Goal: Task Accomplishment & Management: Use online tool/utility

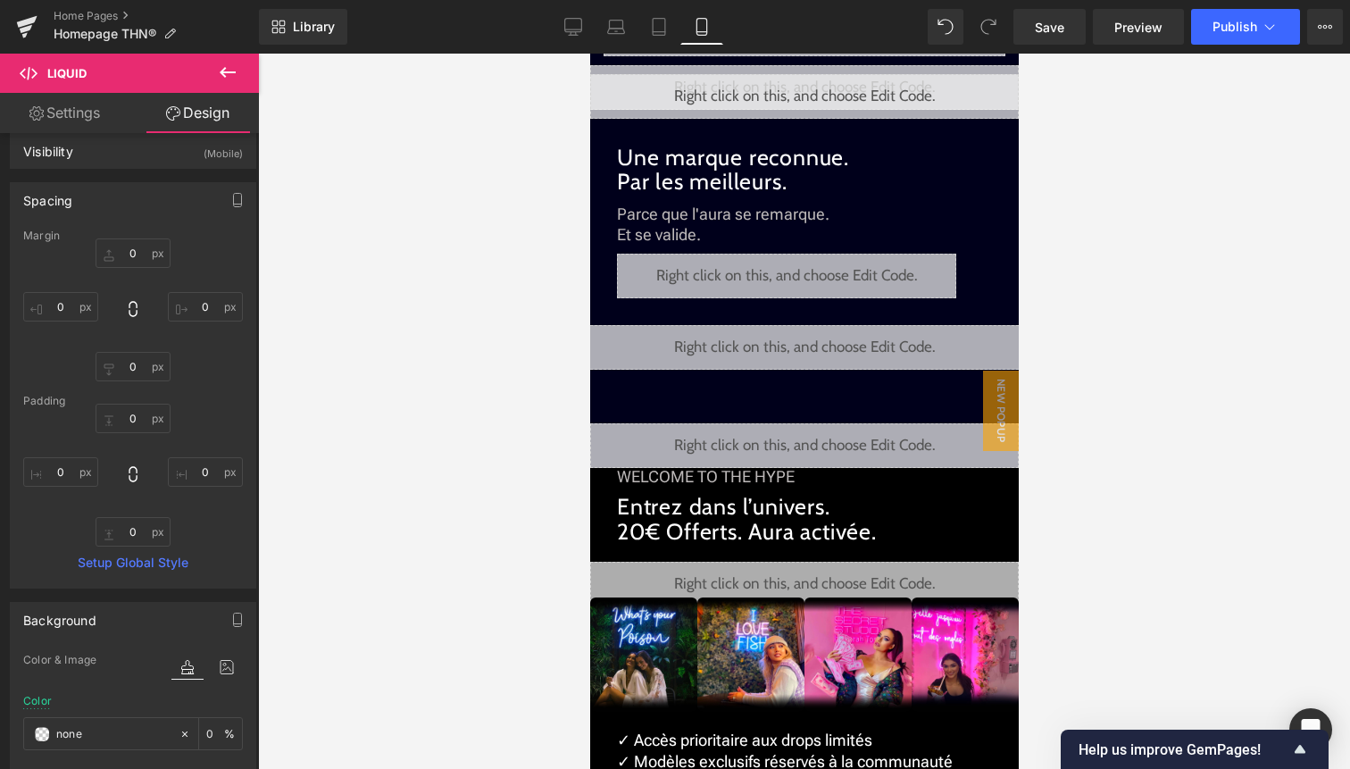
scroll to position [1904, 0]
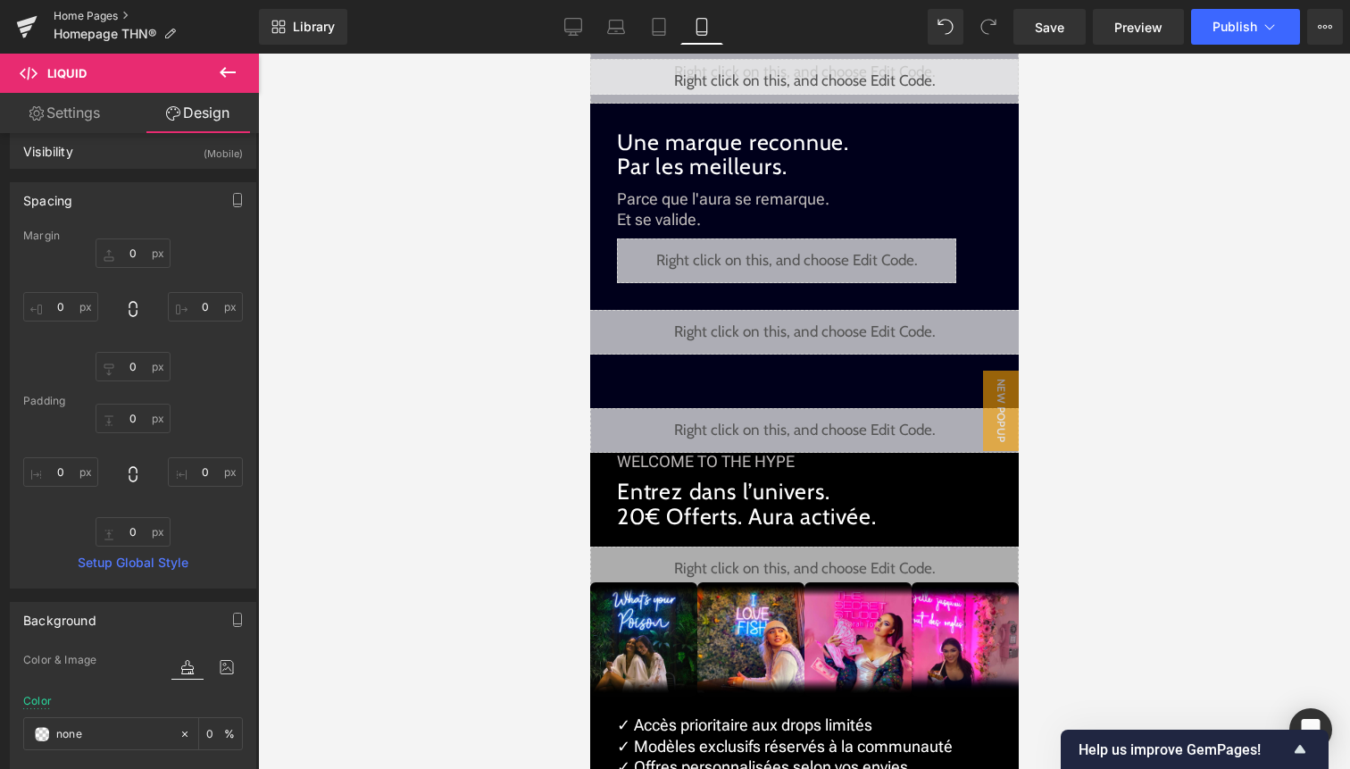
click at [100, 9] on link "Home Pages" at bounding box center [156, 16] width 205 height 14
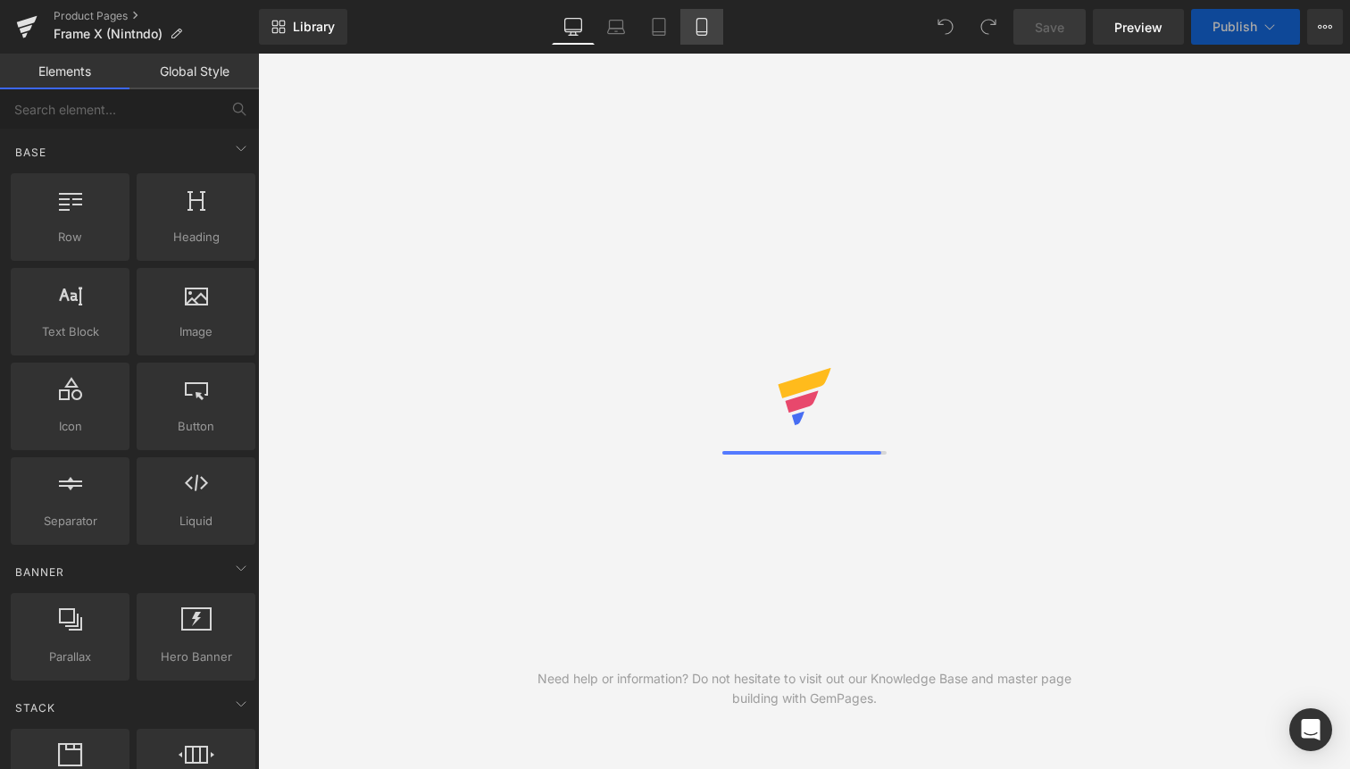
click at [699, 35] on icon at bounding box center [702, 27] width 10 height 17
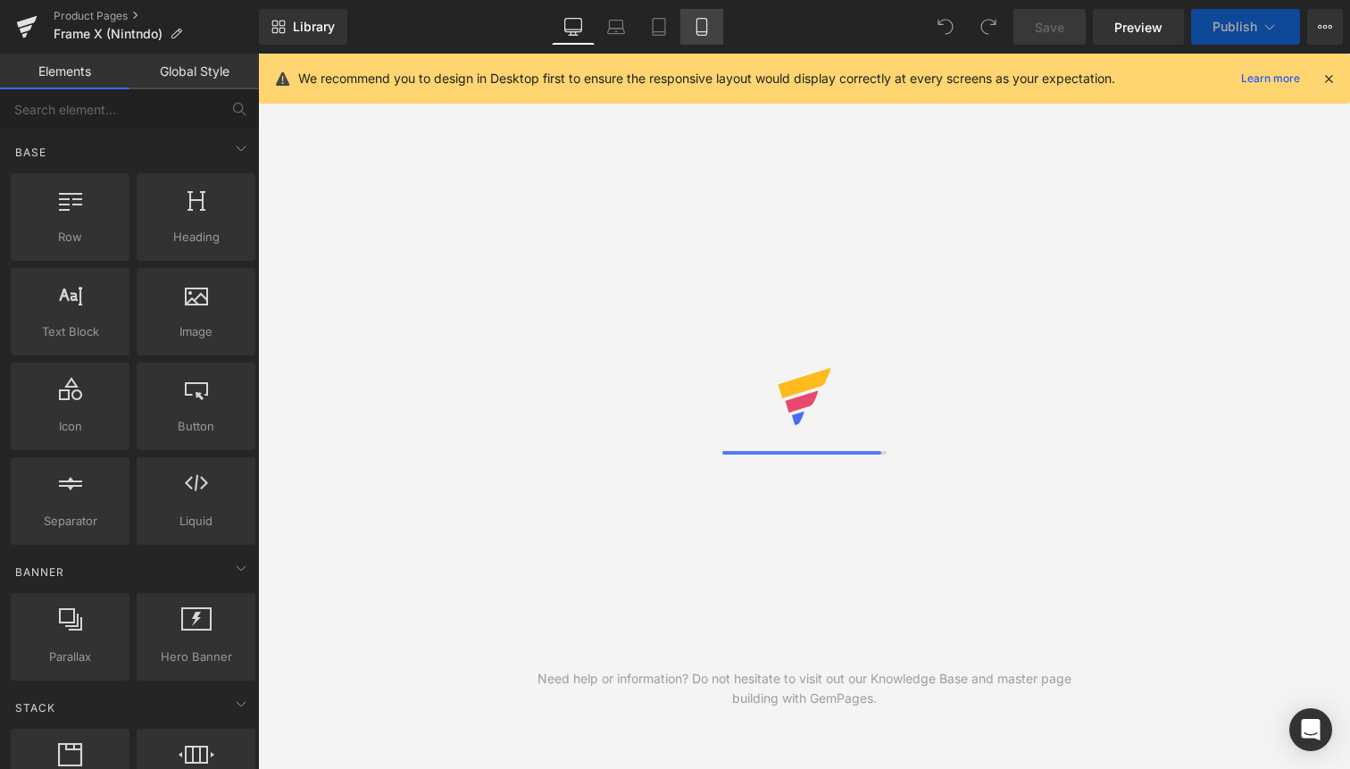
click at [595, 35] on link "Desktop" at bounding box center [573, 27] width 43 height 36
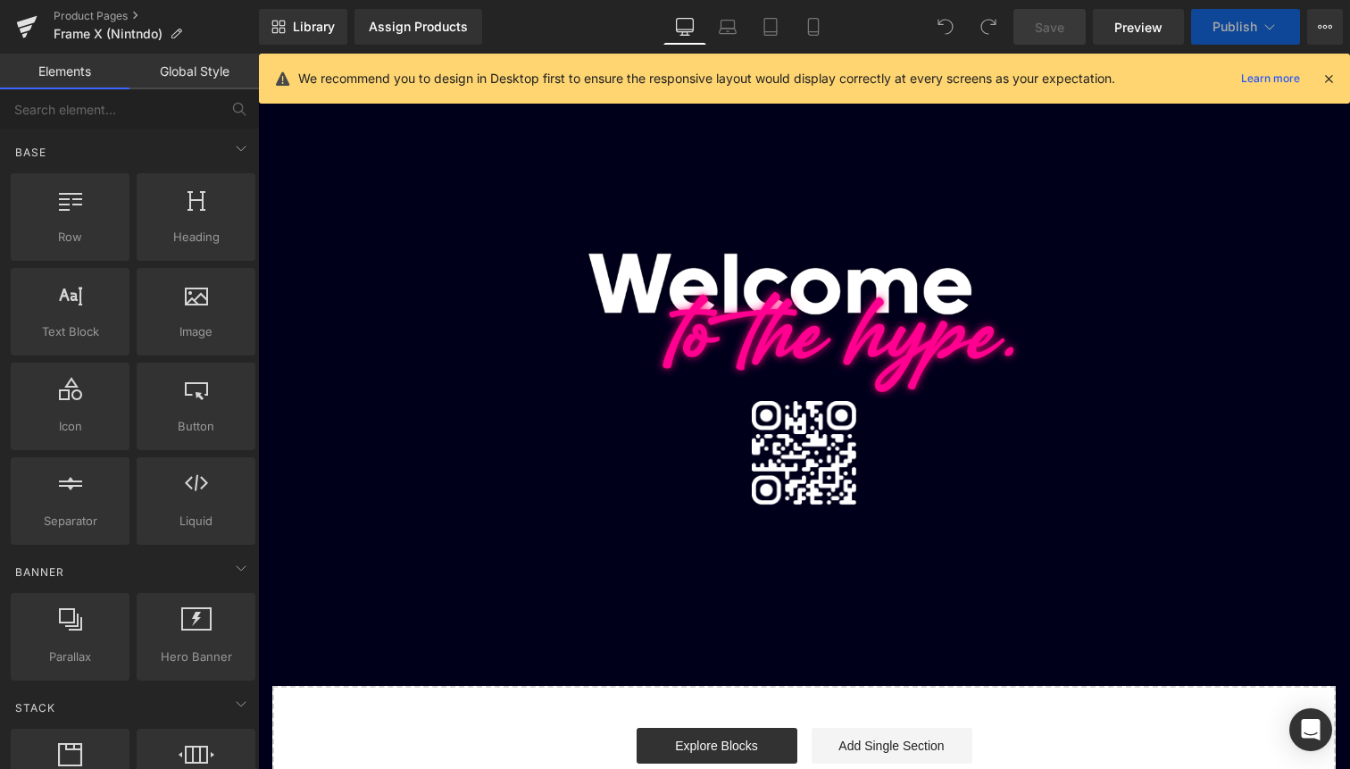
click at [1334, 76] on icon at bounding box center [1329, 79] width 16 height 16
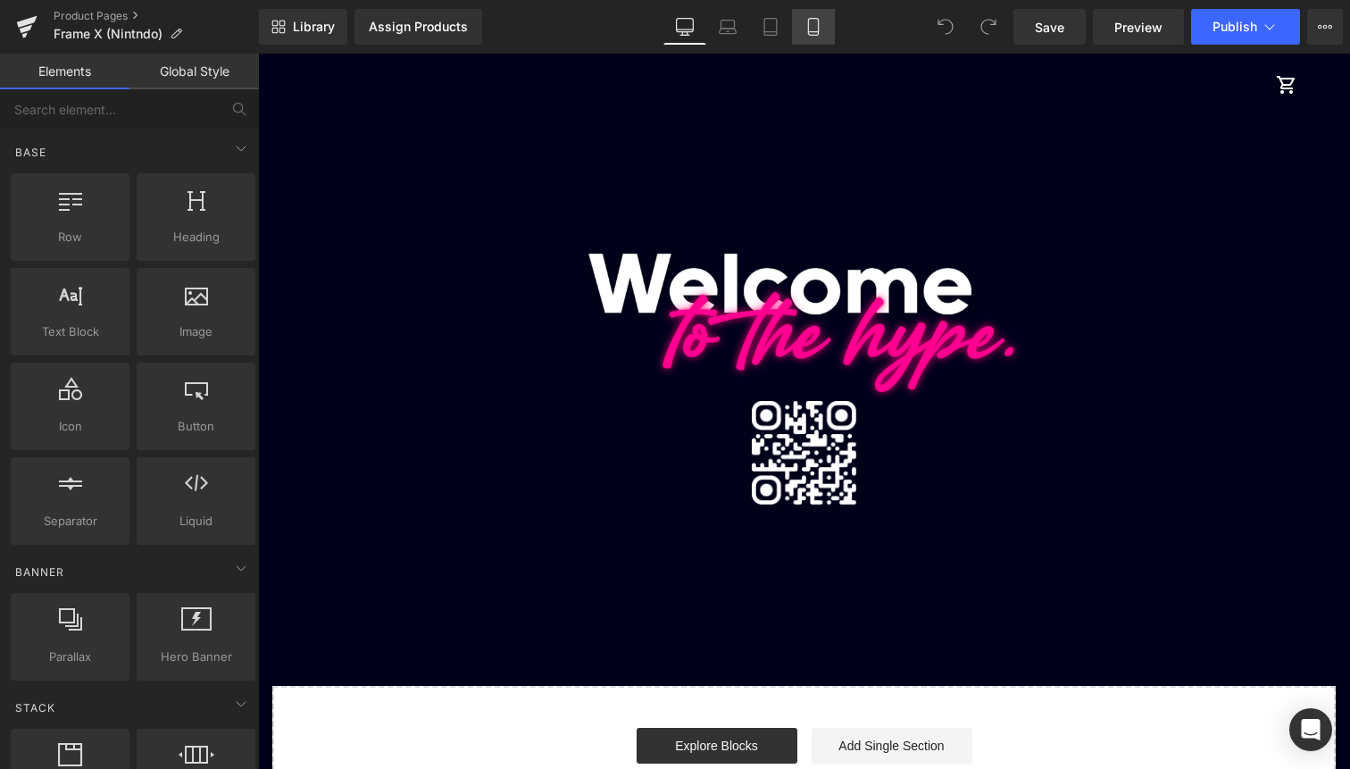
click at [817, 38] on link "Mobile" at bounding box center [813, 27] width 43 height 36
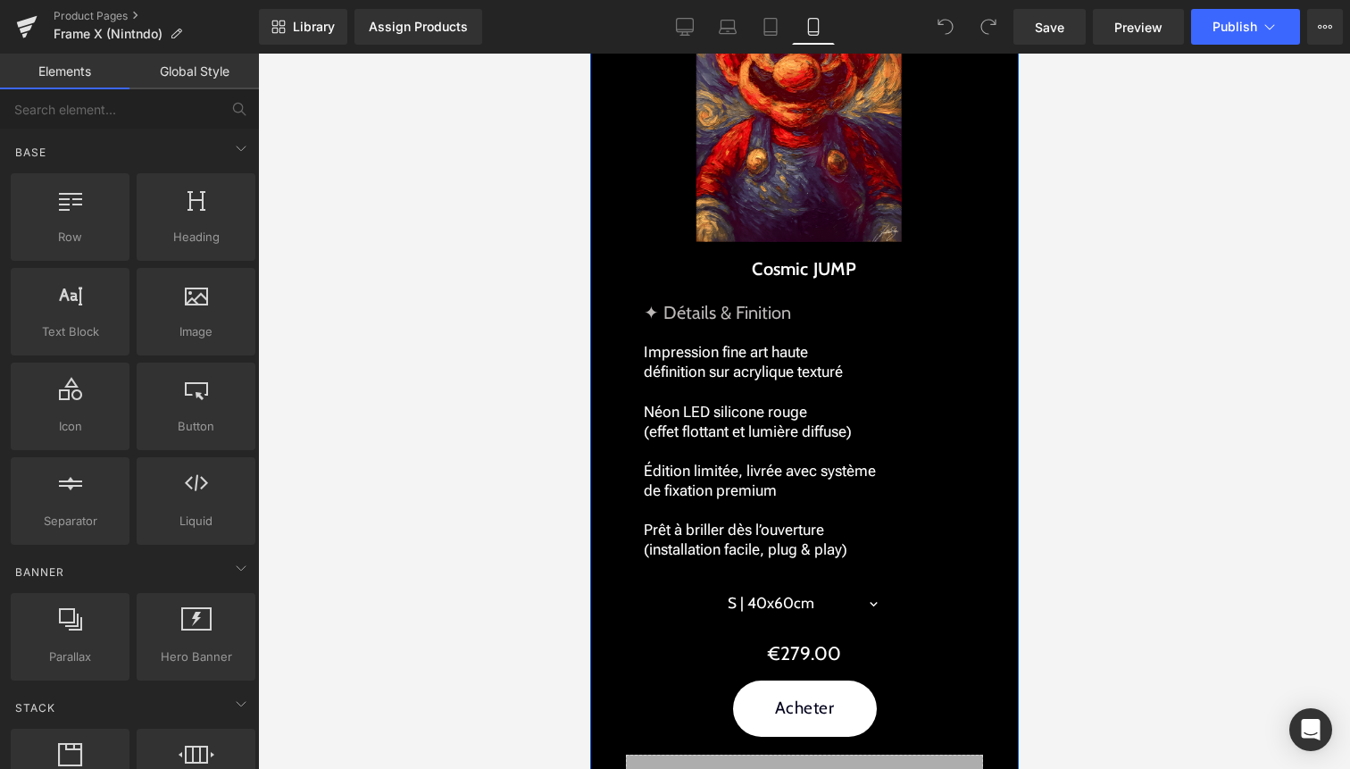
scroll to position [2416, 0]
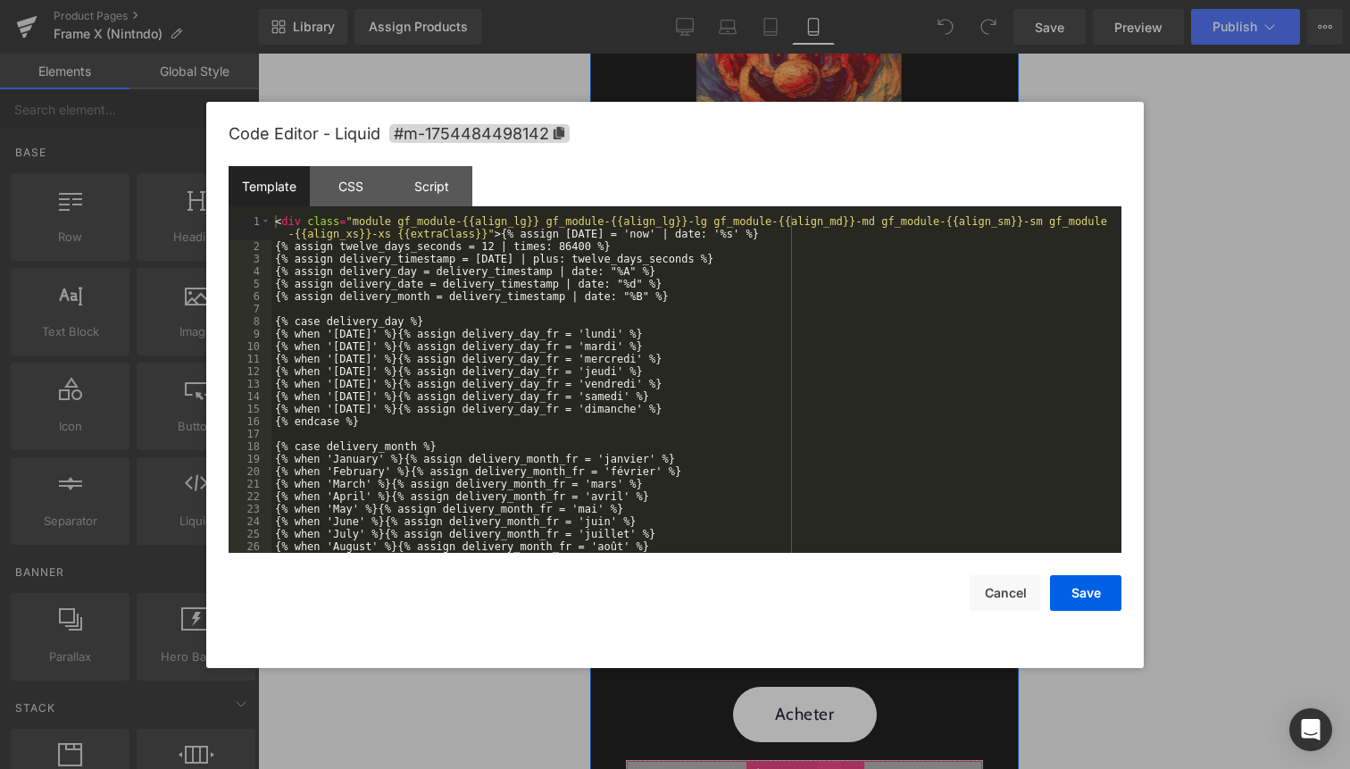
click at [823, 760] on div "Liquid" at bounding box center [803, 782] width 357 height 45
click at [1003, 583] on button "Cancel" at bounding box center [1005, 593] width 71 height 36
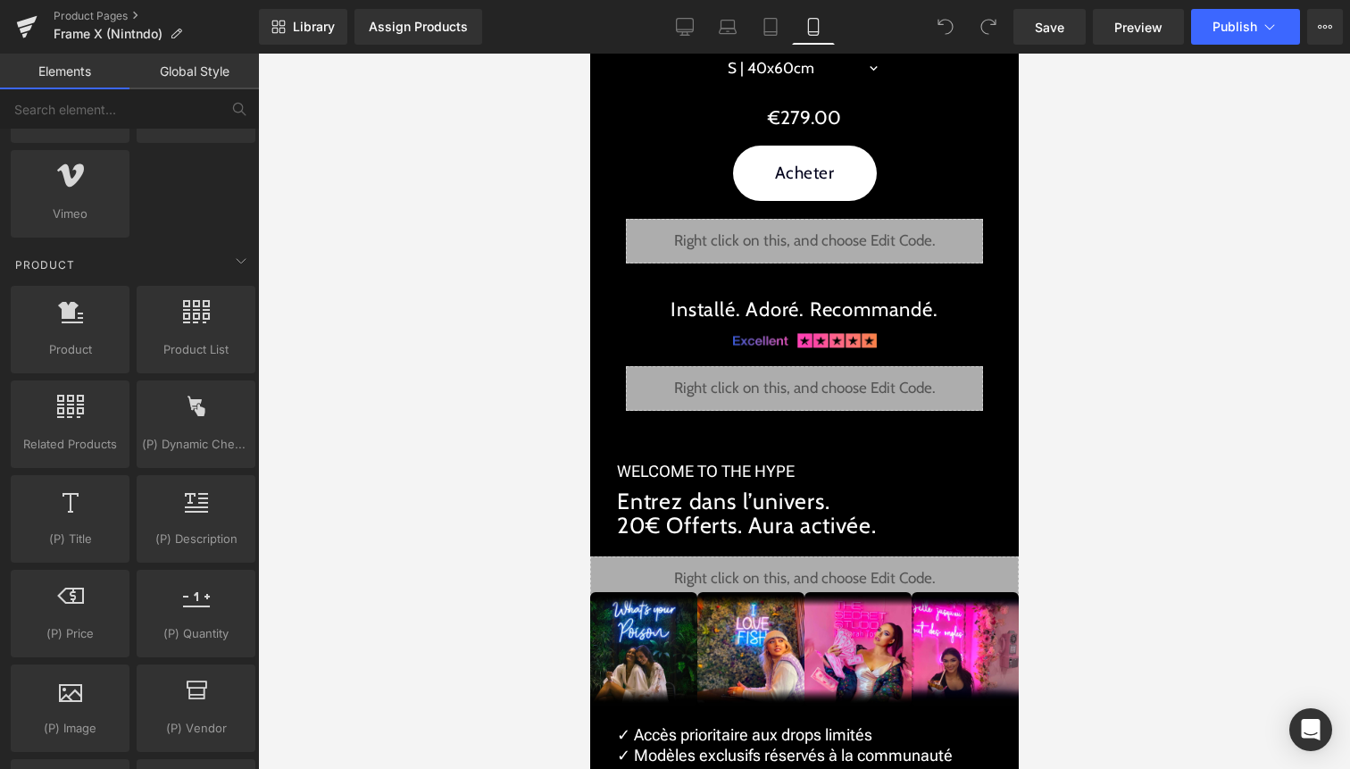
scroll to position [1401, 0]
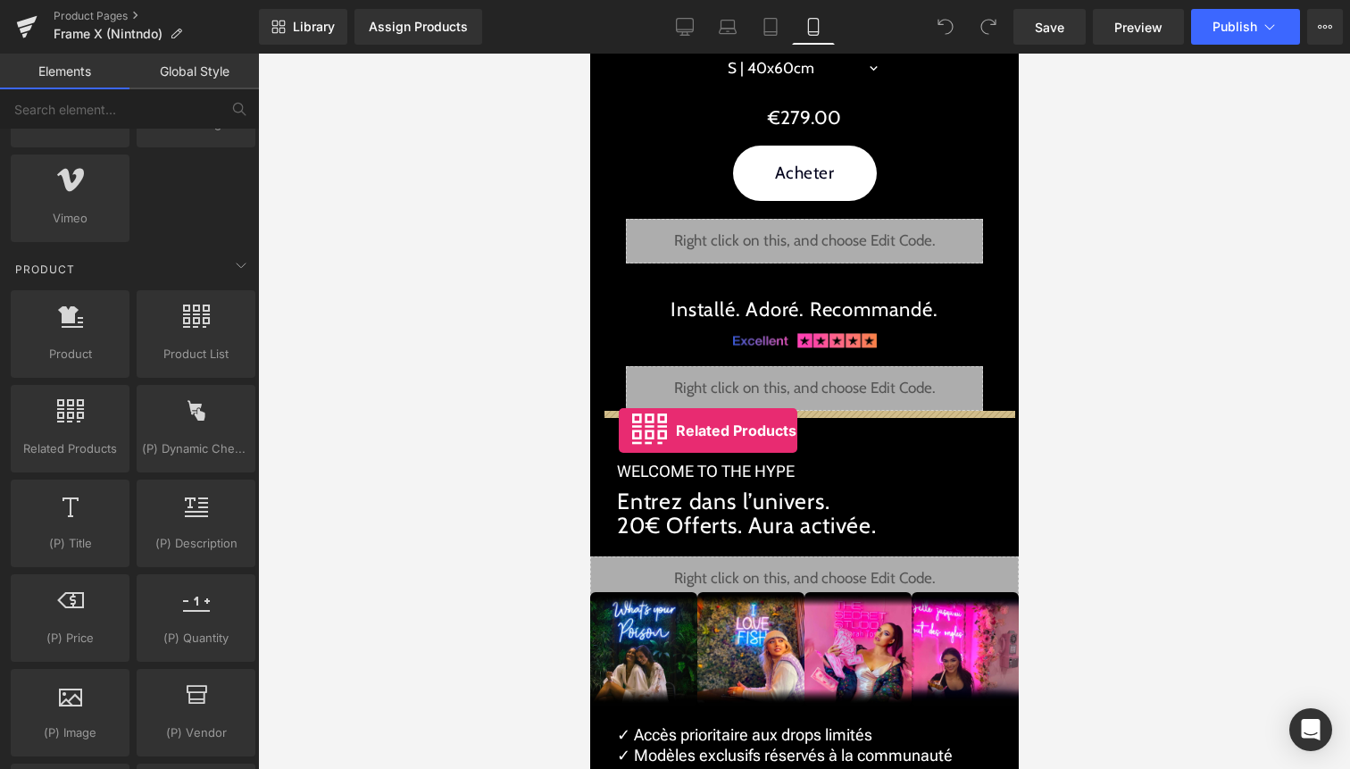
drag, startPoint x: 666, startPoint y: 463, endPoint x: 618, endPoint y: 430, distance: 58.0
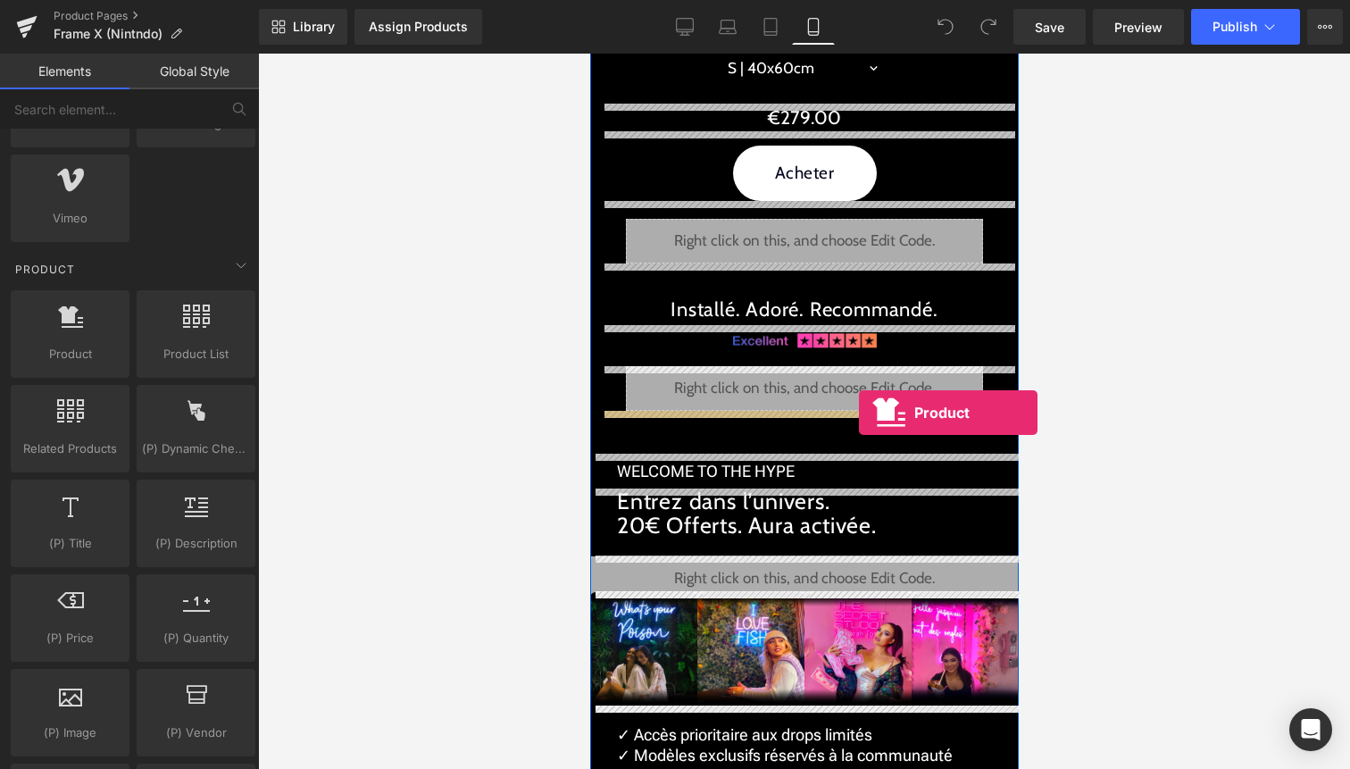
drag, startPoint x: 668, startPoint y: 377, endPoint x: 858, endPoint y: 413, distance: 193.5
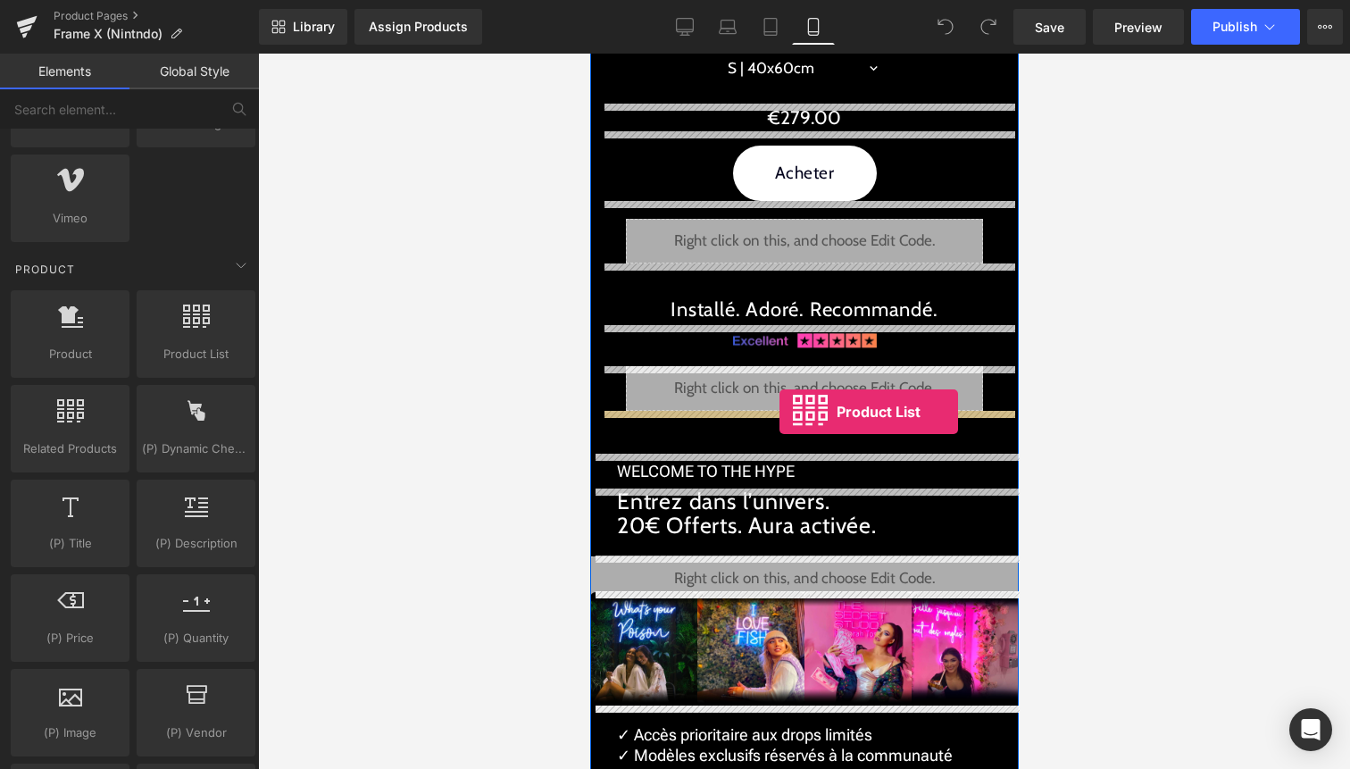
drag, startPoint x: 789, startPoint y: 394, endPoint x: 779, endPoint y: 412, distance: 20.8
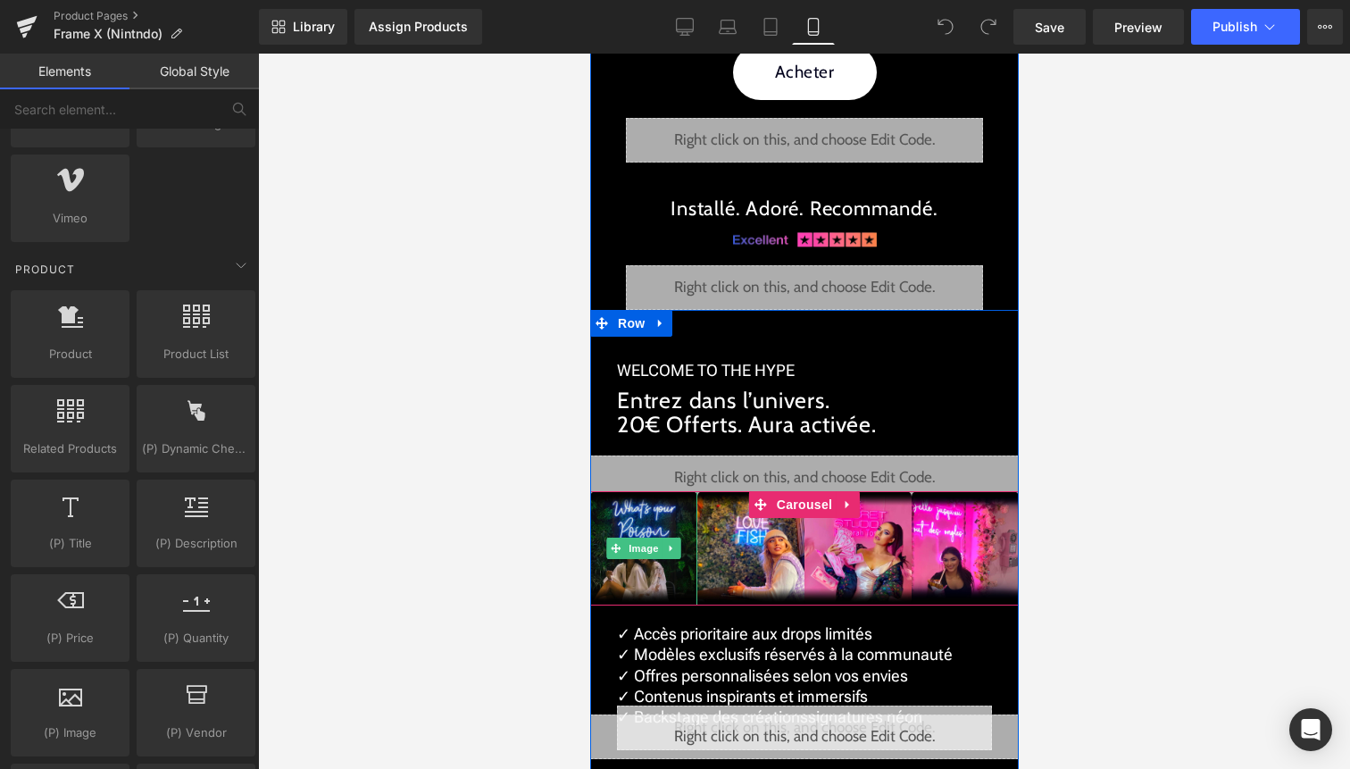
scroll to position [3014, 0]
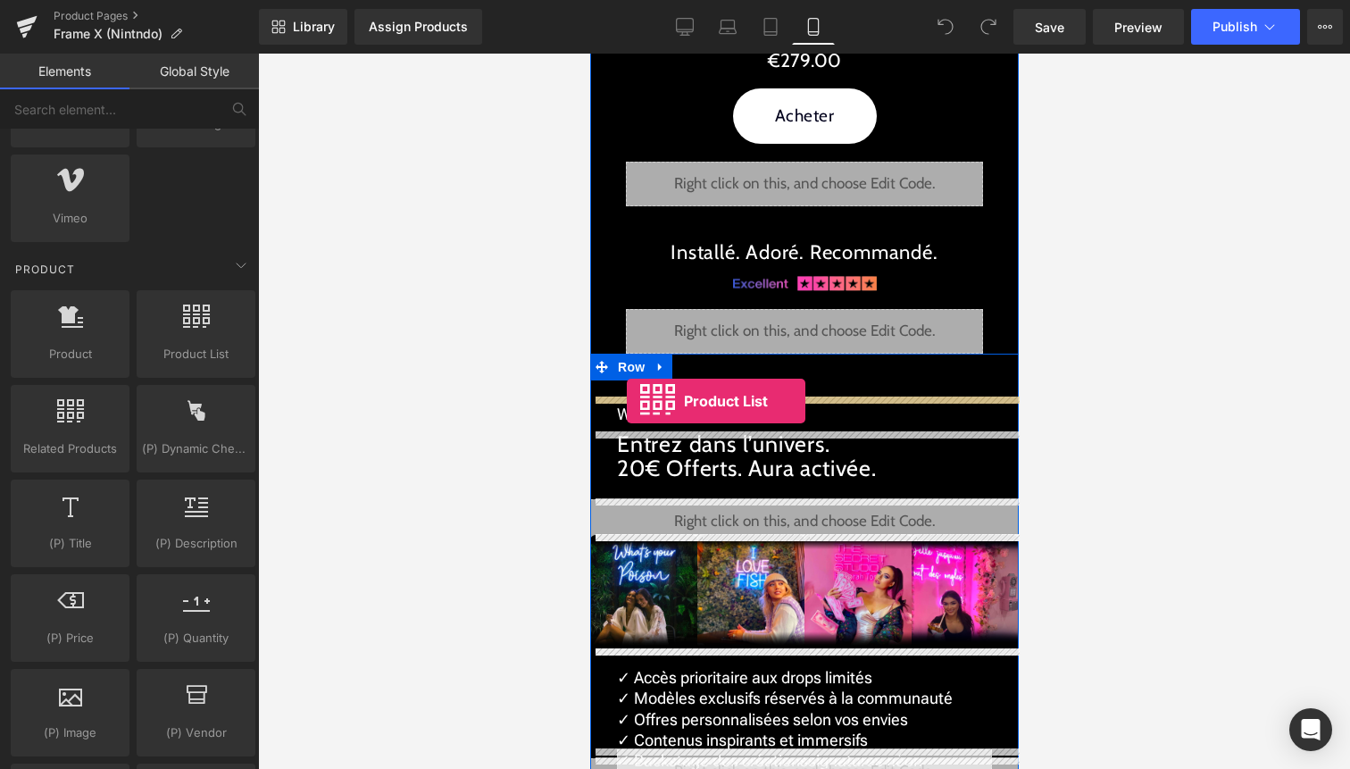
drag, startPoint x: 784, startPoint y: 372, endPoint x: 626, endPoint y: 401, distance: 160.8
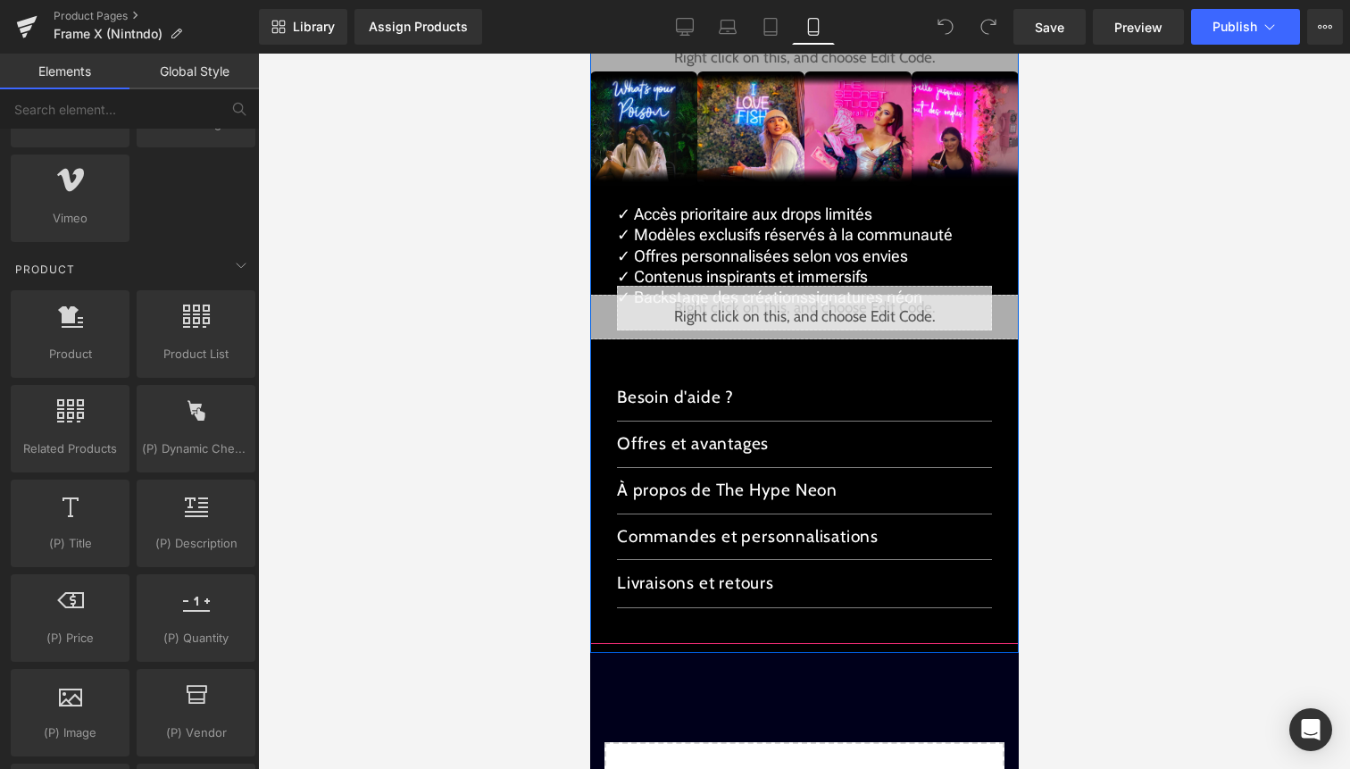
scroll to position [3501, 0]
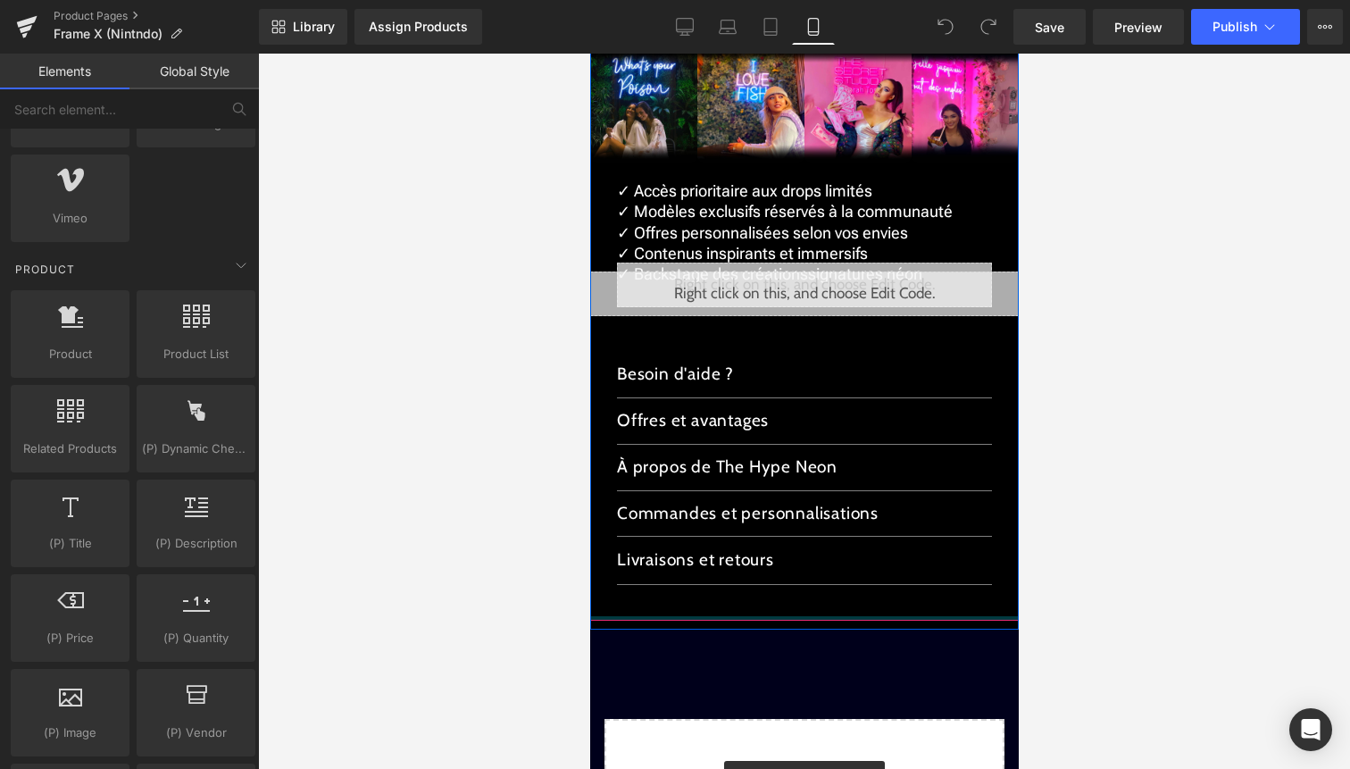
click at [831, 617] on div at bounding box center [803, 618] width 429 height 4
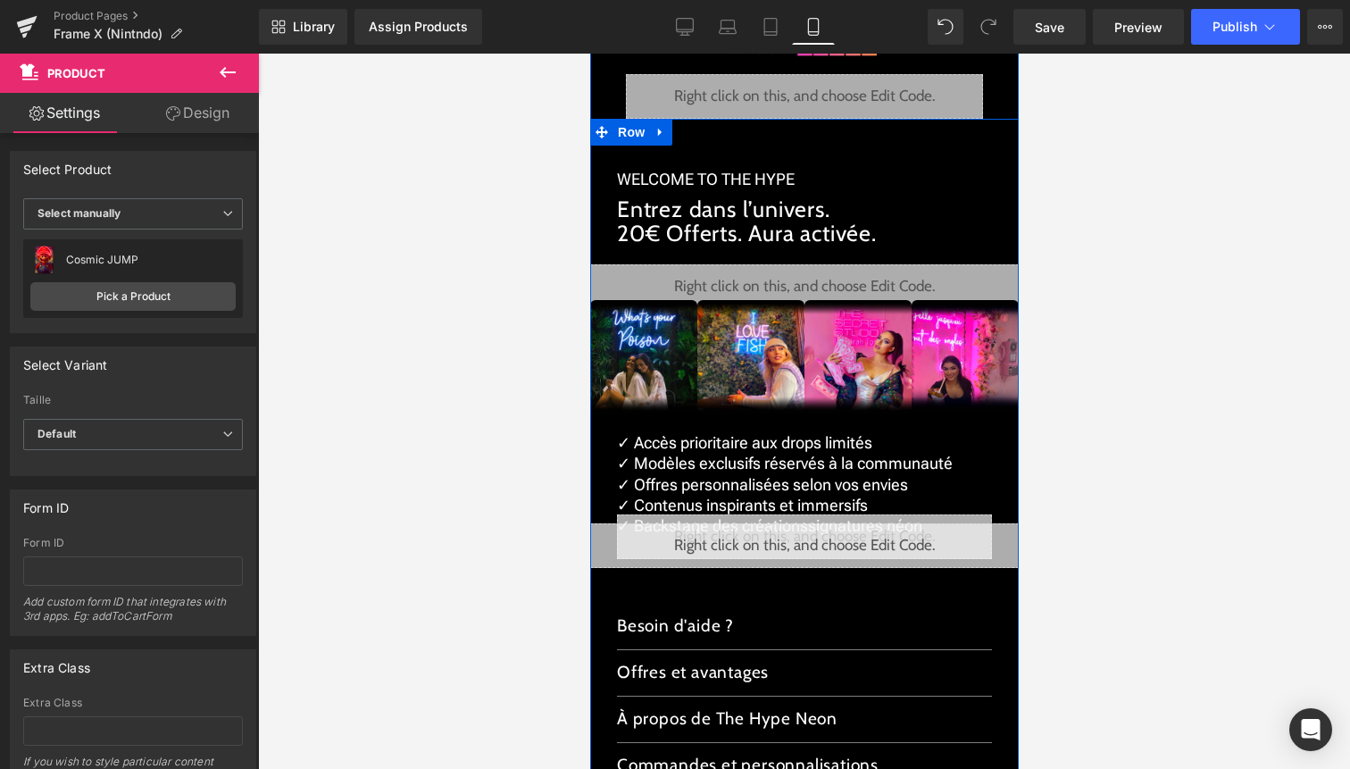
scroll to position [3139, 0]
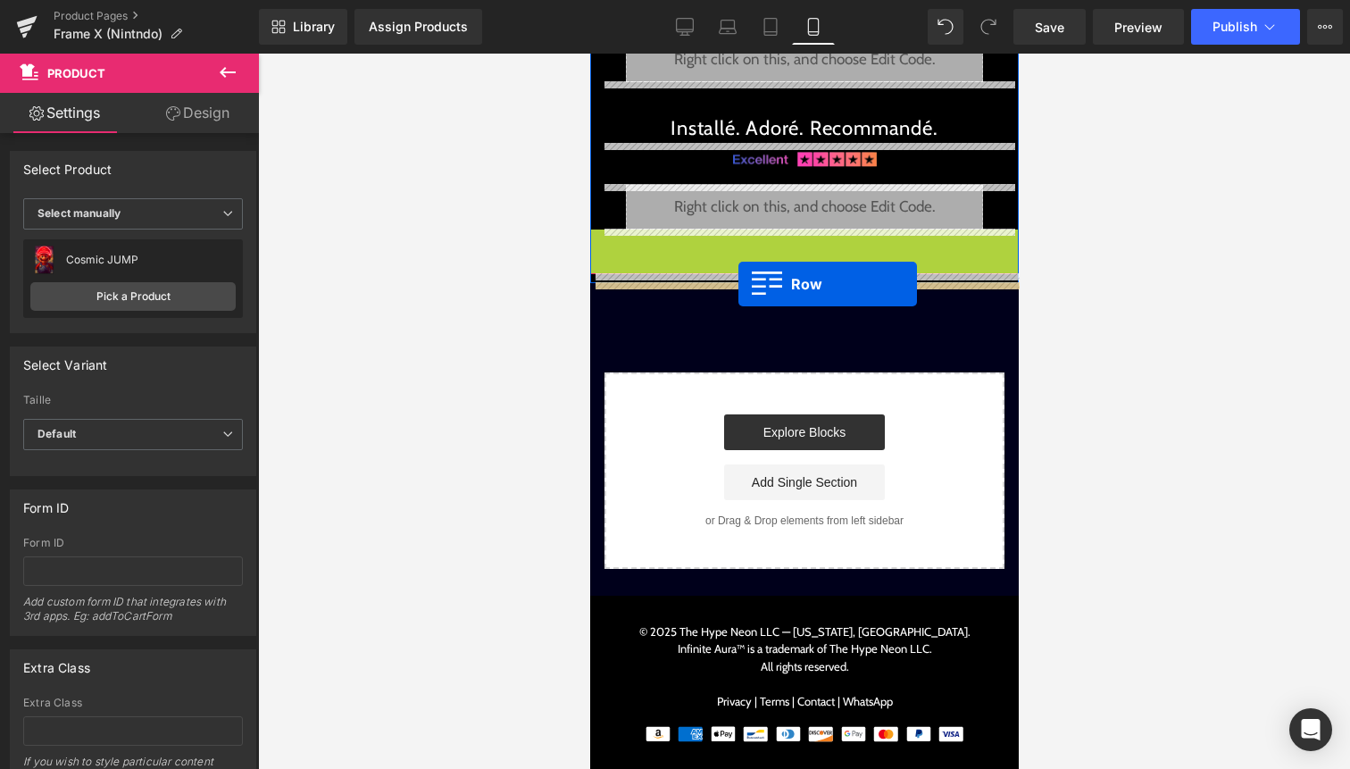
drag, startPoint x: 630, startPoint y: 143, endPoint x: 738, endPoint y: 284, distance: 177.7
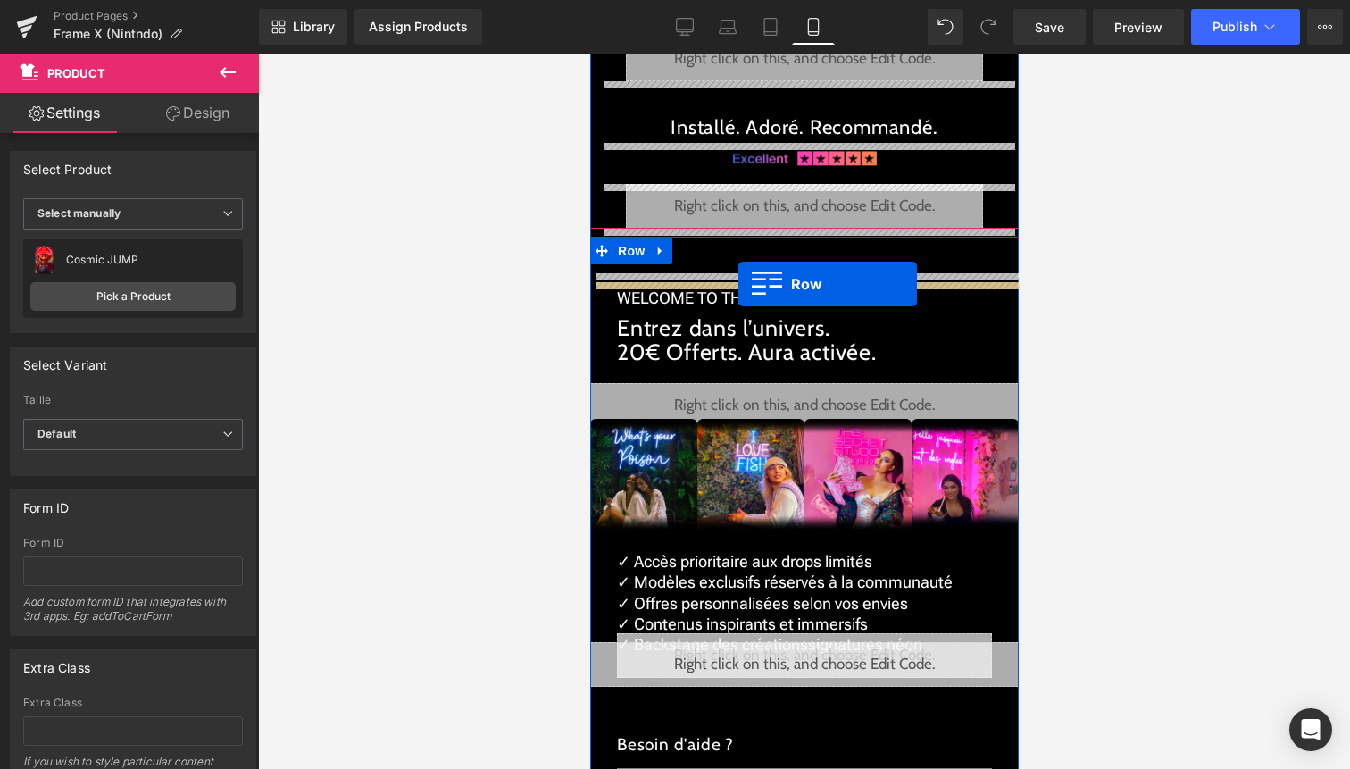
scroll to position [3249, 0]
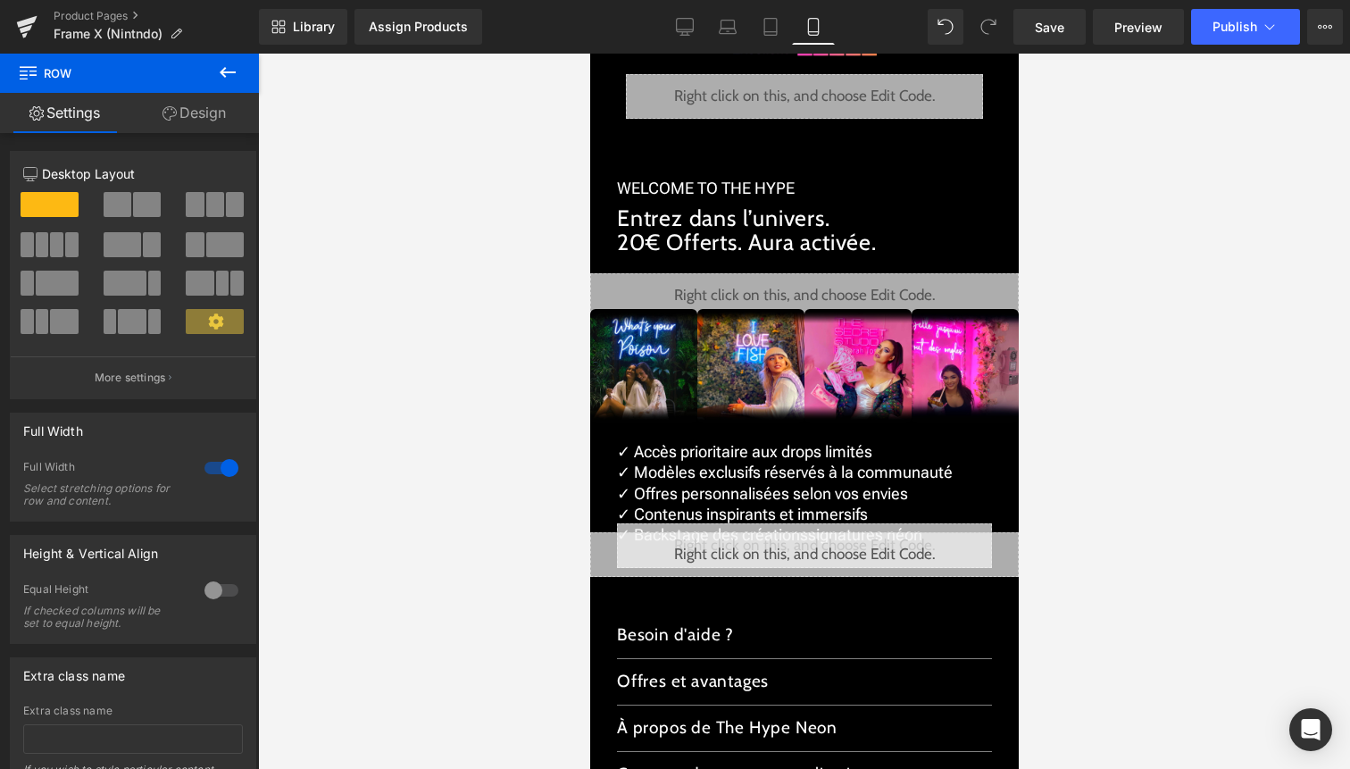
click at [230, 70] on icon at bounding box center [227, 72] width 21 height 21
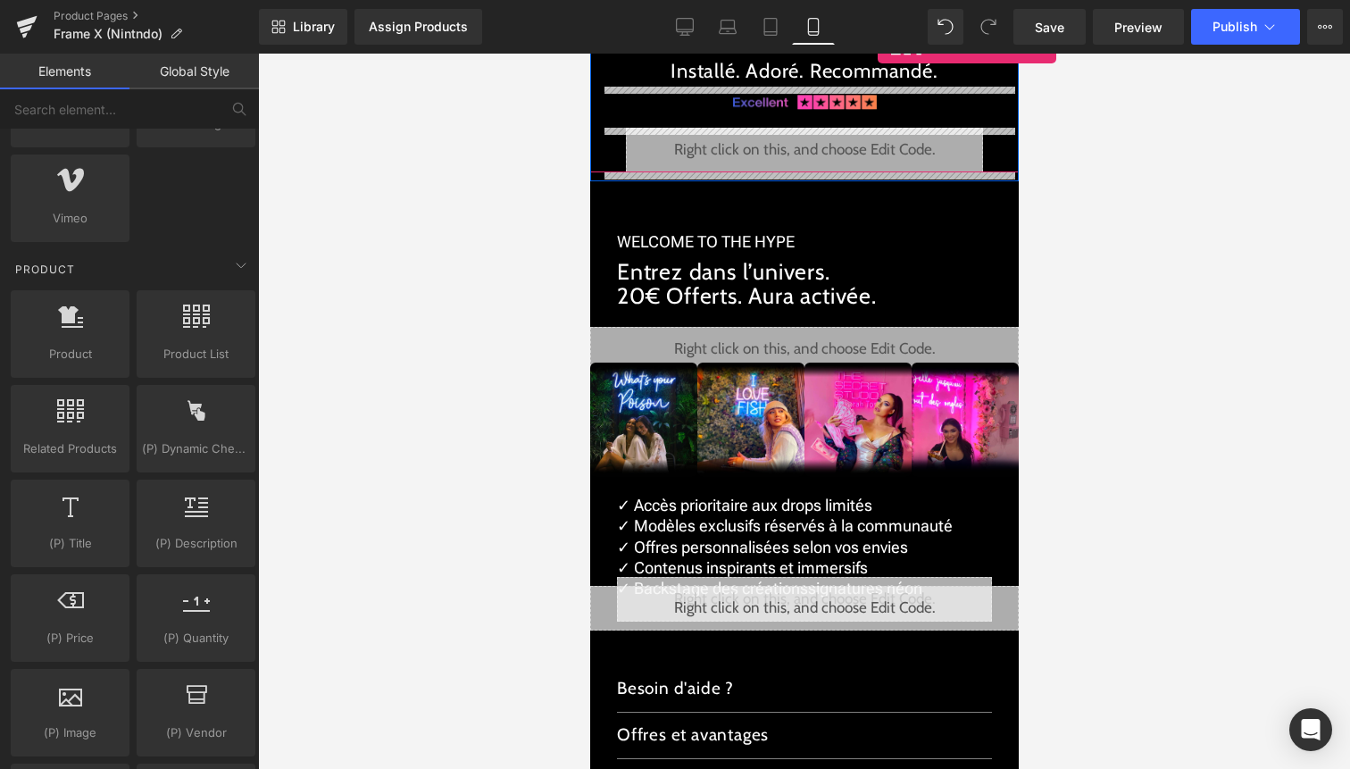
scroll to position [3124, 0]
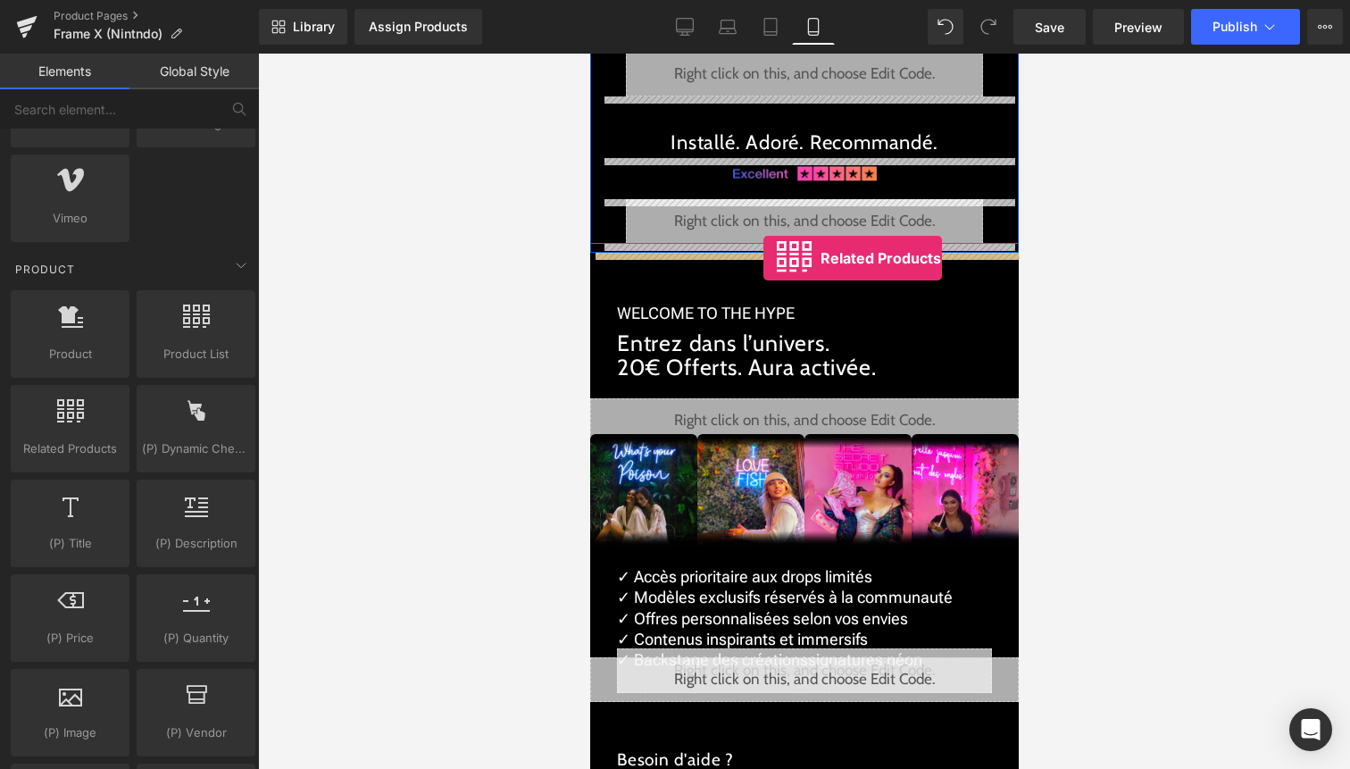
drag, startPoint x: 683, startPoint y: 454, endPoint x: 763, endPoint y: 258, distance: 211.1
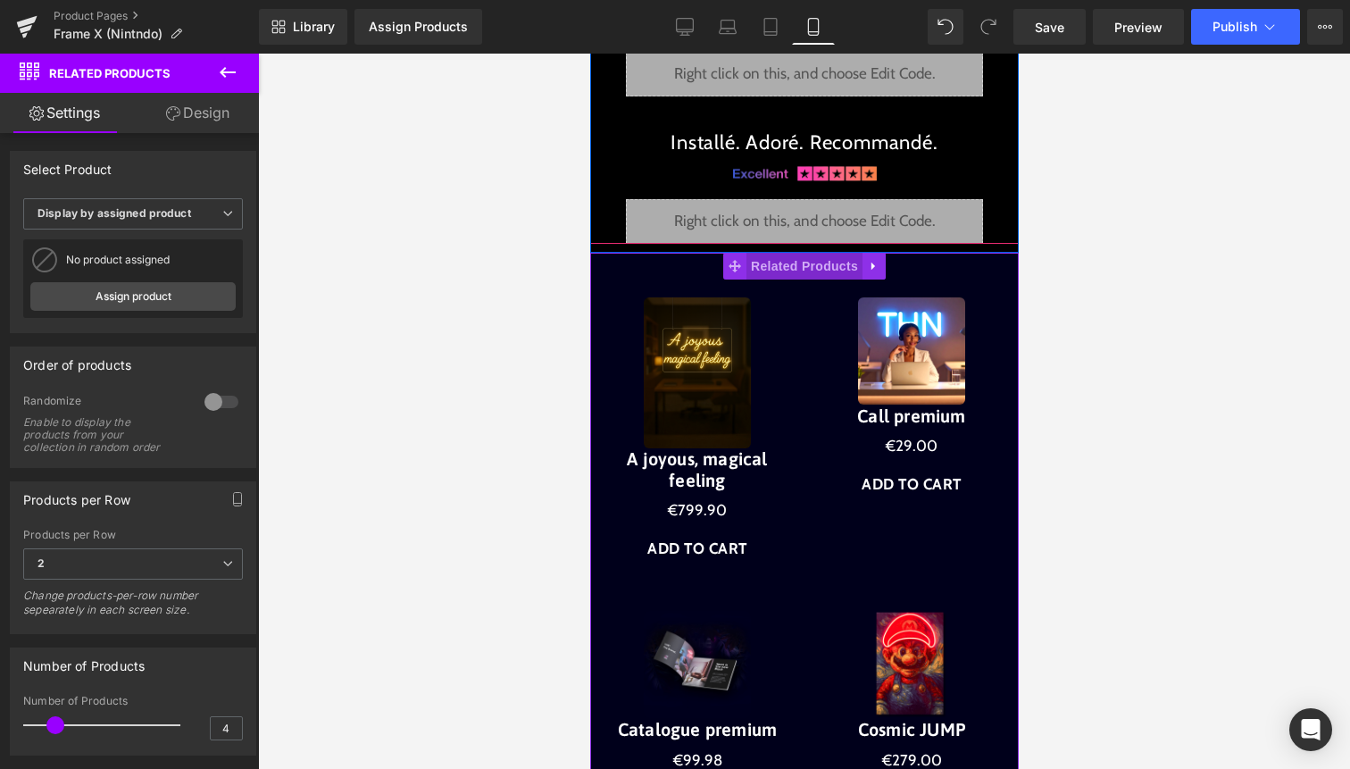
click at [819, 272] on span "Related Products" at bounding box center [804, 266] width 116 height 27
click at [157, 288] on link "Assign product" at bounding box center [132, 296] width 205 height 29
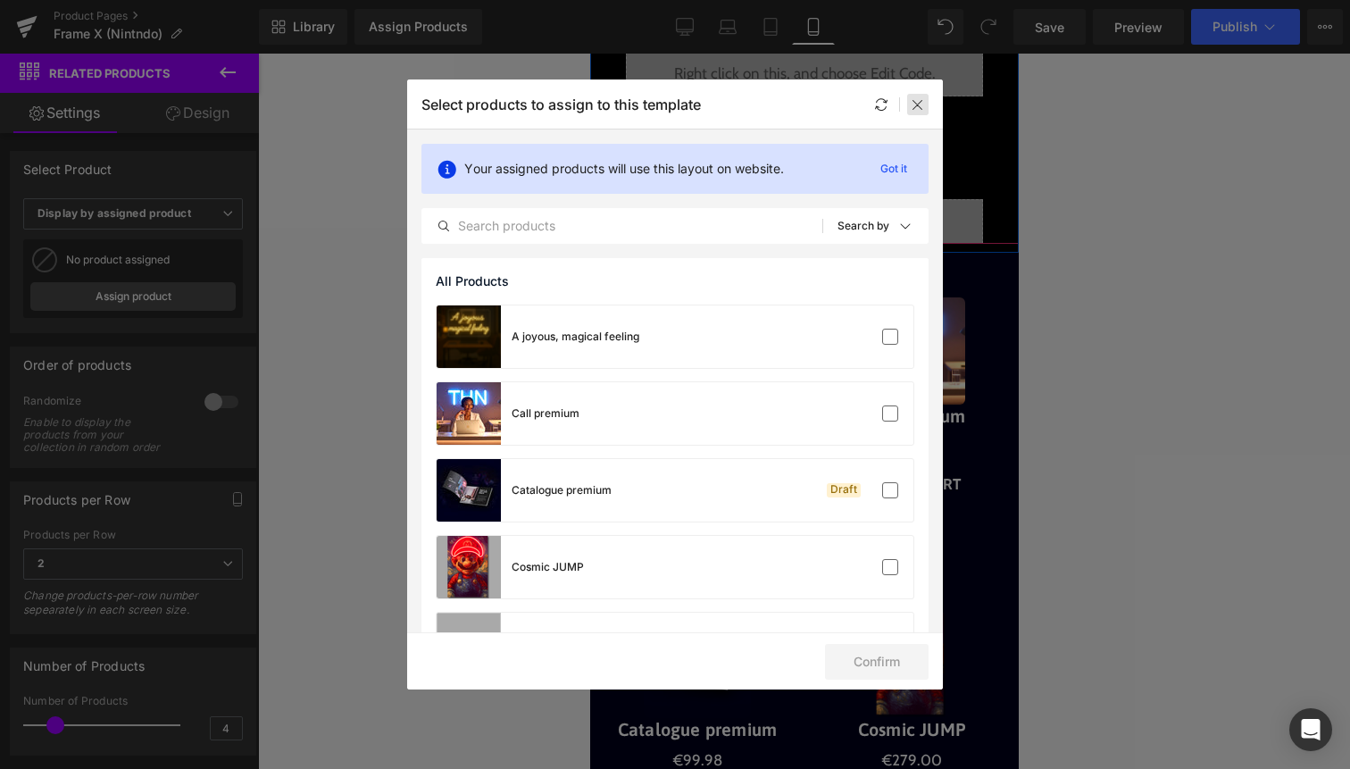
click at [918, 105] on icon at bounding box center [918, 104] width 14 height 14
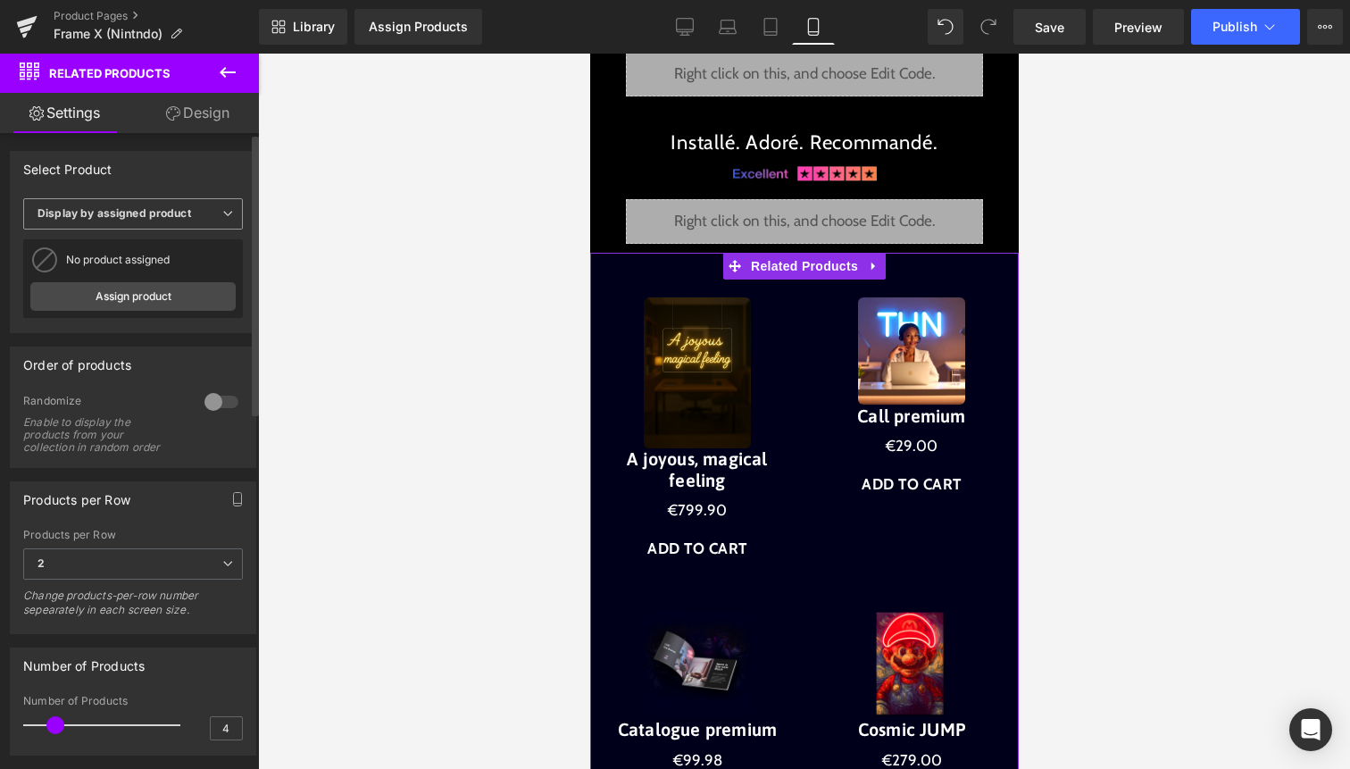
click at [188, 230] on div "Display by assigned product Display by assigned product Select manually" at bounding box center [133, 216] width 220 height 37
click at [195, 210] on span "Display by assigned product" at bounding box center [133, 213] width 220 height 31
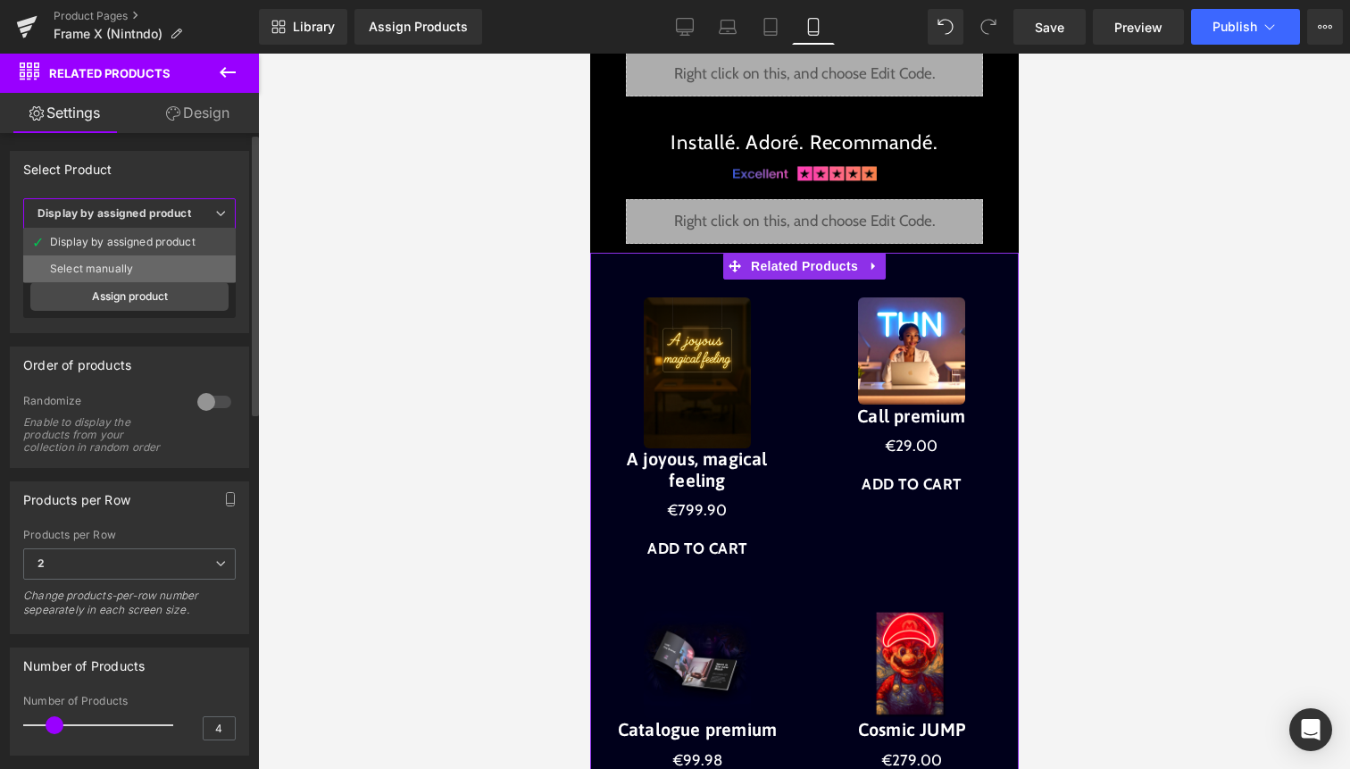
click at [146, 275] on li "Select manually" at bounding box center [129, 268] width 213 height 27
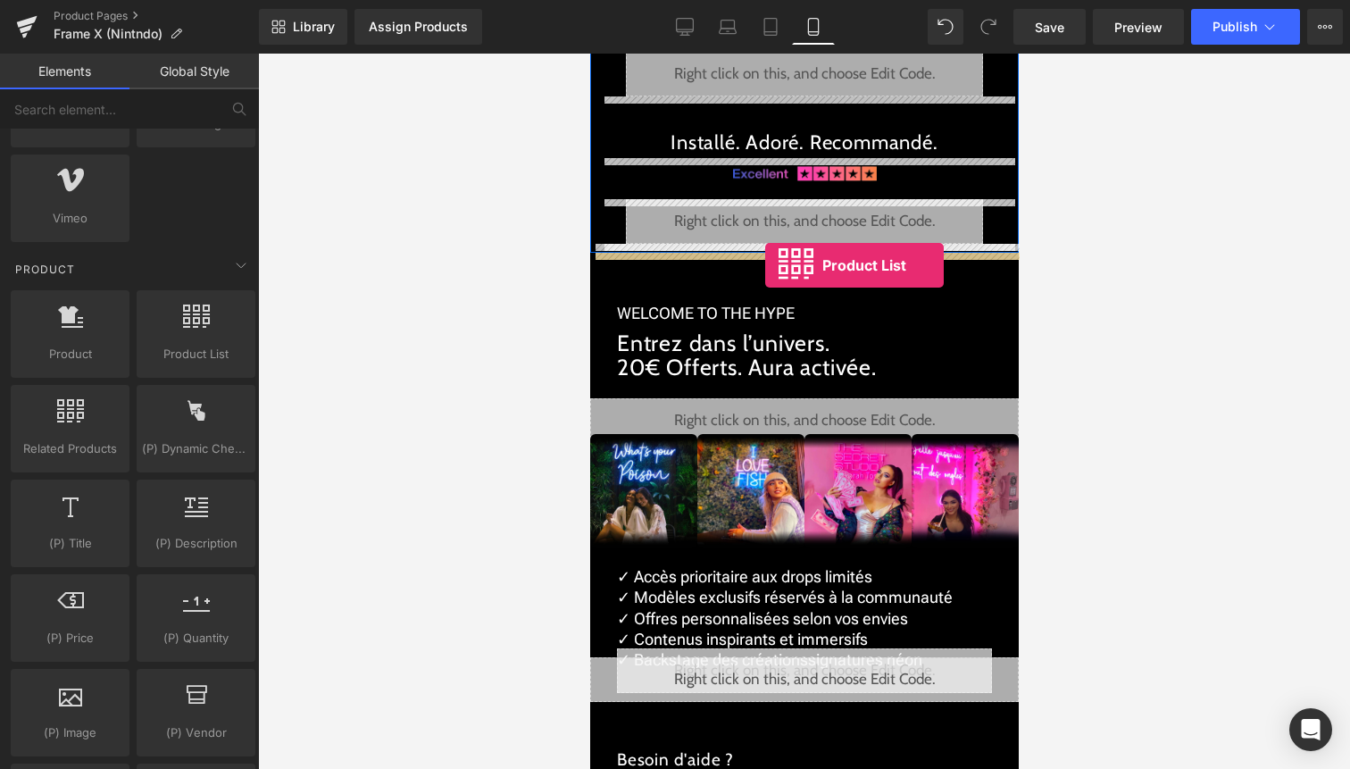
drag, startPoint x: 814, startPoint y: 401, endPoint x: 764, endPoint y: 265, distance: 144.7
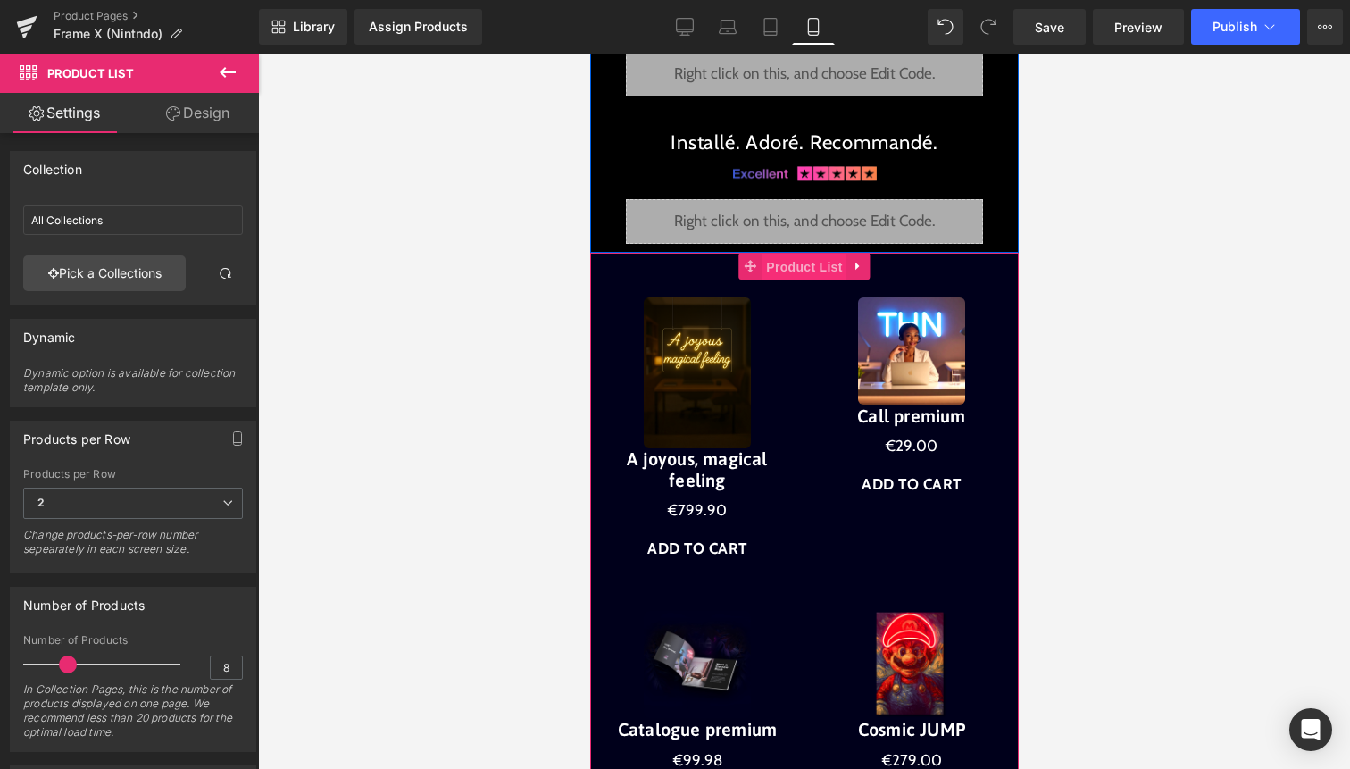
click at [810, 263] on span "Product List" at bounding box center [803, 267] width 85 height 27
click at [105, 270] on link "Pick a Collections" at bounding box center [104, 273] width 163 height 36
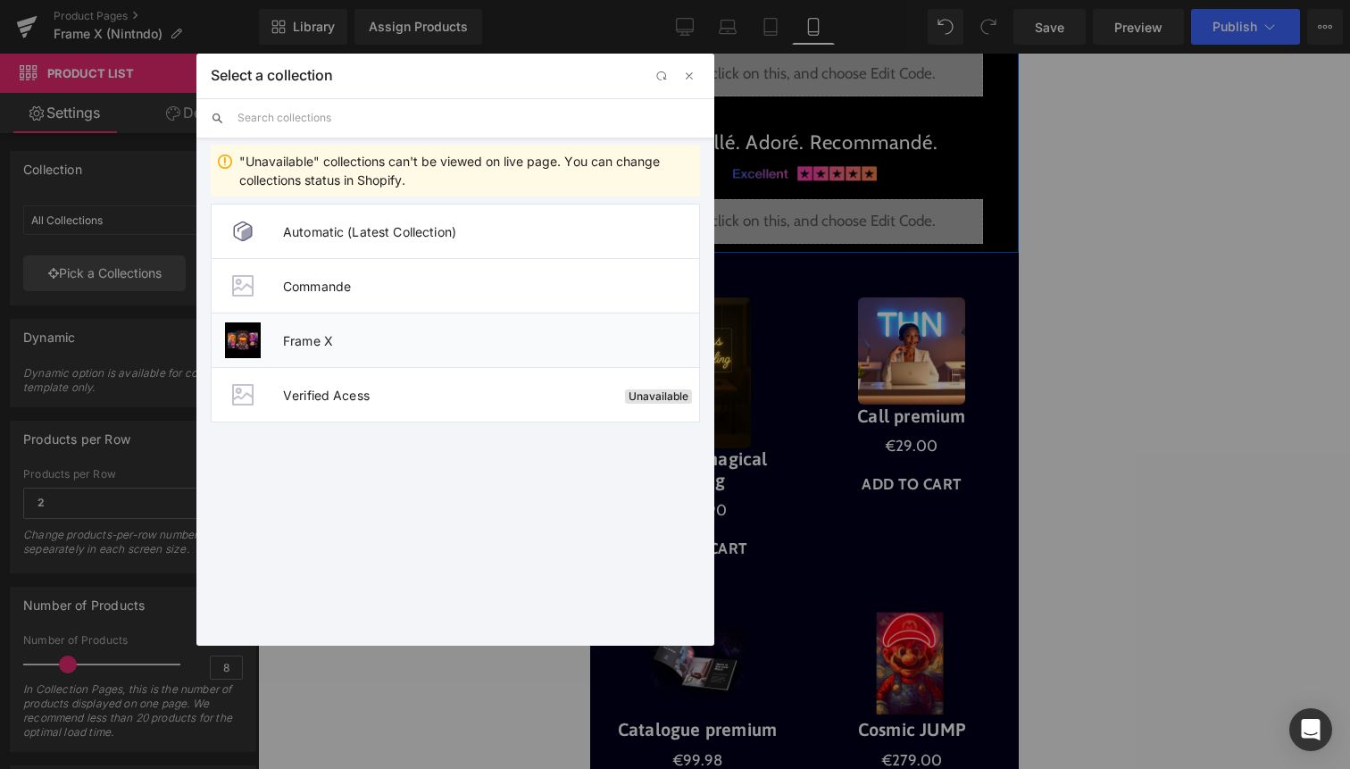
click at [290, 347] on li "Frame X" at bounding box center [455, 340] width 489 height 54
type input "Frame X"
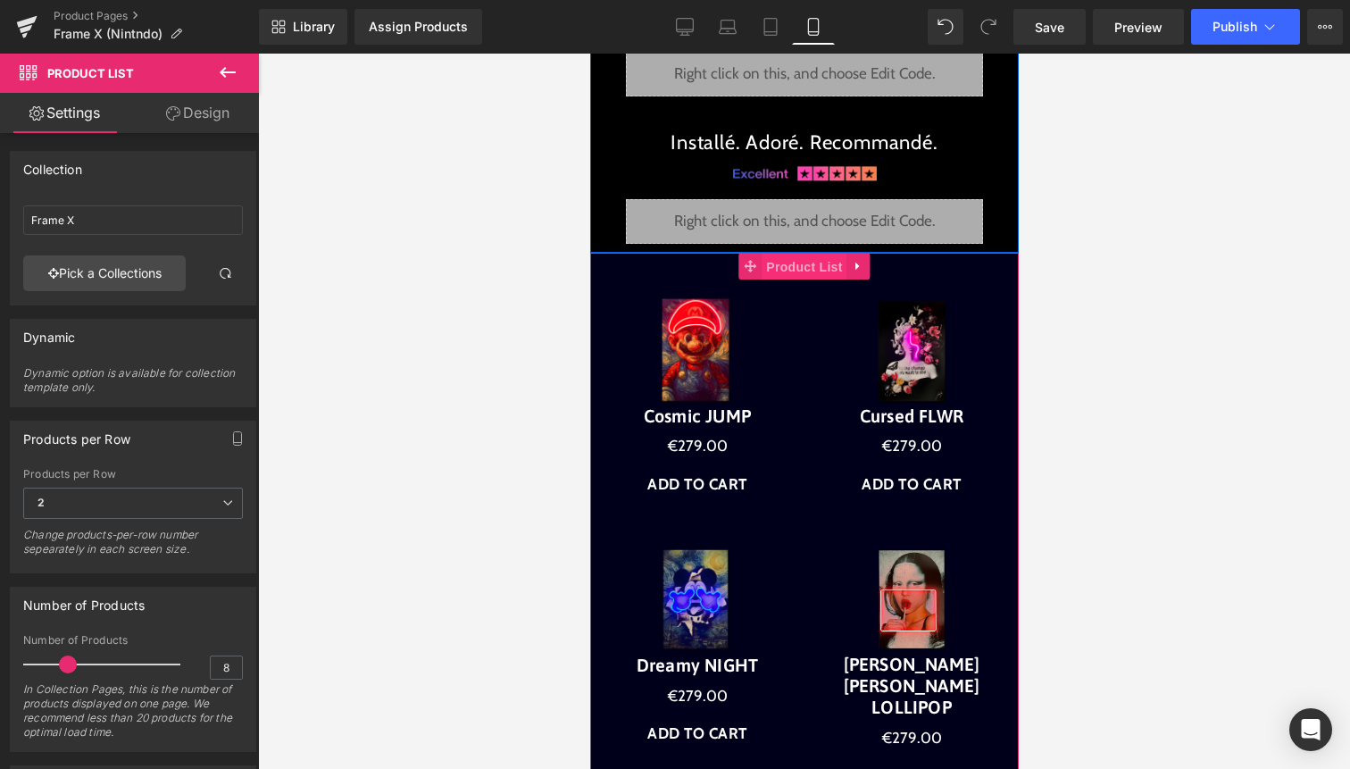
click at [796, 276] on span "Product List" at bounding box center [803, 267] width 85 height 27
click at [72, 664] on span at bounding box center [68, 665] width 18 height 18
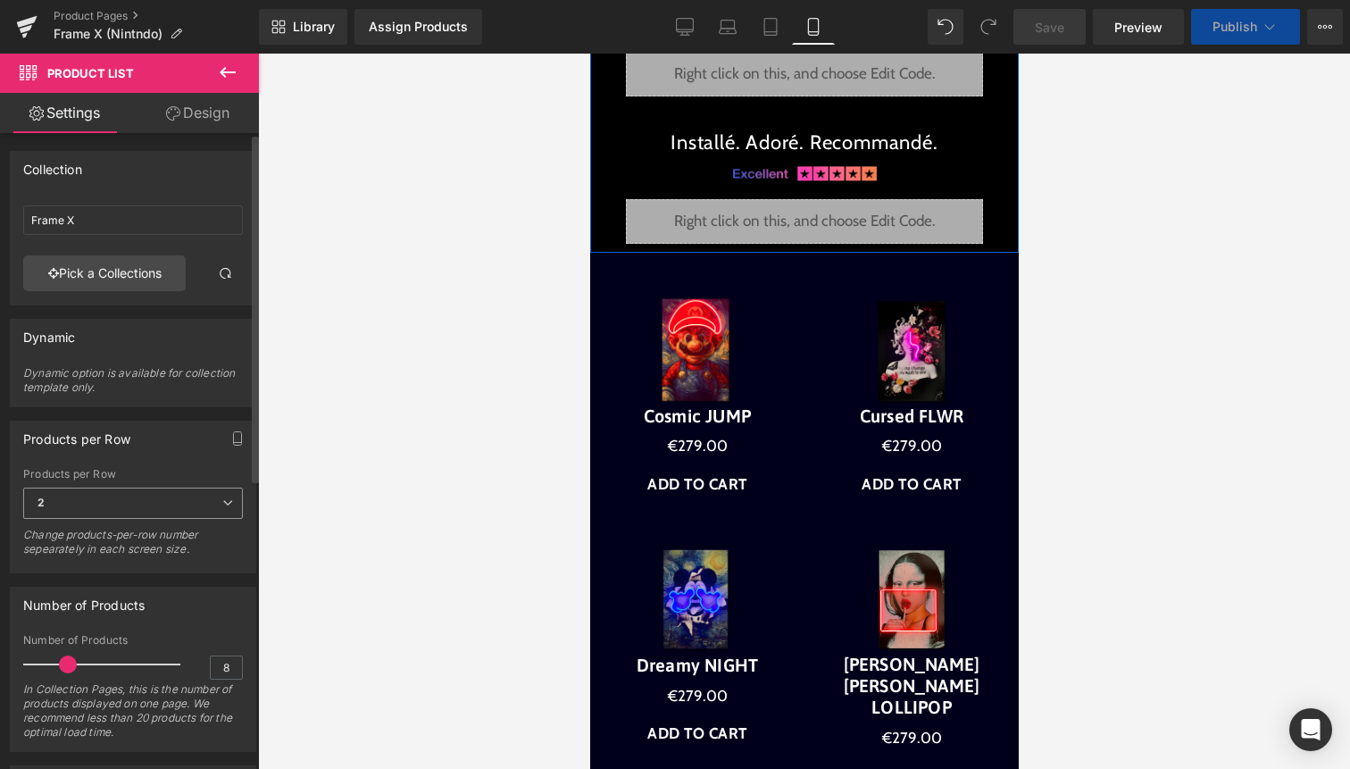
click at [167, 509] on span "2" at bounding box center [133, 503] width 220 height 31
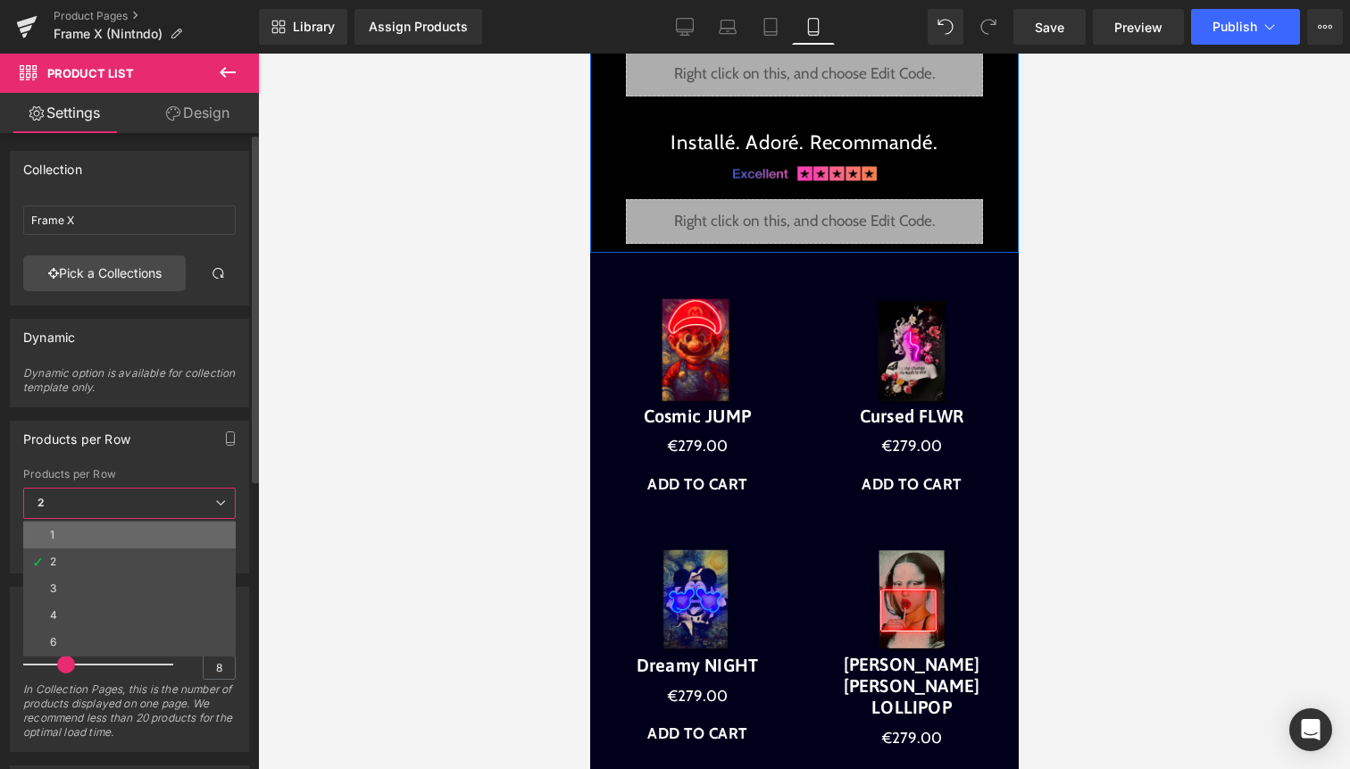
click at [119, 542] on li "1" at bounding box center [129, 535] width 213 height 27
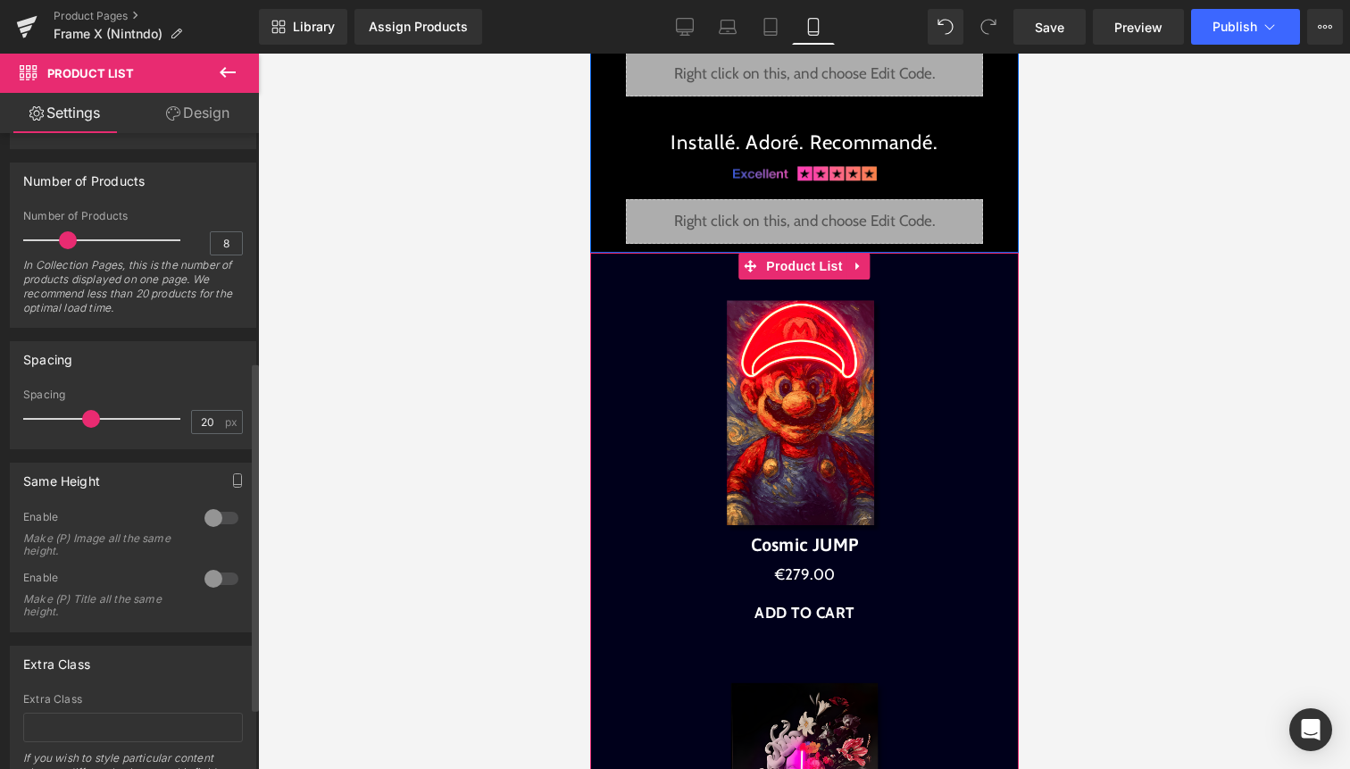
scroll to position [429, 0]
click at [225, 513] on div at bounding box center [221, 513] width 43 height 29
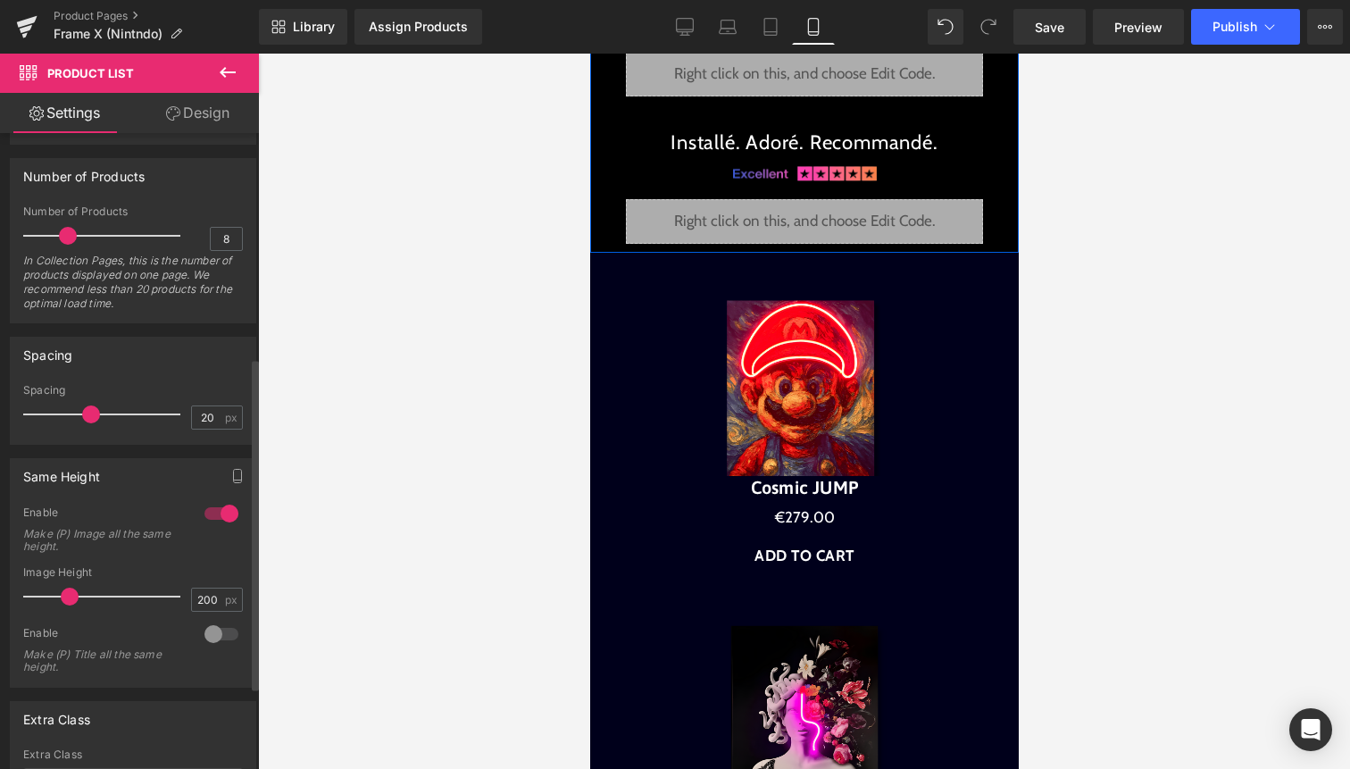
click at [225, 513] on div at bounding box center [221, 513] width 43 height 29
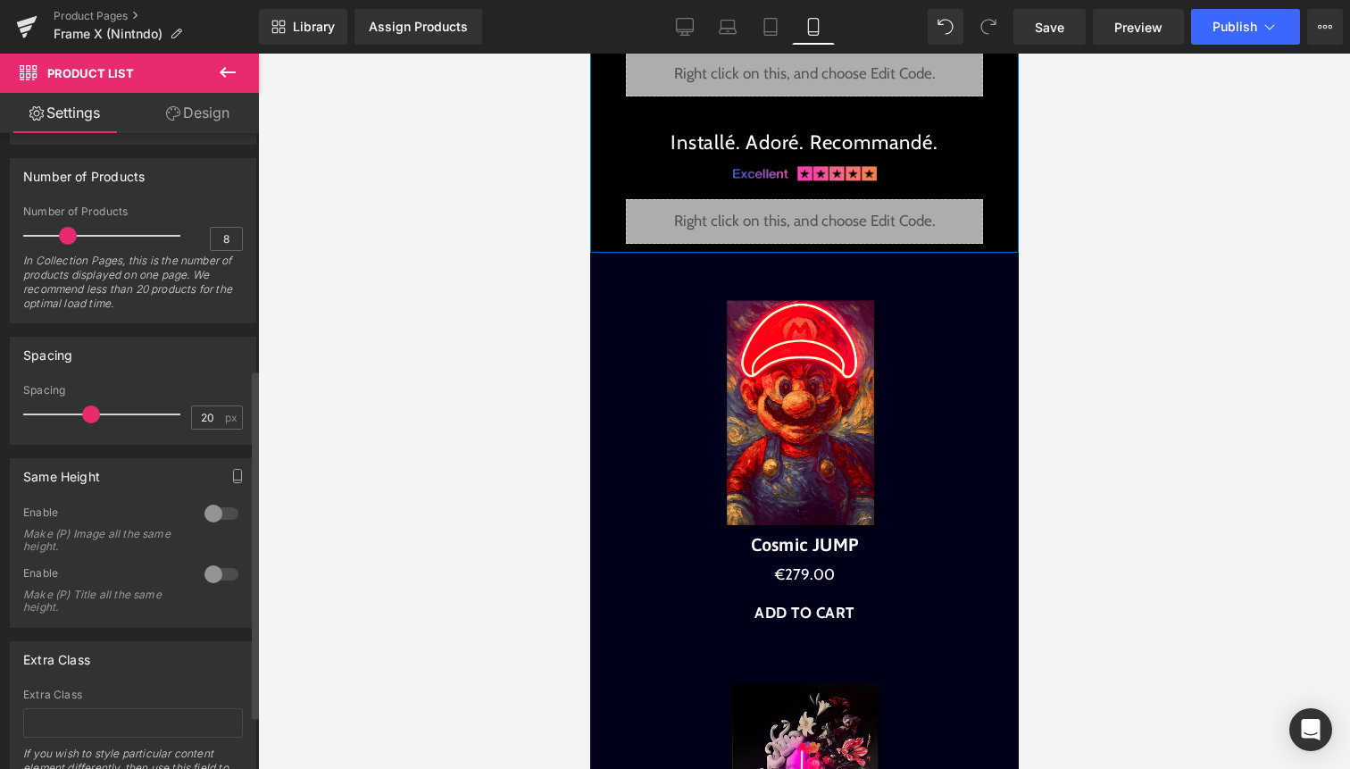
click at [214, 576] on div at bounding box center [221, 574] width 43 height 29
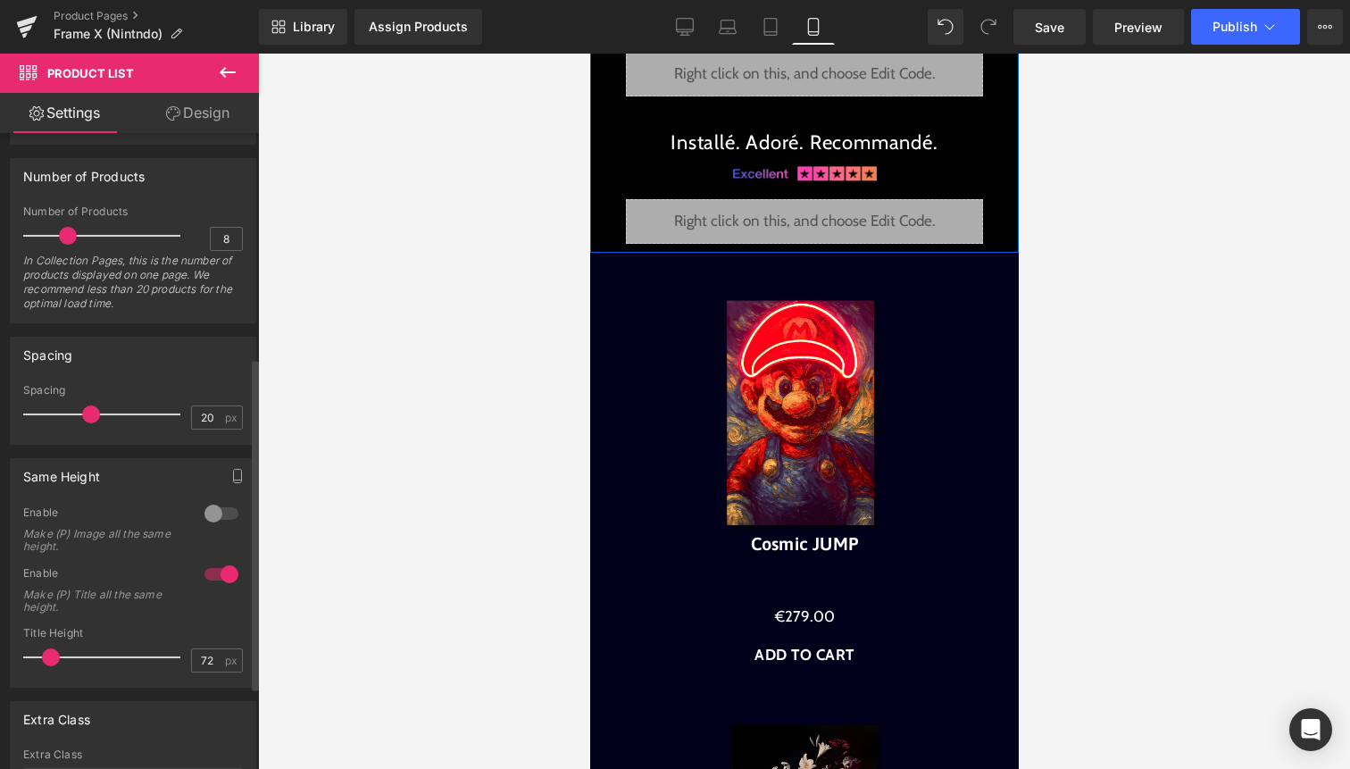
click at [214, 576] on div at bounding box center [221, 574] width 43 height 29
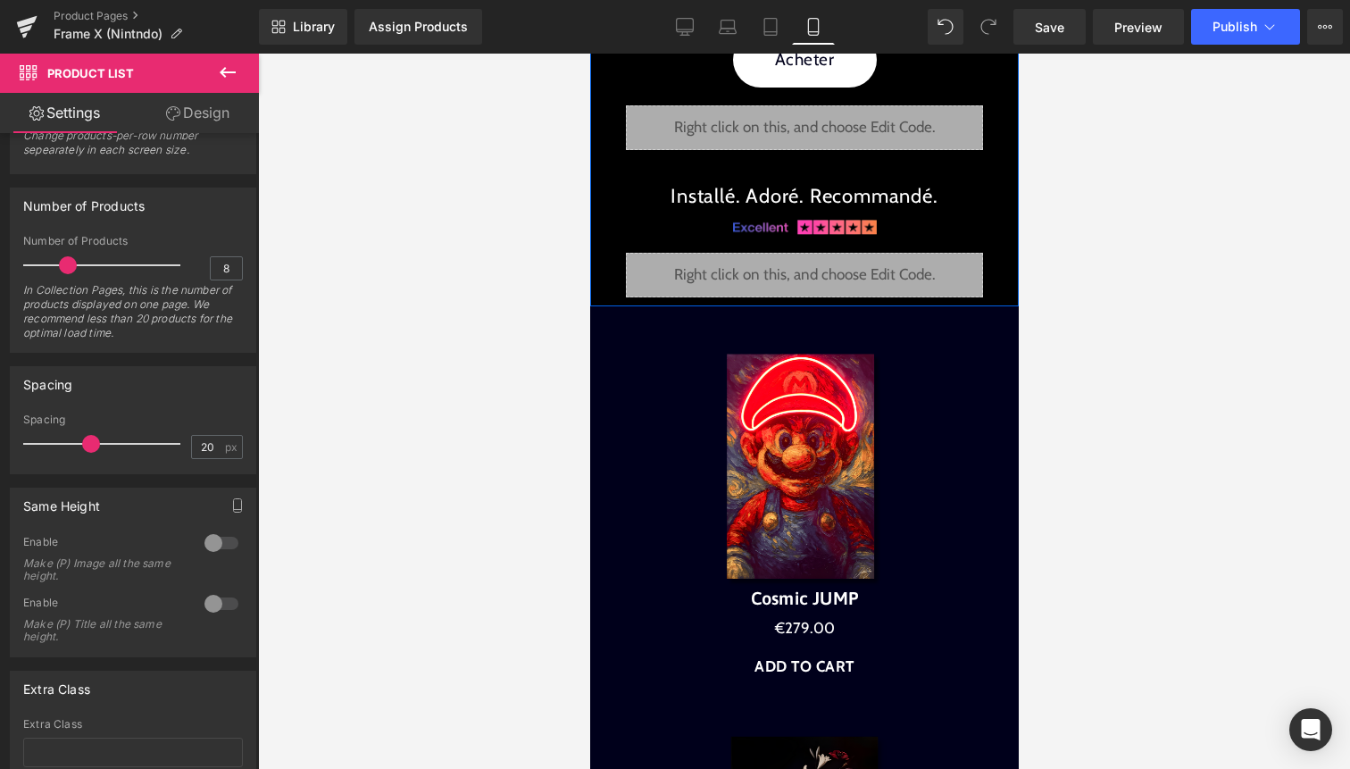
scroll to position [3069, 0]
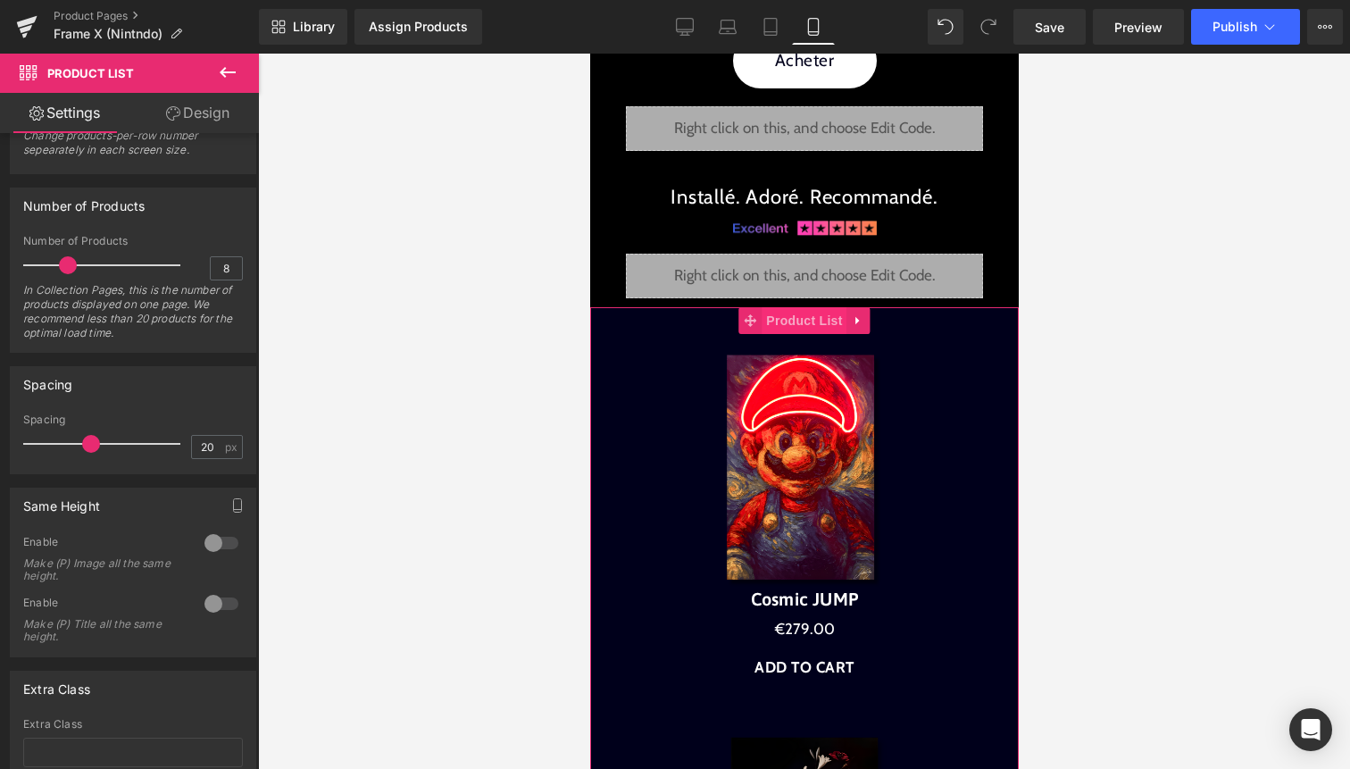
click at [805, 320] on span "Product List" at bounding box center [803, 320] width 85 height 27
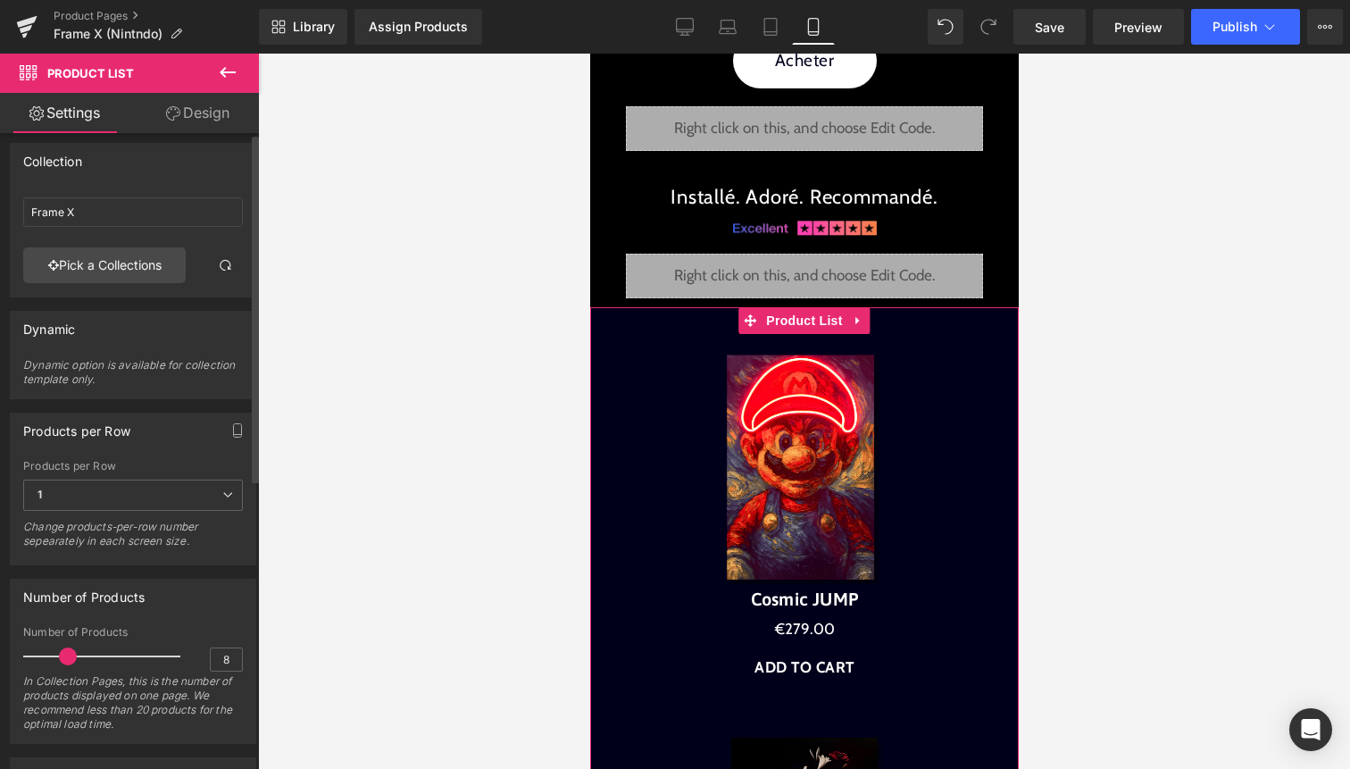
scroll to position [0, 0]
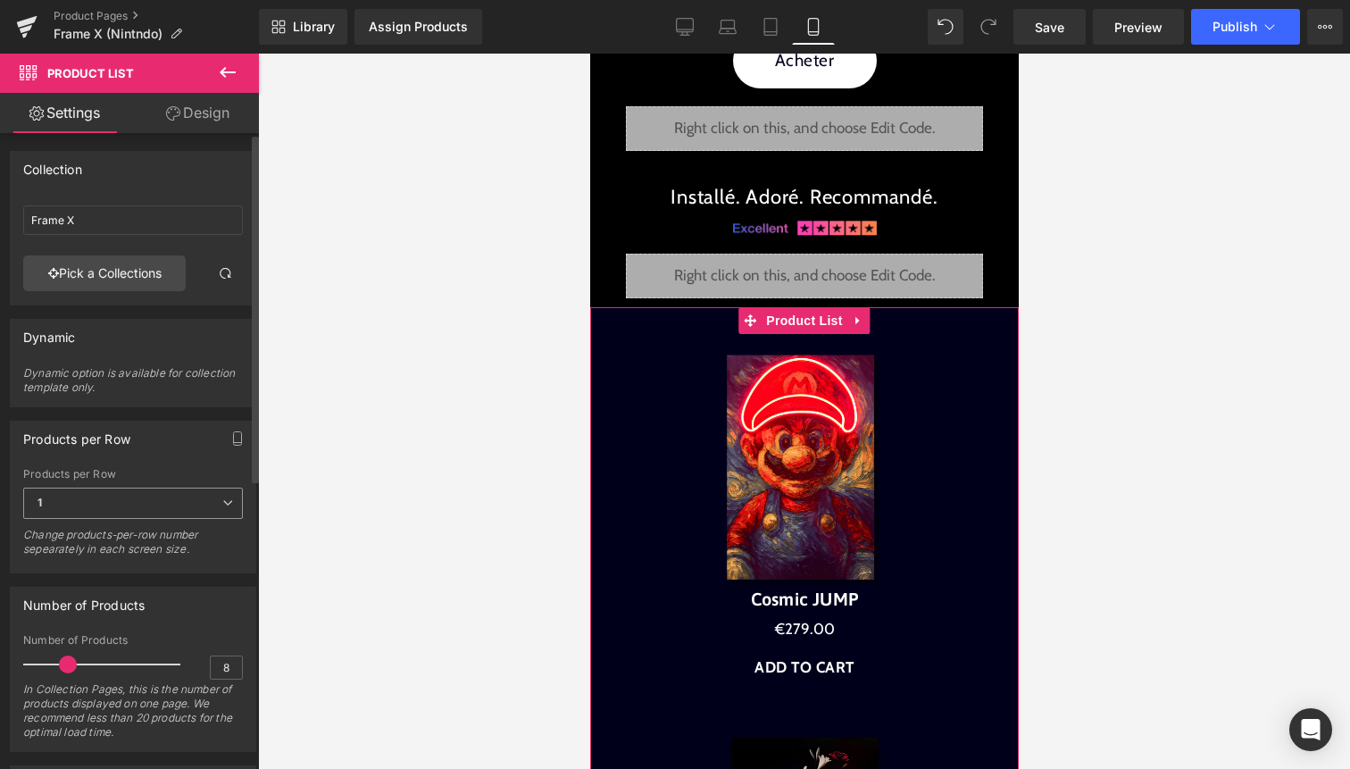
click at [112, 500] on span "1" at bounding box center [133, 503] width 220 height 31
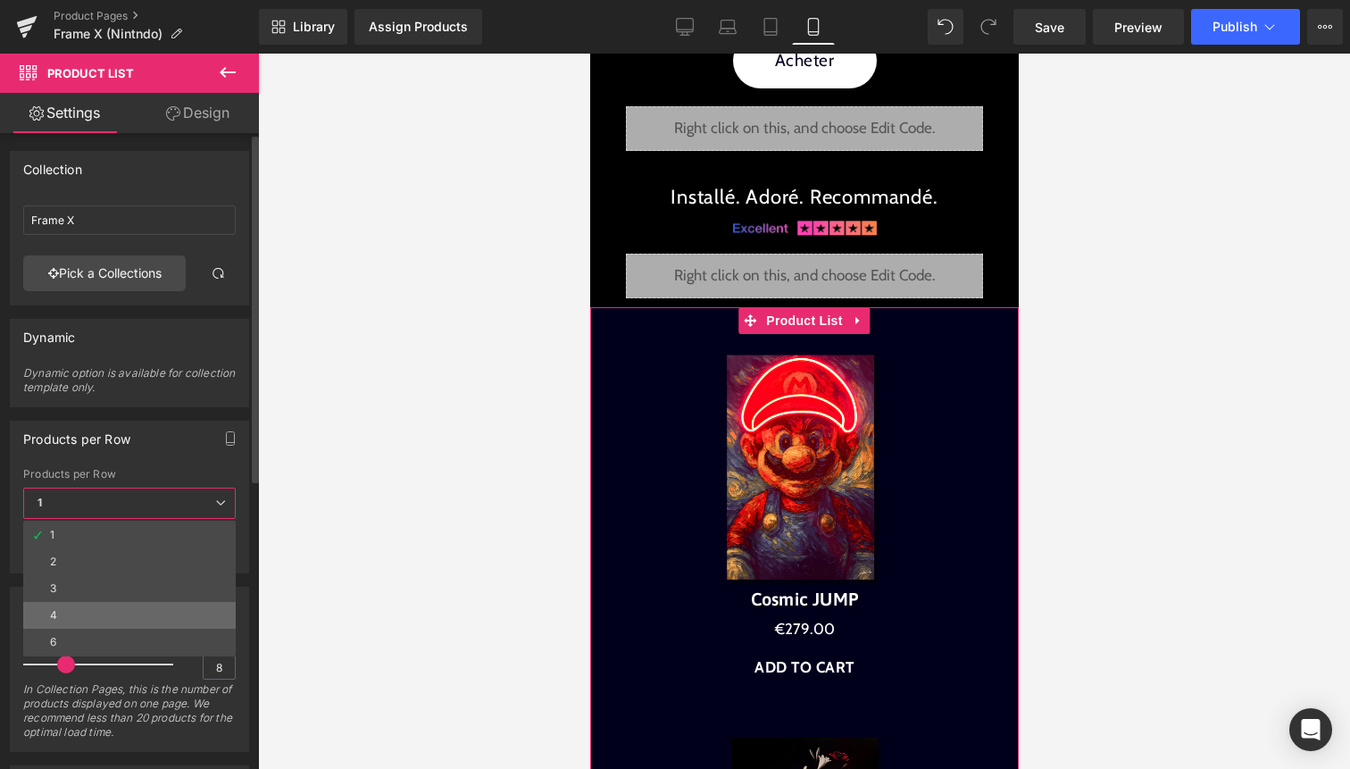
click at [111, 602] on li "4" at bounding box center [129, 615] width 213 height 27
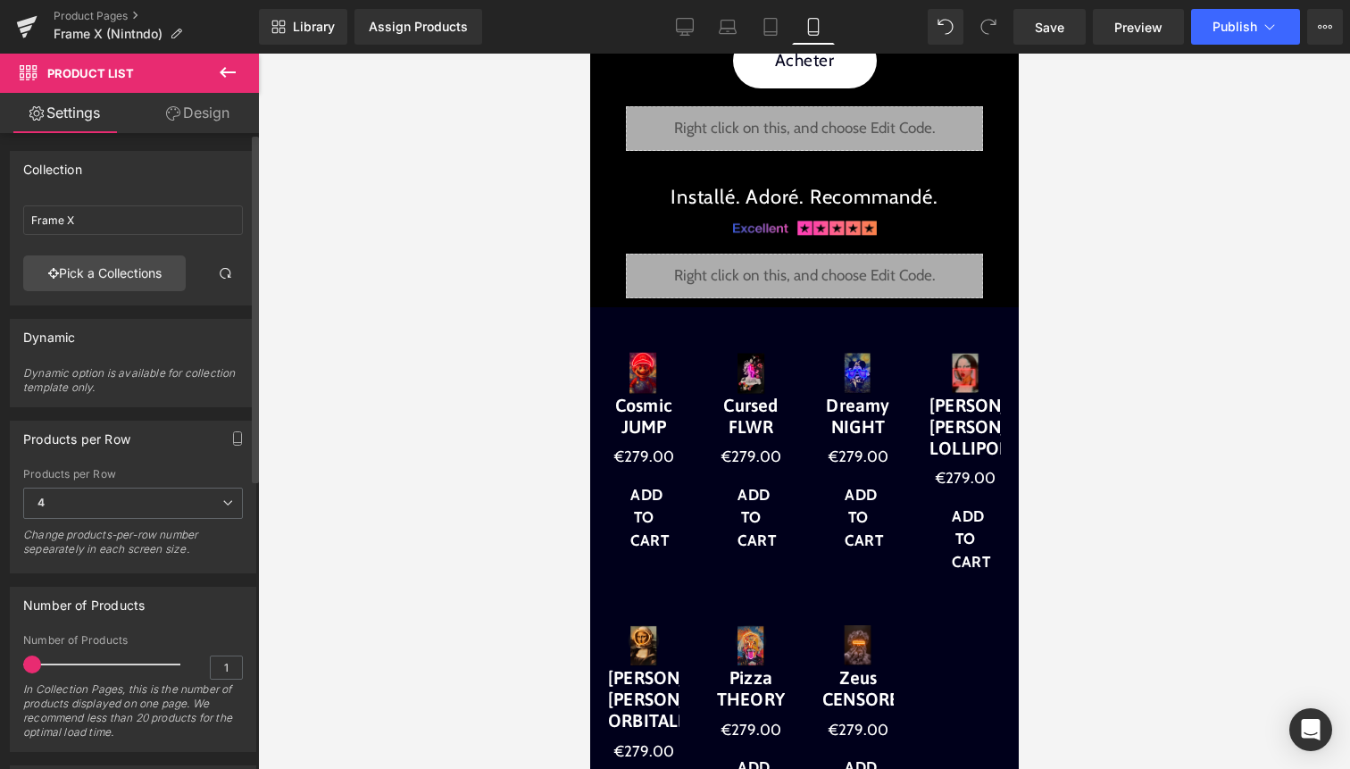
drag, startPoint x: 63, startPoint y: 665, endPoint x: 19, endPoint y: 665, distance: 43.8
click at [19, 665] on div "1 Number of Products 1 In Collection Pages, this is the number of products disp…" at bounding box center [133, 692] width 245 height 117
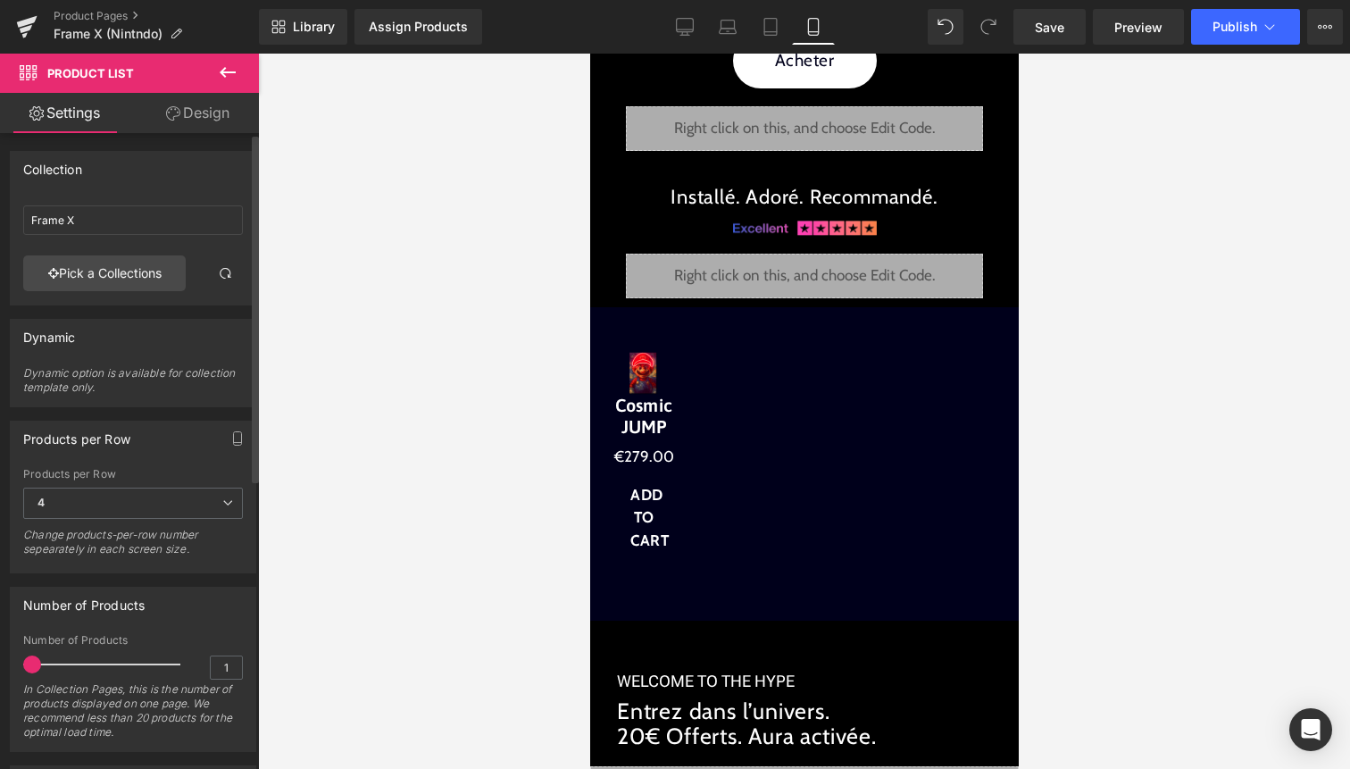
click at [29, 662] on span at bounding box center [32, 665] width 18 height 18
click at [97, 490] on span "4" at bounding box center [133, 503] width 220 height 31
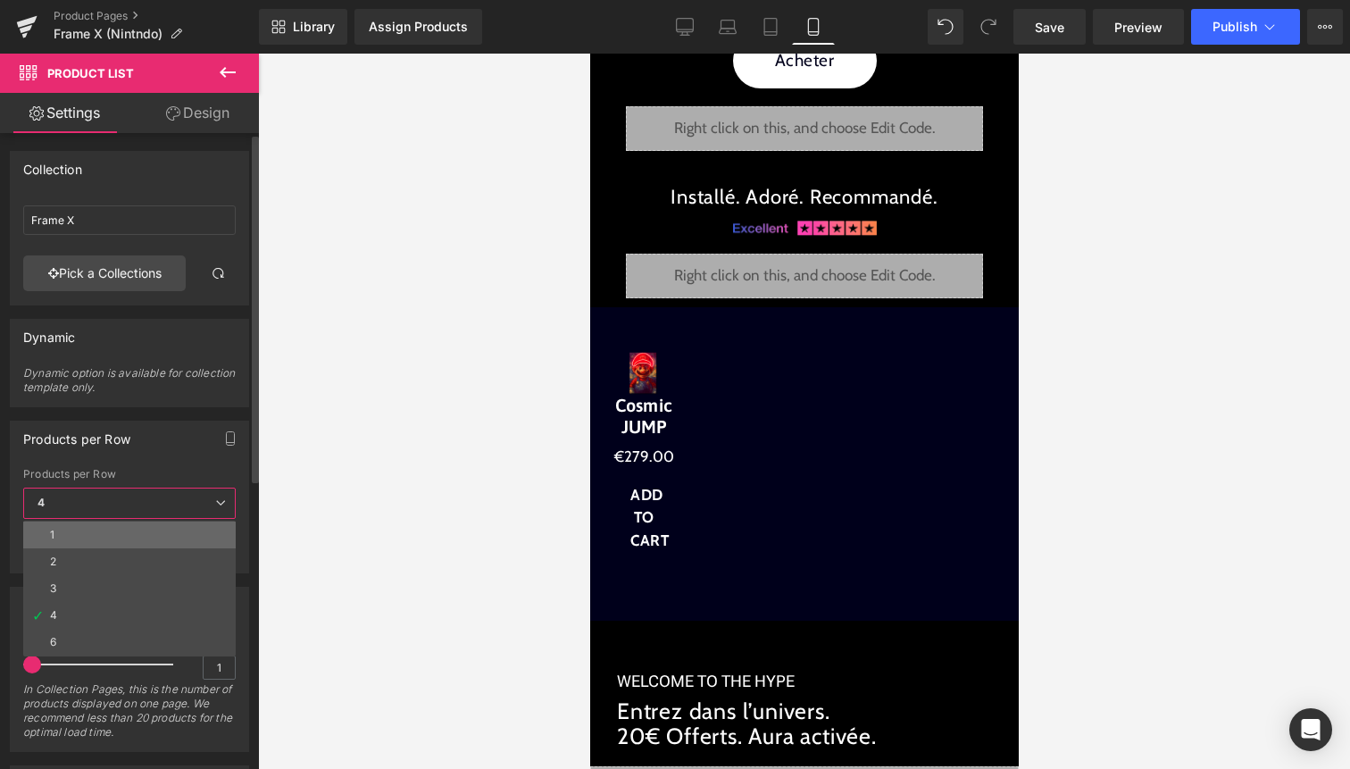
click at [93, 529] on li "1" at bounding box center [129, 535] width 213 height 27
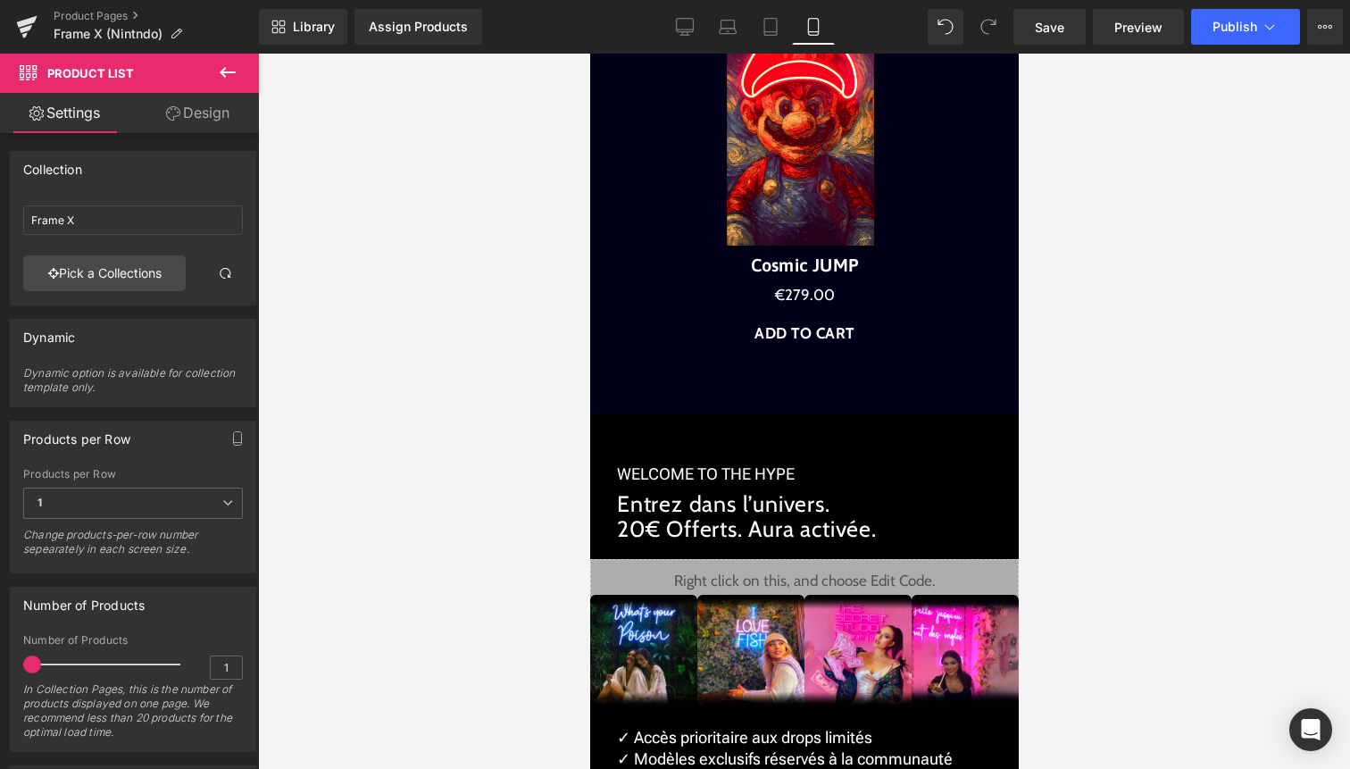
scroll to position [3361, 0]
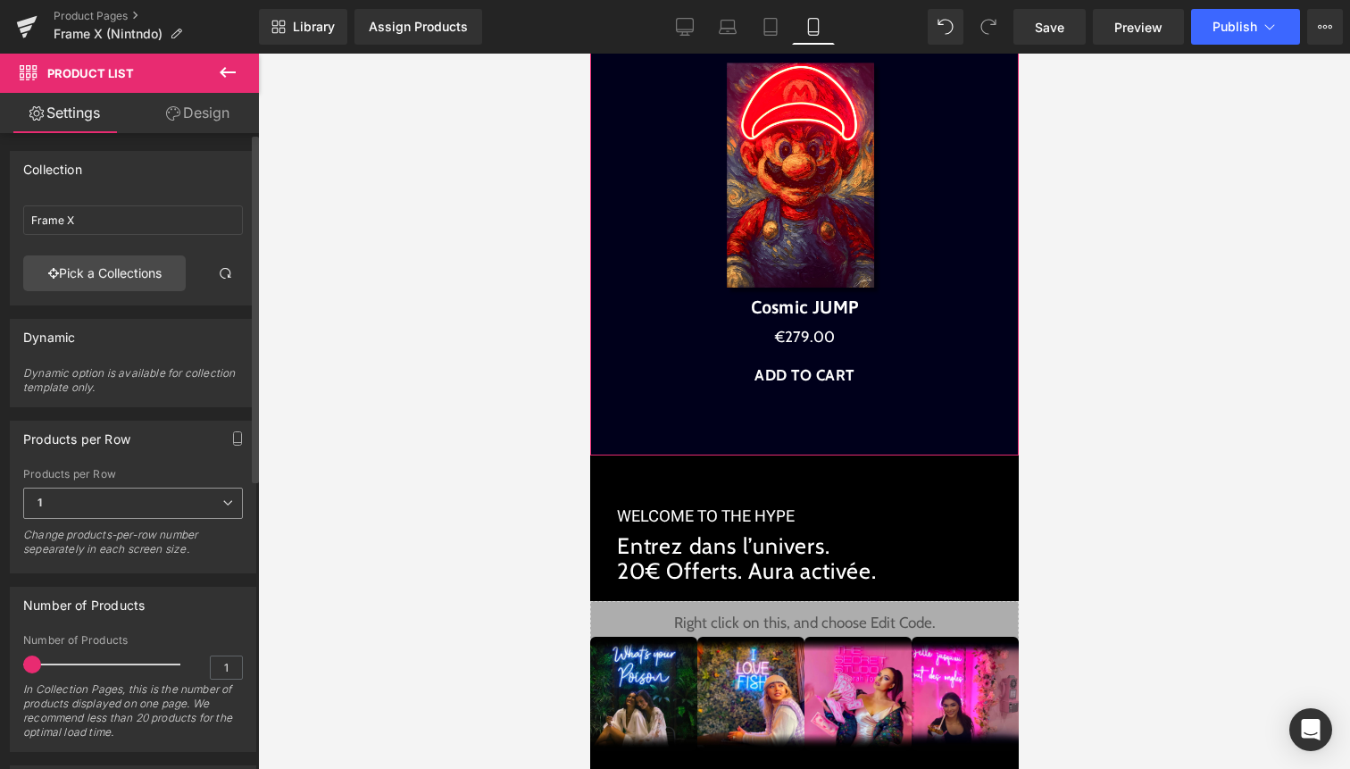
click at [146, 500] on span "1" at bounding box center [133, 503] width 220 height 31
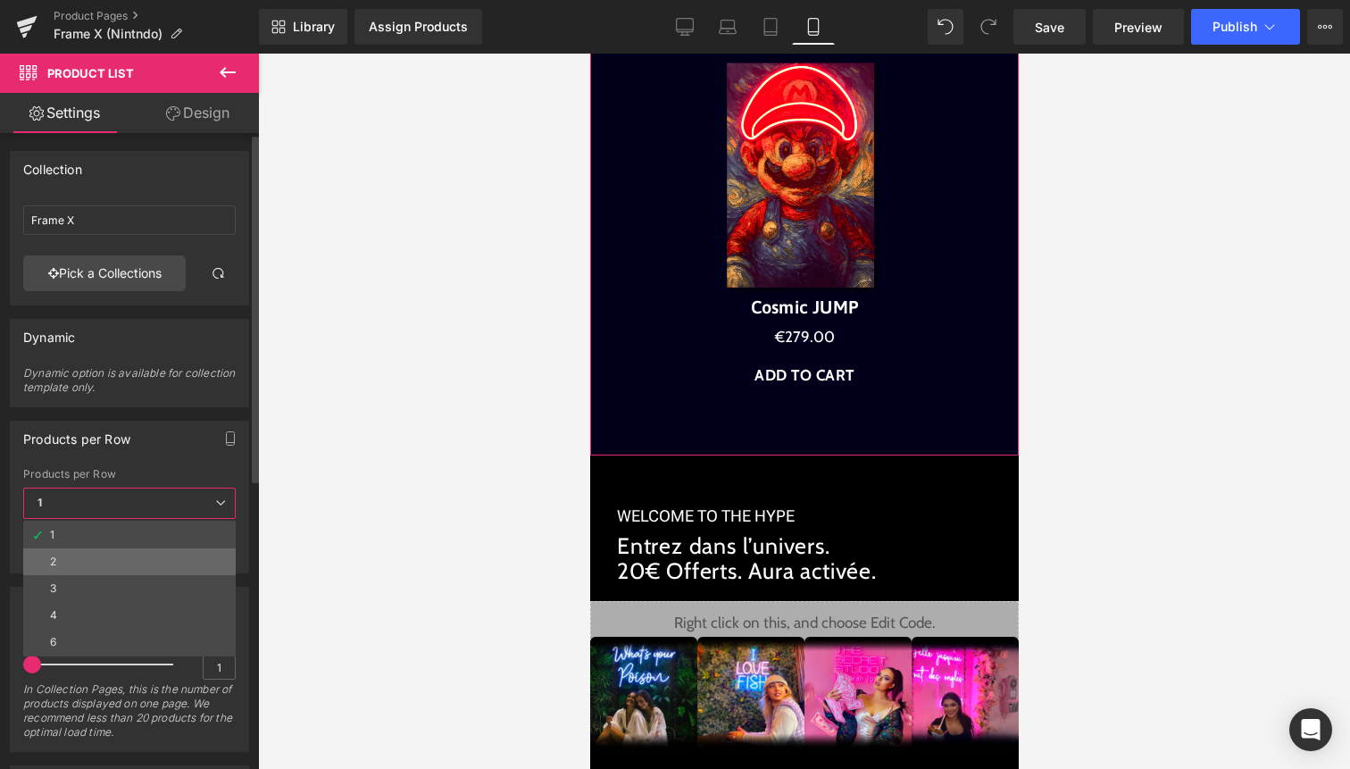
click at [94, 563] on li "2" at bounding box center [129, 561] width 213 height 27
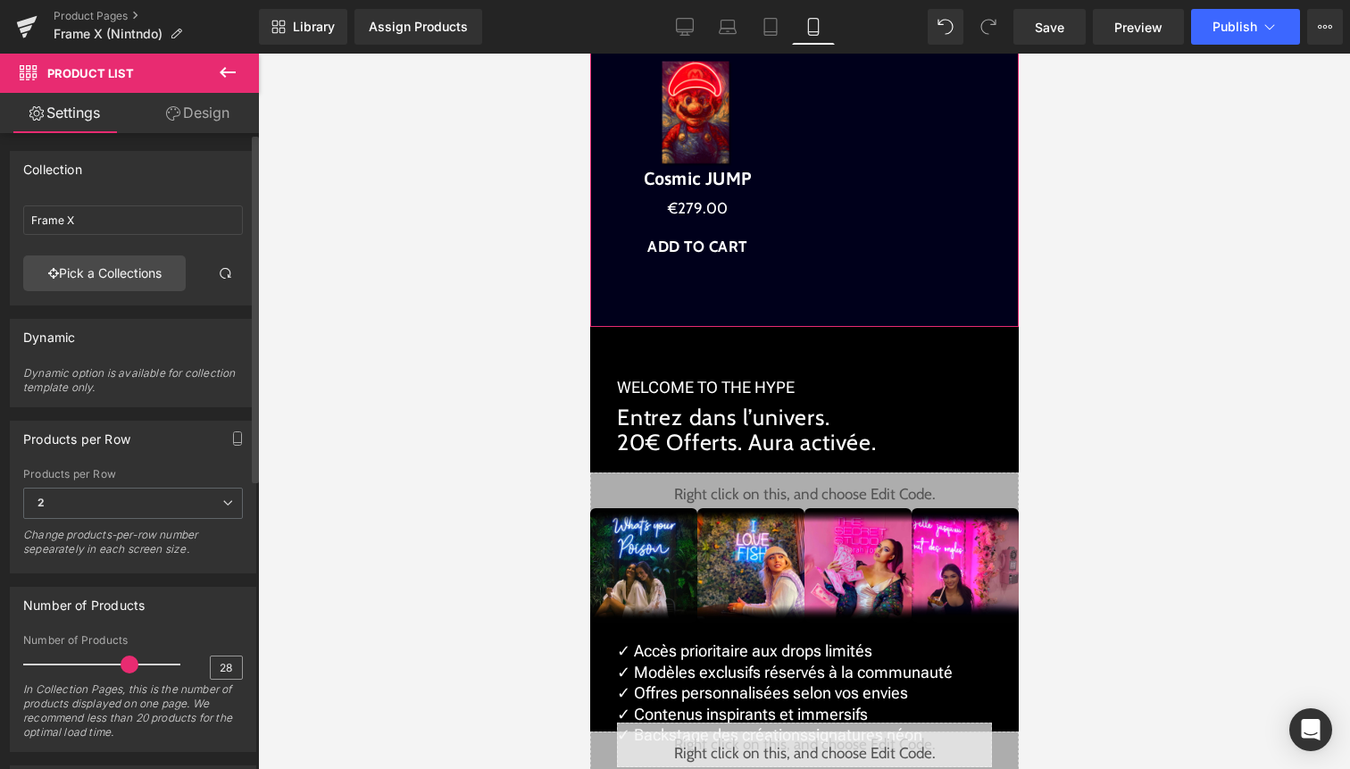
type input "30"
drag, startPoint x: 35, startPoint y: 658, endPoint x: 206, endPoint y: 658, distance: 171.5
click at [206, 658] on div "Number of Products 30 In Collection Pages, this is the number of products displ…" at bounding box center [133, 692] width 220 height 117
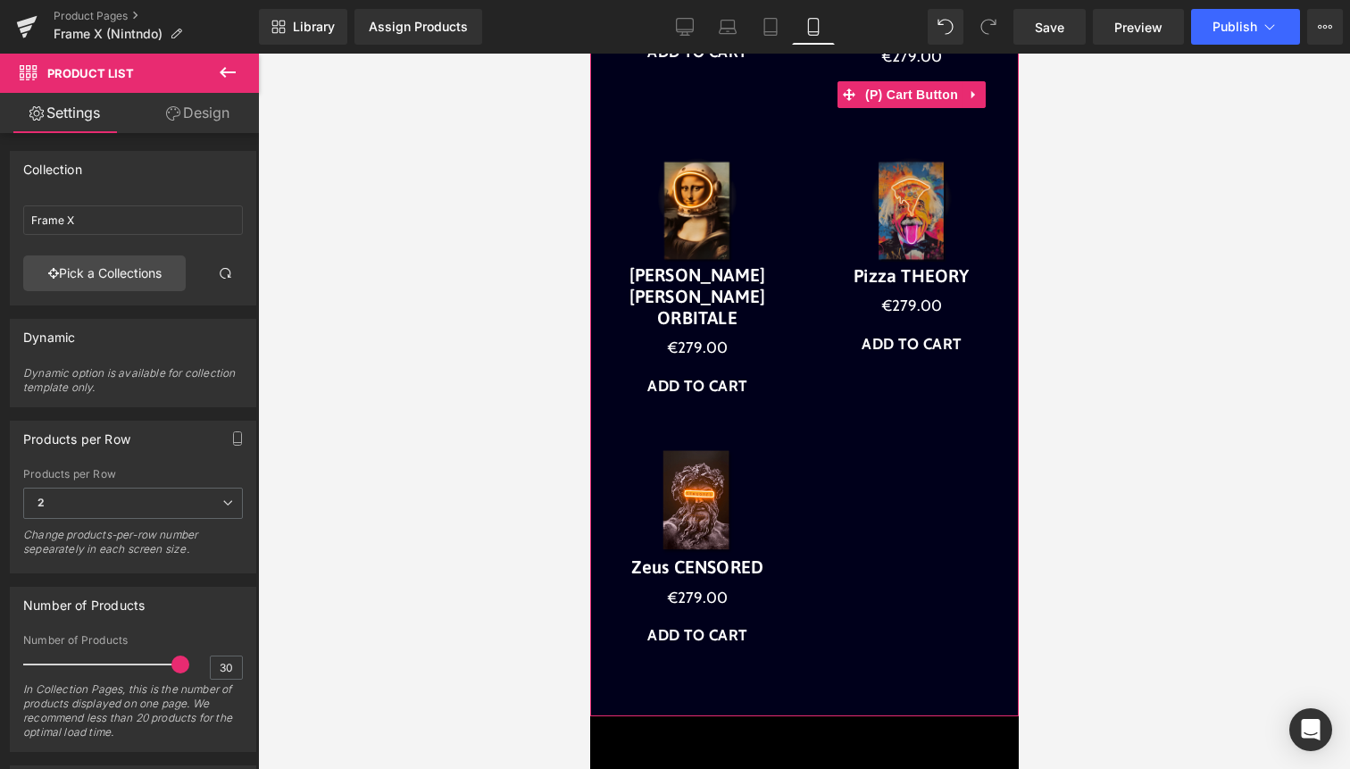
scroll to position [3807, 0]
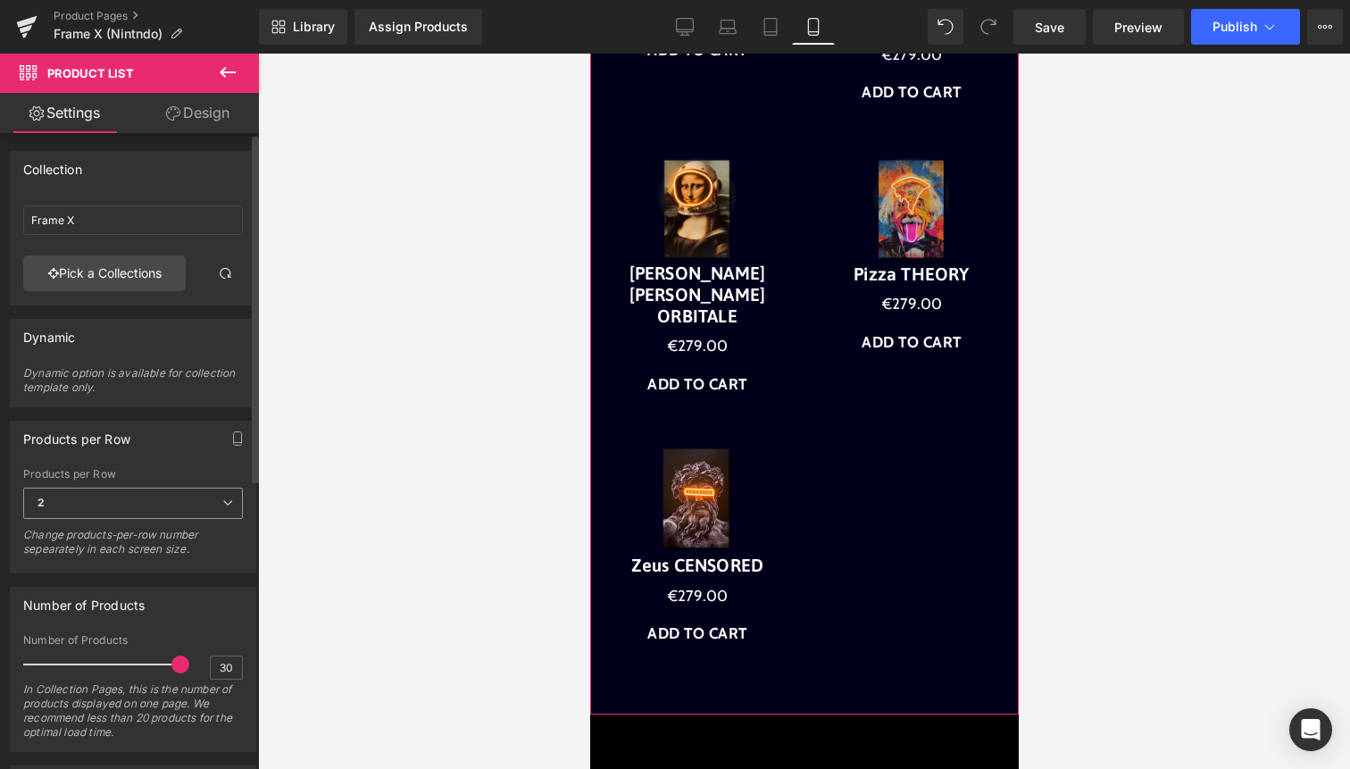
click at [207, 491] on span "2" at bounding box center [133, 503] width 220 height 31
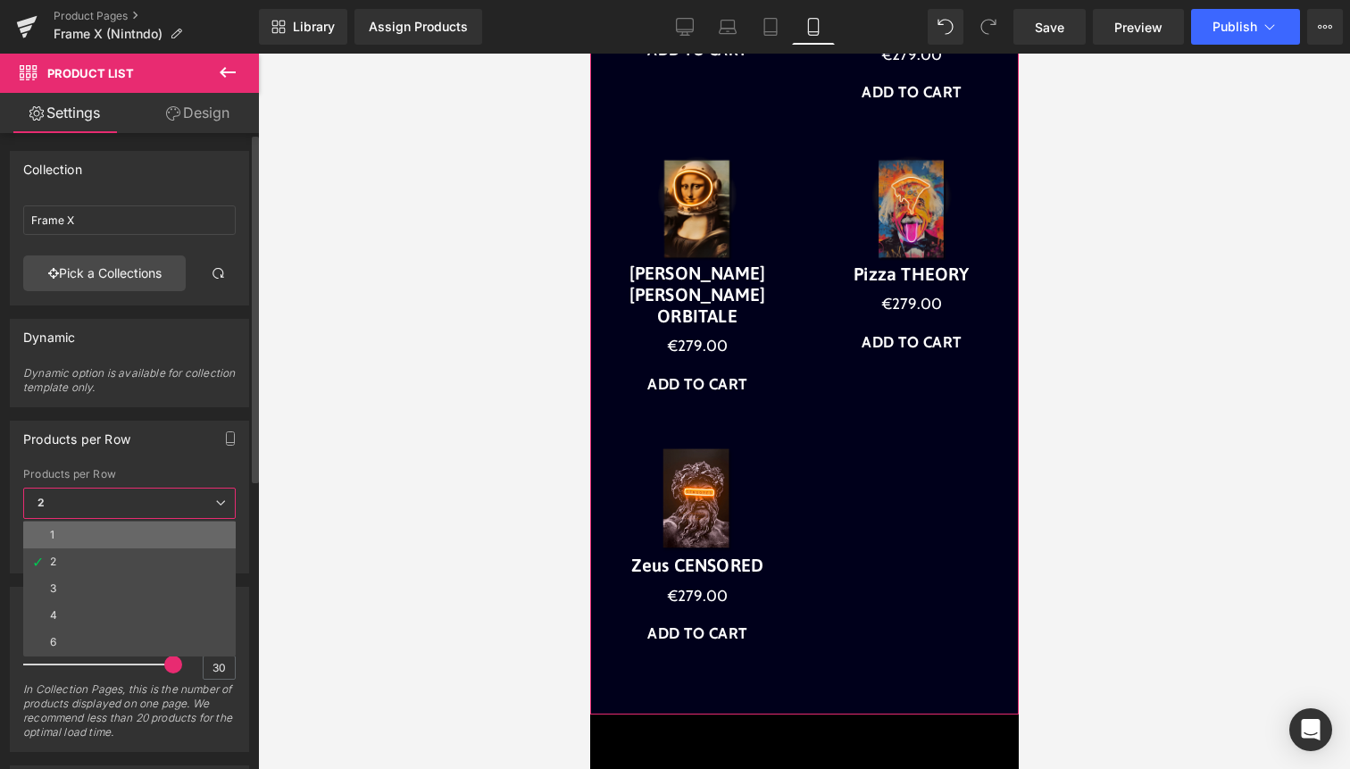
click at [151, 529] on li "1" at bounding box center [129, 535] width 213 height 27
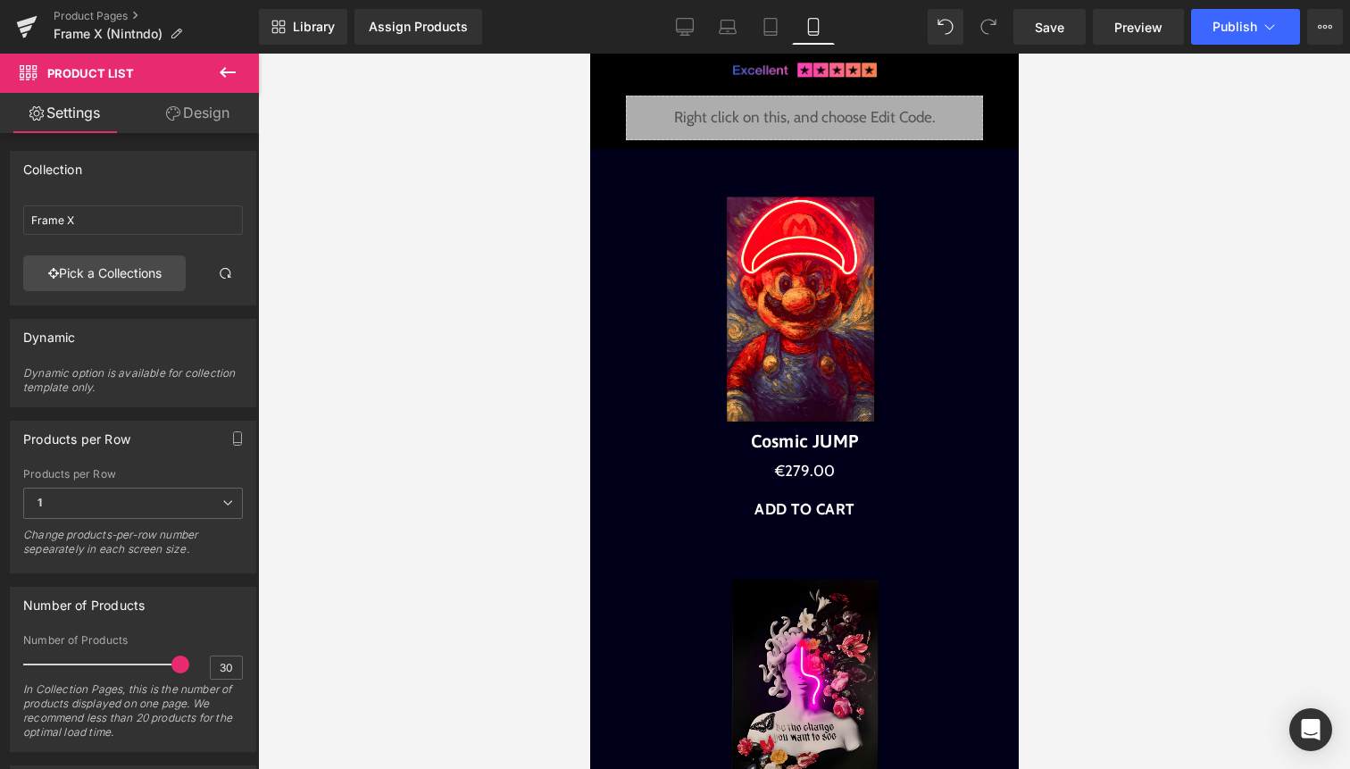
scroll to position [3291, 0]
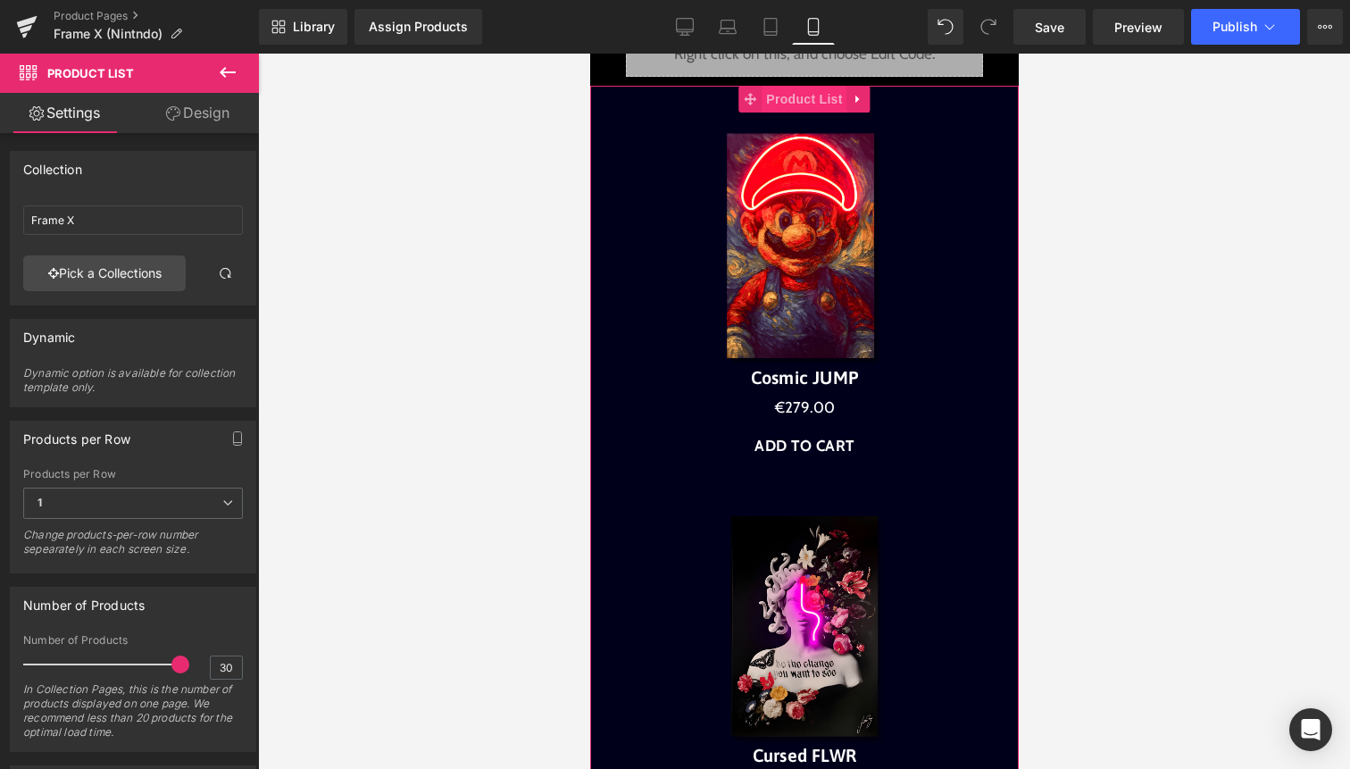
click at [774, 102] on span "Product List" at bounding box center [803, 99] width 85 height 27
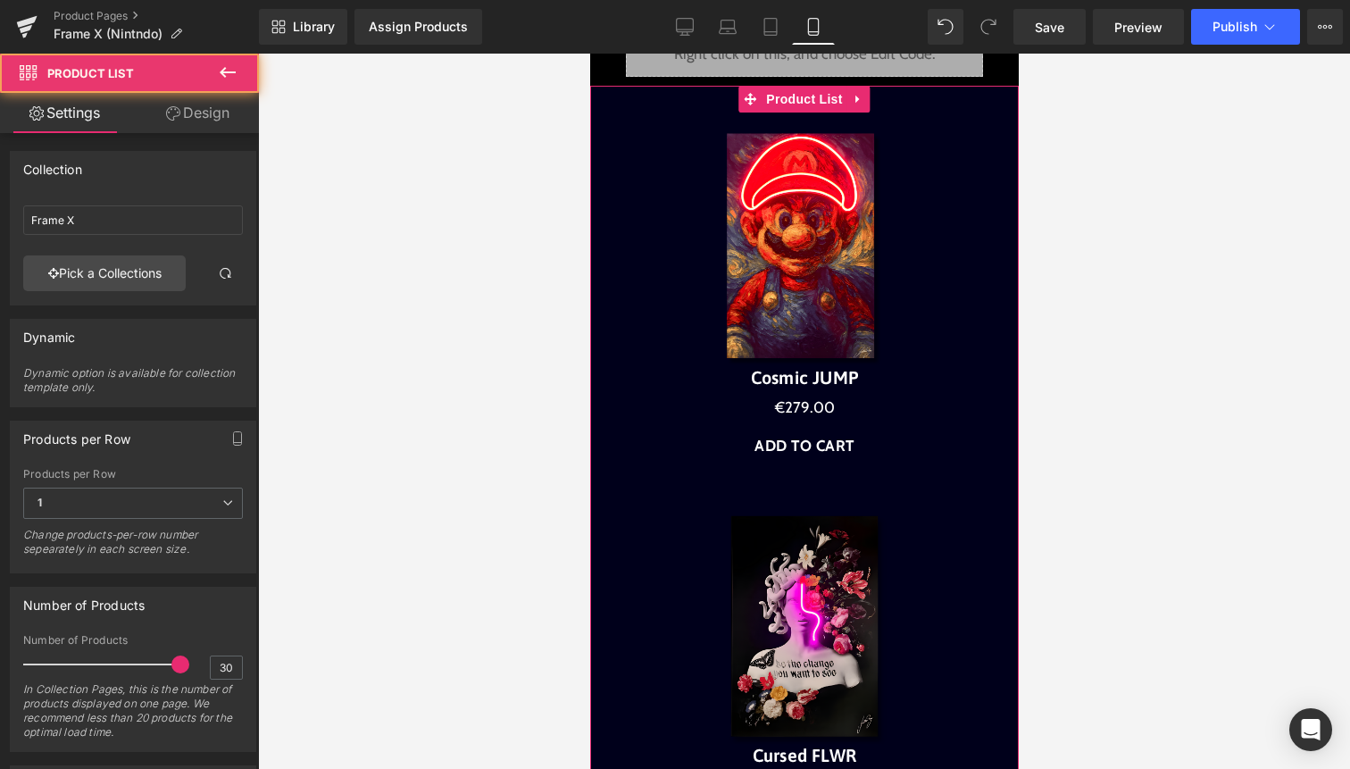
click at [191, 120] on link "Design" at bounding box center [197, 113] width 129 height 40
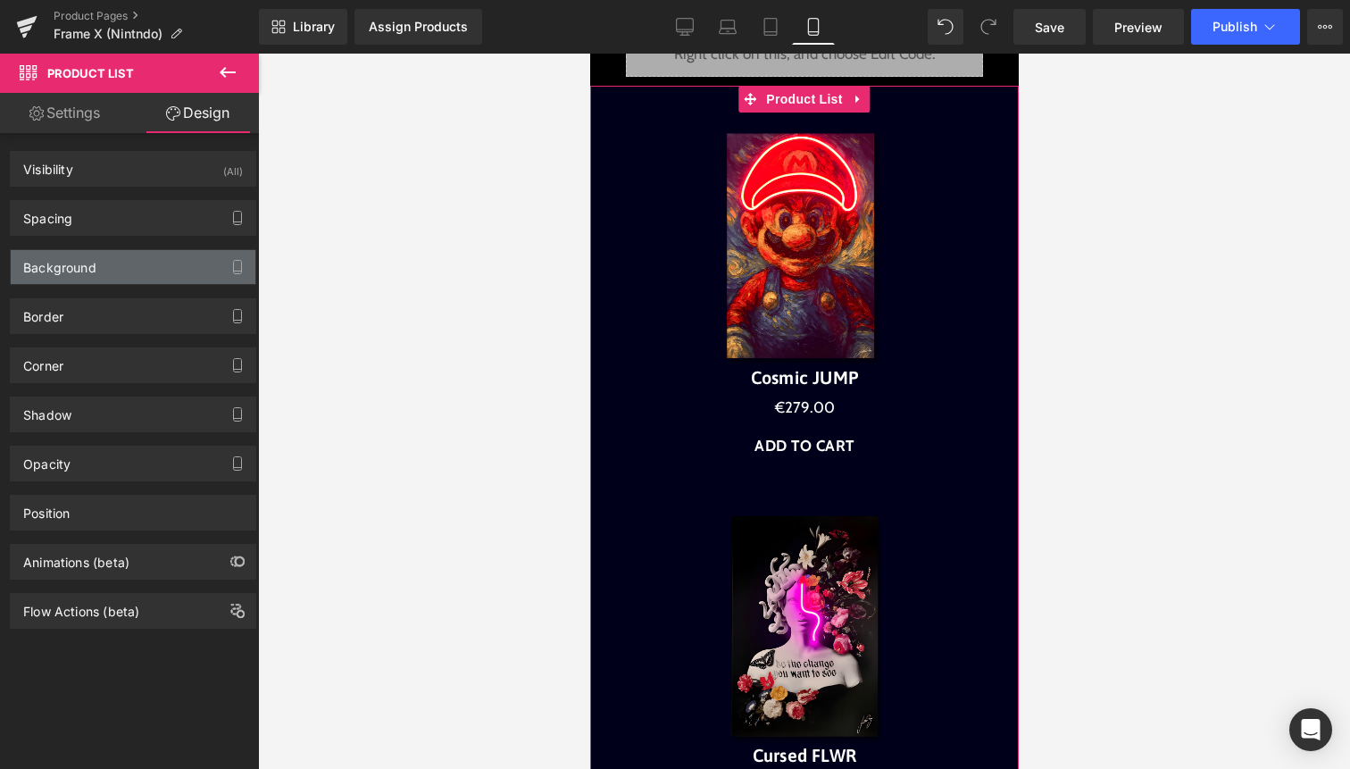
click at [154, 267] on div "Background" at bounding box center [133, 267] width 245 height 34
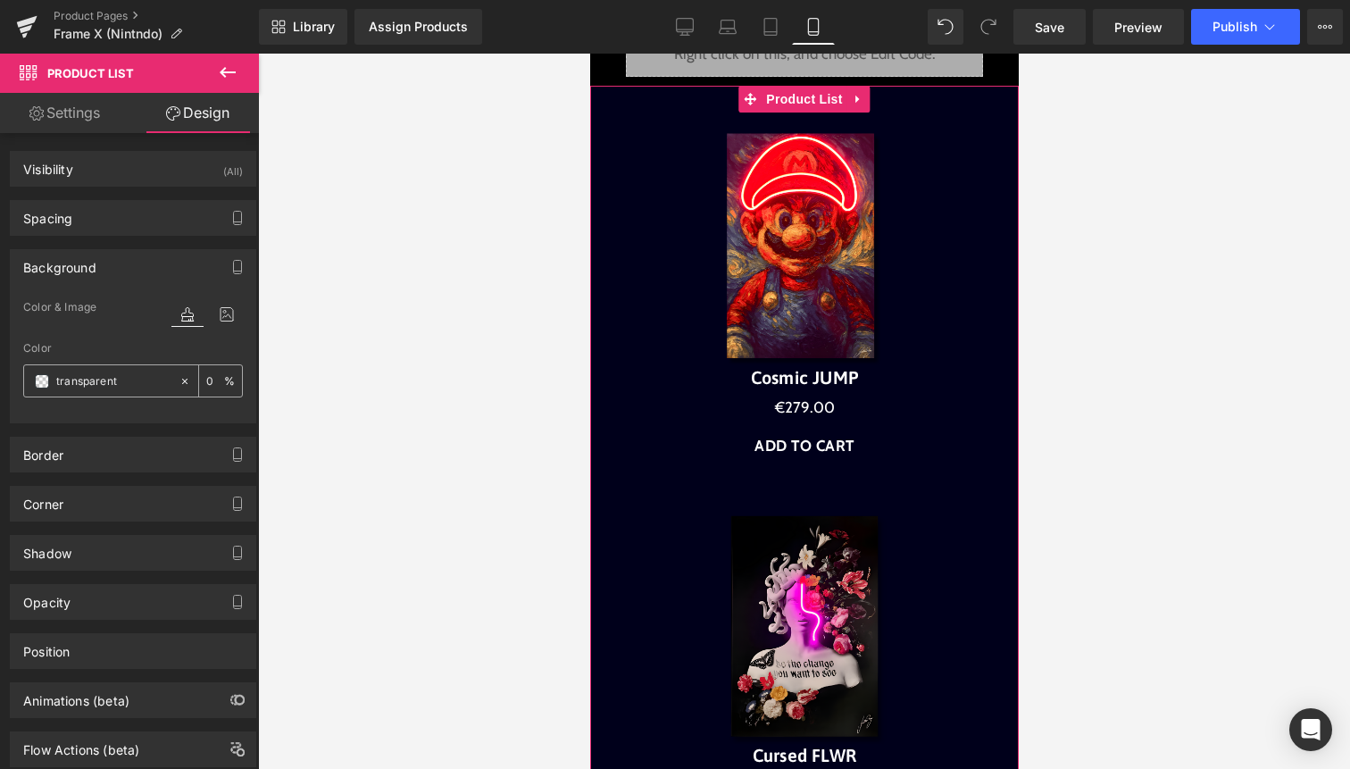
click at [41, 387] on span at bounding box center [42, 381] width 14 height 14
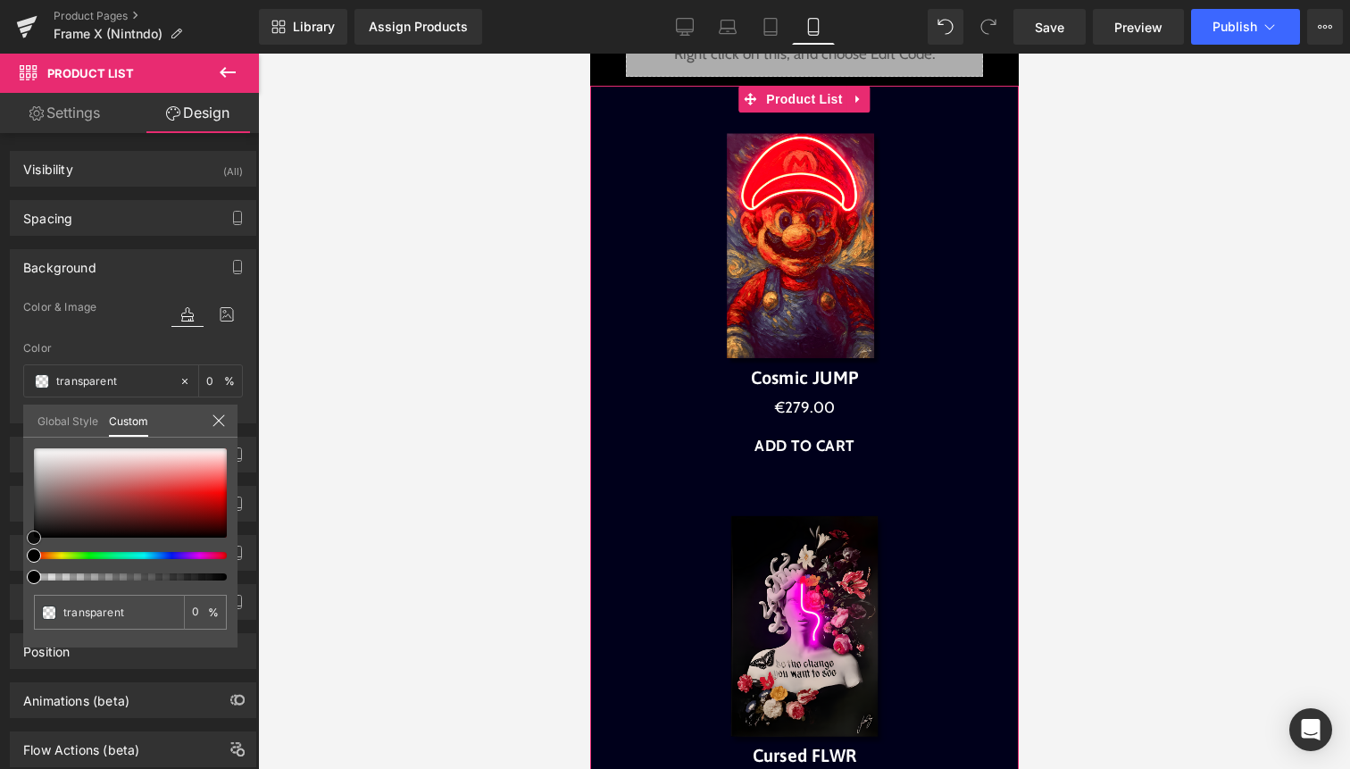
type input "#e6d0d0"
type input "100"
type input "#e6d0d0"
type input "100"
type input "#e4cccc"
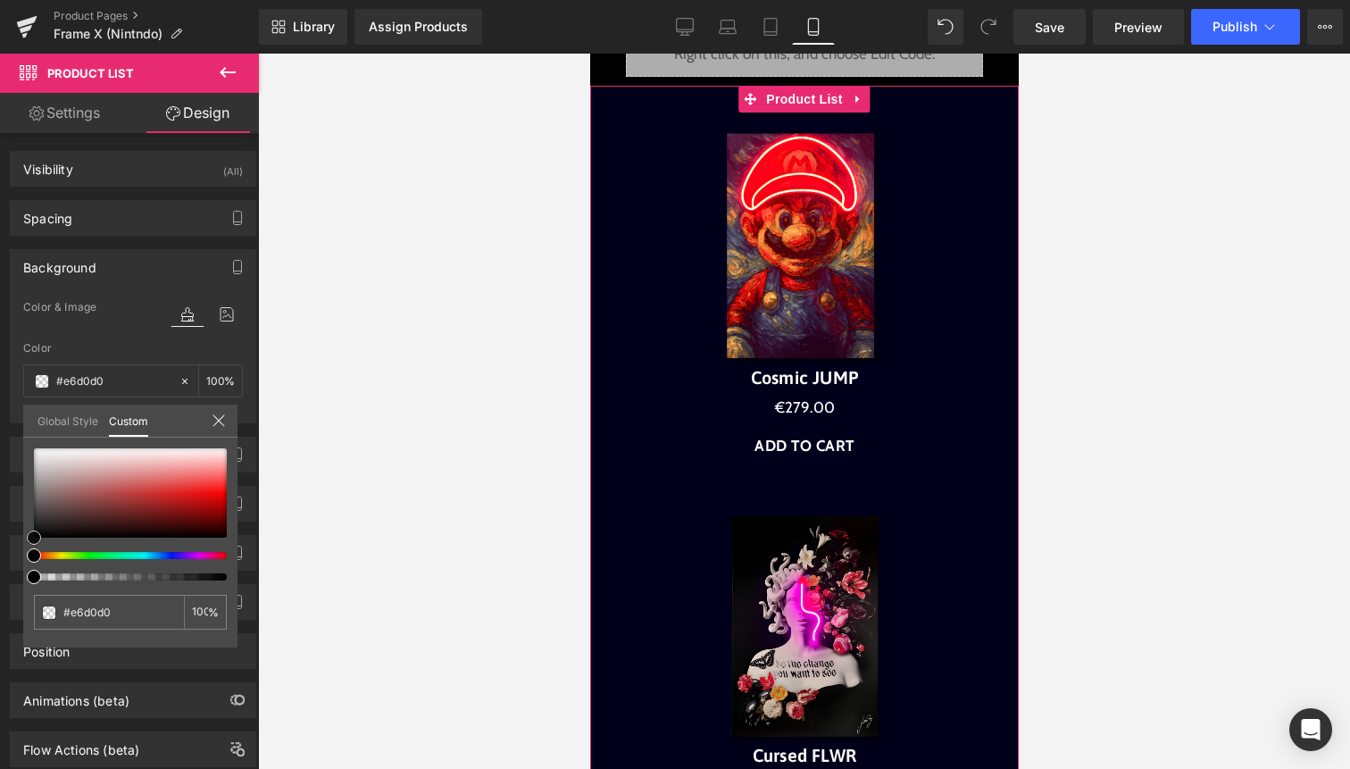
type input "#e4cccc"
type input "#dda1a1"
type input "#df4747"
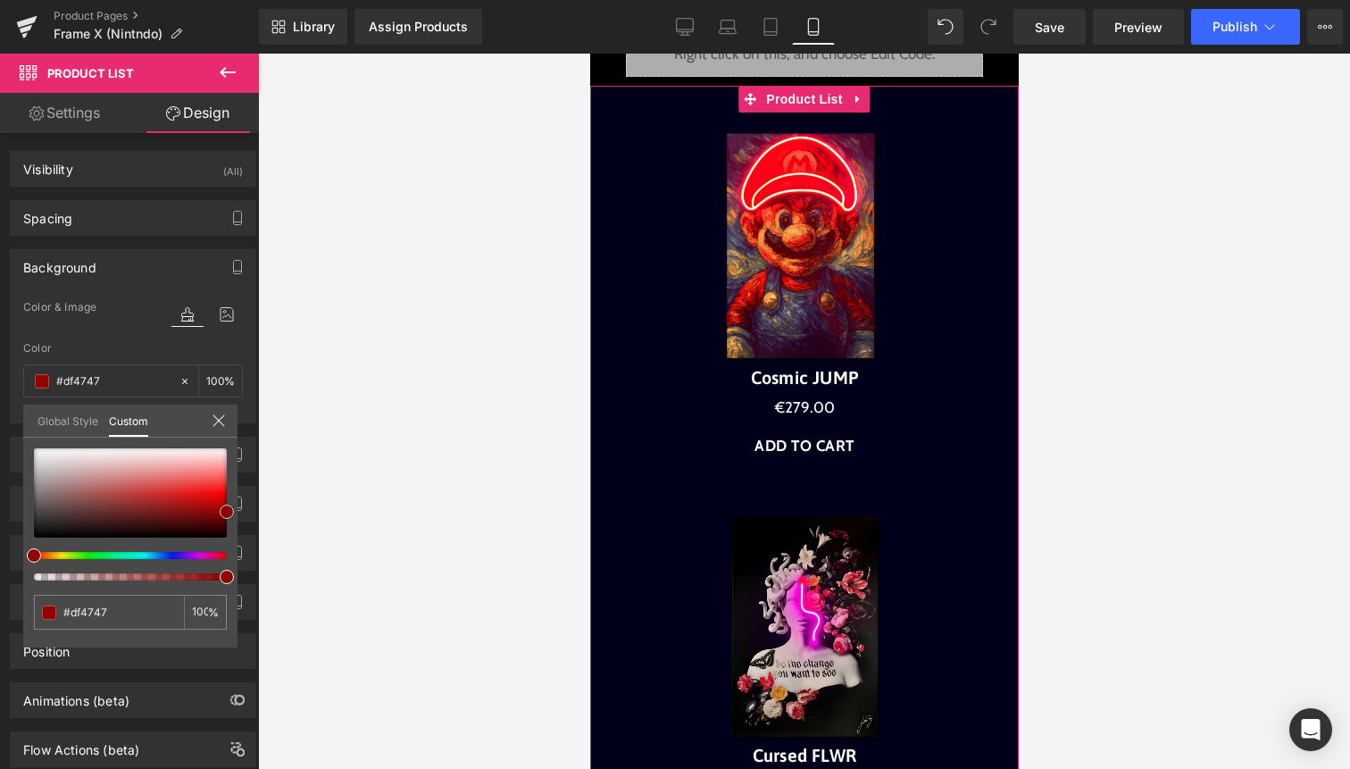
type input "#c30808"
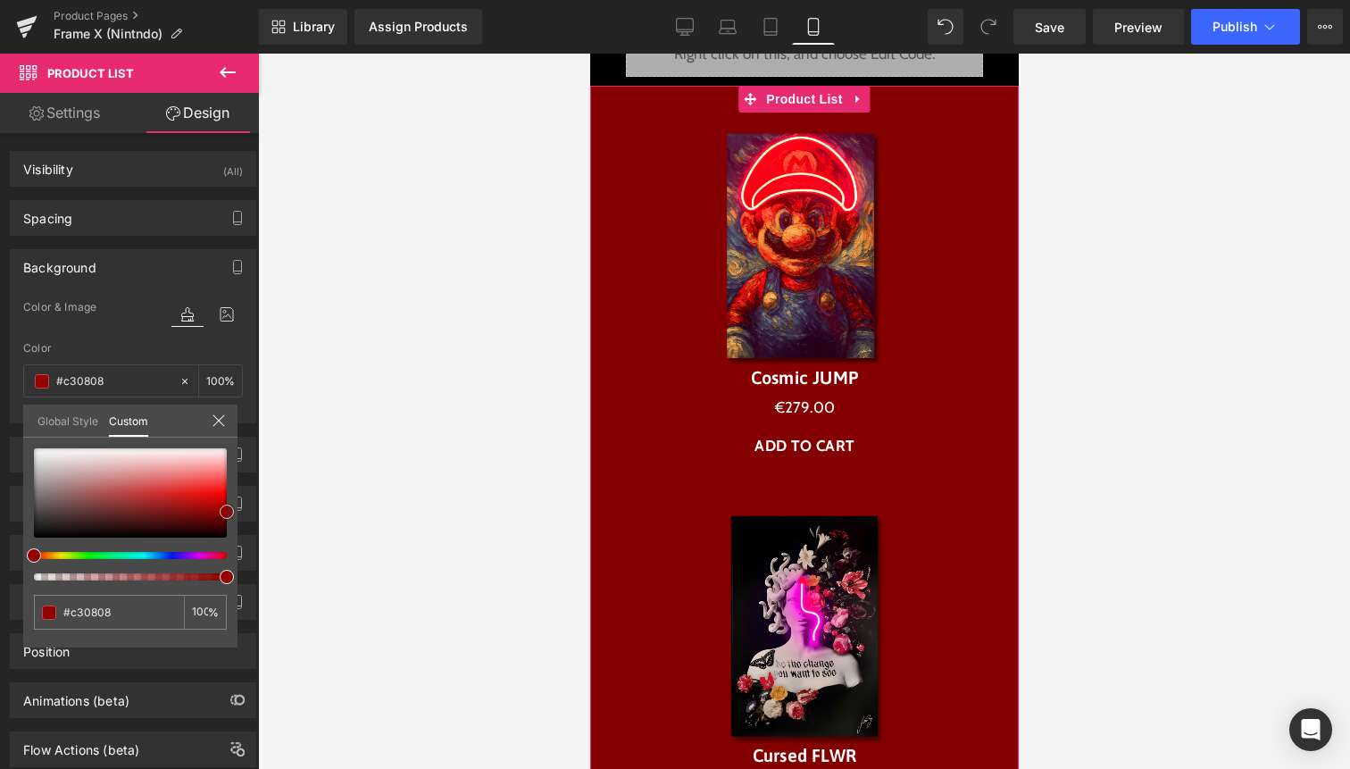
type input "#840000"
type input "#6b0000"
type input "#560000"
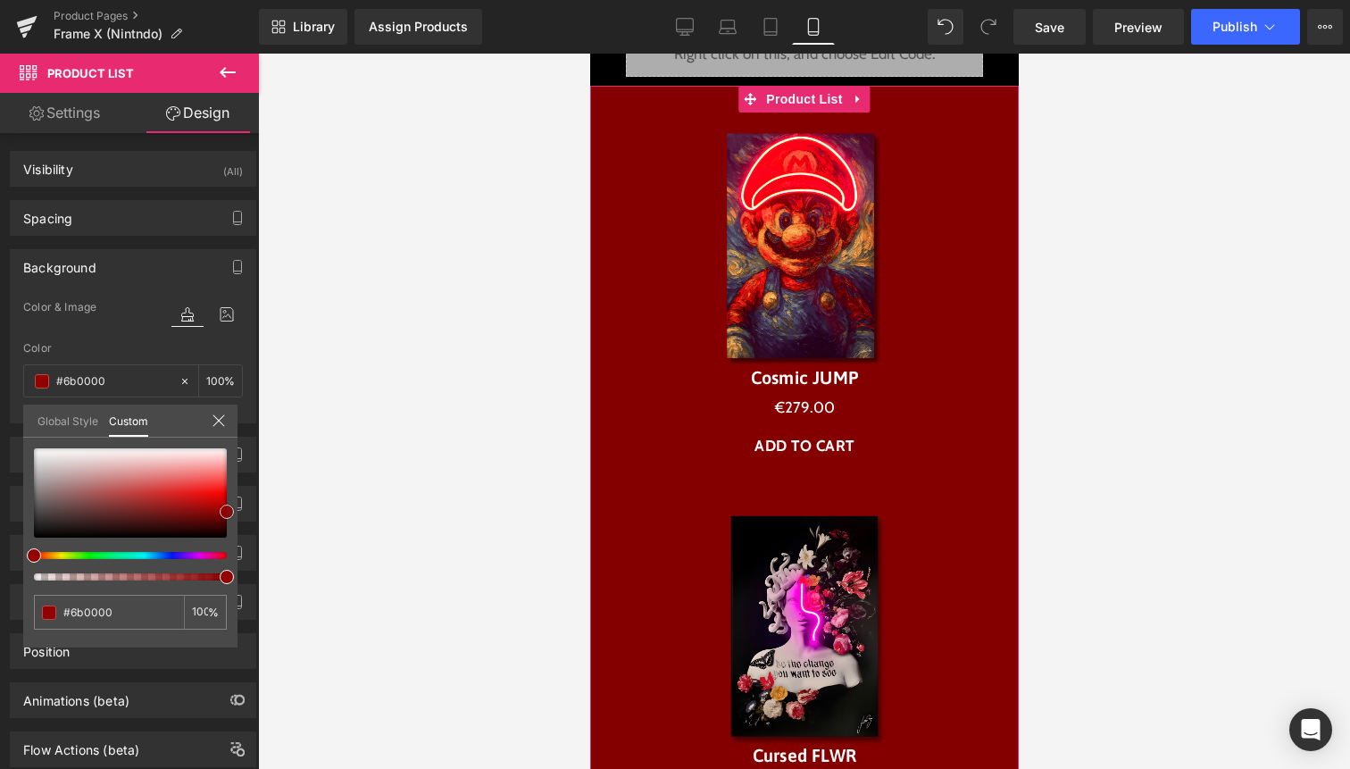
type input "#560000"
type input "#2d0000"
type input "#000000"
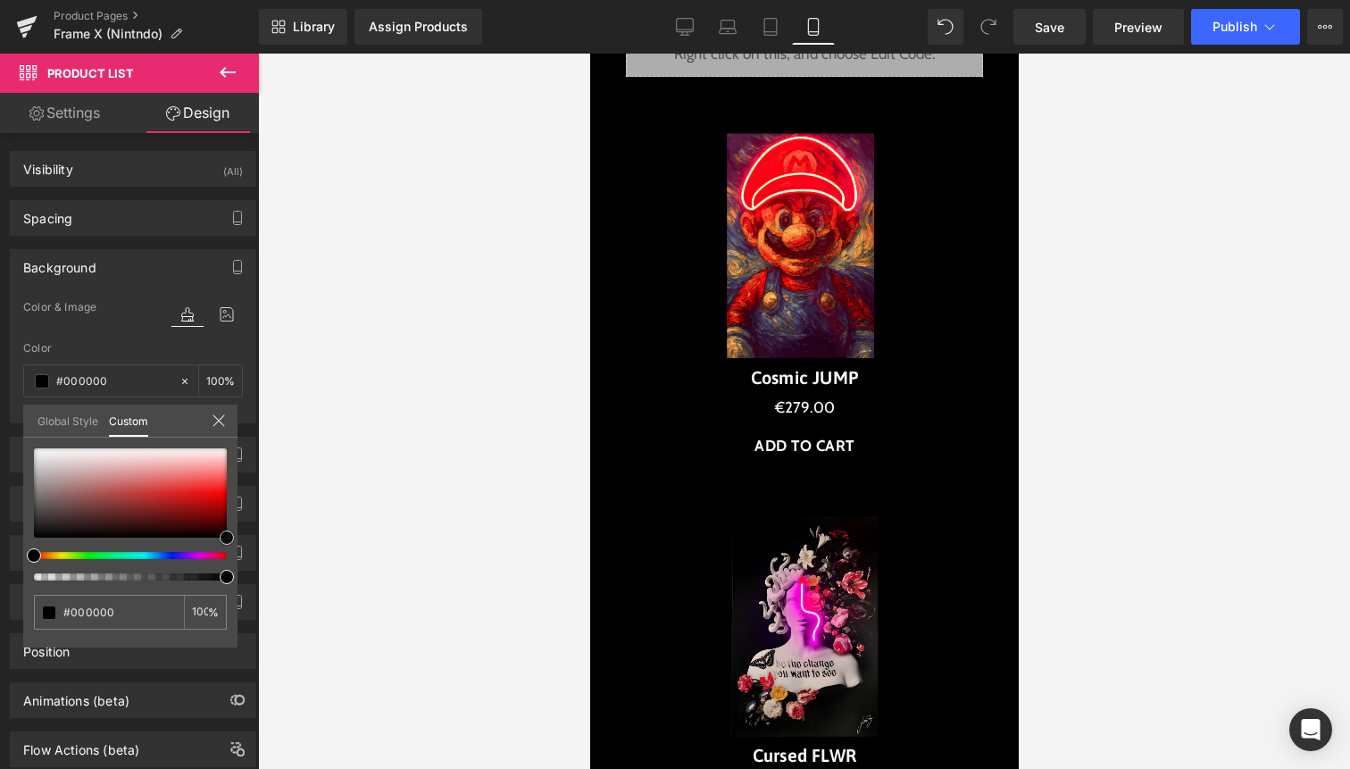
drag, startPoint x: 93, startPoint y: 462, endPoint x: 302, endPoint y: 591, distance: 245.8
click at [299, 590] on div "Product List You are previewing how the will restyle your page. You can not edi…" at bounding box center [675, 399] width 1350 height 799
click at [372, 512] on div at bounding box center [804, 411] width 1092 height 715
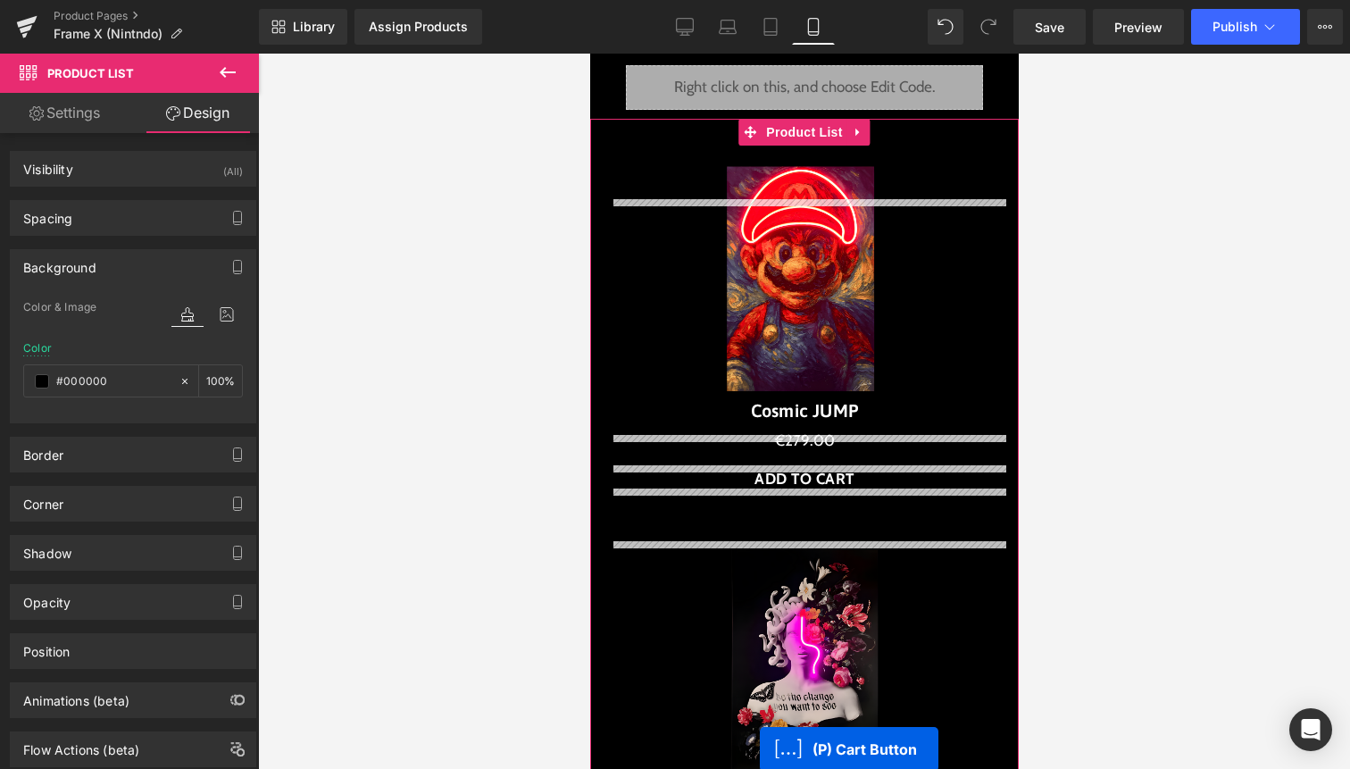
scroll to position [3370, 0]
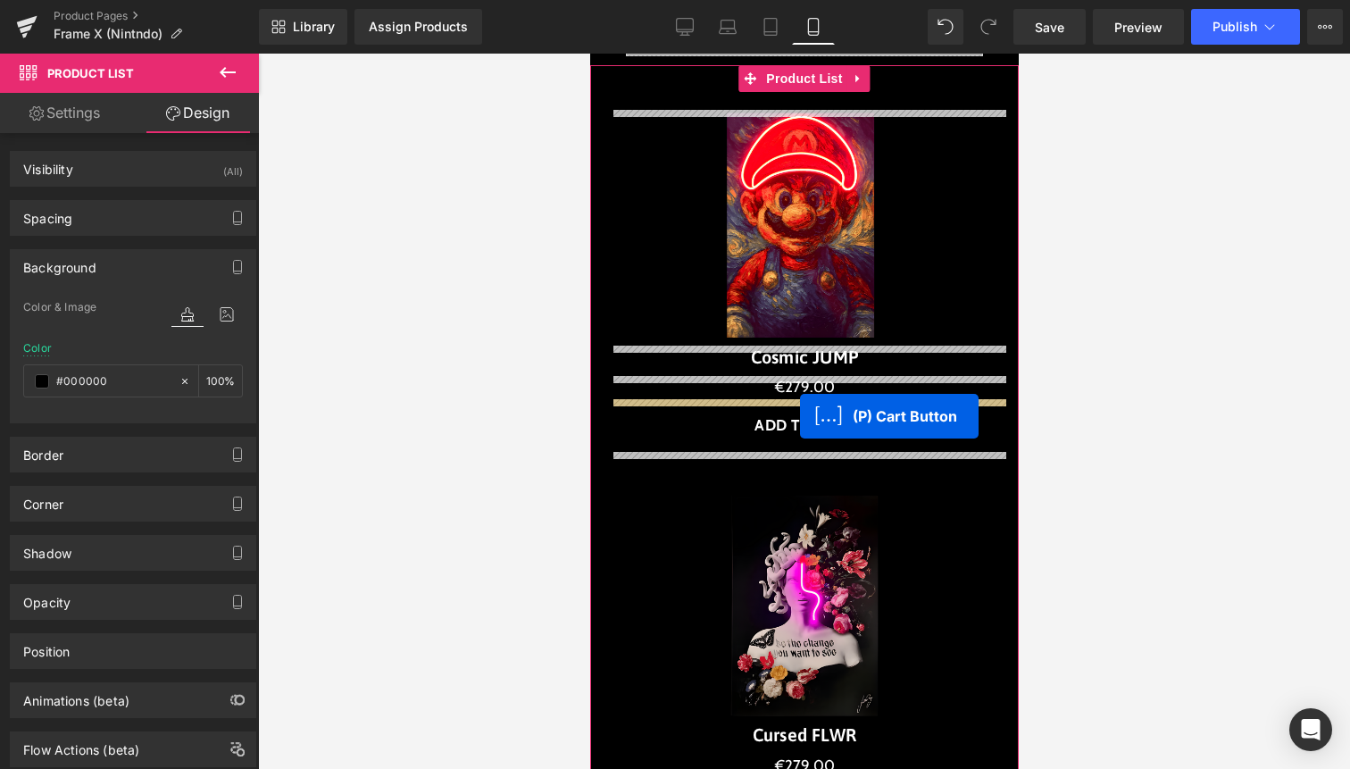
drag, startPoint x: 793, startPoint y: 534, endPoint x: 799, endPoint y: 416, distance: 118.0
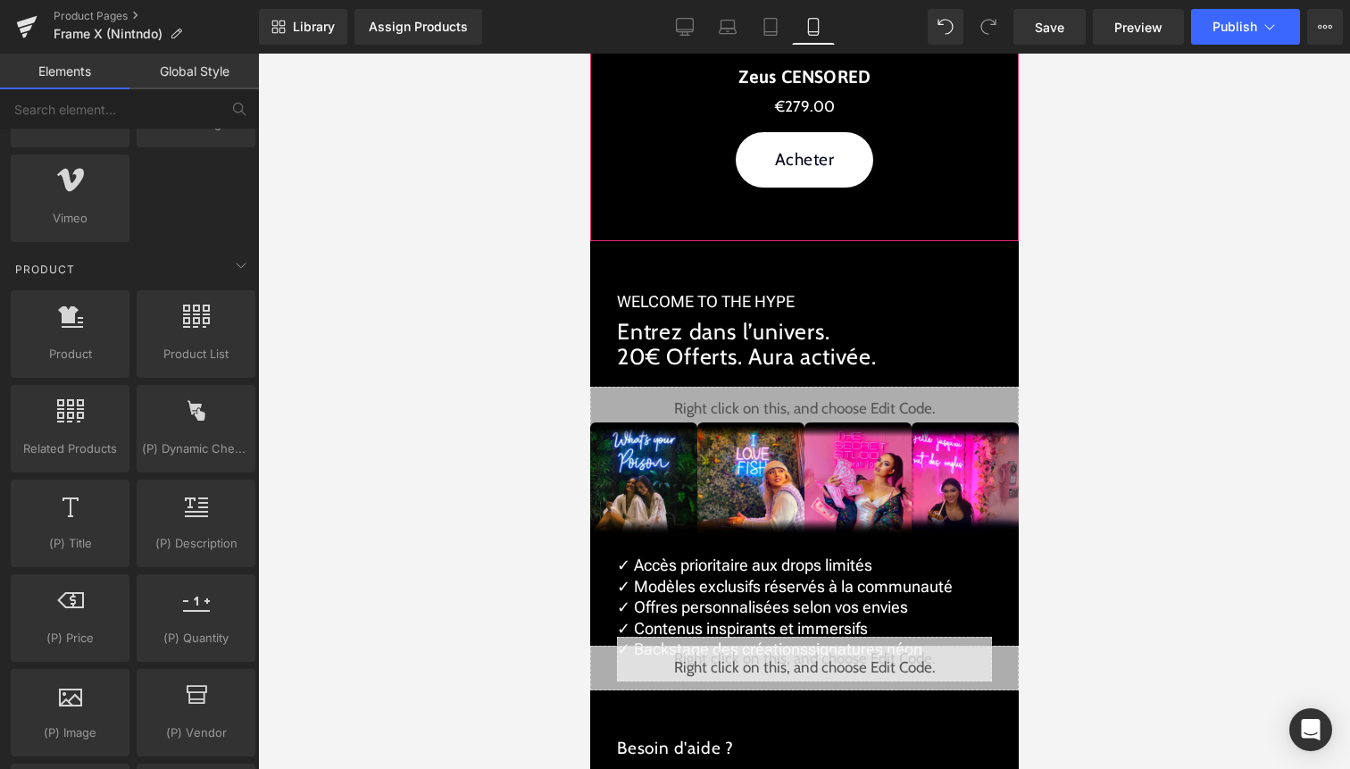
scroll to position [5963, 0]
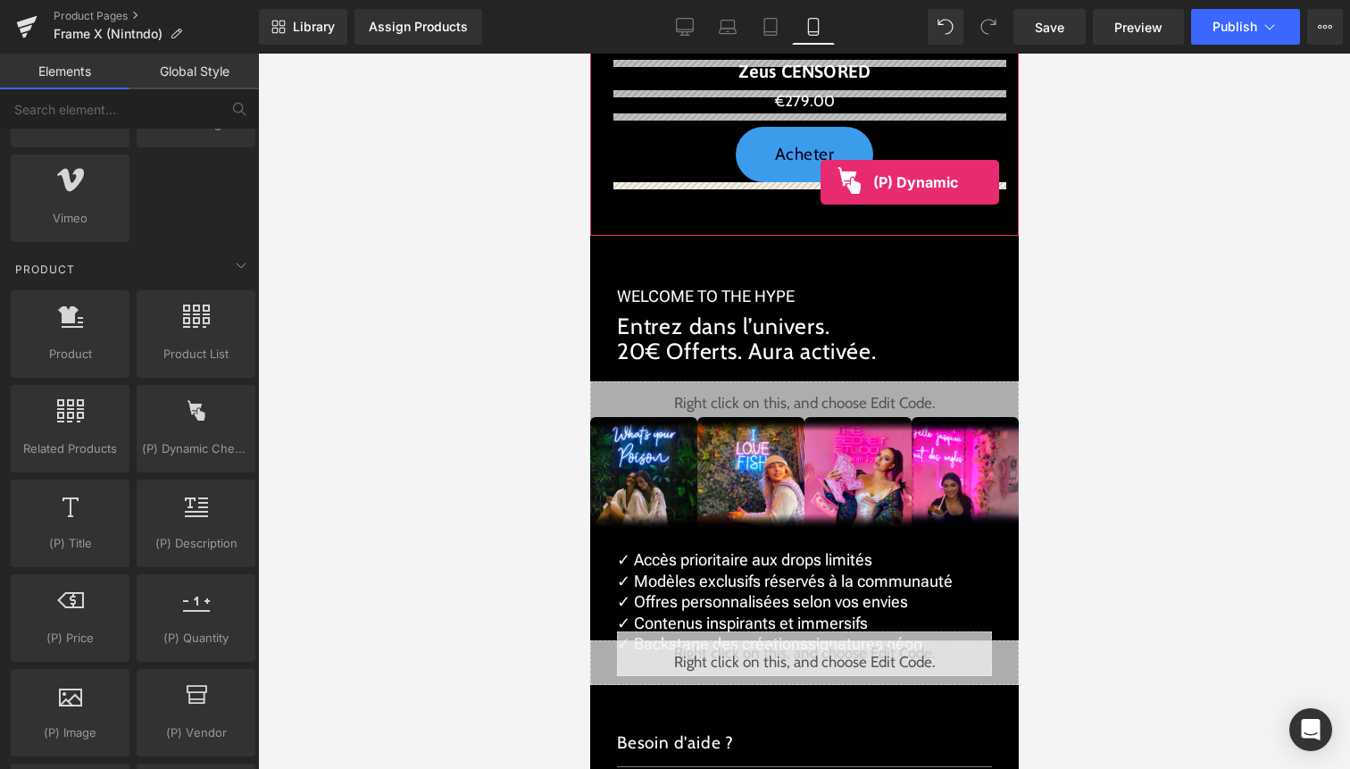
drag, startPoint x: 790, startPoint y: 477, endPoint x: 820, endPoint y: 181, distance: 297.1
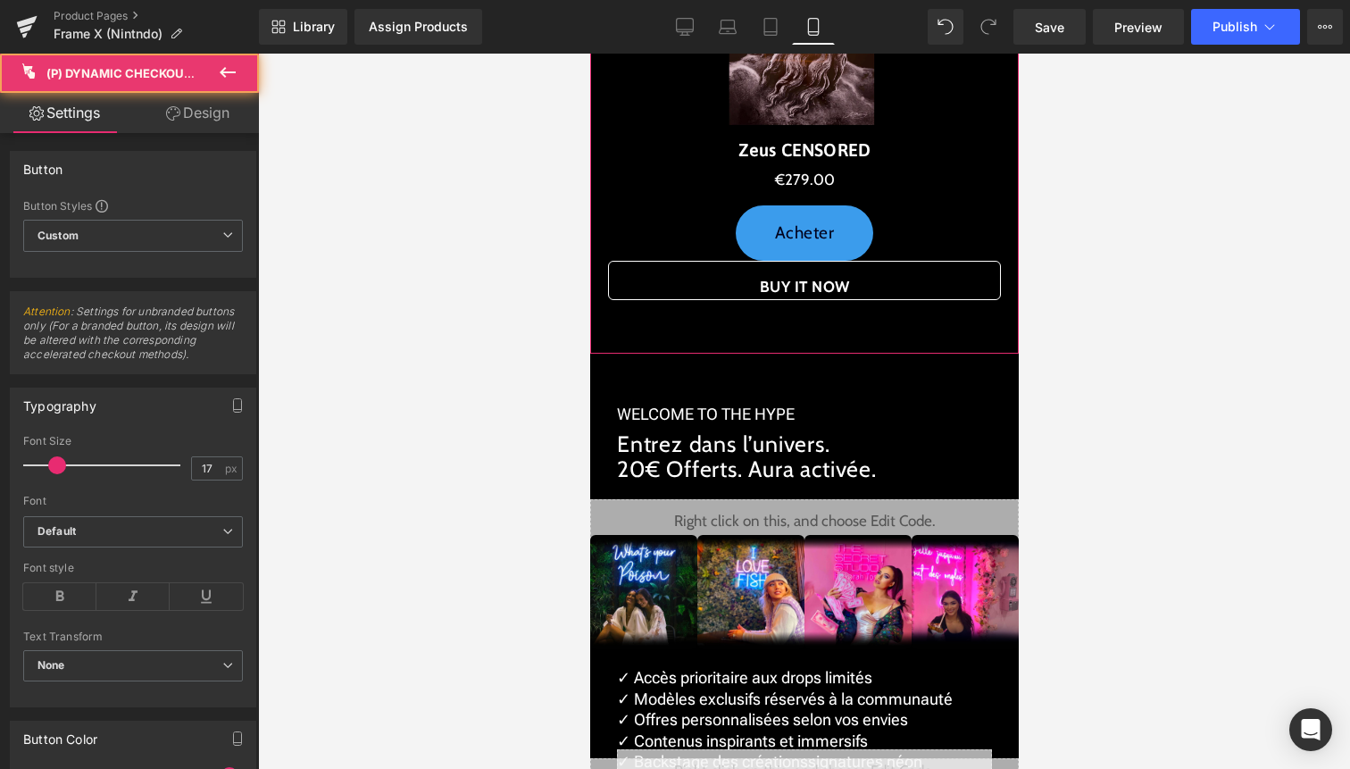
scroll to position [6199, 0]
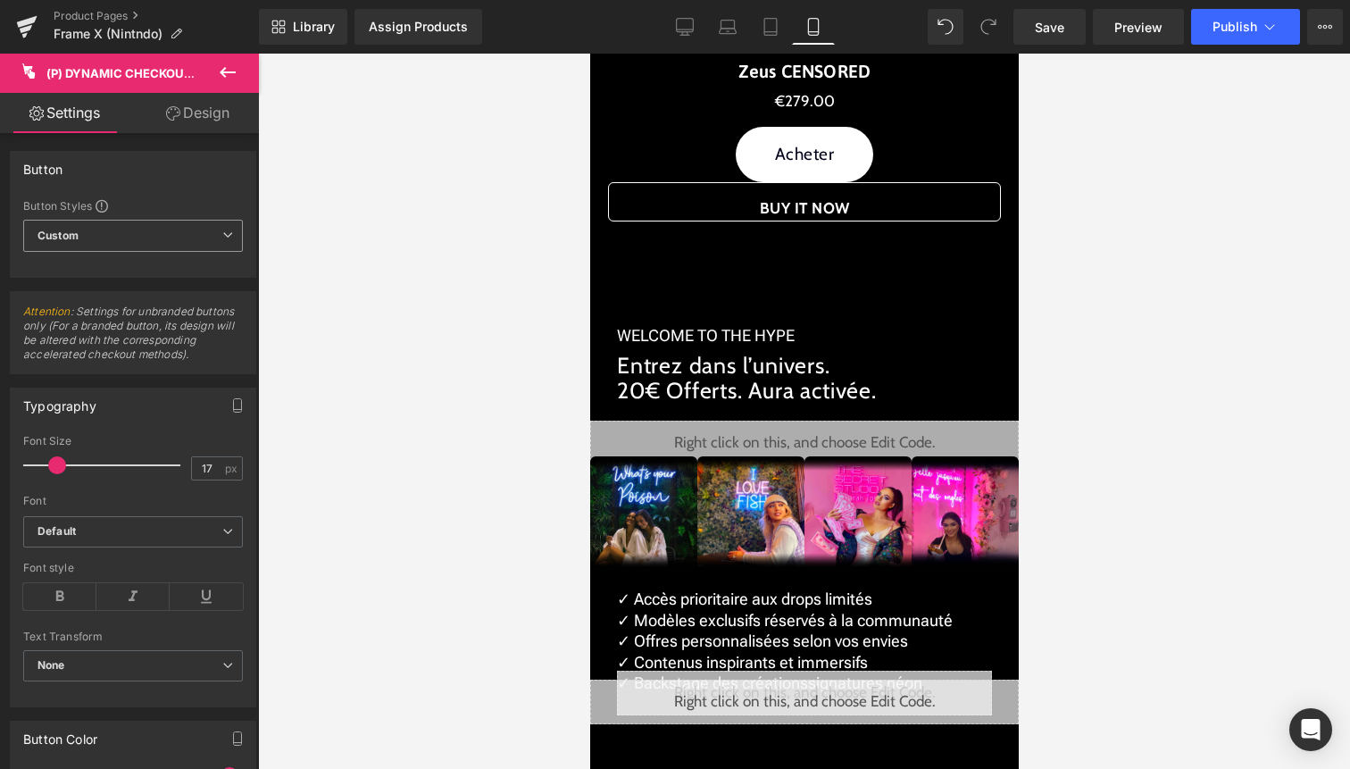
click at [156, 242] on span "Custom Setup Global Style" at bounding box center [133, 236] width 220 height 32
click at [156, 242] on span "Custom Setup Global Style" at bounding box center [129, 236] width 213 height 32
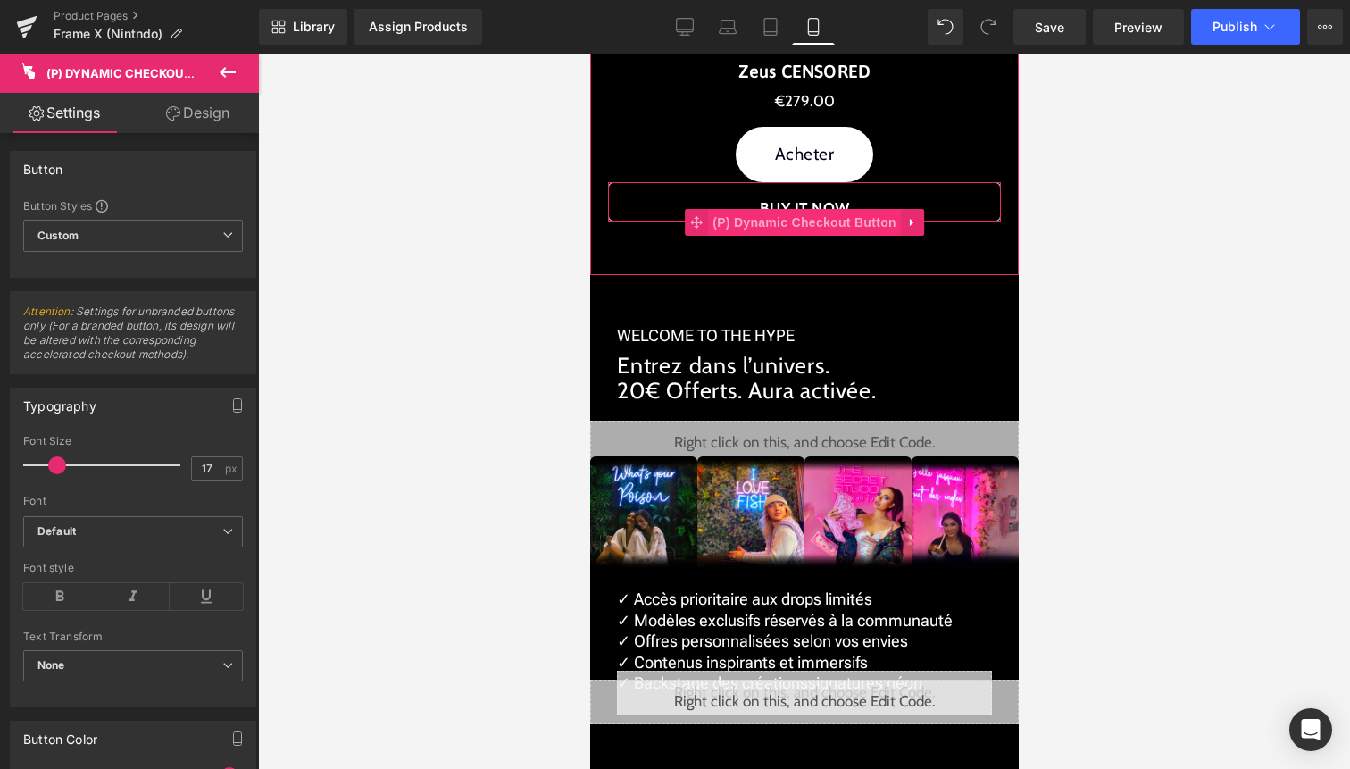
click at [805, 213] on span "(P) Dynamic Checkout Button" at bounding box center [803, 222] width 193 height 27
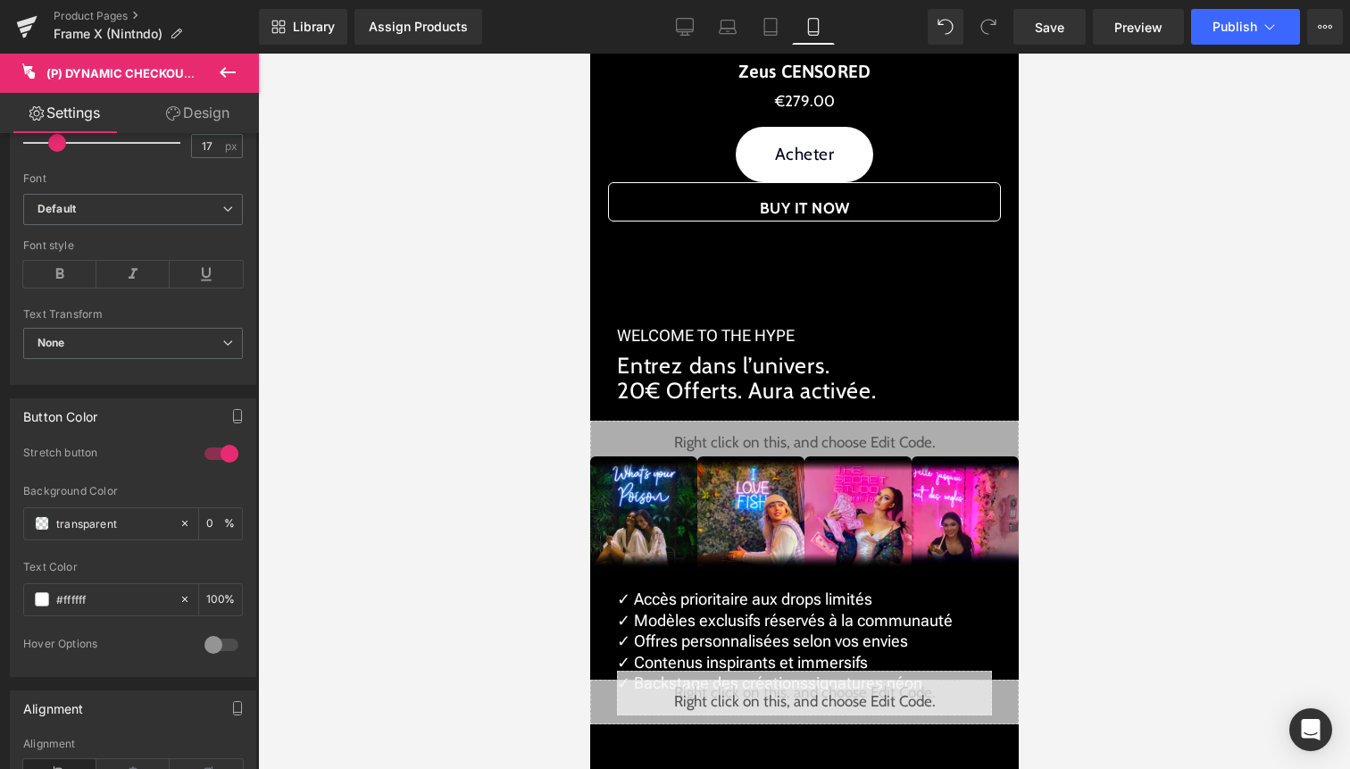
scroll to position [355, 0]
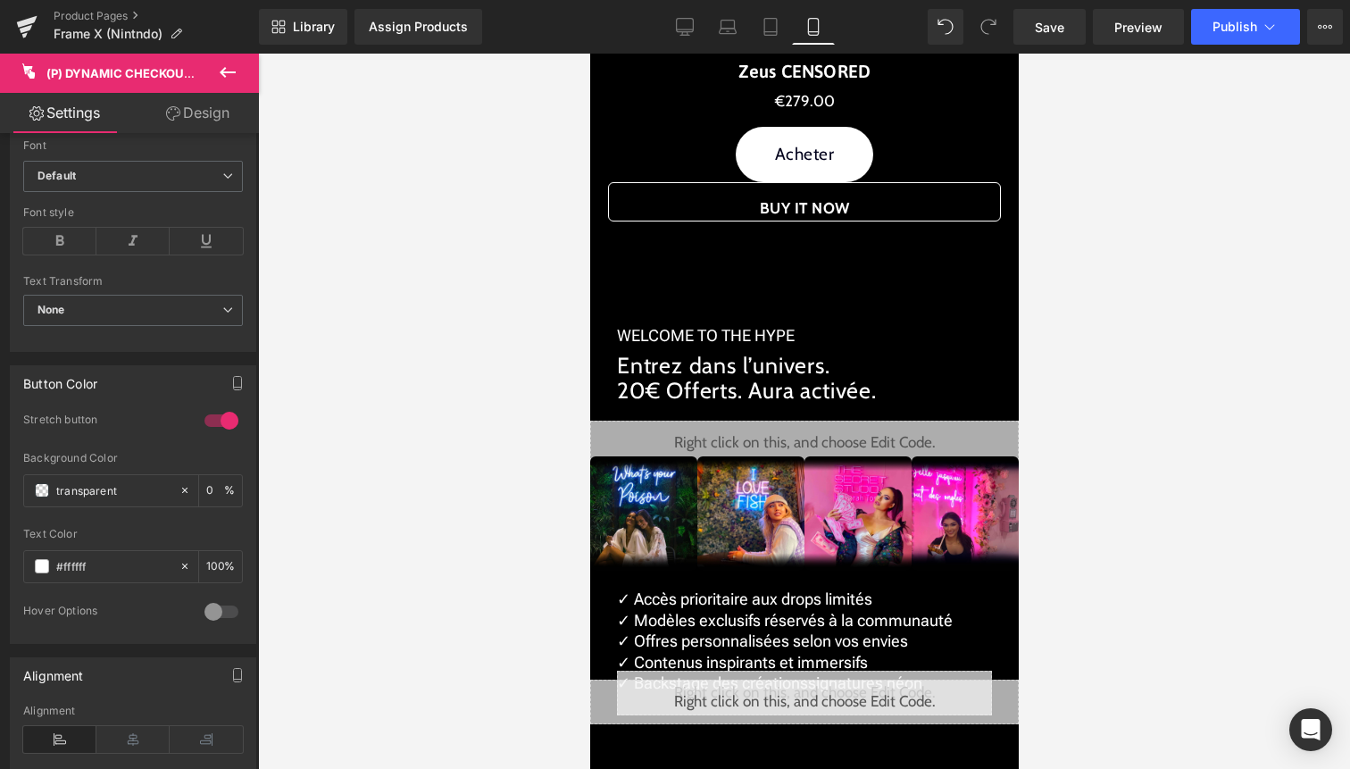
click at [207, 418] on div at bounding box center [221, 420] width 43 height 29
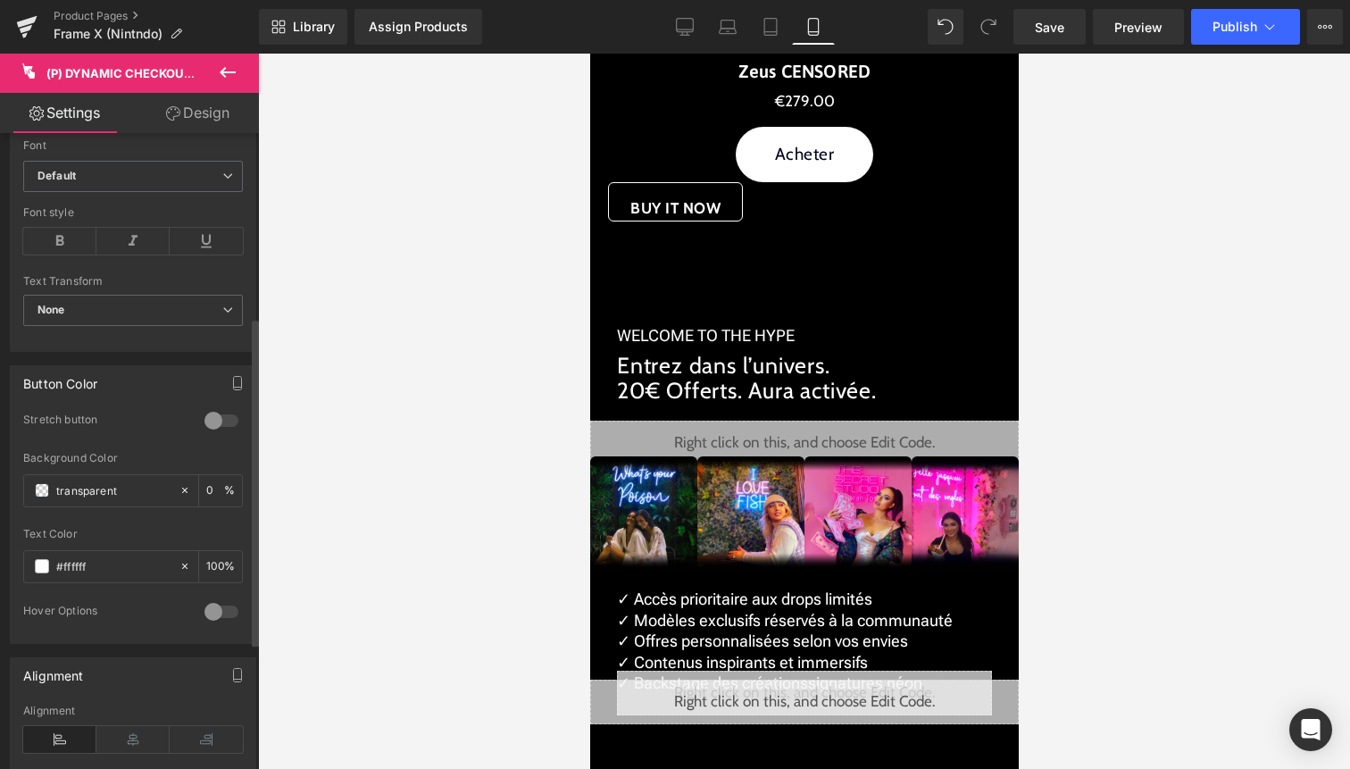
click at [207, 418] on div at bounding box center [221, 420] width 43 height 29
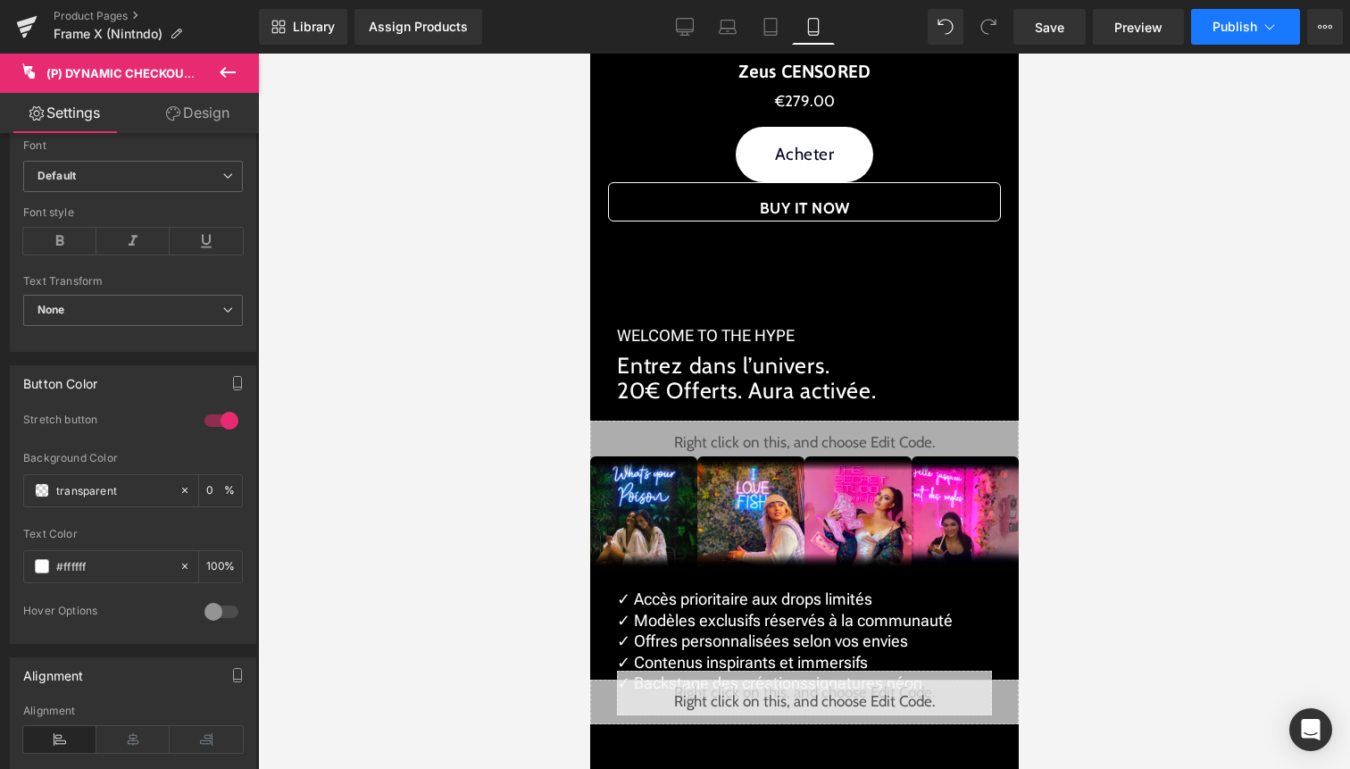
click at [1259, 26] on button "Publish" at bounding box center [1245, 27] width 109 height 36
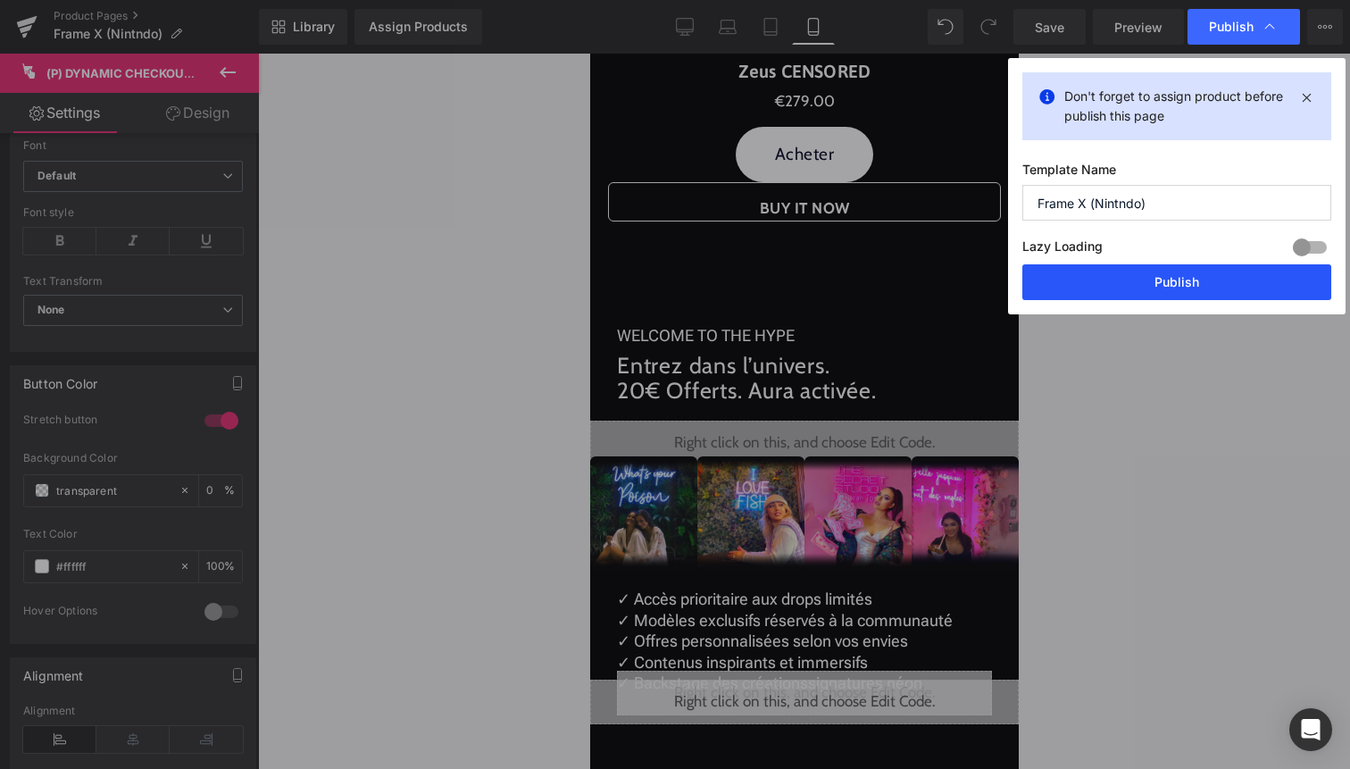
click at [1143, 285] on button "Publish" at bounding box center [1177, 282] width 309 height 36
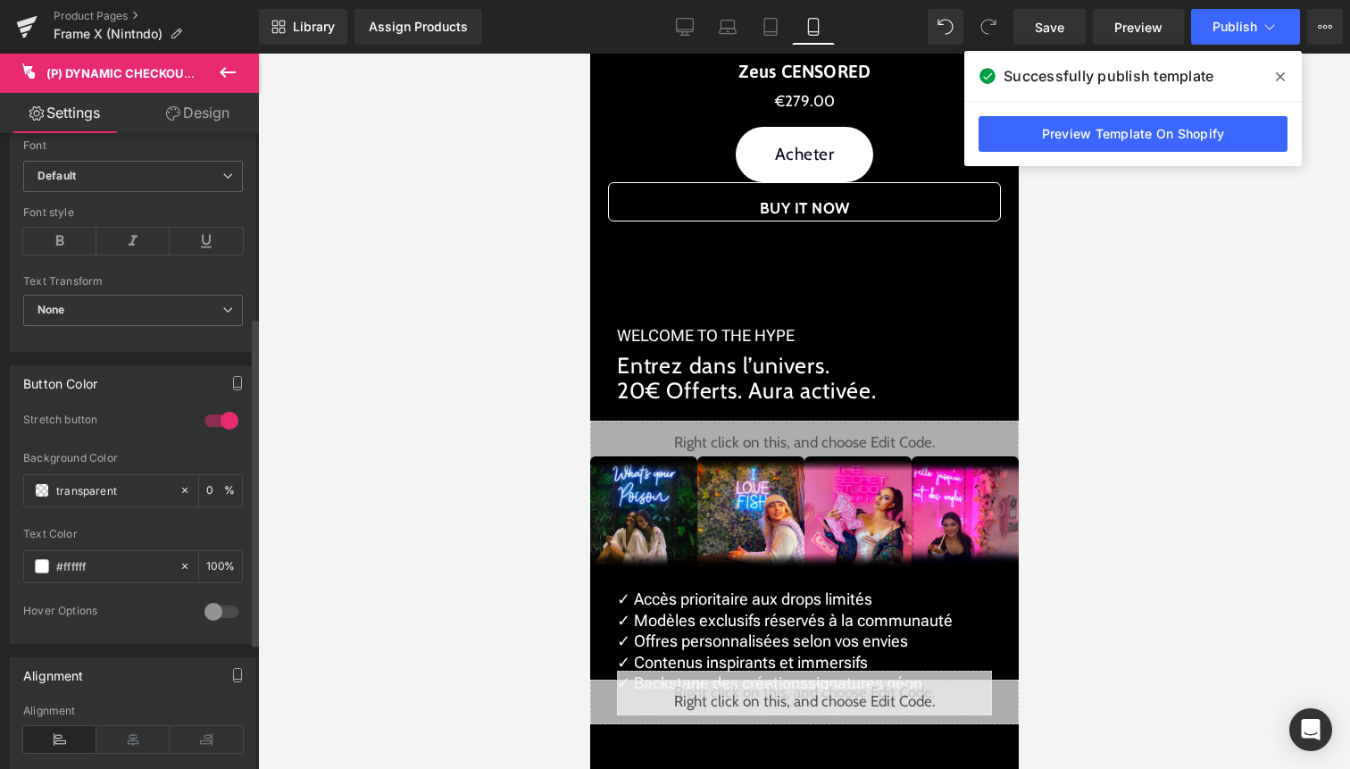
click at [207, 417] on div at bounding box center [221, 420] width 43 height 29
click at [129, 734] on icon at bounding box center [132, 739] width 73 height 27
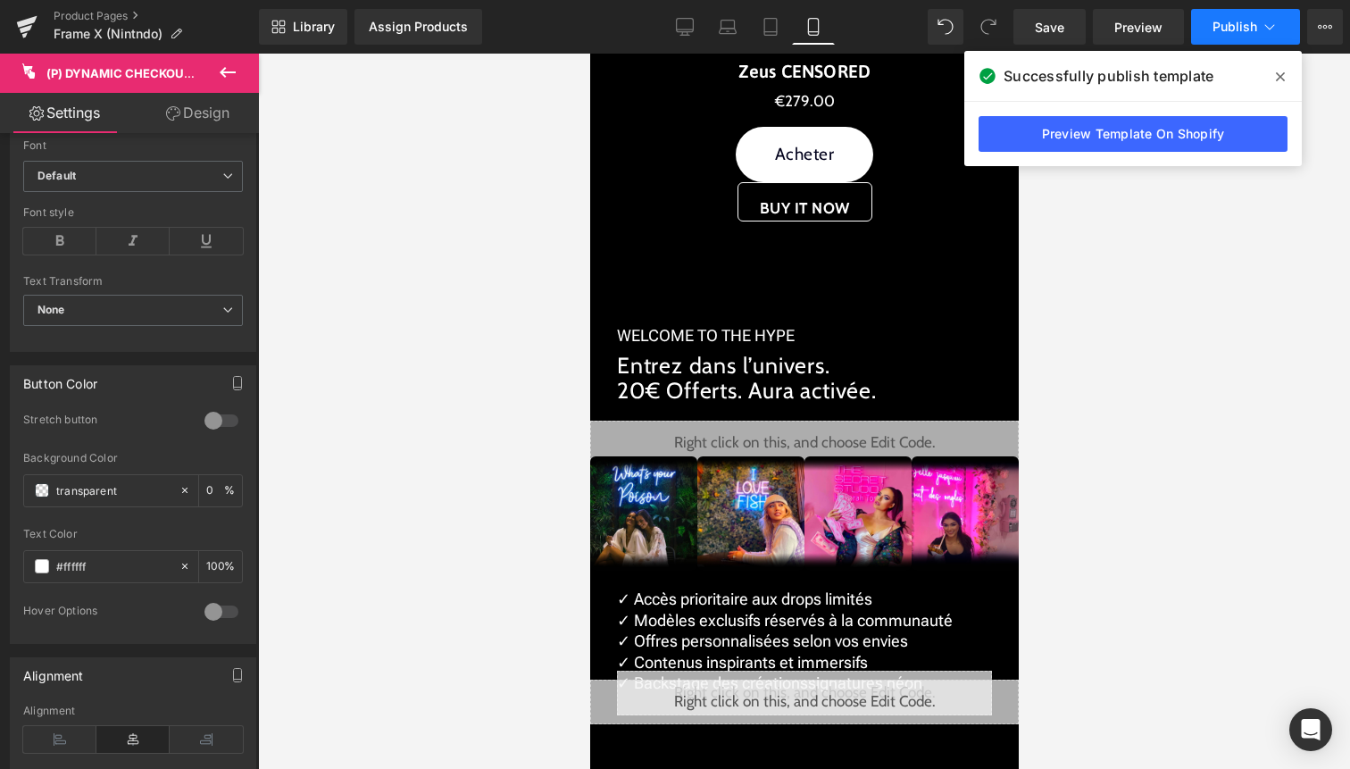
click at [1246, 26] on span "Publish" at bounding box center [1235, 27] width 45 height 14
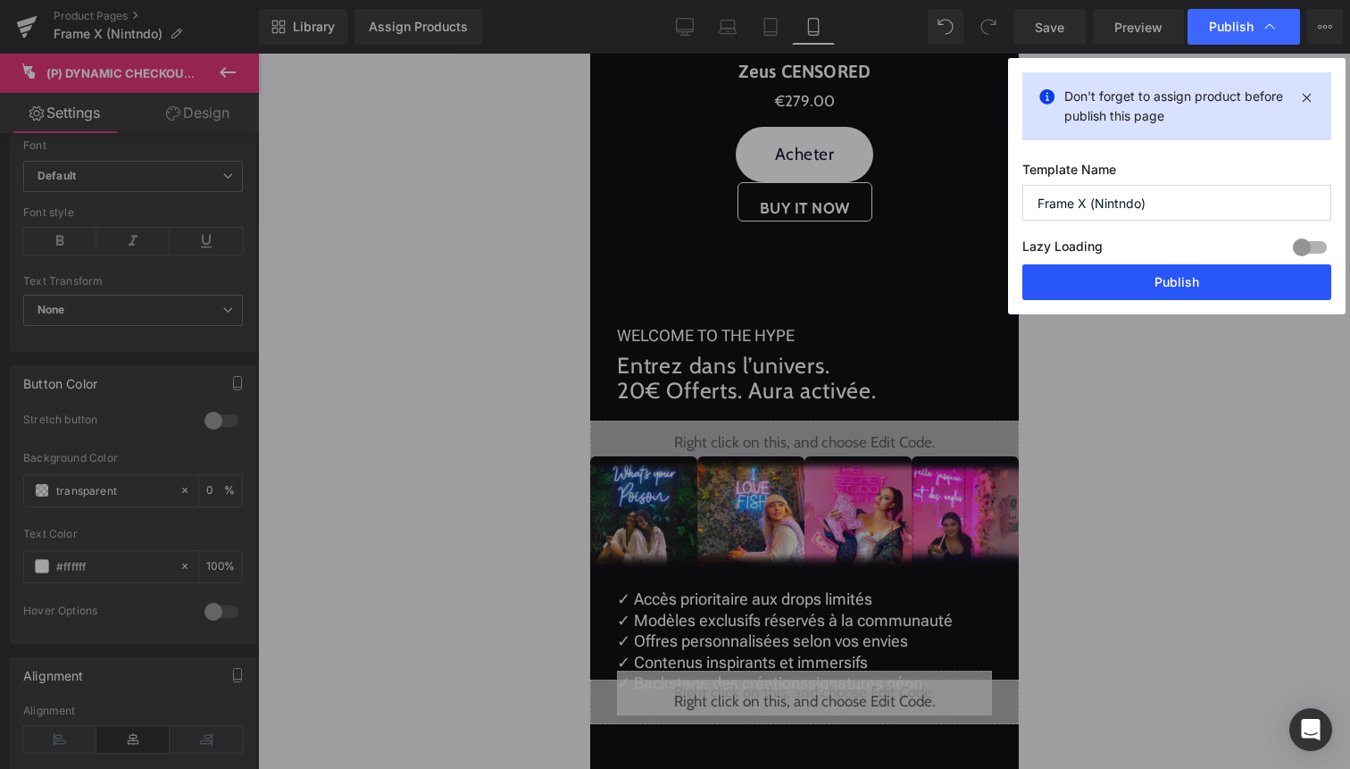
click at [1162, 285] on button "Publish" at bounding box center [1177, 282] width 309 height 36
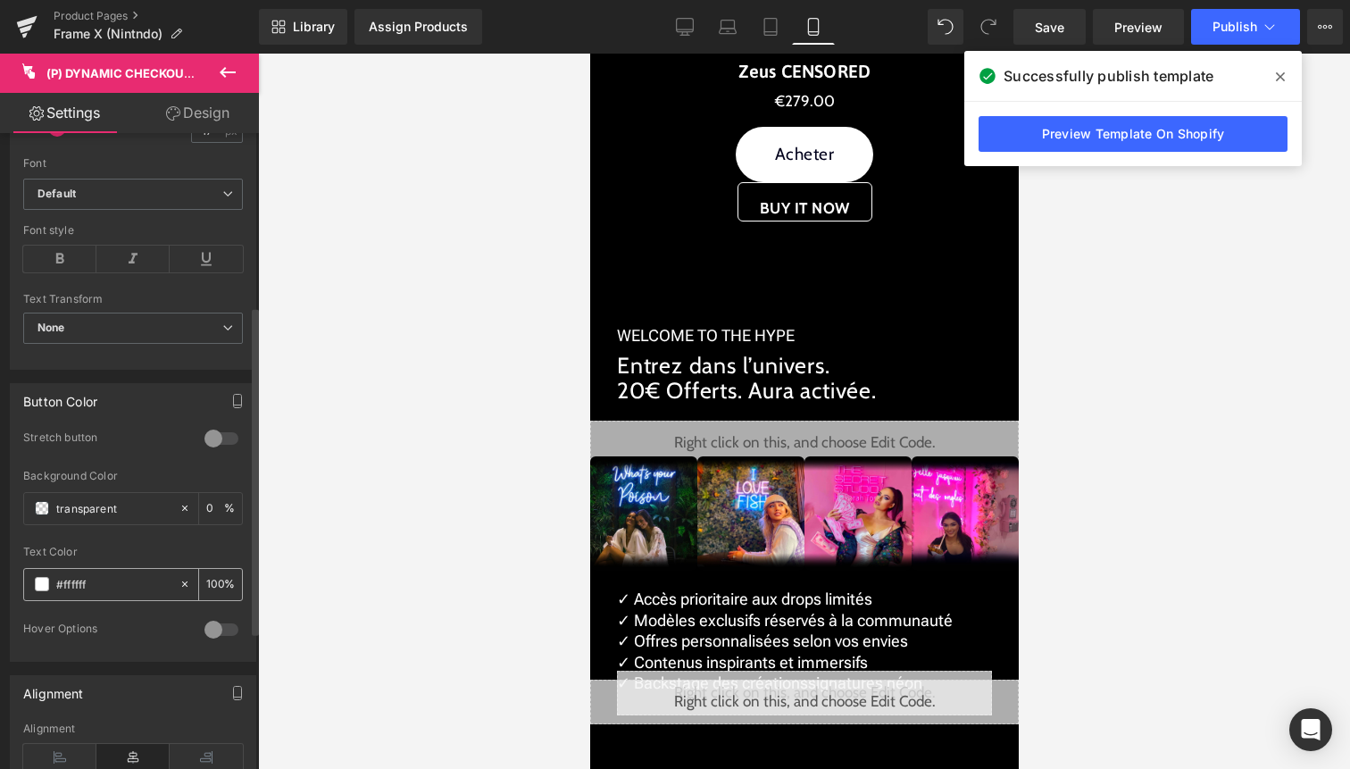
scroll to position [334, 0]
click at [113, 213] on span "Default" at bounding box center [133, 197] width 220 height 31
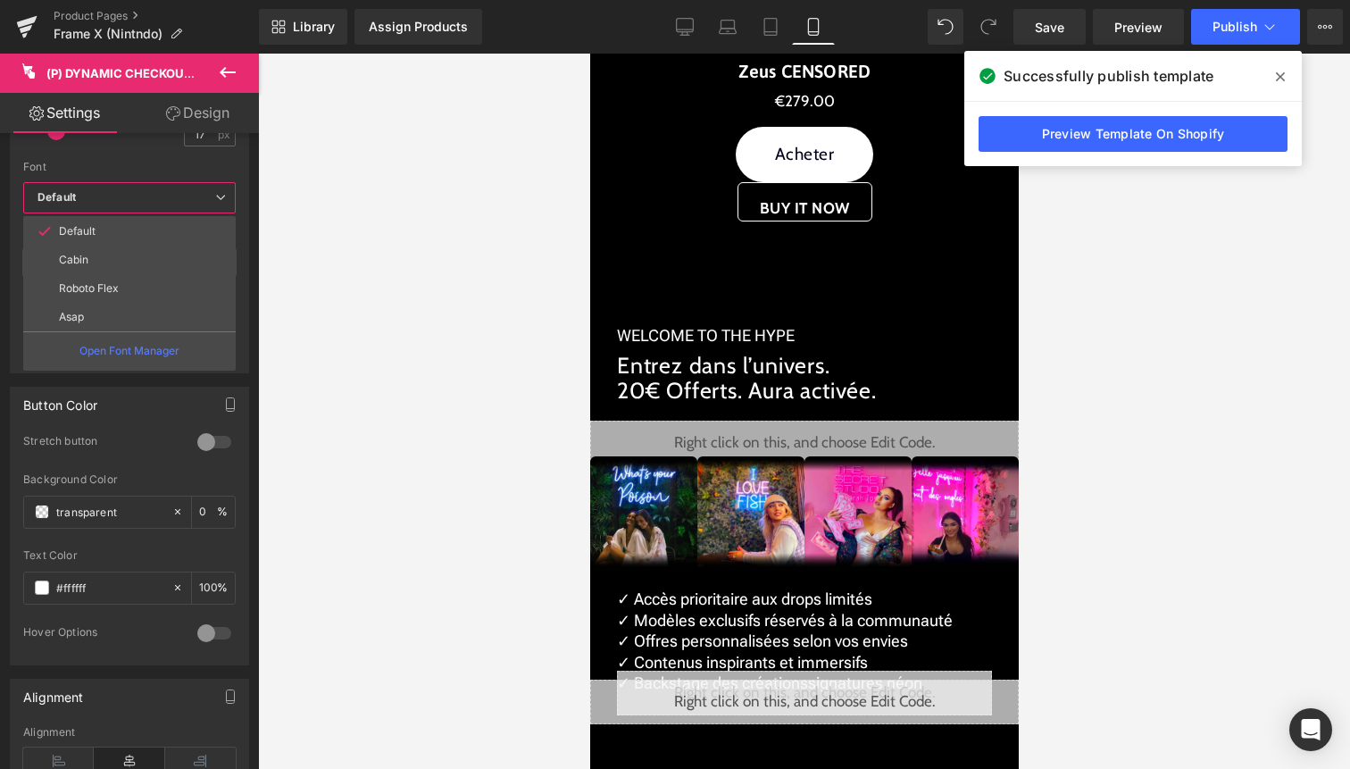
click at [318, 194] on div at bounding box center [804, 411] width 1092 height 715
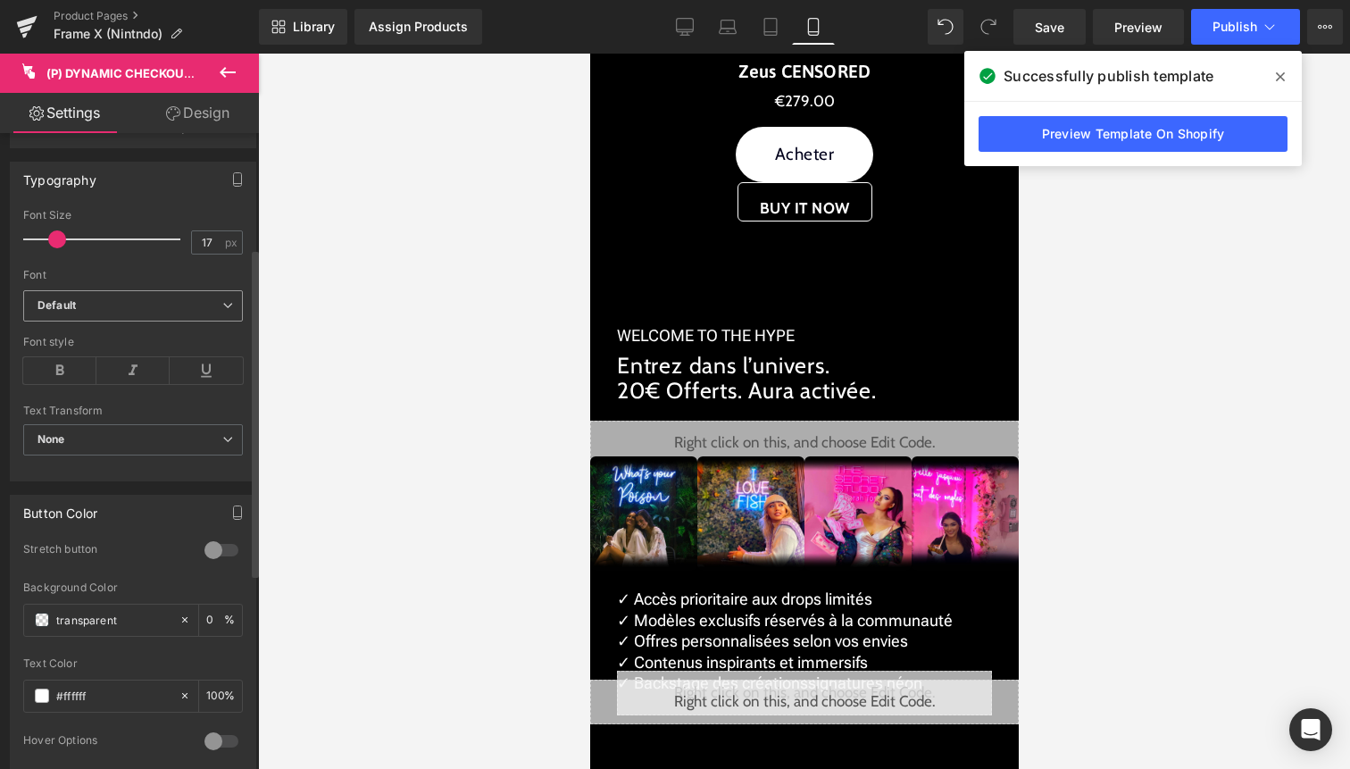
scroll to position [220, 0]
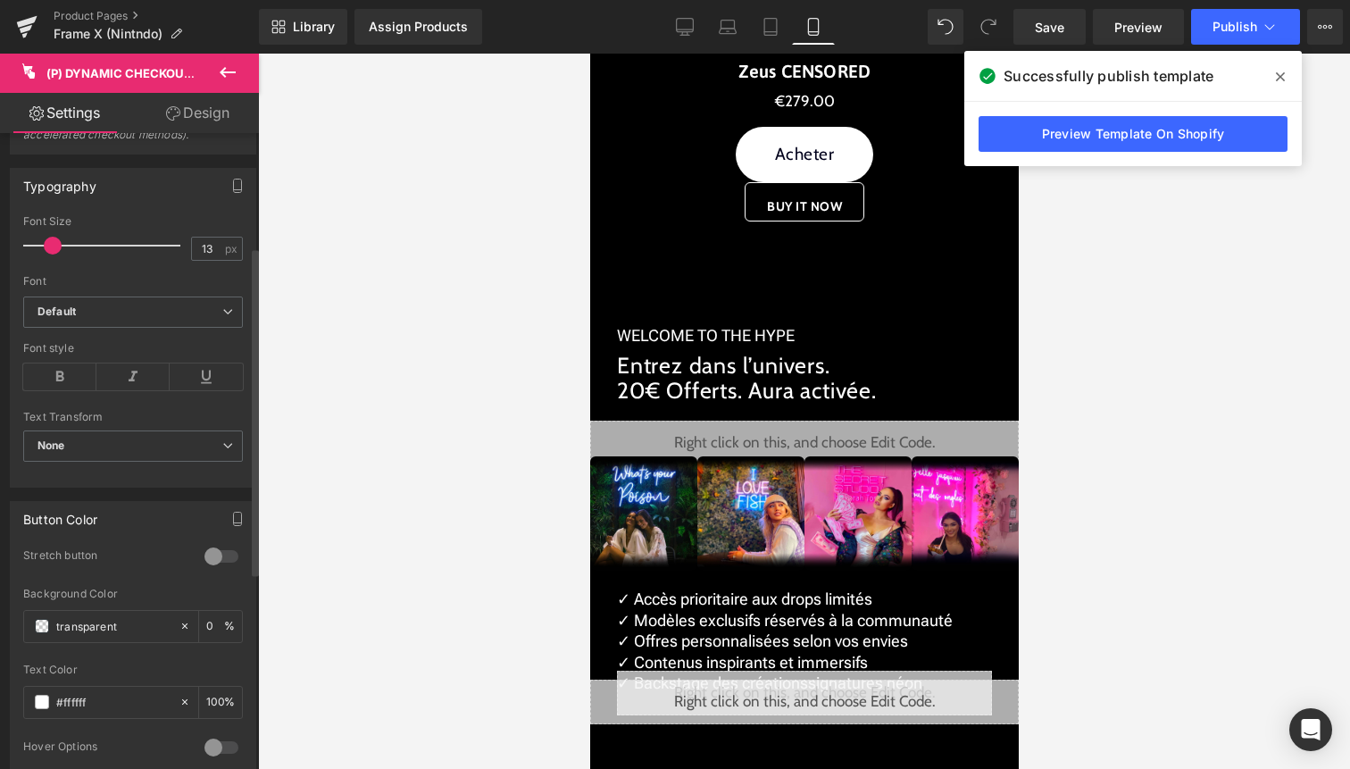
type input "12"
click at [43, 242] on span at bounding box center [50, 246] width 18 height 18
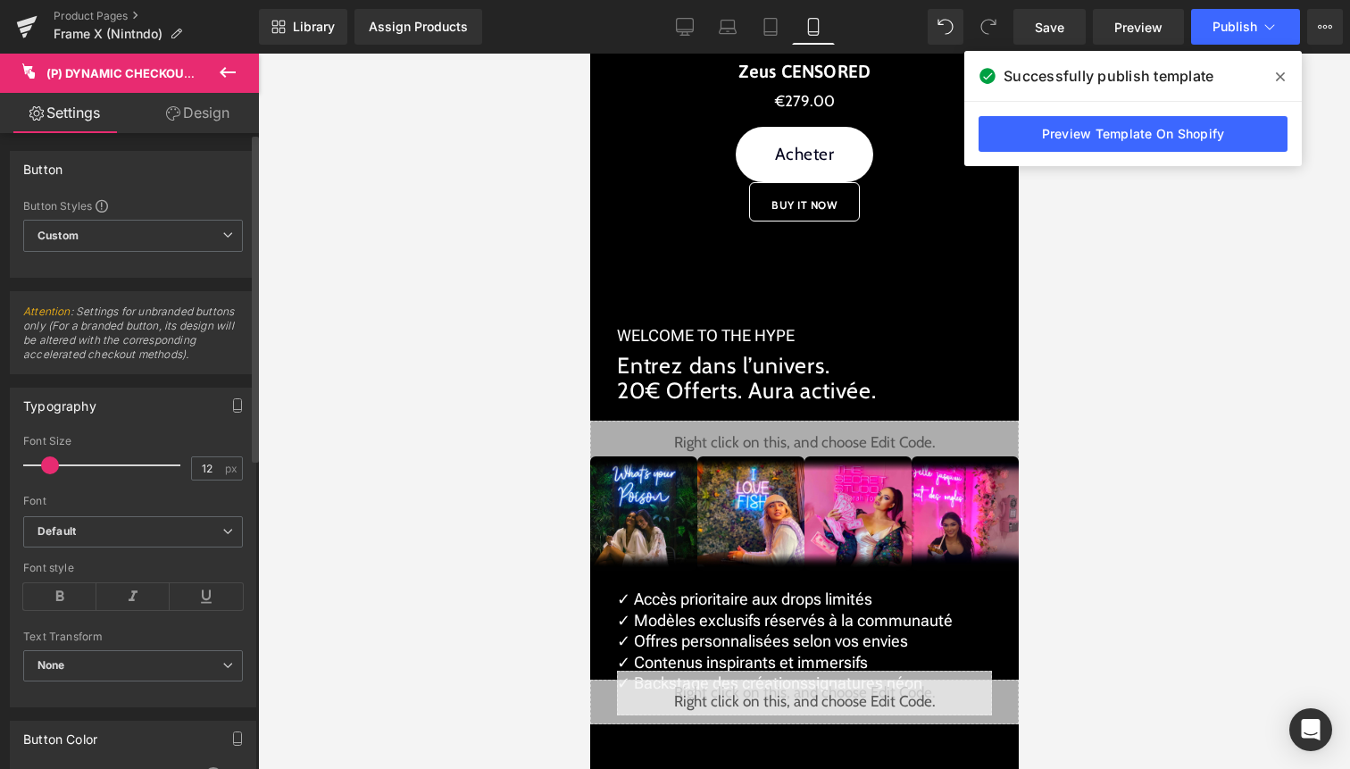
scroll to position [3, 0]
click at [142, 232] on span "Custom Setup Global Style" at bounding box center [133, 233] width 220 height 32
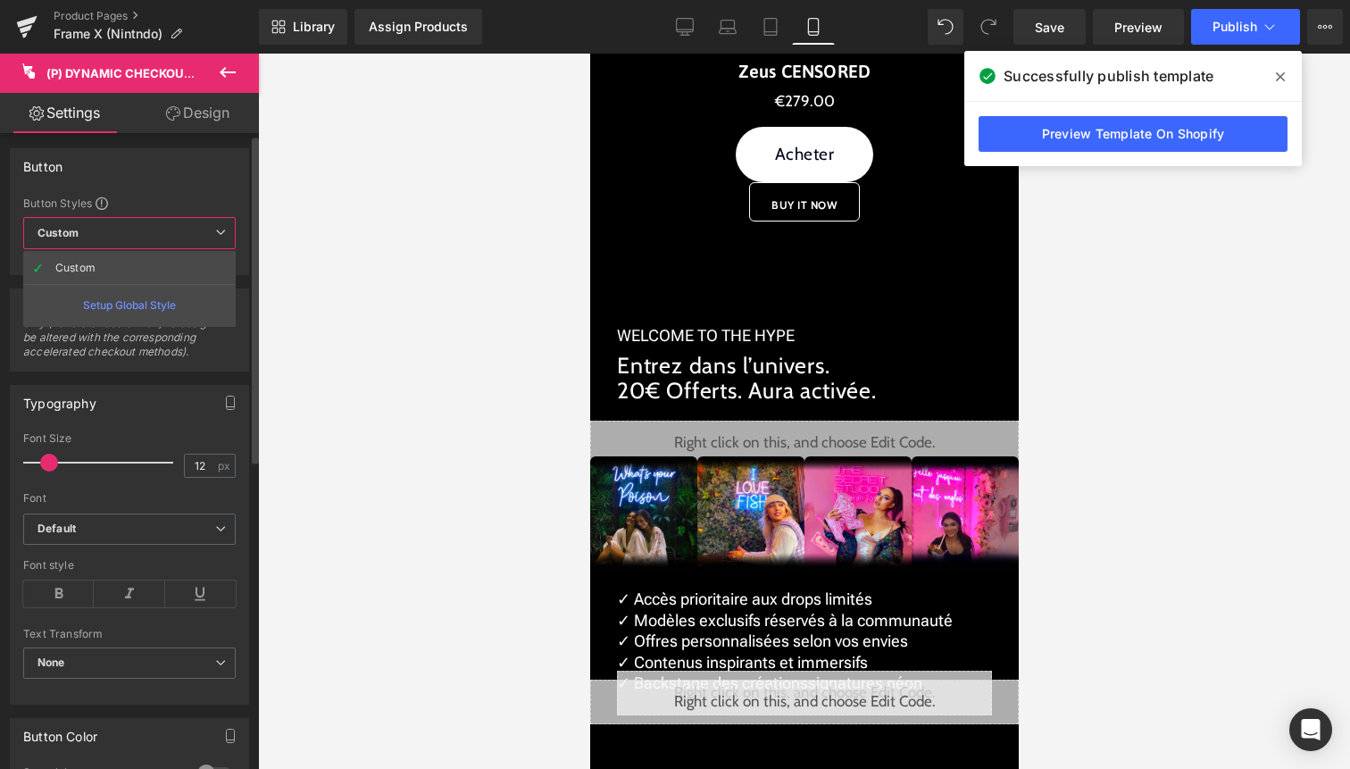
click at [177, 151] on div "Button" at bounding box center [130, 166] width 238 height 34
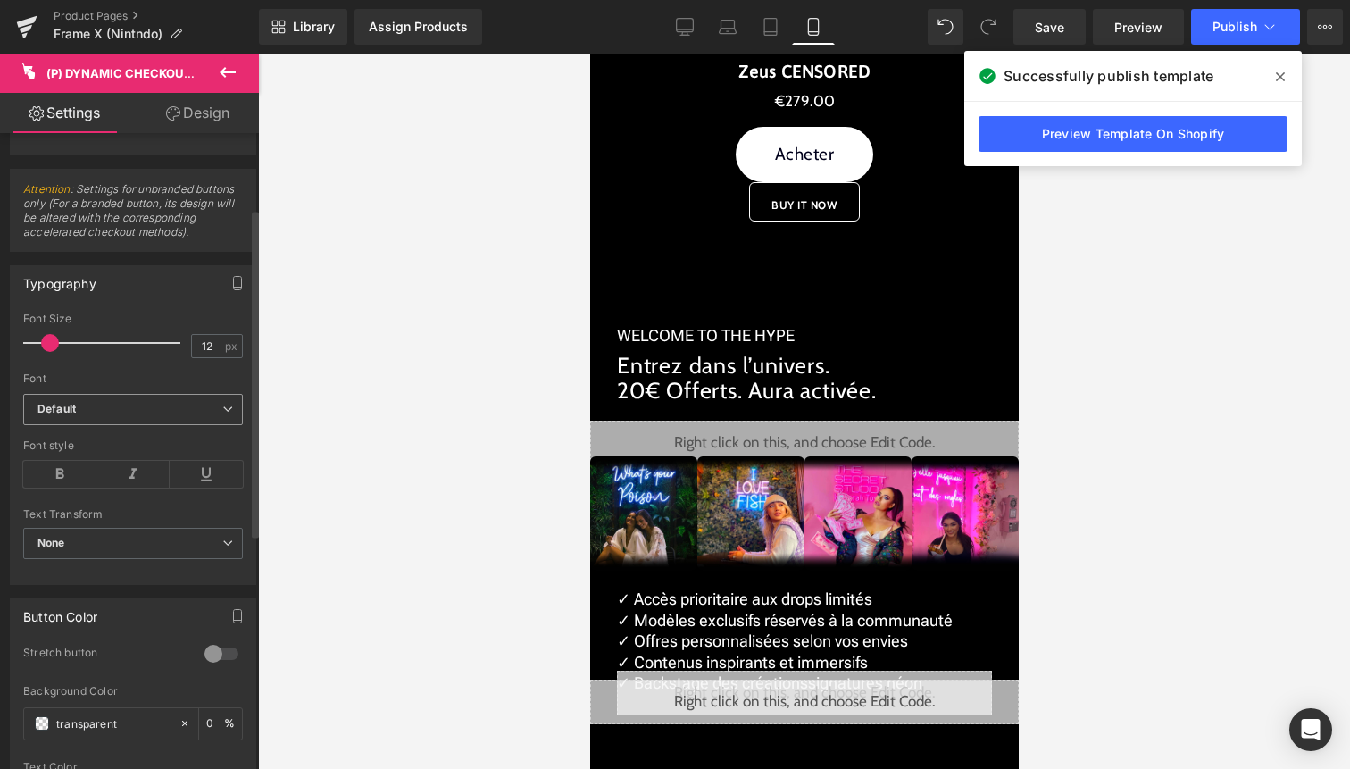
scroll to position [88, 0]
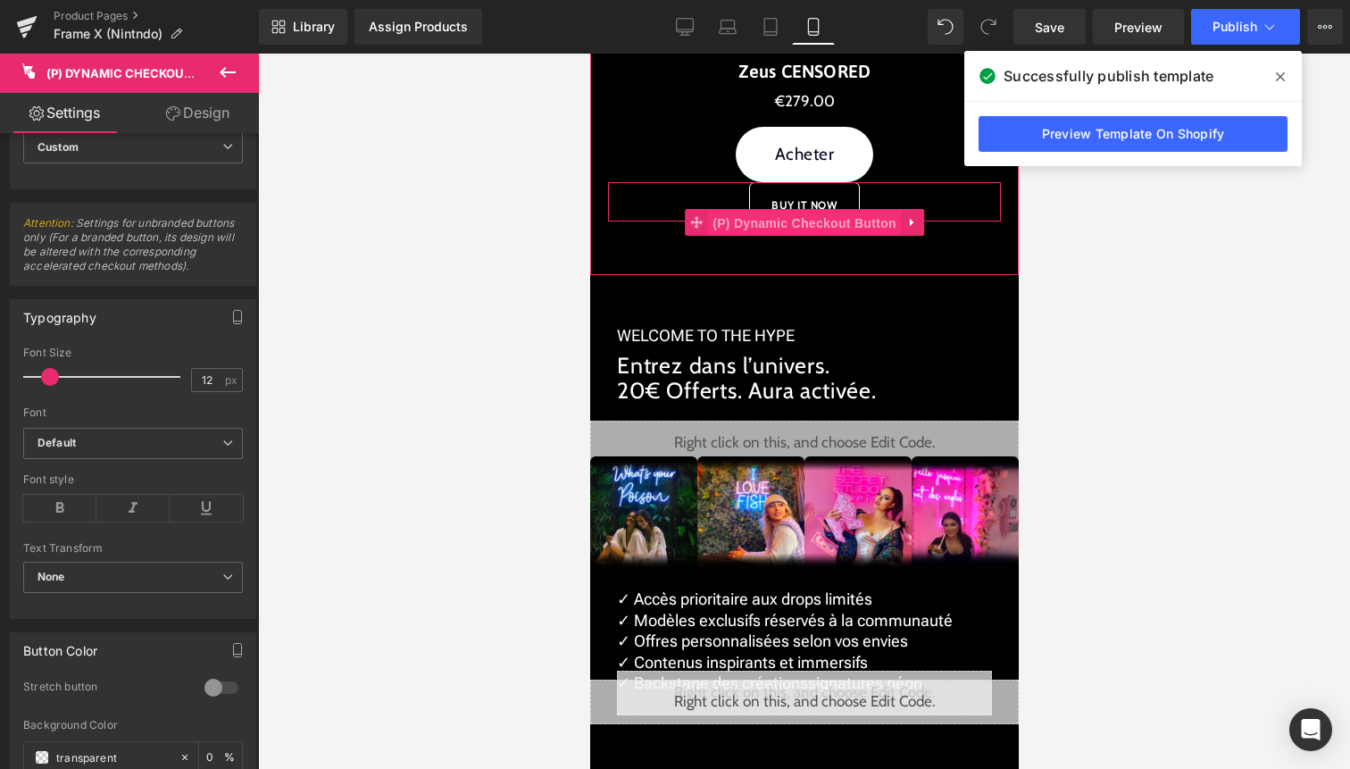
click at [825, 222] on span "(P) Dynamic Checkout Button" at bounding box center [803, 223] width 193 height 27
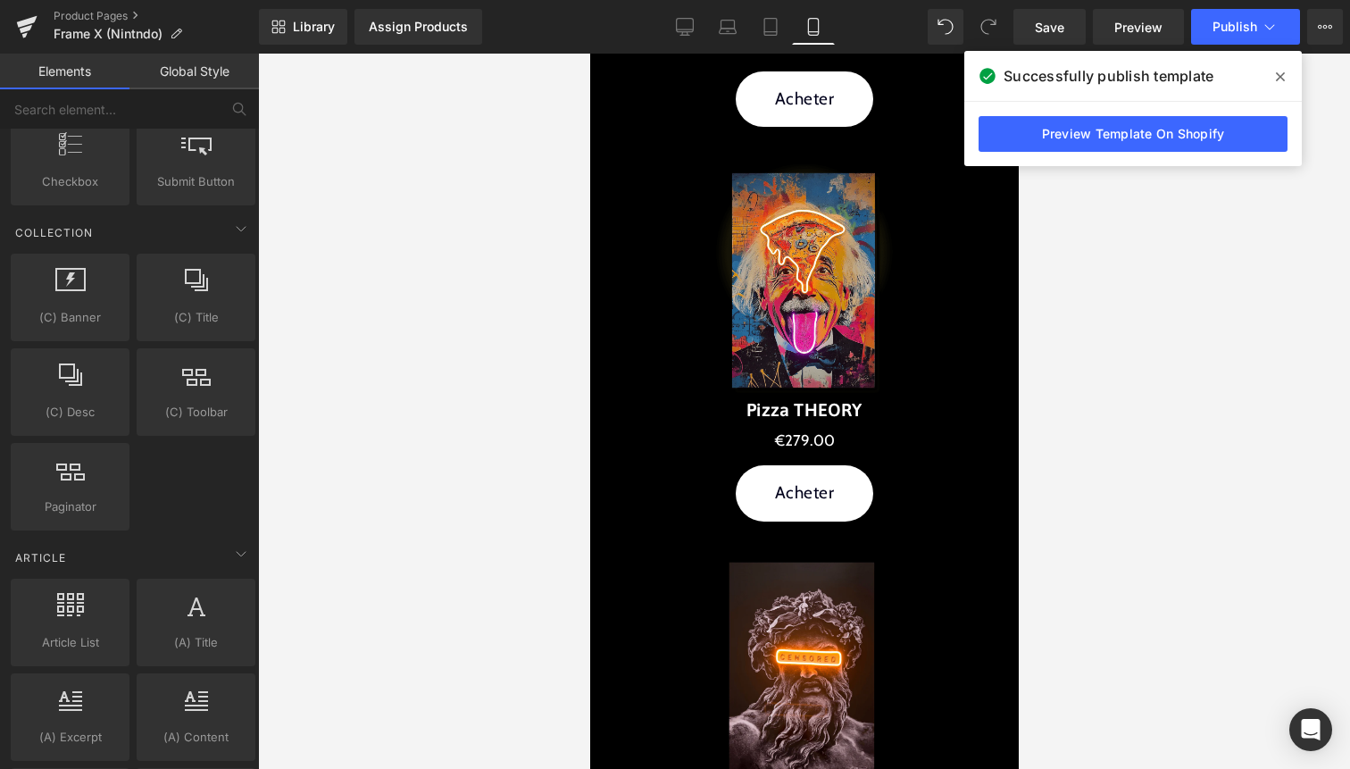
scroll to position [2978, 0]
click at [1285, 75] on span at bounding box center [1280, 77] width 29 height 29
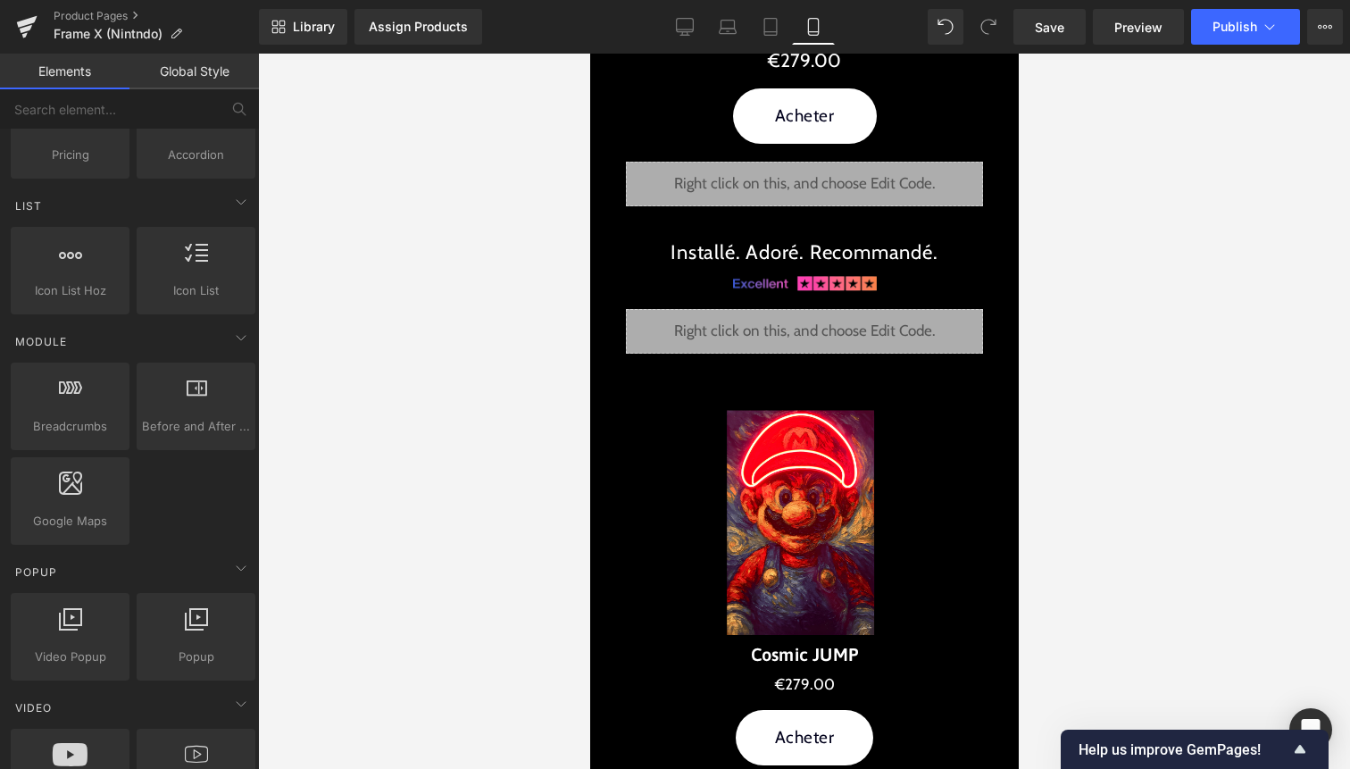
scroll to position [2784, 0]
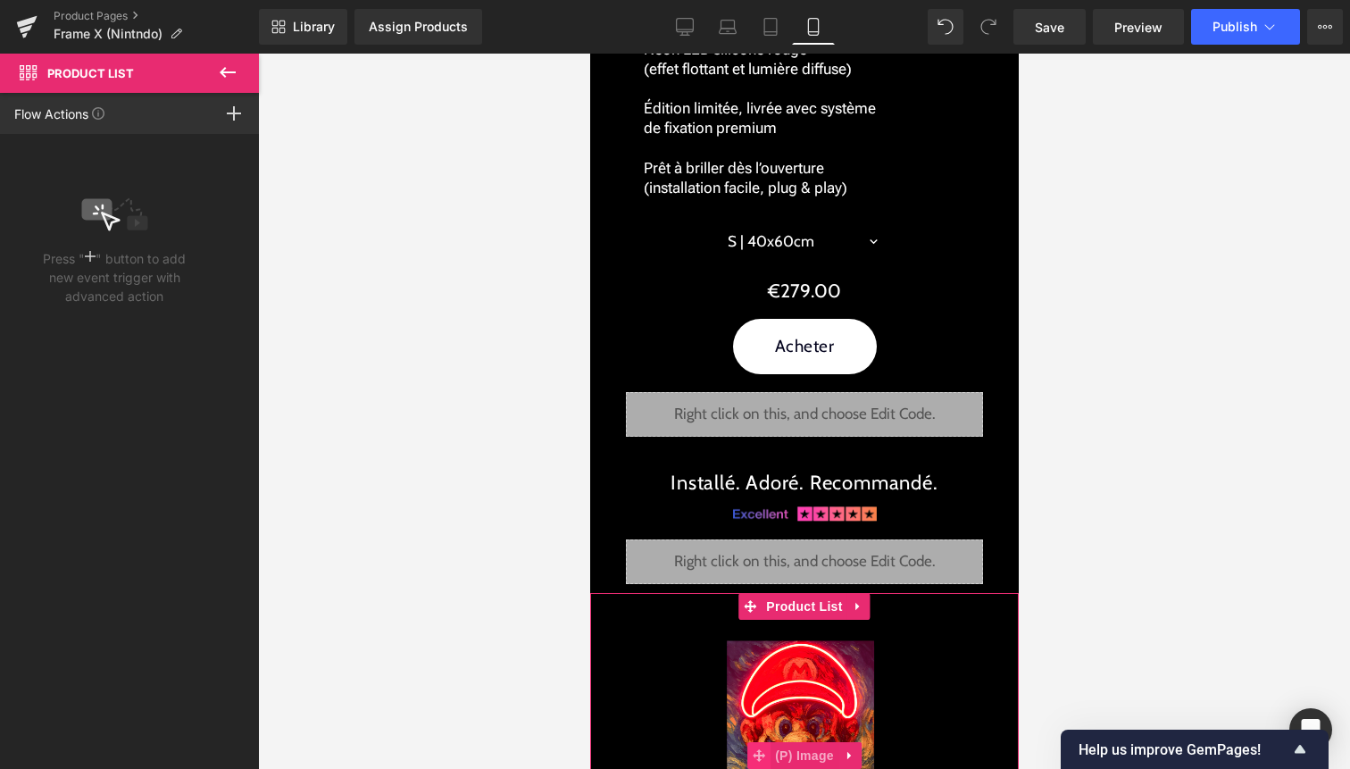
drag, startPoint x: 1353, startPoint y: 792, endPoint x: 761, endPoint y: 755, distance: 593.3
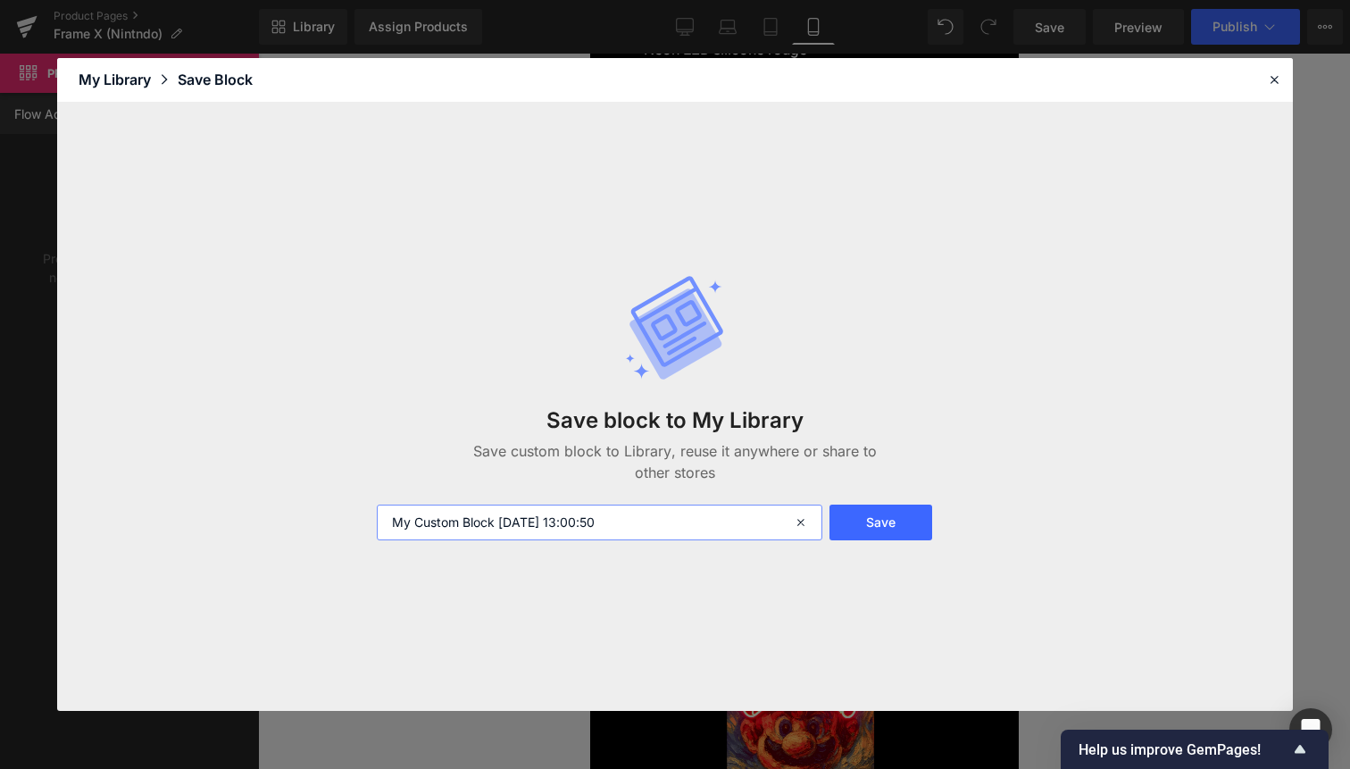
drag, startPoint x: 688, startPoint y: 512, endPoint x: 230, endPoint y: 515, distance: 458.2
click at [230, 515] on div "Save block to My Library Save custom block to Library, reuse it anywhere or sha…" at bounding box center [675, 407] width 1236 height 609
click at [544, 528] on input "My Custom Block 2025-10-04 13:00:50" at bounding box center [600, 523] width 446 height 36
type input "Product list Frame X"
click at [899, 533] on button "Save" at bounding box center [881, 523] width 103 height 36
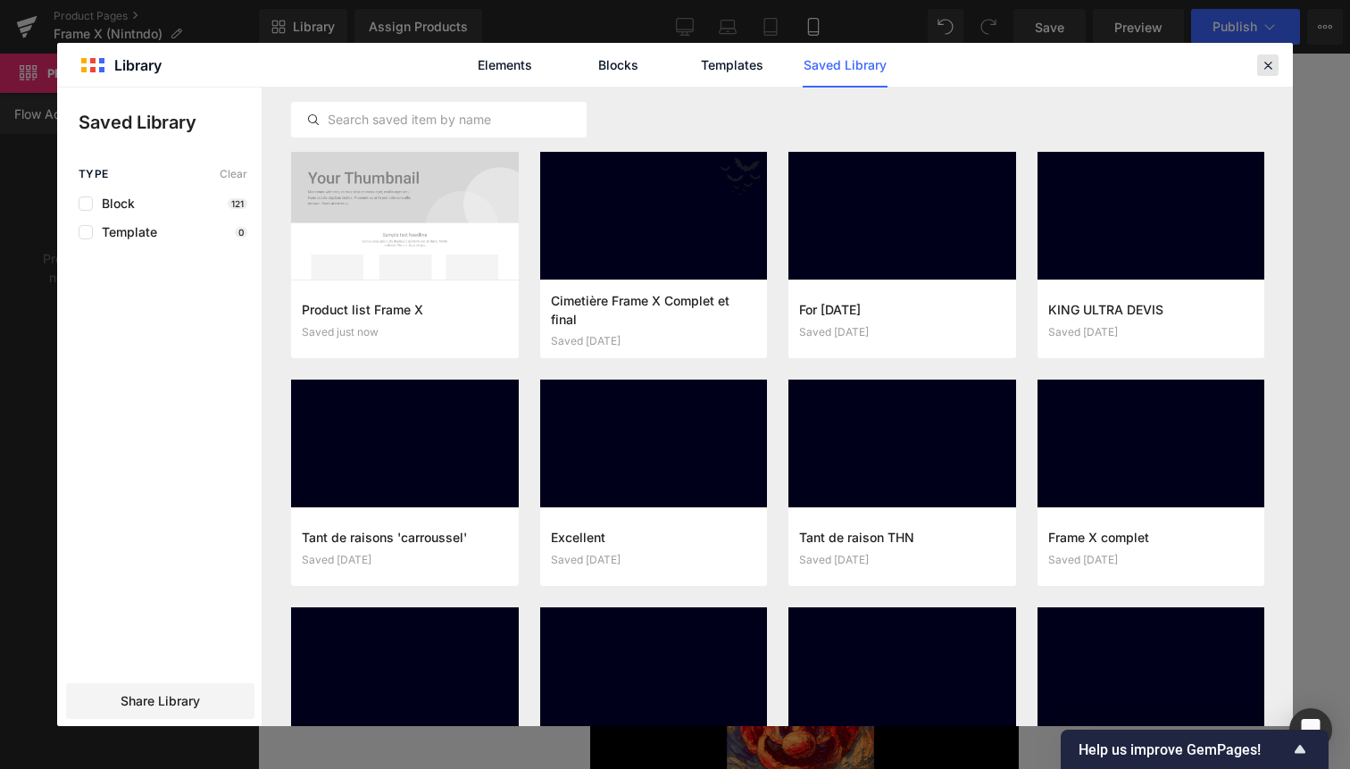
click at [1258, 60] on div at bounding box center [1267, 64] width 21 height 21
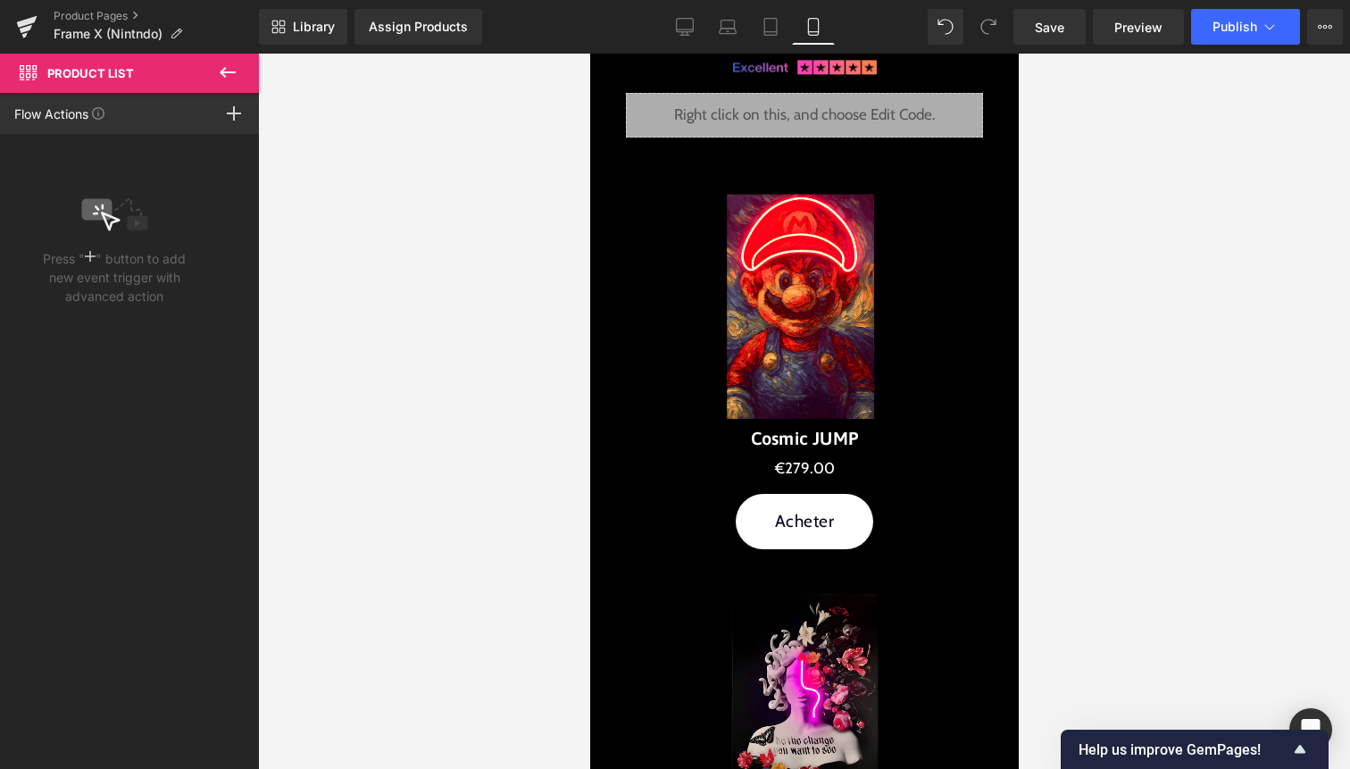
scroll to position [3229, 0]
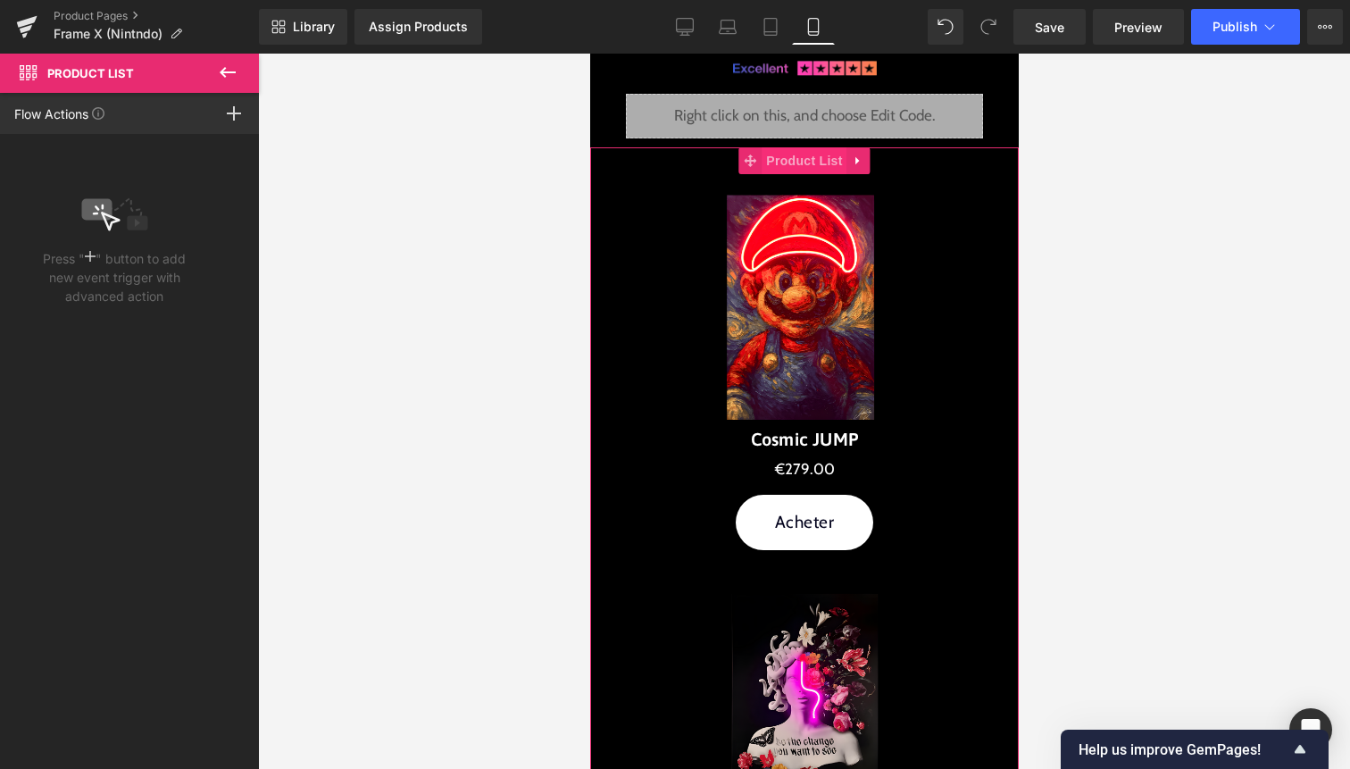
click at [804, 163] on span "Product List" at bounding box center [803, 160] width 85 height 27
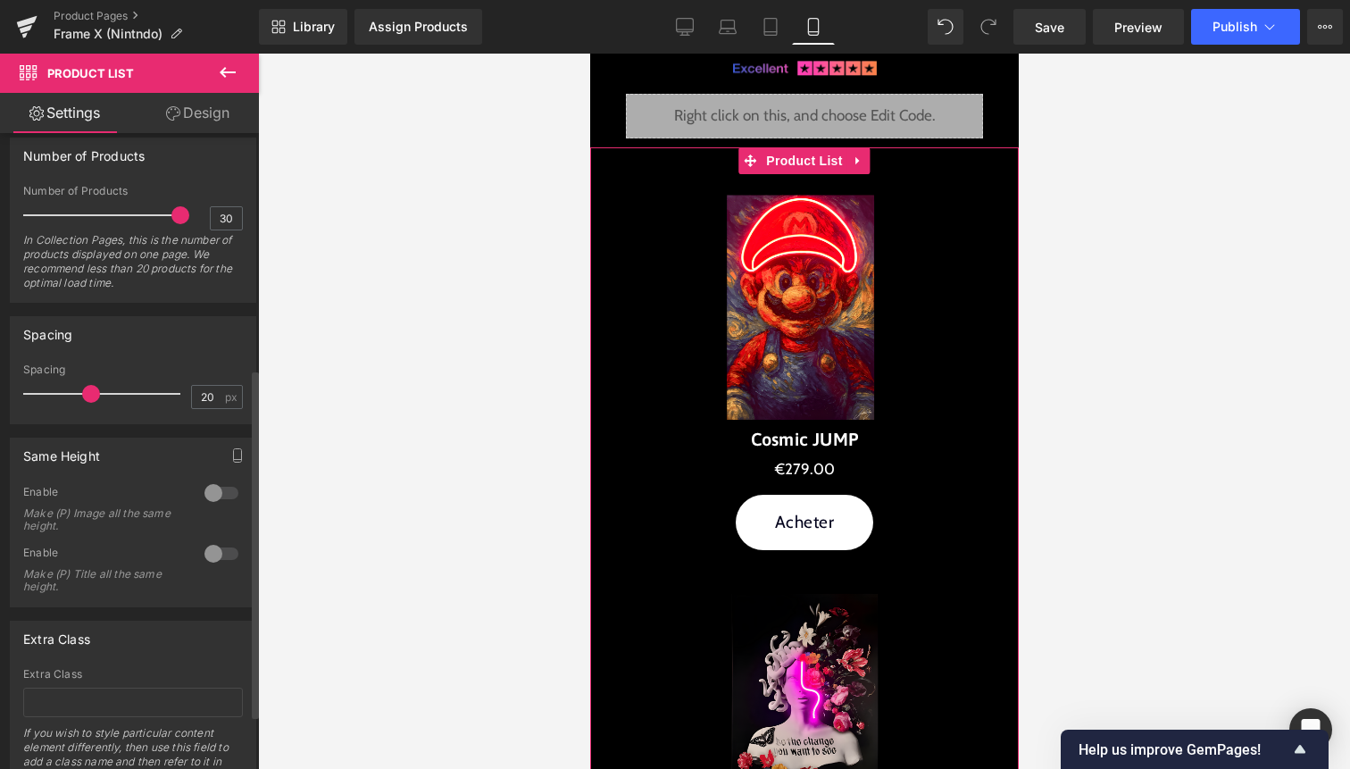
scroll to position [526, 0]
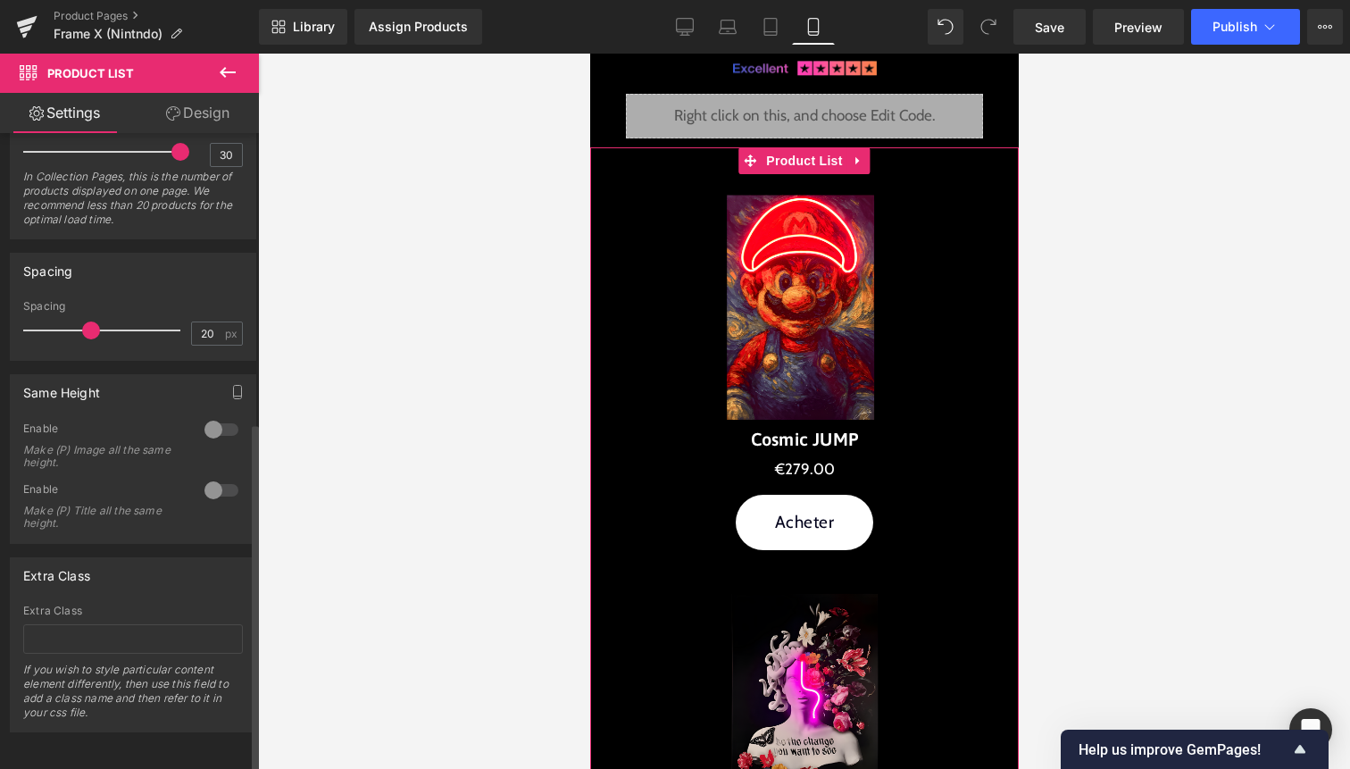
click at [205, 422] on div at bounding box center [221, 429] width 43 height 29
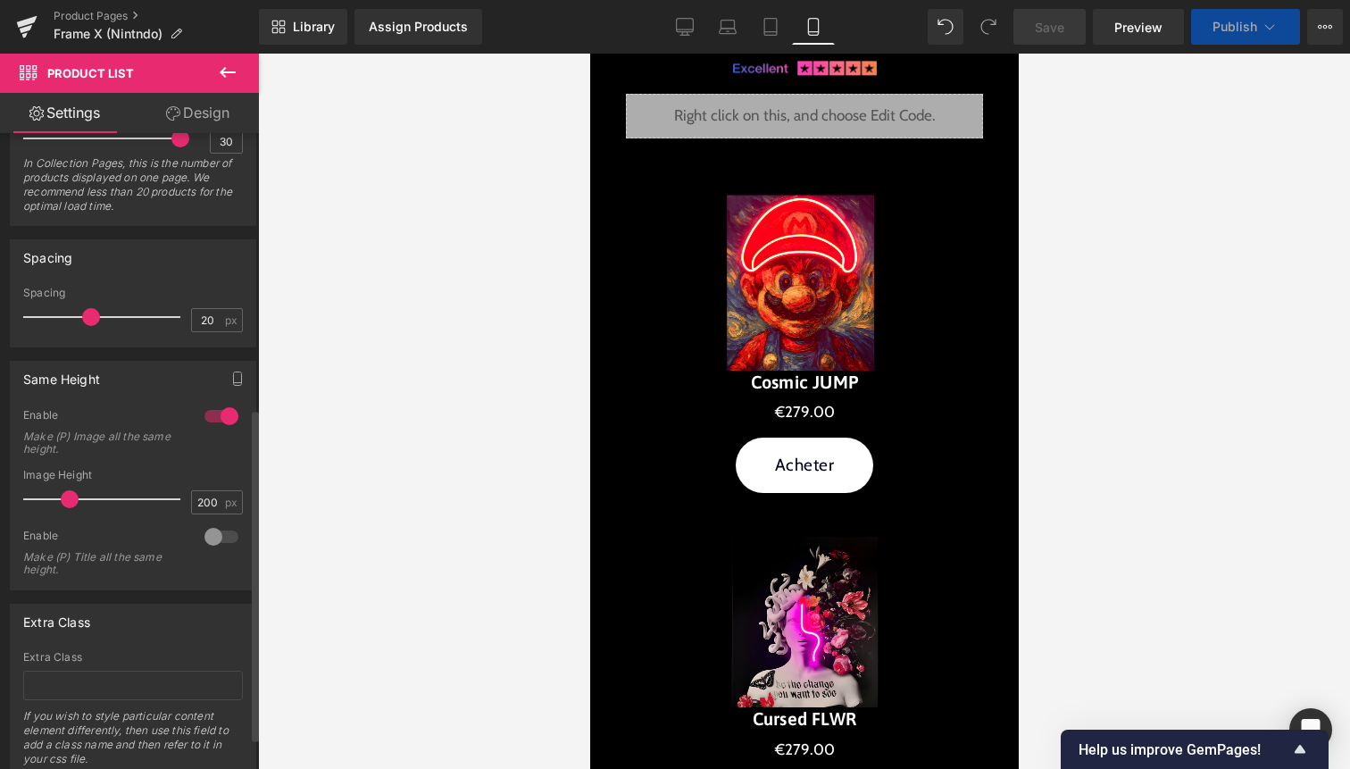
click at [216, 417] on div at bounding box center [221, 416] width 43 height 29
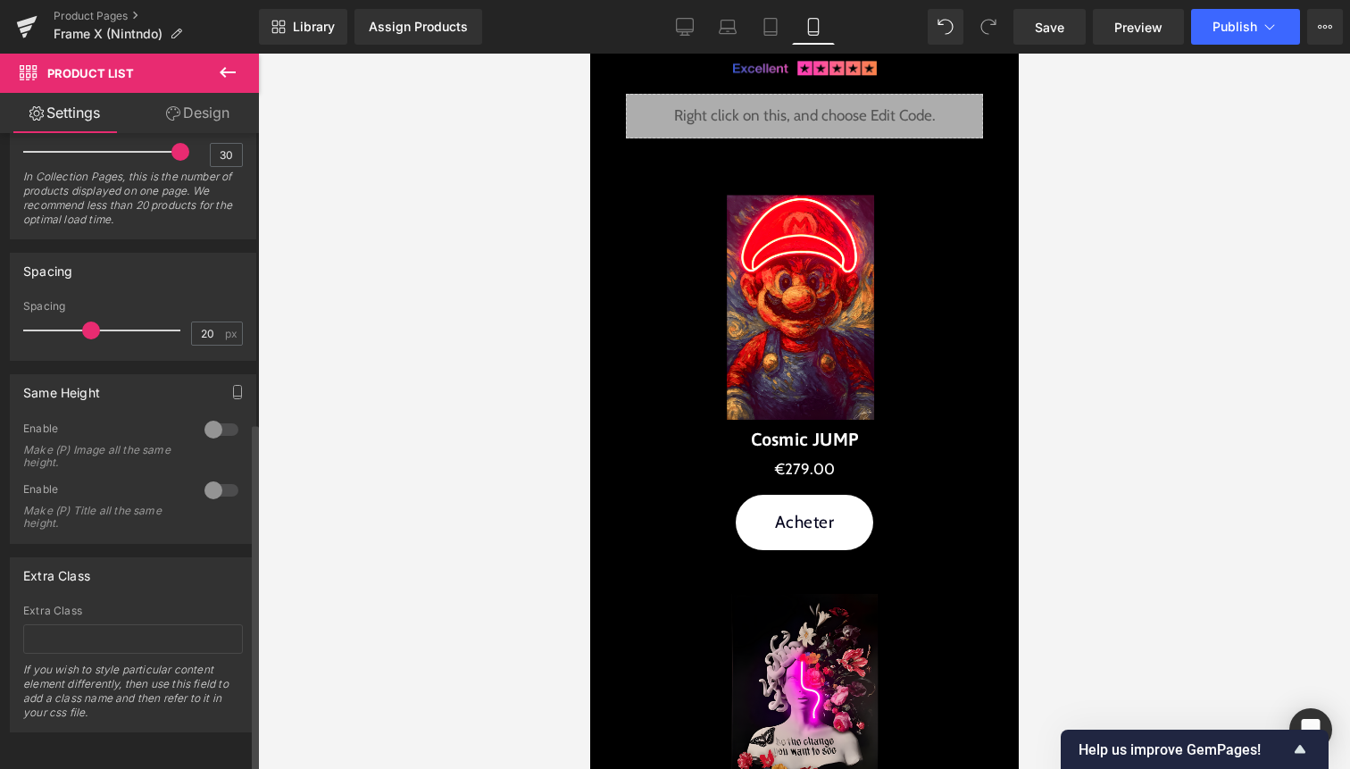
click at [217, 476] on div at bounding box center [221, 490] width 43 height 29
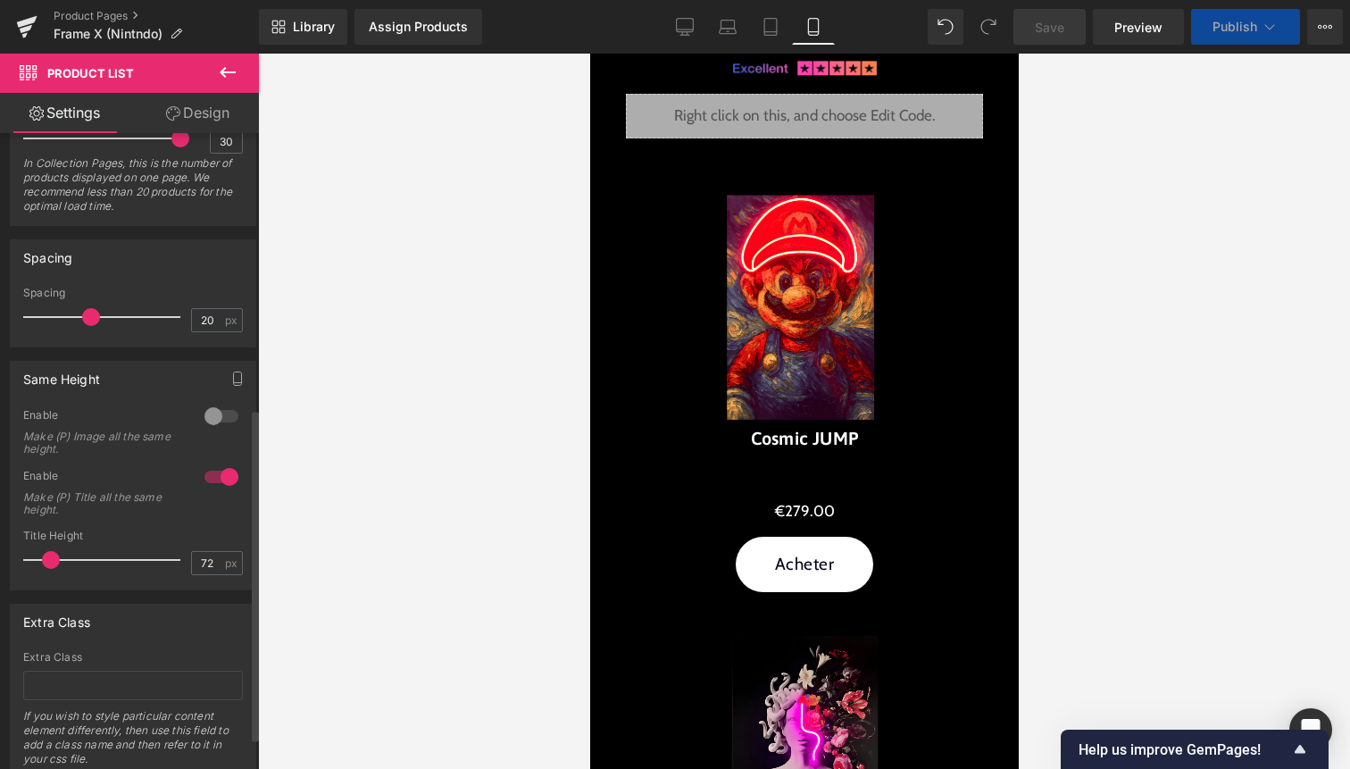
click at [217, 473] on div at bounding box center [221, 477] width 43 height 29
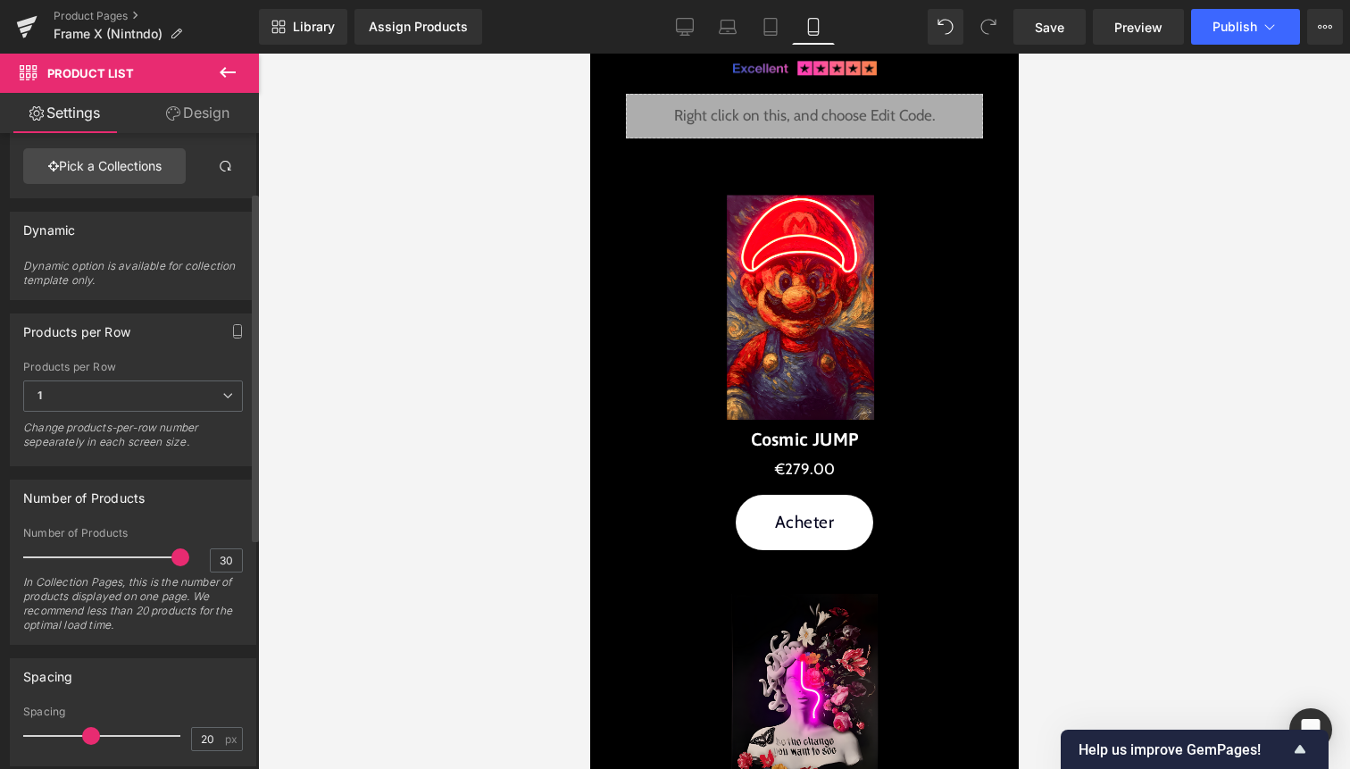
scroll to position [0, 0]
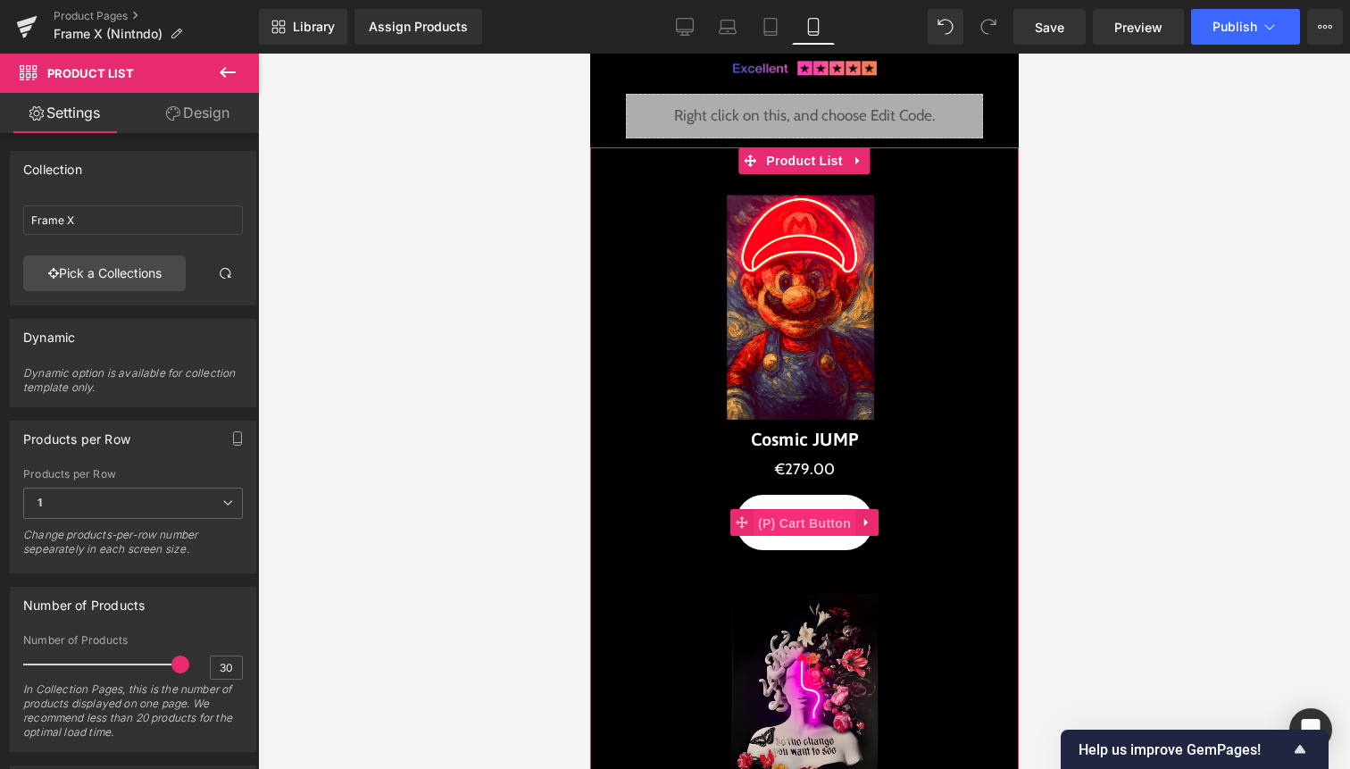
drag, startPoint x: 804, startPoint y: 528, endPoint x: 932, endPoint y: 589, distance: 142.2
click at [804, 528] on span "(P) Cart Button" at bounding box center [804, 523] width 102 height 27
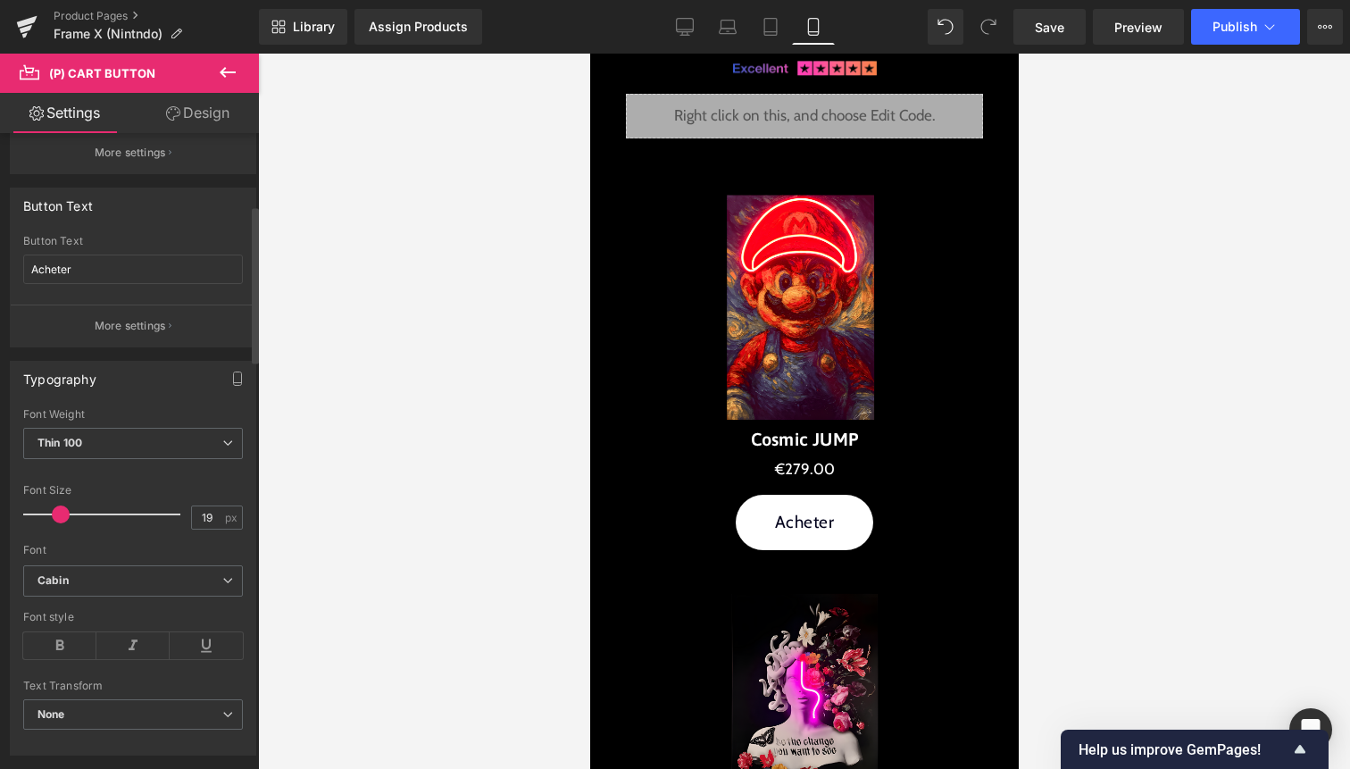
scroll to position [296, 0]
click at [62, 505] on span at bounding box center [59, 512] width 18 height 18
click at [63, 511] on span at bounding box center [61, 512] width 18 height 18
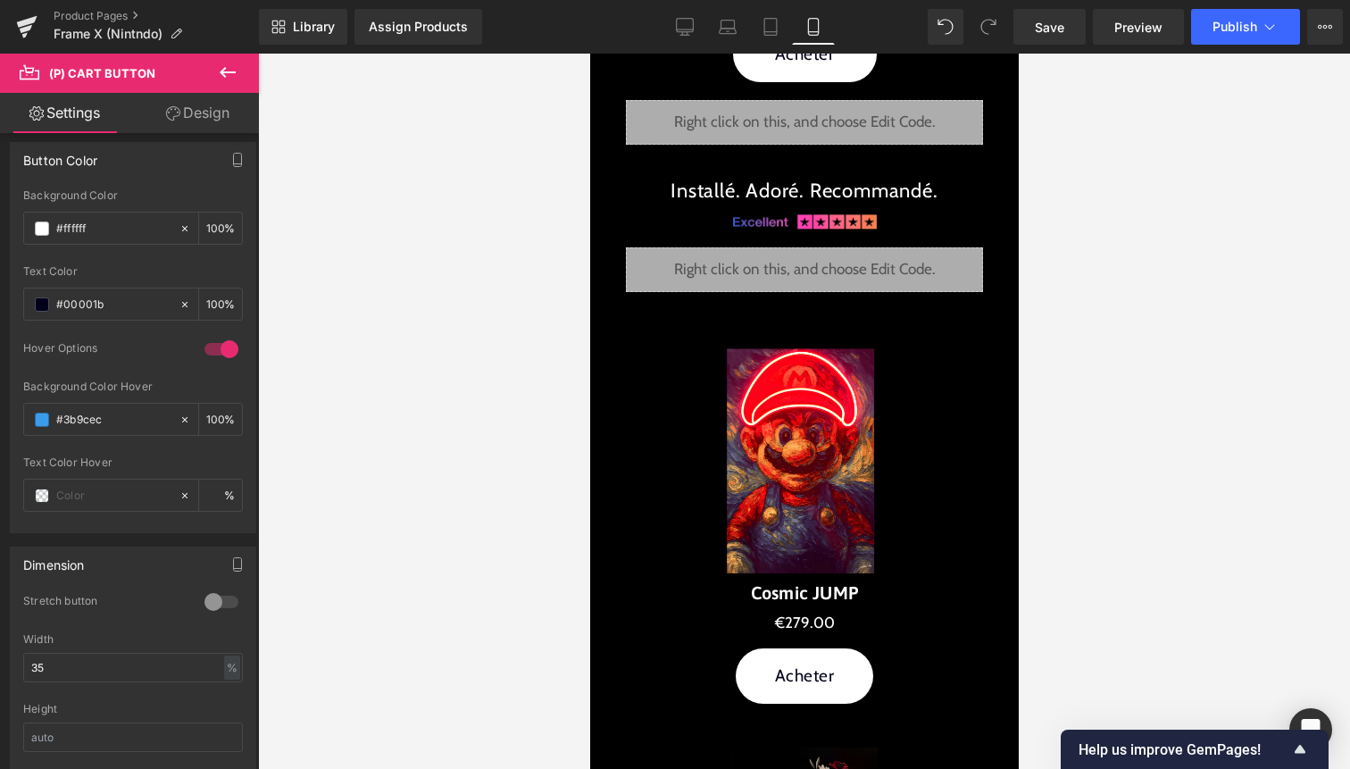
scroll to position [3077, 0]
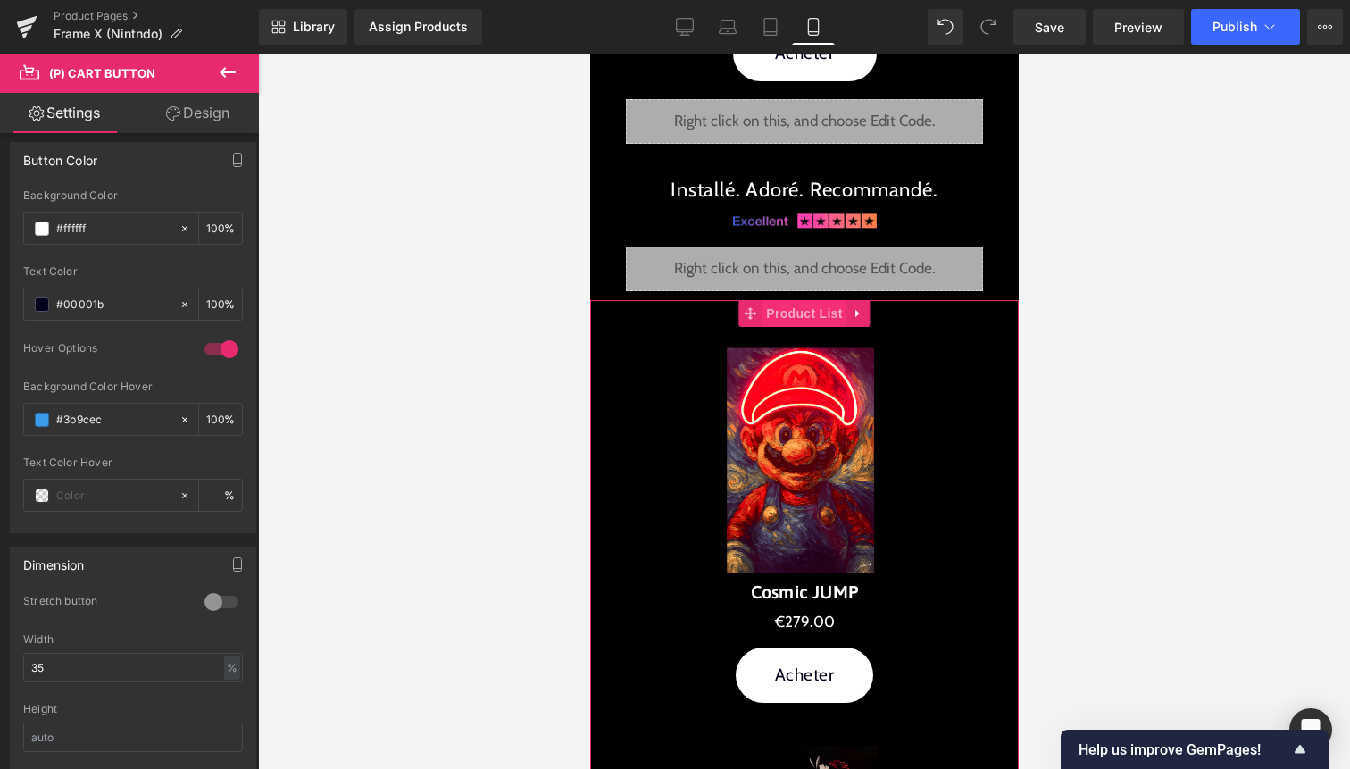
click at [797, 312] on span "Product List" at bounding box center [803, 313] width 85 height 27
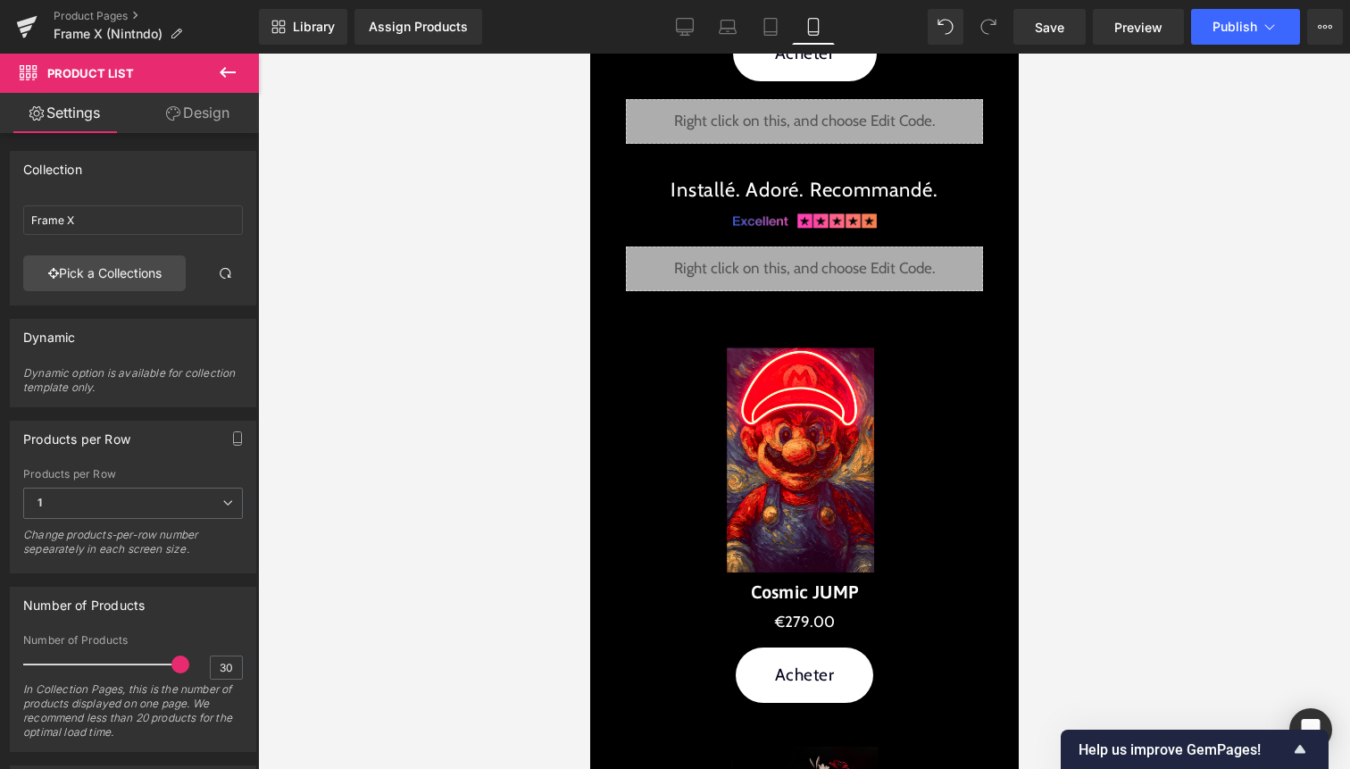
click at [231, 84] on button at bounding box center [227, 73] width 63 height 39
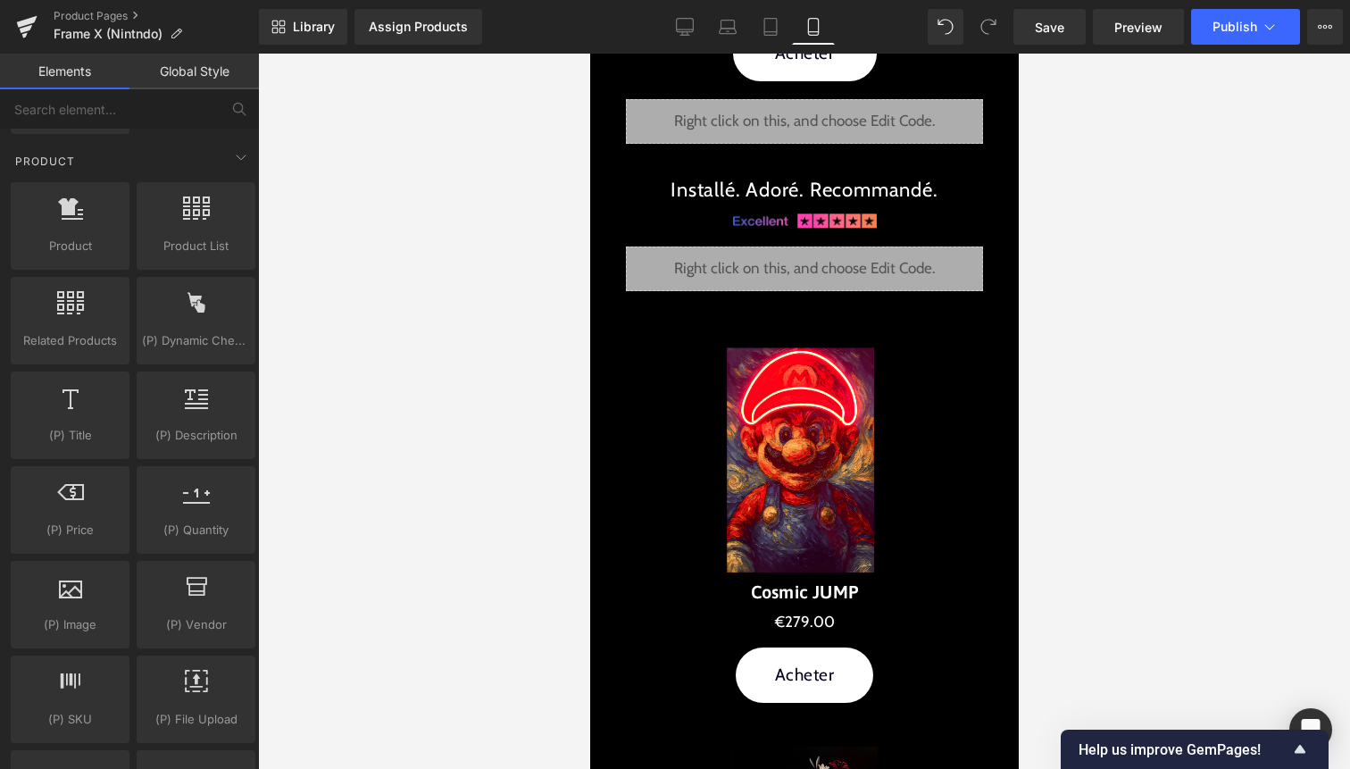
scroll to position [1506, 0]
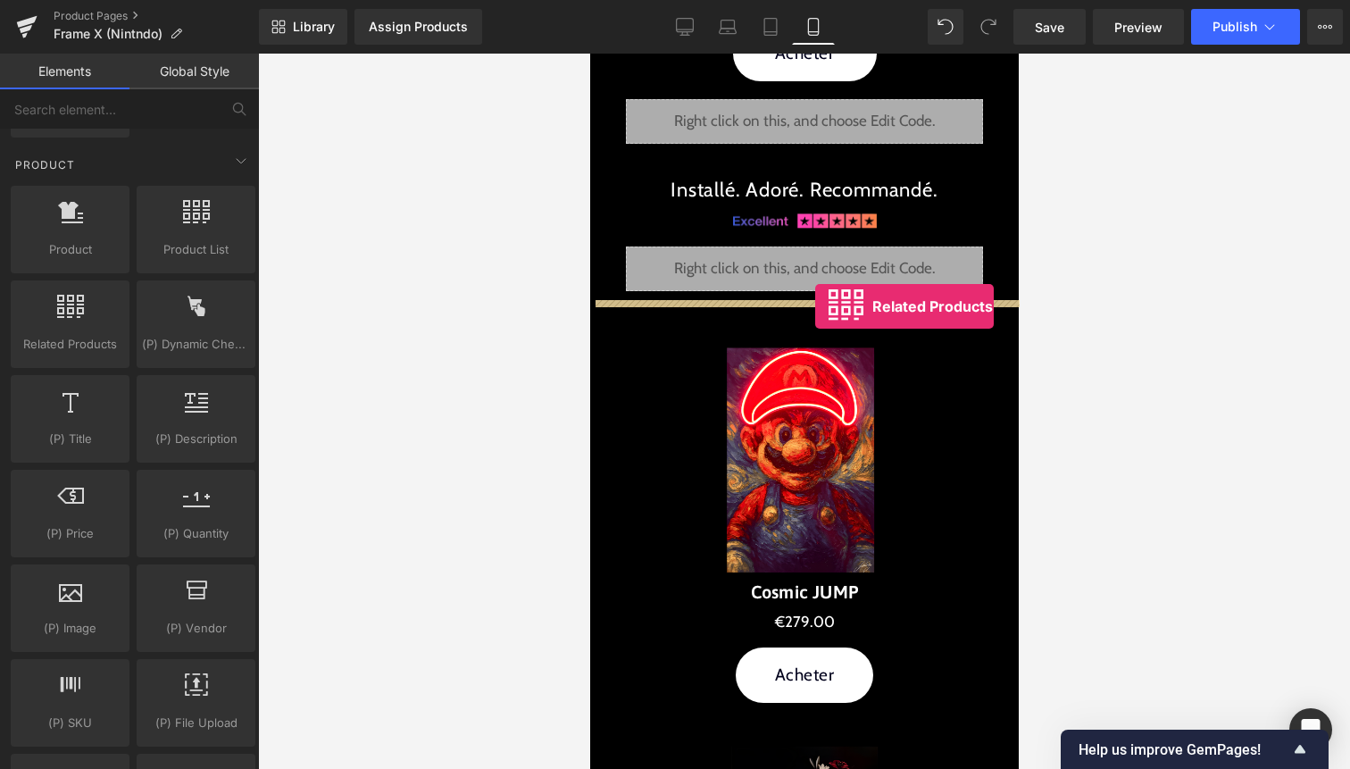
drag, startPoint x: 678, startPoint y: 373, endPoint x: 814, endPoint y: 305, distance: 152.6
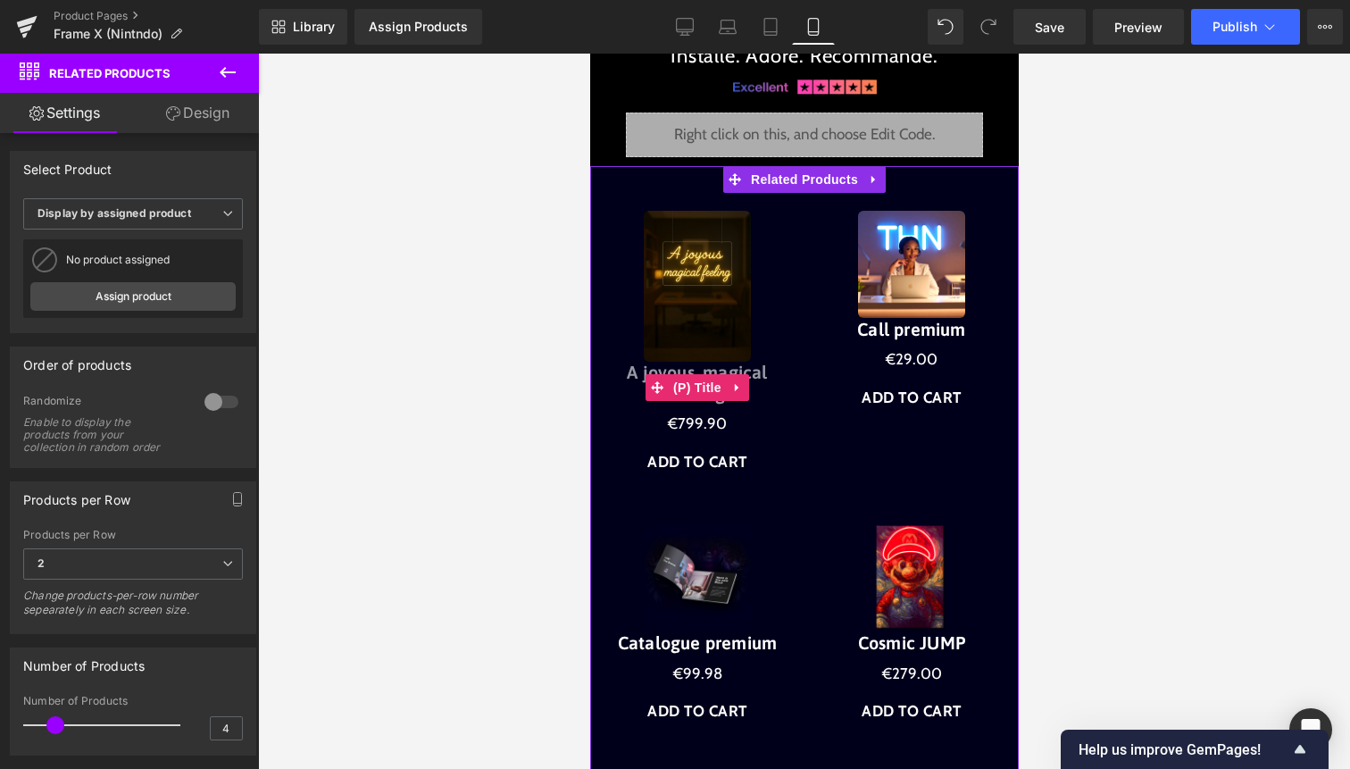
scroll to position [3202, 0]
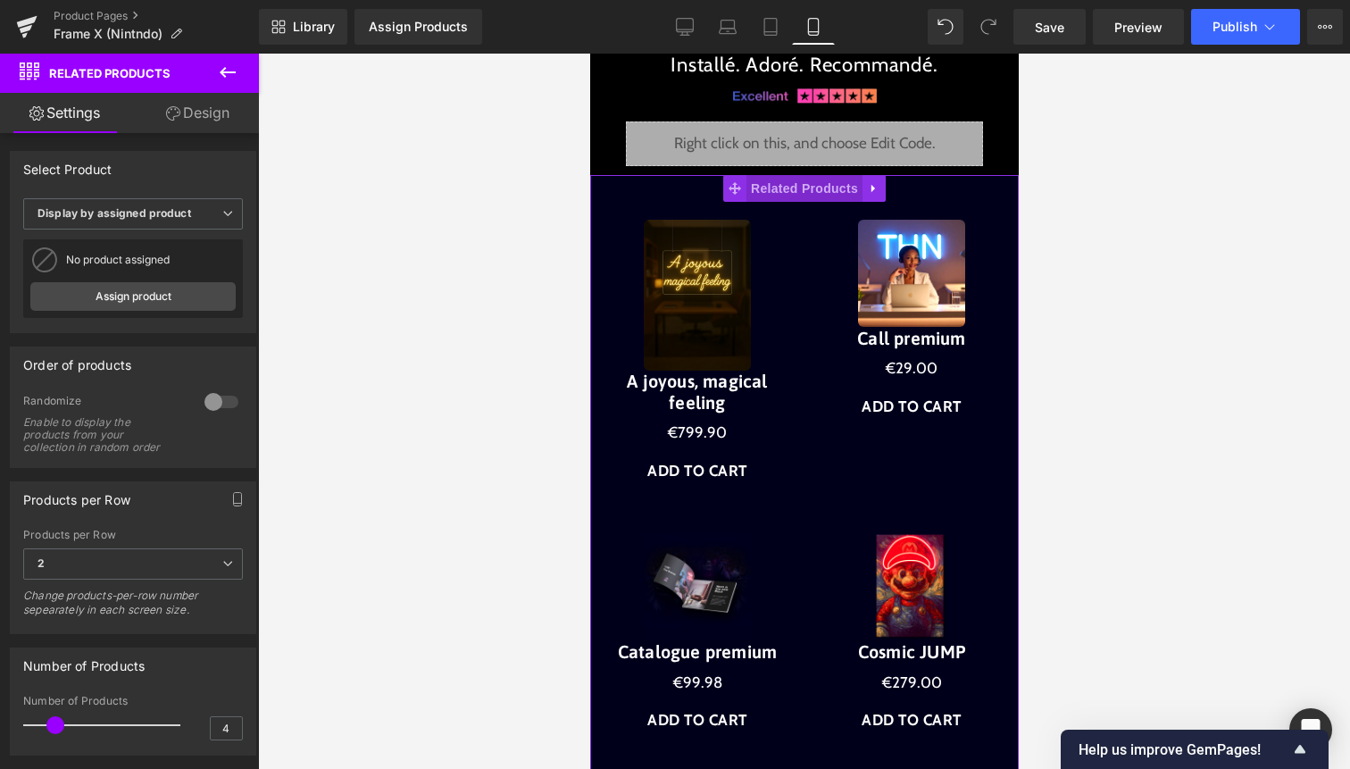
click at [805, 185] on span "Related Products" at bounding box center [804, 188] width 116 height 27
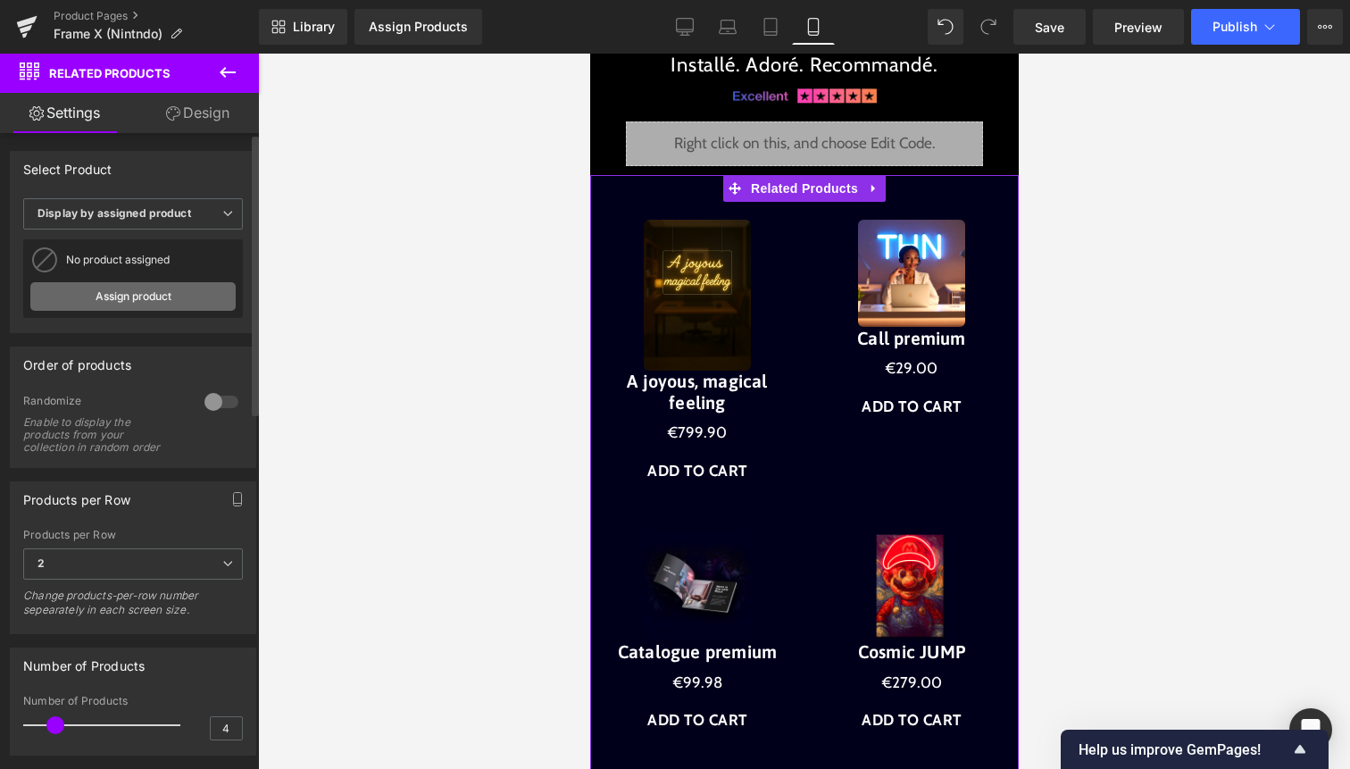
click at [162, 292] on link "Assign product" at bounding box center [132, 296] width 205 height 29
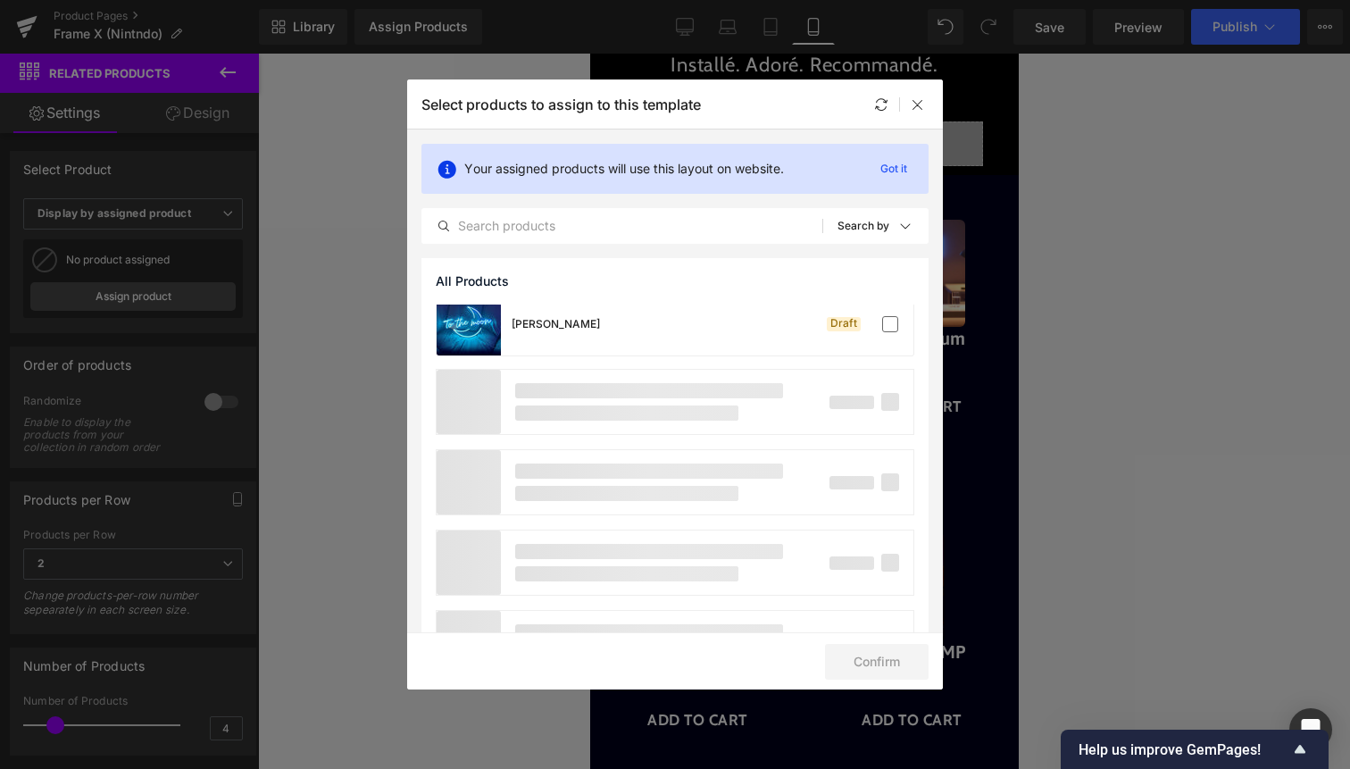
scroll to position [1621, 0]
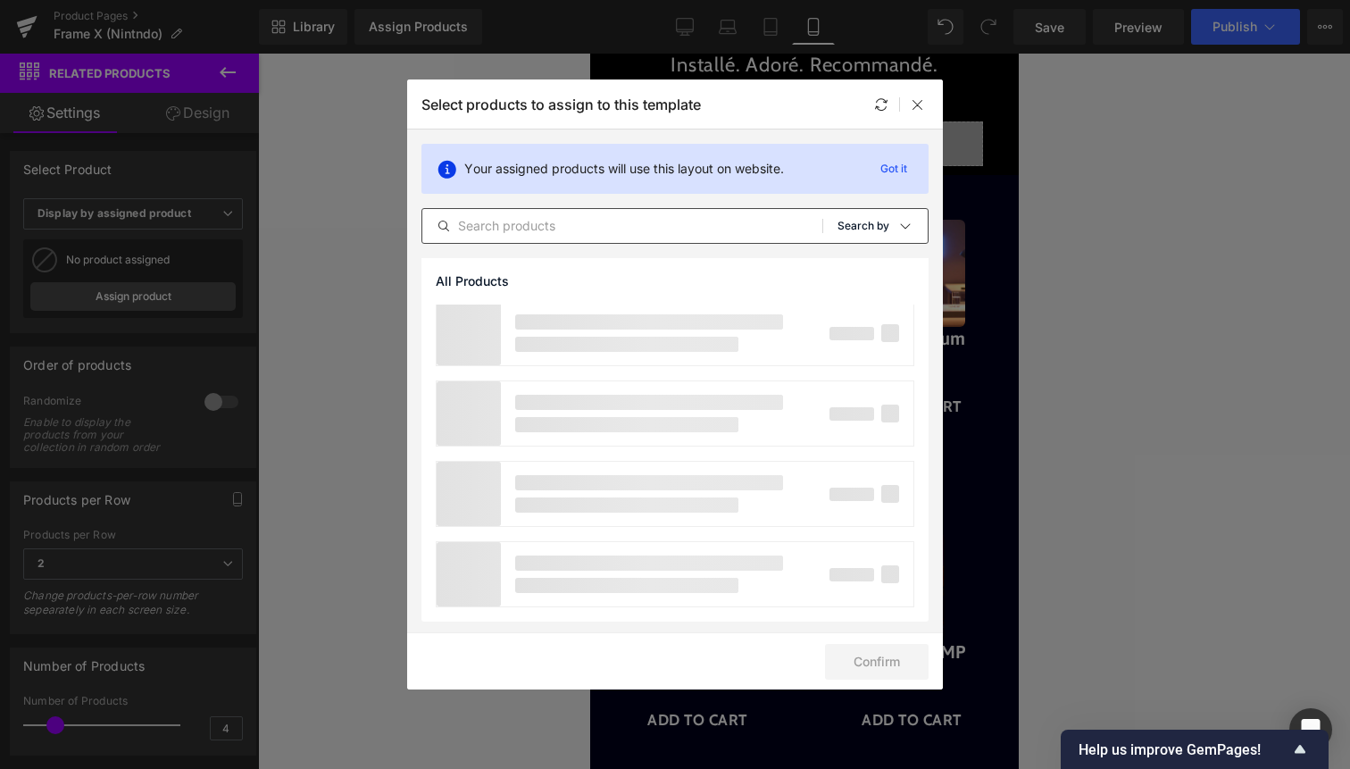
click at [851, 221] on p "Search by" at bounding box center [864, 226] width 52 height 13
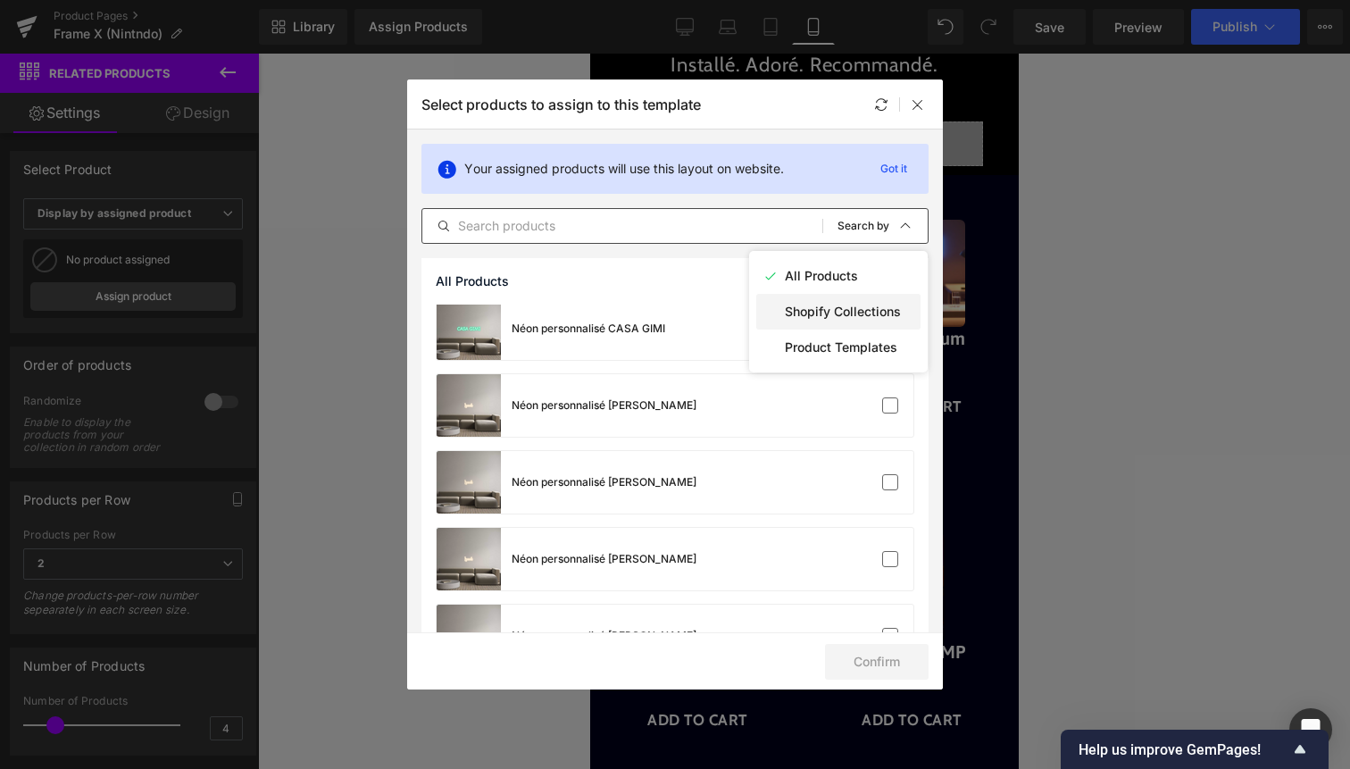
click at [820, 323] on div "Shopify Collections" at bounding box center [838, 312] width 164 height 36
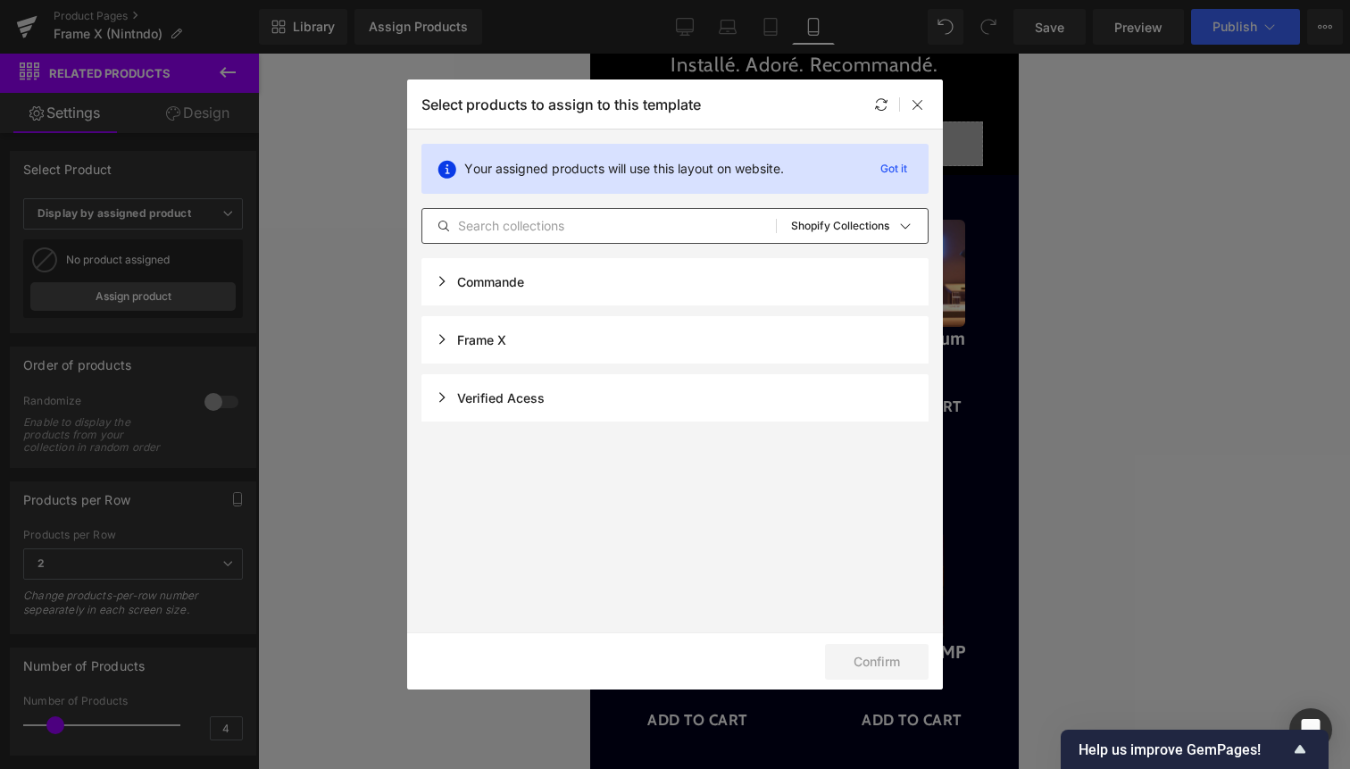
click at [494, 343] on div "Frame X" at bounding box center [471, 339] width 71 height 15
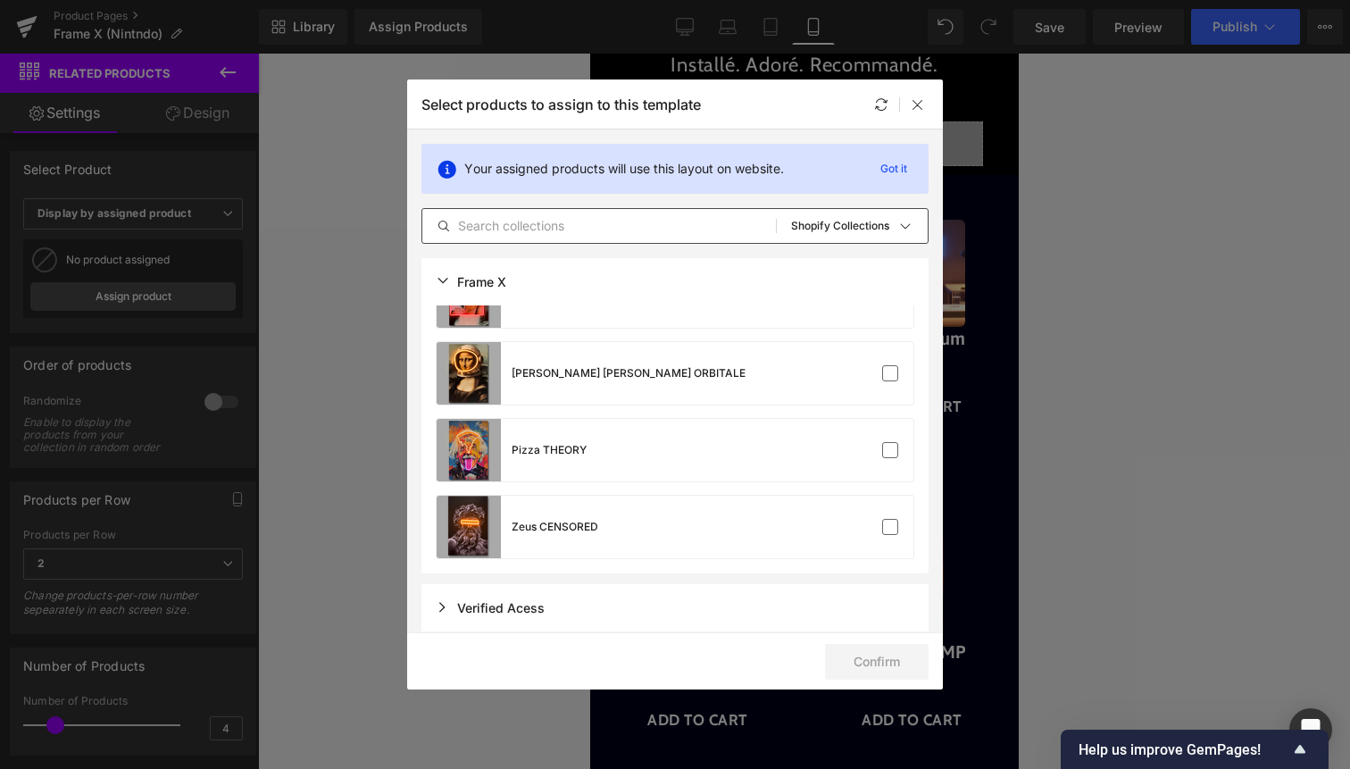
scroll to position [339, 0]
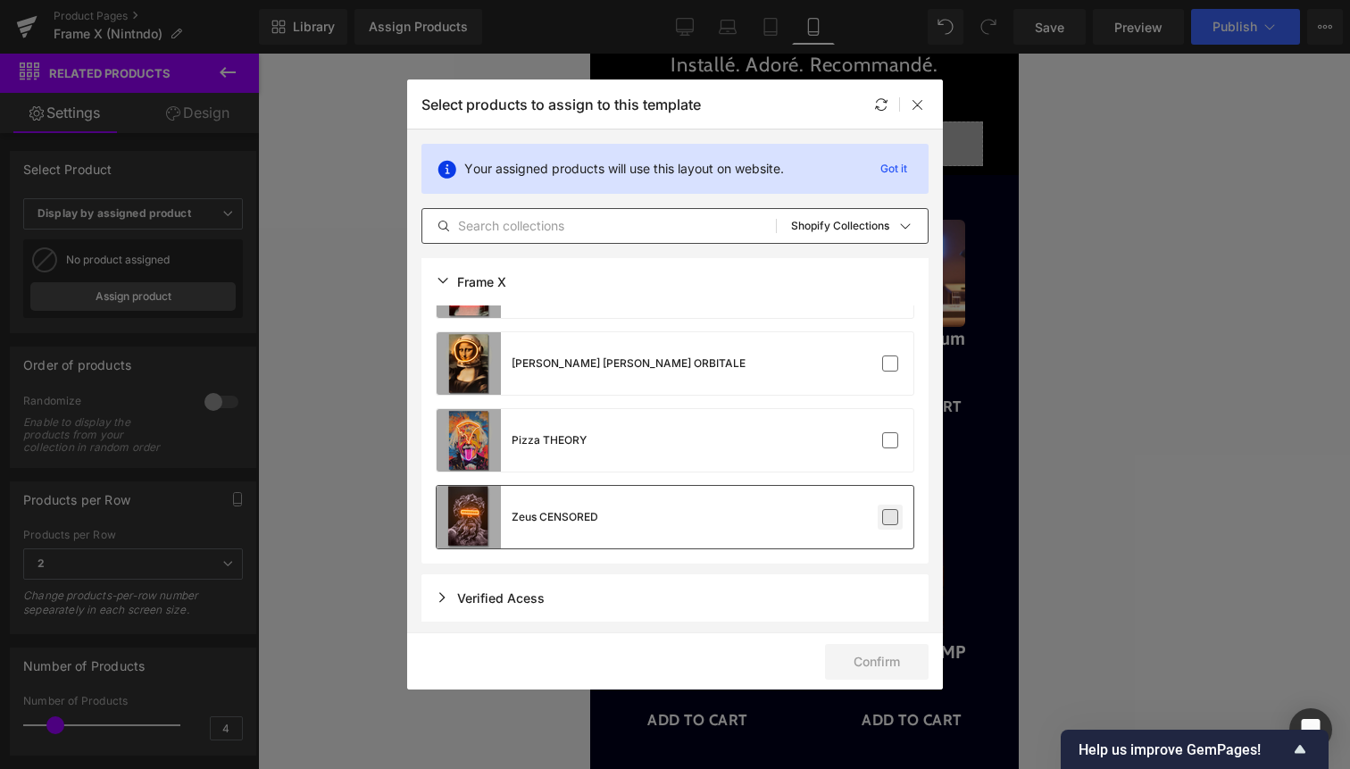
click at [882, 514] on label at bounding box center [890, 517] width 16 height 16
click at [890, 517] on input "checkbox" at bounding box center [890, 517] width 0 height 0
click at [882, 448] on label at bounding box center [890, 440] width 16 height 16
click at [890, 440] on input "checkbox" at bounding box center [890, 440] width 0 height 0
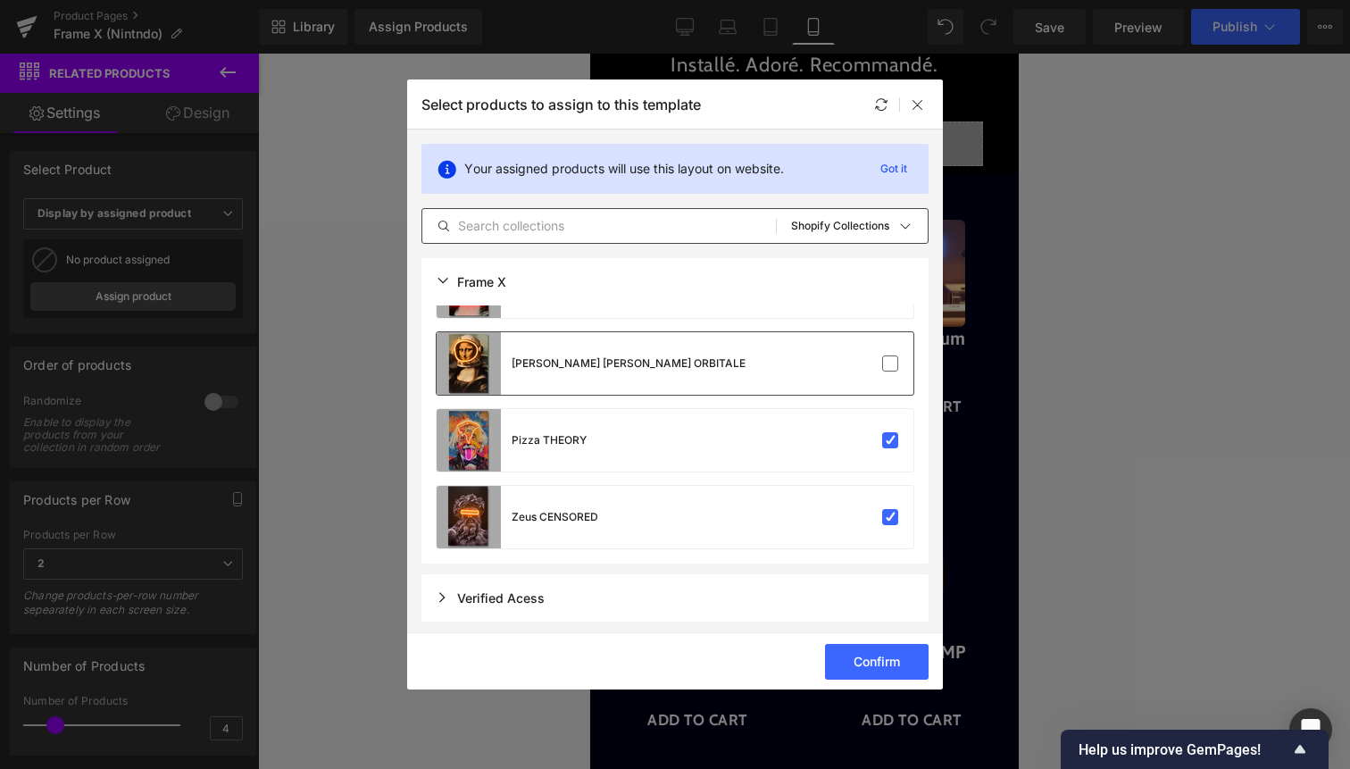
click at [884, 377] on div "Mona Lisa ORBITALE" at bounding box center [675, 363] width 477 height 63
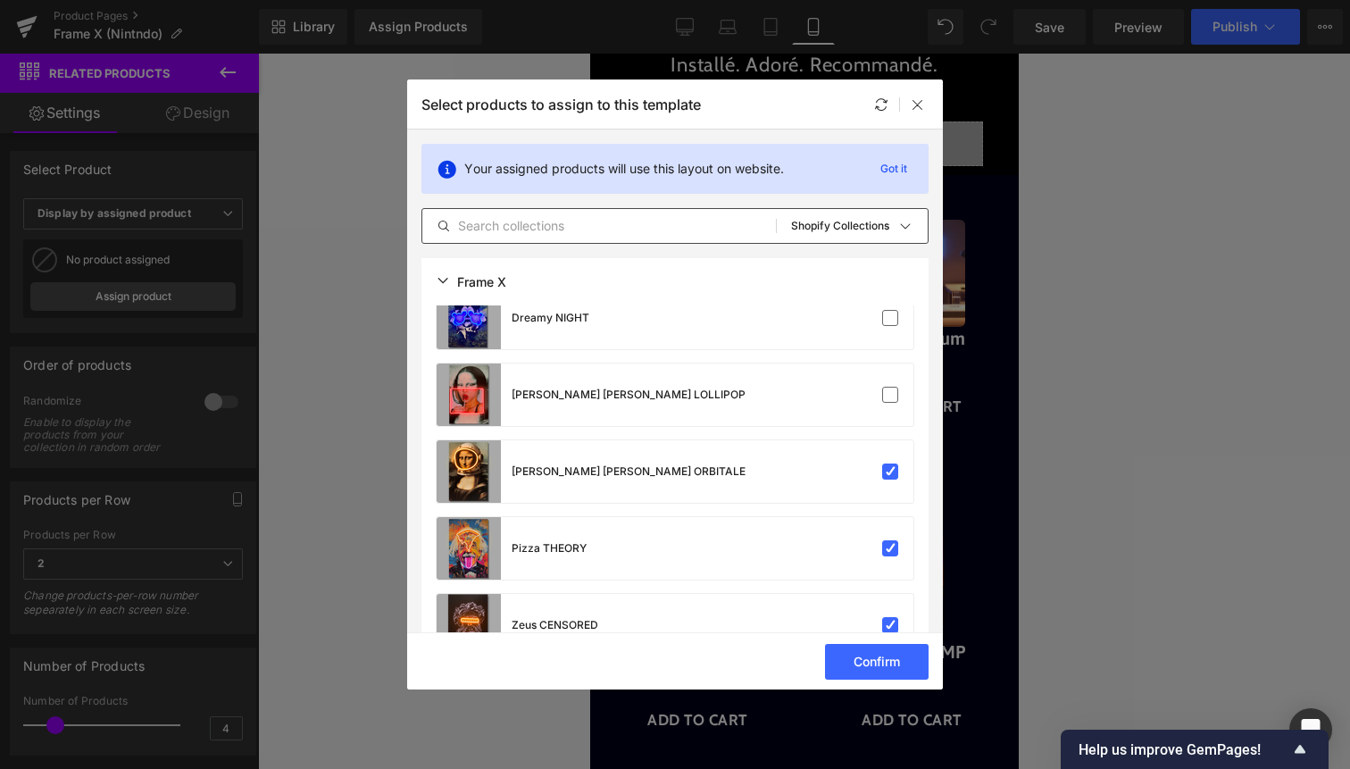
scroll to position [207, 0]
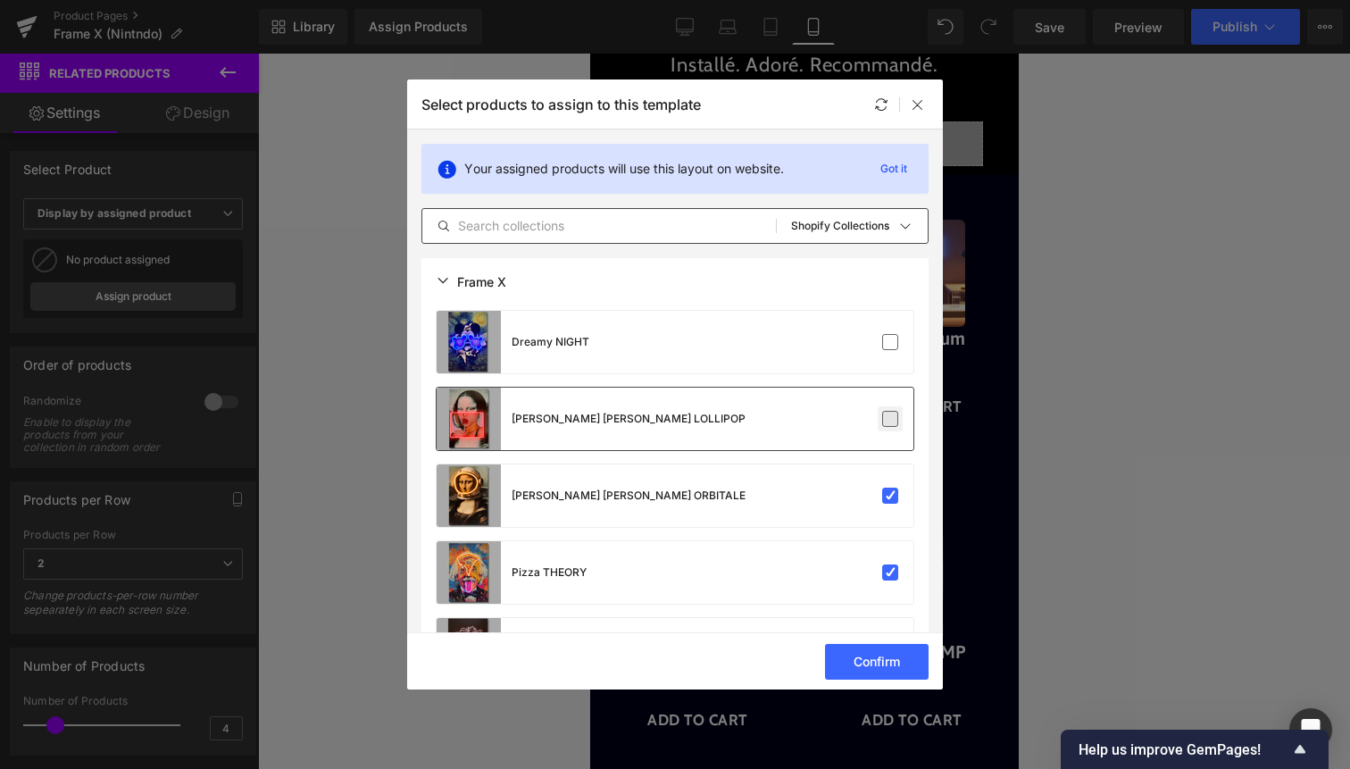
click at [882, 422] on label at bounding box center [890, 419] width 16 height 16
click at [890, 419] on input "checkbox" at bounding box center [890, 419] width 0 height 0
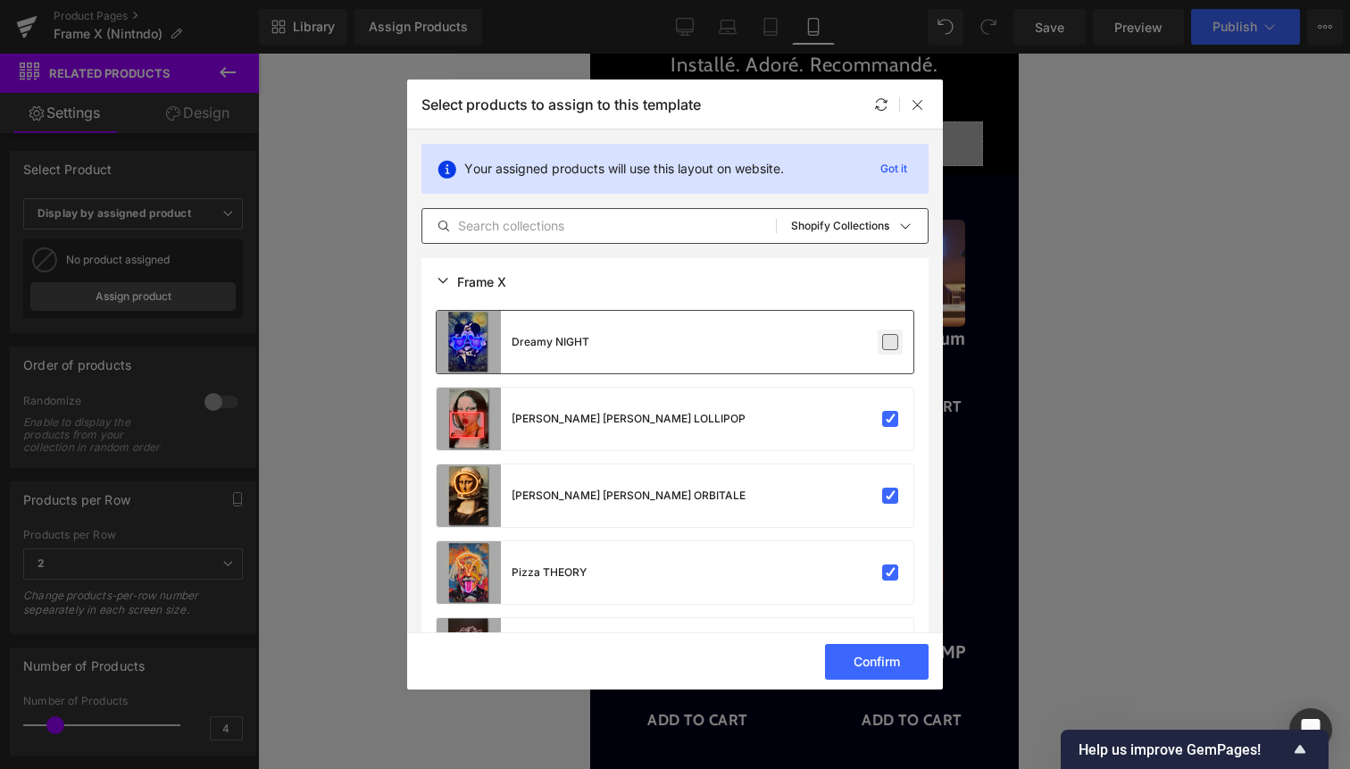
click at [887, 341] on label at bounding box center [890, 342] width 16 height 16
click at [890, 342] on input "checkbox" at bounding box center [890, 342] width 0 height 0
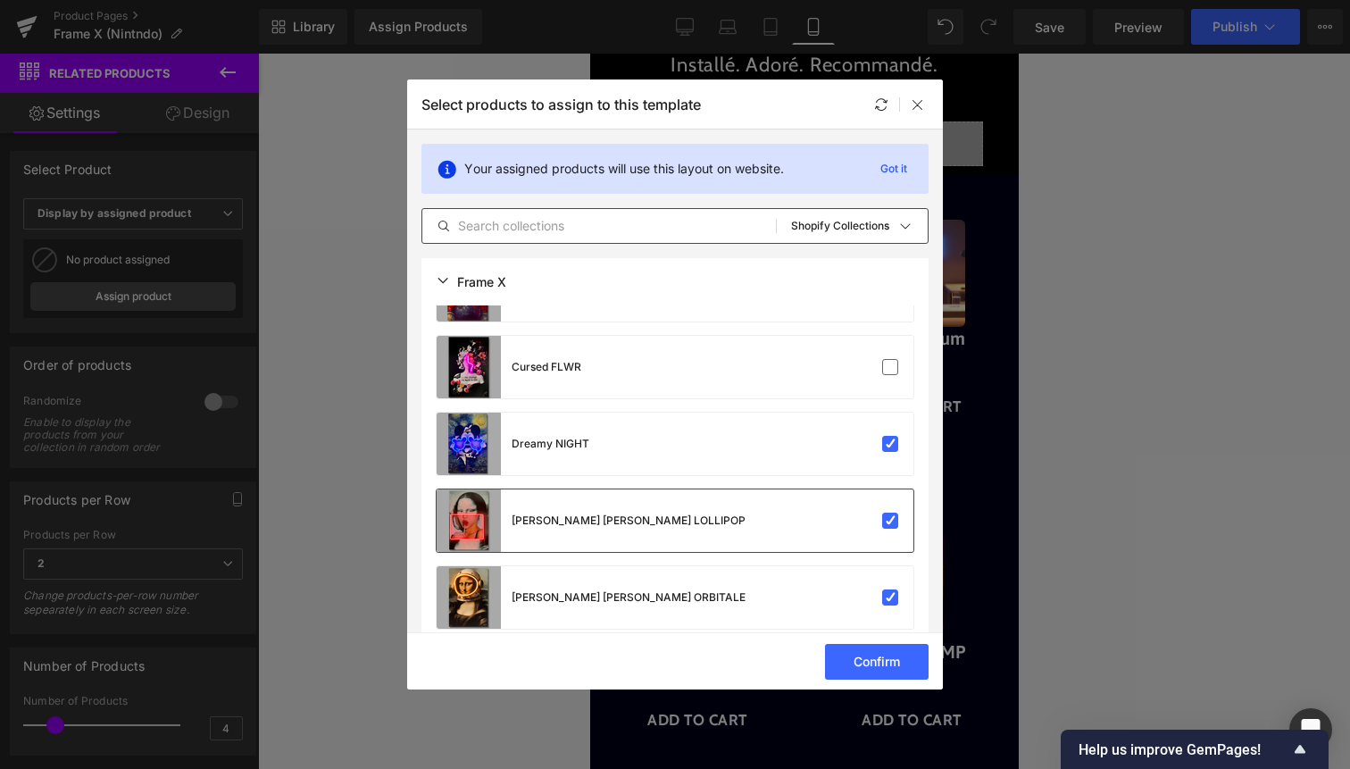
scroll to position [92, 0]
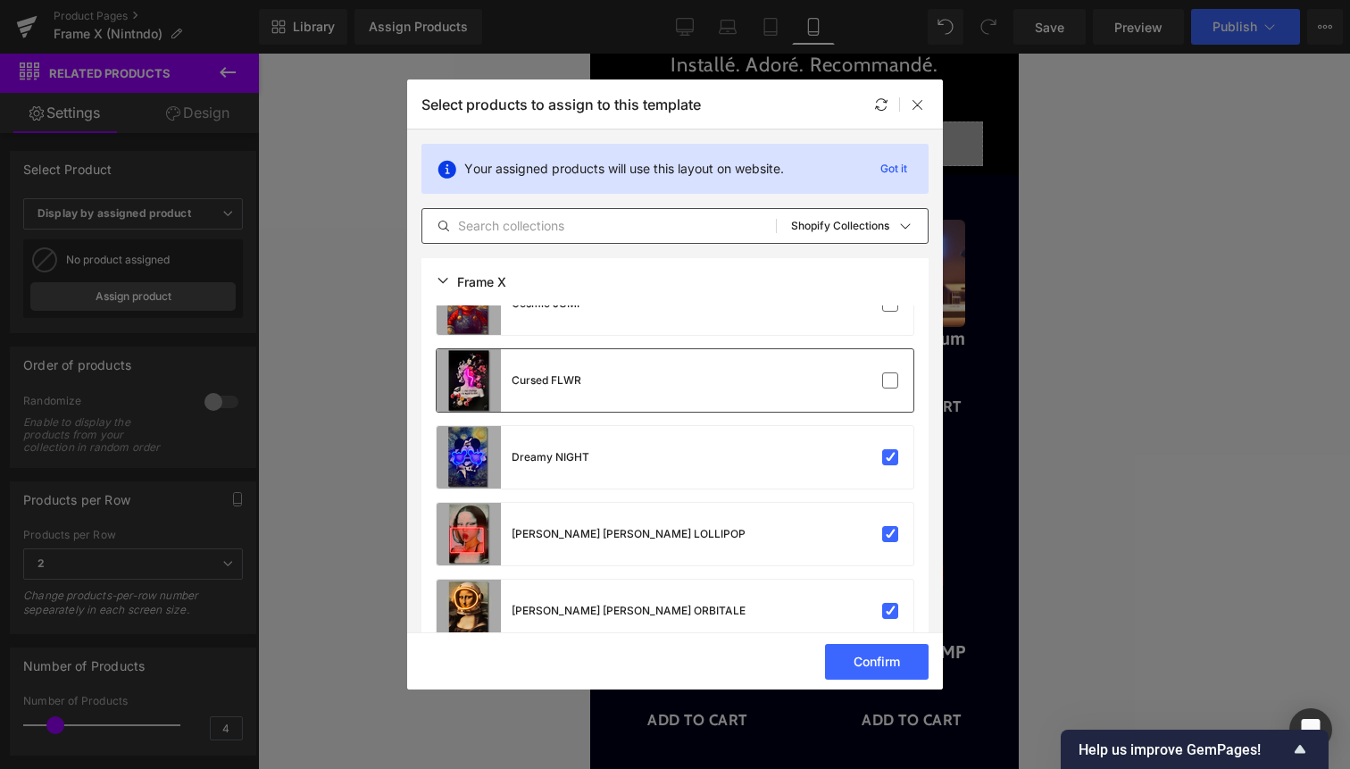
click at [889, 358] on div "Cursed FLWR" at bounding box center [675, 380] width 477 height 63
click at [882, 306] on label at bounding box center [890, 304] width 16 height 16
click at [890, 304] on input "checkbox" at bounding box center [890, 304] width 0 height 0
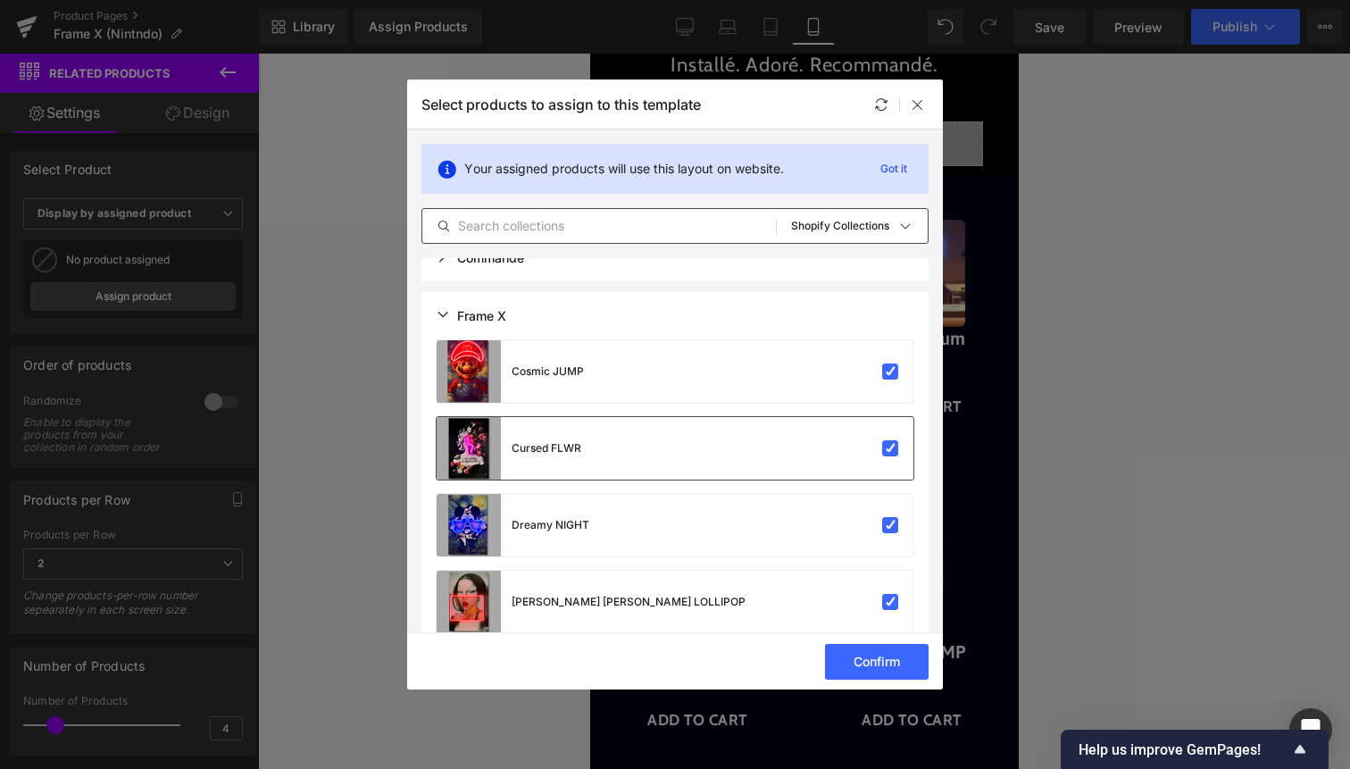
scroll to position [0, 0]
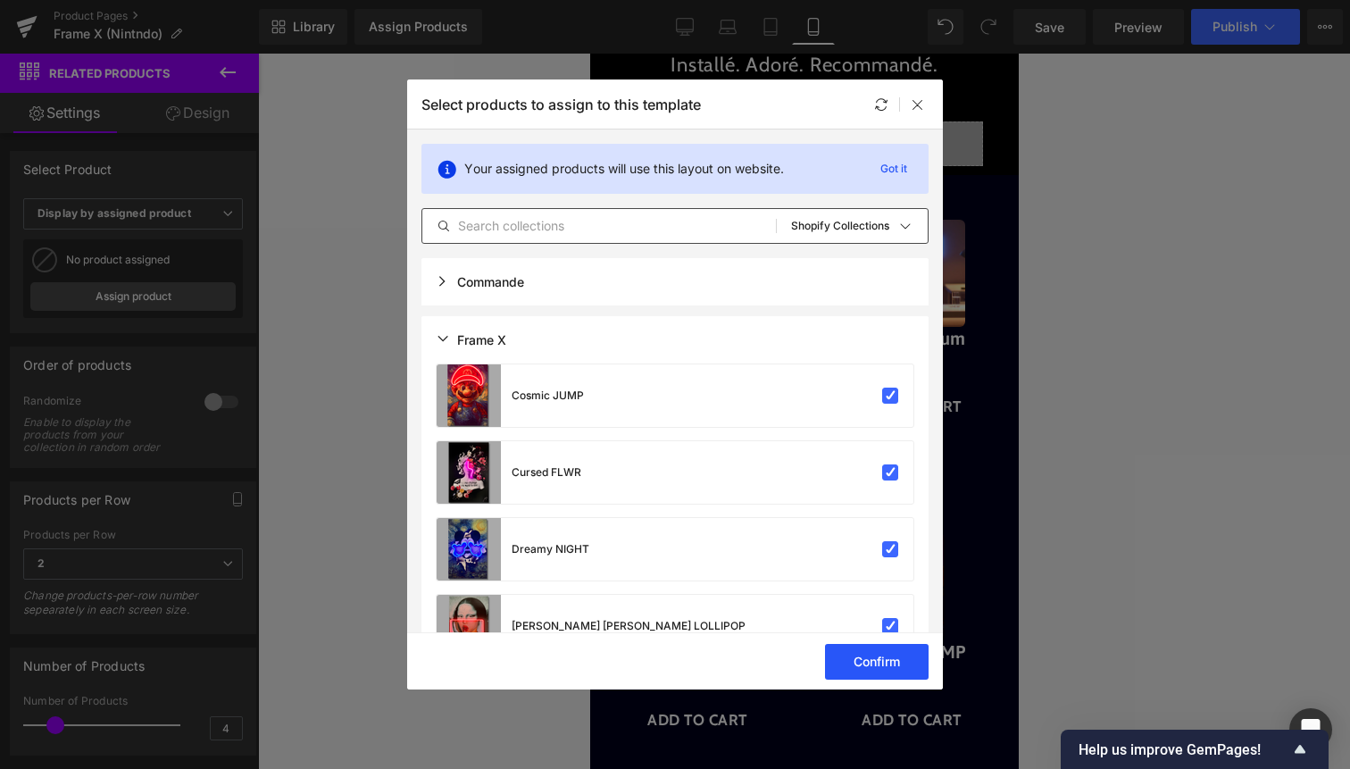
click at [856, 664] on button "Confirm" at bounding box center [877, 662] width 104 height 36
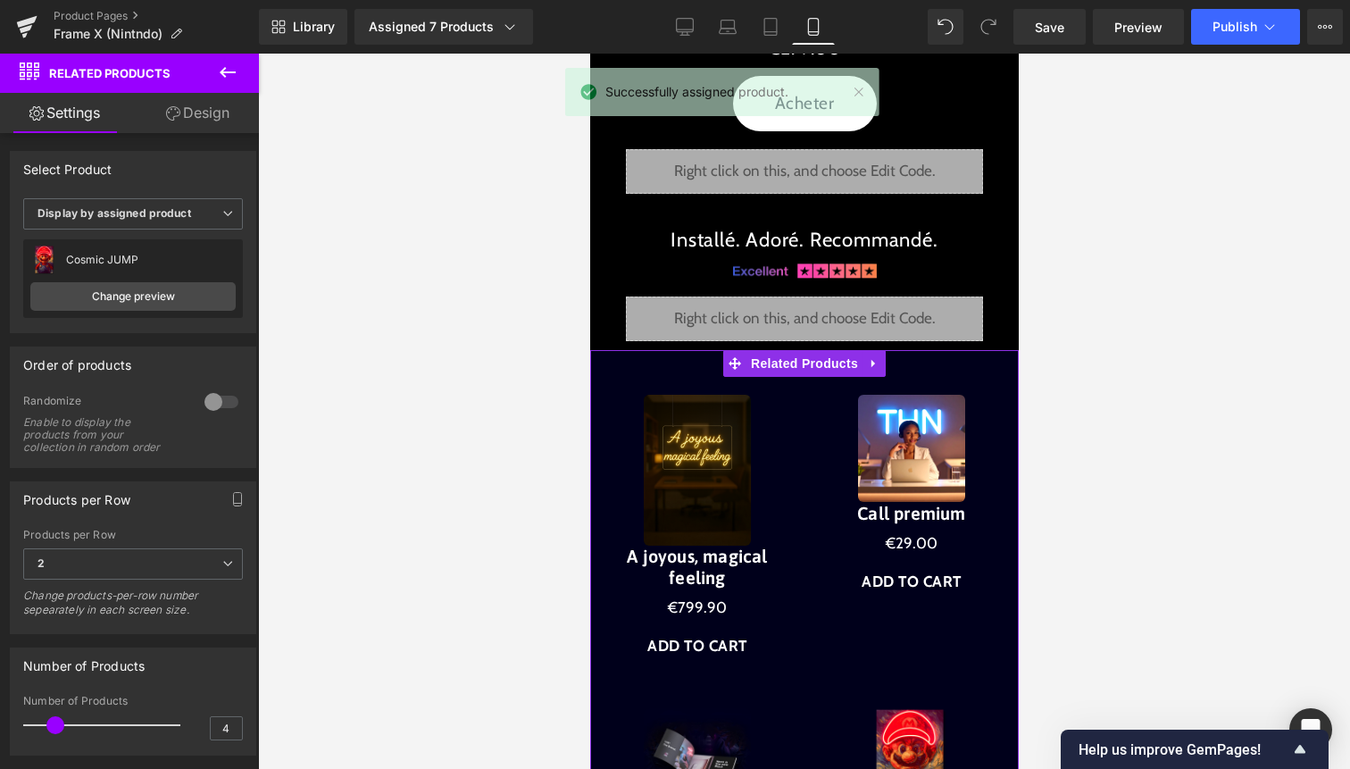
scroll to position [2919, 0]
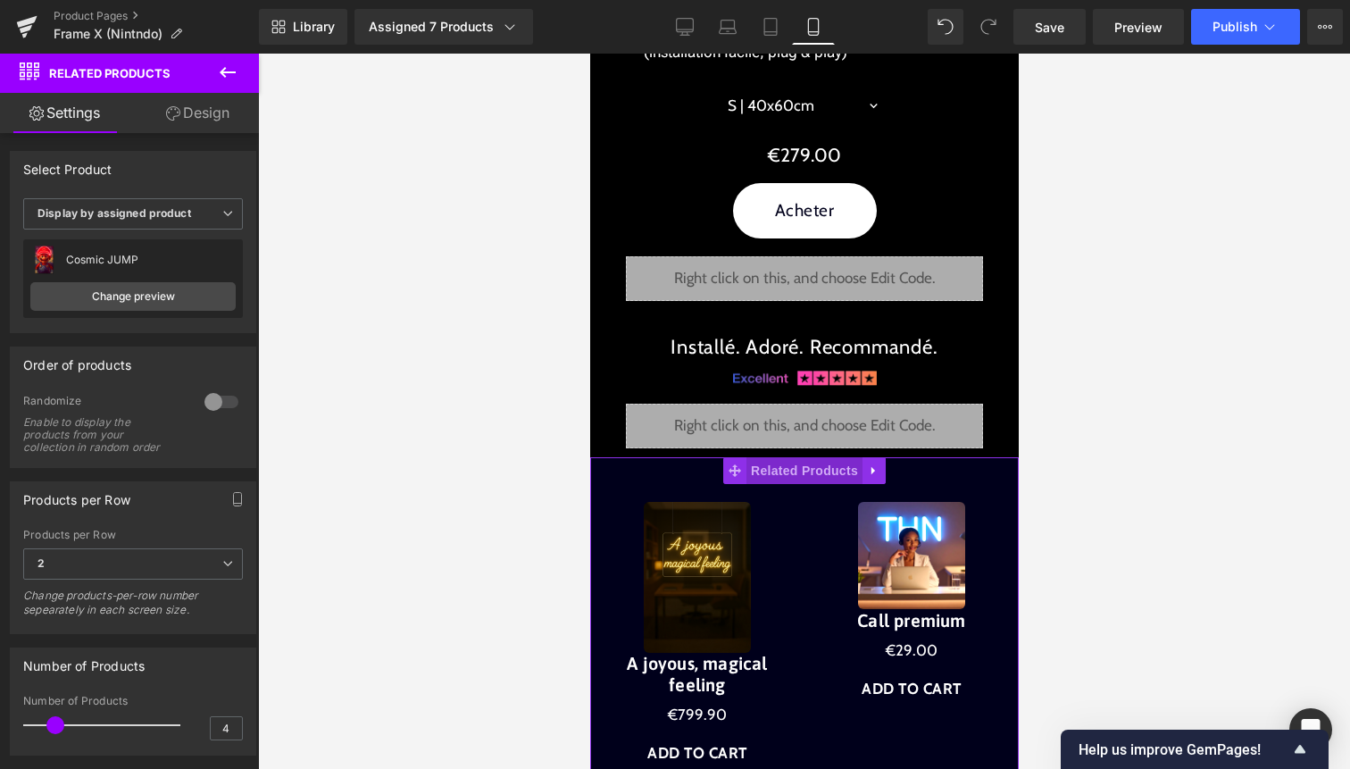
click at [812, 463] on span "Related Products" at bounding box center [804, 470] width 116 height 27
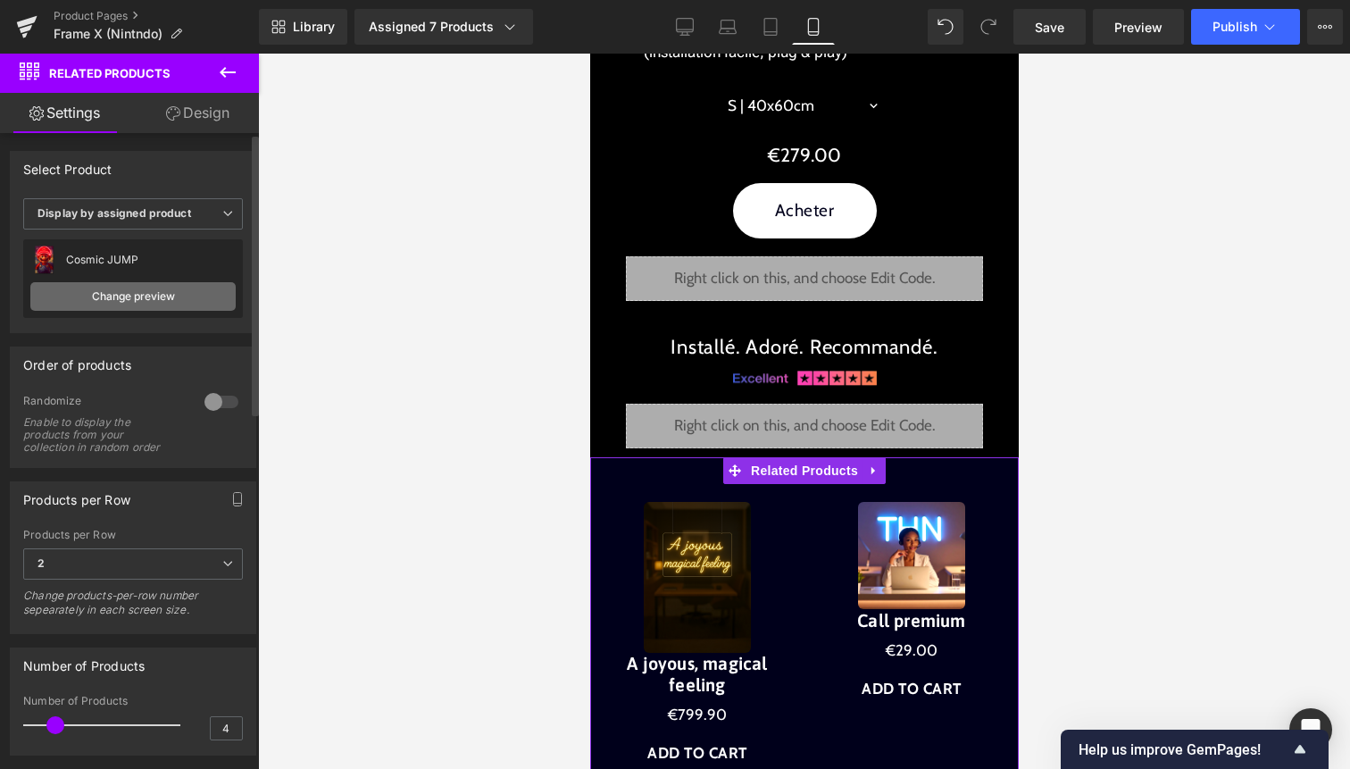
click at [155, 306] on link "Change preview" at bounding box center [132, 296] width 205 height 29
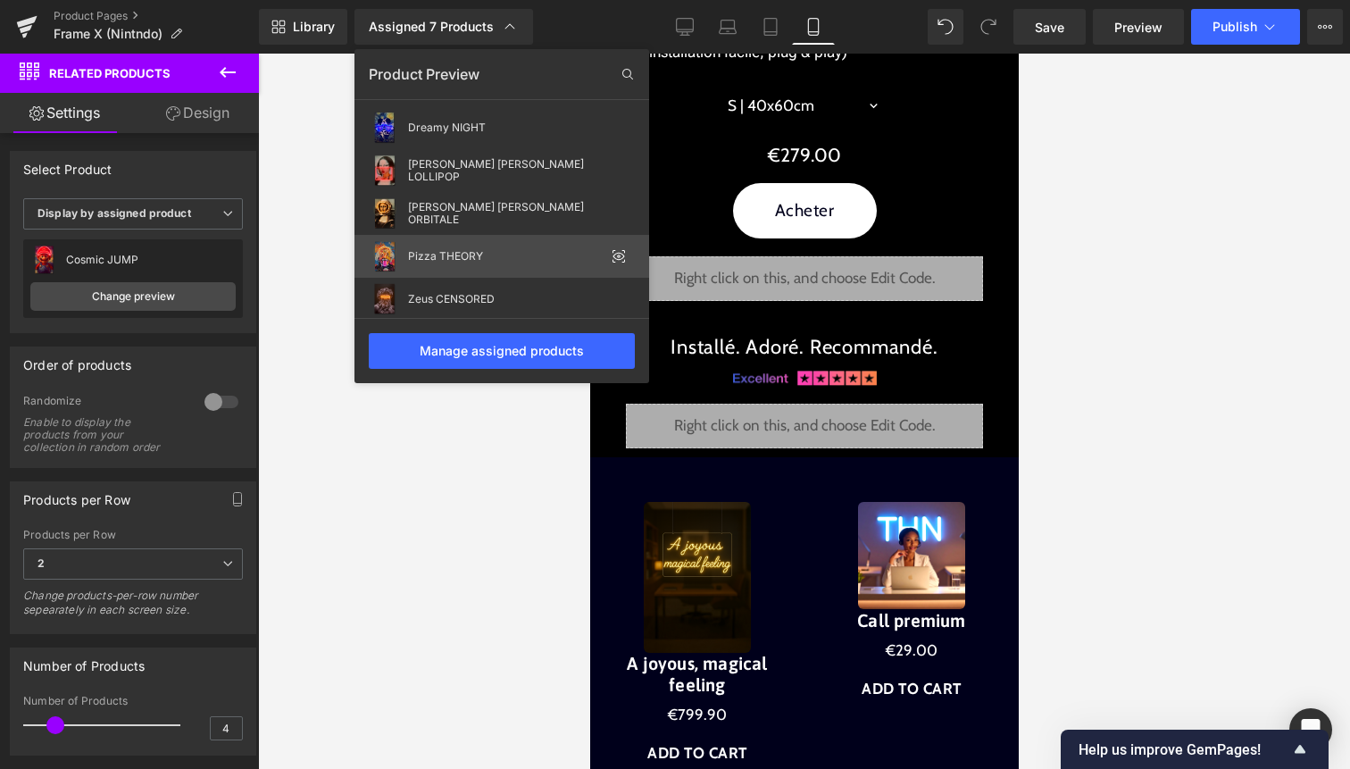
scroll to position [100, 0]
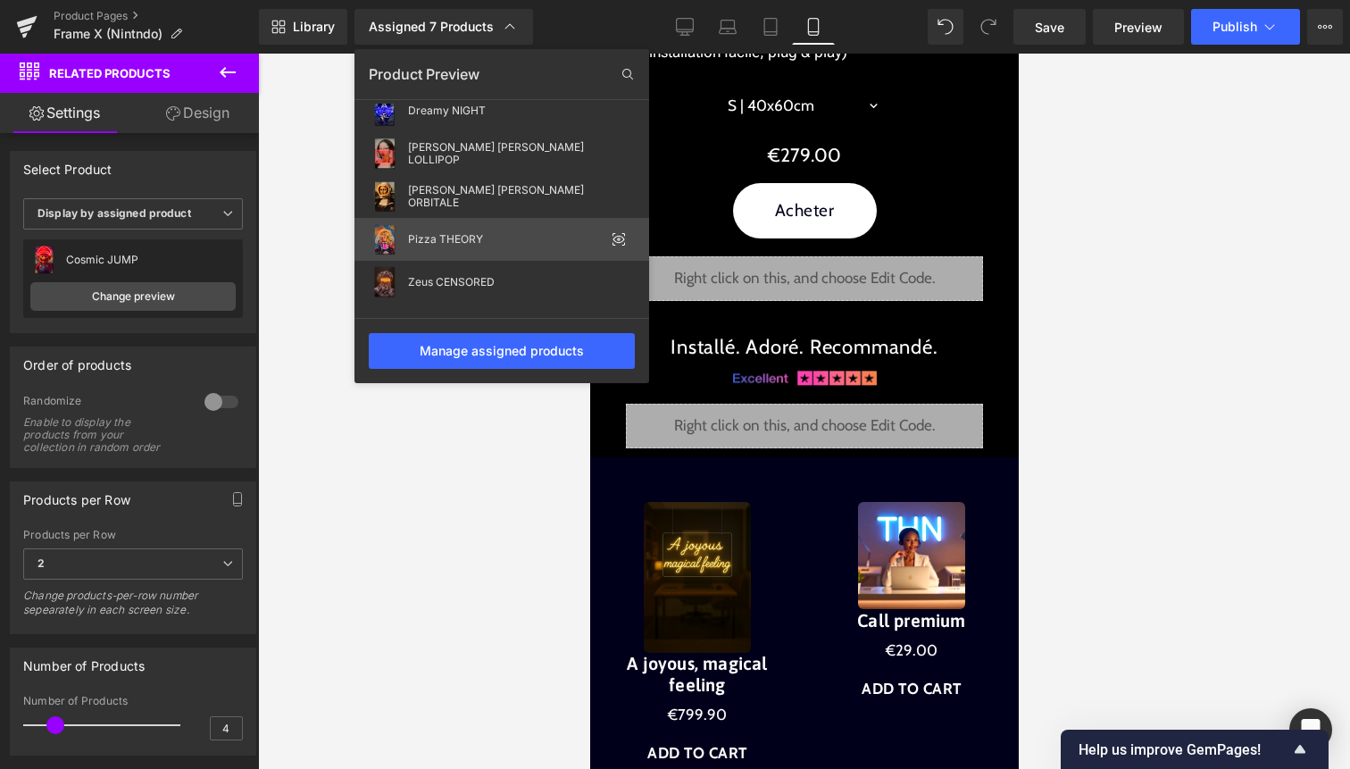
click at [453, 248] on div "Pizza THEORY" at bounding box center [502, 239] width 295 height 43
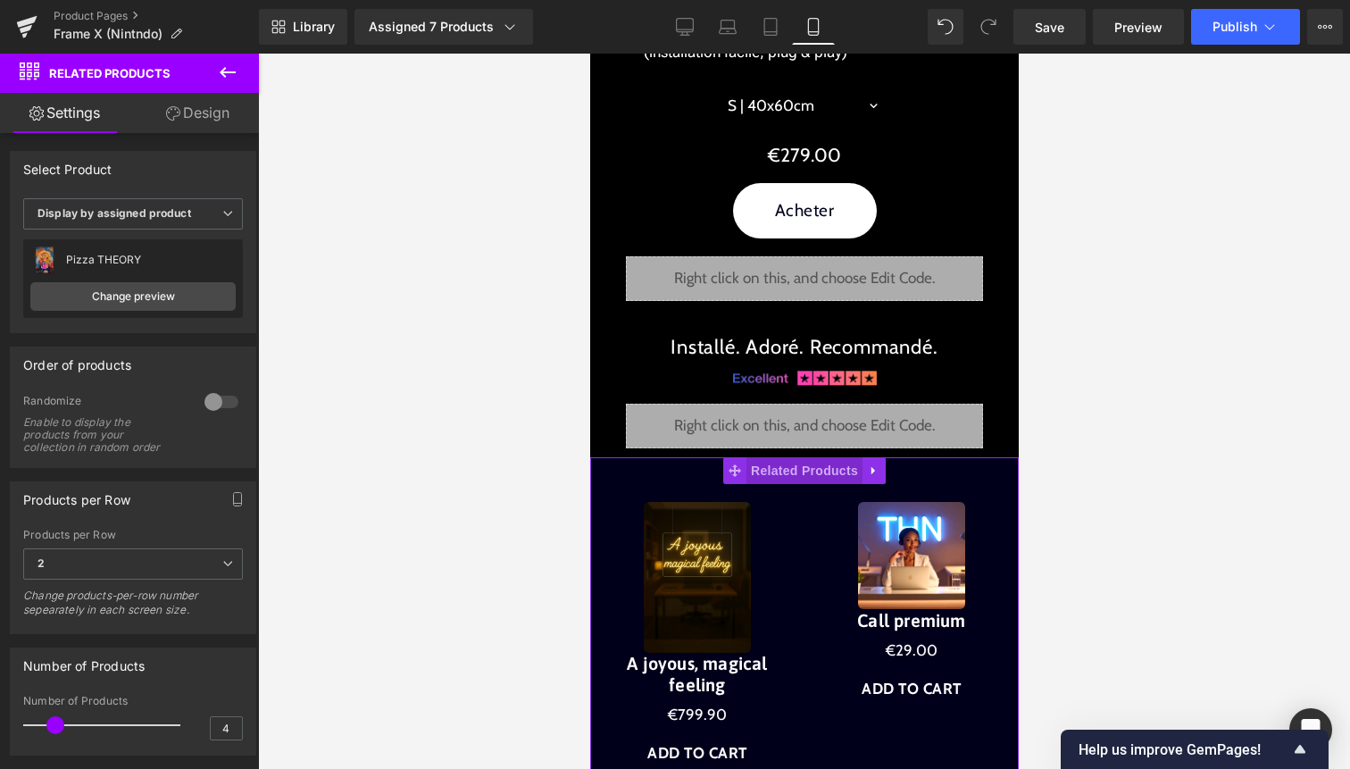
click at [820, 476] on span "Related Products" at bounding box center [804, 470] width 116 height 27
click at [217, 405] on div at bounding box center [221, 402] width 43 height 29
click at [168, 564] on span "2" at bounding box center [133, 563] width 220 height 31
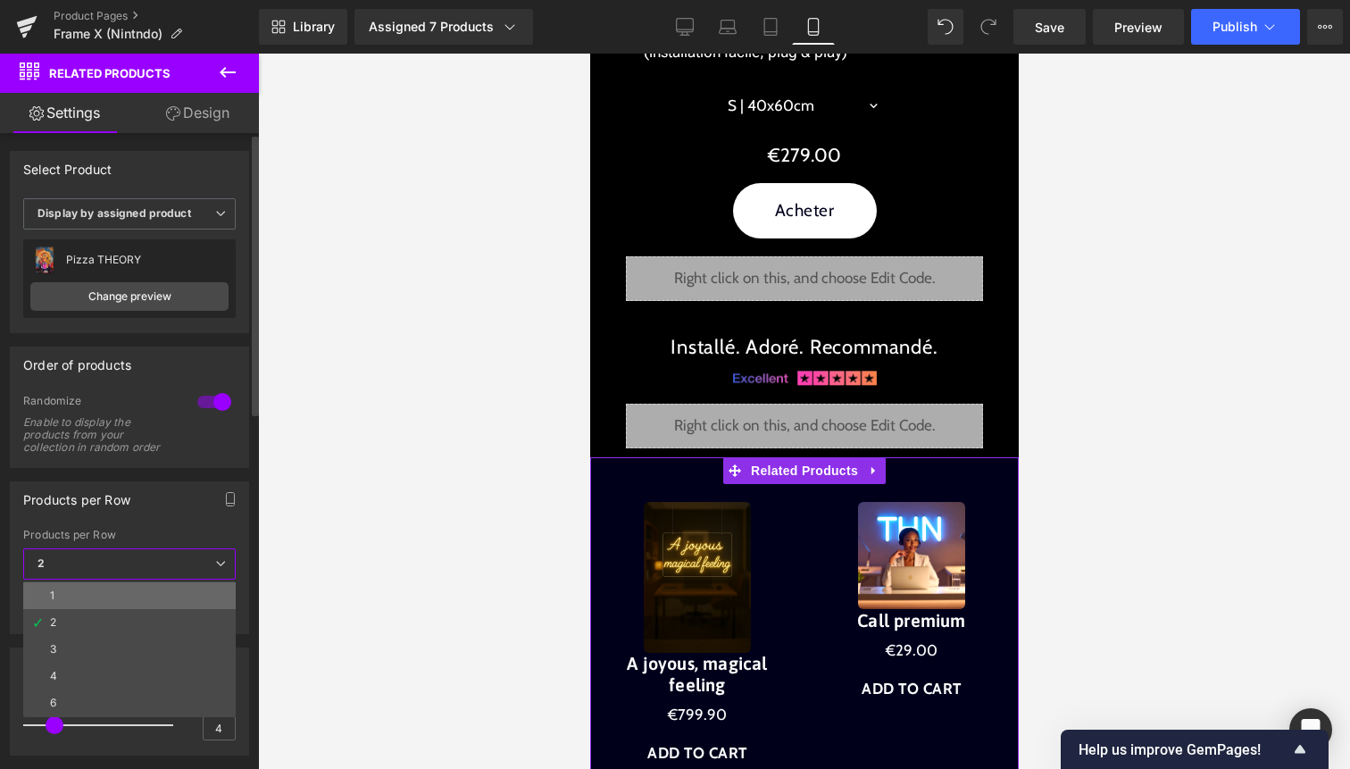
click at [139, 595] on li "1" at bounding box center [129, 595] width 213 height 27
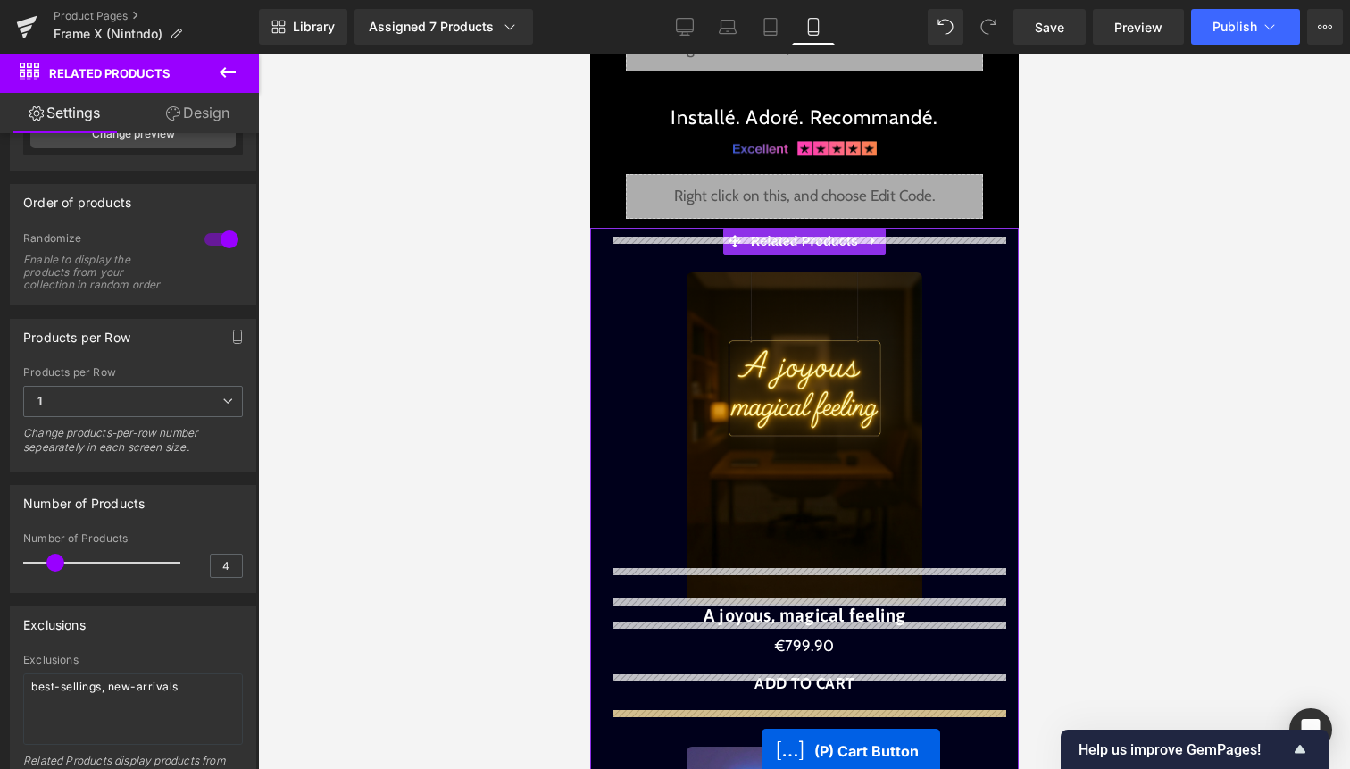
scroll to position [3386, 0]
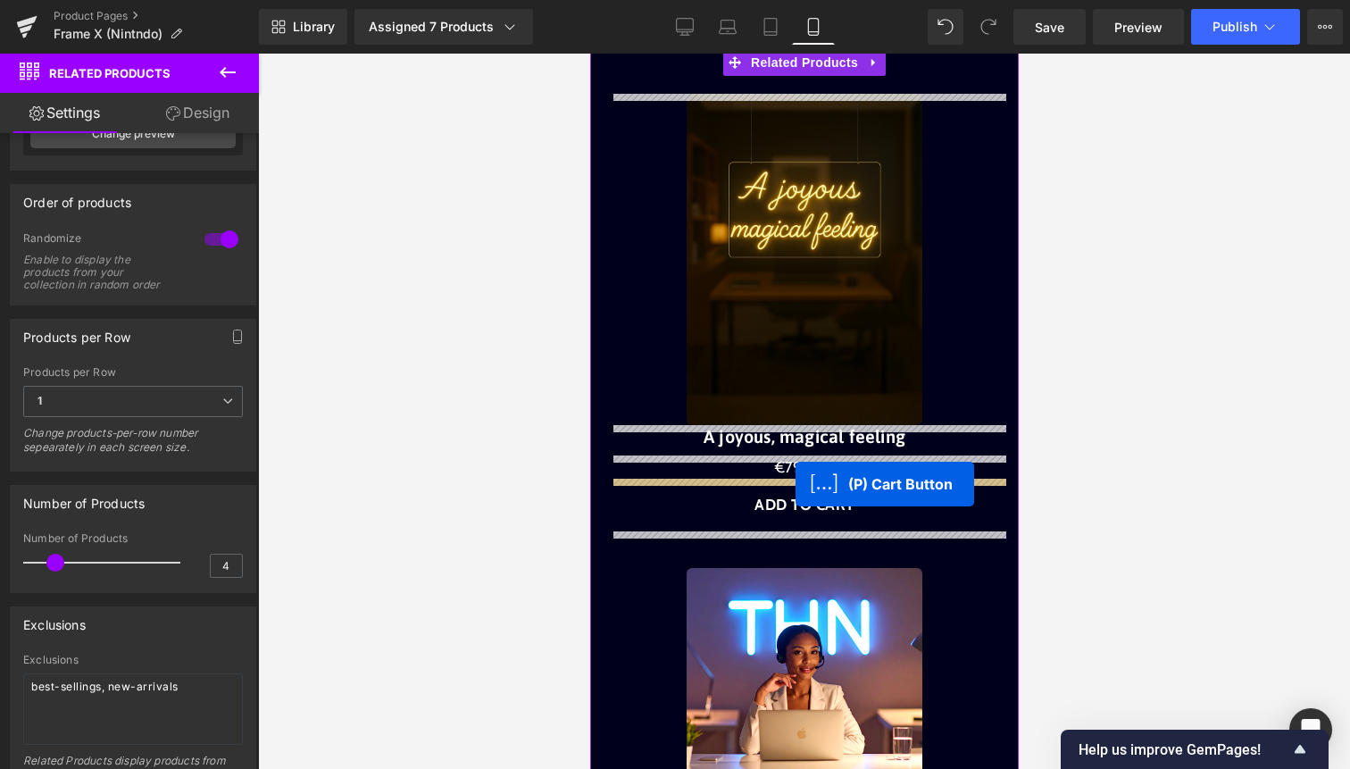
drag, startPoint x: 801, startPoint y: 213, endPoint x: 795, endPoint y: 483, distance: 270.7
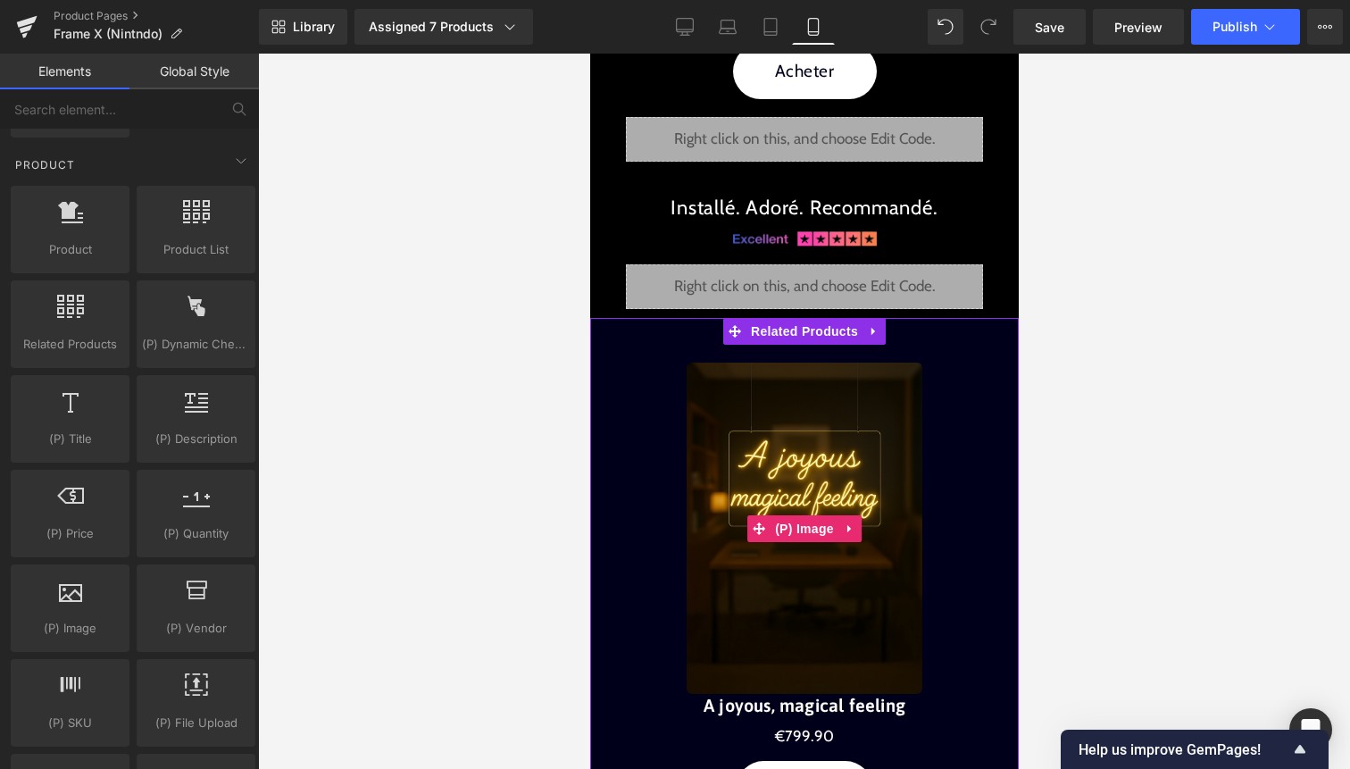
scroll to position [3057, 0]
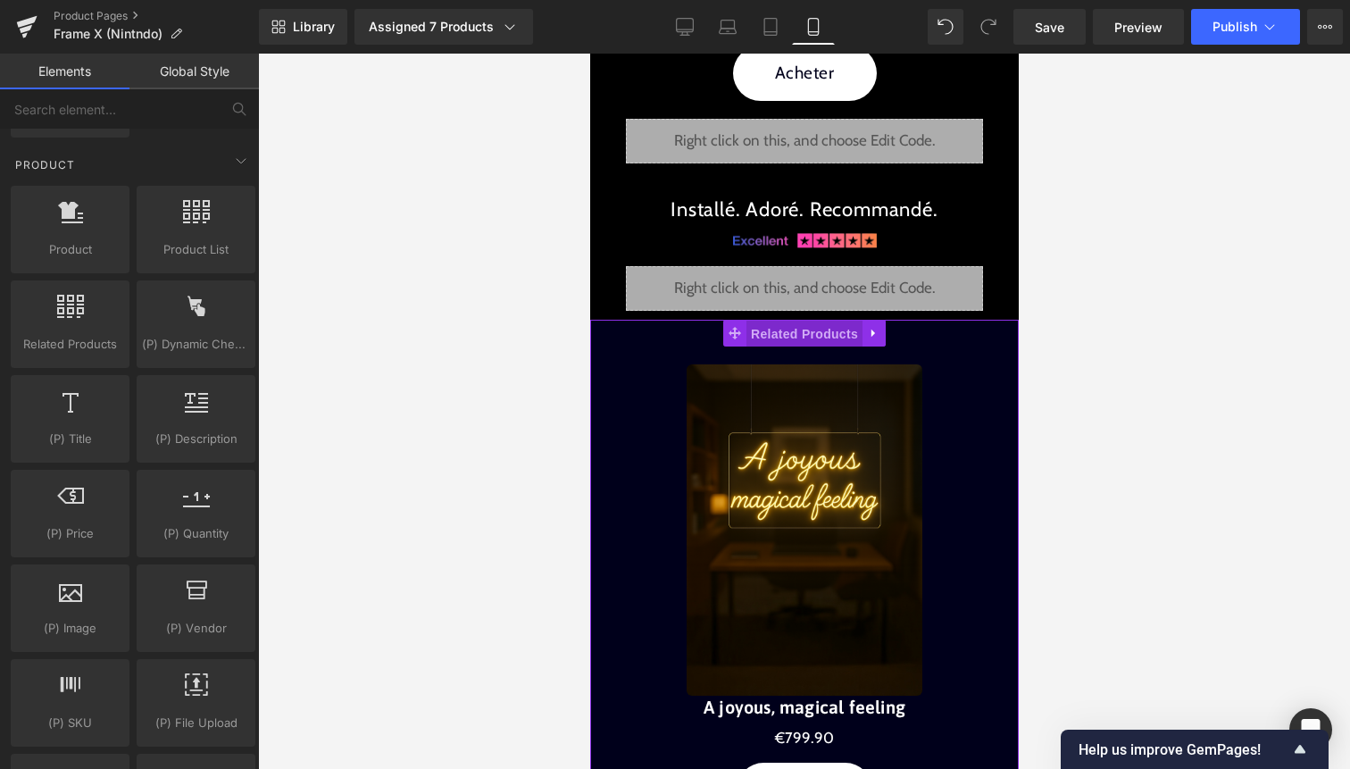
click at [799, 343] on span "Related Products" at bounding box center [804, 334] width 116 height 27
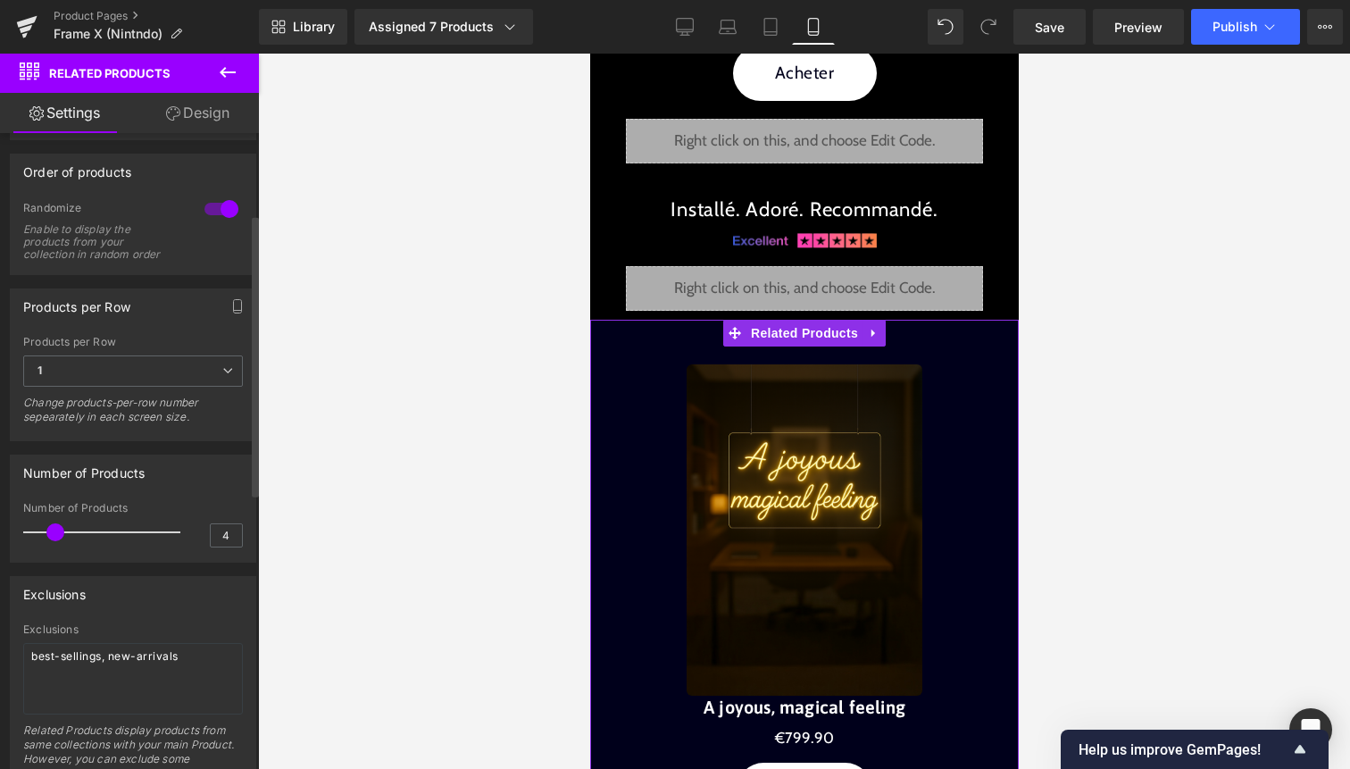
scroll to position [219, 0]
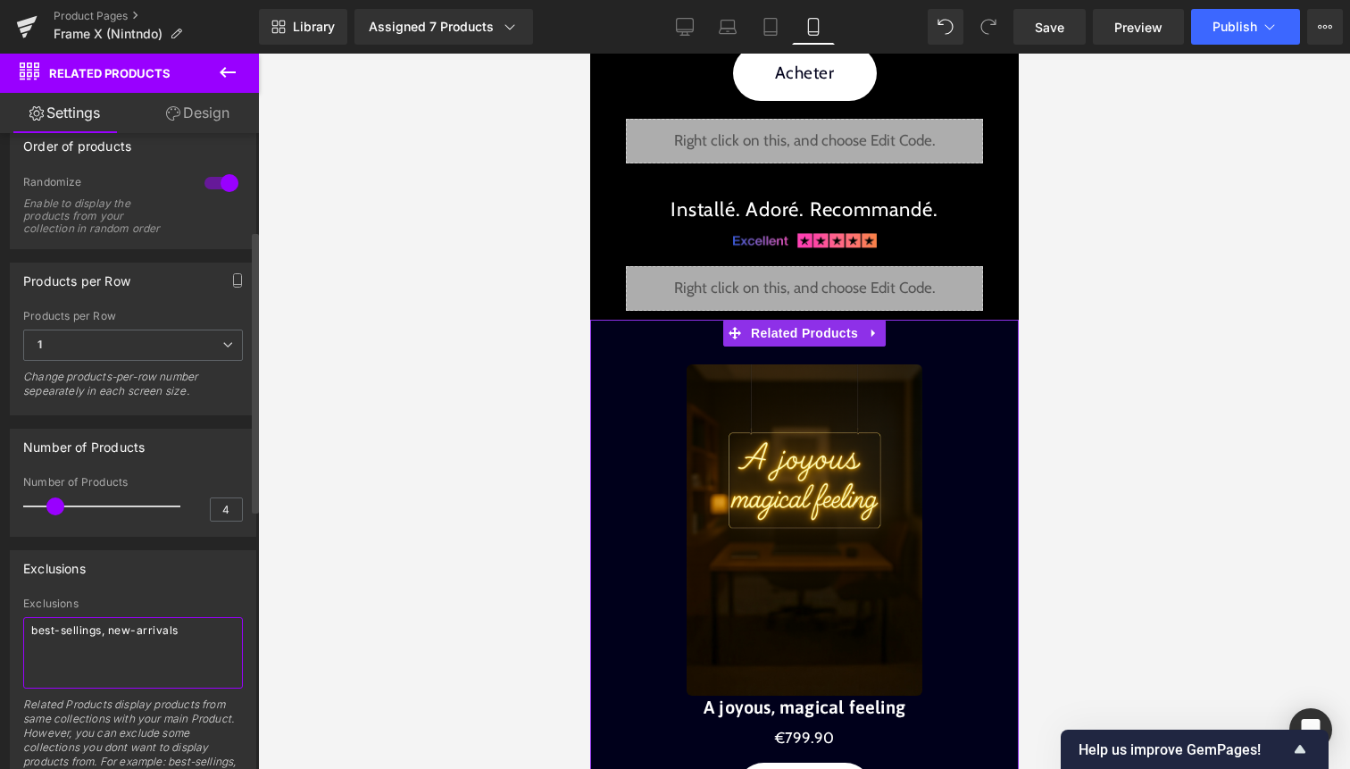
click at [139, 642] on textarea "best-sellings, new-arrivals" at bounding box center [133, 652] width 220 height 71
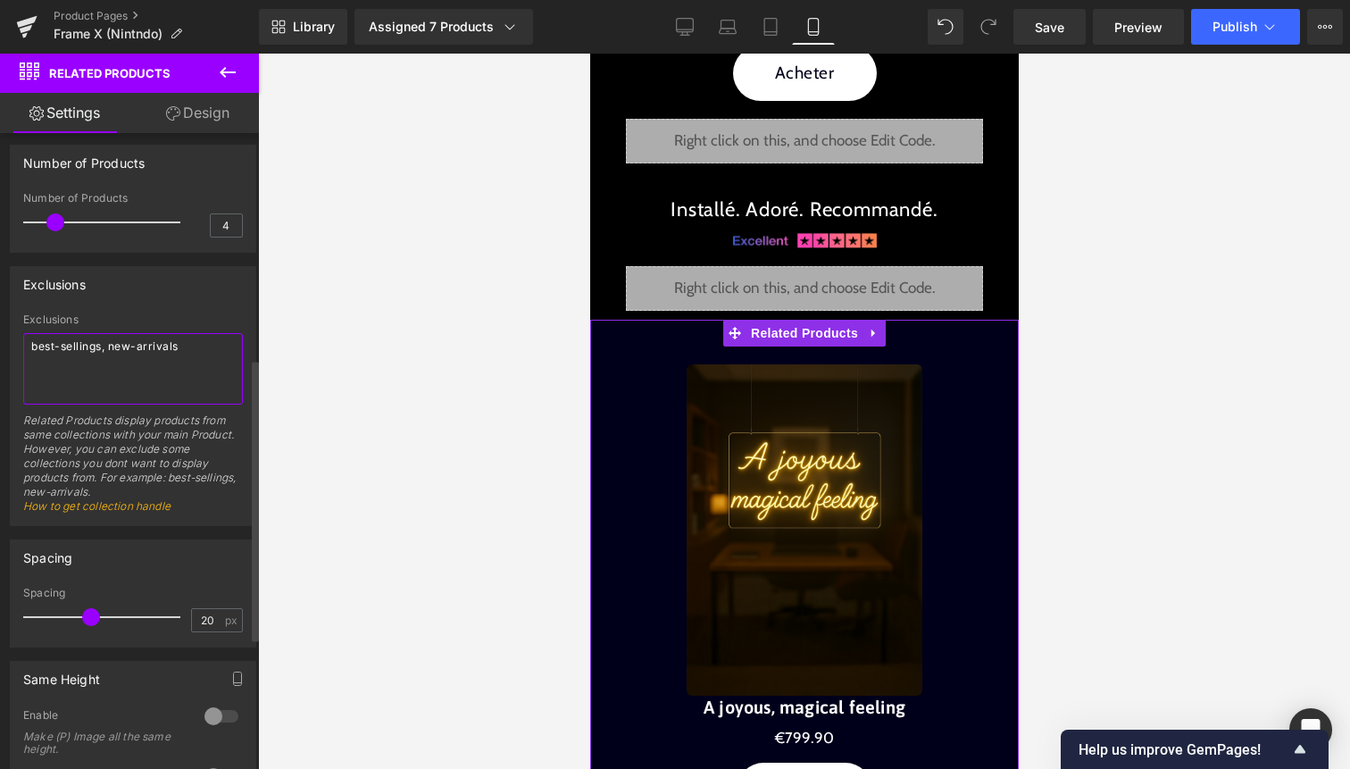
scroll to position [512, 0]
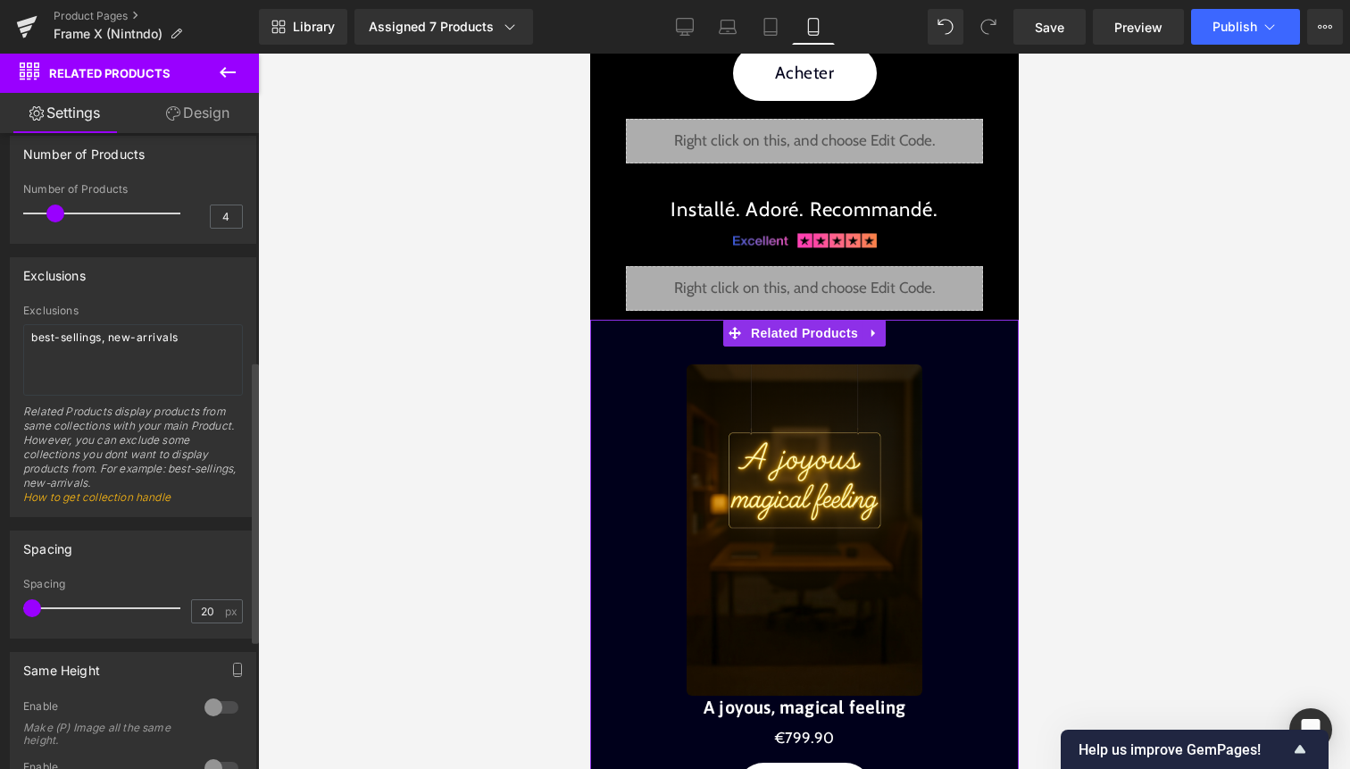
drag, startPoint x: 85, startPoint y: 606, endPoint x: 11, endPoint y: 614, distance: 74.5
click at [11, 614] on div "20px Spacing 20 px" at bounding box center [133, 608] width 245 height 60
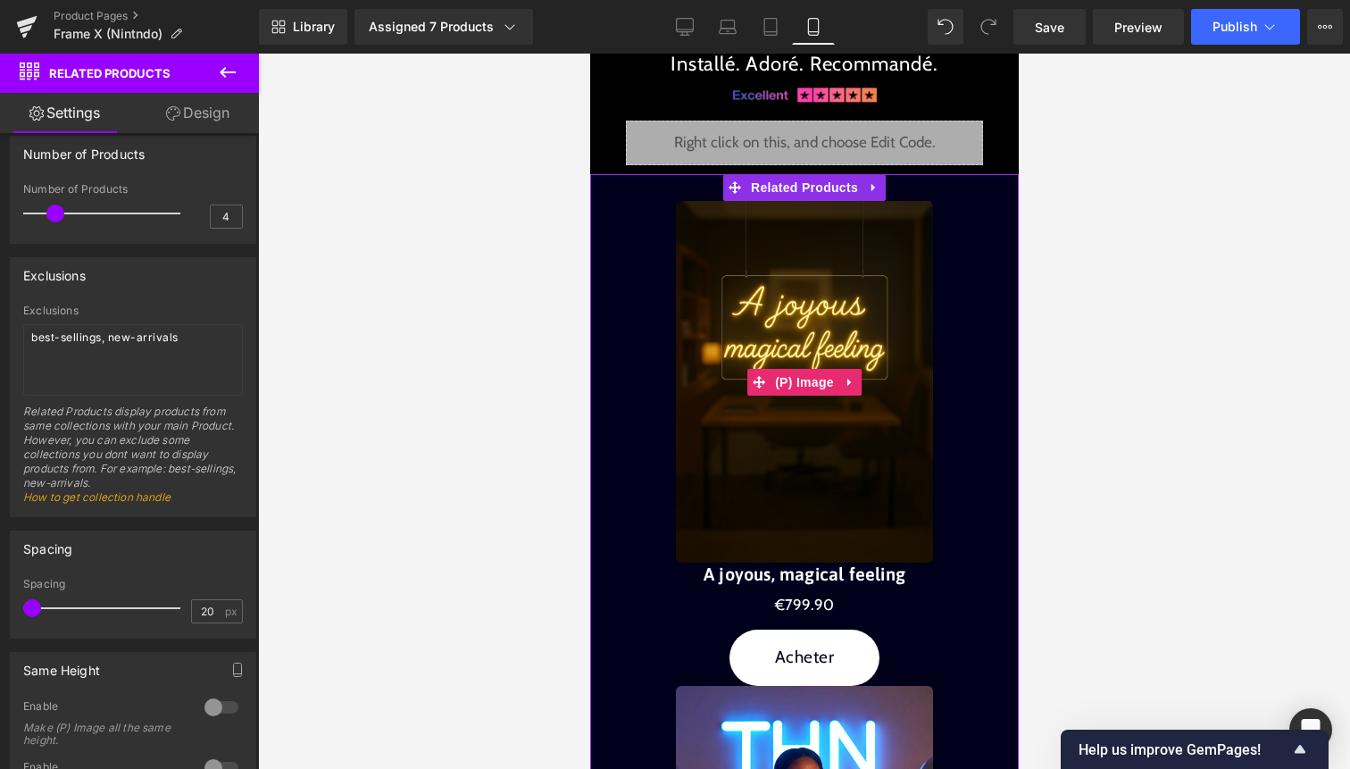
scroll to position [3219, 0]
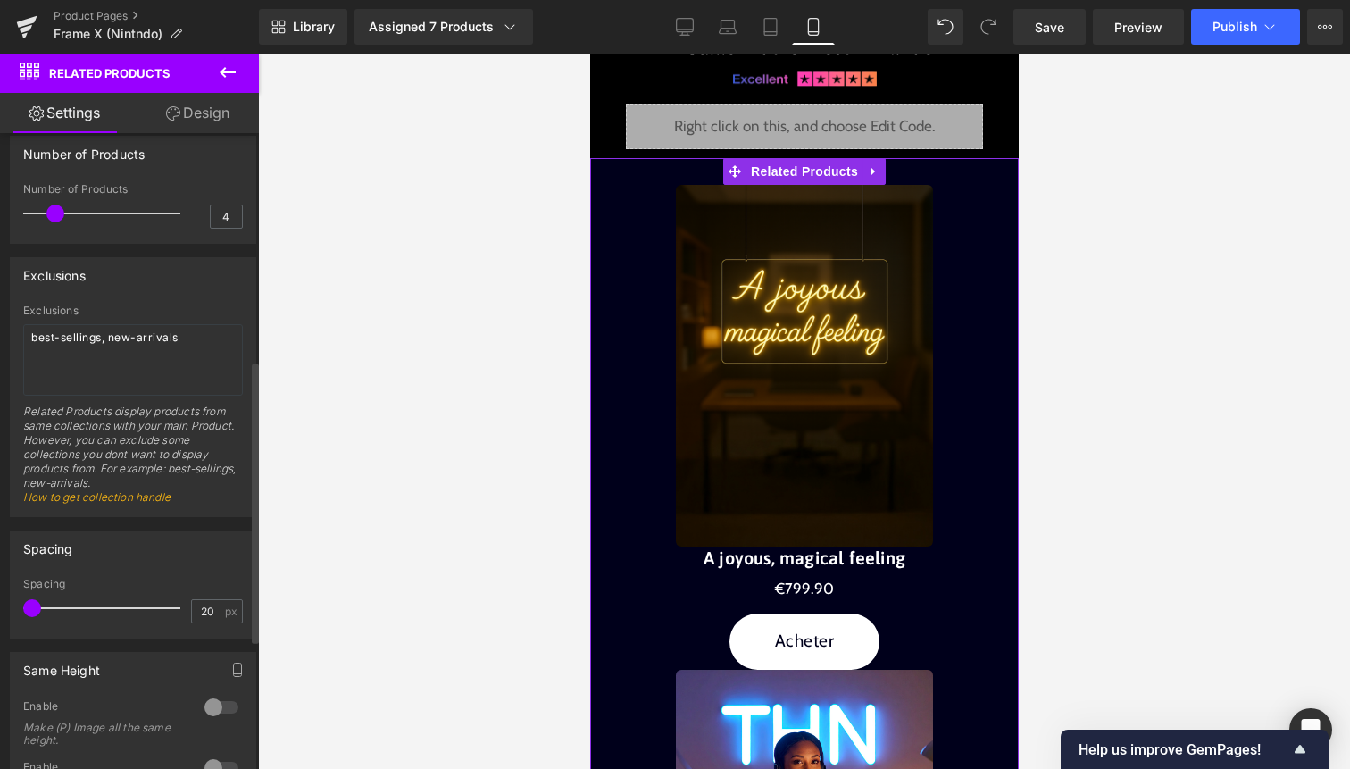
click at [35, 604] on span at bounding box center [32, 608] width 18 height 18
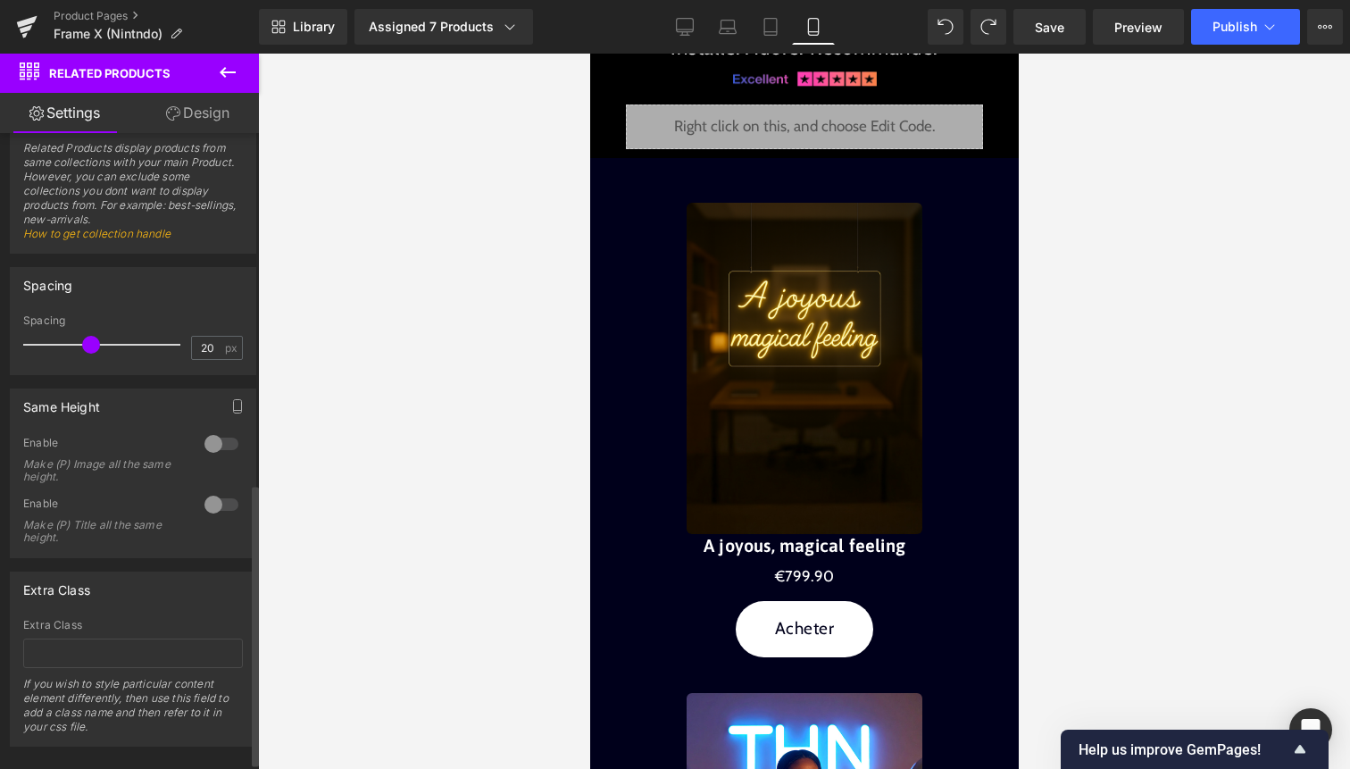
scroll to position [803, 0]
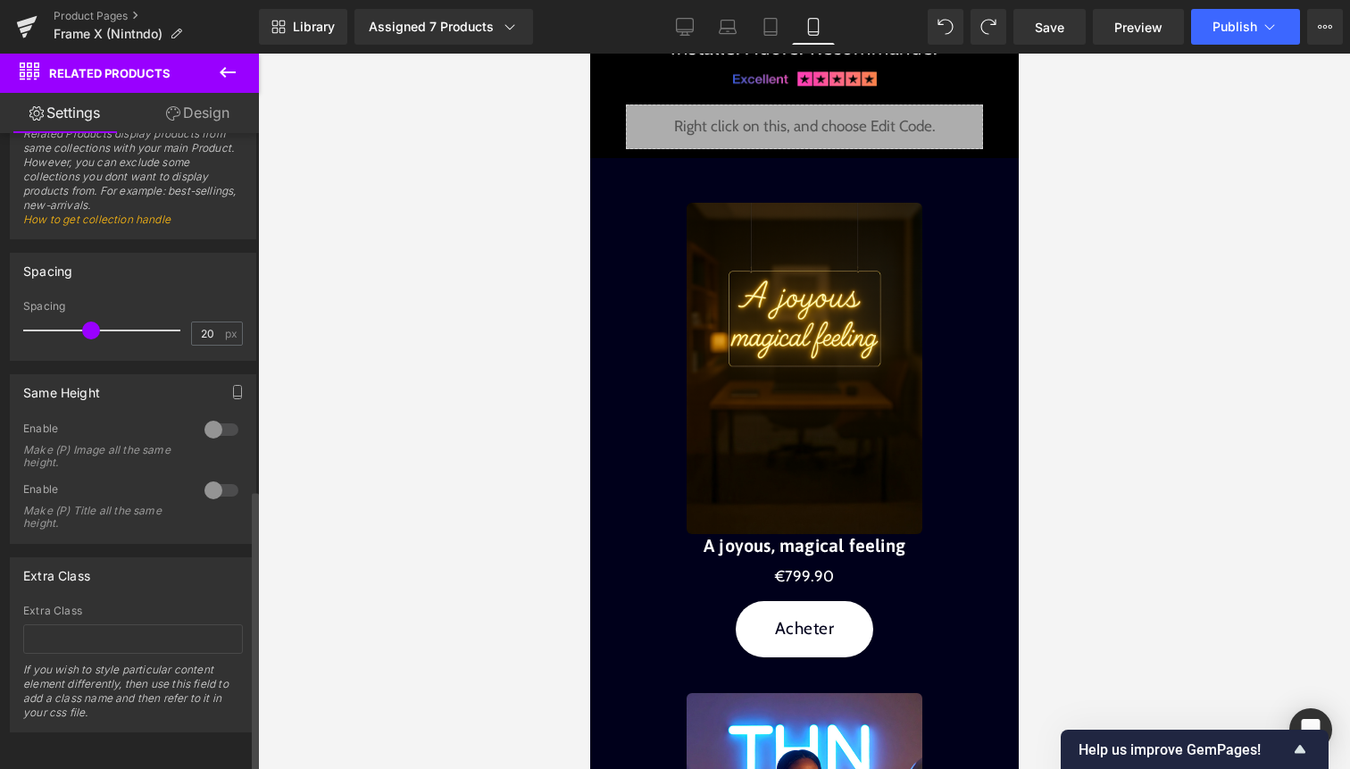
click at [221, 476] on div at bounding box center [221, 490] width 43 height 29
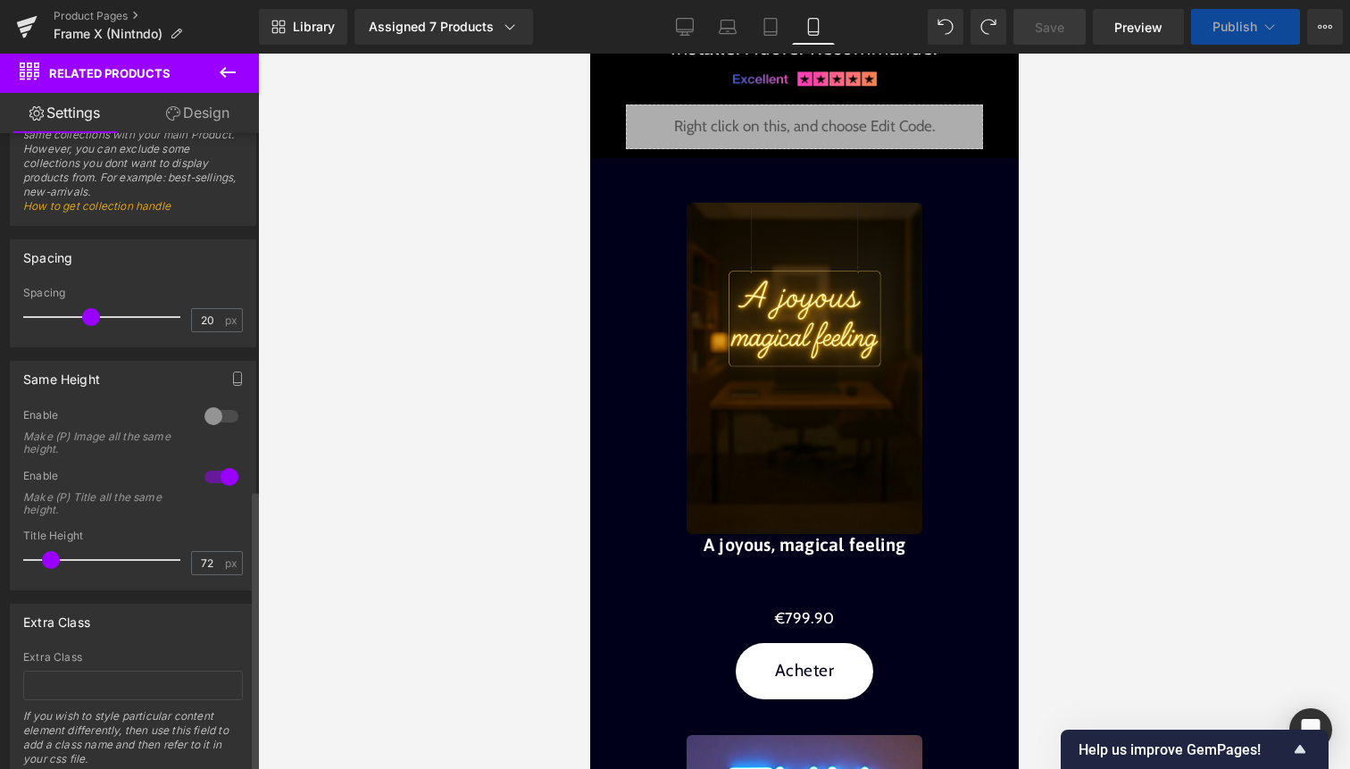
click at [221, 475] on div at bounding box center [221, 477] width 43 height 29
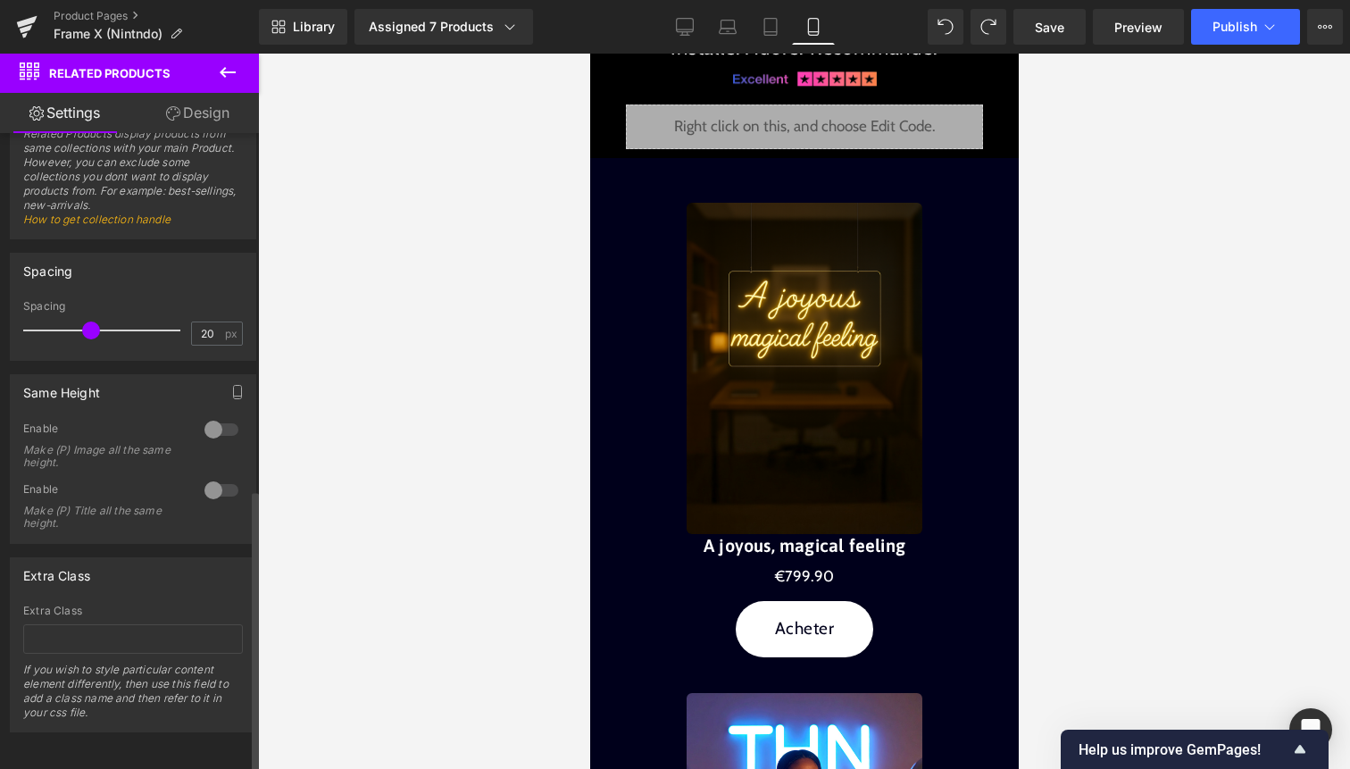
click at [215, 427] on div at bounding box center [221, 429] width 43 height 29
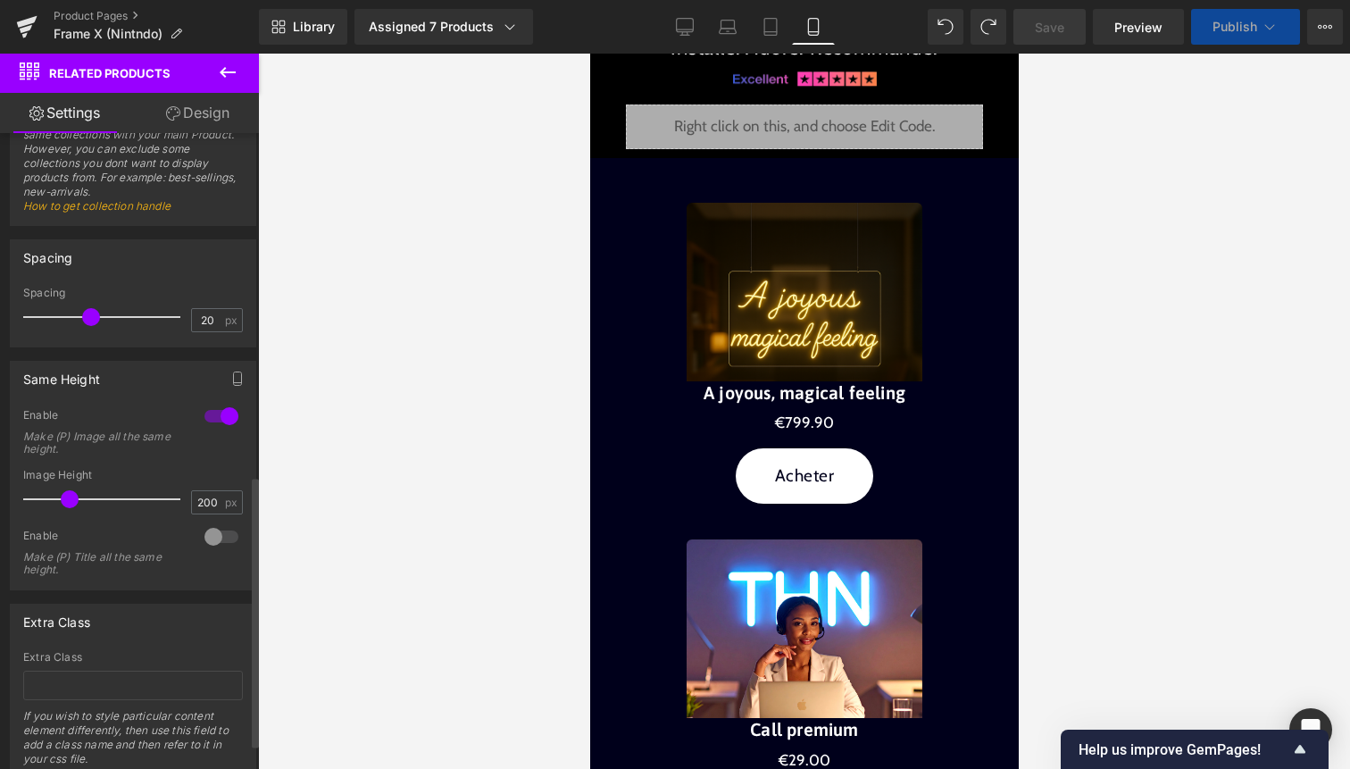
click at [215, 421] on div at bounding box center [221, 416] width 43 height 29
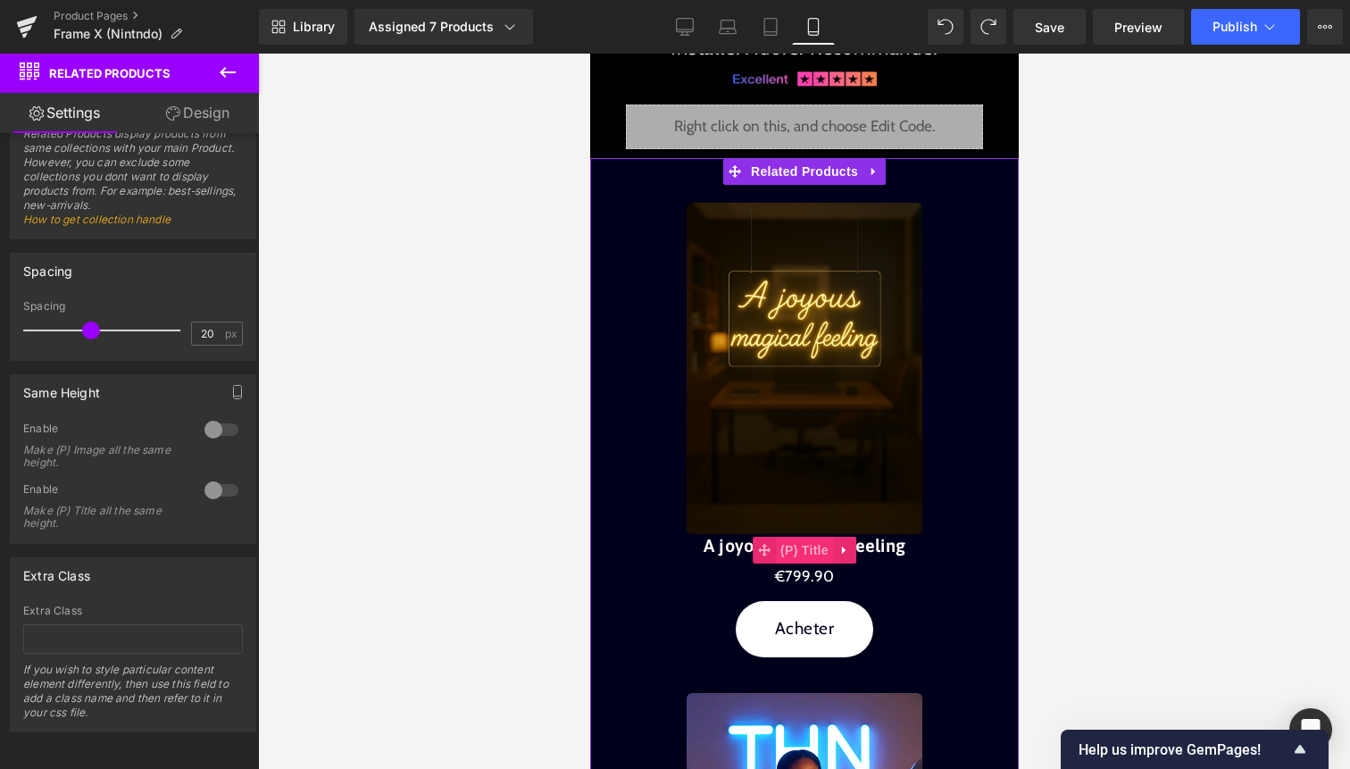
click at [796, 547] on span "(P) Title" at bounding box center [803, 550] width 57 height 27
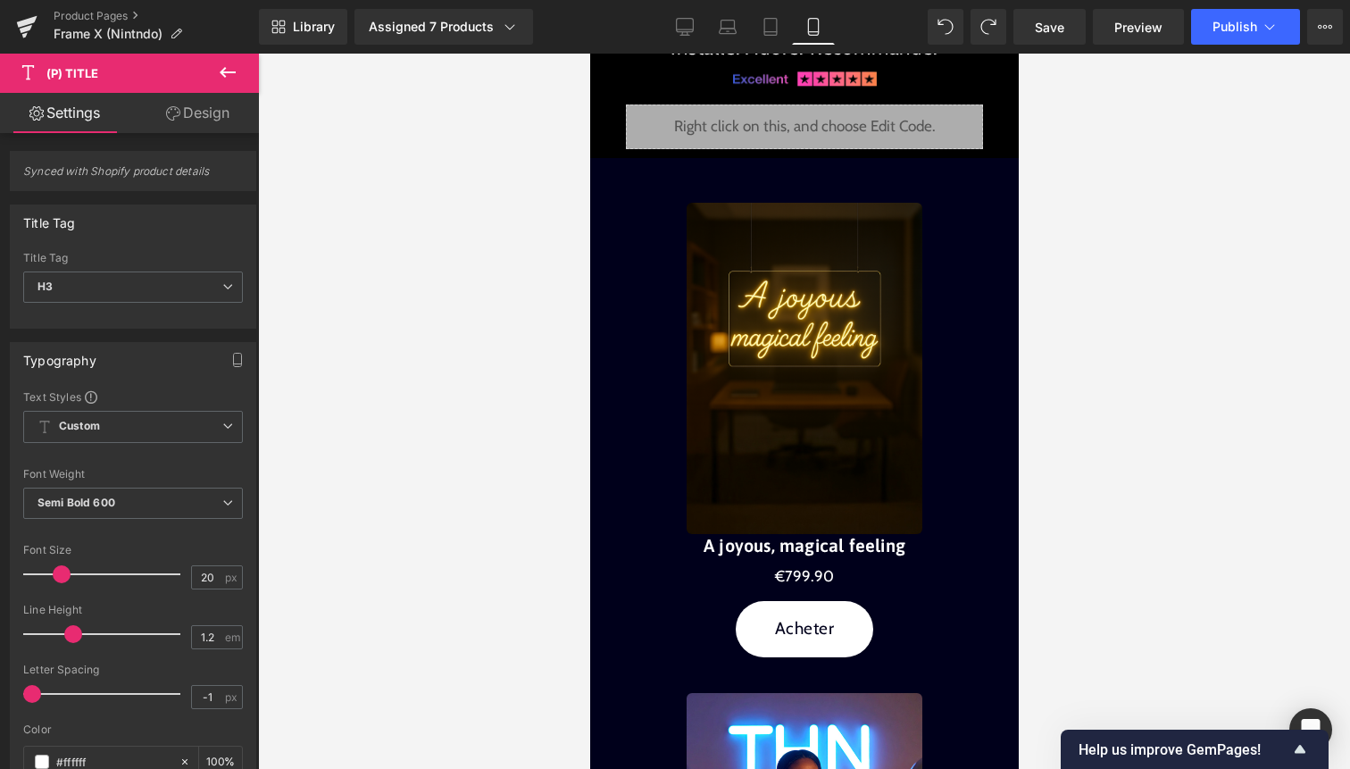
click at [212, 113] on link "Design" at bounding box center [197, 113] width 129 height 40
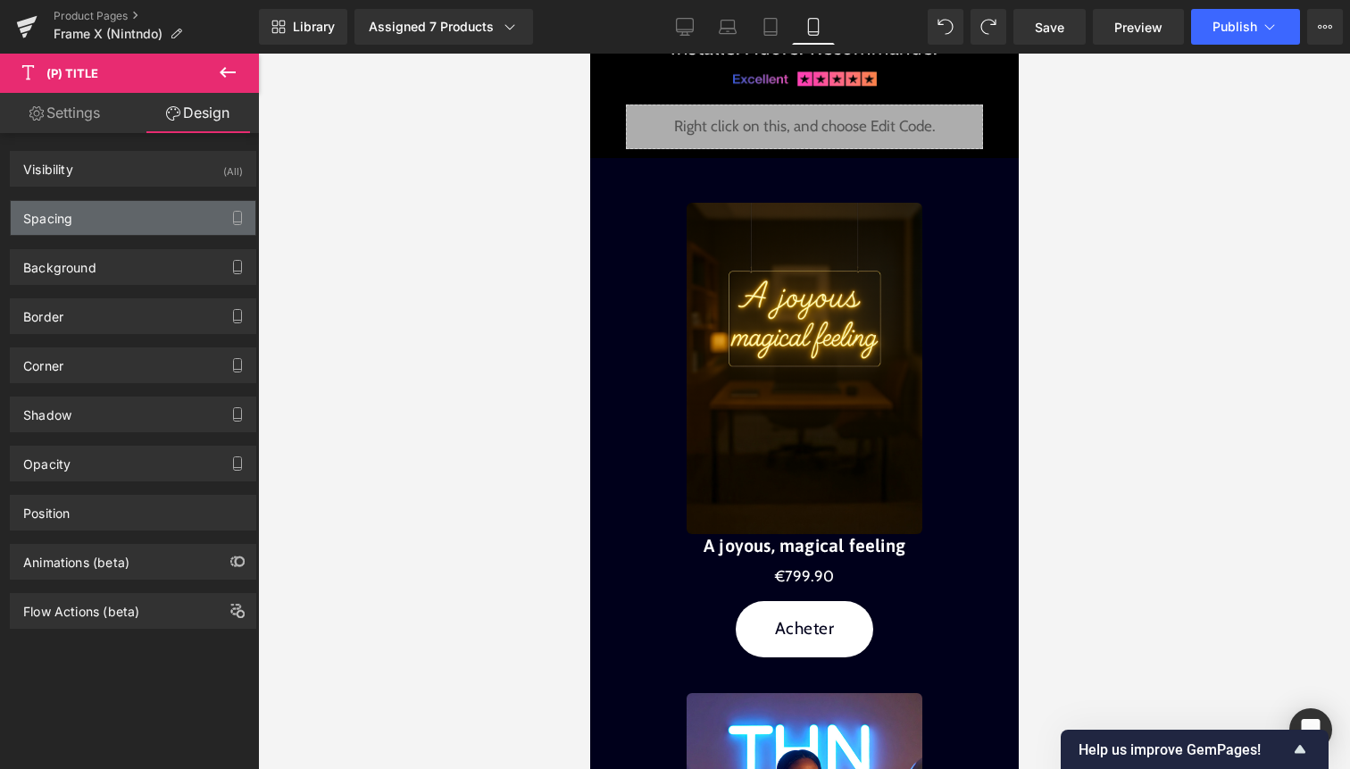
click at [144, 214] on div "Spacing" at bounding box center [133, 218] width 245 height 34
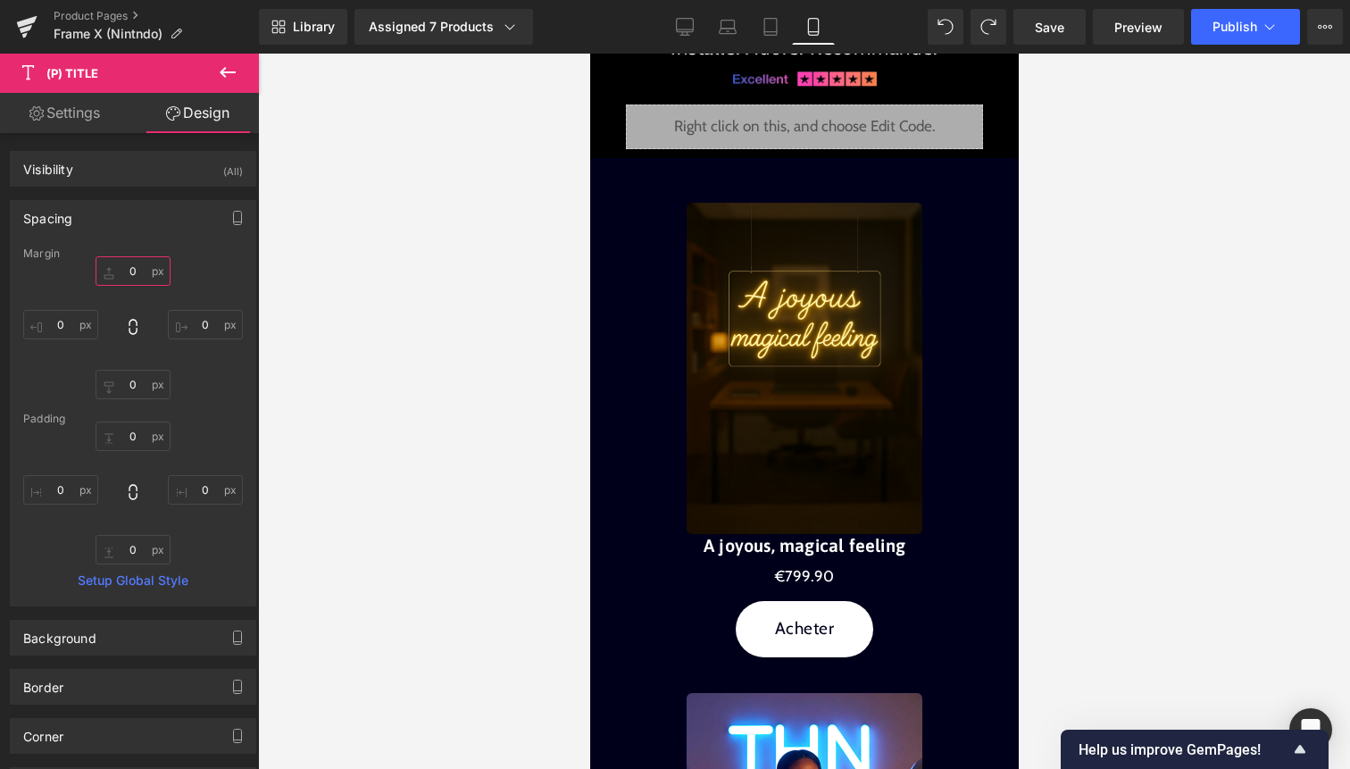
click at [131, 278] on input "0" at bounding box center [133, 270] width 75 height 29
type input "20"
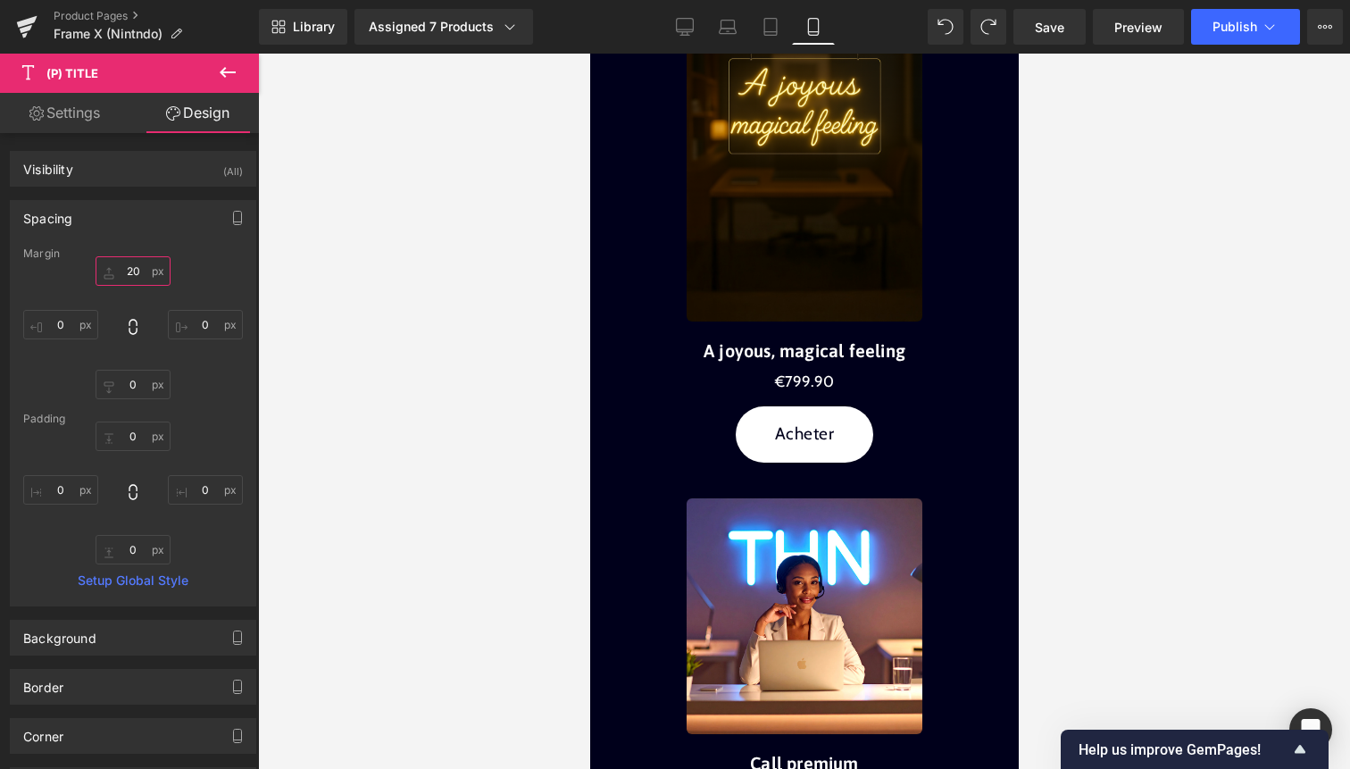
scroll to position [3190, 0]
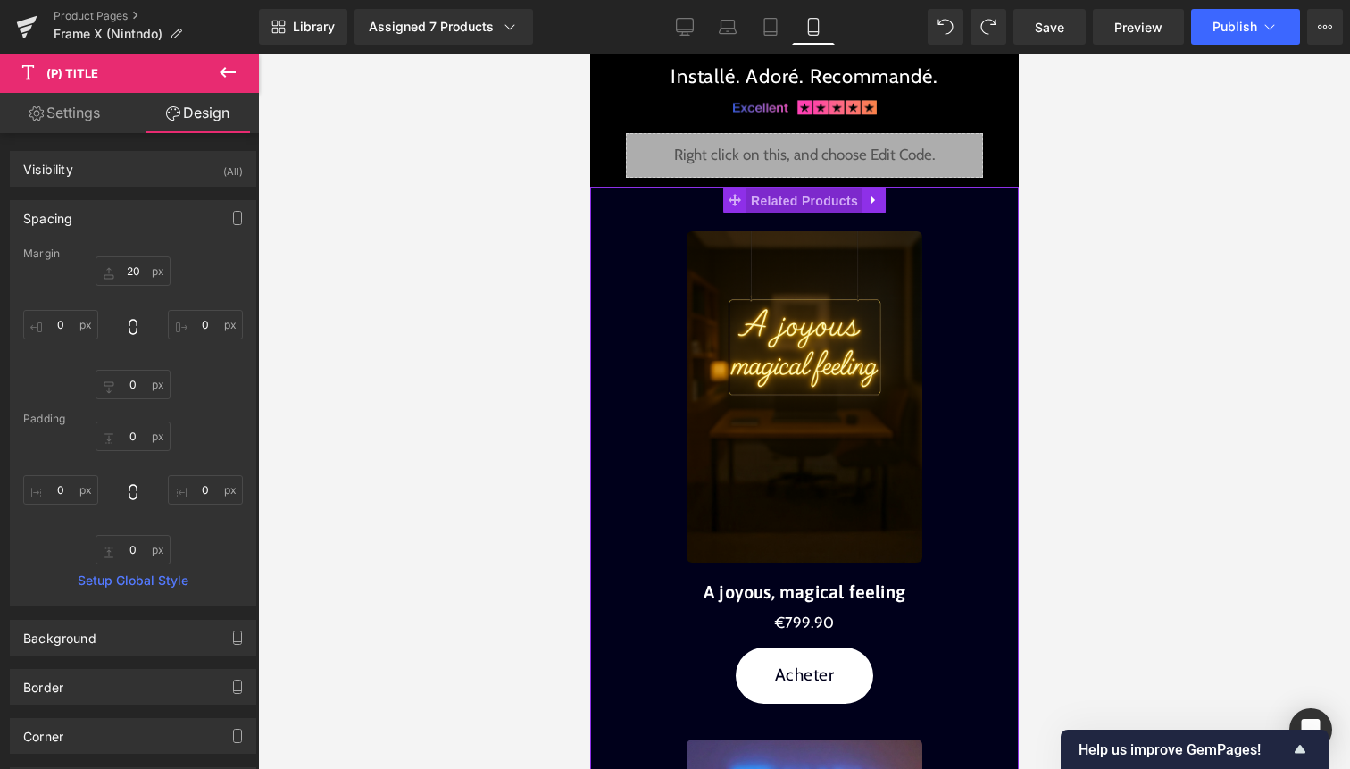
click at [774, 211] on span "Related Products" at bounding box center [804, 201] width 116 height 27
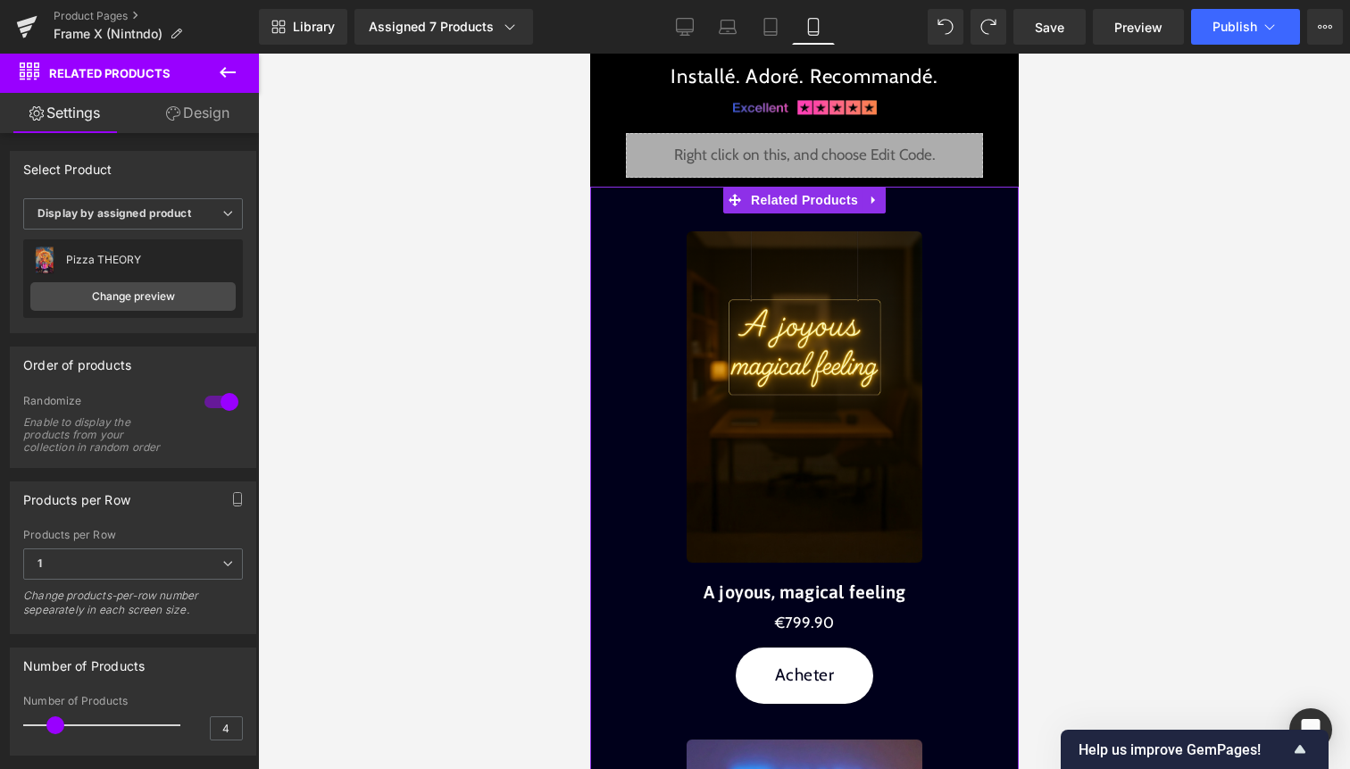
click at [212, 109] on link "Design" at bounding box center [197, 113] width 129 height 40
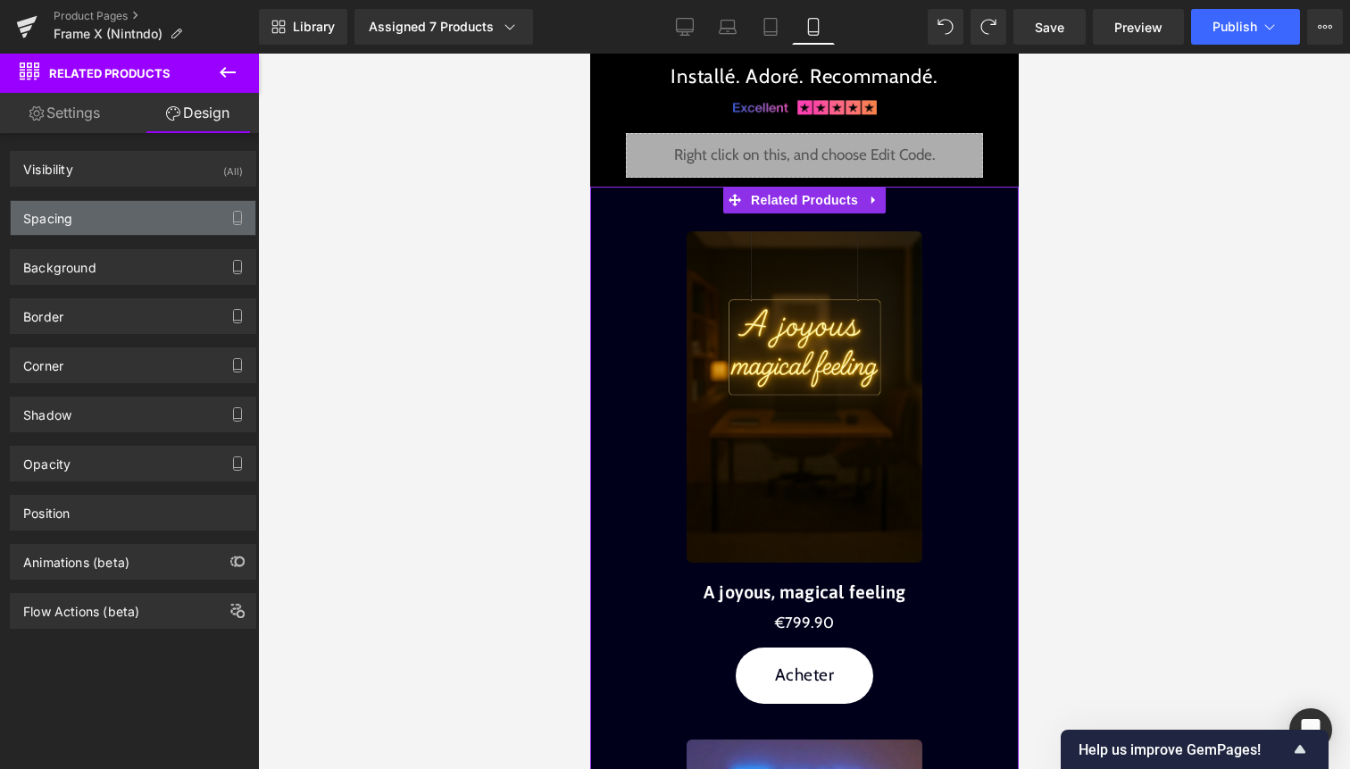
click at [171, 213] on div "Spacing" at bounding box center [133, 218] width 245 height 34
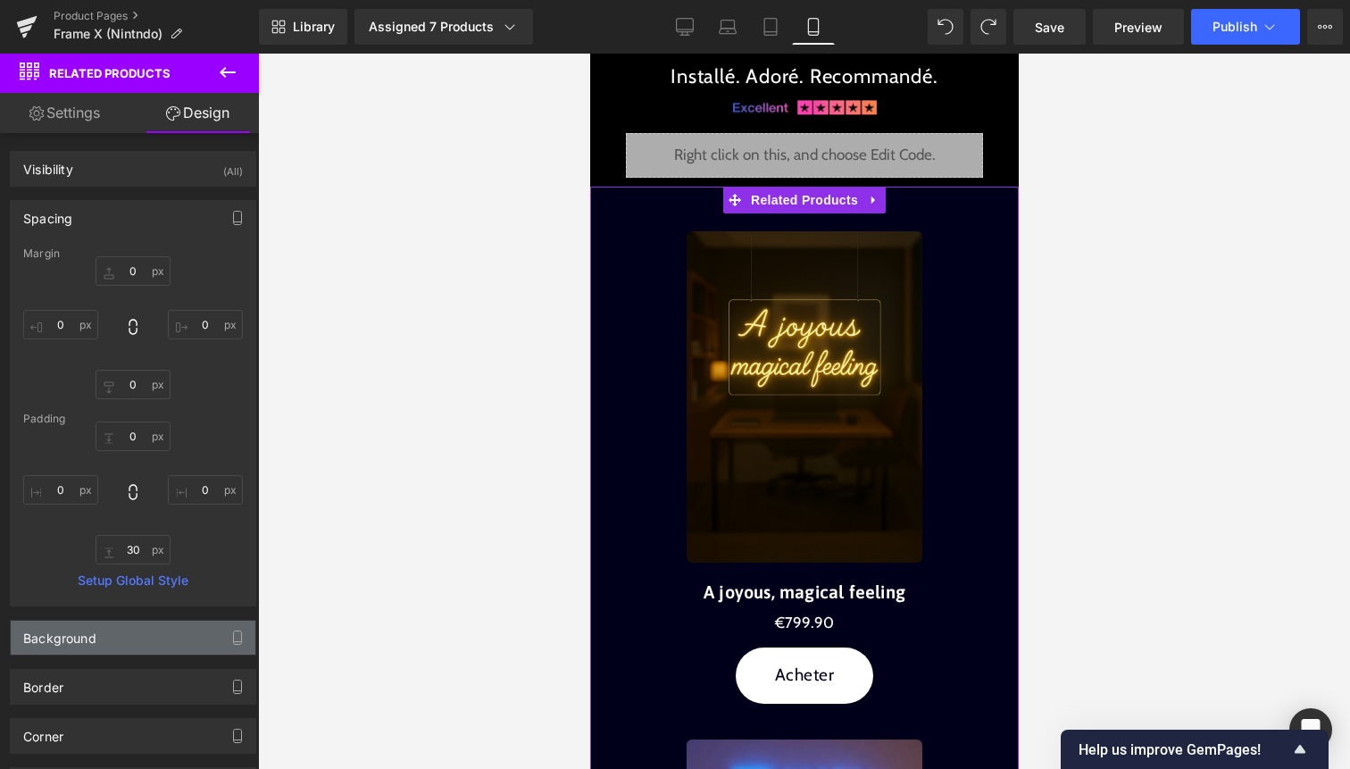
click at [96, 633] on div "Background" at bounding box center [133, 638] width 245 height 34
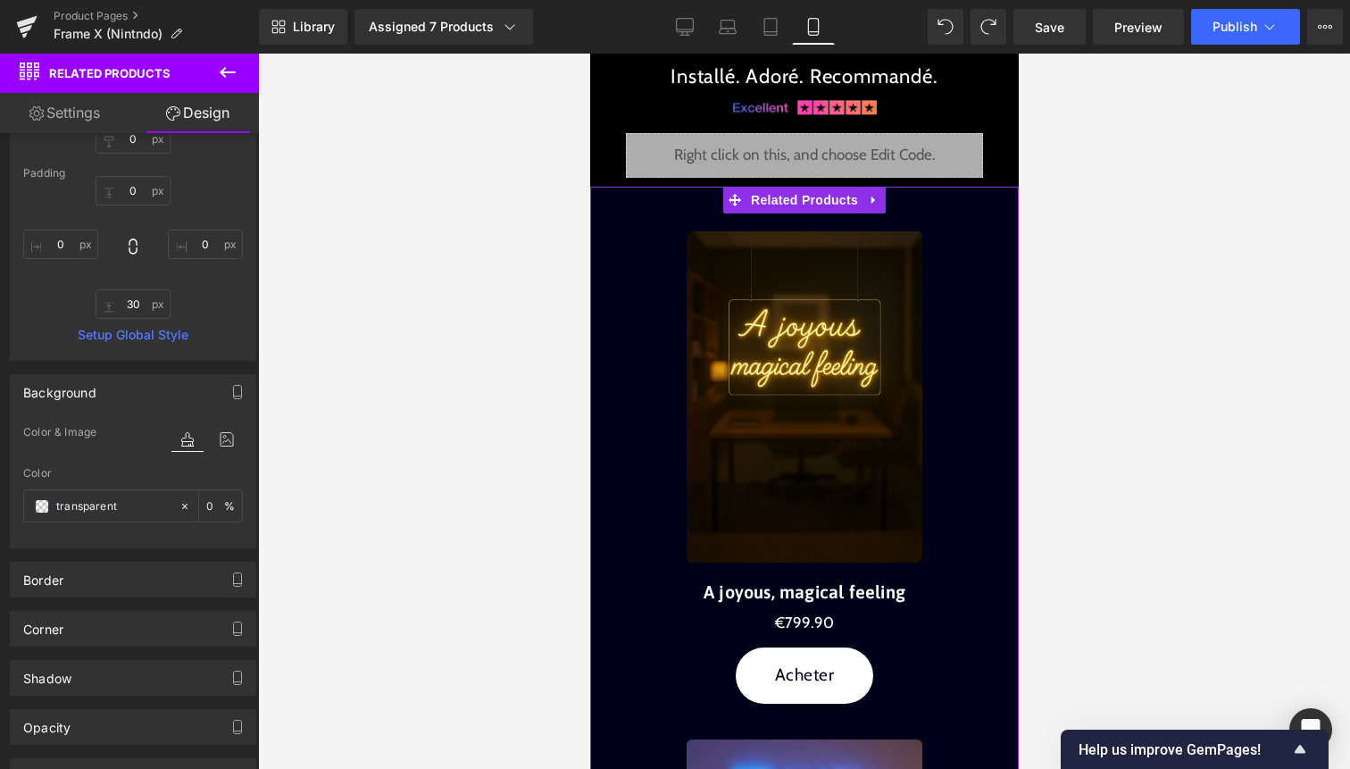
scroll to position [246, 0]
click at [40, 507] on span at bounding box center [42, 505] width 14 height 14
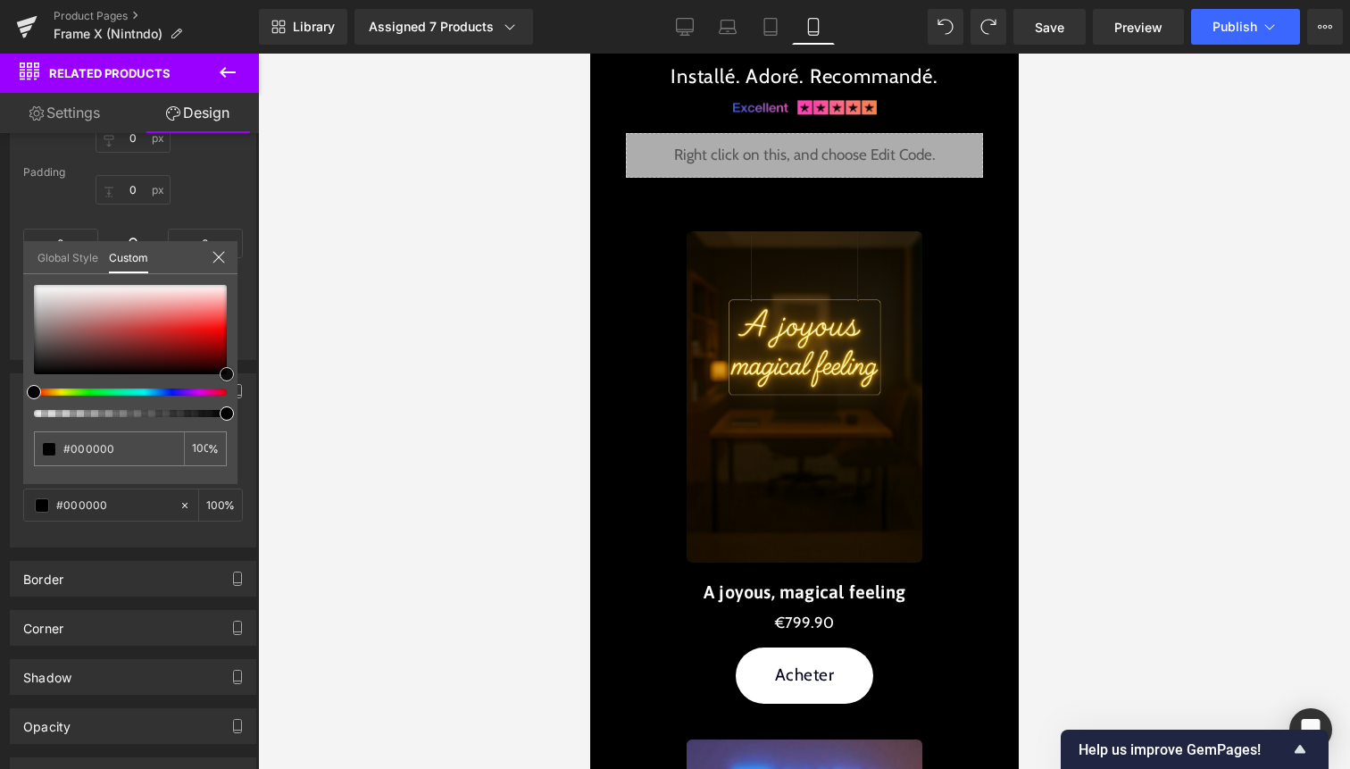
drag, startPoint x: 118, startPoint y: 357, endPoint x: 280, endPoint y: 430, distance: 178.3
click at [280, 429] on div "Related Products You are previewing how the will restyle your page. You can not…" at bounding box center [675, 399] width 1350 height 799
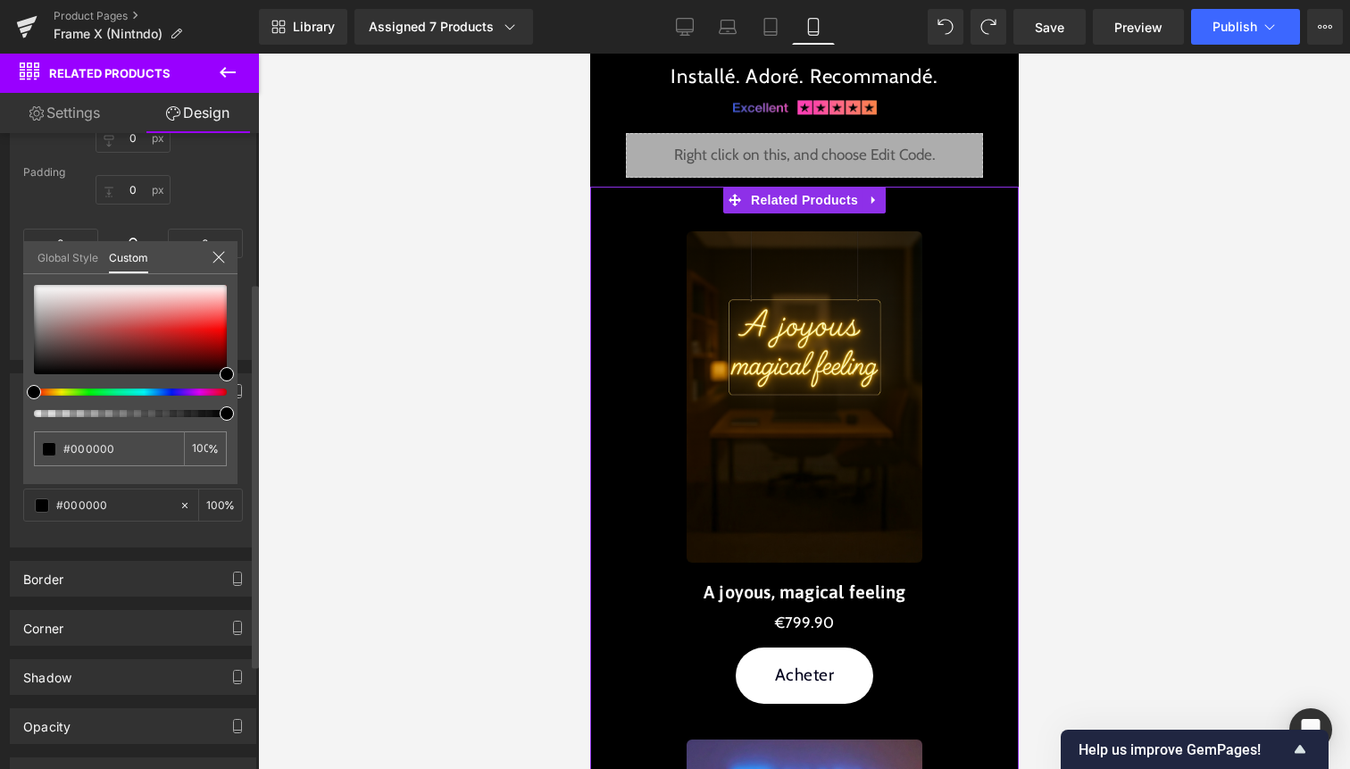
click at [225, 259] on icon at bounding box center [219, 257] width 14 height 14
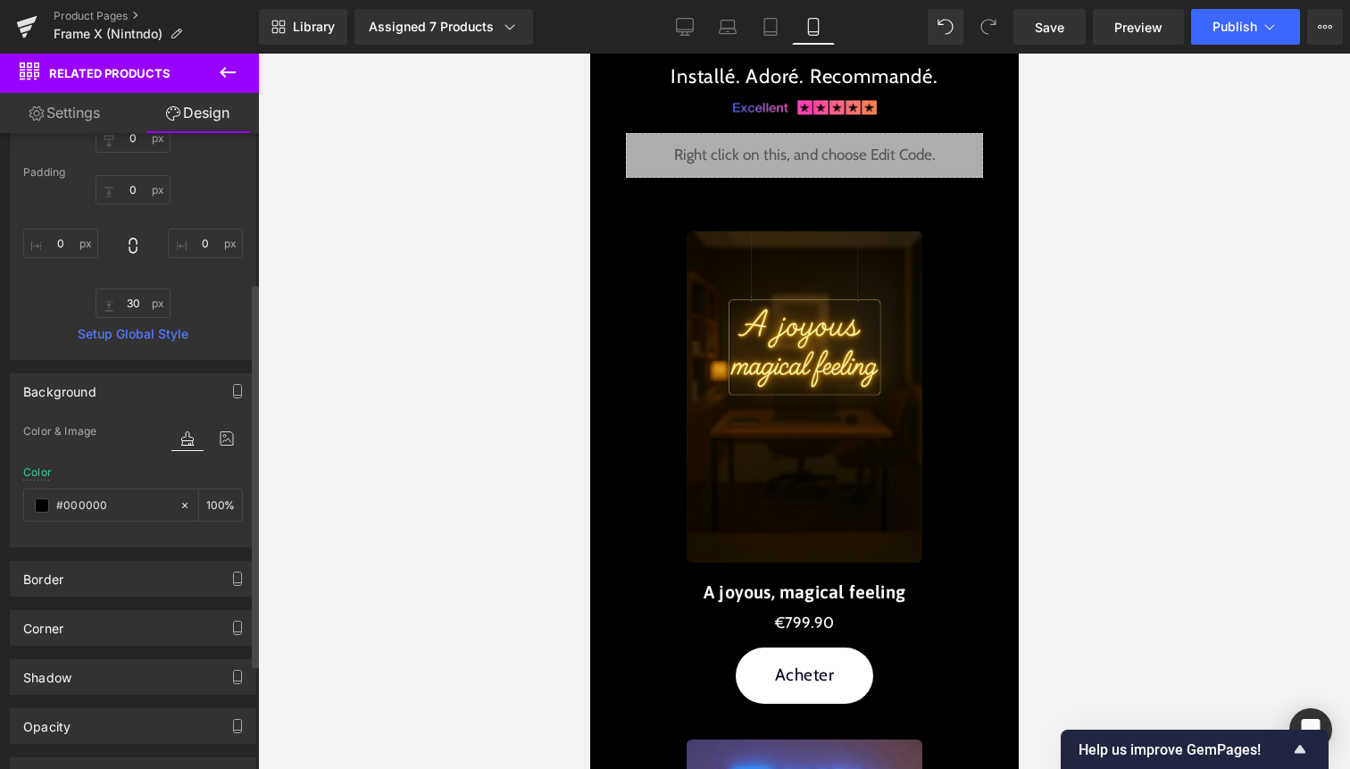
click at [345, 282] on div at bounding box center [804, 411] width 1092 height 715
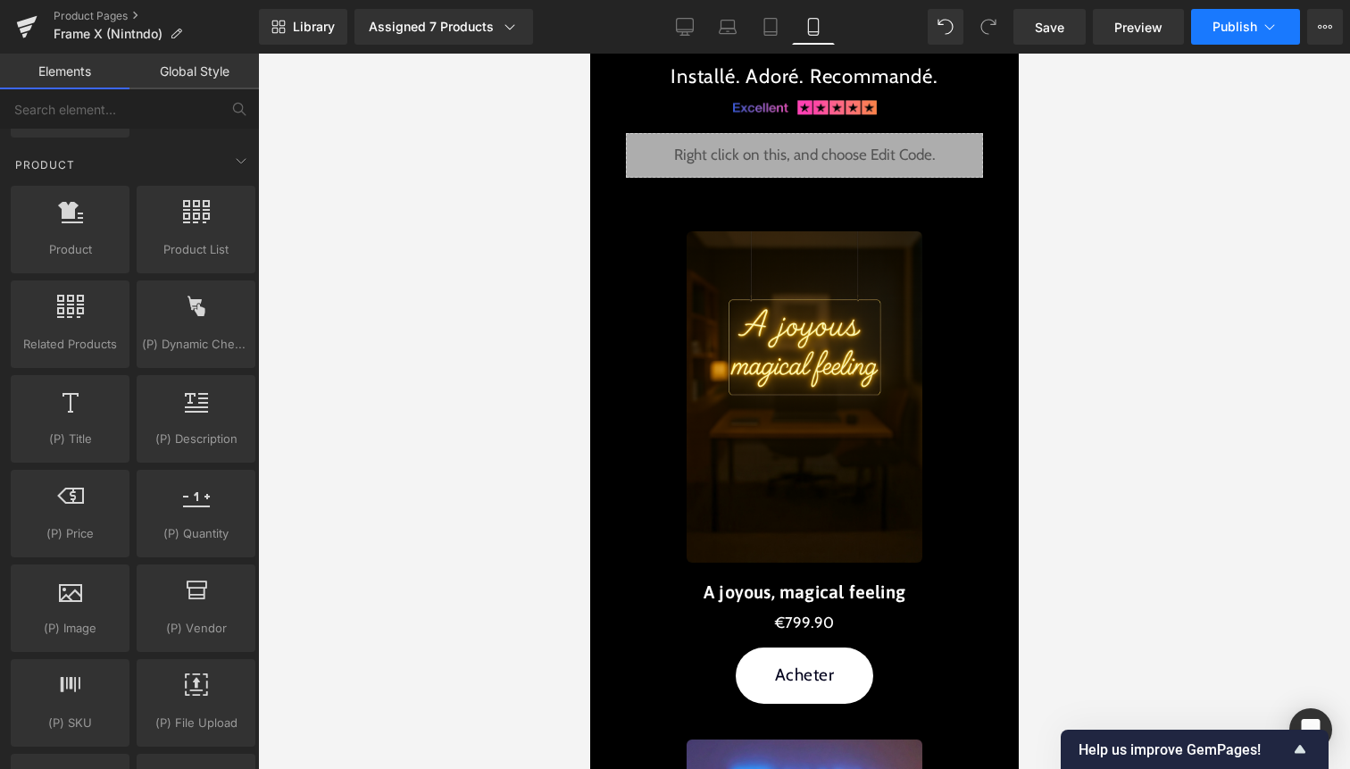
click at [1239, 26] on span "Publish" at bounding box center [1235, 27] width 45 height 14
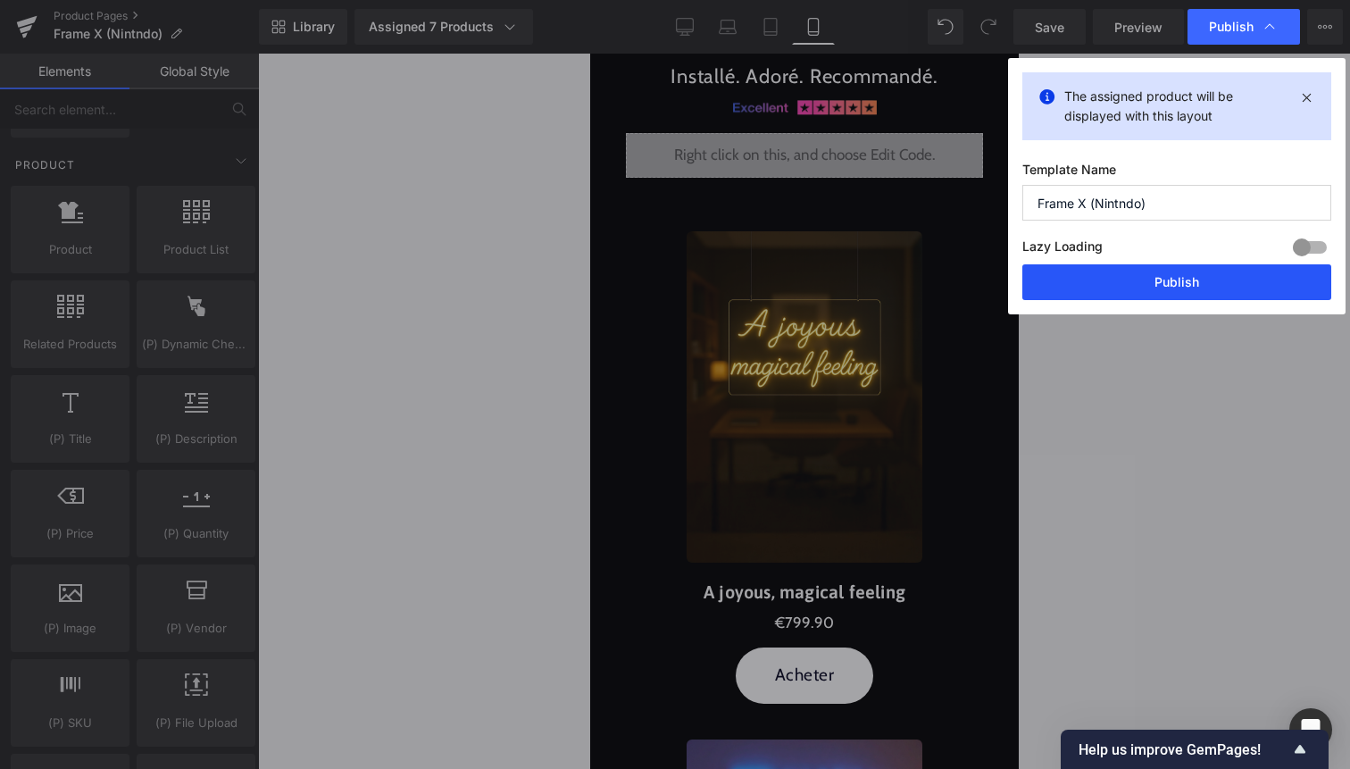
click at [1144, 274] on button "Publish" at bounding box center [1177, 282] width 309 height 36
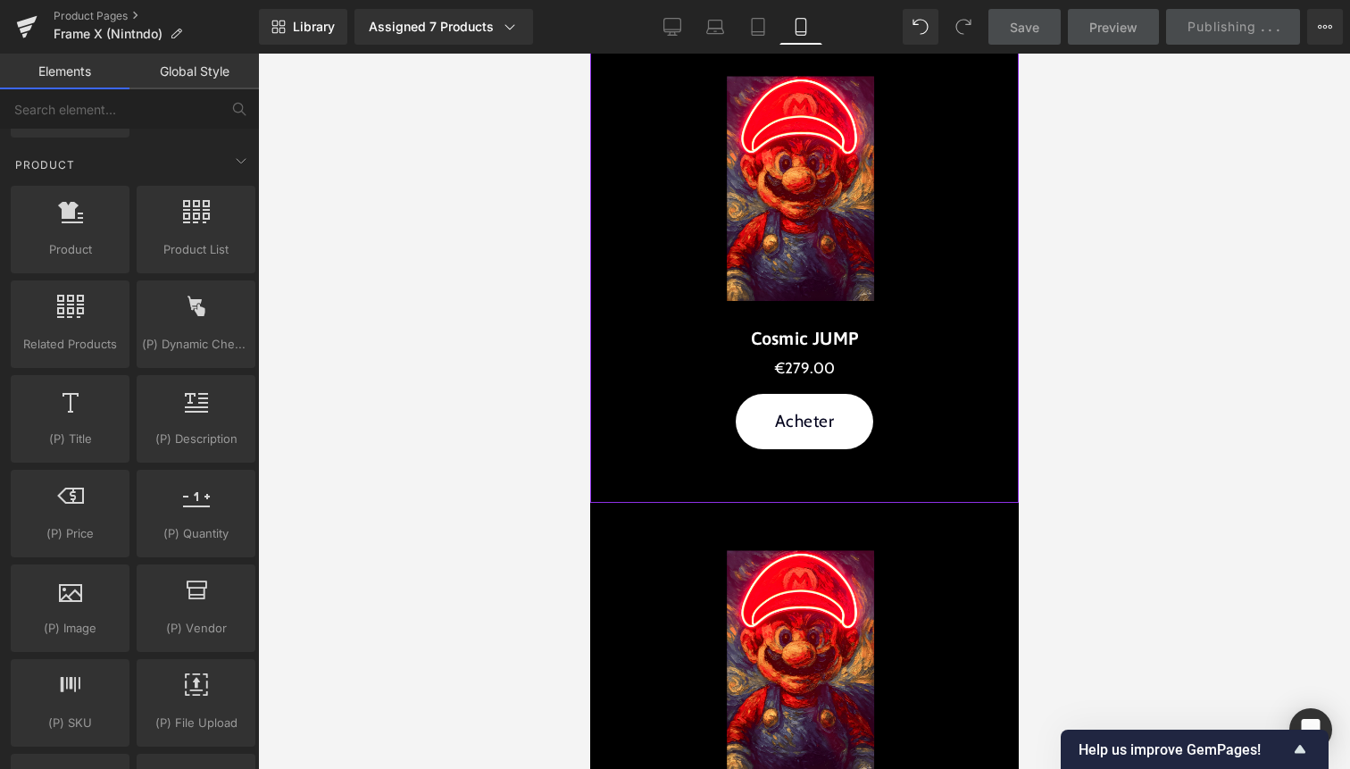
scroll to position [4681, 0]
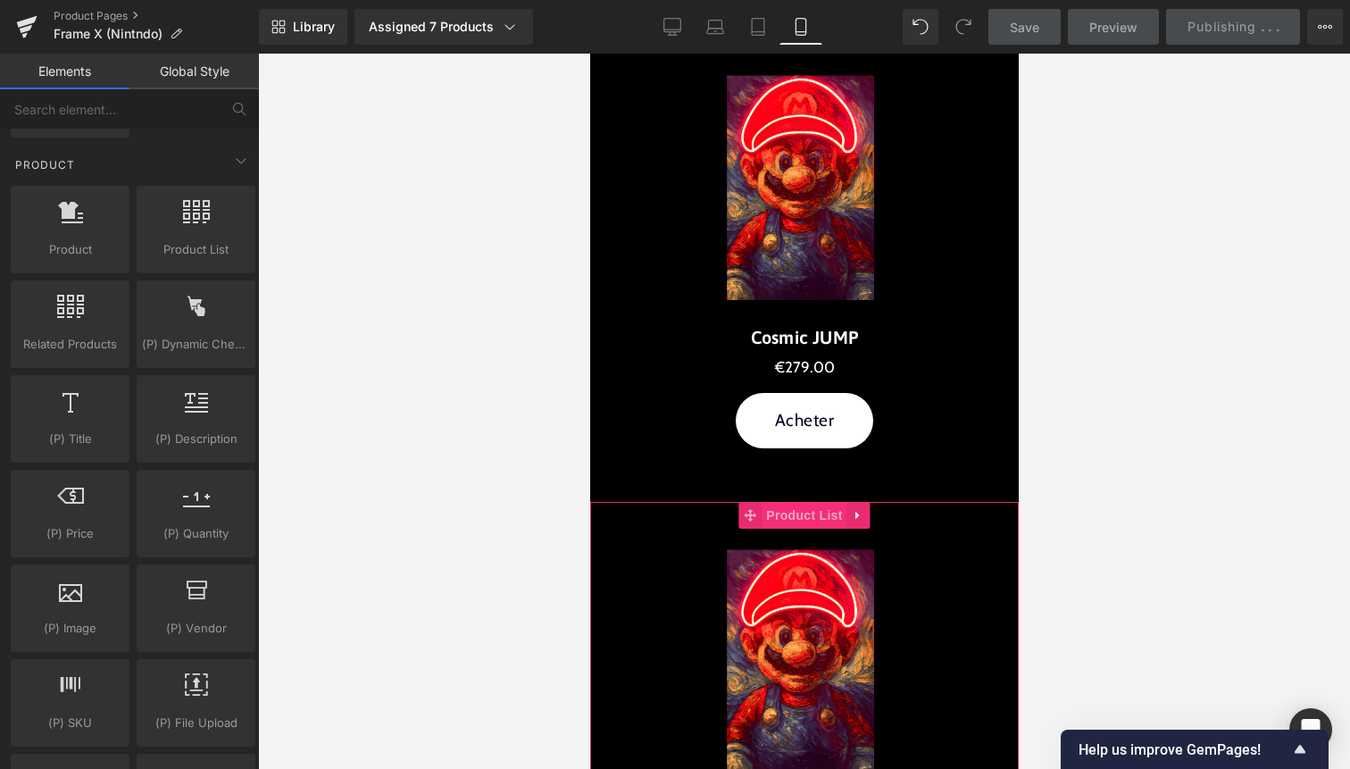
click at [798, 518] on span "Product List" at bounding box center [803, 515] width 85 height 27
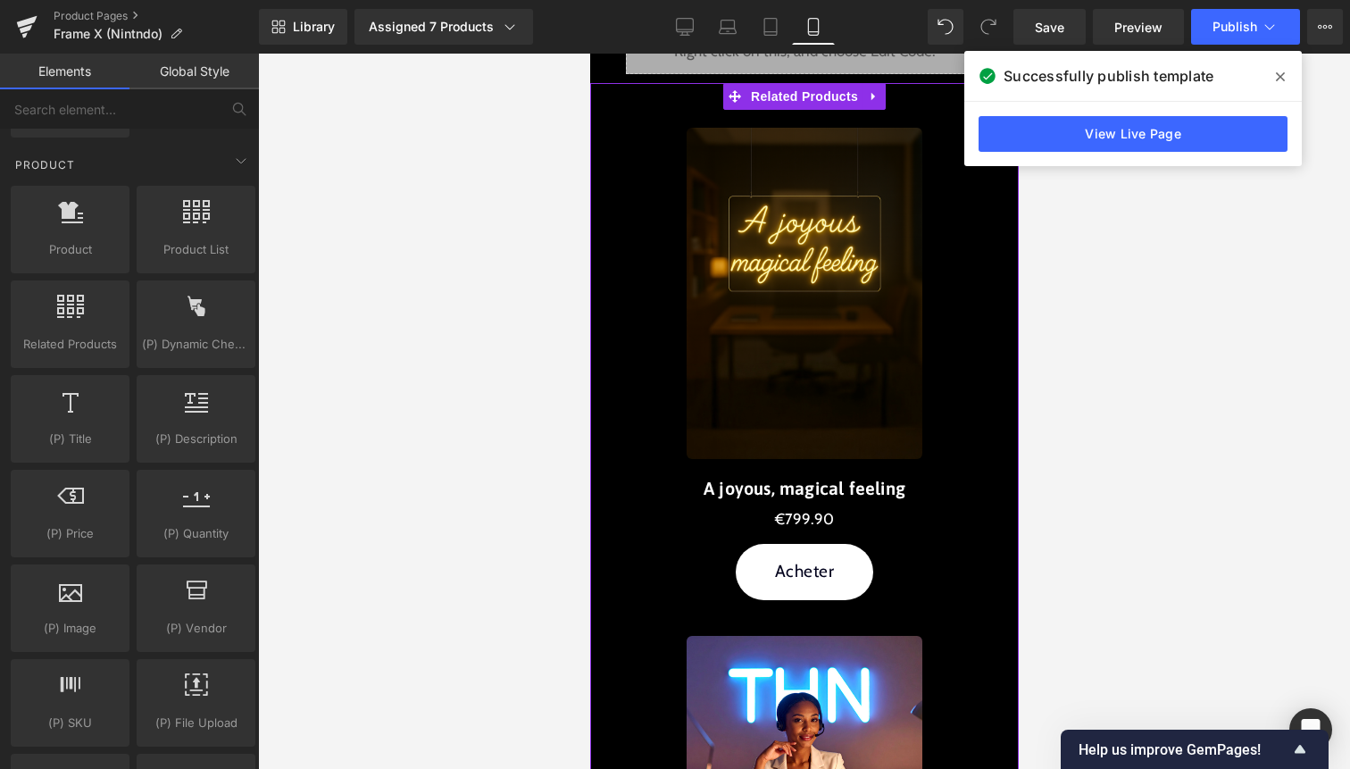
scroll to position [3280, 0]
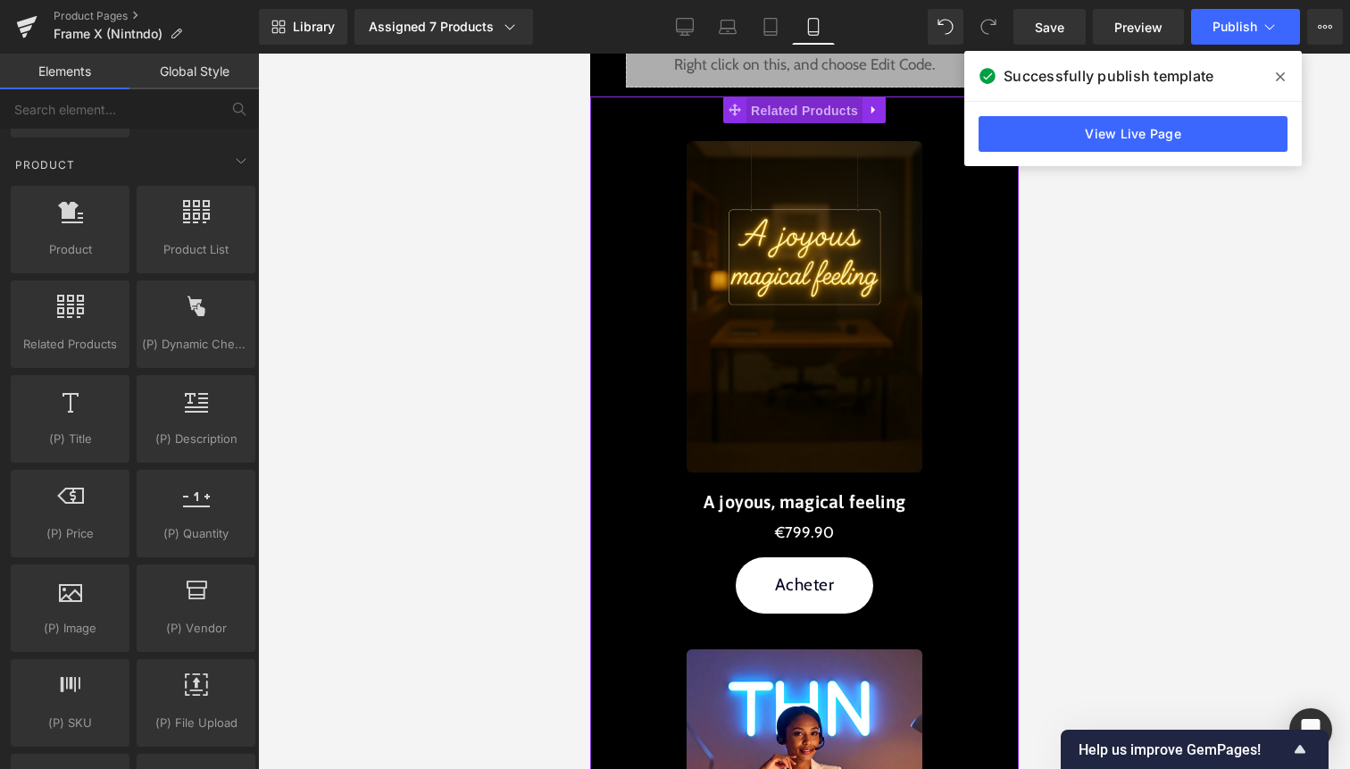
click at [813, 105] on span "Related Products" at bounding box center [804, 110] width 116 height 27
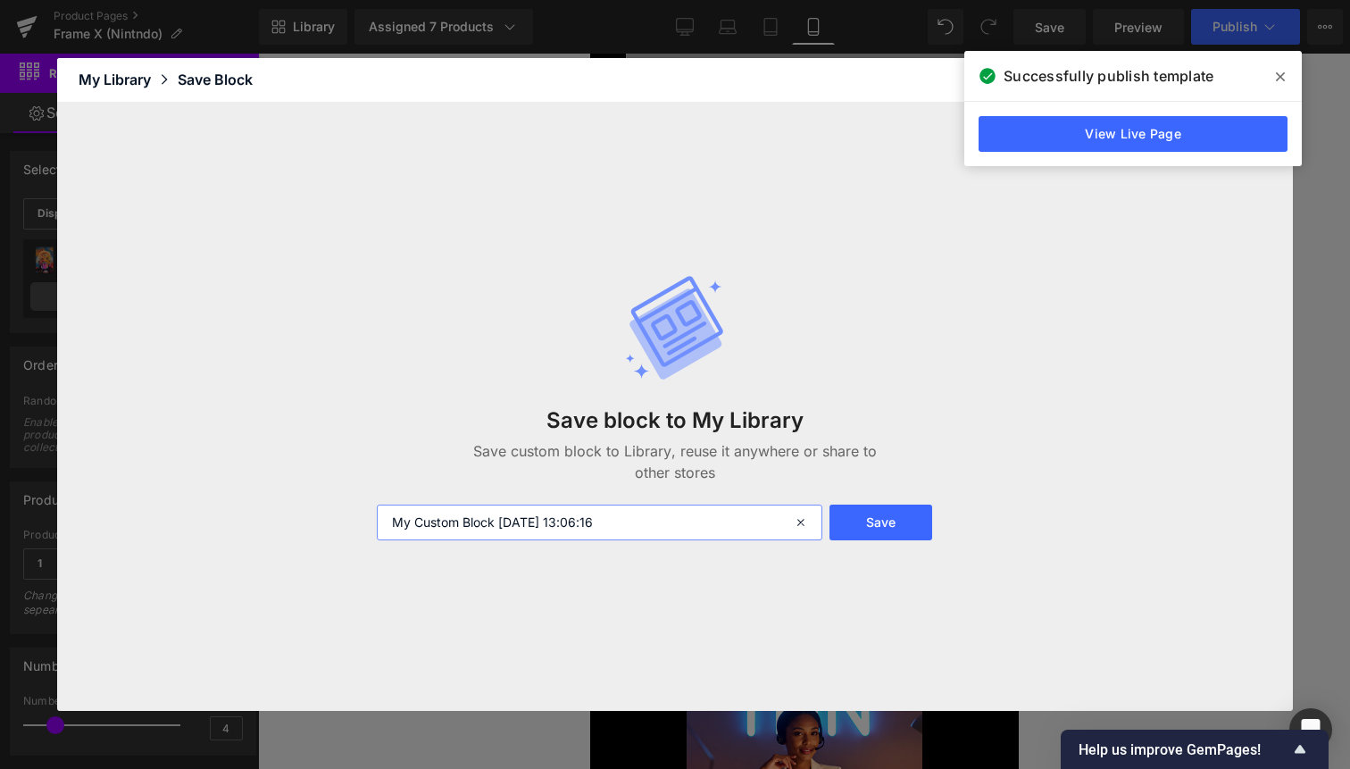
click at [586, 531] on input "My Custom Block 2025-10-04 13:06:16" at bounding box center [600, 523] width 446 height 36
type input "Related products"
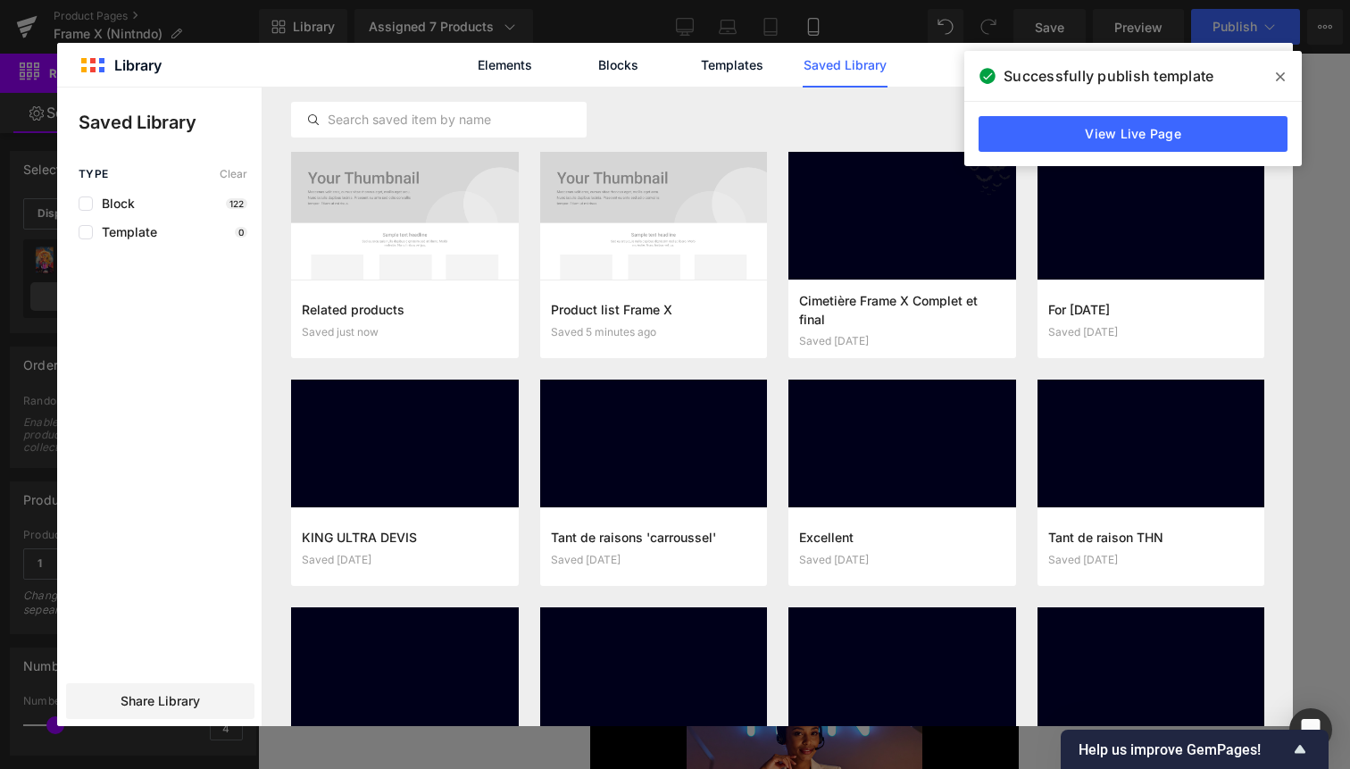
click at [1280, 75] on icon at bounding box center [1280, 77] width 9 height 14
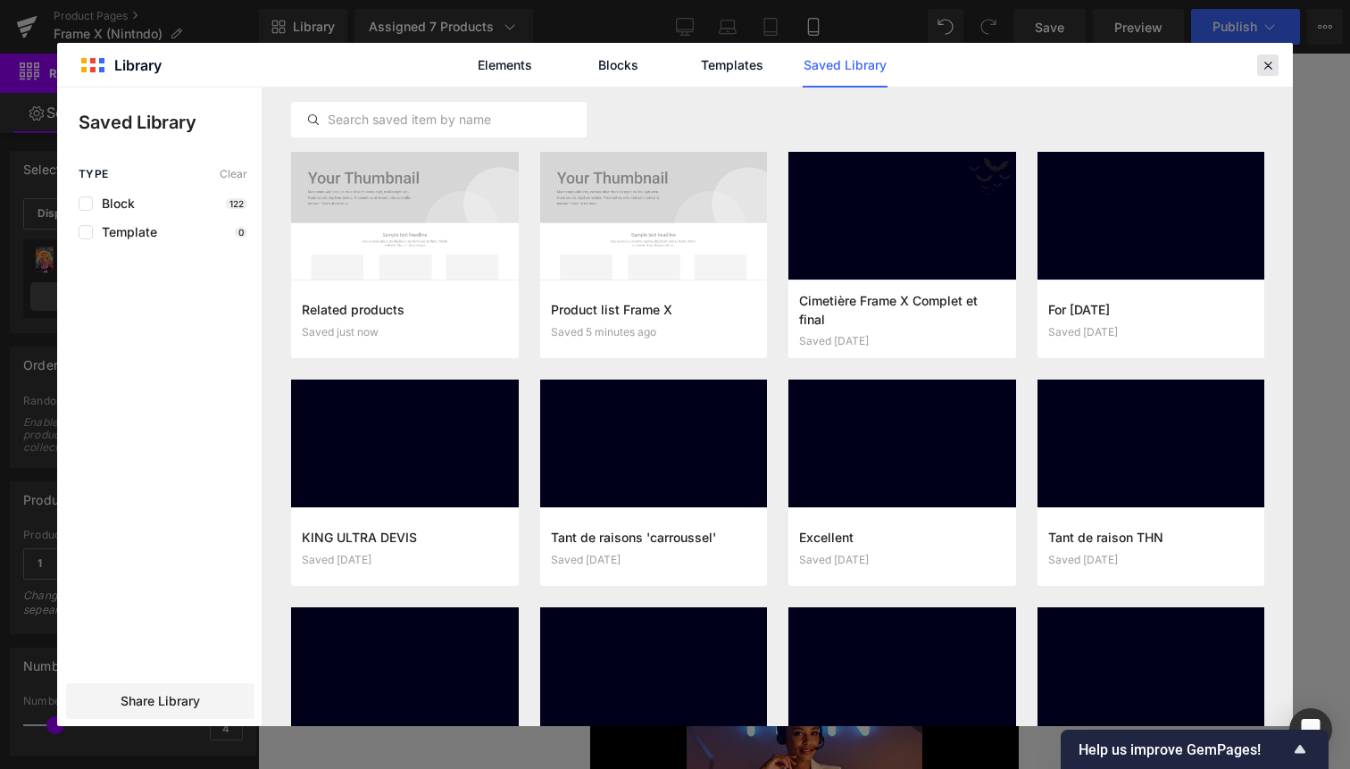
click at [1271, 69] on icon at bounding box center [1268, 65] width 16 height 16
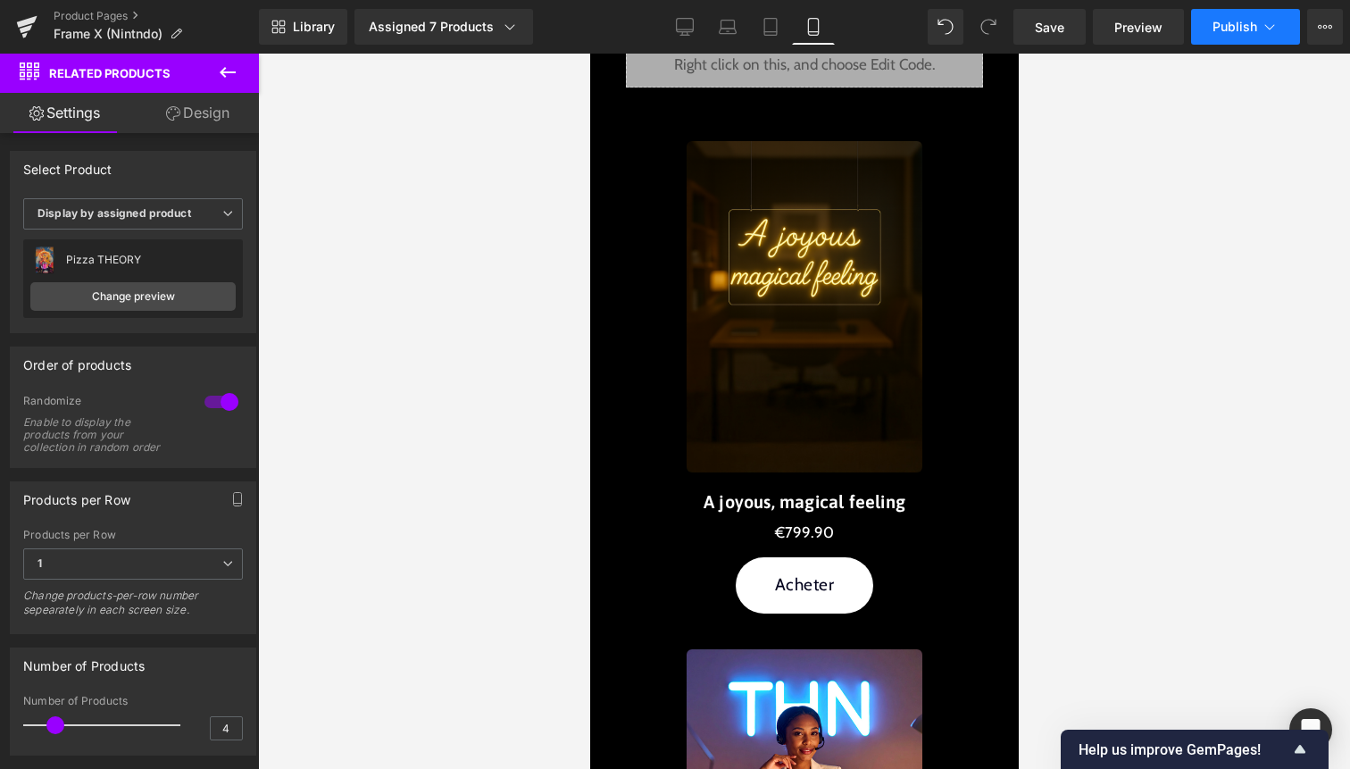
click at [1264, 29] on icon at bounding box center [1270, 27] width 18 height 18
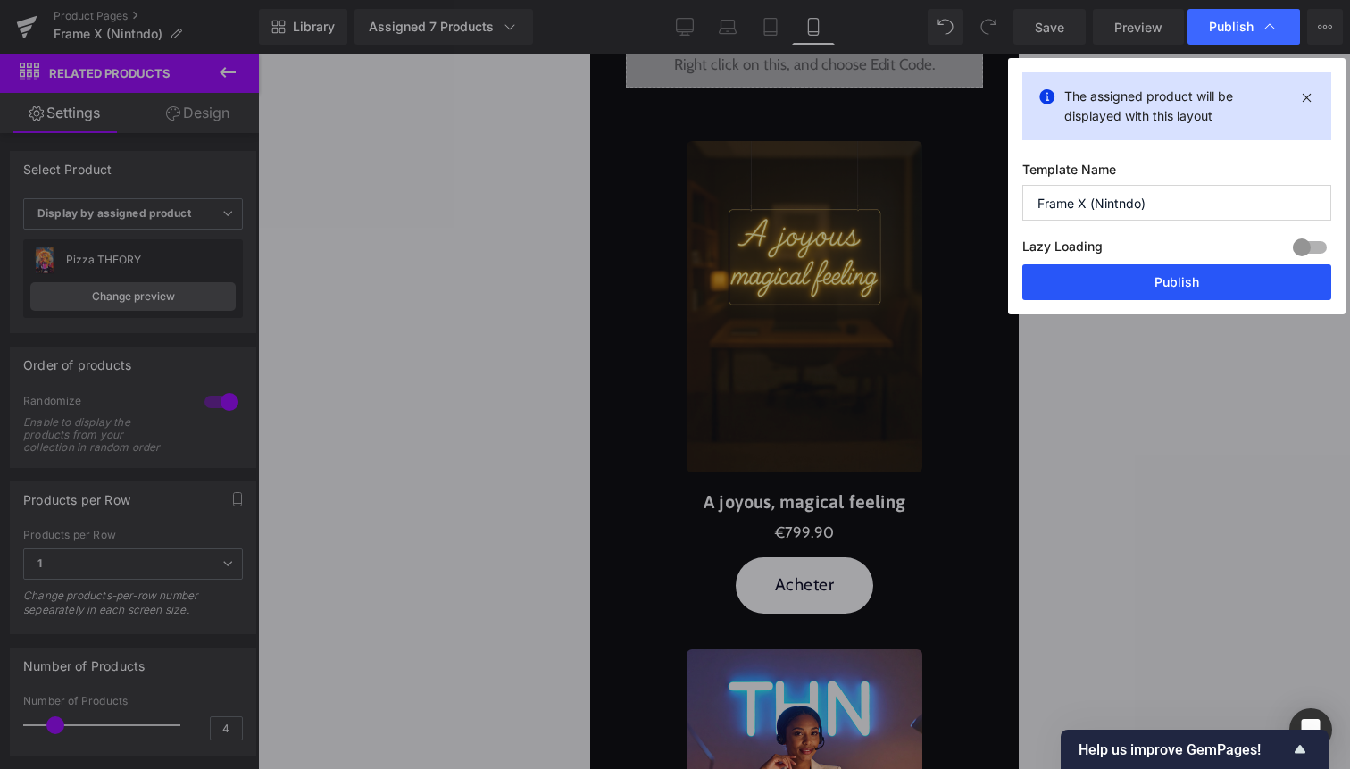
click at [1184, 298] on button "Publish" at bounding box center [1177, 282] width 309 height 36
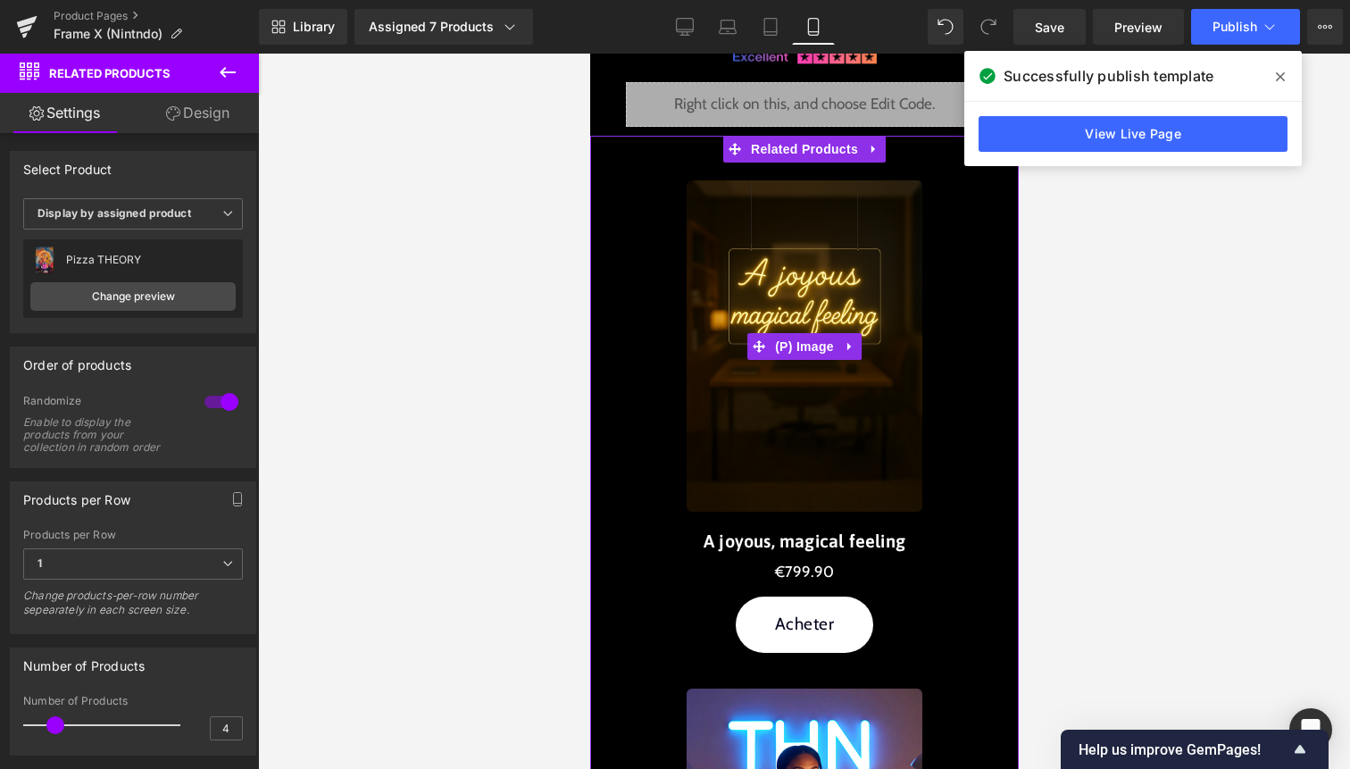
scroll to position [2974, 0]
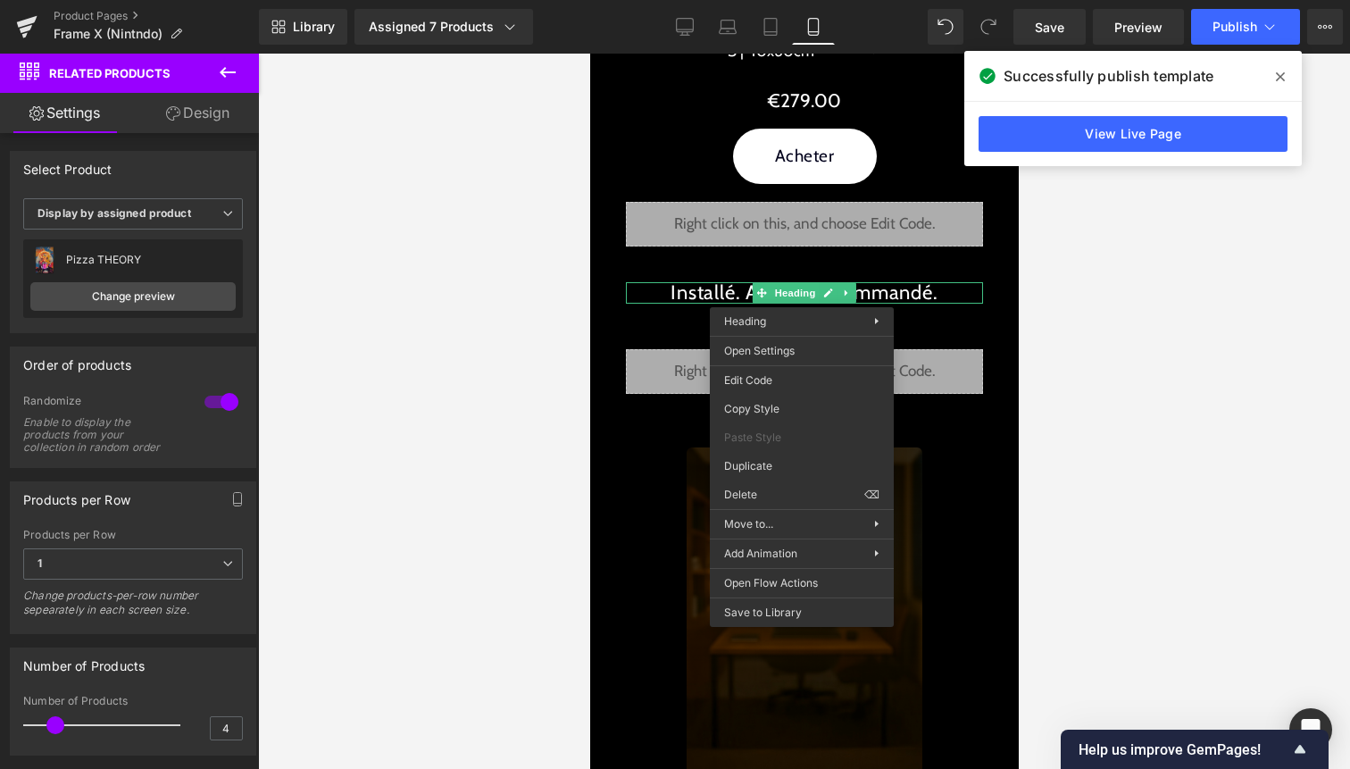
click at [533, 317] on div at bounding box center [804, 411] width 1092 height 715
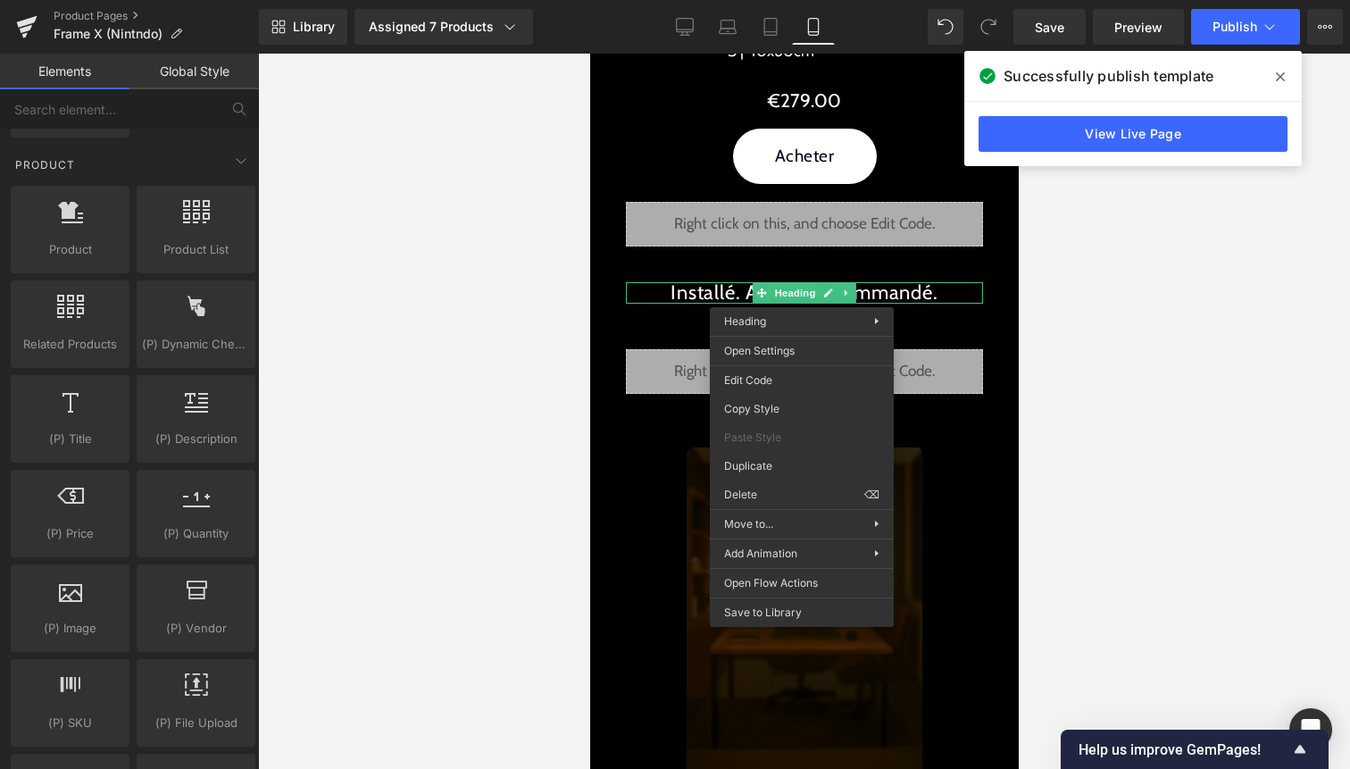
click at [1037, 288] on div at bounding box center [804, 411] width 1092 height 715
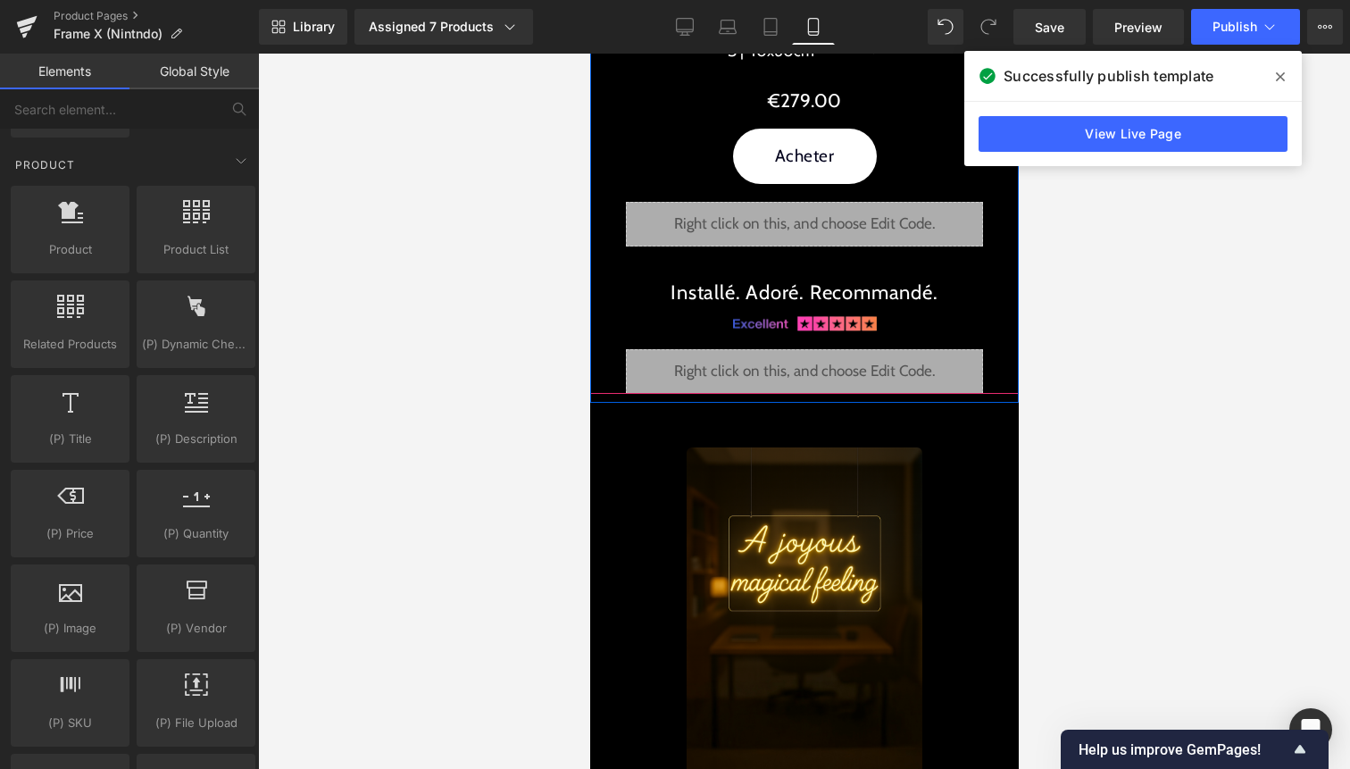
click at [808, 294] on div "Installé. Adoré. Recommandé. Heading" at bounding box center [803, 292] width 357 height 21
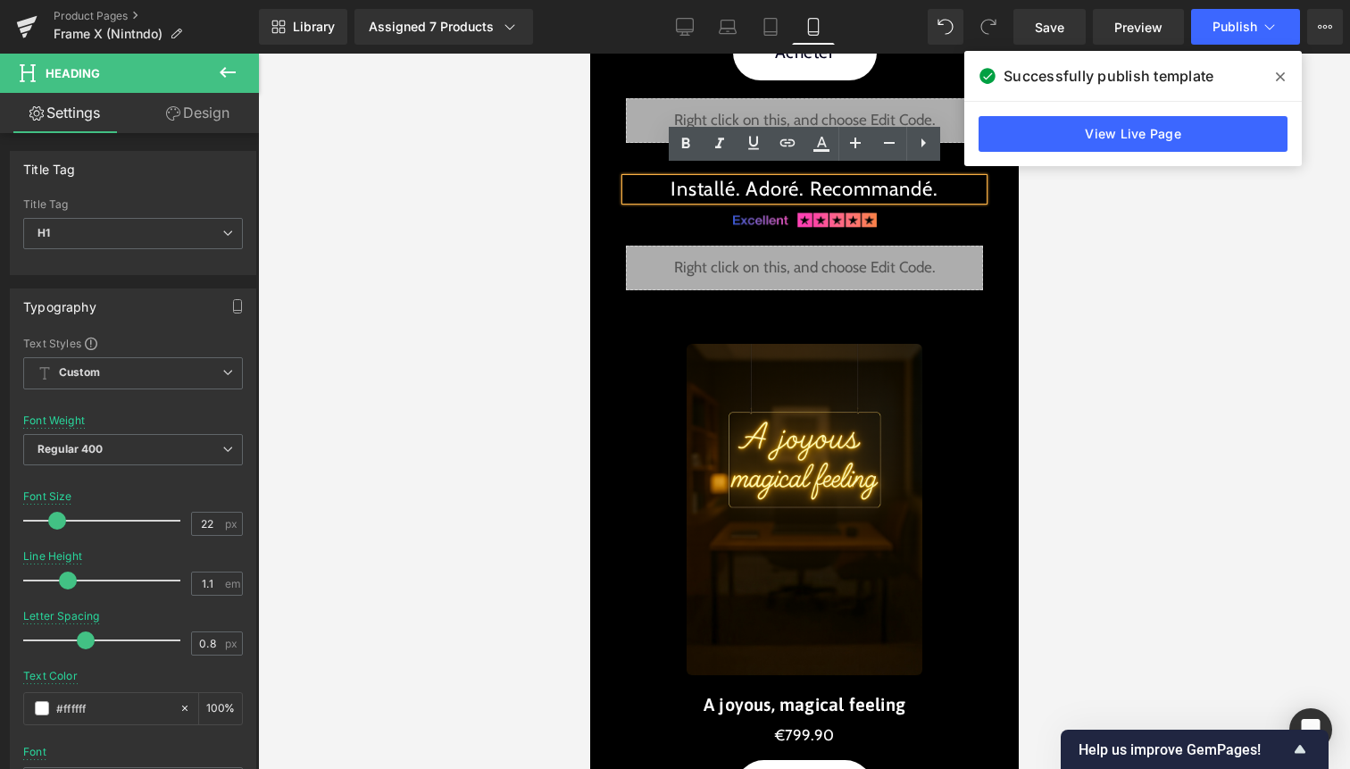
scroll to position [3062, 0]
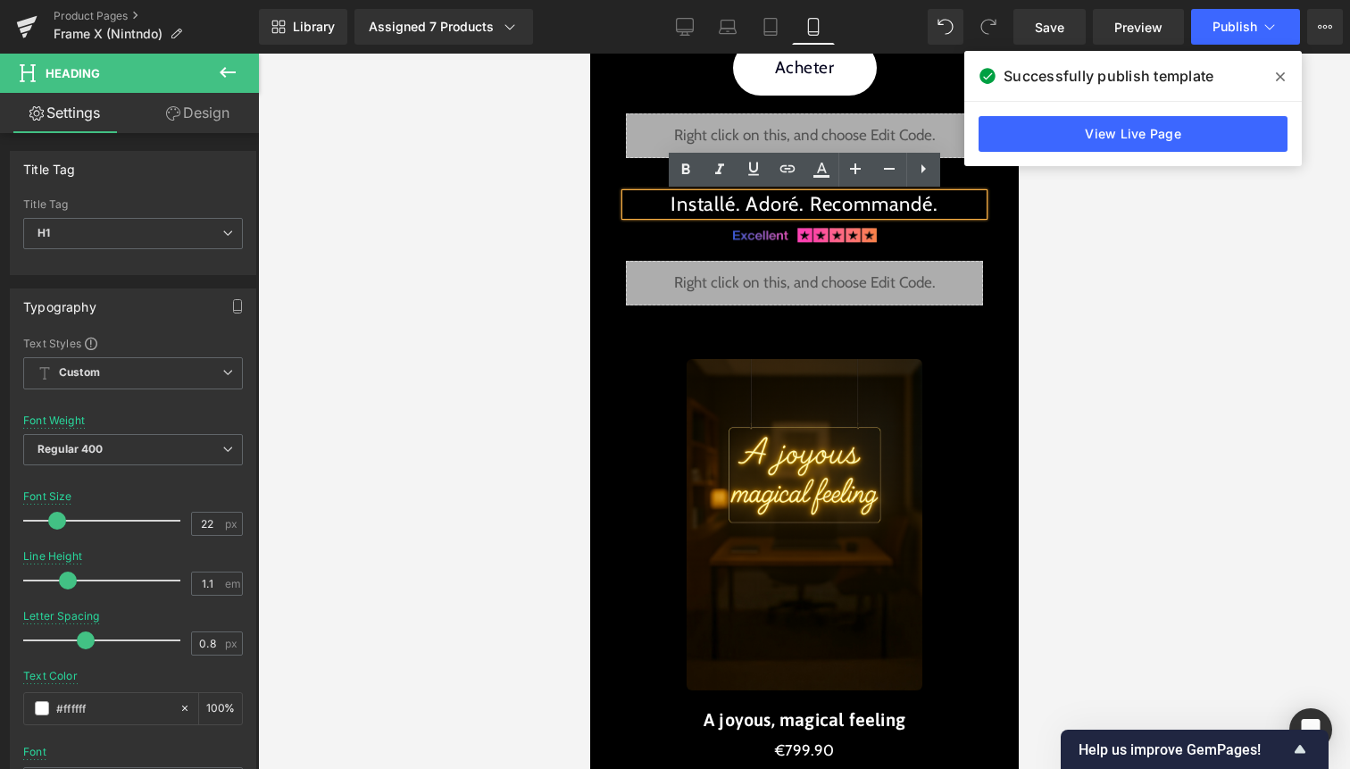
click at [1091, 244] on div at bounding box center [804, 411] width 1092 height 715
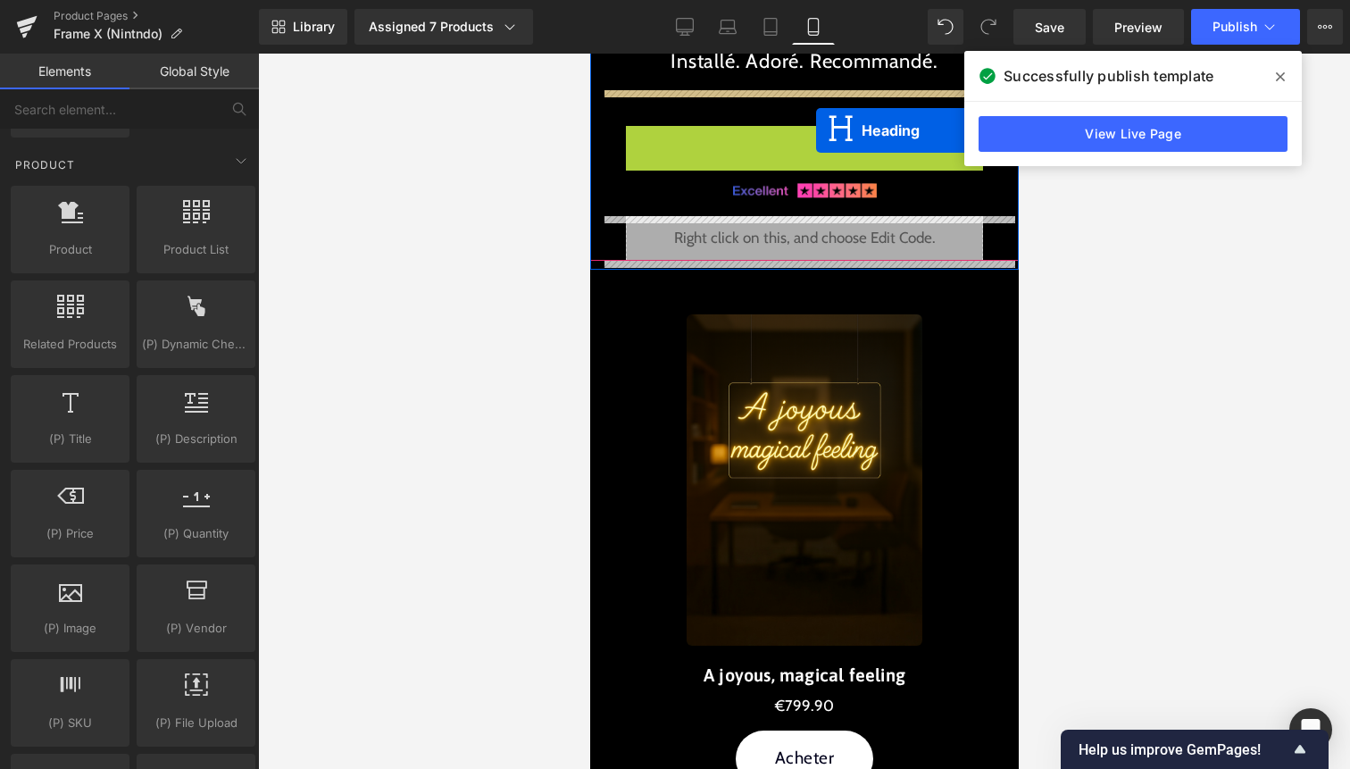
scroll to position [3152, 0]
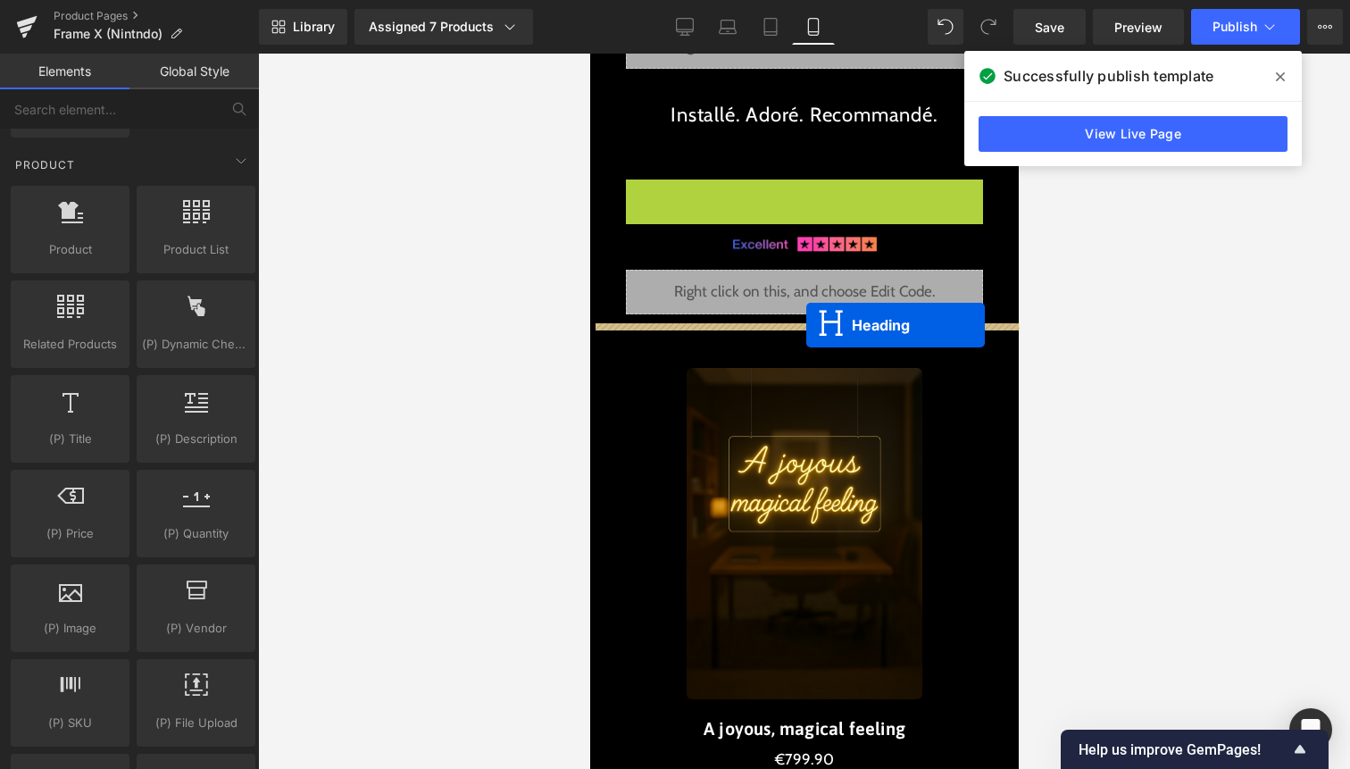
drag, startPoint x: 789, startPoint y: 280, endPoint x: 806, endPoint y: 324, distance: 47.5
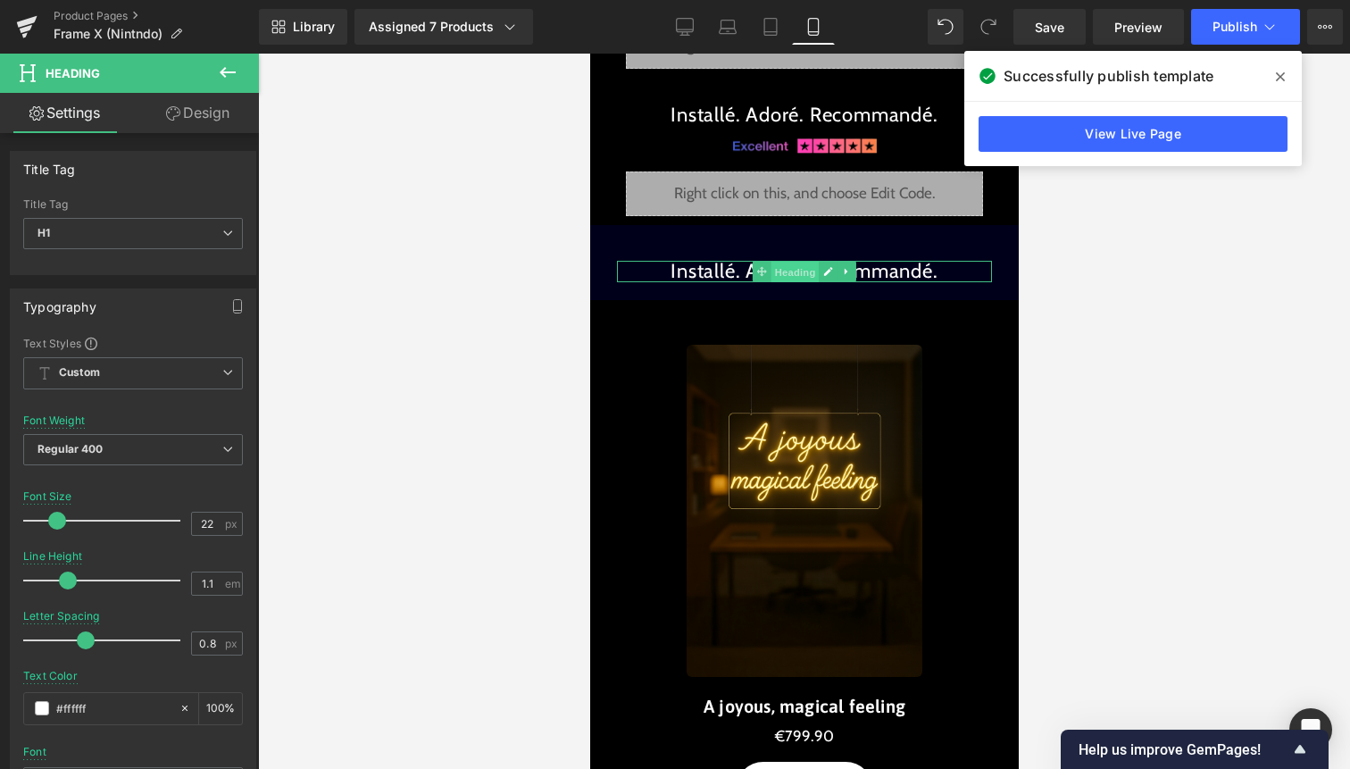
click at [800, 277] on span "Heading" at bounding box center [795, 272] width 48 height 21
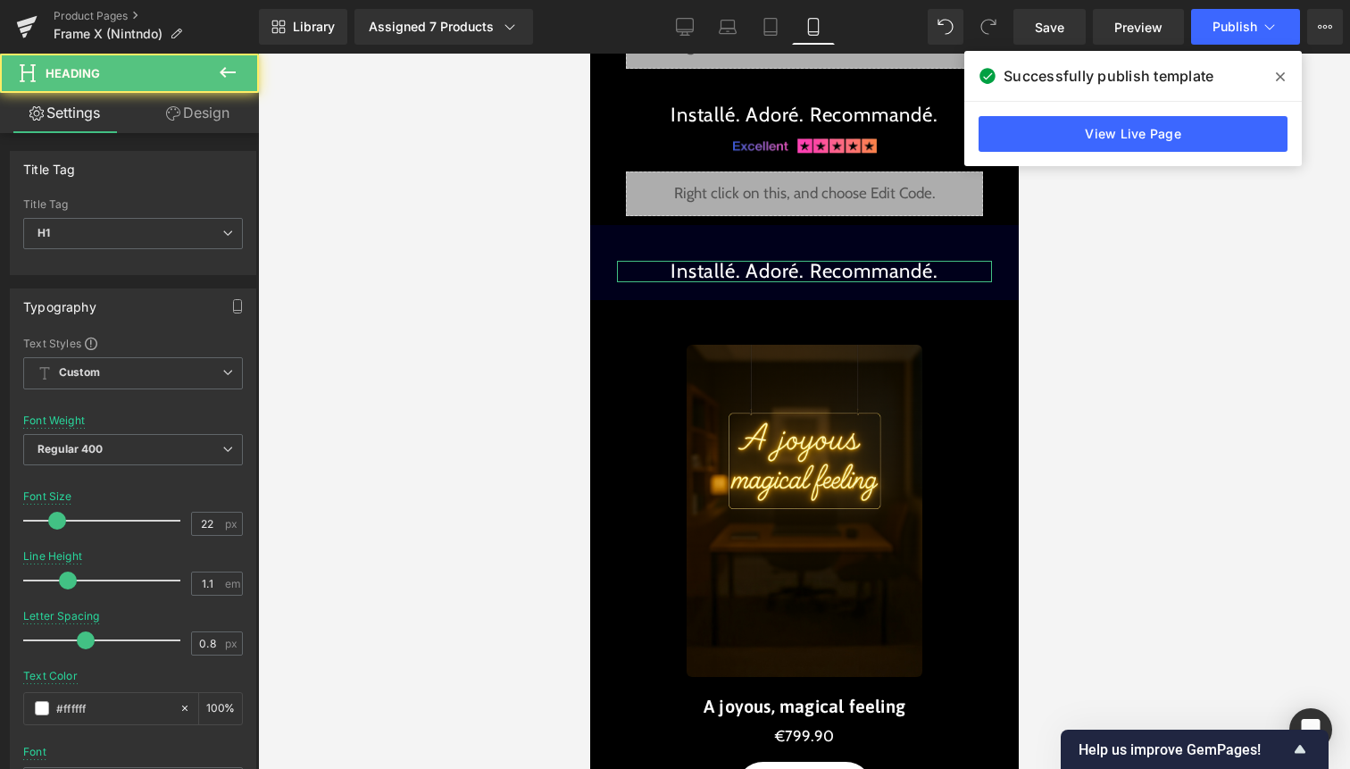
click at [213, 116] on link "Design" at bounding box center [197, 113] width 129 height 40
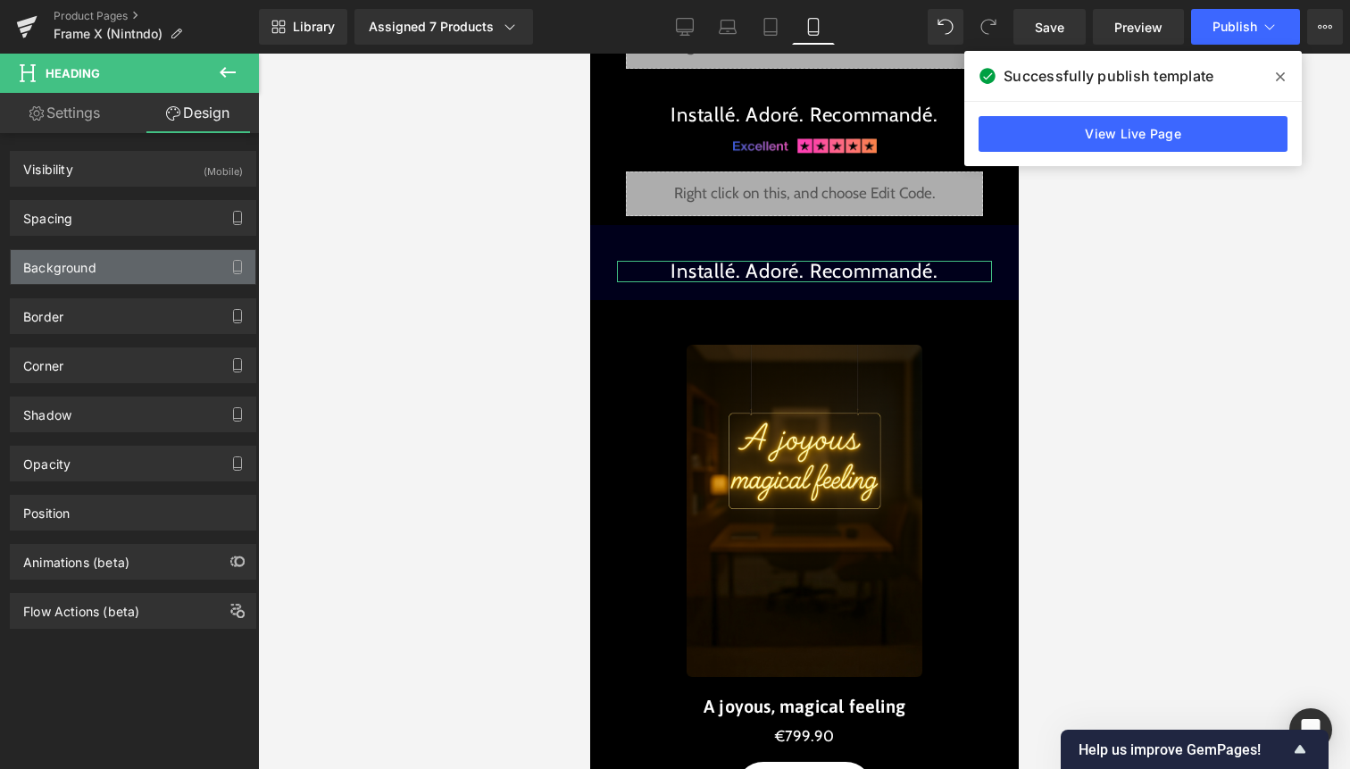
click at [155, 271] on div "Background" at bounding box center [133, 267] width 245 height 34
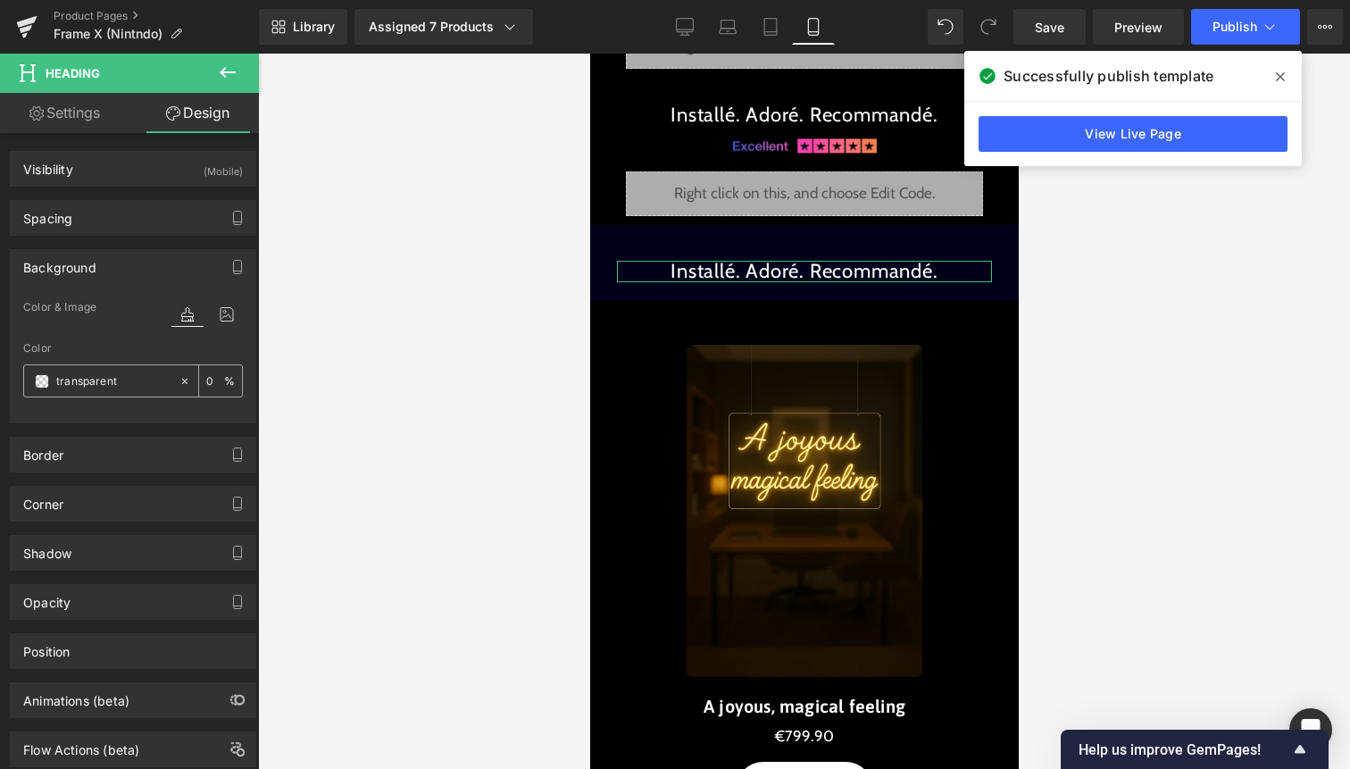
click at [38, 372] on div "transparent" at bounding box center [101, 380] width 154 height 31
click at [42, 380] on span at bounding box center [42, 381] width 14 height 14
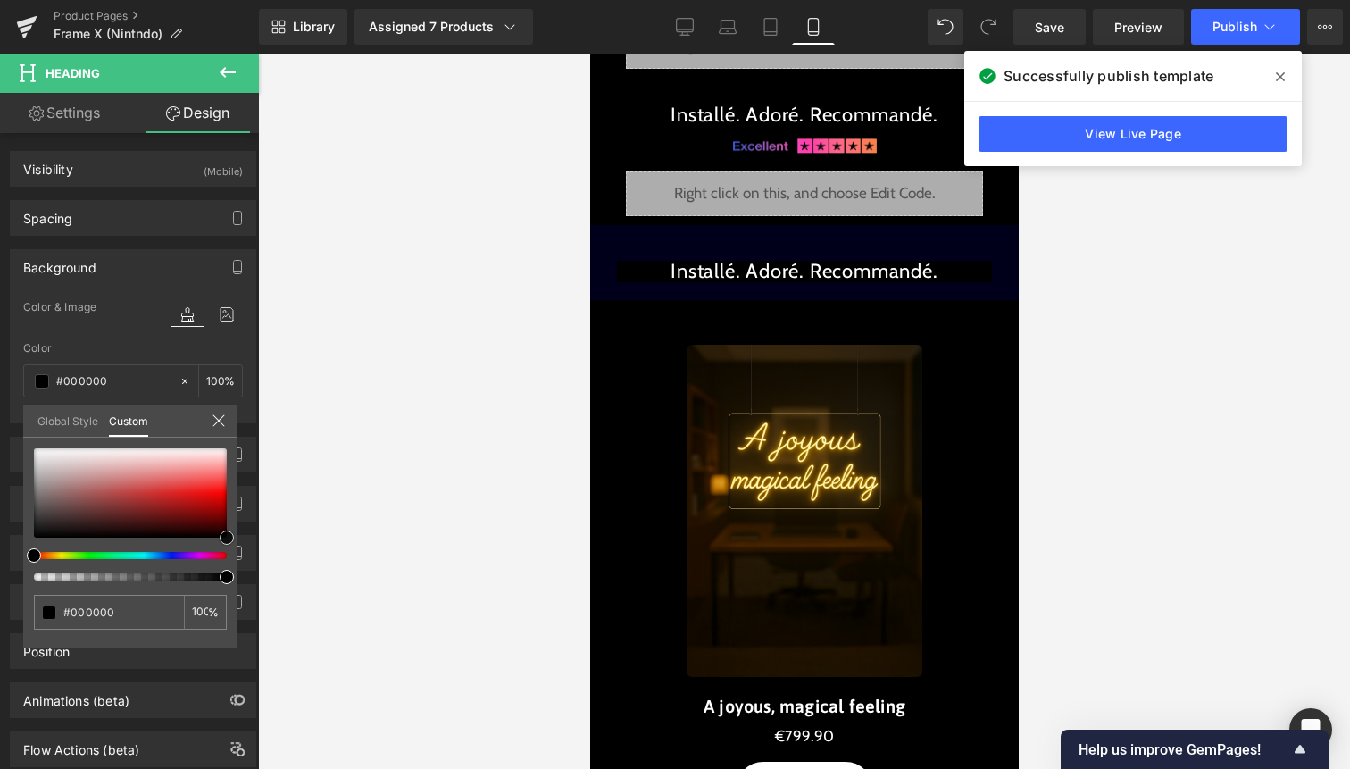
drag, startPoint x: 162, startPoint y: 475, endPoint x: 273, endPoint y: 603, distance: 169.6
click at [272, 602] on div "Heading You are previewing how the will restyle your page. You can not edit Ele…" at bounding box center [675, 399] width 1350 height 799
click at [225, 411] on div "Global Style Custom" at bounding box center [130, 421] width 214 height 33
click at [222, 413] on icon at bounding box center [219, 420] width 14 height 14
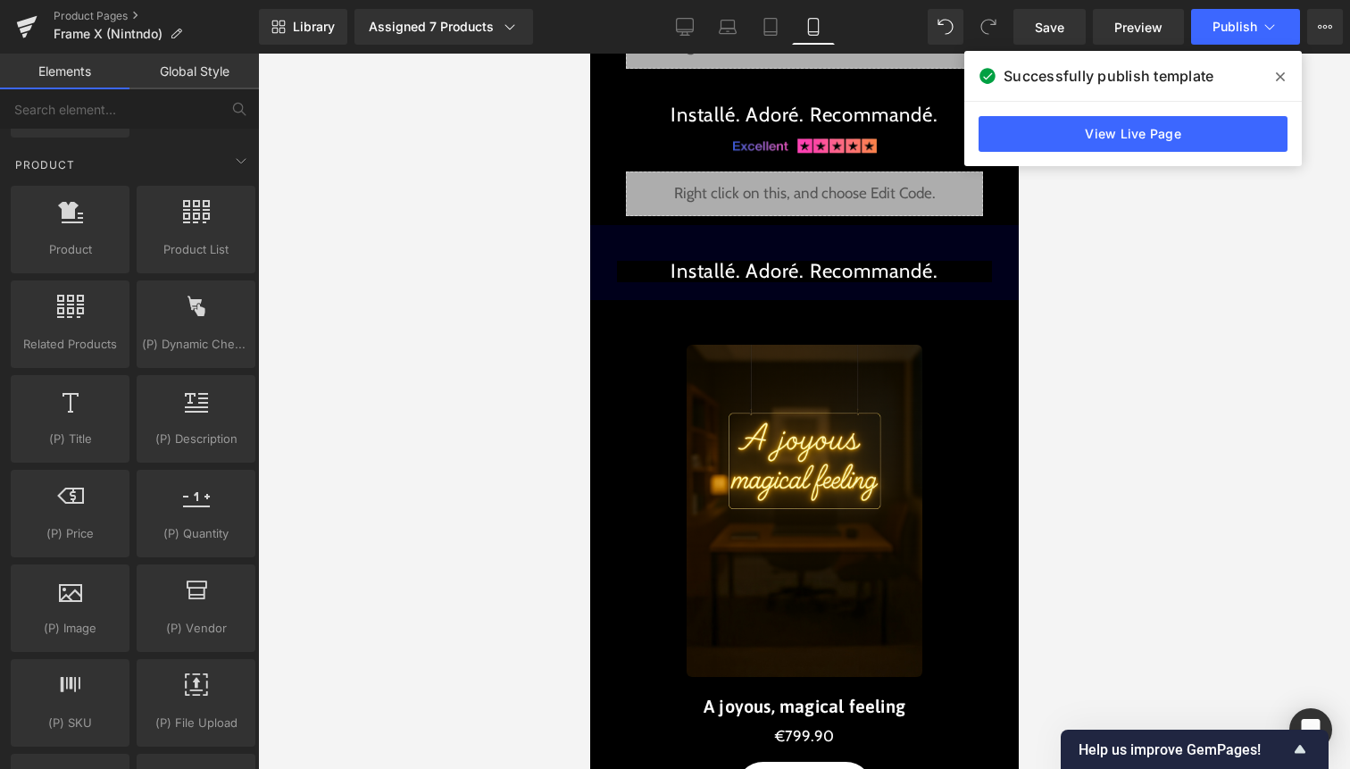
click at [662, 237] on div "Liquid Image Image Un saut hors du temps. Une étoile vient de tomber. Text Bloc…" at bounding box center [803, 52] width 429 height 6192
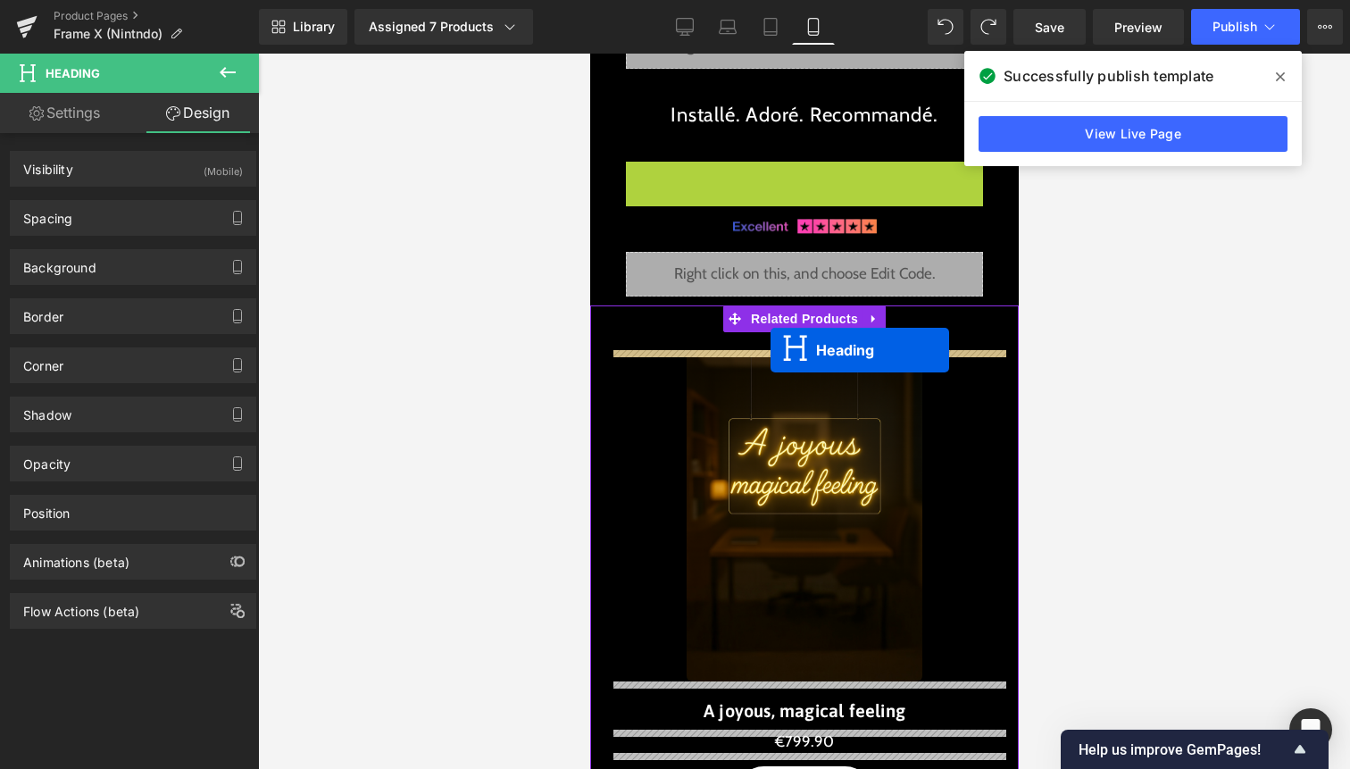
drag, startPoint x: 780, startPoint y: 166, endPoint x: 770, endPoint y: 350, distance: 184.2
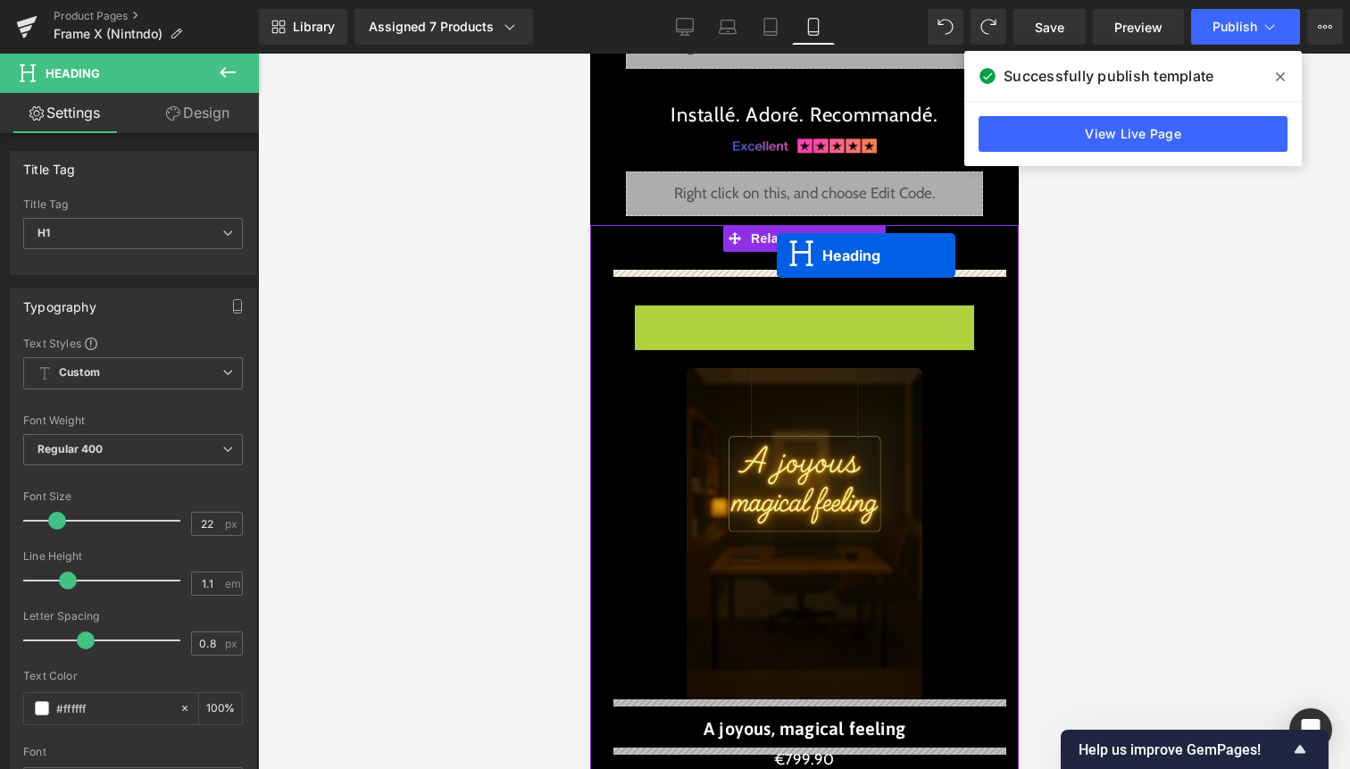
drag, startPoint x: 776, startPoint y: 317, endPoint x: 776, endPoint y: 255, distance: 61.6
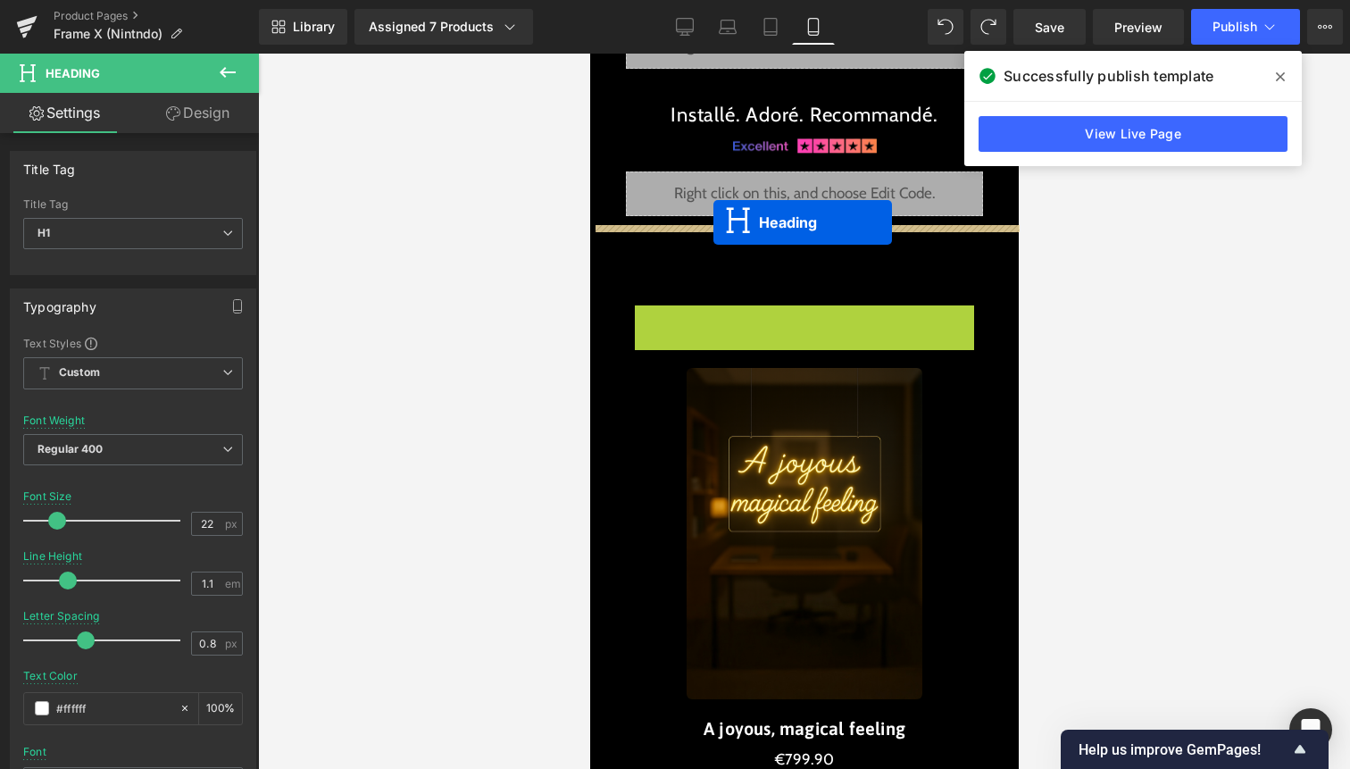
drag, startPoint x: 754, startPoint y: 319, endPoint x: 713, endPoint y: 221, distance: 105.7
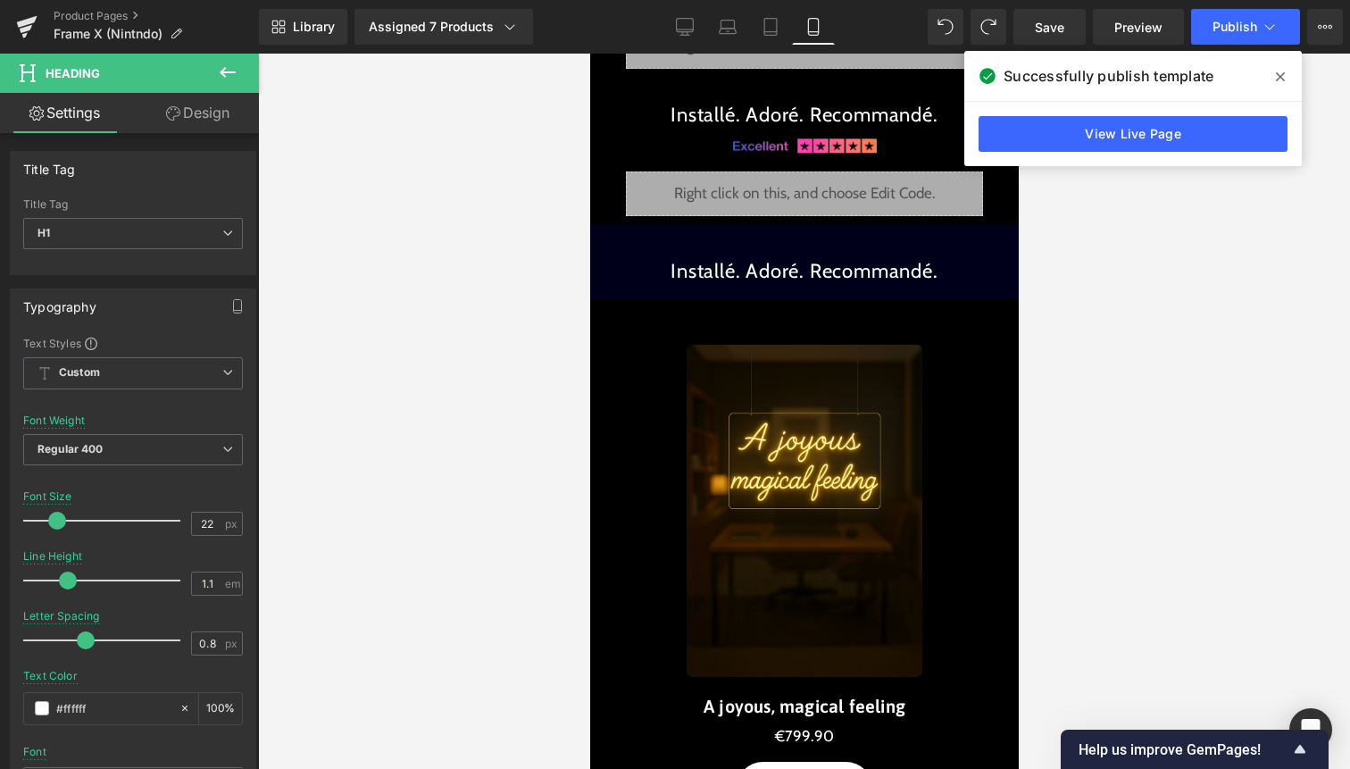
click at [224, 78] on icon at bounding box center [227, 72] width 21 height 21
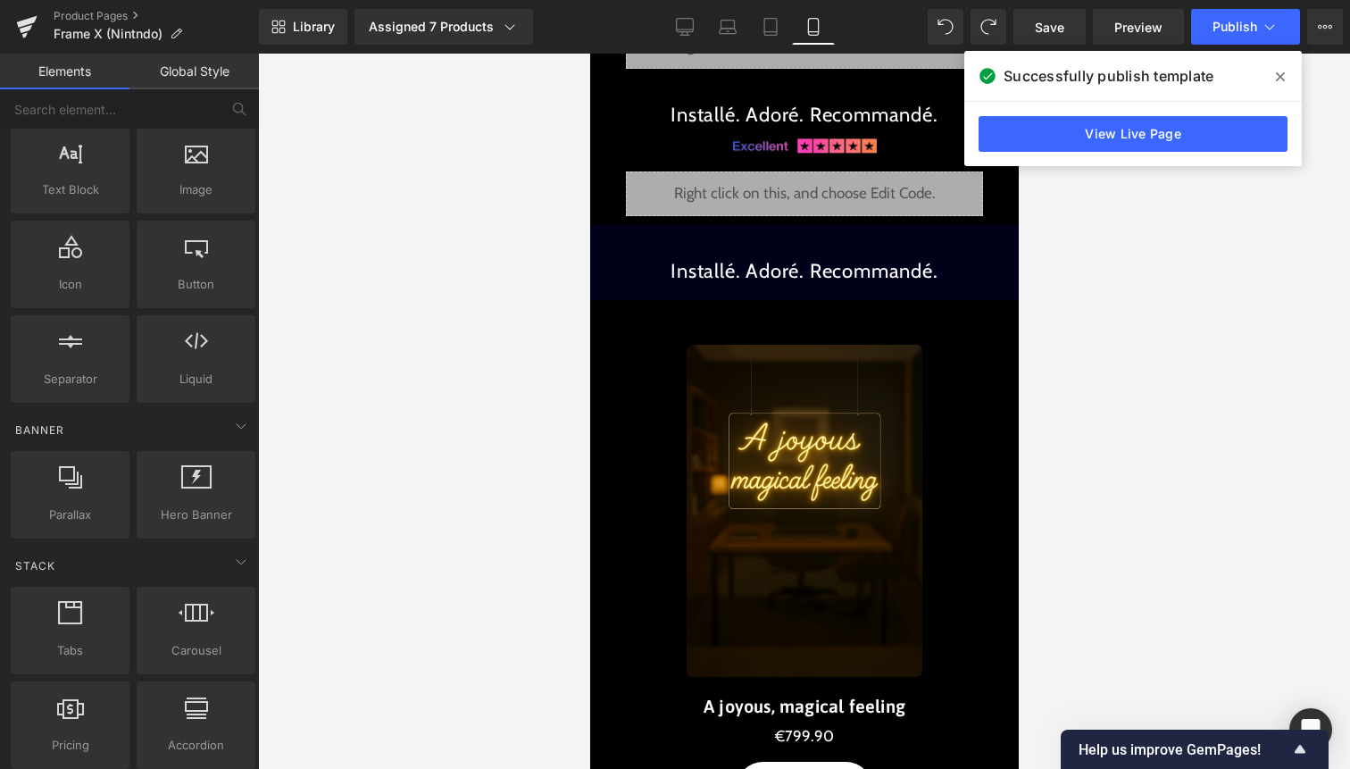
scroll to position [0, 0]
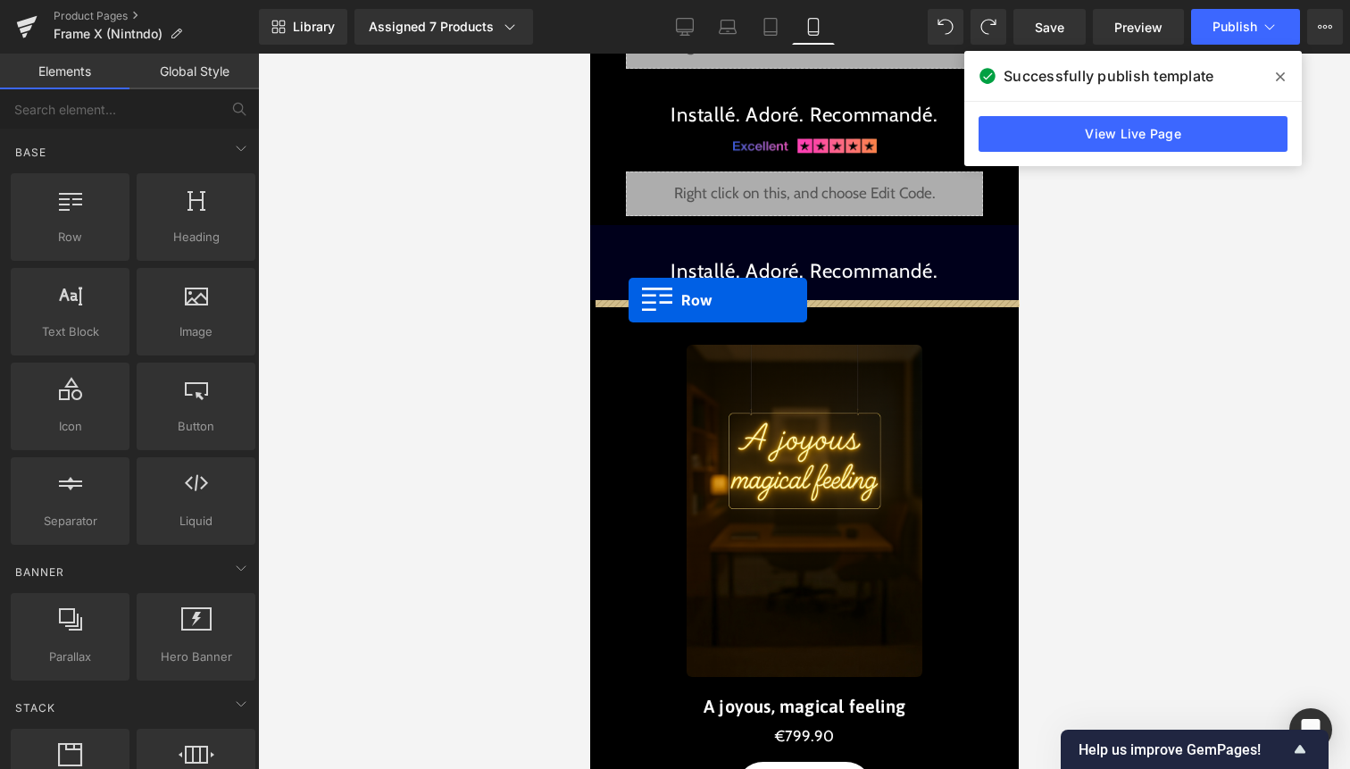
drag, startPoint x: 664, startPoint y: 256, endPoint x: 627, endPoint y: 300, distance: 57.6
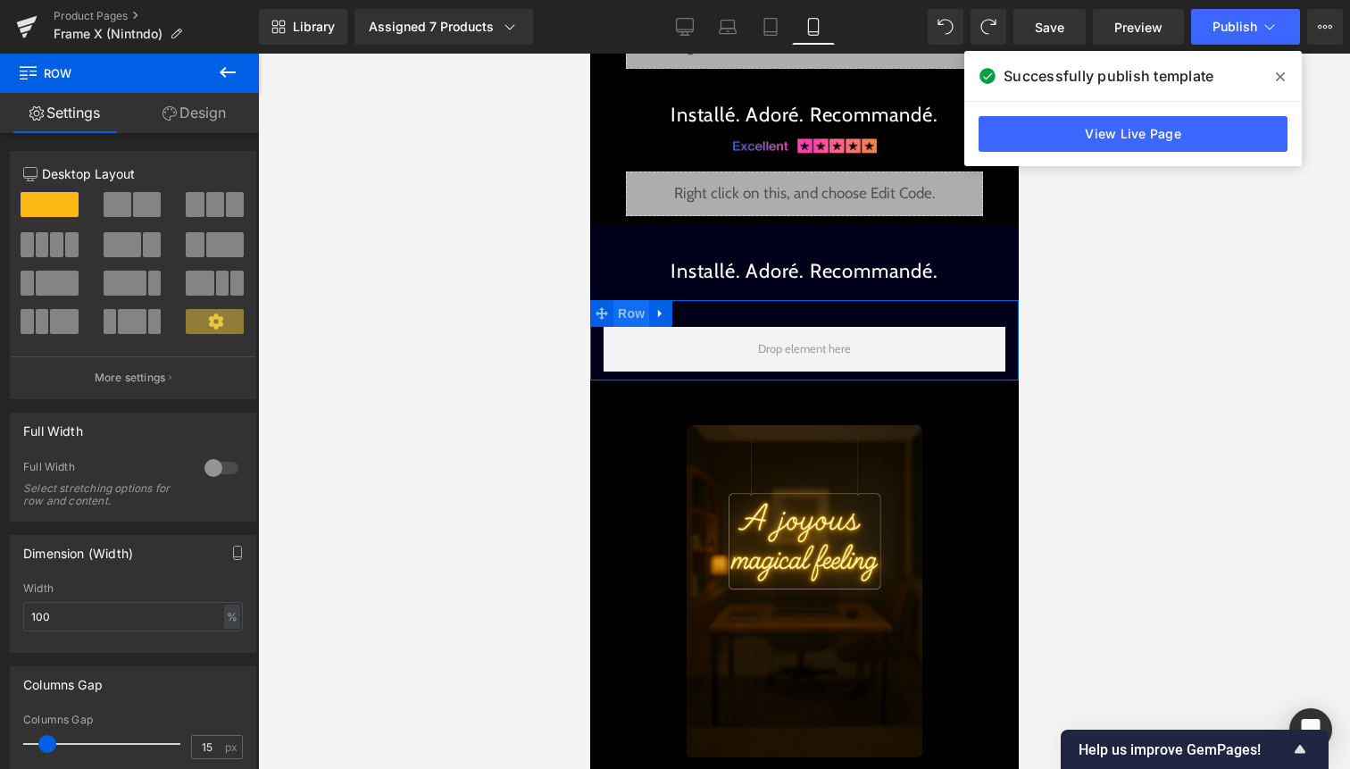
click at [613, 320] on span "Row" at bounding box center [631, 313] width 36 height 27
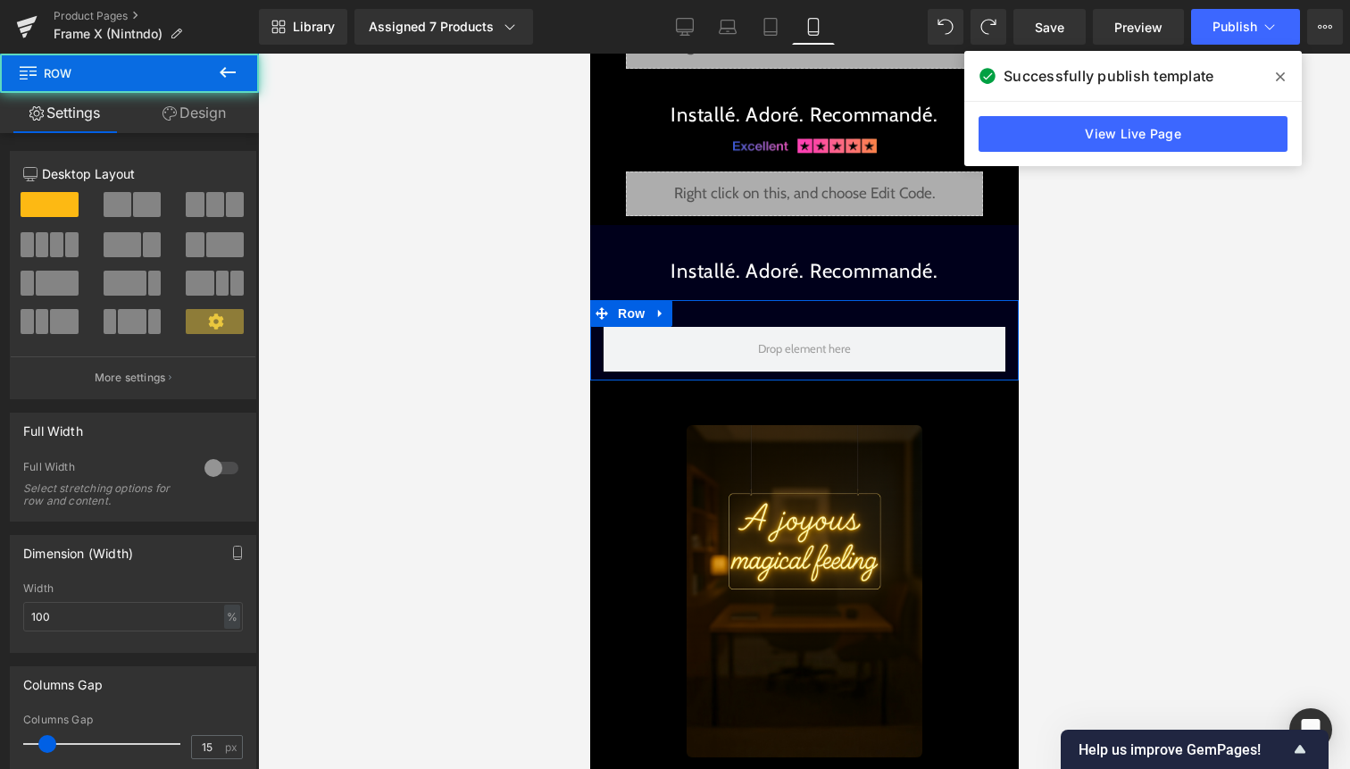
click at [218, 460] on div at bounding box center [221, 468] width 43 height 29
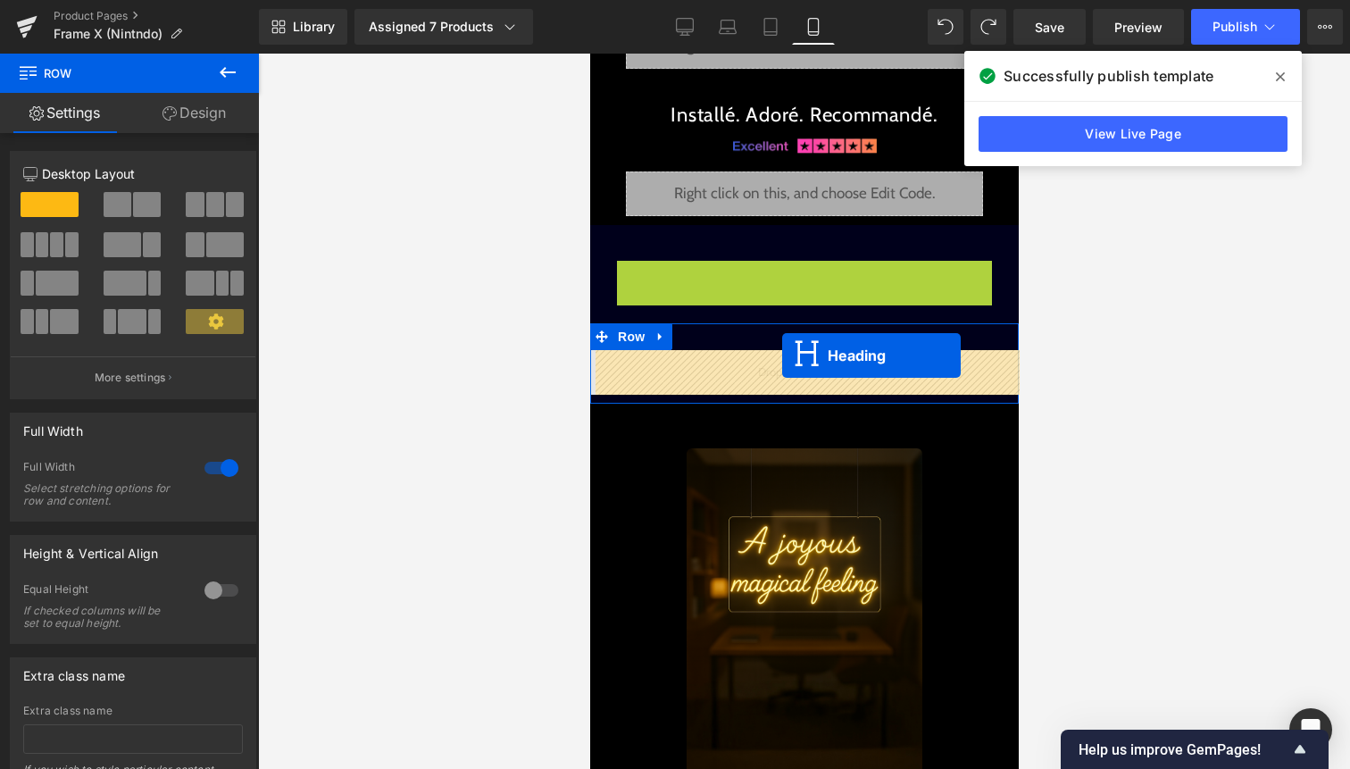
drag, startPoint x: 785, startPoint y: 271, endPoint x: 781, endPoint y: 355, distance: 83.1
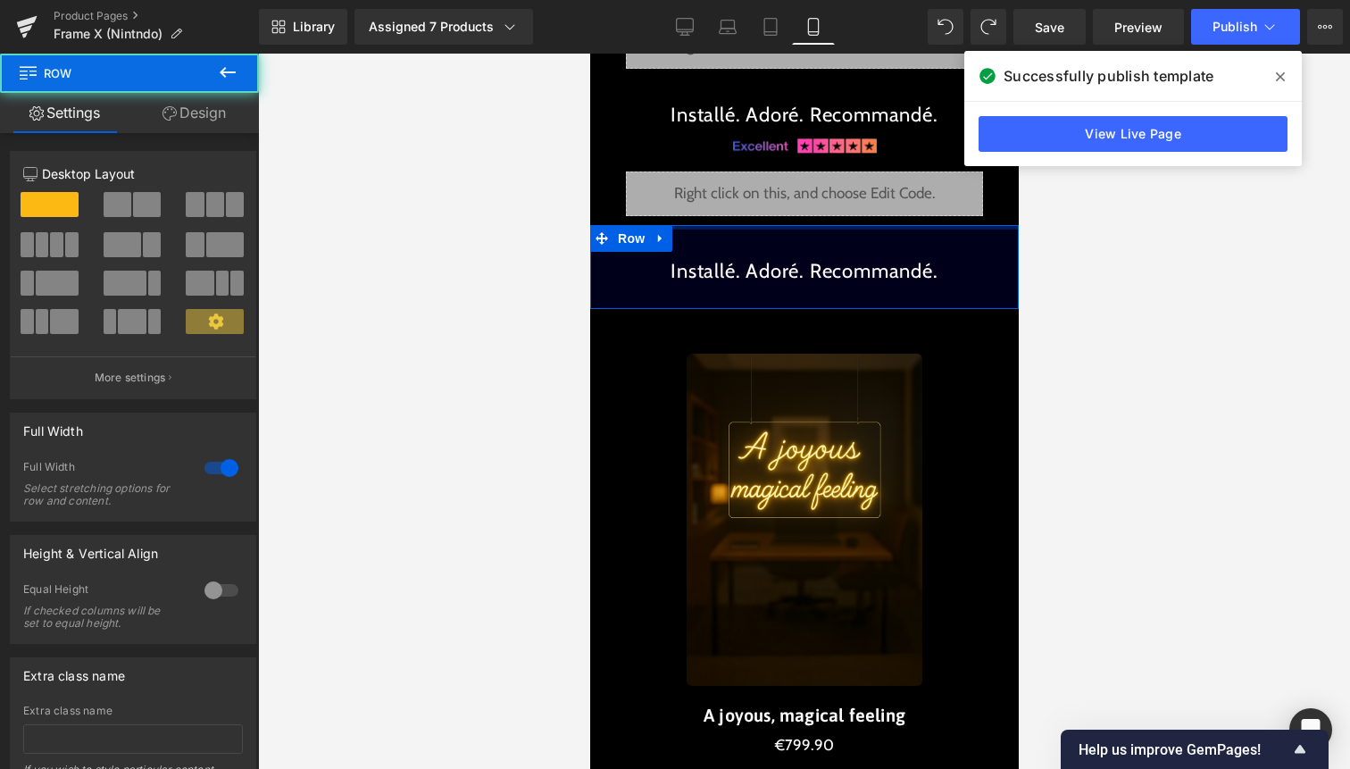
drag, startPoint x: 756, startPoint y: 241, endPoint x: 756, endPoint y: 213, distance: 27.7
click at [756, 213] on div "Liquid Image Image Un saut hors du temps. Une étoile vient de tomber. Text Bloc…" at bounding box center [803, 56] width 429 height 6201
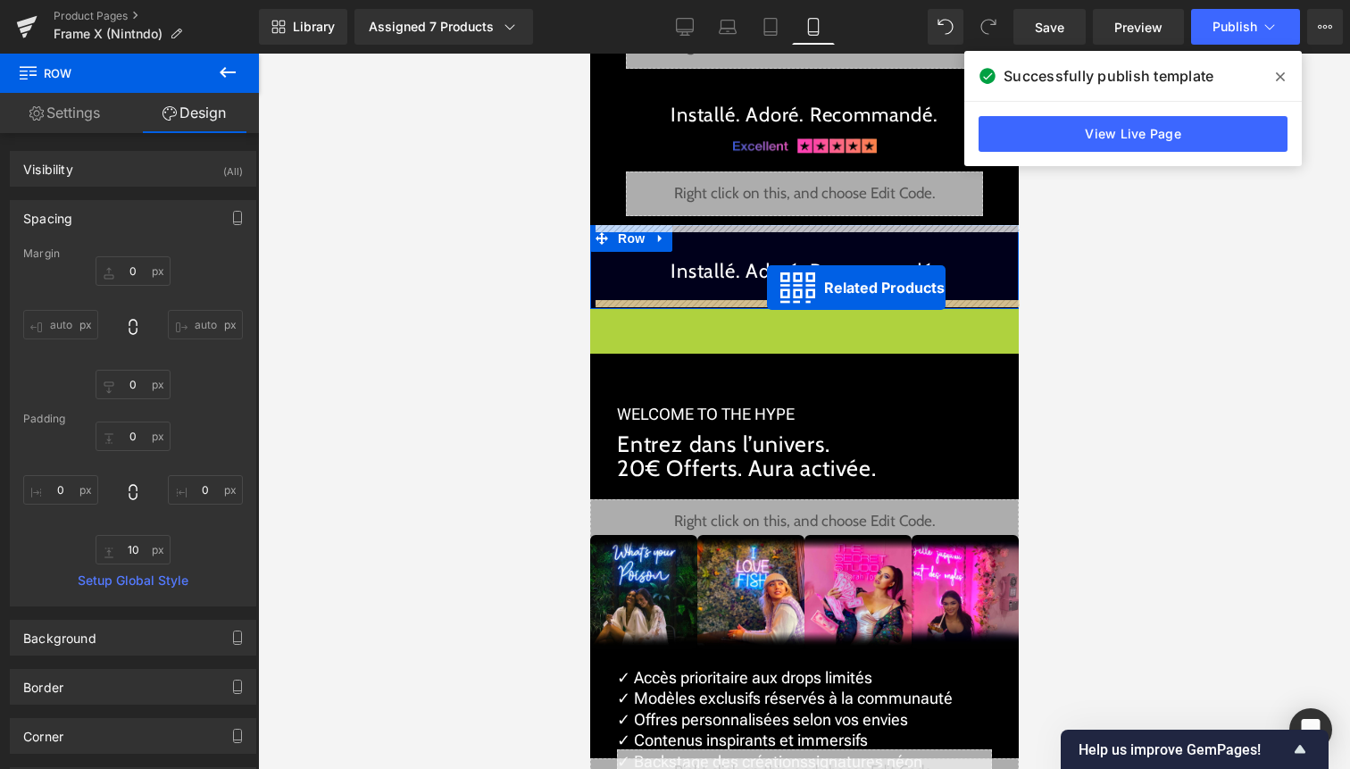
drag, startPoint x: 764, startPoint y: 326, endPoint x: 766, endPoint y: 288, distance: 38.4
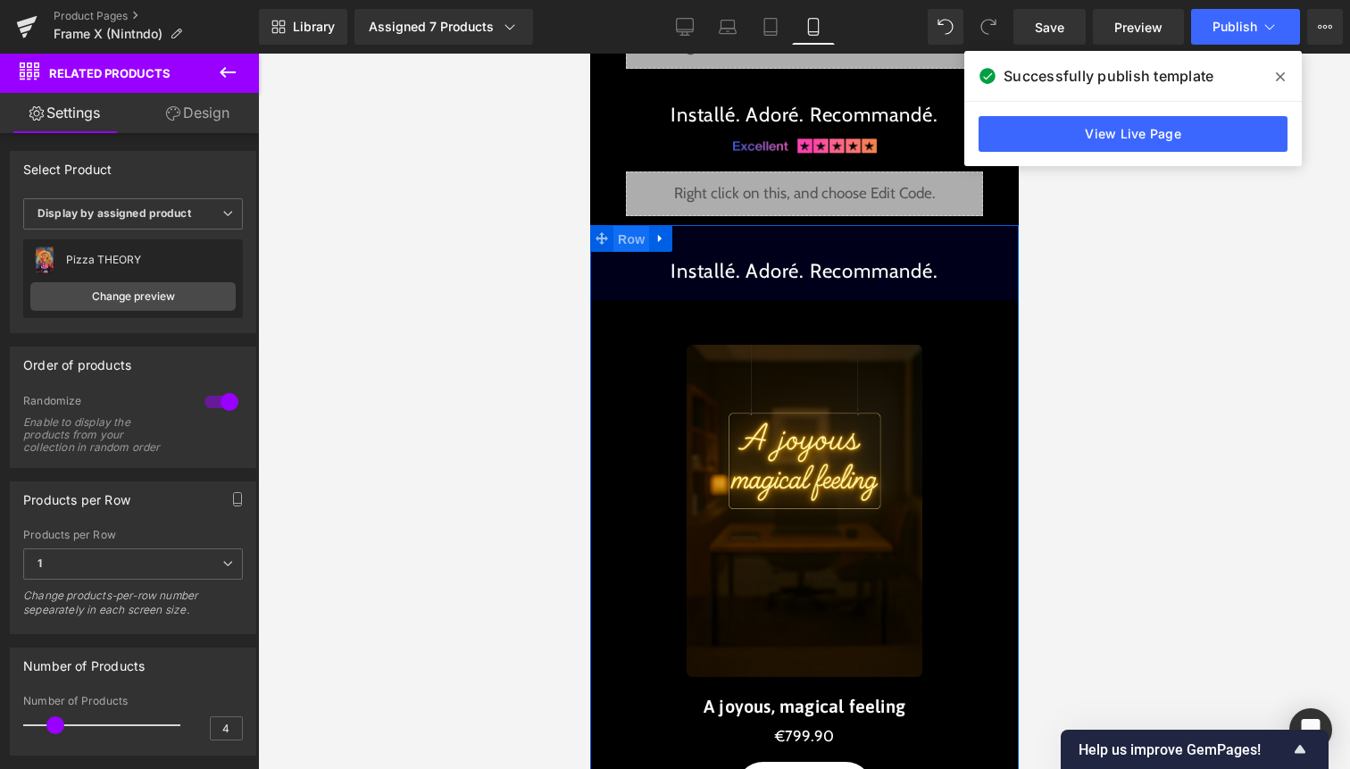
click at [614, 245] on span "Row" at bounding box center [631, 239] width 36 height 27
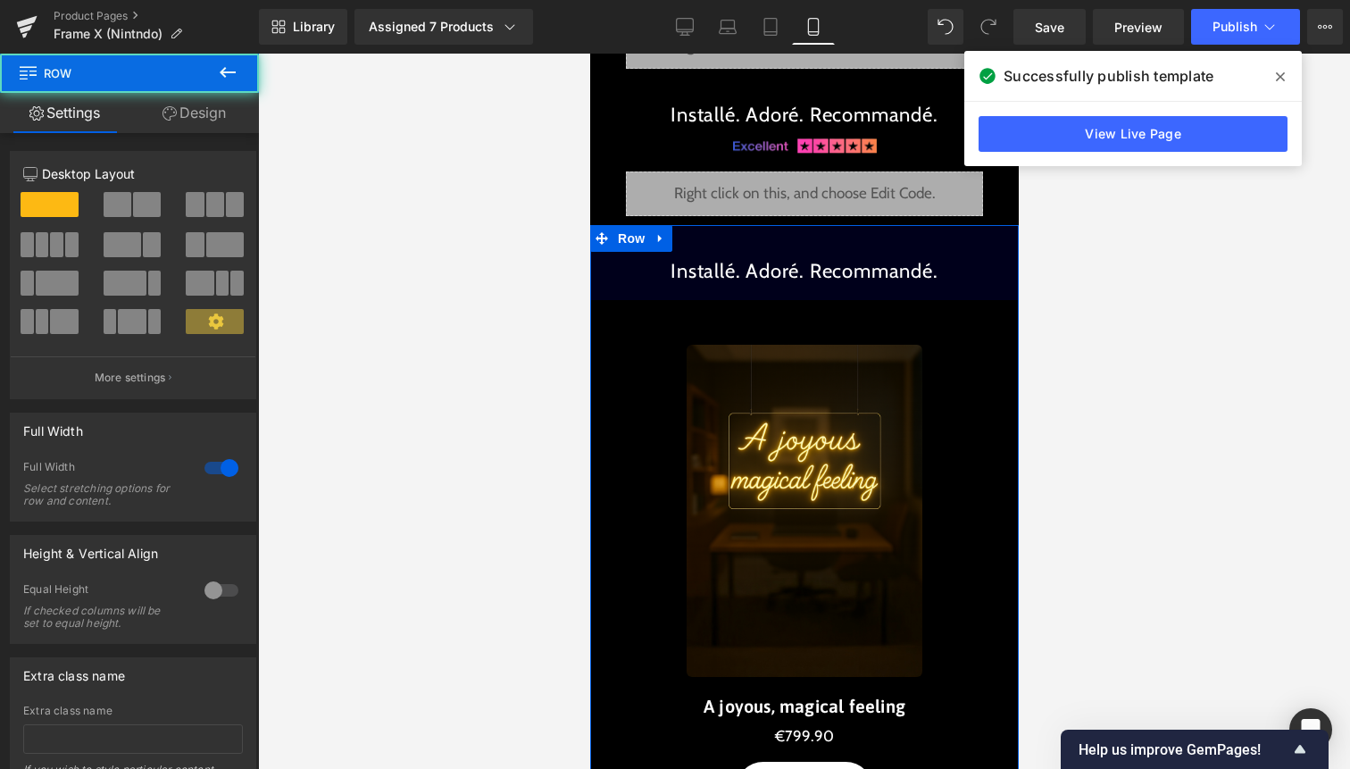
click at [221, 119] on link "Design" at bounding box center [193, 113] width 129 height 40
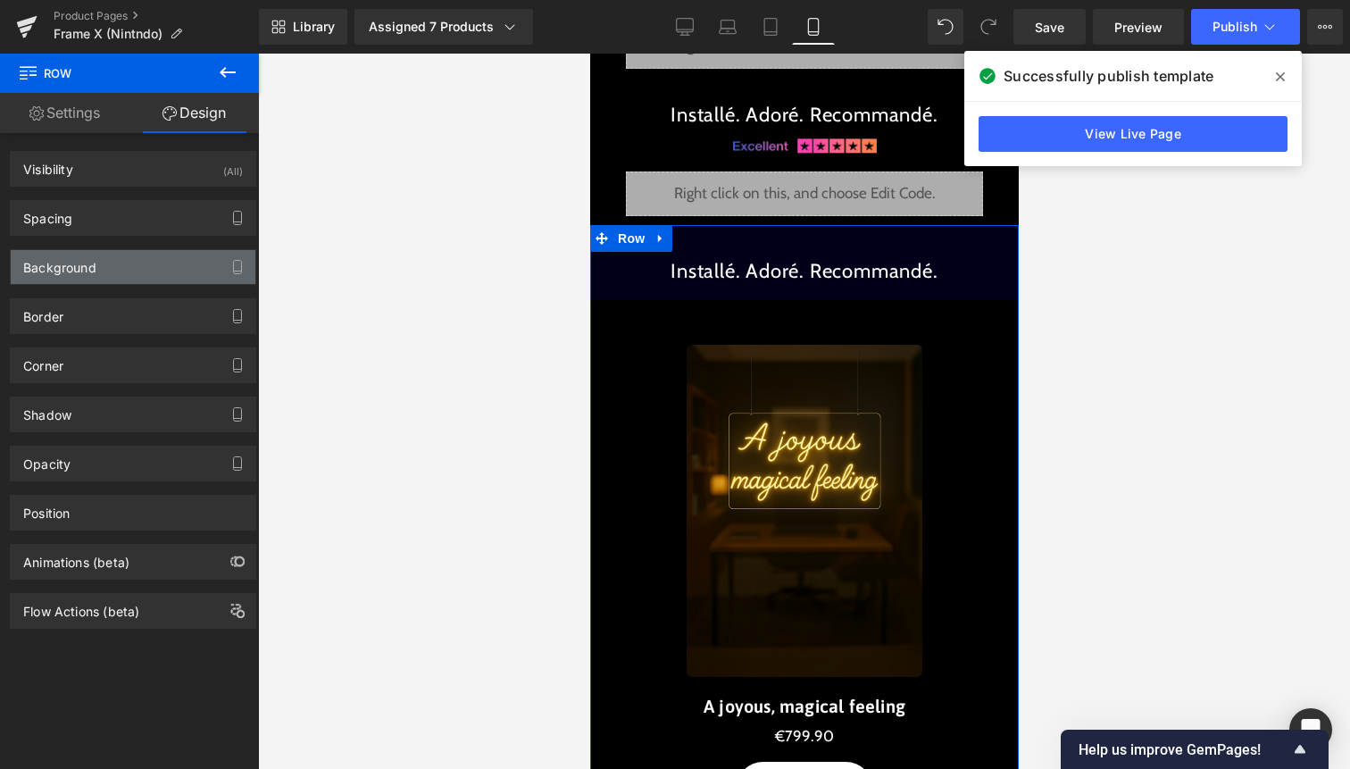
click at [168, 259] on div "Background" at bounding box center [133, 267] width 245 height 34
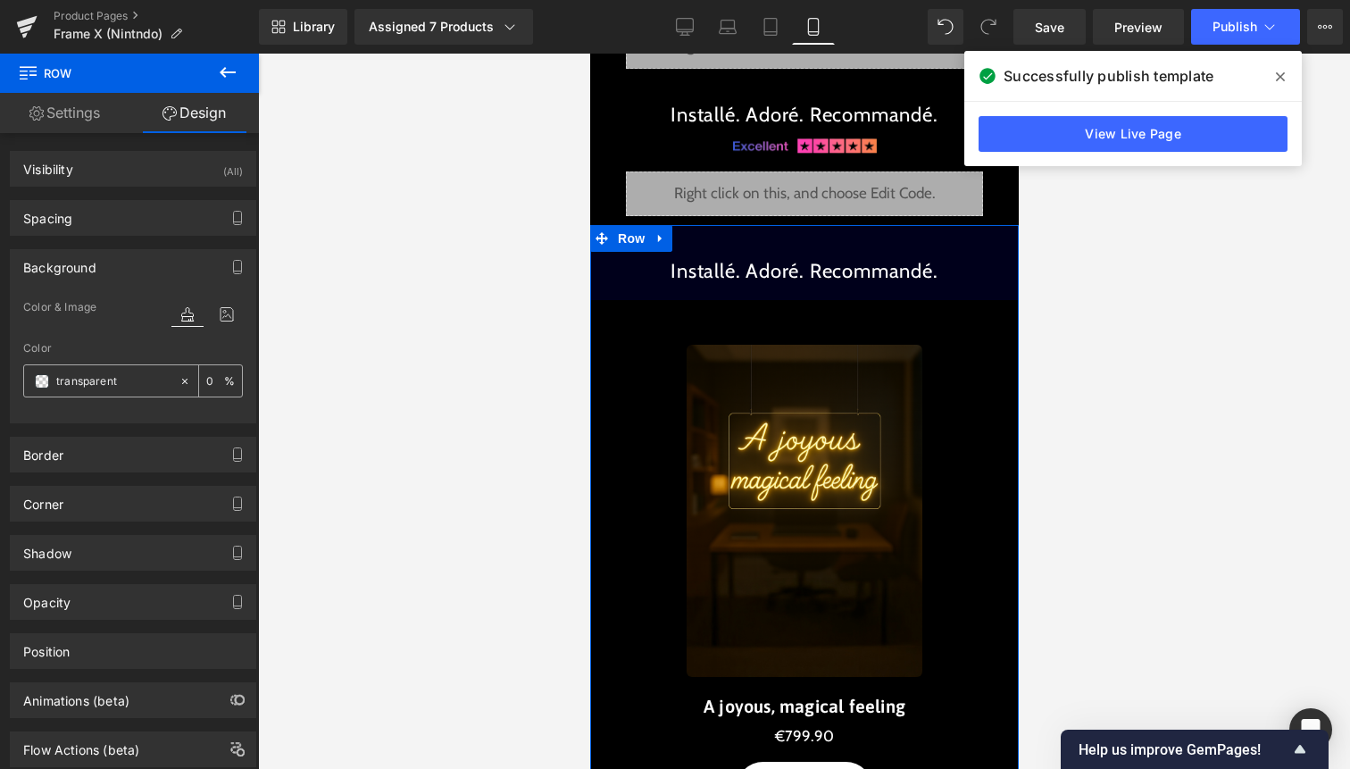
click at [37, 383] on span at bounding box center [42, 381] width 14 height 14
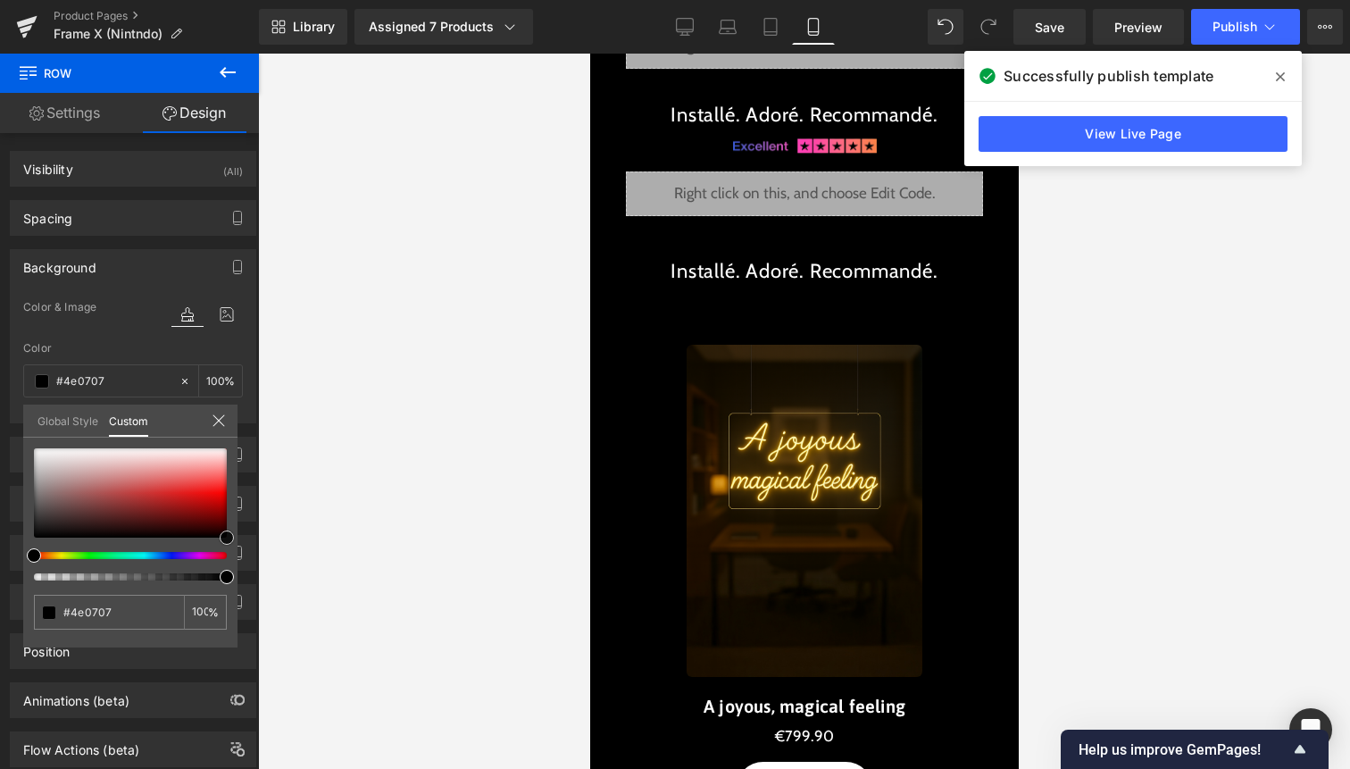
drag, startPoint x: 107, startPoint y: 501, endPoint x: 372, endPoint y: 606, distance: 285.4
click at [372, 606] on div "Row You are previewing how the will restyle your page. You can not edit Element…" at bounding box center [675, 399] width 1350 height 799
click at [419, 452] on div at bounding box center [804, 411] width 1092 height 715
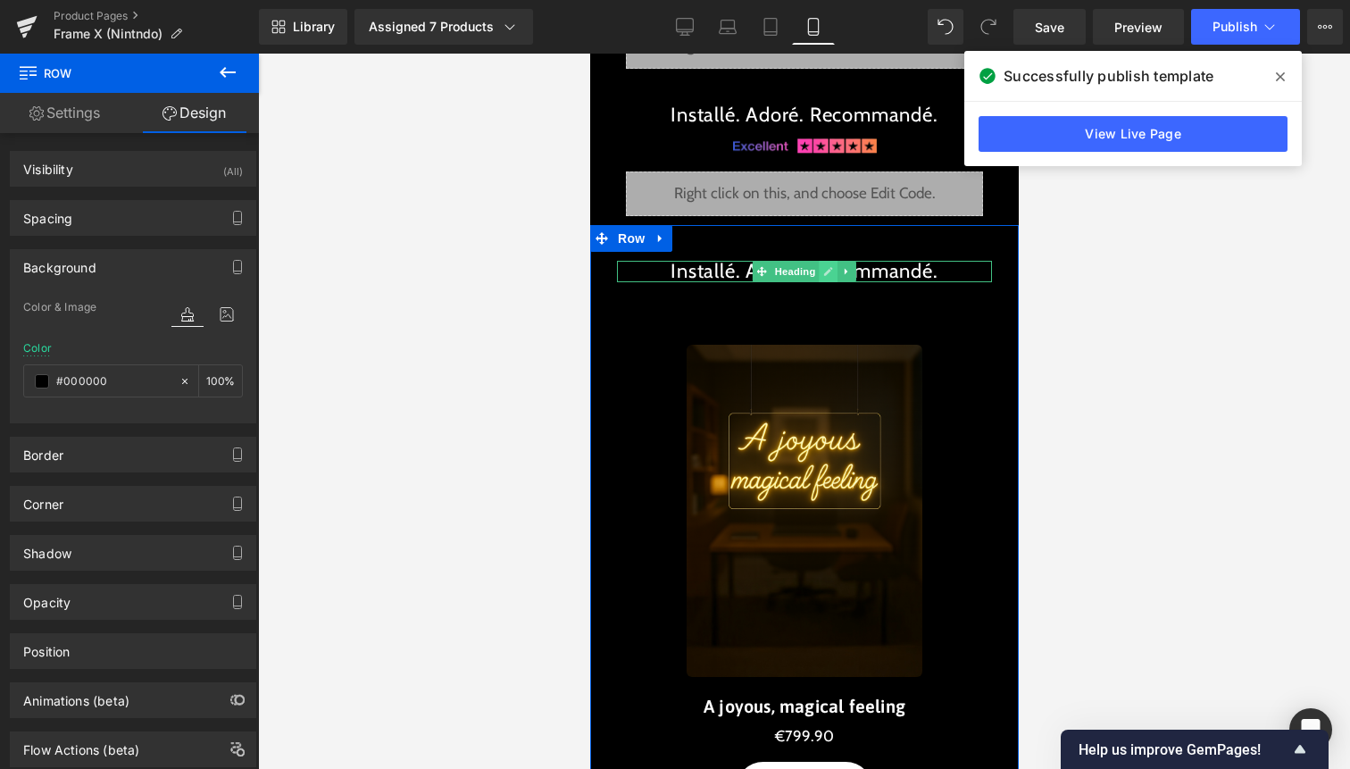
click at [823, 279] on link at bounding box center [828, 271] width 19 height 21
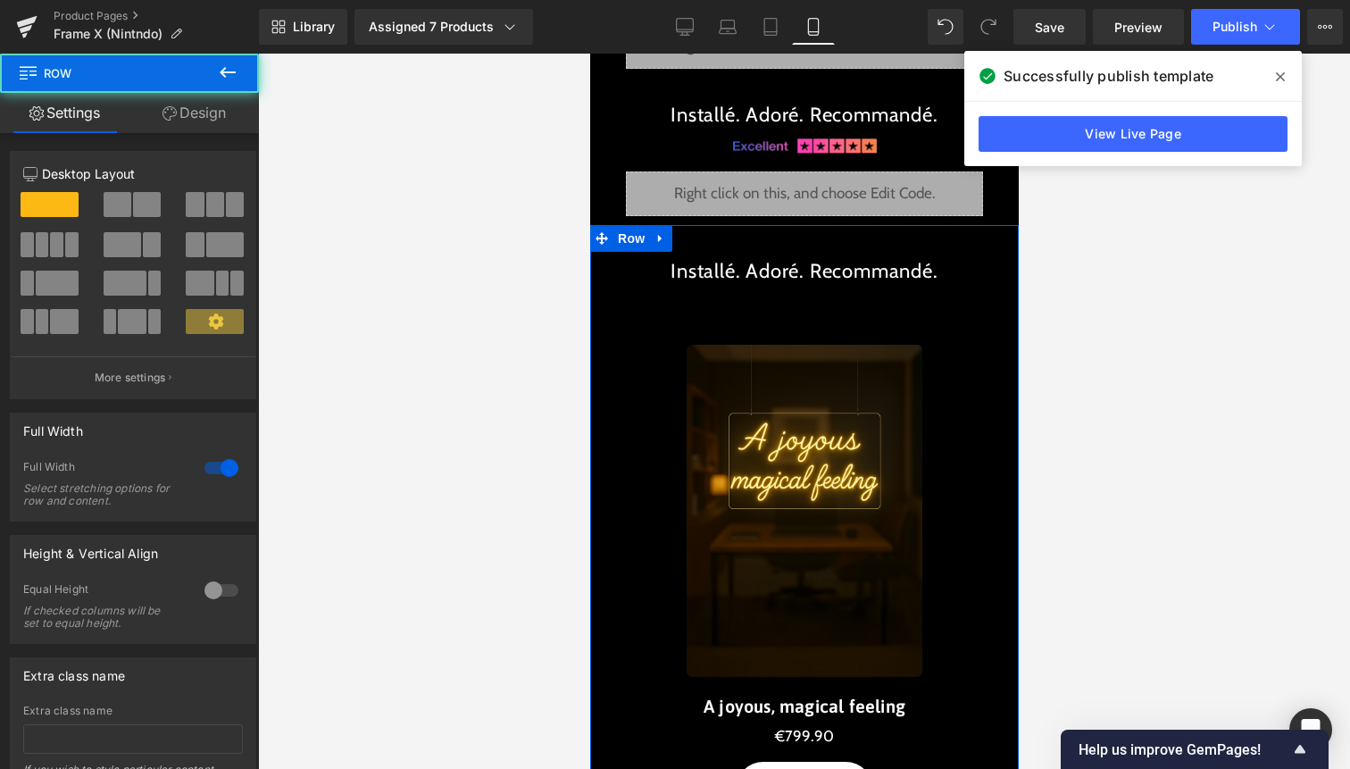
click at [814, 282] on h1 "Installé. Adoré. Recommandé." at bounding box center [803, 271] width 375 height 21
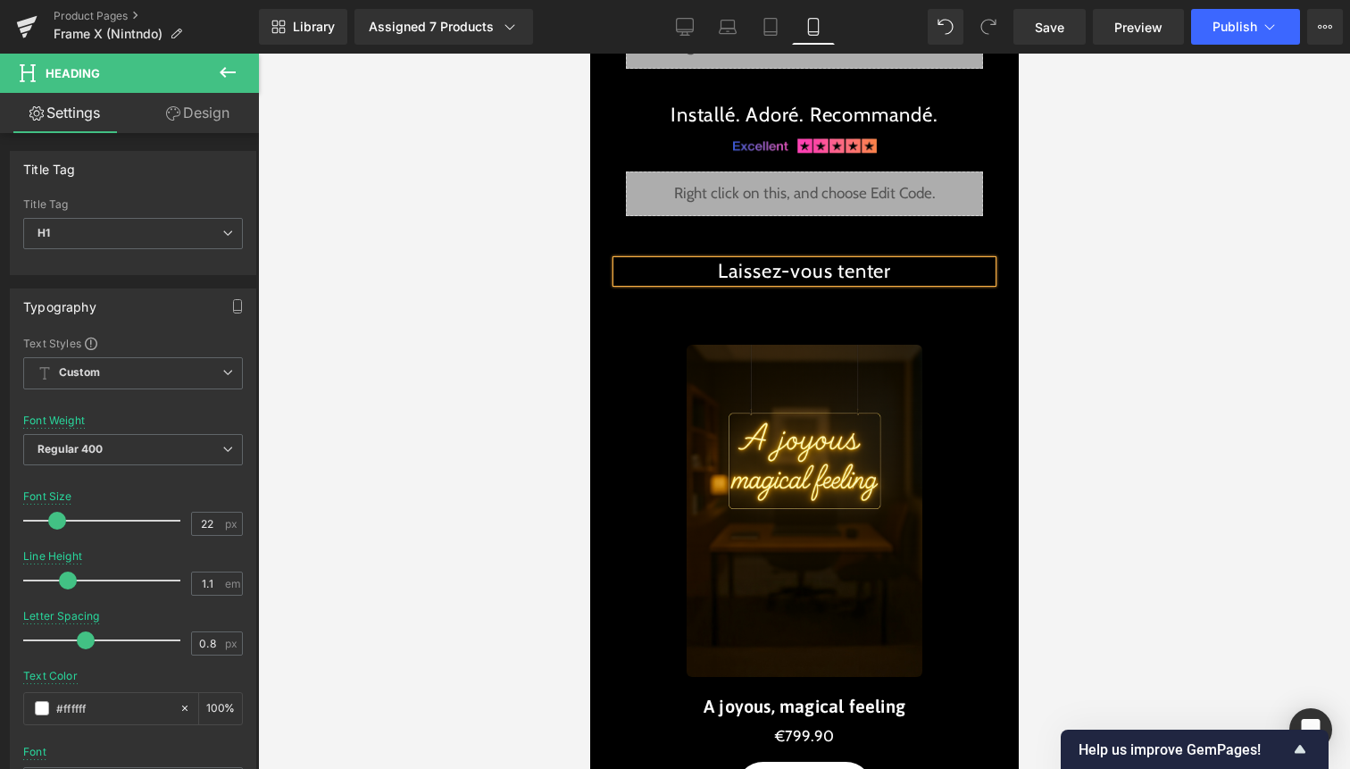
click at [795, 280] on h1 "Laissez-vous tenter" at bounding box center [803, 271] width 375 height 21
click at [762, 272] on h1 "Laissez l’aura vous emporter." at bounding box center [803, 271] width 375 height 21
click at [1086, 355] on div at bounding box center [804, 411] width 1092 height 715
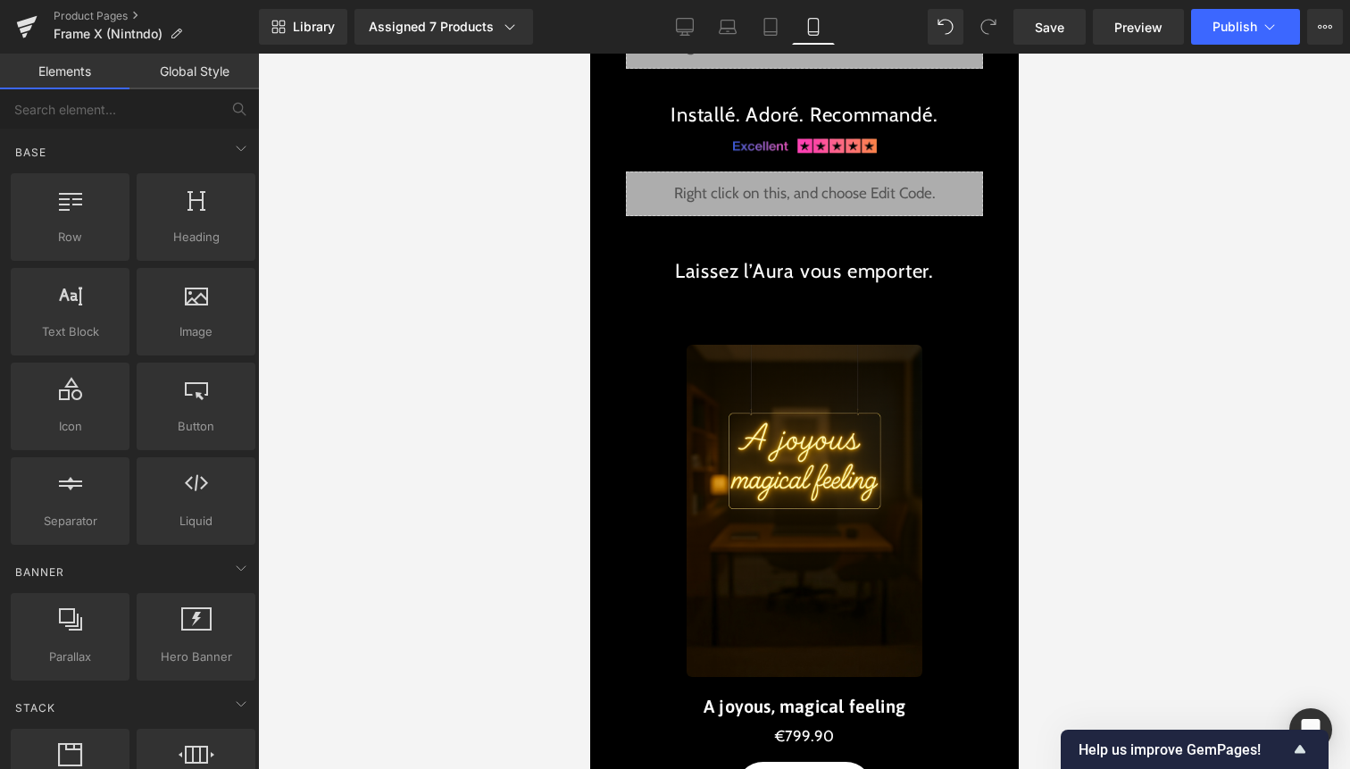
click at [1217, 46] on div "Library Assigned 7 Products Product Preview Pizza THEORY Cosmic JUMP Cursed FLW…" at bounding box center [804, 27] width 1091 height 54
click at [1223, 28] on span "Publish" at bounding box center [1235, 27] width 45 height 14
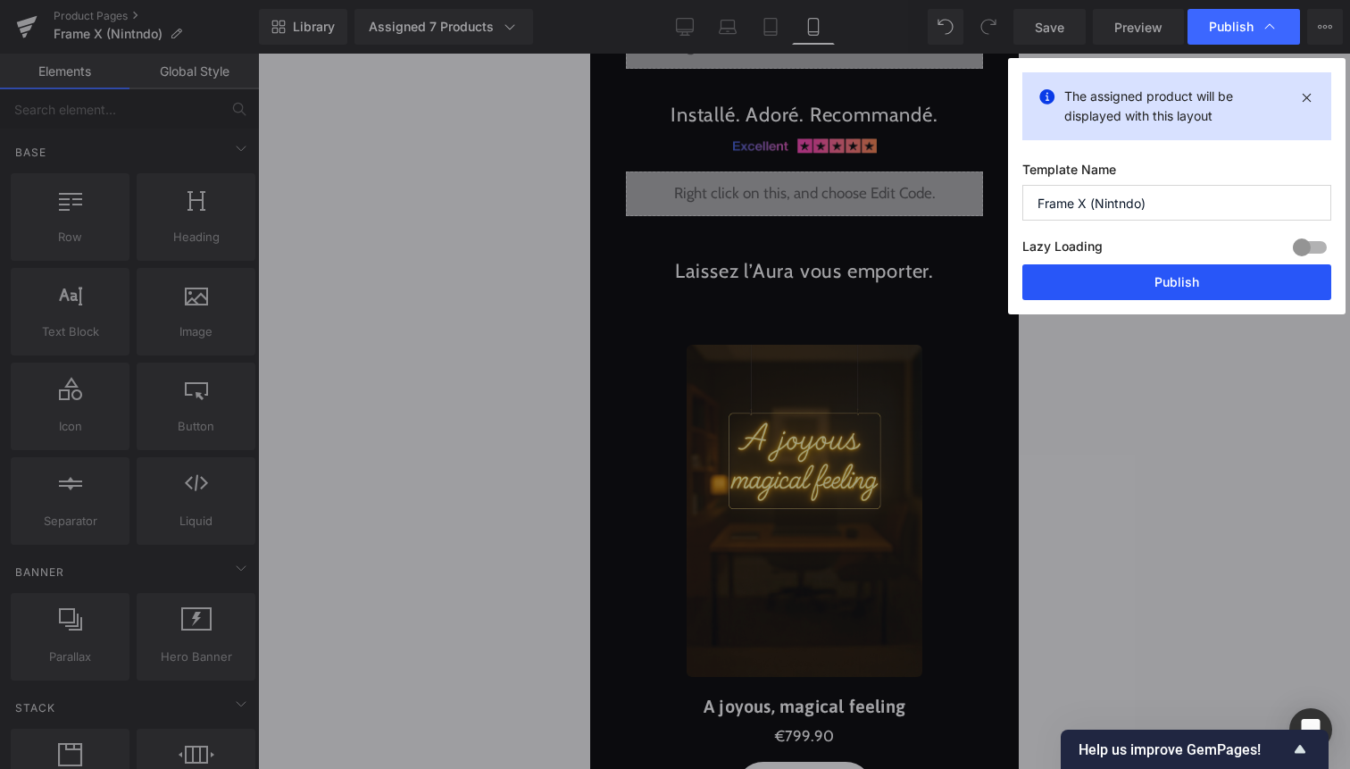
click at [1223, 277] on button "Publish" at bounding box center [1177, 282] width 309 height 36
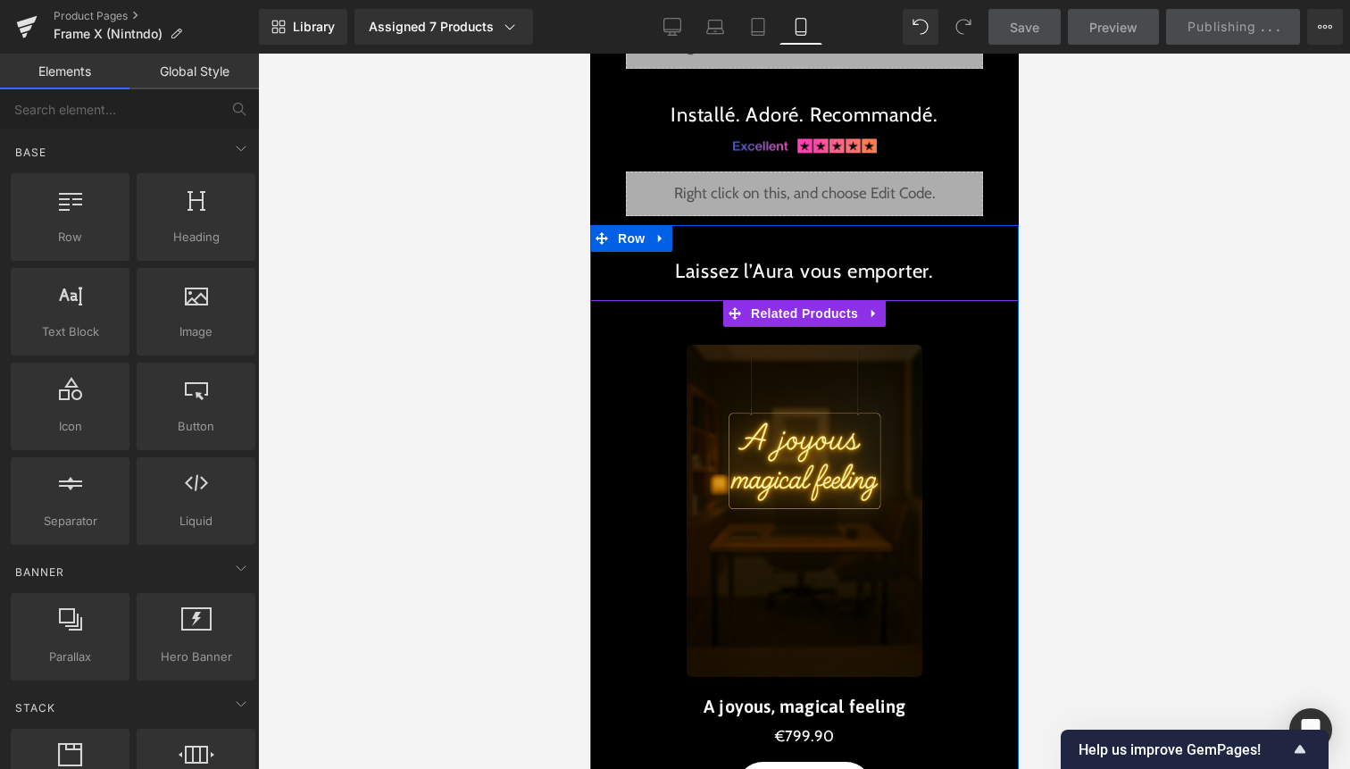
click at [796, 318] on span "Related Products" at bounding box center [804, 313] width 116 height 27
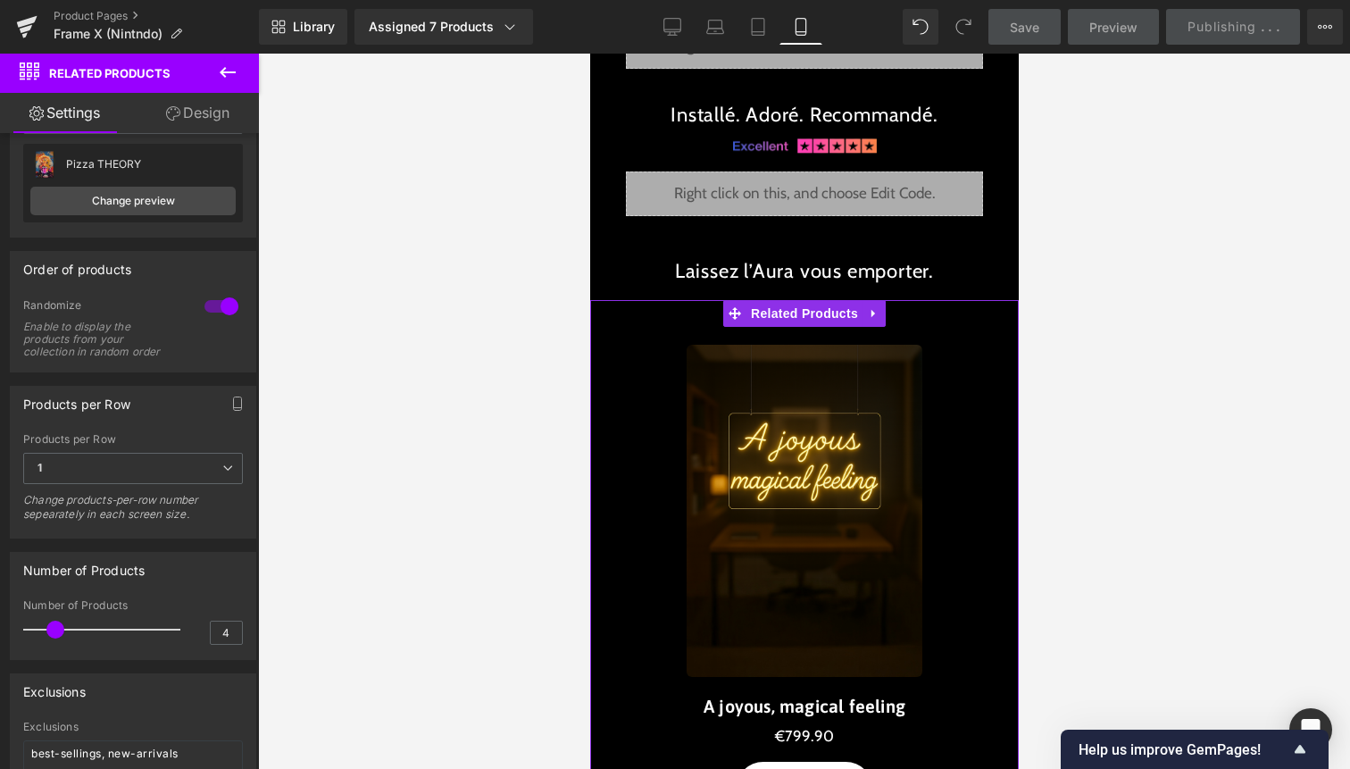
scroll to position [97, 0]
click at [127, 467] on span "1" at bounding box center [133, 466] width 220 height 31
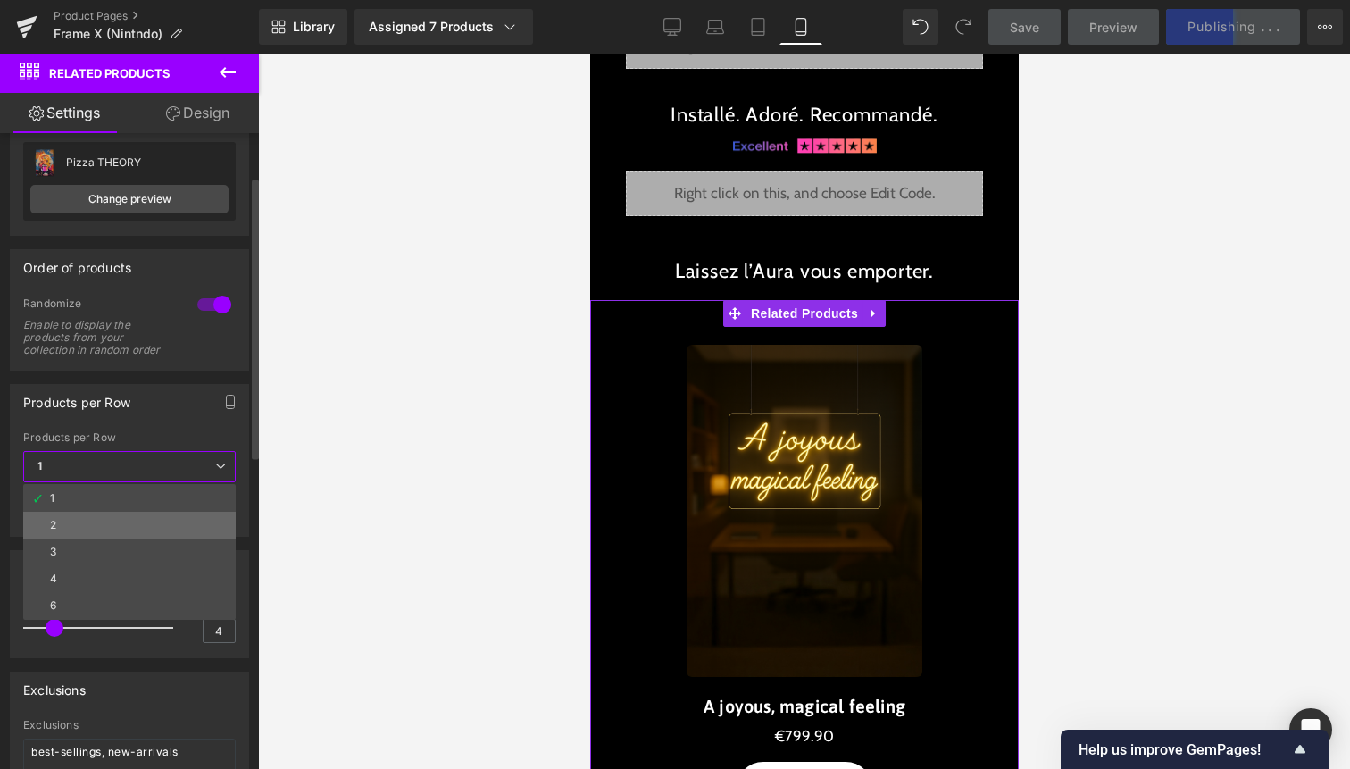
click at [98, 514] on li "2" at bounding box center [129, 525] width 213 height 27
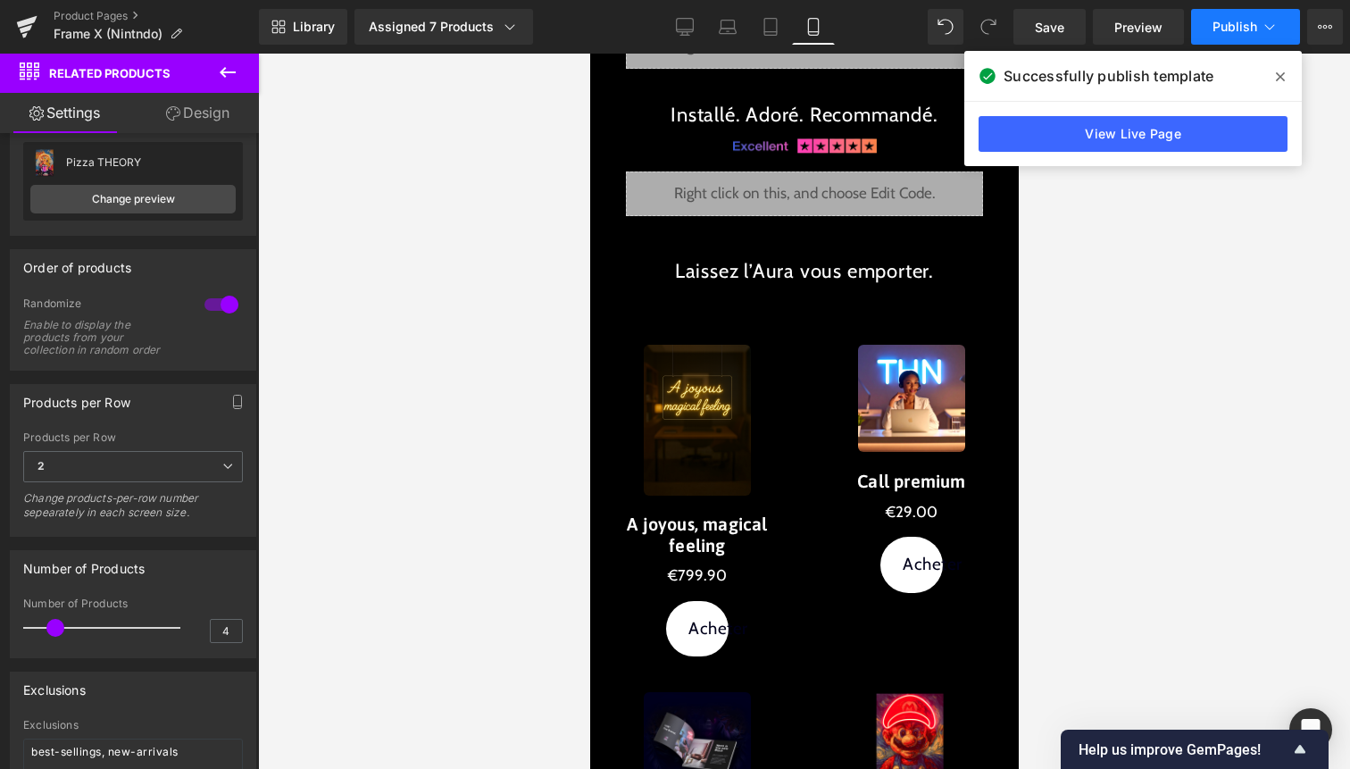
click at [1225, 37] on button "Publish" at bounding box center [1245, 27] width 109 height 36
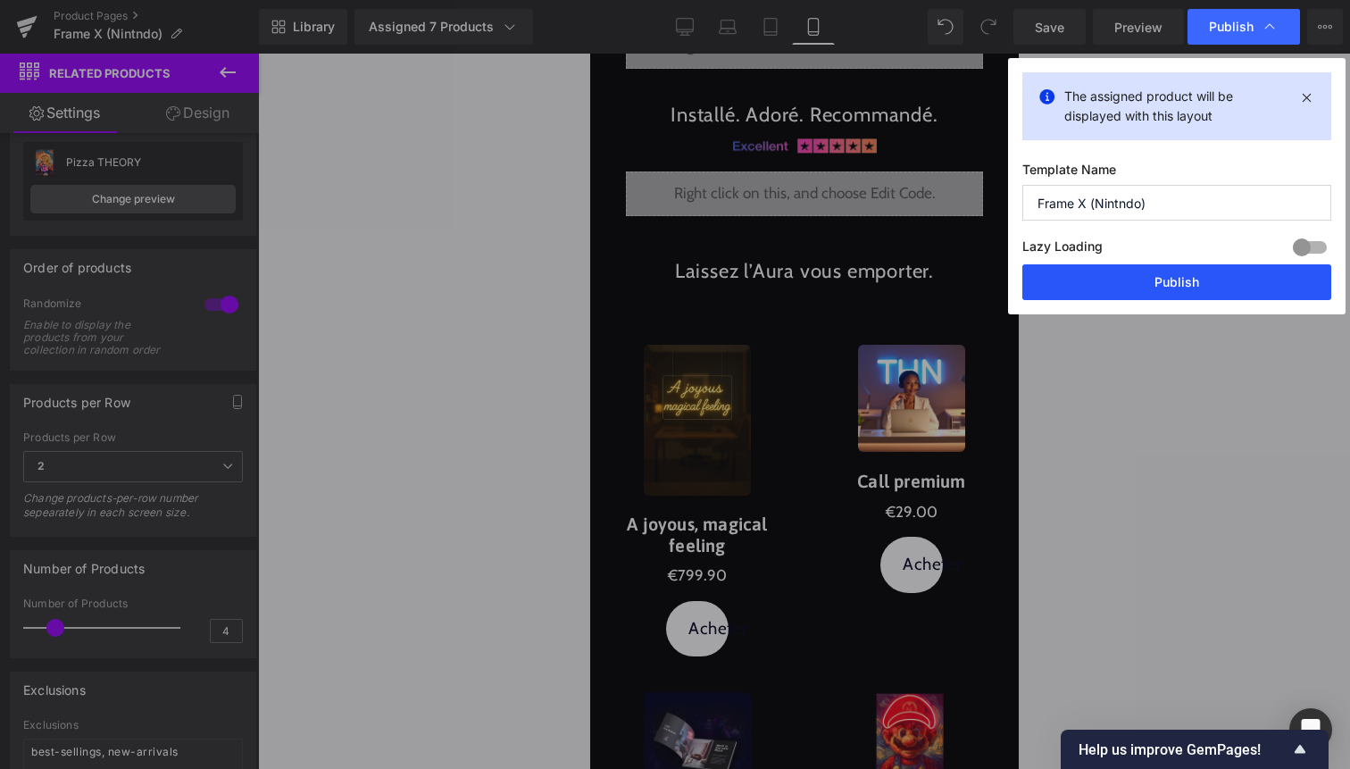
click at [1183, 271] on button "Publish" at bounding box center [1177, 282] width 309 height 36
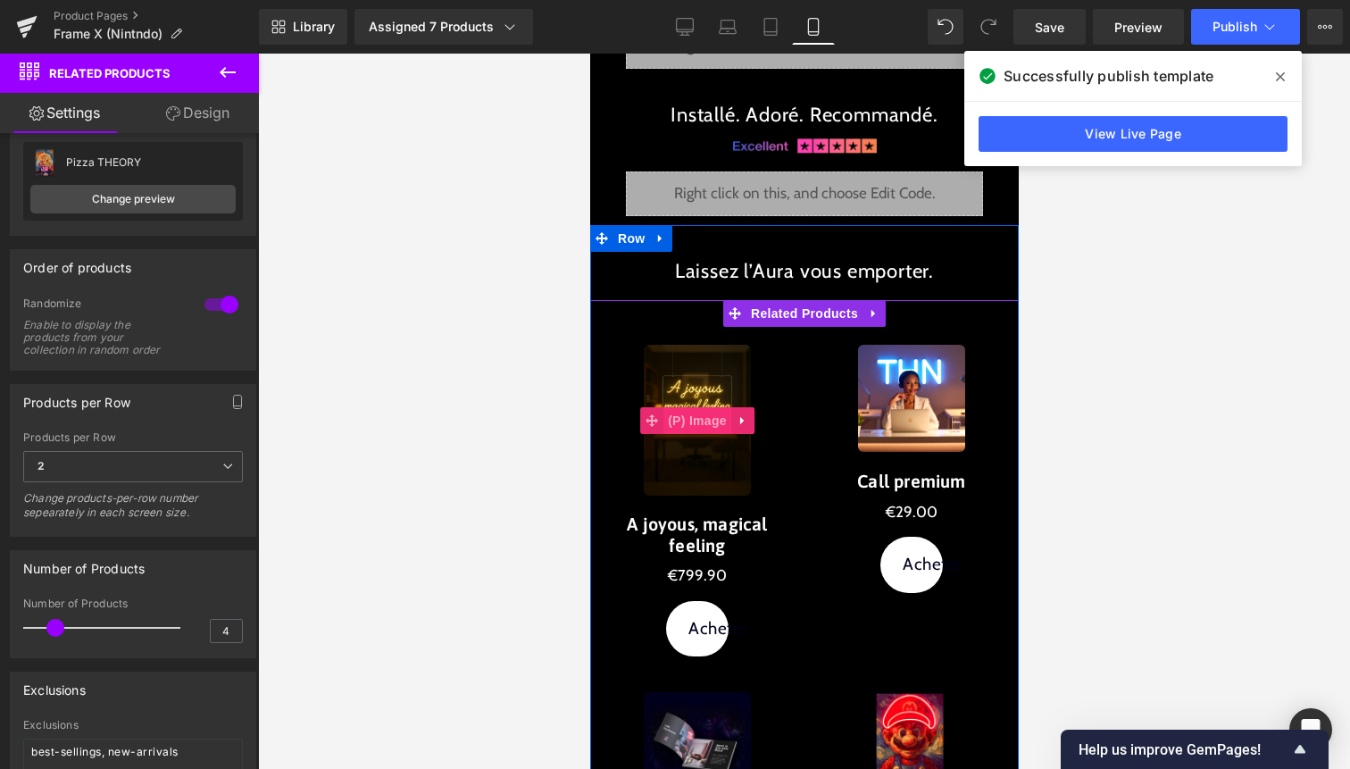
click at [711, 420] on span "(P) Image" at bounding box center [697, 420] width 68 height 27
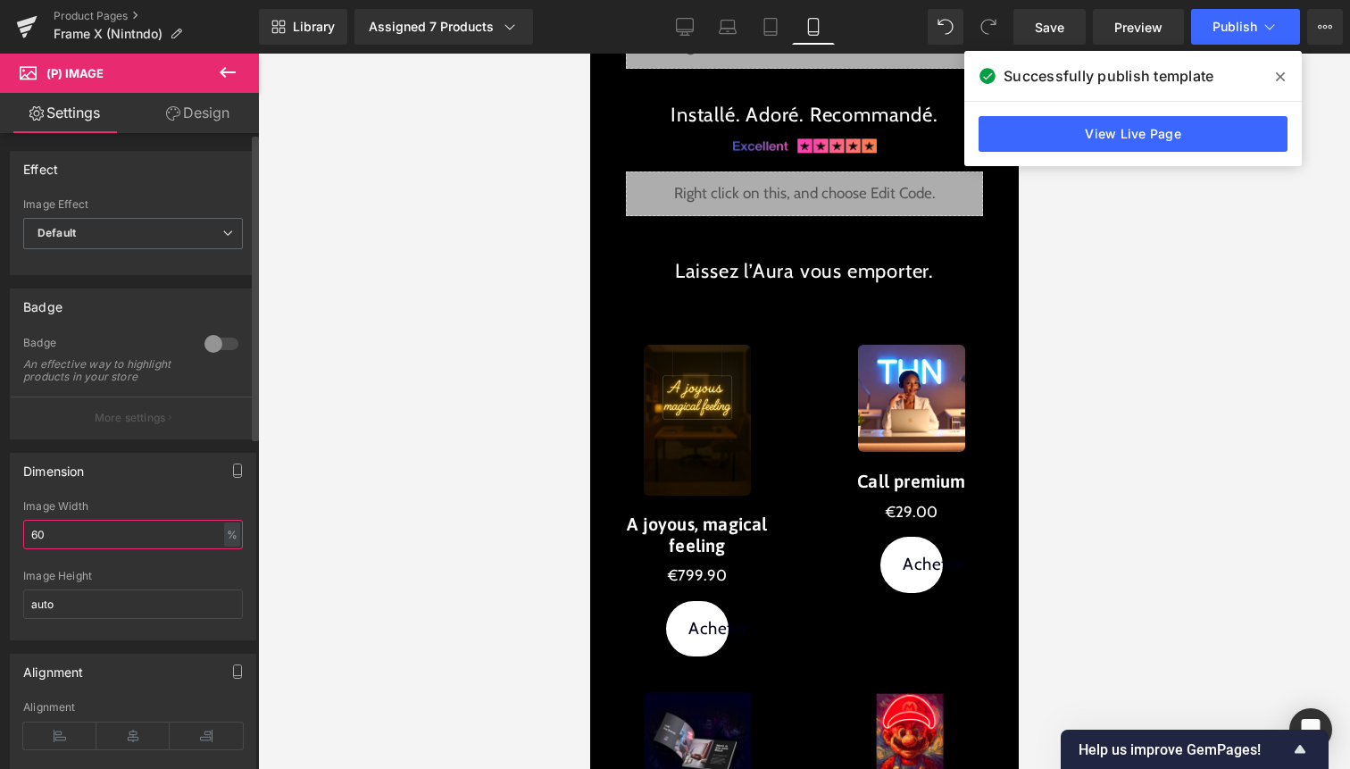
click at [188, 548] on input "60" at bounding box center [133, 534] width 220 height 29
type input "6"
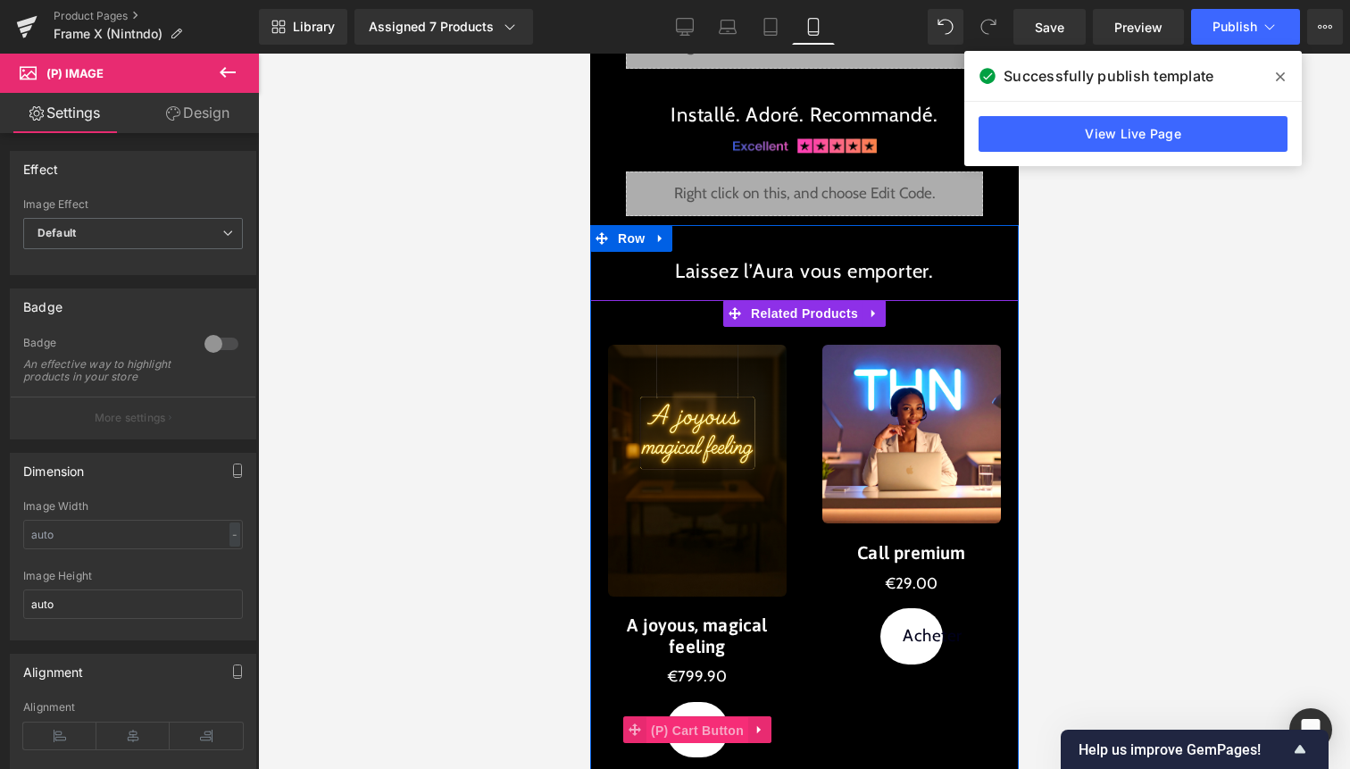
click at [705, 727] on span "(P) Cart Button" at bounding box center [697, 730] width 102 height 27
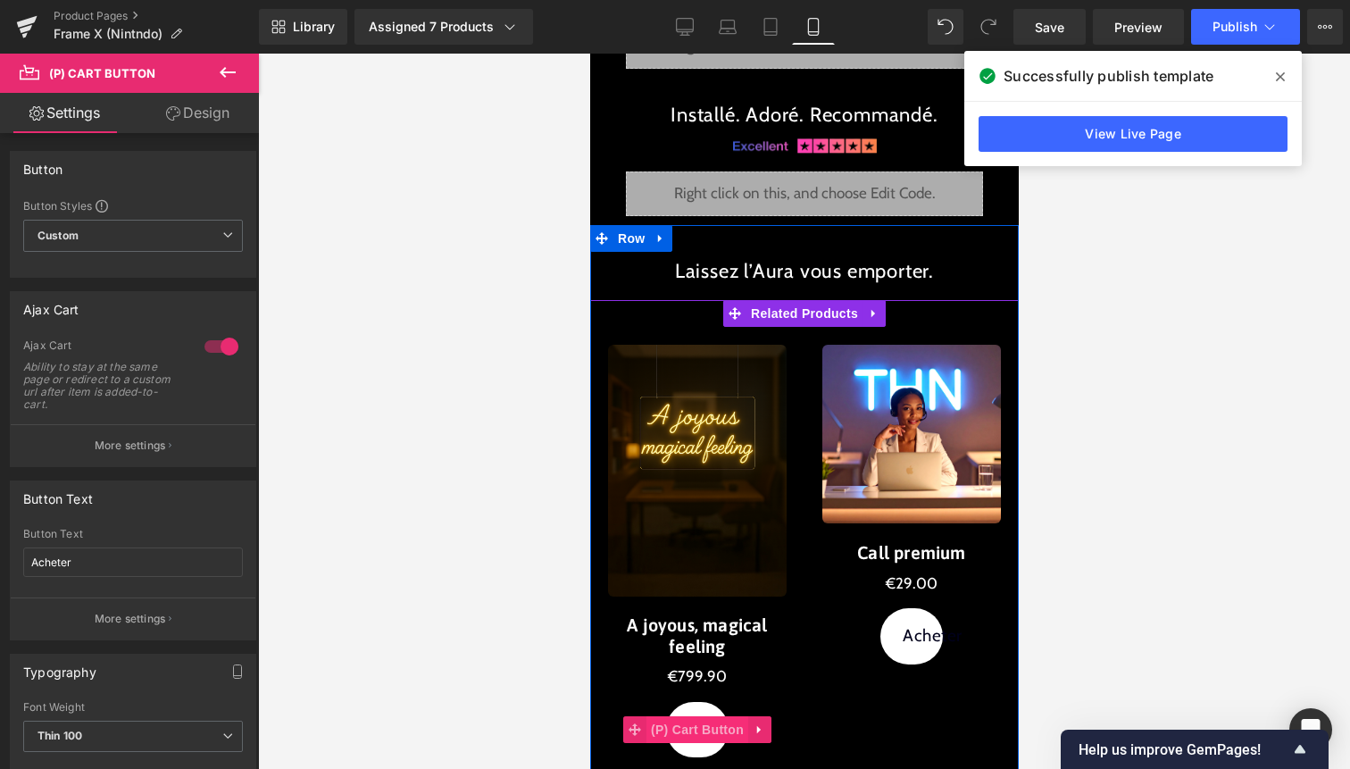
click at [706, 727] on span "(P) Cart Button" at bounding box center [697, 729] width 102 height 27
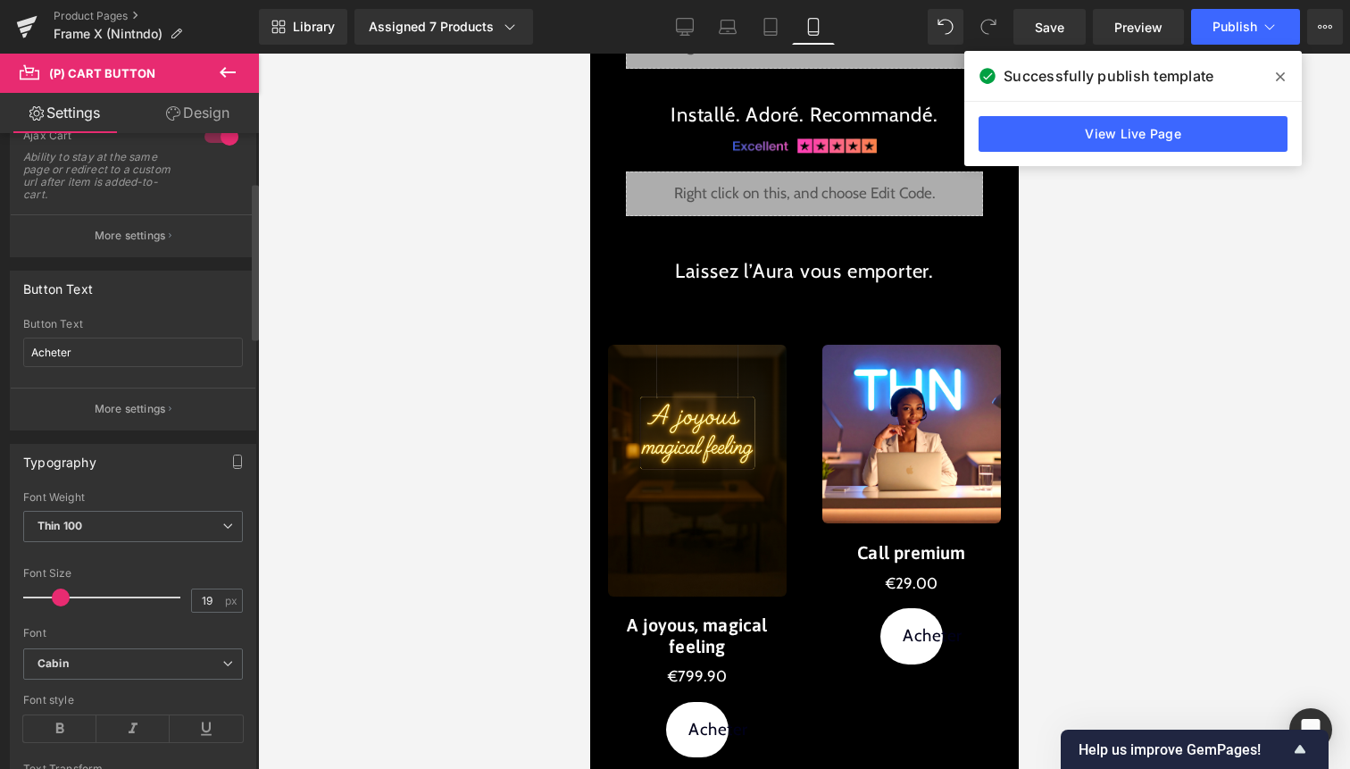
scroll to position [211, 0]
click at [63, 590] on span at bounding box center [61, 597] width 18 height 18
click at [1251, 25] on span "Publish" at bounding box center [1235, 27] width 45 height 14
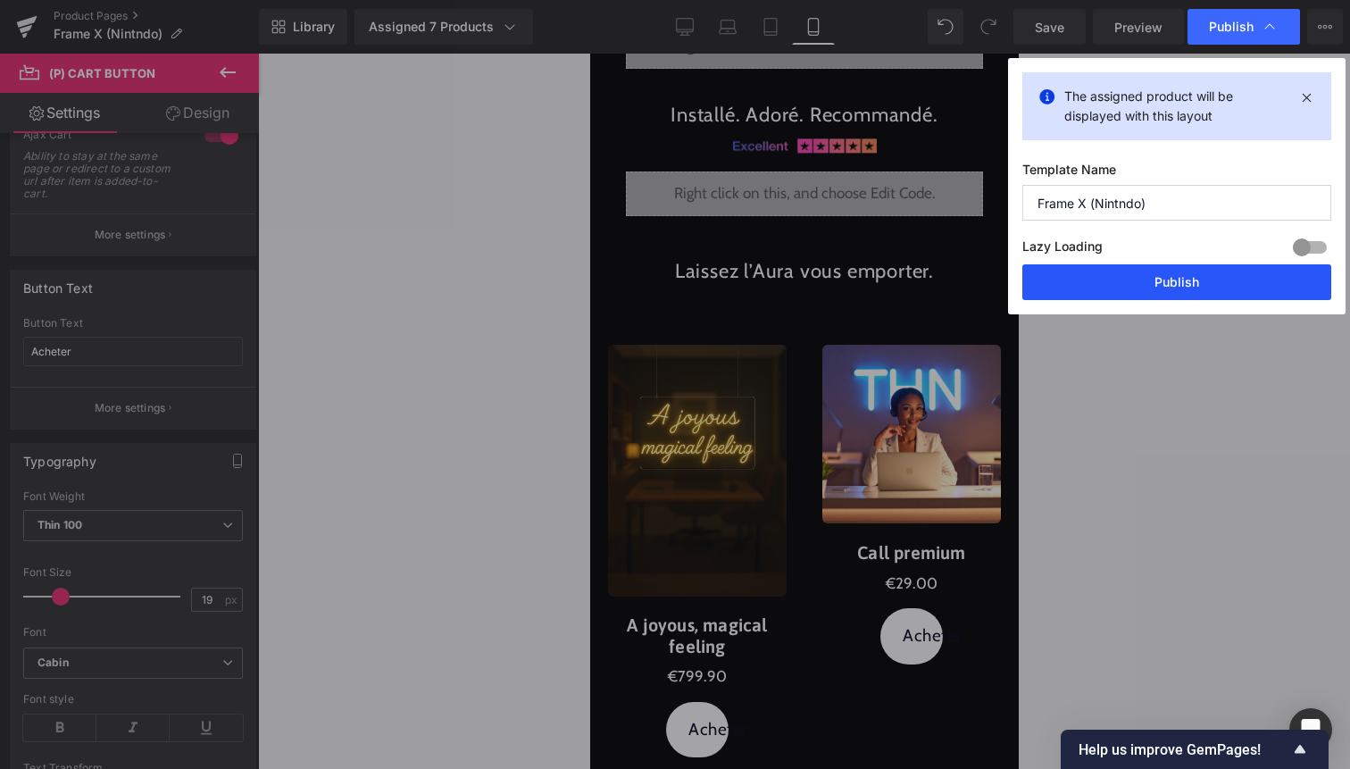
click at [1175, 298] on button "Publish" at bounding box center [1177, 282] width 309 height 36
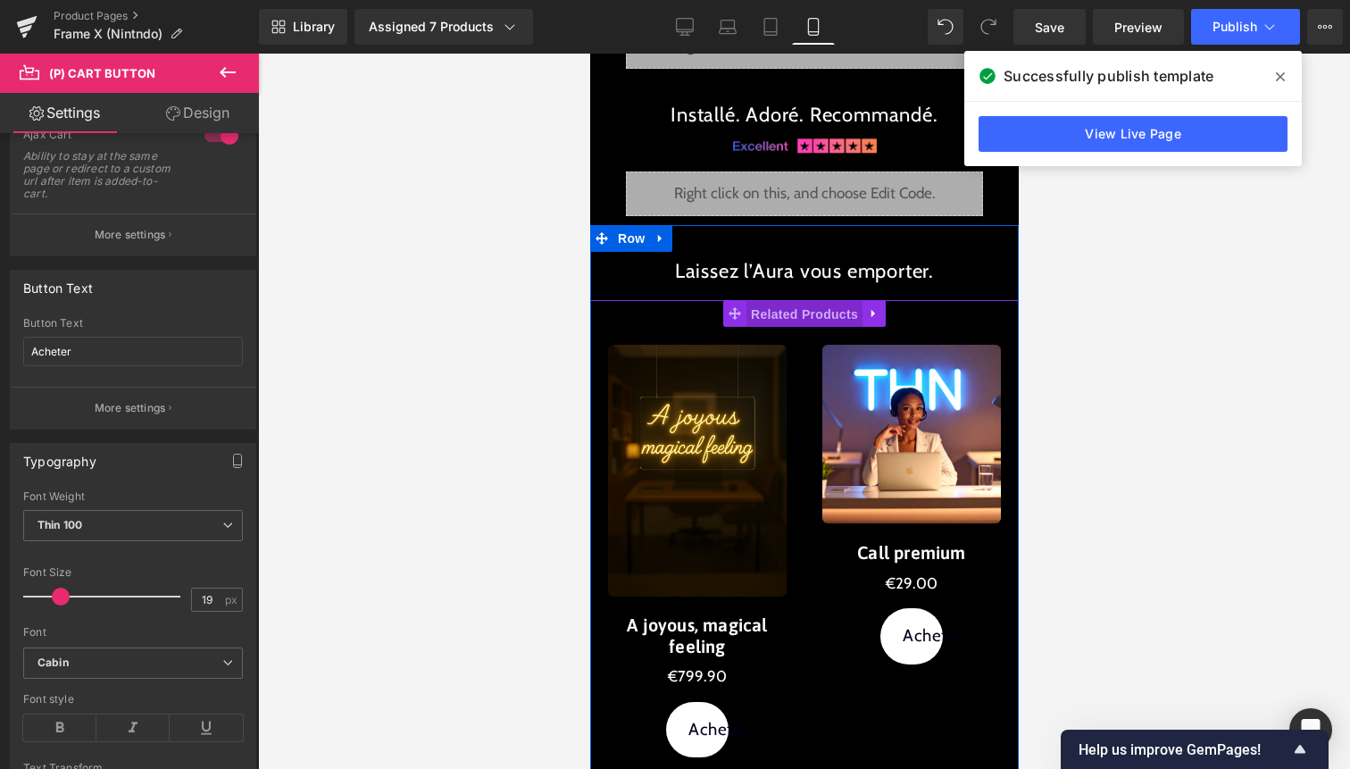
click at [806, 325] on span "Related Products" at bounding box center [804, 314] width 116 height 27
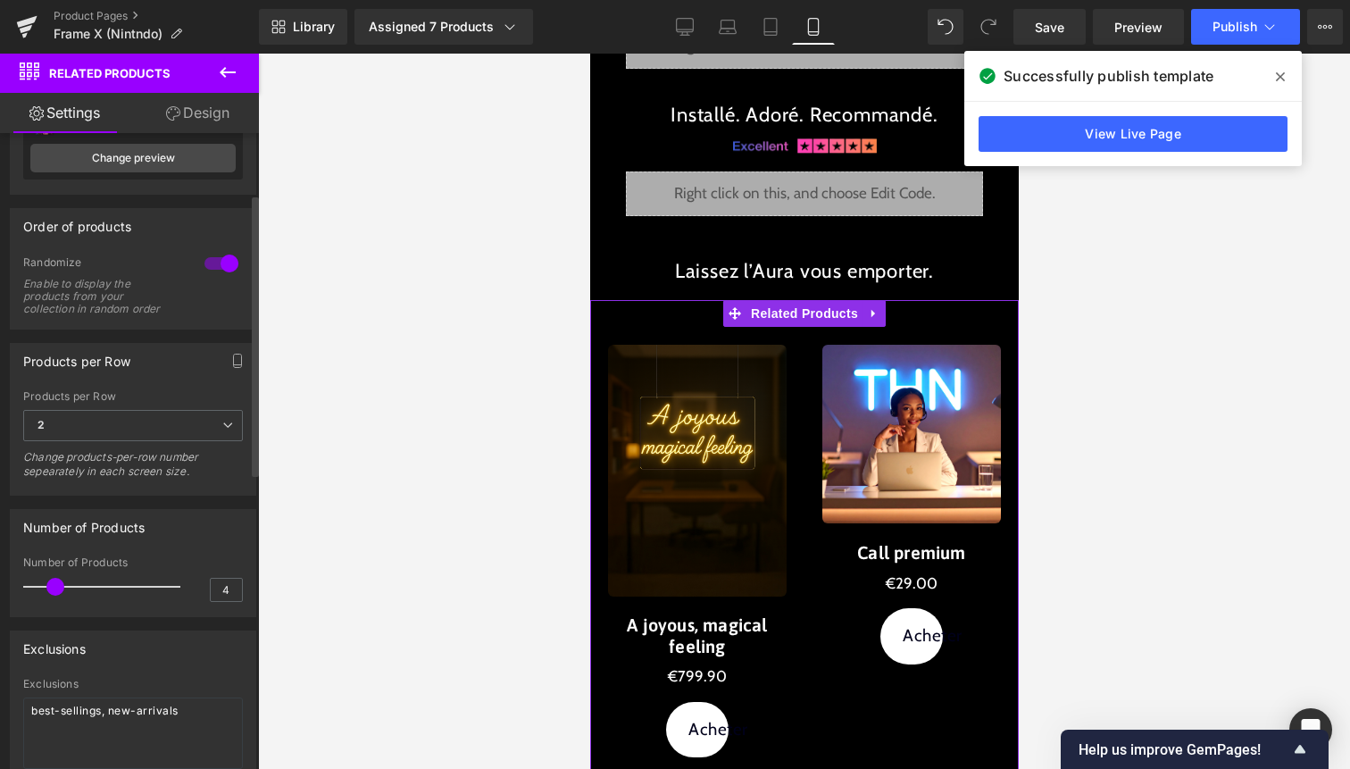
scroll to position [143, 0]
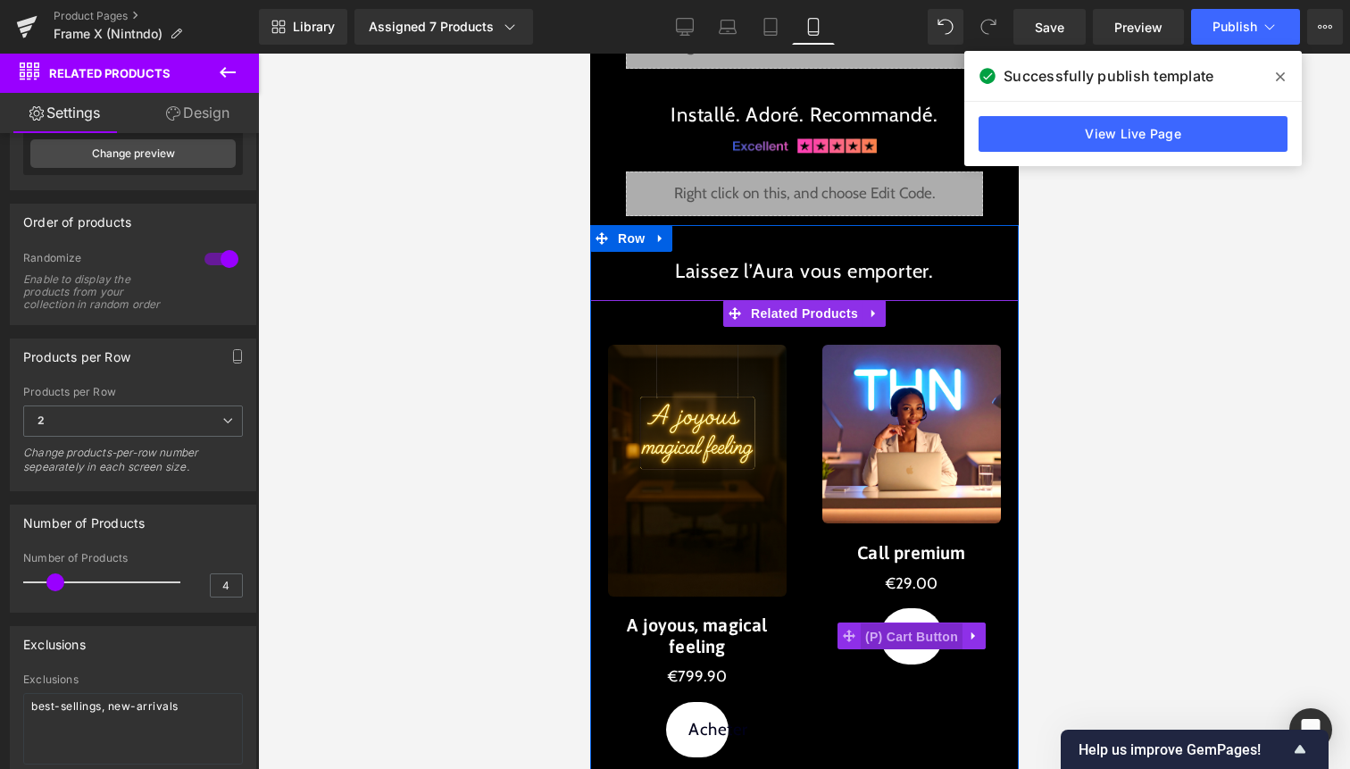
click at [916, 639] on span "(P) Cart Button" at bounding box center [911, 636] width 102 height 27
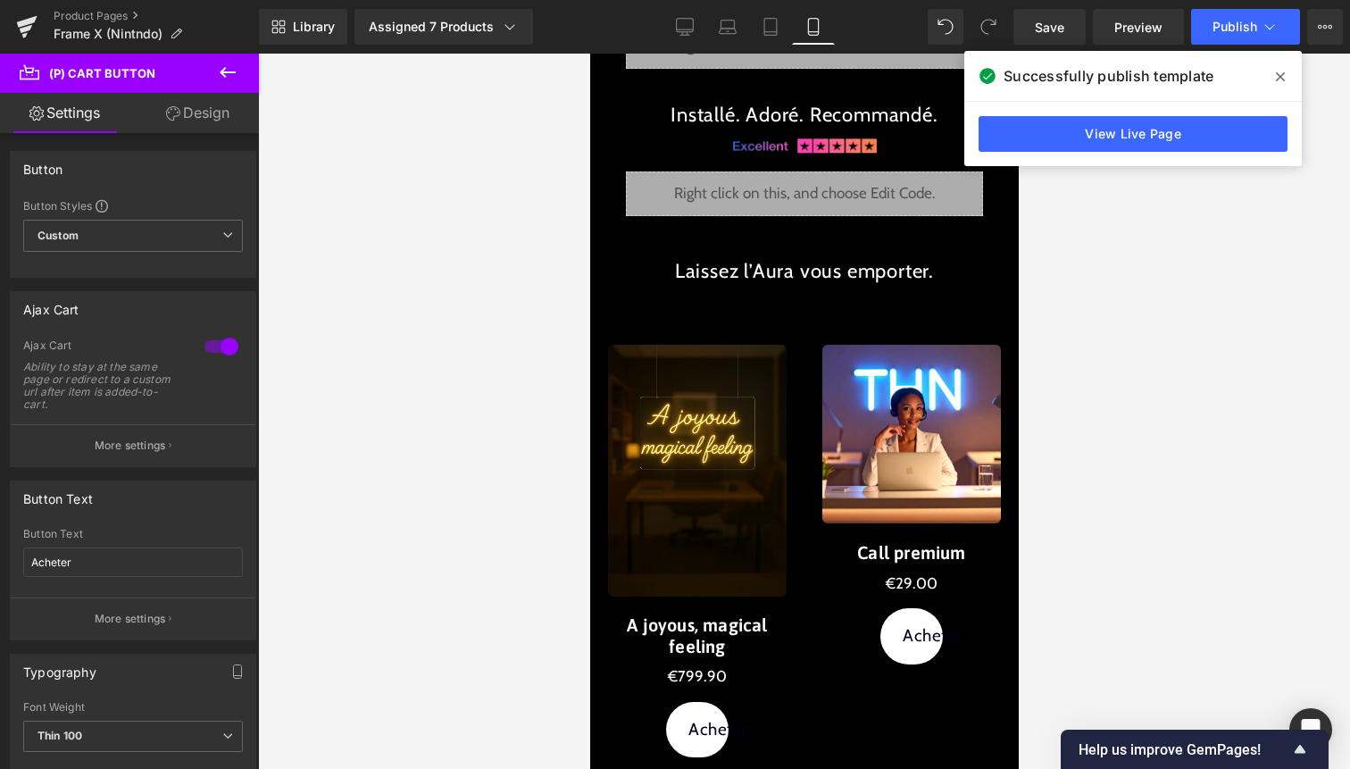
click at [196, 107] on link "Design" at bounding box center [197, 113] width 129 height 40
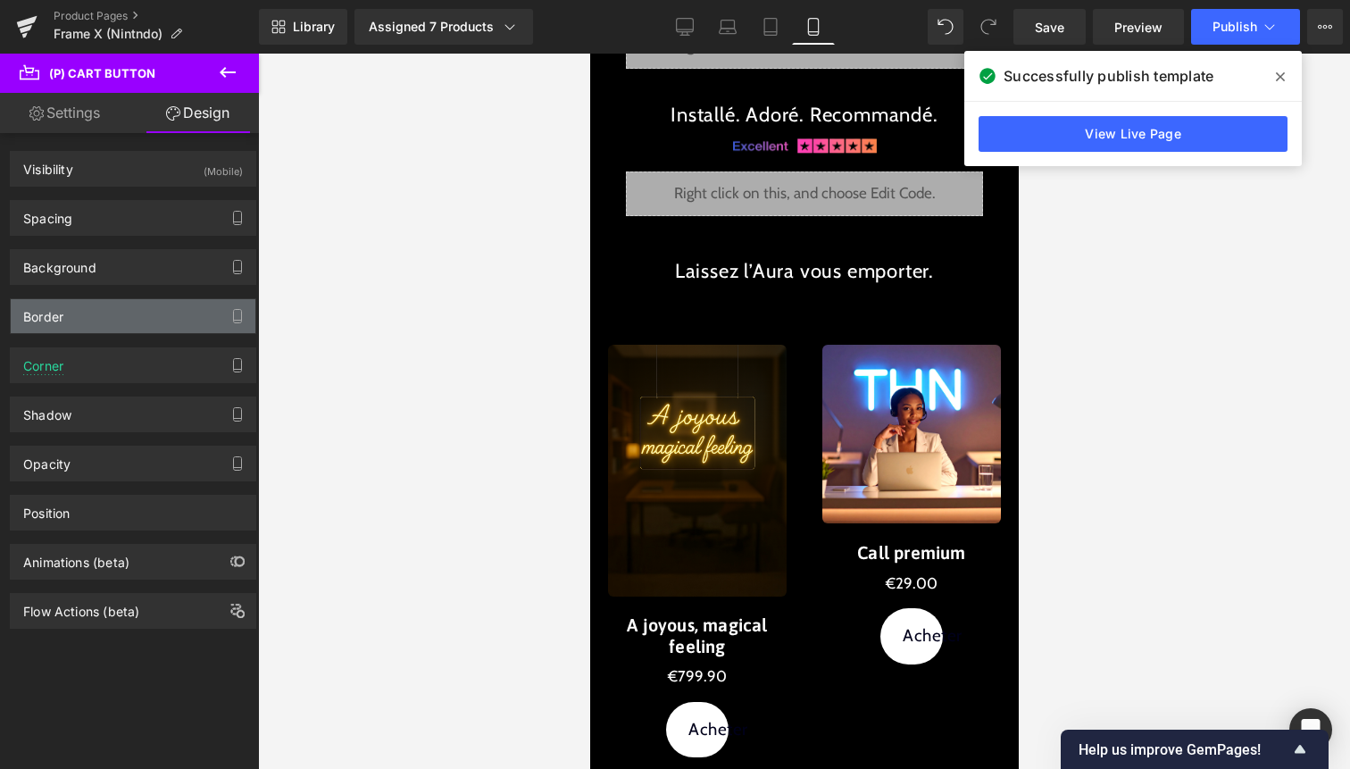
click at [89, 317] on div "Border" at bounding box center [133, 316] width 245 height 34
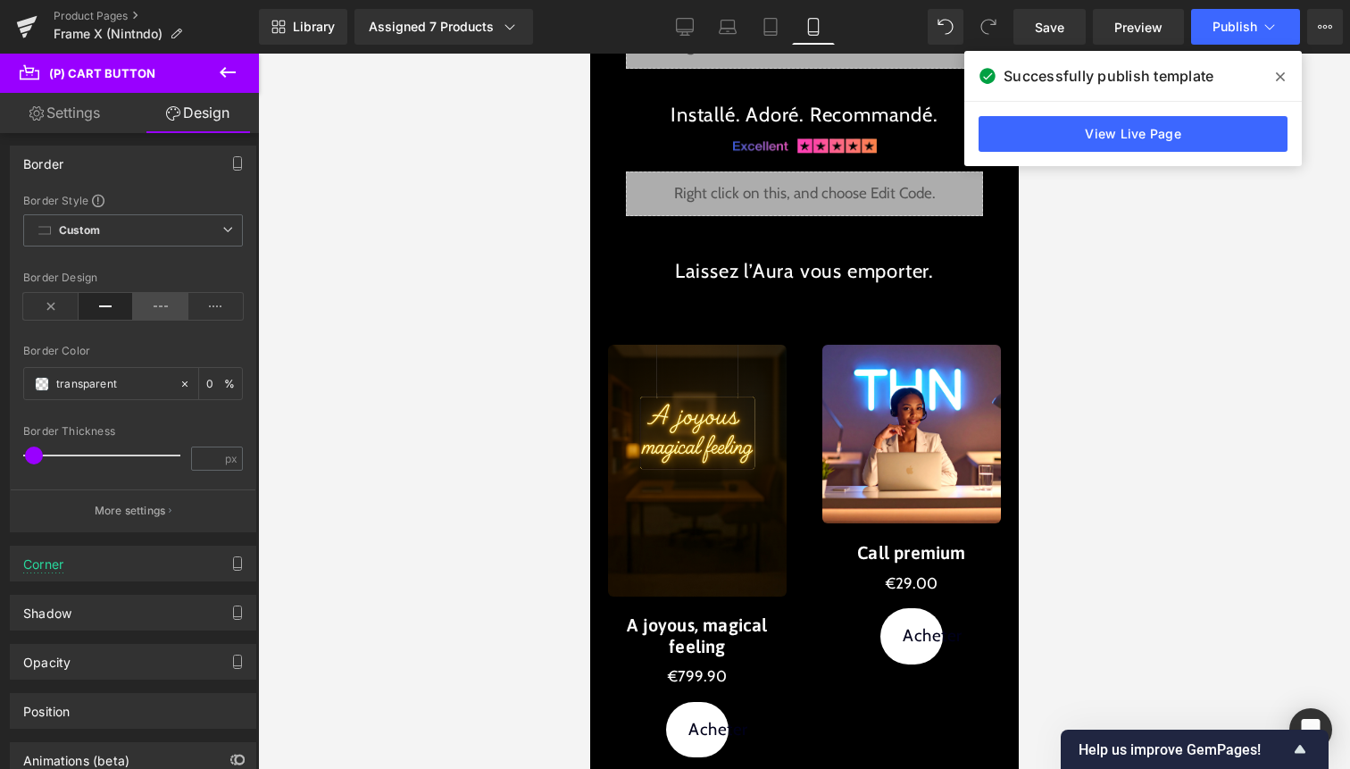
scroll to position [160, 0]
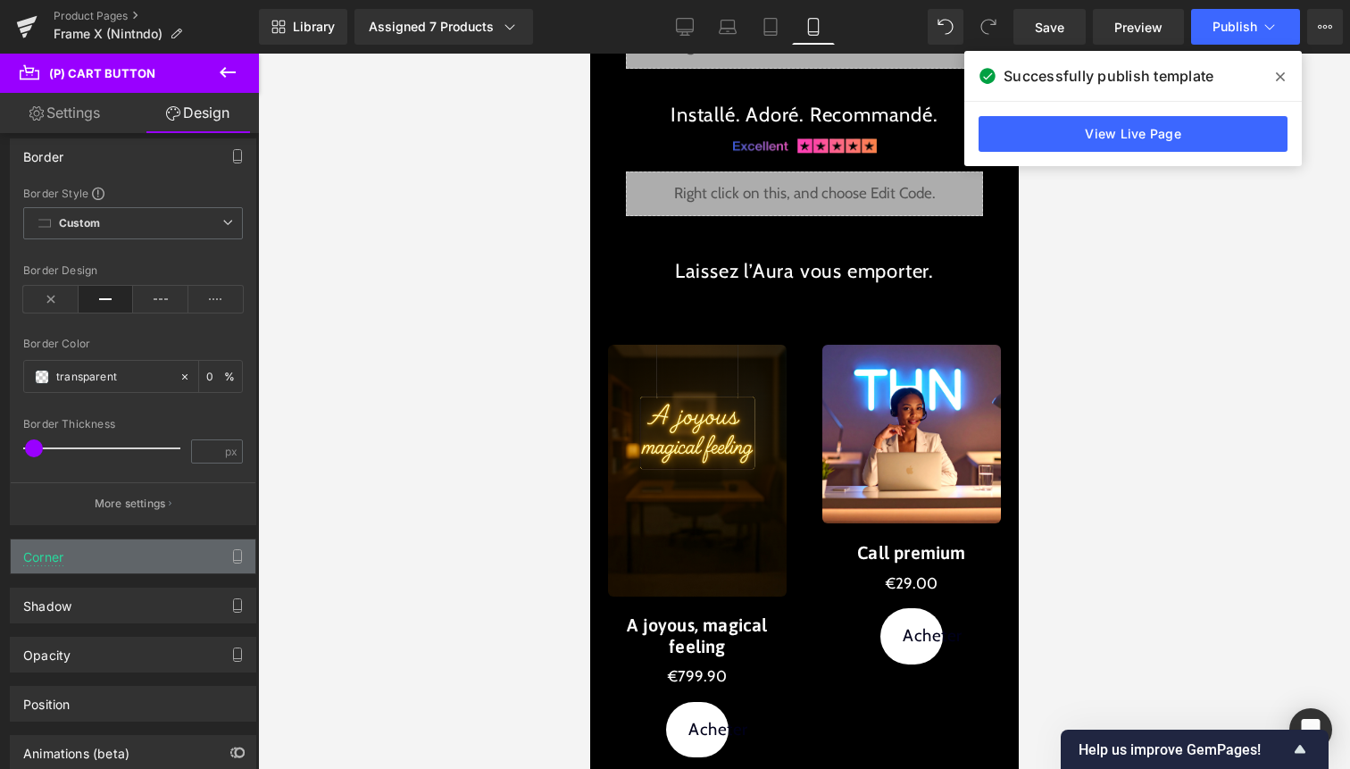
click at [139, 544] on div "Corner" at bounding box center [133, 556] width 245 height 34
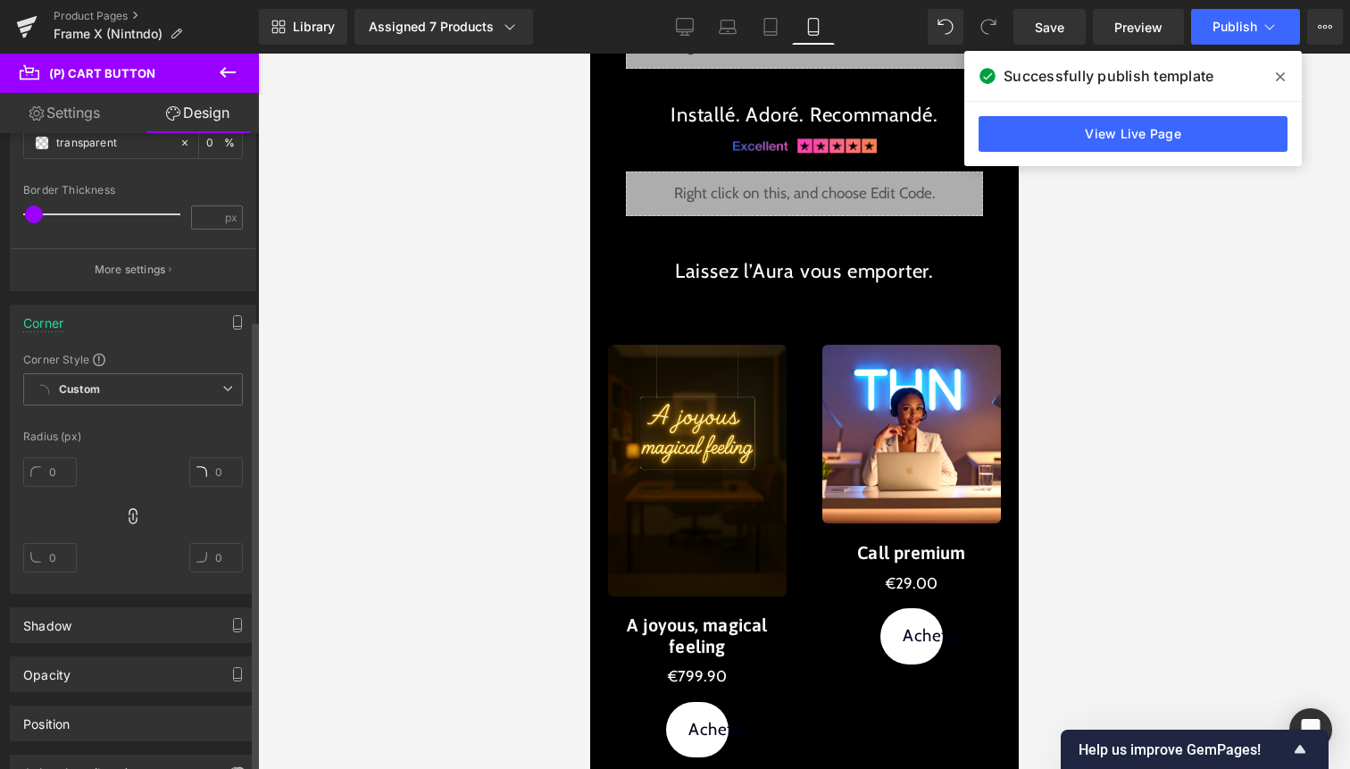
scroll to position [397, 0]
click at [69, 467] on input "text" at bounding box center [50, 468] width 54 height 29
type input "100"
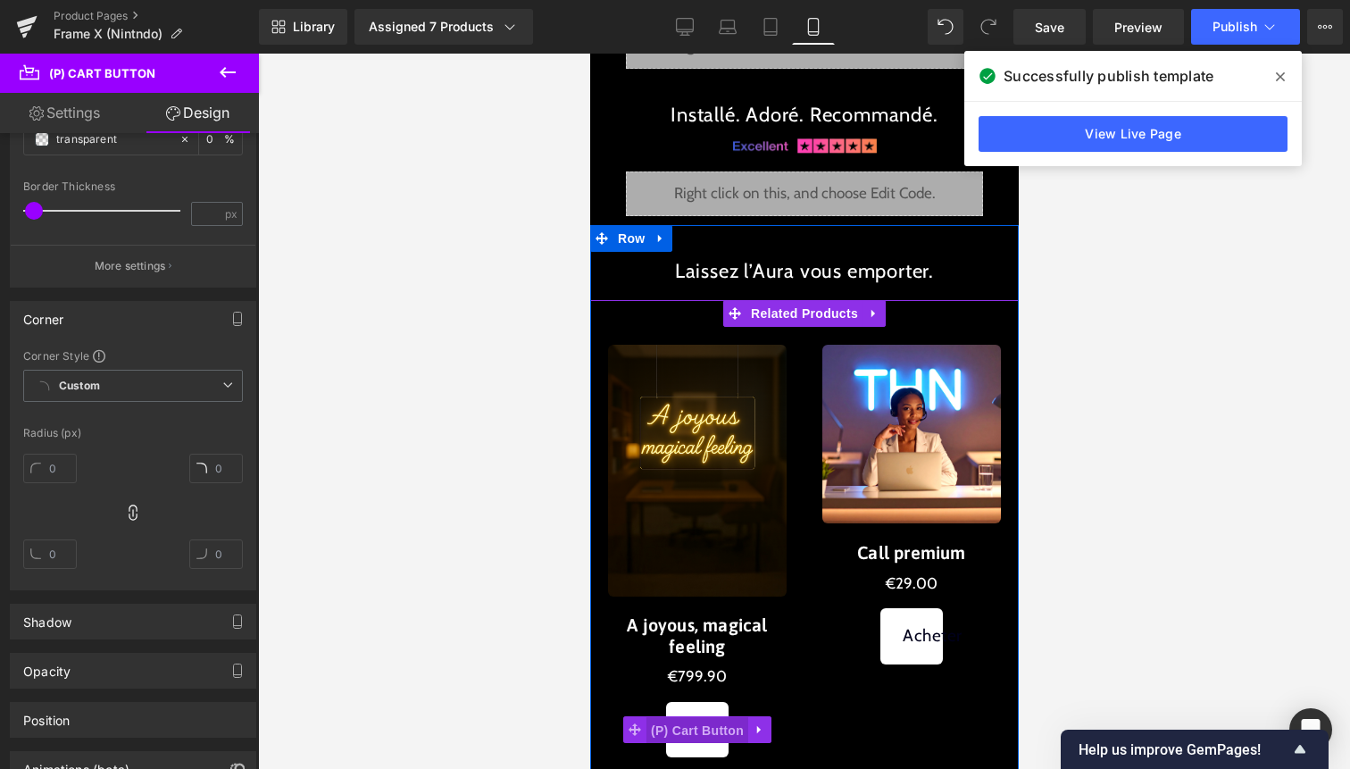
click at [689, 735] on span "(P) Cart Button" at bounding box center [697, 730] width 102 height 27
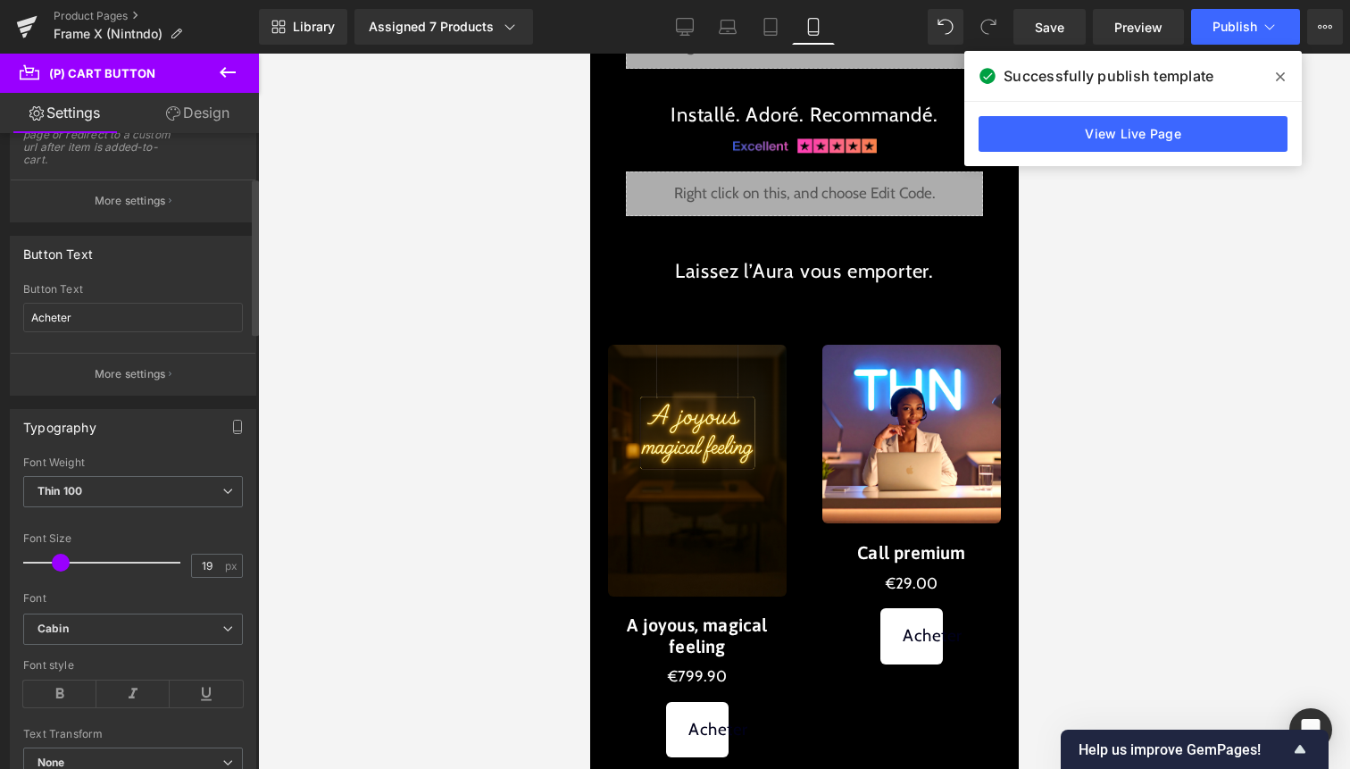
scroll to position [248, 0]
drag, startPoint x: 61, startPoint y: 553, endPoint x: 48, endPoint y: 556, distance: 13.0
click at [48, 556] on span at bounding box center [47, 559] width 18 height 18
click at [44, 556] on span at bounding box center [43, 559] width 18 height 18
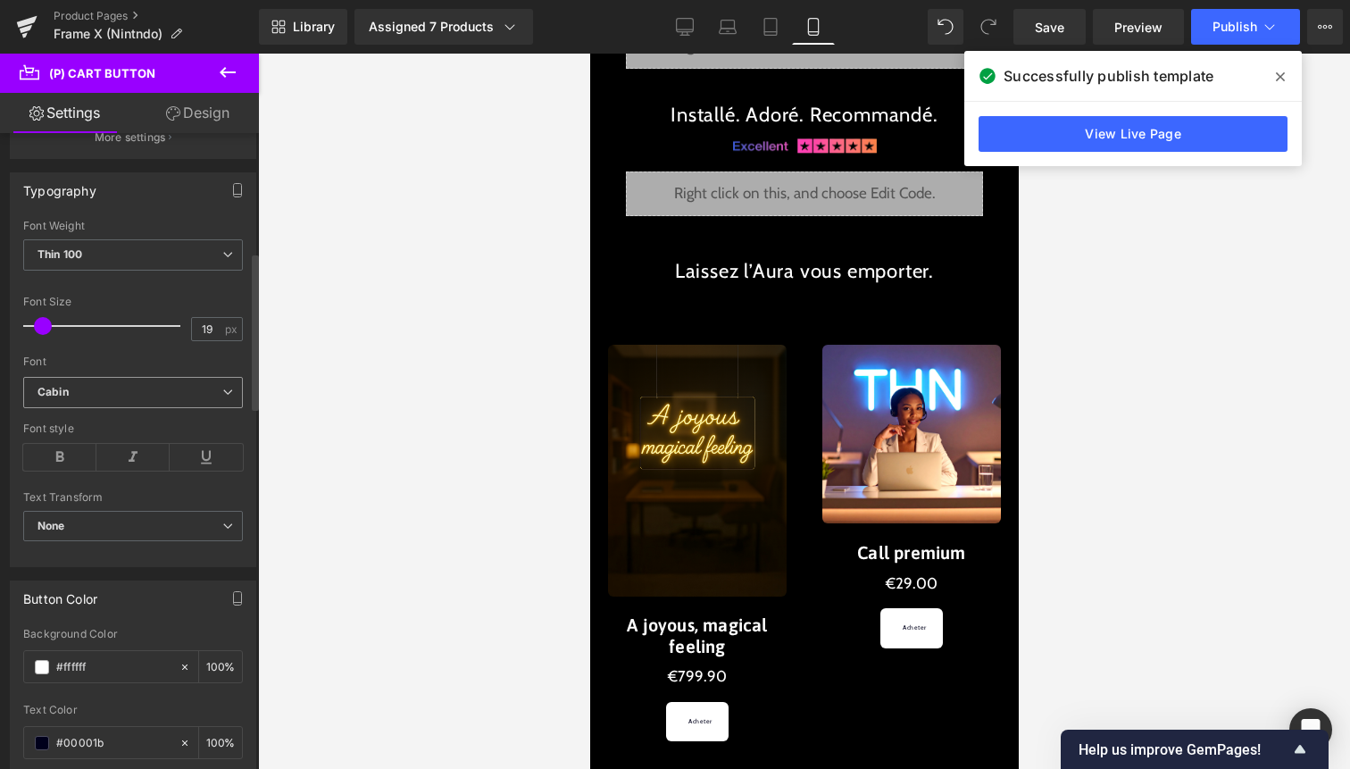
scroll to position [482, 0]
click at [1261, 10] on button "Publish" at bounding box center [1245, 27] width 109 height 36
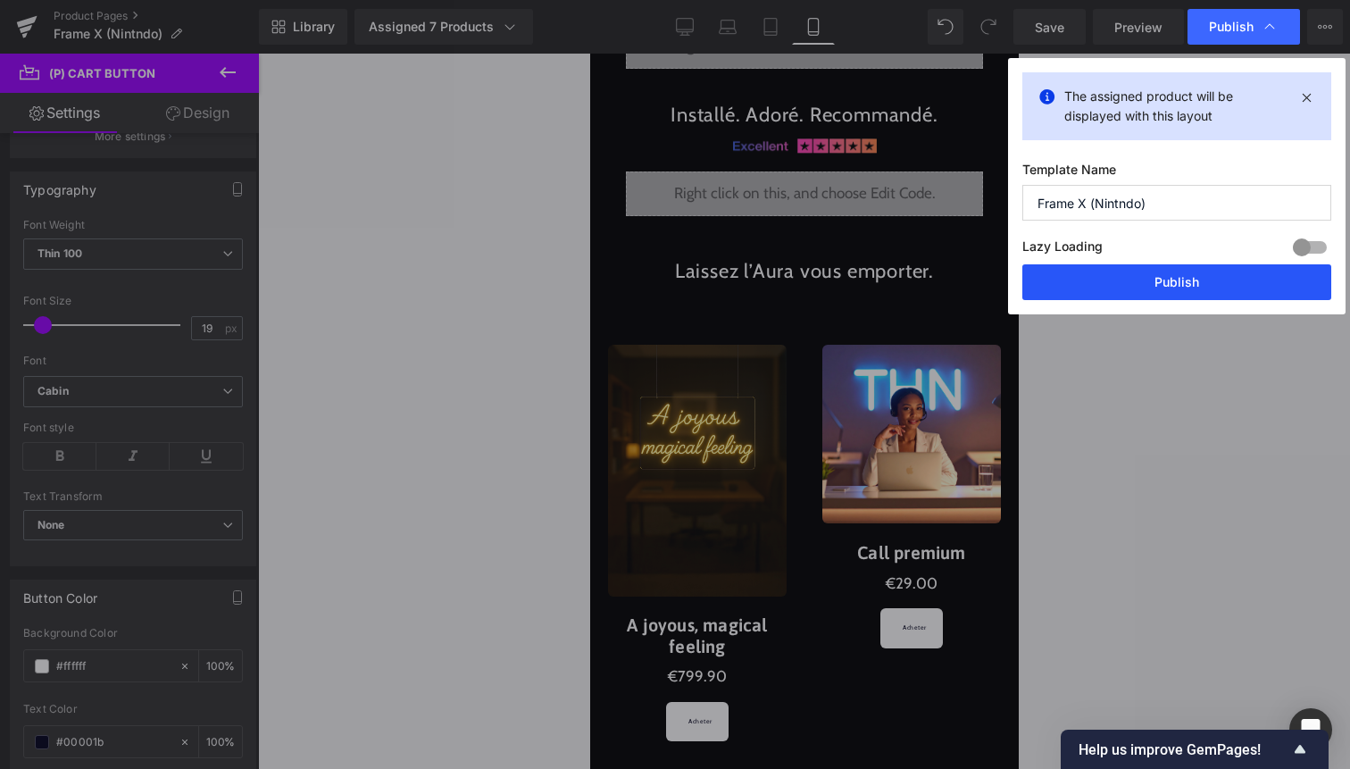
click at [1148, 293] on button "Publish" at bounding box center [1177, 282] width 309 height 36
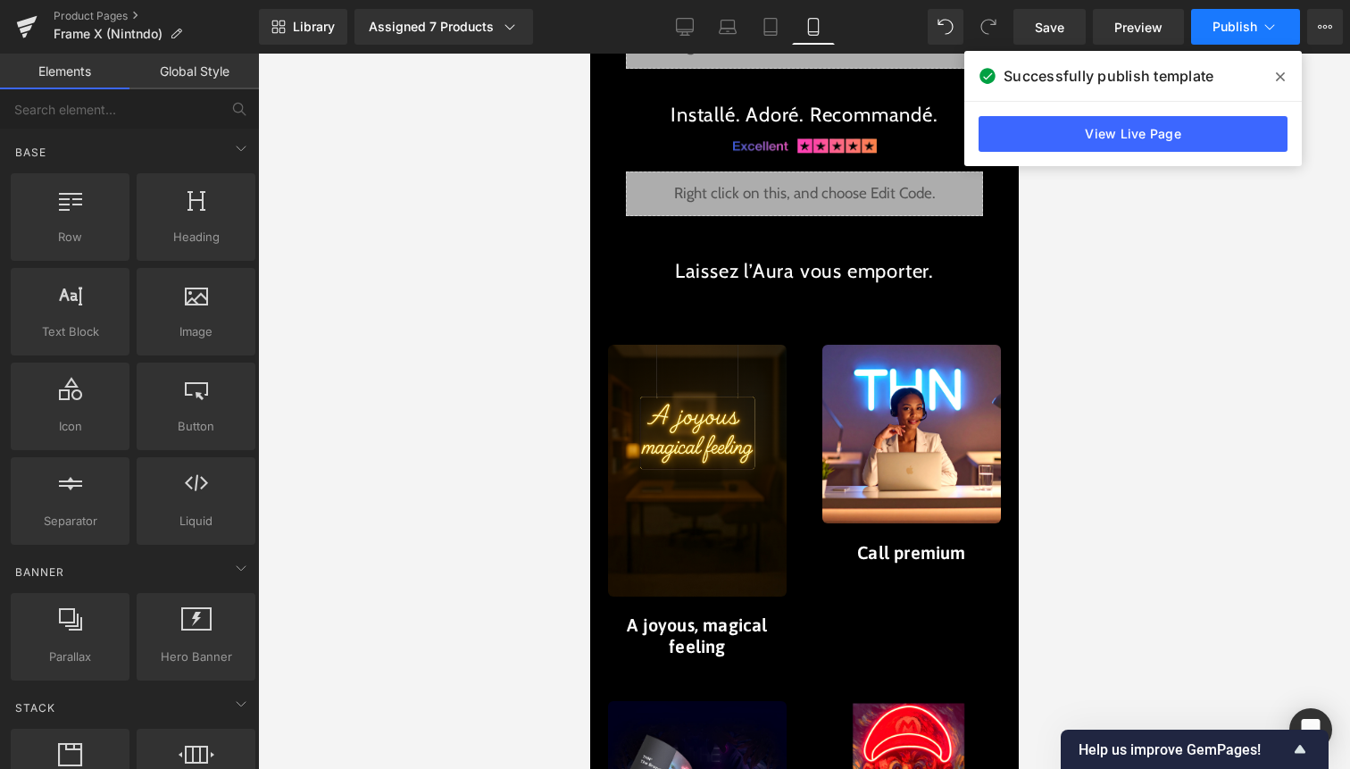
click at [1254, 38] on button "Publish" at bounding box center [1245, 27] width 109 height 36
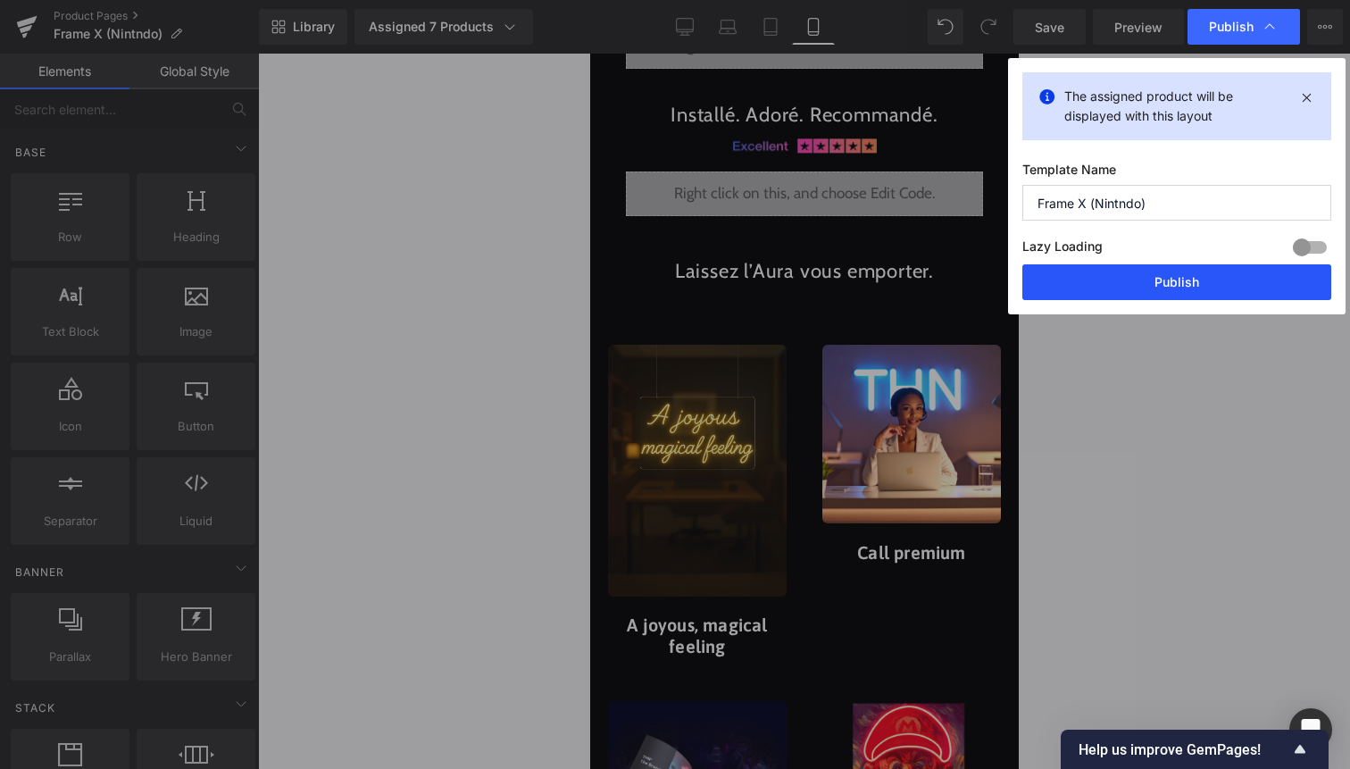
click at [1194, 281] on button "Publish" at bounding box center [1177, 282] width 309 height 36
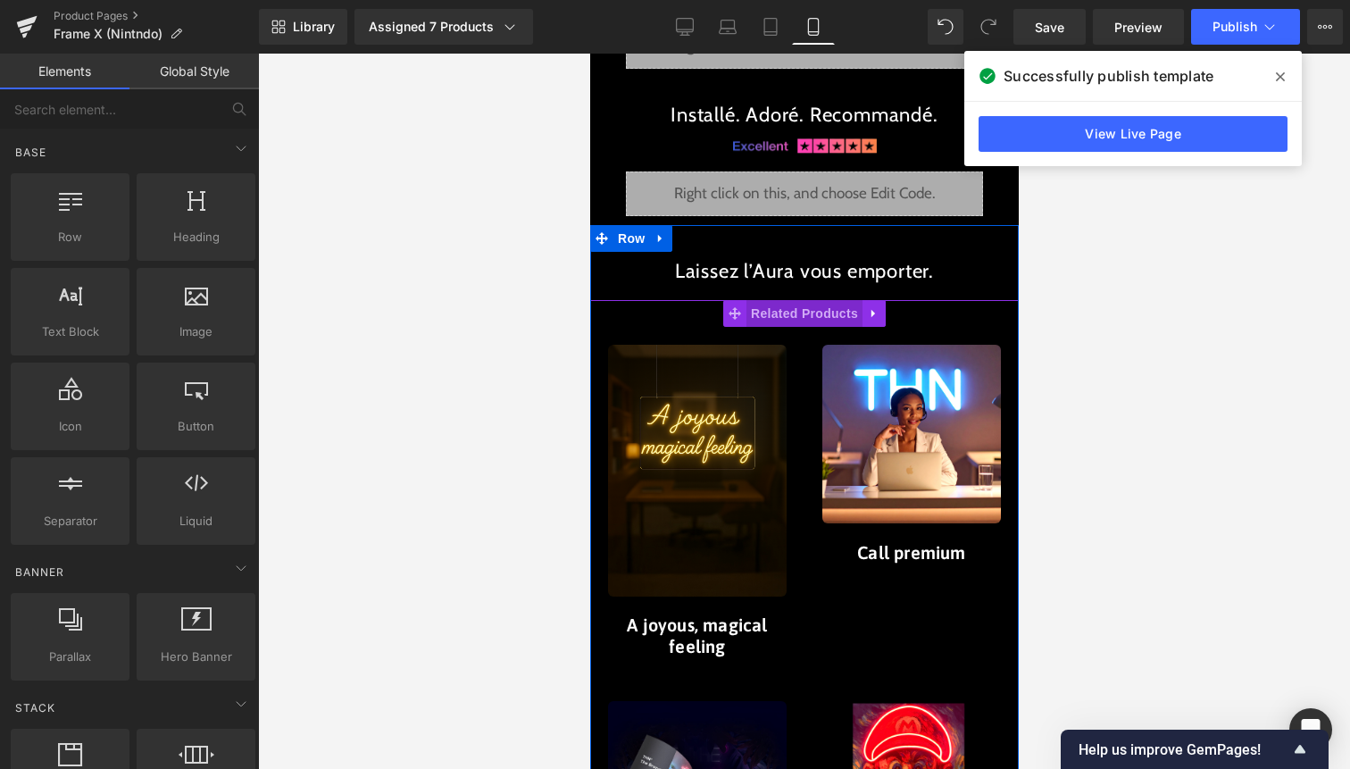
click at [770, 318] on span "Related Products" at bounding box center [804, 313] width 116 height 27
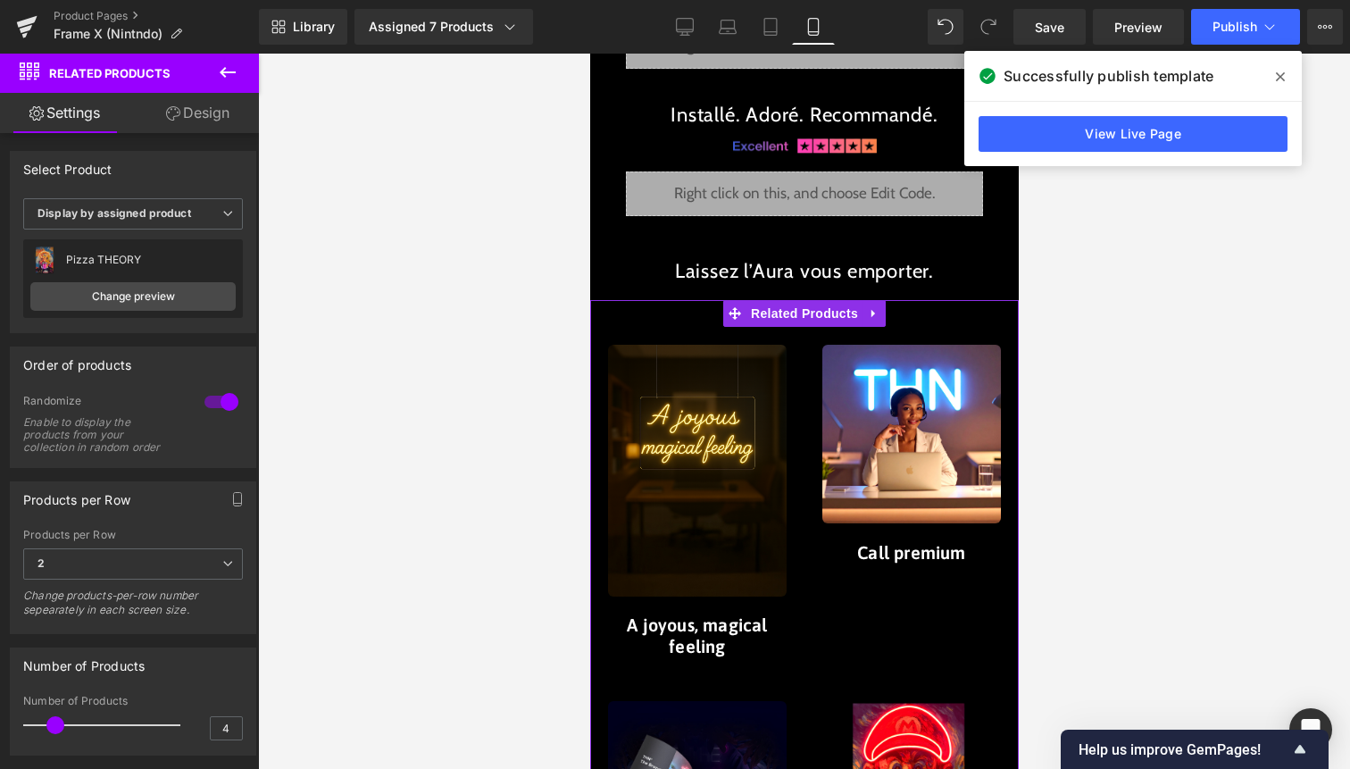
click at [195, 121] on link "Design" at bounding box center [197, 113] width 129 height 40
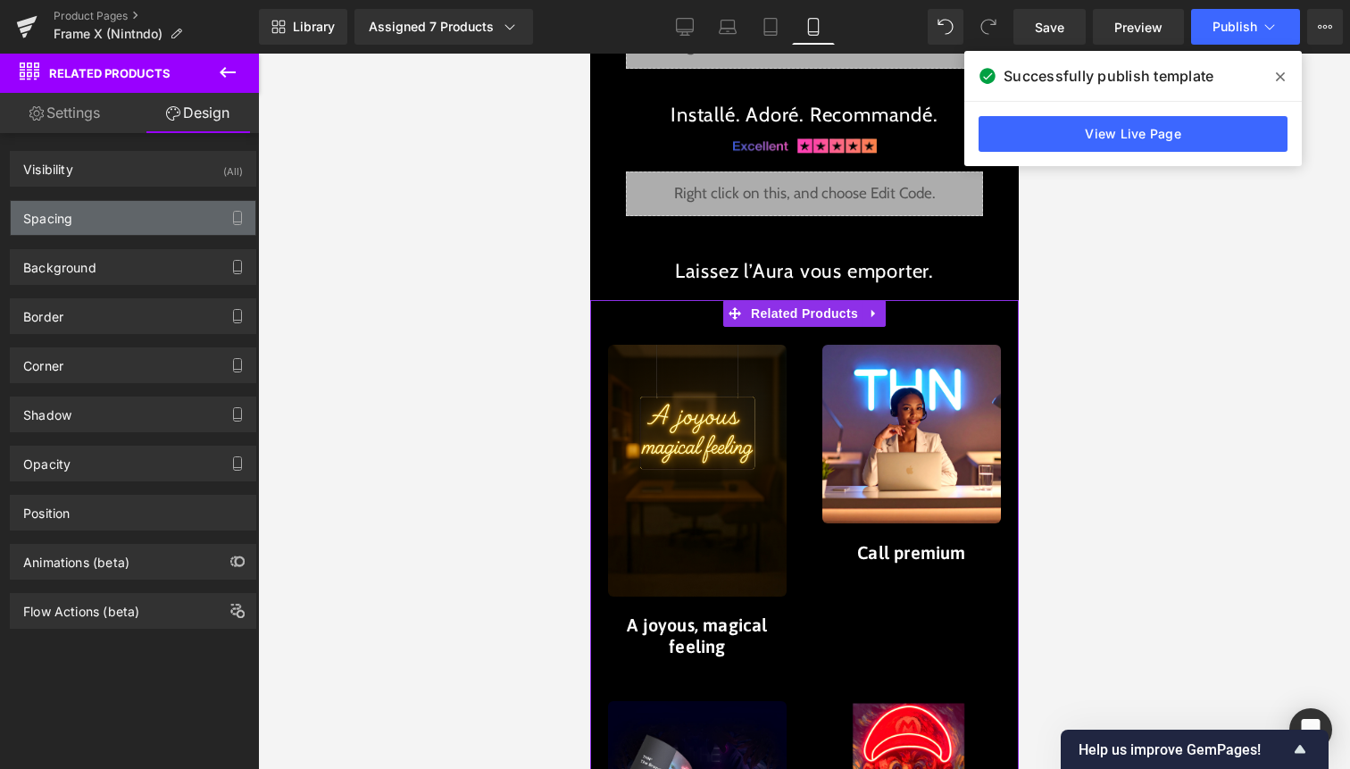
click at [114, 221] on div "Spacing" at bounding box center [133, 218] width 245 height 34
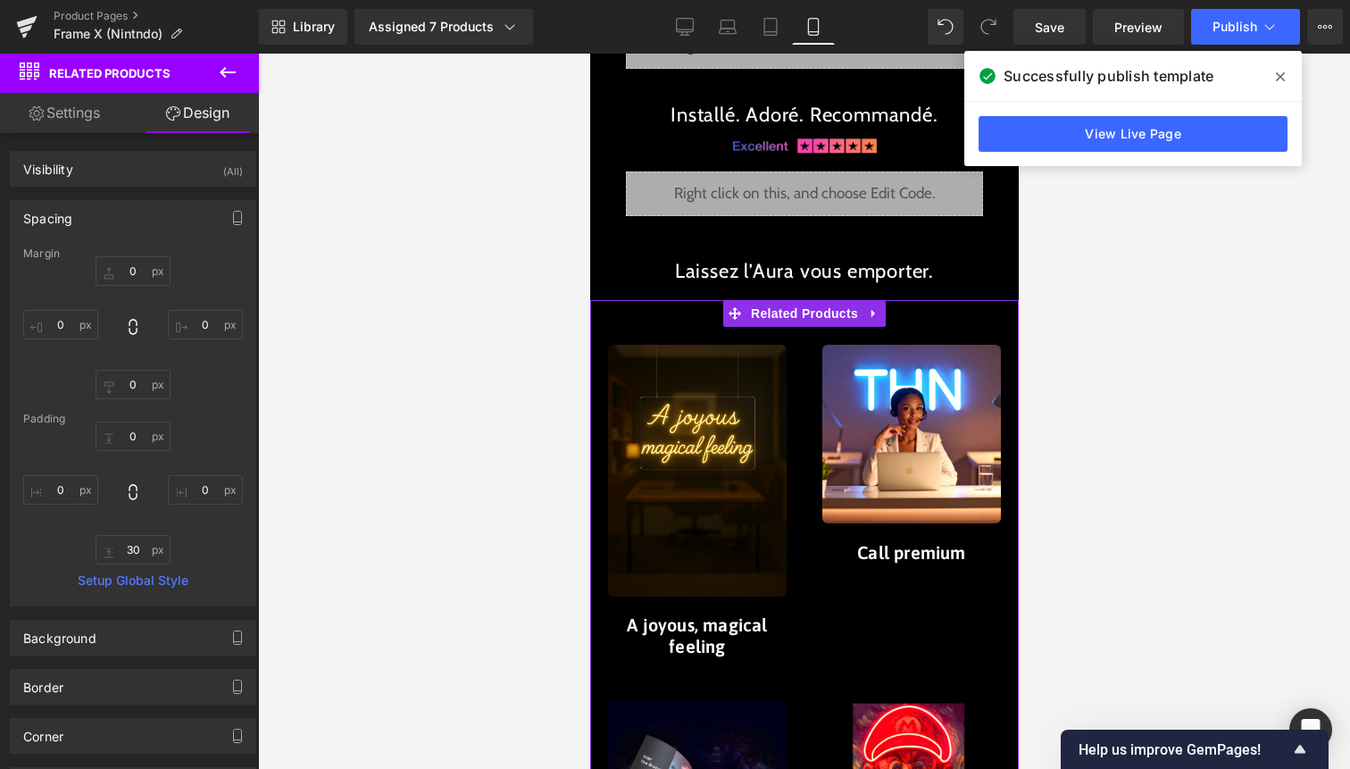
click at [54, 340] on div "0 0 0 0" at bounding box center [133, 327] width 220 height 143
click at [63, 330] on input "0" at bounding box center [60, 324] width 75 height 29
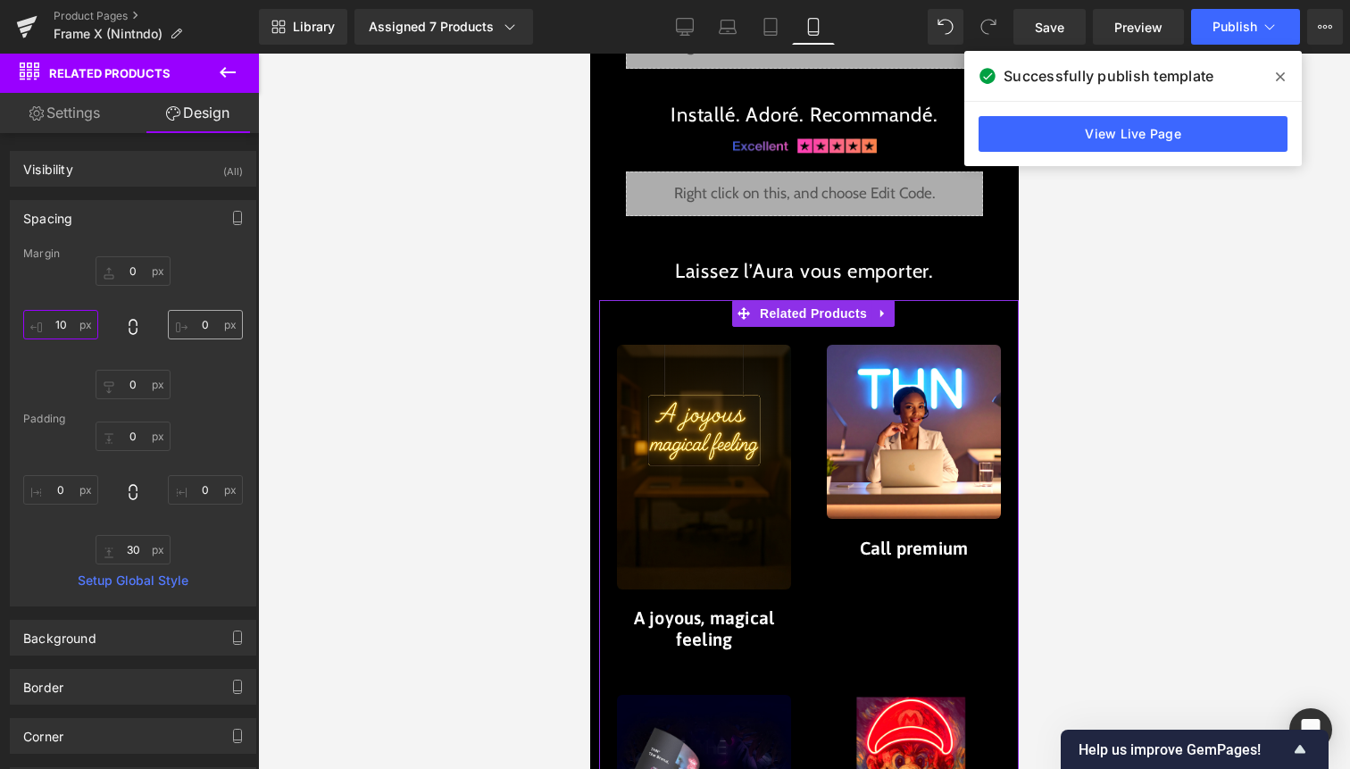
type input "10"
click at [204, 318] on input "0" at bounding box center [205, 324] width 75 height 29
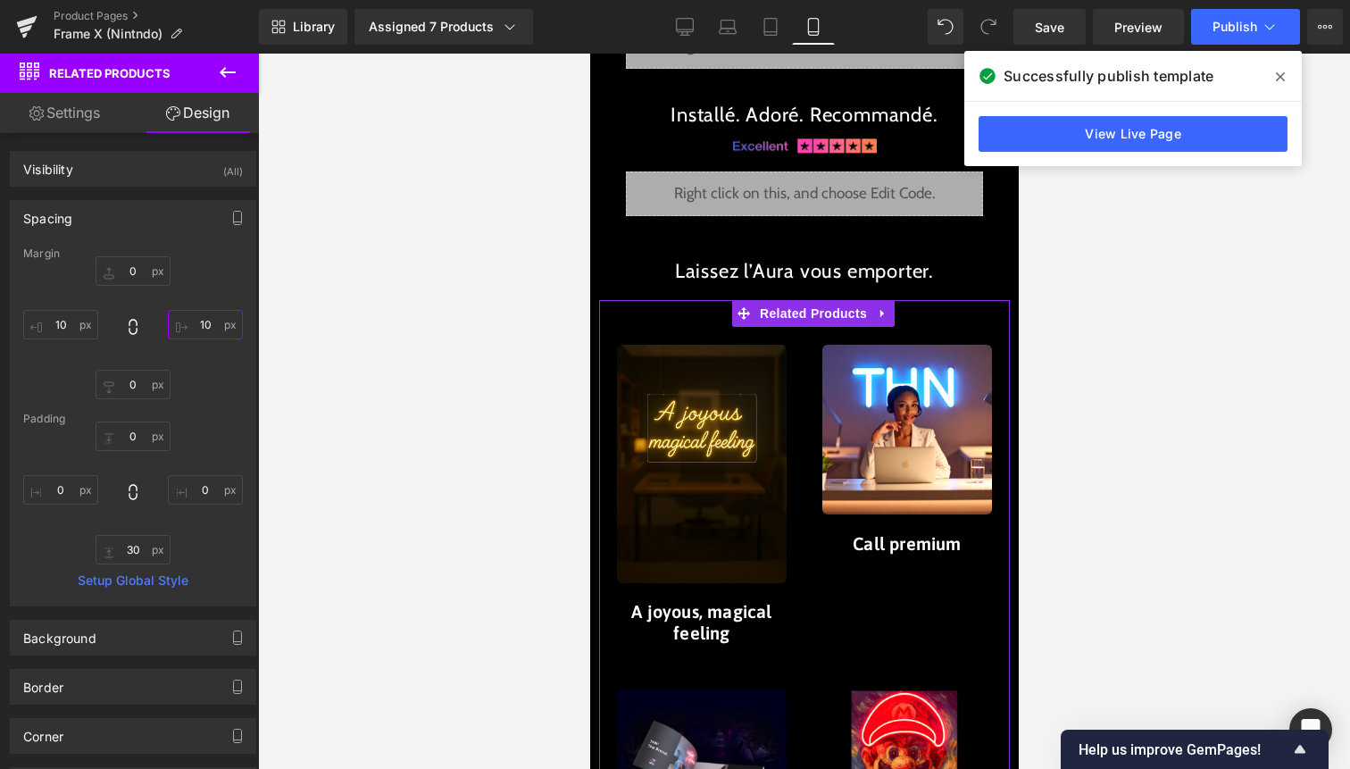
type input "1"
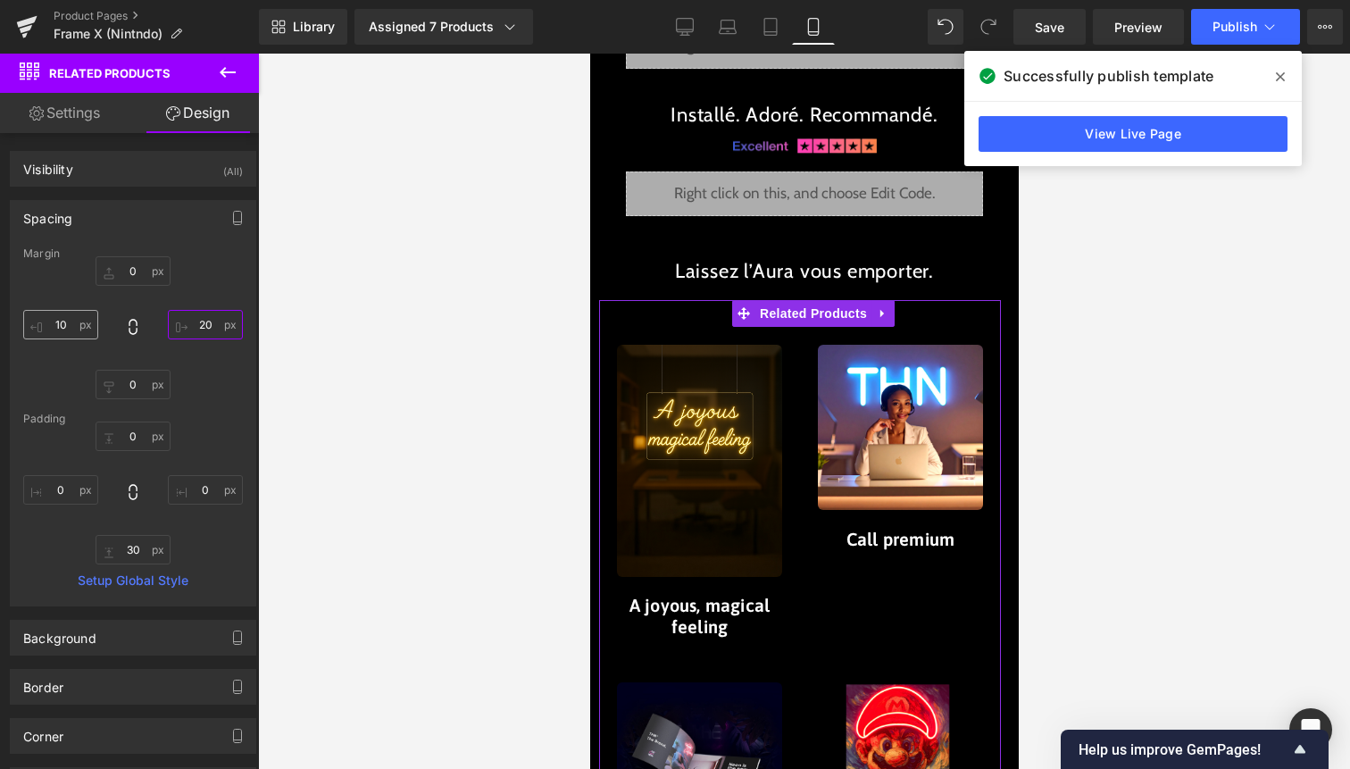
type input "20"
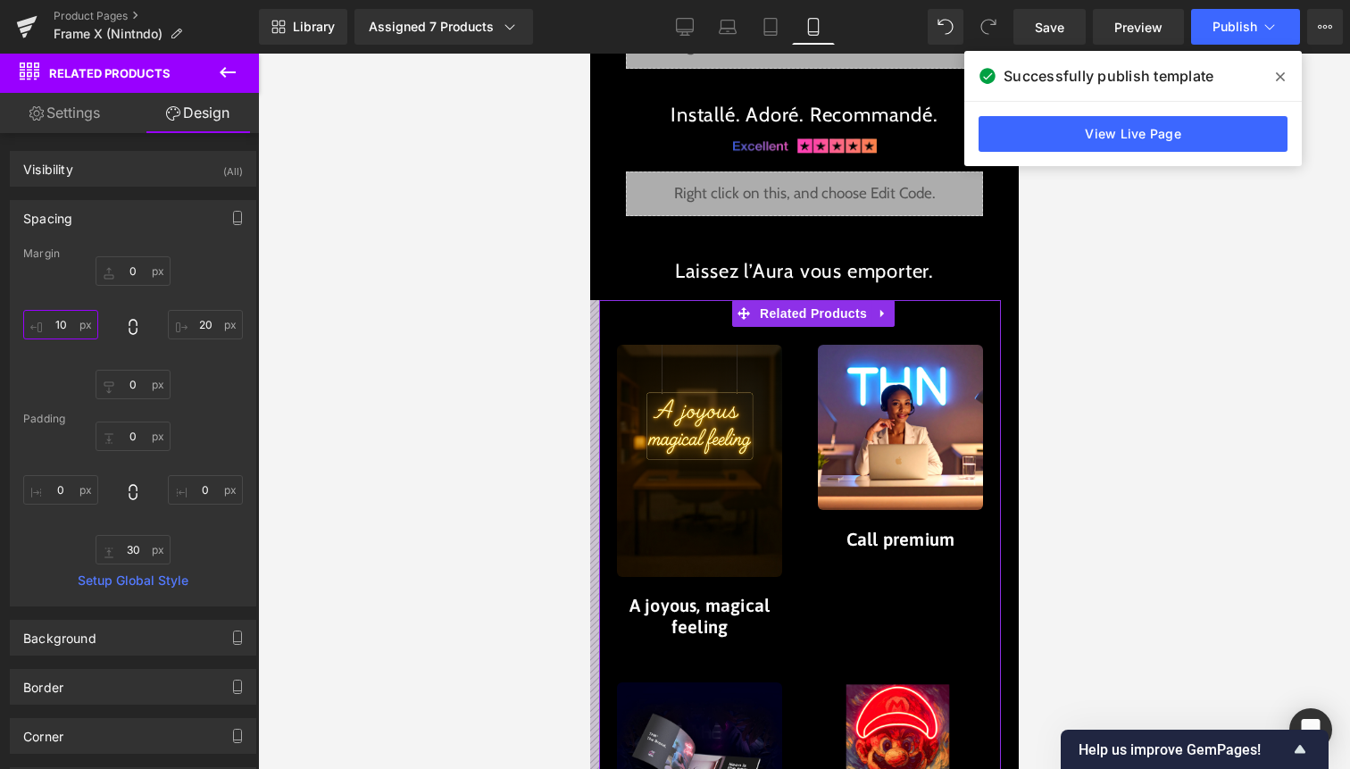
click at [62, 332] on input "10" at bounding box center [60, 324] width 75 height 29
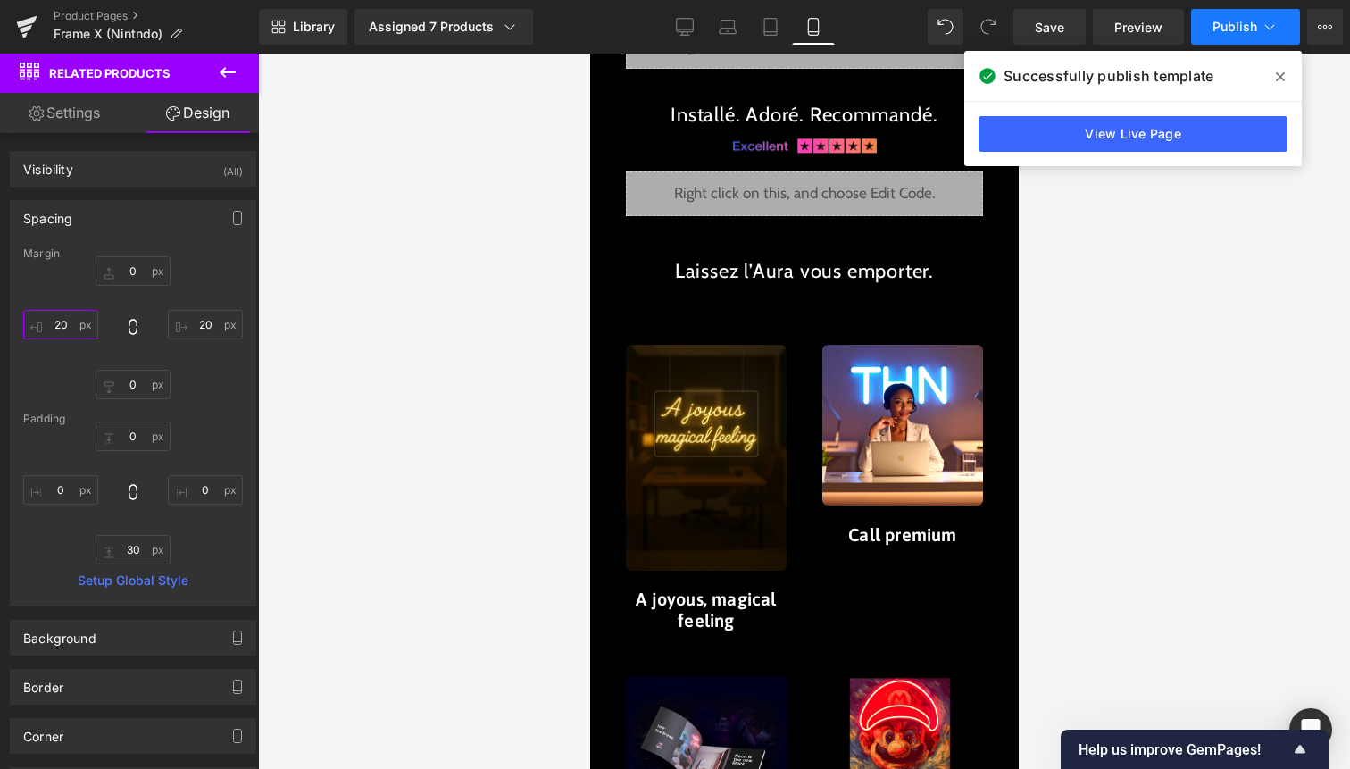
type input "20"
click at [1226, 27] on span "Publish" at bounding box center [1235, 27] width 45 height 14
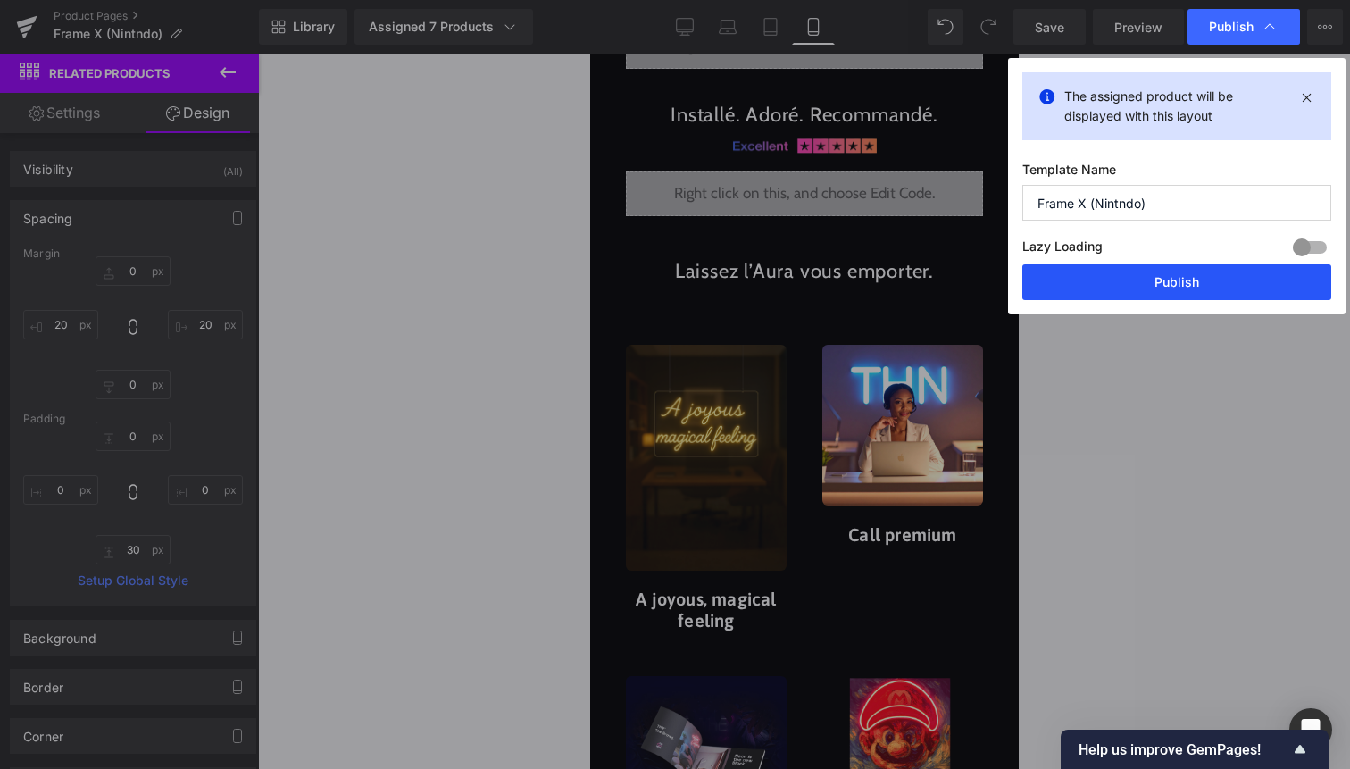
click at [1165, 271] on button "Publish" at bounding box center [1177, 282] width 309 height 36
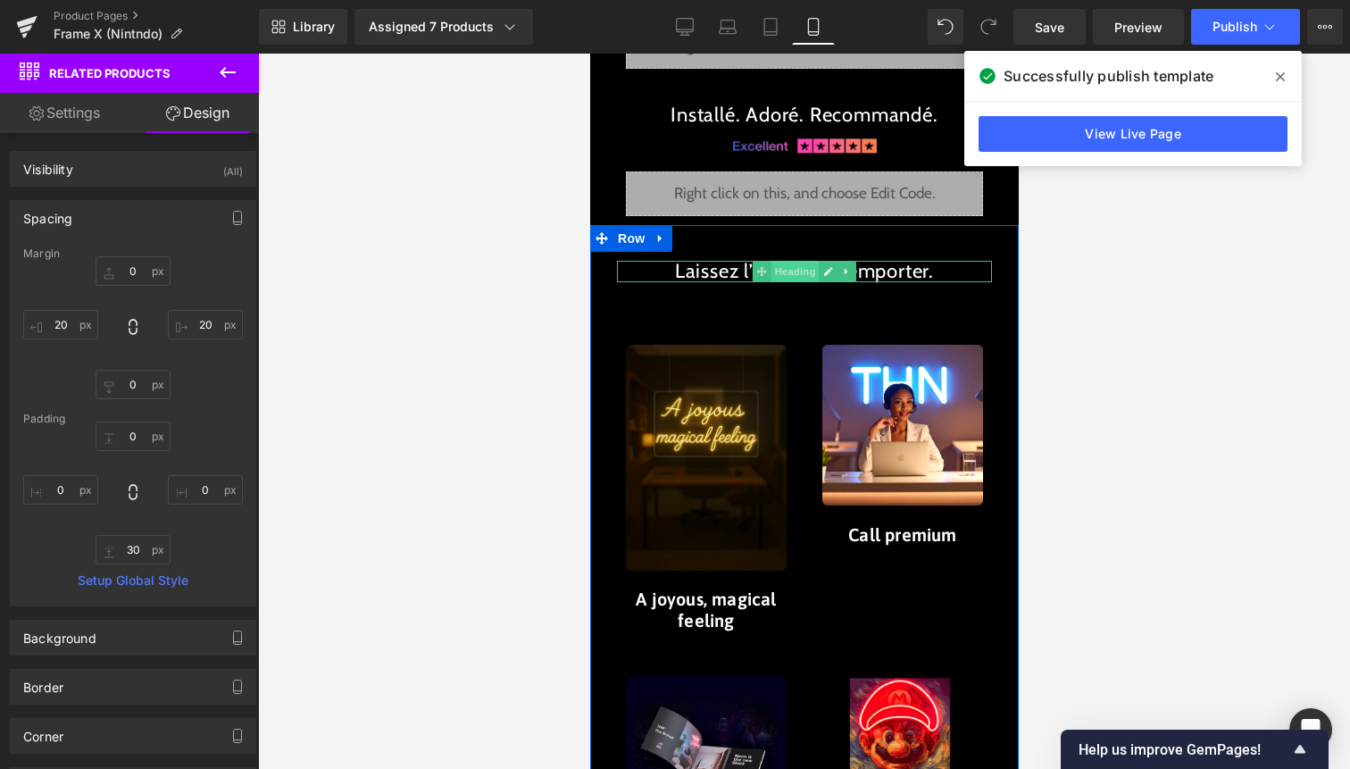
click at [792, 275] on span "Heading" at bounding box center [795, 271] width 48 height 21
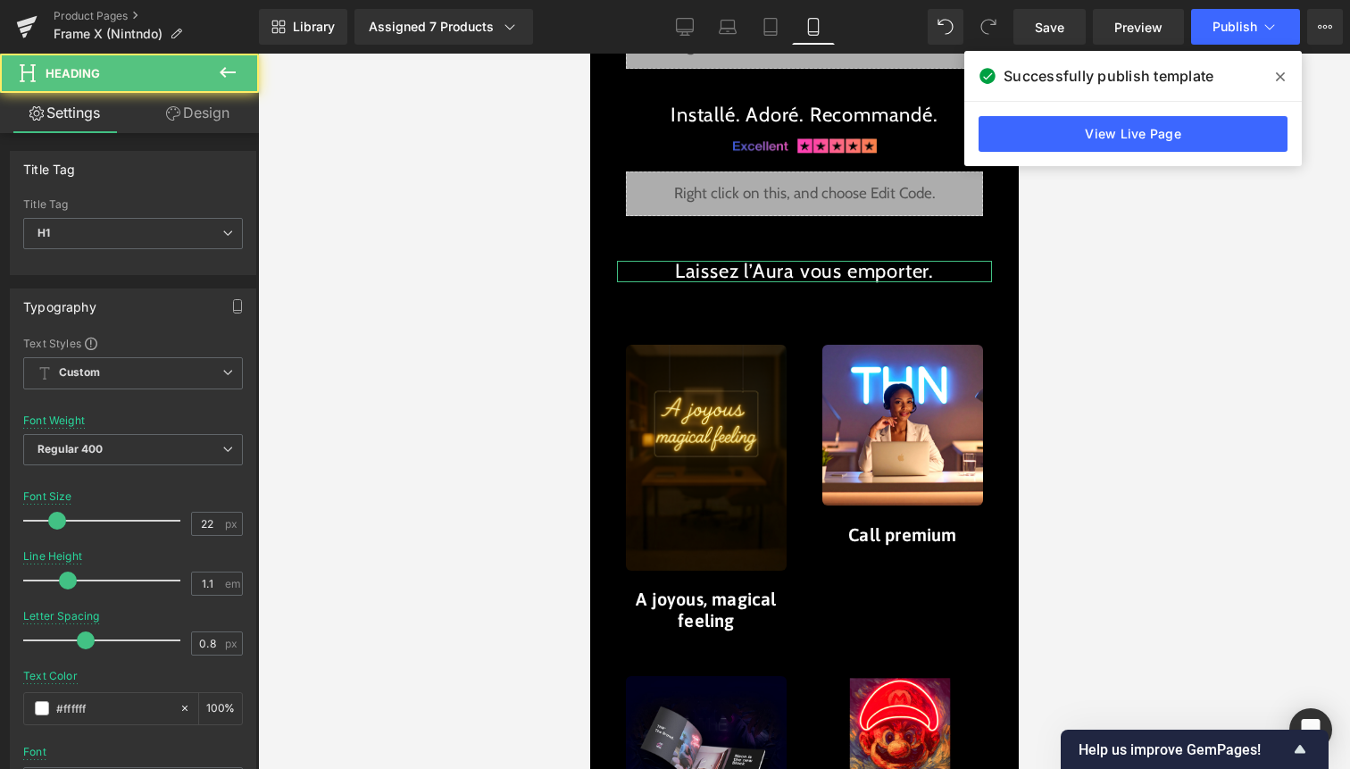
click at [193, 112] on link "Design" at bounding box center [197, 113] width 129 height 40
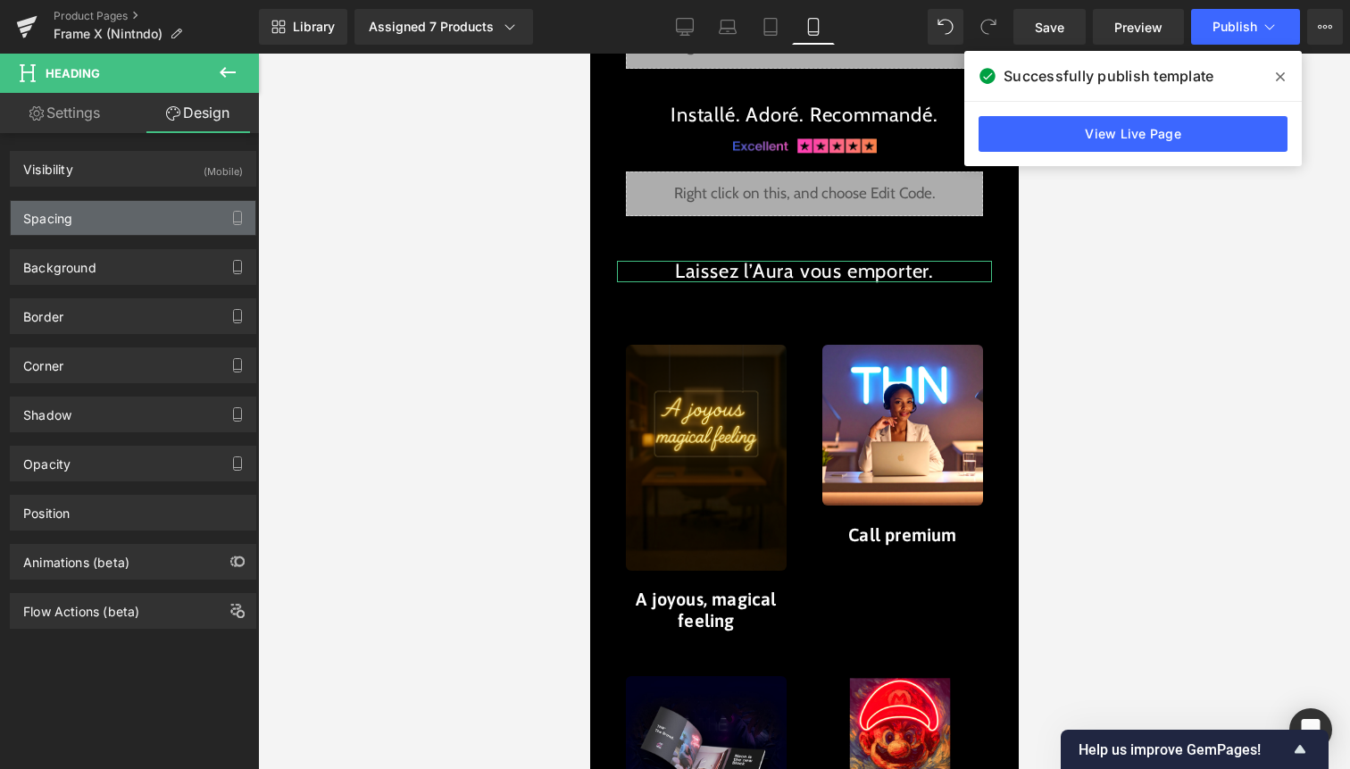
click at [121, 212] on div "Spacing" at bounding box center [133, 218] width 245 height 34
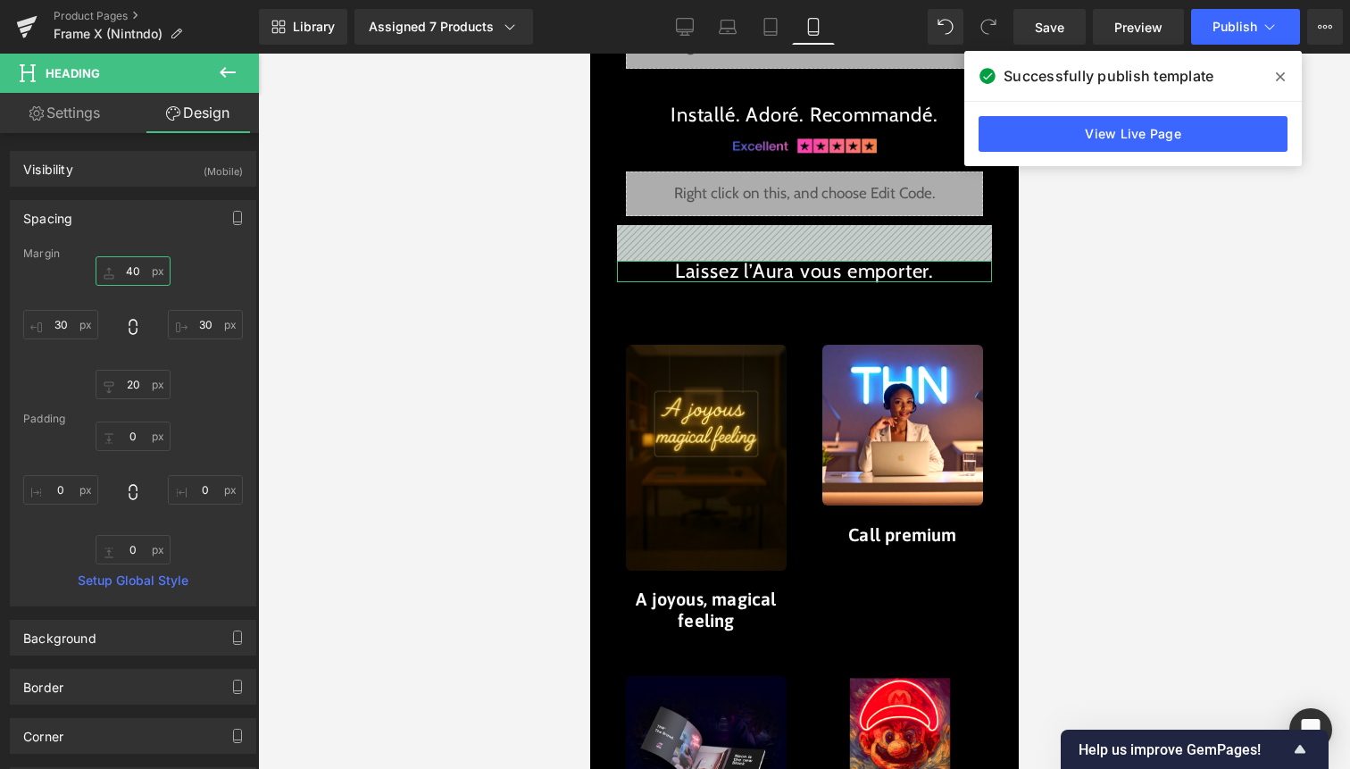
click at [138, 279] on input "40" at bounding box center [133, 270] width 75 height 29
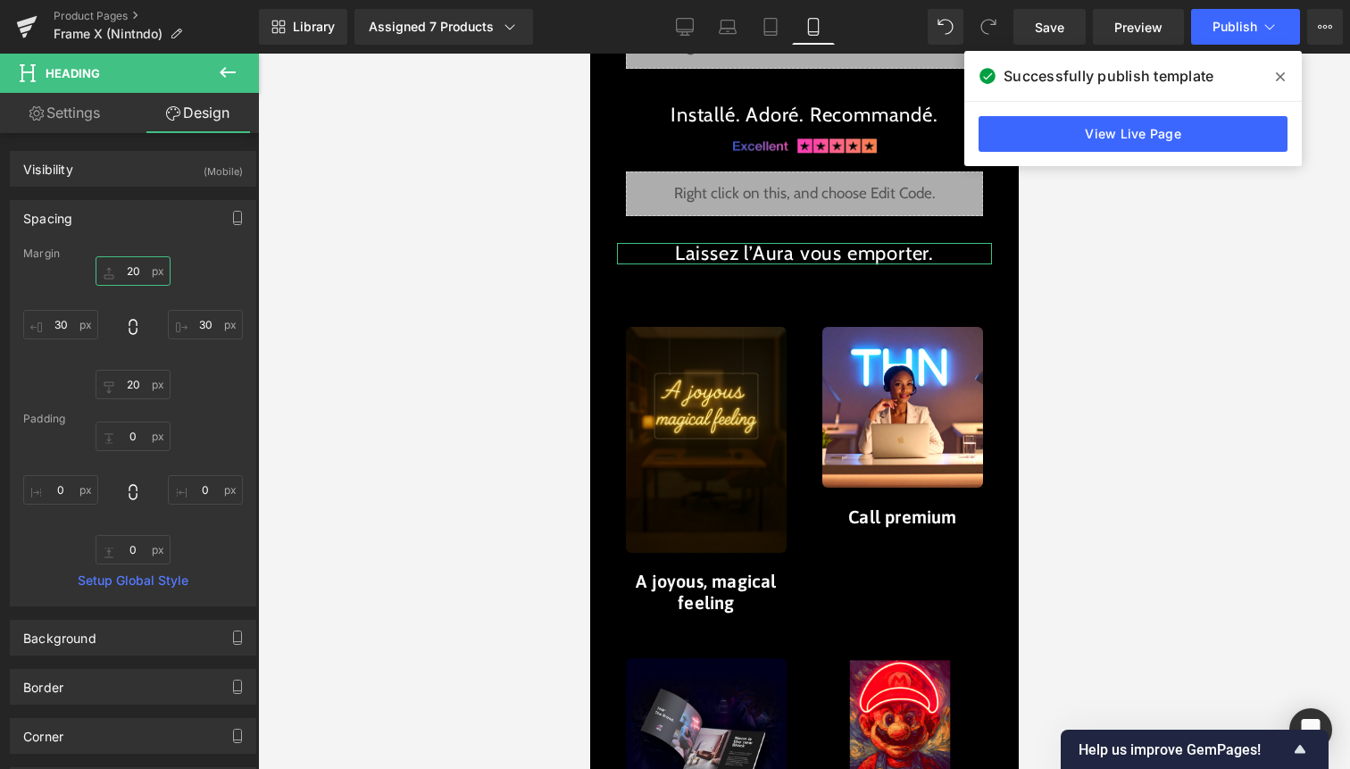
type input "2"
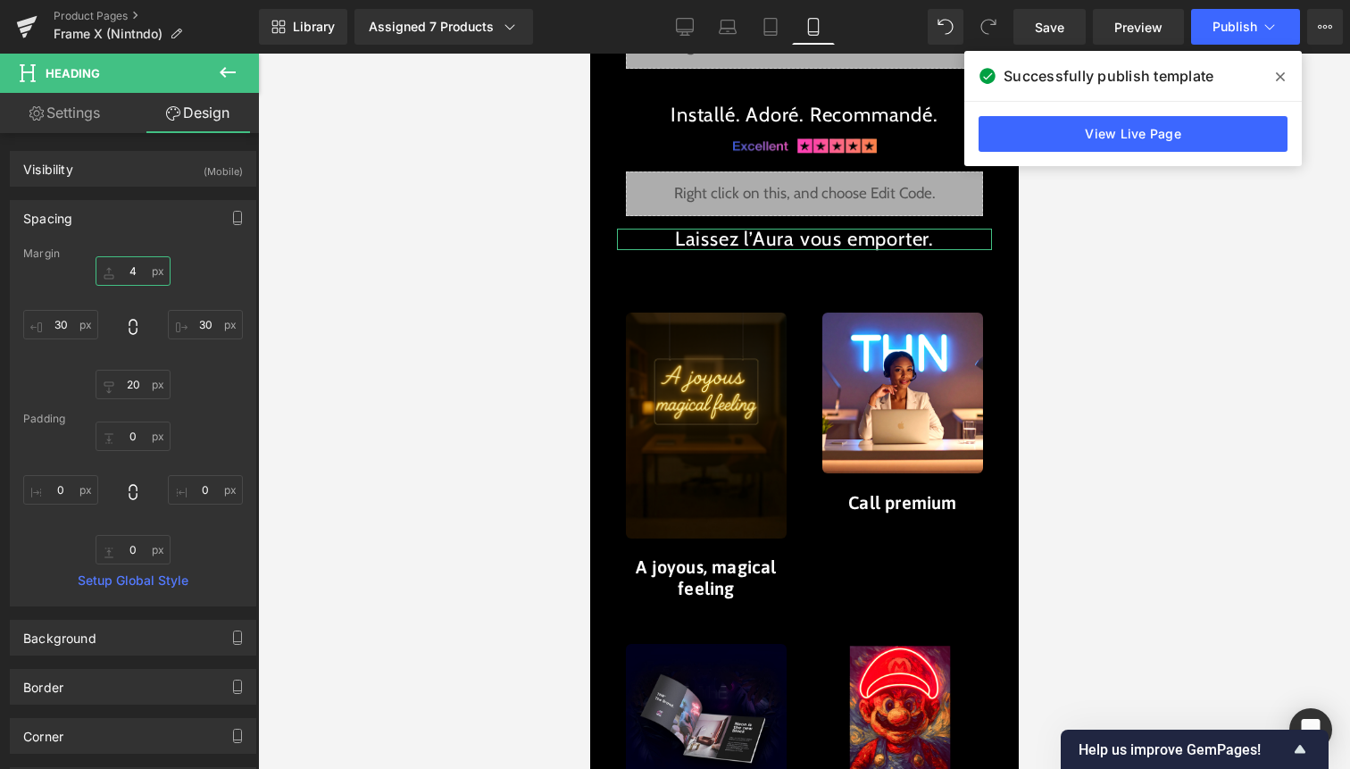
type input "40"
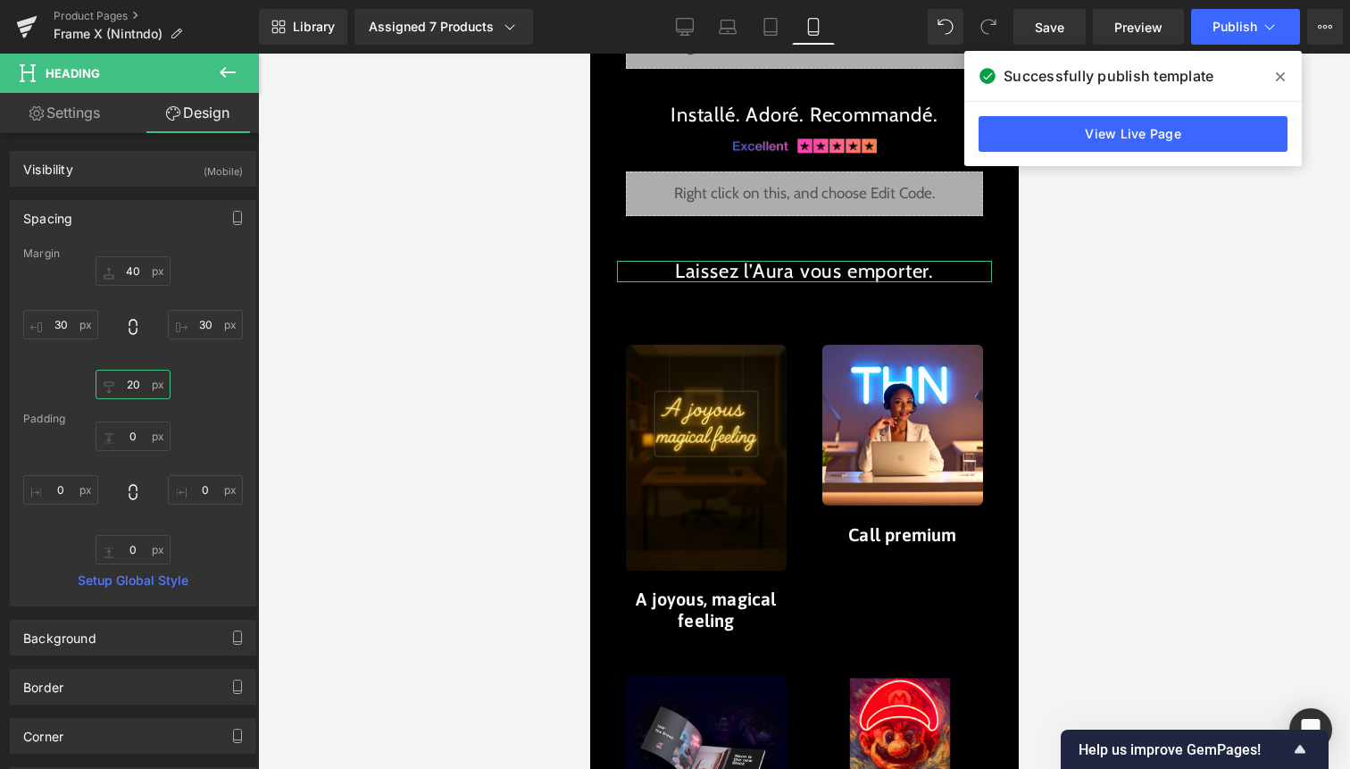
click at [118, 387] on input "20" at bounding box center [133, 384] width 75 height 29
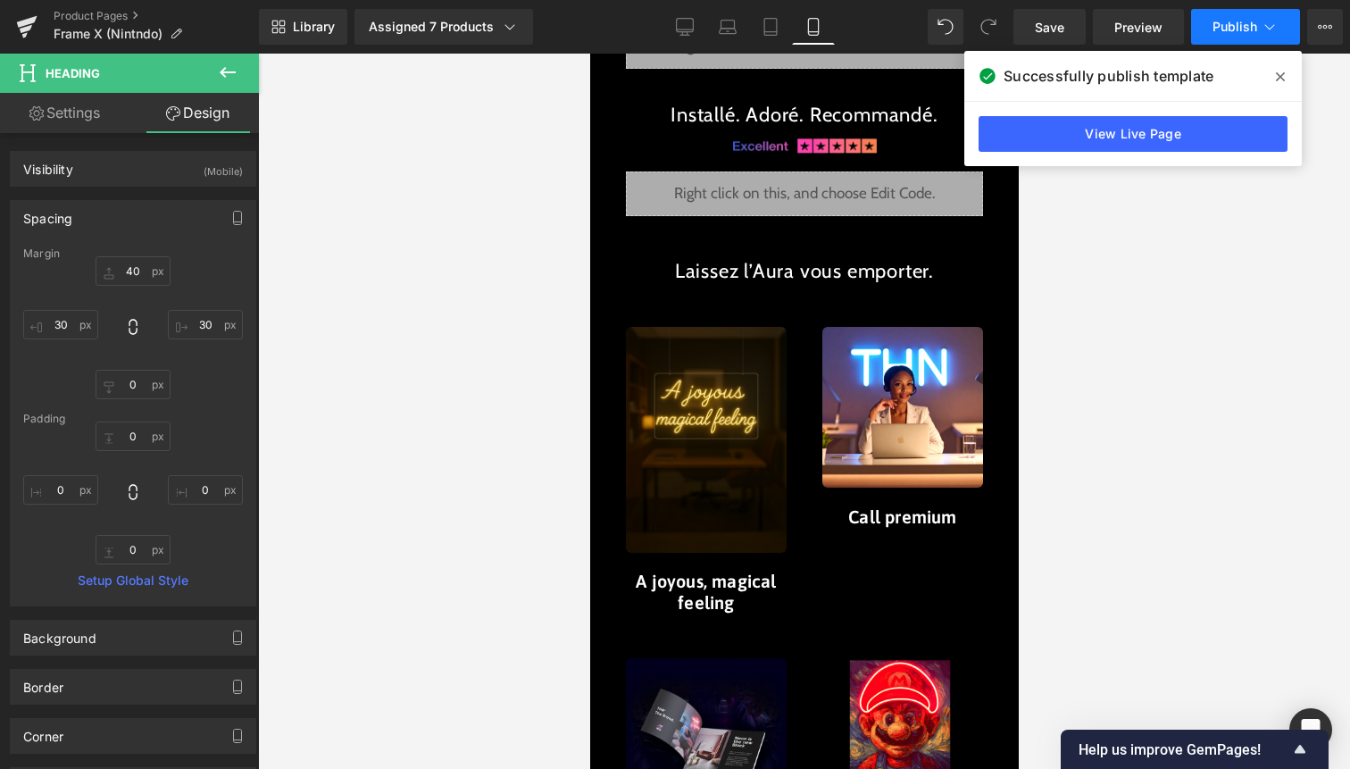
click at [1258, 20] on button "Publish" at bounding box center [1245, 27] width 109 height 36
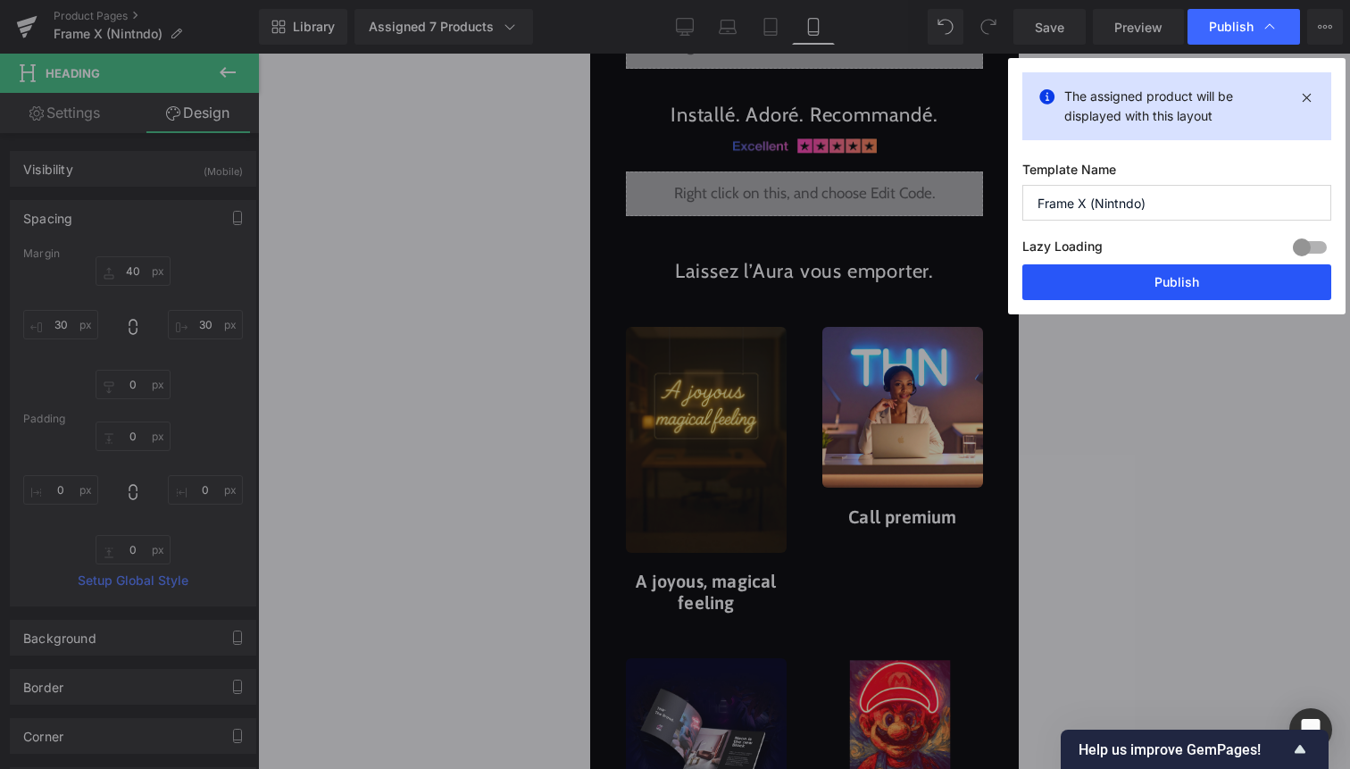
click at [1167, 291] on button "Publish" at bounding box center [1177, 282] width 309 height 36
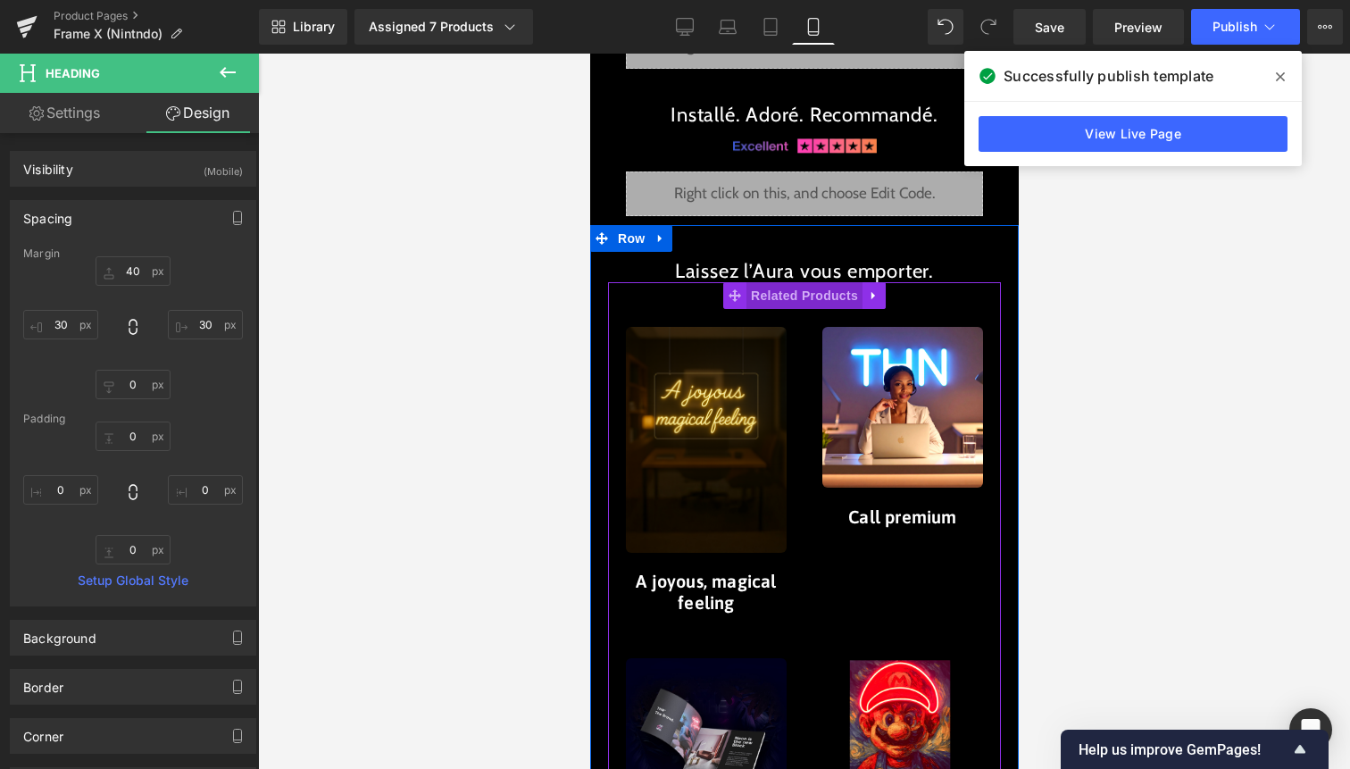
click at [780, 305] on span "Related Products" at bounding box center [804, 295] width 116 height 27
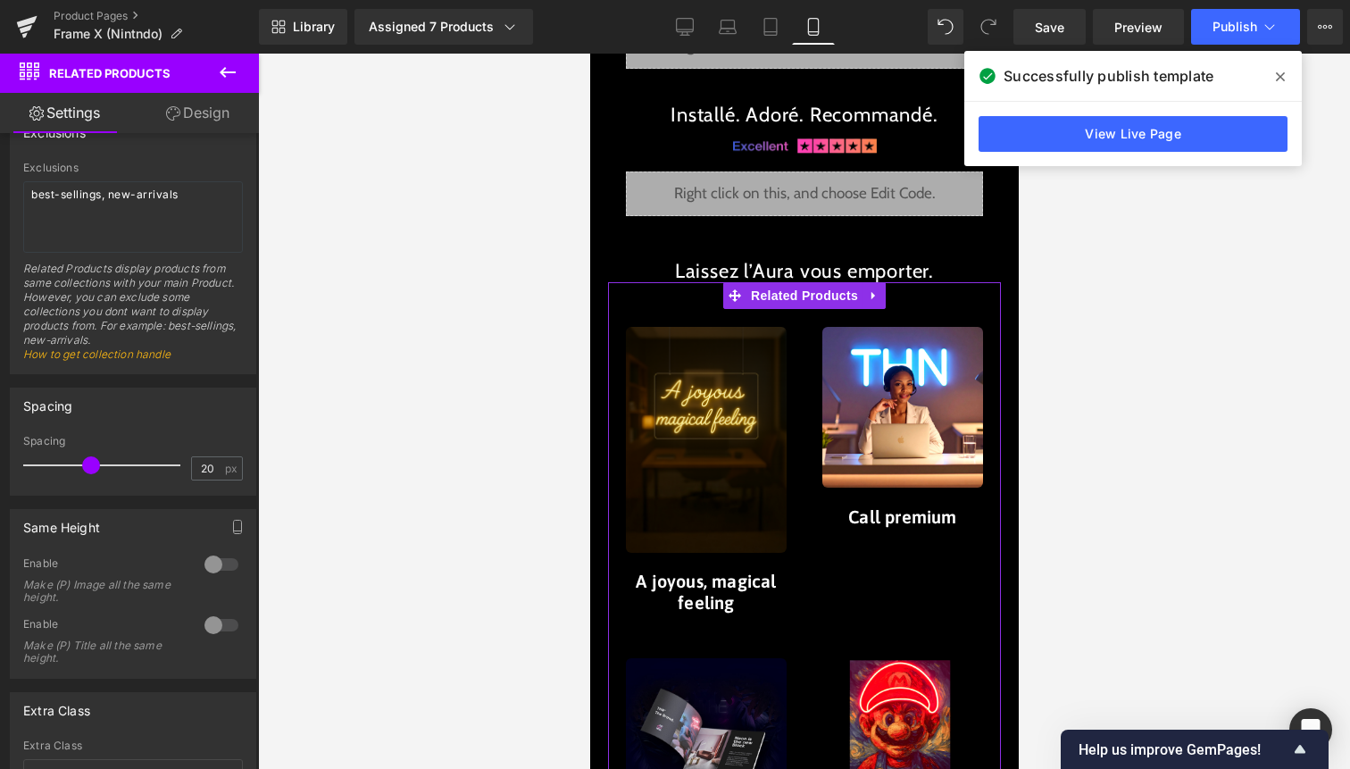
scroll to position [631, 0]
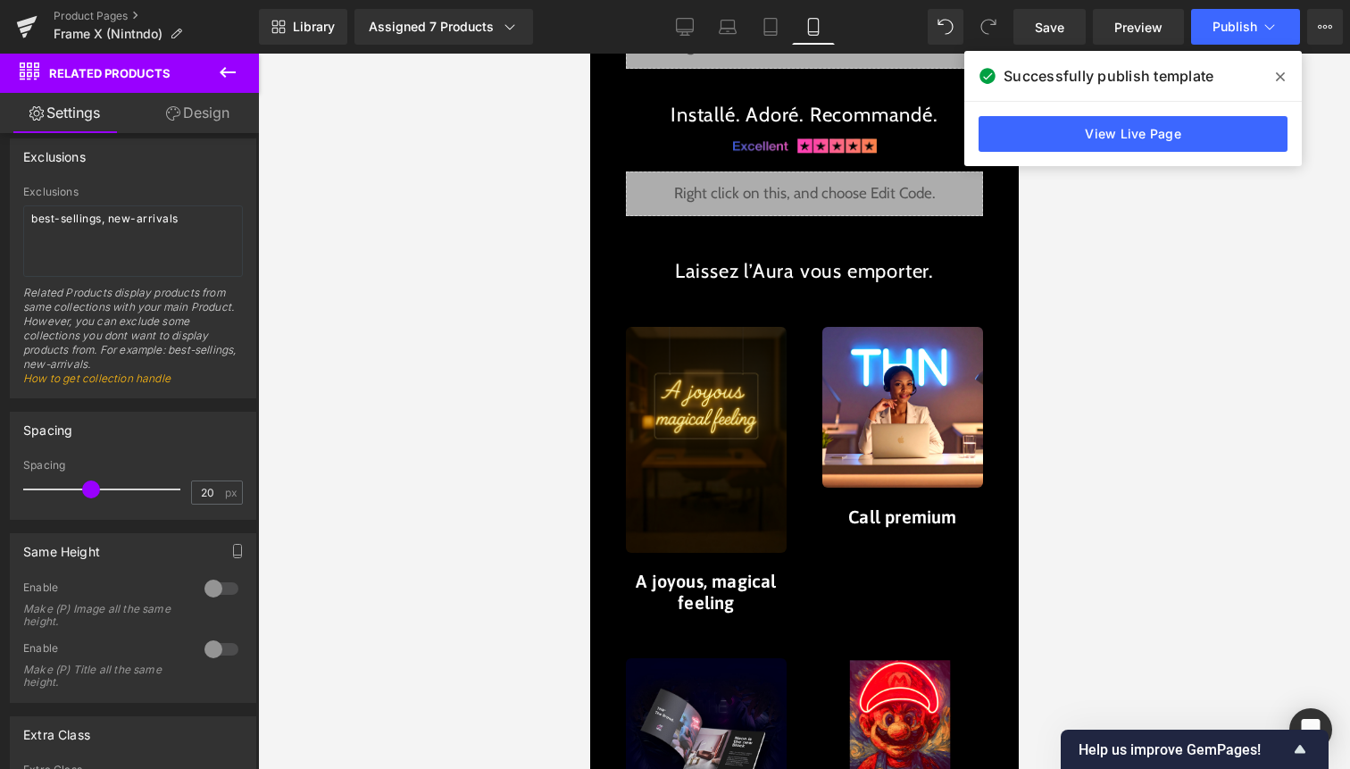
click at [234, 76] on icon at bounding box center [227, 72] width 21 height 21
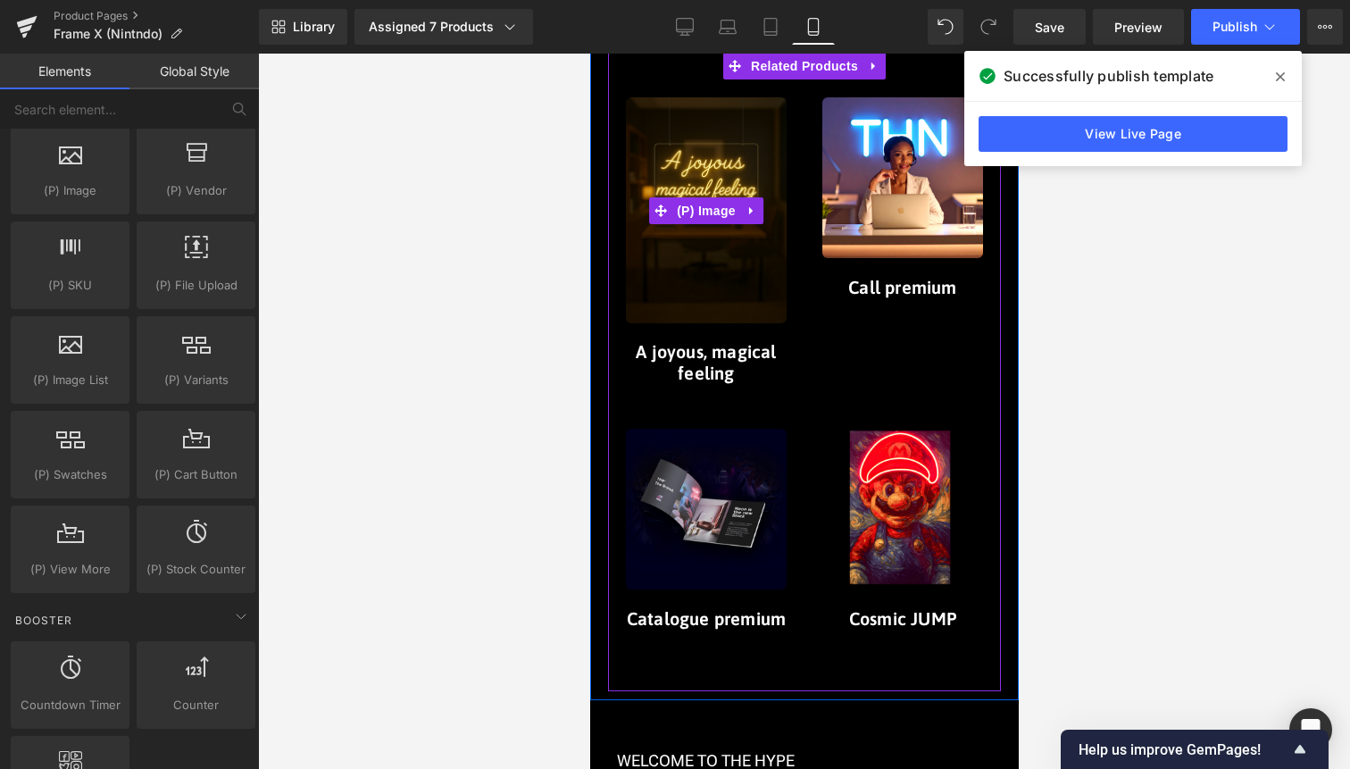
scroll to position [3387, 0]
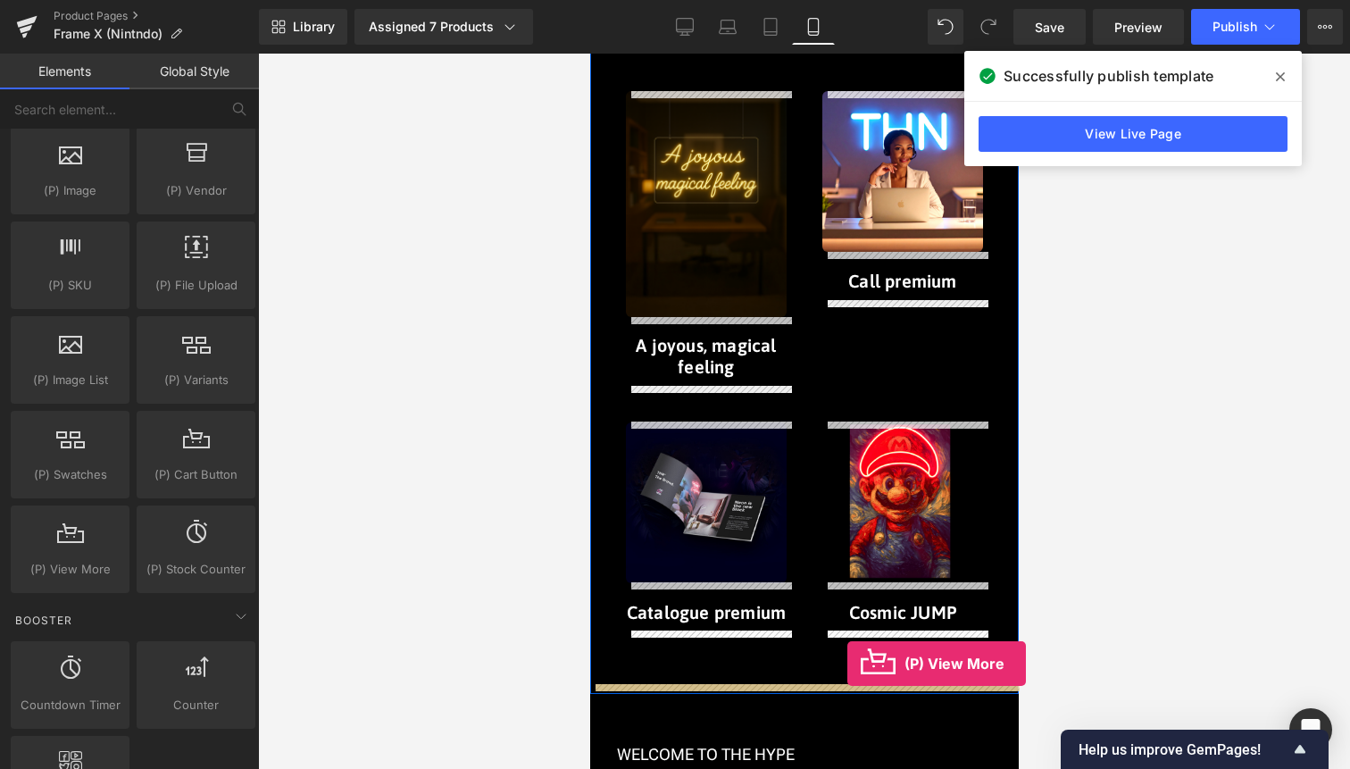
drag, startPoint x: 668, startPoint y: 599, endPoint x: 847, endPoint y: 664, distance: 189.8
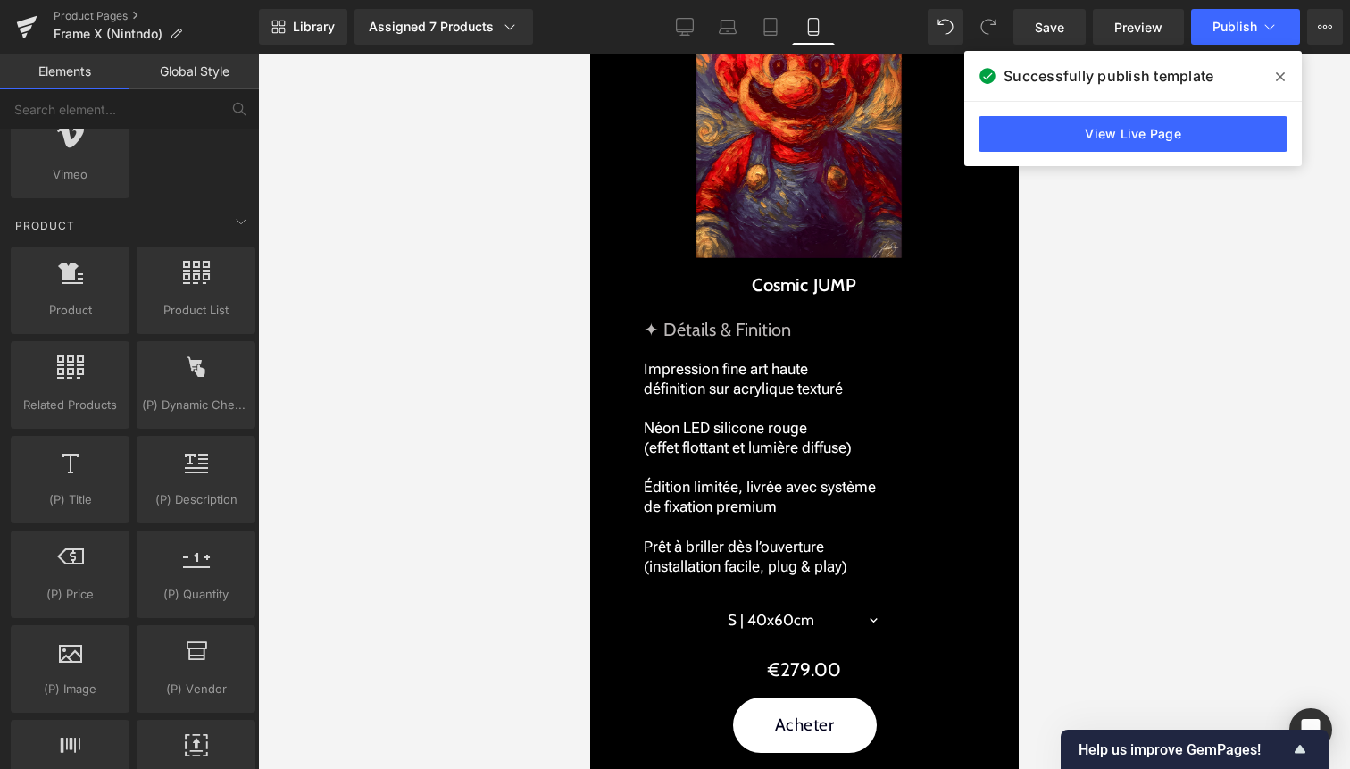
scroll to position [2400, 0]
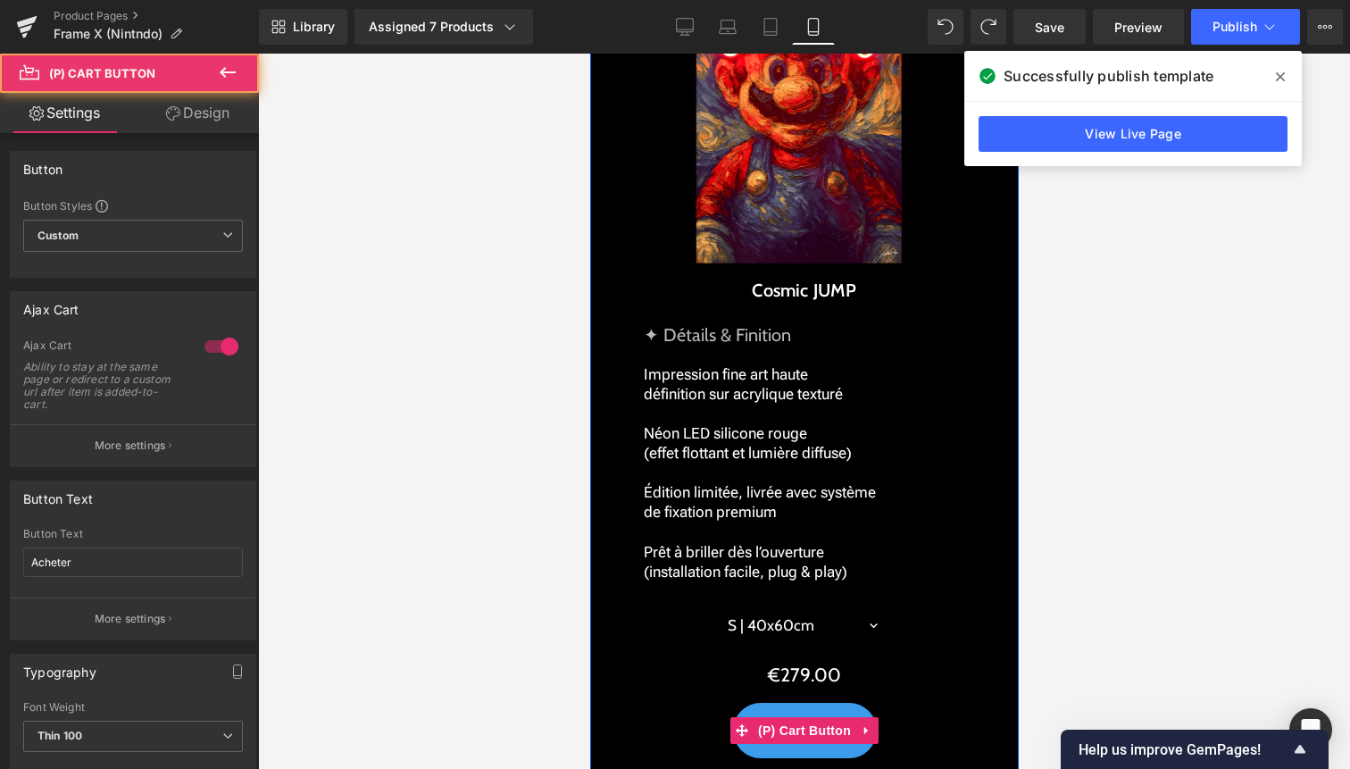
click at [828, 716] on button "Acheter" at bounding box center [804, 731] width 144 height 56
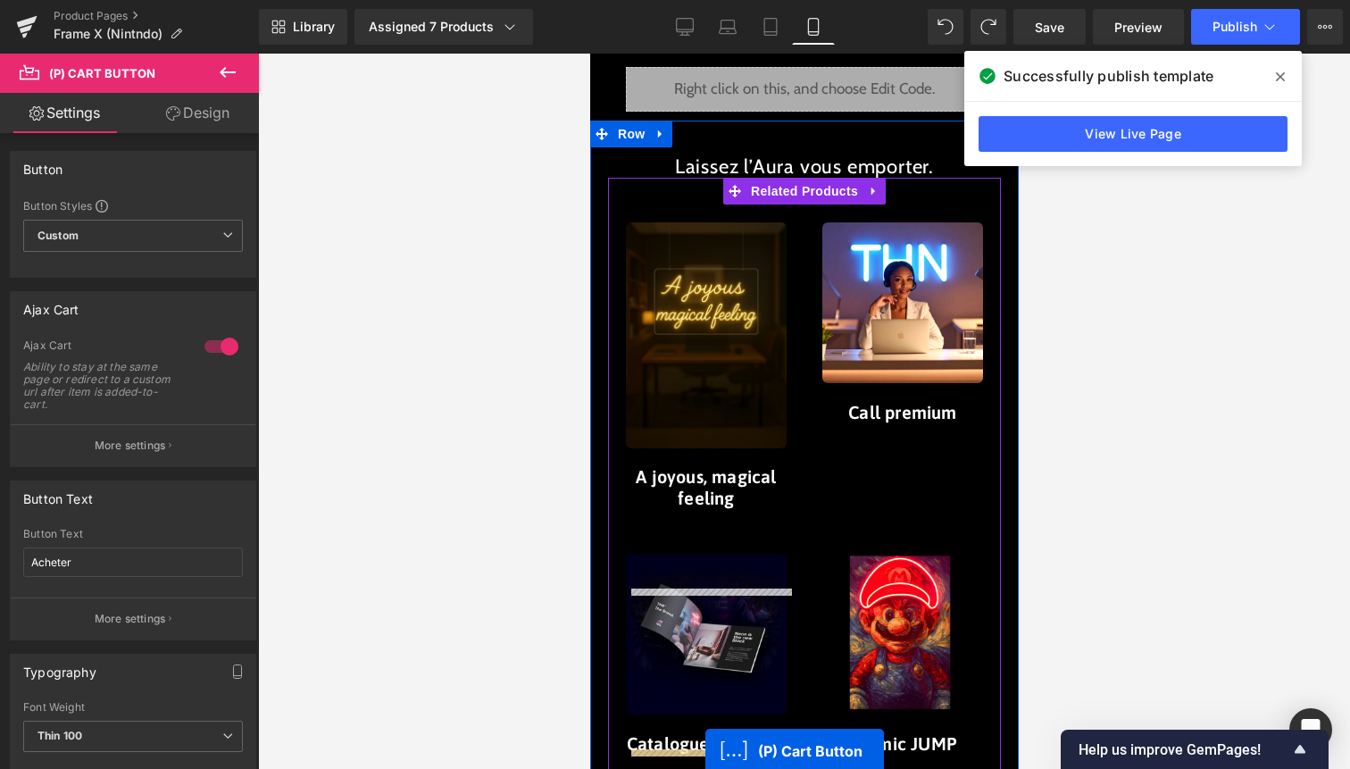
scroll to position [3421, 0]
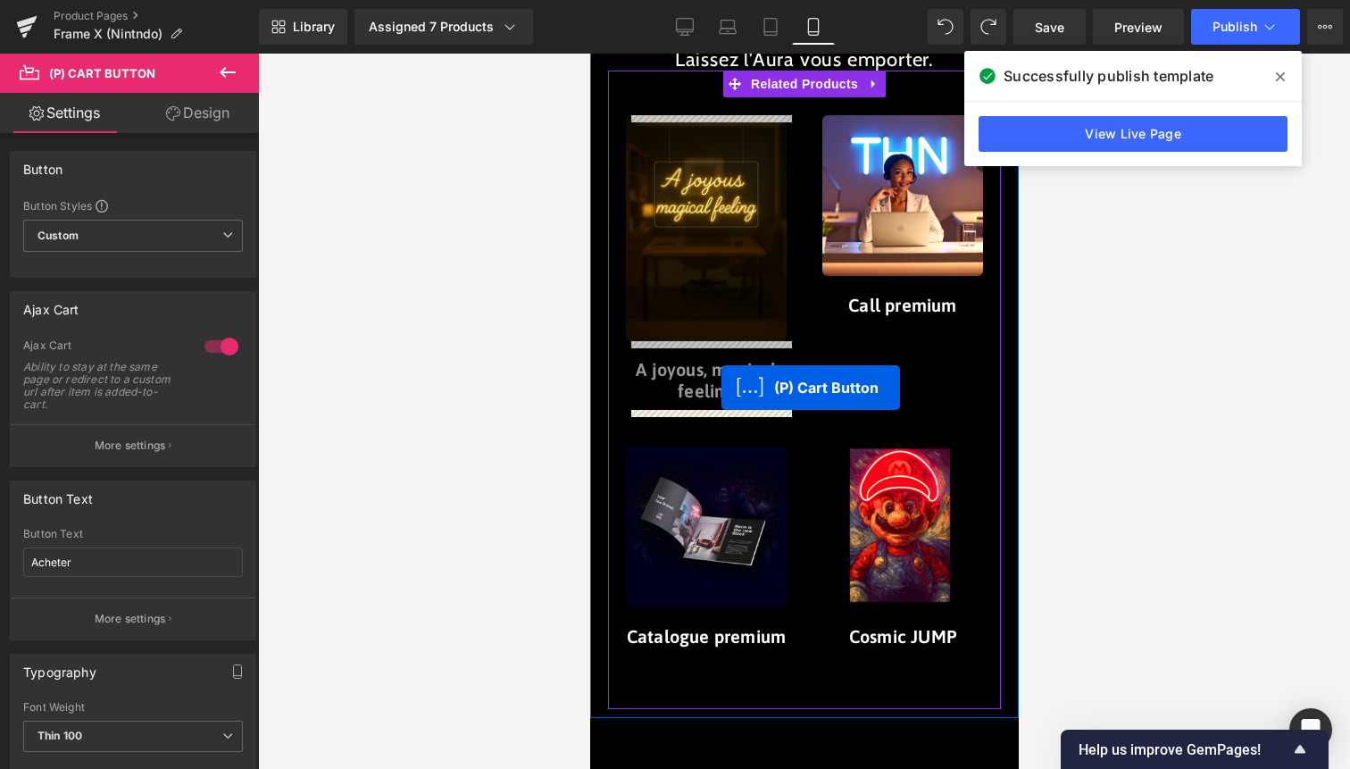
drag, startPoint x: 789, startPoint y: 145, endPoint x: 720, endPoint y: 389, distance: 254.2
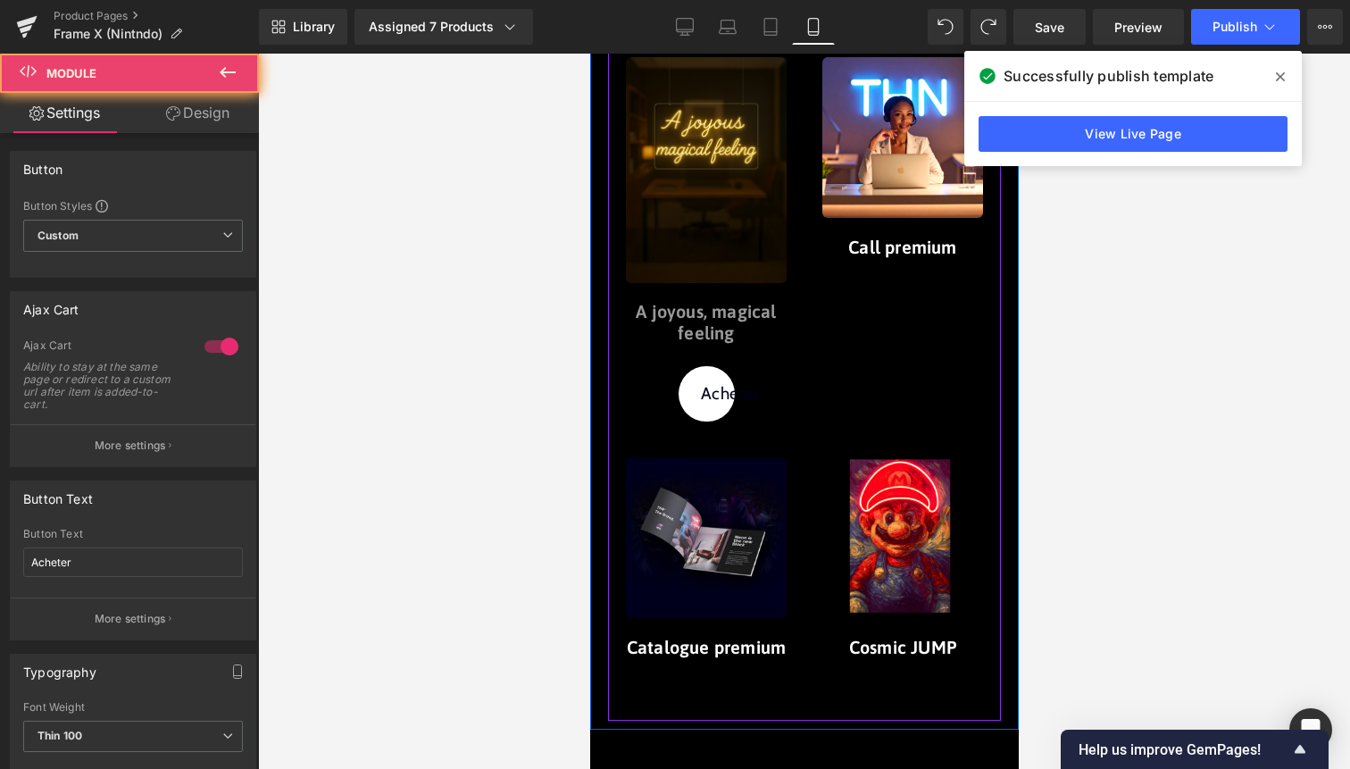
scroll to position [3363, 0]
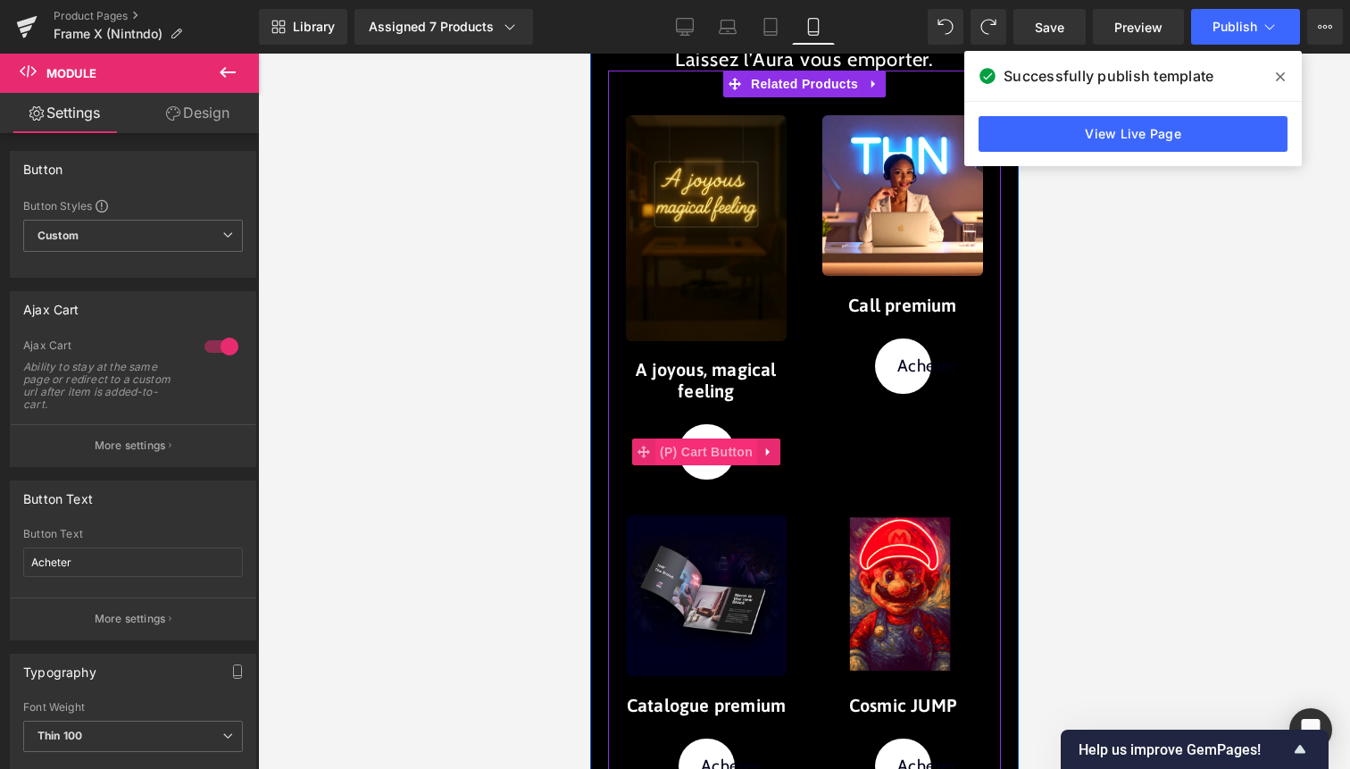
click at [705, 444] on span "(P) Cart Button" at bounding box center [706, 451] width 102 height 27
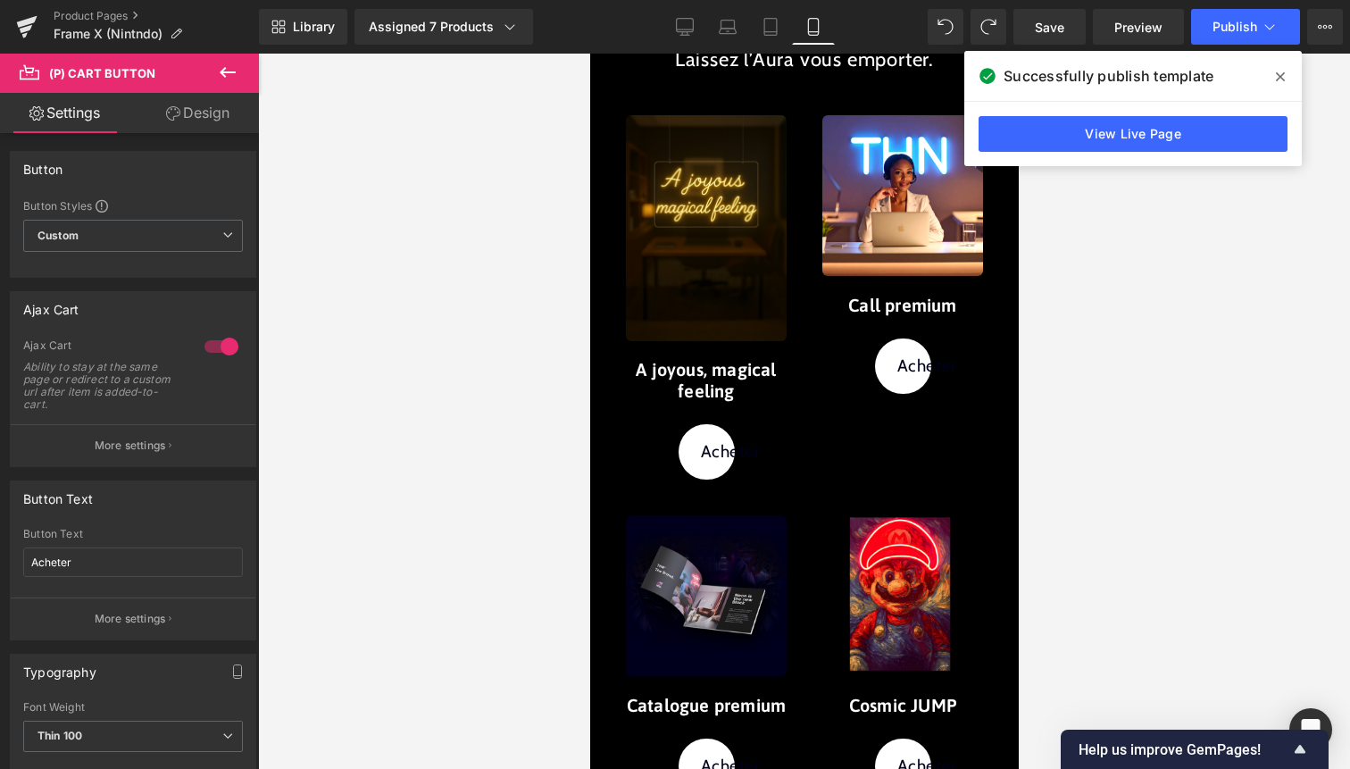
click at [202, 121] on link "Design" at bounding box center [197, 113] width 129 height 40
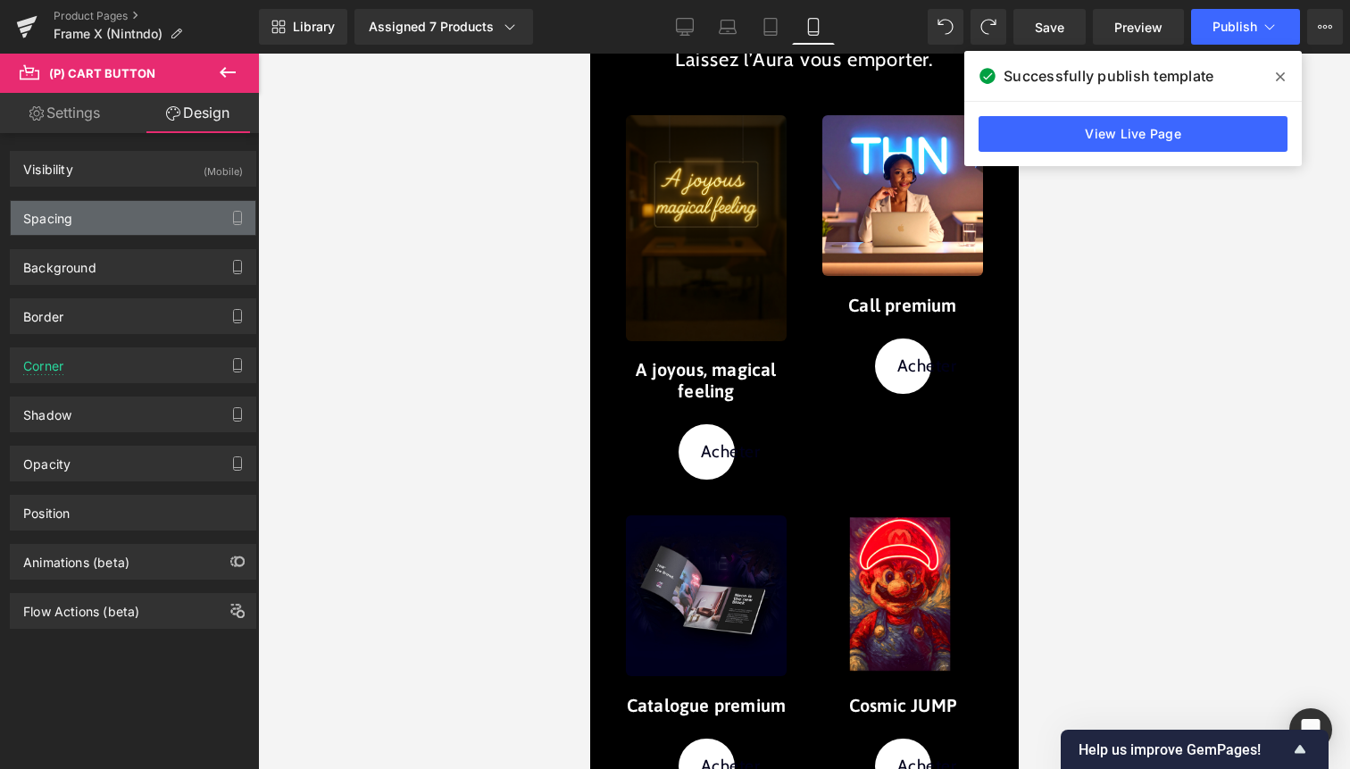
click at [165, 221] on div "Spacing" at bounding box center [133, 218] width 245 height 34
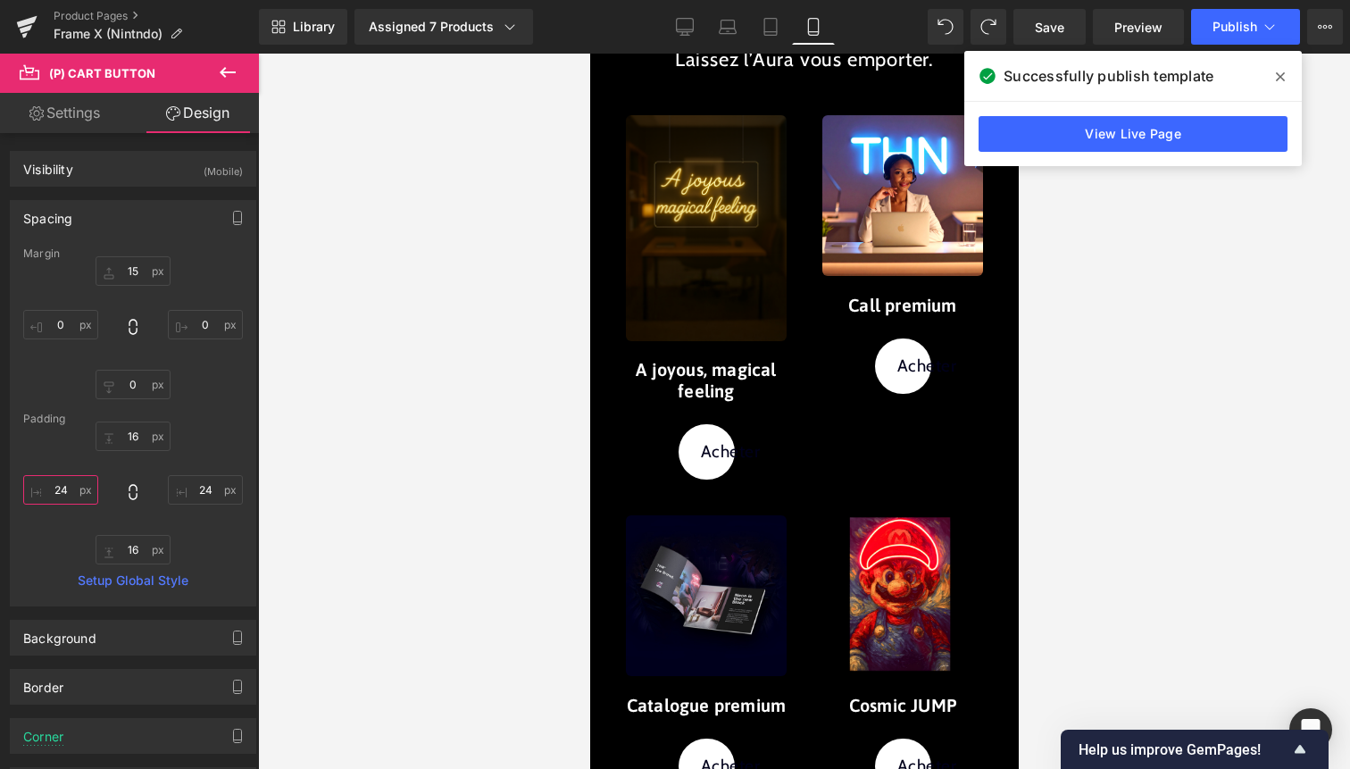
click at [67, 497] on input "text" at bounding box center [60, 489] width 75 height 29
type input "24"
click at [205, 491] on input "text" at bounding box center [205, 489] width 75 height 29
click at [206, 490] on input "24" at bounding box center [205, 489] width 75 height 29
type input "2"
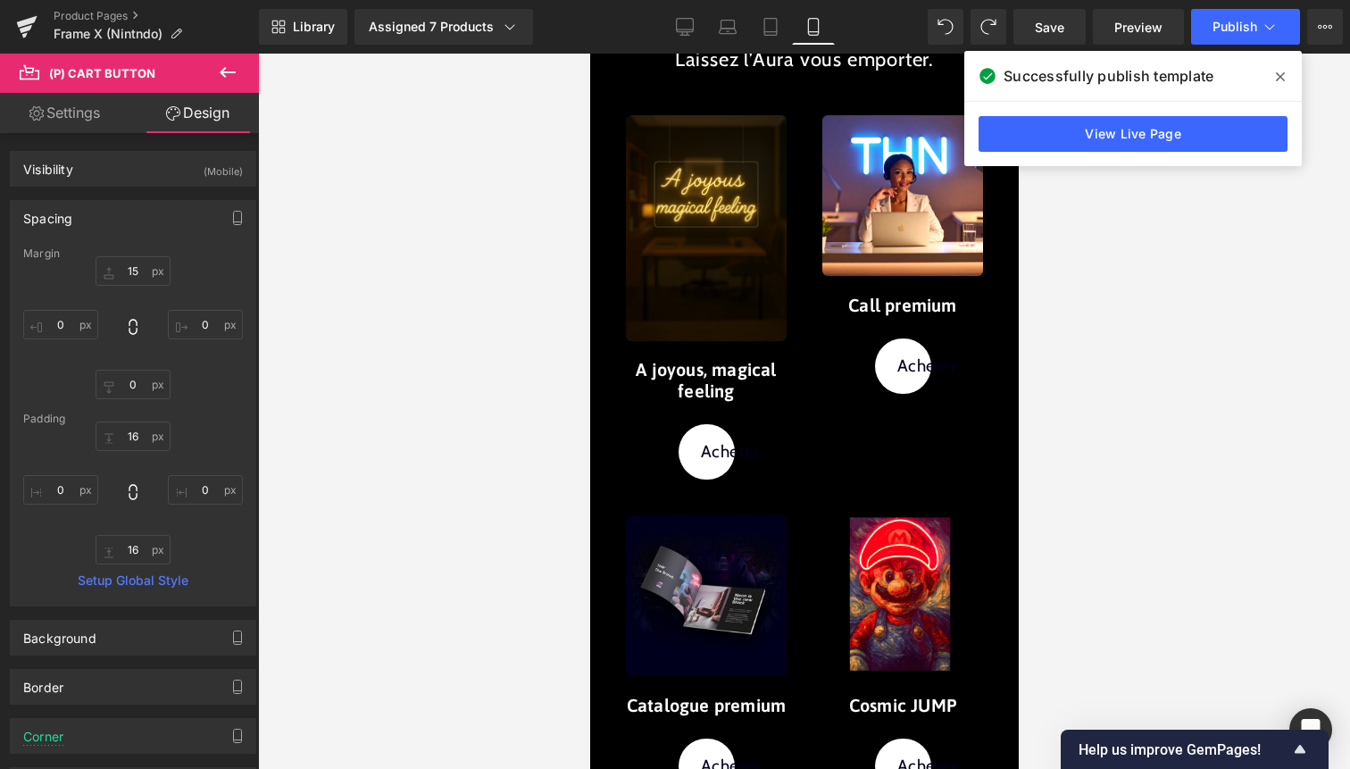
click at [408, 414] on div at bounding box center [804, 411] width 1092 height 715
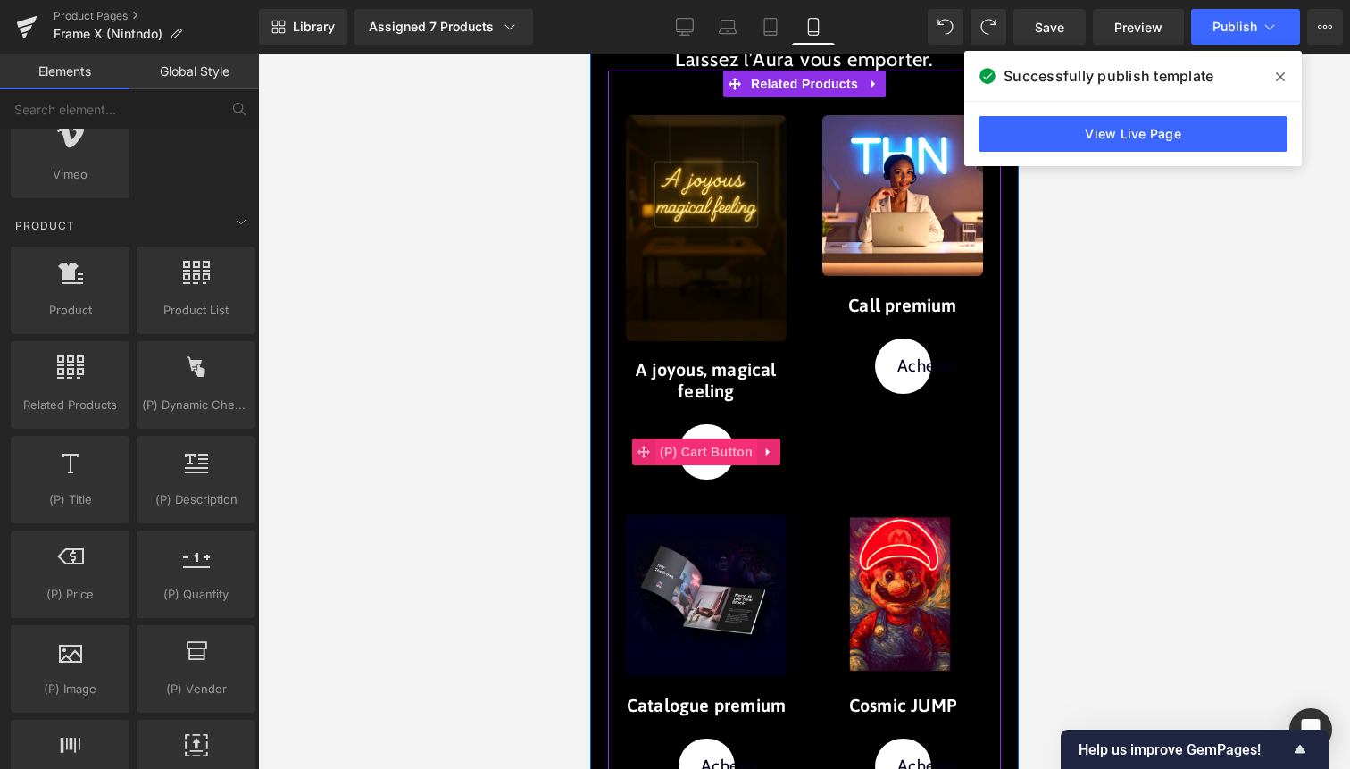
click at [721, 451] on span "(P) Cart Button" at bounding box center [706, 451] width 102 height 27
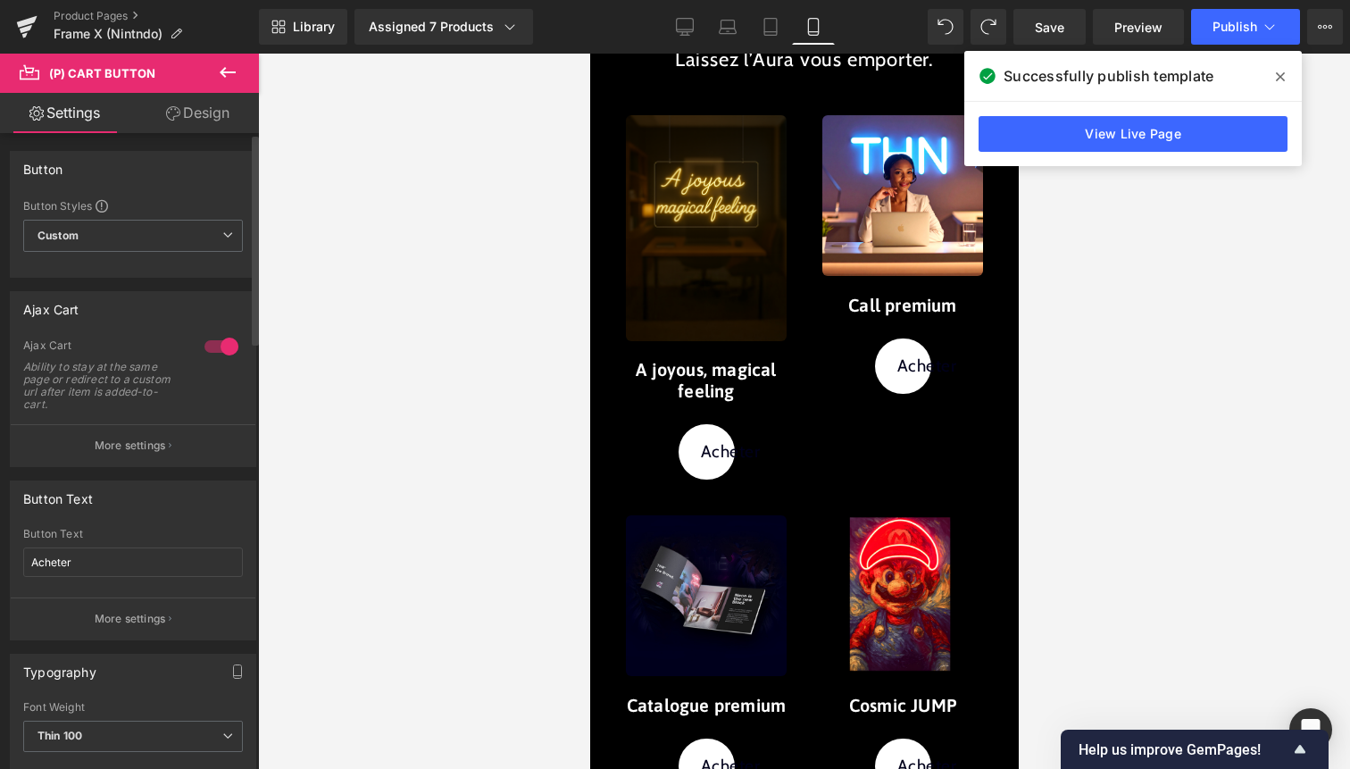
click at [212, 352] on div at bounding box center [221, 346] width 43 height 29
click at [213, 351] on div at bounding box center [221, 346] width 43 height 29
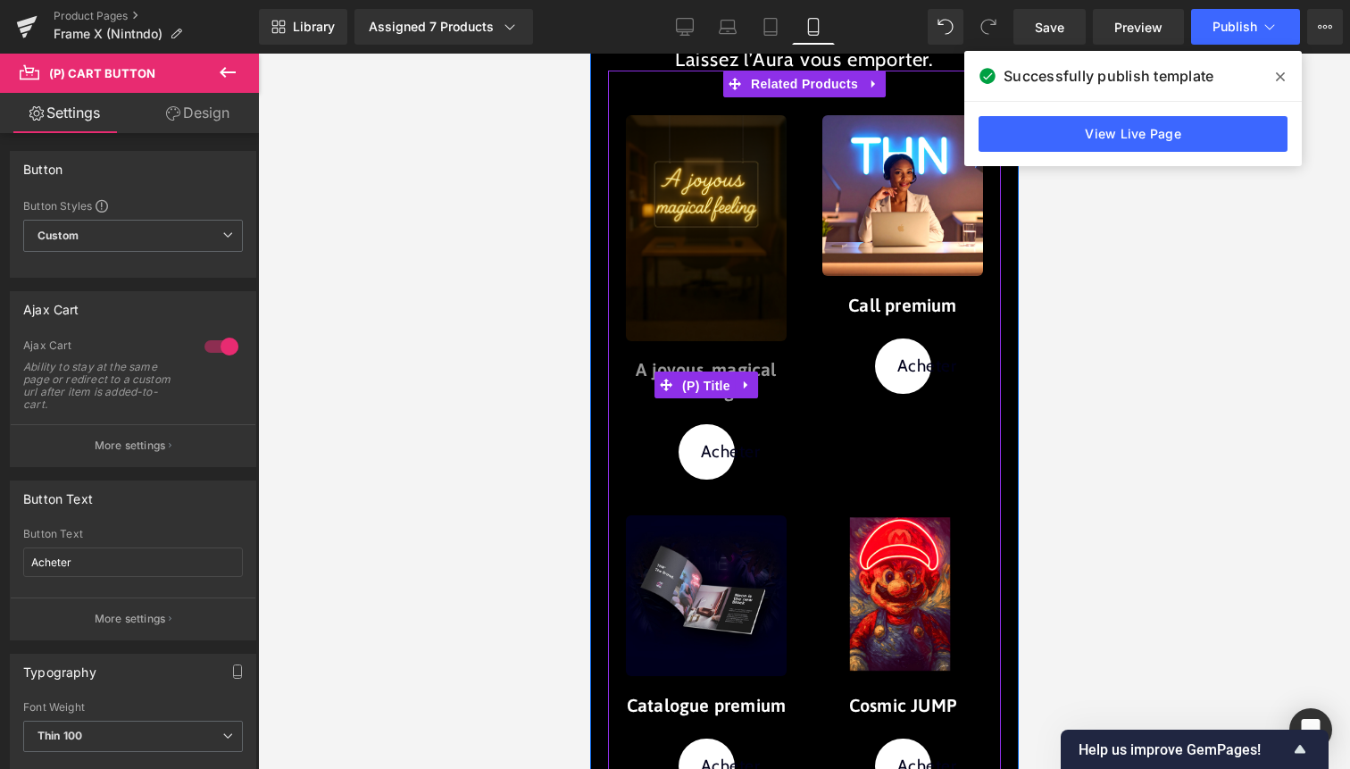
click at [709, 386] on span "(P) Title" at bounding box center [705, 385] width 57 height 27
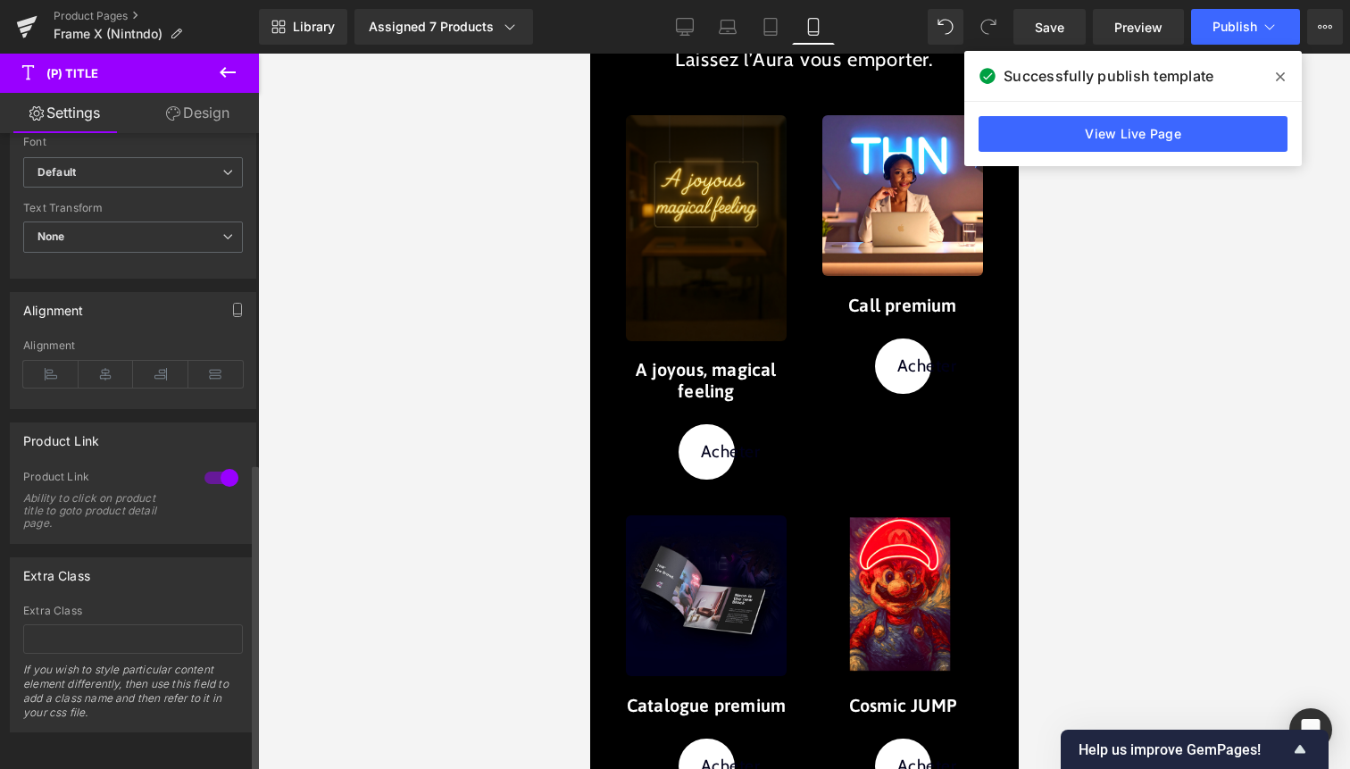
scroll to position [676, 0]
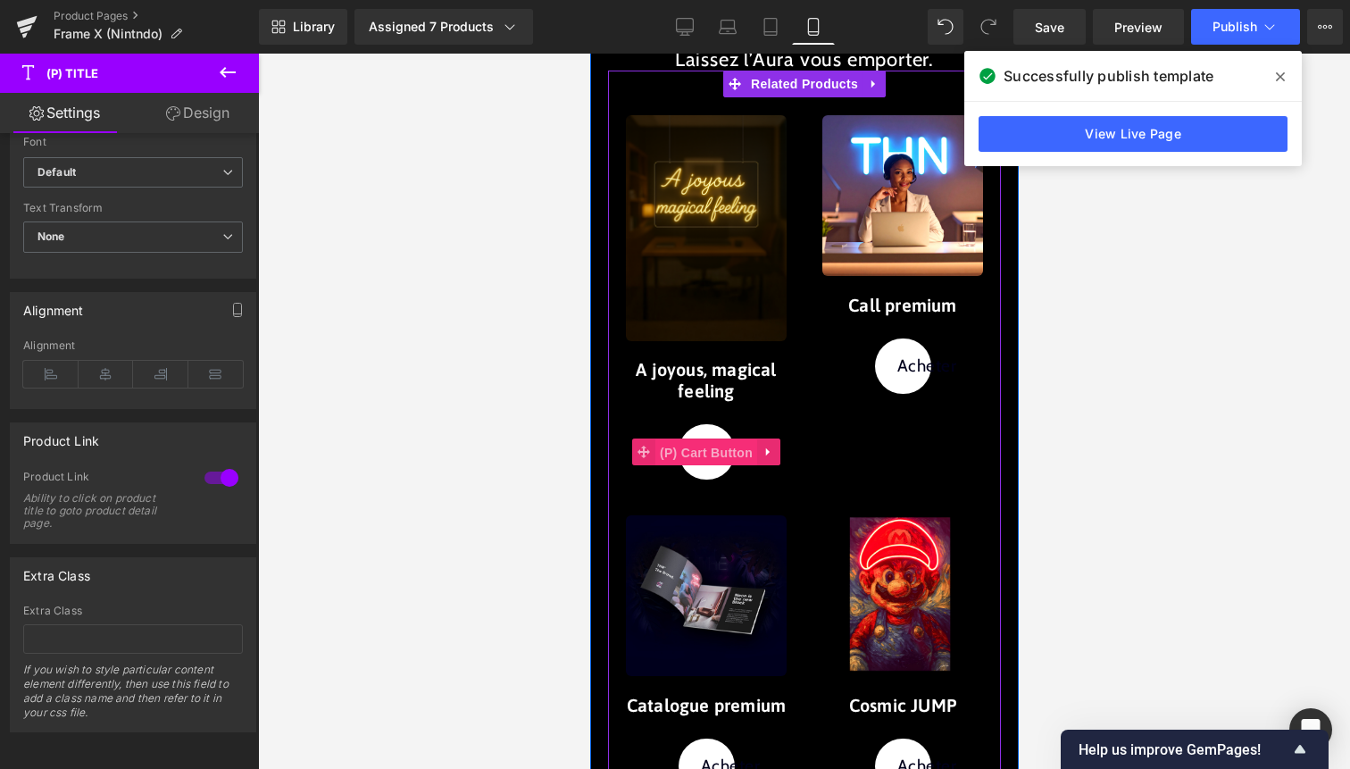
click at [715, 452] on span "(P) Cart Button" at bounding box center [706, 452] width 102 height 27
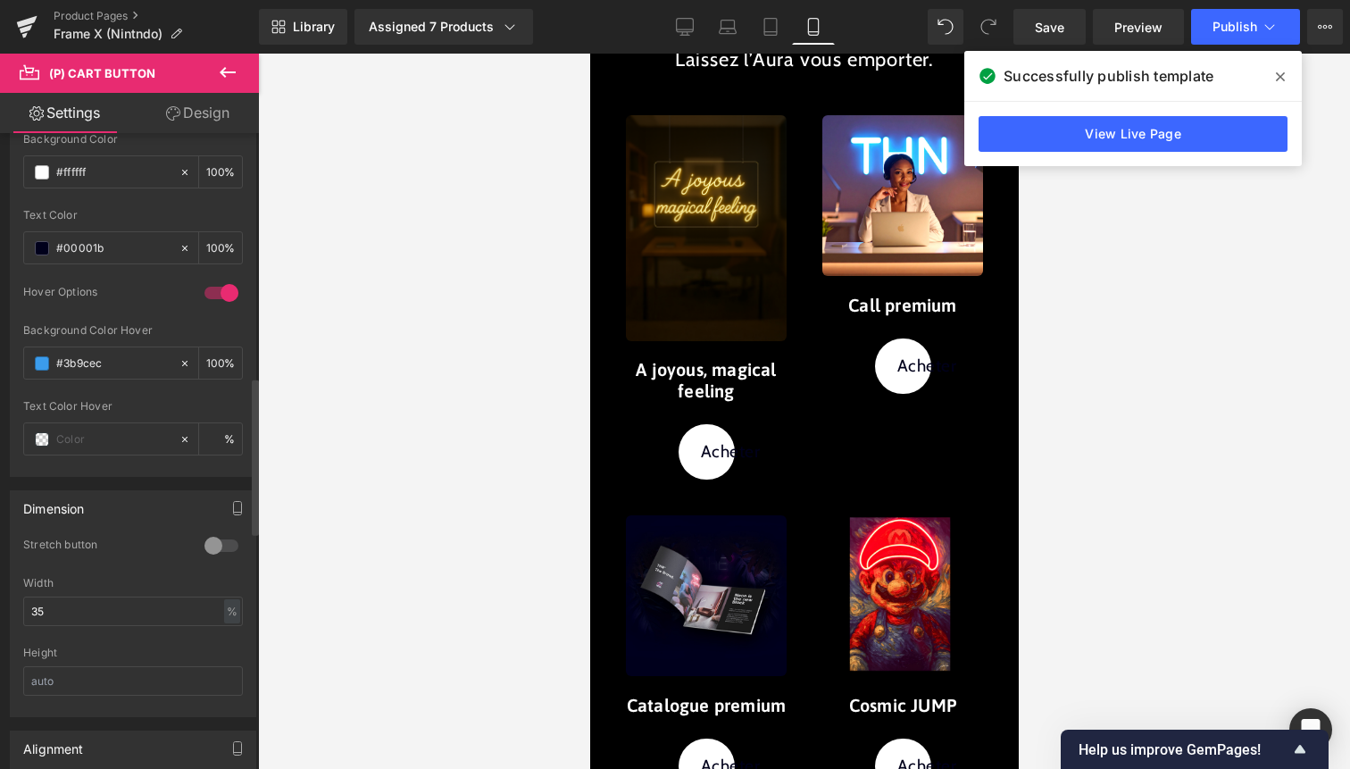
scroll to position [990, 0]
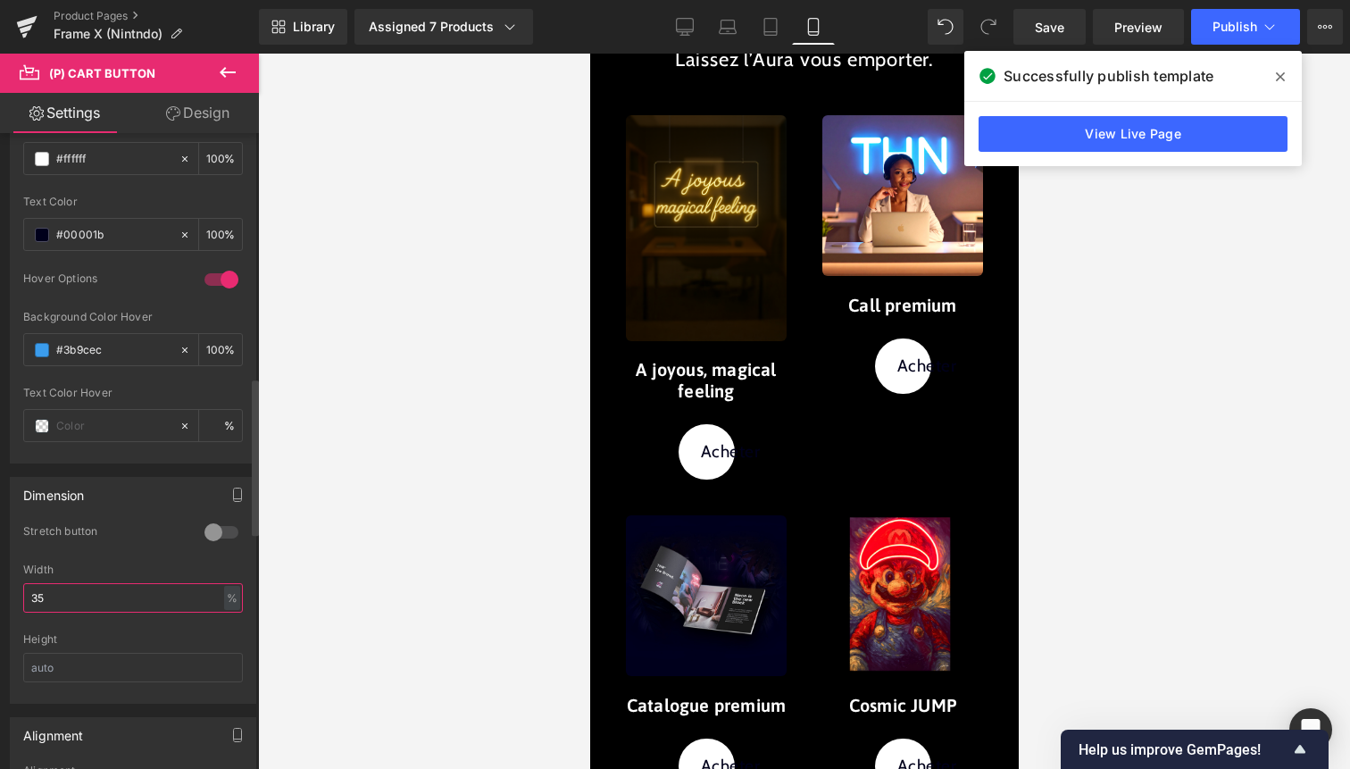
click at [112, 604] on input "35" at bounding box center [133, 597] width 220 height 29
type input "3"
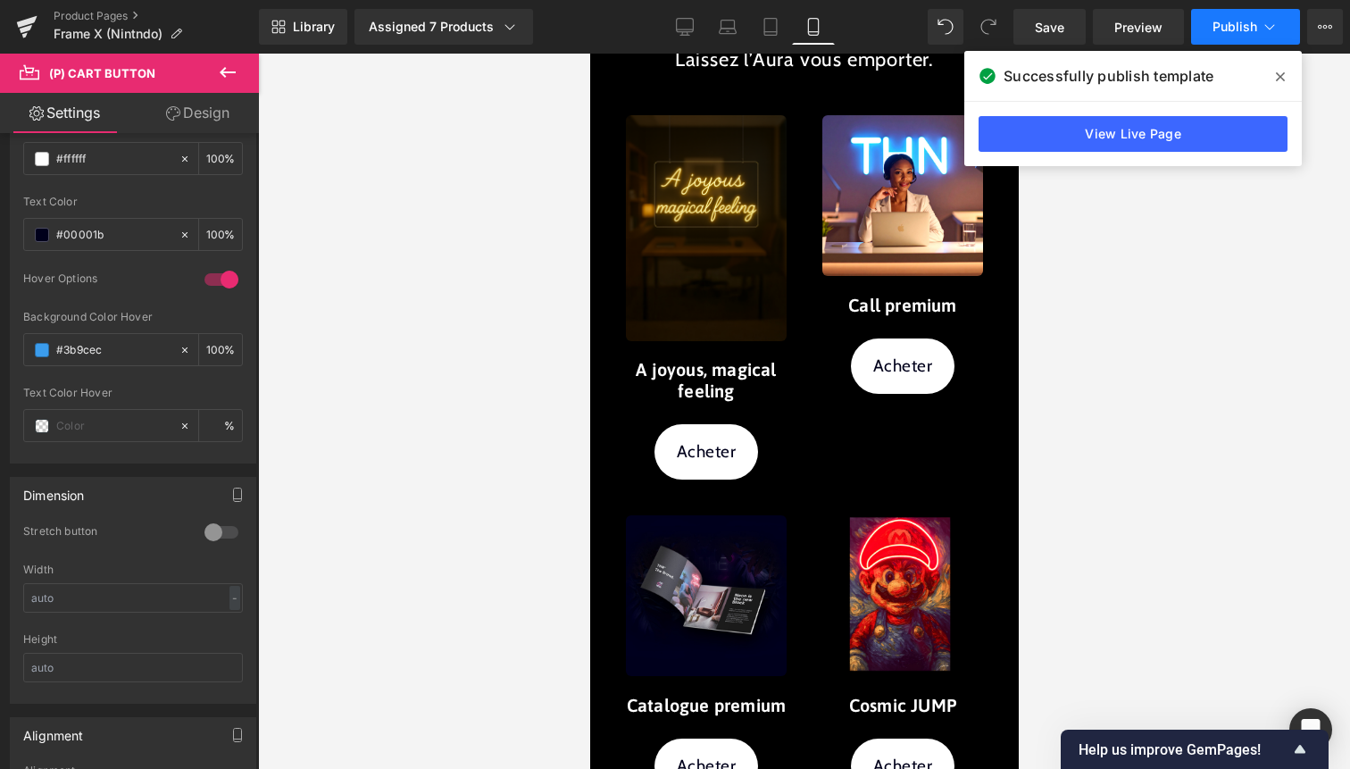
click at [1266, 21] on icon at bounding box center [1270, 27] width 18 height 18
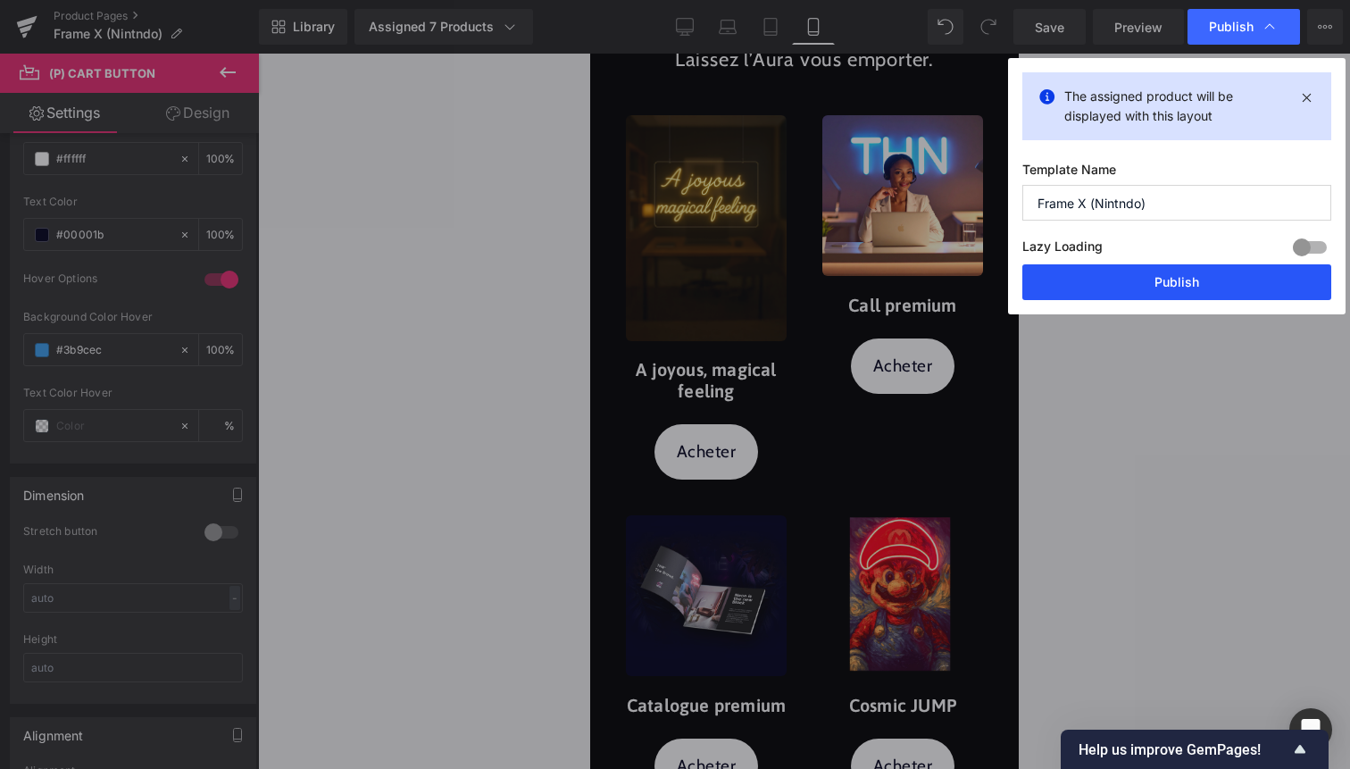
click at [1226, 271] on button "Publish" at bounding box center [1177, 282] width 309 height 36
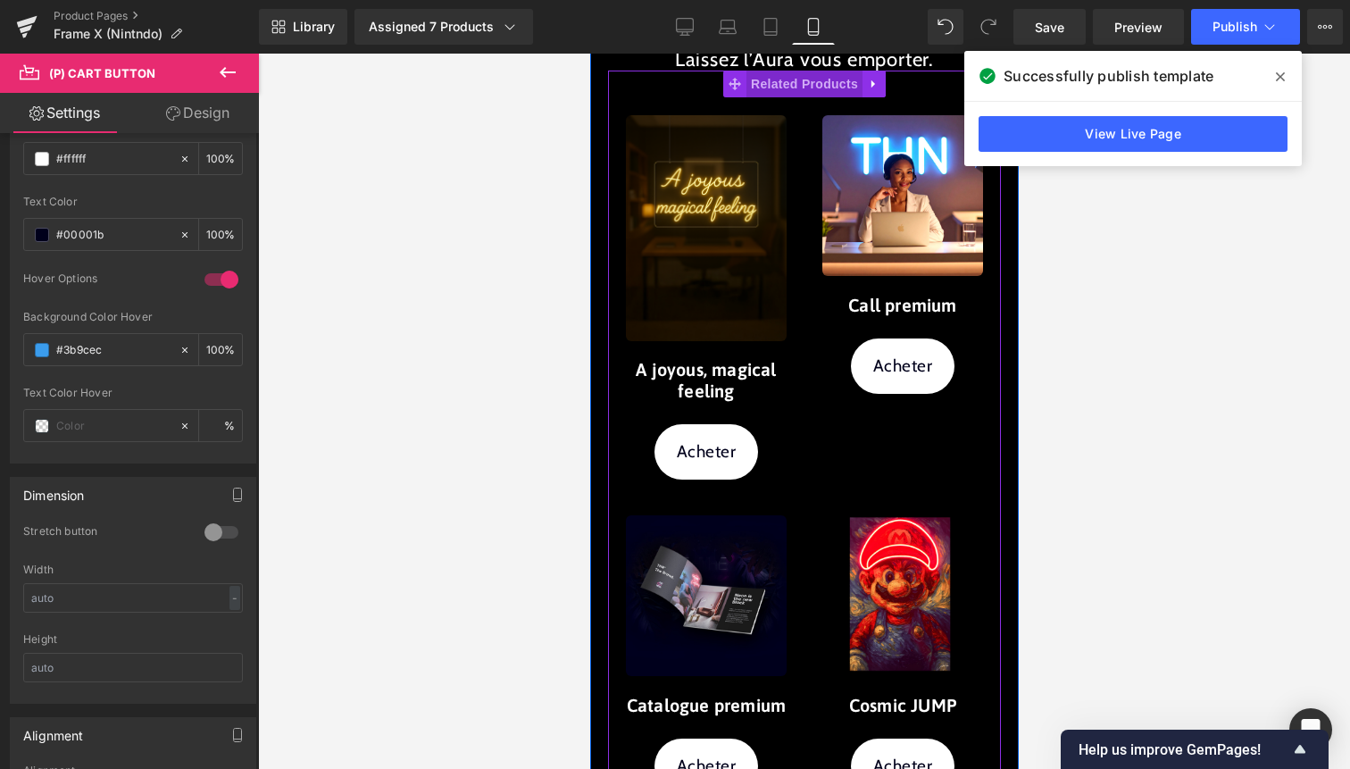
click at [820, 85] on span "Related Products" at bounding box center [804, 84] width 116 height 27
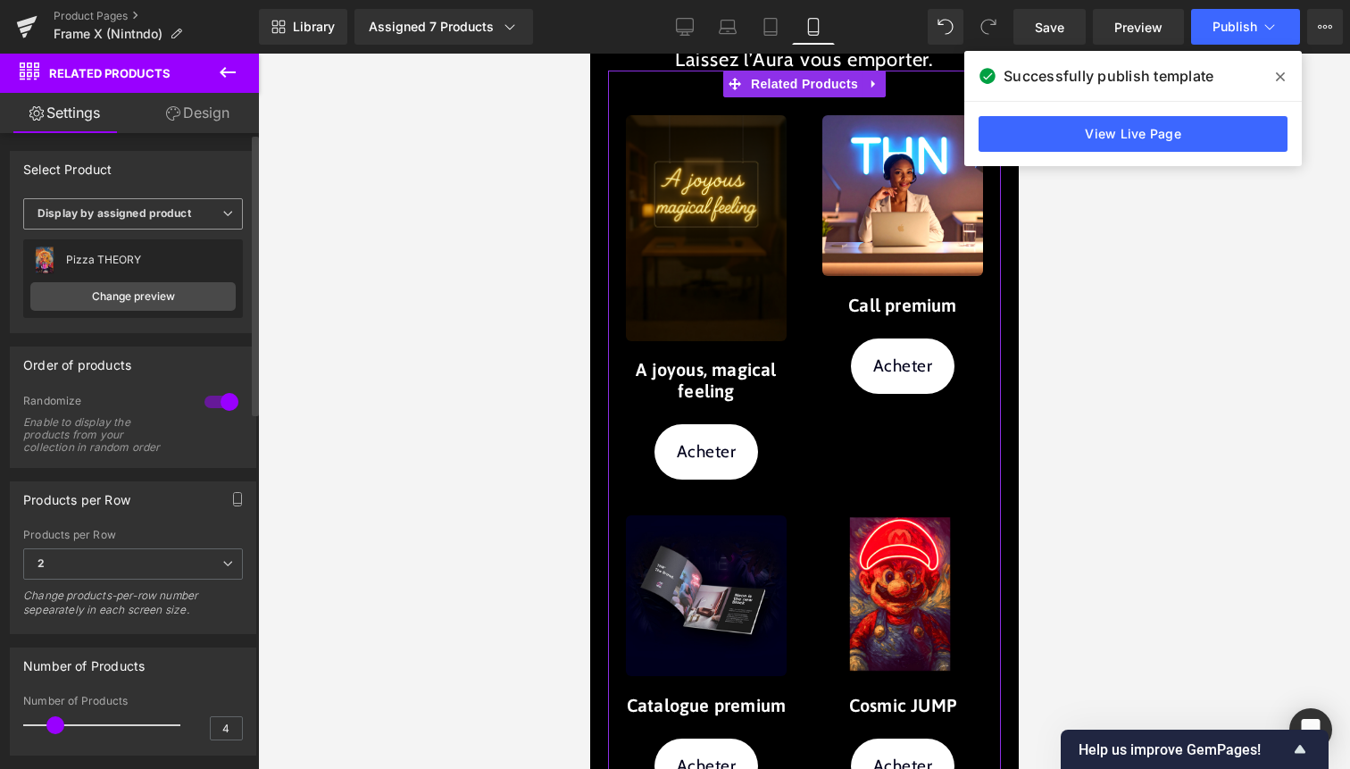
click at [205, 224] on span "Display by assigned product" at bounding box center [133, 213] width 220 height 31
click at [210, 212] on span "Display by assigned product" at bounding box center [129, 213] width 213 height 31
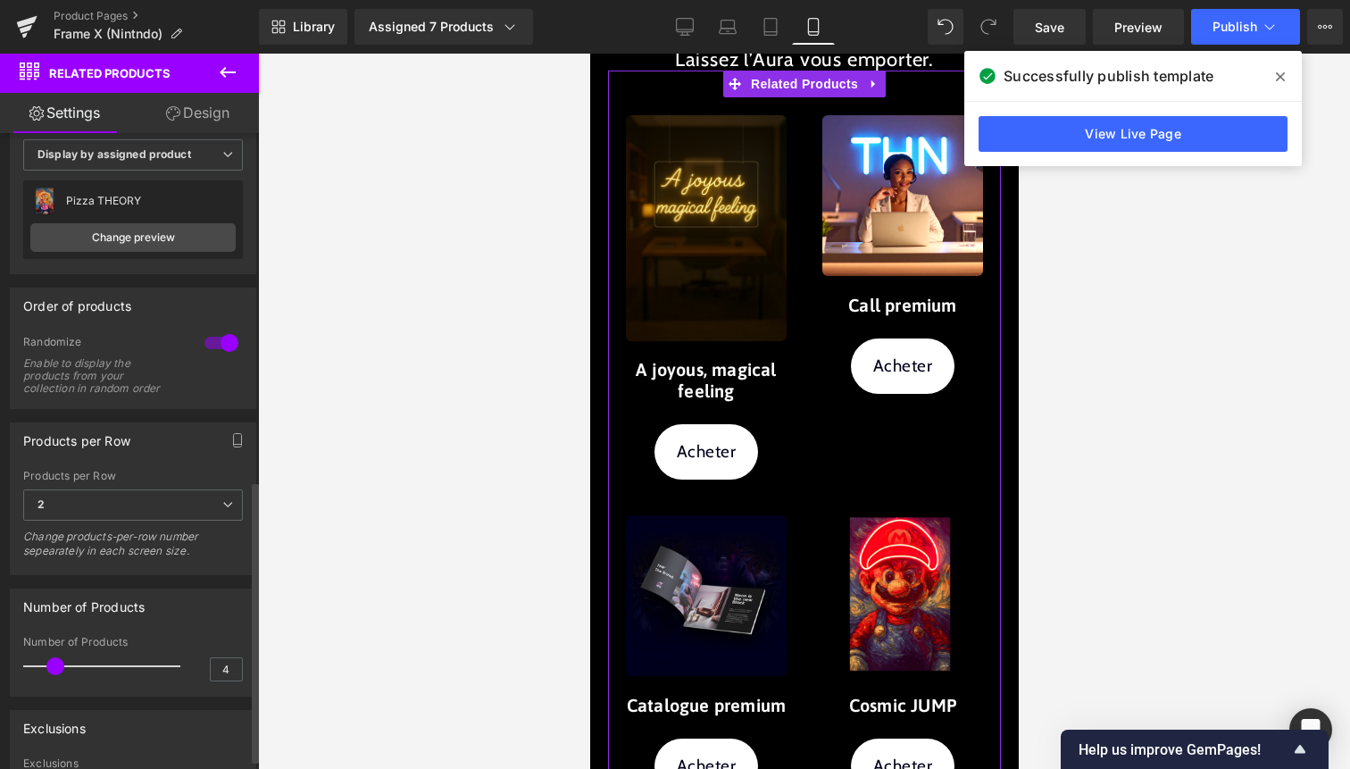
scroll to position [0, 0]
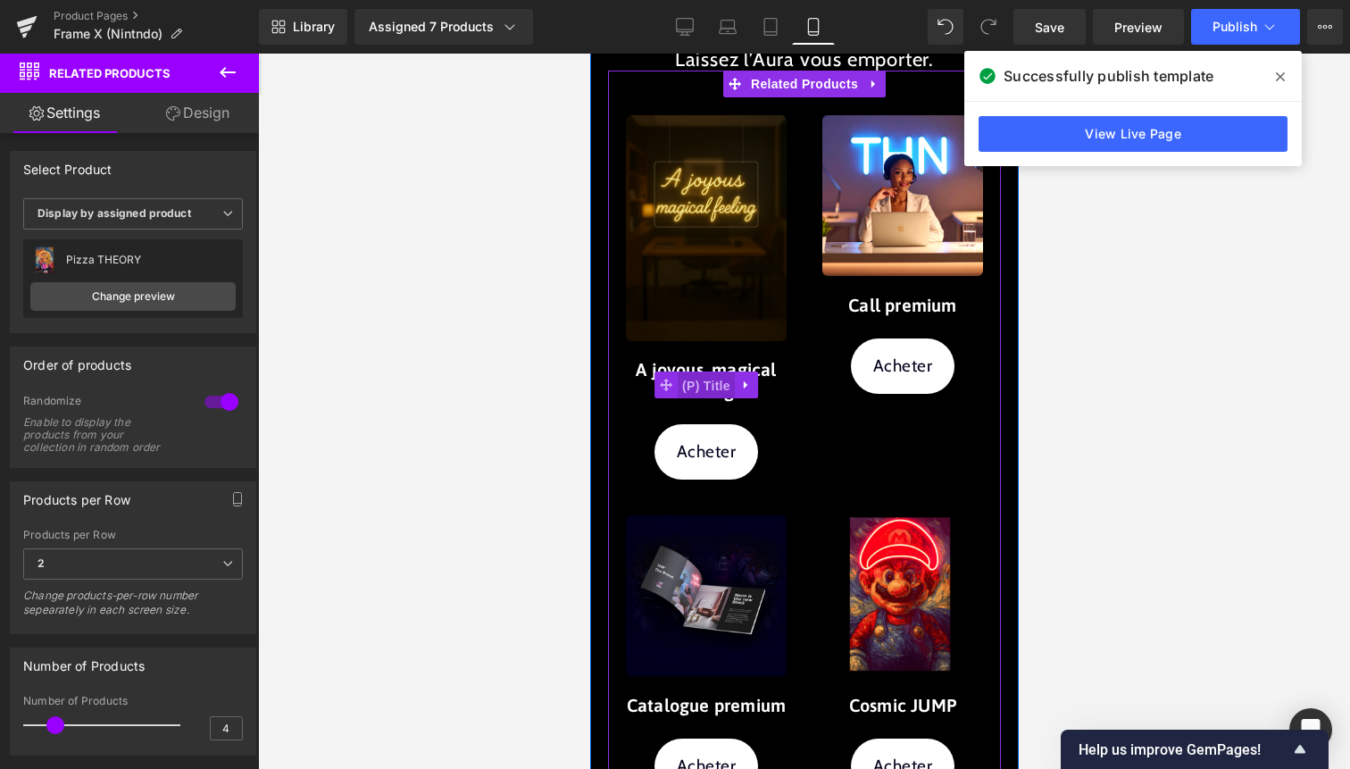
click at [702, 379] on span "(P) Title" at bounding box center [705, 385] width 57 height 27
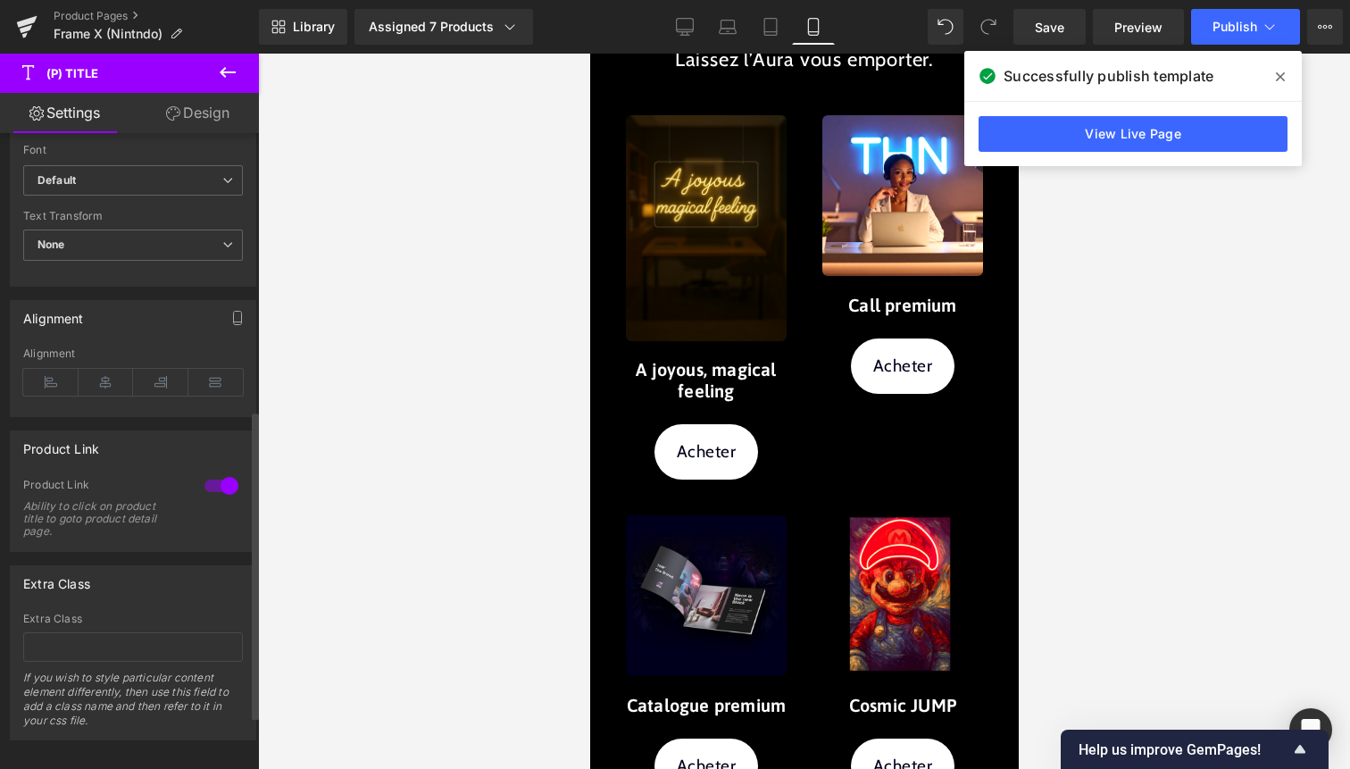
scroll to position [677, 0]
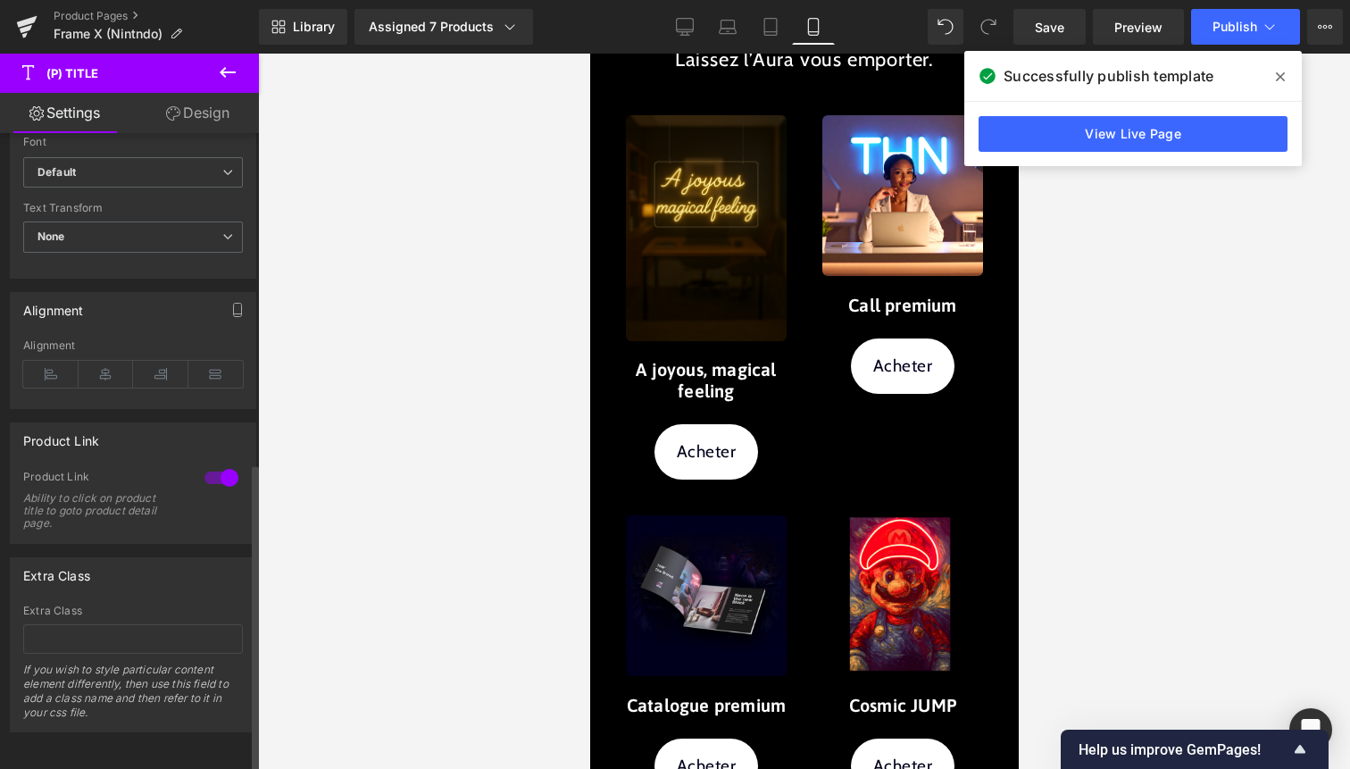
click at [215, 465] on div at bounding box center [221, 477] width 43 height 29
click at [1267, 38] on button "Publish" at bounding box center [1245, 27] width 109 height 36
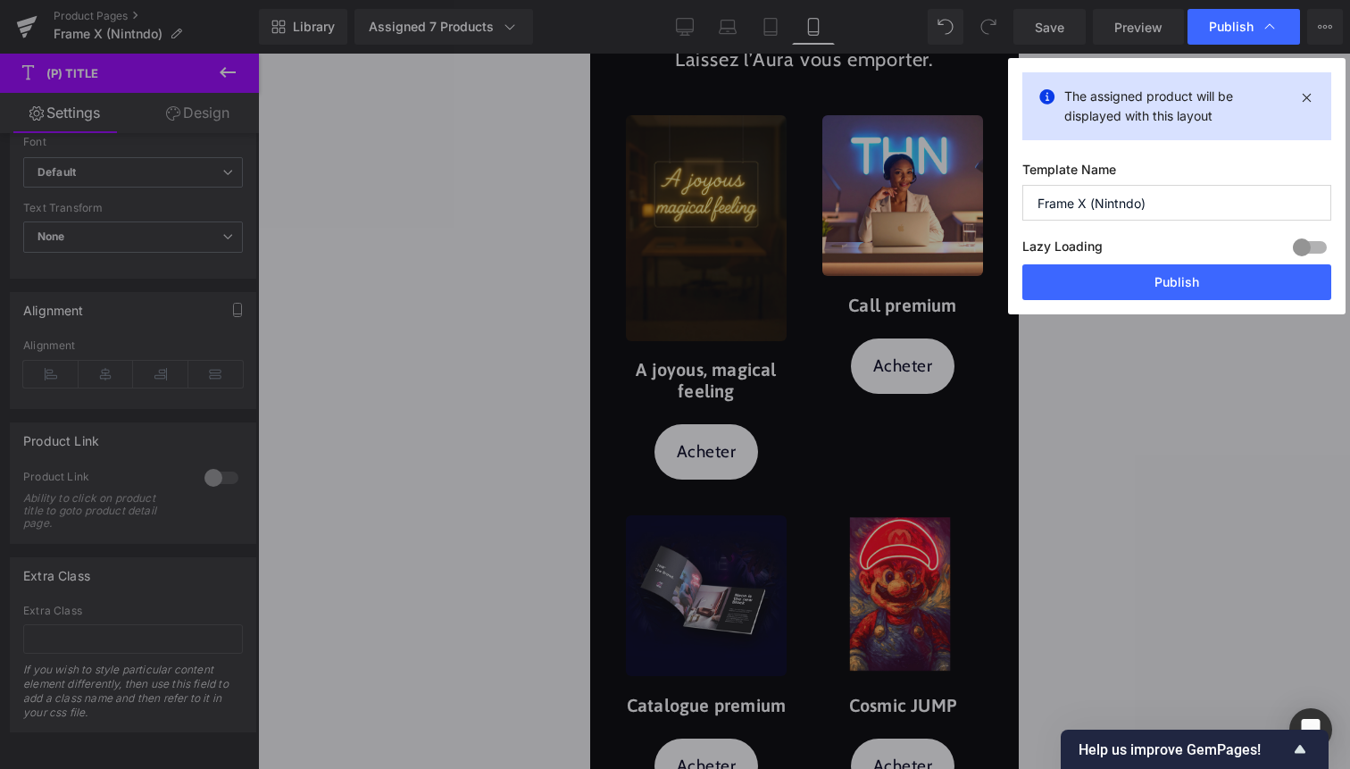
click at [1180, 259] on div "Lazy Loading Build Upgrade plan to unlock" at bounding box center [1177, 249] width 309 height 29
click at [1176, 280] on button "Publish" at bounding box center [1177, 282] width 309 height 36
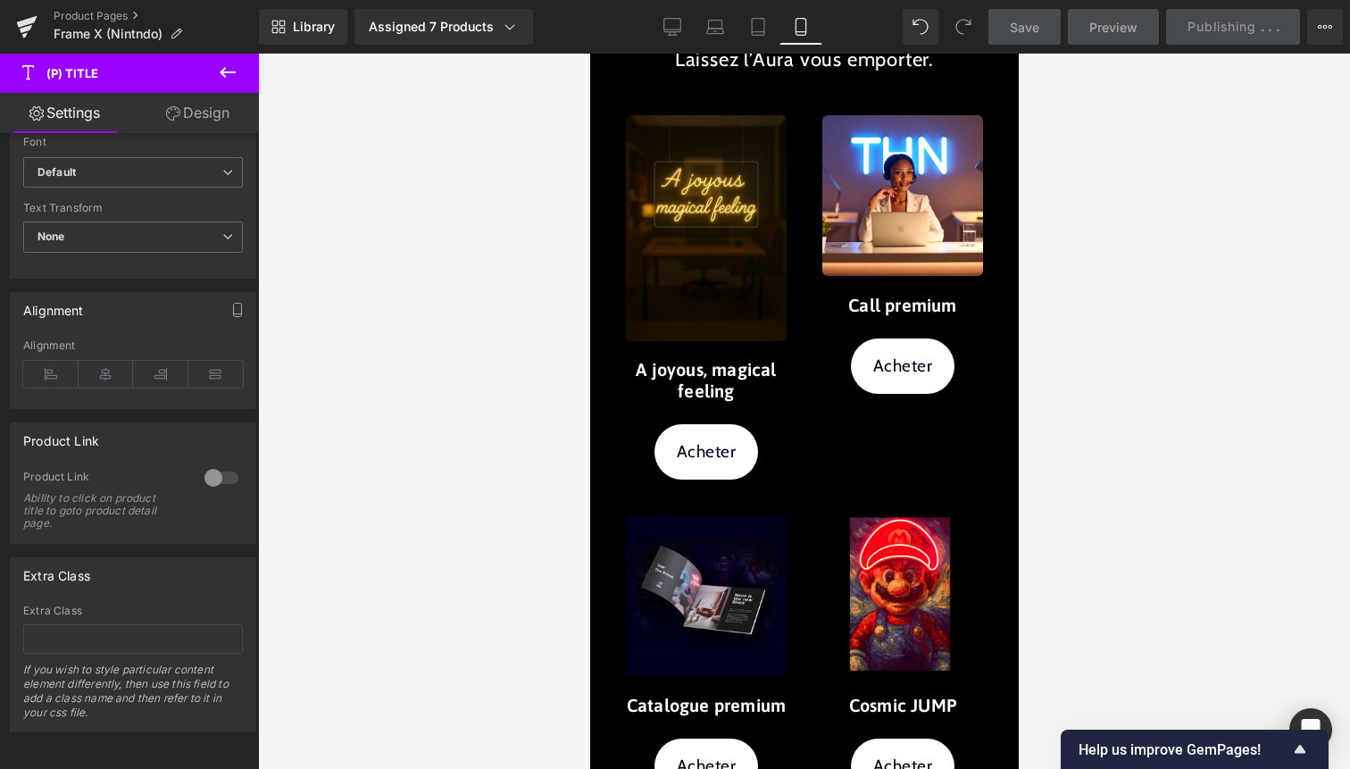
click at [707, 238] on span "(P) Image" at bounding box center [706, 228] width 54 height 21
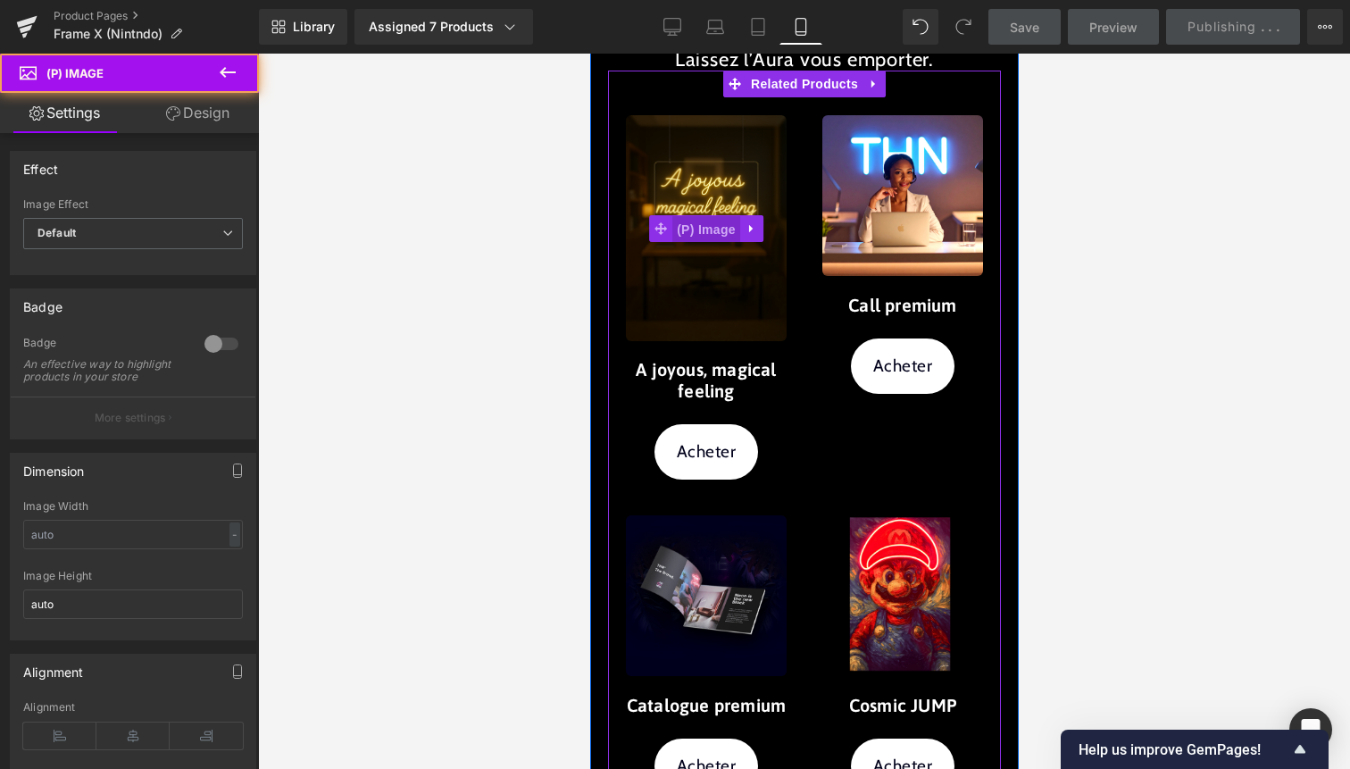
click at [704, 227] on span "(P) Image" at bounding box center [706, 229] width 68 height 27
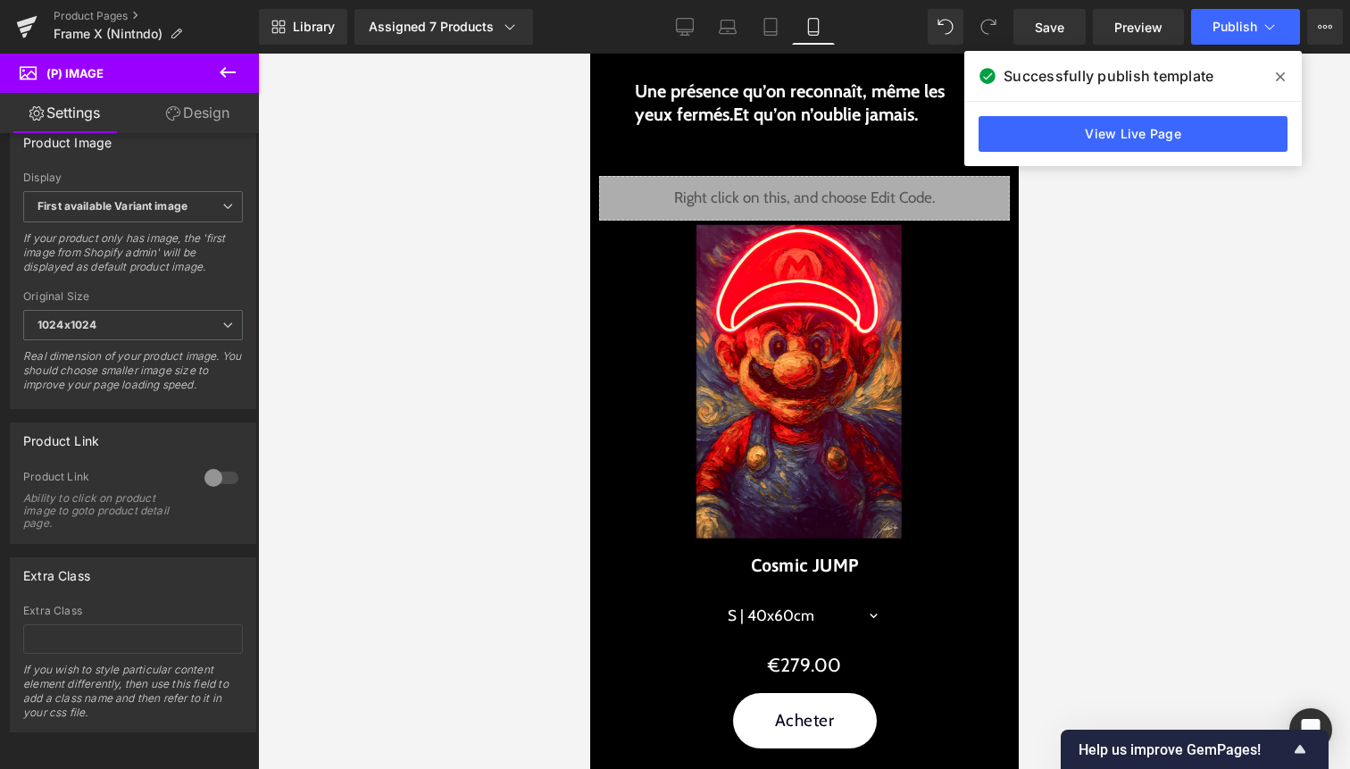
scroll to position [0, 0]
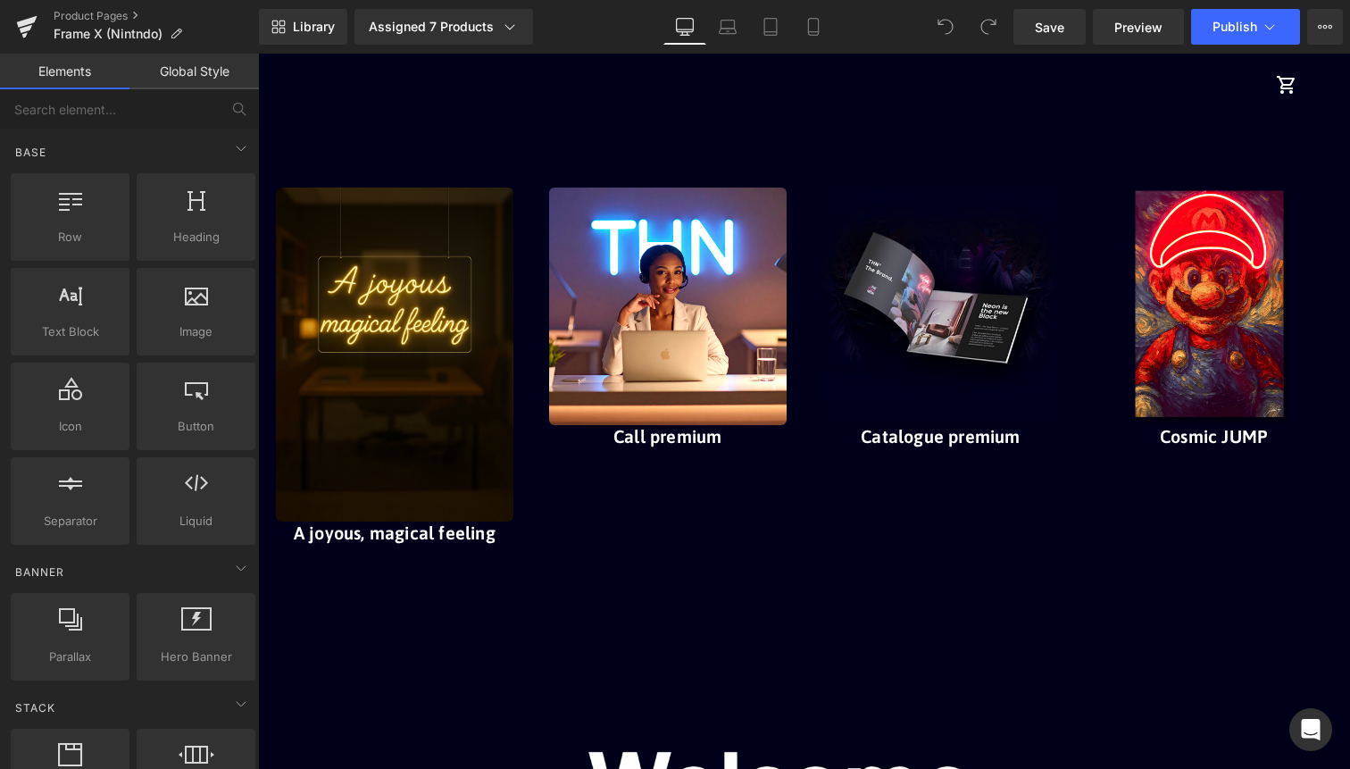
click at [1171, 97] on ul "shopping_cart" at bounding box center [1184, 85] width 239 height 36
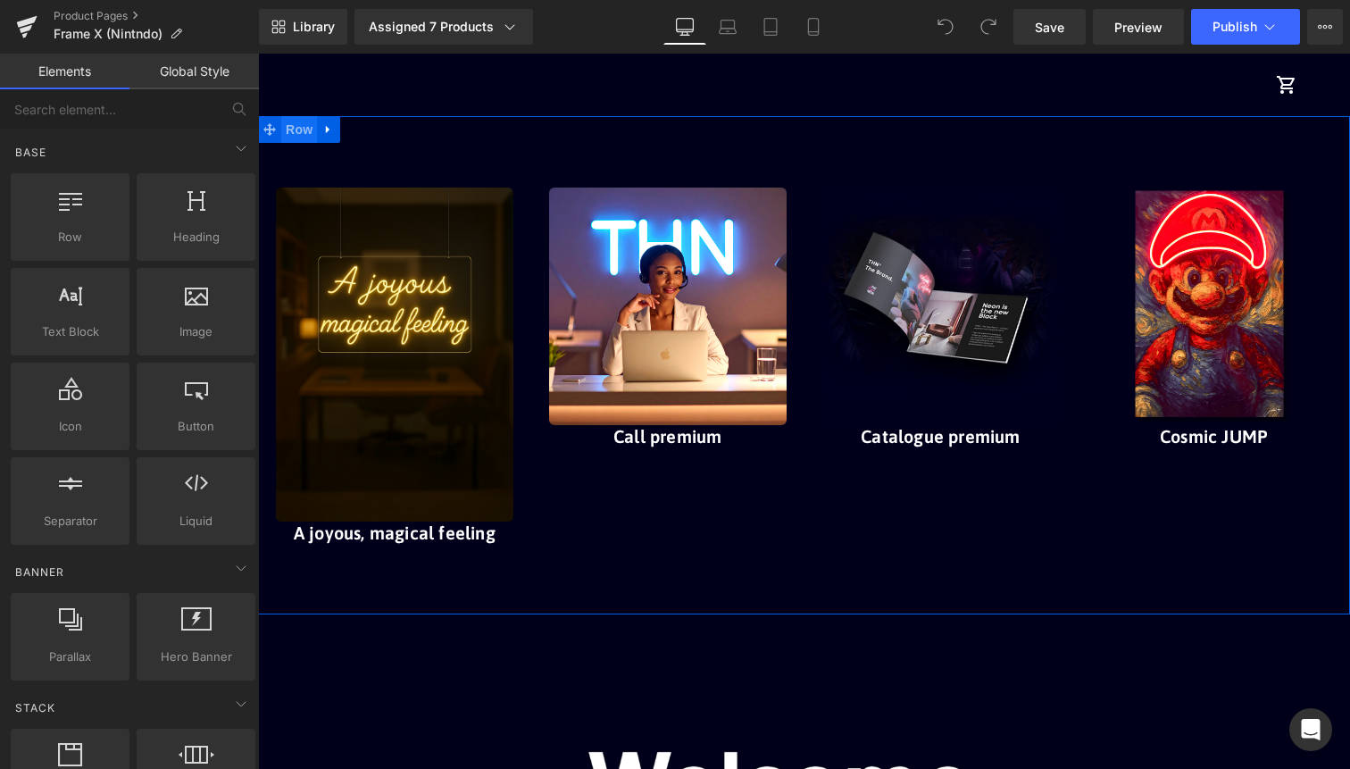
click at [285, 138] on span "Row" at bounding box center [299, 129] width 36 height 27
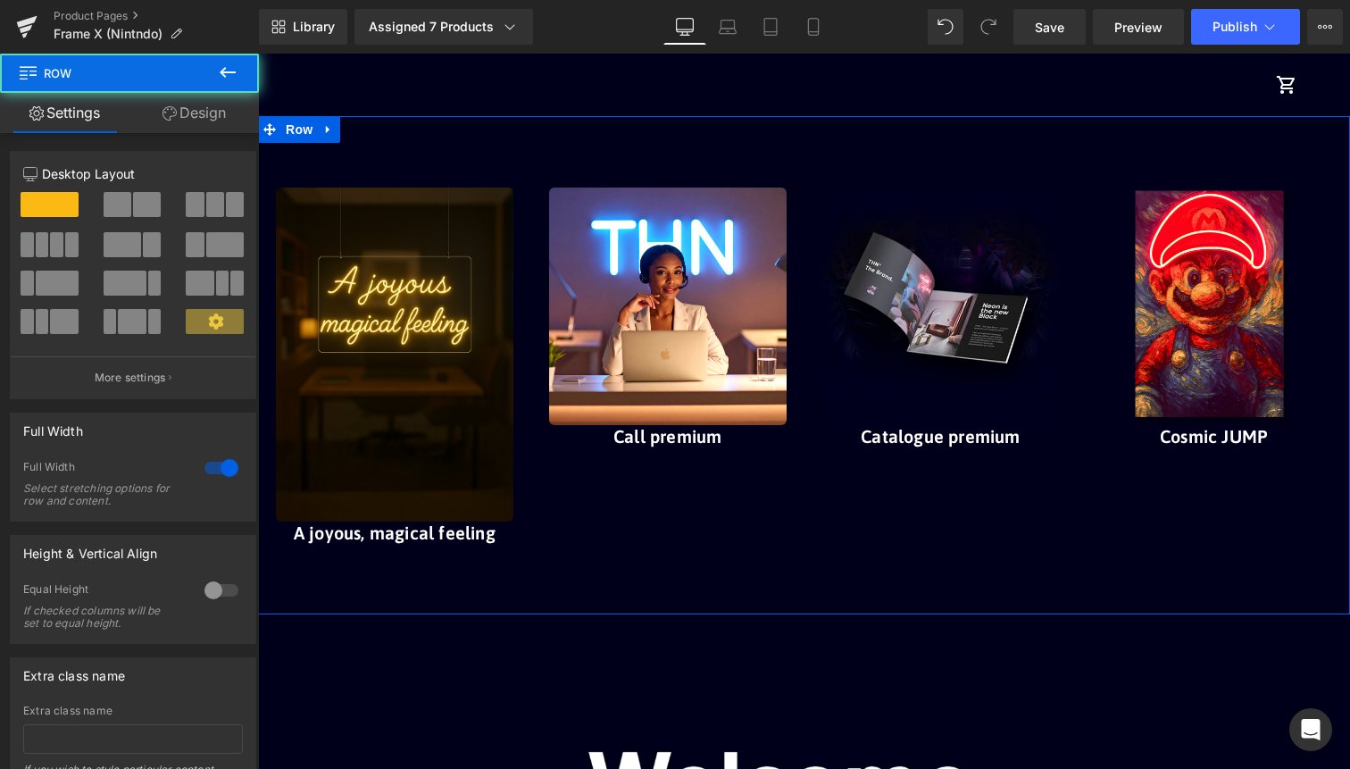
click at [231, 118] on link "Design" at bounding box center [193, 113] width 129 height 40
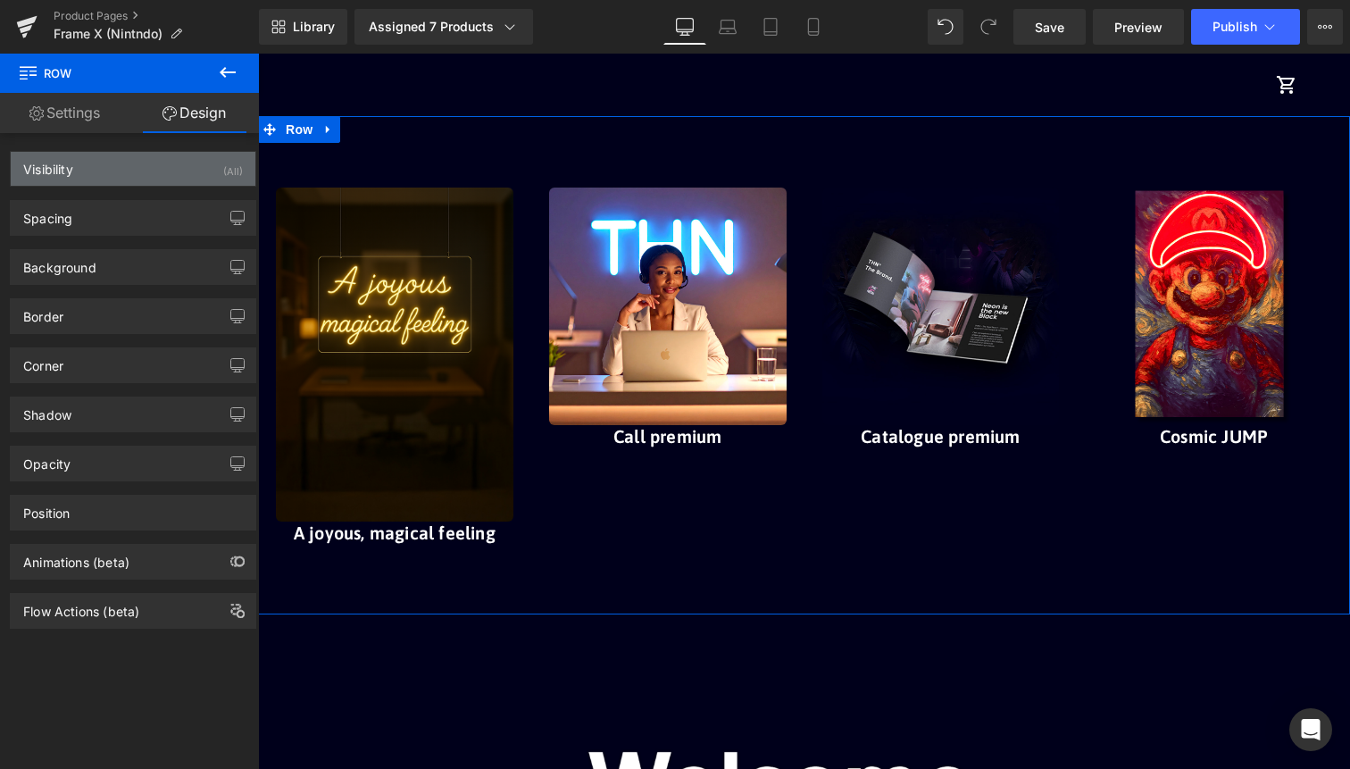
click at [216, 162] on div "Visibility (All)" at bounding box center [133, 169] width 245 height 34
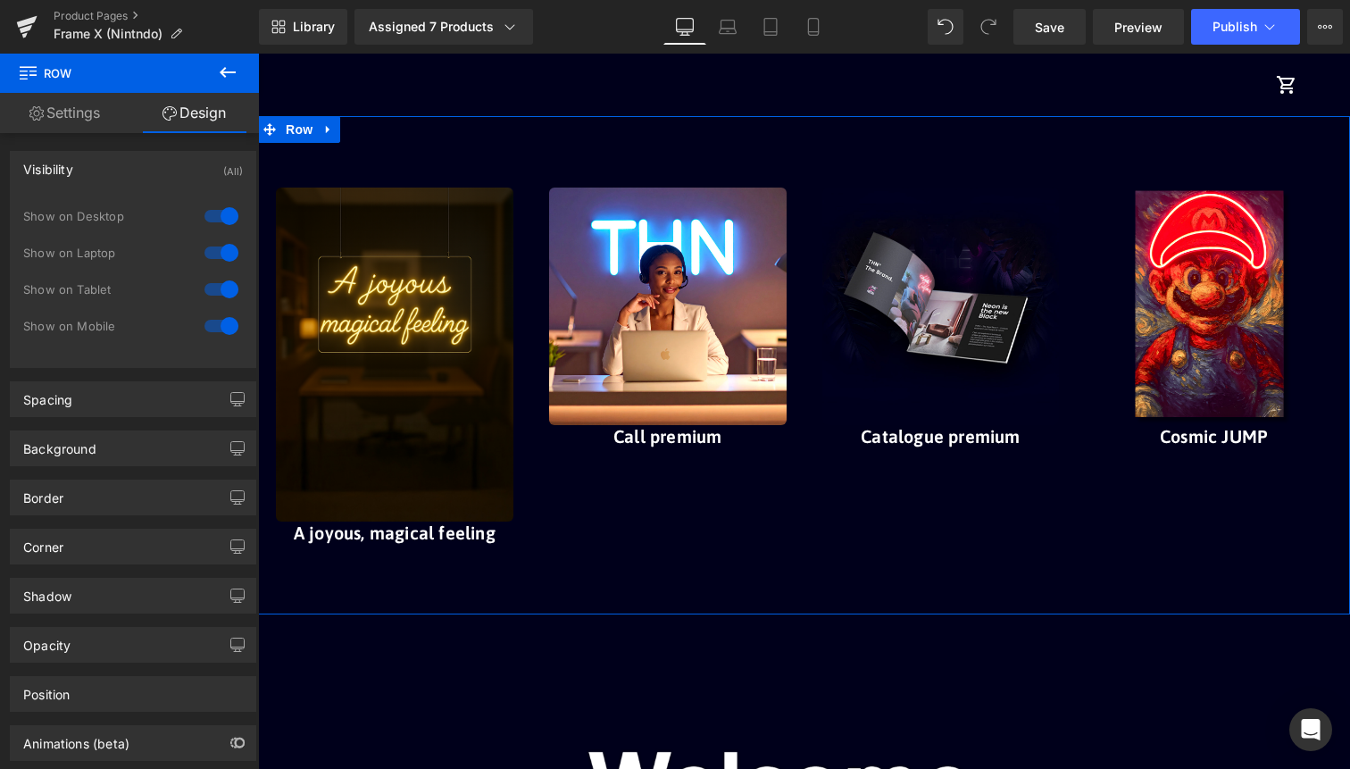
click at [216, 210] on div at bounding box center [221, 216] width 43 height 29
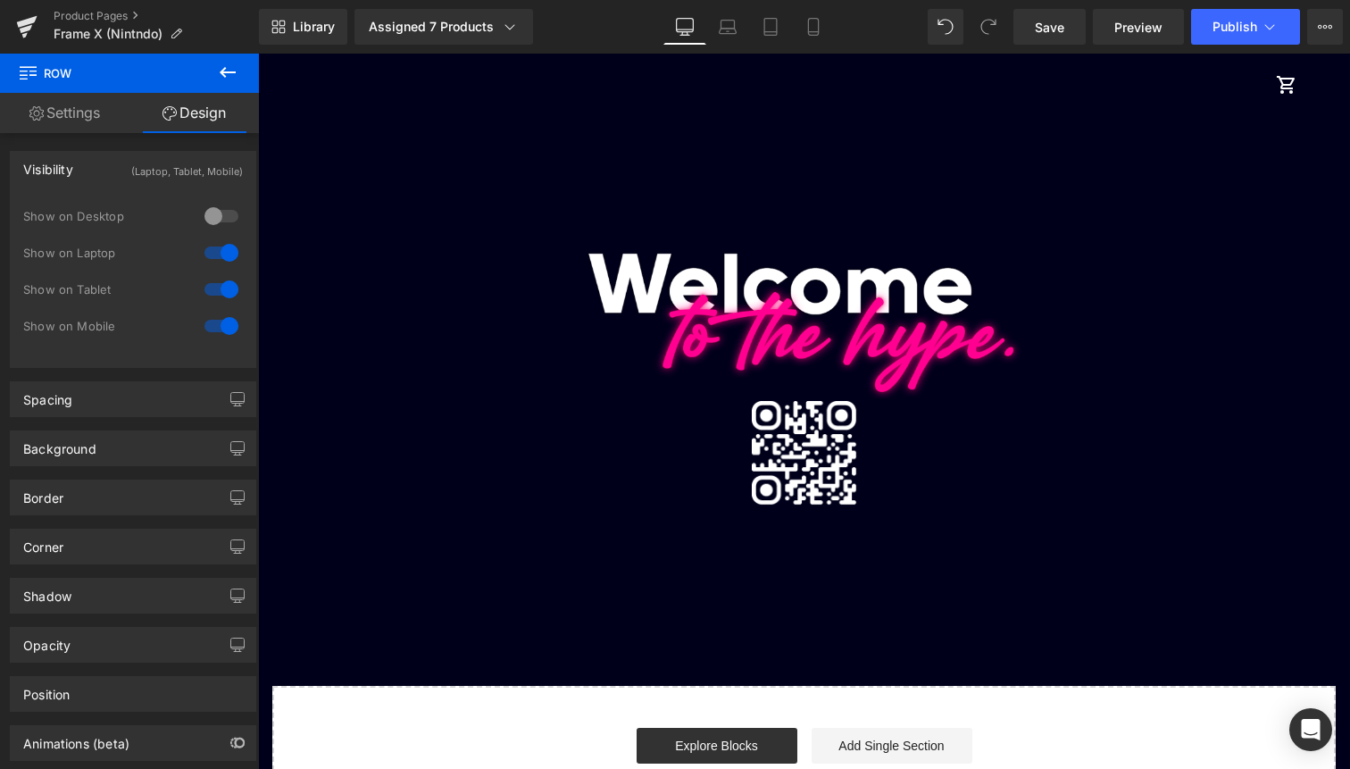
click at [216, 266] on div at bounding box center [221, 252] width 43 height 29
click at [227, 279] on div at bounding box center [221, 289] width 43 height 29
click at [801, 22] on link "Mobile" at bounding box center [813, 27] width 43 height 36
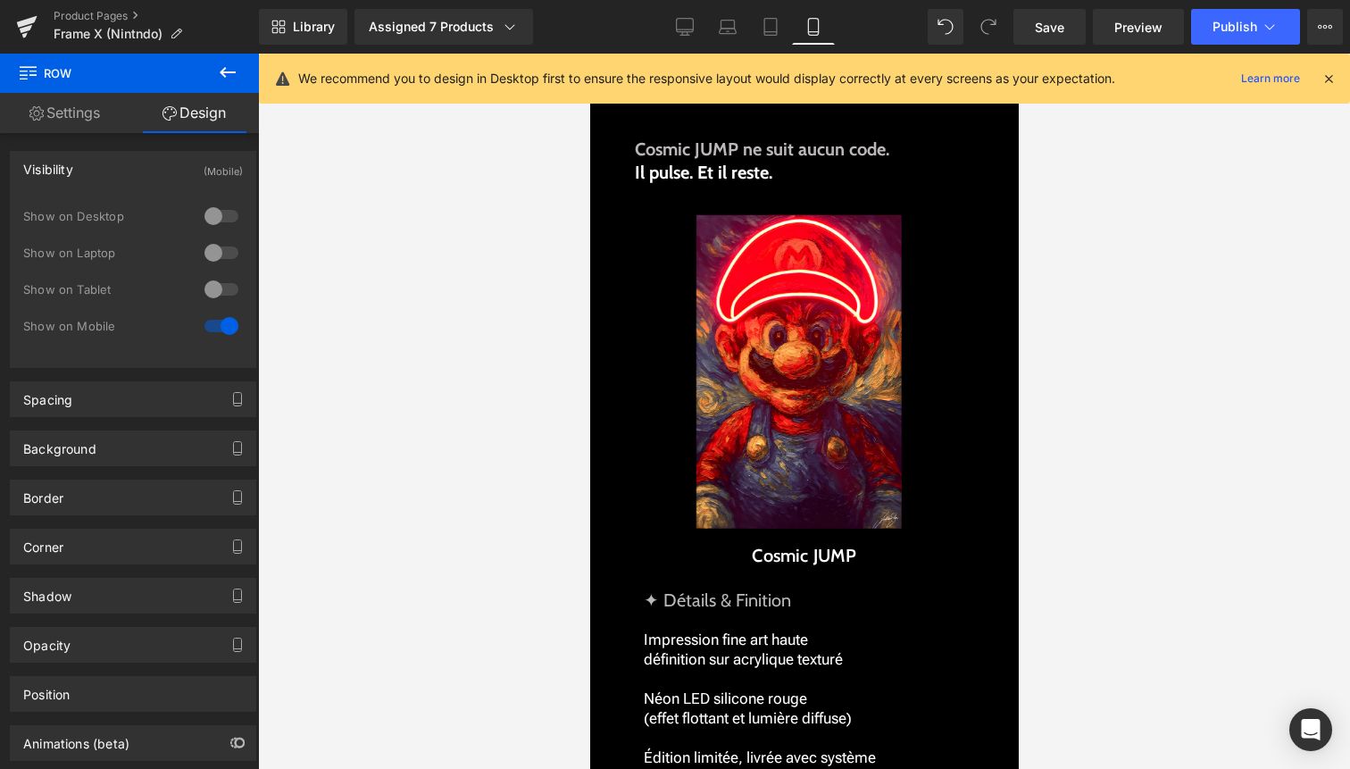
scroll to position [2051, 0]
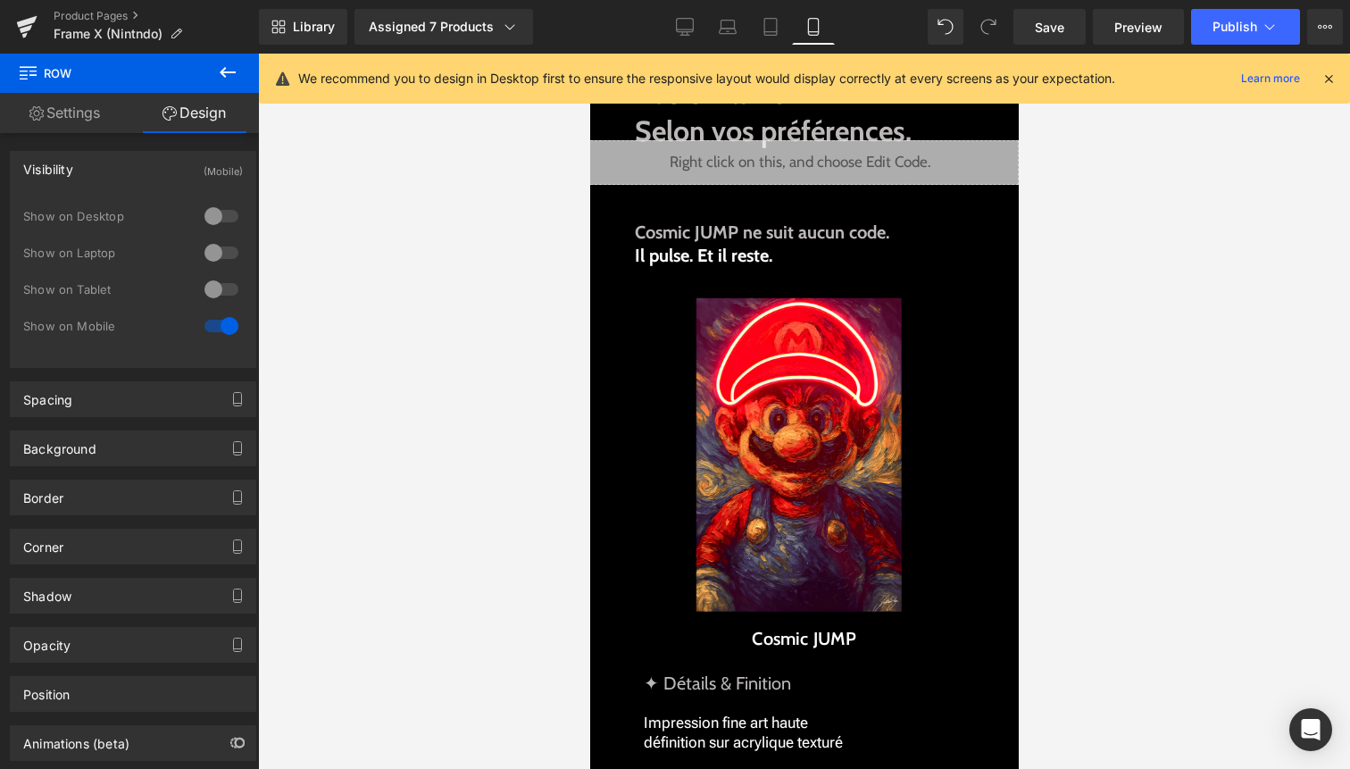
click at [1340, 85] on div "We recommend you to design in Desktop first to ensure the responsive layout wou…" at bounding box center [804, 79] width 1091 height 50
click at [1330, 80] on icon at bounding box center [1329, 79] width 16 height 16
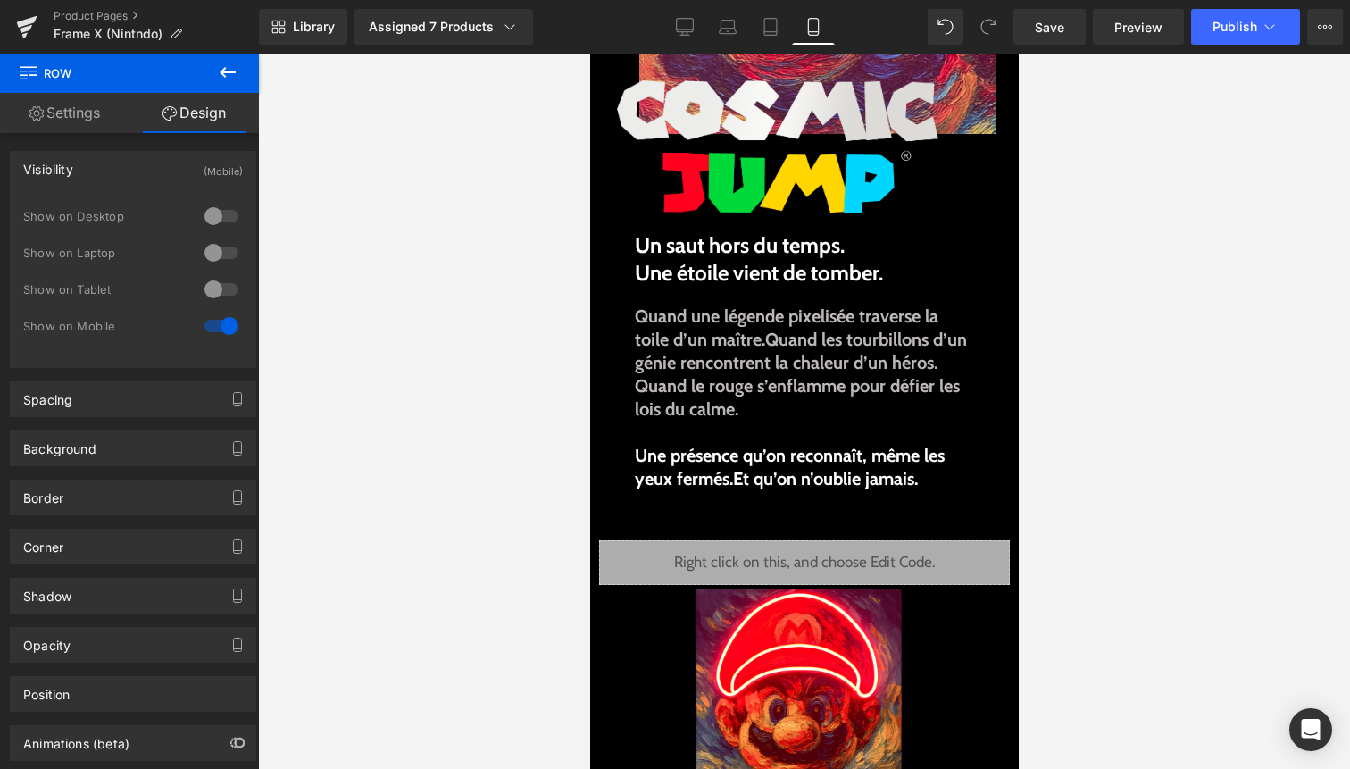
scroll to position [0, 0]
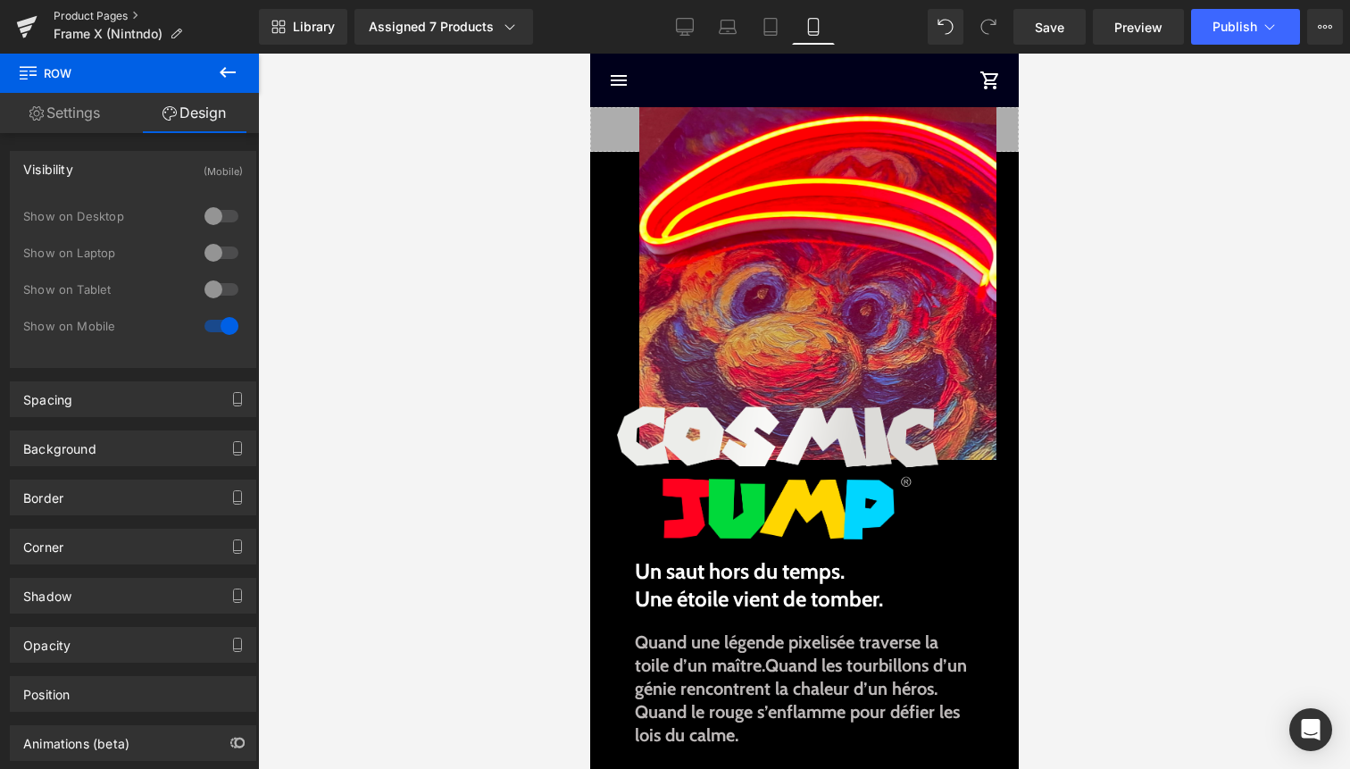
click at [98, 18] on link "Product Pages" at bounding box center [156, 16] width 205 height 14
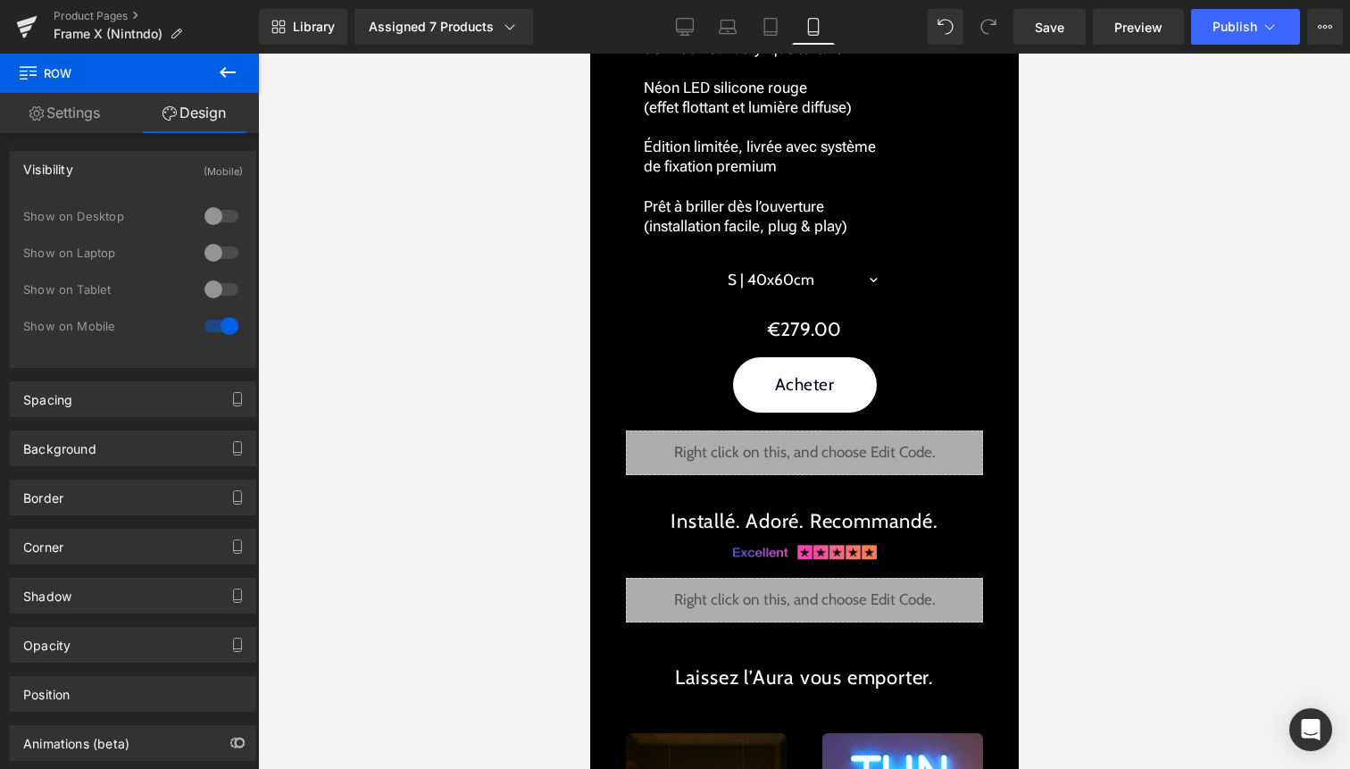
scroll to position [2741, 0]
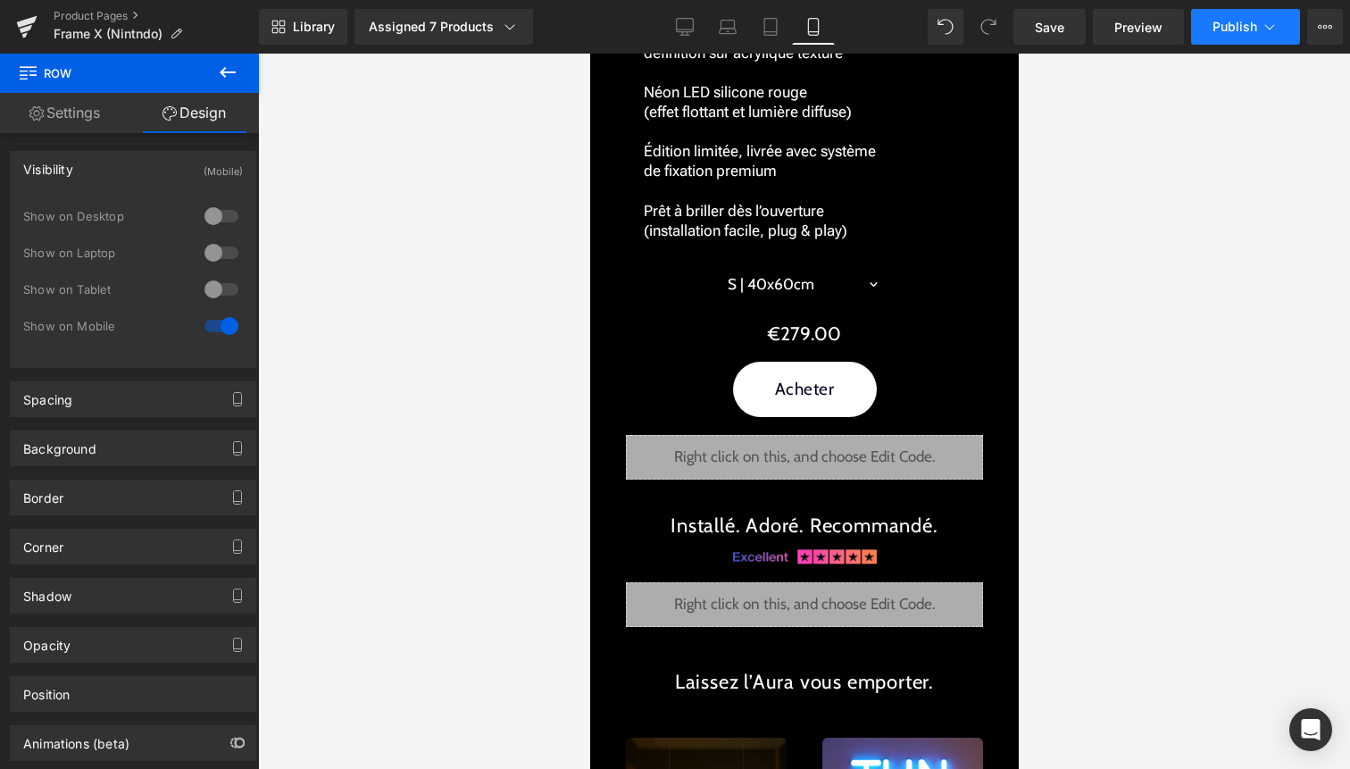
click at [1223, 38] on button "Publish" at bounding box center [1245, 27] width 109 height 36
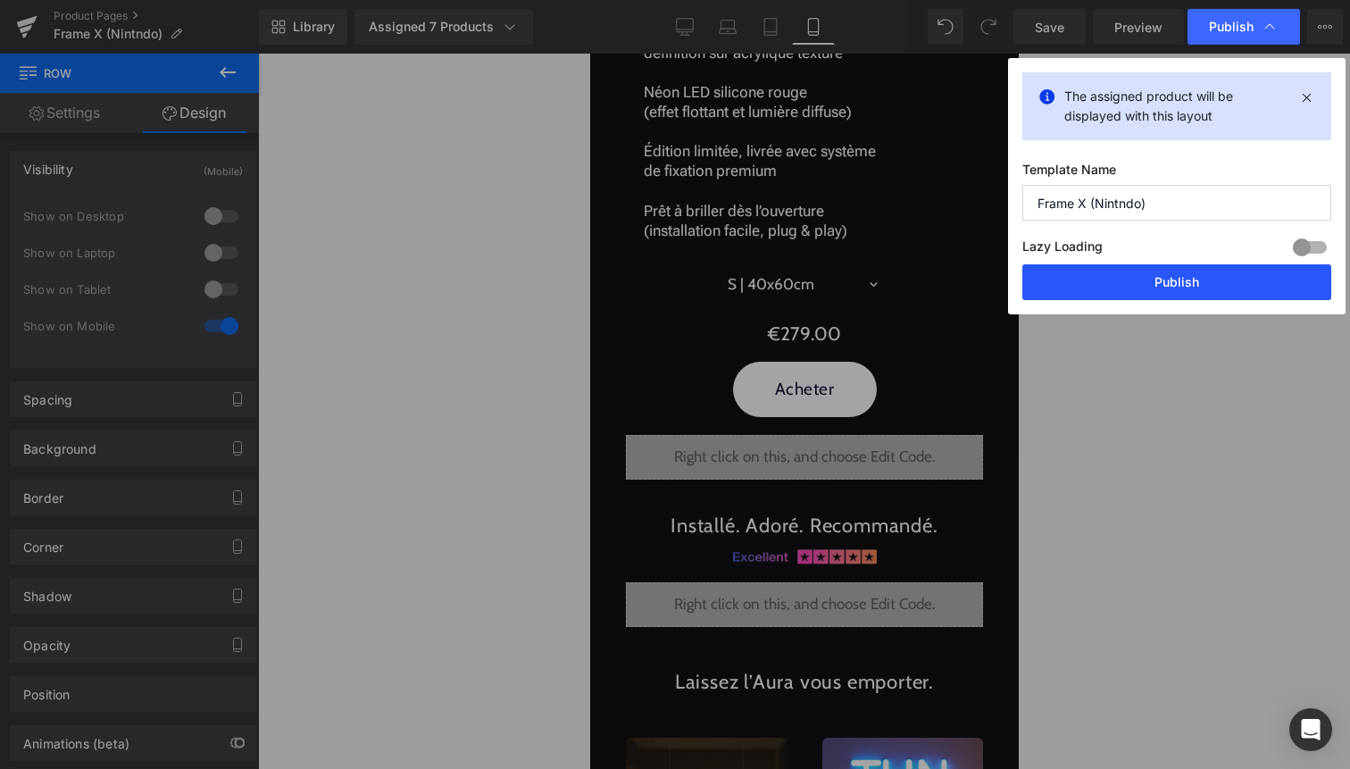
click at [1148, 287] on button "Publish" at bounding box center [1177, 282] width 309 height 36
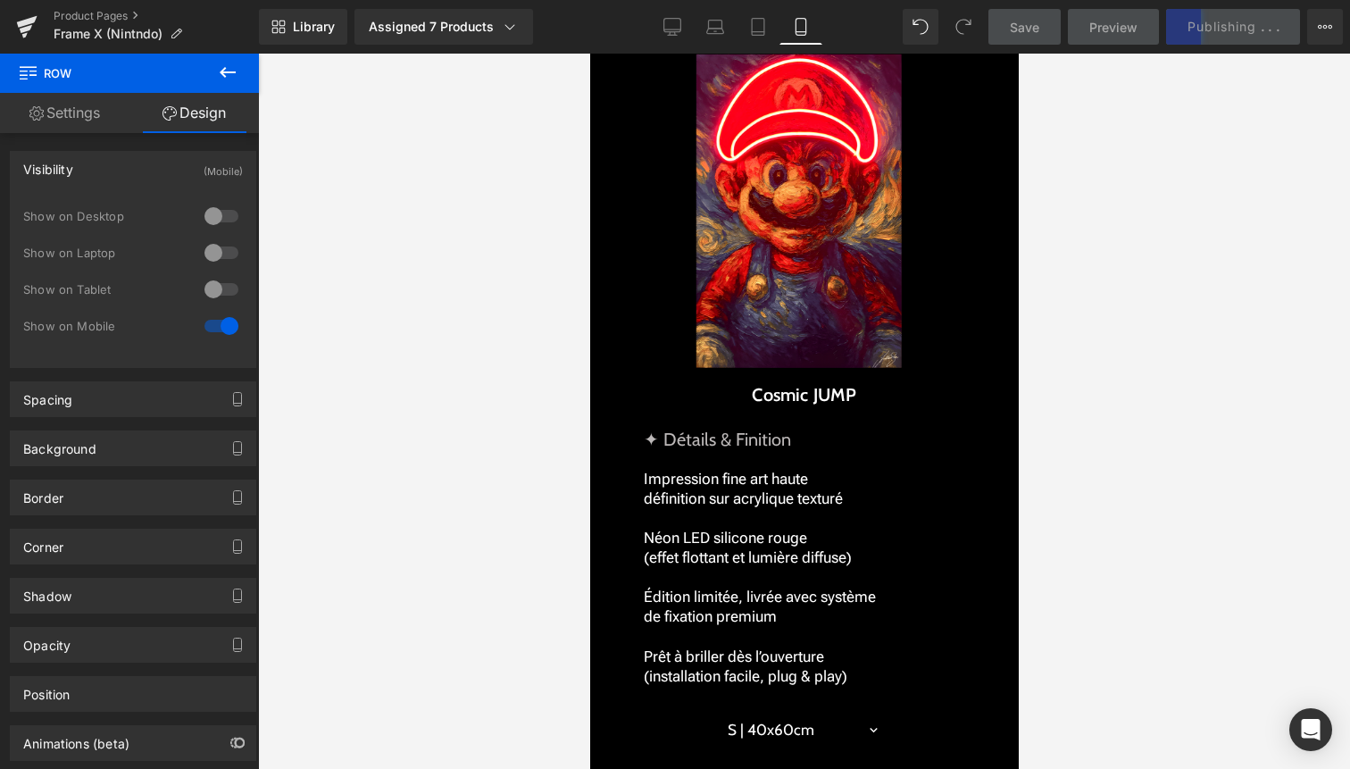
scroll to position [2317, 0]
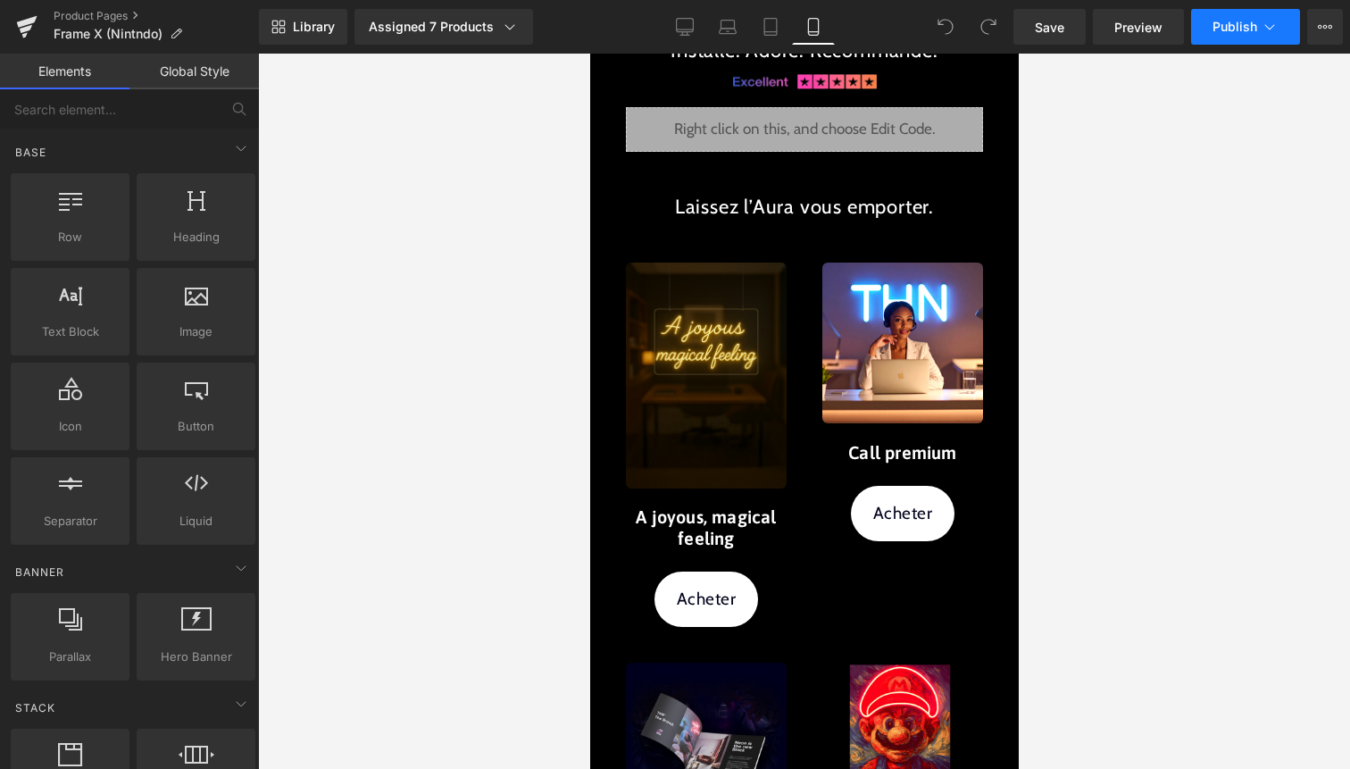
click at [1247, 14] on button "Publish" at bounding box center [1245, 27] width 109 height 36
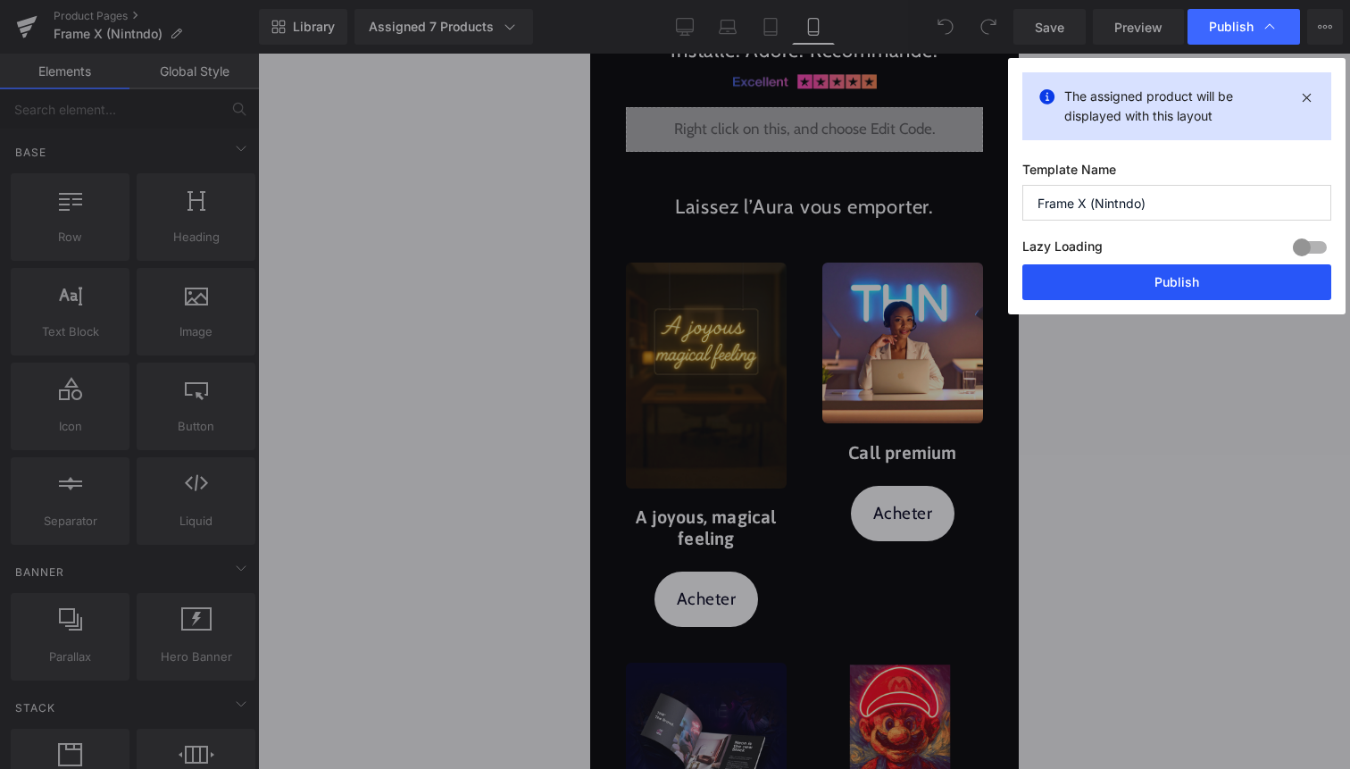
click at [1204, 297] on button "Publish" at bounding box center [1177, 282] width 309 height 36
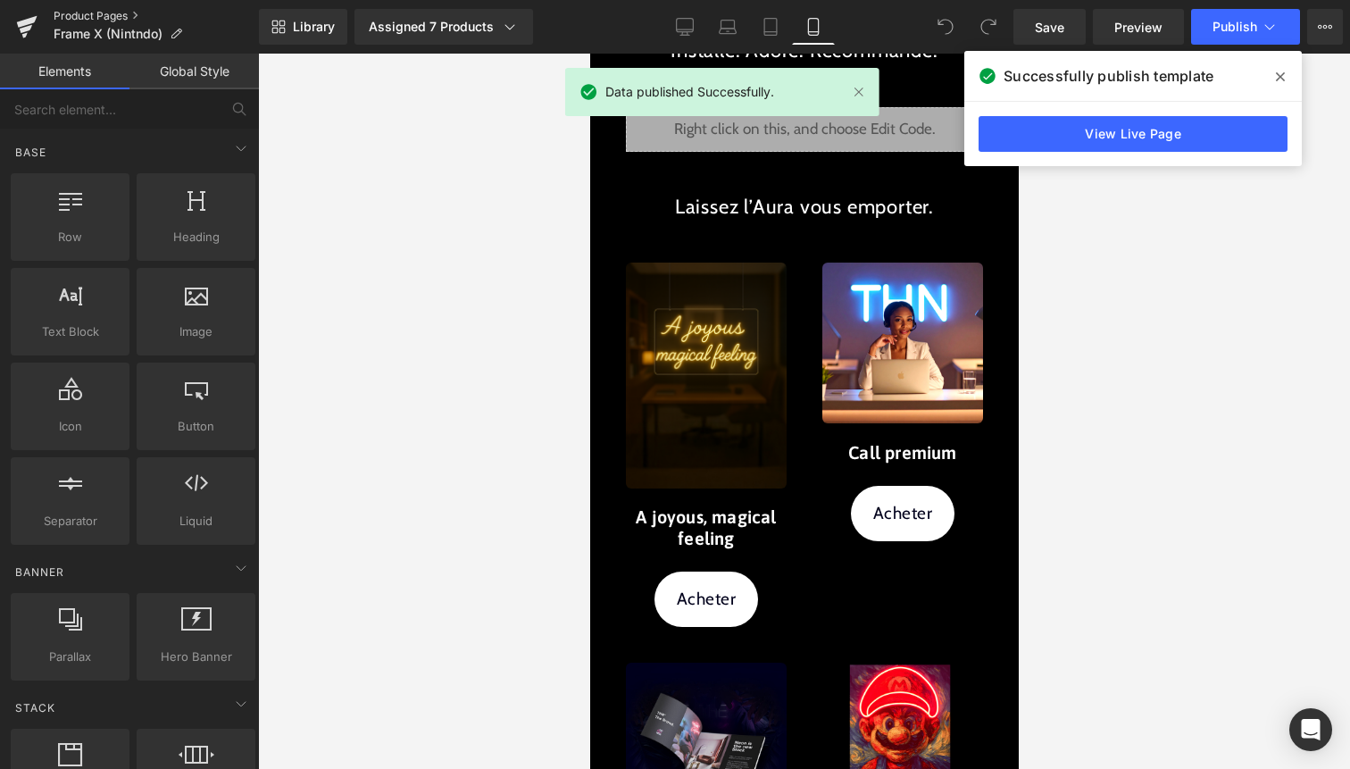
click at [107, 11] on link "Product Pages" at bounding box center [156, 16] width 205 height 14
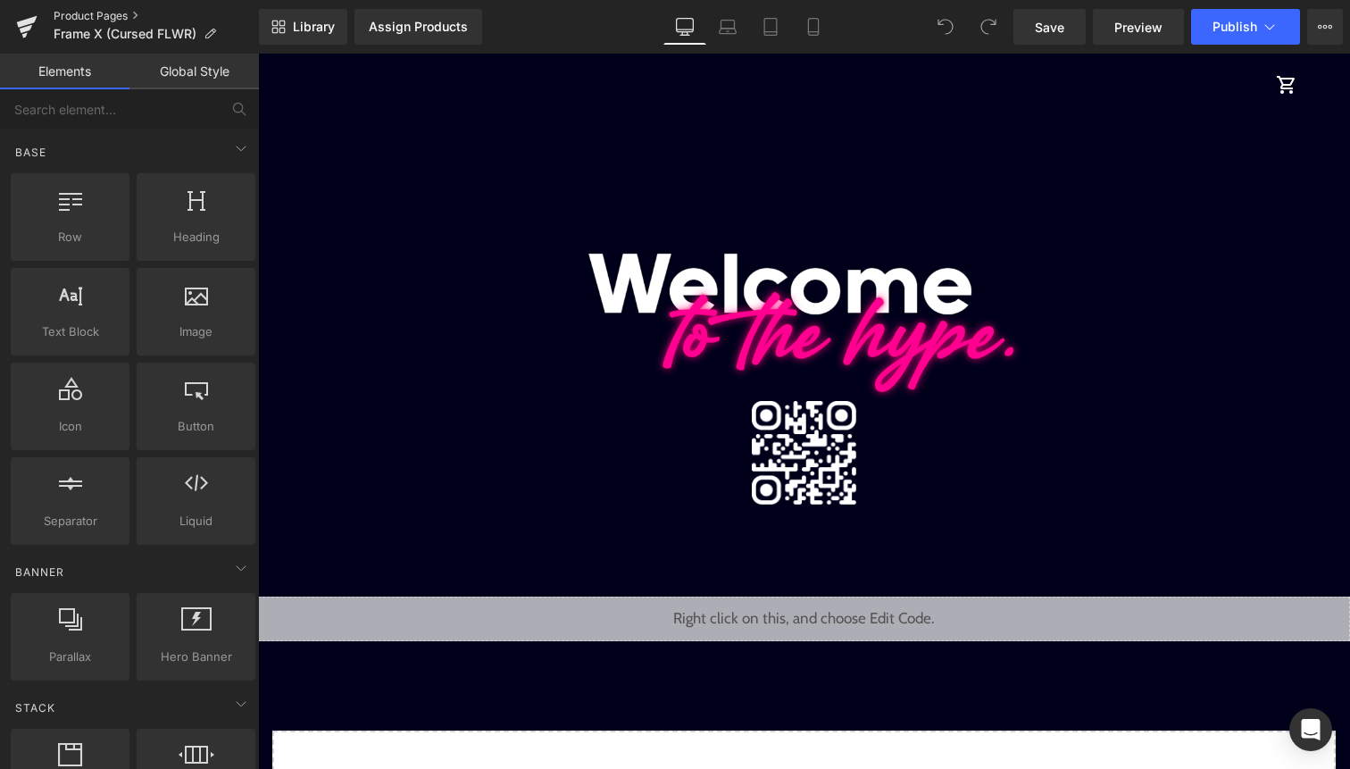
click at [87, 15] on link "Product Pages" at bounding box center [156, 16] width 205 height 14
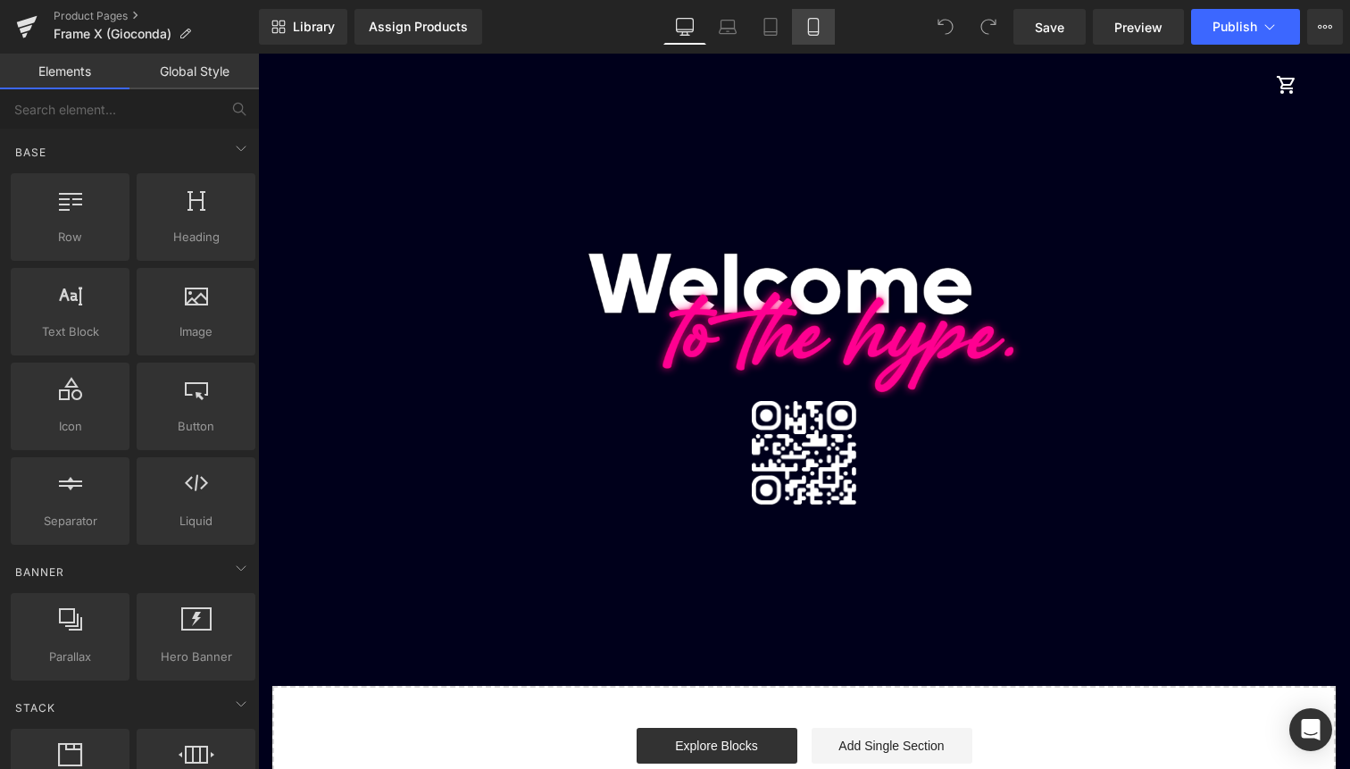
click at [814, 27] on icon at bounding box center [814, 27] width 18 height 18
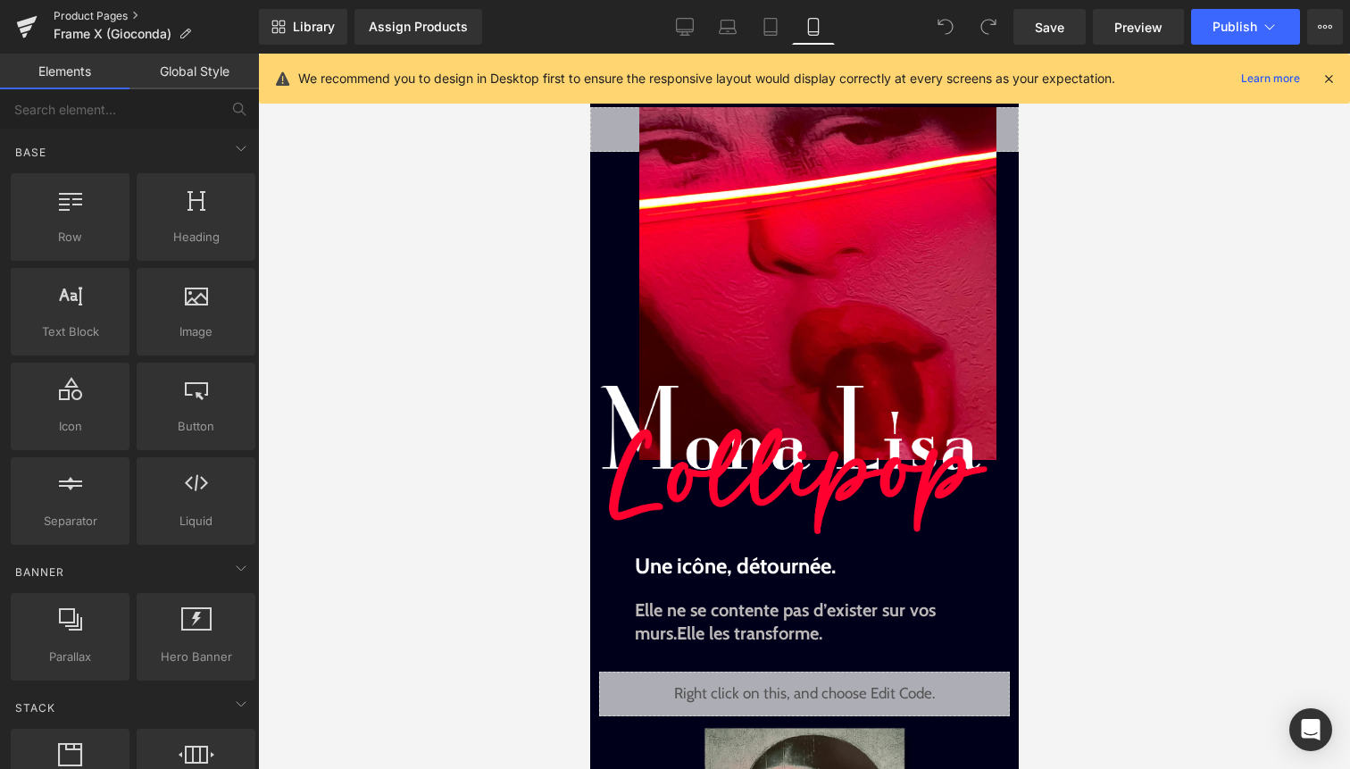
drag, startPoint x: 122, startPoint y: 24, endPoint x: 125, endPoint y: 11, distance: 13.7
click at [125, 11] on ul "Product Pages Frame X (Gioconda)" at bounding box center [156, 27] width 205 height 36
click at [125, 11] on link "Product Pages" at bounding box center [156, 16] width 205 height 14
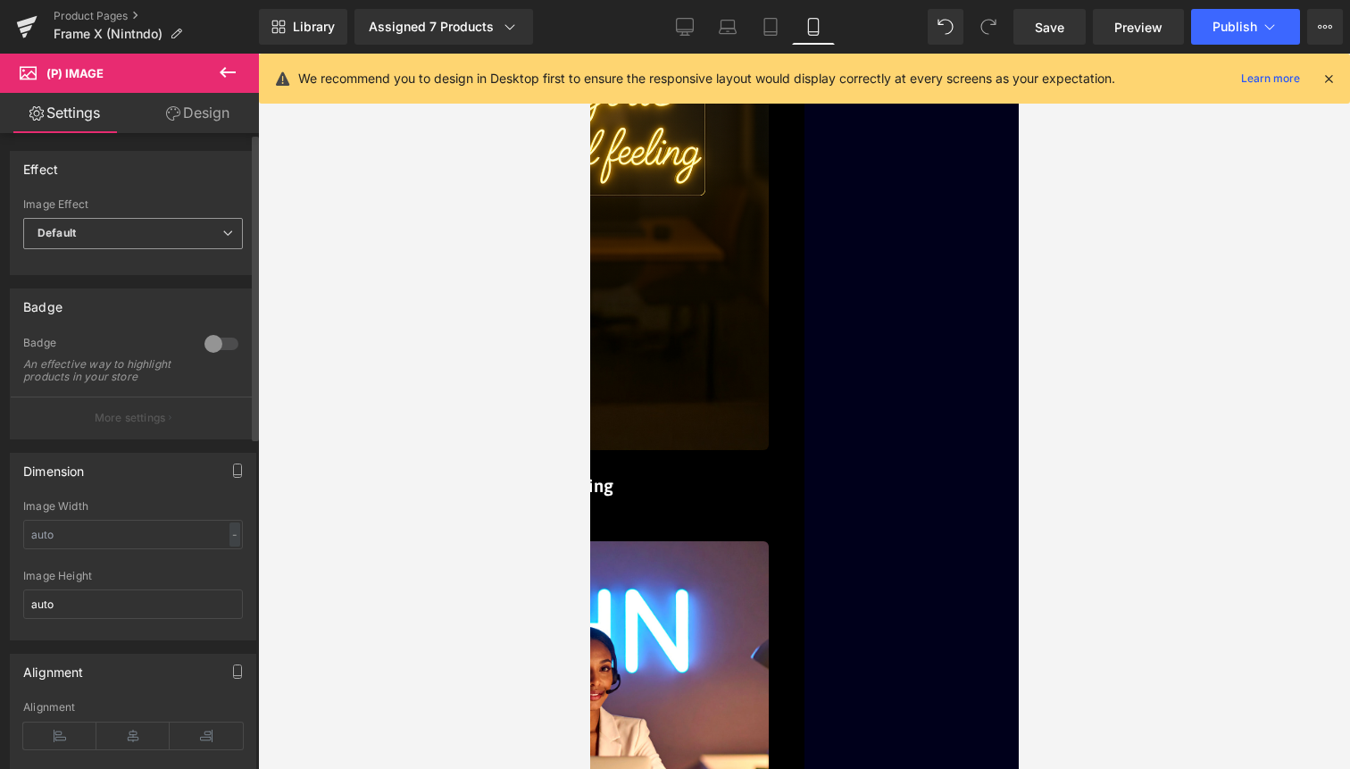
click at [185, 237] on span "Default" at bounding box center [133, 233] width 220 height 31
click at [293, 251] on div at bounding box center [804, 411] width 1092 height 715
click at [589, 54] on span "Related Products" at bounding box center [589, 54] width 0 height 0
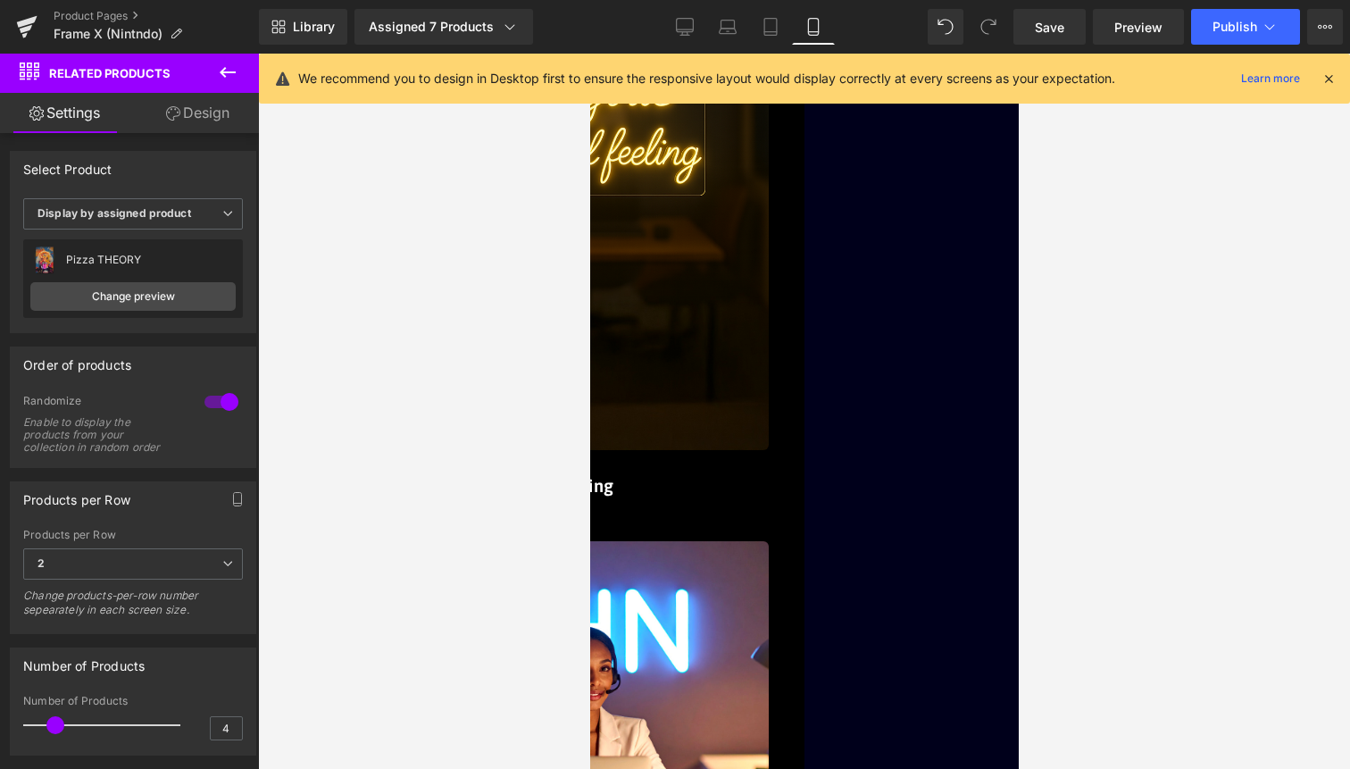
click at [224, 121] on link "Design" at bounding box center [197, 113] width 129 height 40
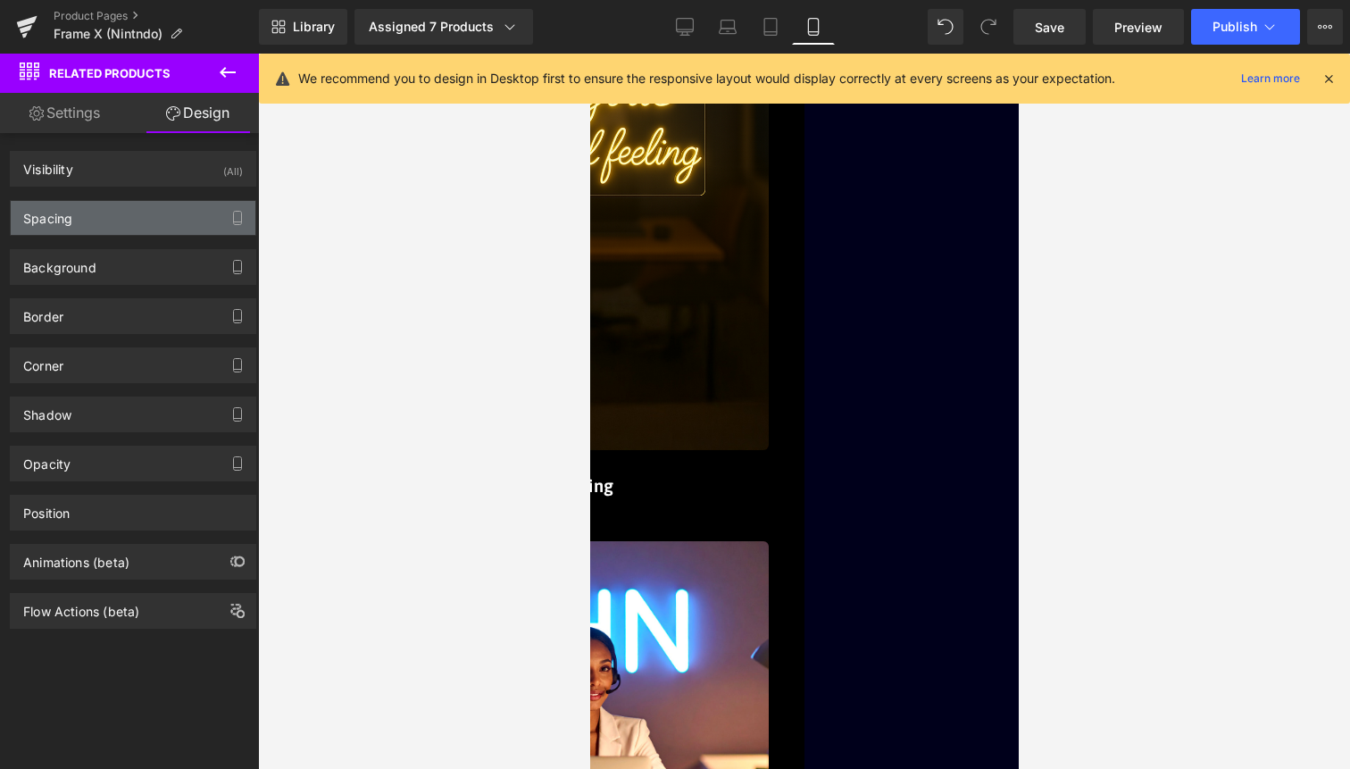
click at [166, 213] on div "Spacing" at bounding box center [133, 218] width 245 height 34
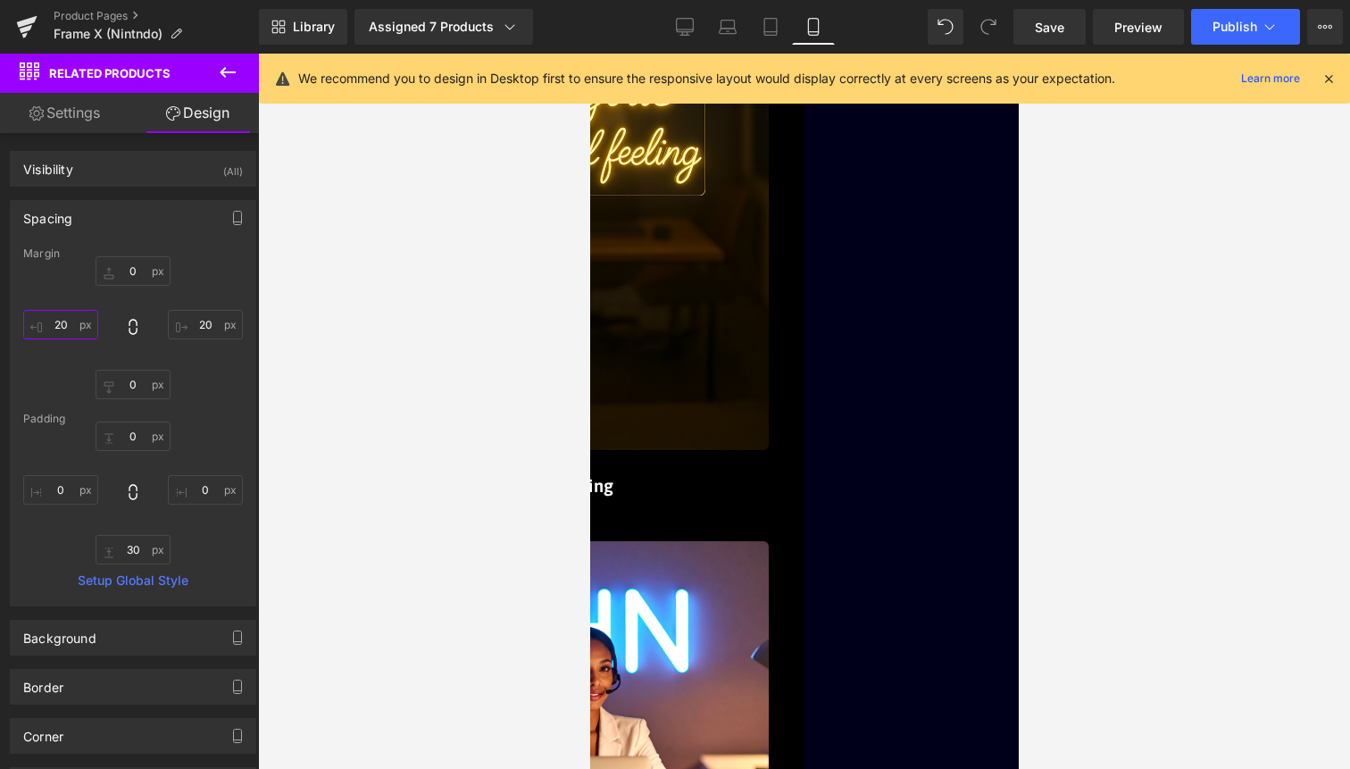
click at [67, 323] on input "20" at bounding box center [60, 324] width 75 height 29
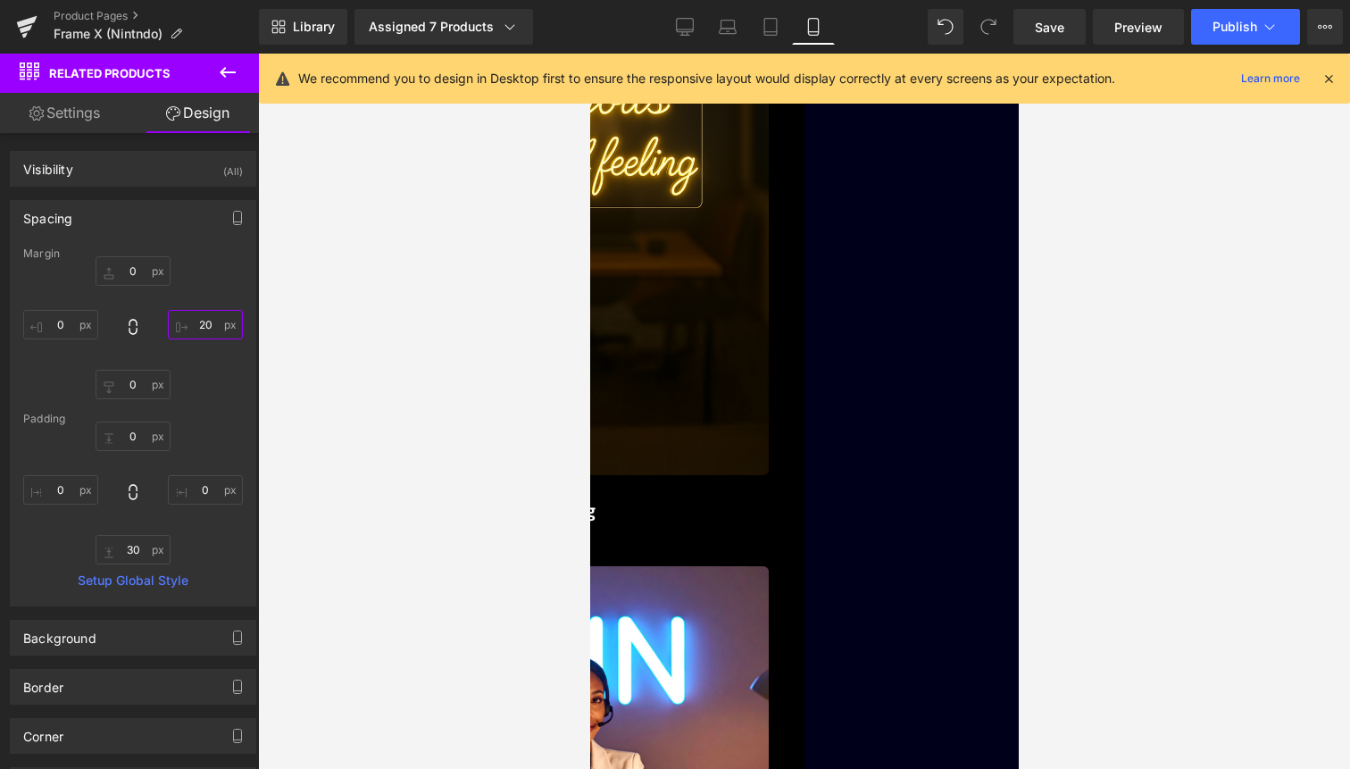
click at [187, 327] on input "20" at bounding box center [205, 324] width 75 height 29
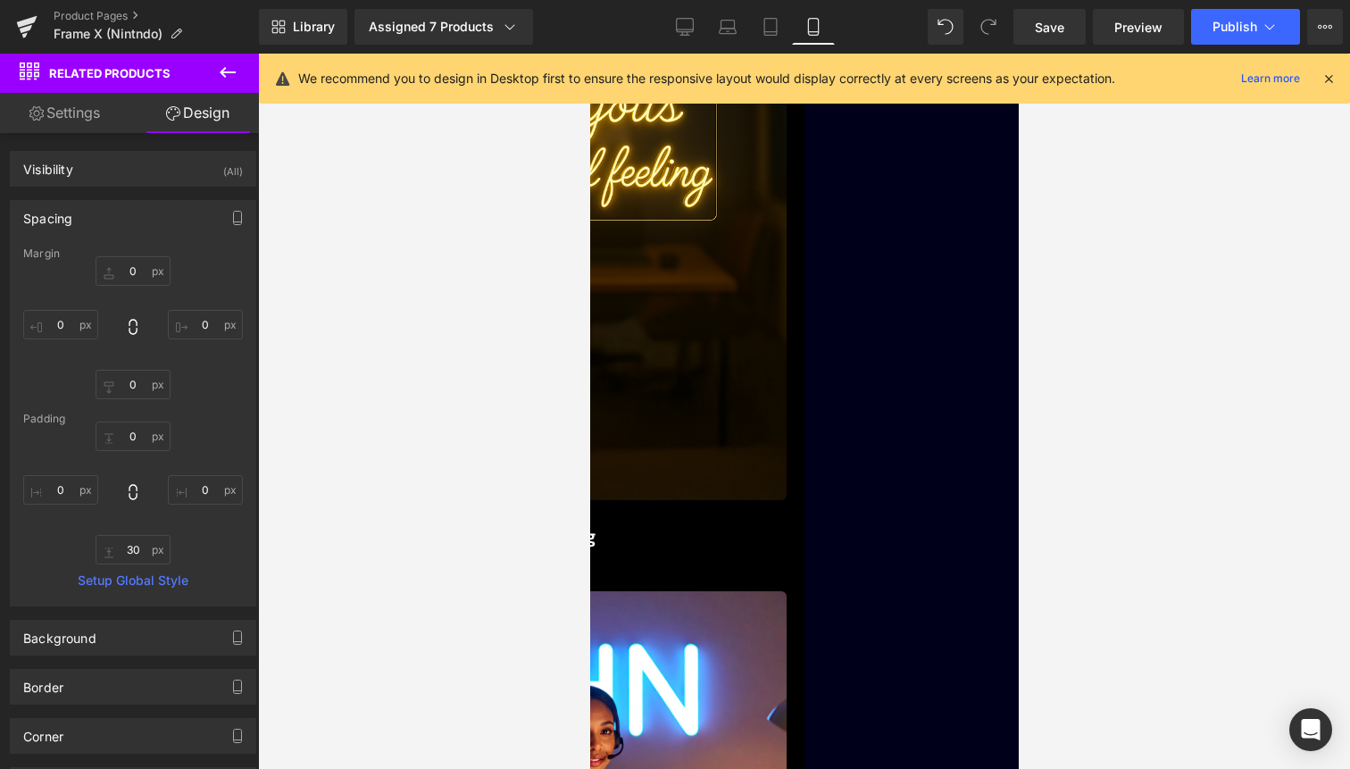
click at [589, 54] on span "(P) Image" at bounding box center [589, 54] width 0 height 0
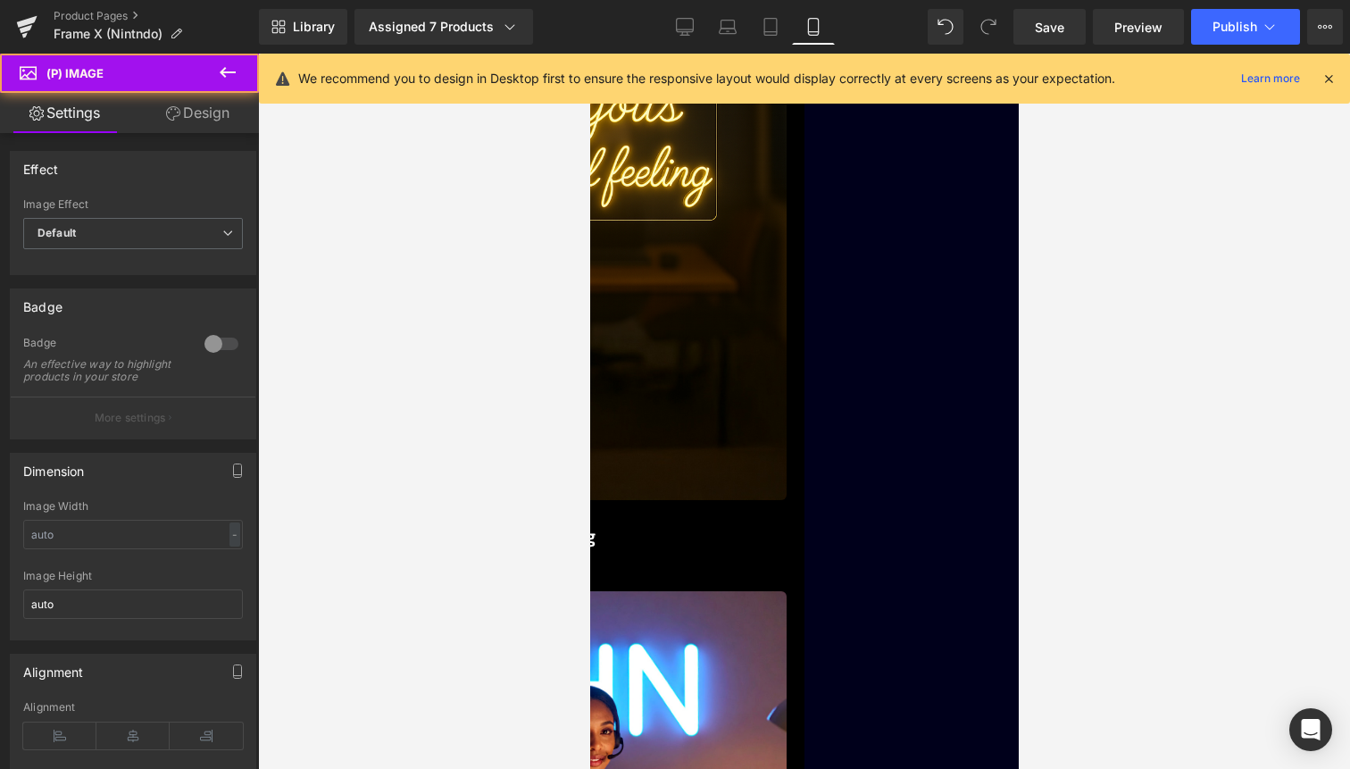
click at [216, 116] on link "Design" at bounding box center [197, 113] width 129 height 40
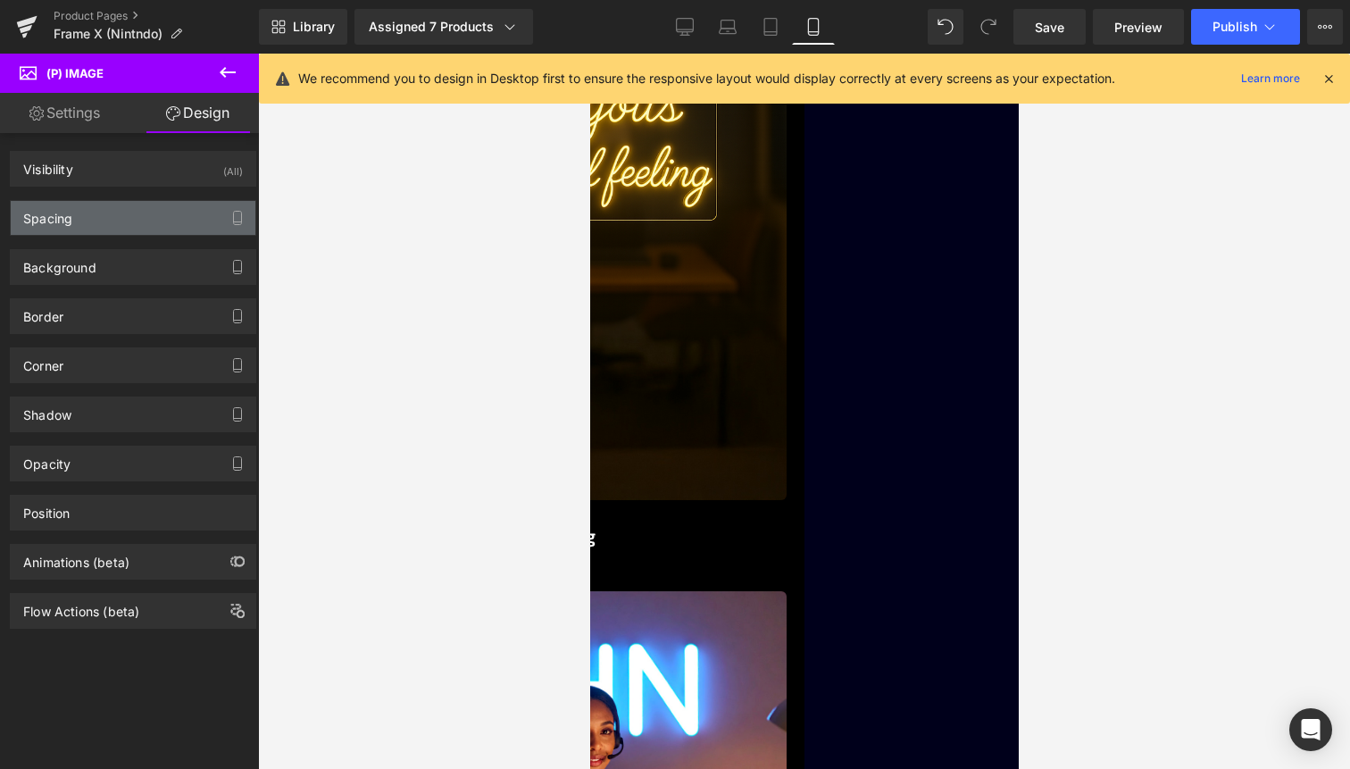
click at [140, 211] on div "Spacing" at bounding box center [133, 218] width 245 height 34
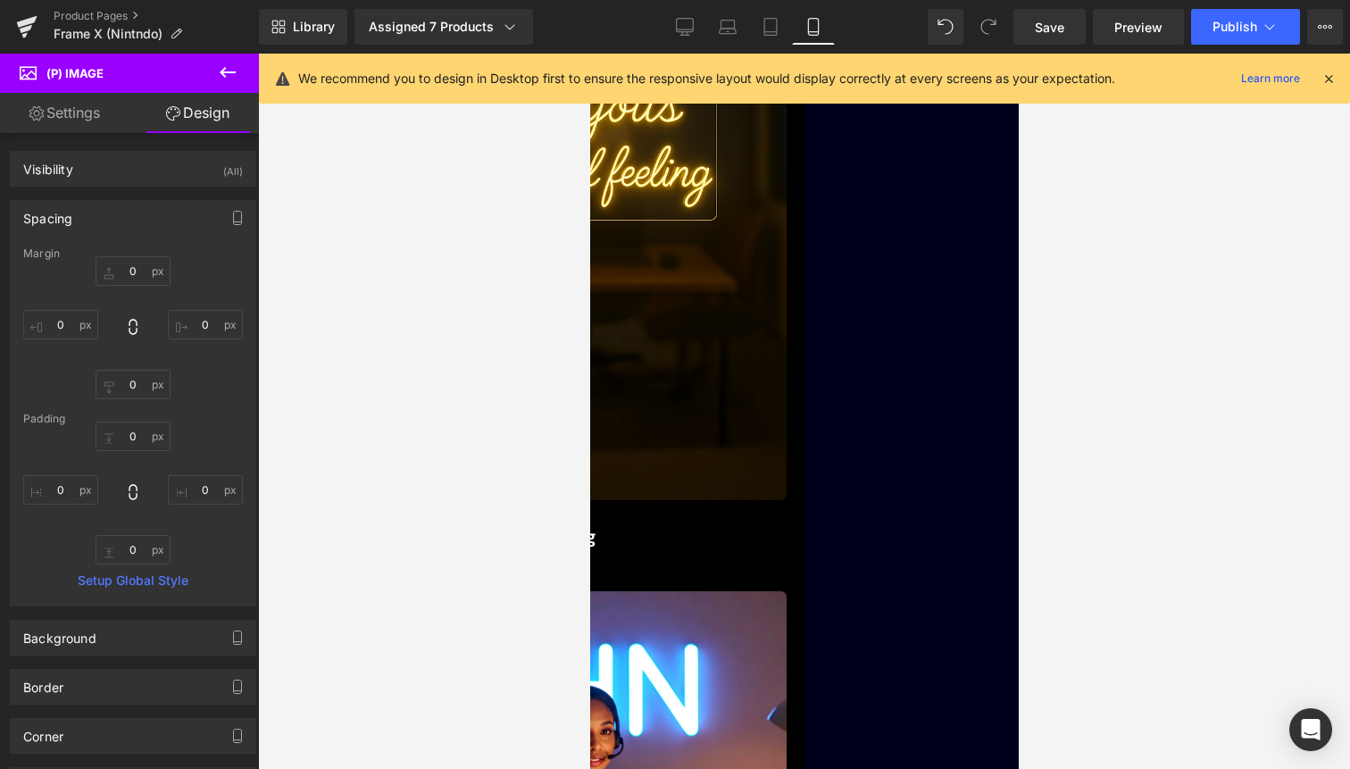
click at [1240, 49] on div "Library Assigned 7 Products Product Preview Pizza THEORY Cosmic JUMP Cursed FLW…" at bounding box center [804, 27] width 1091 height 54
click at [1244, 35] on button "Publish" at bounding box center [1245, 27] width 109 height 36
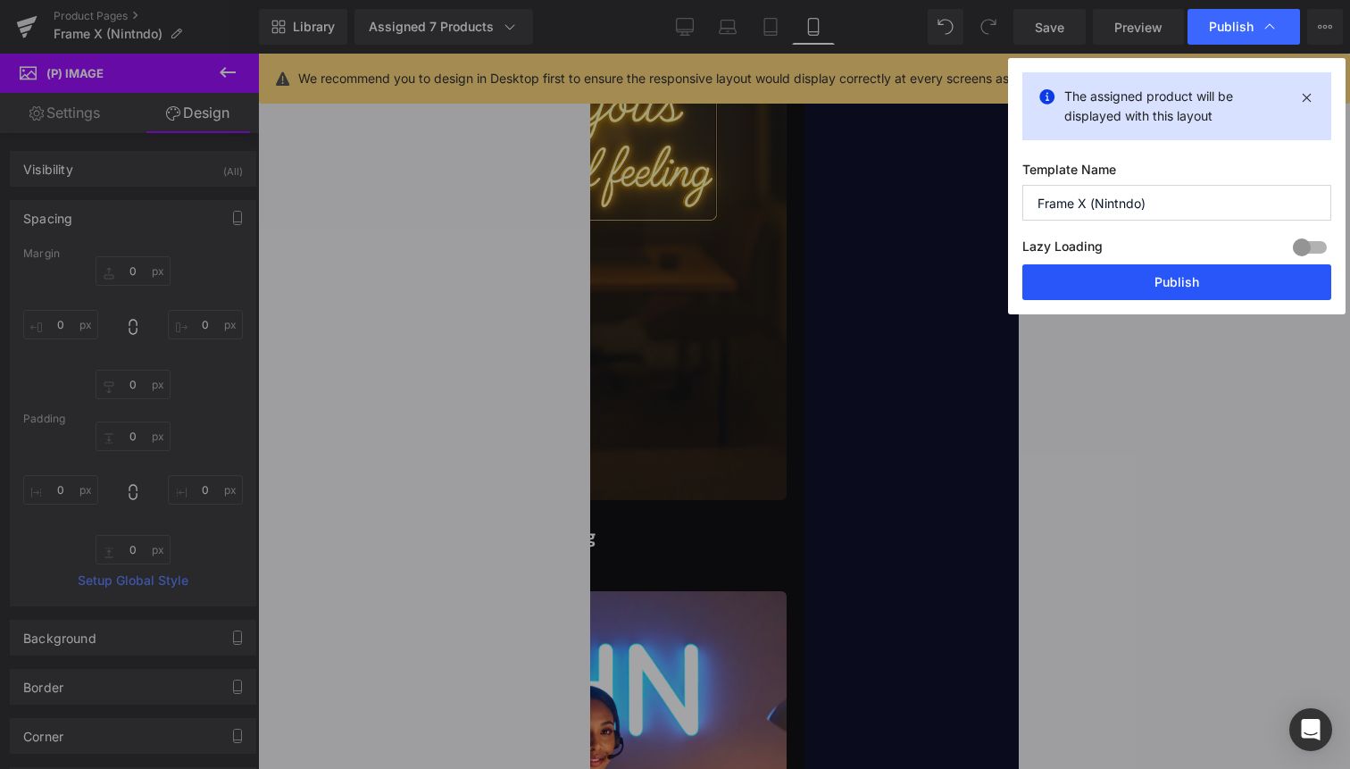
click at [1198, 285] on button "Publish" at bounding box center [1177, 282] width 309 height 36
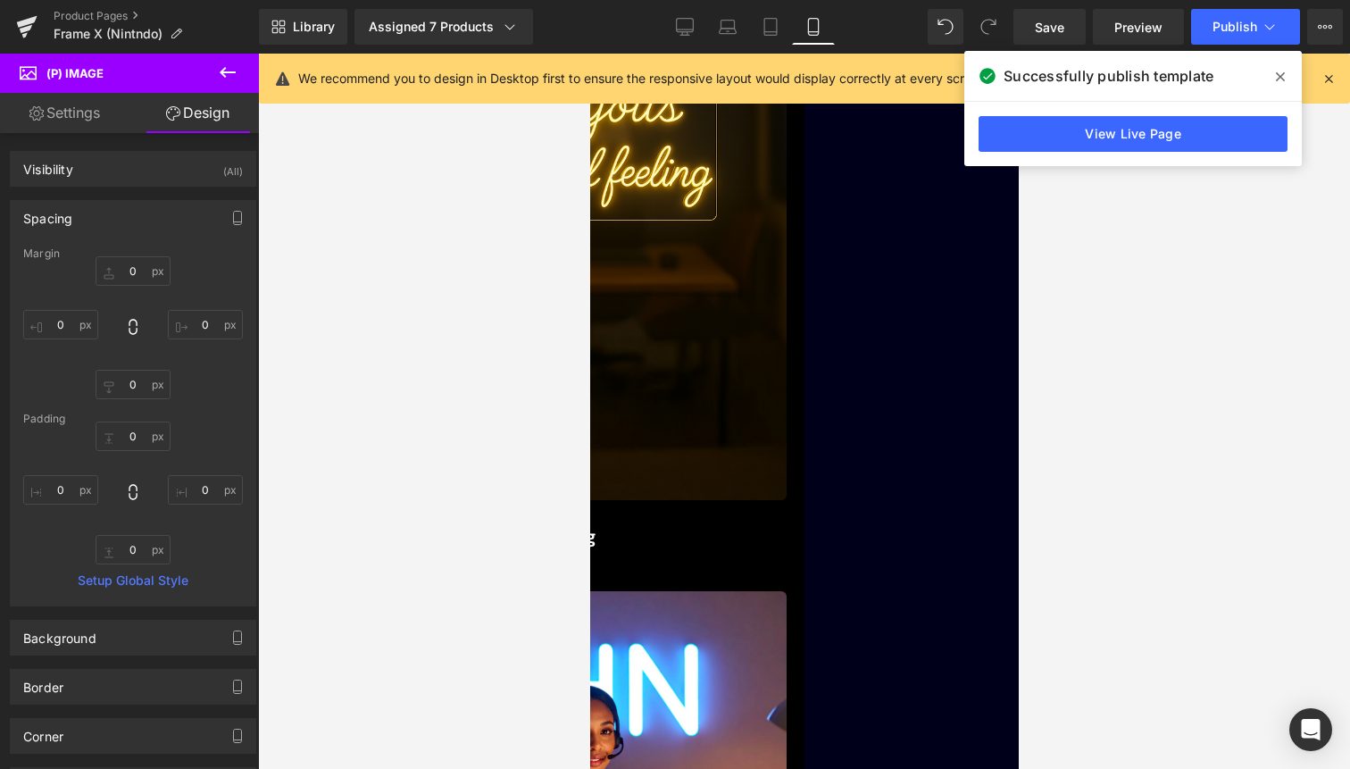
click at [589, 54] on link "(P) Image" at bounding box center [589, 54] width 0 height 0
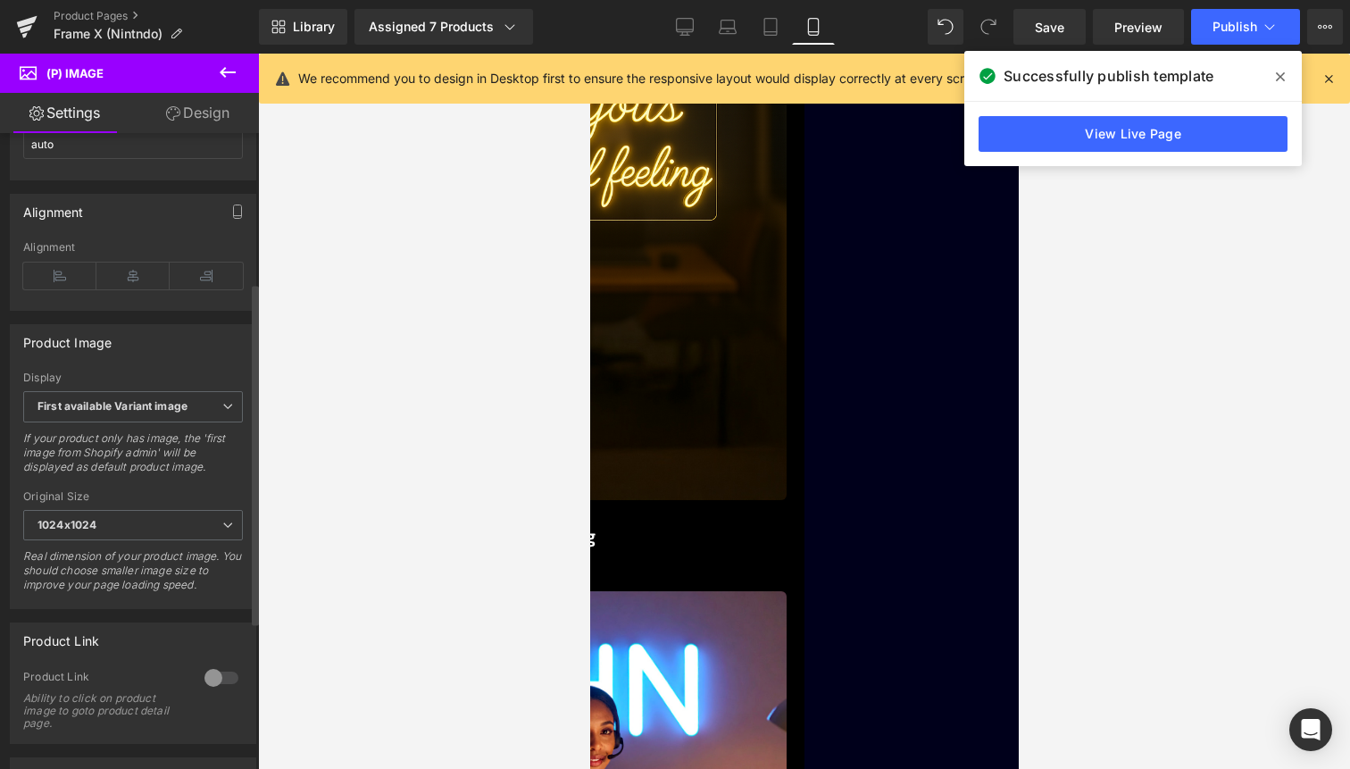
scroll to position [686, 0]
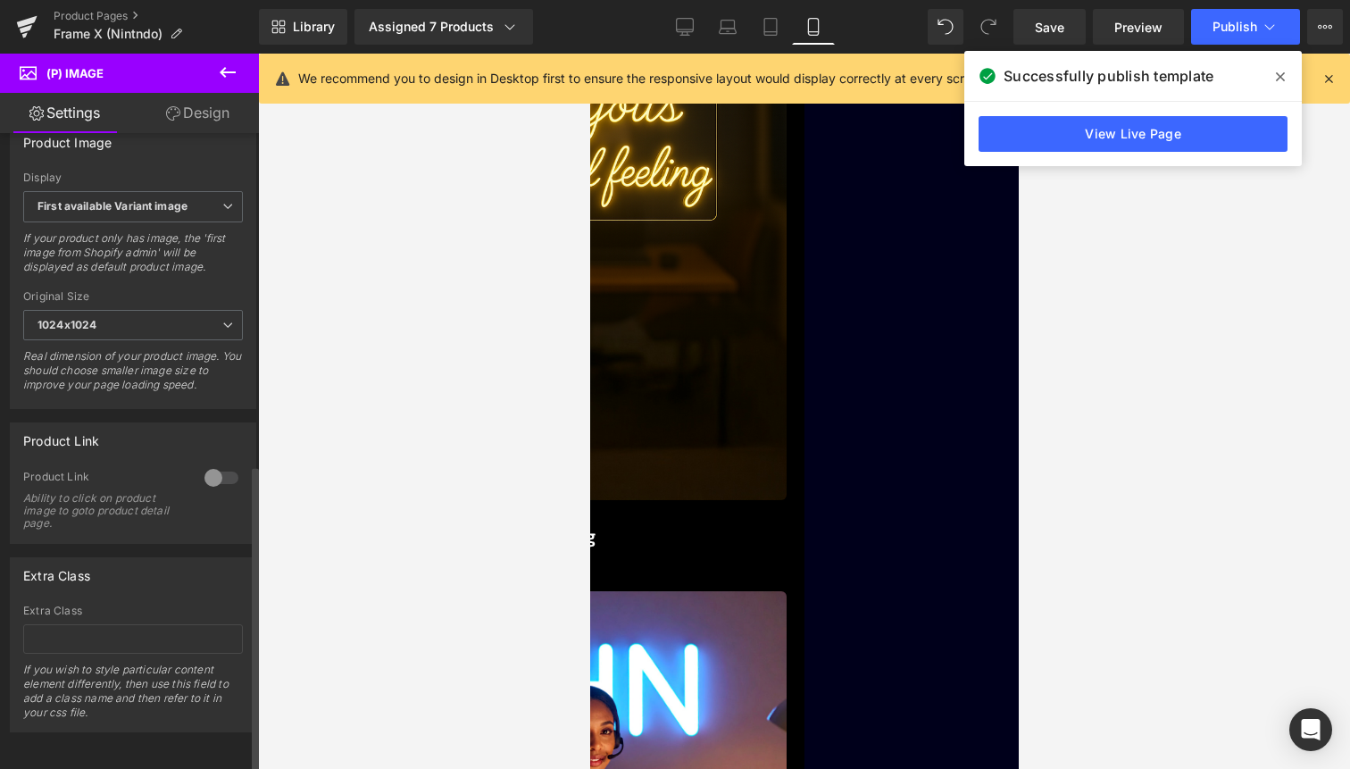
click at [220, 471] on div at bounding box center [221, 477] width 43 height 29
click at [589, 54] on span "(P) Title" at bounding box center [589, 54] width 0 height 0
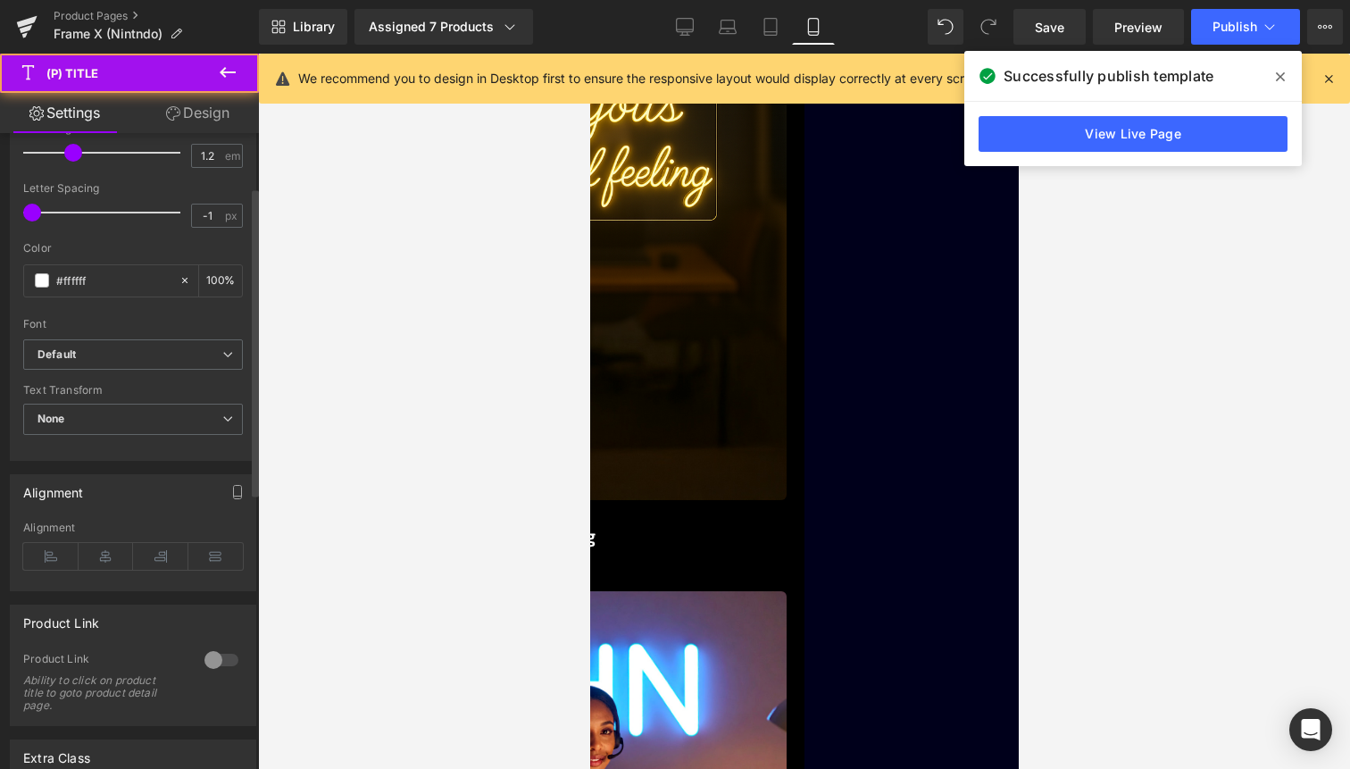
scroll to position [677, 0]
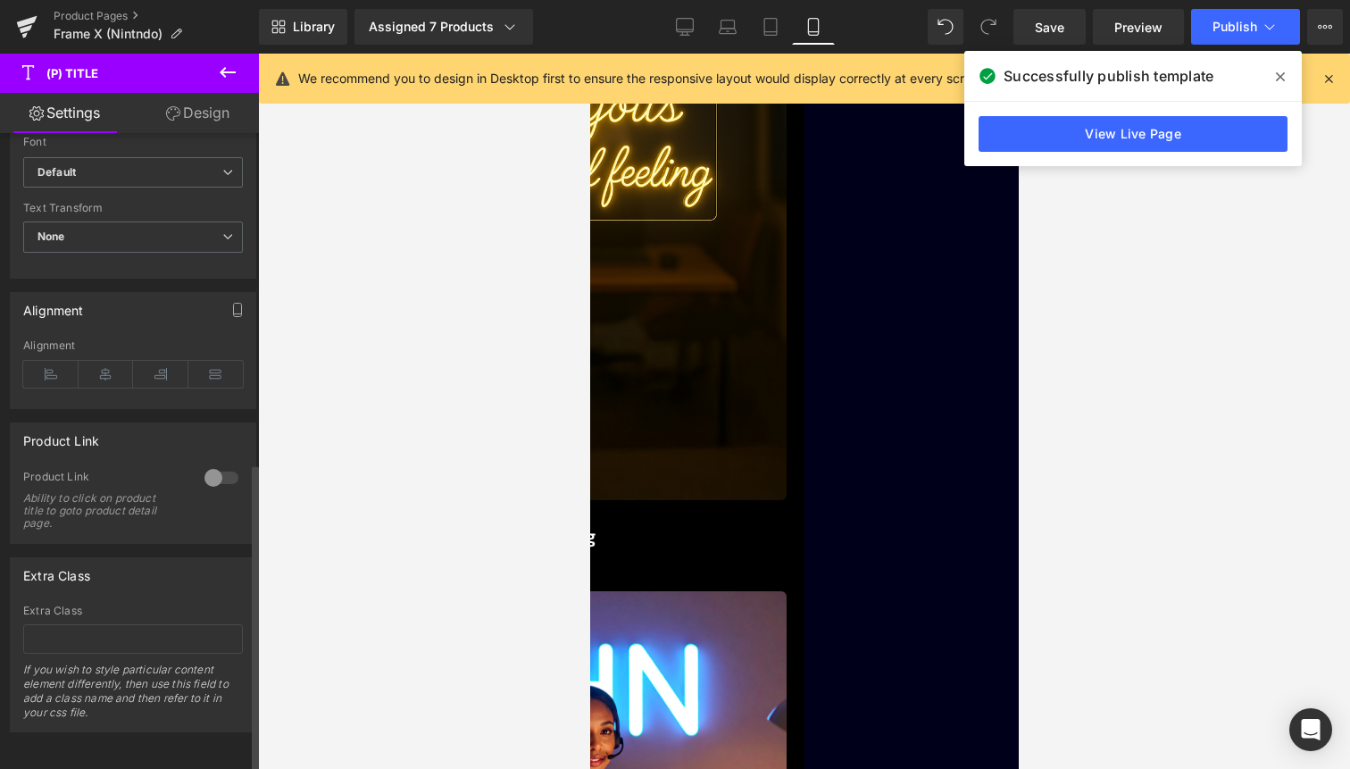
click at [208, 475] on div at bounding box center [221, 477] width 43 height 29
click at [1246, 30] on span "Publish" at bounding box center [1235, 27] width 45 height 14
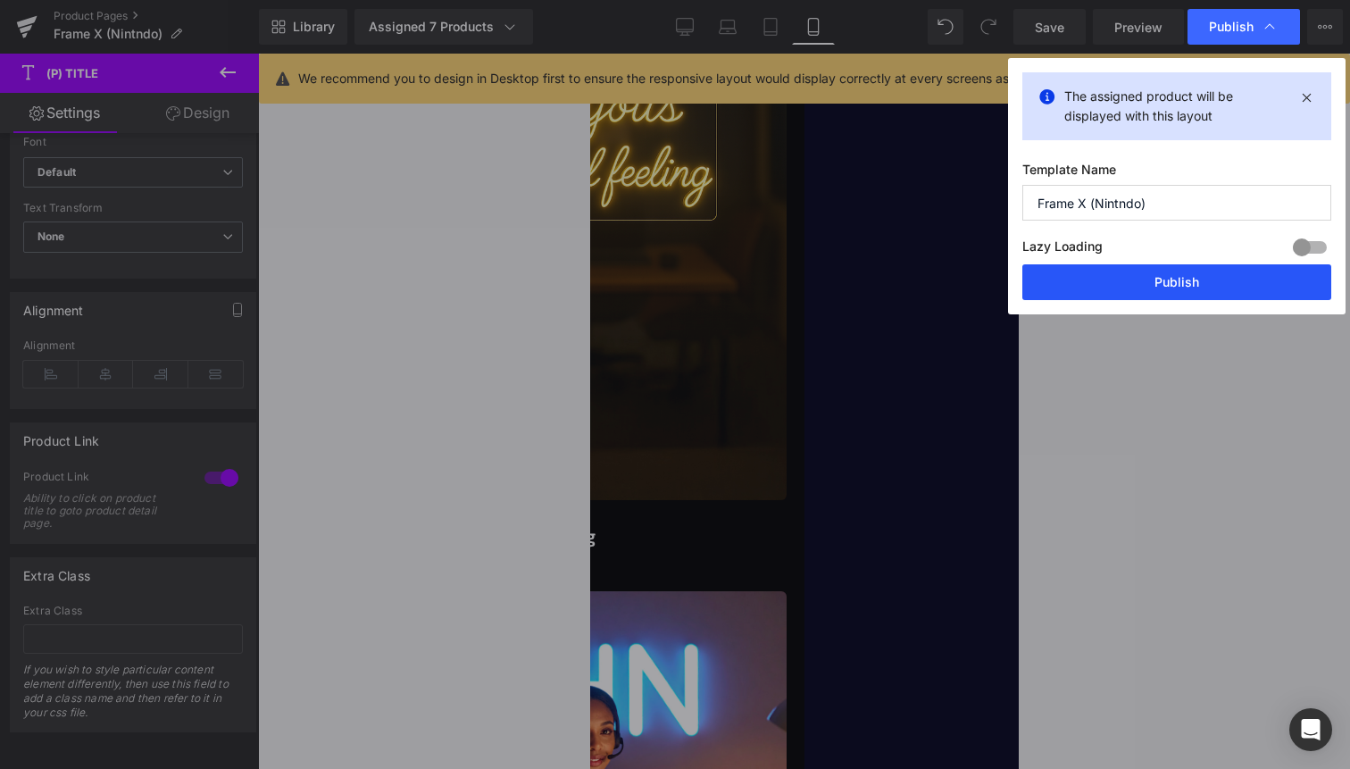
click at [1198, 282] on button "Publish" at bounding box center [1177, 282] width 309 height 36
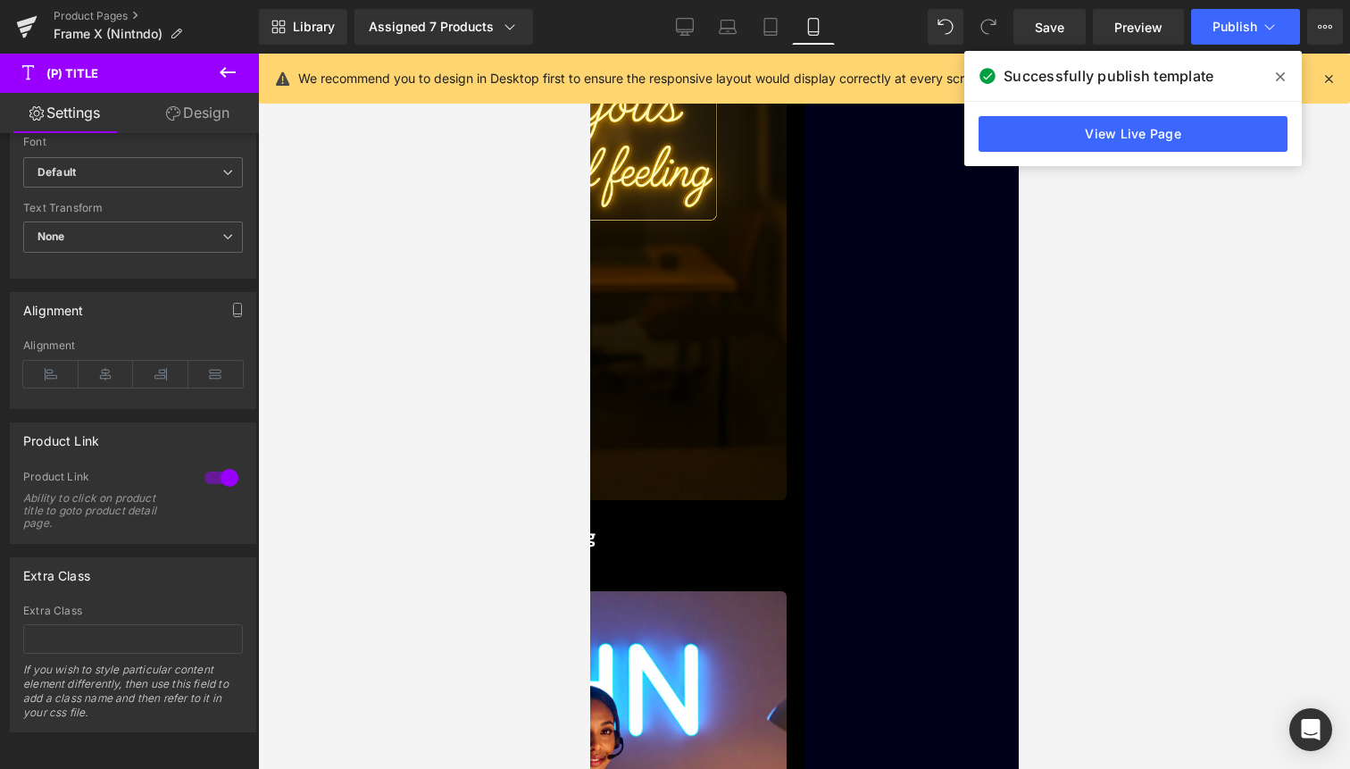
click at [589, 54] on span "(P) Image" at bounding box center [589, 54] width 0 height 0
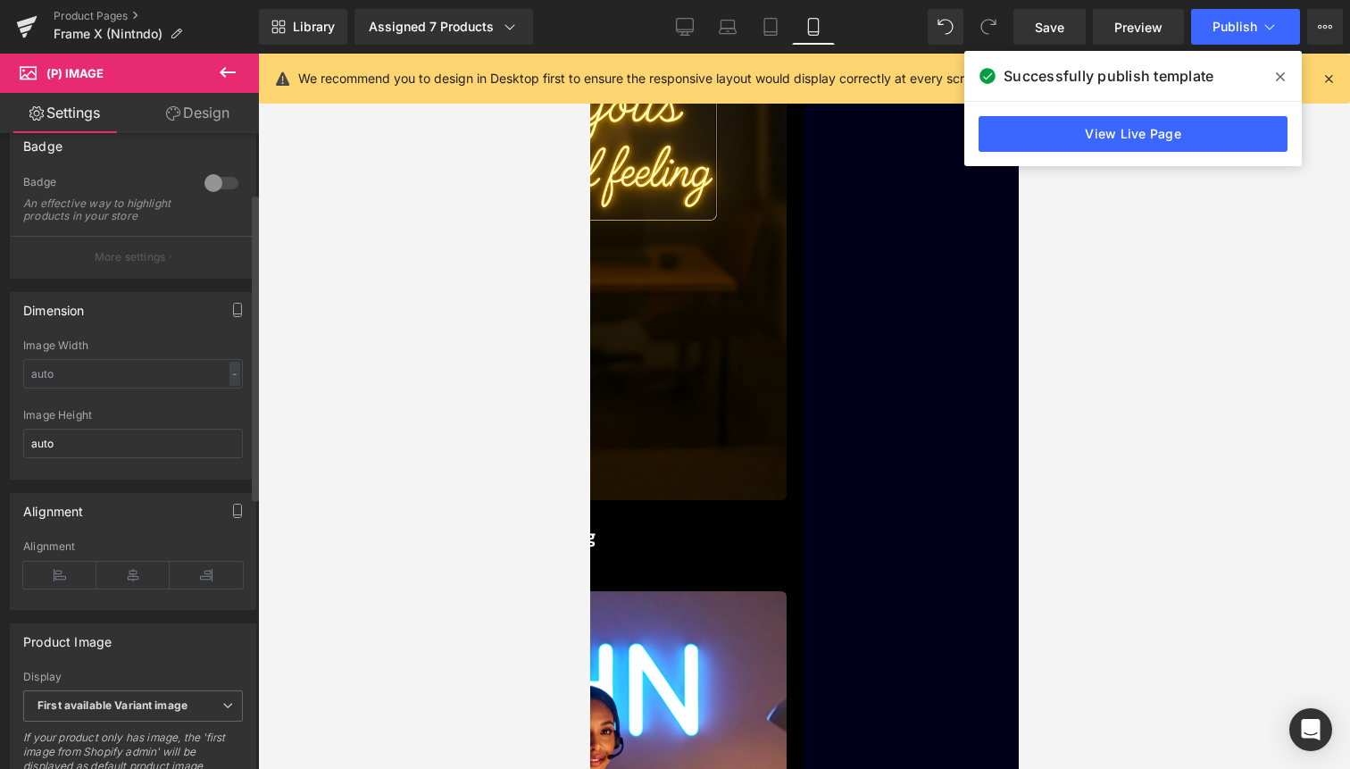
scroll to position [188, 0]
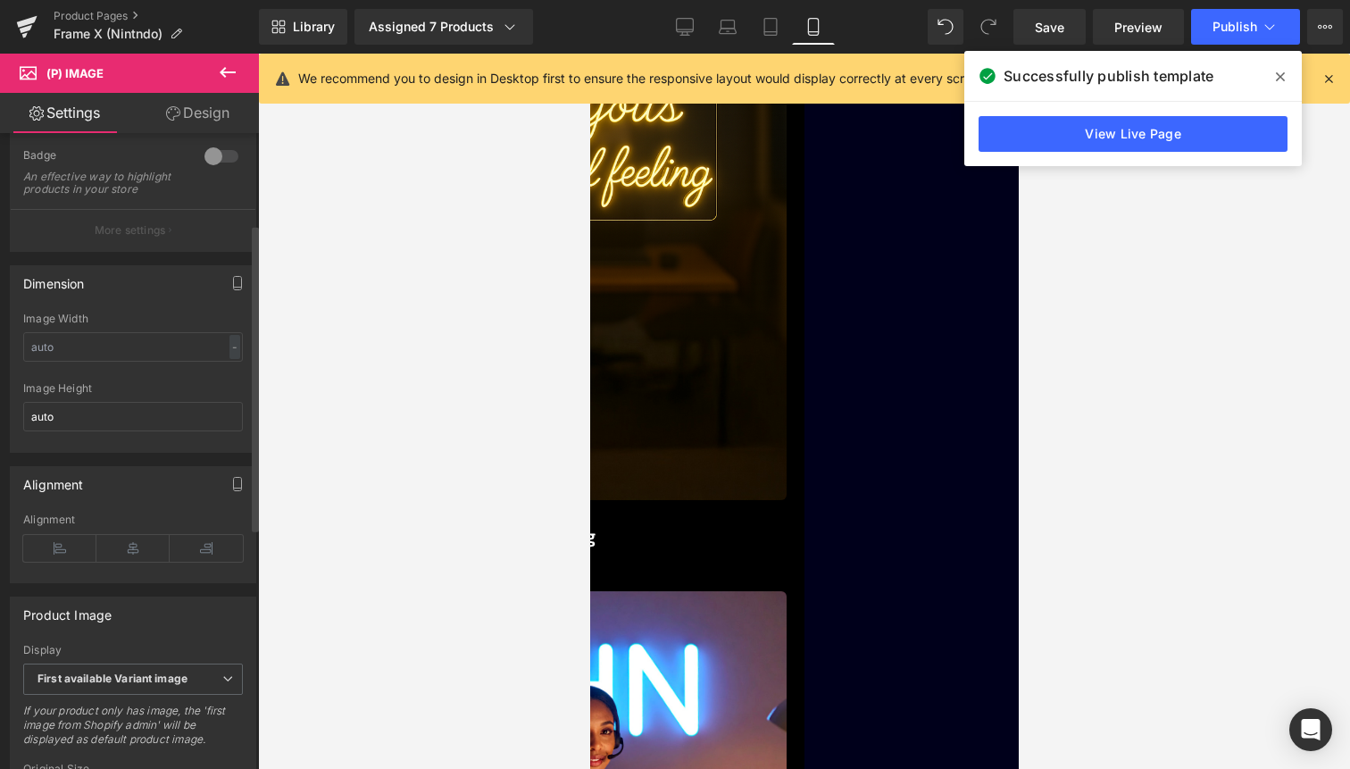
click at [184, 343] on div "Image Width - % px" at bounding box center [133, 348] width 220 height 70
click at [230, 359] on div "-" at bounding box center [235, 347] width 11 height 24
click at [221, 388] on li "%" at bounding box center [231, 375] width 22 height 26
click at [224, 359] on div "%" at bounding box center [232, 347] width 16 height 24
click at [223, 405] on li "px" at bounding box center [231, 401] width 22 height 26
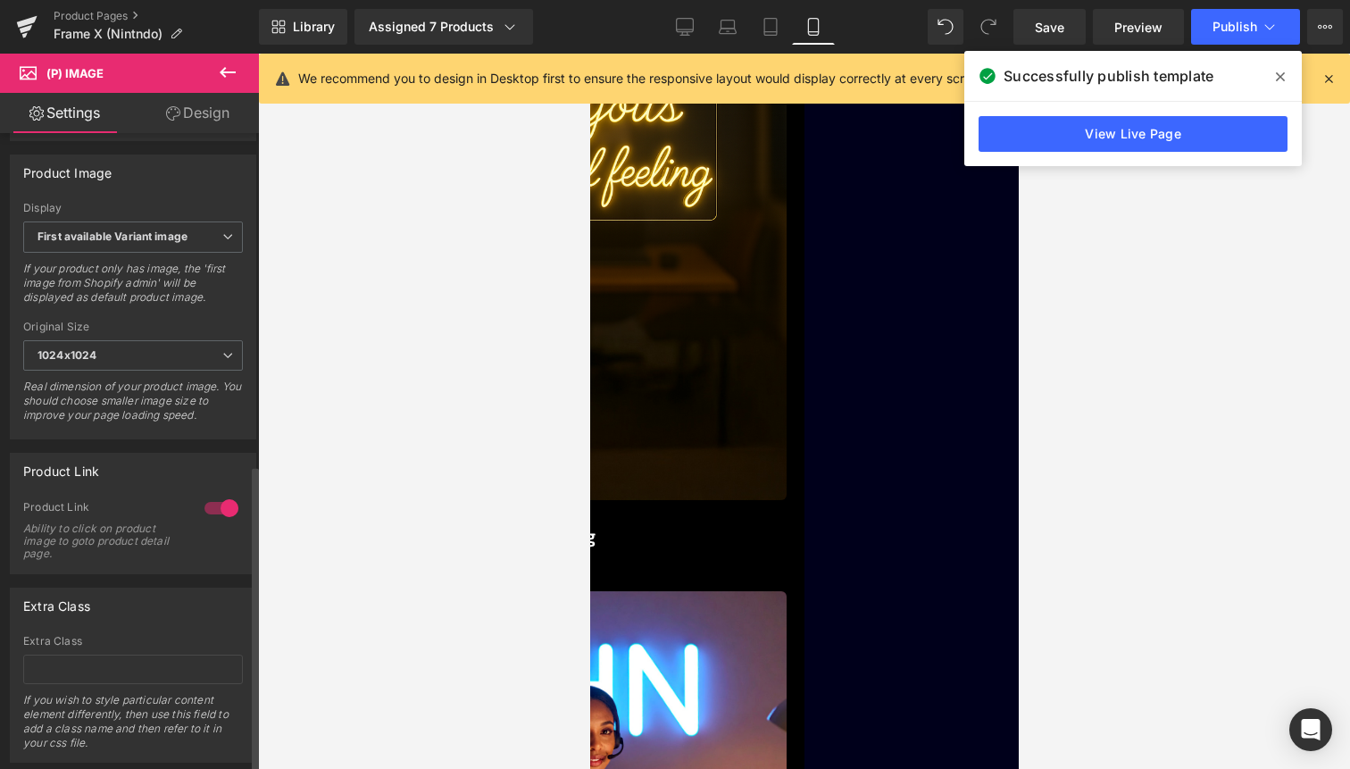
scroll to position [686, 0]
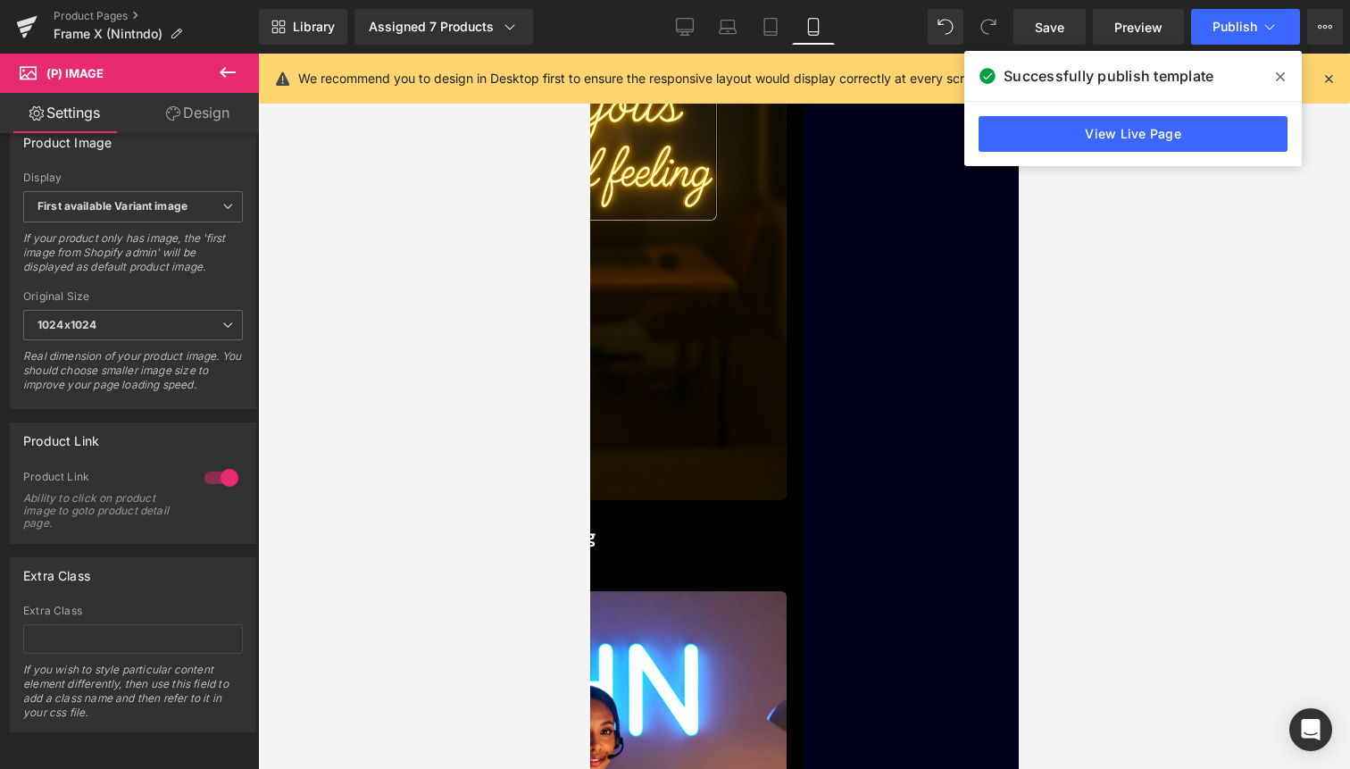
click at [589, 54] on span "(P) Image" at bounding box center [589, 54] width 0 height 0
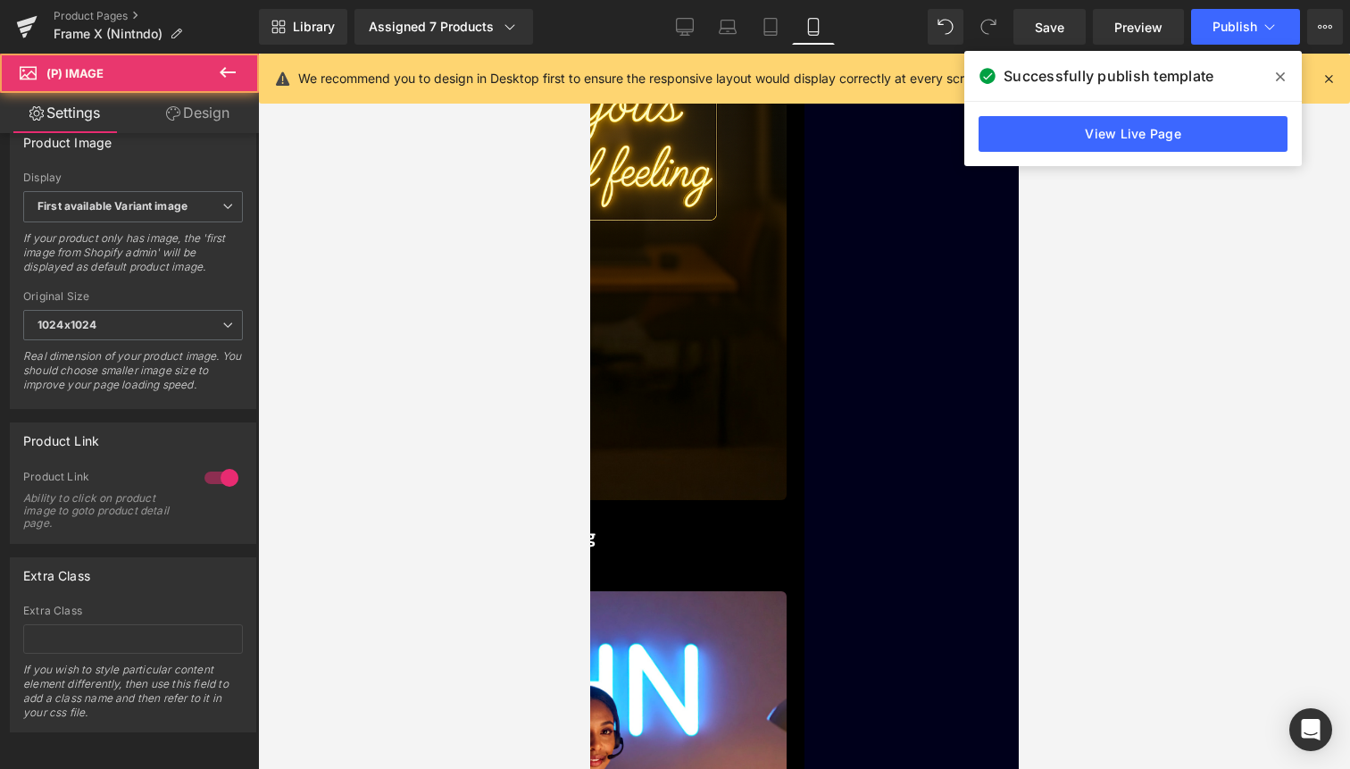
drag, startPoint x: 216, startPoint y: 118, endPoint x: 179, endPoint y: 196, distance: 87.1
click at [216, 118] on link "Design" at bounding box center [197, 113] width 129 height 40
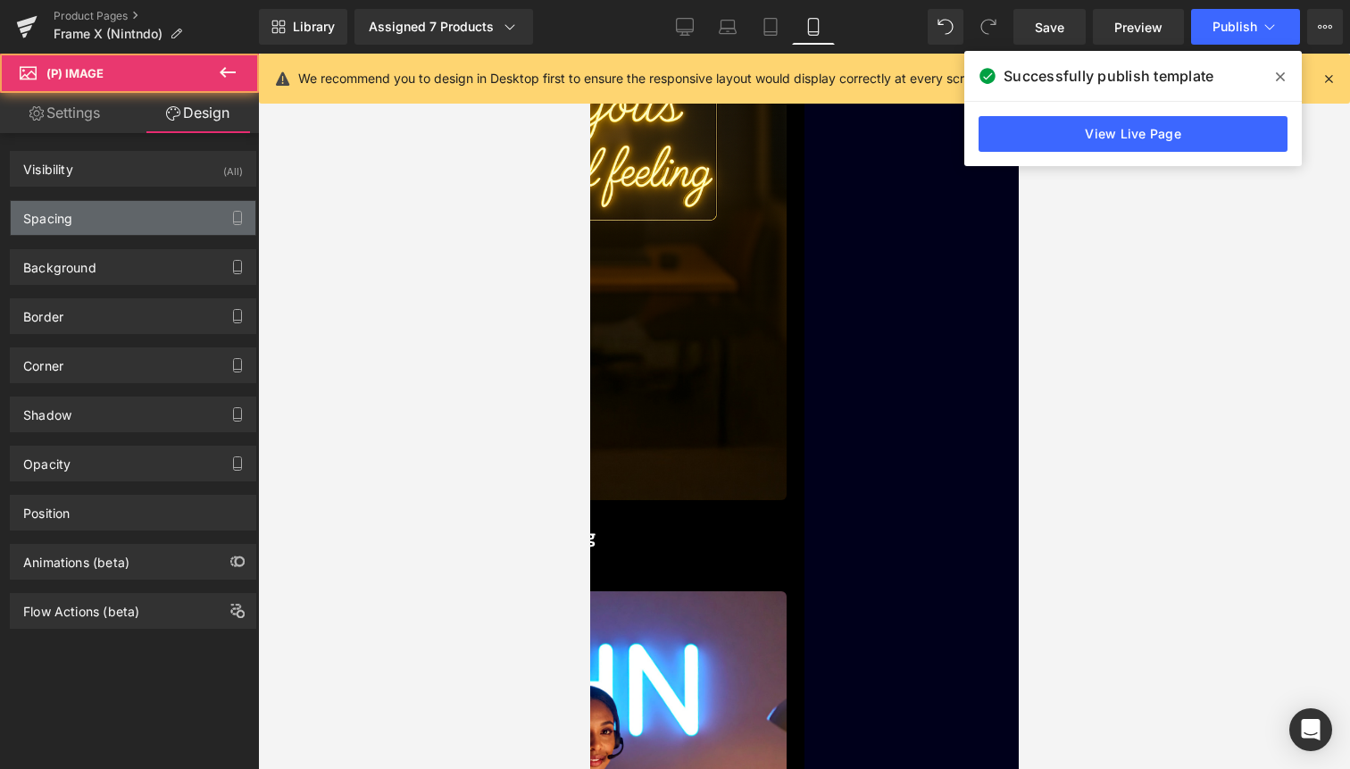
type input "0"
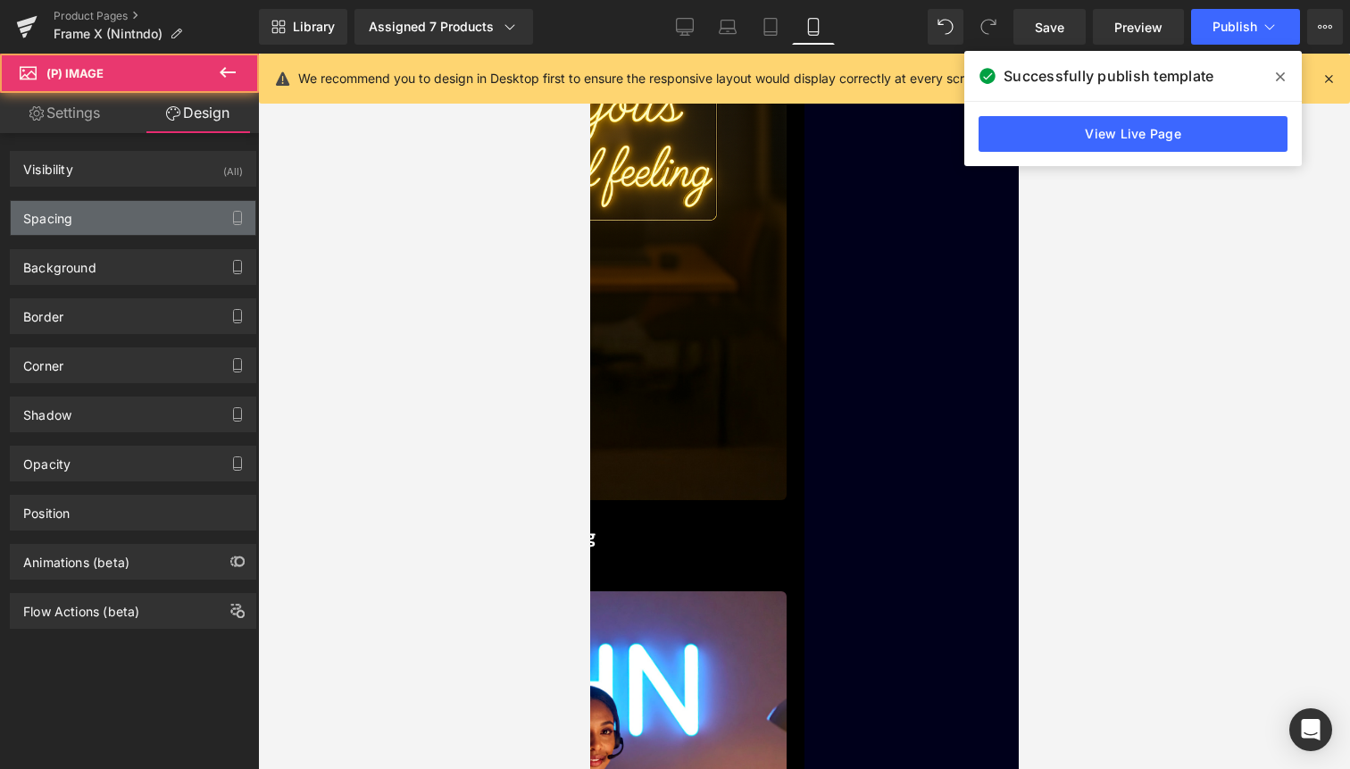
type input "0"
type input "transparent"
type input "0"
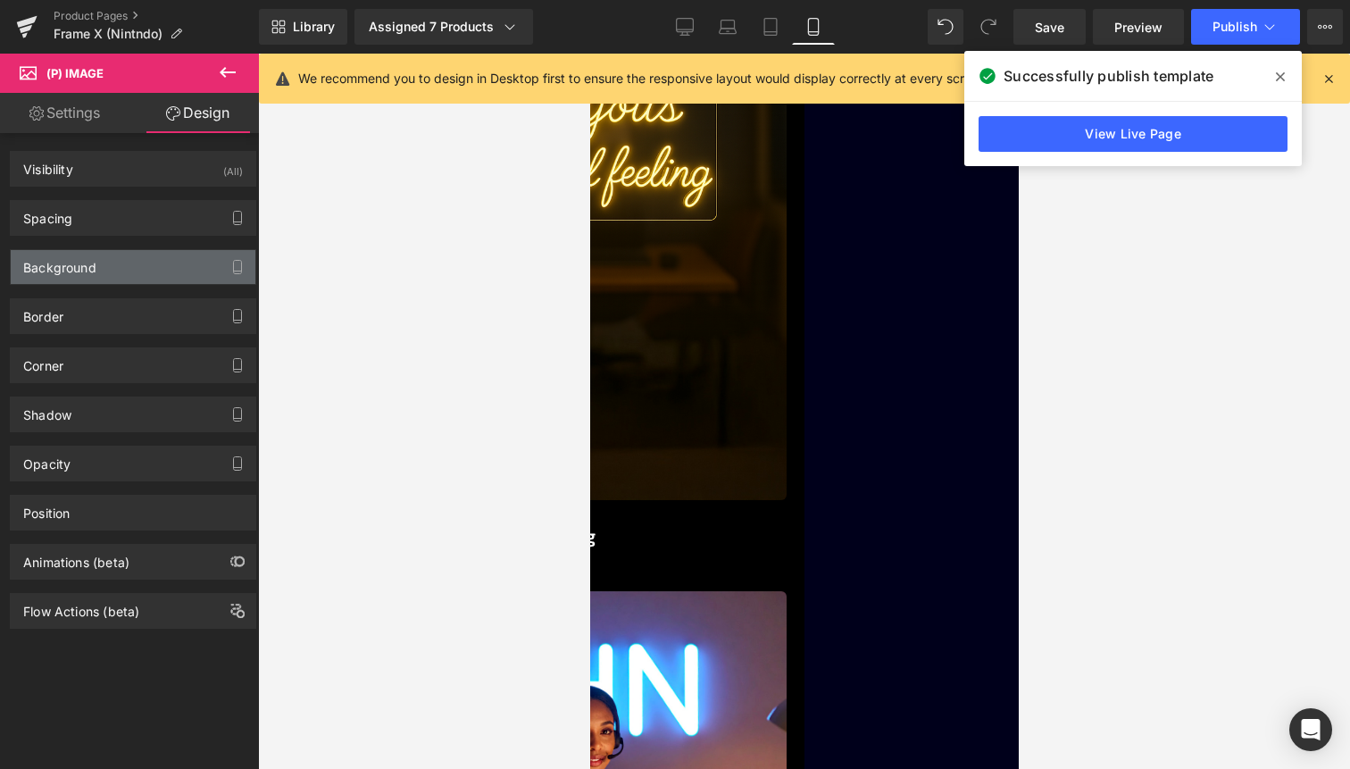
click at [156, 254] on div "Background" at bounding box center [133, 267] width 245 height 34
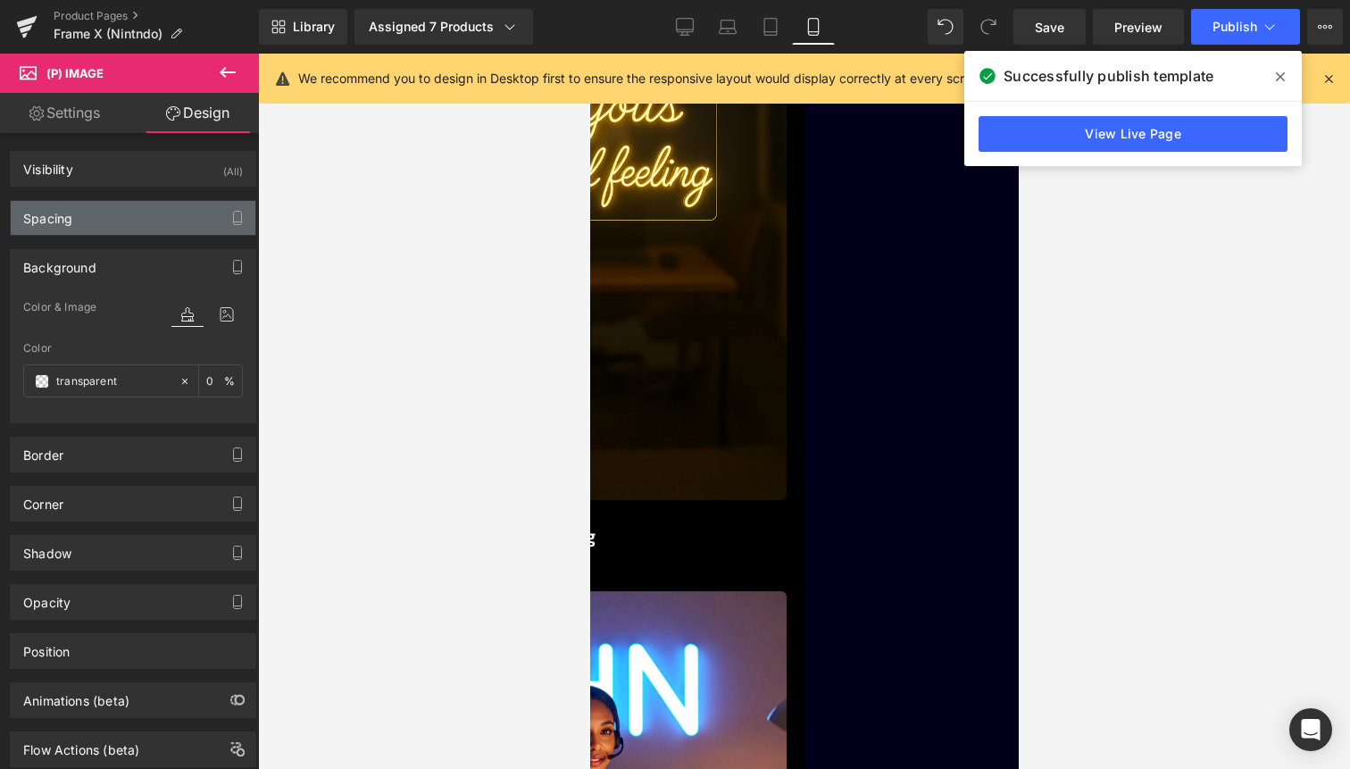
click at [159, 214] on div "Spacing" at bounding box center [133, 218] width 245 height 34
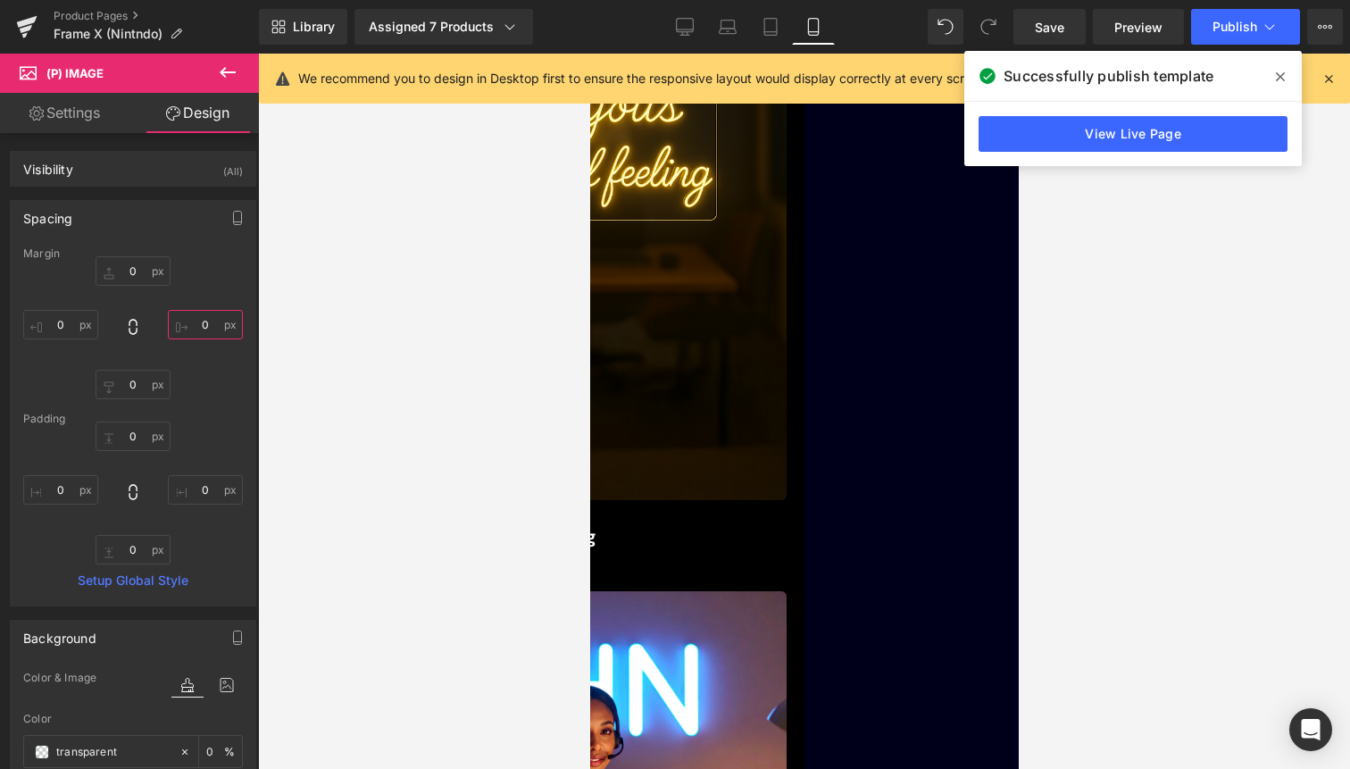
click at [198, 336] on input "0" at bounding box center [205, 324] width 75 height 29
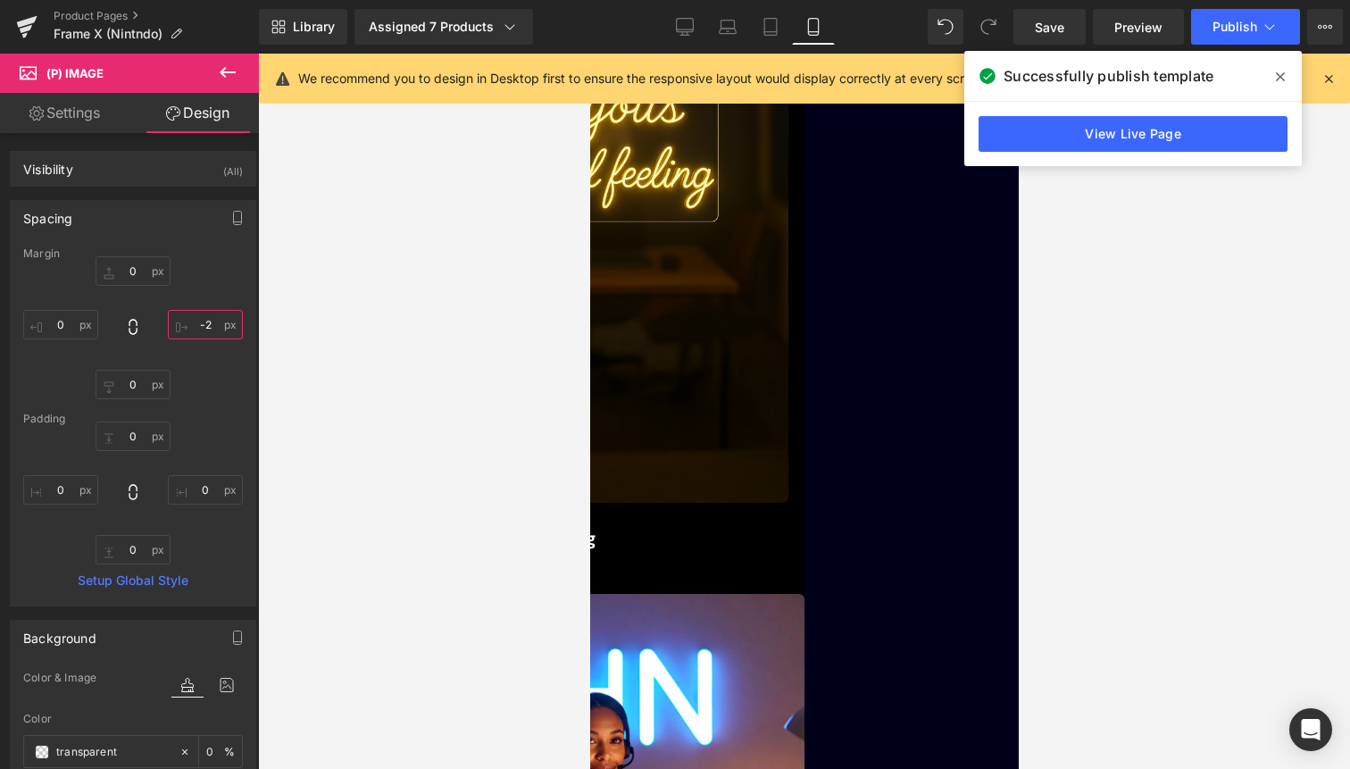
type input "-"
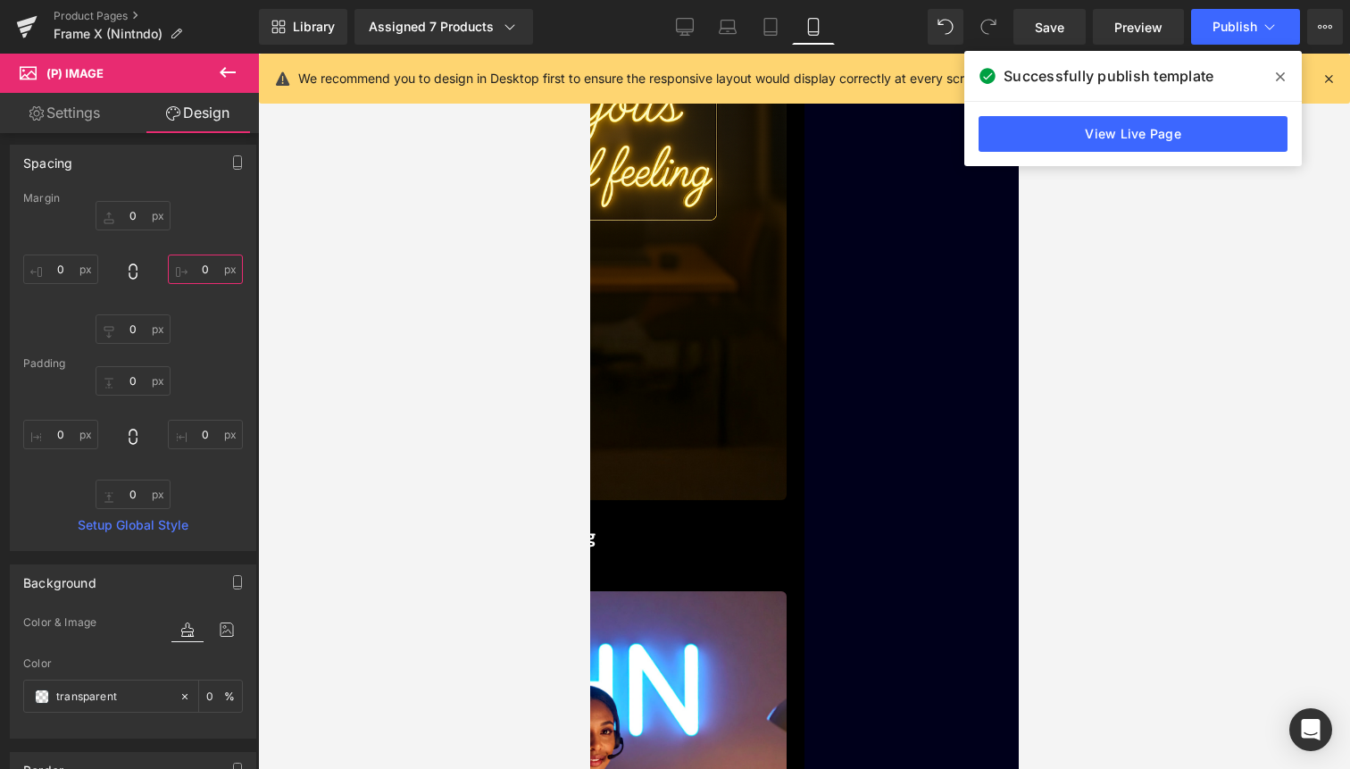
scroll to position [52, 0]
click at [589, 54] on span "Heading" at bounding box center [589, 54] width 0 height 0
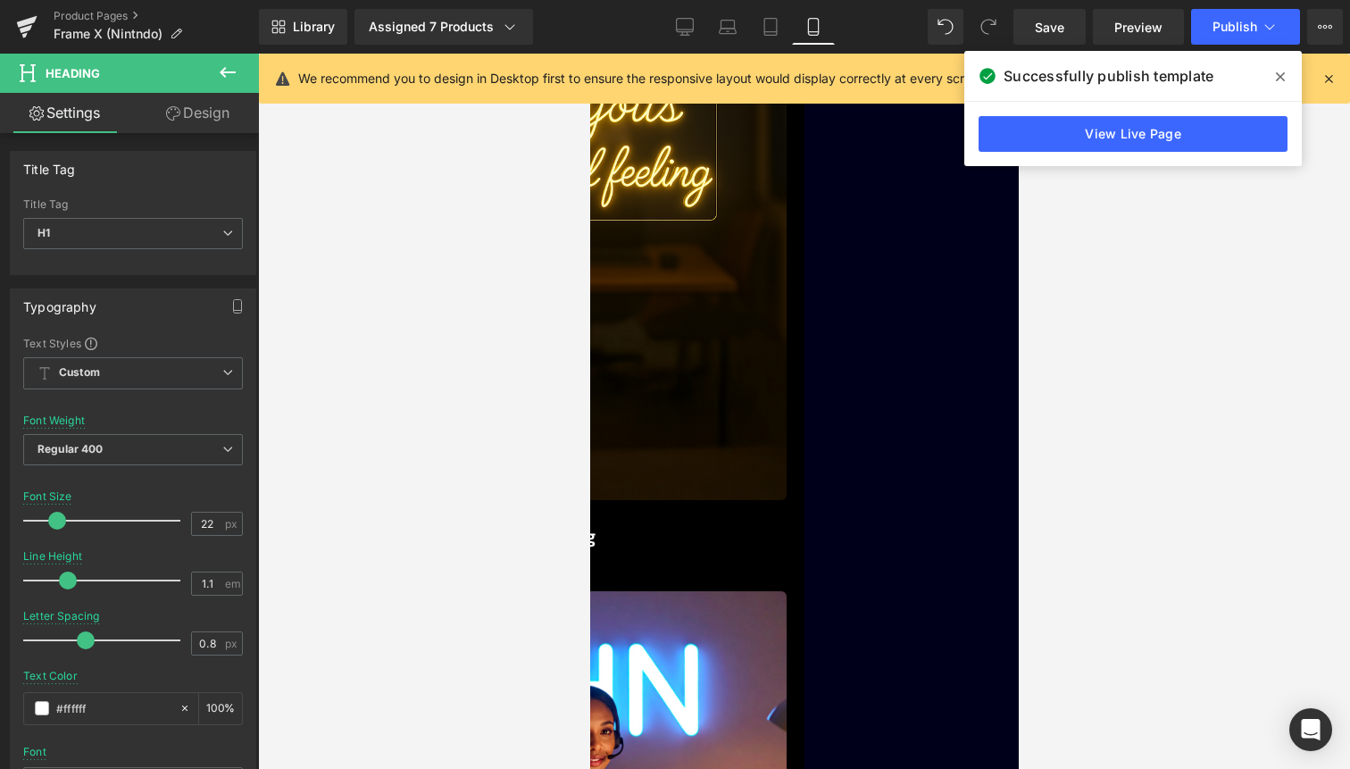
click at [589, 54] on span "Related Products" at bounding box center [589, 54] width 0 height 0
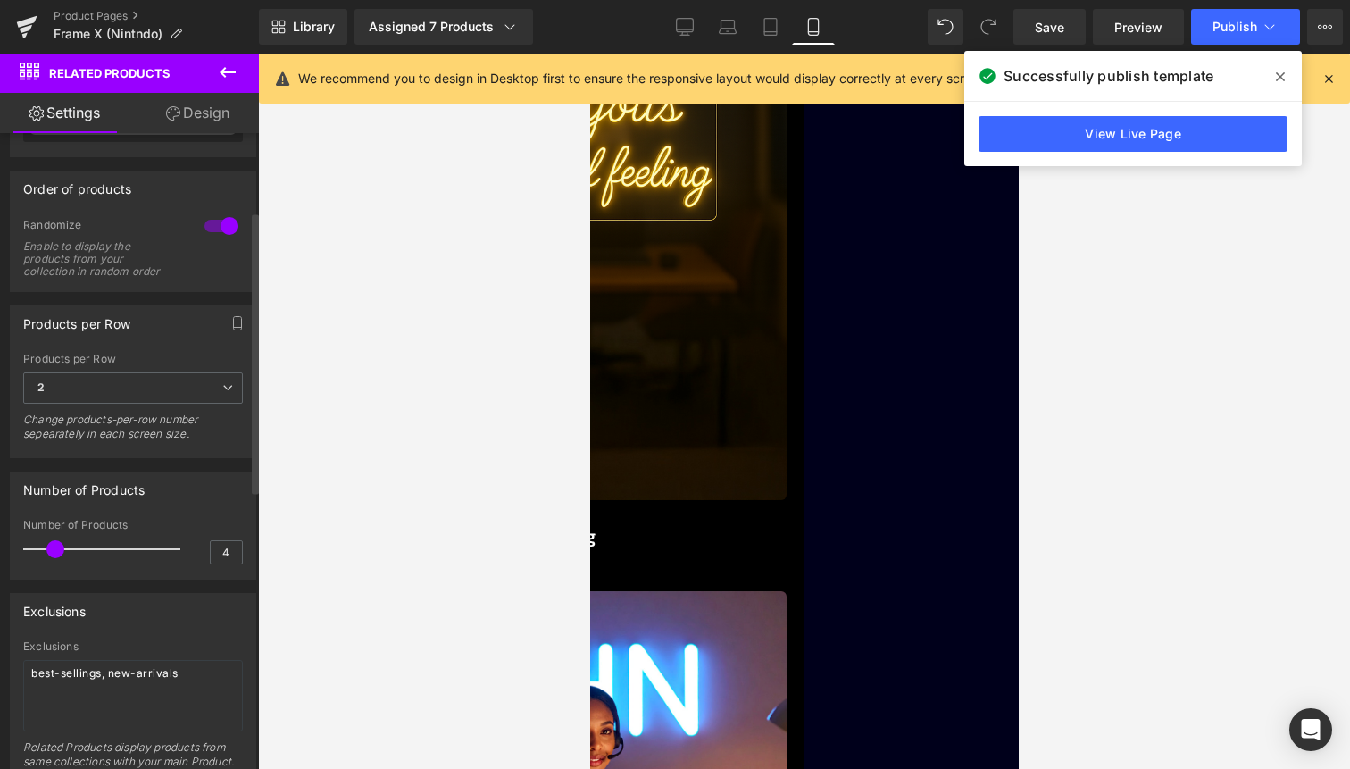
scroll to position [180, 0]
click at [44, 388] on b "2" at bounding box center [41, 382] width 7 height 13
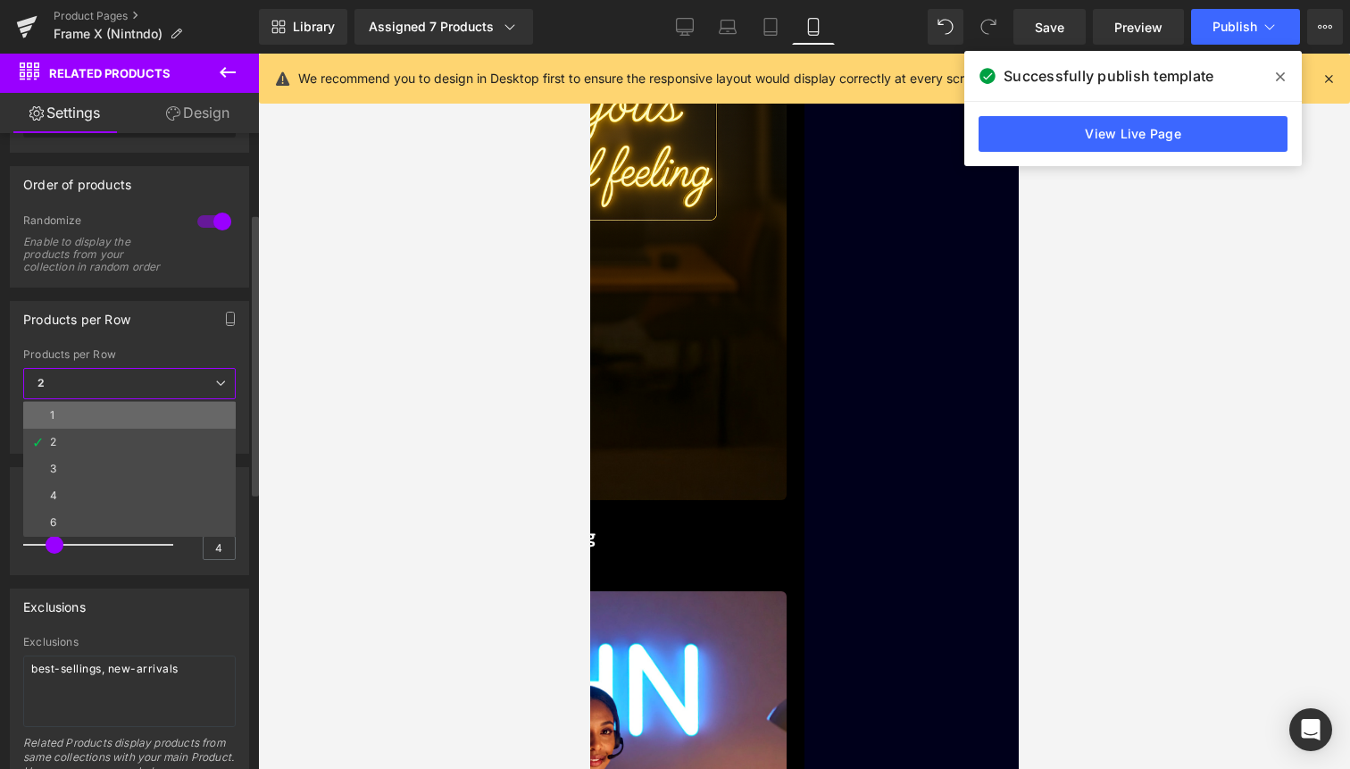
click at [46, 411] on li "1" at bounding box center [129, 415] width 213 height 27
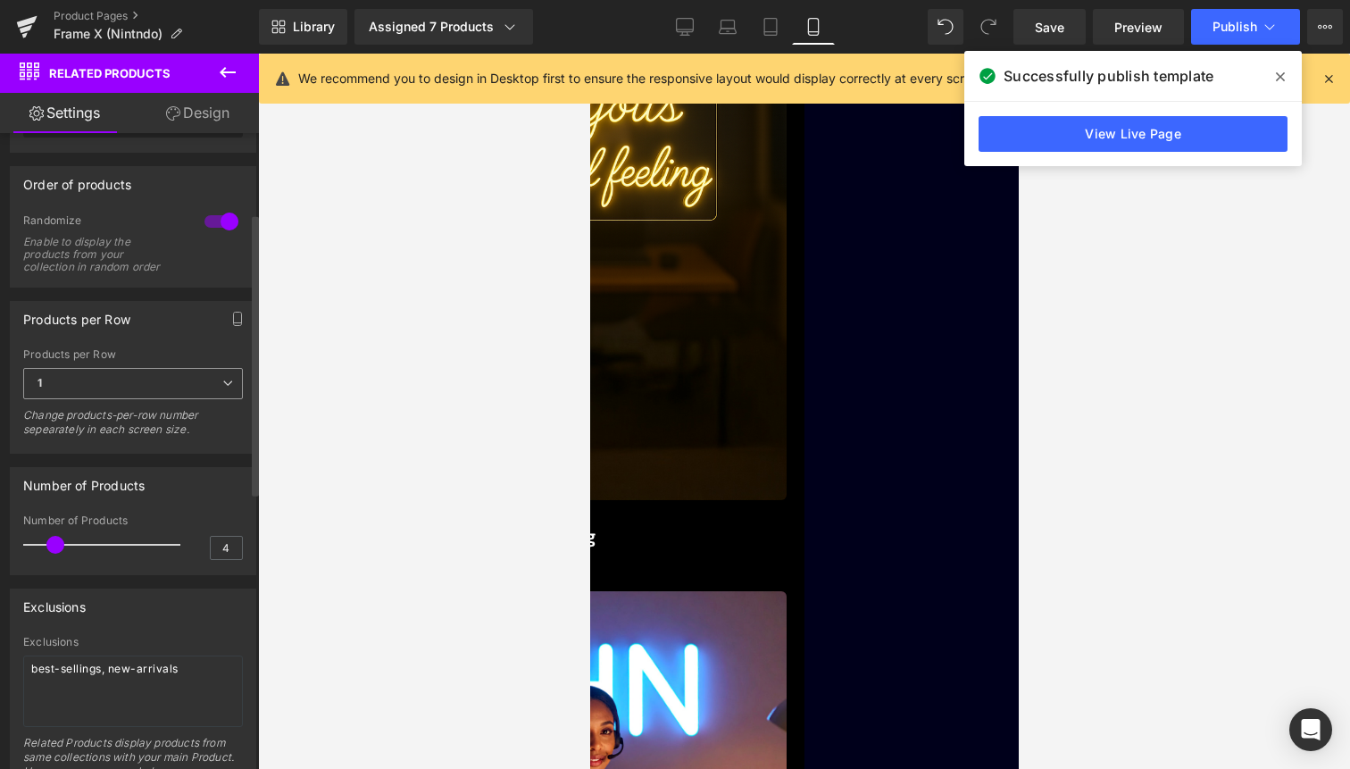
click at [63, 396] on span "1" at bounding box center [133, 383] width 220 height 31
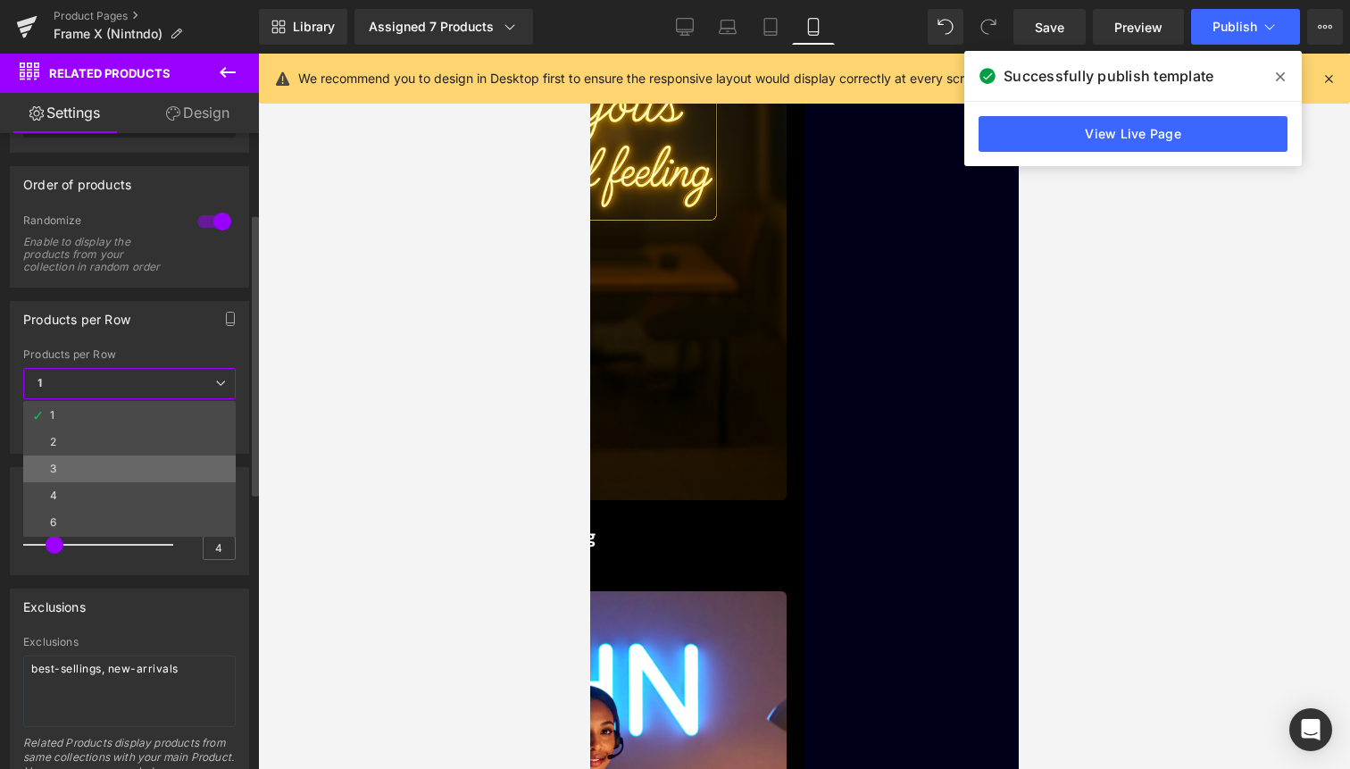
click at [56, 471] on li "3" at bounding box center [129, 468] width 213 height 27
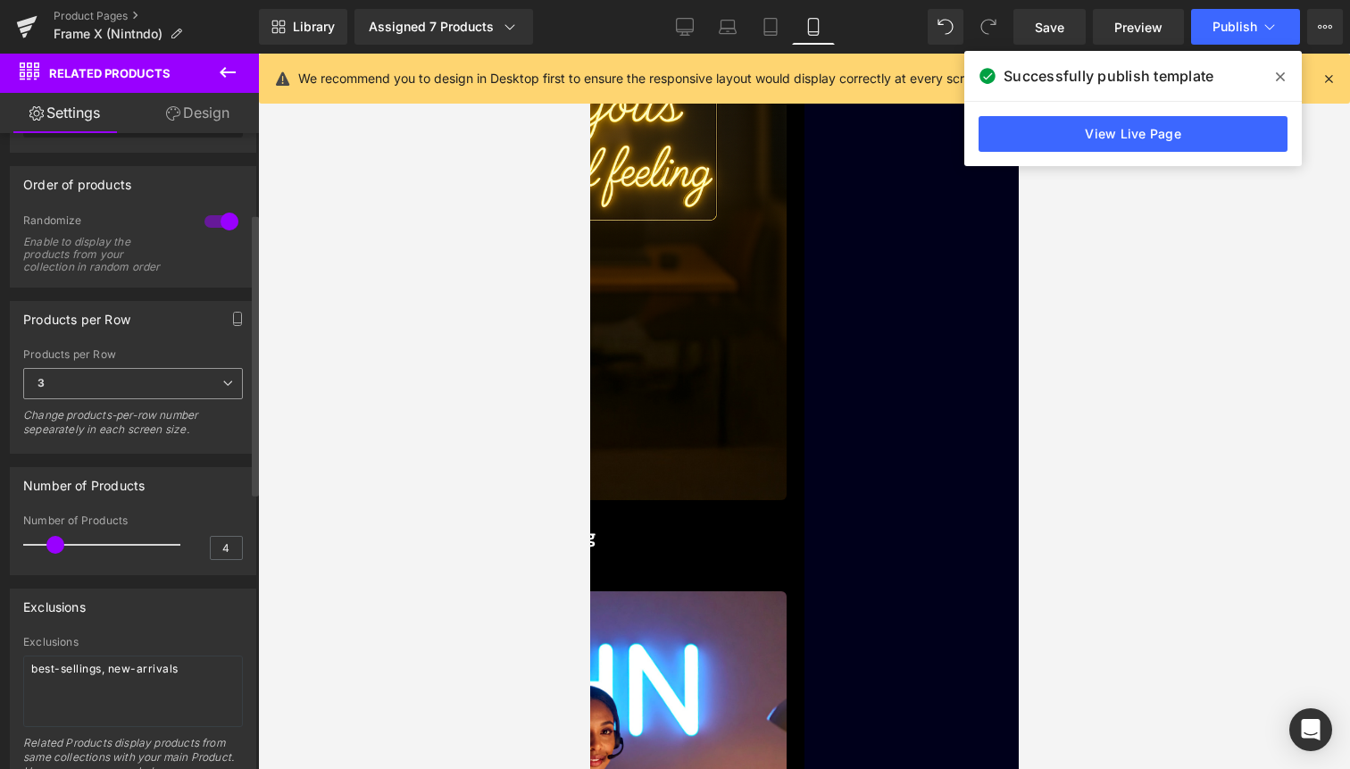
click at [113, 376] on span "3" at bounding box center [133, 383] width 220 height 31
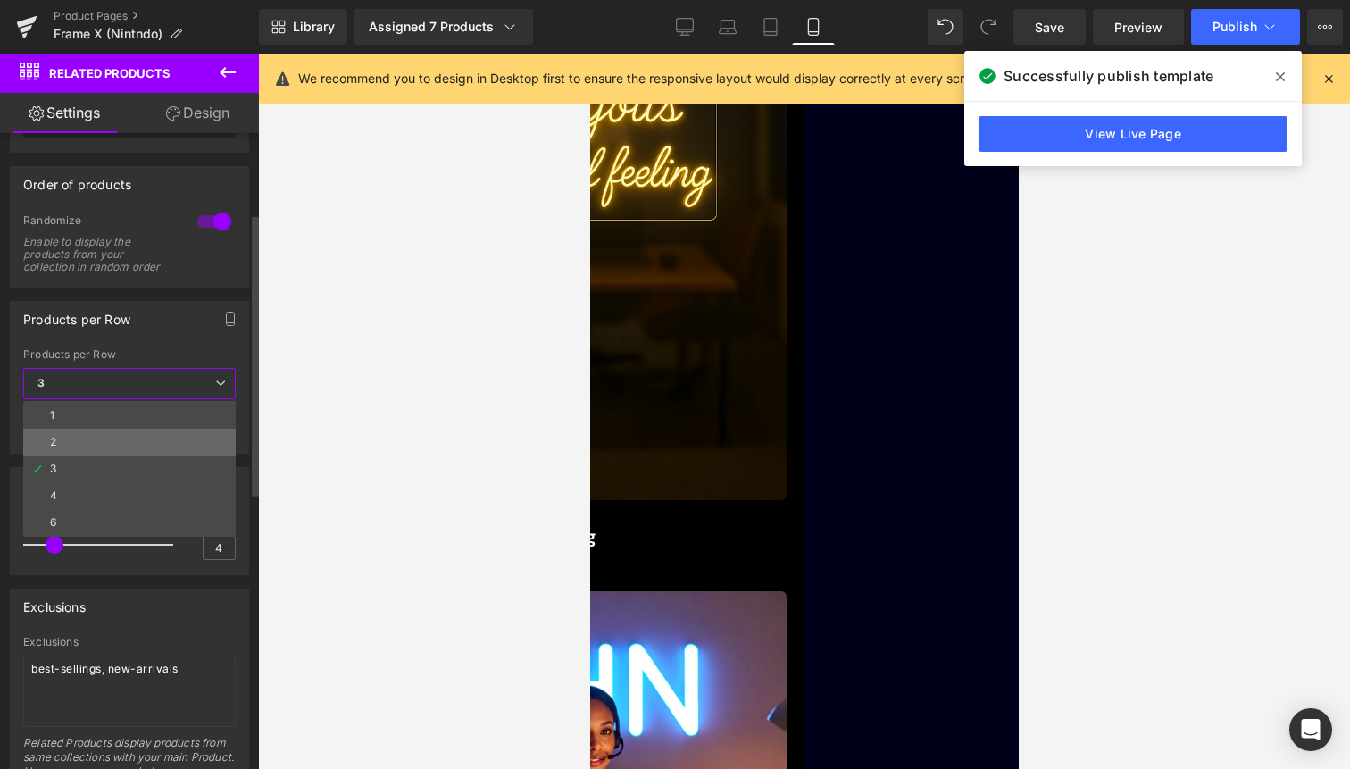
click at [86, 433] on li "2" at bounding box center [129, 442] width 213 height 27
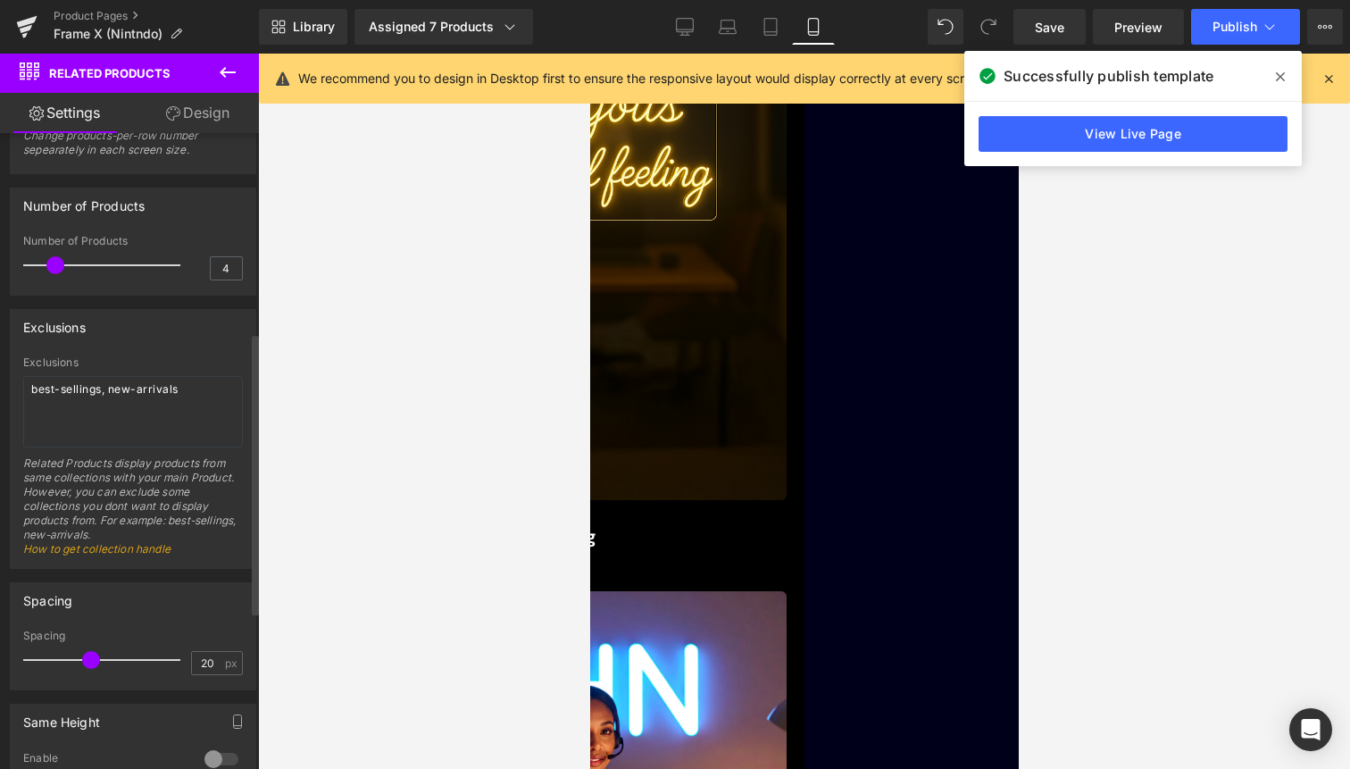
scroll to position [491, 0]
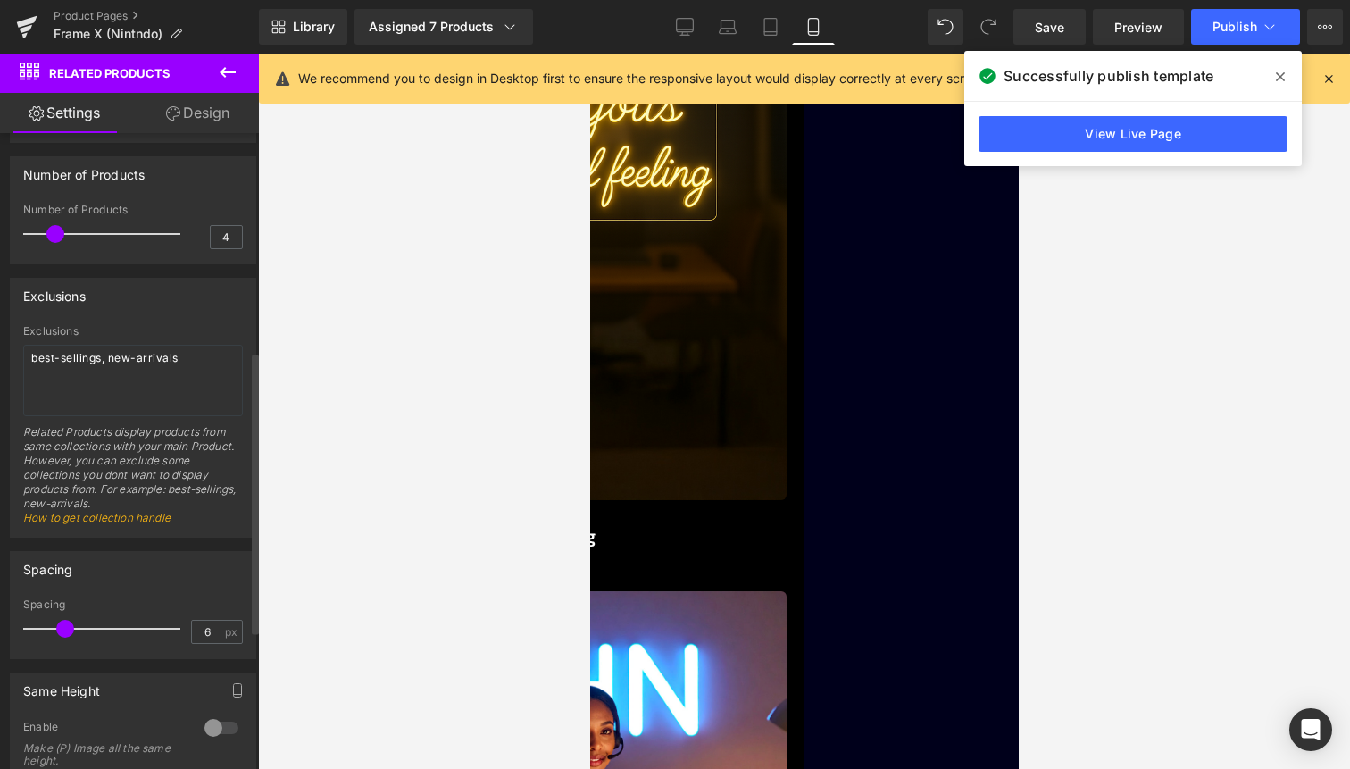
type input "5"
drag, startPoint x: 87, startPoint y: 626, endPoint x: 46, endPoint y: 624, distance: 41.1
click at [46, 624] on span at bounding box center [47, 629] width 18 height 18
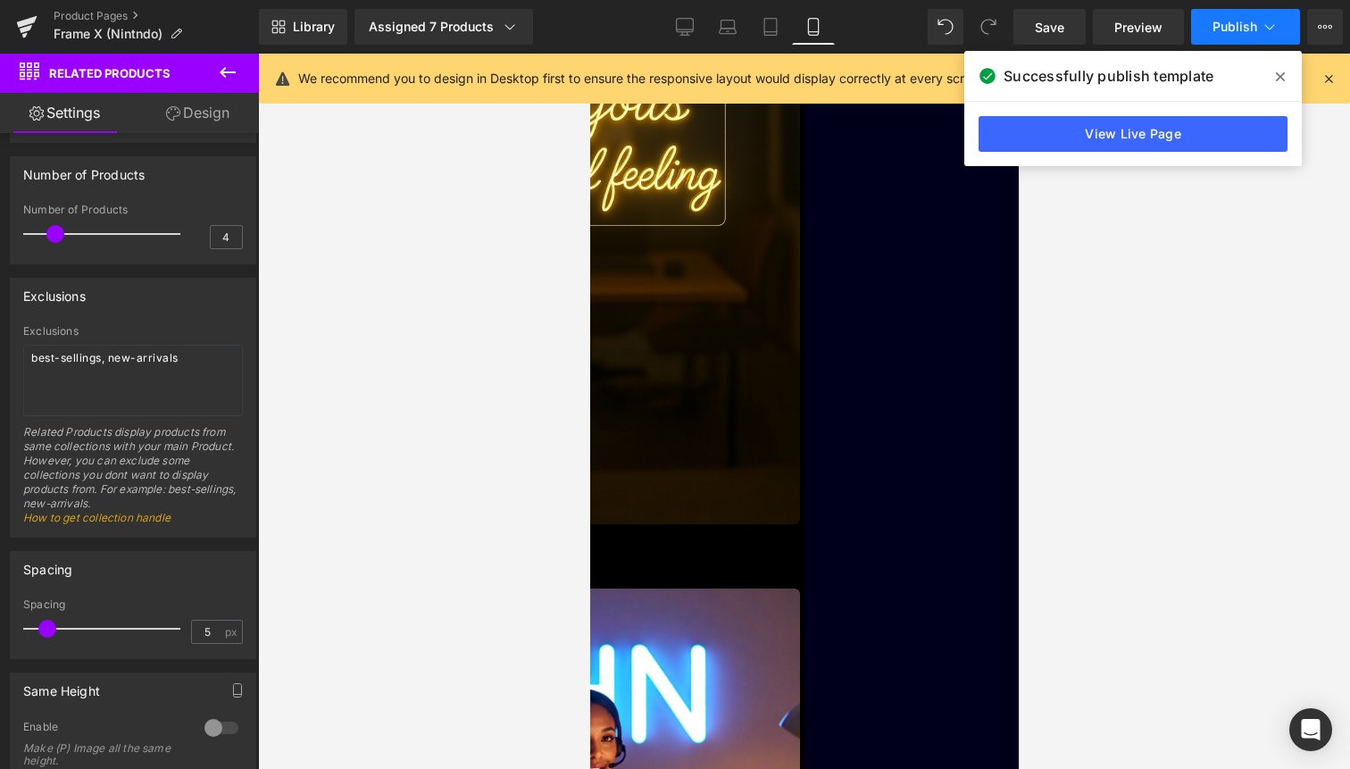
click at [1262, 31] on icon at bounding box center [1270, 27] width 18 height 18
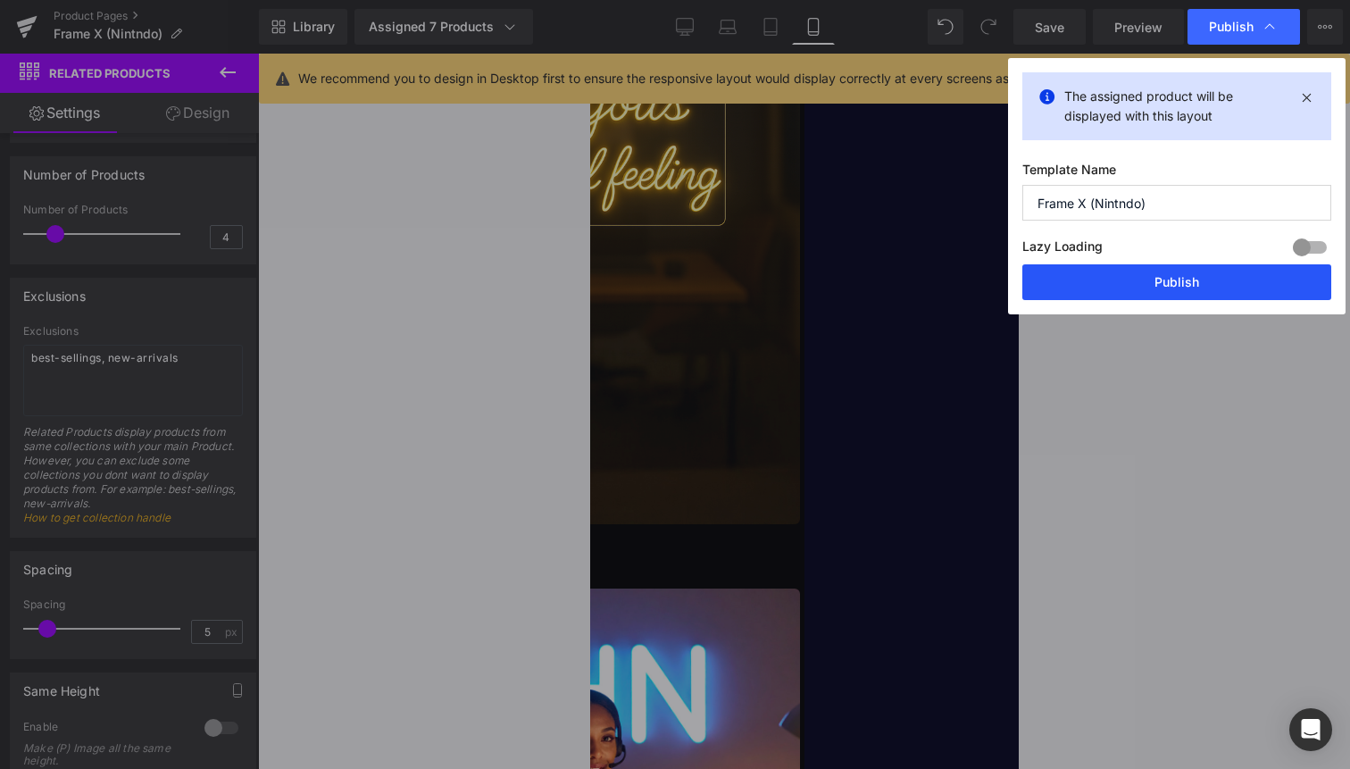
click at [1140, 287] on button "Publish" at bounding box center [1177, 282] width 309 height 36
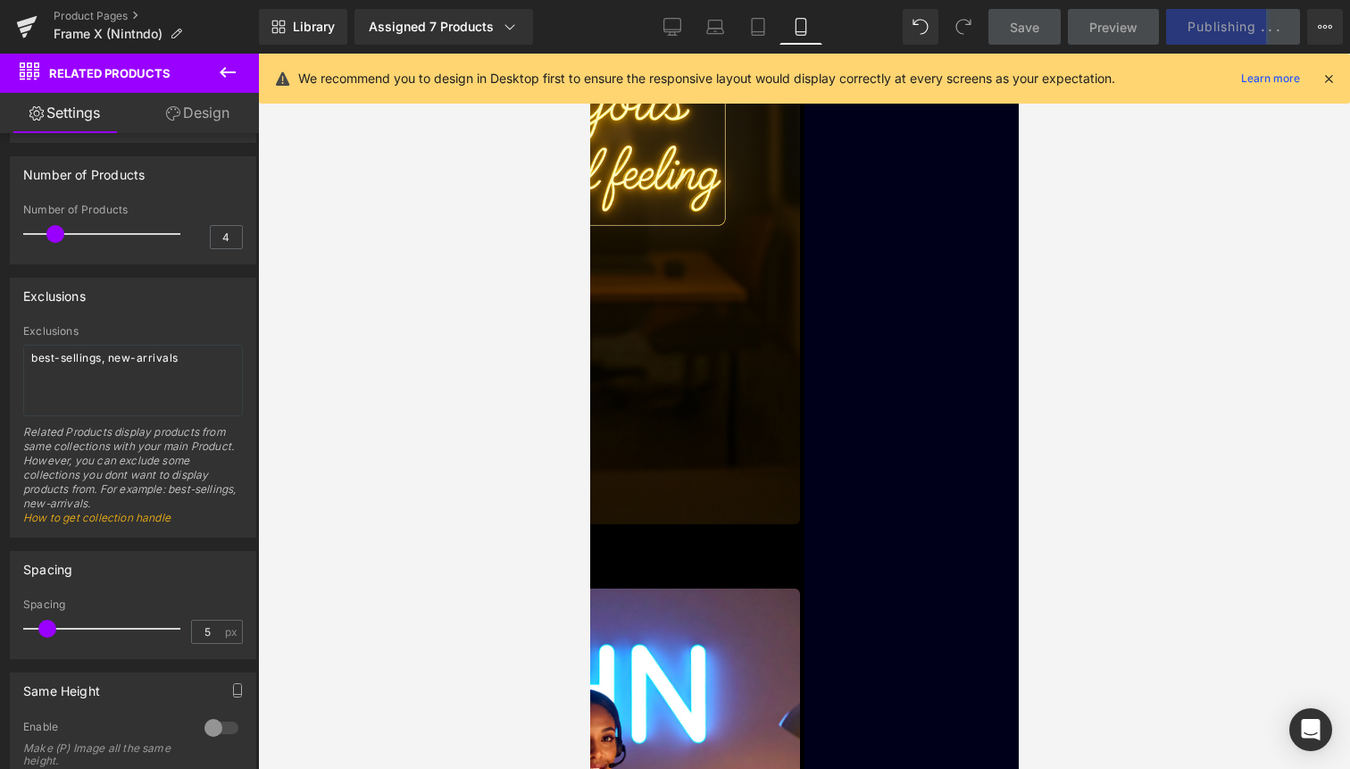
click at [1332, 74] on icon at bounding box center [1329, 79] width 16 height 16
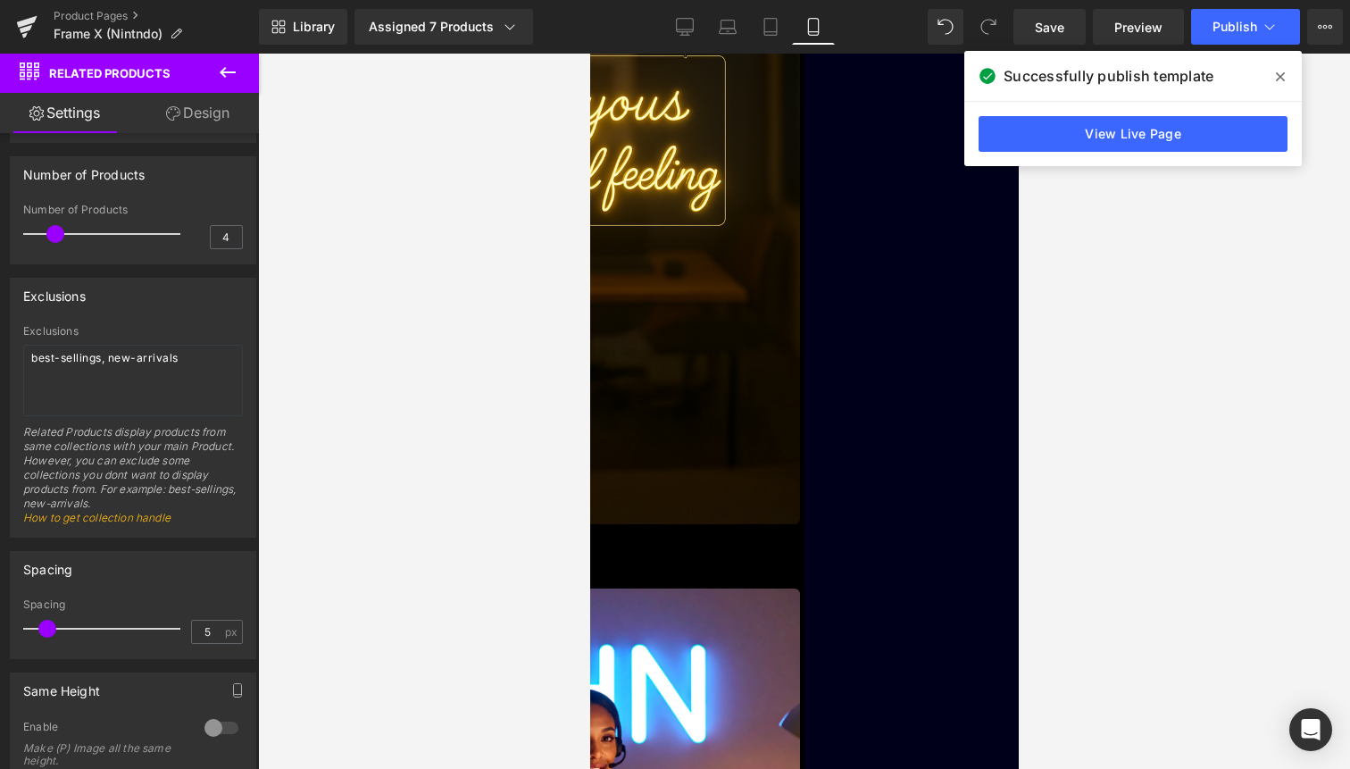
click at [589, 54] on span "(P) Title" at bounding box center [589, 54] width 0 height 0
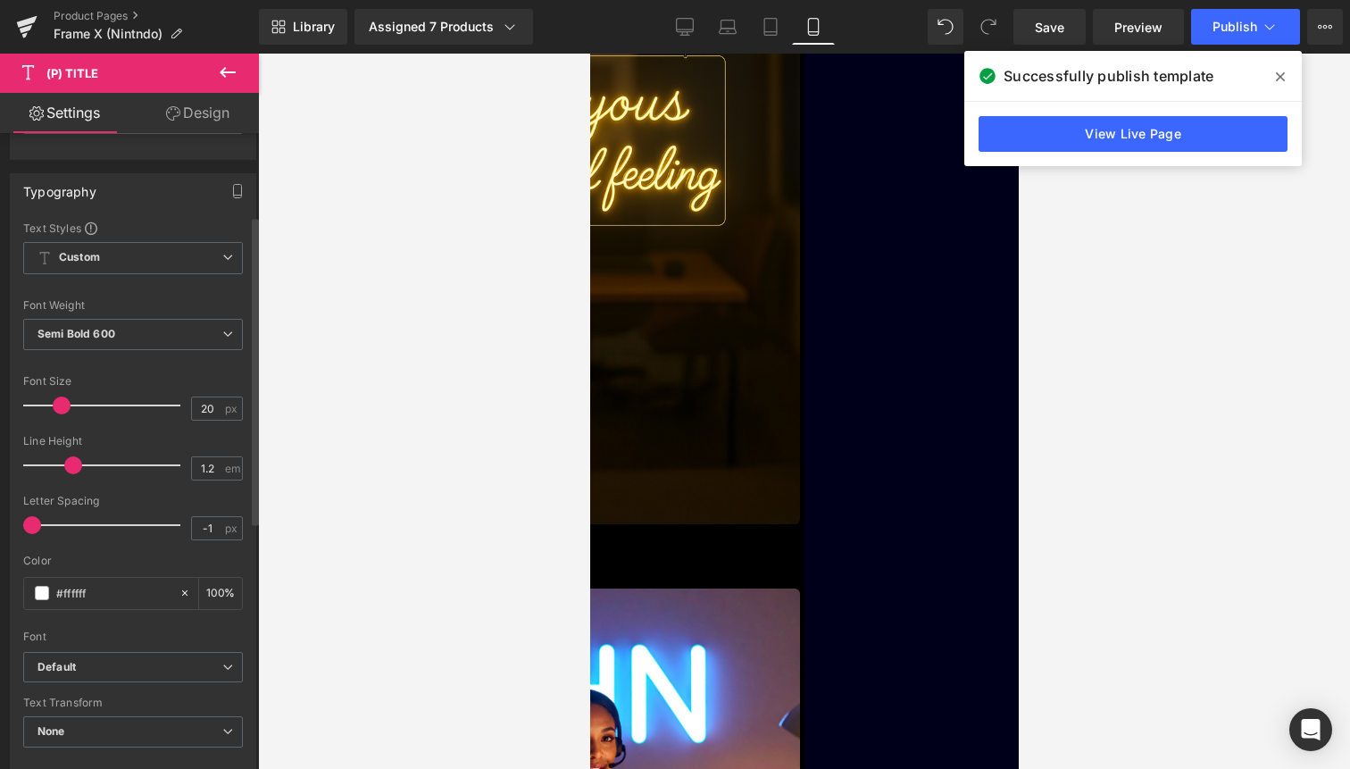
scroll to position [170, 0]
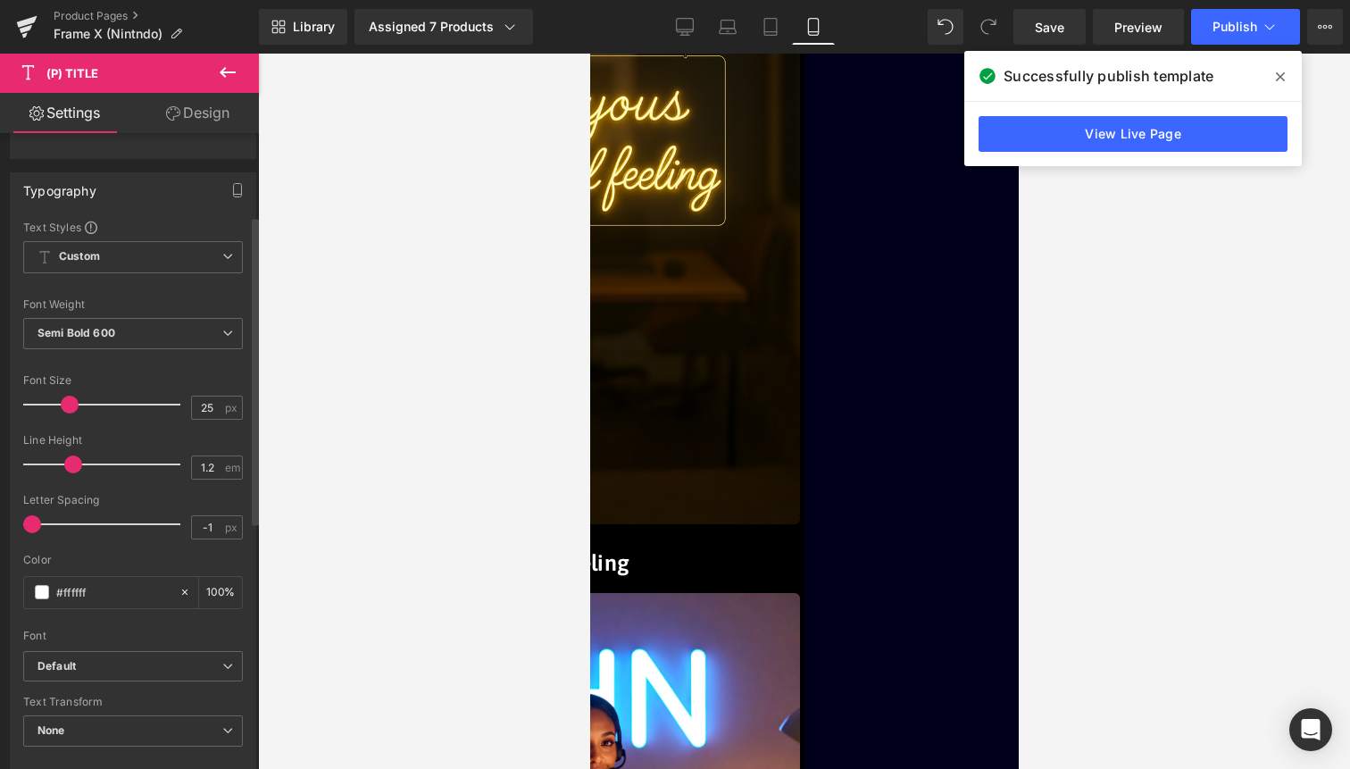
click at [63, 400] on span at bounding box center [70, 405] width 18 height 18
click at [63, 397] on span at bounding box center [65, 405] width 18 height 18
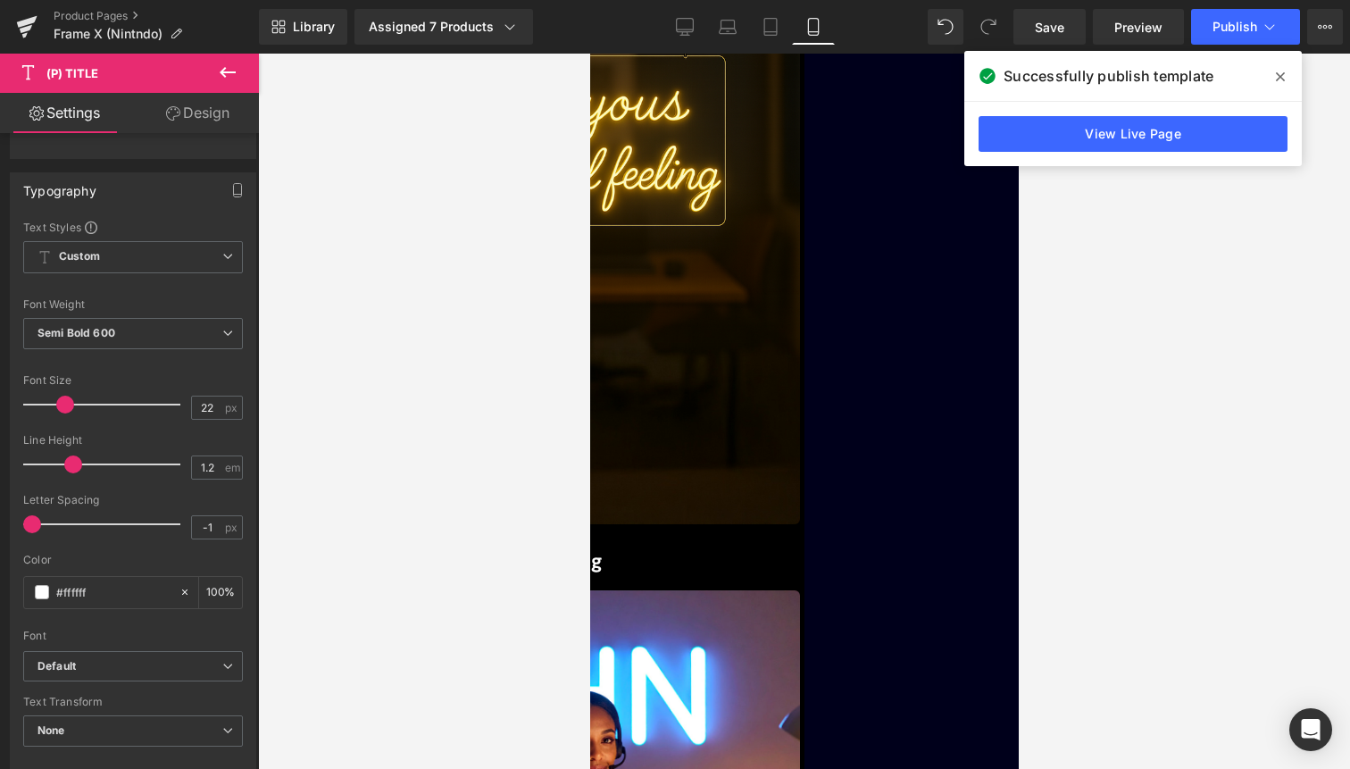
click at [1281, 69] on span at bounding box center [1280, 77] width 29 height 29
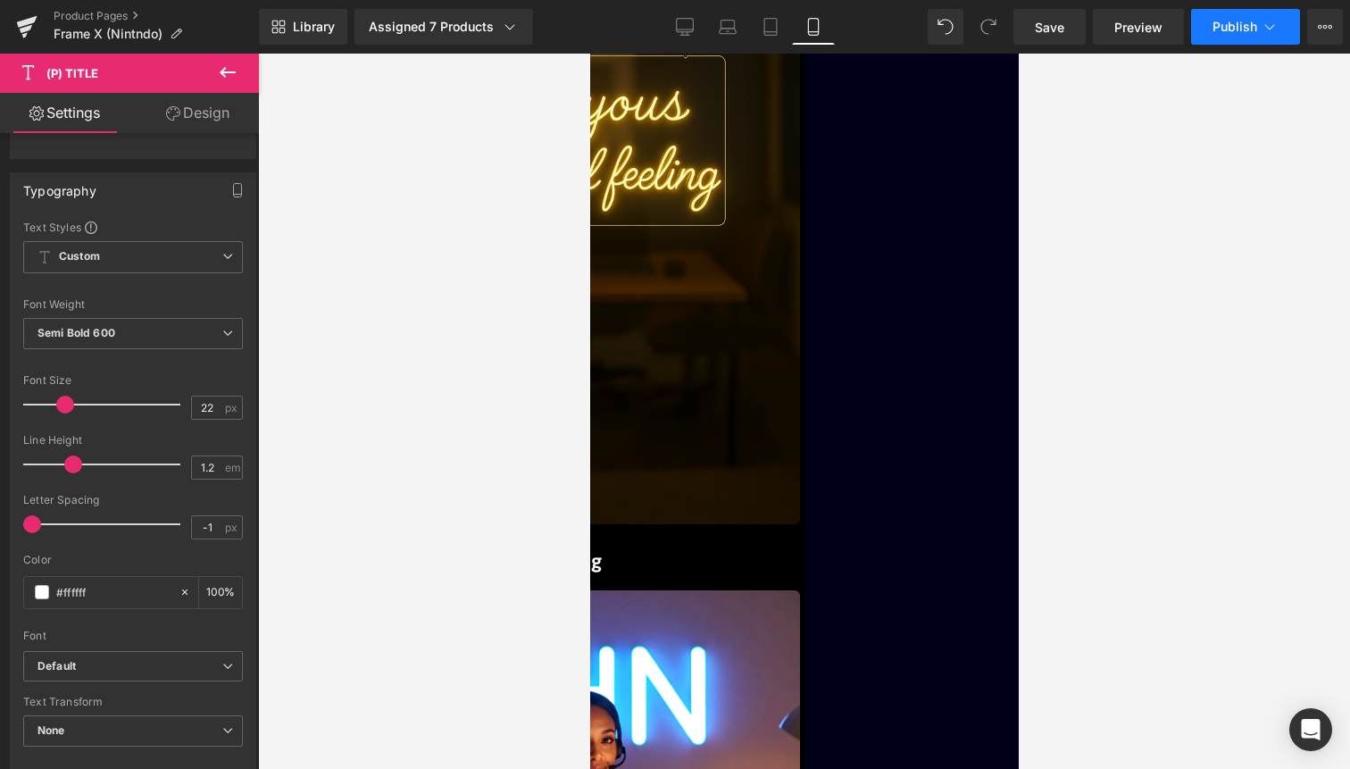
click at [1269, 32] on icon at bounding box center [1270, 27] width 18 height 18
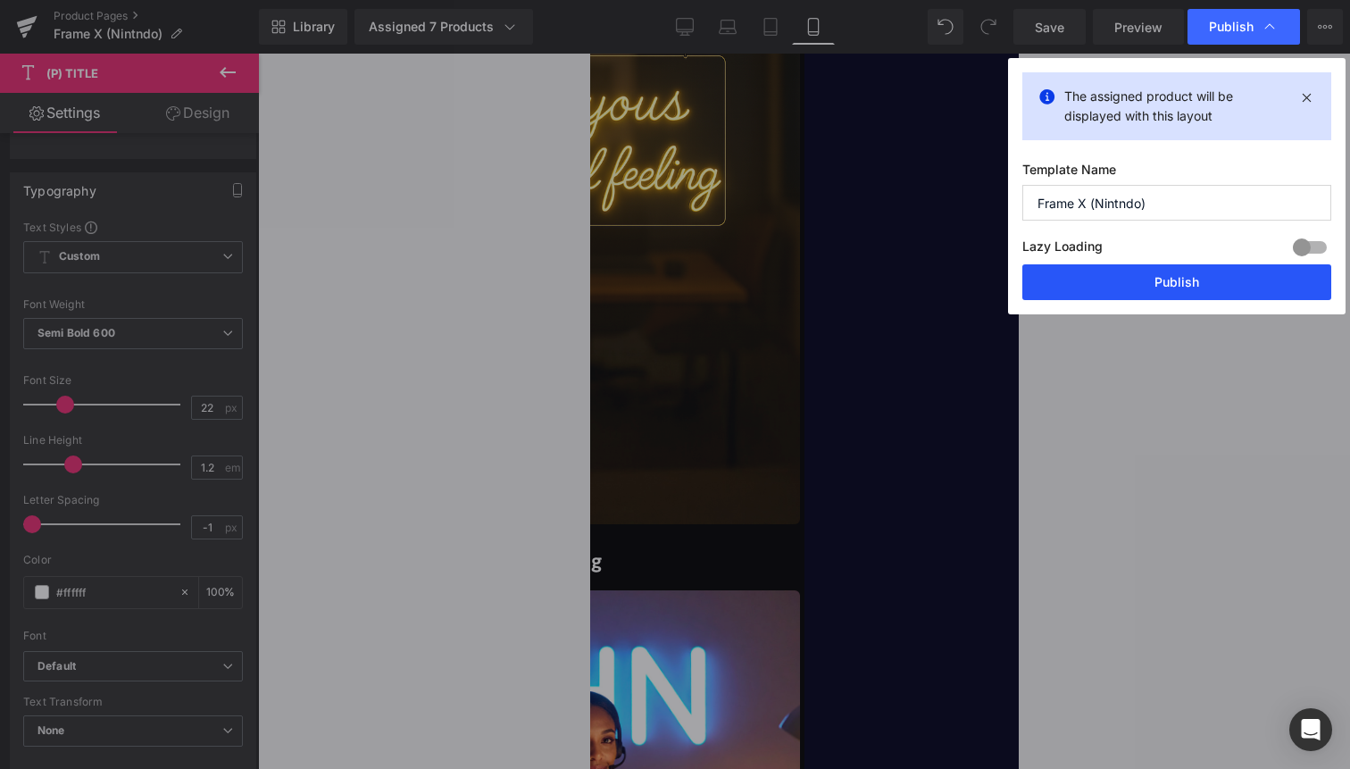
click at [1206, 280] on button "Publish" at bounding box center [1177, 282] width 309 height 36
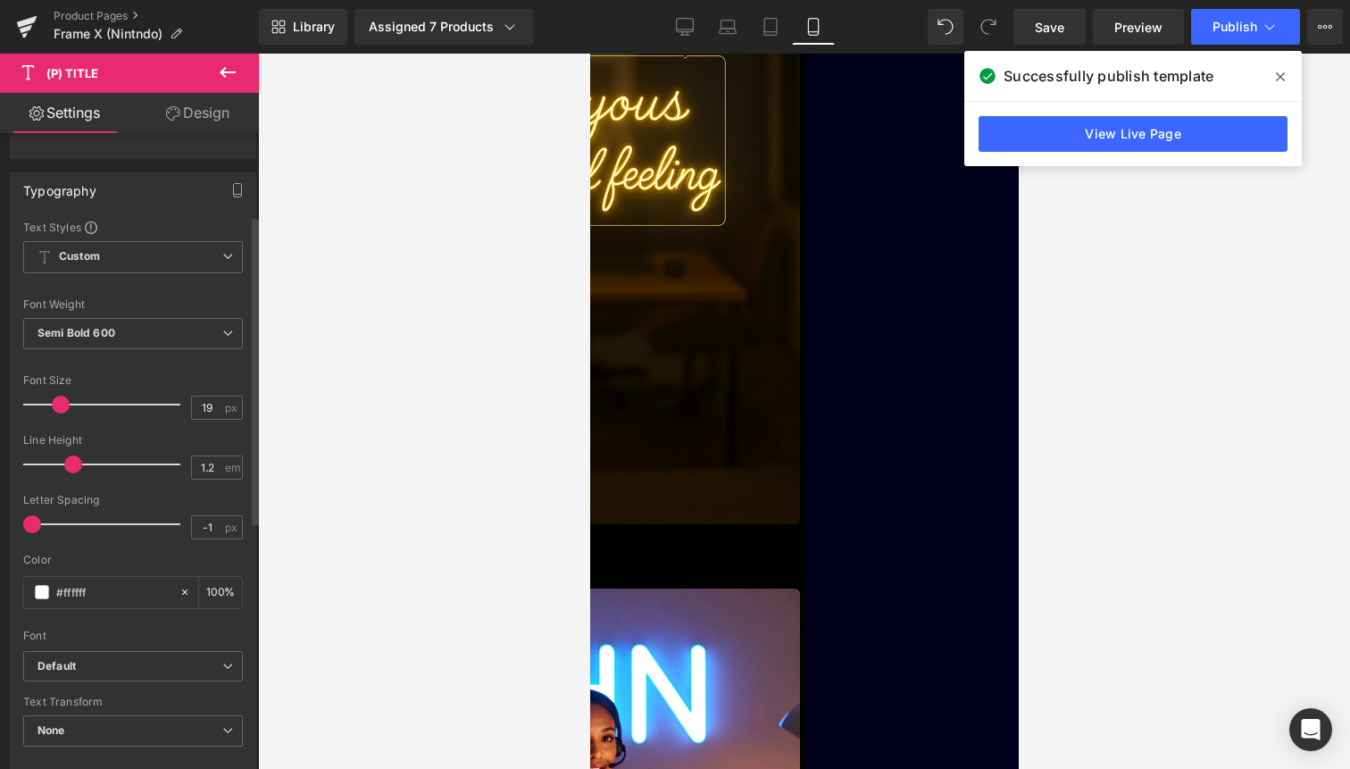
type input "18"
click at [59, 401] on span at bounding box center [59, 405] width 18 height 18
click at [589, 54] on span "(P) Image" at bounding box center [589, 54] width 0 height 0
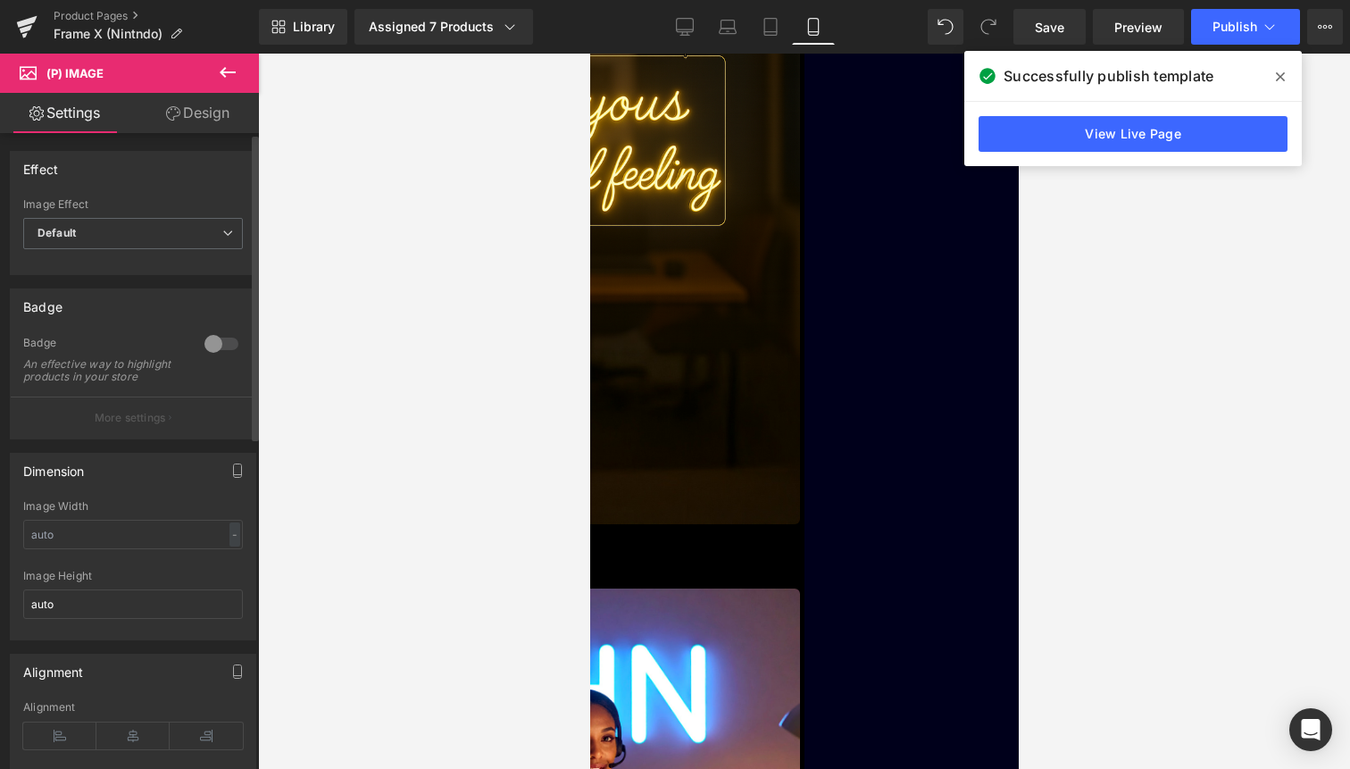
click at [216, 341] on div at bounding box center [221, 344] width 43 height 29
click at [179, 418] on button "More settings" at bounding box center [133, 418] width 245 height 42
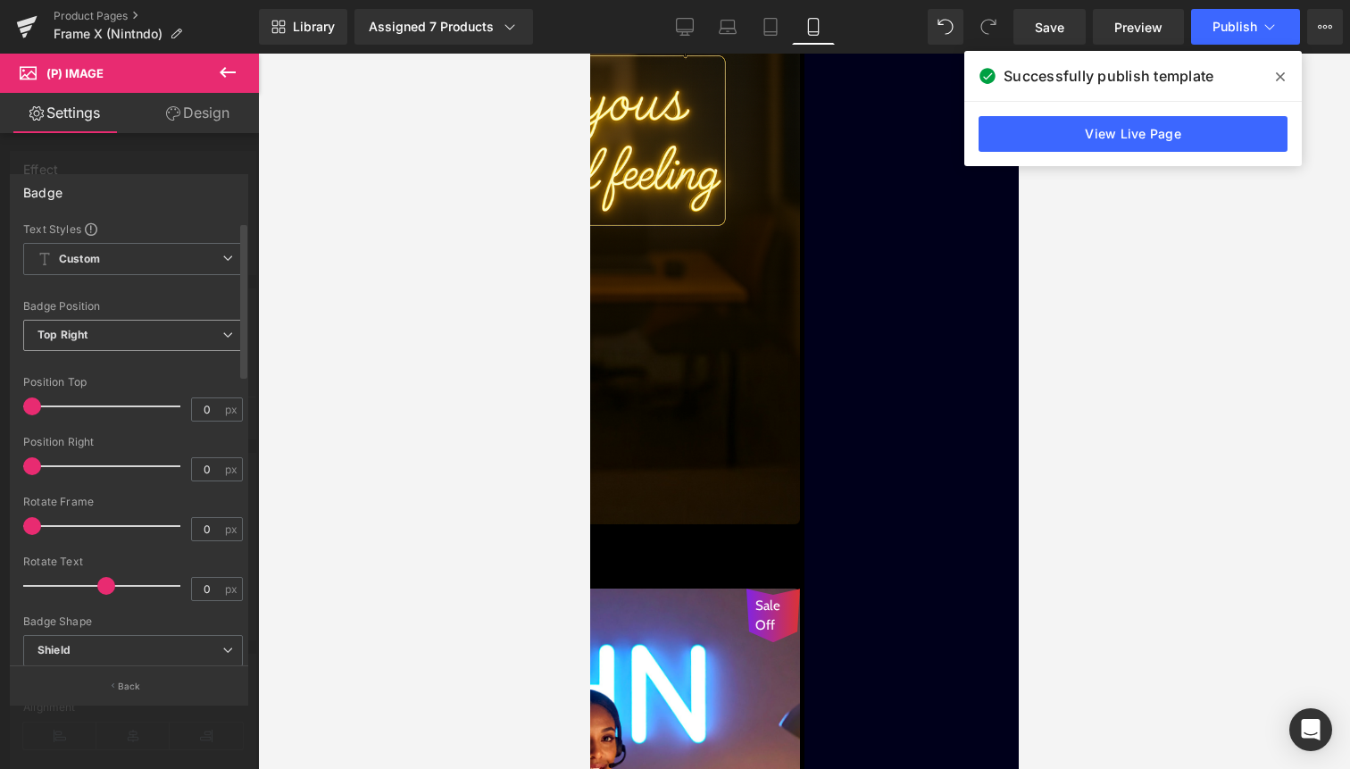
click at [120, 341] on span "Top Right" at bounding box center [133, 335] width 220 height 31
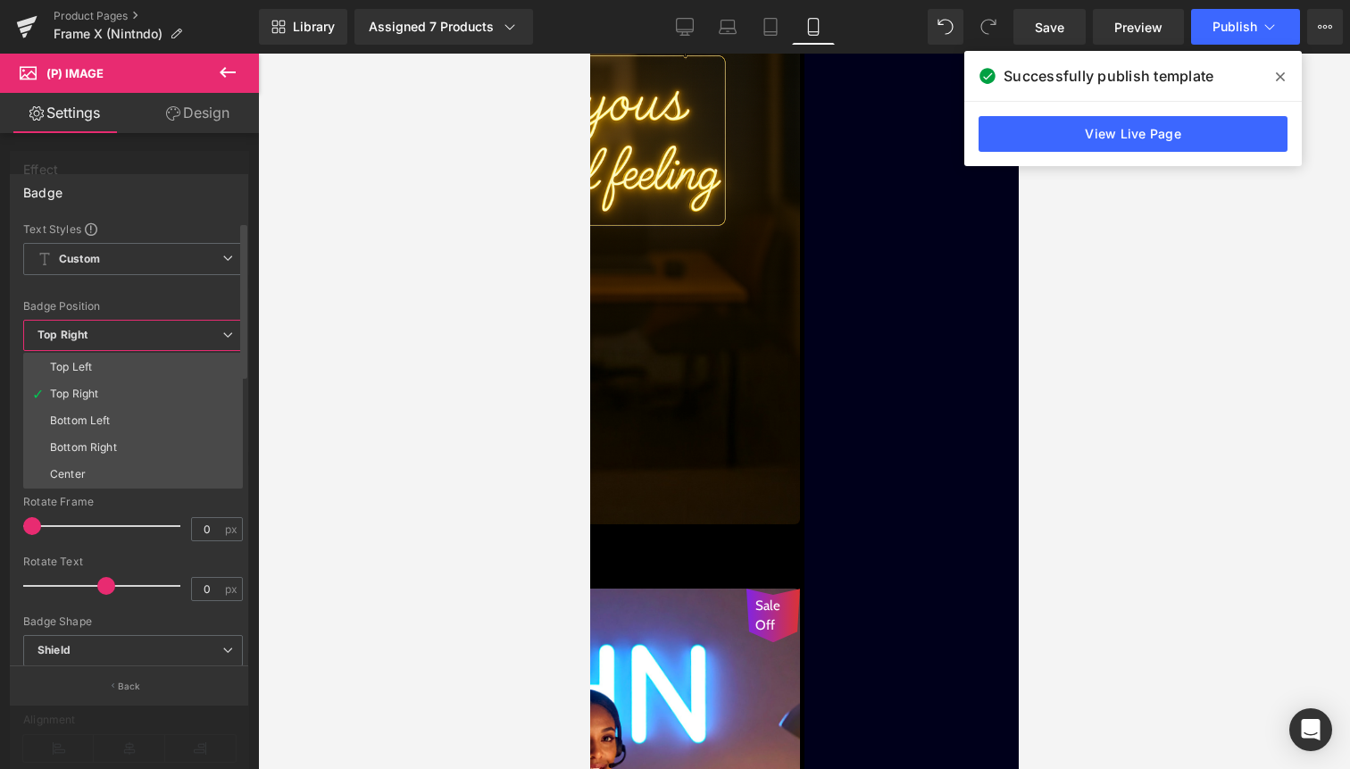
click at [120, 341] on span "Top Right" at bounding box center [133, 335] width 220 height 31
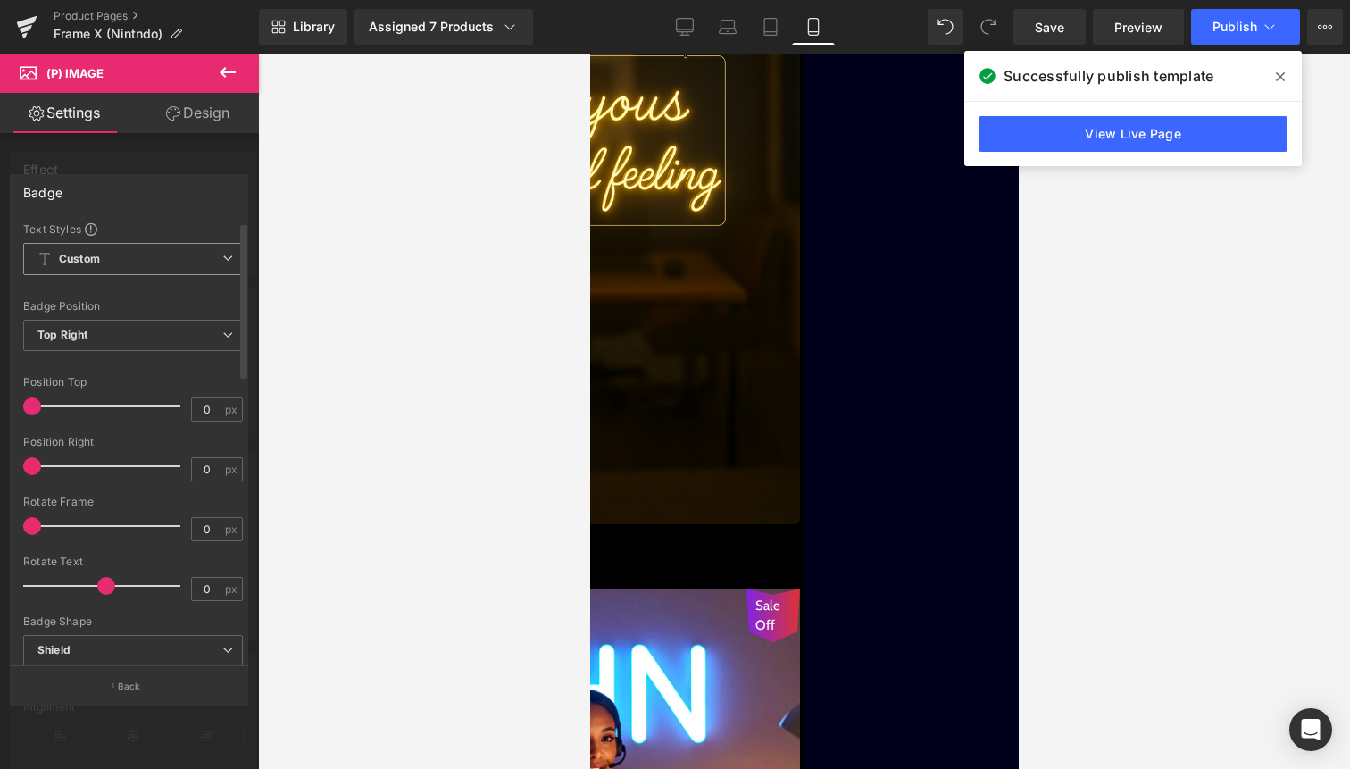
click at [142, 266] on span "Custom Setup Global Style" at bounding box center [133, 259] width 220 height 32
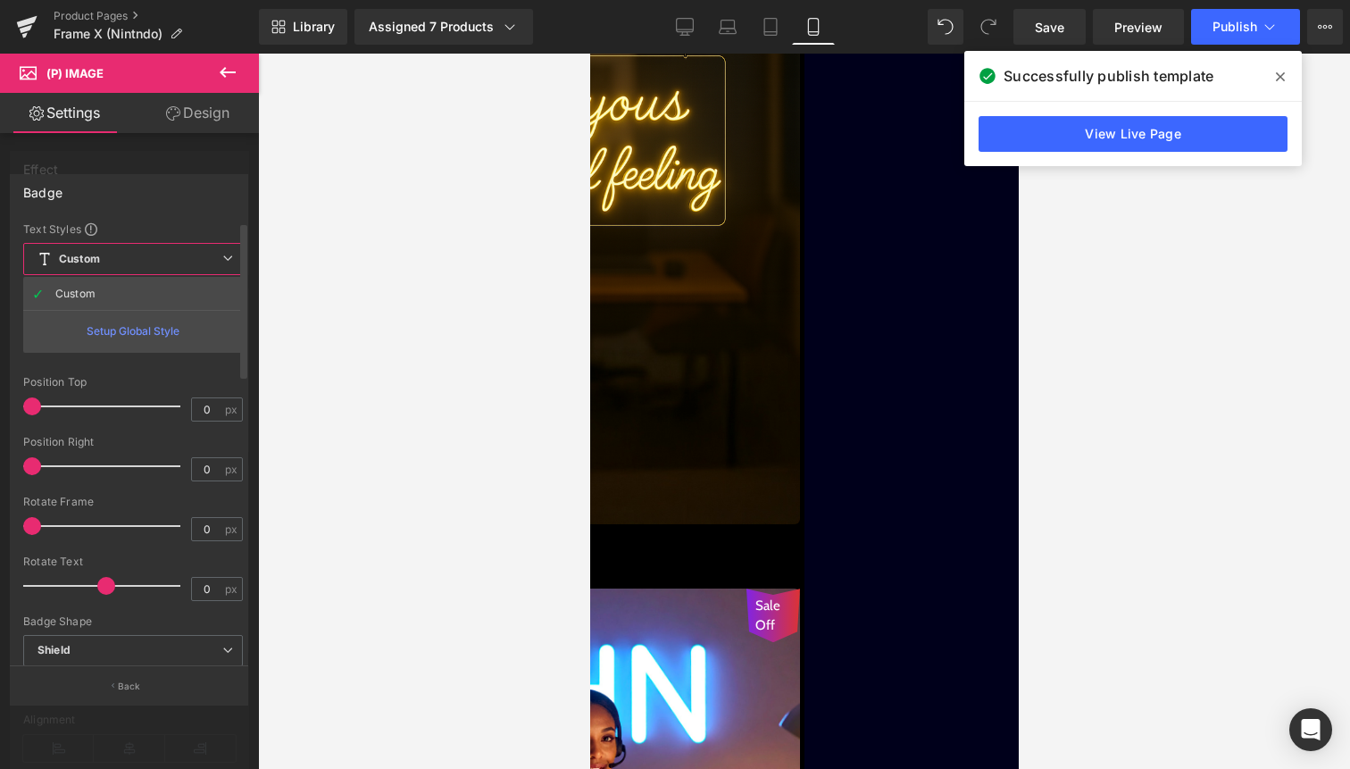
click at [142, 266] on span "Custom Setup Global Style" at bounding box center [133, 259] width 220 height 32
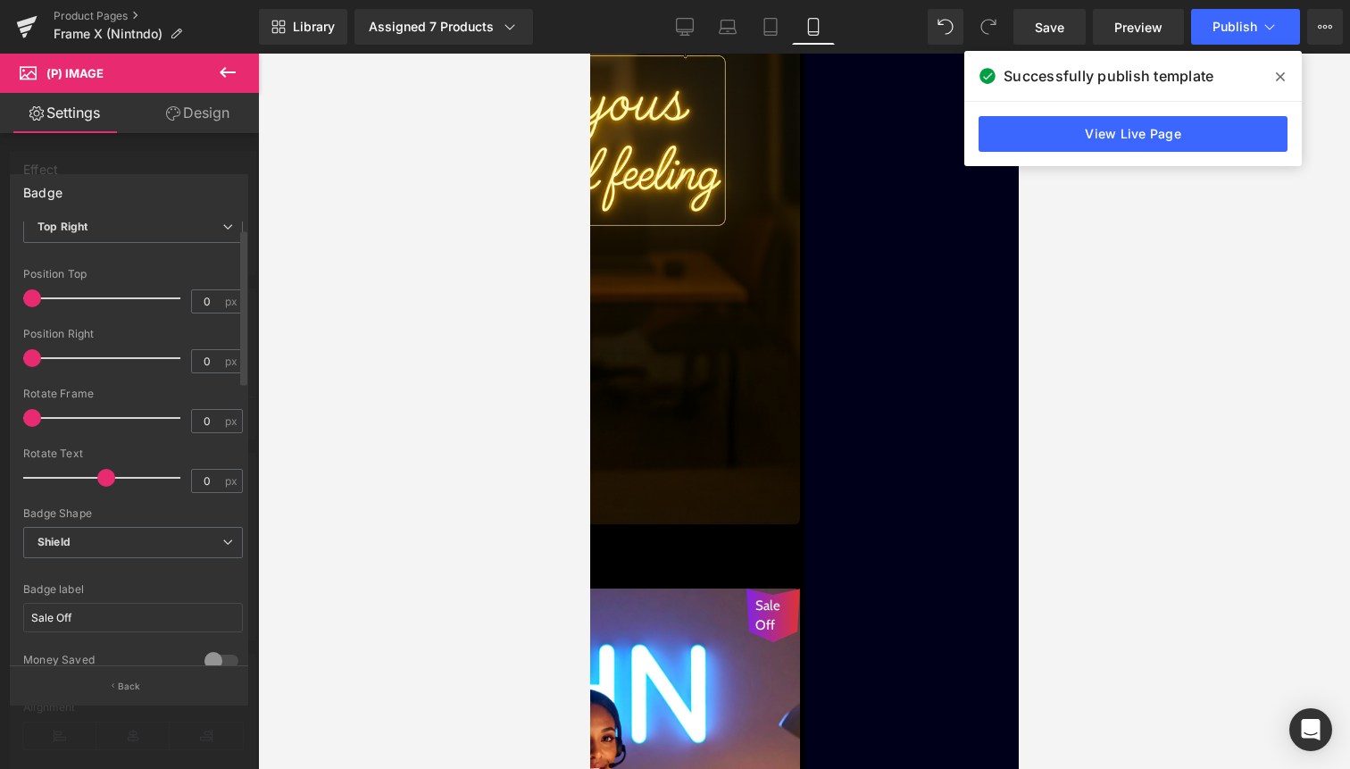
scroll to position [117, 0]
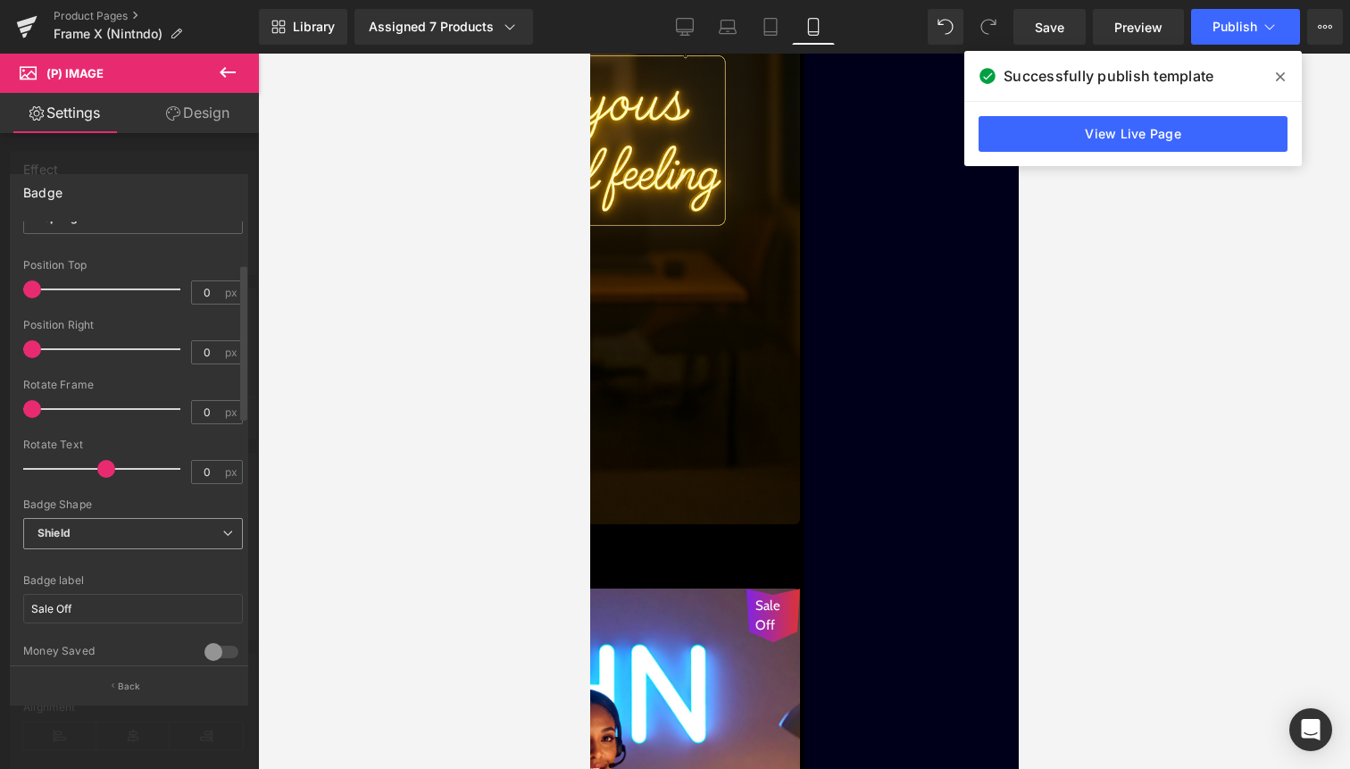
click at [123, 542] on span "Shield" at bounding box center [133, 533] width 220 height 31
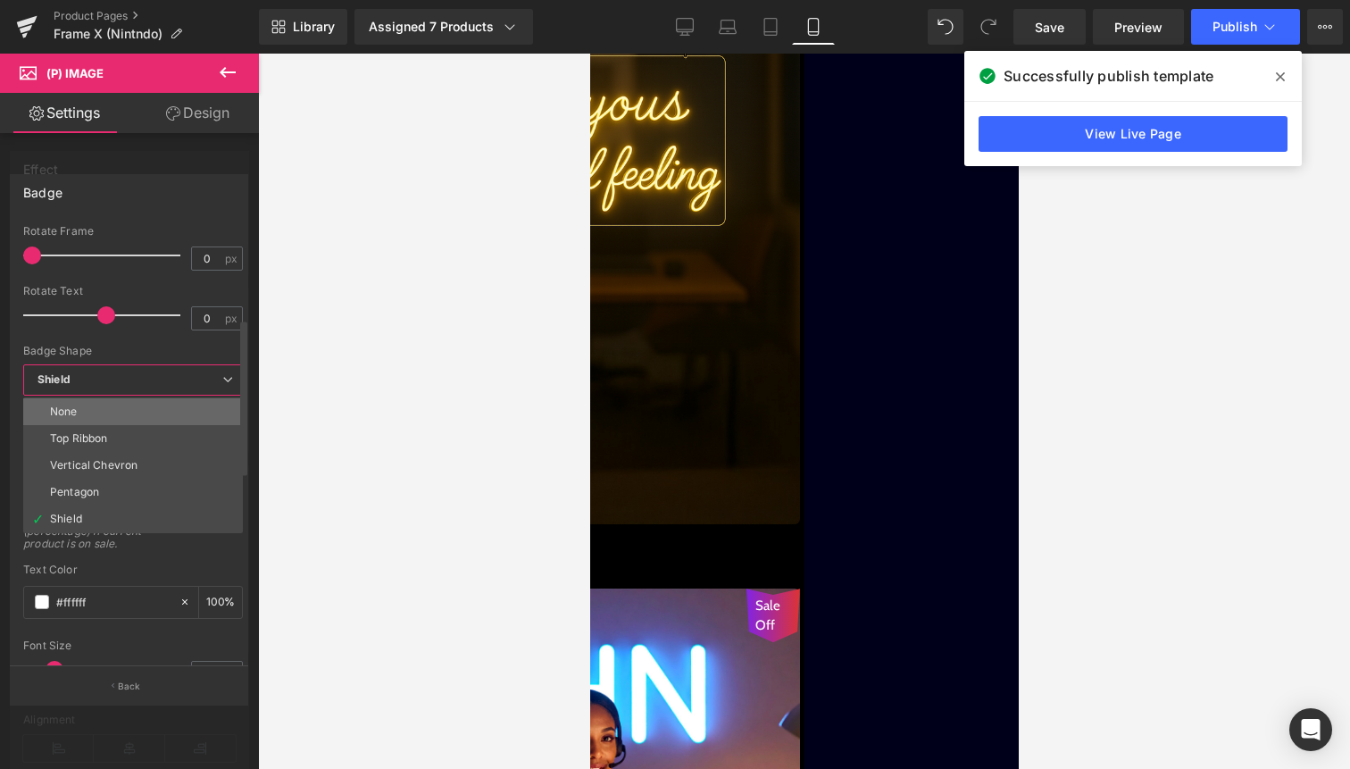
scroll to position [271, 0]
click at [222, 376] on icon at bounding box center [227, 378] width 11 height 11
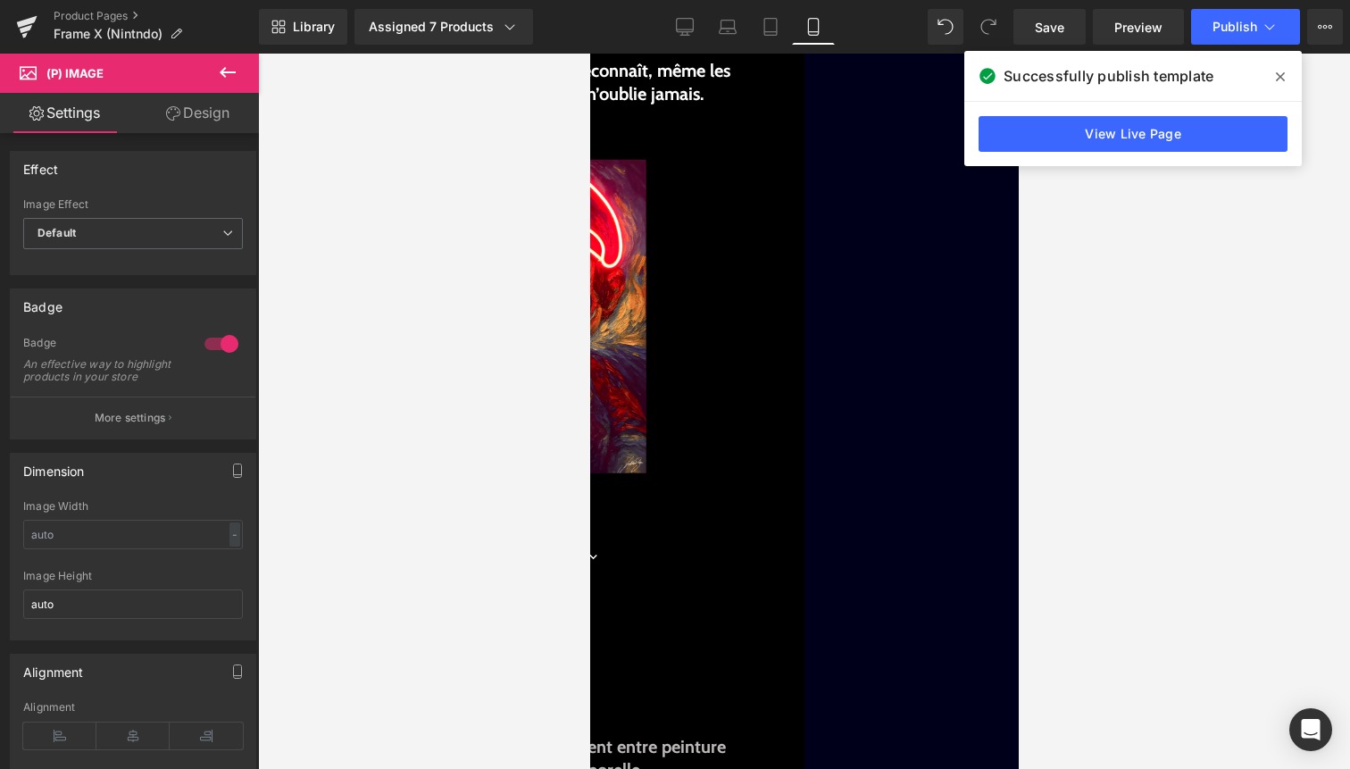
scroll to position [676, 0]
click at [795, 159] on div "Liquid" at bounding box center [589, 159] width 411 height 0
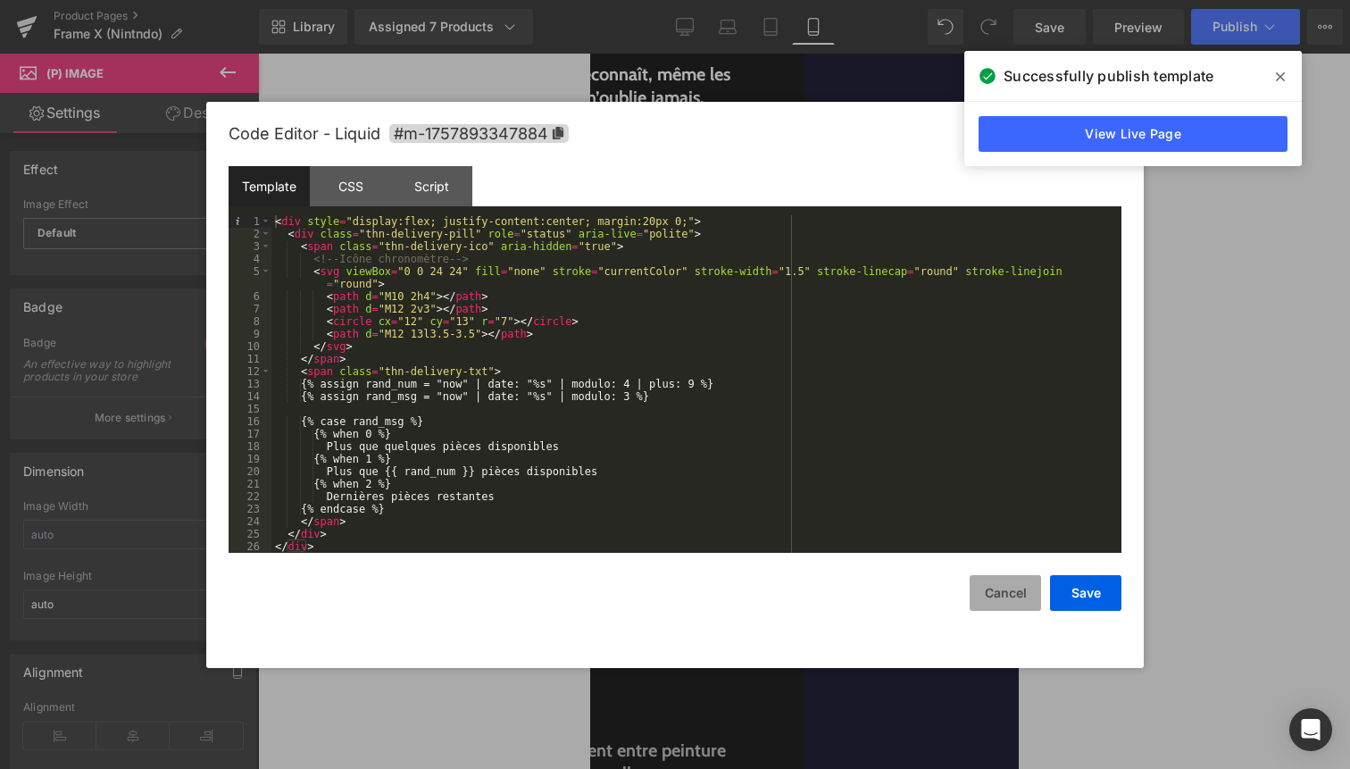
click at [982, 589] on button "Cancel" at bounding box center [1005, 593] width 71 height 36
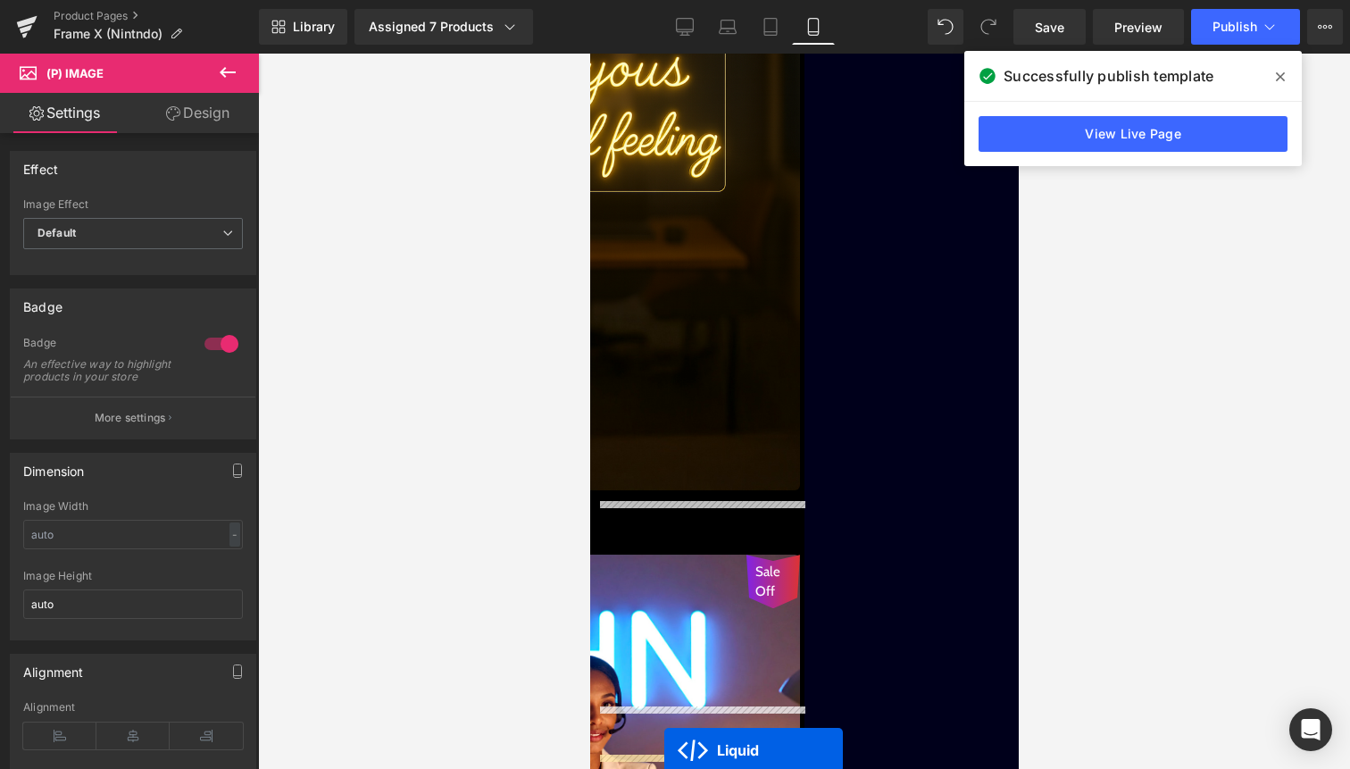
scroll to position [3516, 0]
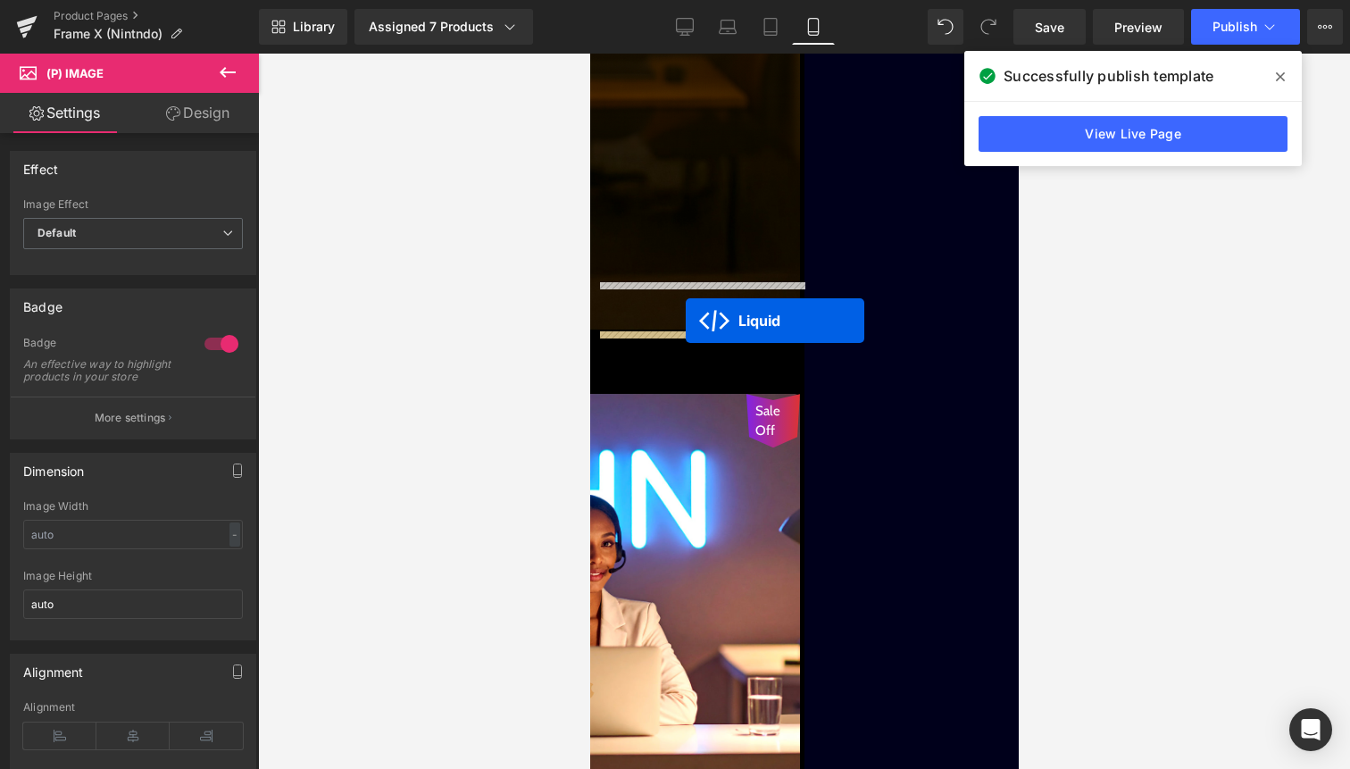
drag, startPoint x: 798, startPoint y: 246, endPoint x: 685, endPoint y: 321, distance: 134.7
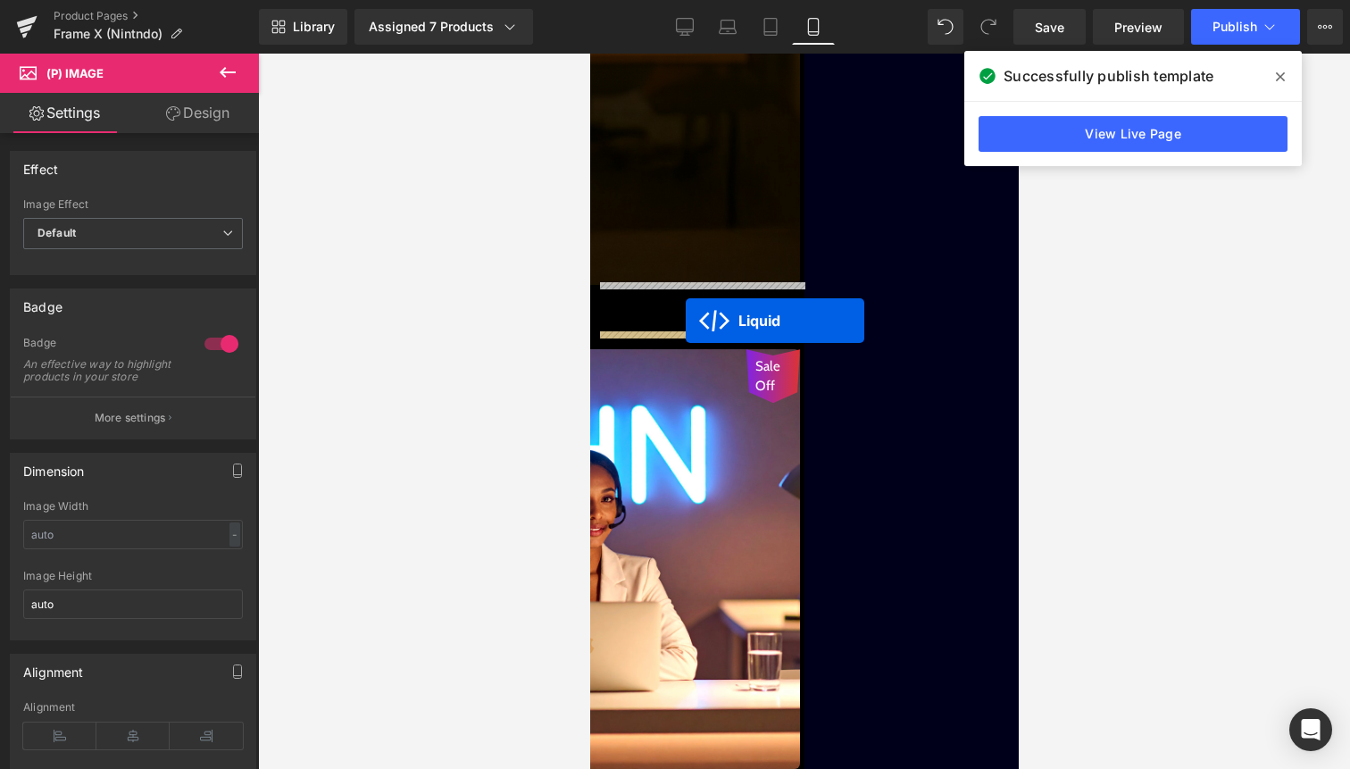
scroll to position [3471, 0]
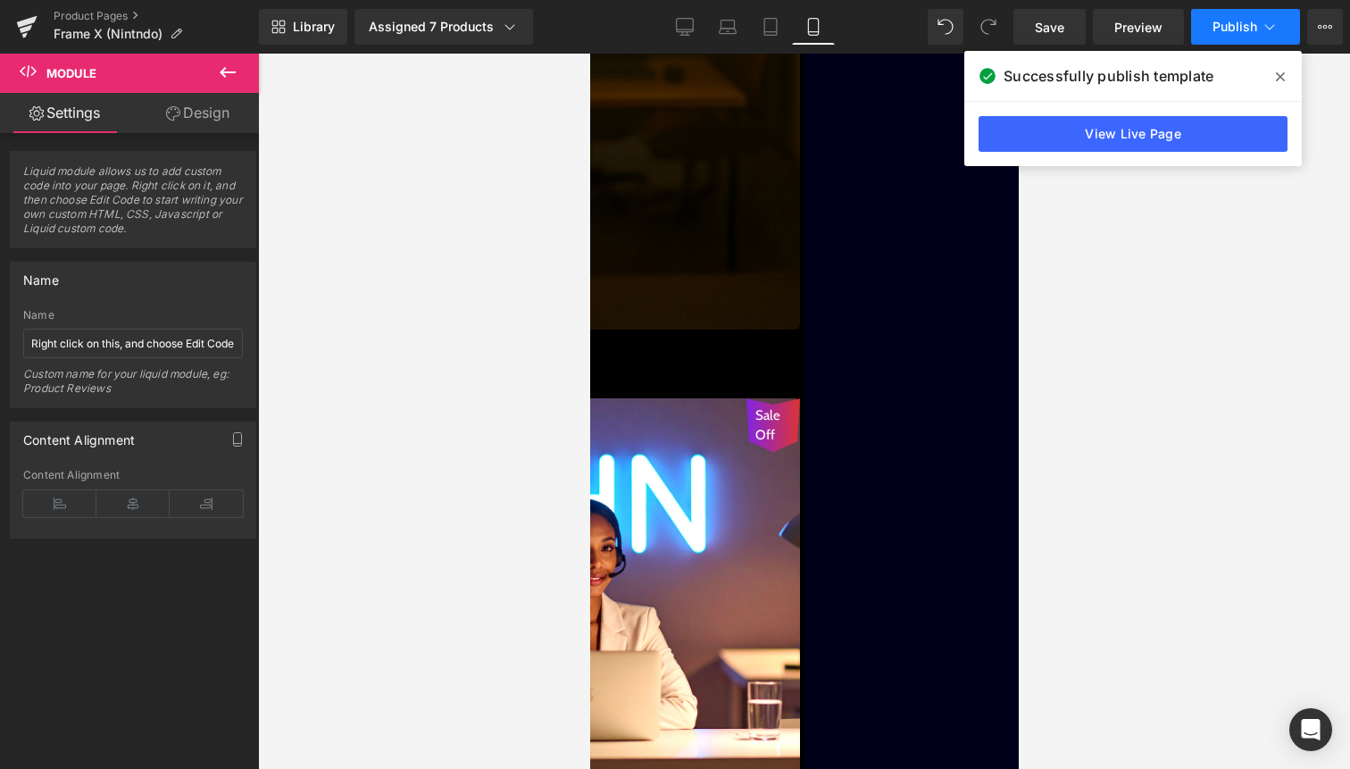
click at [1258, 30] on button "Publish" at bounding box center [1245, 27] width 109 height 36
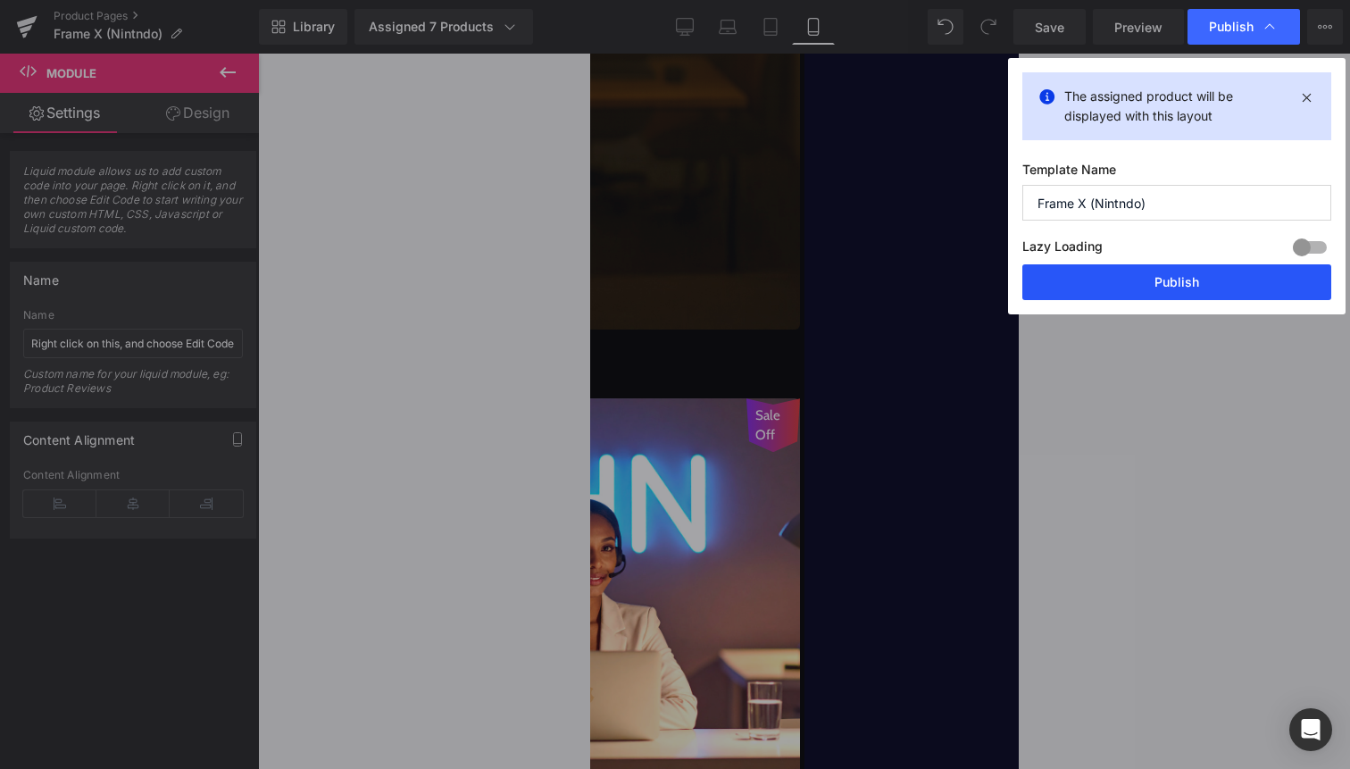
click at [1218, 296] on button "Publish" at bounding box center [1177, 282] width 309 height 36
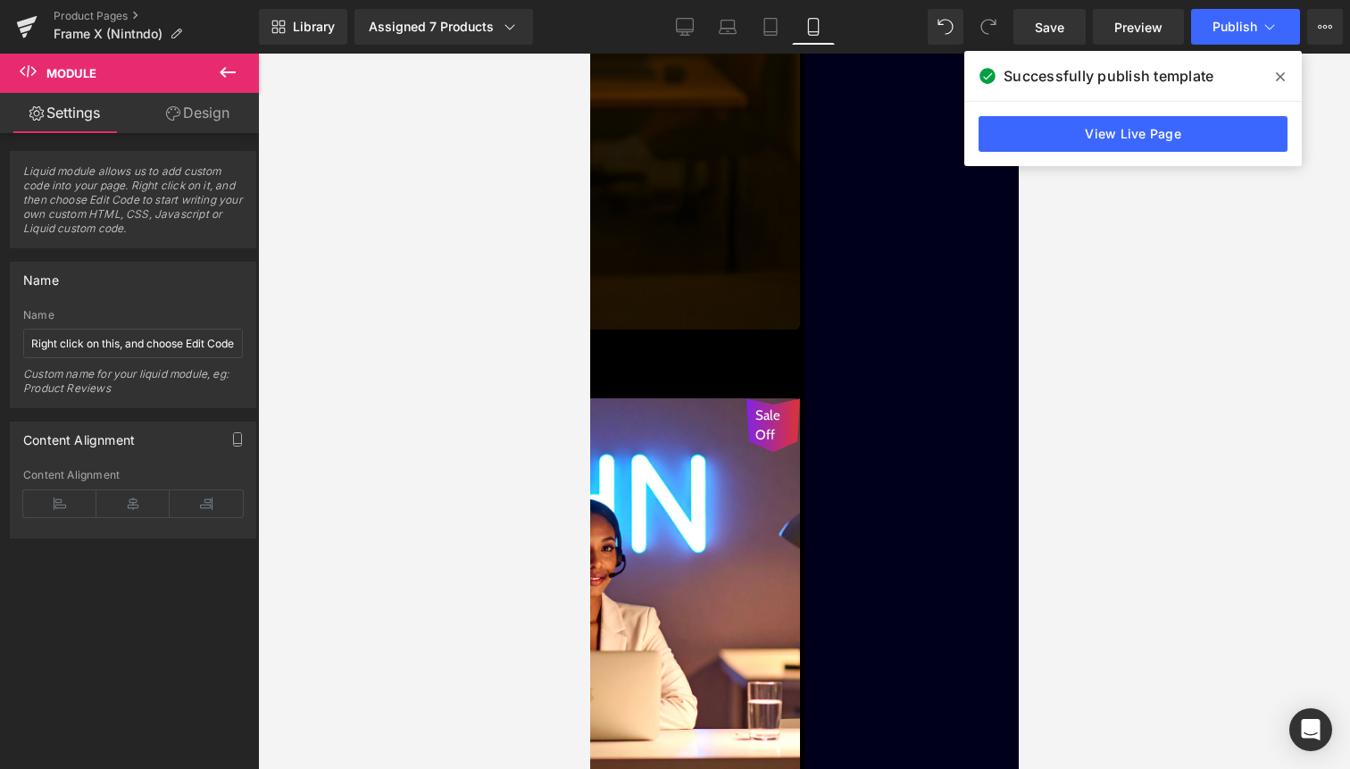
click at [703, 385] on div "Liquid" at bounding box center [590, 387] width 420 height 4
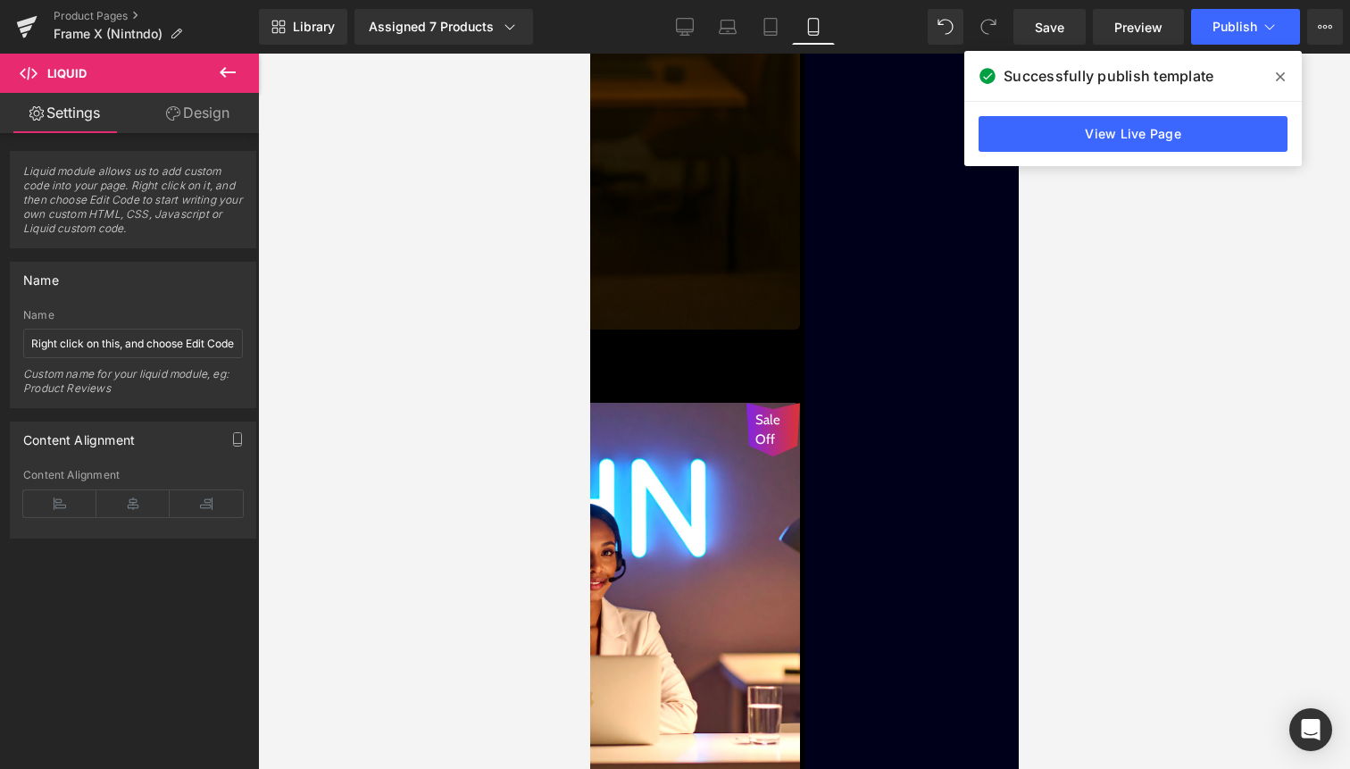
click at [207, 108] on link "Design" at bounding box center [197, 113] width 129 height 40
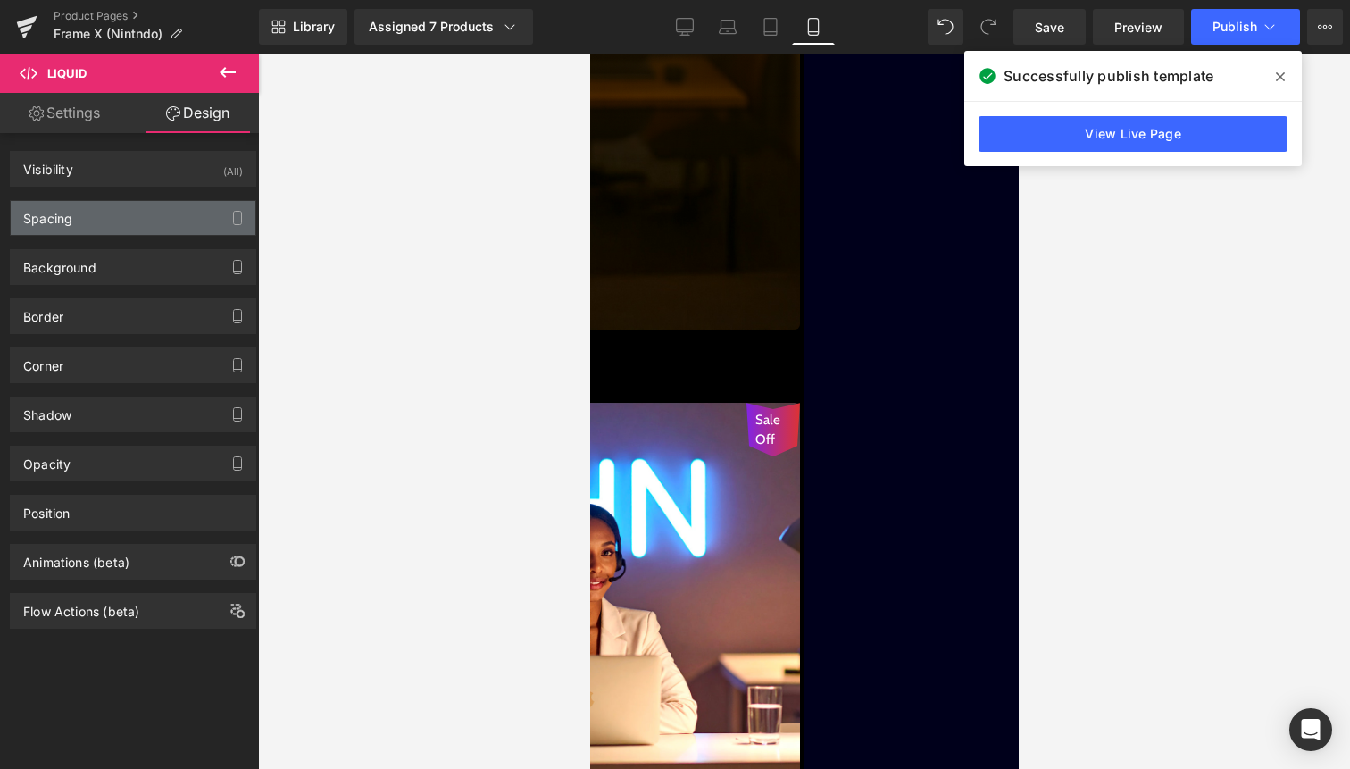
click at [144, 223] on div "Spacing" at bounding box center [133, 218] width 245 height 34
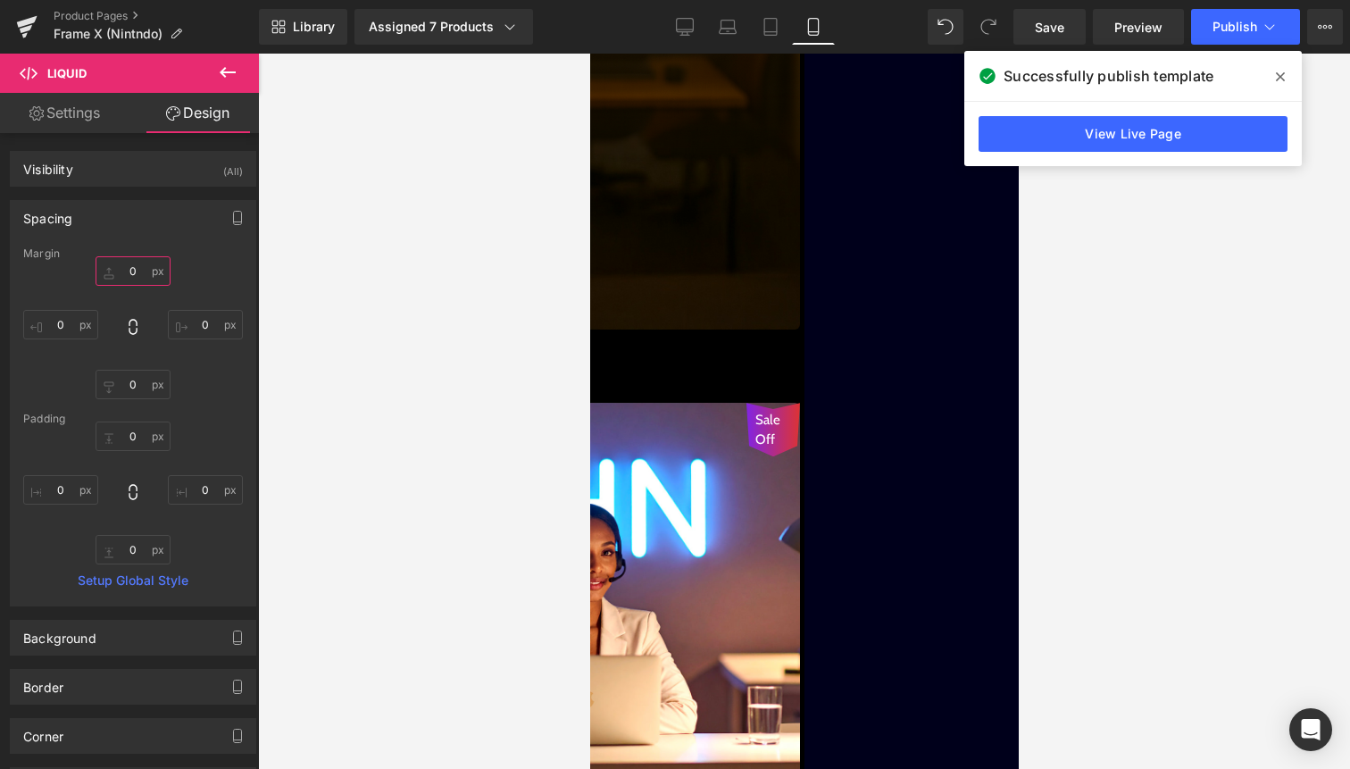
click at [133, 270] on input "0" at bounding box center [133, 270] width 75 height 29
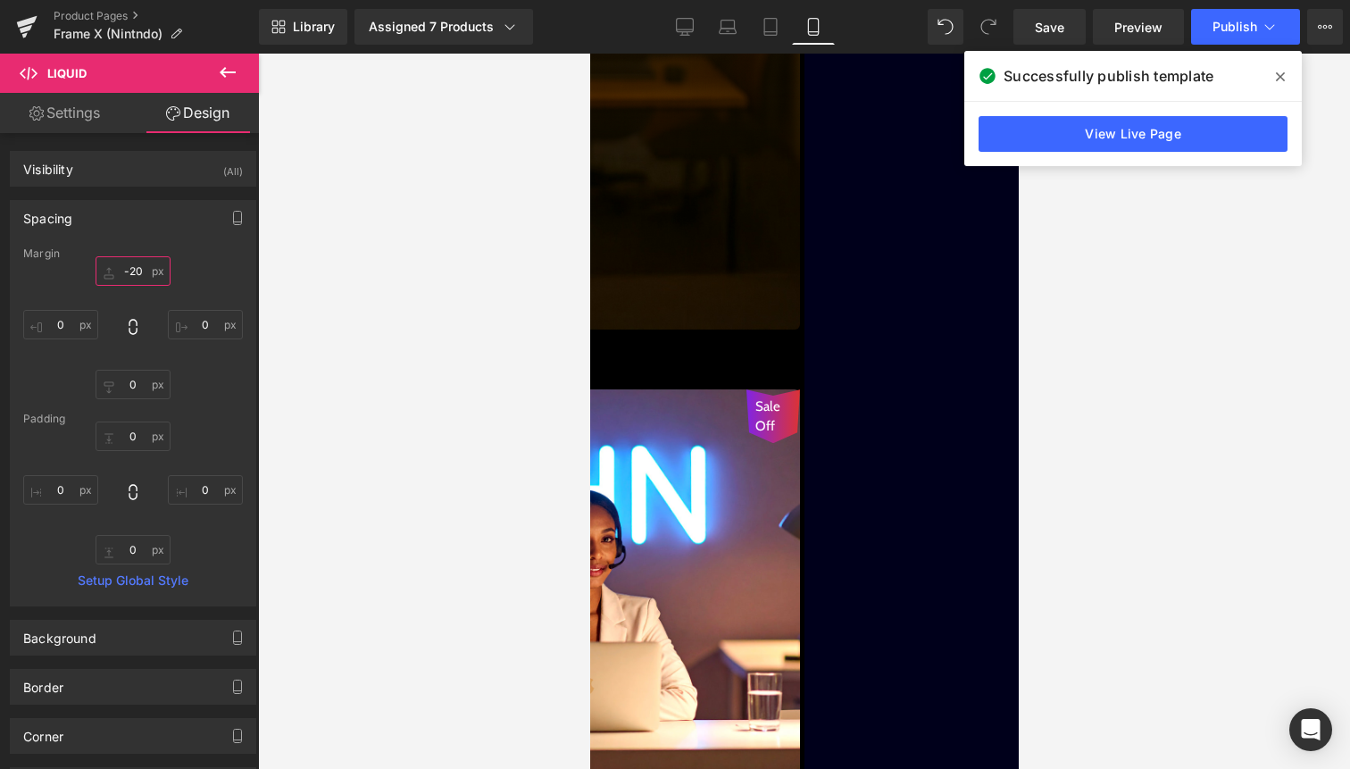
type input "-20"
click at [82, 106] on link "Settings" at bounding box center [64, 113] width 129 height 40
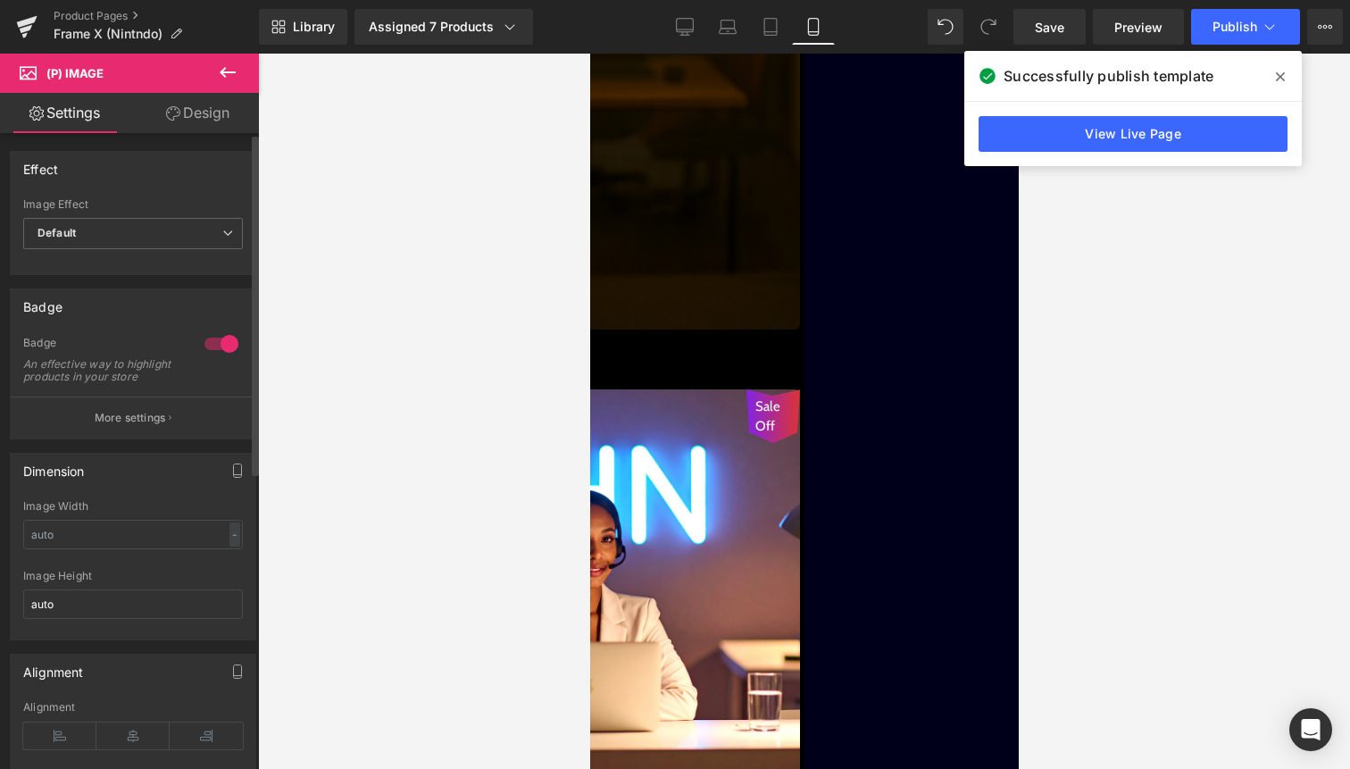
click at [218, 348] on div at bounding box center [221, 344] width 43 height 29
click at [214, 336] on div at bounding box center [221, 344] width 43 height 29
click at [155, 426] on p "More settings" at bounding box center [130, 418] width 71 height 16
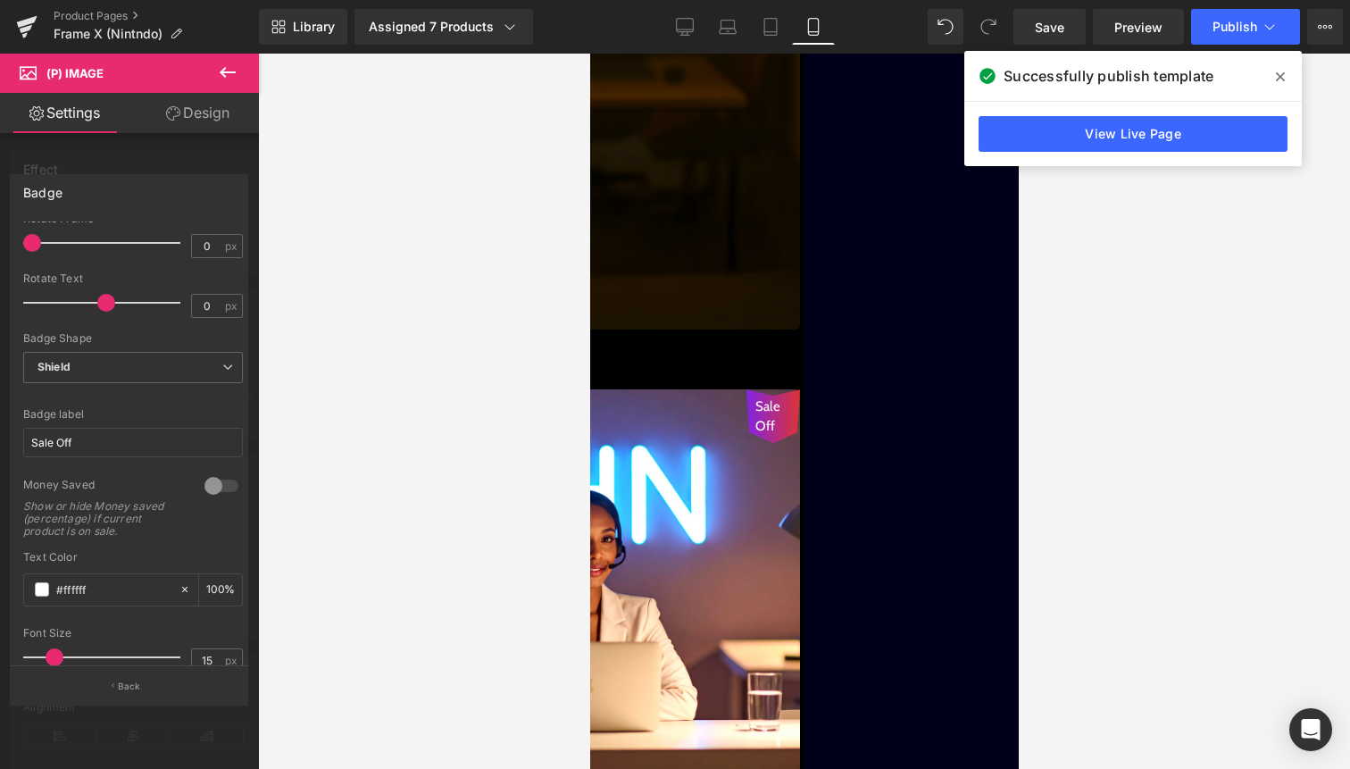
scroll to position [291, 0]
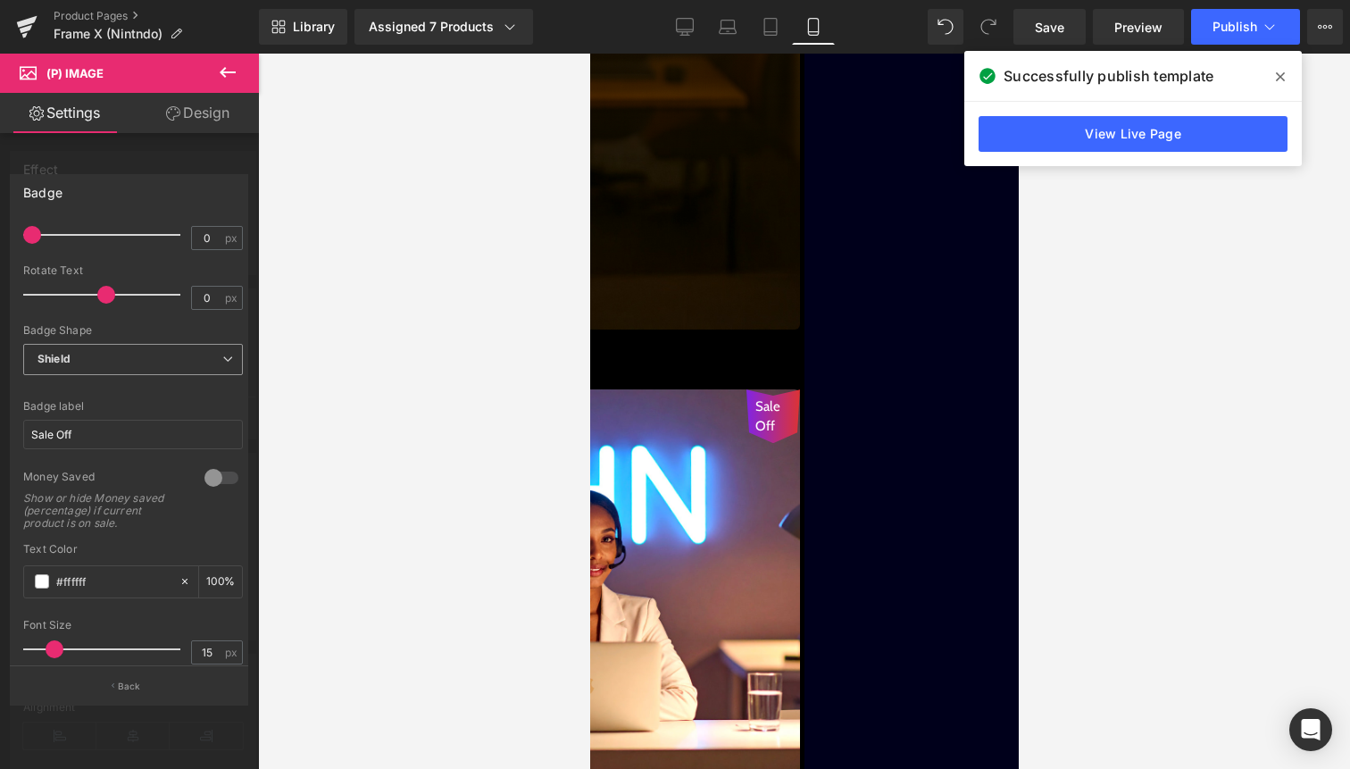
click at [173, 363] on span "Shield" at bounding box center [133, 359] width 220 height 31
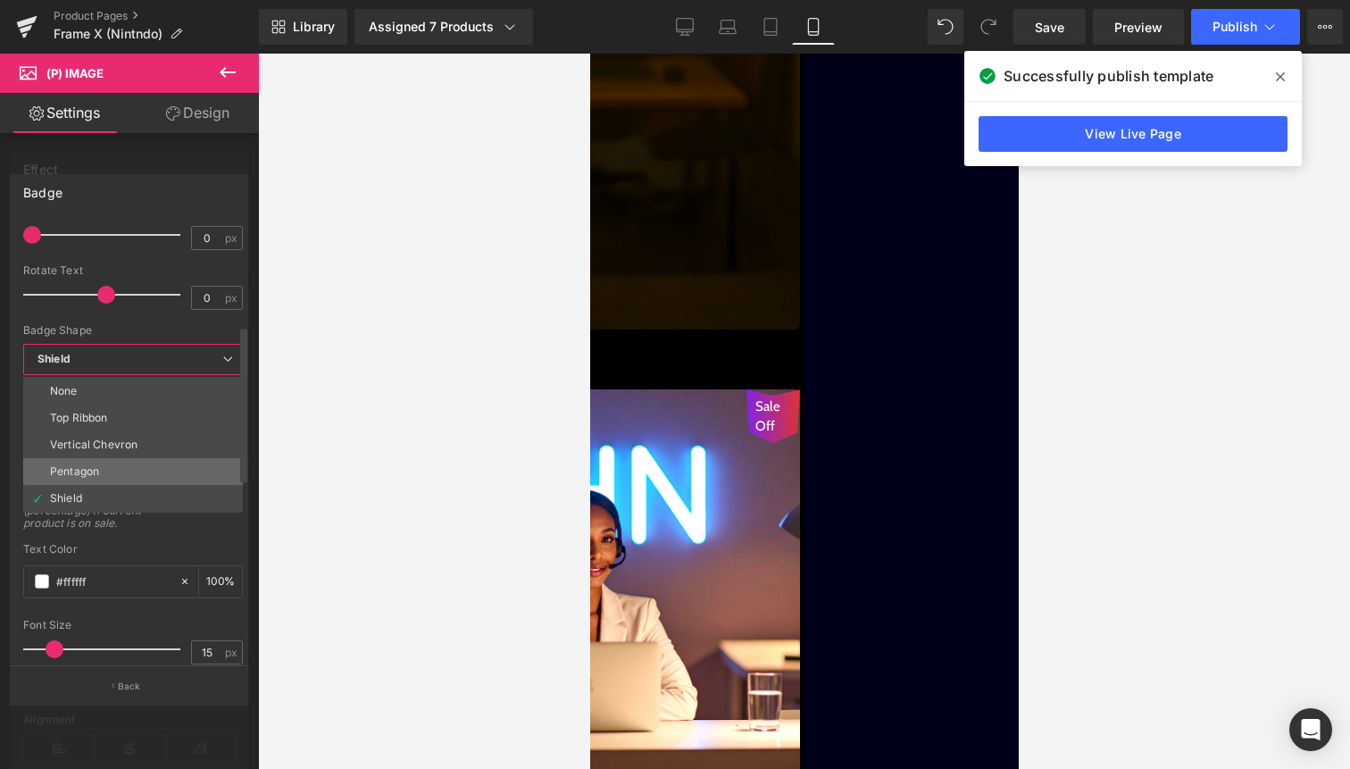
click at [146, 480] on li "Pentagon" at bounding box center [133, 471] width 220 height 27
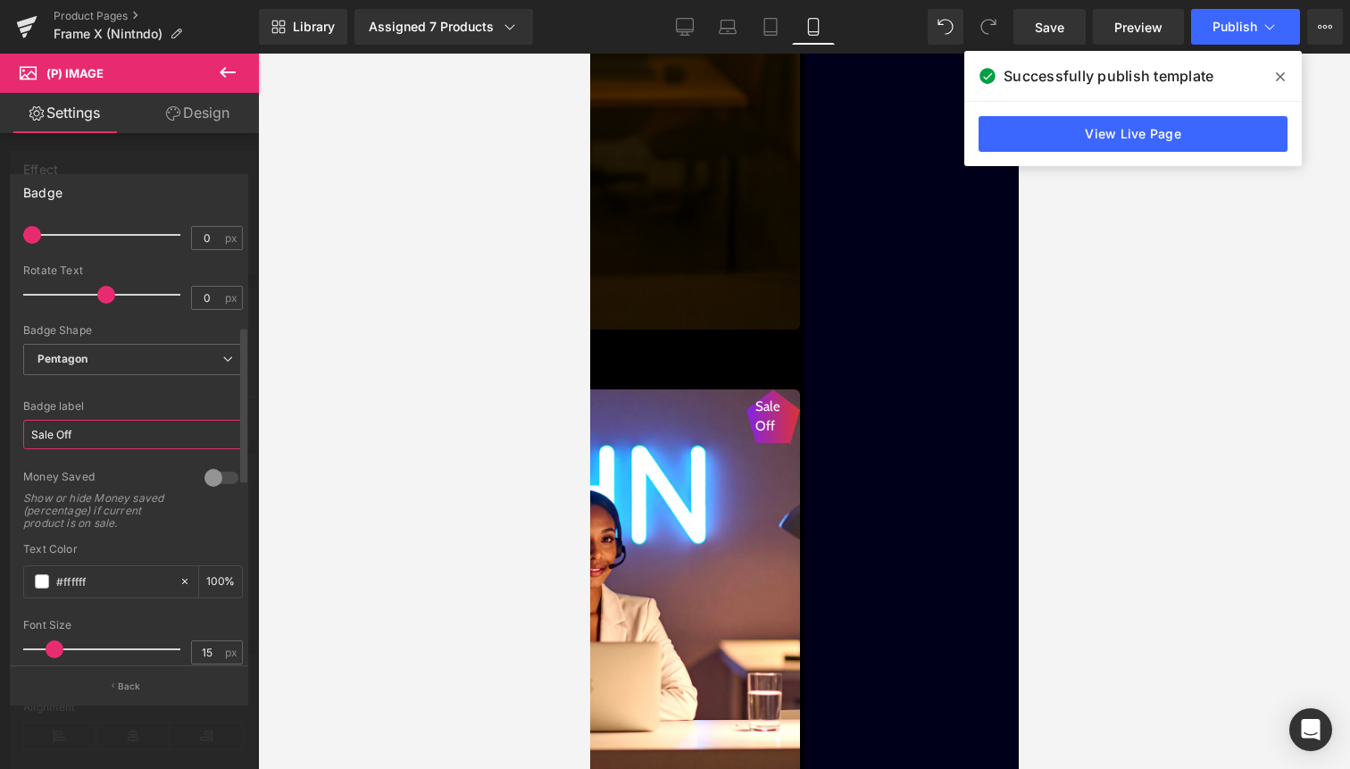
click at [170, 433] on input "Sale Off" at bounding box center [133, 434] width 220 height 29
click at [194, 363] on span "Pentagon" at bounding box center [133, 359] width 220 height 31
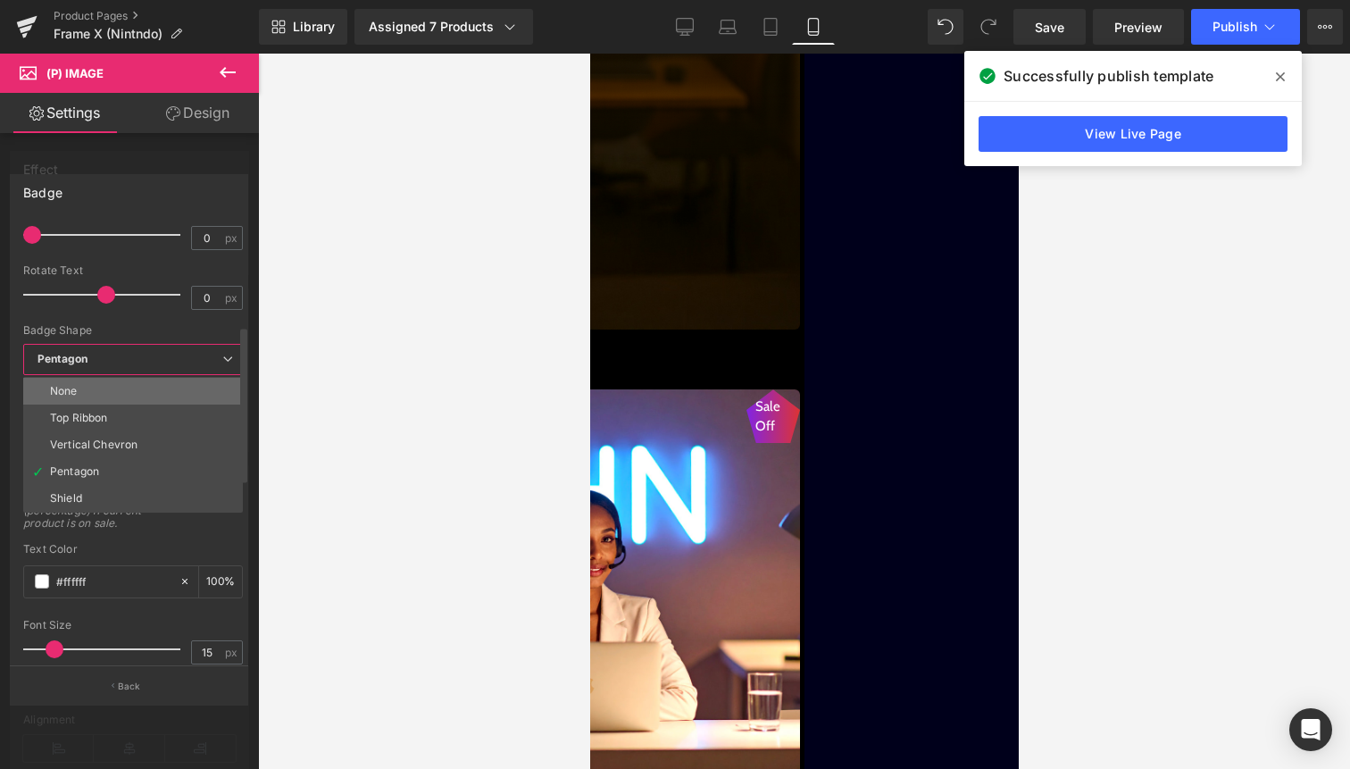
click at [159, 398] on li "None" at bounding box center [133, 391] width 220 height 27
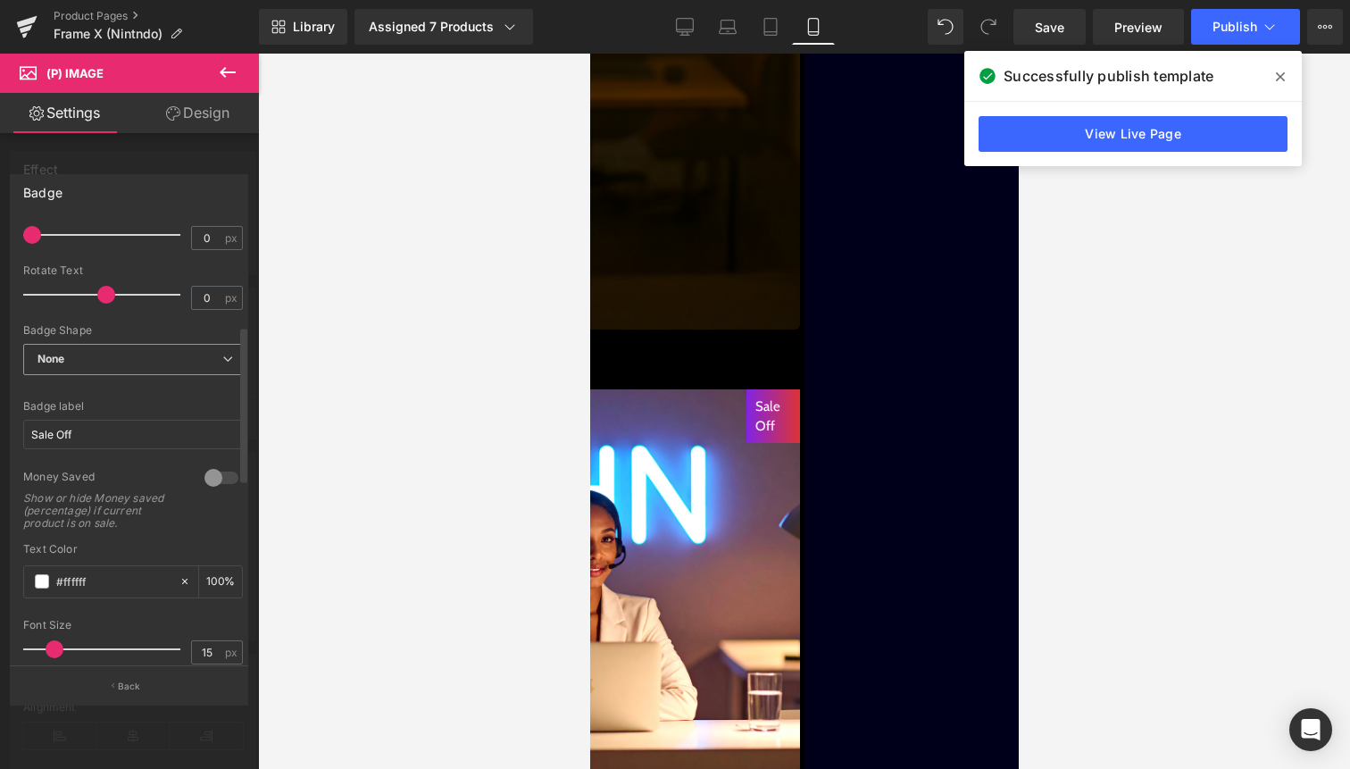
click at [179, 363] on span "None" at bounding box center [133, 359] width 220 height 31
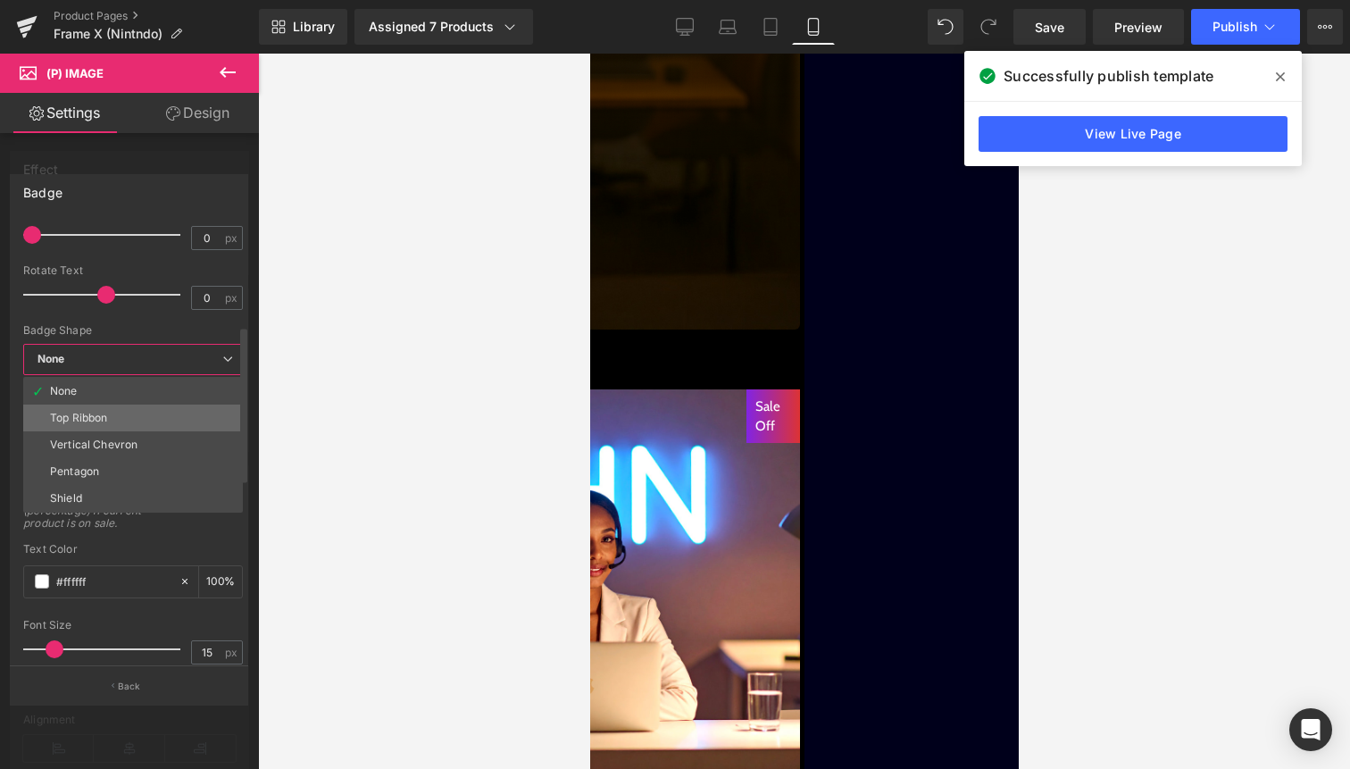
click at [143, 411] on li "Top Ribbon" at bounding box center [133, 418] width 220 height 27
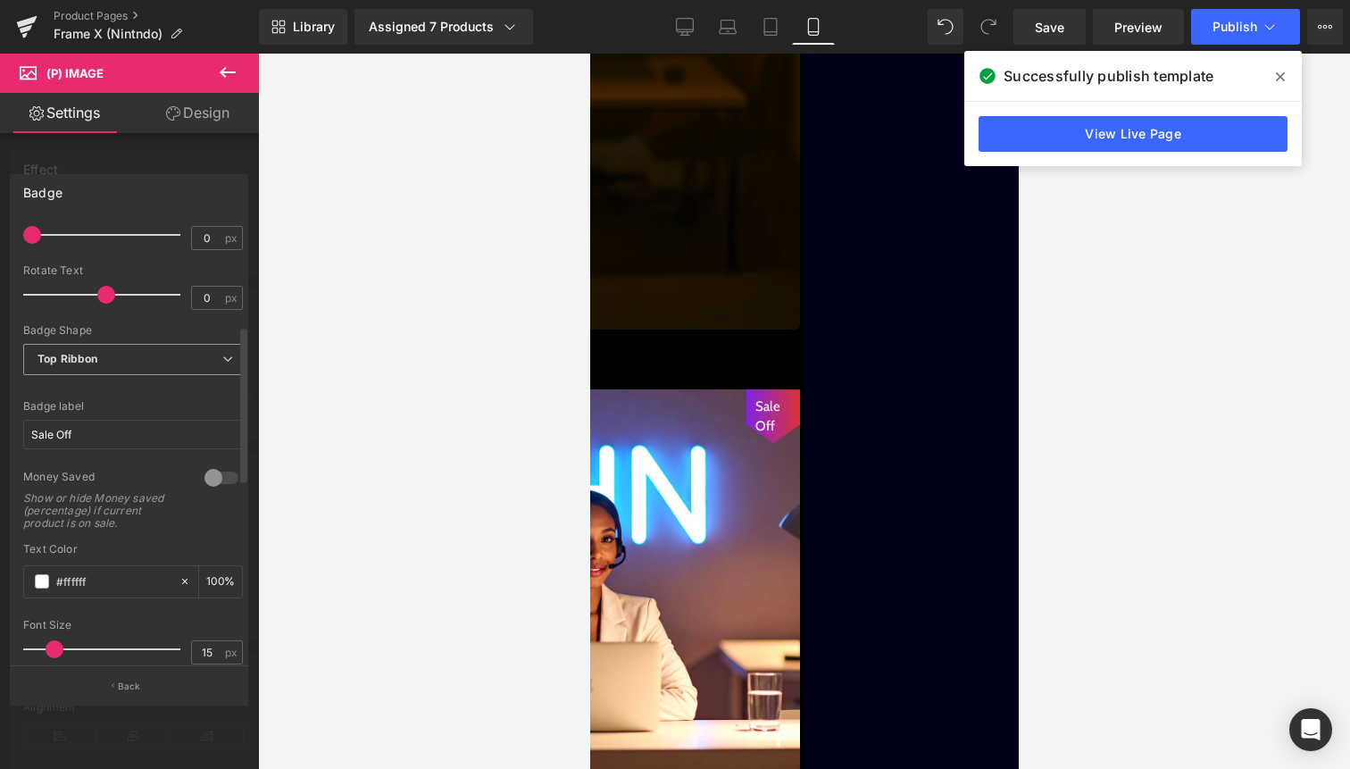
click at [170, 363] on span "Top Ribbon" at bounding box center [133, 359] width 220 height 31
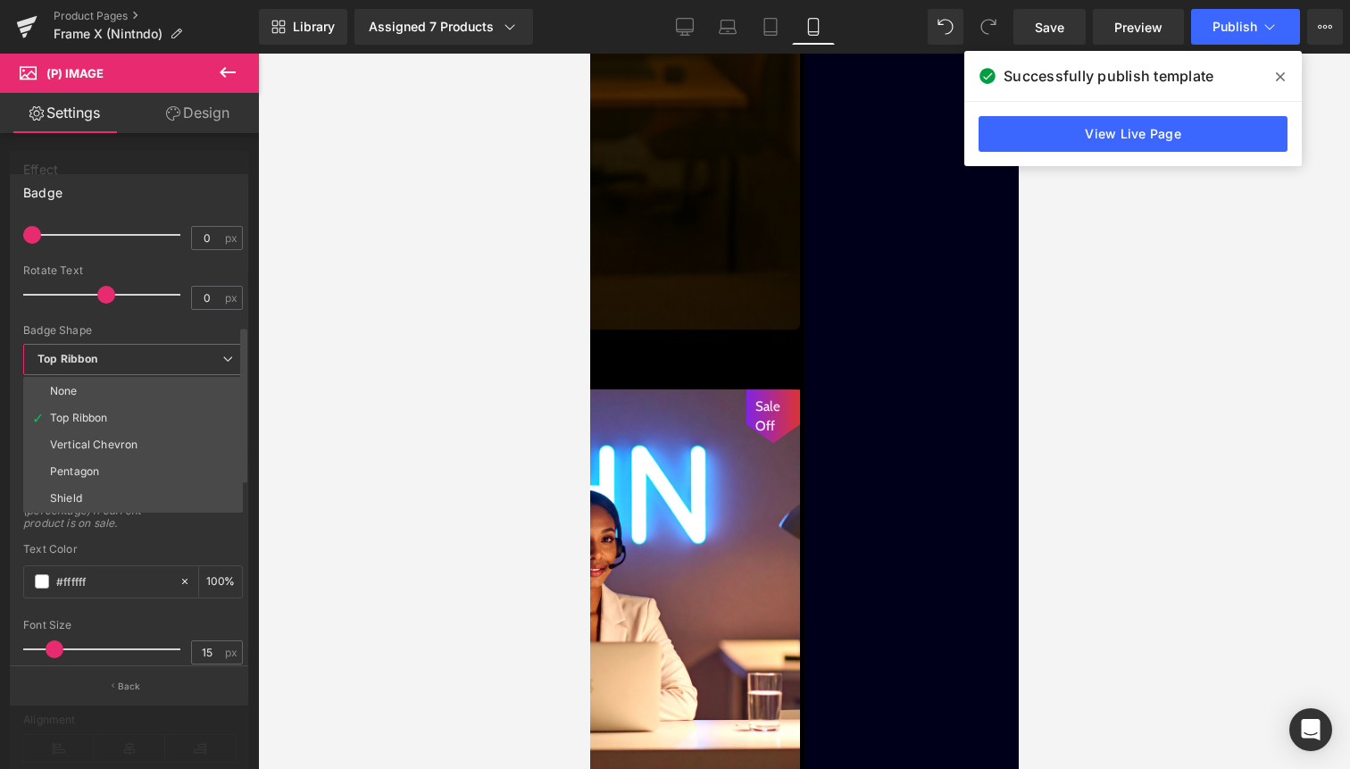
click at [137, 534] on div "Money Saved Show or hide Money saved (percentage) if current product is on sale." at bounding box center [133, 506] width 220 height 73
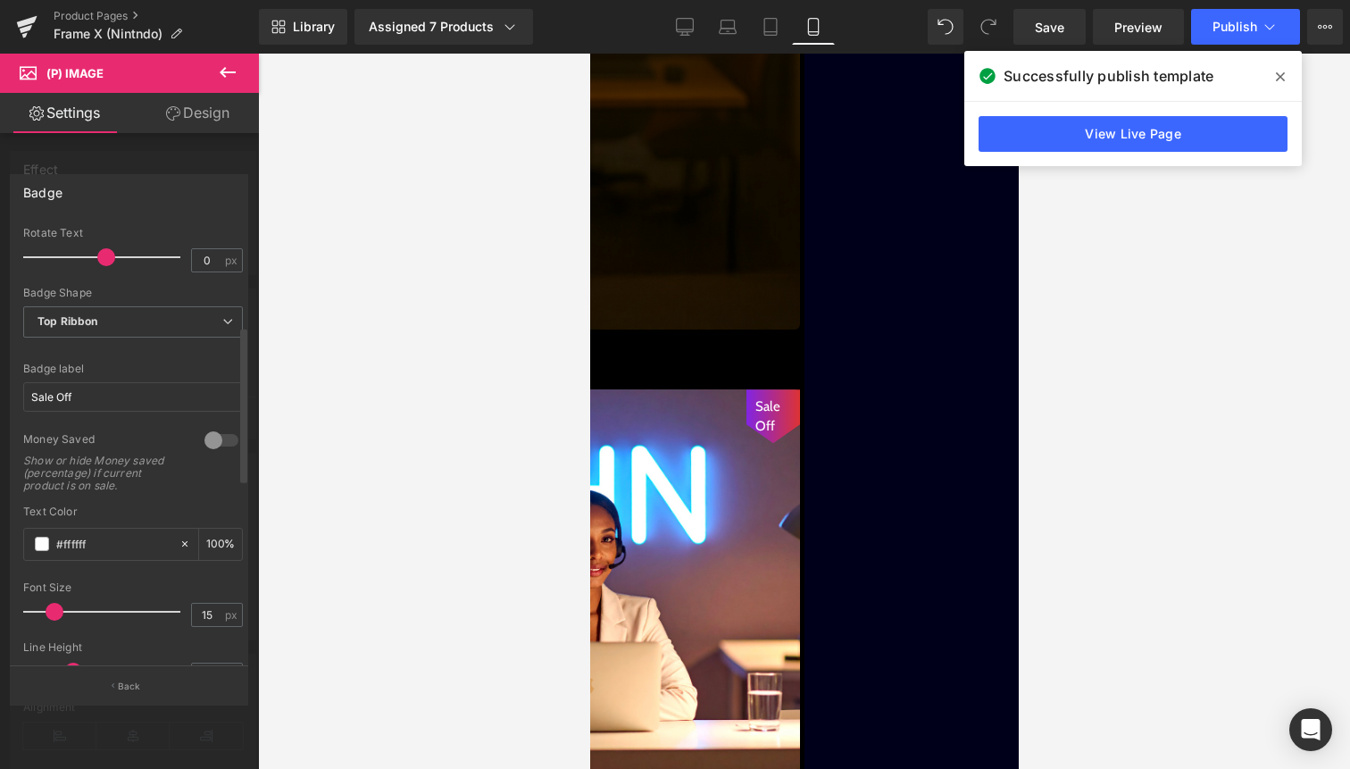
scroll to position [334, 0]
click at [212, 438] on div at bounding box center [221, 435] width 43 height 29
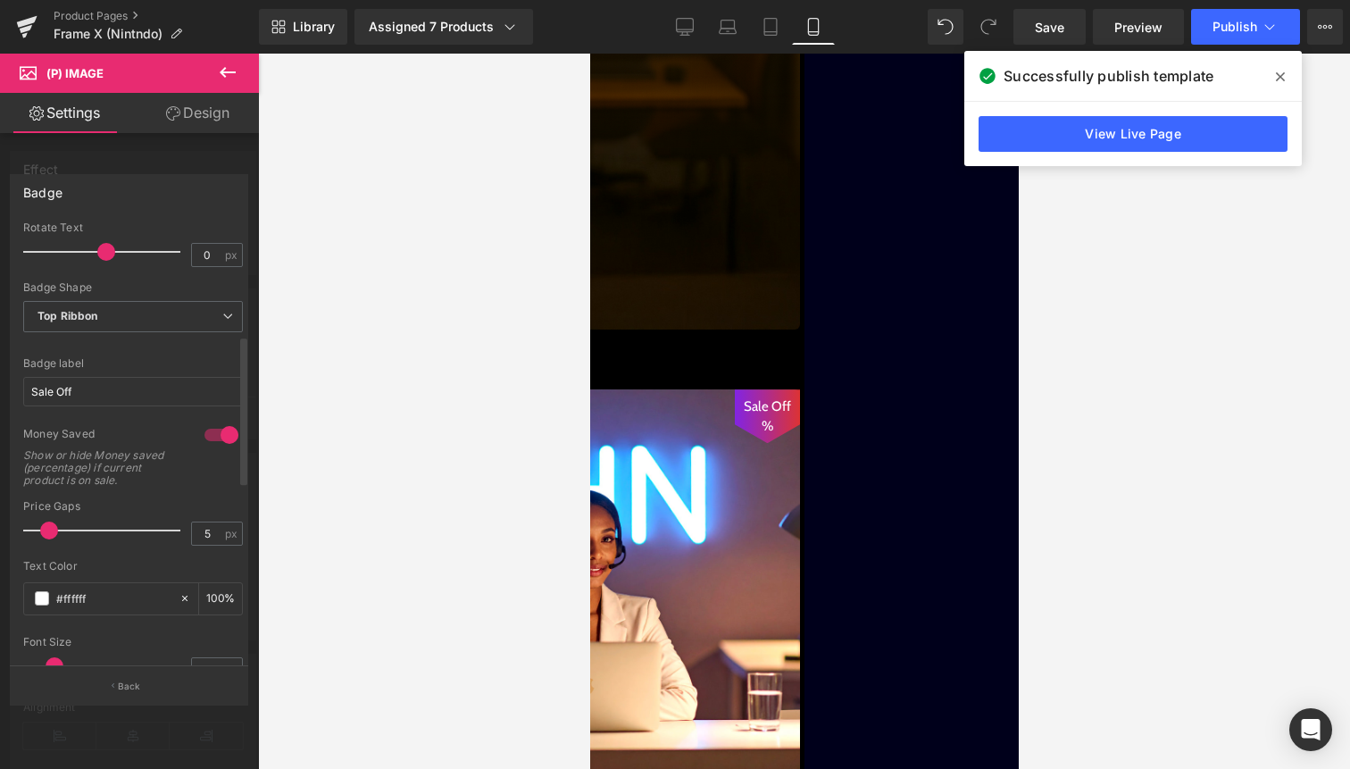
click at [212, 438] on div at bounding box center [221, 435] width 43 height 29
type input "60"
drag, startPoint x: 138, startPoint y: 397, endPoint x: 0, endPoint y: 397, distance: 137.5
click at [0, 397] on div "Badge Text Styles Custom Custom Setup Global Style Custom Setup Global Style Te…" at bounding box center [129, 432] width 259 height 543
click at [70, 391] on input "LimitedEdition" at bounding box center [133, 391] width 220 height 29
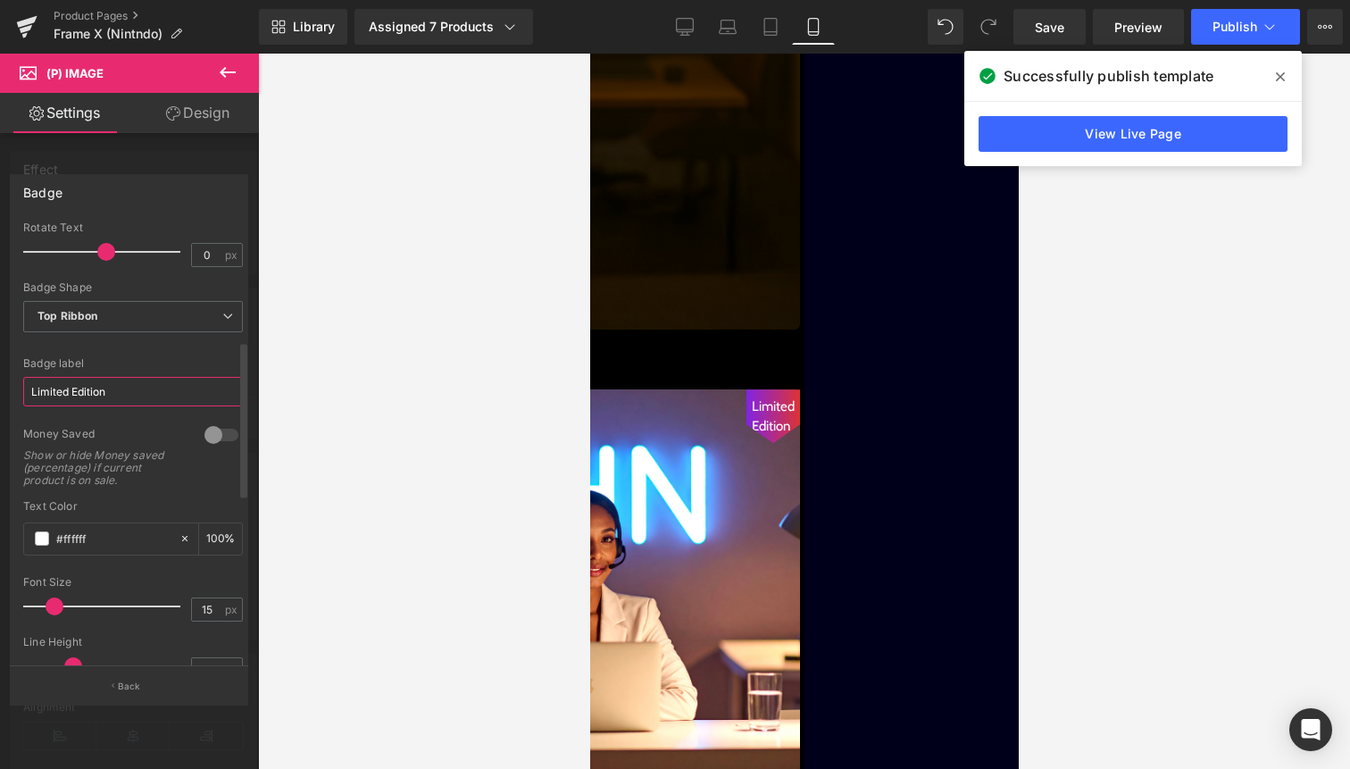
type input "Limited Edition"
type input "10"
click at [46, 601] on span at bounding box center [47, 606] width 18 height 18
click at [154, 307] on span "Top Ribbon" at bounding box center [133, 316] width 220 height 31
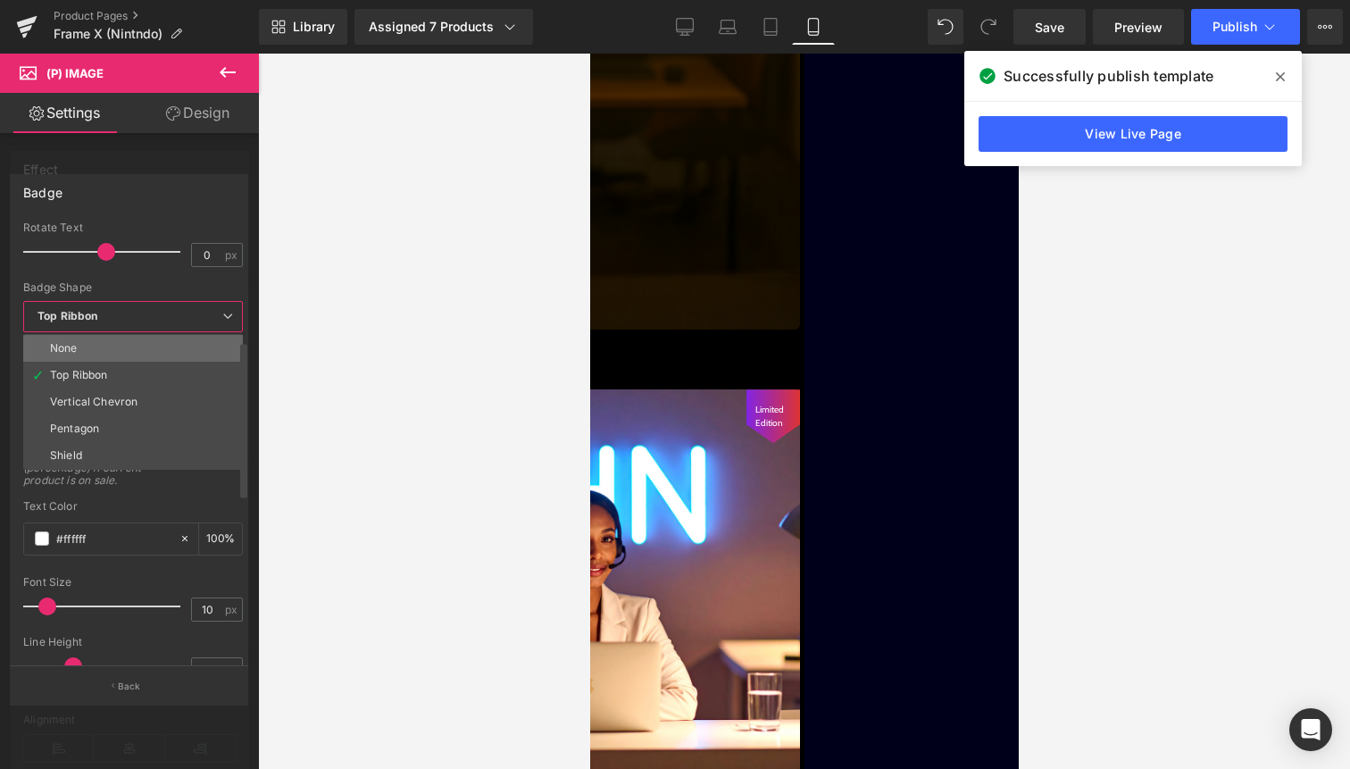
click at [125, 354] on li "None" at bounding box center [133, 348] width 220 height 27
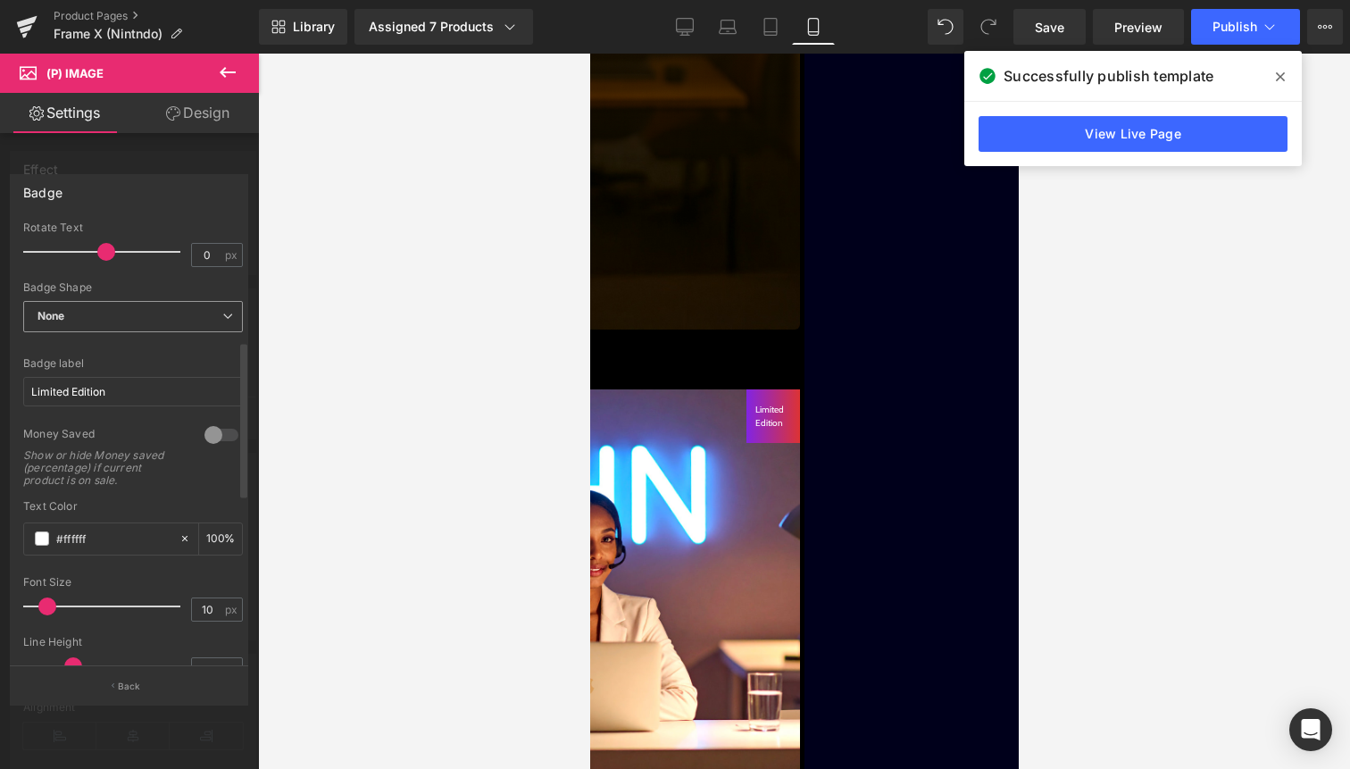
click at [155, 305] on span "None" at bounding box center [133, 316] width 220 height 31
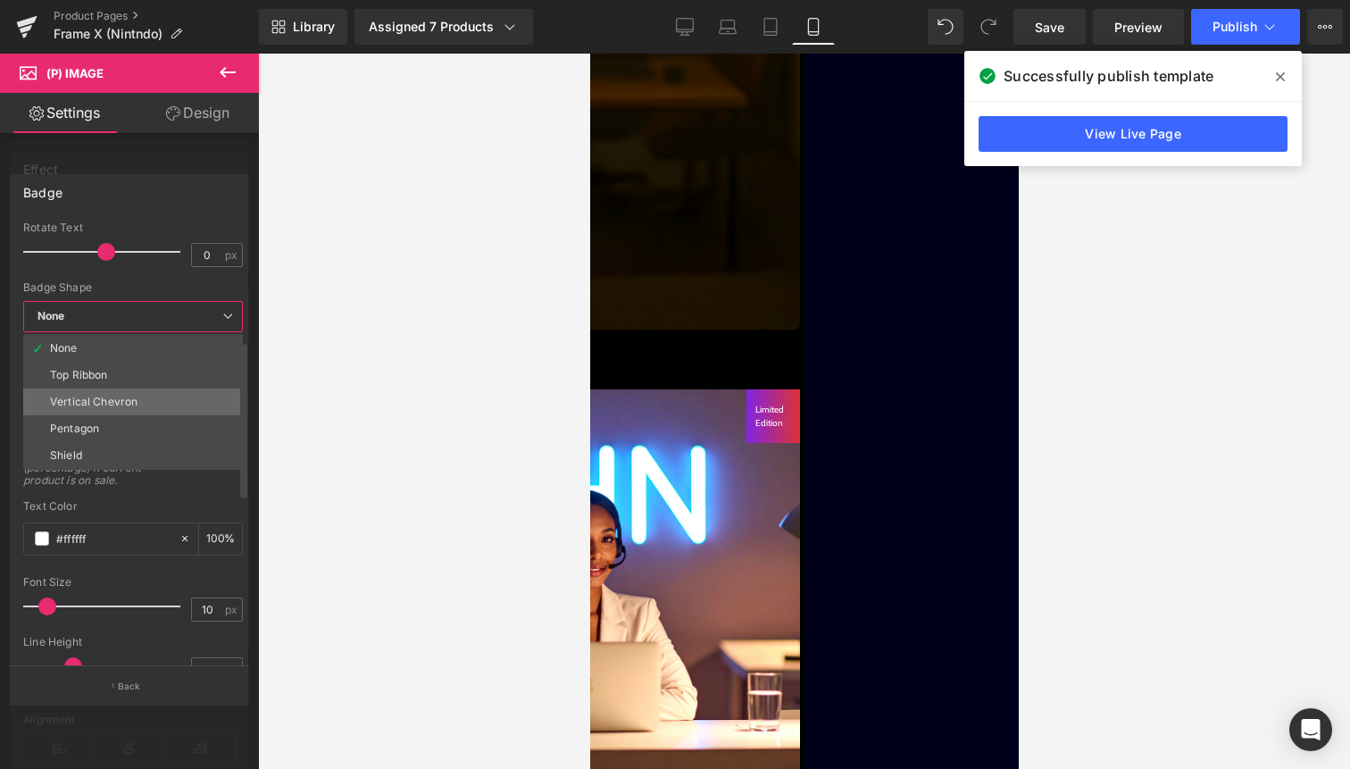
click at [140, 388] on li "Vertical Chevron" at bounding box center [133, 401] width 220 height 27
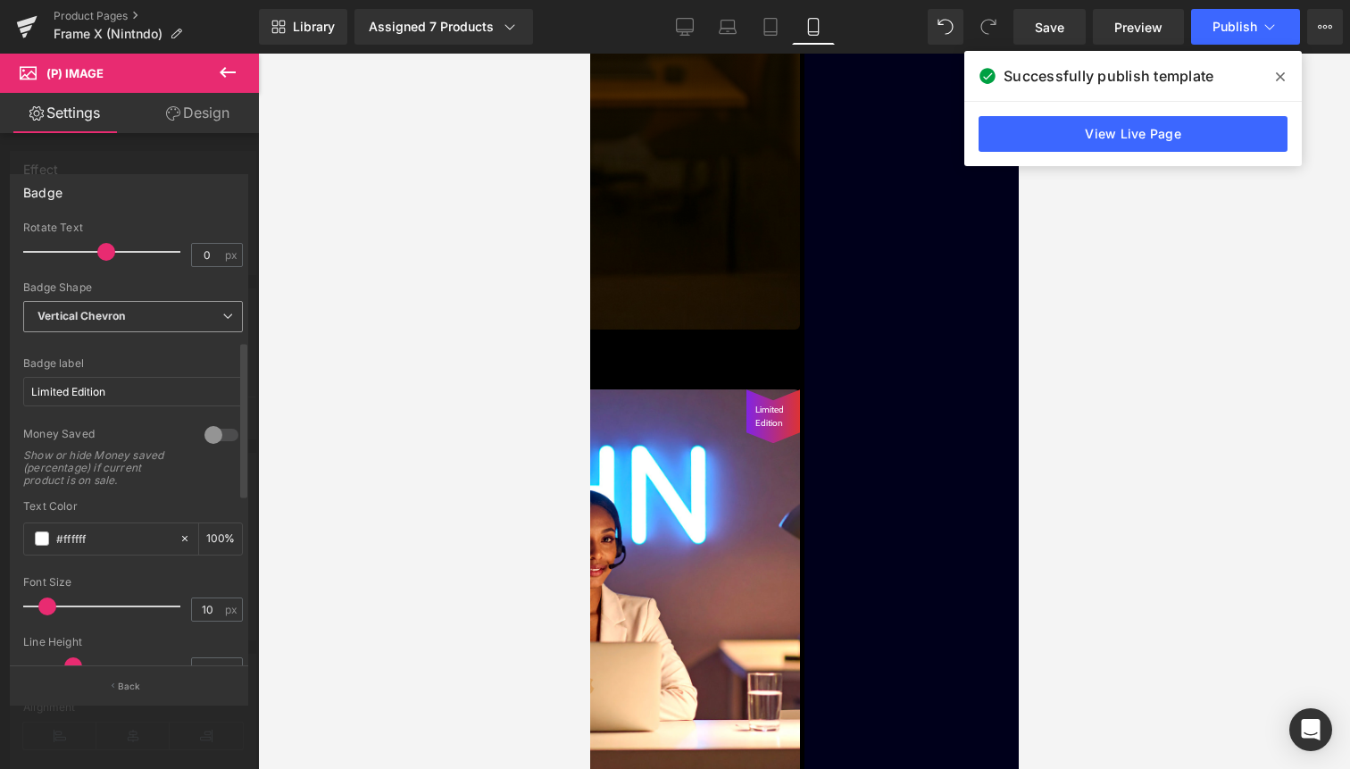
click at [171, 324] on span "Vertical Chevron" at bounding box center [133, 316] width 220 height 31
click at [110, 248] on span at bounding box center [116, 252] width 18 height 18
type input "0"
click at [101, 248] on span at bounding box center [106, 252] width 18 height 18
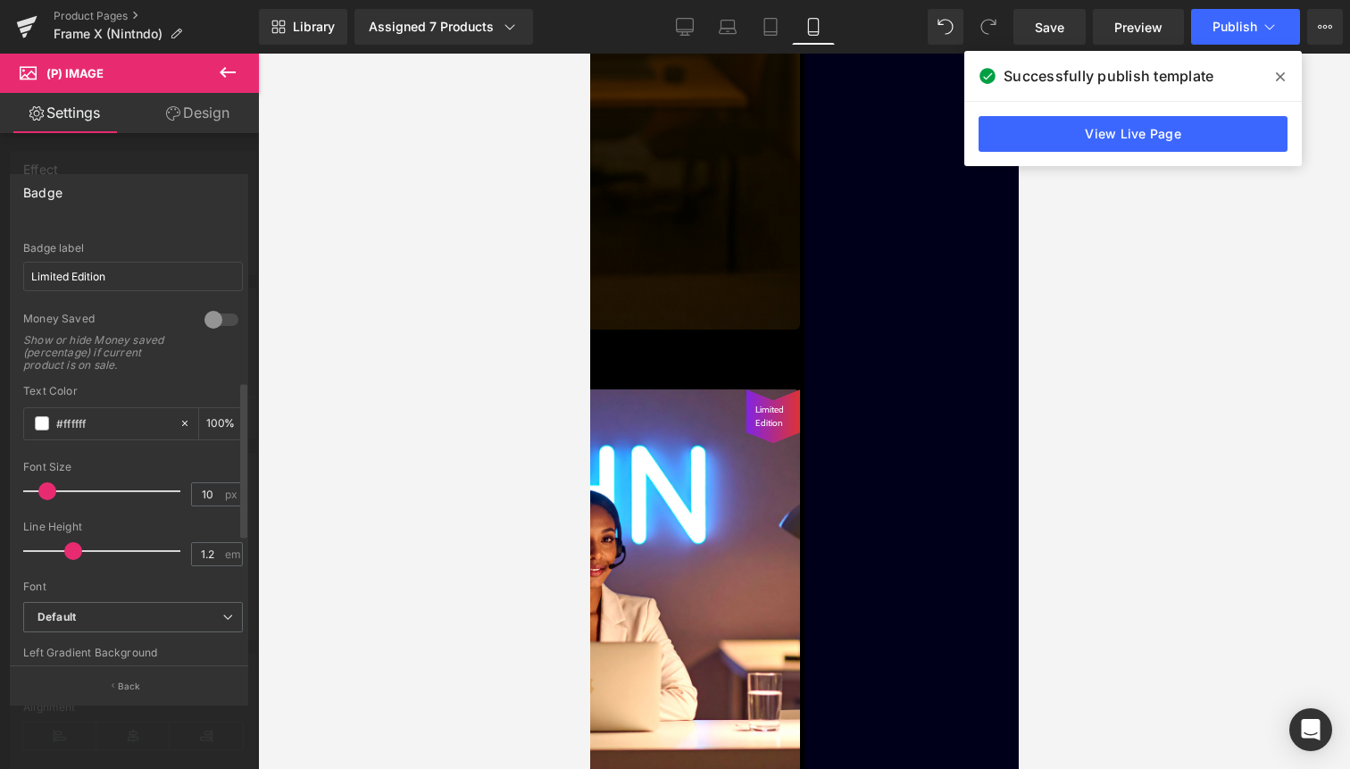
scroll to position [462, 0]
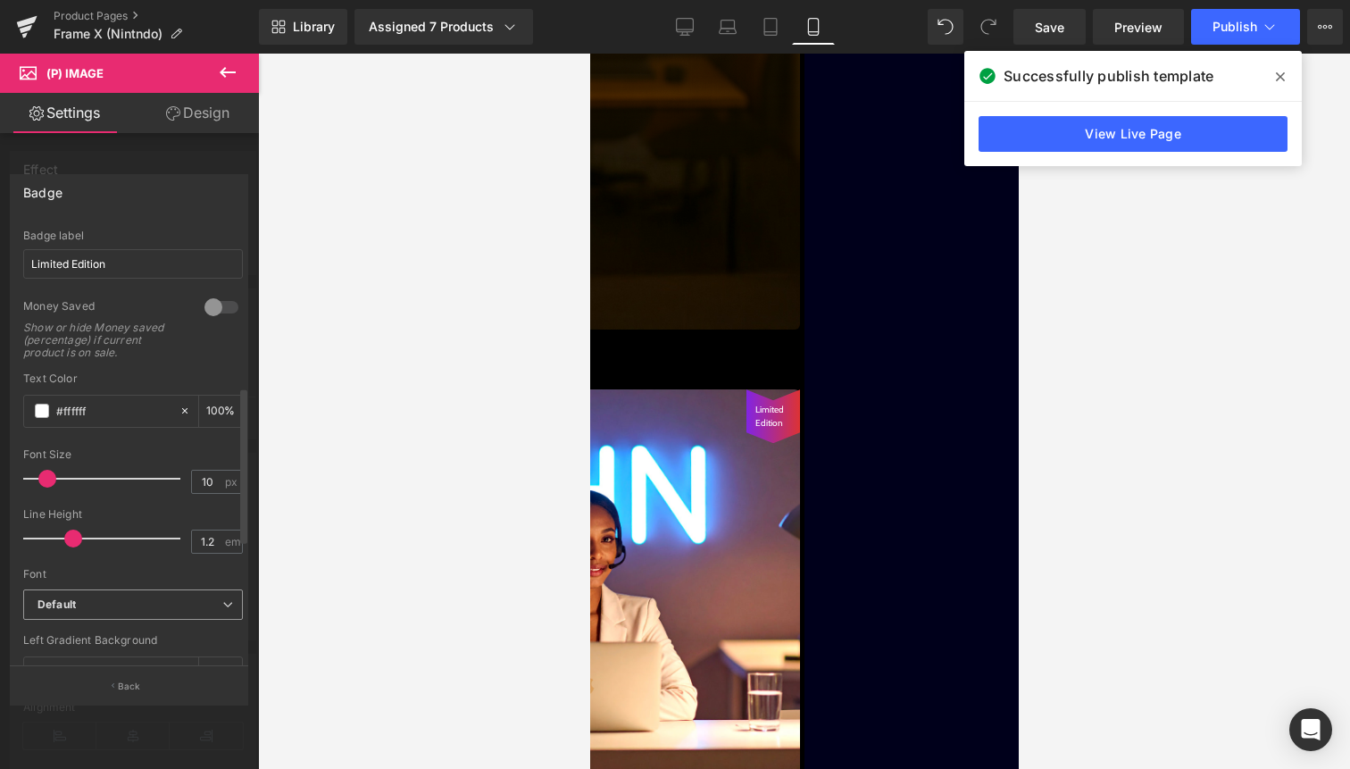
click at [83, 608] on b "Default" at bounding box center [130, 604] width 185 height 15
type input "1.3"
click at [76, 534] on span at bounding box center [80, 539] width 18 height 18
type input "13"
click at [53, 477] on span at bounding box center [52, 479] width 18 height 18
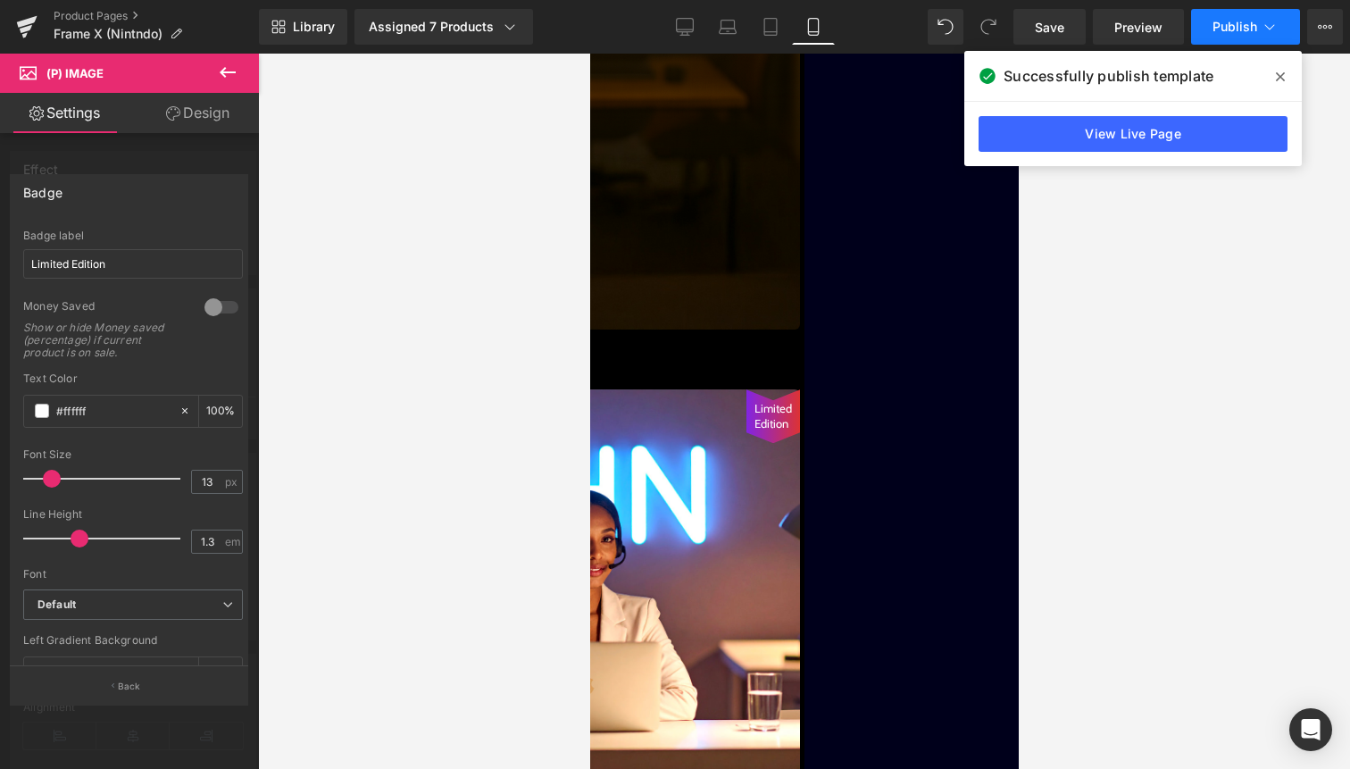
click at [1265, 18] on icon at bounding box center [1270, 27] width 18 height 18
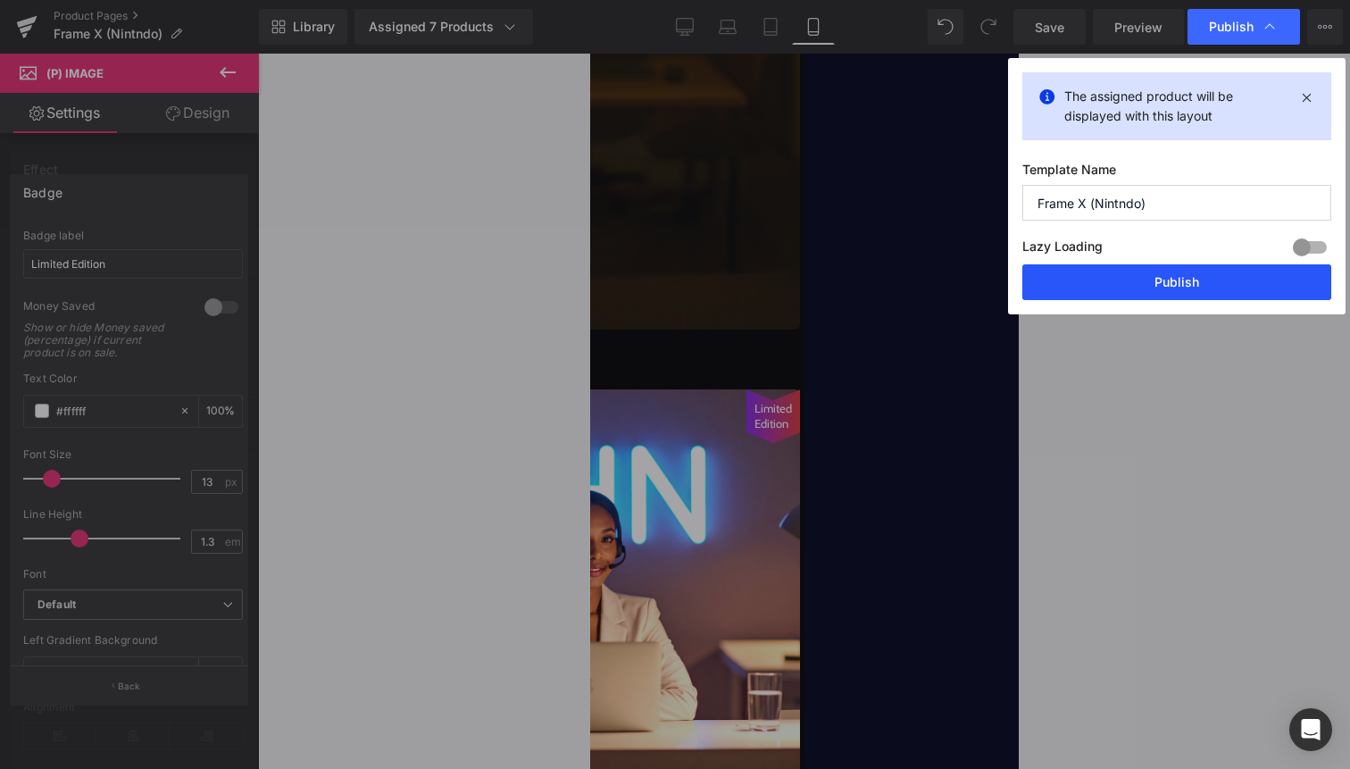
click at [1187, 268] on button "Publish" at bounding box center [1177, 282] width 309 height 36
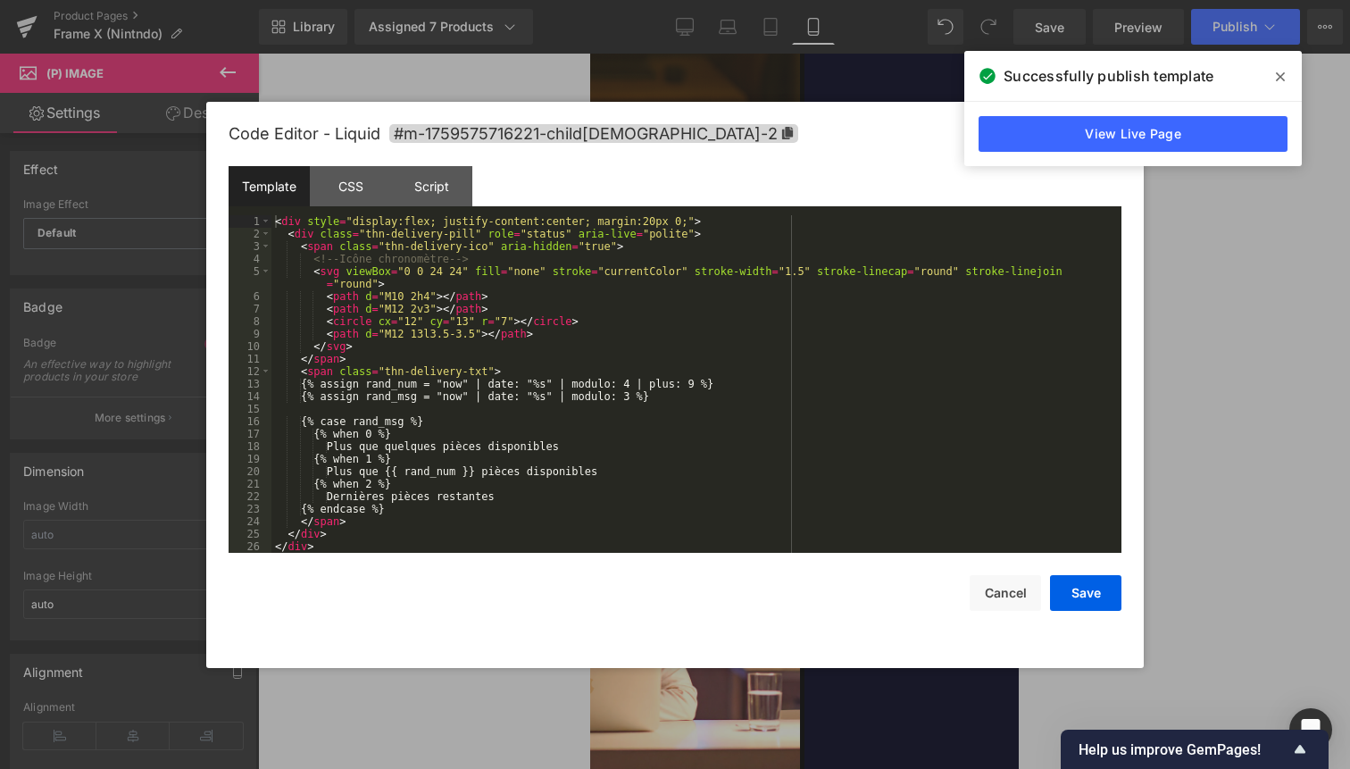
click at [589, 54] on link at bounding box center [589, 54] width 0 height 0
click at [1010, 592] on button "Cancel" at bounding box center [1005, 593] width 71 height 36
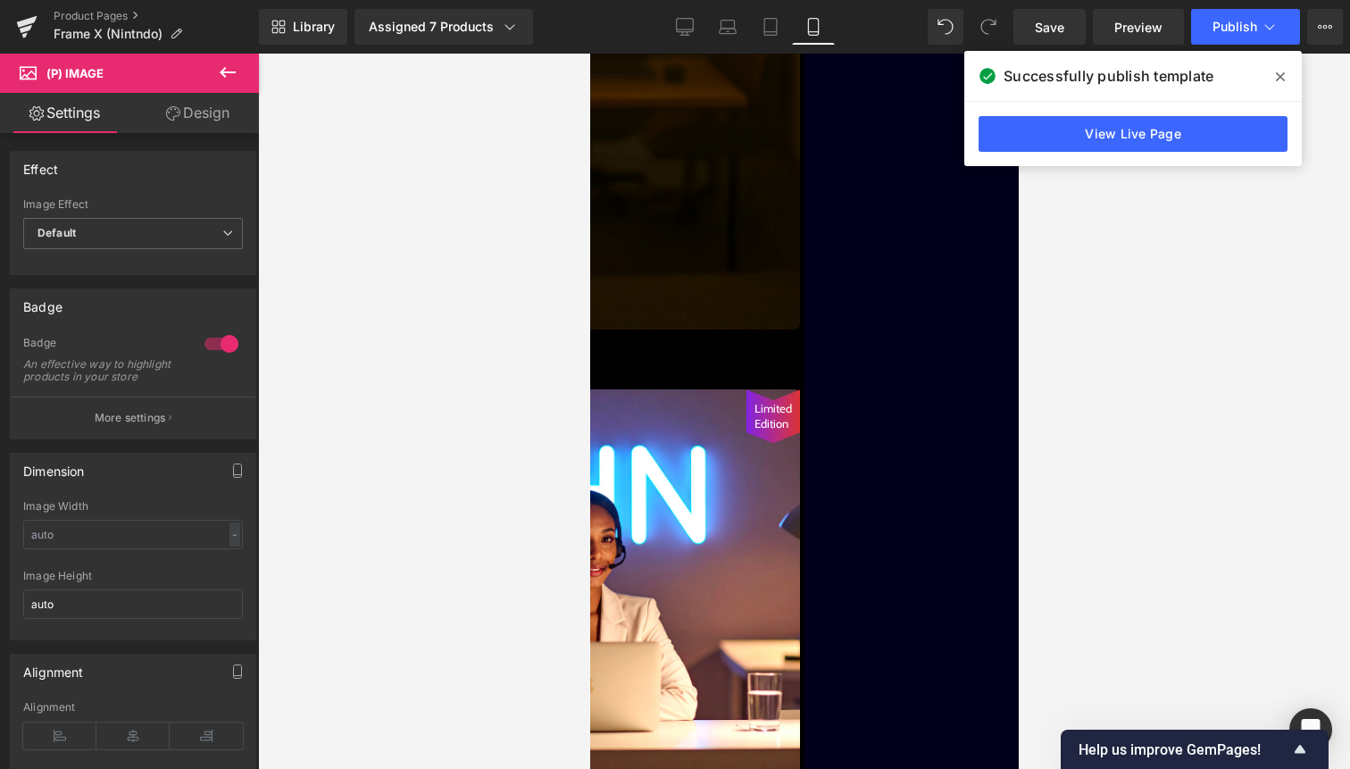
click at [233, 66] on icon at bounding box center [227, 72] width 21 height 21
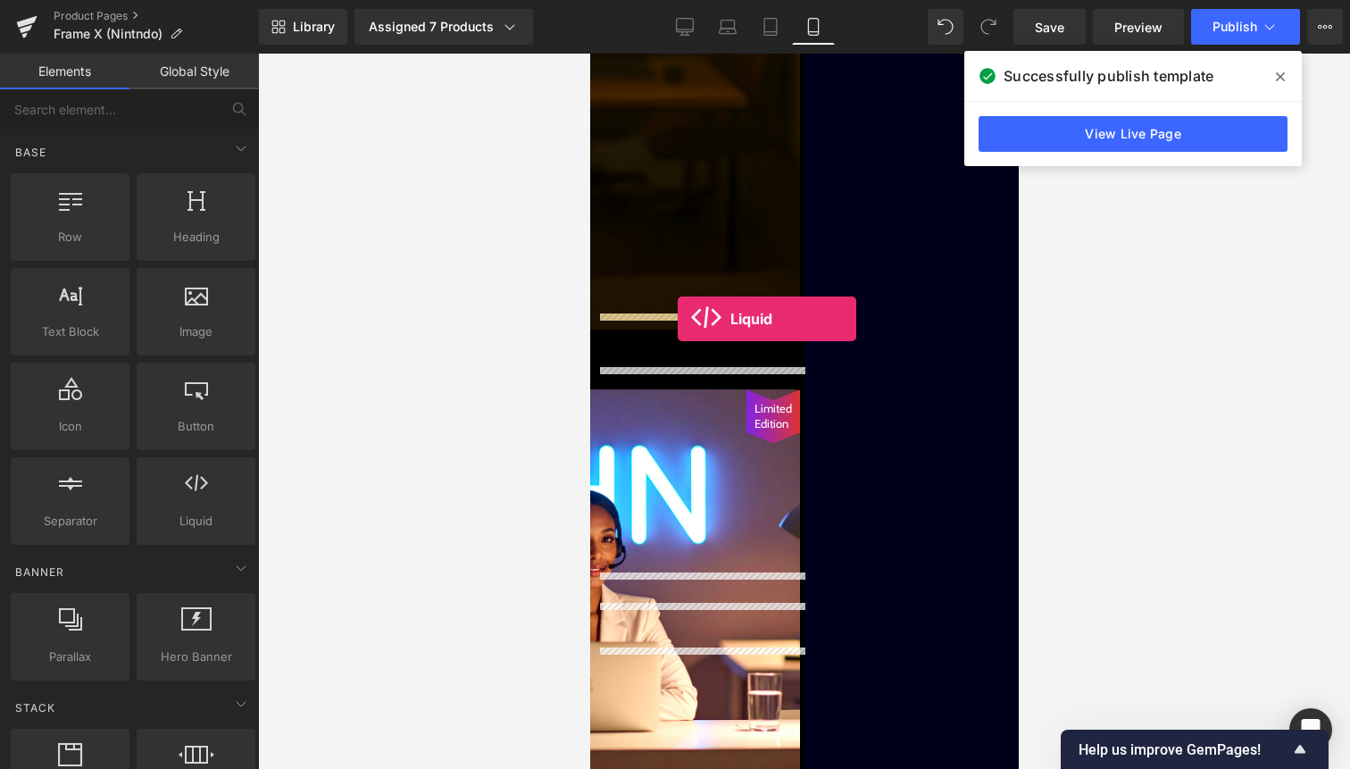
drag, startPoint x: 789, startPoint y: 529, endPoint x: 677, endPoint y: 319, distance: 237.7
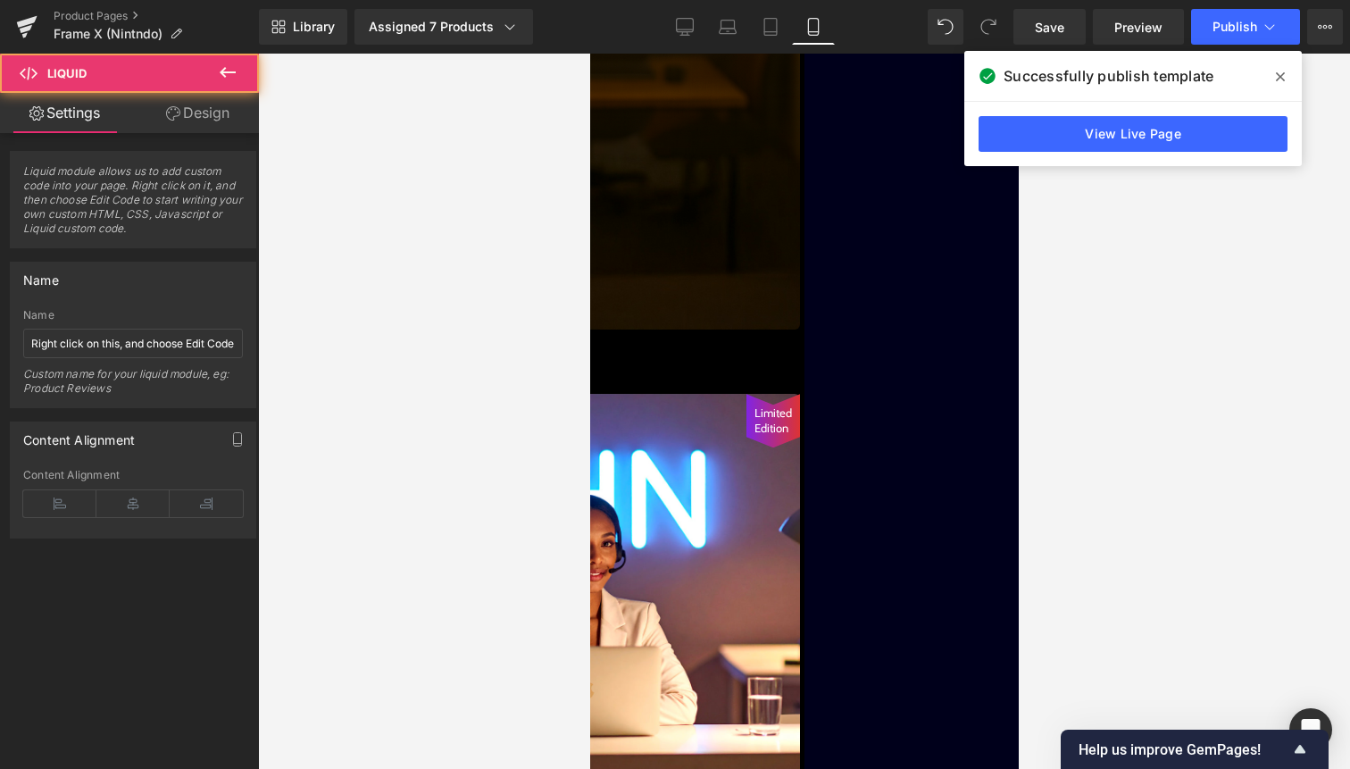
click at [714, 385] on div "Liquid" at bounding box center [590, 387] width 420 height 4
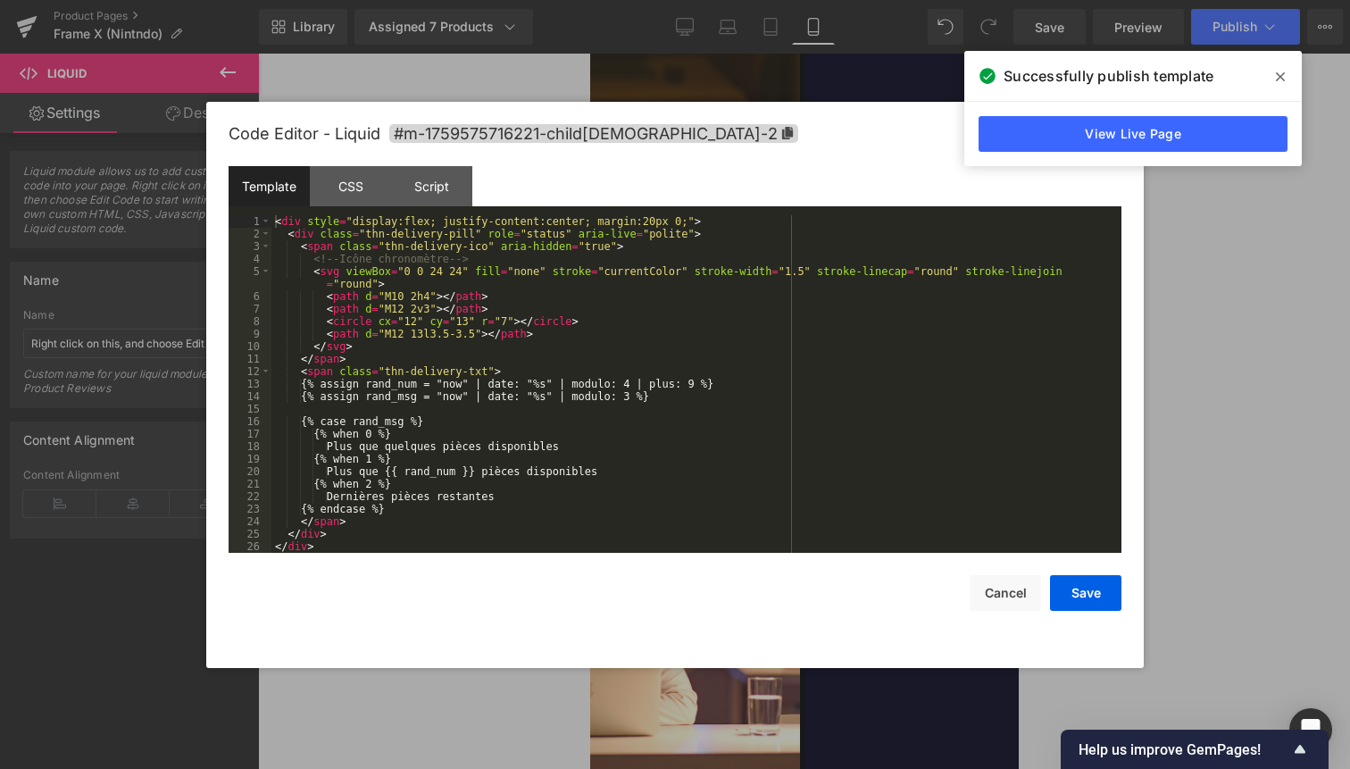
click at [714, 385] on div "Liquid" at bounding box center [590, 378] width 420 height 13
click at [1014, 589] on button "Cancel" at bounding box center [1005, 593] width 71 height 36
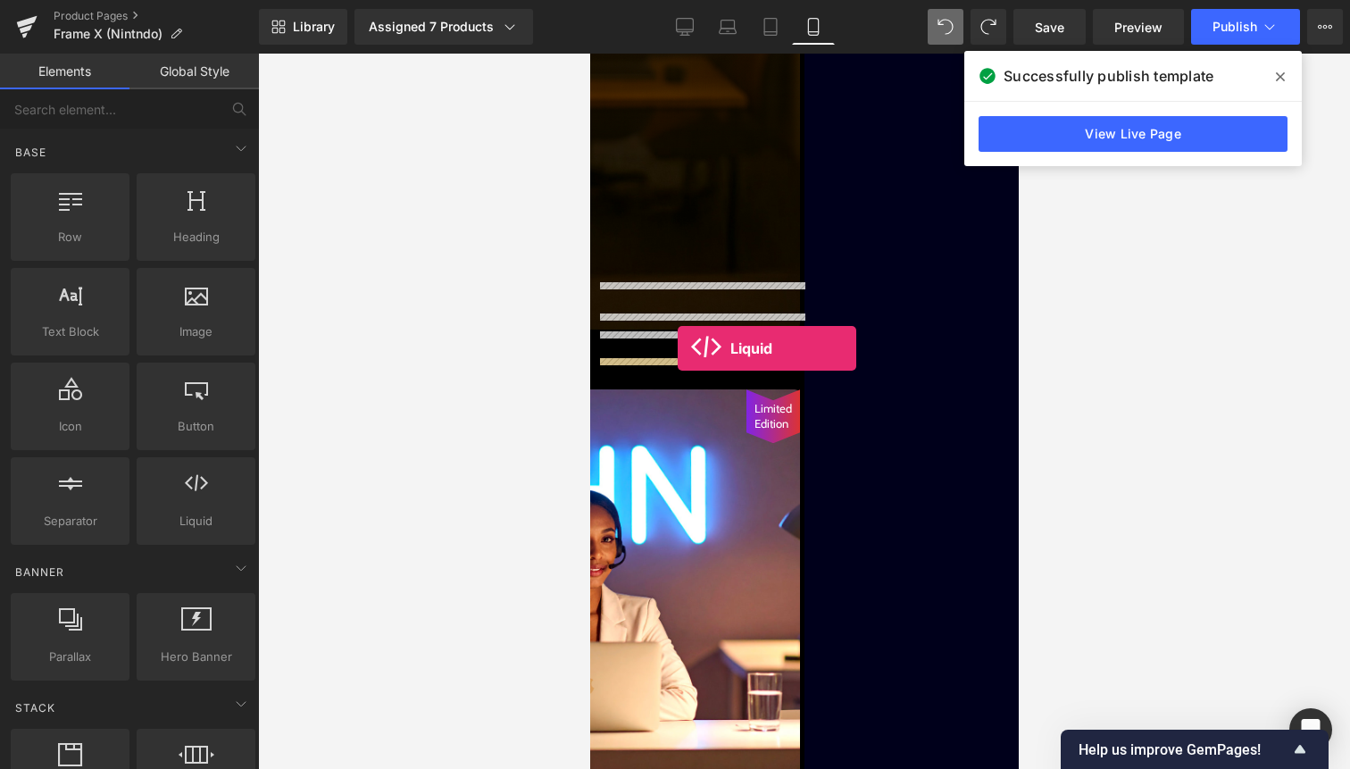
drag, startPoint x: 789, startPoint y: 544, endPoint x: 677, endPoint y: 348, distance: 225.2
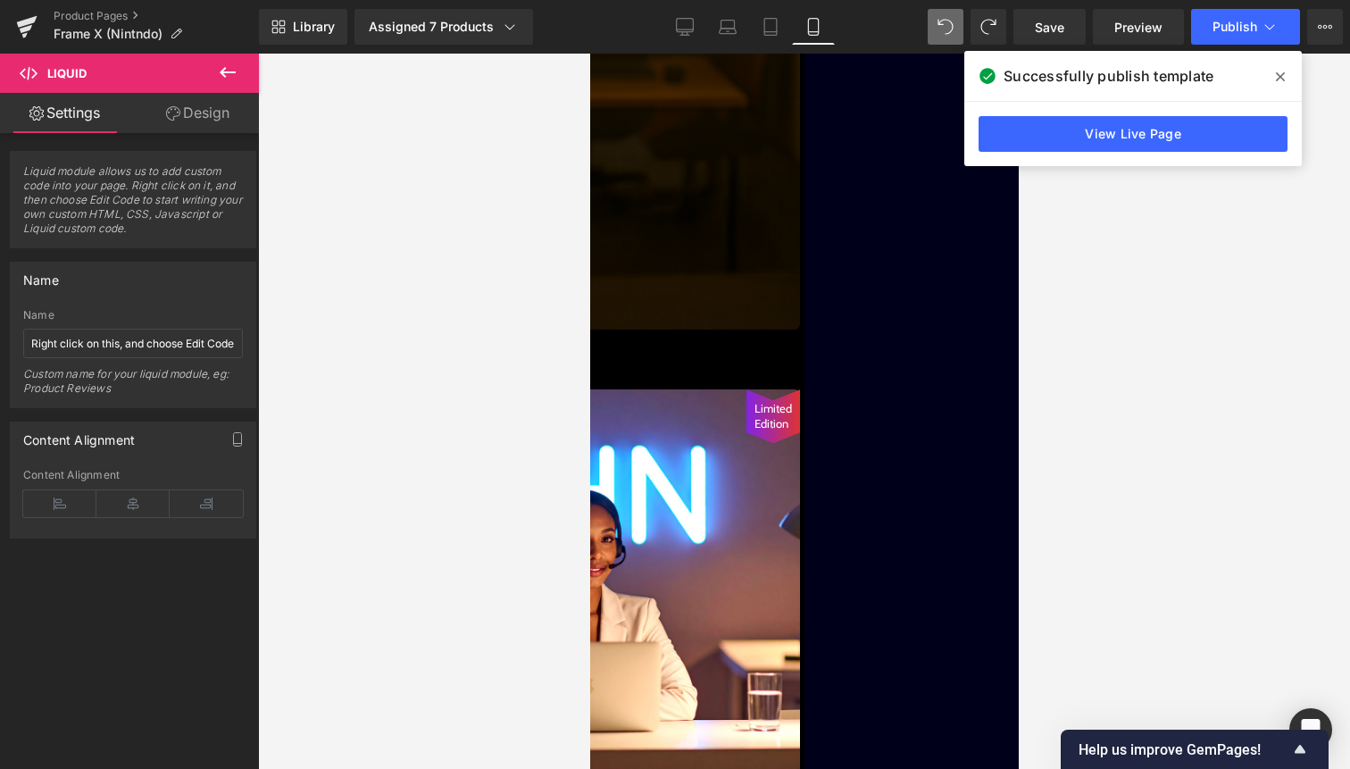
click at [716, 380] on div "Liquid" at bounding box center [590, 380] width 420 height 0
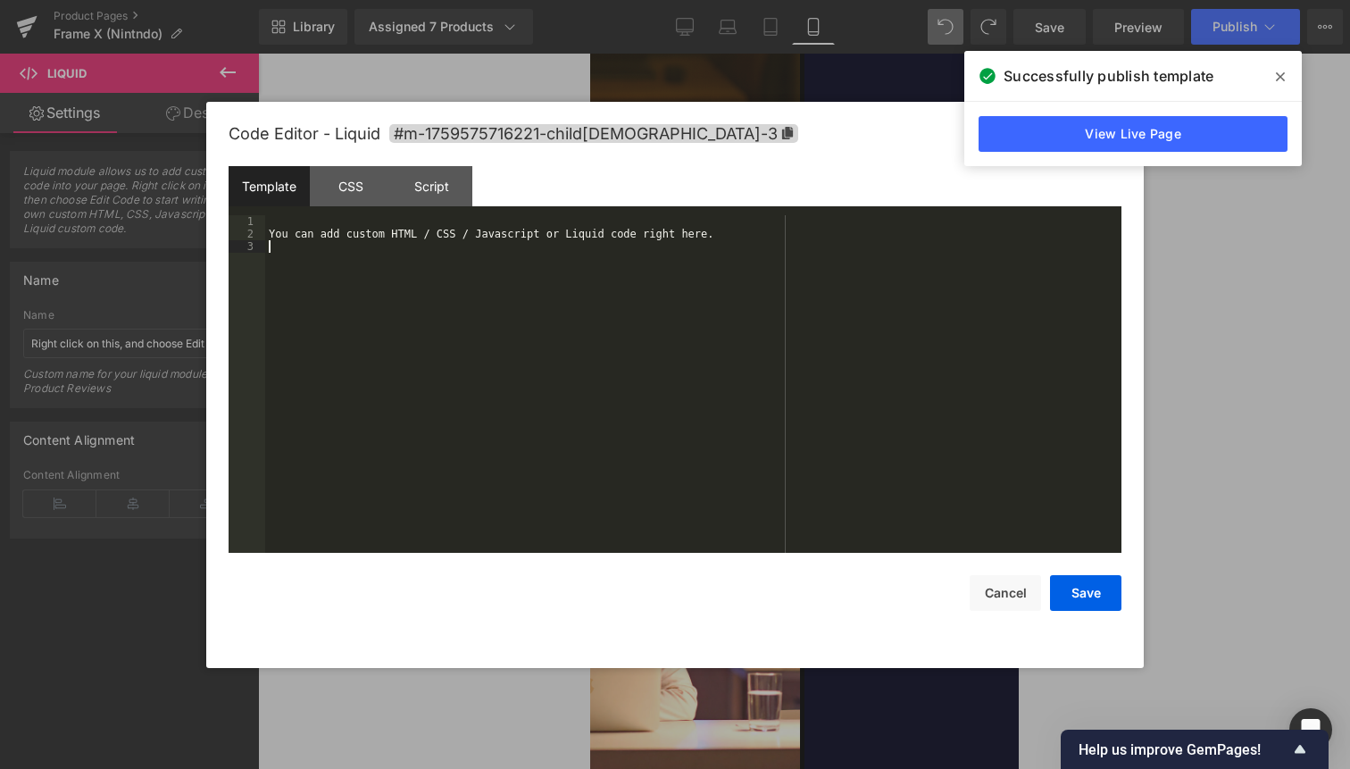
click at [697, 397] on div "You can add custom HTML / CSS / Javascript or Liquid code right here." at bounding box center [693, 396] width 856 height 363
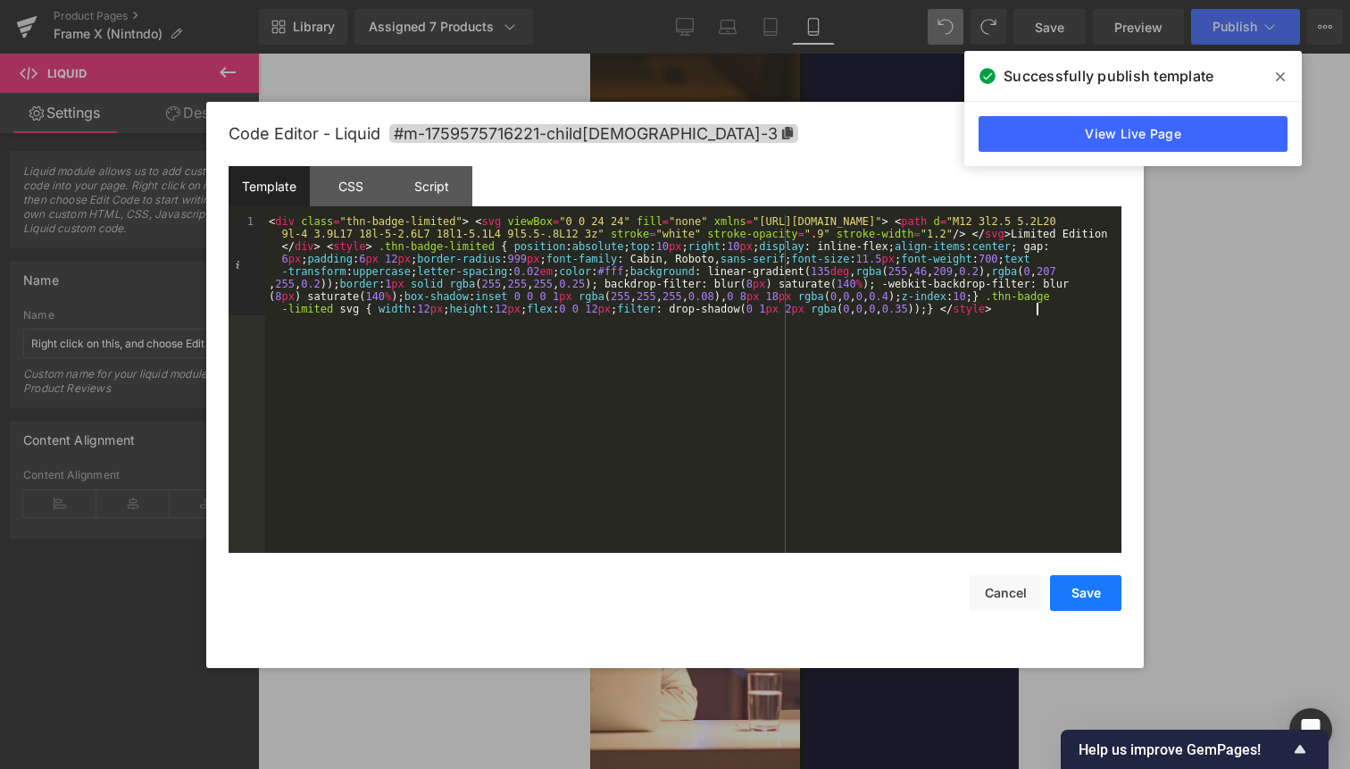
click at [1078, 590] on button "Save" at bounding box center [1085, 593] width 71 height 36
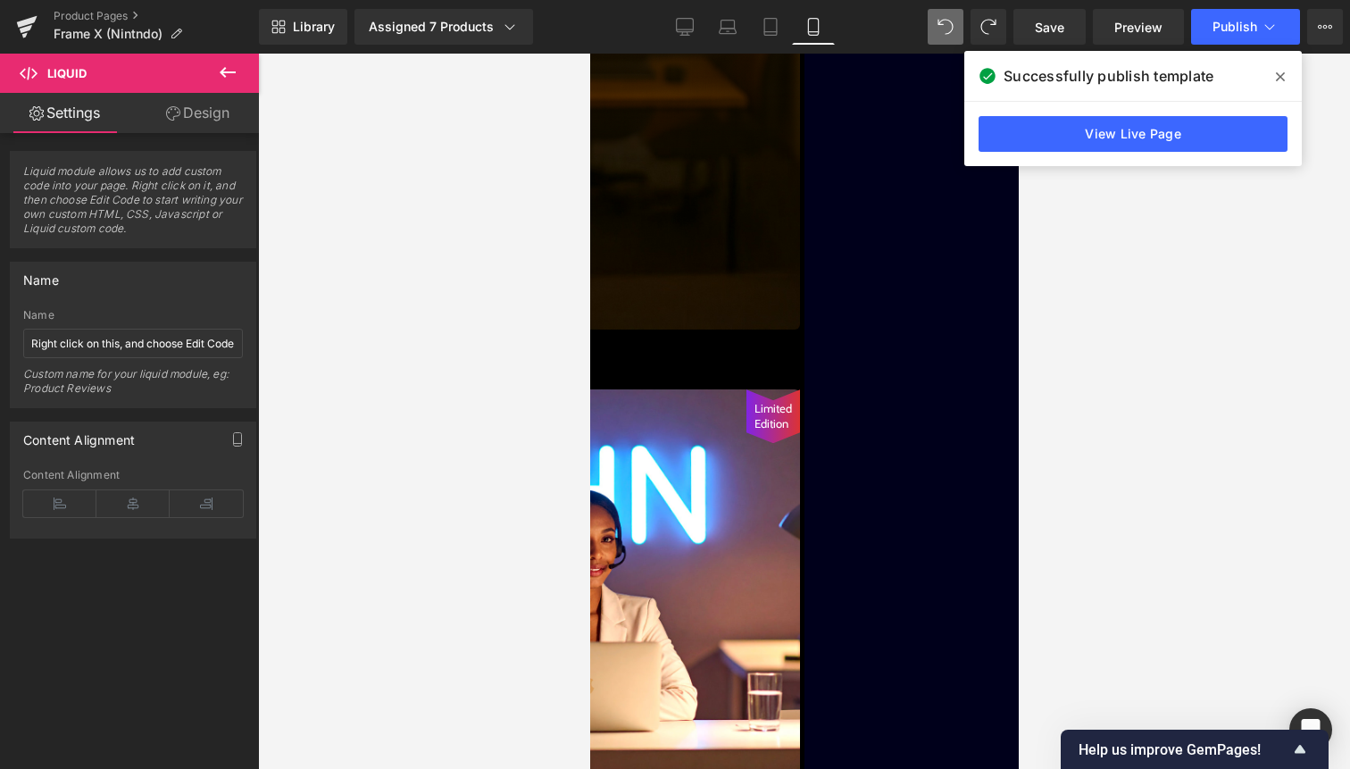
click at [714, 205] on img at bounding box center [590, 34] width 420 height 590
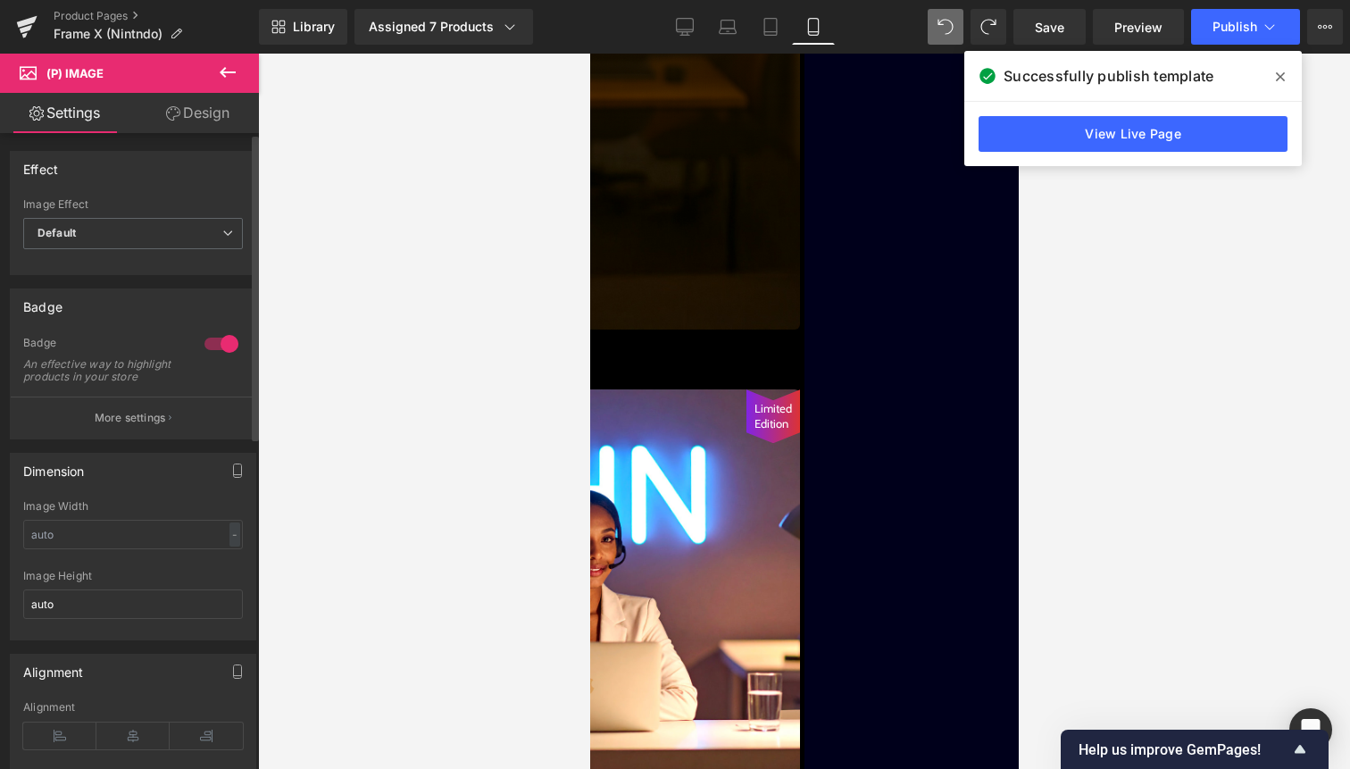
click at [216, 345] on div at bounding box center [221, 344] width 43 height 29
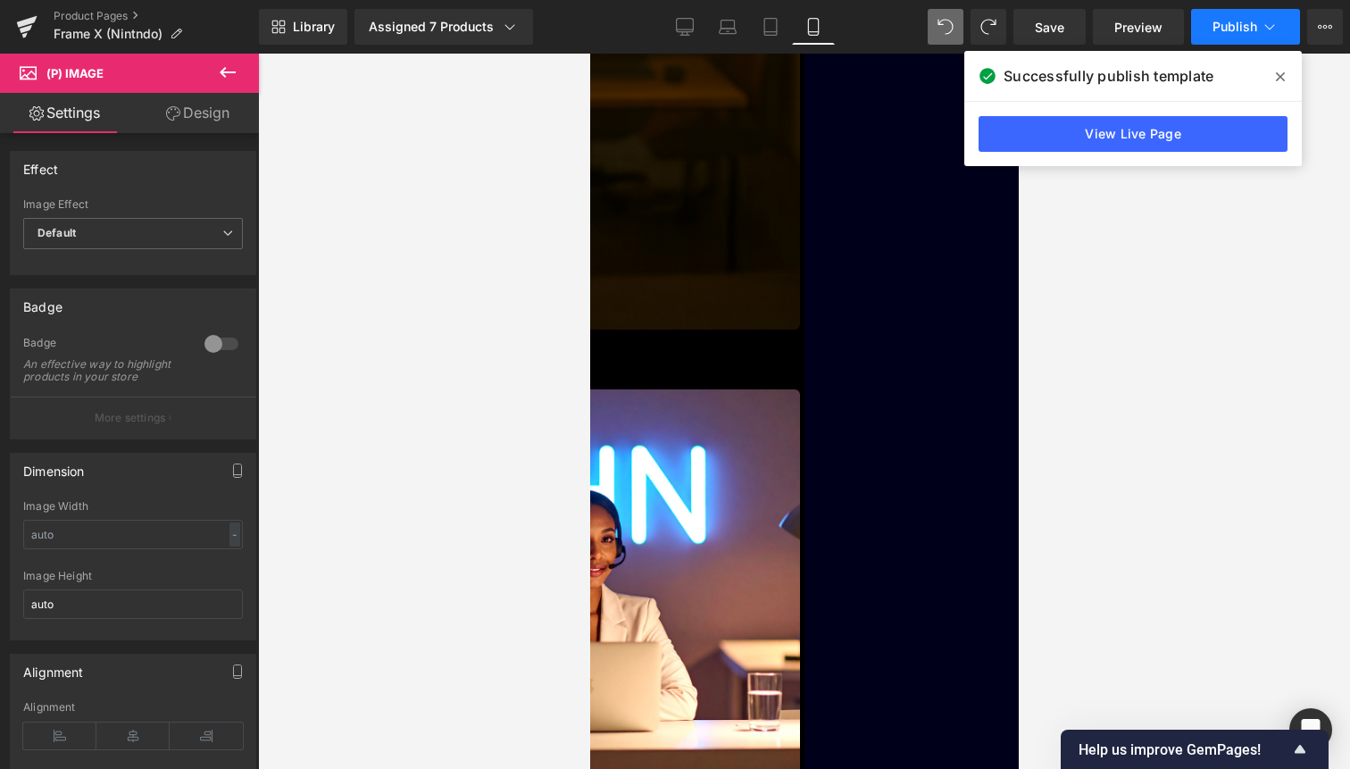
click at [1246, 40] on button "Publish" at bounding box center [1245, 27] width 109 height 36
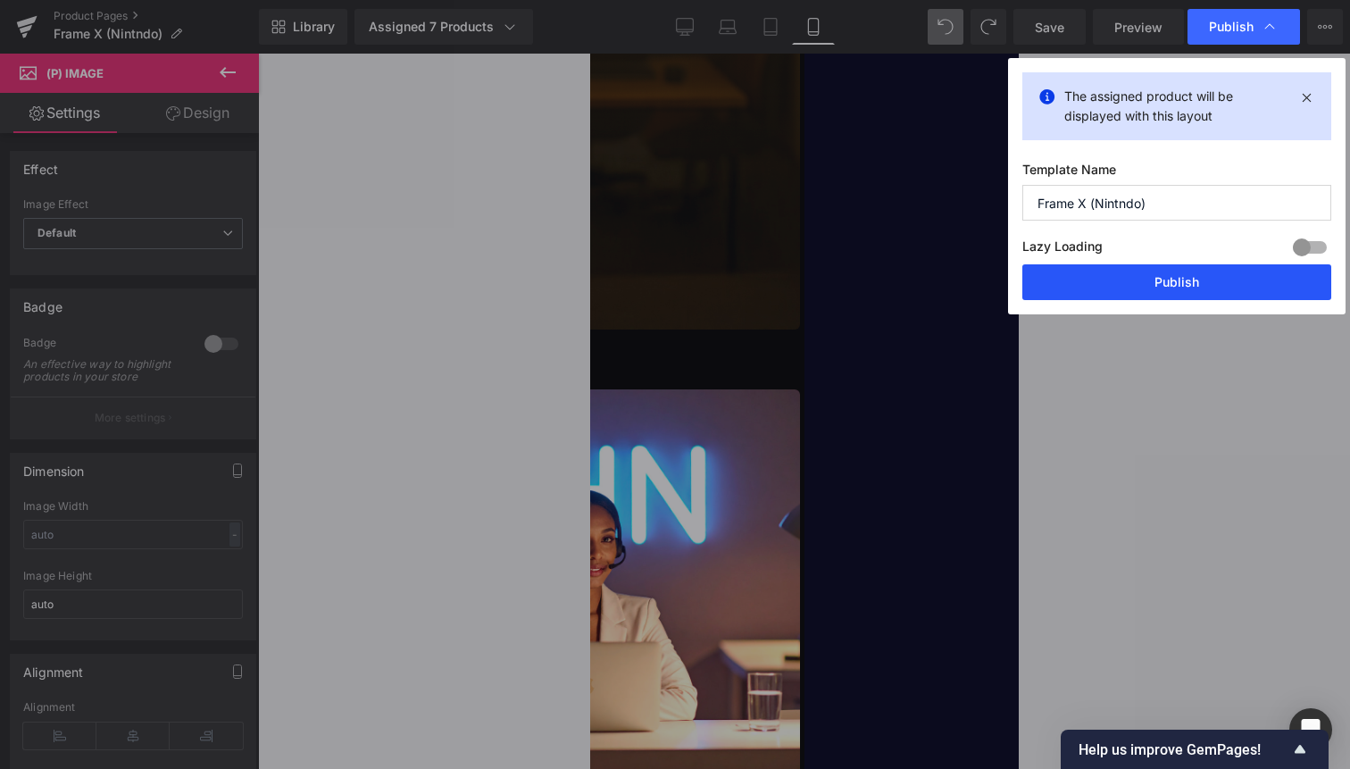
click at [1201, 279] on button "Publish" at bounding box center [1177, 282] width 309 height 36
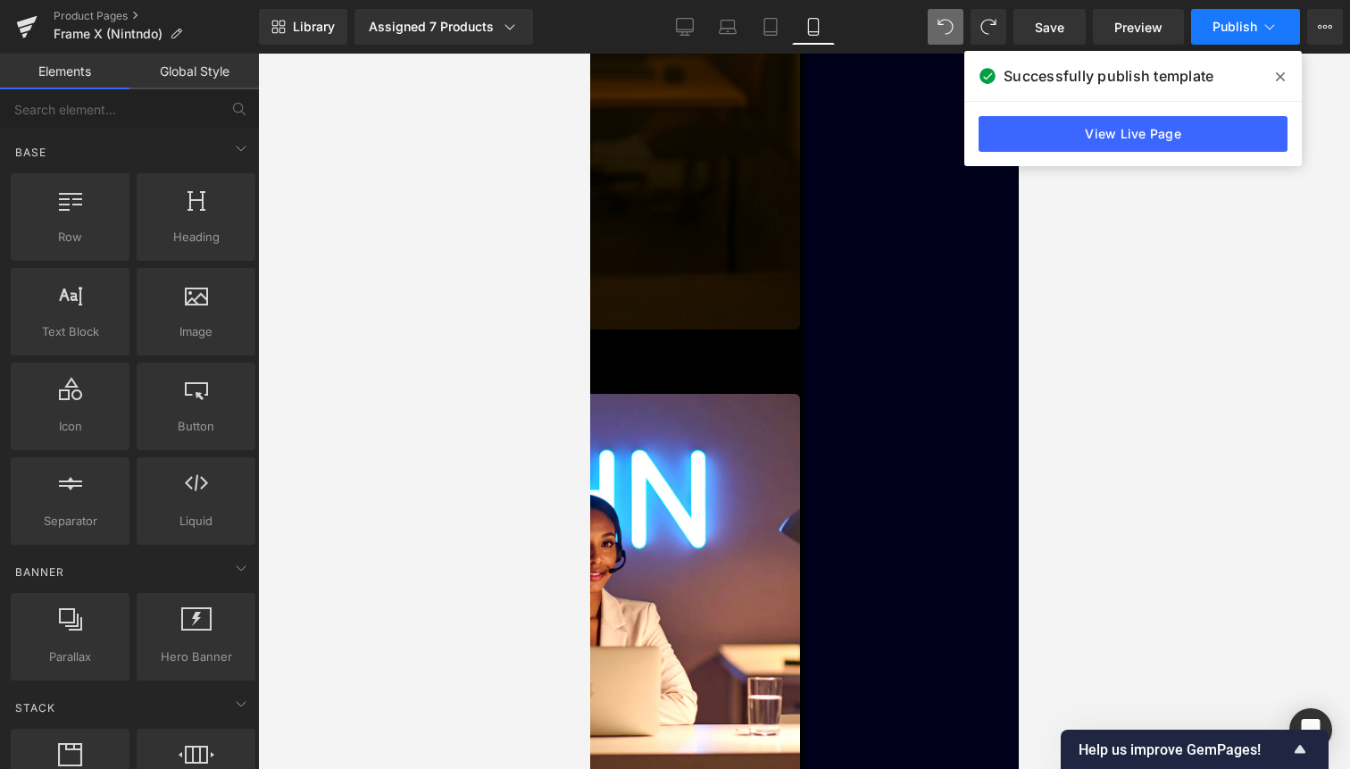
click at [1260, 32] on button "Publish" at bounding box center [1245, 27] width 109 height 36
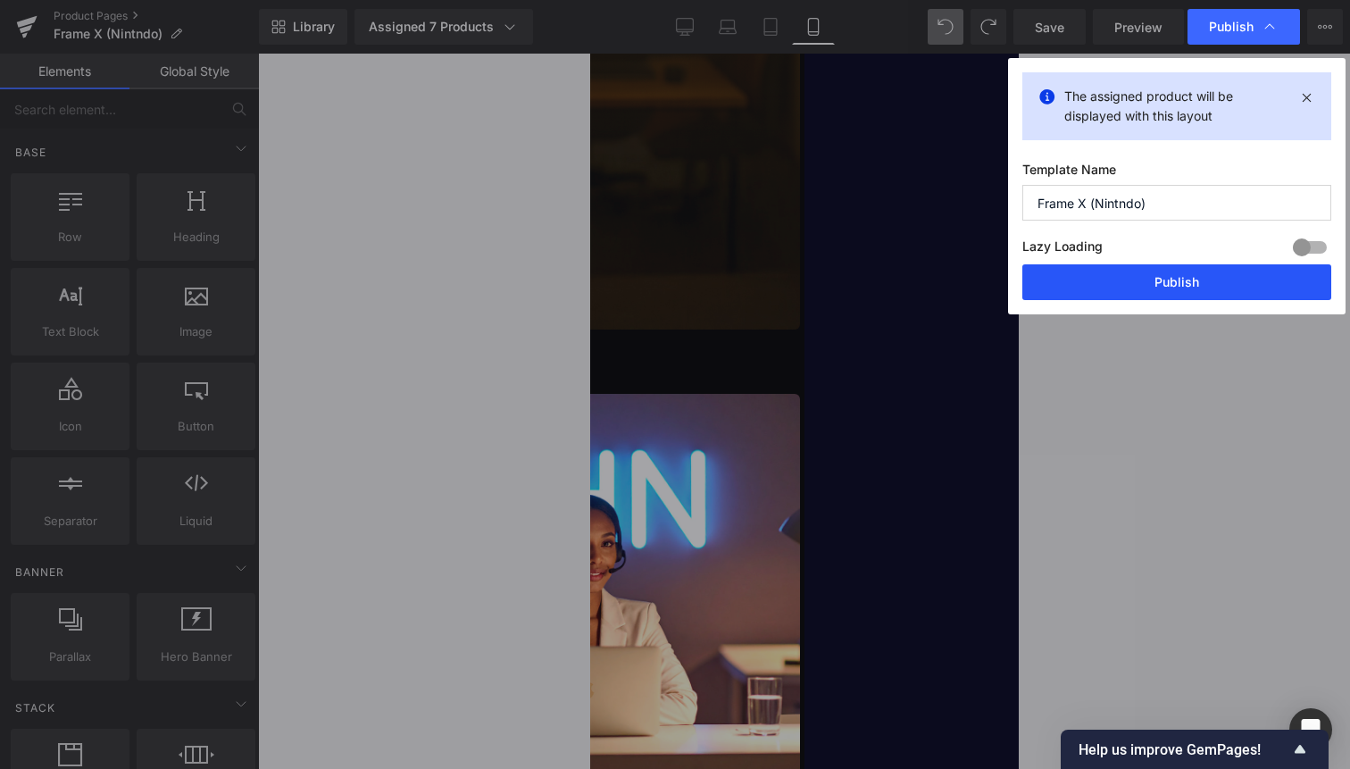
click at [1200, 285] on button "Publish" at bounding box center [1177, 282] width 309 height 36
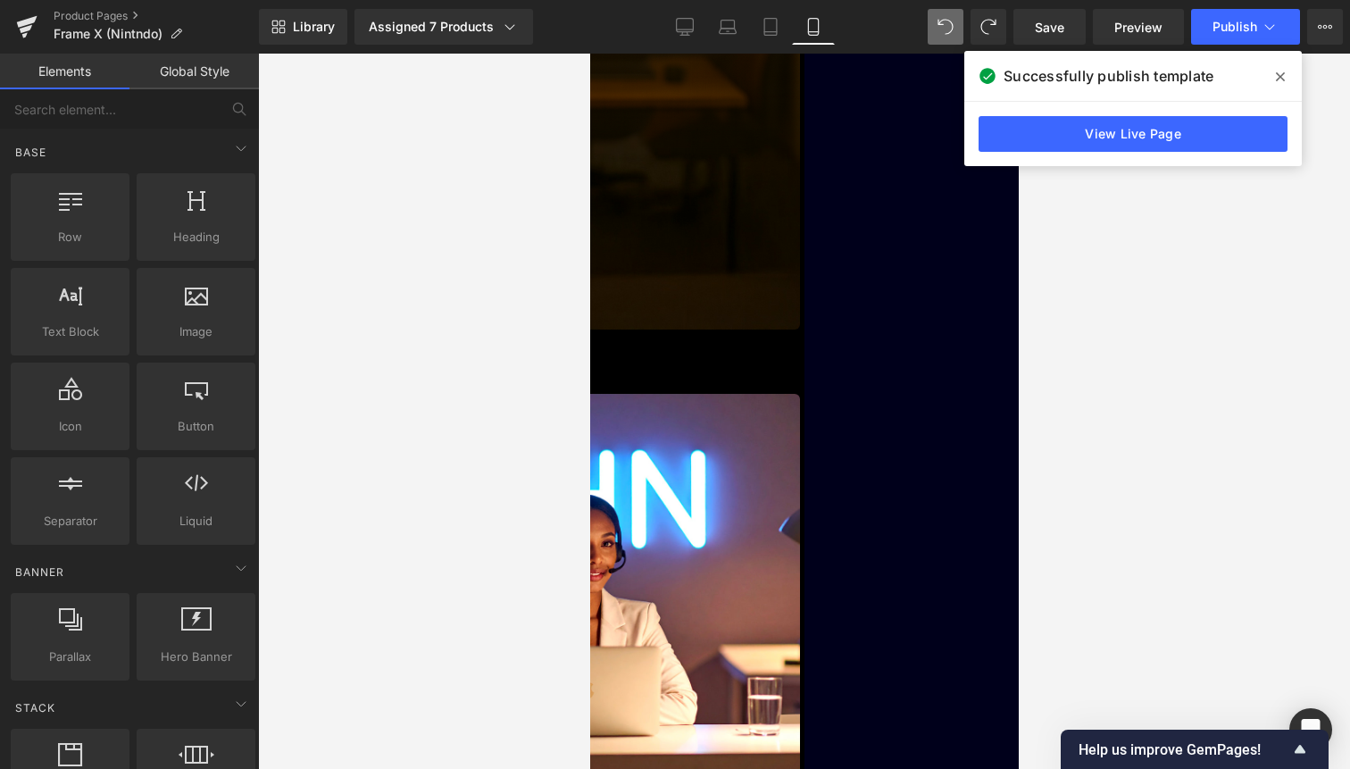
click at [589, 54] on span "Liquid" at bounding box center [589, 54] width 0 height 0
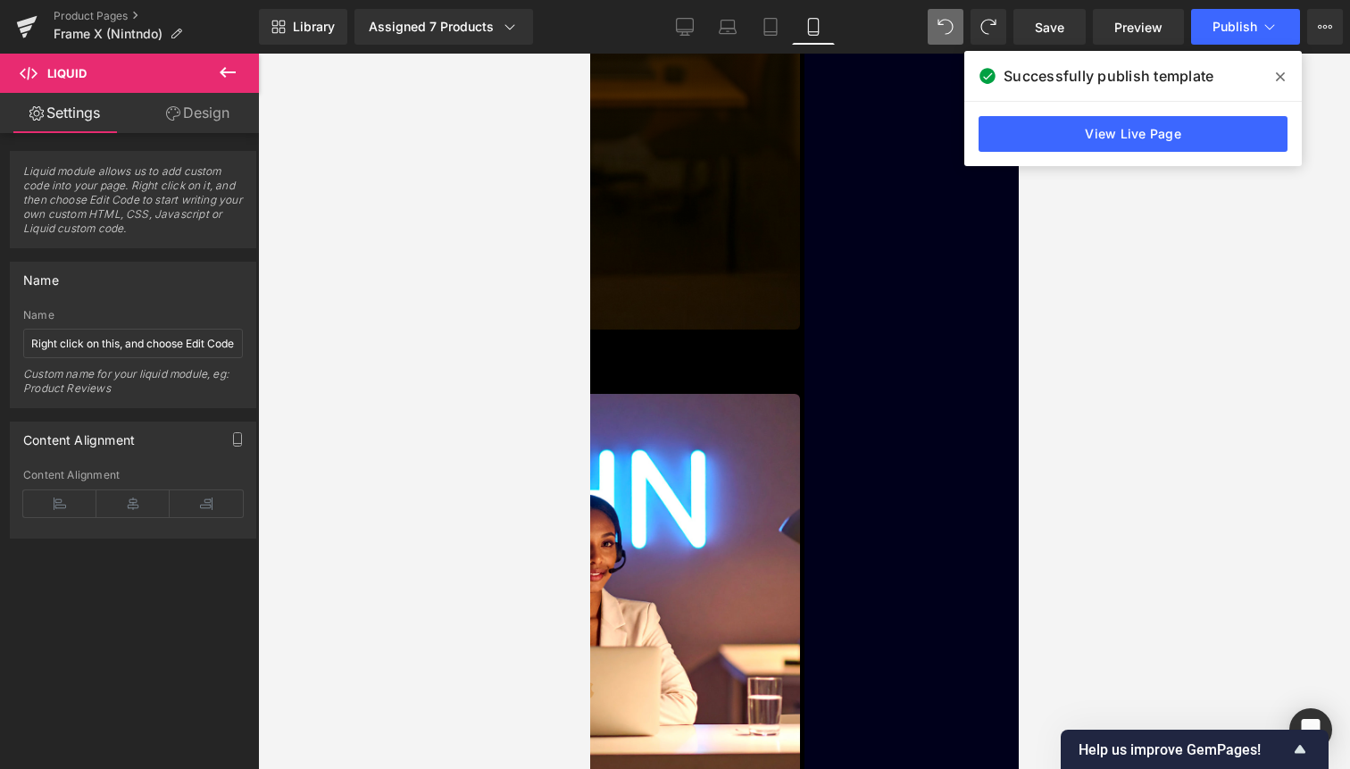
click at [216, 111] on link "Design" at bounding box center [197, 113] width 129 height 40
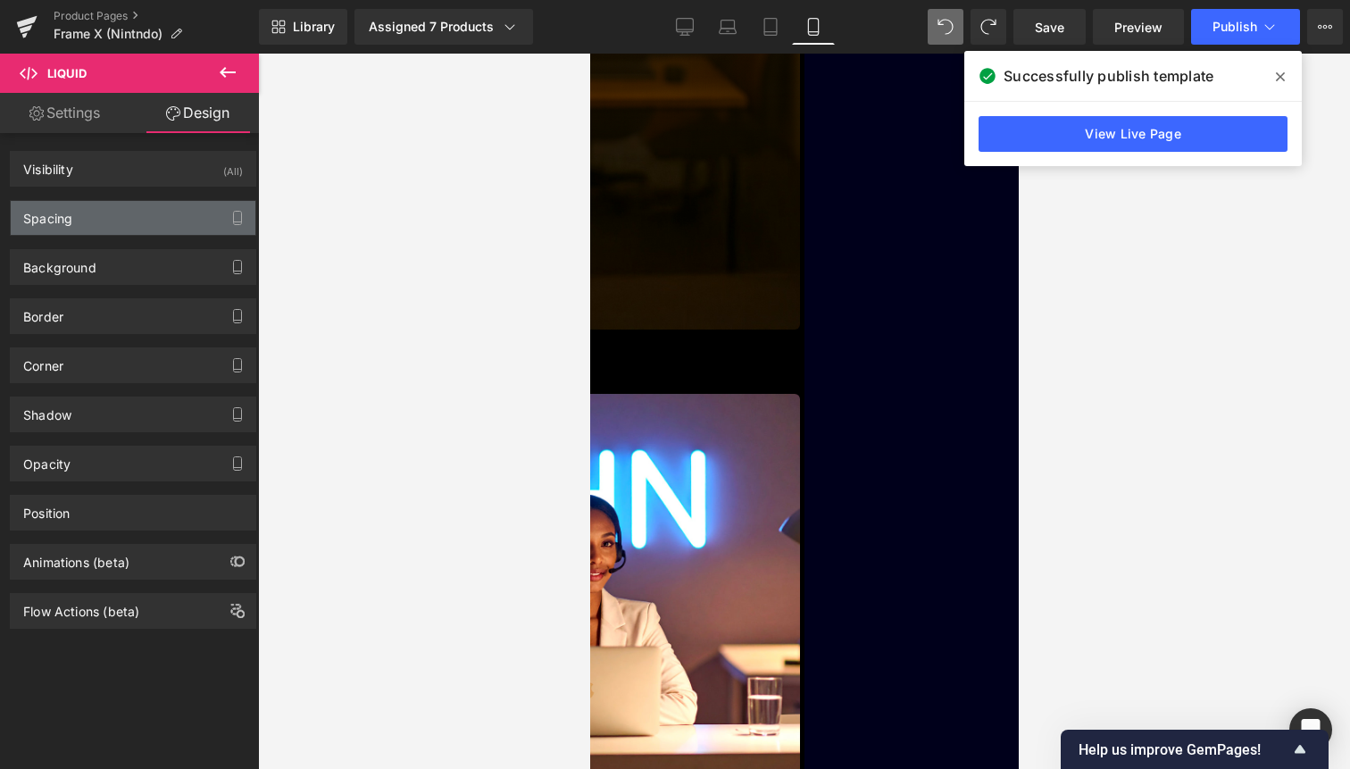
click at [154, 222] on div "Spacing" at bounding box center [133, 218] width 245 height 34
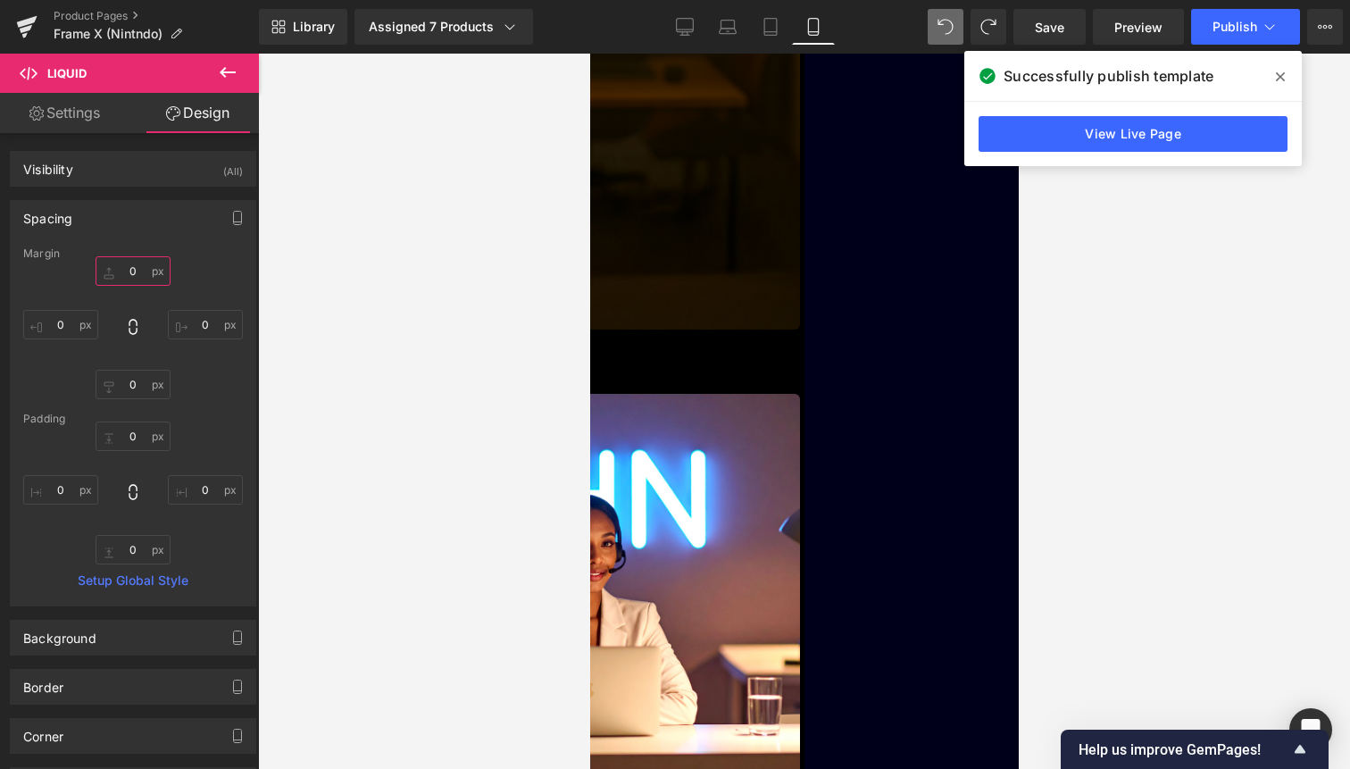
click at [139, 272] on input "0" at bounding box center [133, 270] width 75 height 29
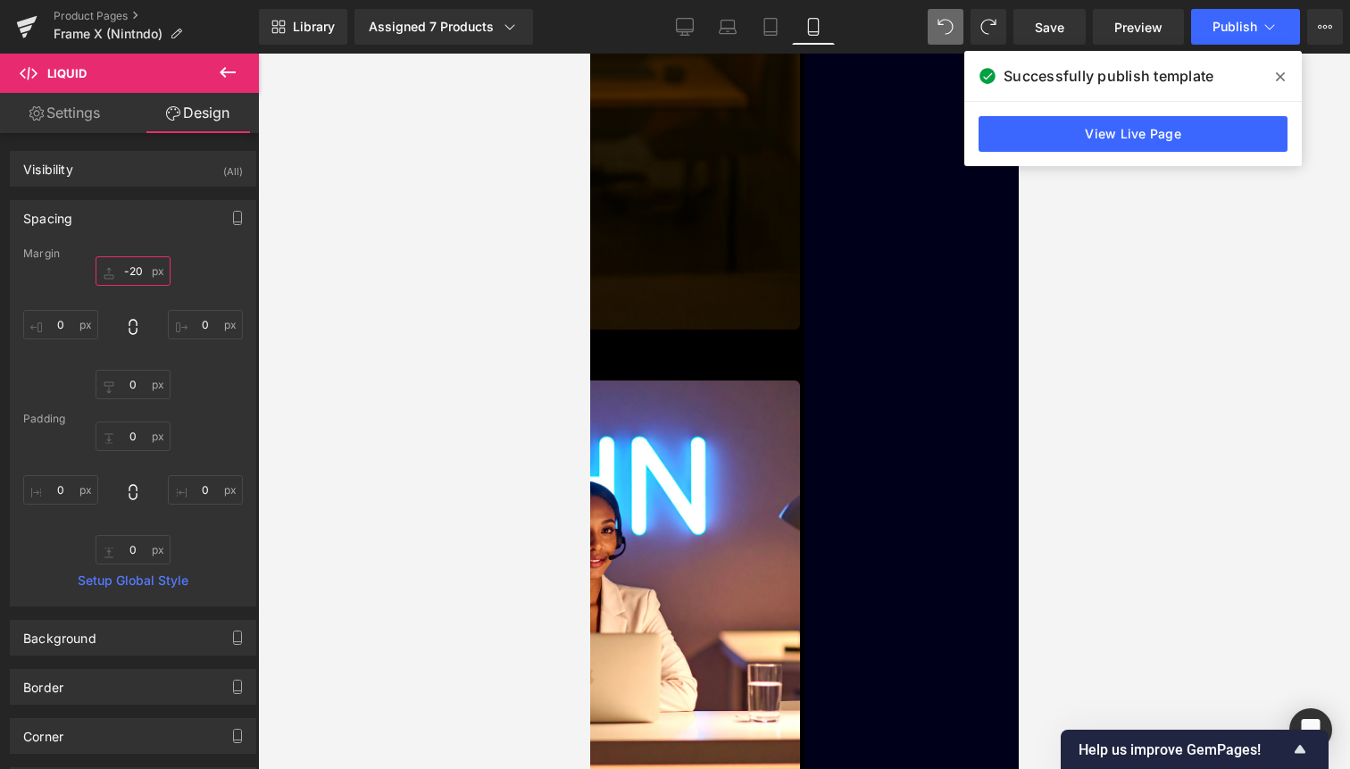
type input "-20"
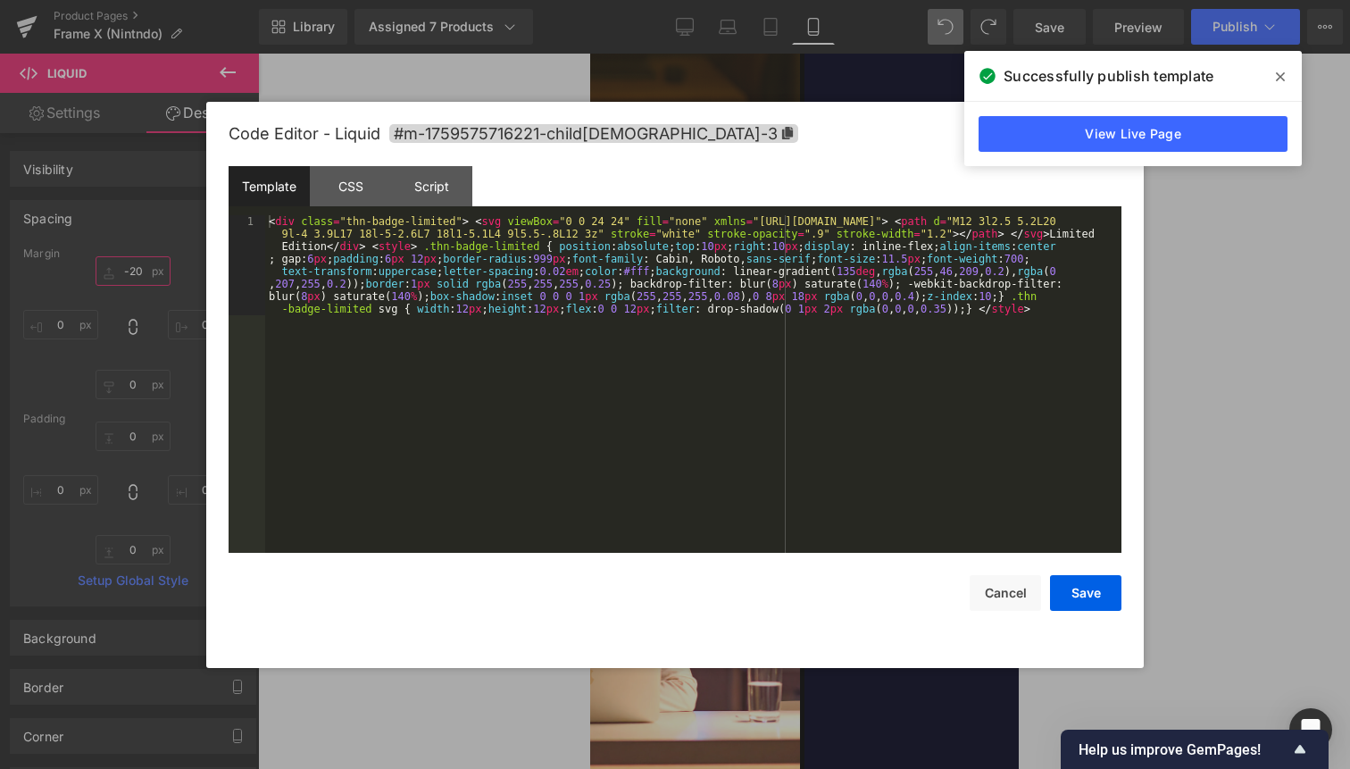
click at [719, 367] on div "Liquid" at bounding box center [590, 369] width 420 height 4
click at [670, 375] on div "< div class = "thn-badge-limited" > < svg viewBox = "0 0 24 24" fill = "none" x…" at bounding box center [693, 484] width 856 height 538
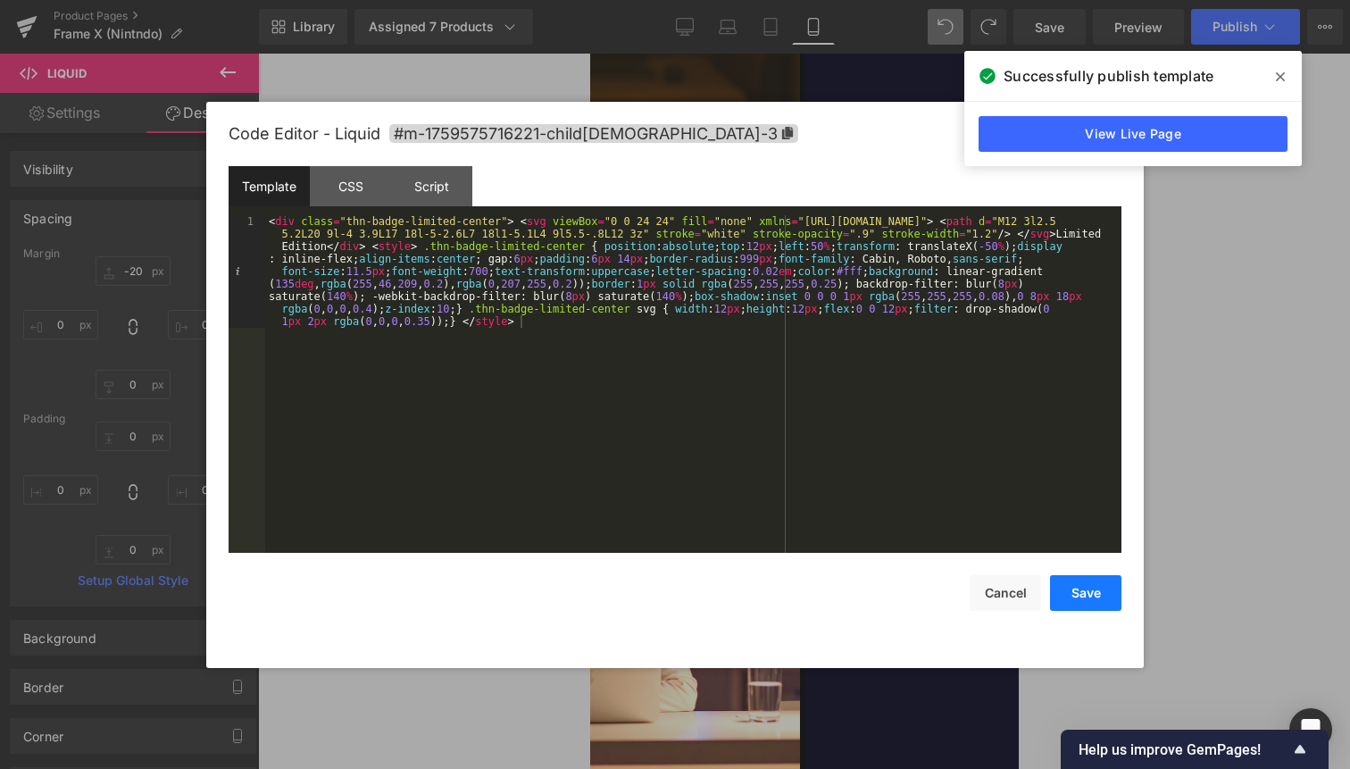
click at [1089, 607] on button "Save" at bounding box center [1085, 593] width 71 height 36
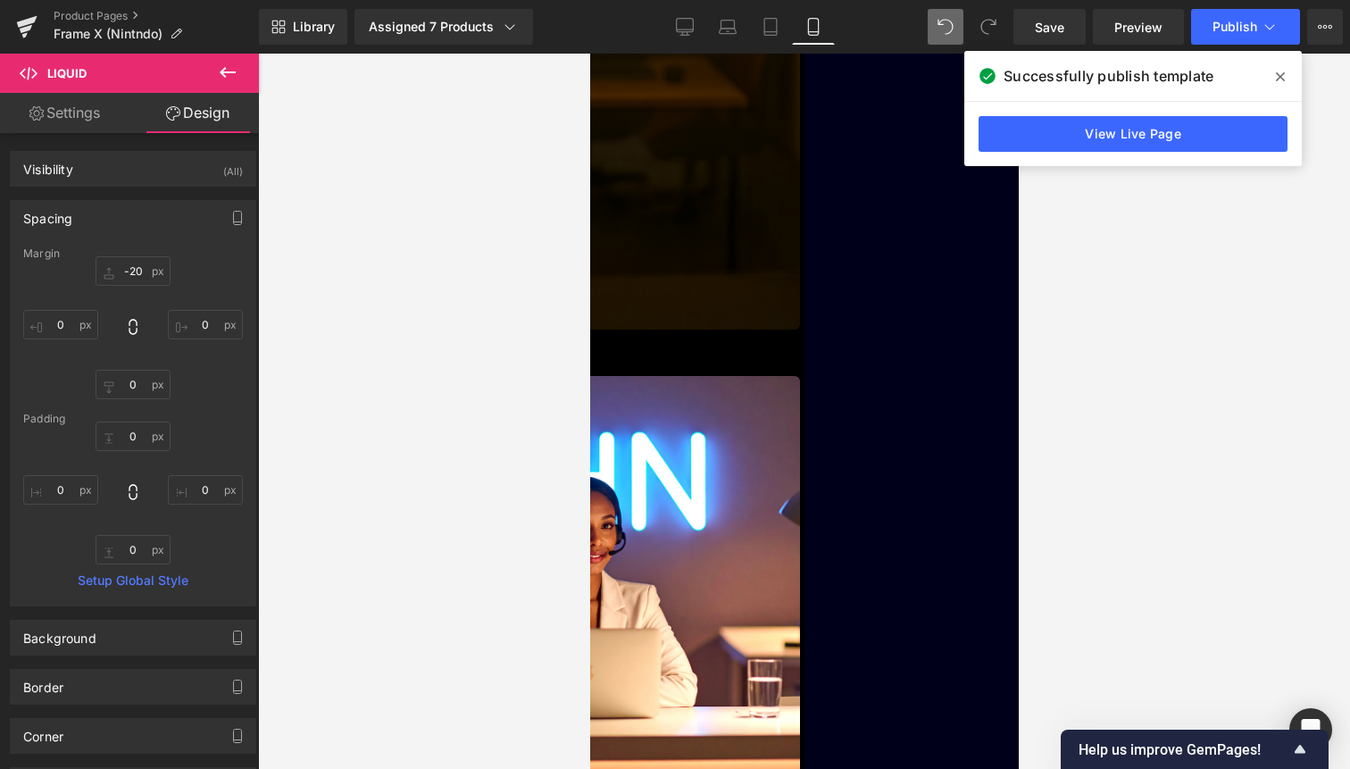
click at [1249, 46] on div "Library Assigned 7 Products Product Preview Pizza THEORY Cosmic JUMP Cursed FLW…" at bounding box center [804, 27] width 1091 height 54
click at [1257, 35] on button "Publish" at bounding box center [1245, 27] width 109 height 36
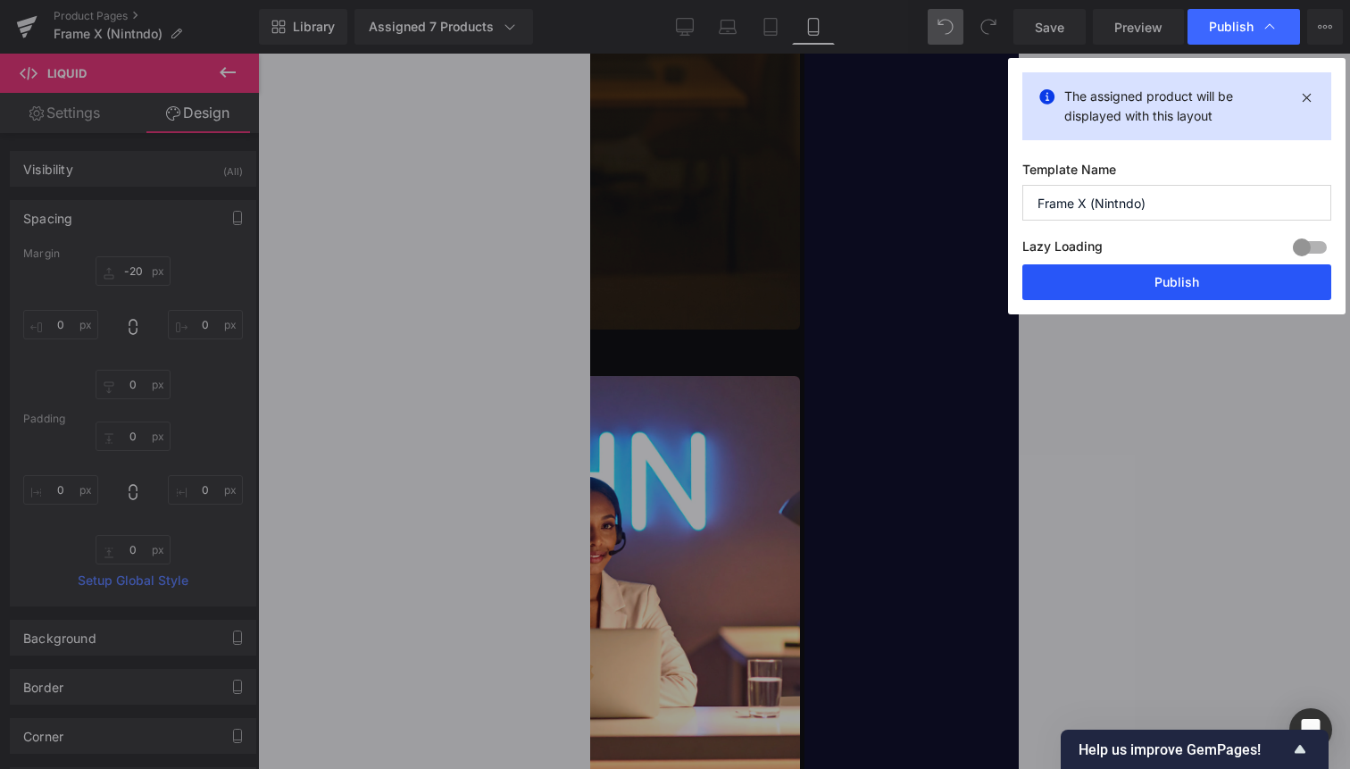
click at [1225, 270] on button "Publish" at bounding box center [1177, 282] width 309 height 36
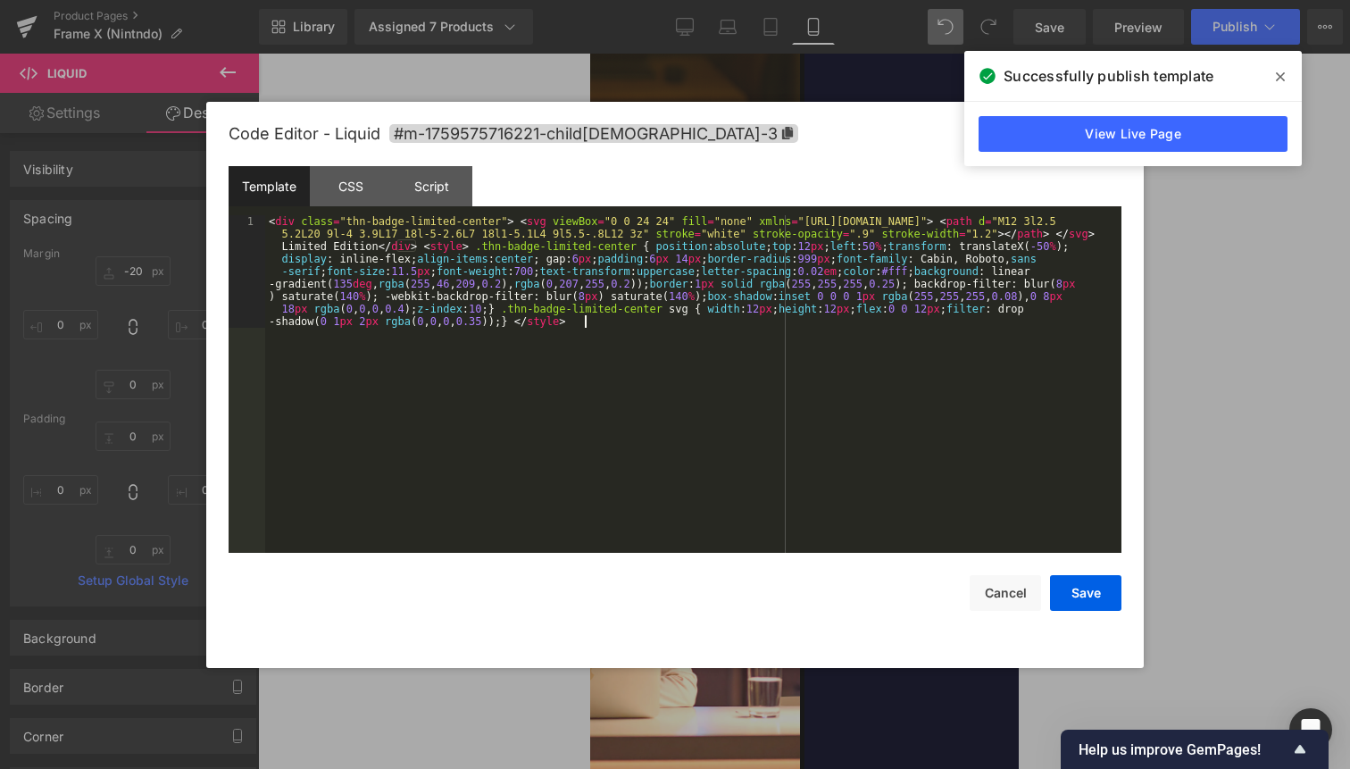
click at [710, 468] on div "< div class = "thn-badge-limited-center" > < svg viewBox = "0 0 24 24" fill = "…" at bounding box center [693, 496] width 856 height 563
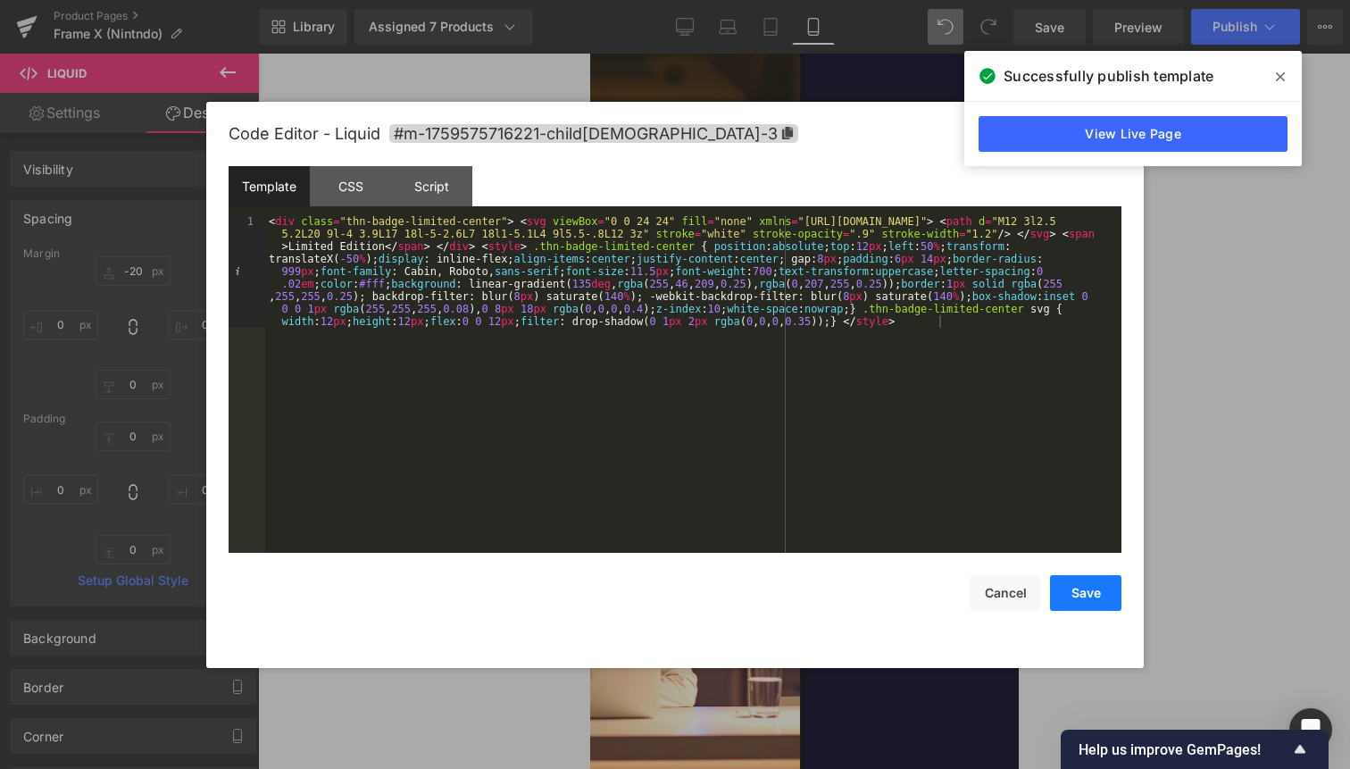
click at [1090, 607] on button "Save" at bounding box center [1085, 593] width 71 height 36
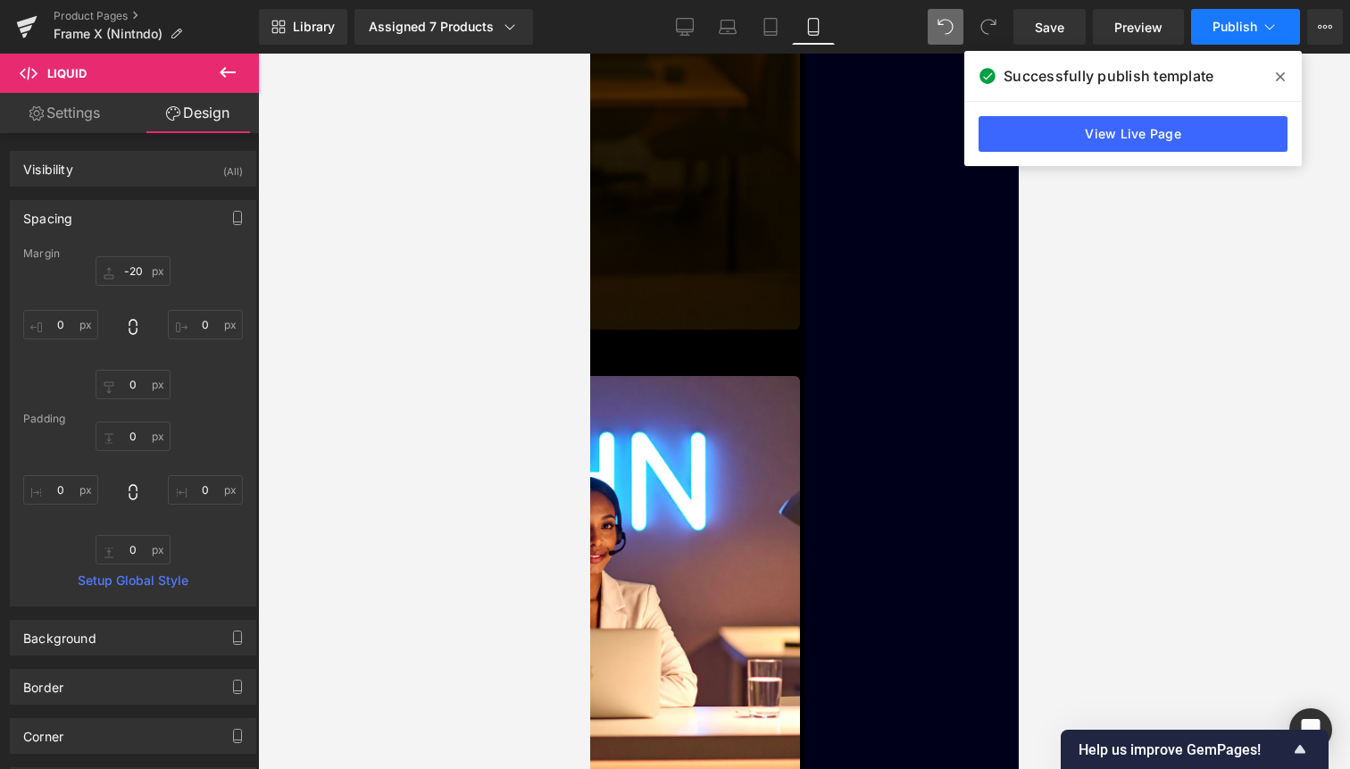
click at [1245, 23] on span "Publish" at bounding box center [1235, 27] width 45 height 14
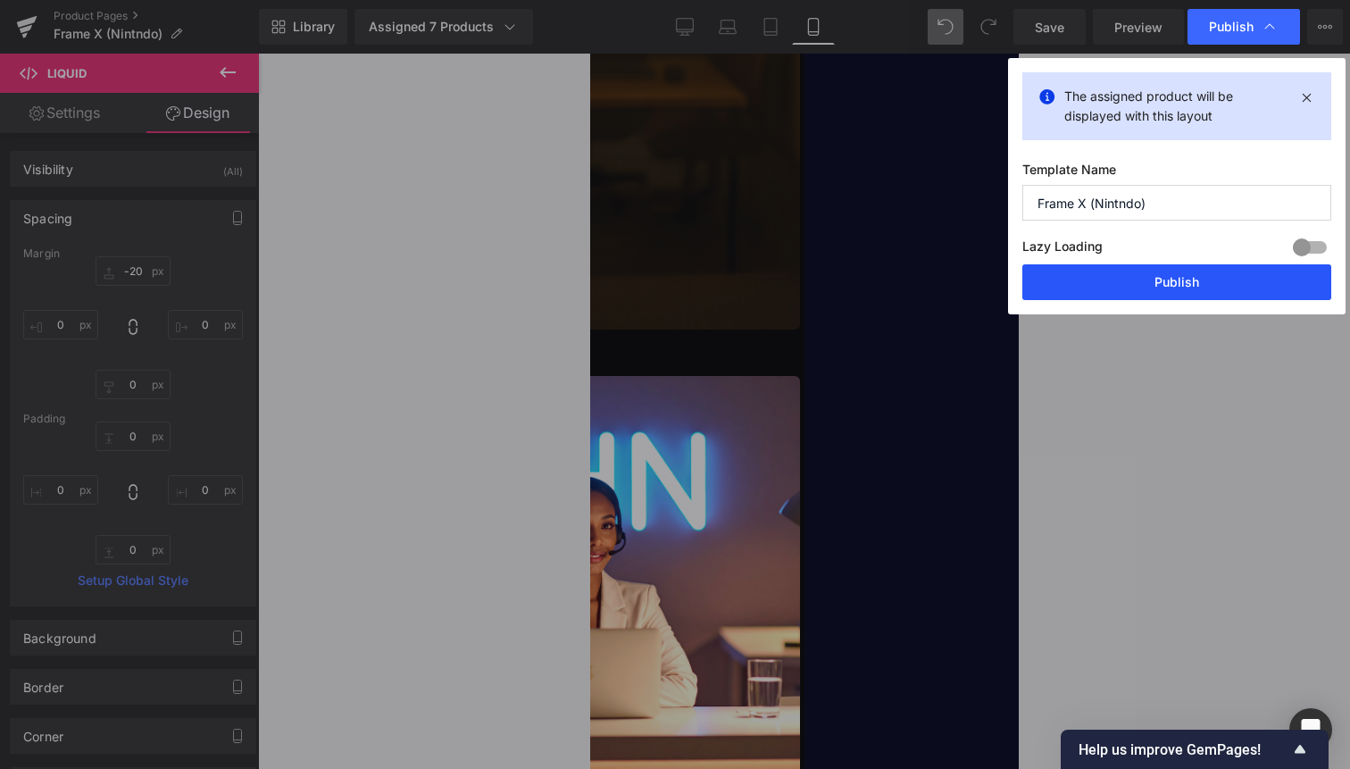
click at [1174, 280] on button "Publish" at bounding box center [1177, 282] width 309 height 36
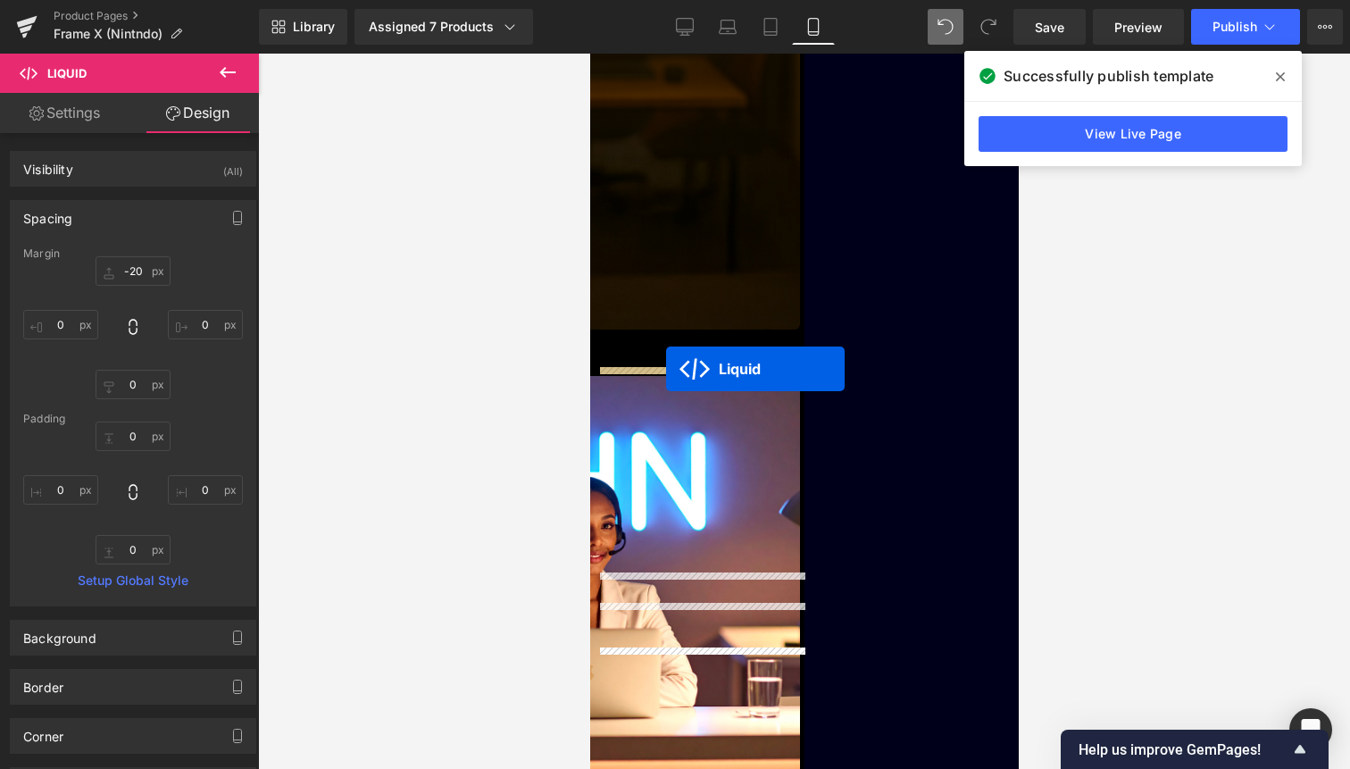
drag, startPoint x: 650, startPoint y: 647, endPoint x: 665, endPoint y: 369, distance: 279.0
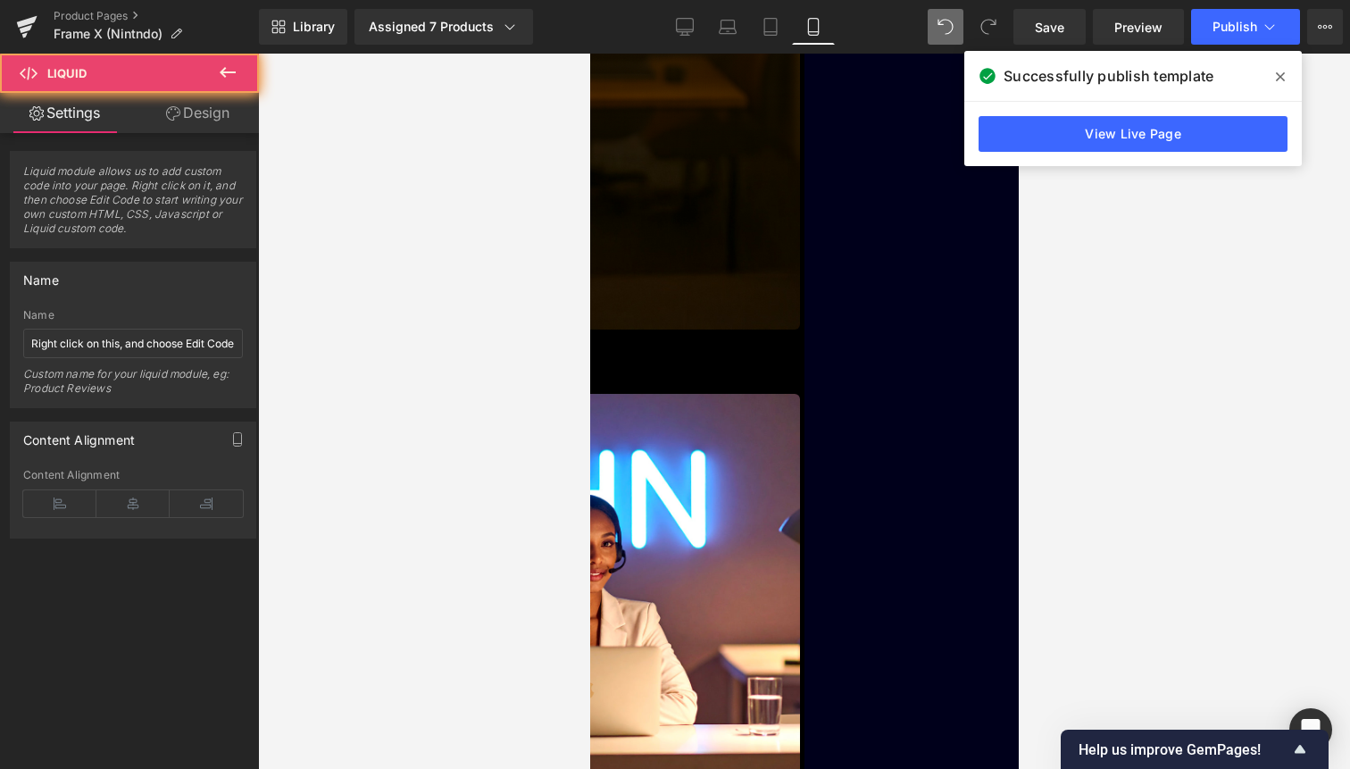
scroll to position [3498, 0]
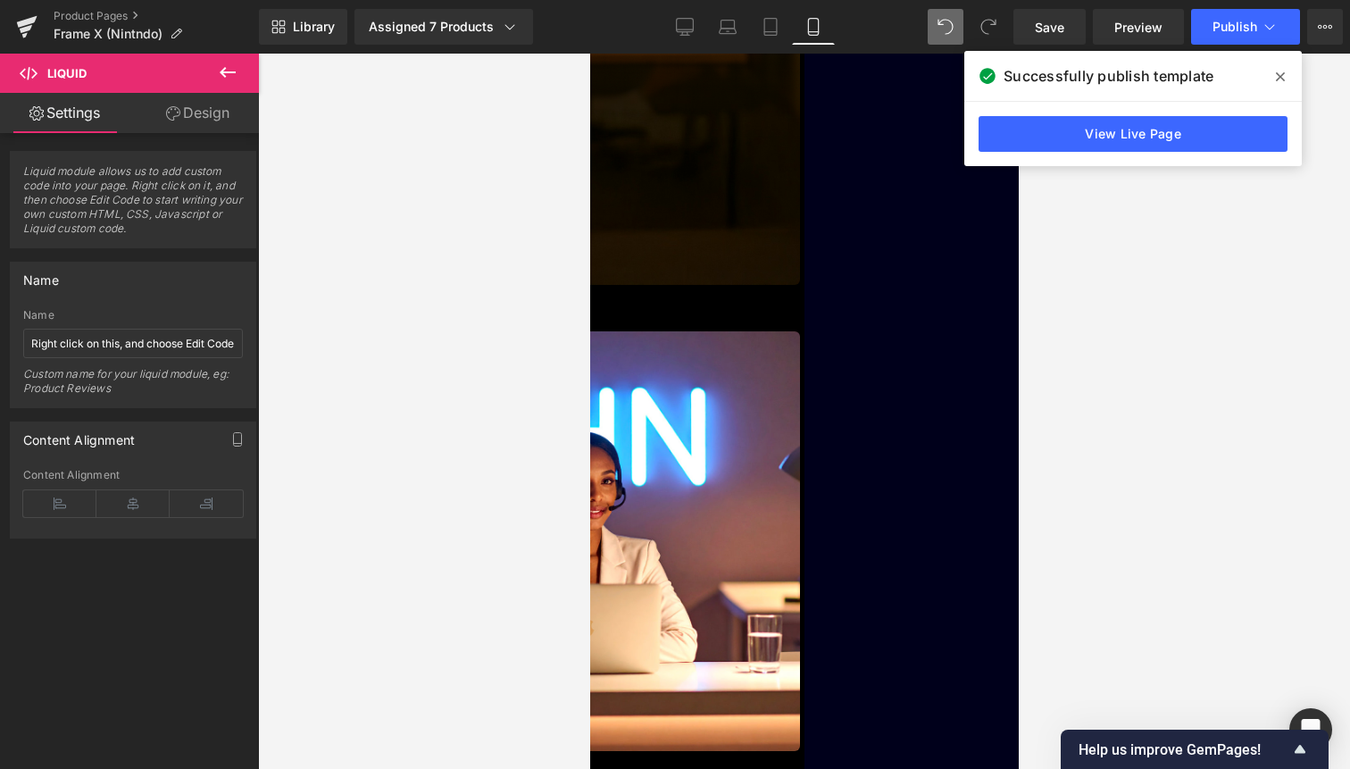
click at [1249, 46] on div "Library Assigned 7 Products Product Preview Pizza THEORY Cosmic JUMP Cursed FLW…" at bounding box center [804, 27] width 1091 height 54
click at [1257, 29] on button "Publish" at bounding box center [1245, 27] width 109 height 36
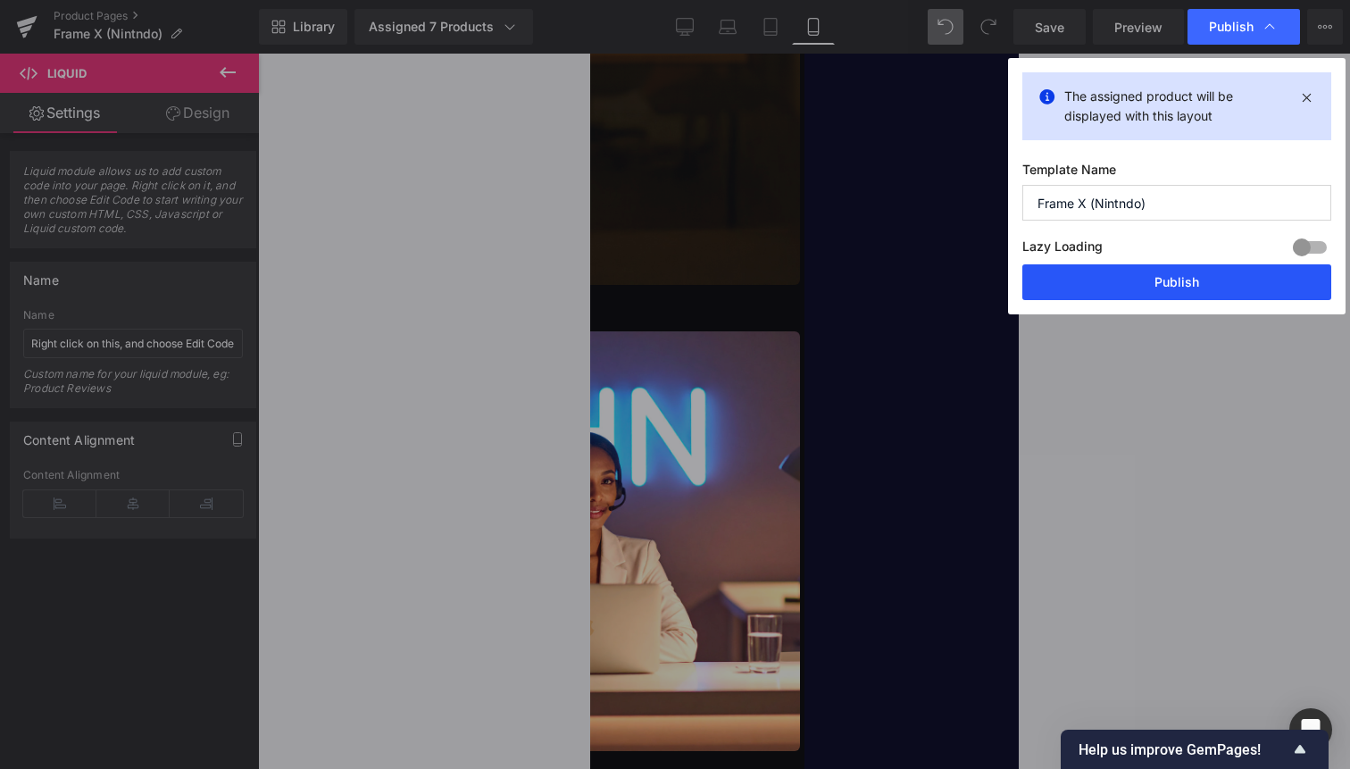
click at [1223, 280] on button "Publish" at bounding box center [1177, 282] width 309 height 36
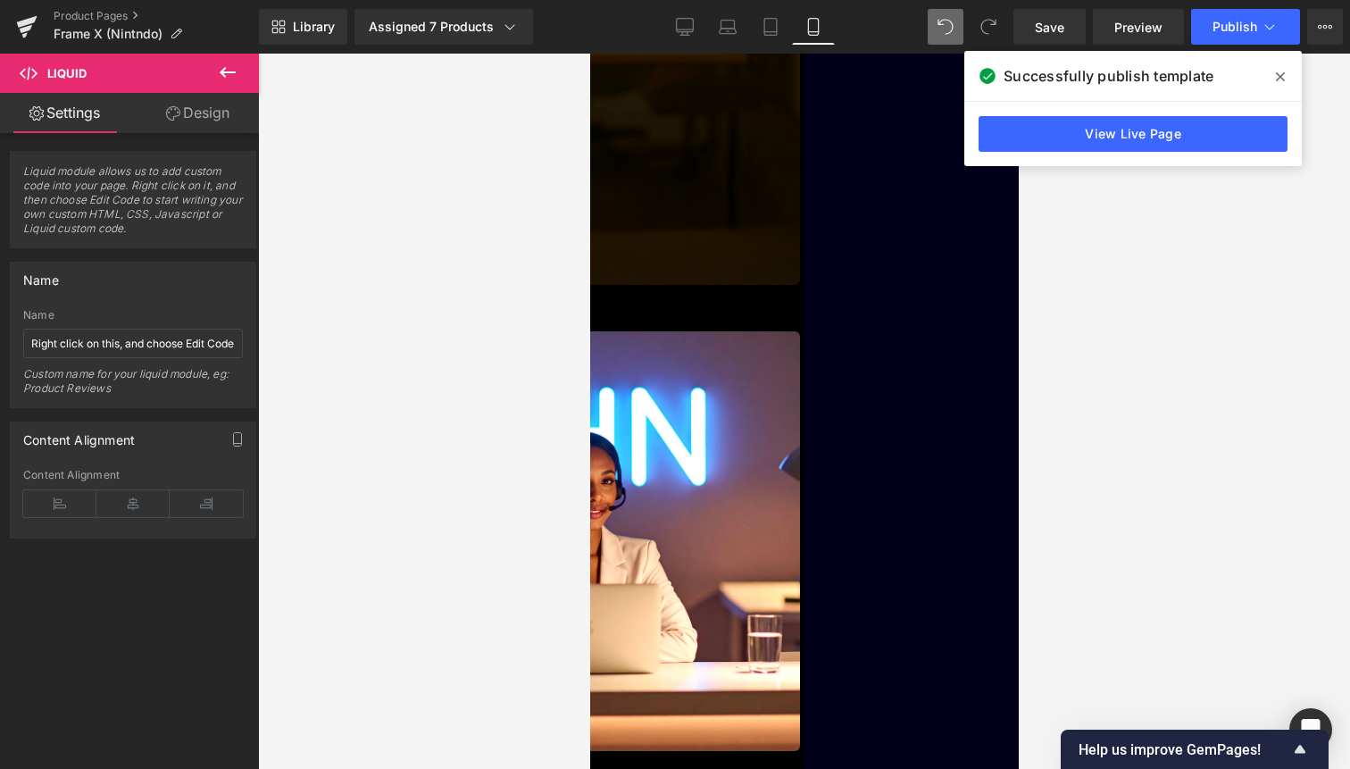
click at [589, 54] on span "Liquid" at bounding box center [589, 54] width 0 height 0
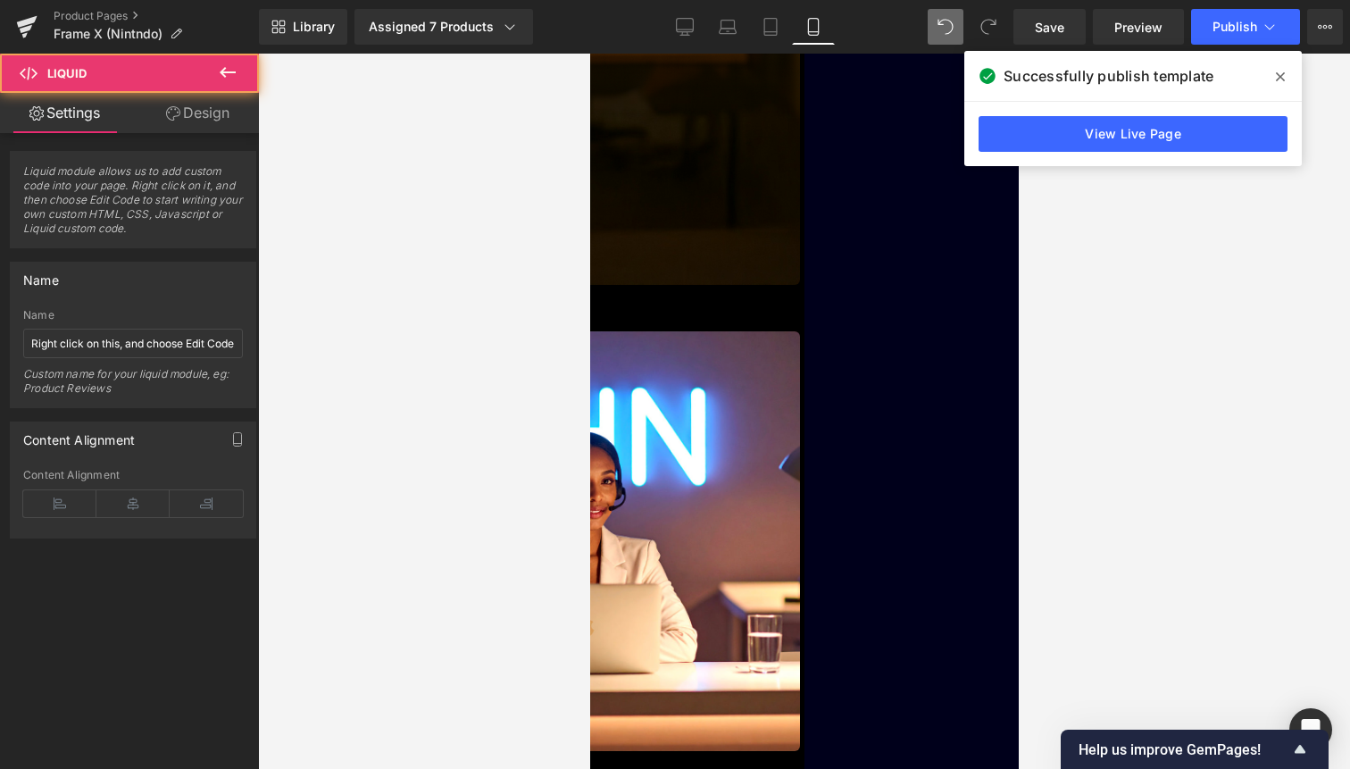
click at [233, 125] on link "Design" at bounding box center [197, 113] width 129 height 40
click at [0, 0] on div "Spacing" at bounding box center [0, 0] width 0 height 0
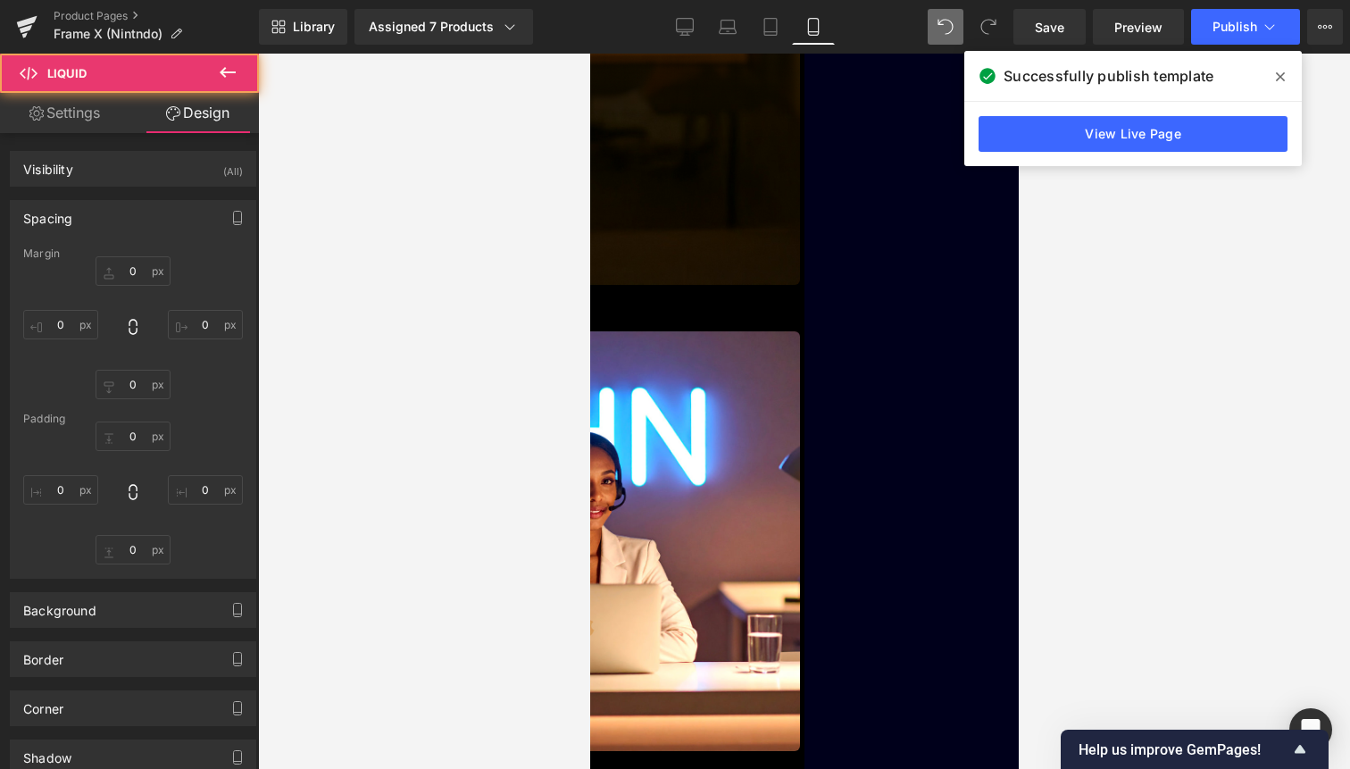
type input "-20"
type input "0"
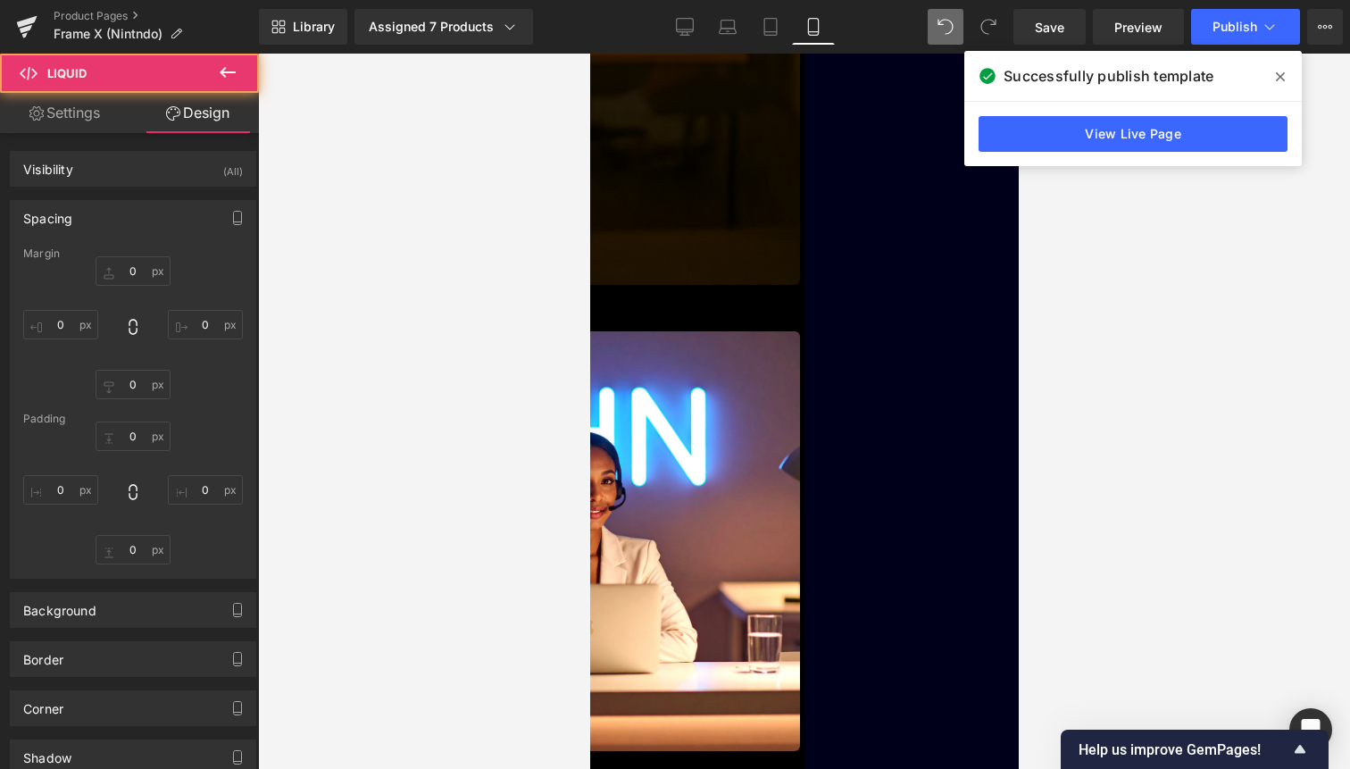
type input "0"
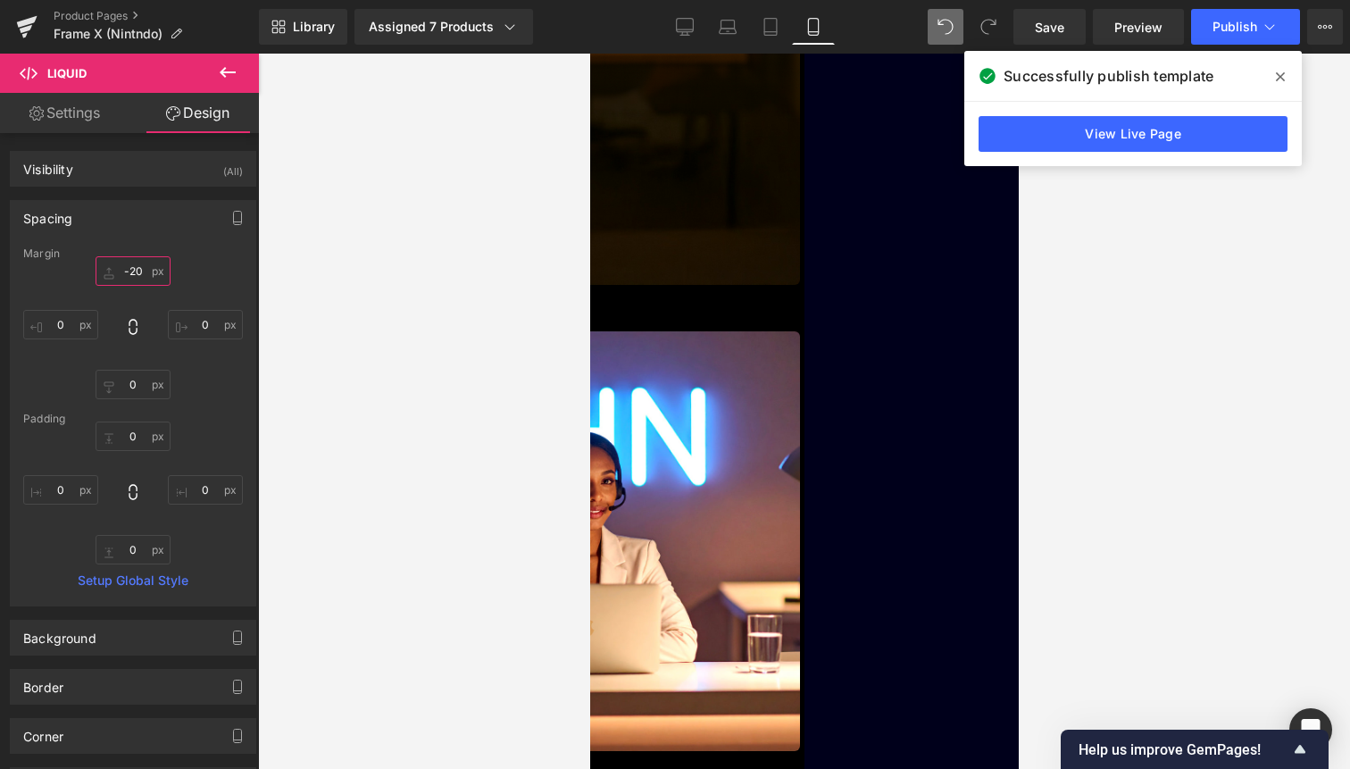
click at [138, 276] on input "-20" at bounding box center [133, 270] width 75 height 29
click at [134, 392] on input "0" at bounding box center [133, 384] width 75 height 29
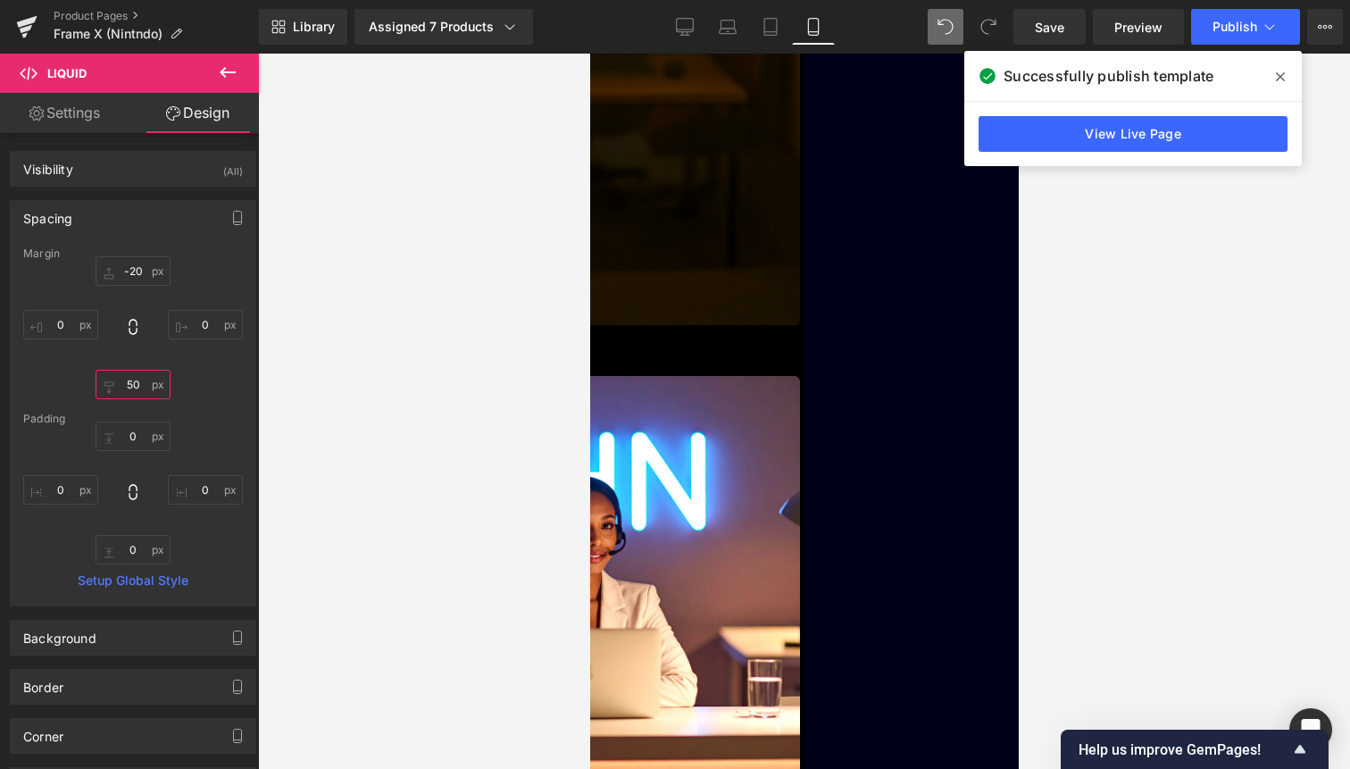
scroll to position [3543, 0]
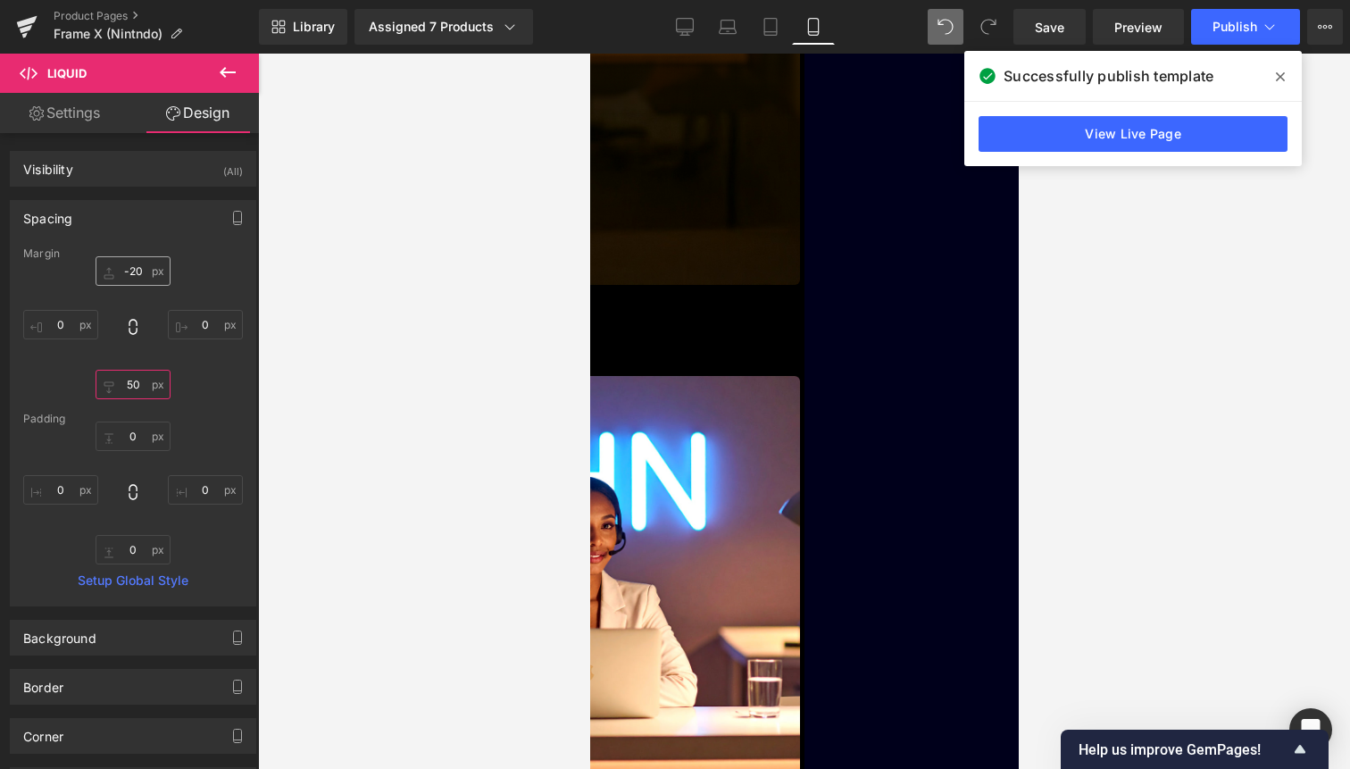
type input "50"
click at [142, 273] on input "-20" at bounding box center [133, 270] width 75 height 29
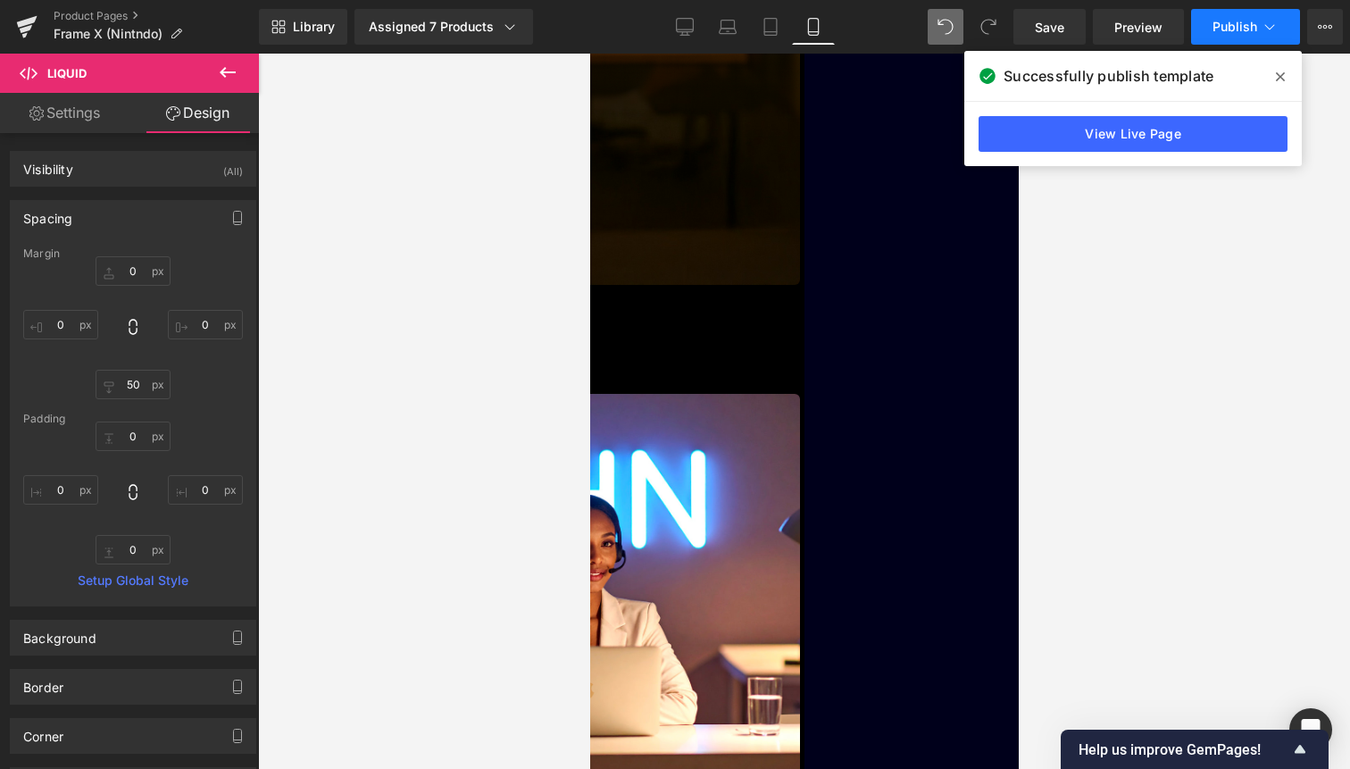
click at [1268, 27] on icon at bounding box center [1270, 26] width 10 height 5
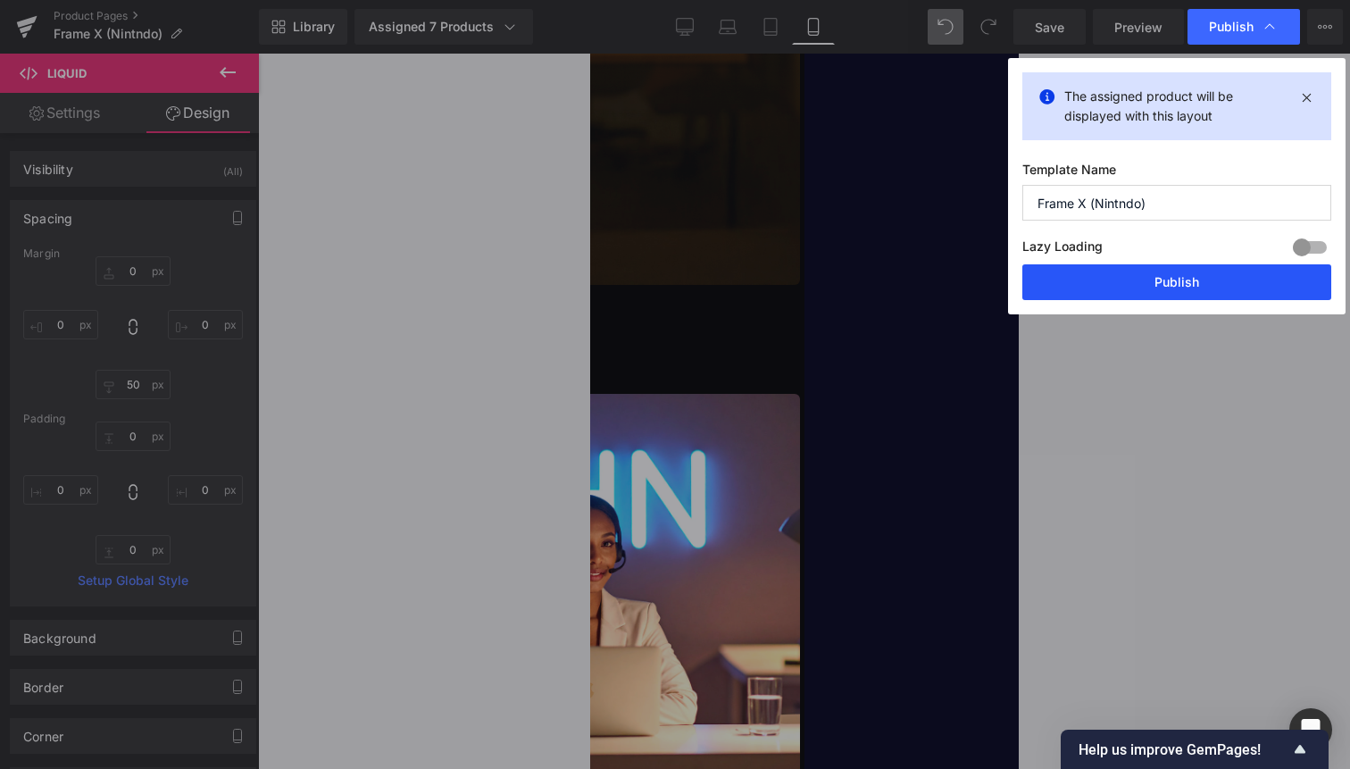
click at [1174, 289] on button "Publish" at bounding box center [1177, 282] width 309 height 36
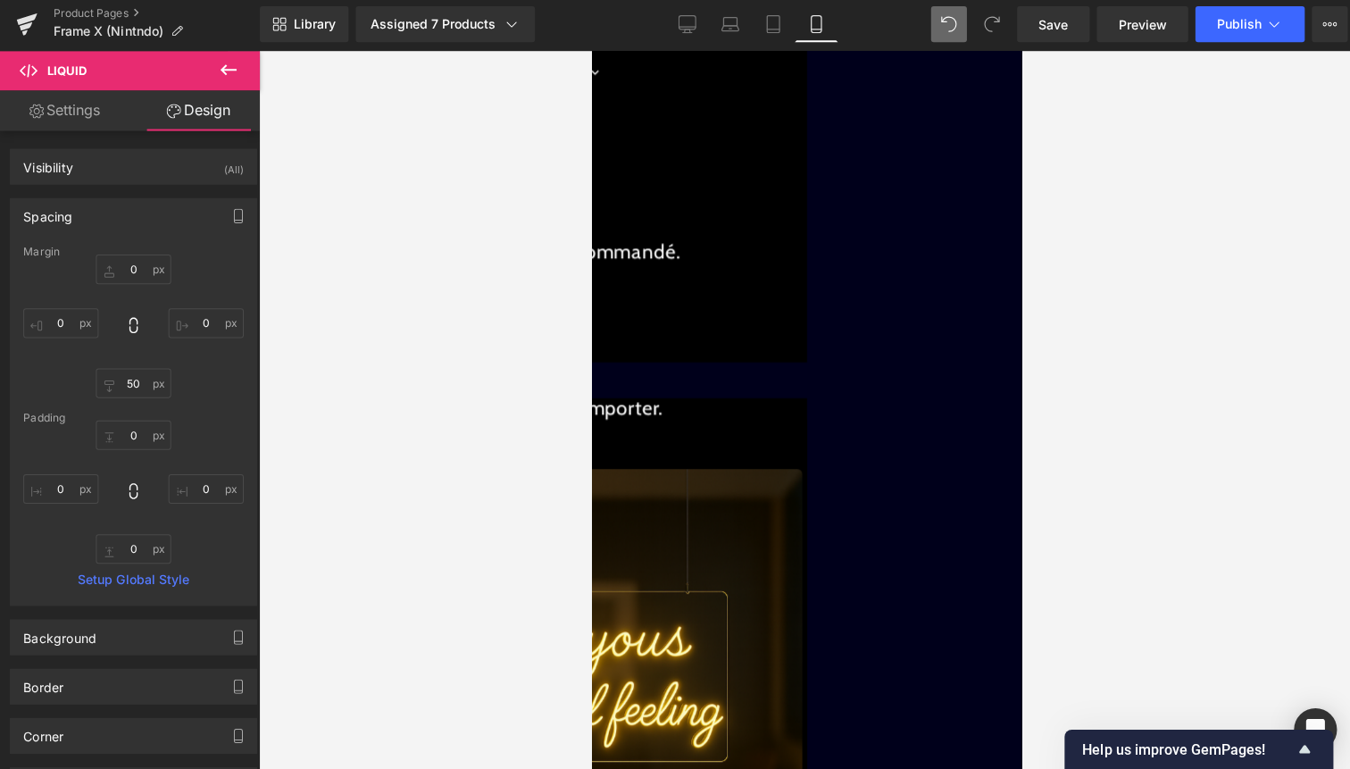
scroll to position [0, 0]
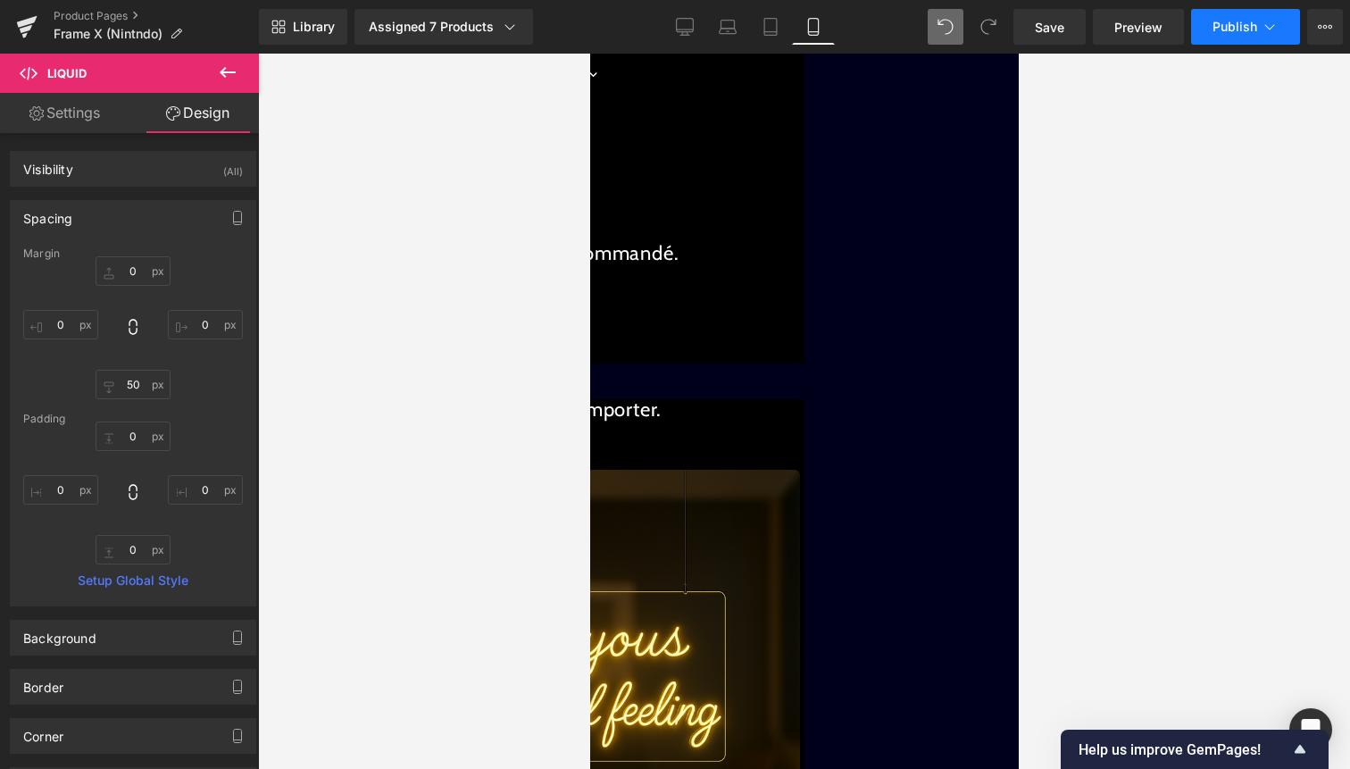
click at [1221, 26] on span "Publish" at bounding box center [1235, 27] width 45 height 14
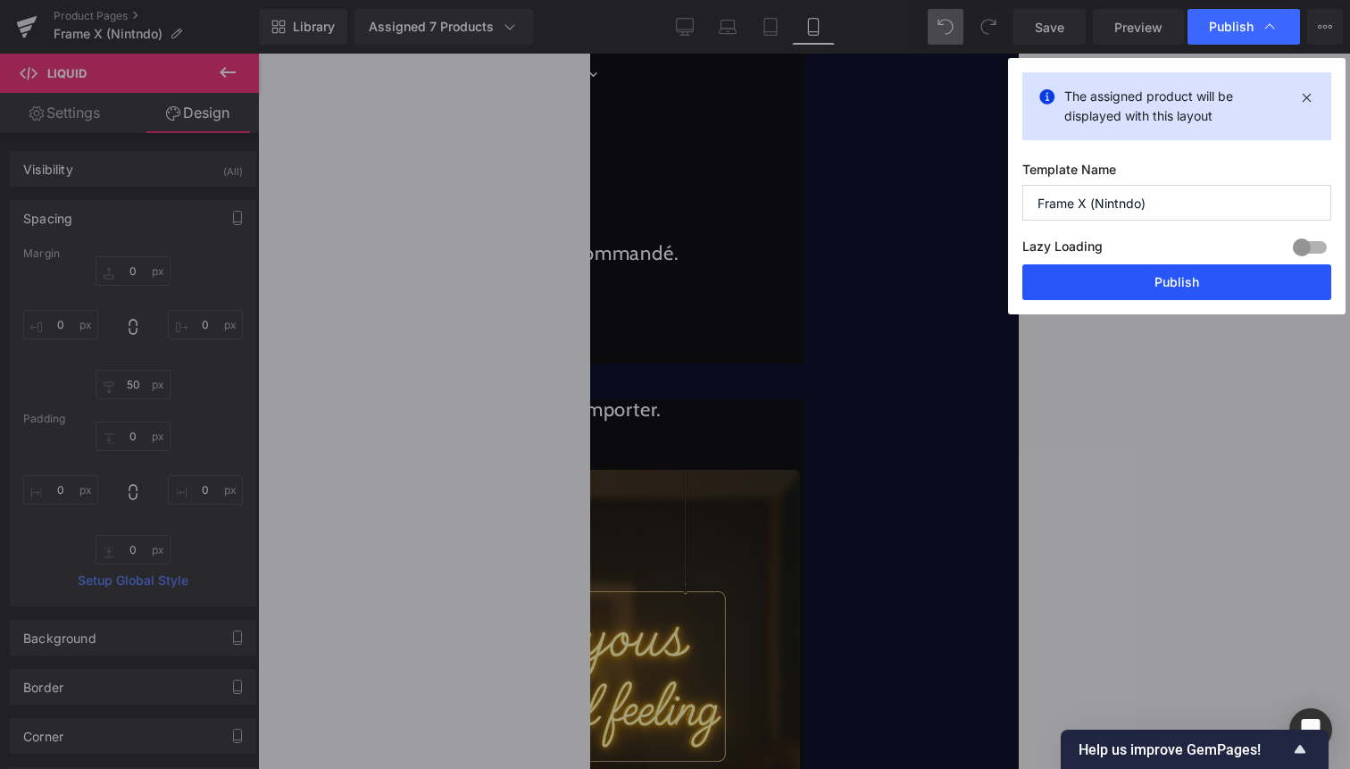
click at [1270, 273] on button "Publish" at bounding box center [1177, 282] width 309 height 36
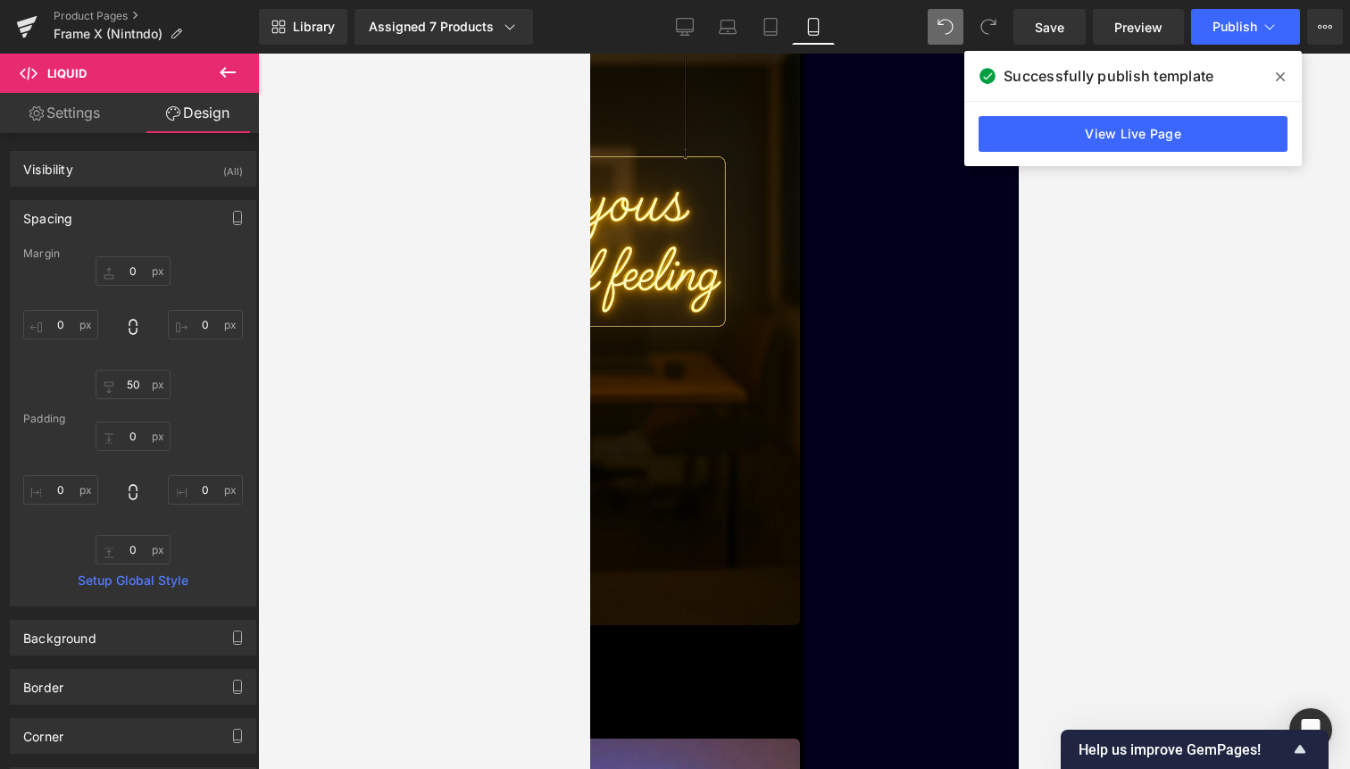
scroll to position [3235, 0]
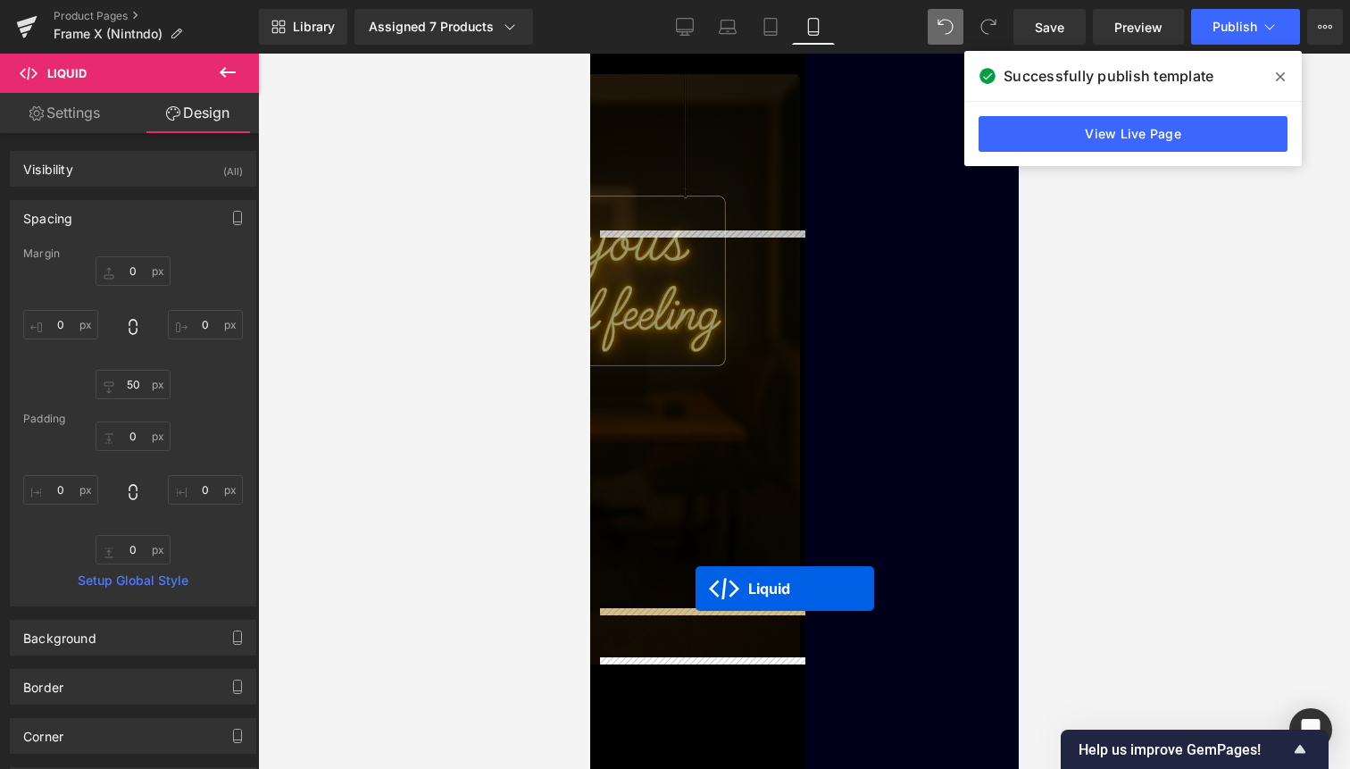
drag, startPoint x: 693, startPoint y: 267, endPoint x: 694, endPoint y: 592, distance: 325.1
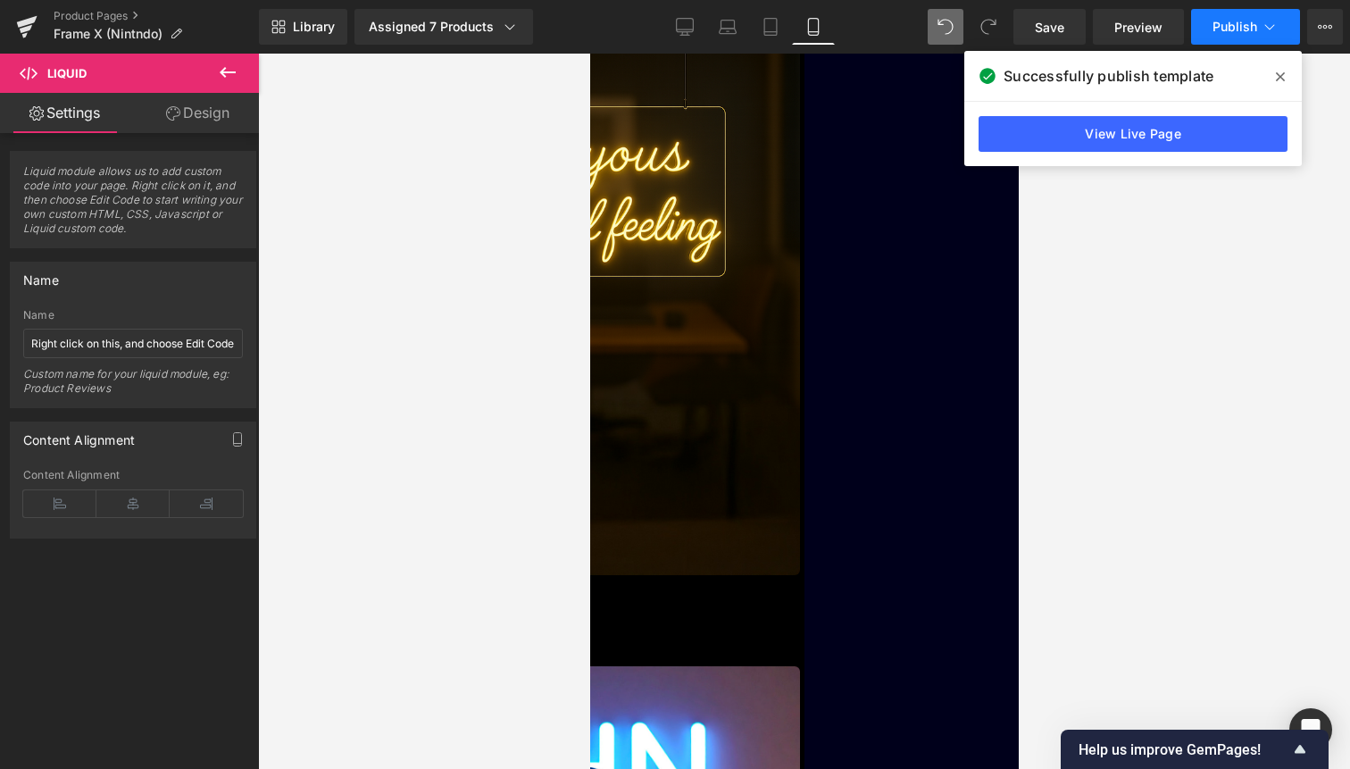
click at [1224, 38] on button "Publish" at bounding box center [1245, 27] width 109 height 36
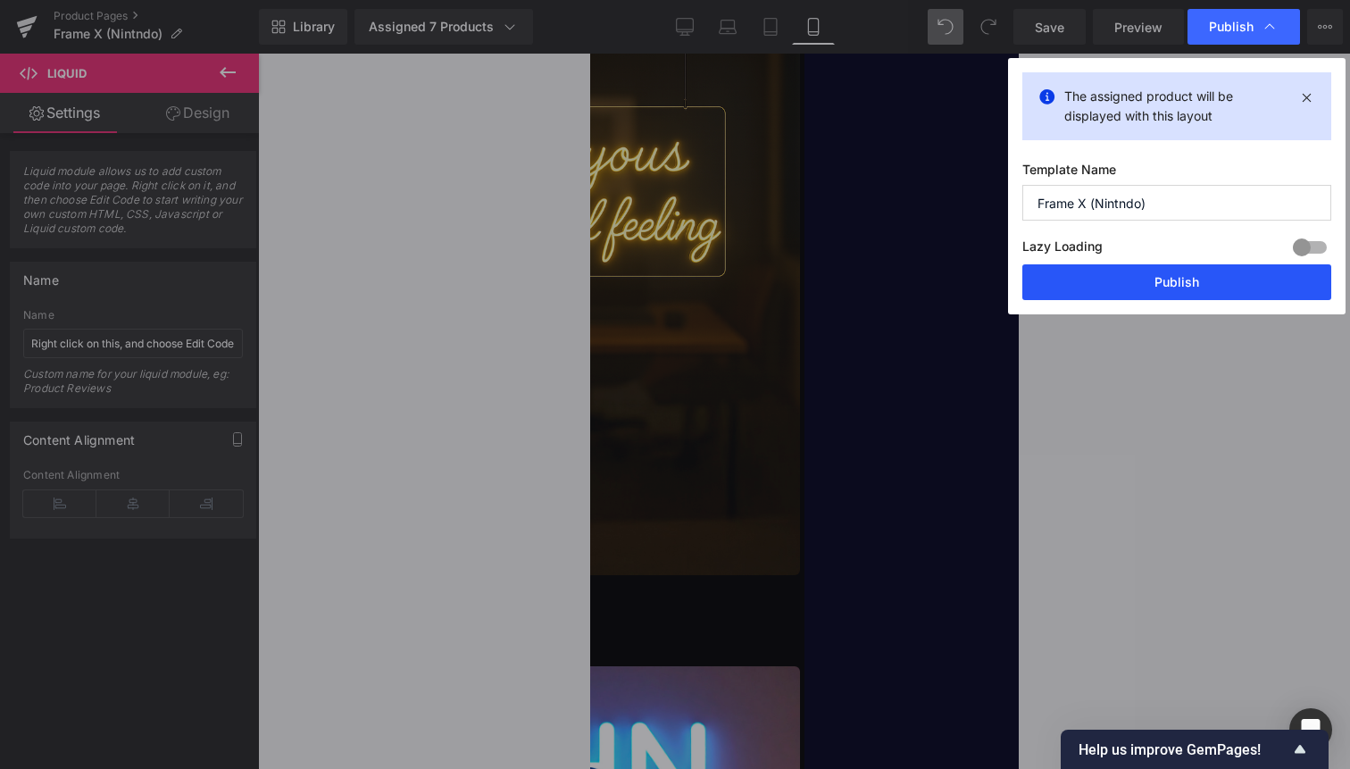
click at [1151, 288] on button "Publish" at bounding box center [1177, 282] width 309 height 36
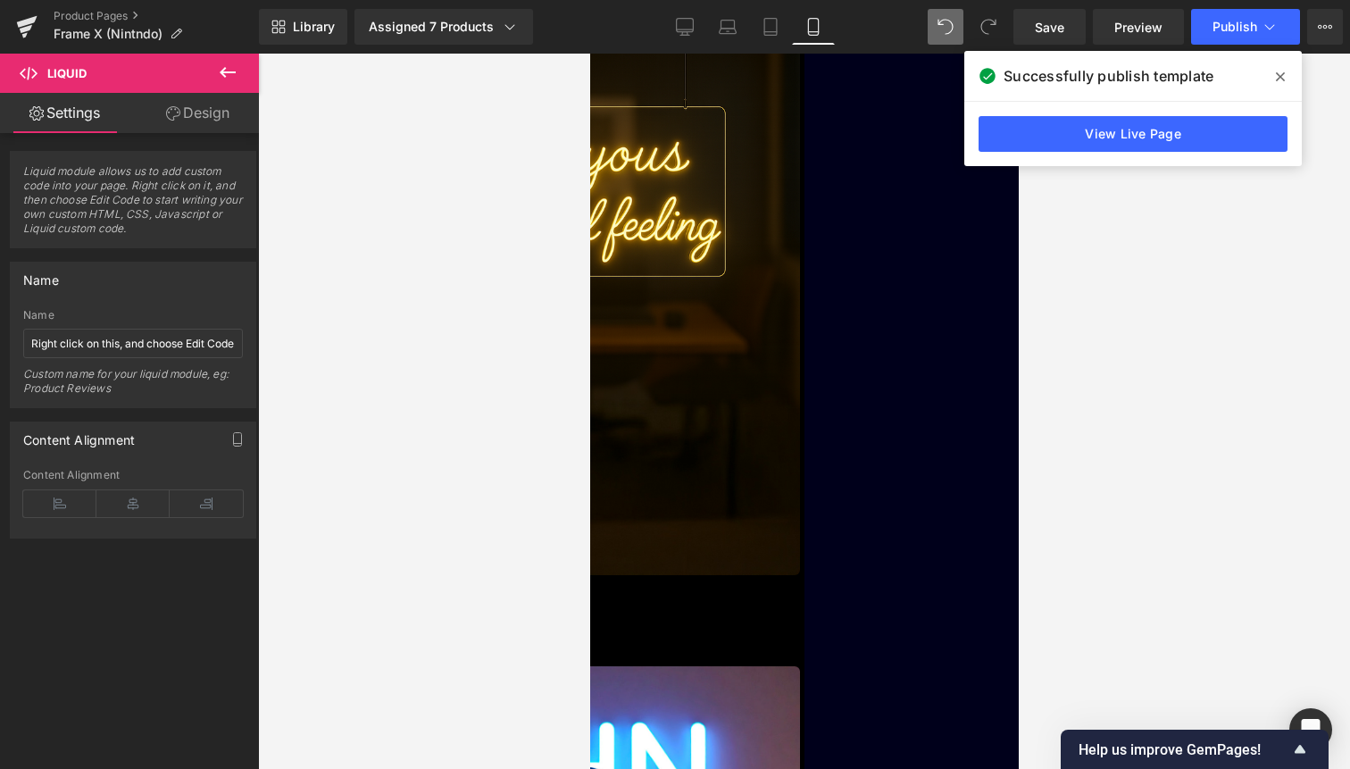
click at [718, 582] on div "Liquid" at bounding box center [590, 582] width 420 height 0
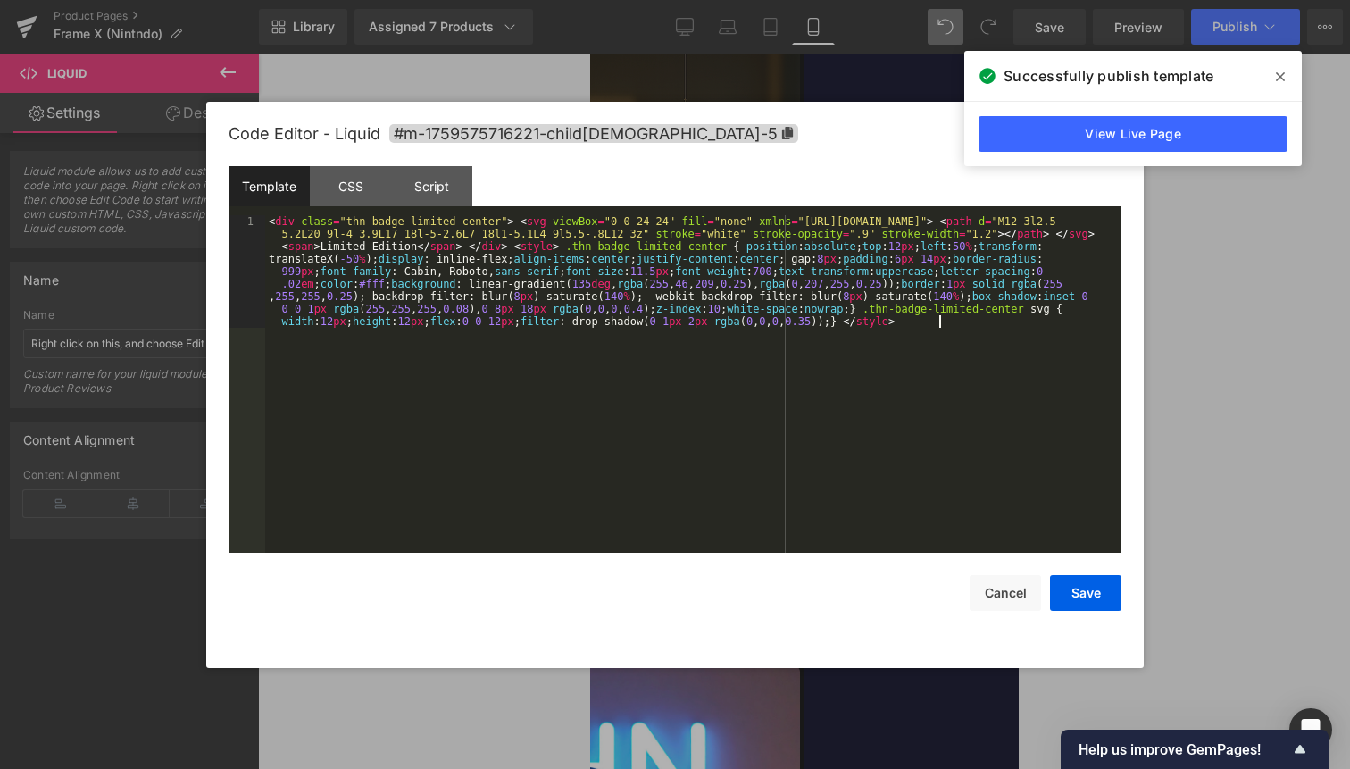
click at [709, 425] on div "< div class = "thn-badge-limited-center" > < svg viewBox = "0 0 24 24" fill = "…" at bounding box center [693, 496] width 856 height 563
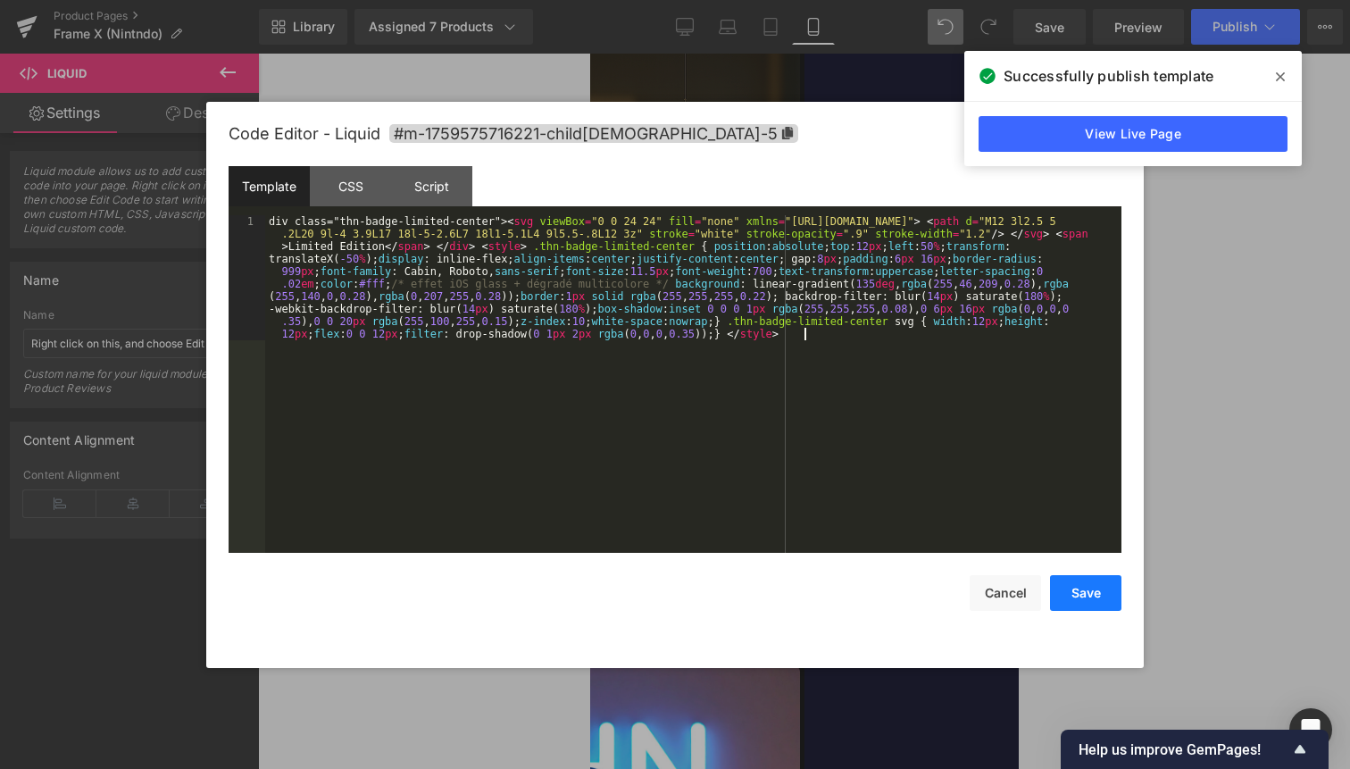
click at [1075, 602] on button "Save" at bounding box center [1085, 593] width 71 height 36
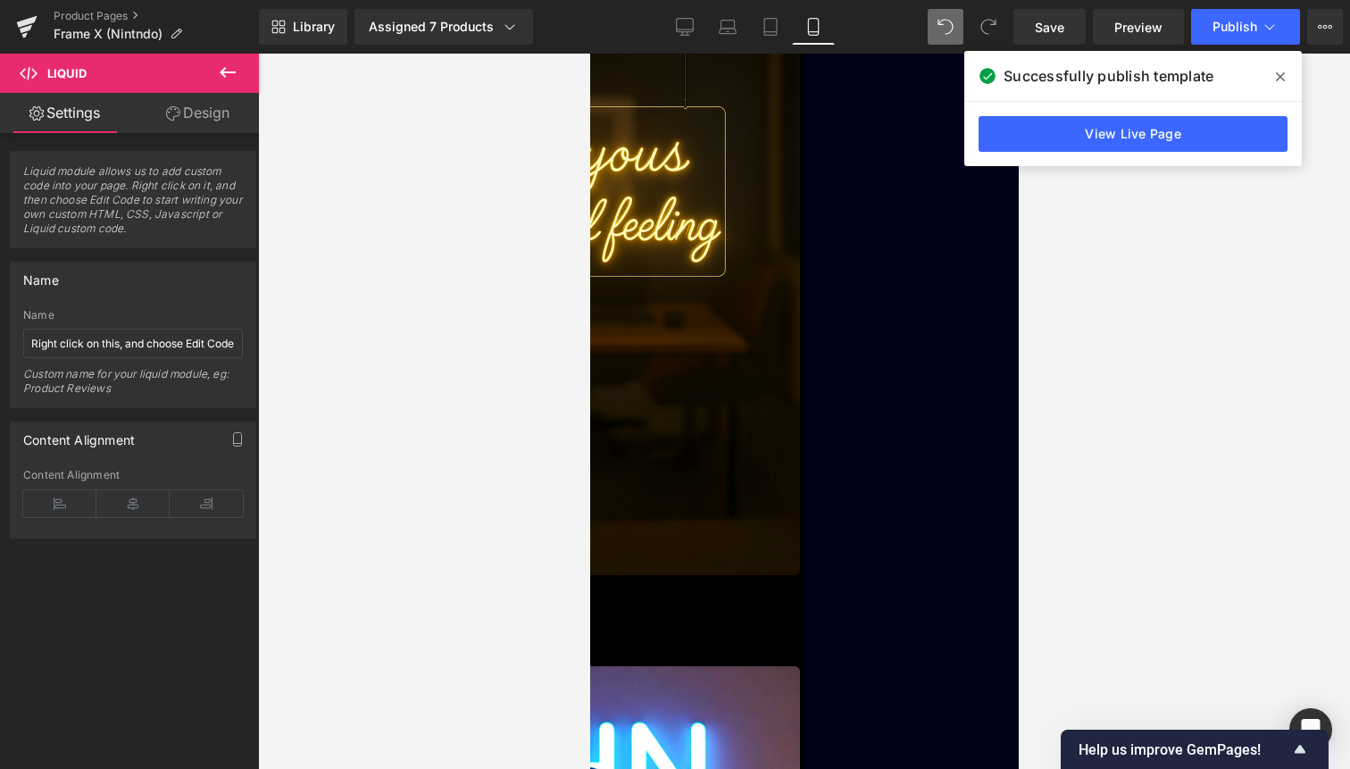
click at [715, 582] on div "Liquid" at bounding box center [590, 582] width 420 height 0
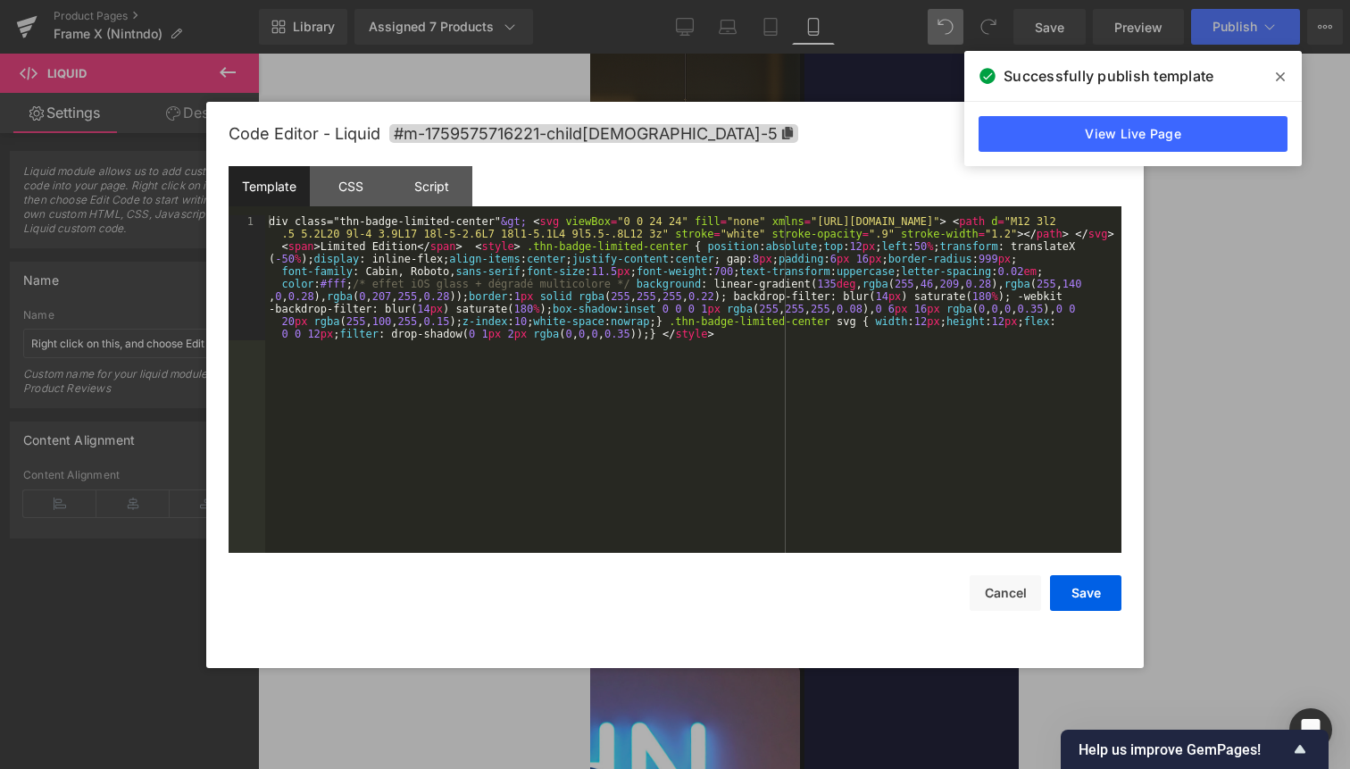
click at [668, 431] on div "div class="thn-badge-limited-center" &gt; < svg viewBox = "0 0 24 24" fill = "n…" at bounding box center [693, 509] width 856 height 588
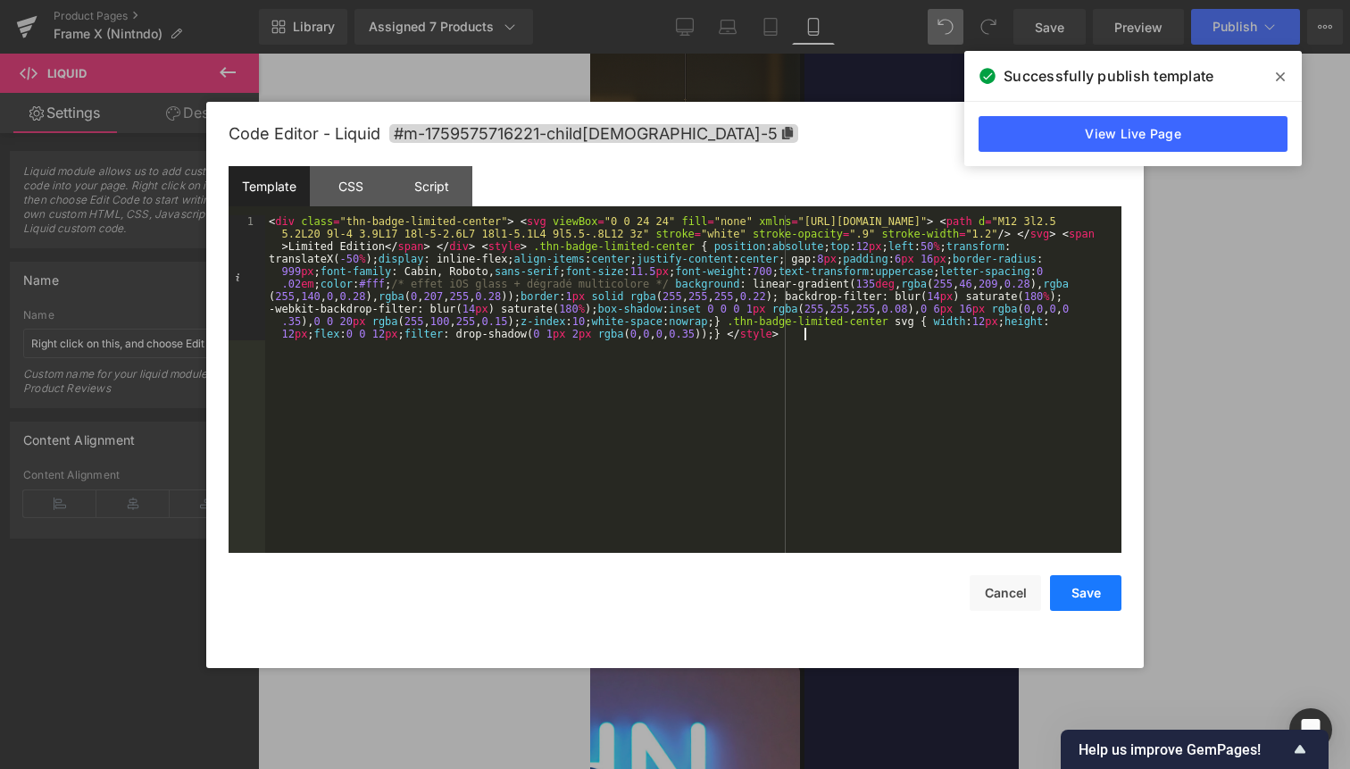
click at [1061, 609] on button "Save" at bounding box center [1085, 593] width 71 height 36
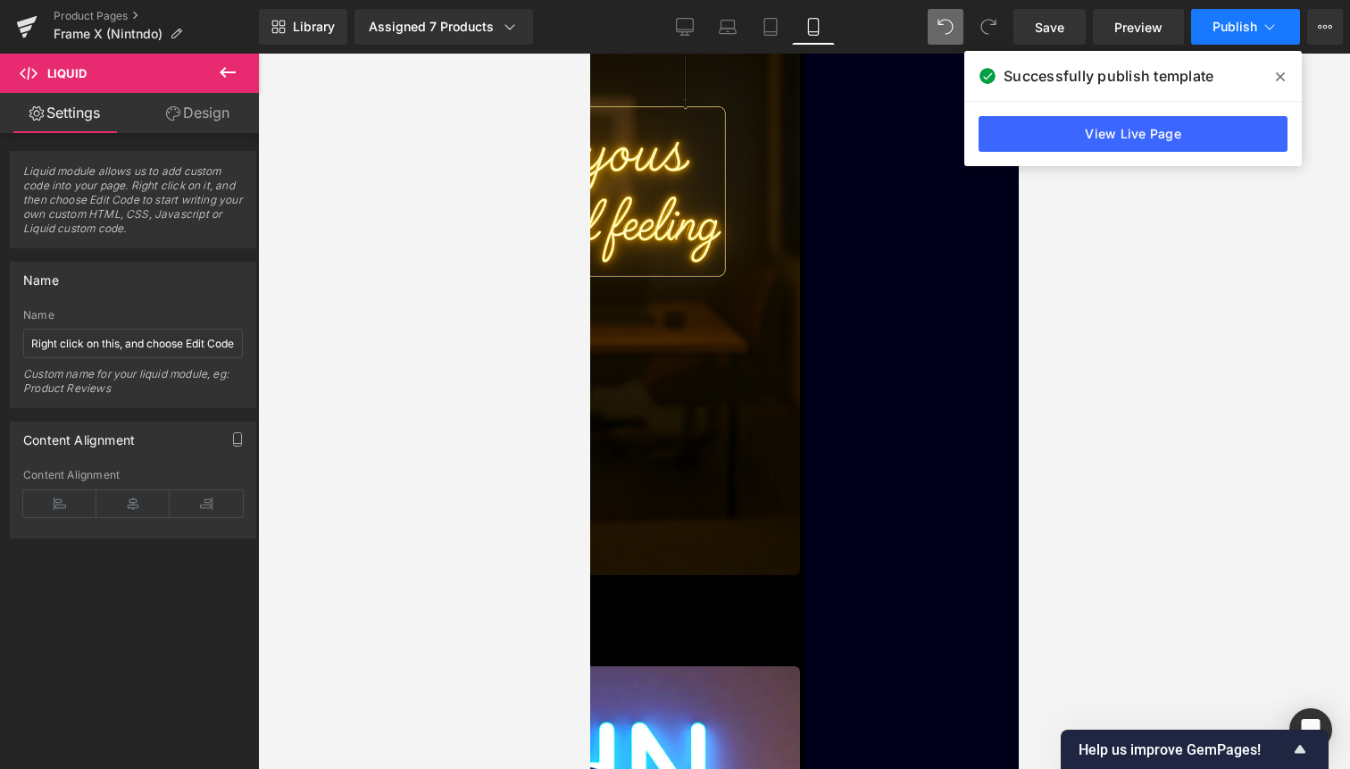
click at [1239, 29] on span "Publish" at bounding box center [1235, 27] width 45 height 14
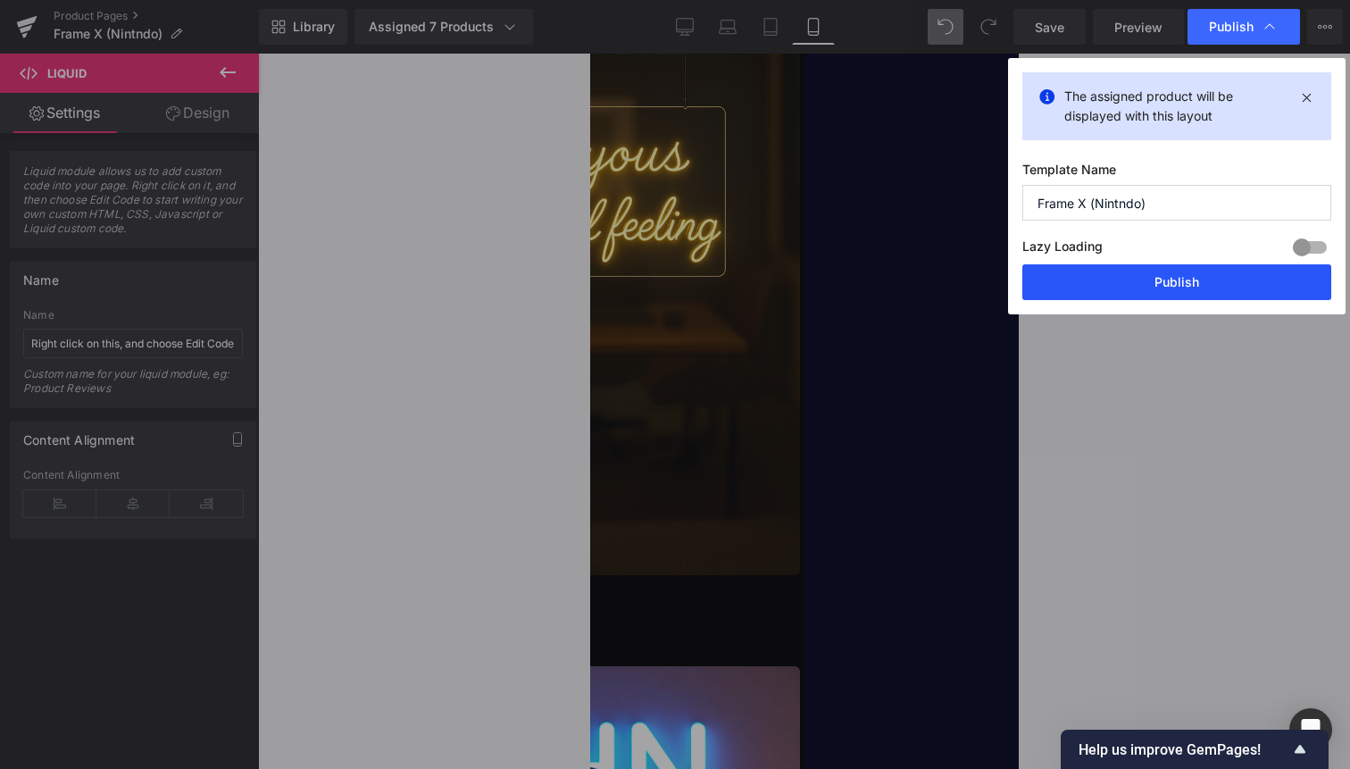
click at [1204, 271] on button "Publish" at bounding box center [1177, 282] width 309 height 36
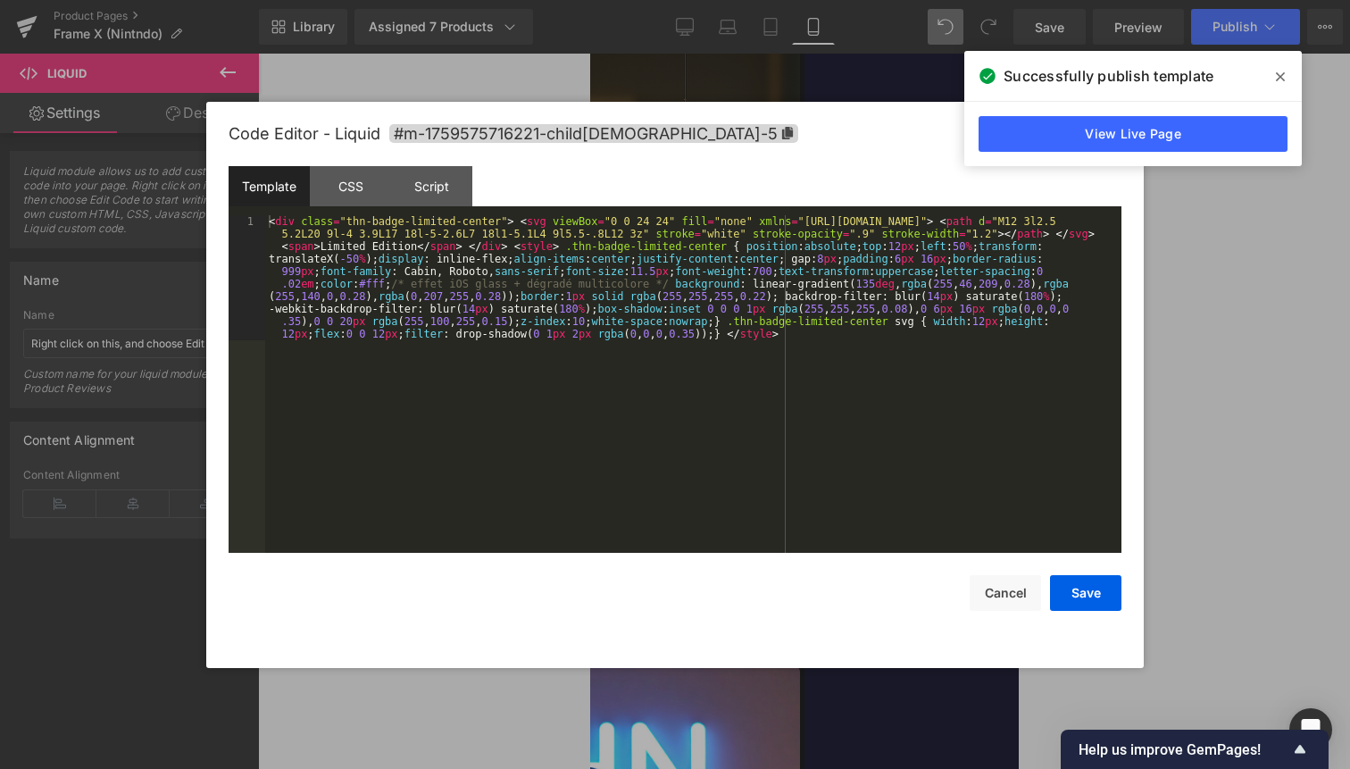
click at [715, 582] on div "Liquid" at bounding box center [590, 582] width 420 height 0
click at [687, 416] on div "< div class = "thn-badge-limited-center" > < svg viewBox = "0 0 24 24" fill = "…" at bounding box center [693, 509] width 856 height 588
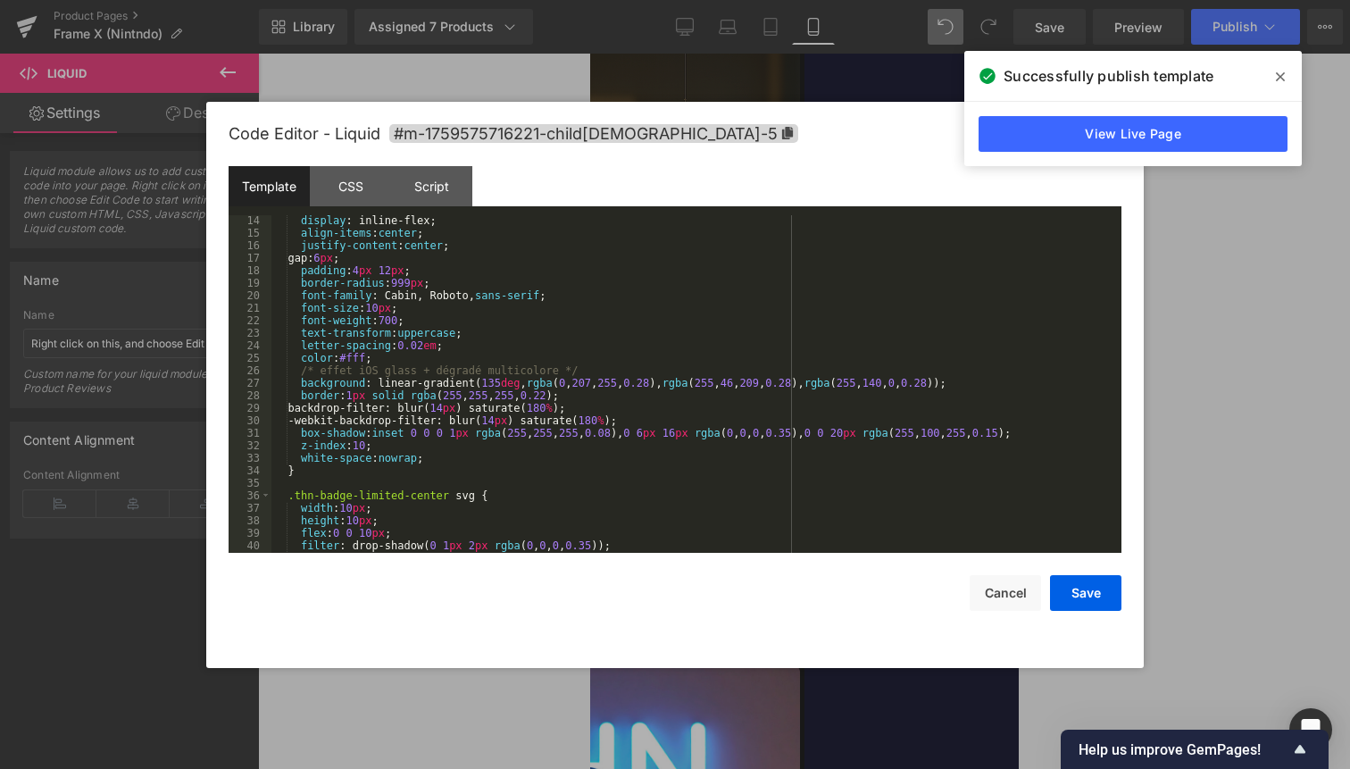
scroll to position [0, 0]
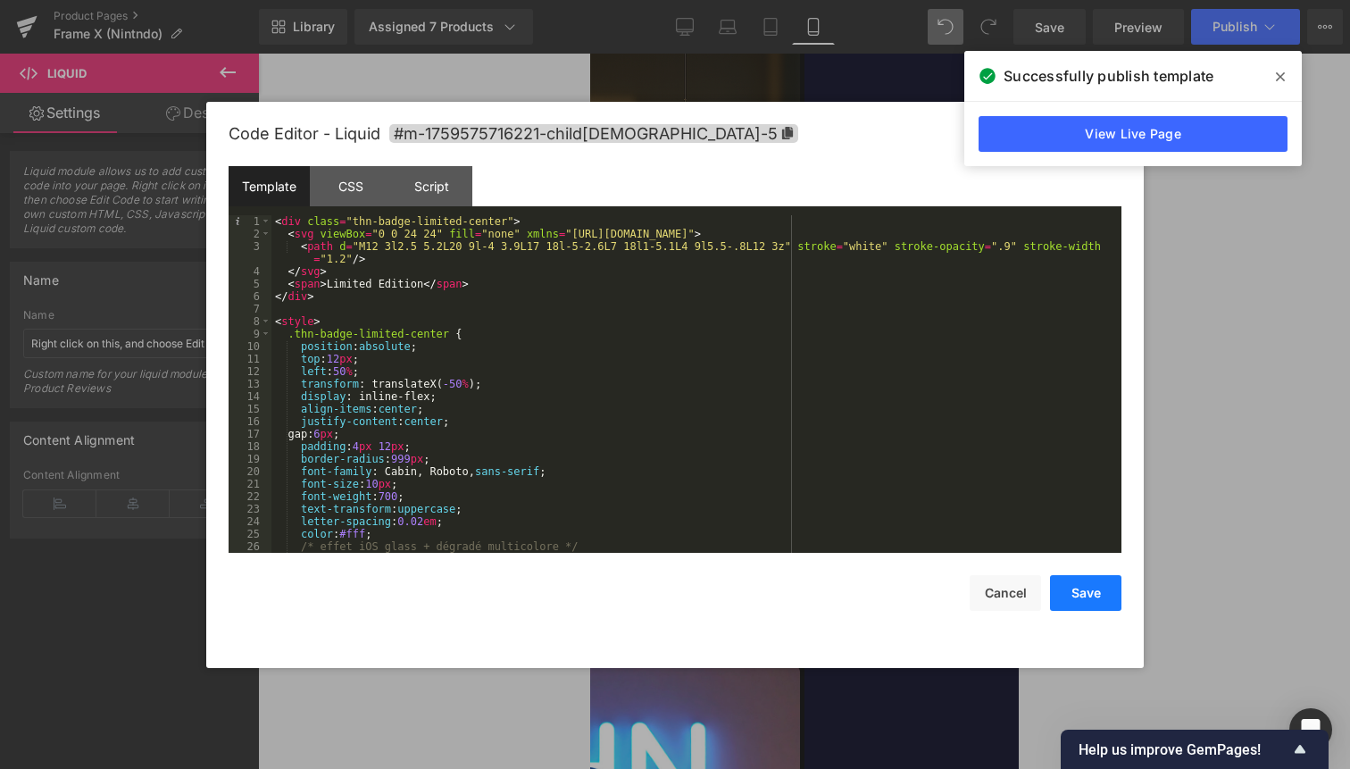
click at [1095, 591] on button "Save" at bounding box center [1085, 593] width 71 height 36
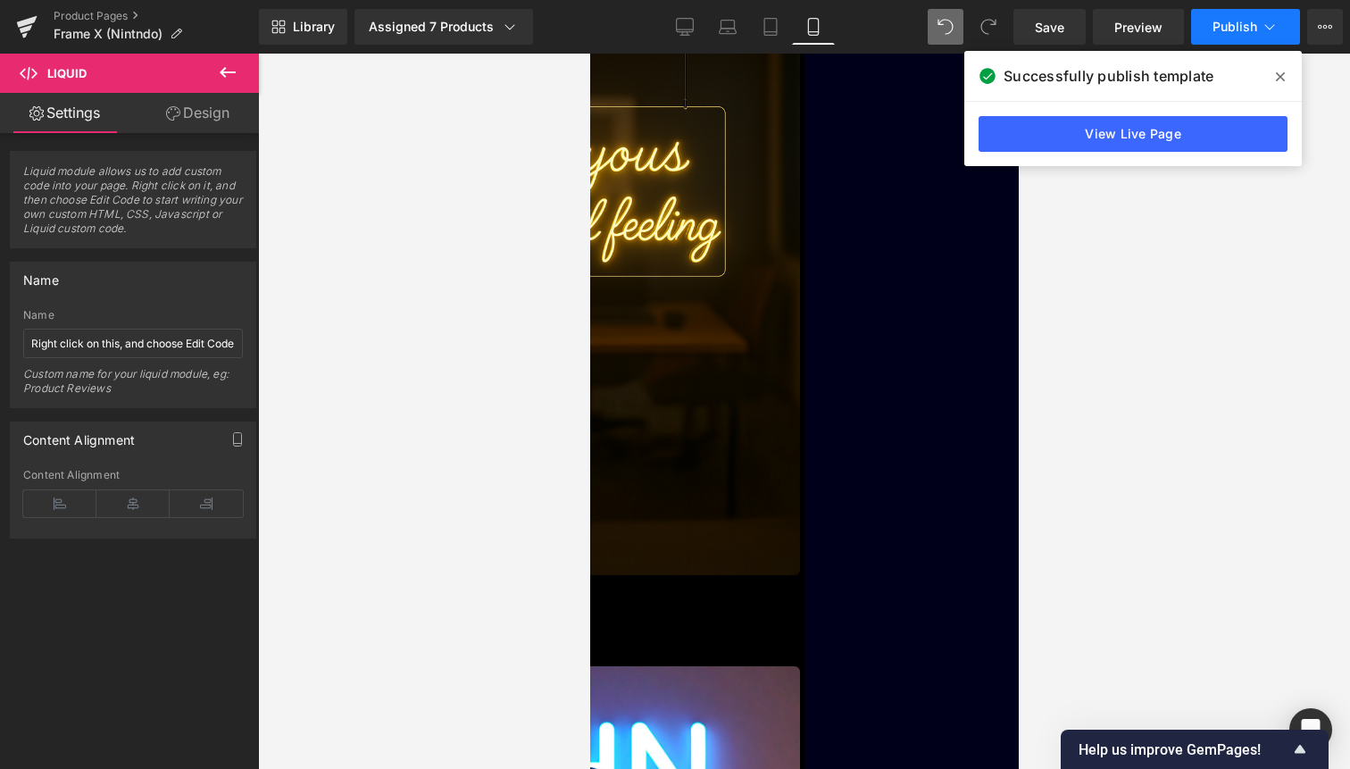
click at [1255, 32] on span "Publish" at bounding box center [1235, 27] width 45 height 14
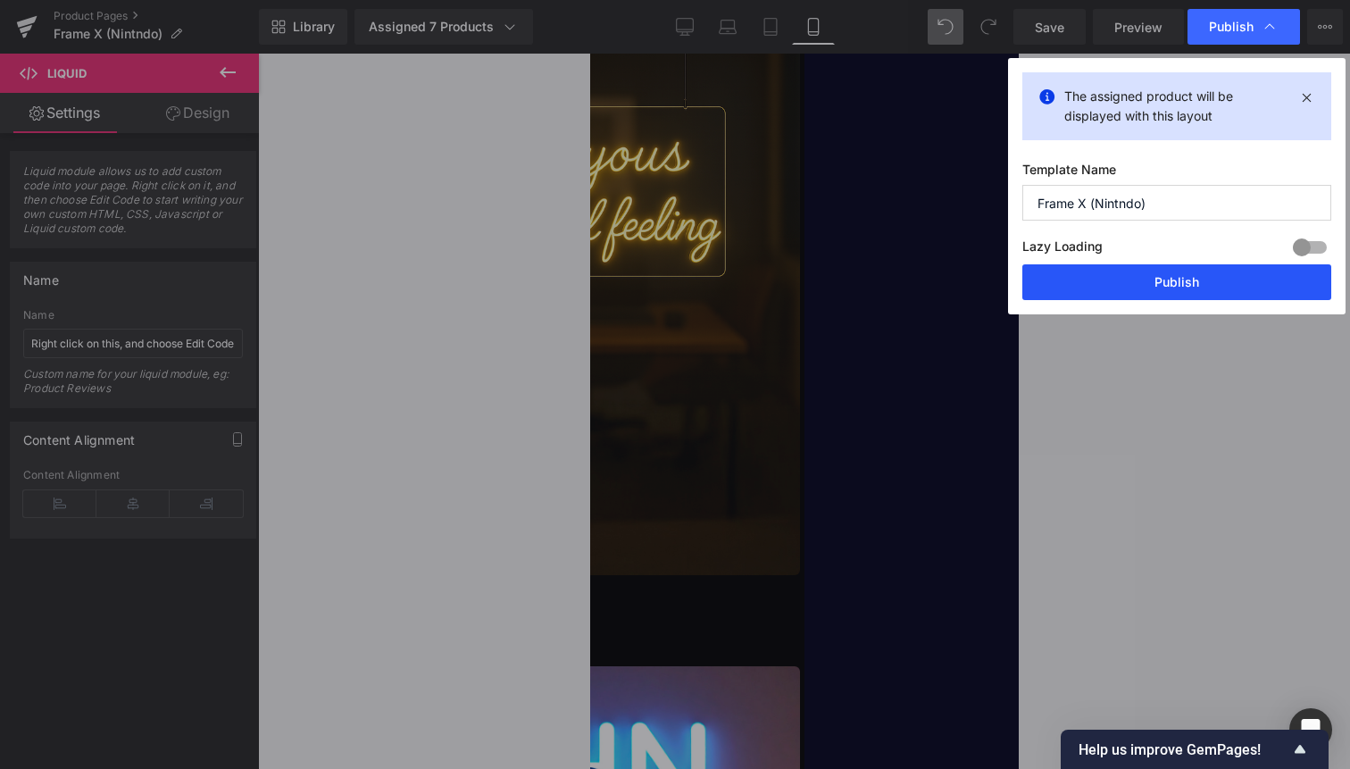
click at [1197, 280] on button "Publish" at bounding box center [1177, 282] width 309 height 36
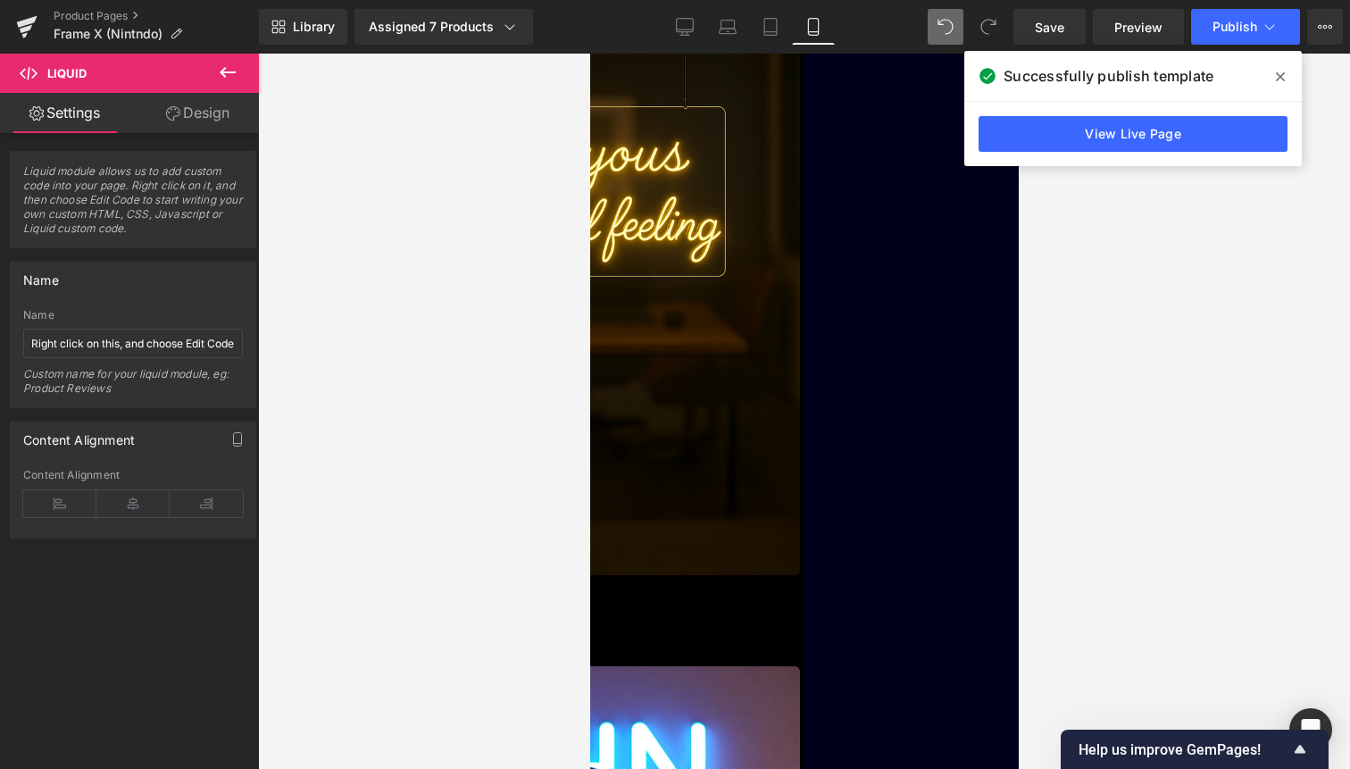
click at [712, 582] on div "Liquid" at bounding box center [590, 582] width 420 height 0
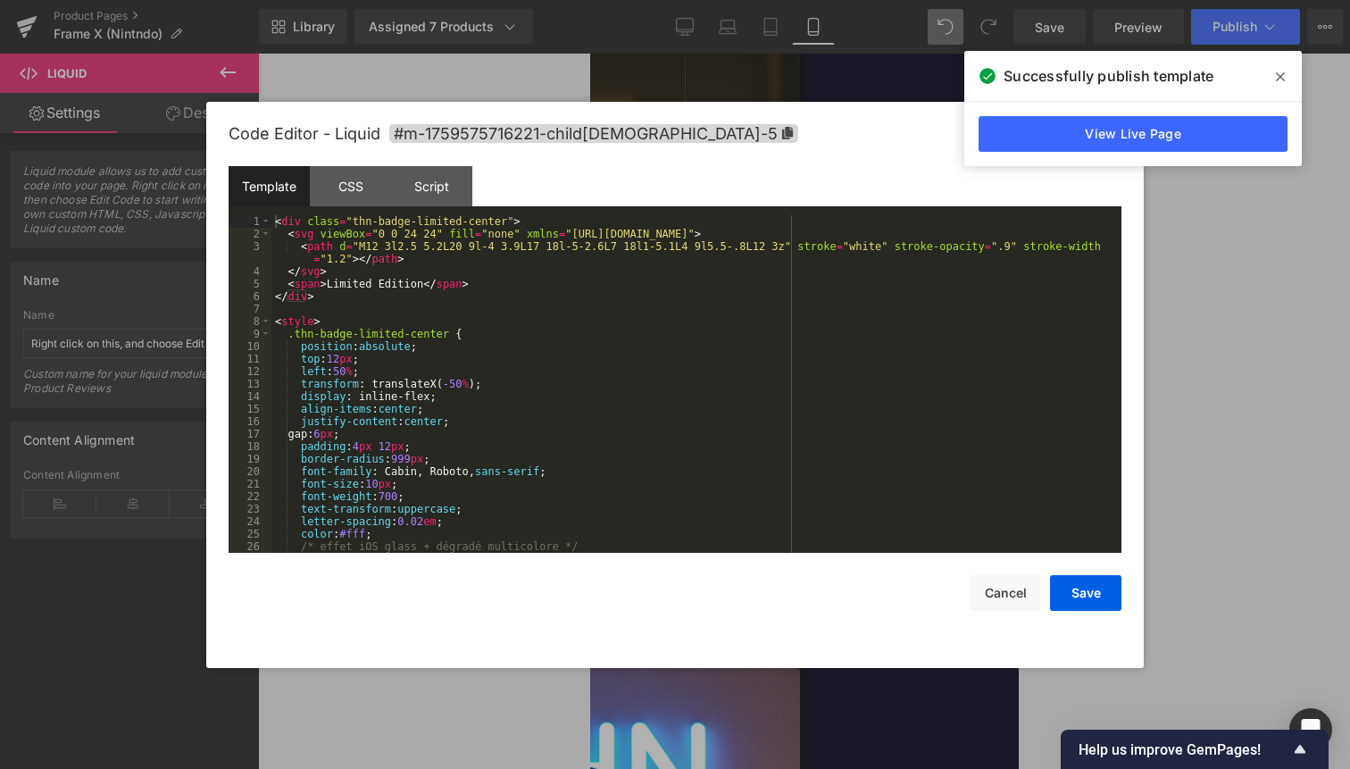
click at [692, 455] on div "< div class = "thn-badge-limited-center" > < svg viewBox = "0 0 24 24" fill = "…" at bounding box center [692, 396] width 843 height 363
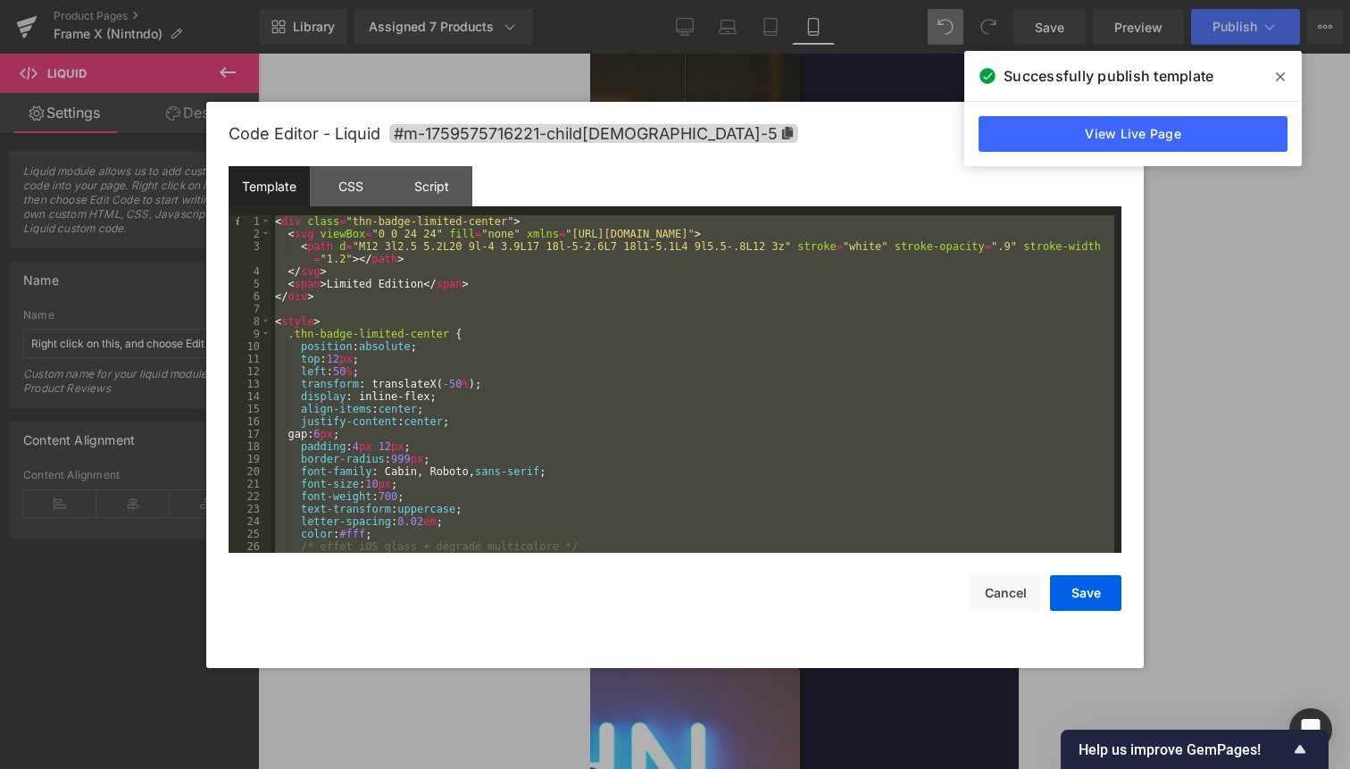
scroll to position [200, 0]
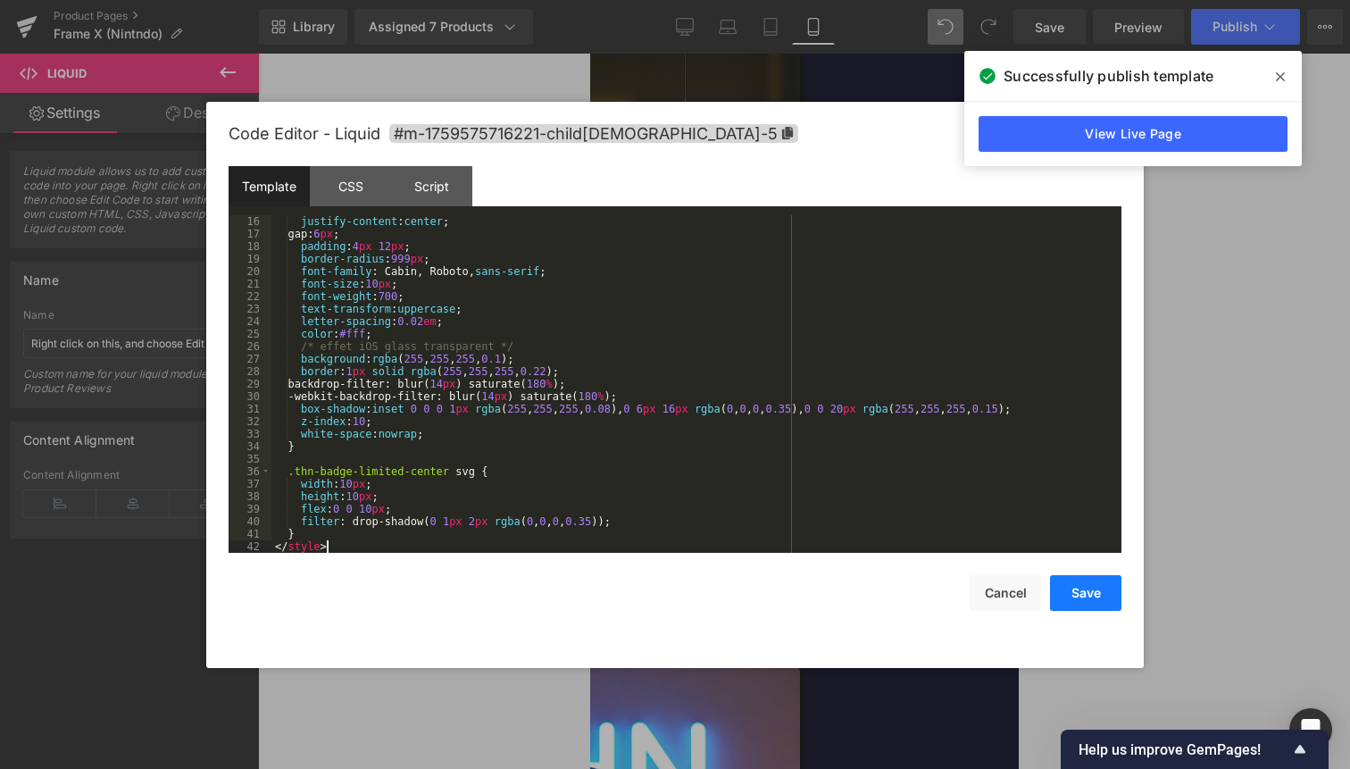
click at [1101, 581] on button "Save" at bounding box center [1085, 593] width 71 height 36
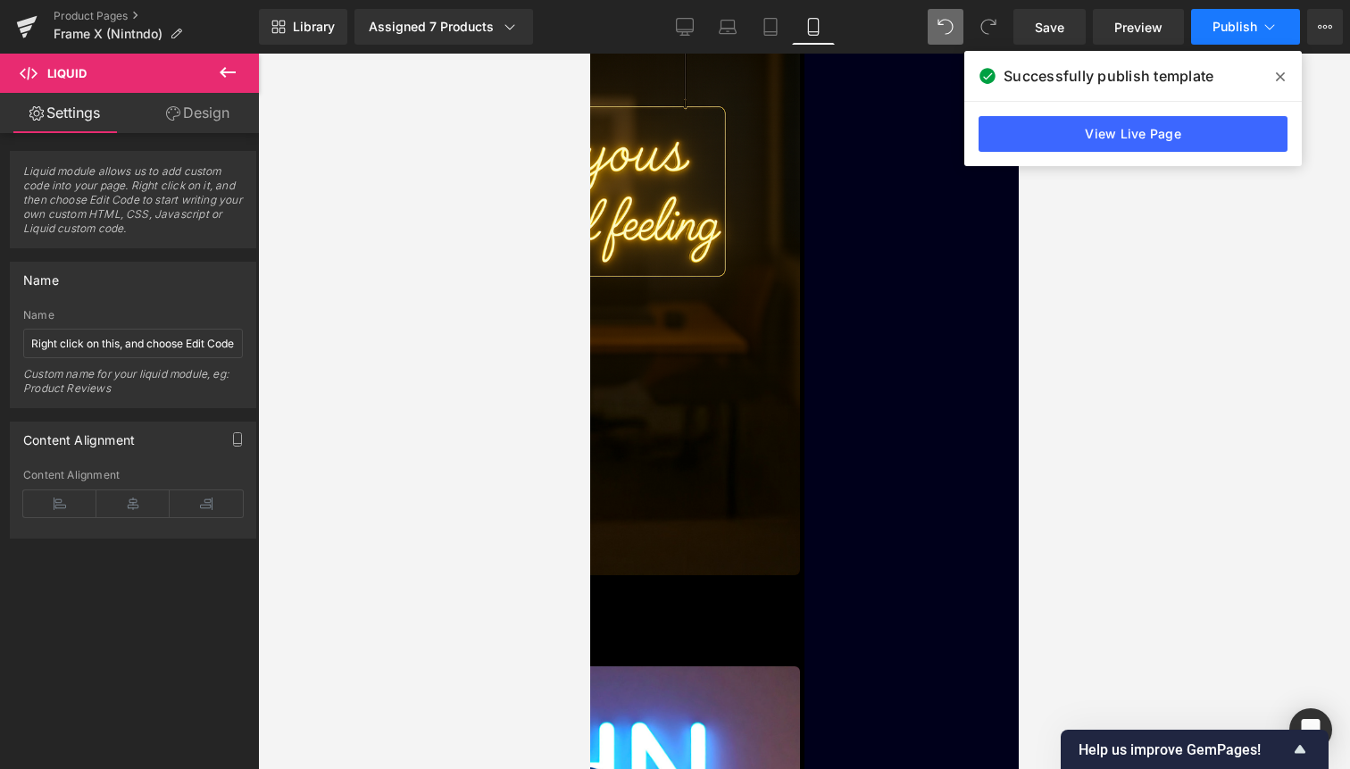
click at [1259, 27] on button "Publish" at bounding box center [1245, 27] width 109 height 36
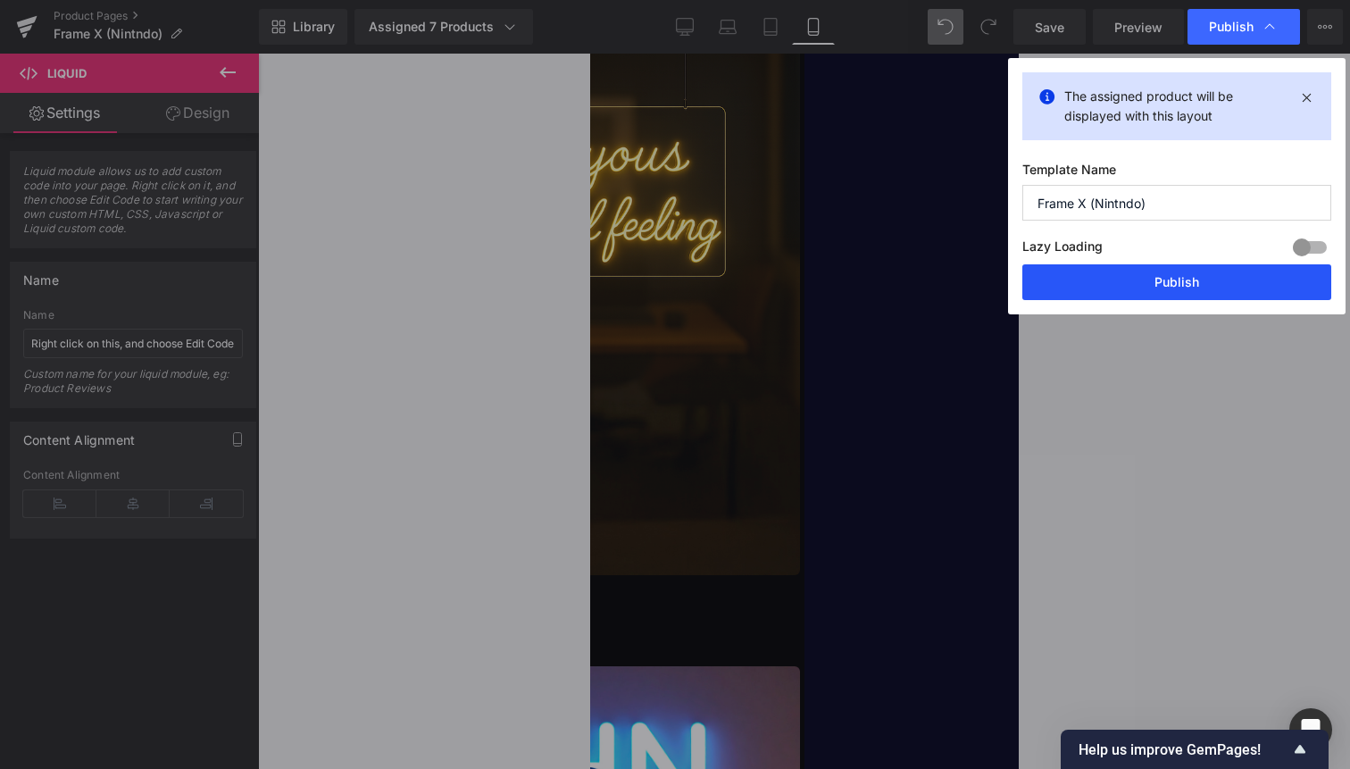
click at [1192, 280] on button "Publish" at bounding box center [1177, 282] width 309 height 36
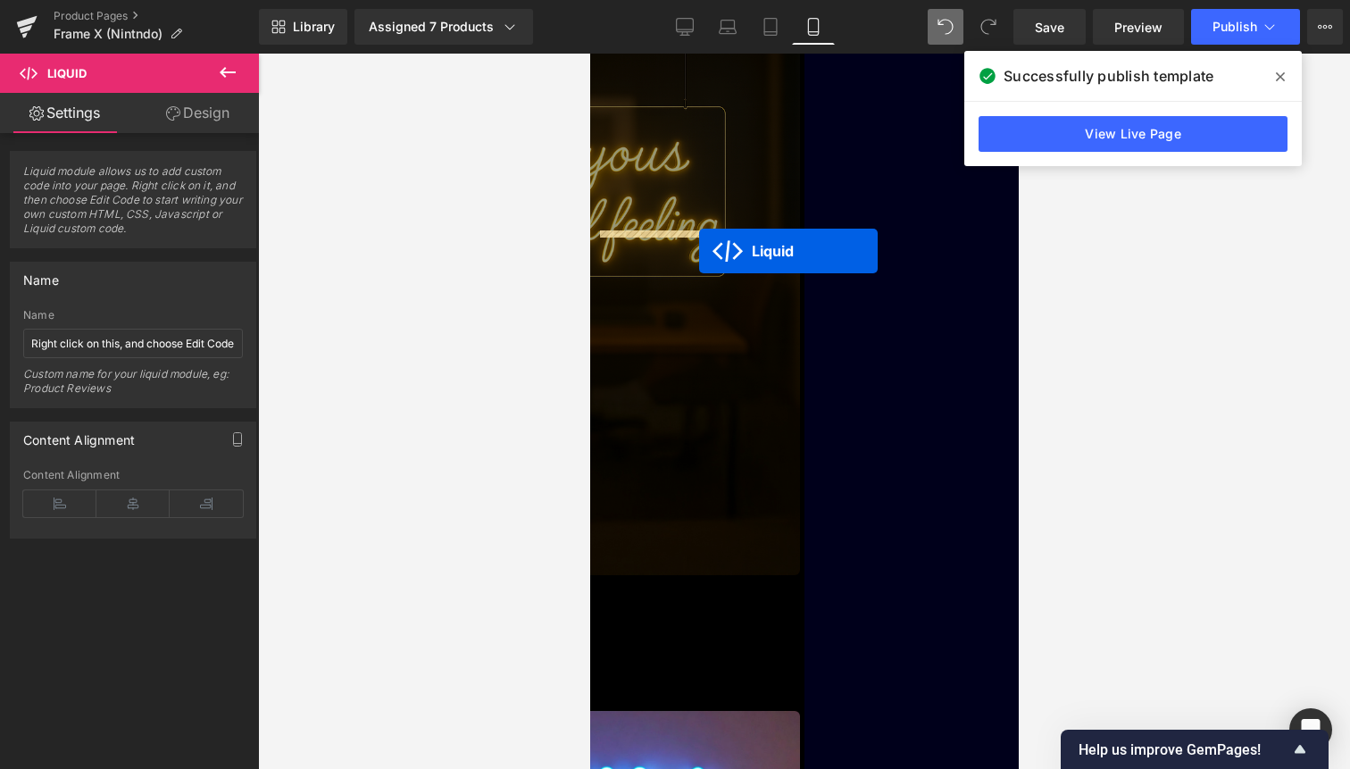
drag, startPoint x: 665, startPoint y: 556, endPoint x: 698, endPoint y: 251, distance: 307.2
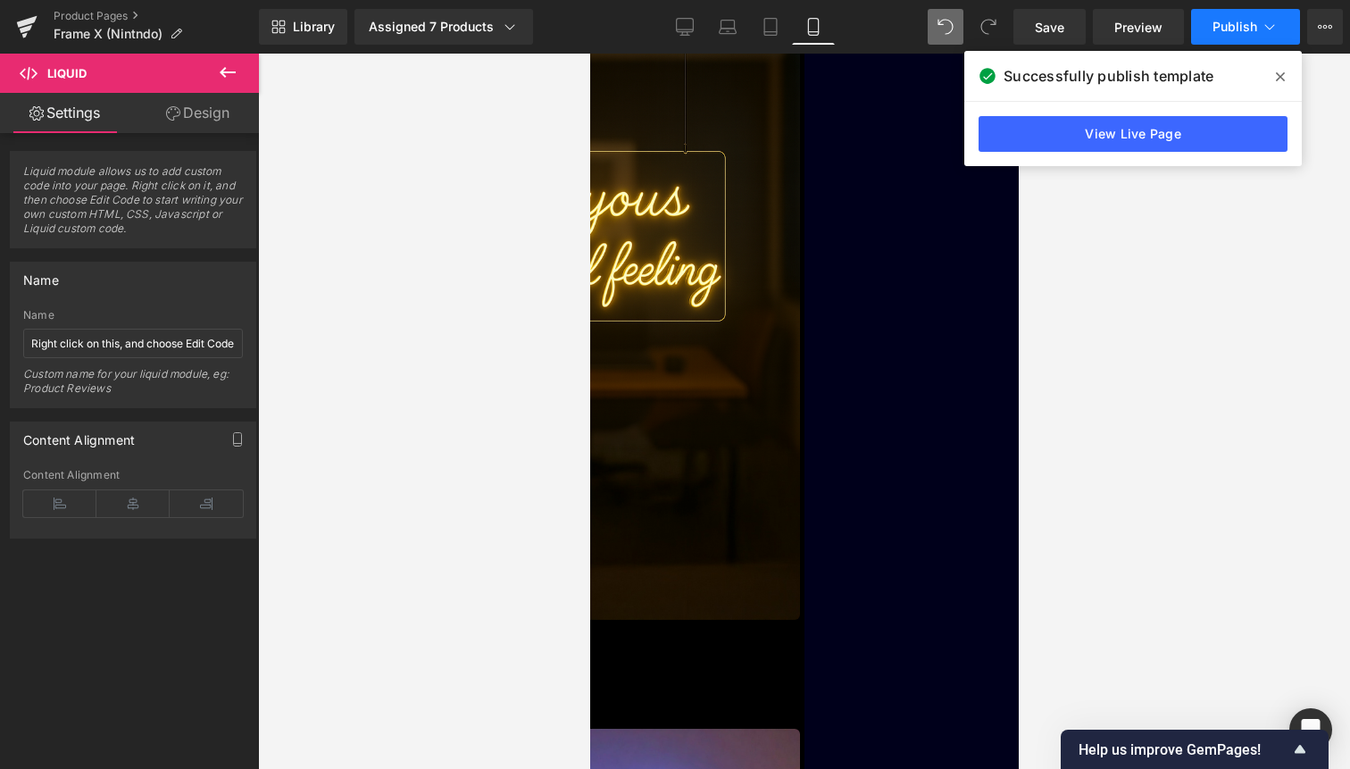
click at [1255, 34] on span "Publish" at bounding box center [1235, 27] width 45 height 14
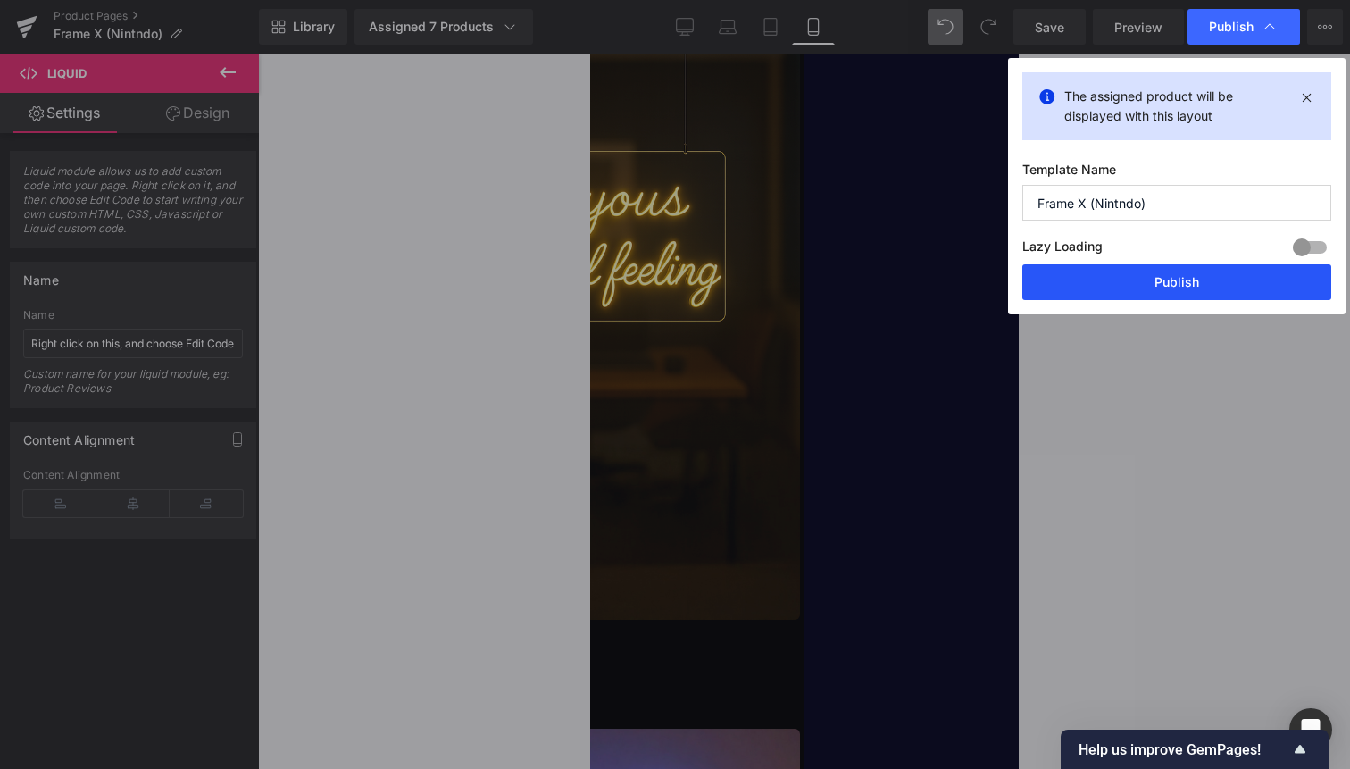
click at [1207, 282] on button "Publish" at bounding box center [1177, 282] width 309 height 36
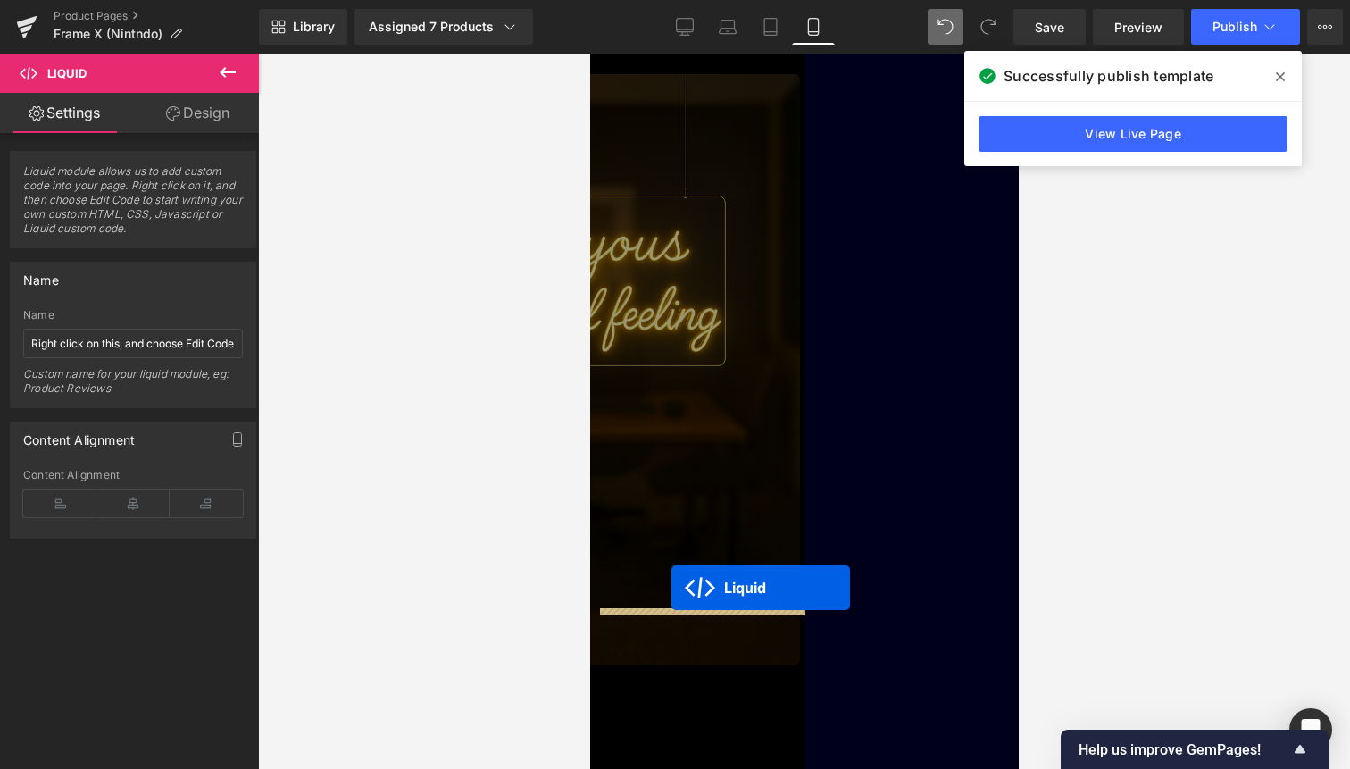
drag, startPoint x: 666, startPoint y: 276, endPoint x: 671, endPoint y: 597, distance: 321.5
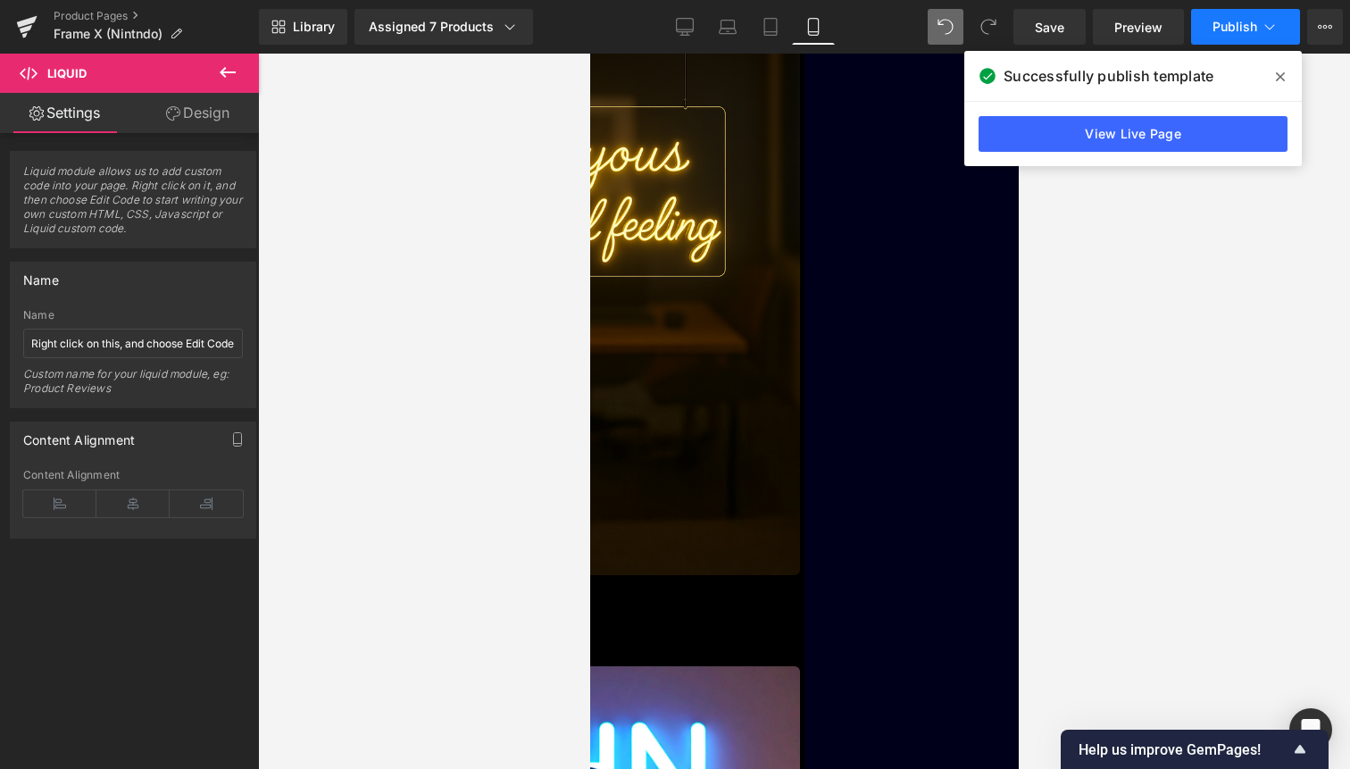
click at [1222, 31] on span "Publish" at bounding box center [1235, 27] width 45 height 14
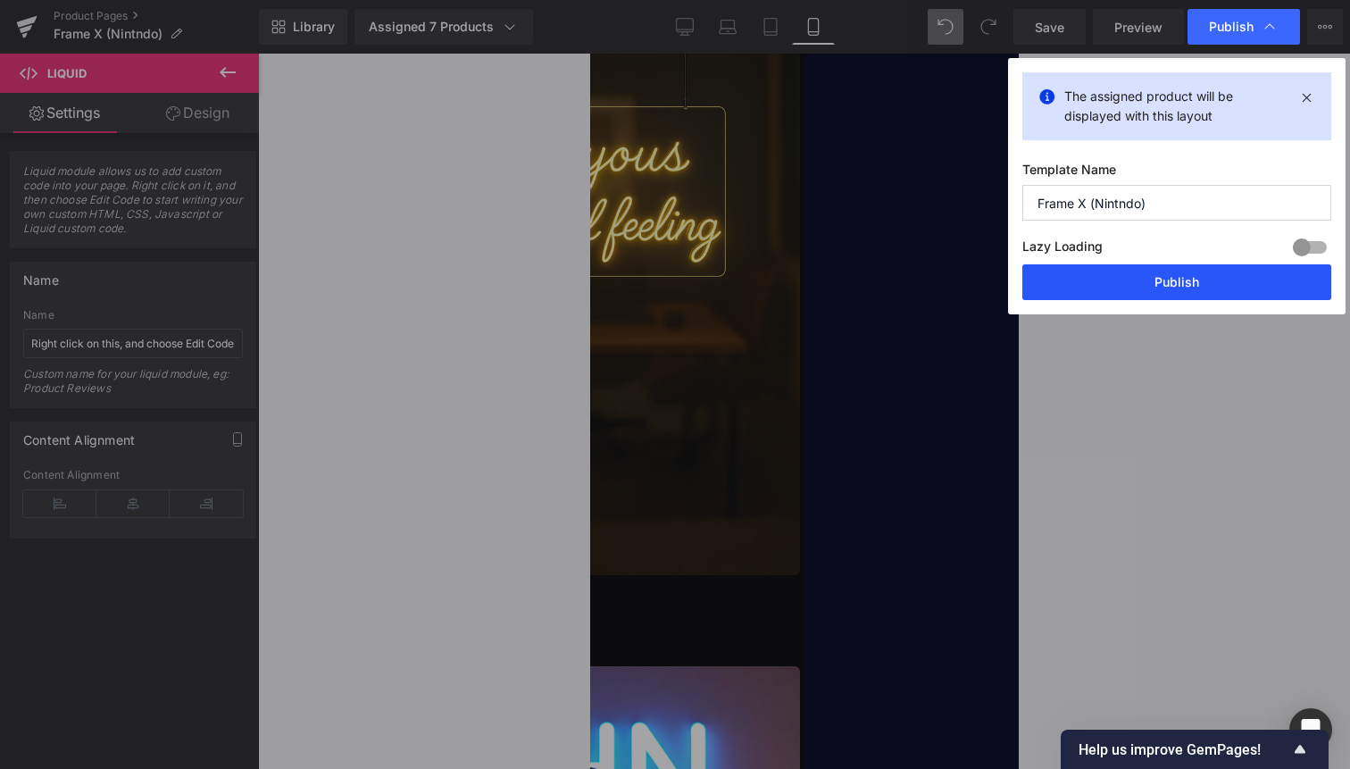
click at [1151, 273] on button "Publish" at bounding box center [1177, 282] width 309 height 36
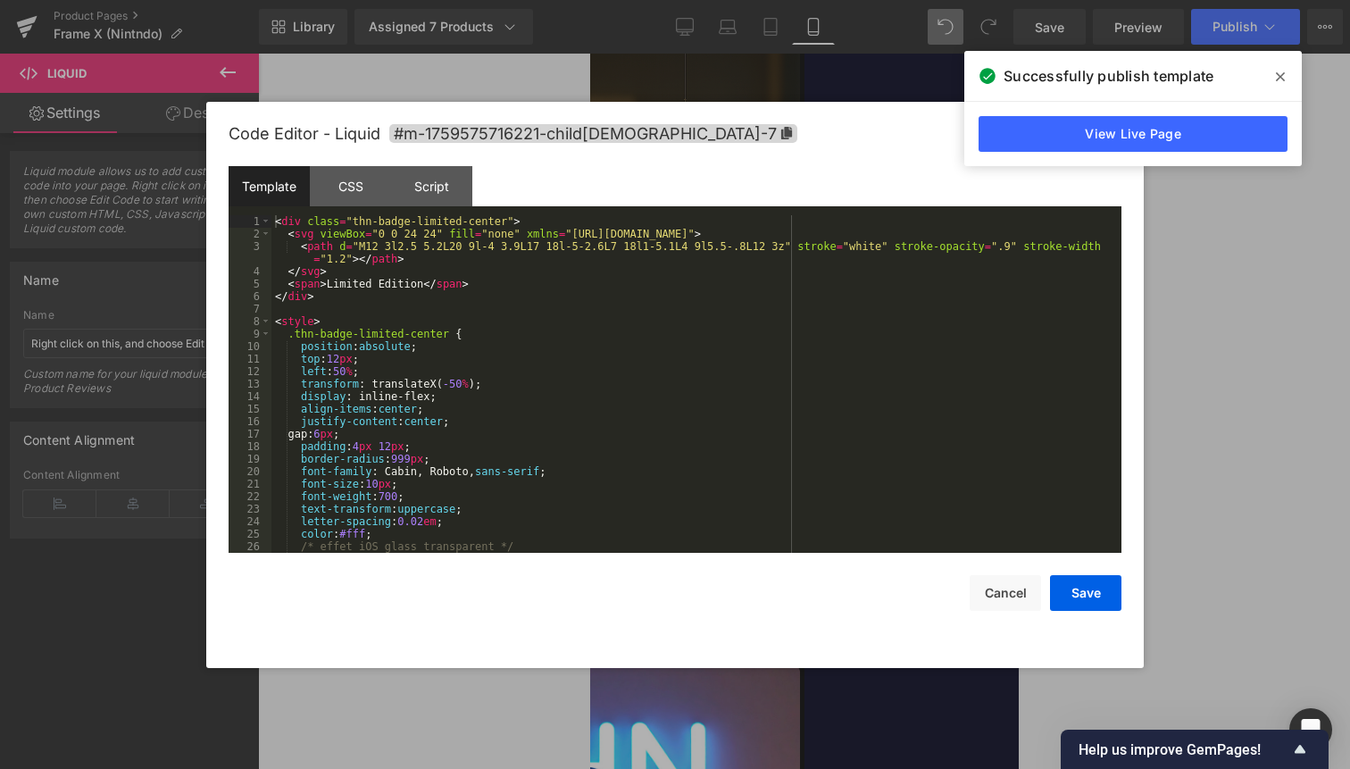
click at [722, 582] on div "Liquid" at bounding box center [590, 582] width 420 height 0
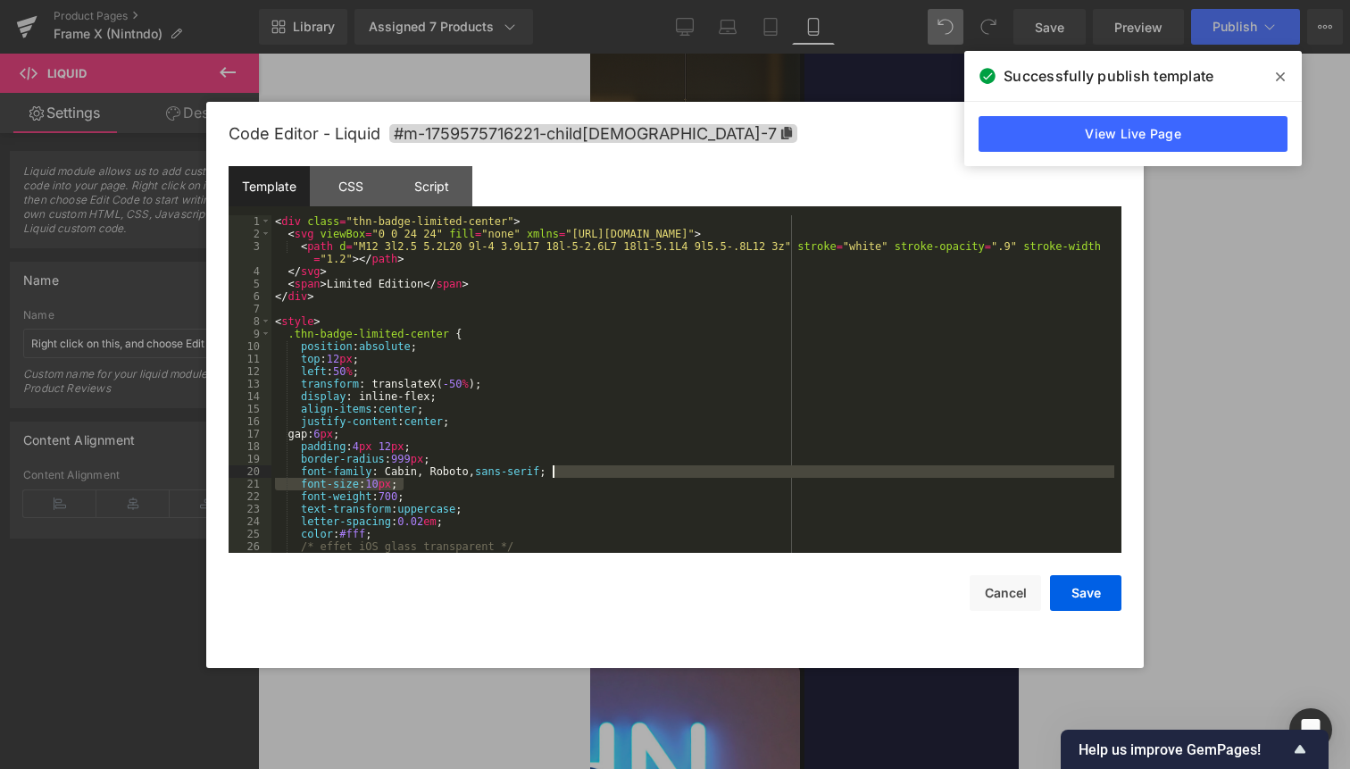
click at [700, 477] on div "< div class = "thn-badge-limited-center" > < svg viewBox = "0 0 24 24" fill = "…" at bounding box center [692, 396] width 843 height 363
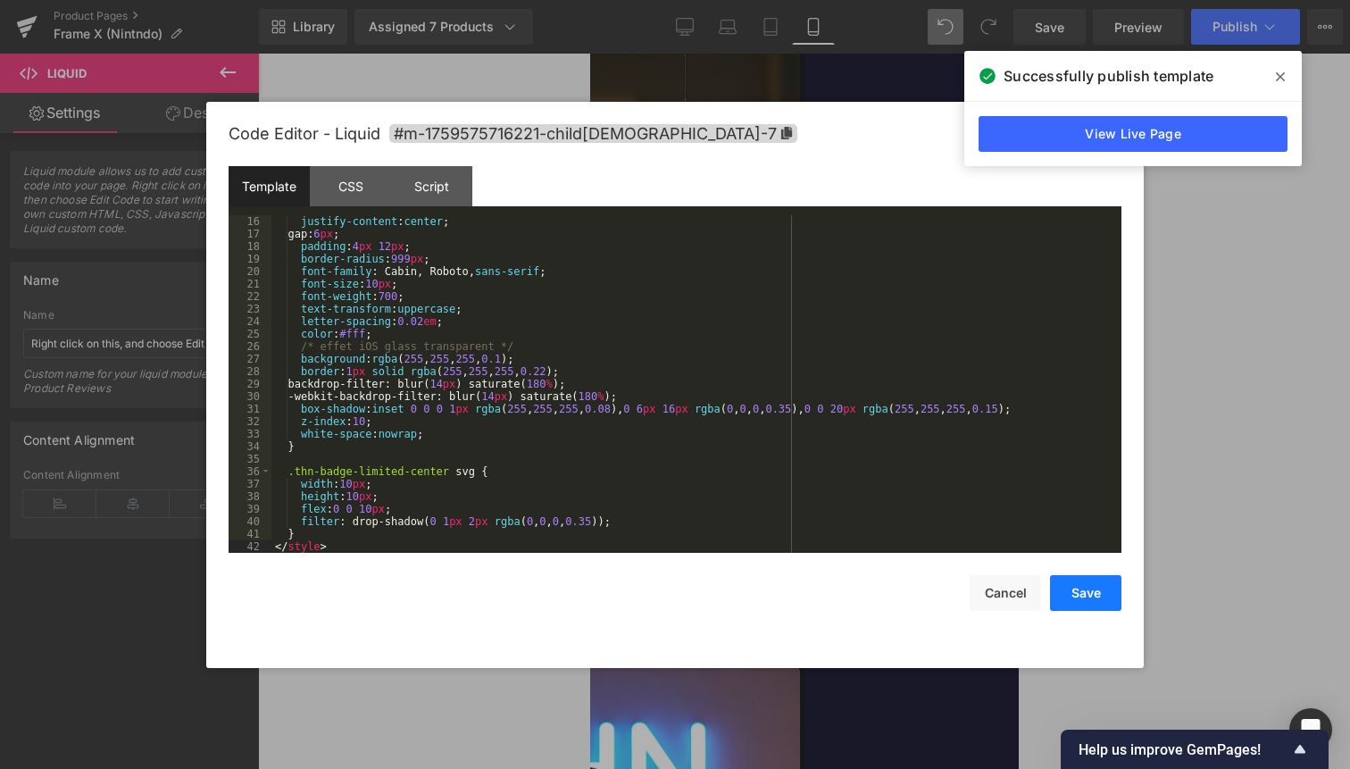
click at [1084, 597] on button "Save" at bounding box center [1085, 593] width 71 height 36
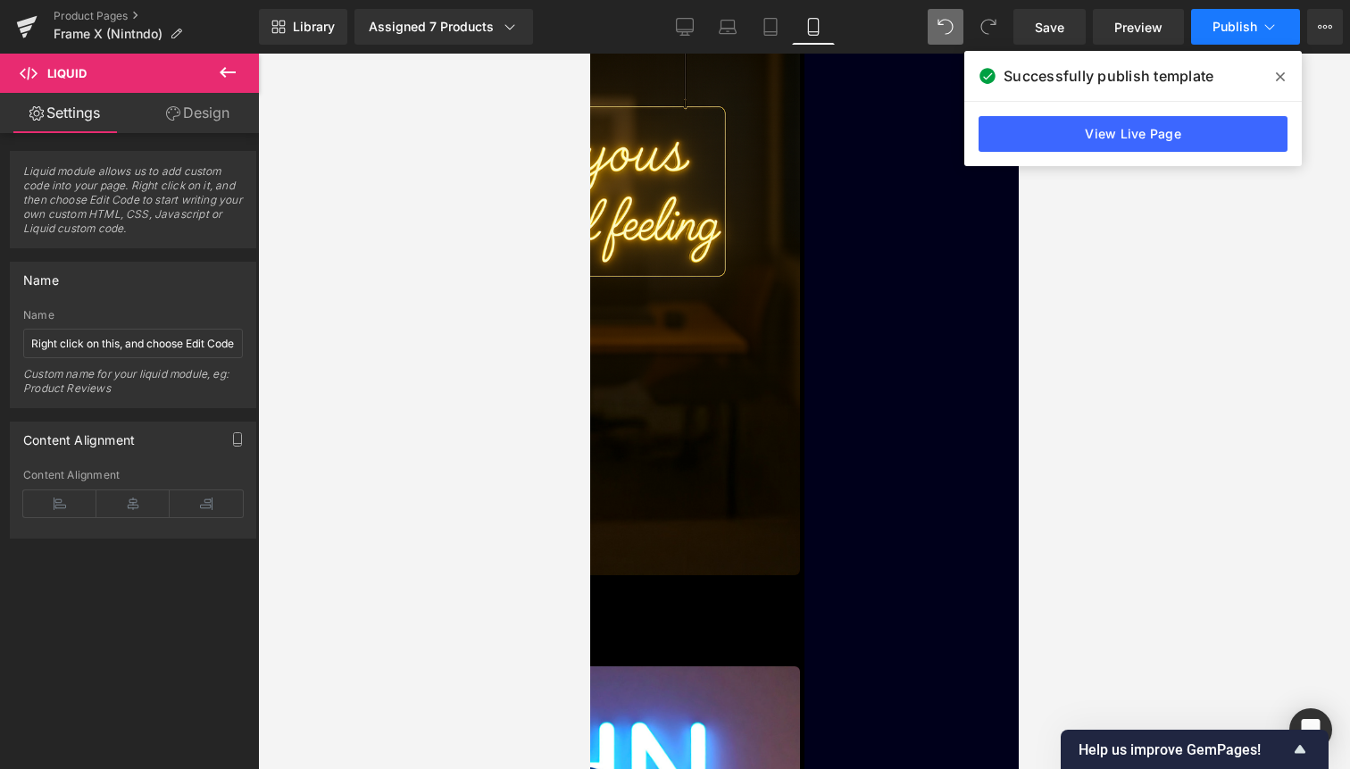
click at [1249, 31] on span "Publish" at bounding box center [1235, 27] width 45 height 14
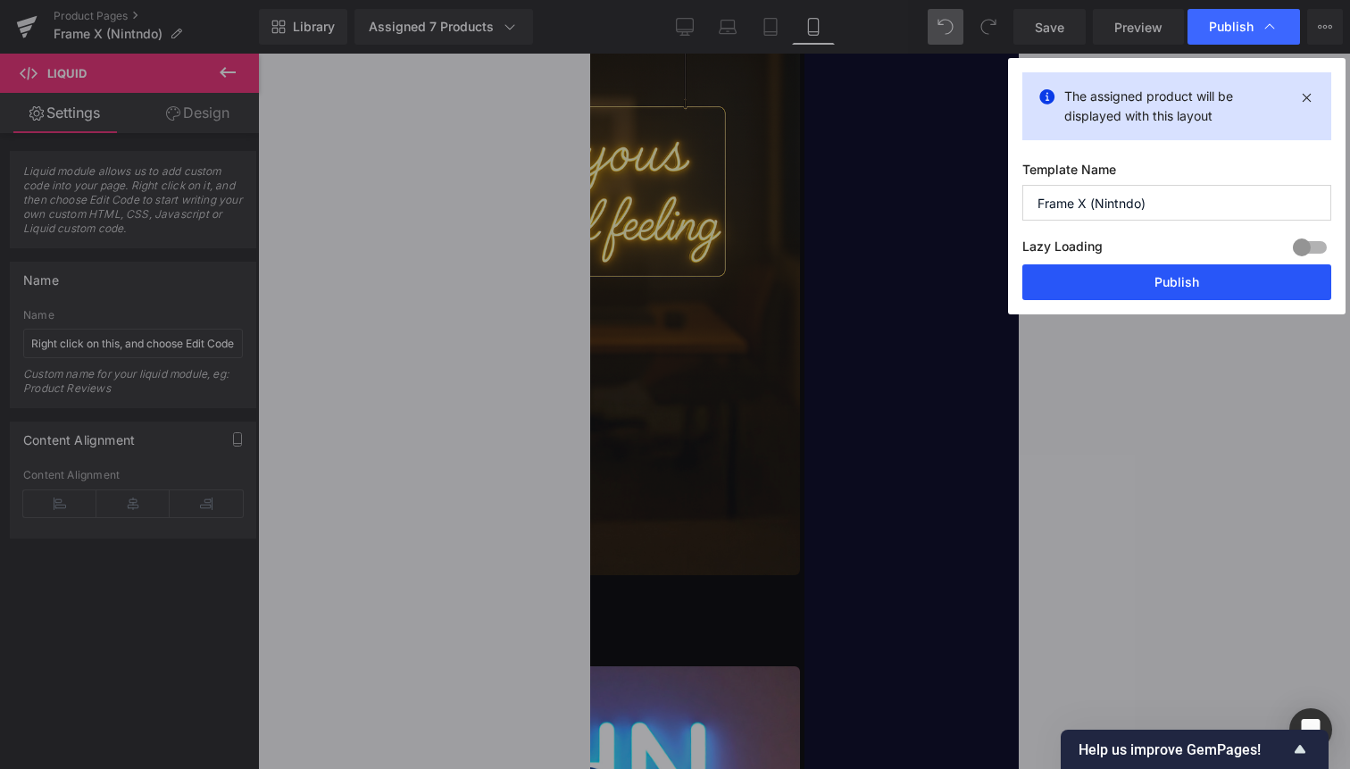
click at [1216, 271] on button "Publish" at bounding box center [1177, 282] width 309 height 36
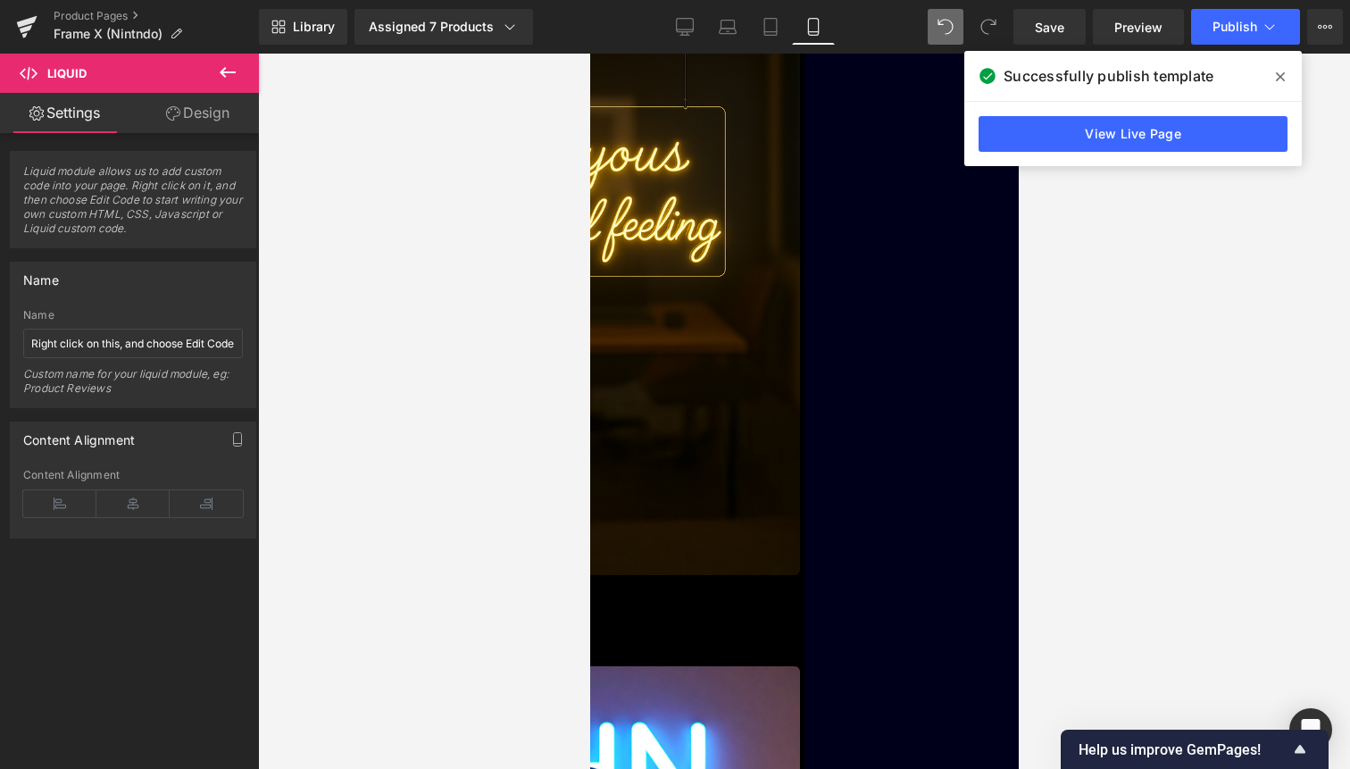
click at [589, 54] on span "Liquid" at bounding box center [589, 54] width 0 height 0
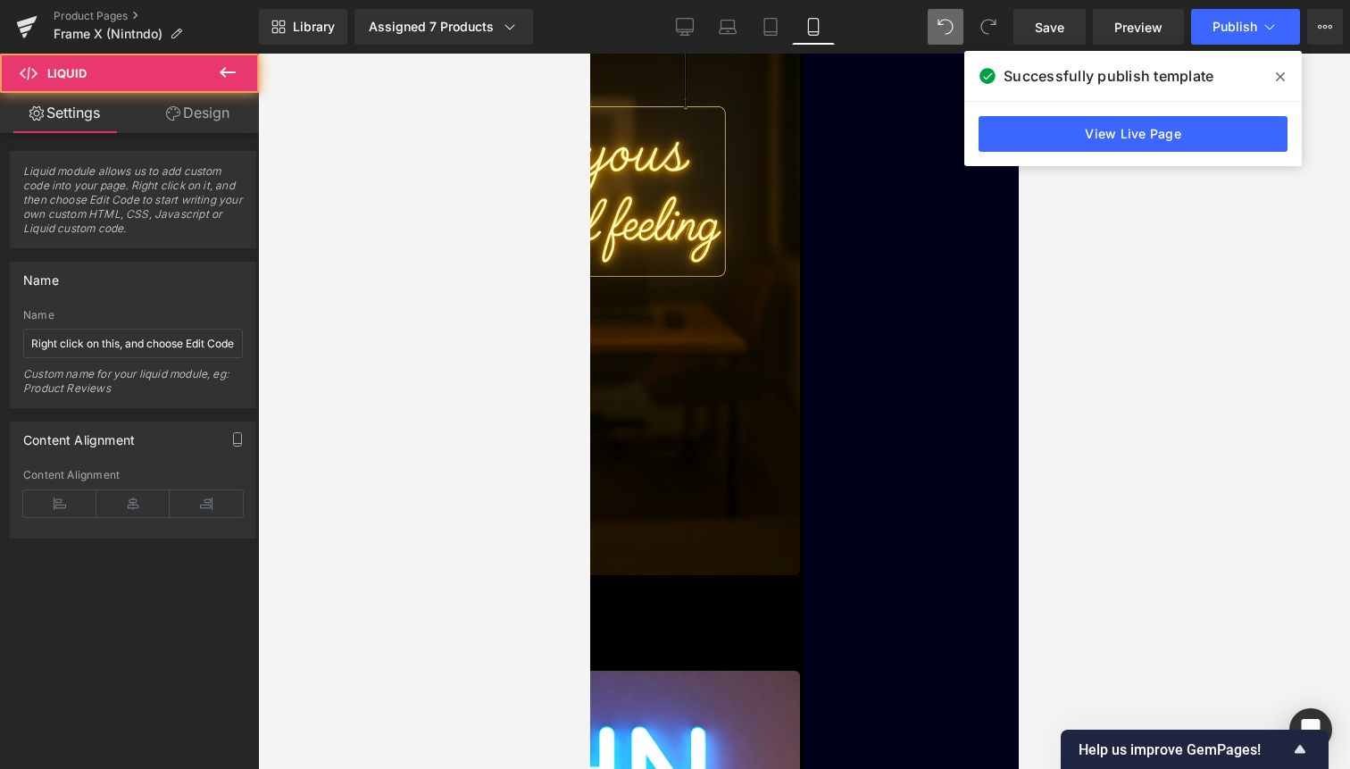
click at [221, 114] on link "Design" at bounding box center [197, 113] width 129 height 40
click at [0, 0] on div "Spacing" at bounding box center [0, 0] width 0 height 0
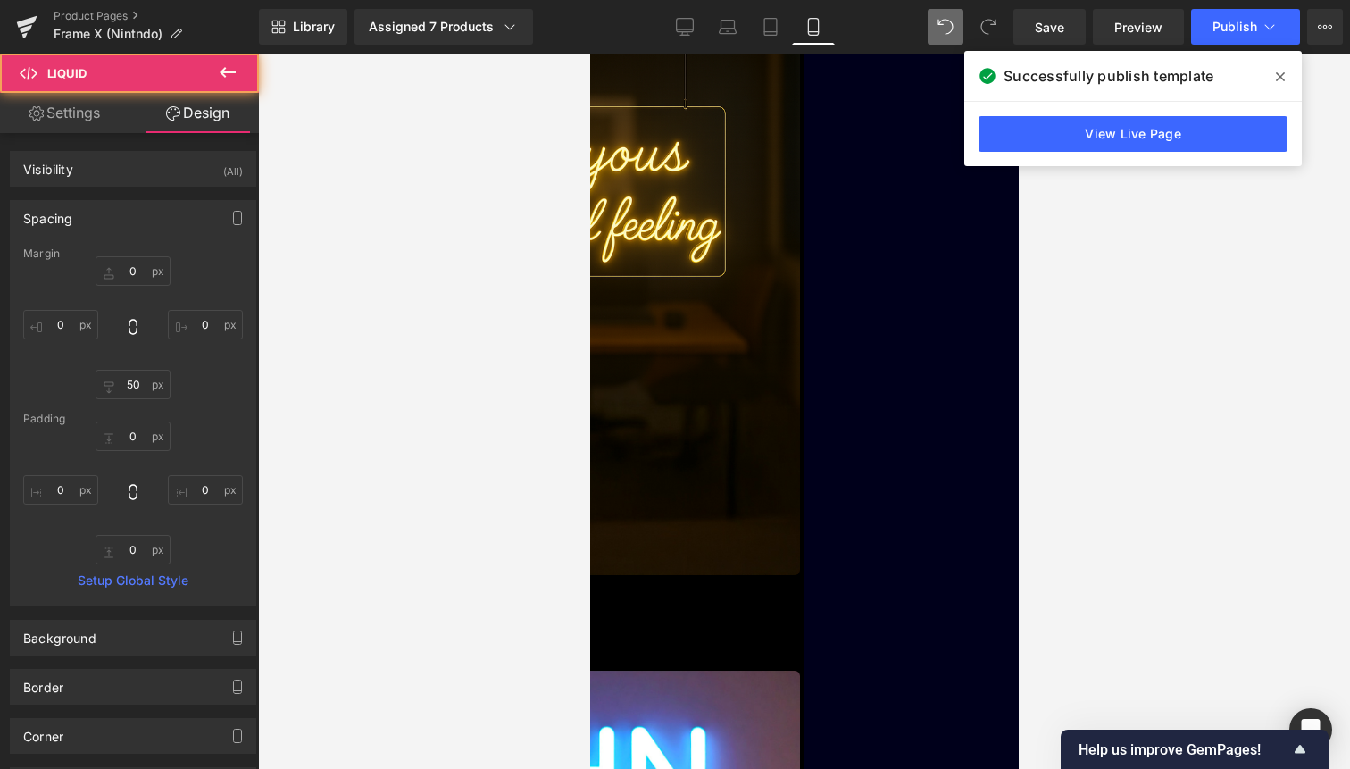
type input "0"
type input "50"
type input "0"
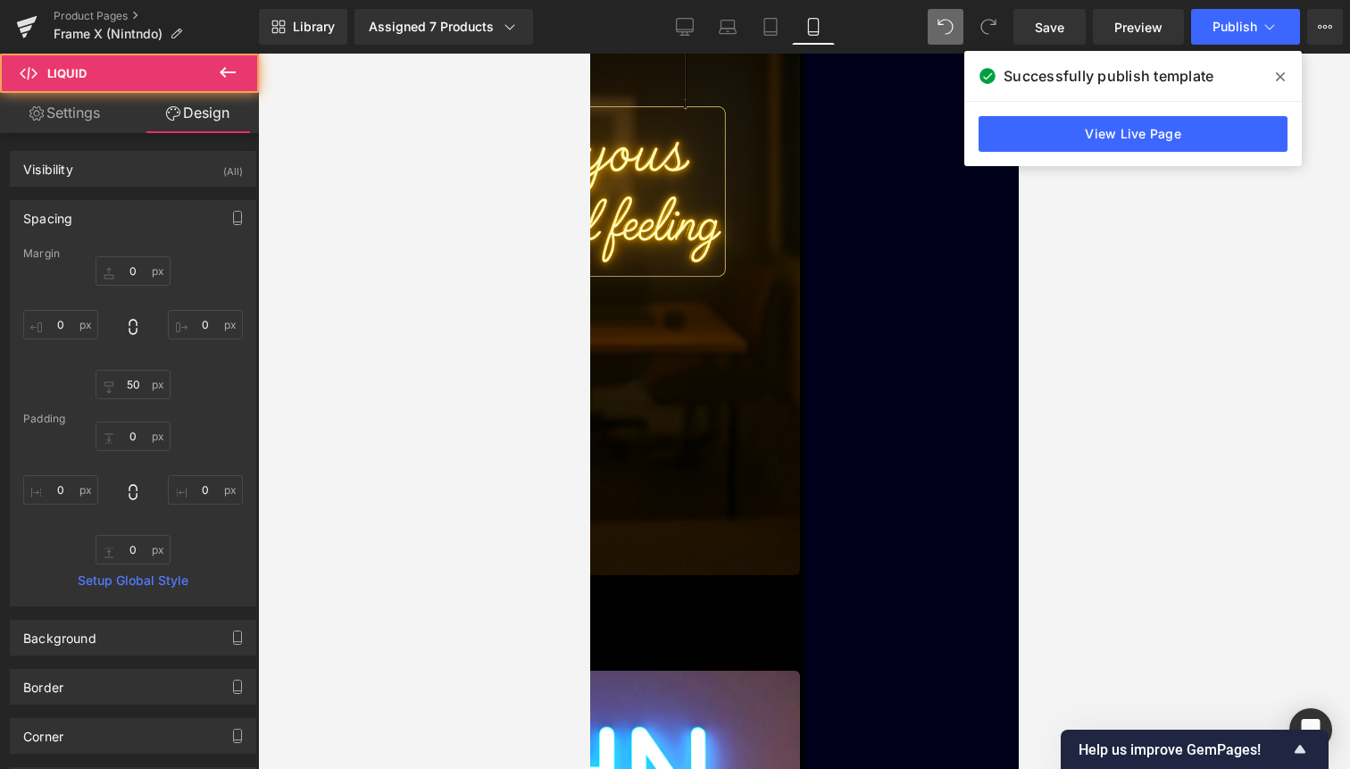
type input "0"
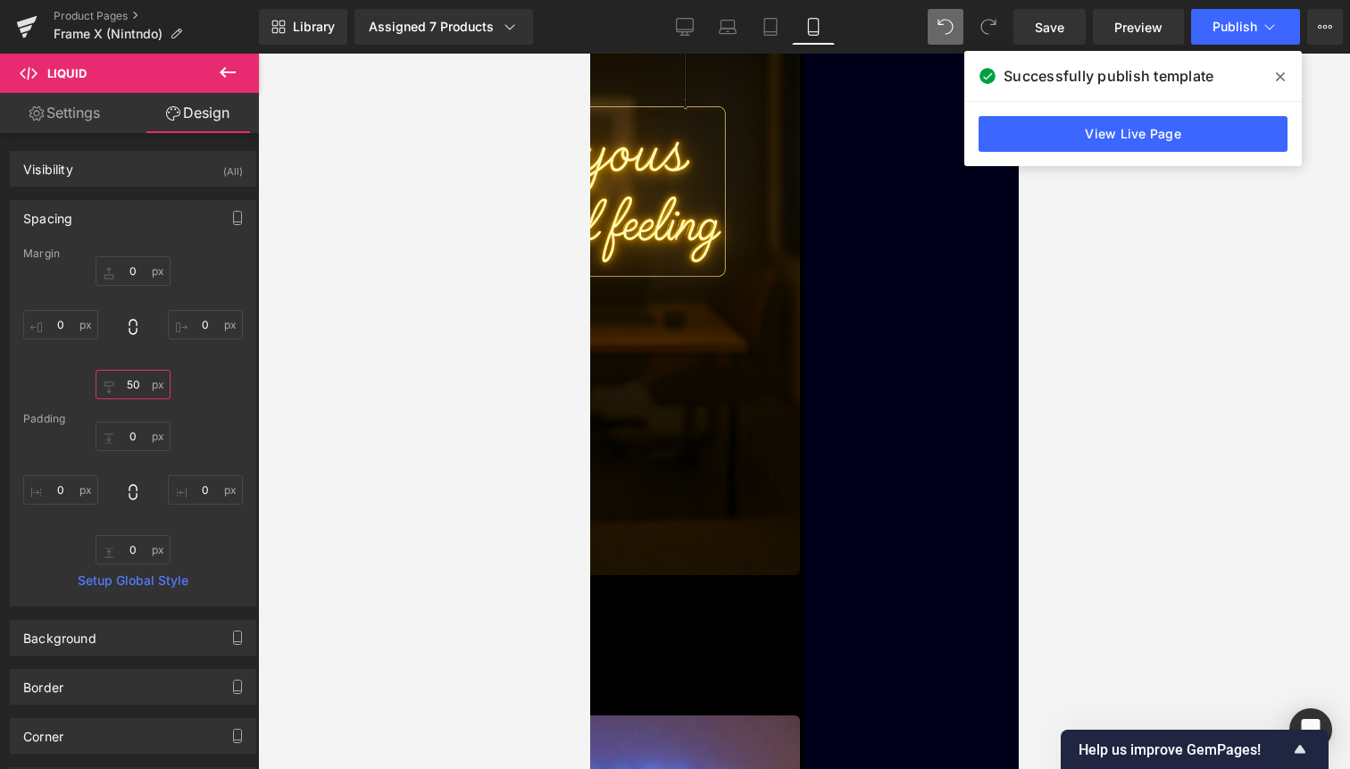
click at [134, 384] on input "50" at bounding box center [133, 384] width 75 height 29
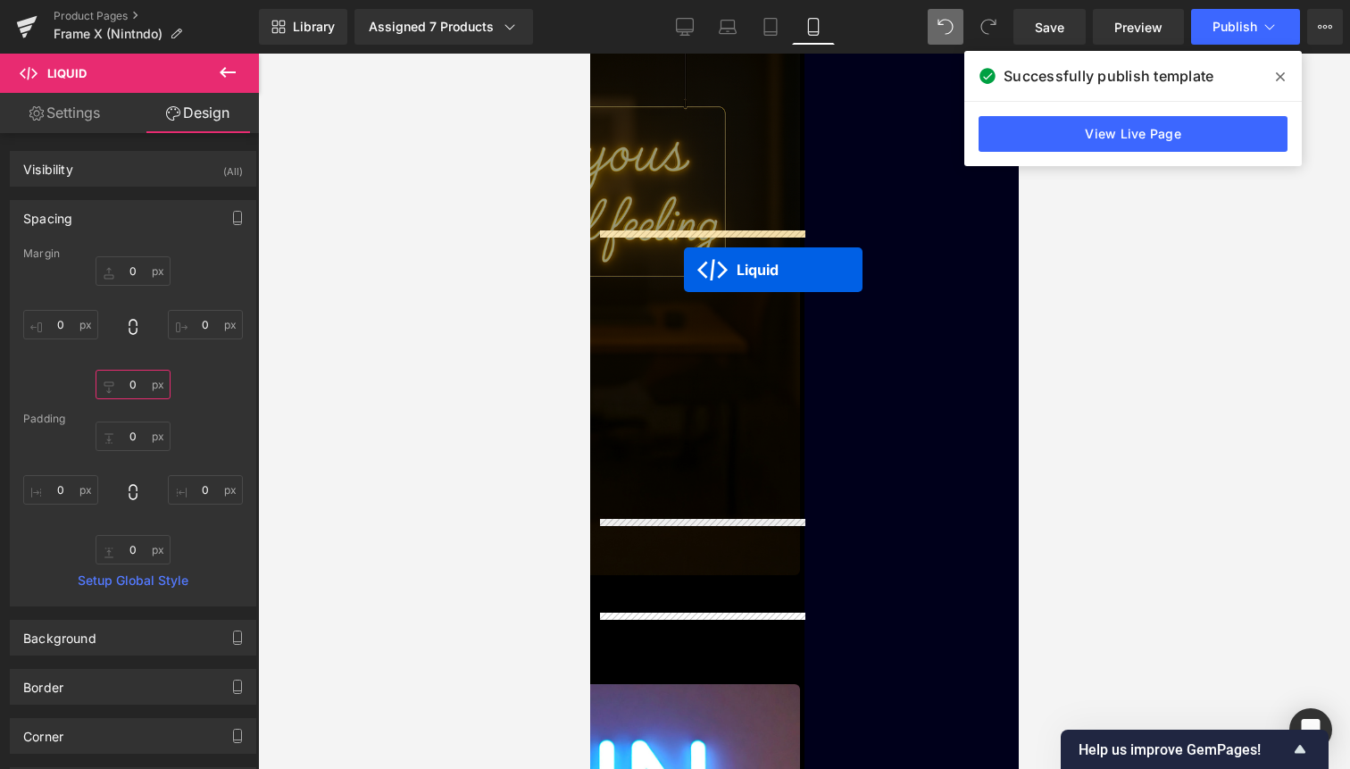
drag, startPoint x: 682, startPoint y: 553, endPoint x: 681, endPoint y: 263, distance: 289.4
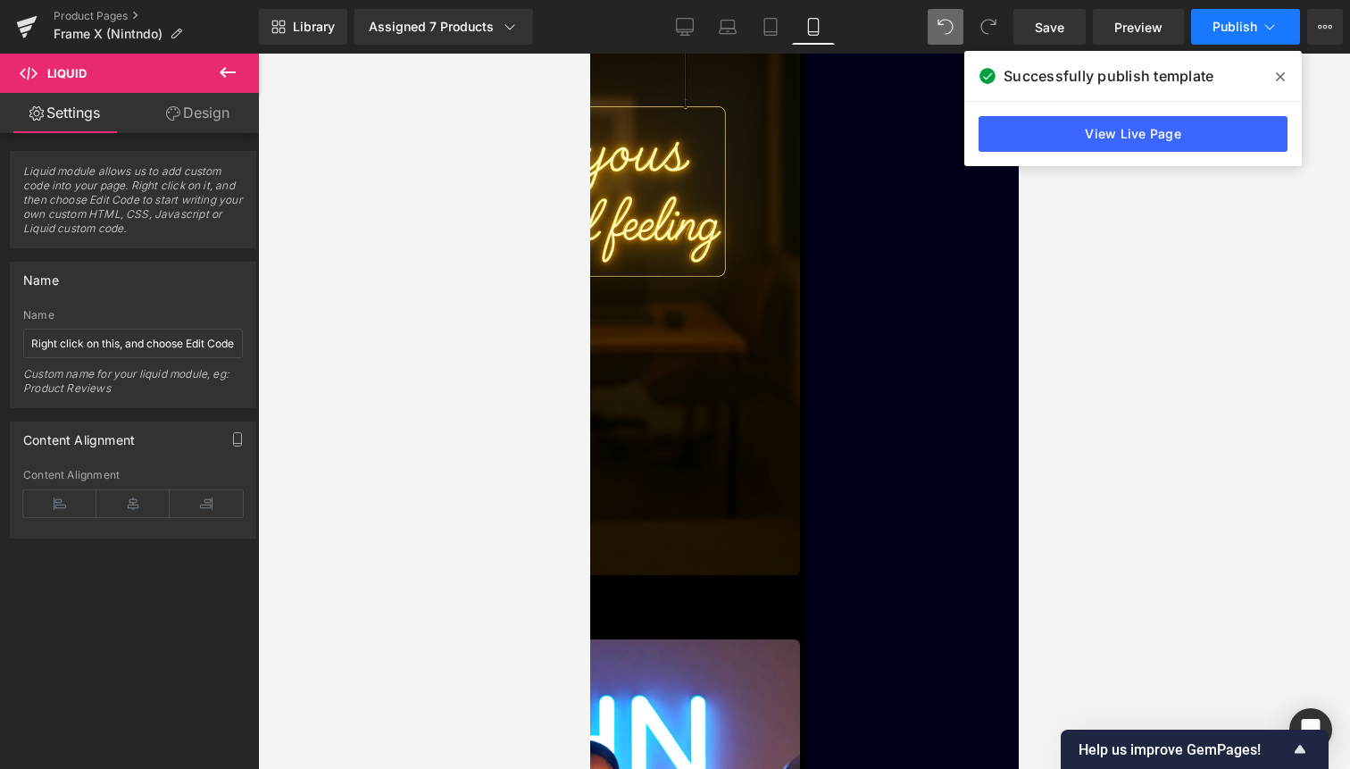
click at [1229, 38] on button "Publish" at bounding box center [1245, 27] width 109 height 36
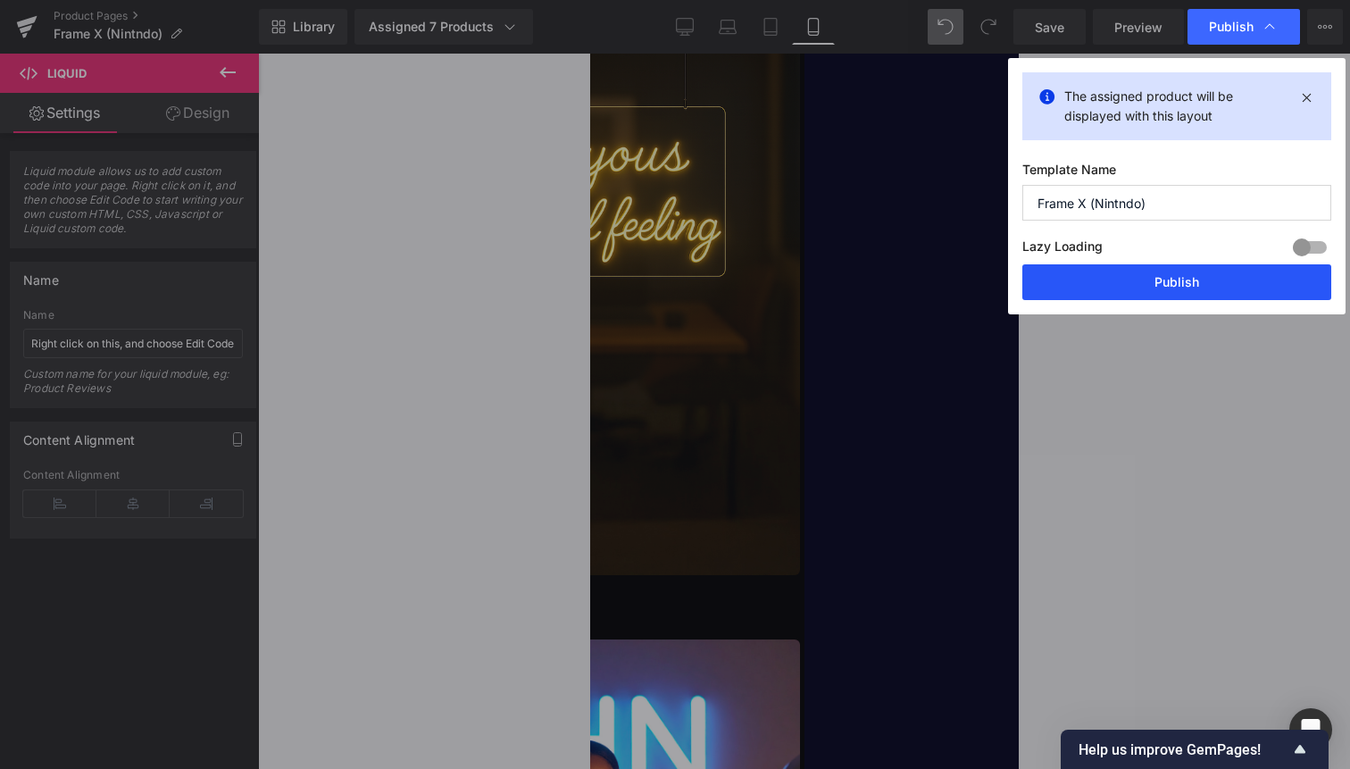
click at [1214, 270] on button "Publish" at bounding box center [1177, 282] width 309 height 36
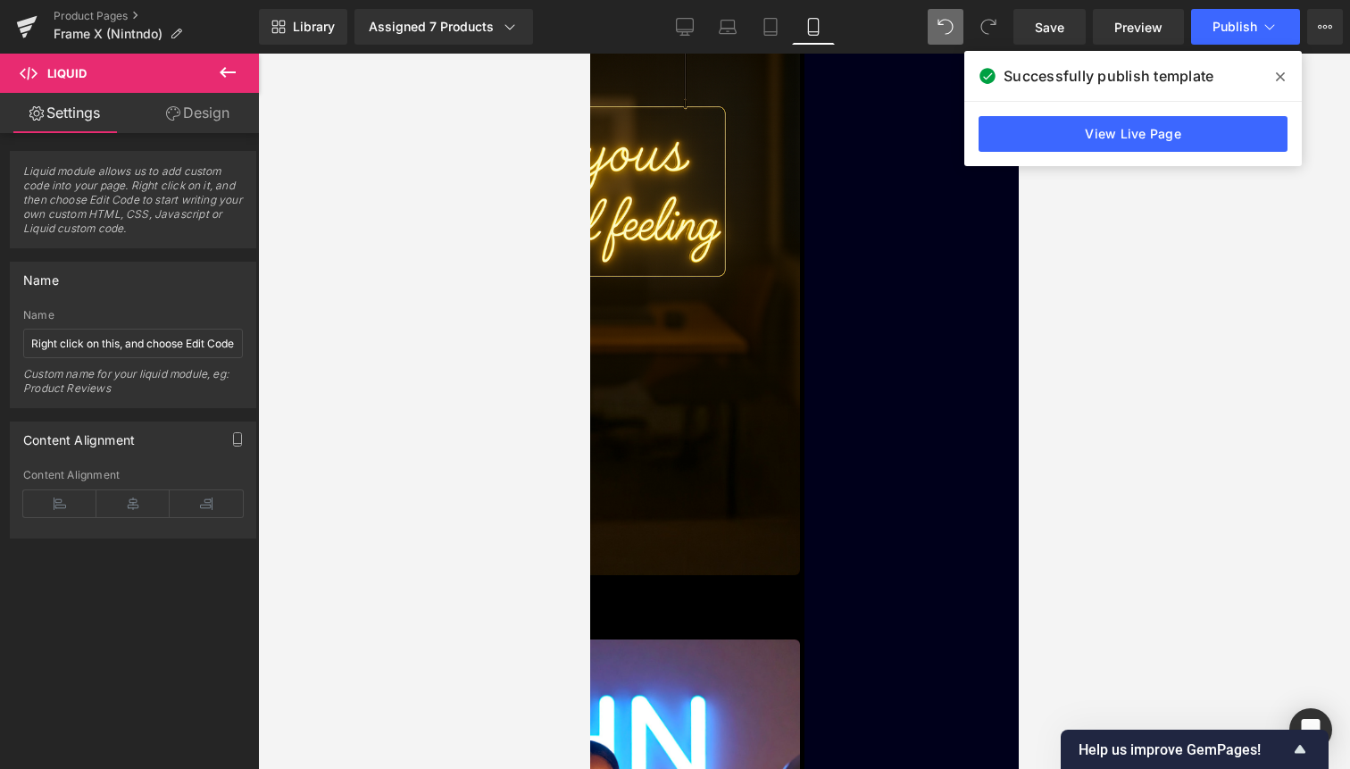
click at [589, 54] on link "Liquid" at bounding box center [589, 54] width 0 height 0
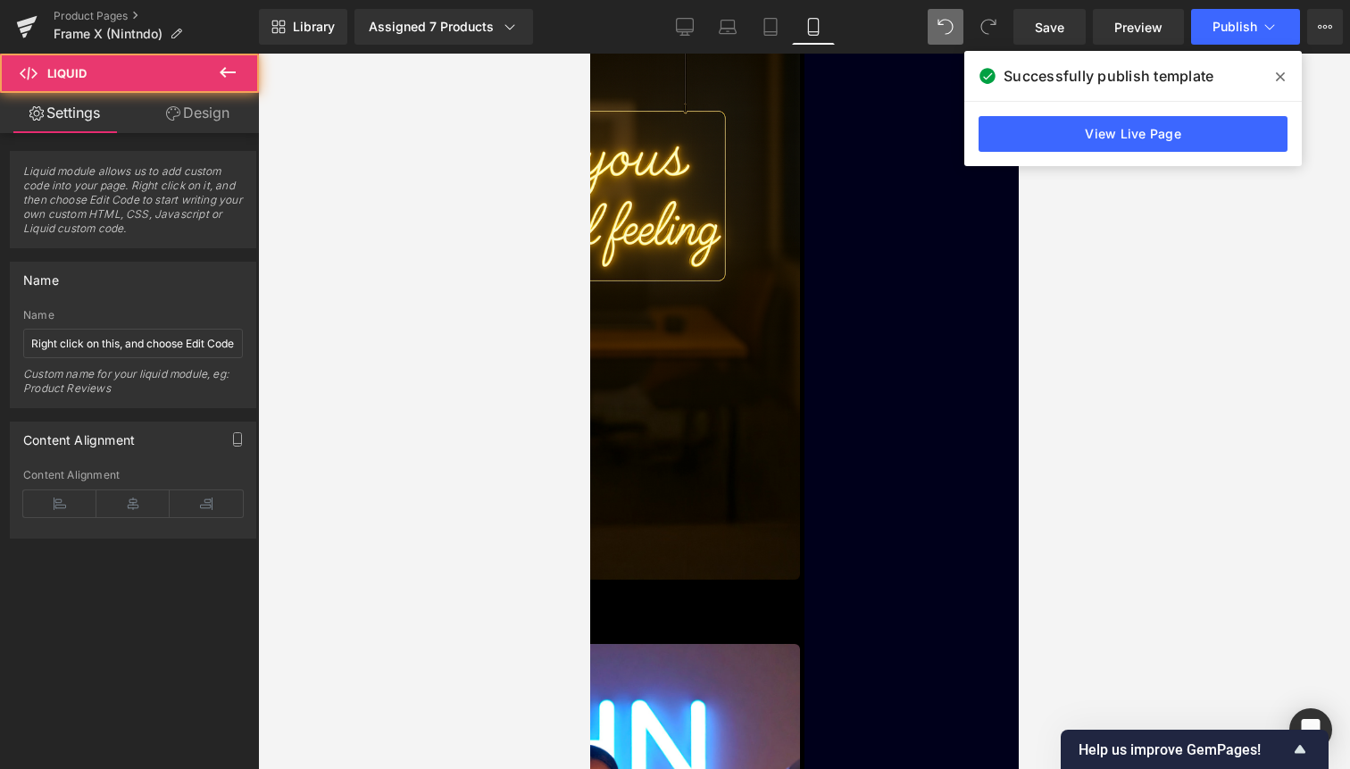
click at [208, 109] on link "Design" at bounding box center [197, 113] width 129 height 40
click at [0, 0] on div "Spacing" at bounding box center [0, 0] width 0 height 0
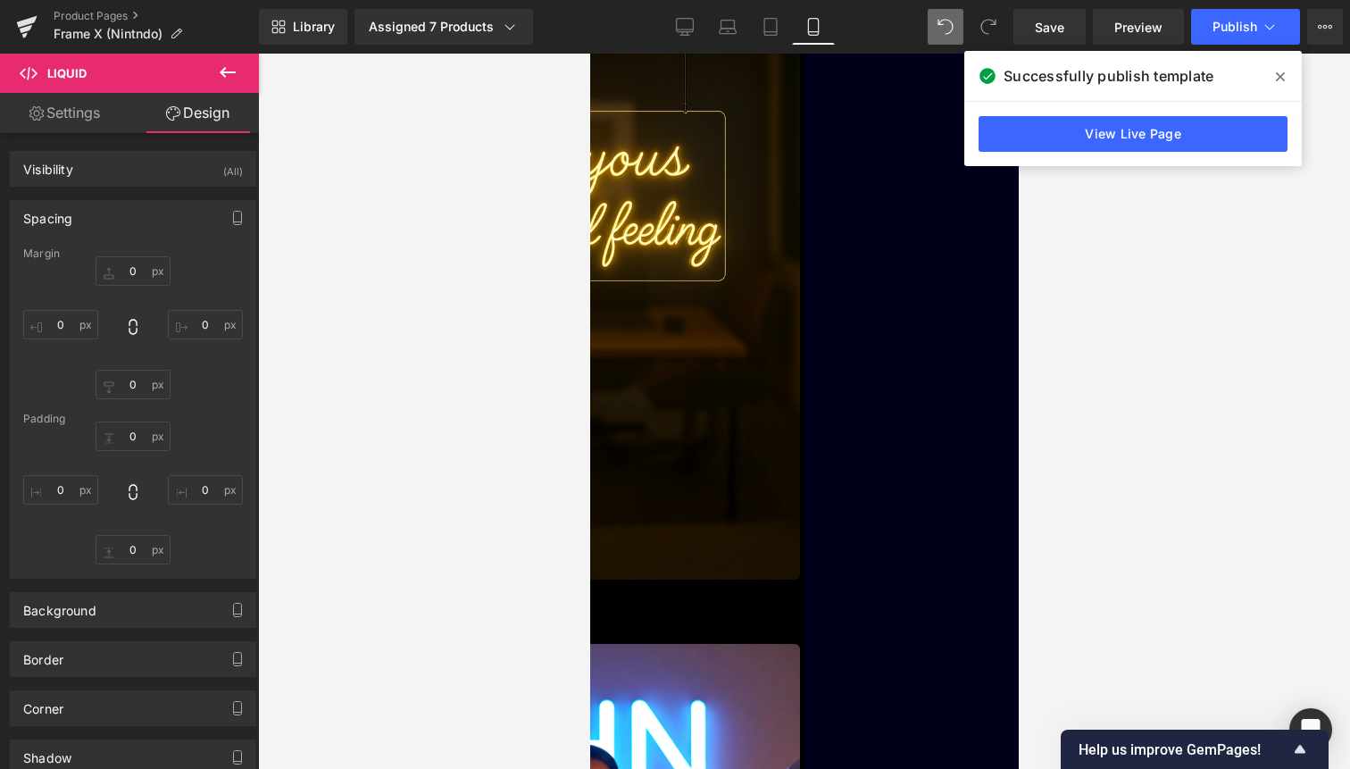
type input "0"
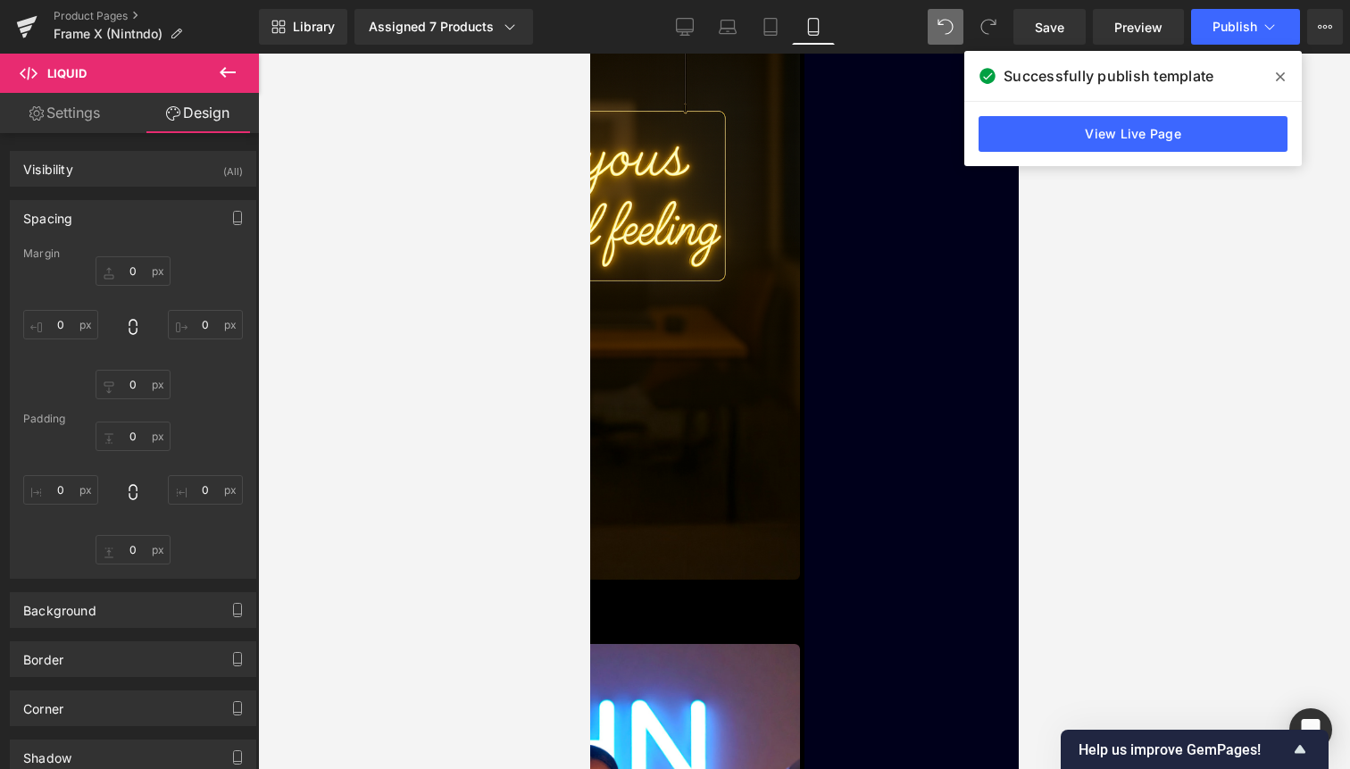
type input "0"
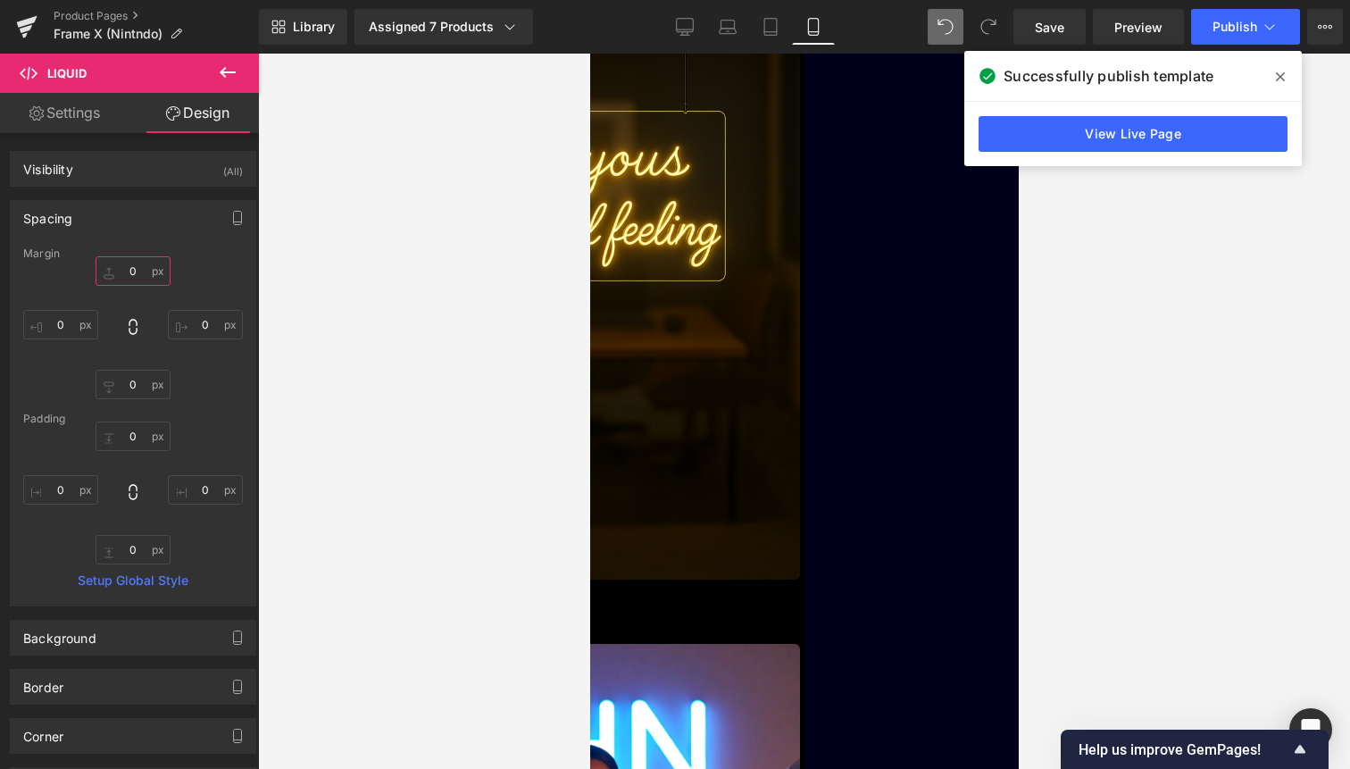
click at [131, 272] on input "0" at bounding box center [133, 270] width 75 height 29
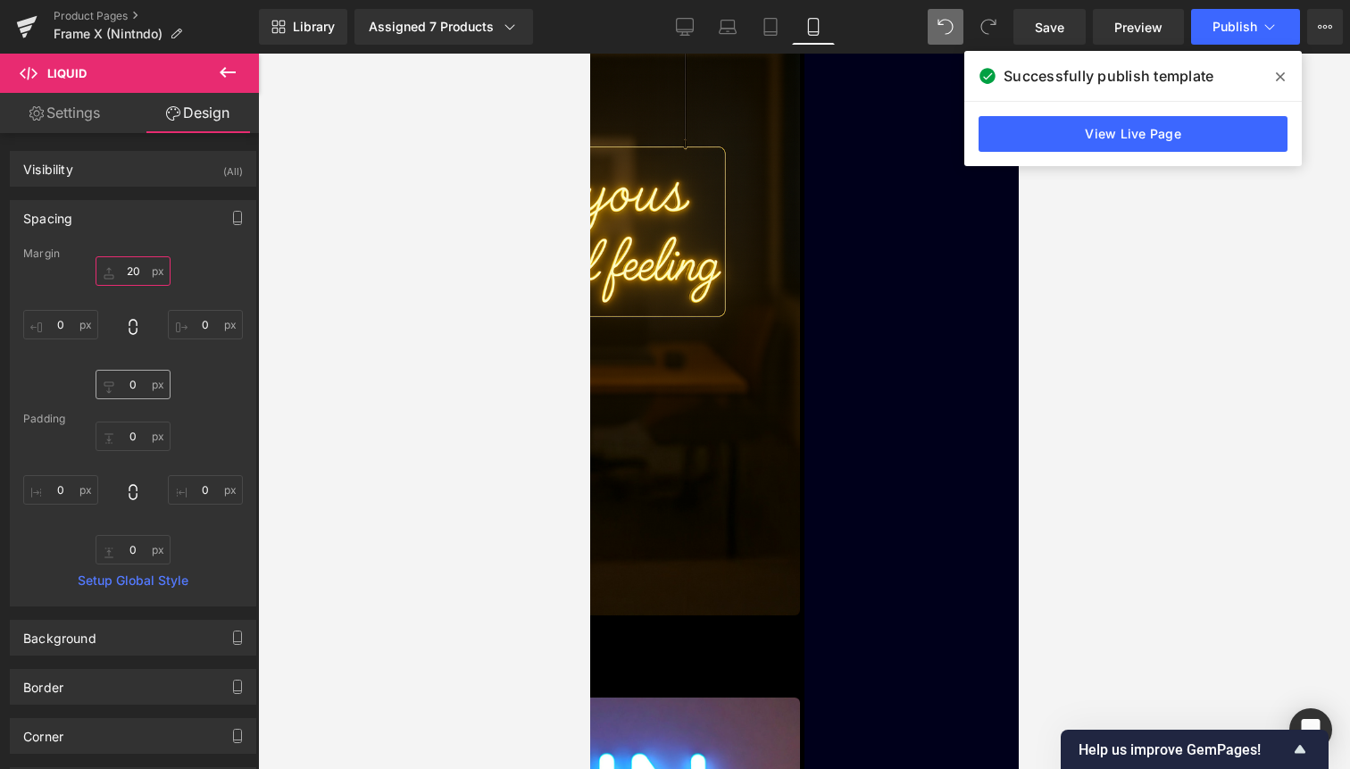
type input "20"
click at [136, 388] on input "0" at bounding box center [133, 384] width 75 height 29
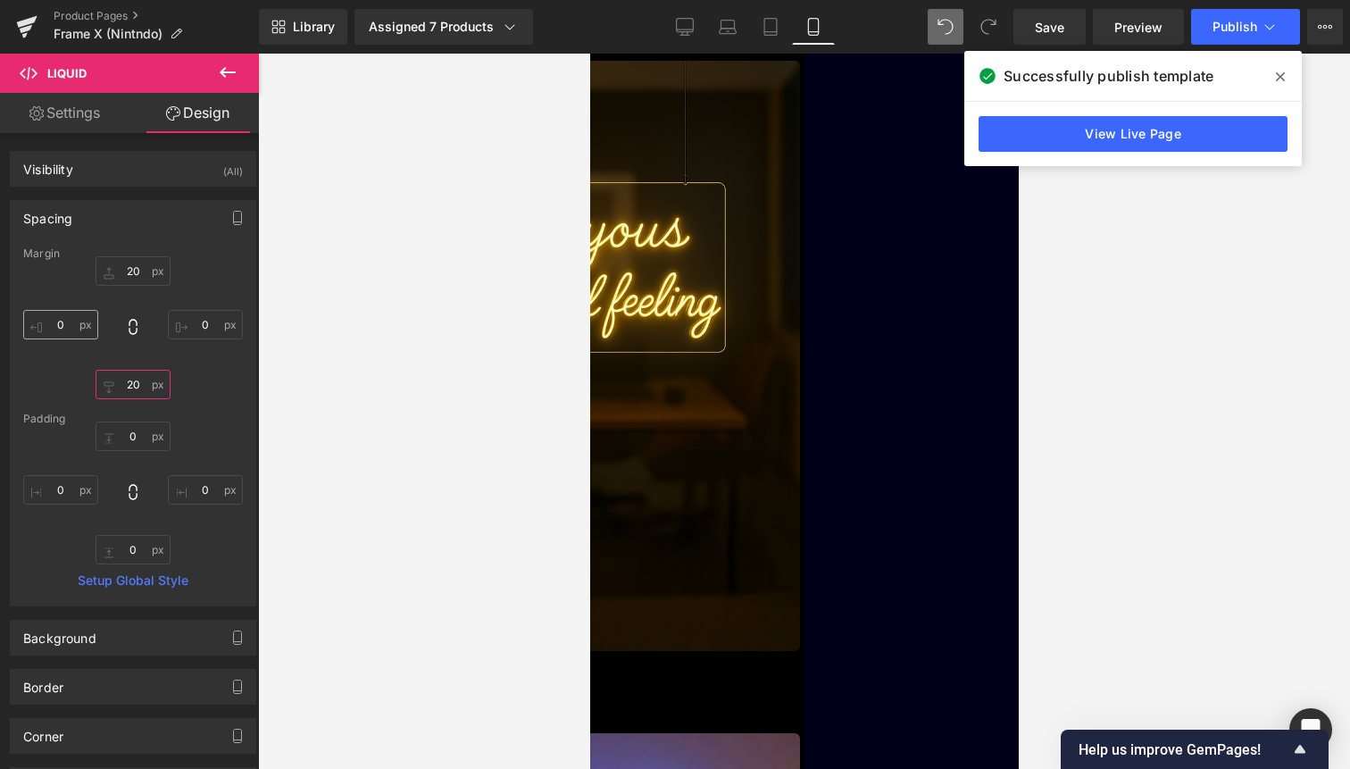
type input "20"
click at [50, 325] on input "0" at bounding box center [60, 324] width 75 height 29
type input "30"
click at [1264, 37] on button "Publish" at bounding box center [1245, 27] width 109 height 36
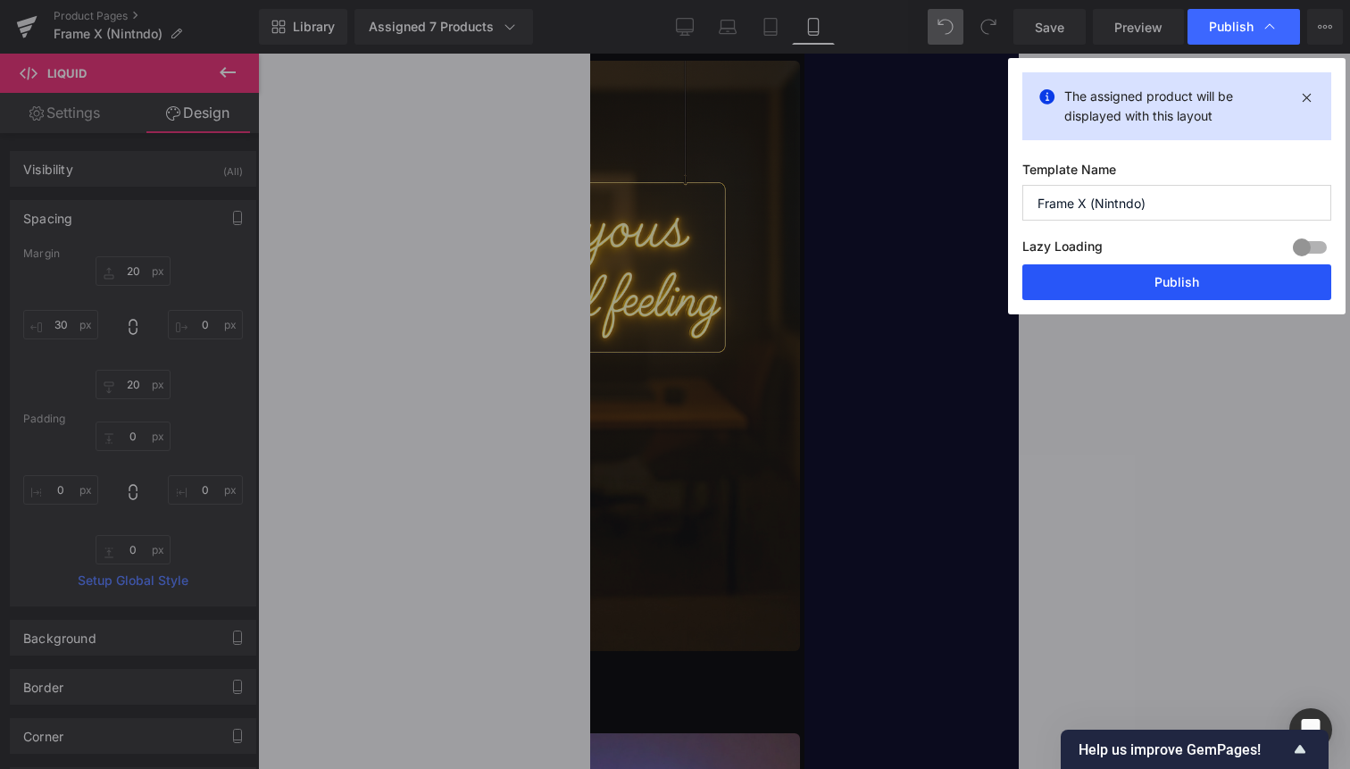
click at [1240, 274] on button "Publish" at bounding box center [1177, 282] width 309 height 36
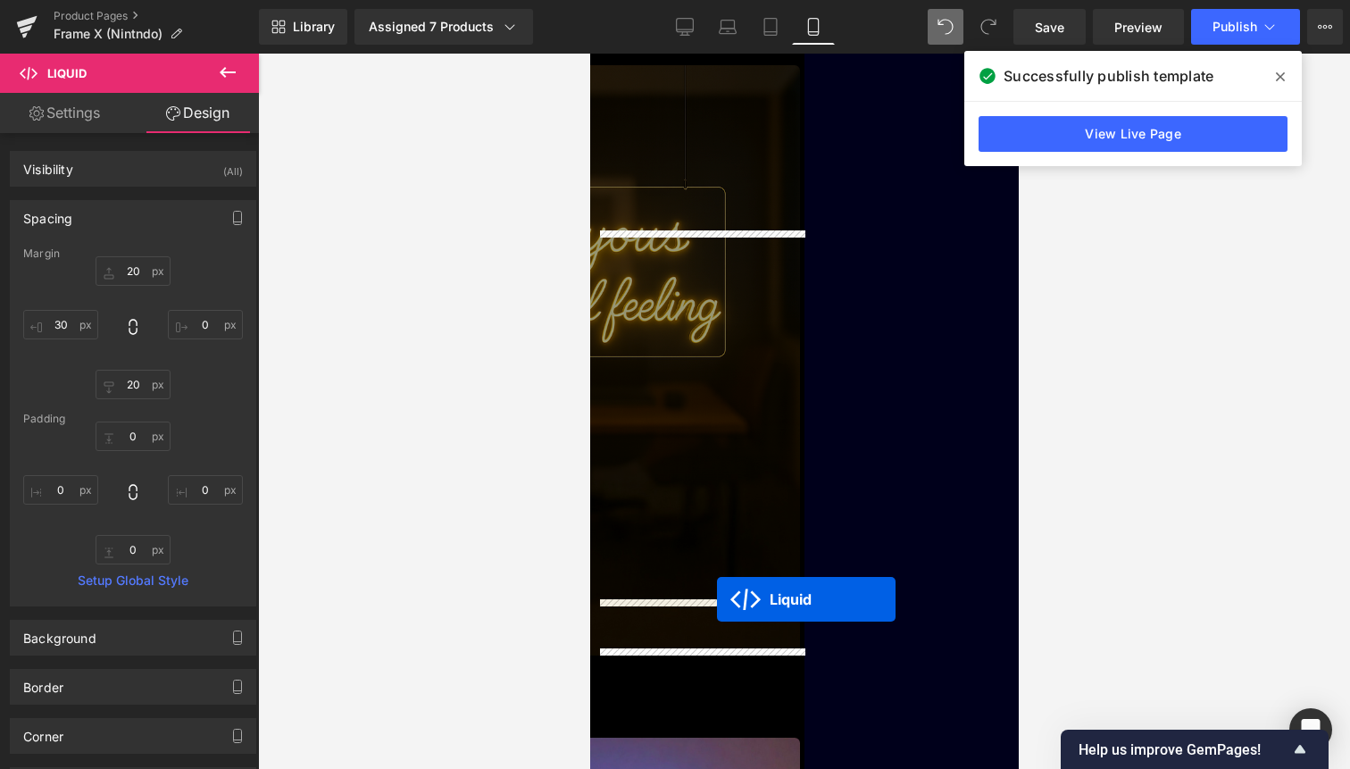
drag, startPoint x: 717, startPoint y: 283, endPoint x: 716, endPoint y: 599, distance: 316.1
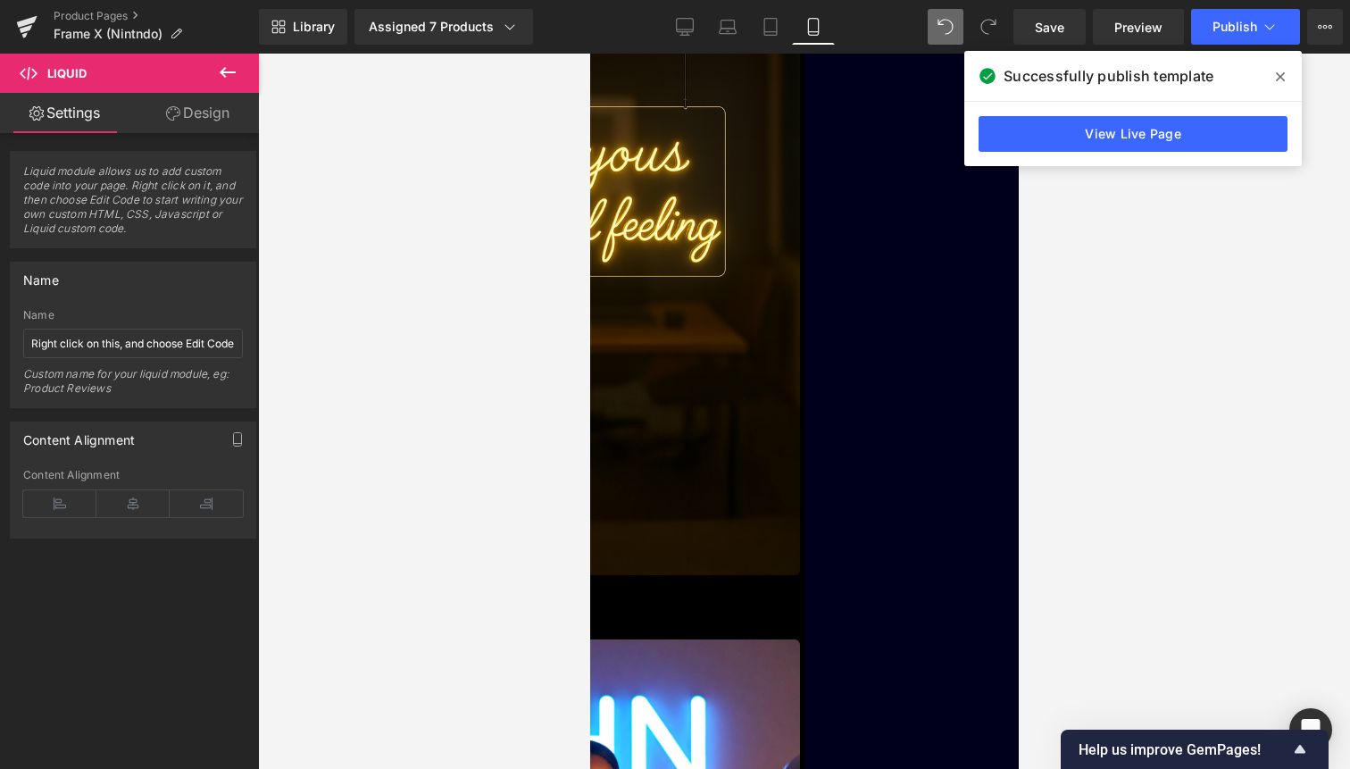
click at [205, 108] on link "Design" at bounding box center [197, 113] width 129 height 40
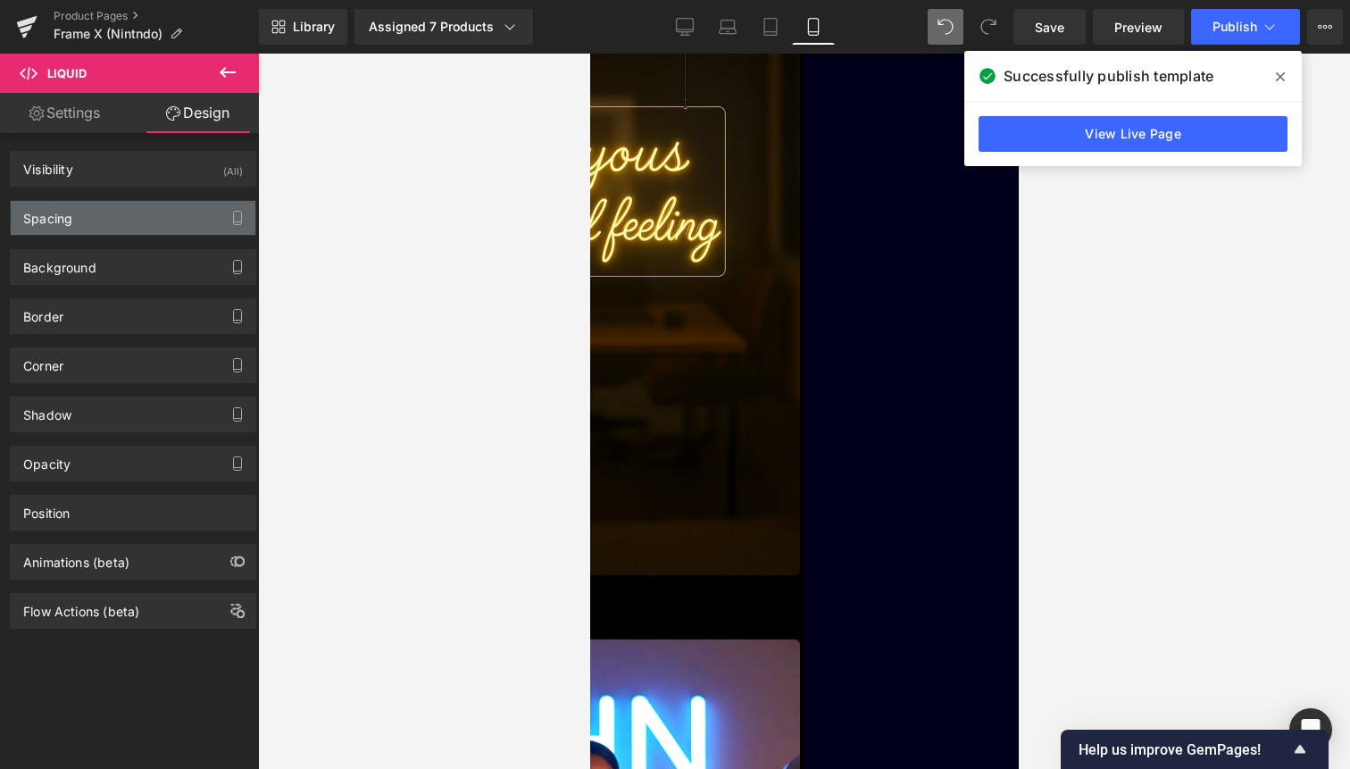
click at [137, 214] on div "Spacing" at bounding box center [133, 218] width 245 height 34
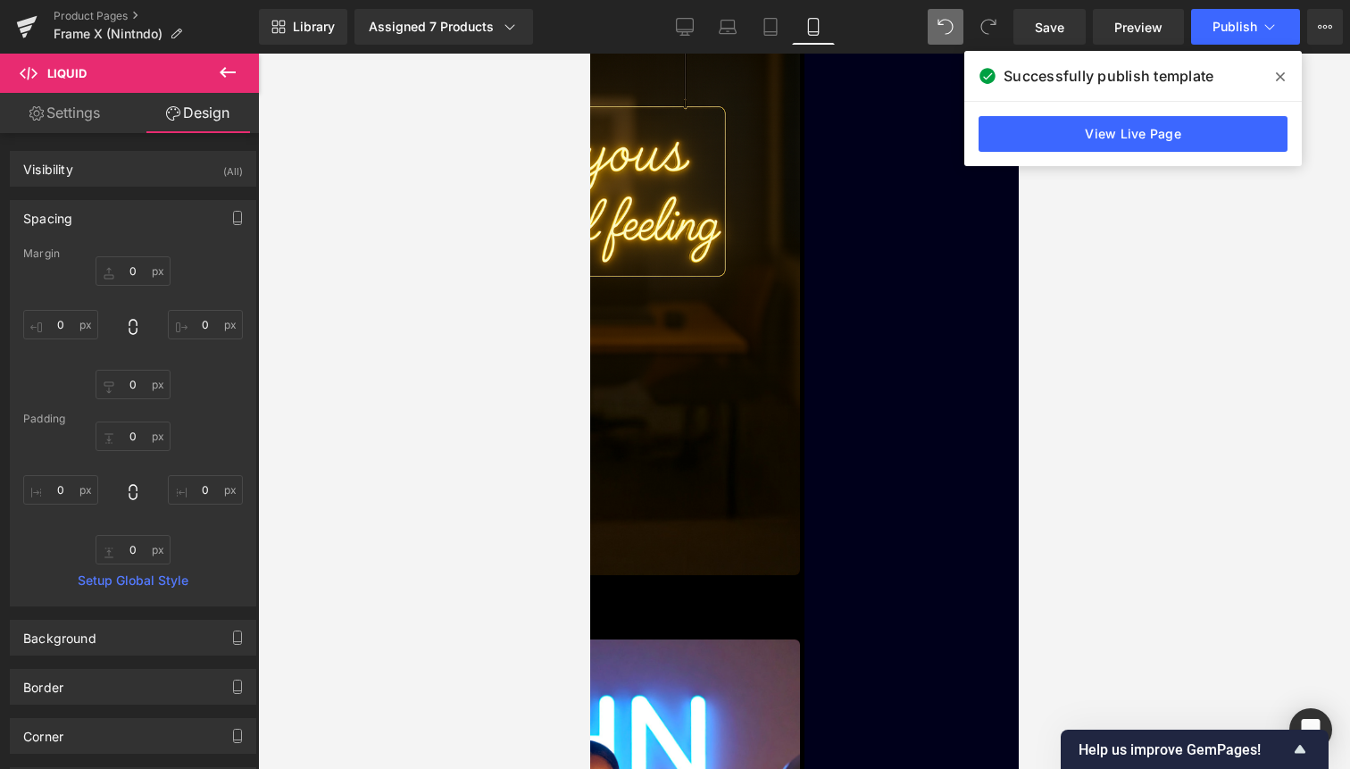
click at [589, 54] on span "Liquid" at bounding box center [589, 54] width 0 height 0
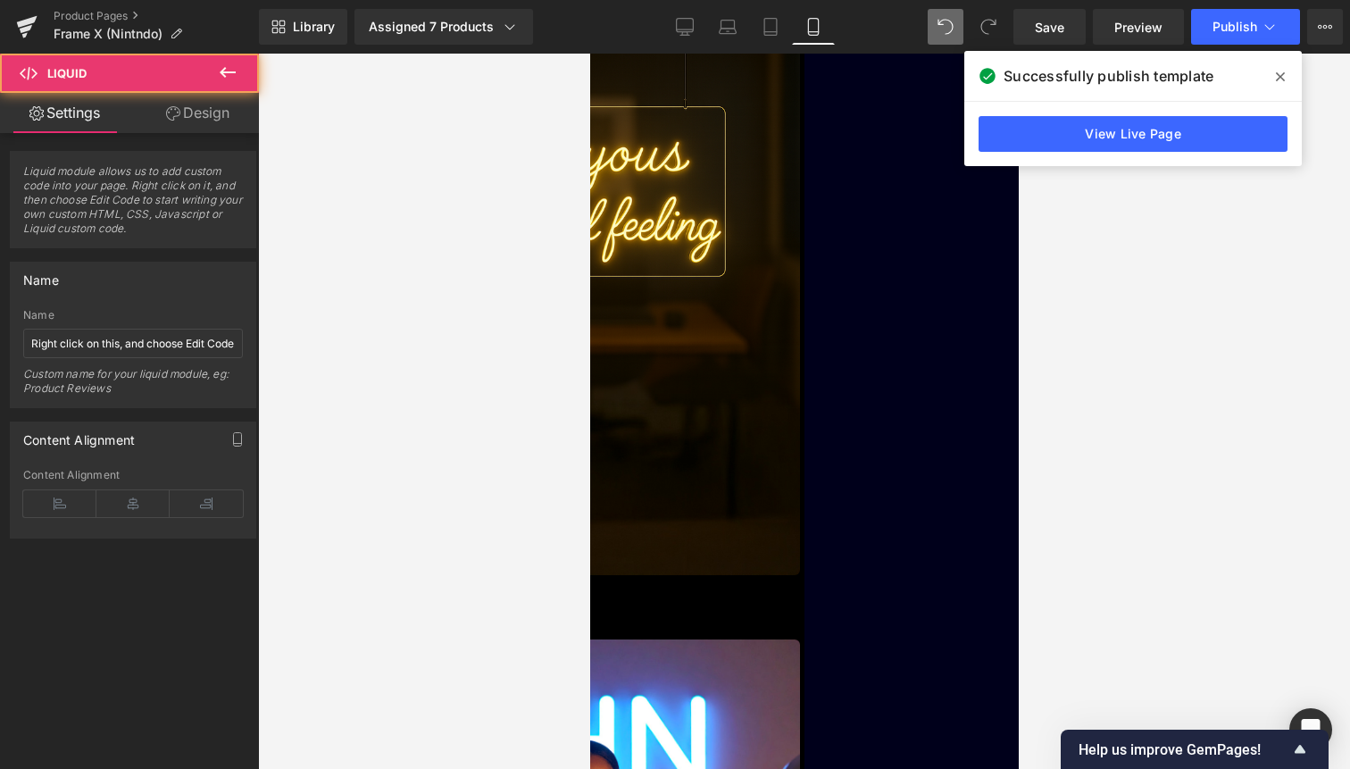
click at [193, 117] on link "Design" at bounding box center [197, 113] width 129 height 40
click at [0, 0] on div "Spacing" at bounding box center [0, 0] width 0 height 0
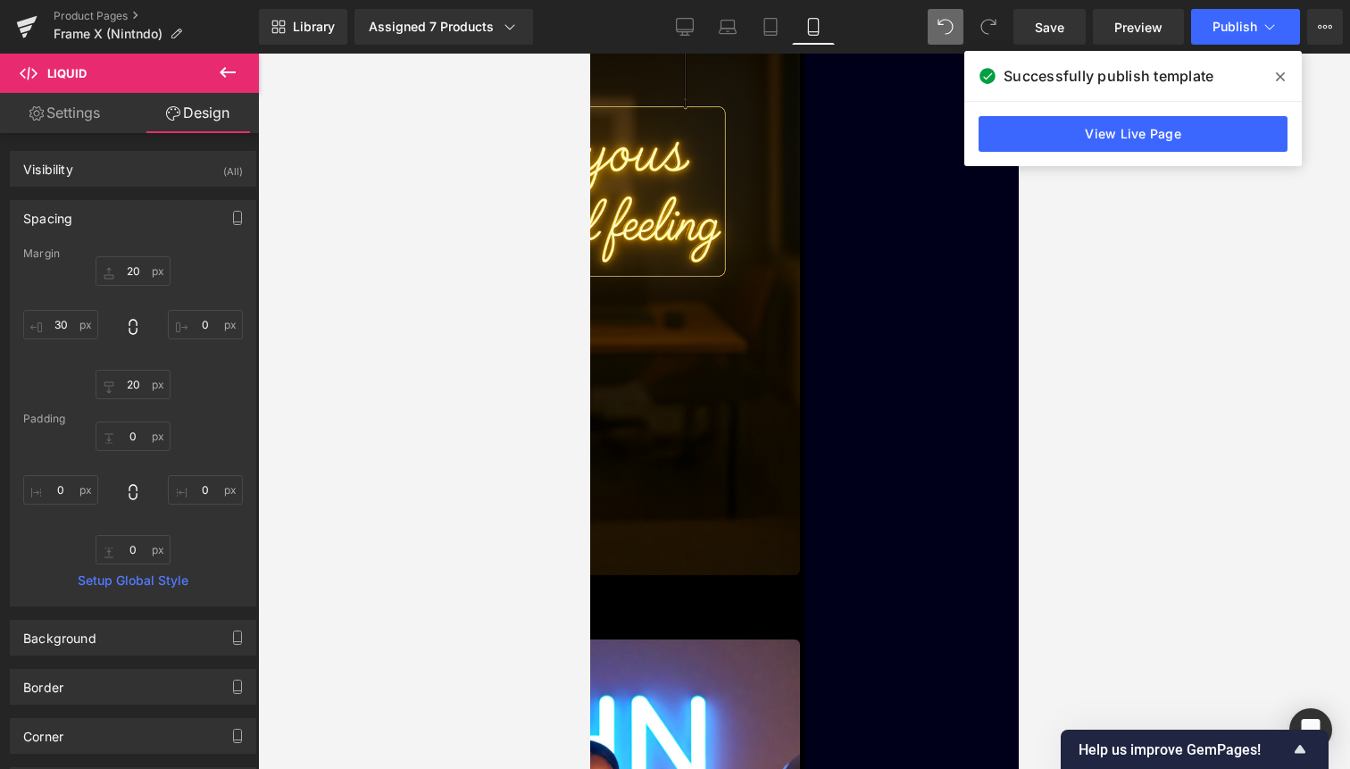
type input "20"
type input "0"
type input "20"
type input "30"
type input "0"
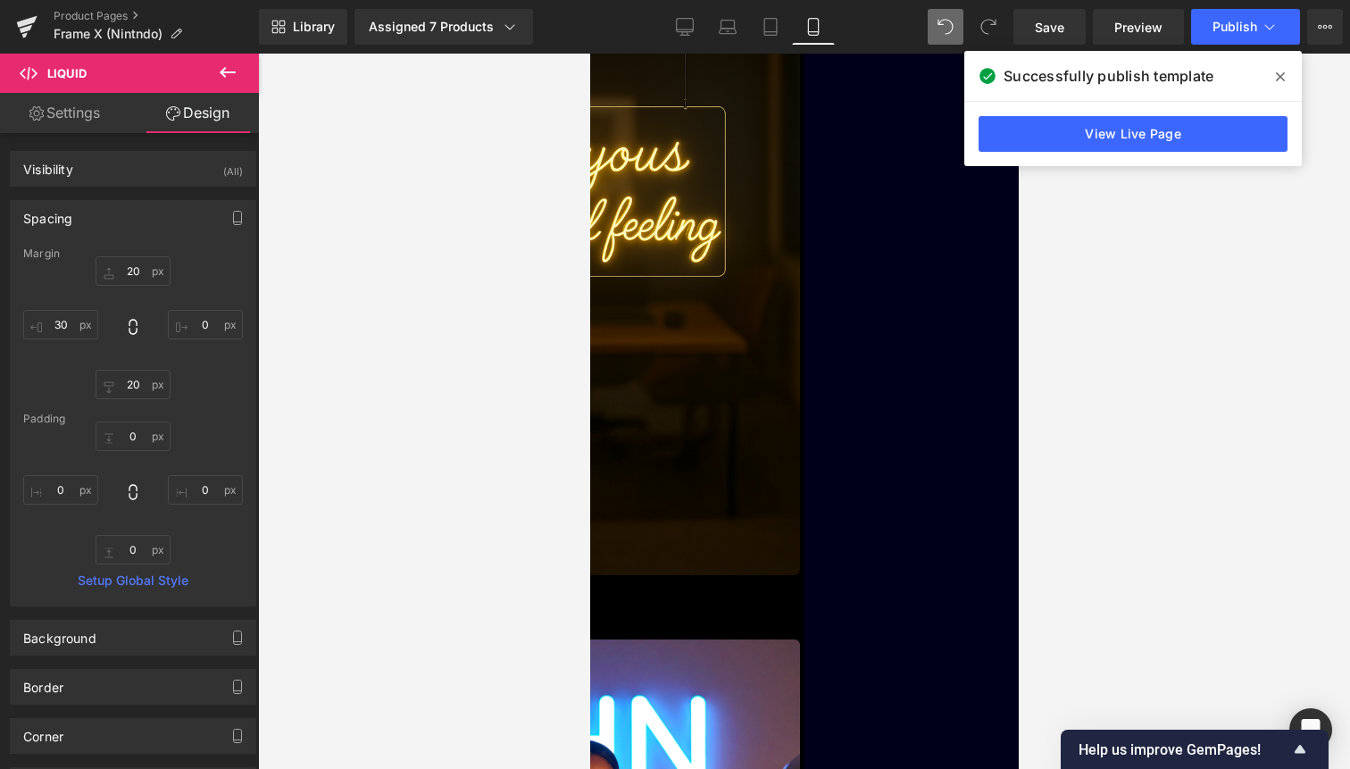
type input "0"
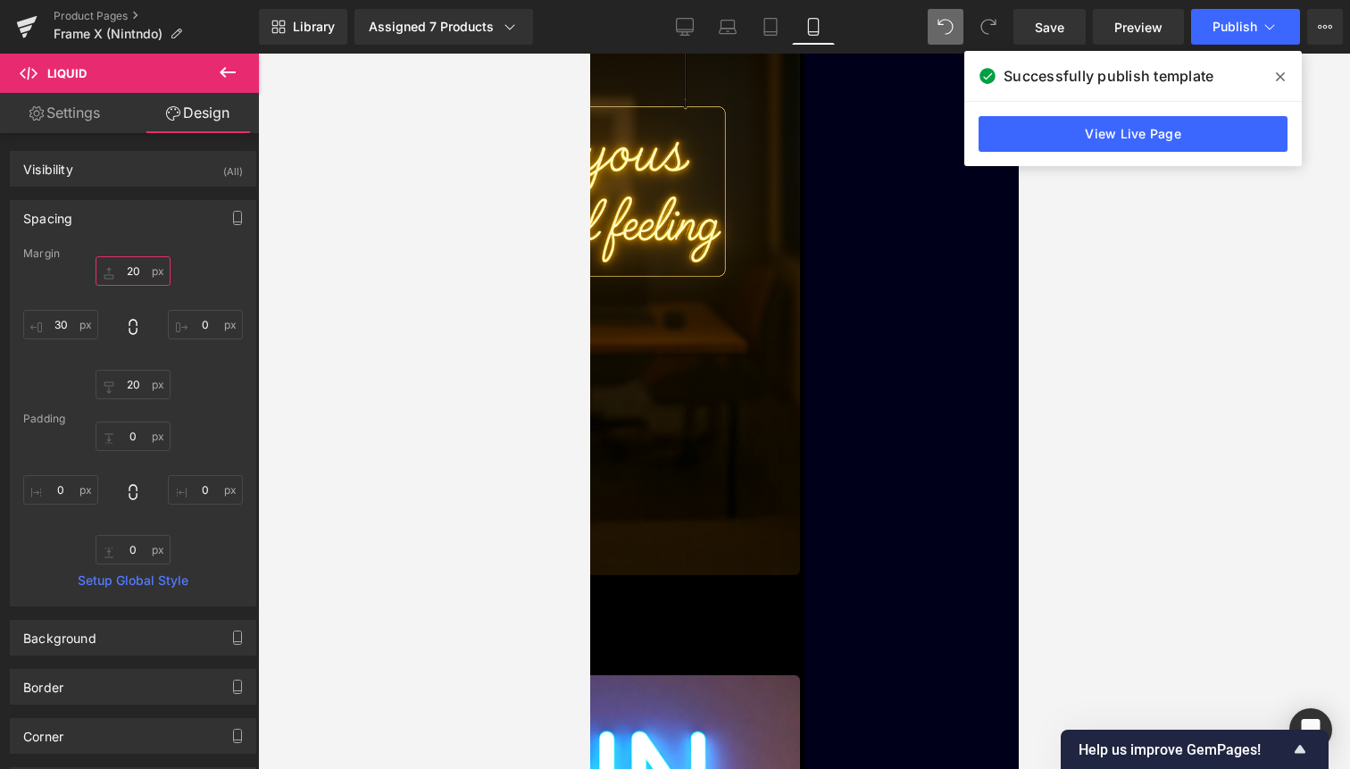
click at [134, 275] on input "20" at bounding box center [133, 270] width 75 height 29
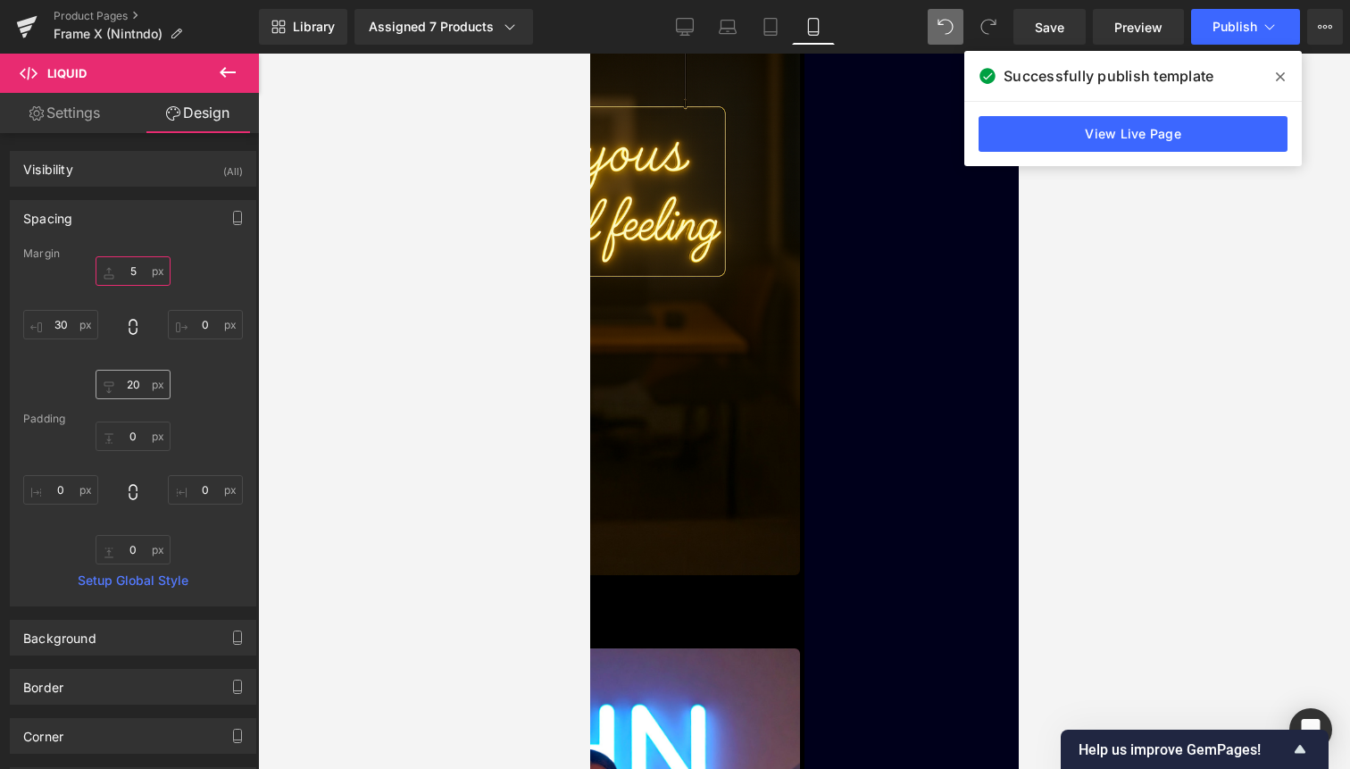
type input "5"
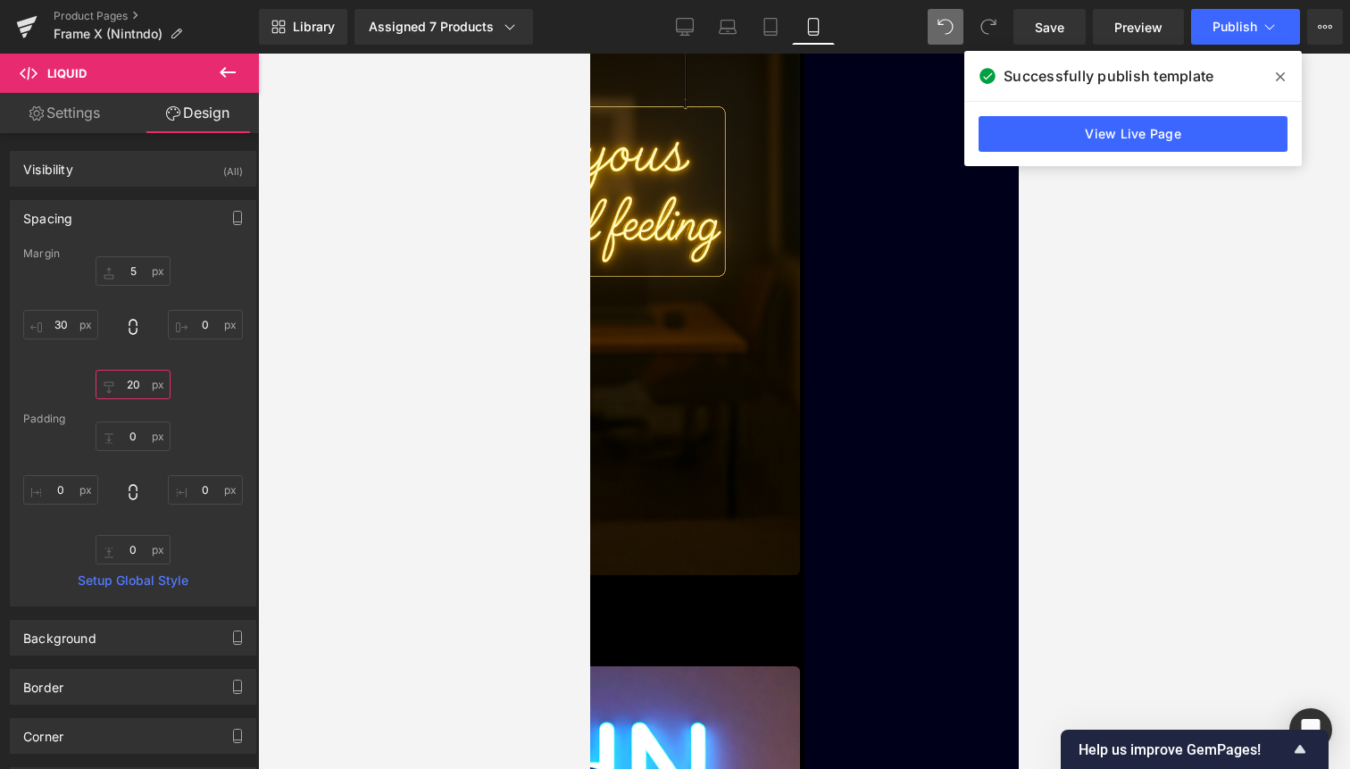
click at [138, 388] on input "20" at bounding box center [133, 384] width 75 height 29
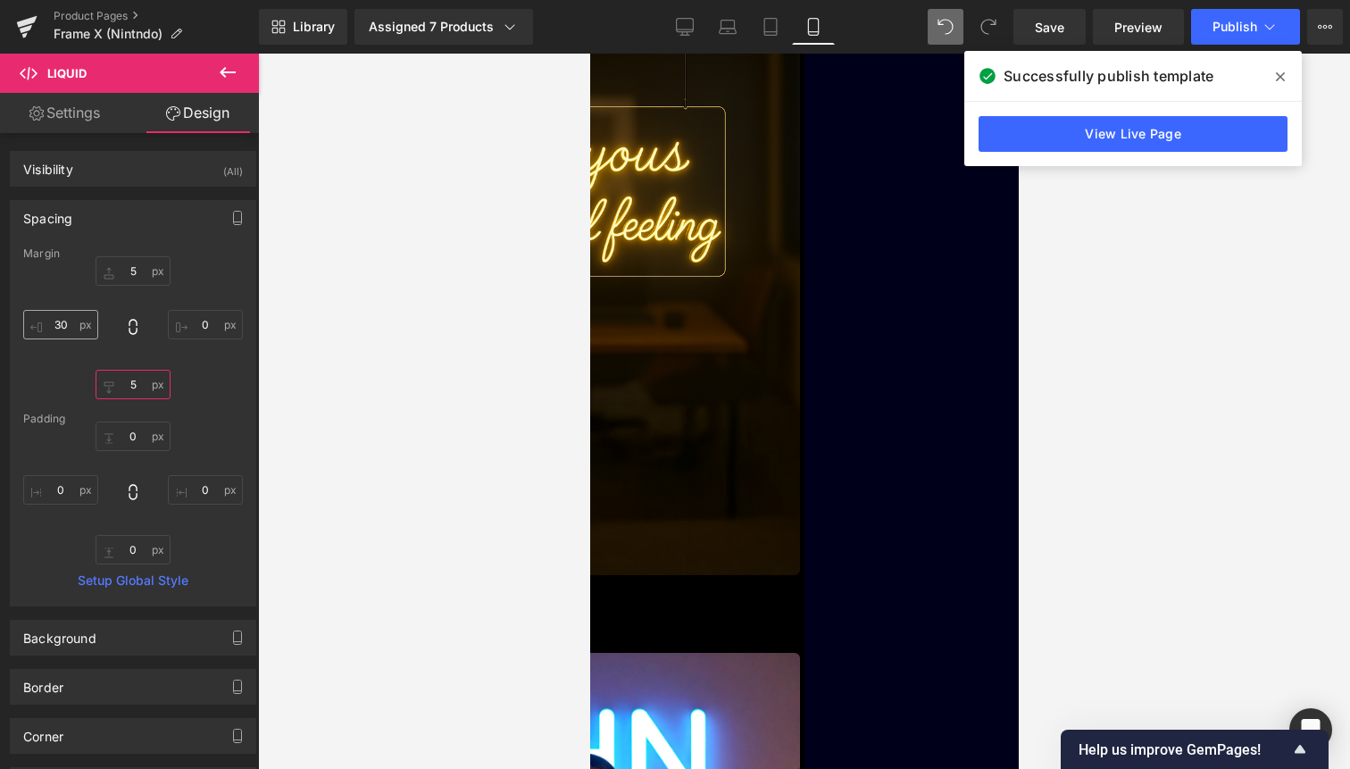
type input "5"
click at [67, 323] on input "30" at bounding box center [60, 324] width 75 height 29
click at [190, 324] on input "0" at bounding box center [205, 324] width 75 height 29
type input "5"
click at [1245, 48] on div "Library Assigned 7 Products Product Preview Pizza THEORY Cosmic JUMP Cursed FLW…" at bounding box center [804, 27] width 1091 height 54
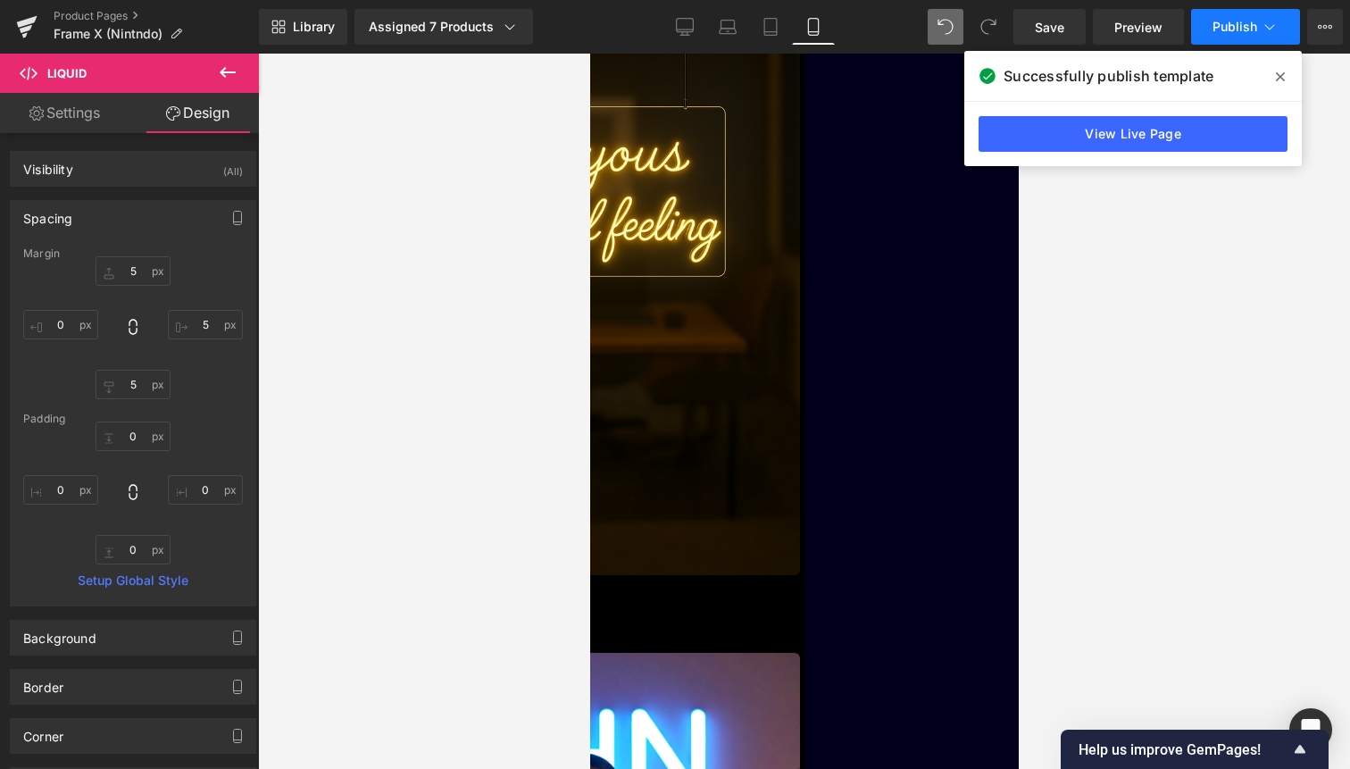
click at [1254, 40] on button "Publish" at bounding box center [1245, 27] width 109 height 36
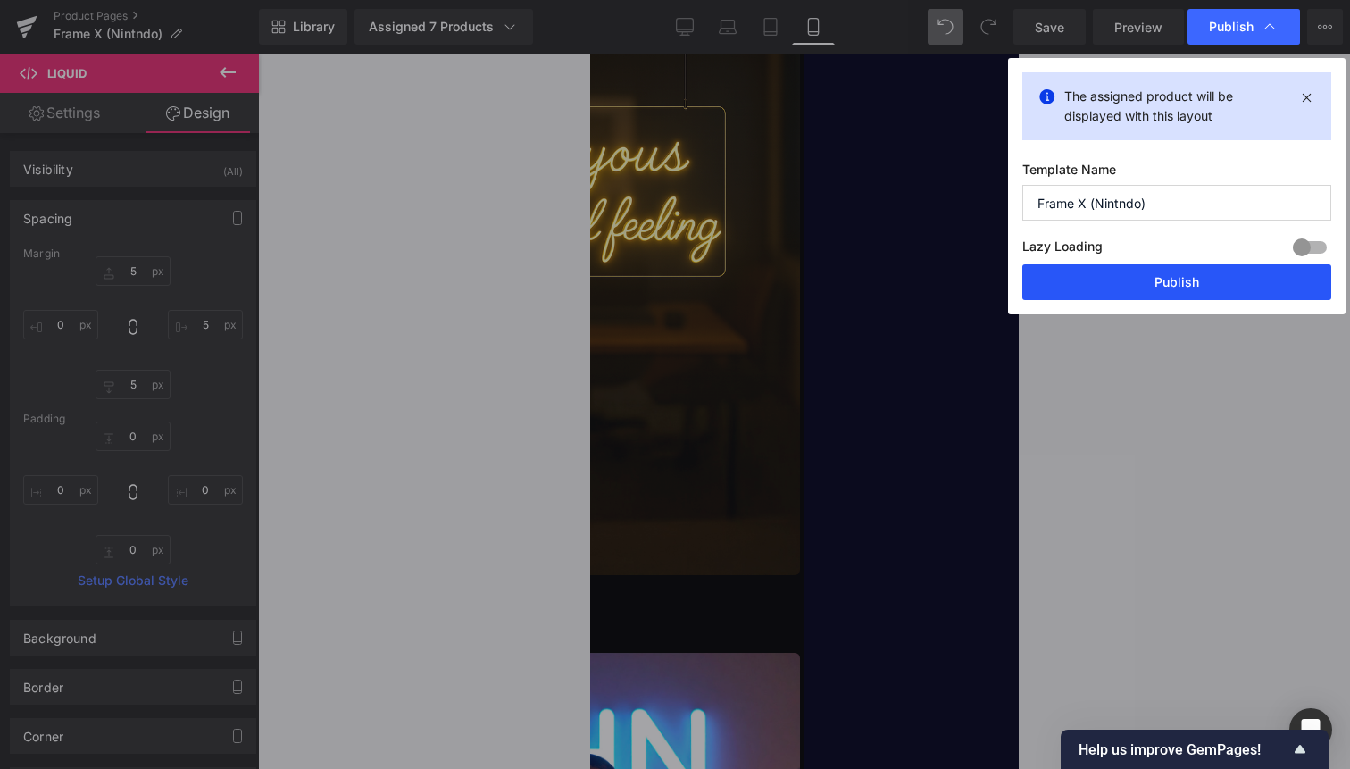
click at [1233, 273] on button "Publish" at bounding box center [1177, 282] width 309 height 36
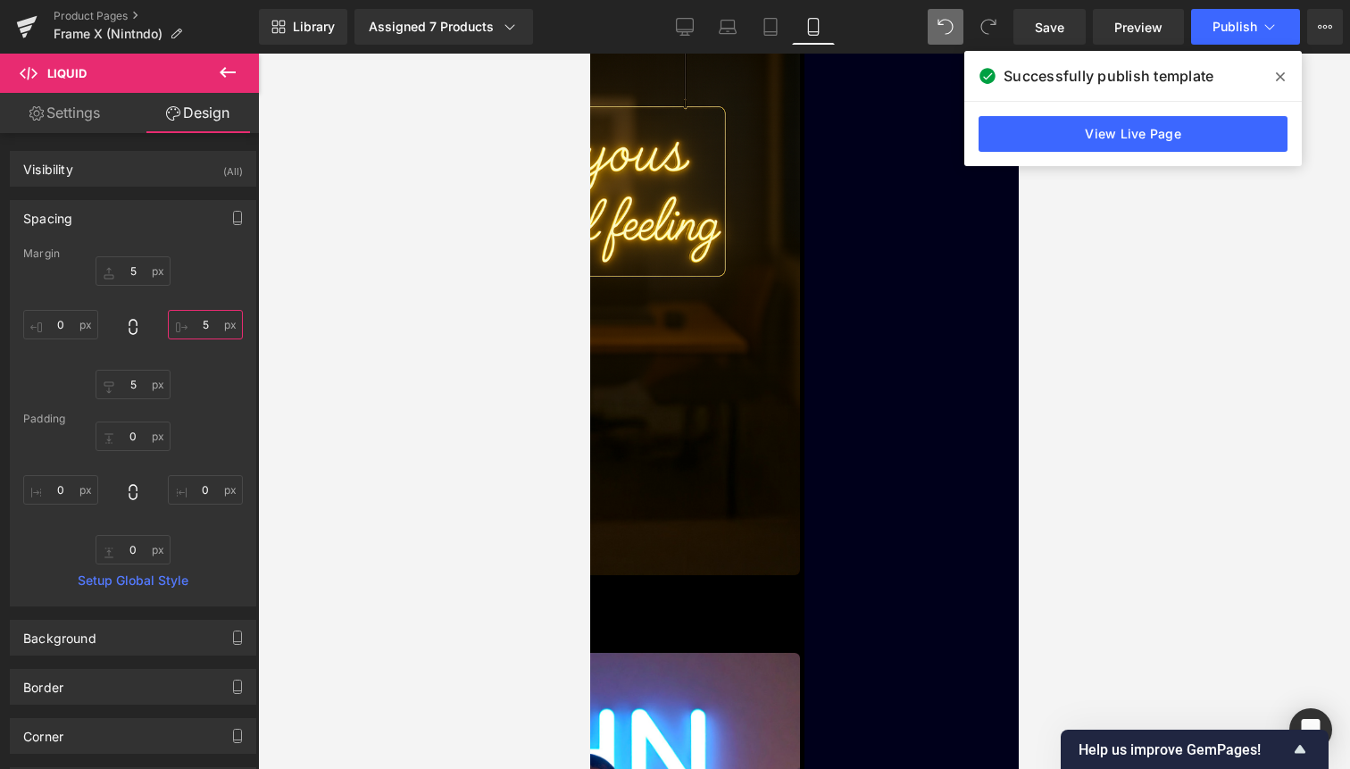
click at [205, 324] on input "5" at bounding box center [205, 324] width 75 height 29
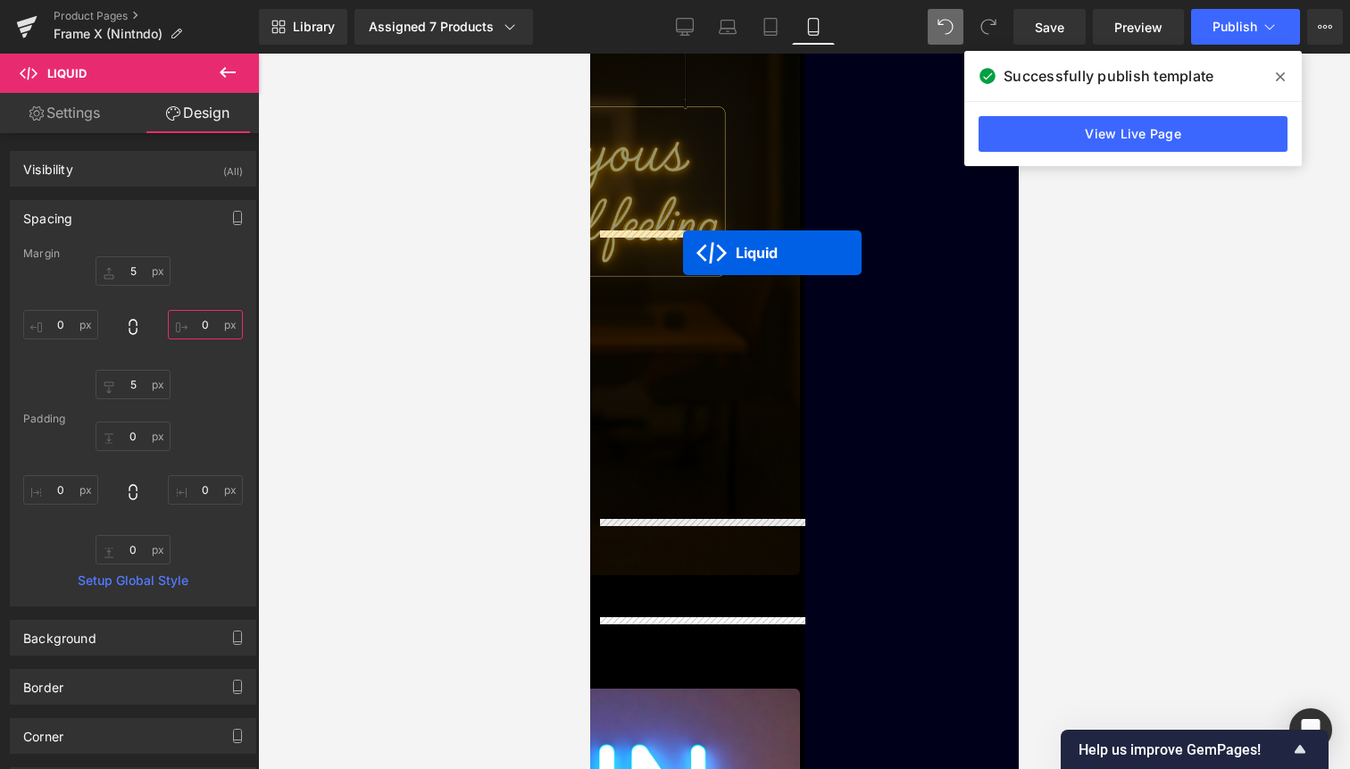
drag, startPoint x: 699, startPoint y: 559, endPoint x: 682, endPoint y: 253, distance: 306.8
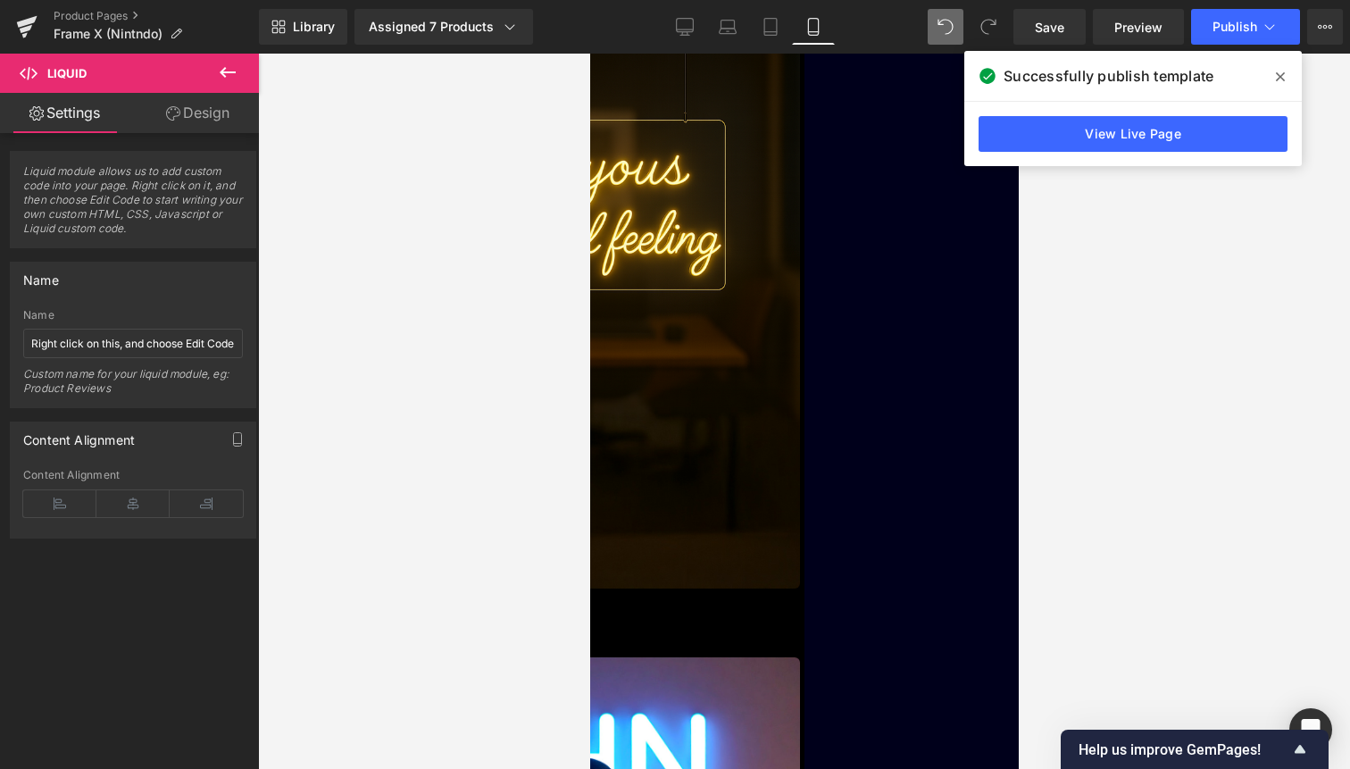
click at [232, 115] on link "Design" at bounding box center [197, 113] width 129 height 40
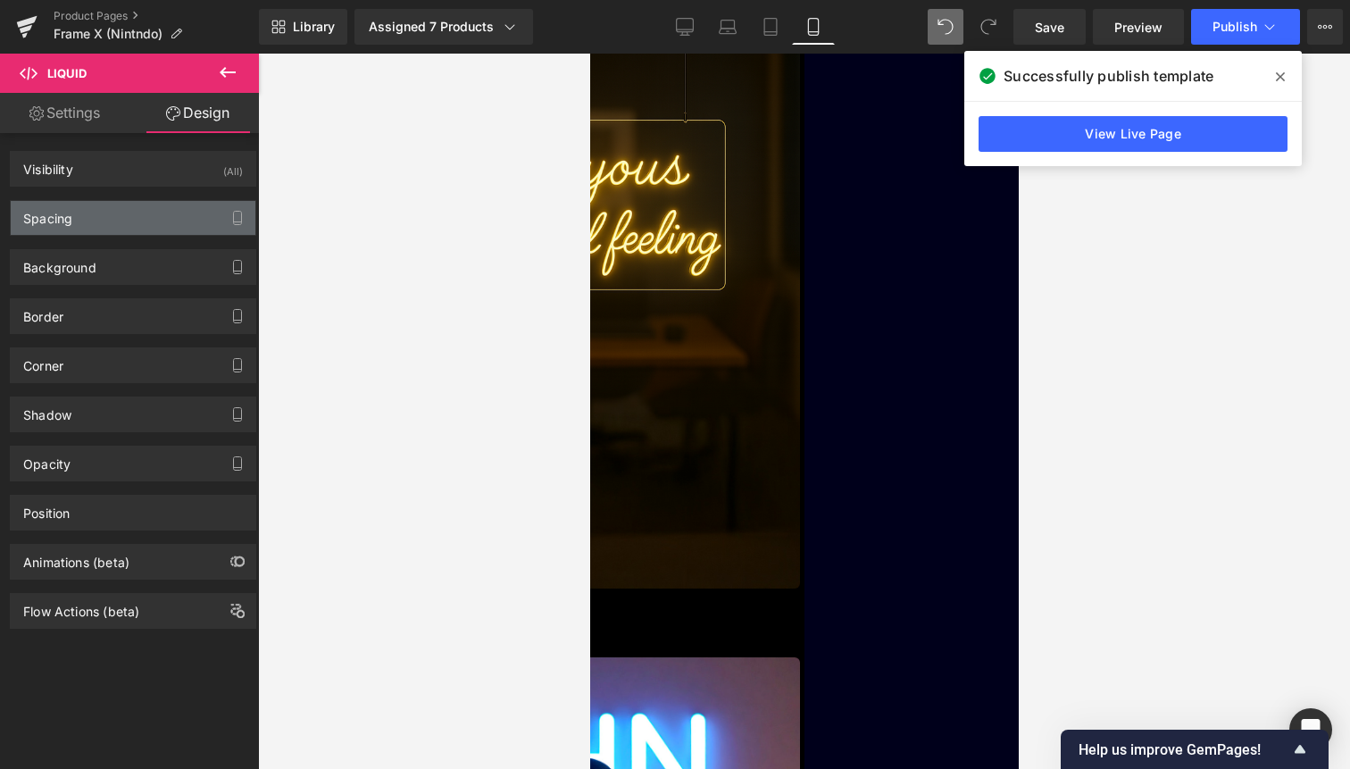
click at [152, 214] on div "Spacing" at bounding box center [133, 218] width 245 height 34
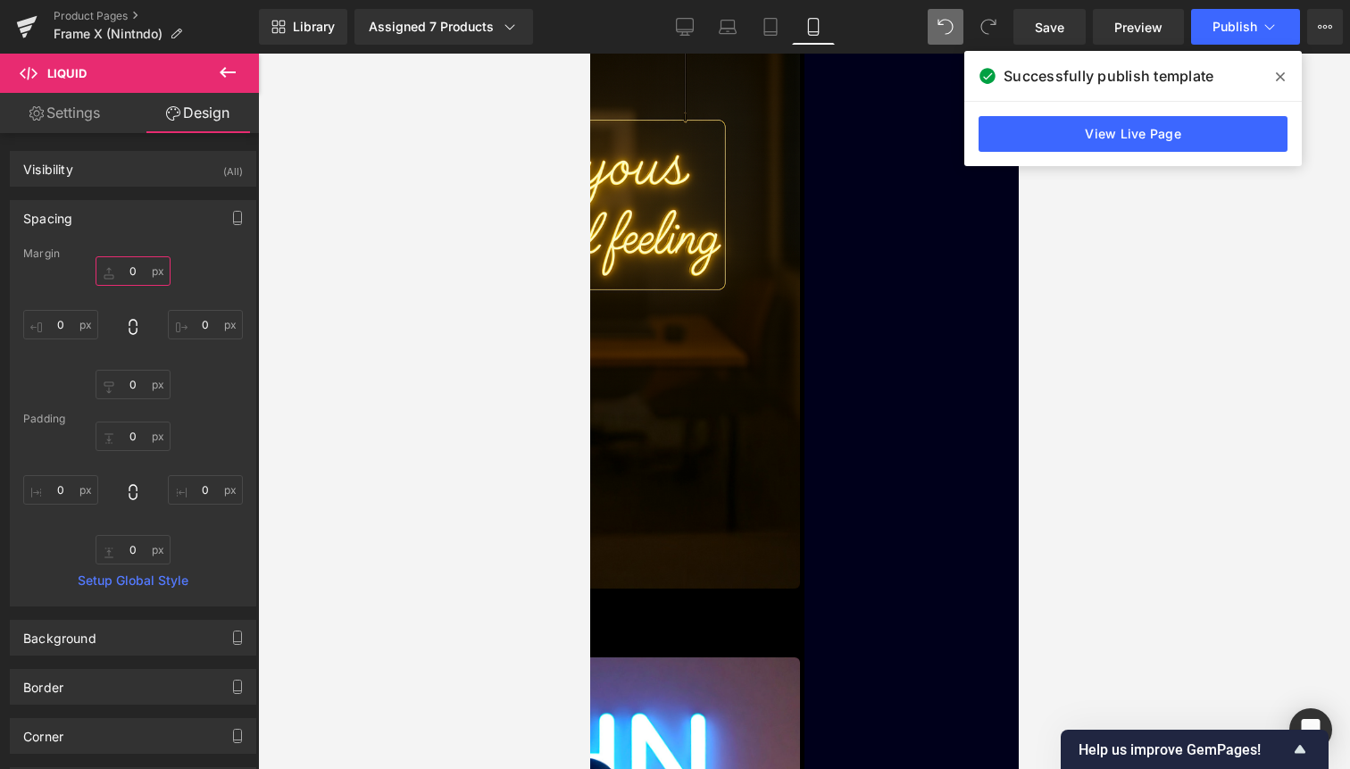
click at [133, 280] on input "text" at bounding box center [133, 270] width 75 height 29
type input "20"
click at [138, 391] on input "text" at bounding box center [133, 384] width 75 height 29
type input "2"
type input "8"
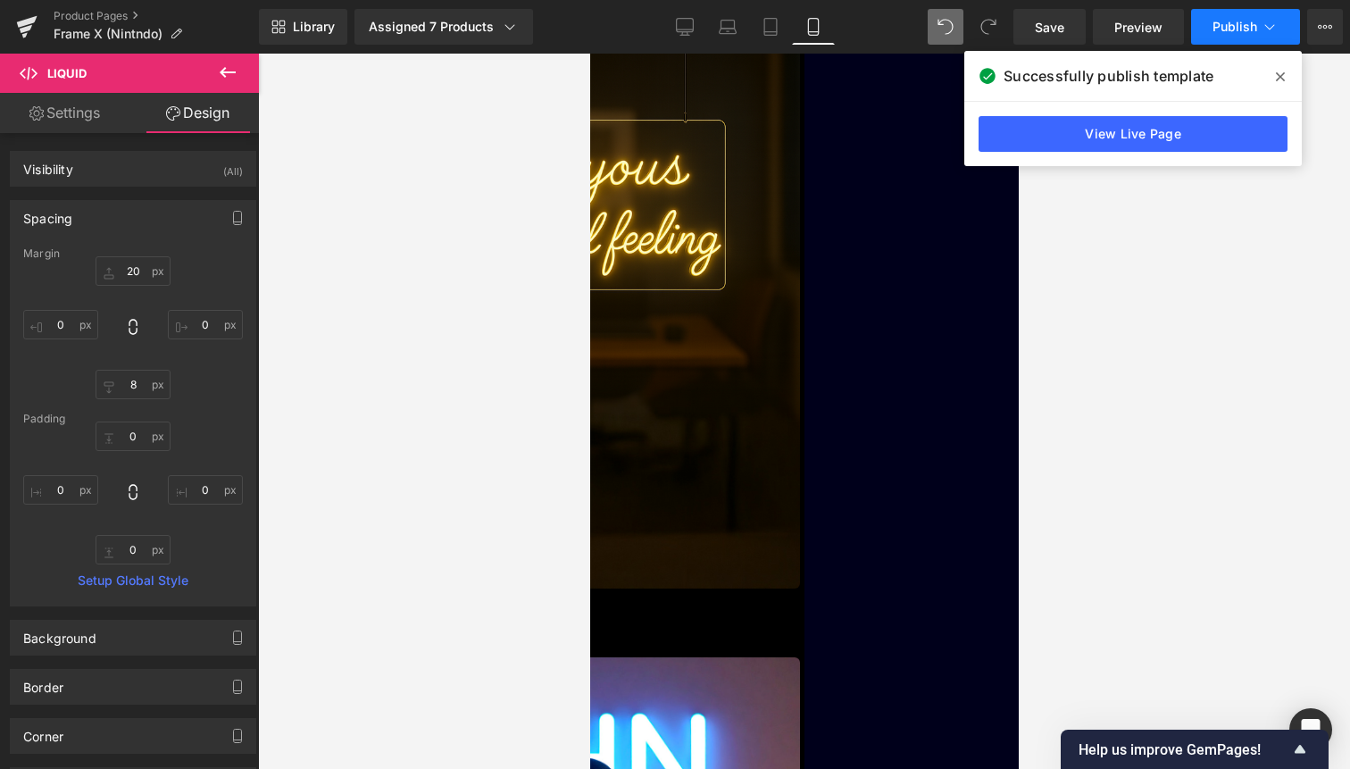
click at [1234, 37] on button "Publish" at bounding box center [1245, 27] width 109 height 36
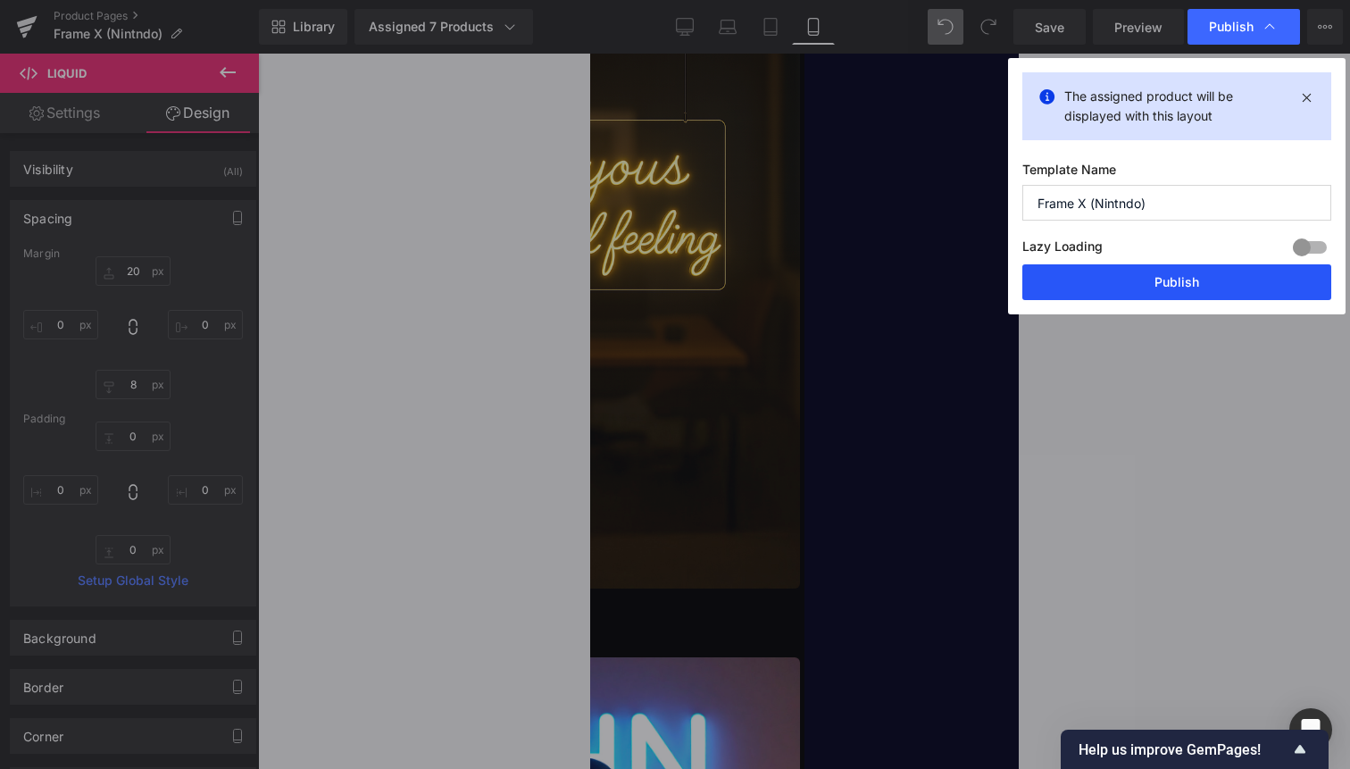
click at [1171, 283] on button "Publish" at bounding box center [1177, 282] width 309 height 36
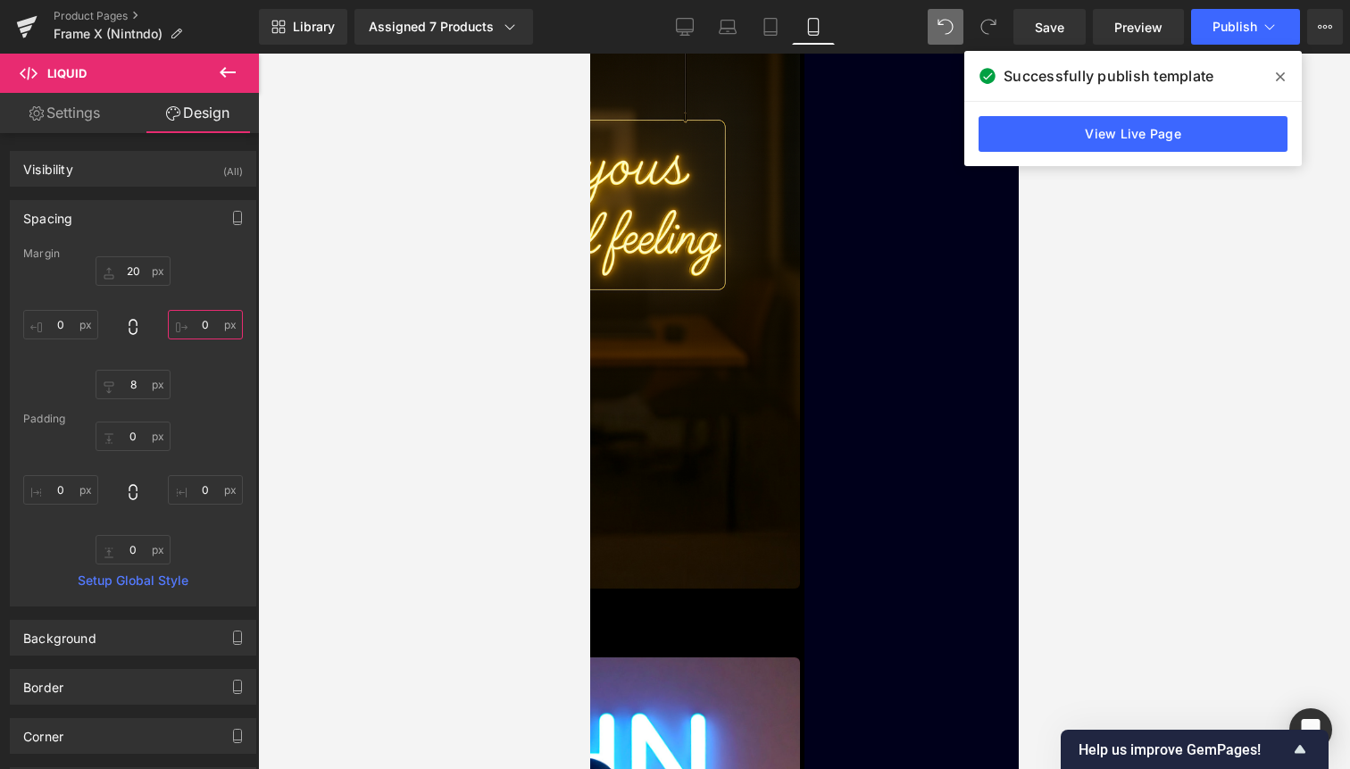
click at [204, 331] on input "text" at bounding box center [205, 324] width 75 height 29
type input "3"
click at [137, 388] on input "8" at bounding box center [133, 384] width 75 height 29
type input "20"
click at [1230, 30] on span "Publish" at bounding box center [1235, 27] width 45 height 14
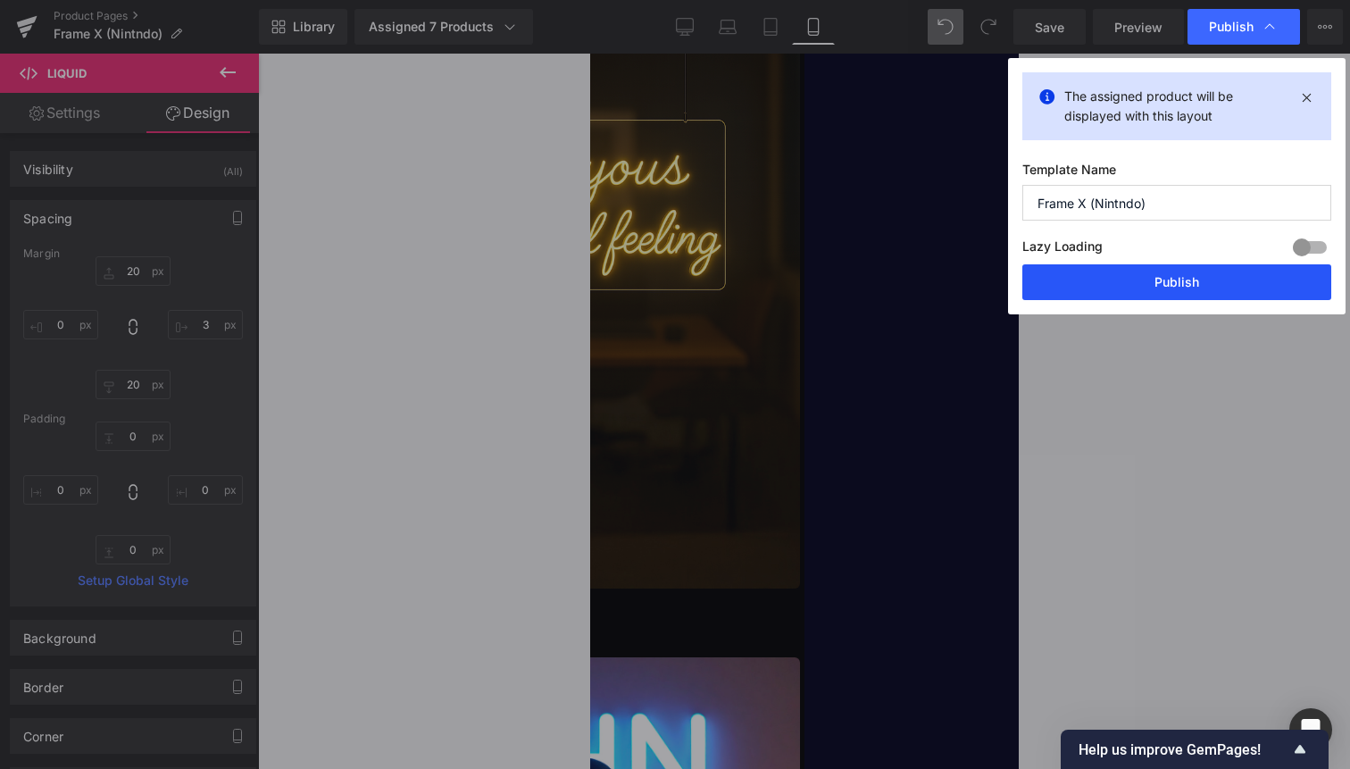
click at [1195, 281] on button "Publish" at bounding box center [1177, 282] width 309 height 36
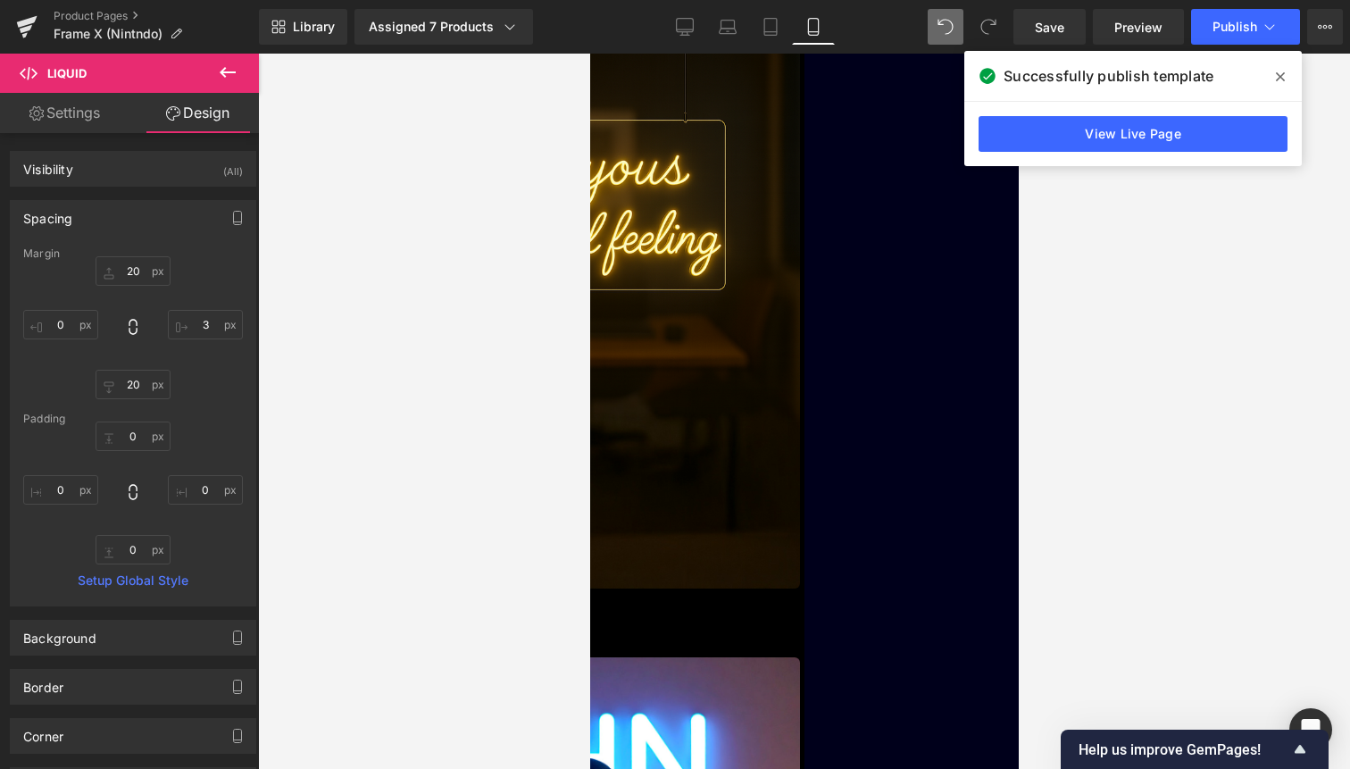
click at [589, 54] on span "(P) Title" at bounding box center [589, 54] width 0 height 0
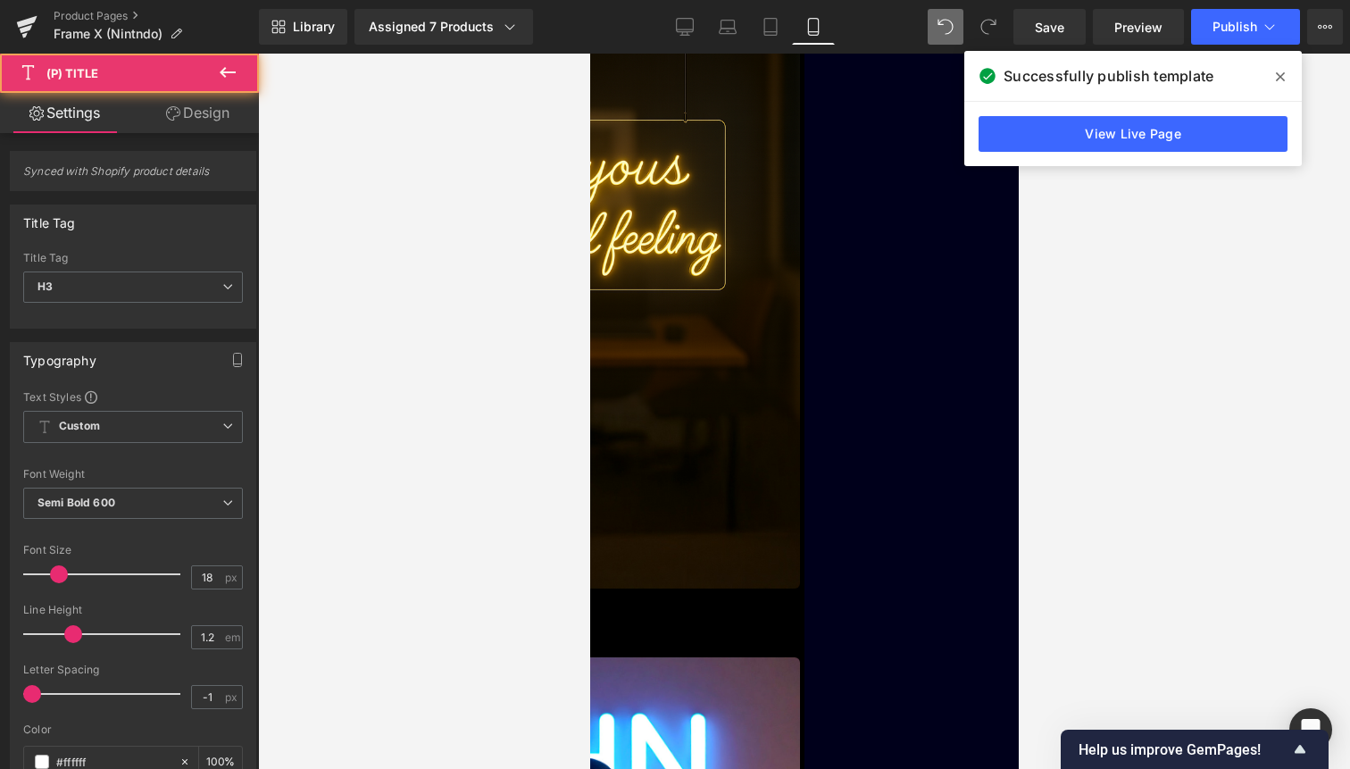
click at [208, 117] on link "Design" at bounding box center [197, 113] width 129 height 40
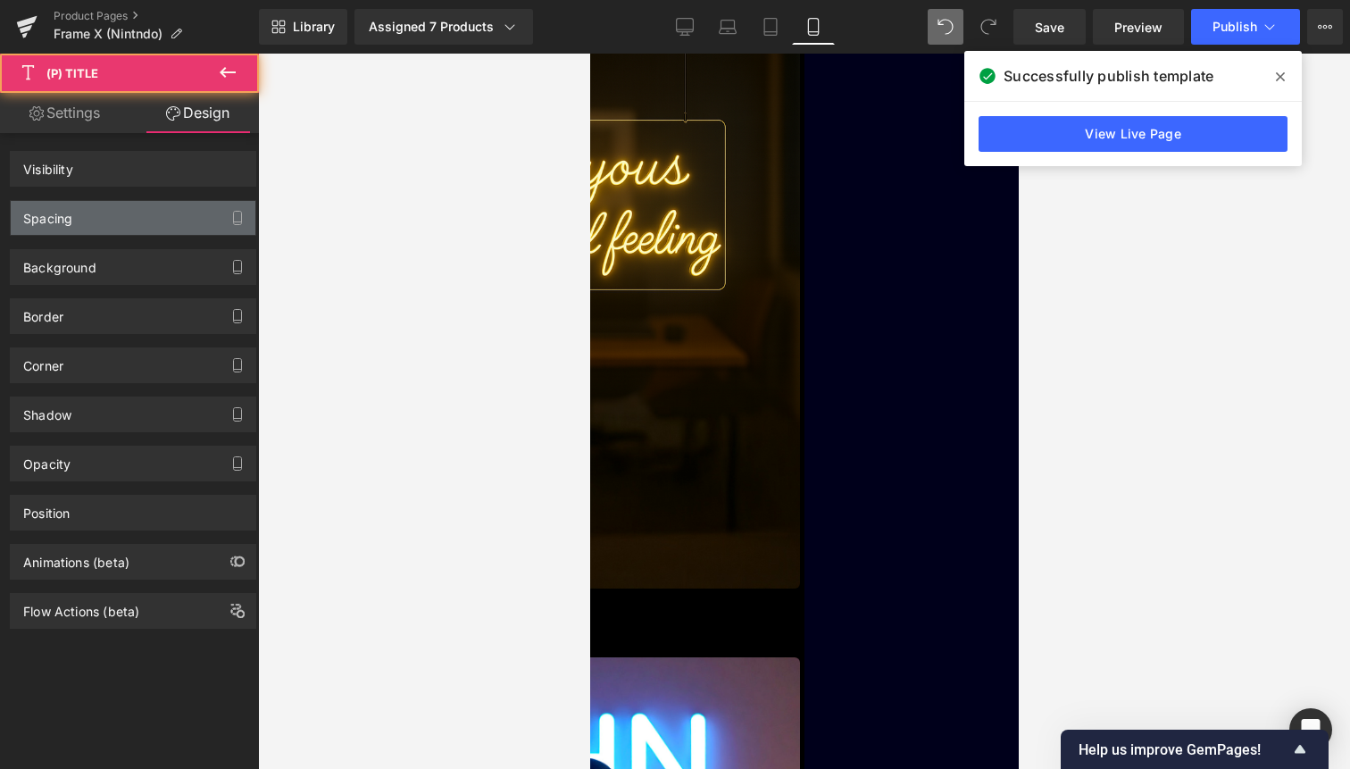
click at [140, 216] on div "Spacing" at bounding box center [133, 218] width 245 height 34
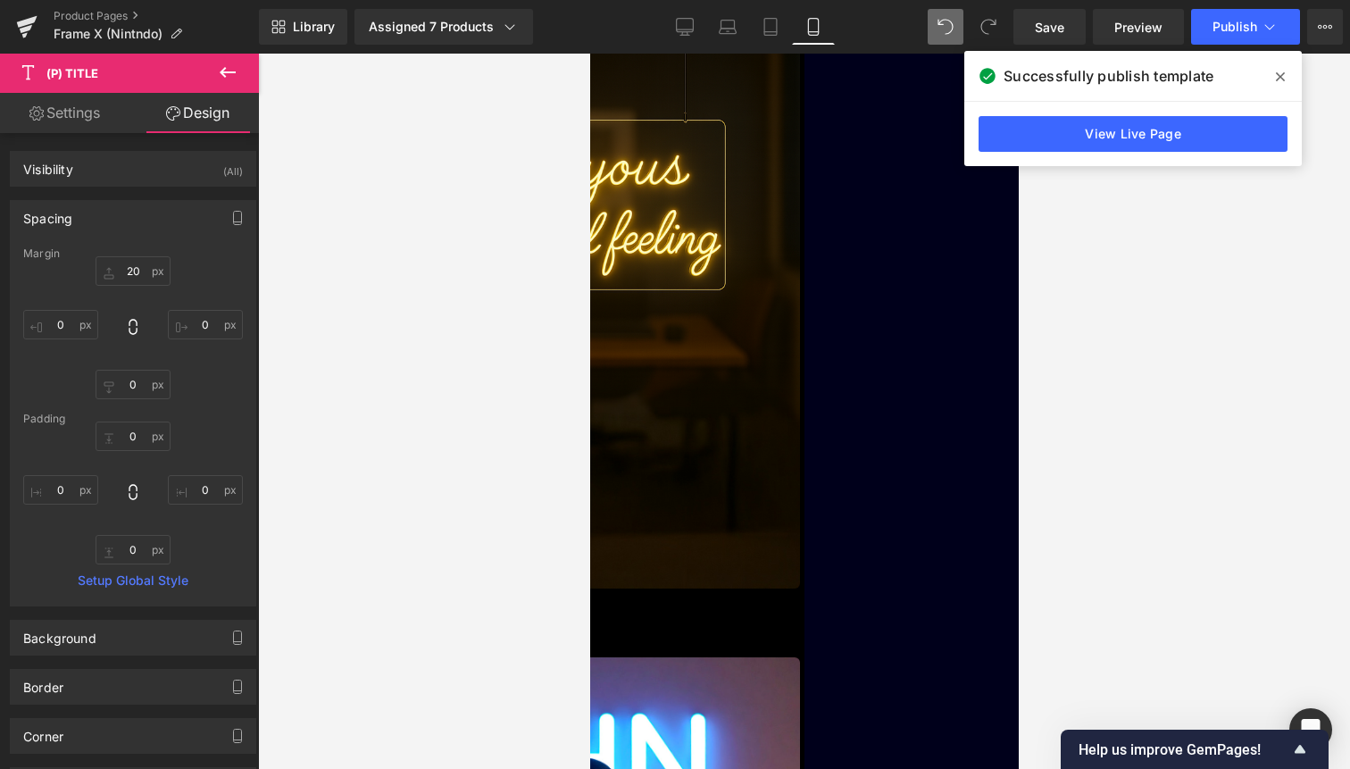
type input "20"
type input "0"
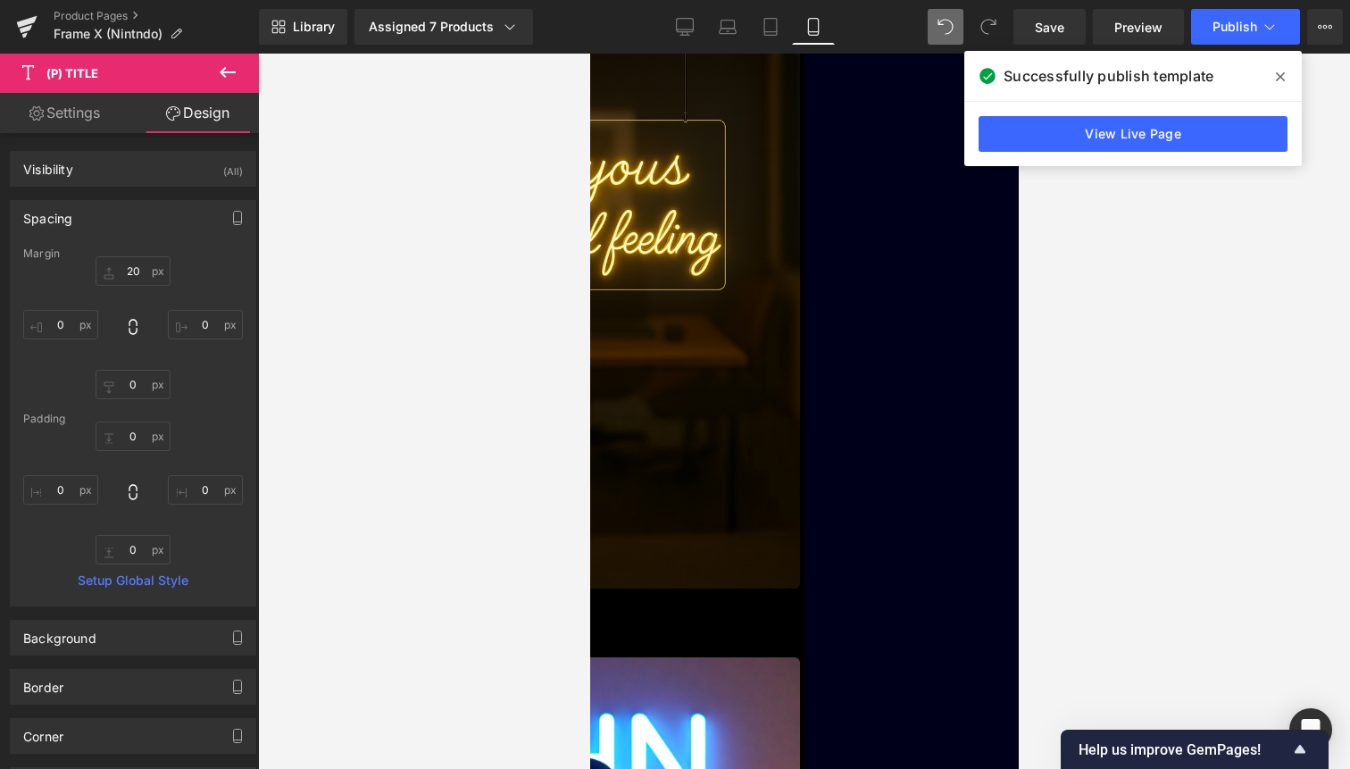
type input "0"
click at [131, 386] on input "0" at bounding box center [133, 384] width 75 height 29
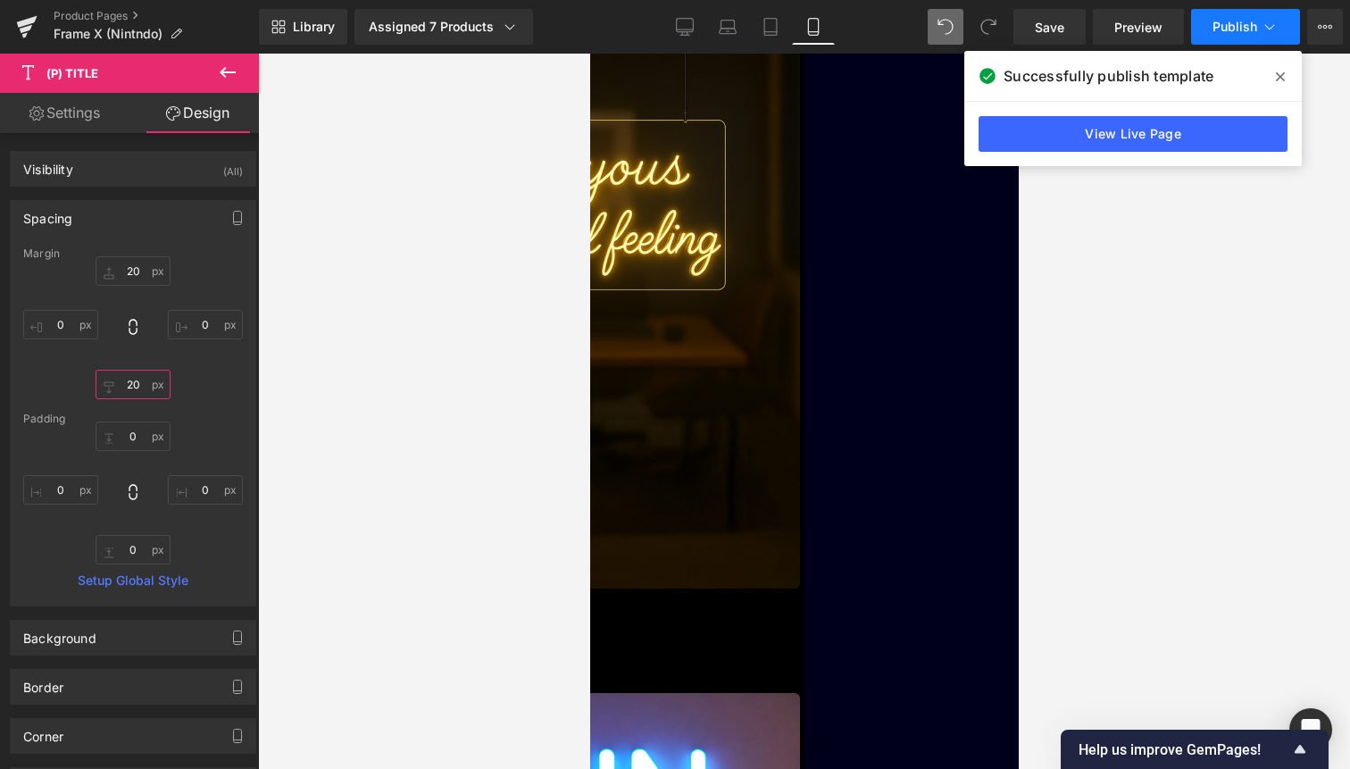
type input "20"
click at [1271, 42] on button "Publish" at bounding box center [1245, 27] width 109 height 36
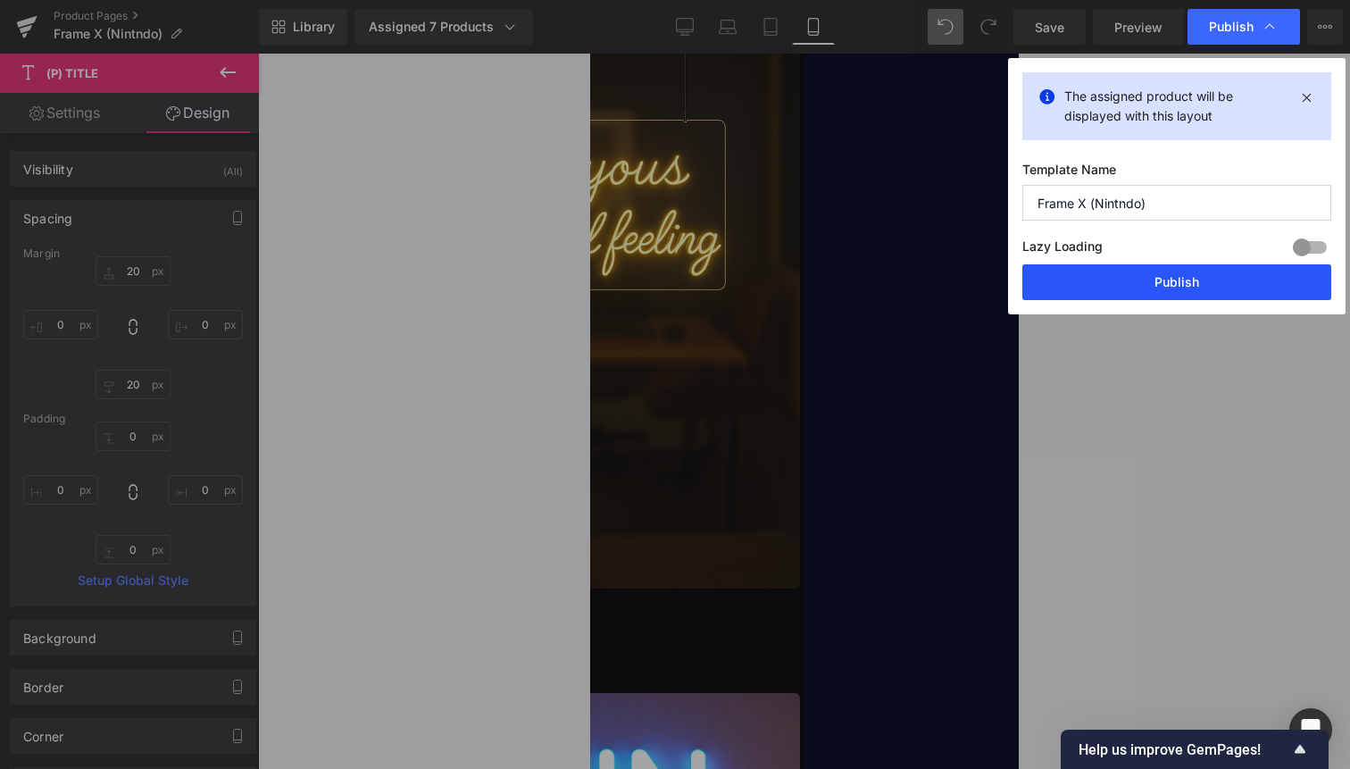
click at [1250, 294] on button "Publish" at bounding box center [1177, 282] width 309 height 36
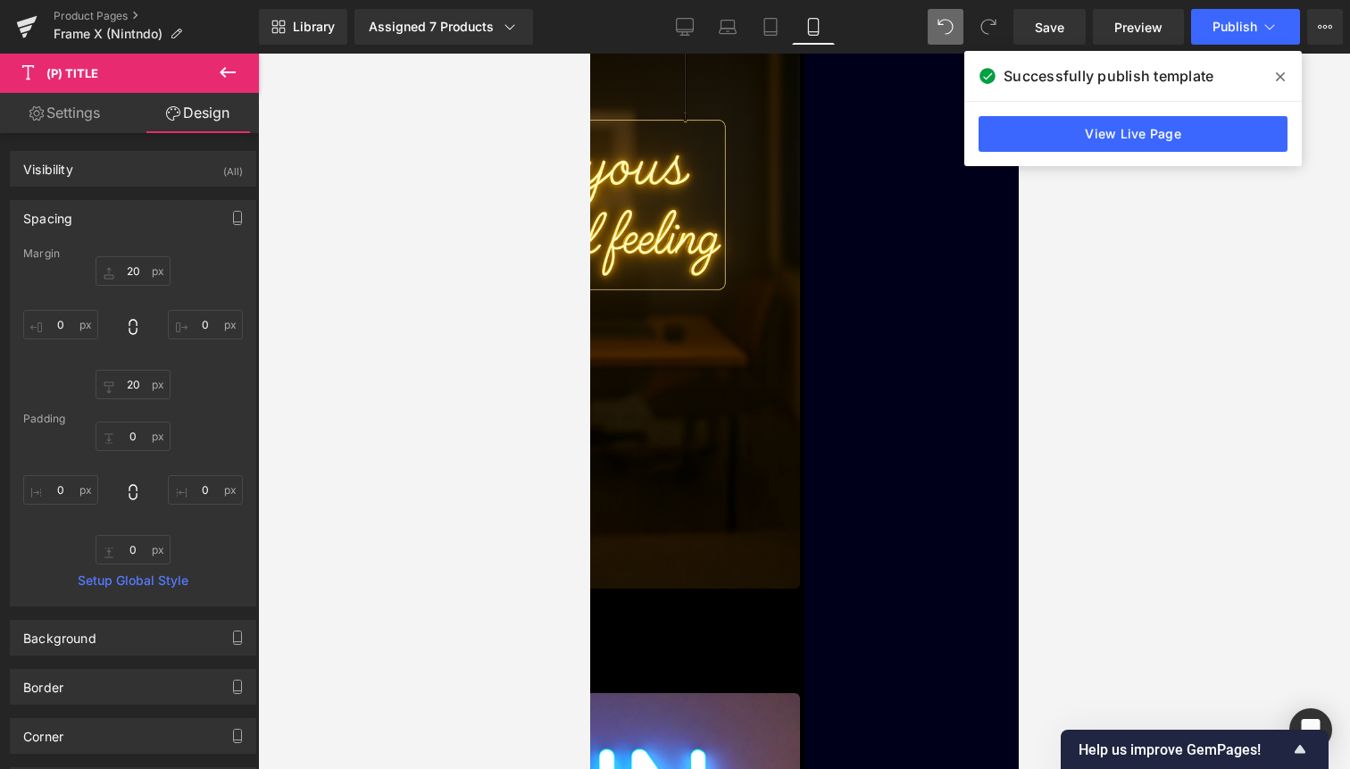
click at [589, 54] on span "(P) Image" at bounding box center [589, 54] width 0 height 0
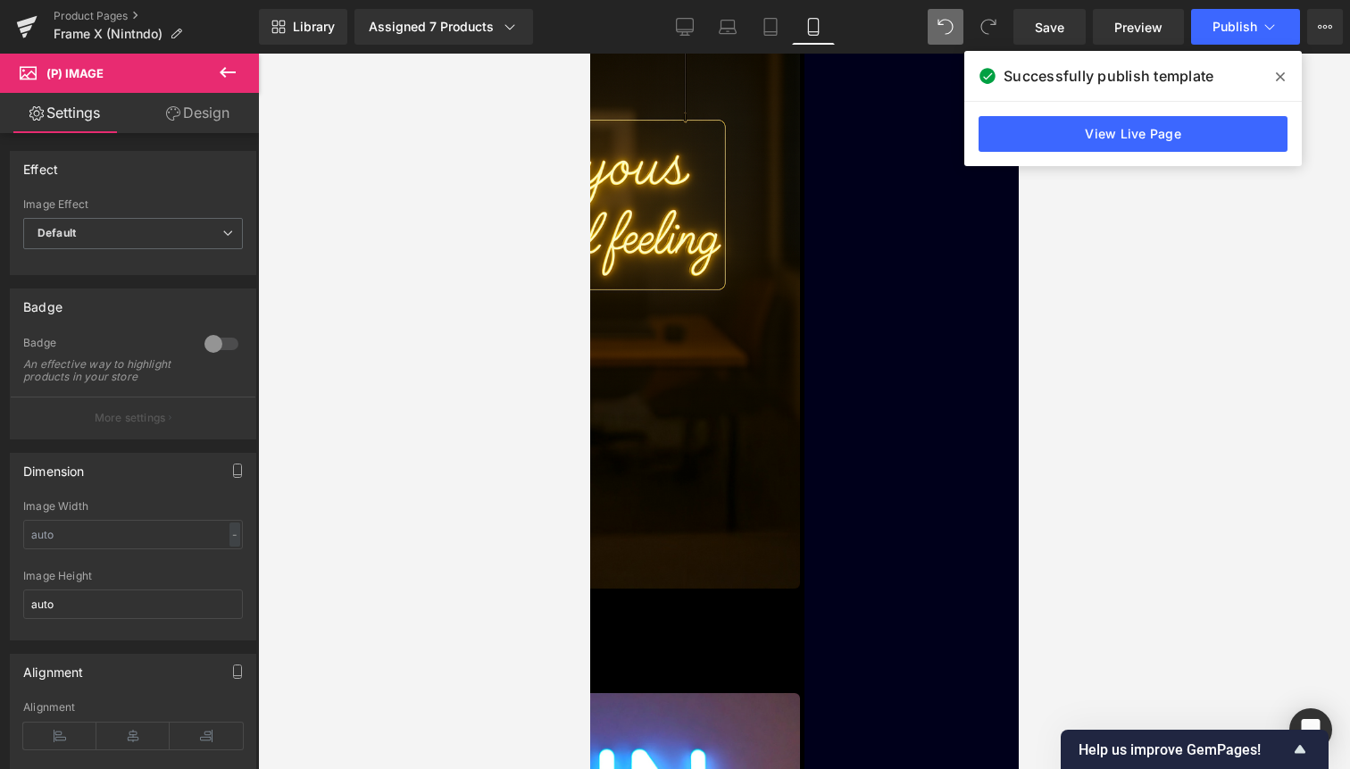
click at [213, 130] on link "Design" at bounding box center [197, 113] width 129 height 40
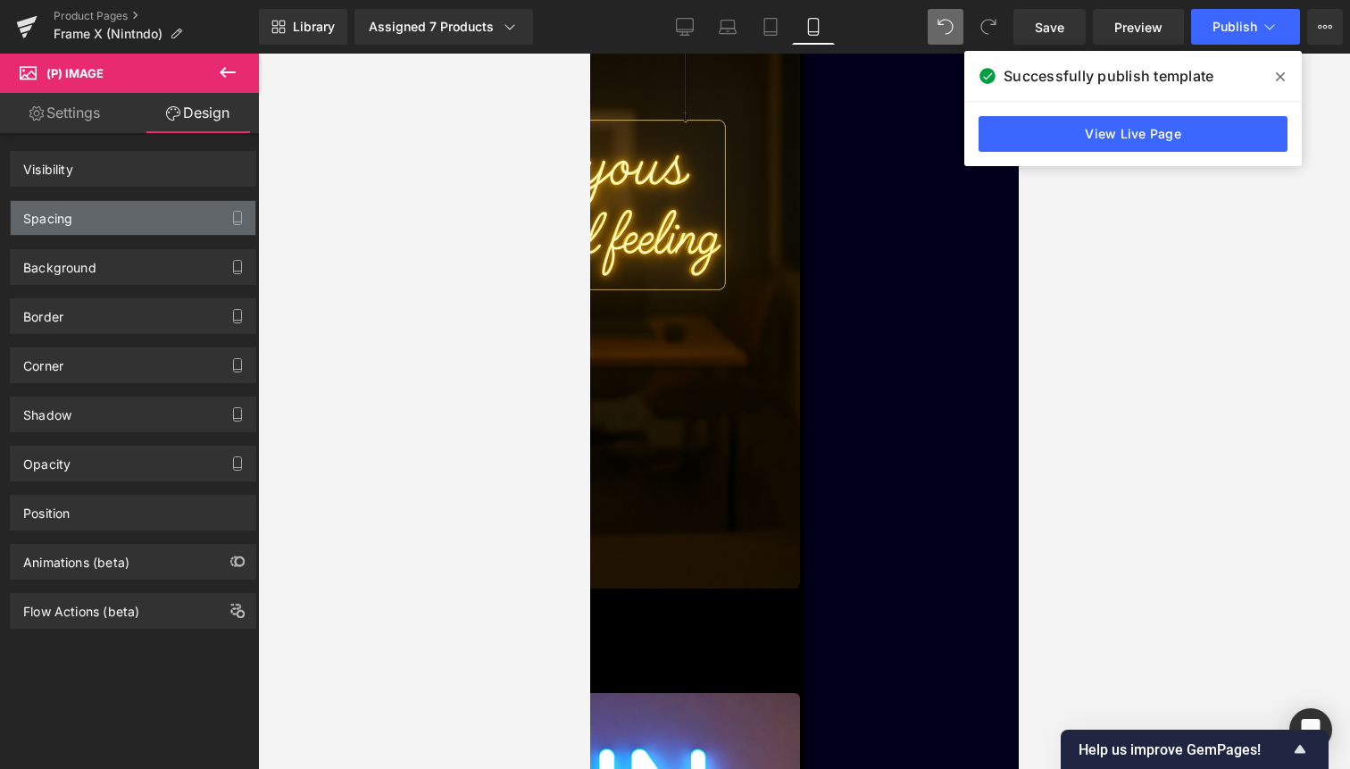
click at [171, 219] on div "Spacing" at bounding box center [133, 218] width 245 height 34
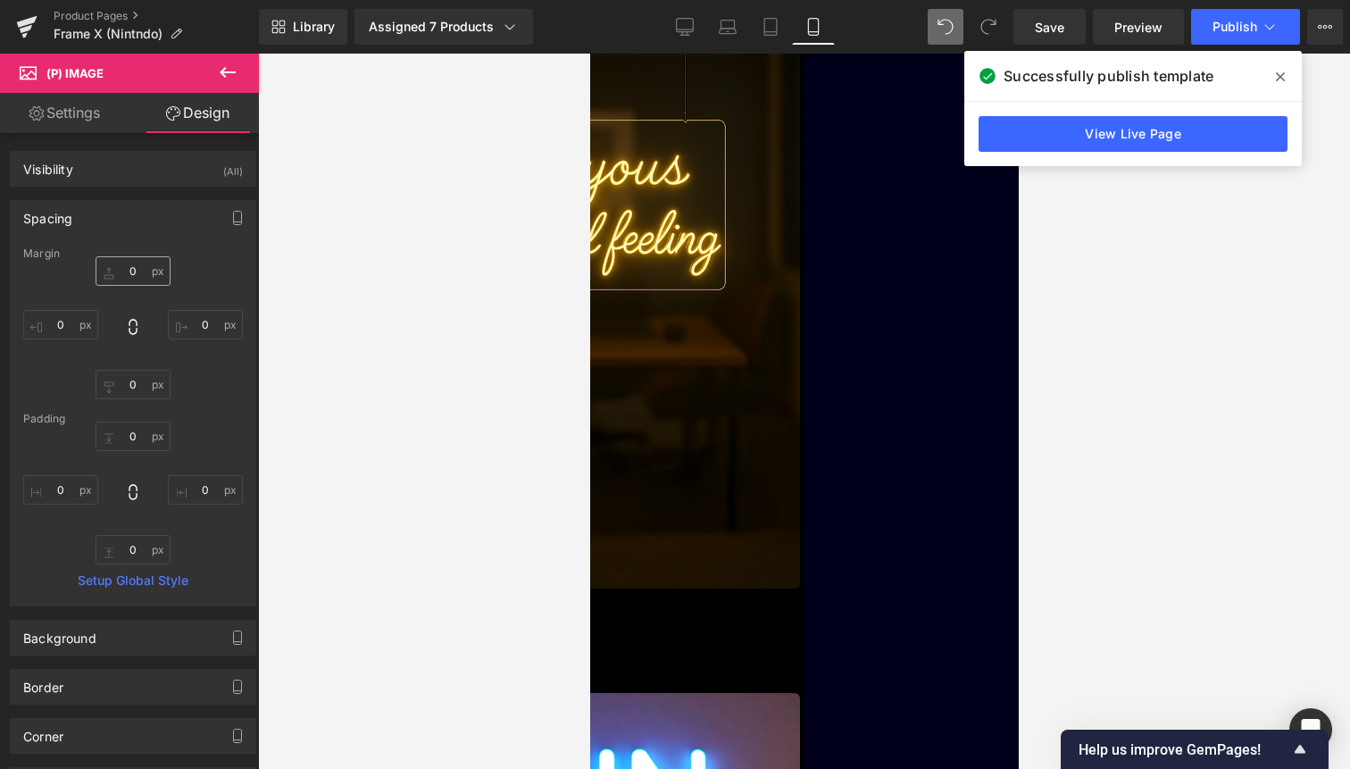
type input "0"
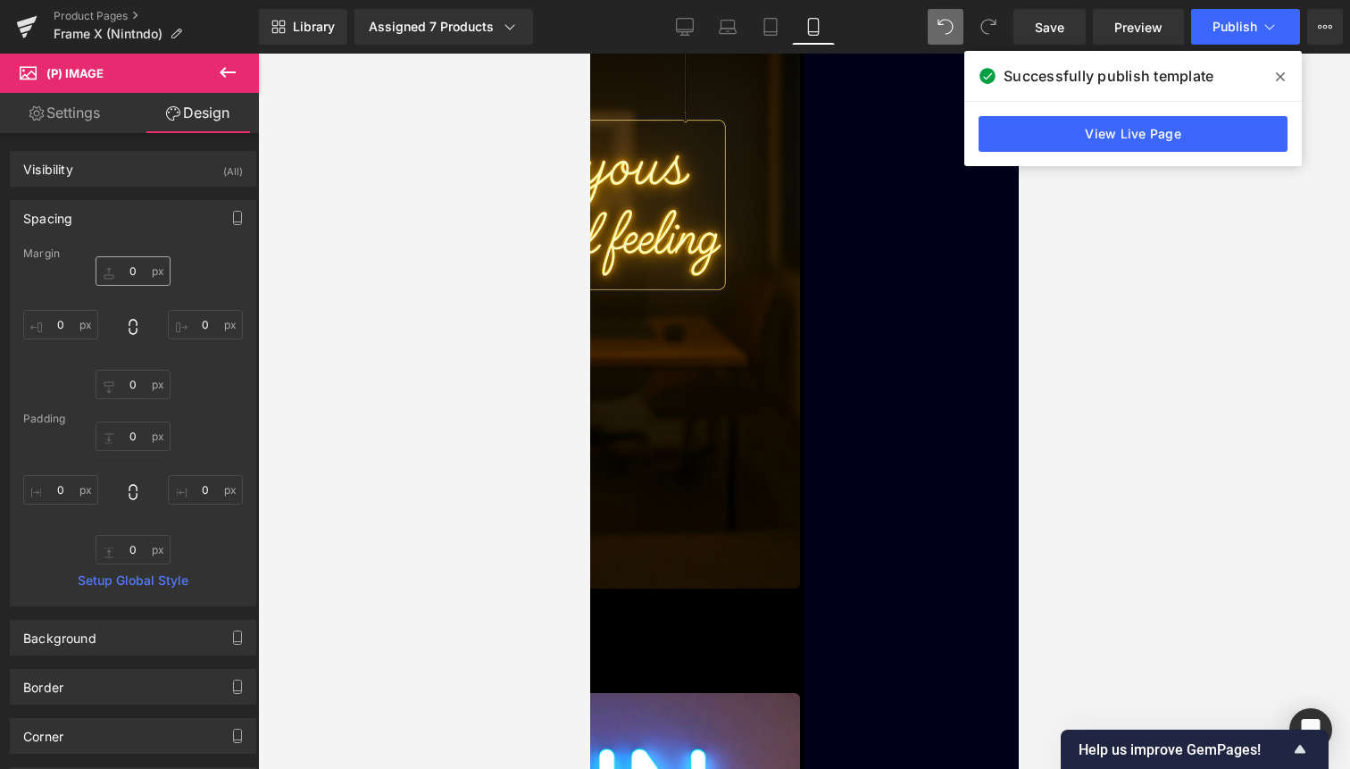
type input "0"
click at [133, 272] on input "0" at bounding box center [133, 270] width 75 height 29
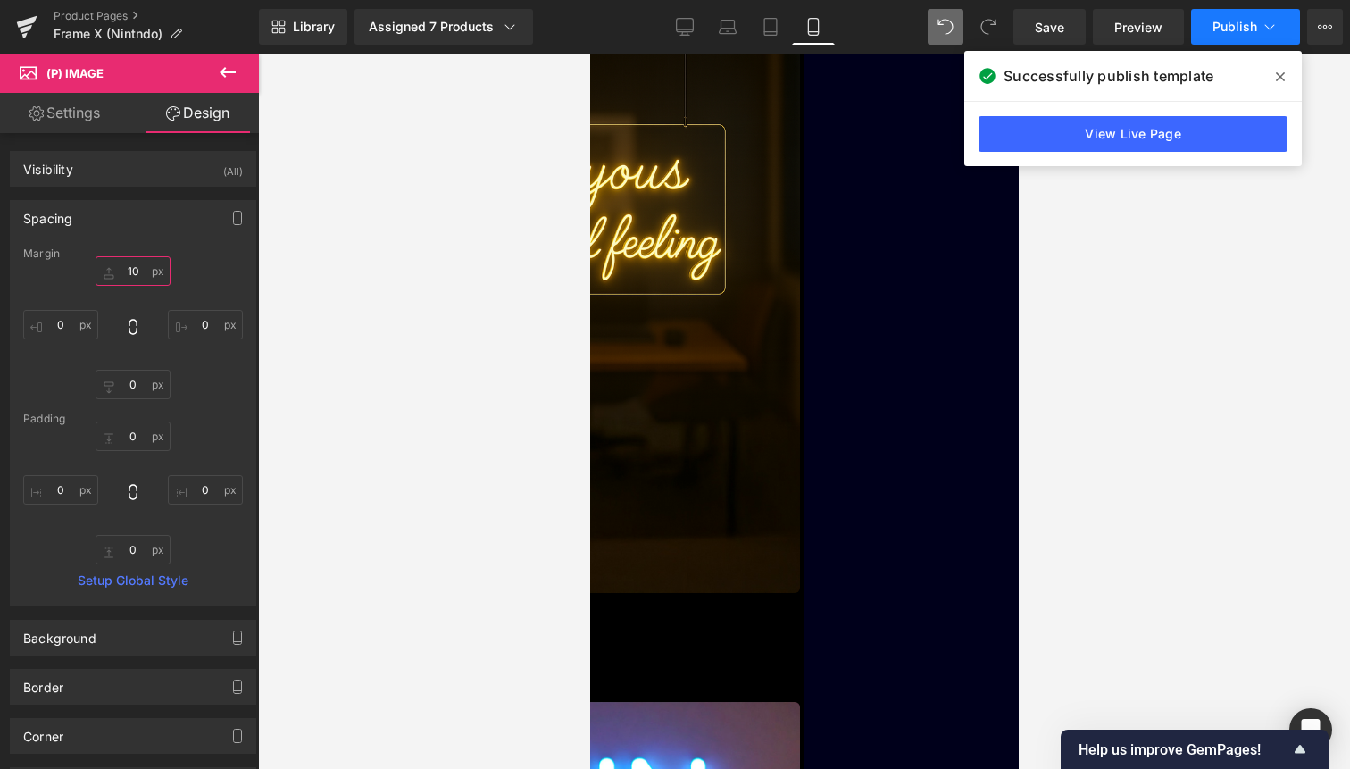
type input "10"
click at [1253, 9] on button "Publish" at bounding box center [1245, 27] width 109 height 36
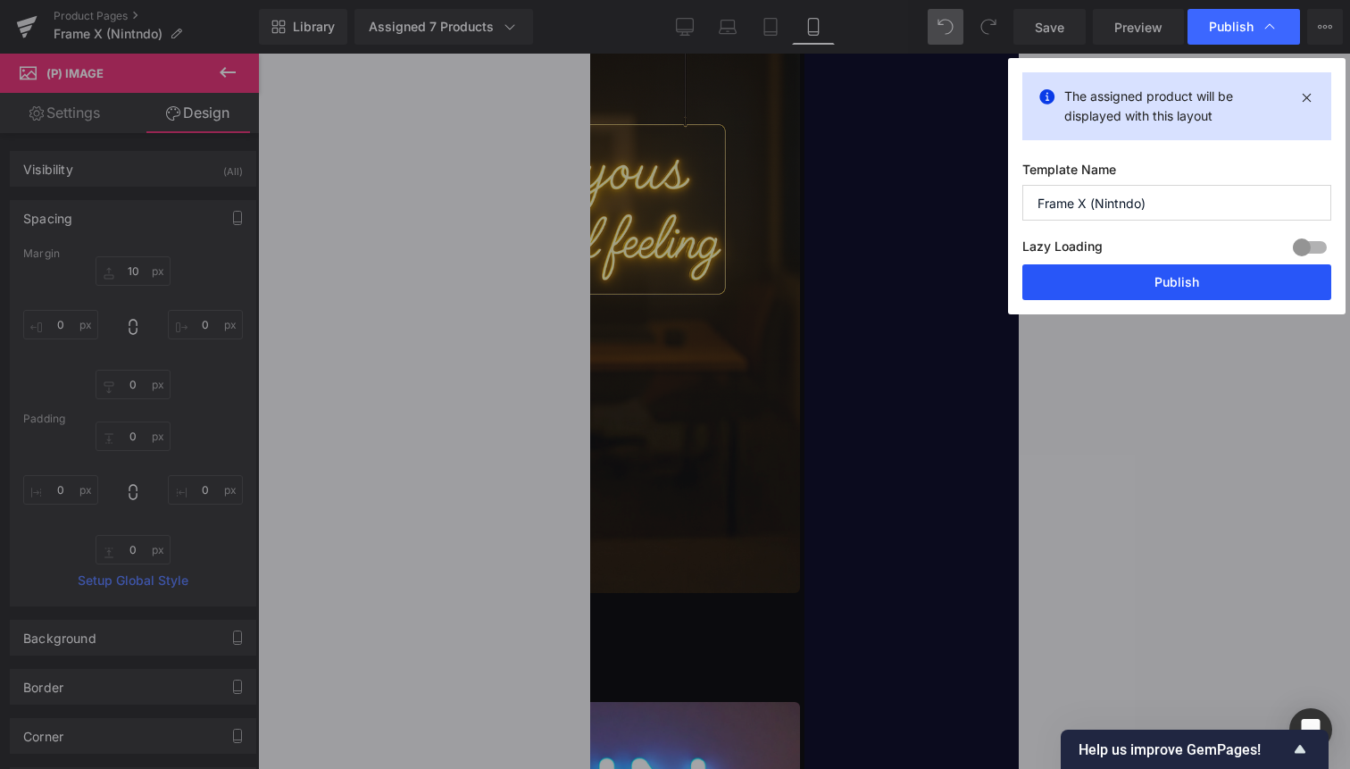
click at [1189, 288] on button "Publish" at bounding box center [1177, 282] width 309 height 36
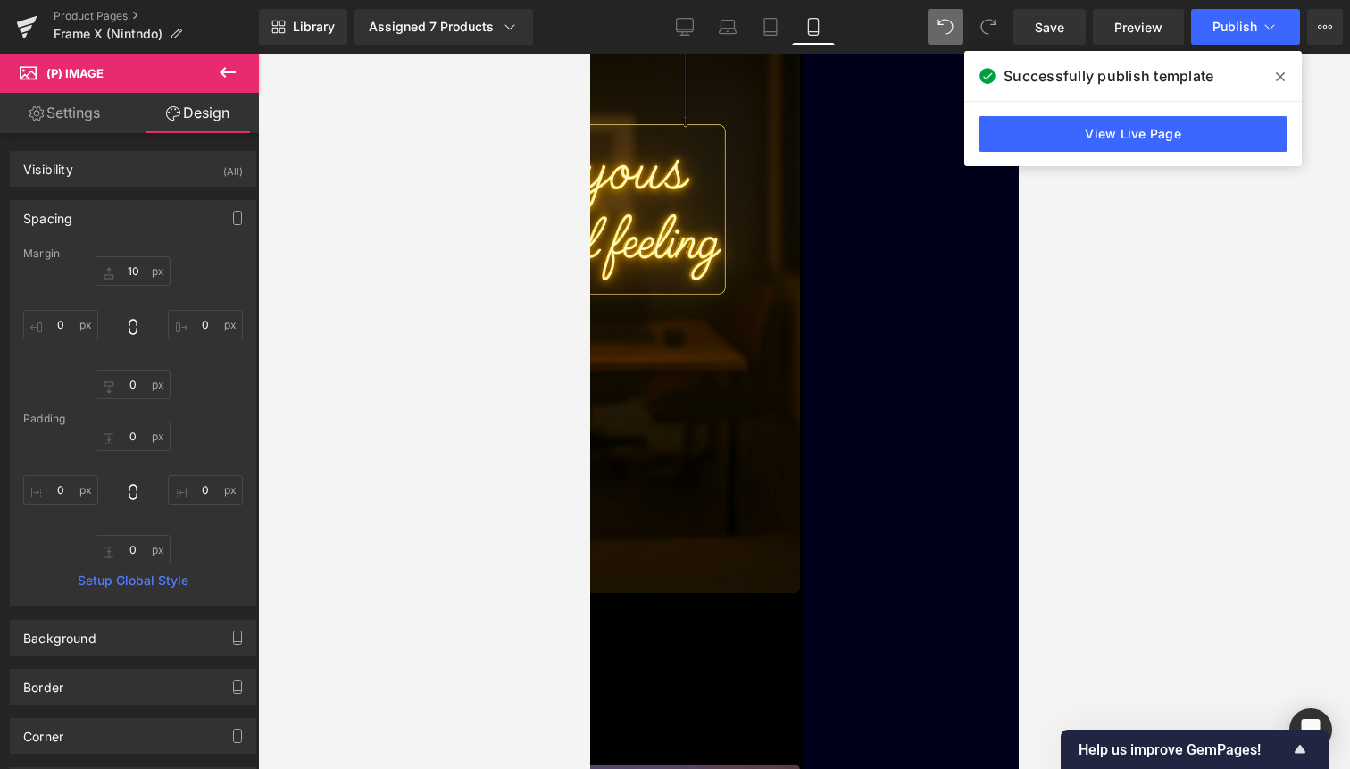
drag, startPoint x: 689, startPoint y: 612, endPoint x: 927, endPoint y: 432, distance: 298.5
click at [589, 54] on span "(P) Title" at bounding box center [589, 54] width 0 height 0
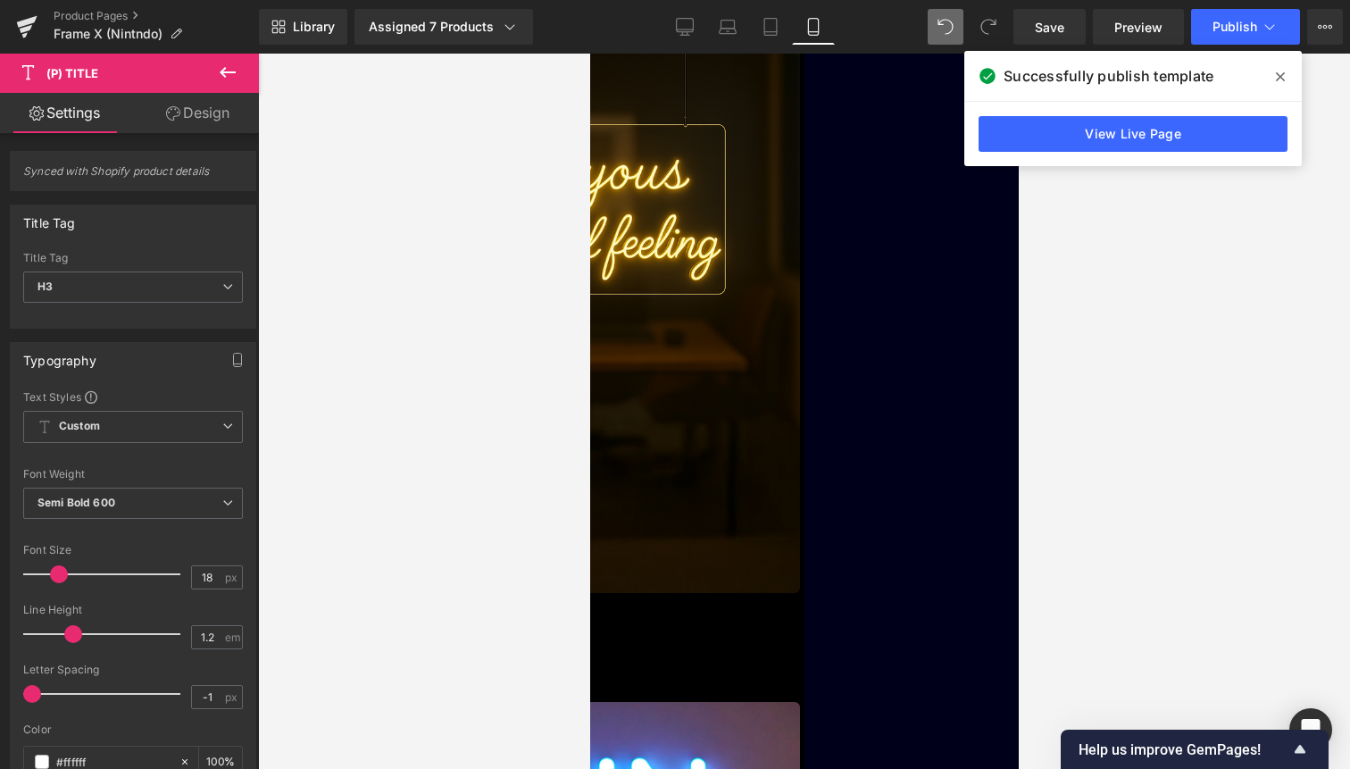
click at [205, 121] on link "Design" at bounding box center [197, 113] width 129 height 40
click at [0, 0] on div "Spacing" at bounding box center [0, 0] width 0 height 0
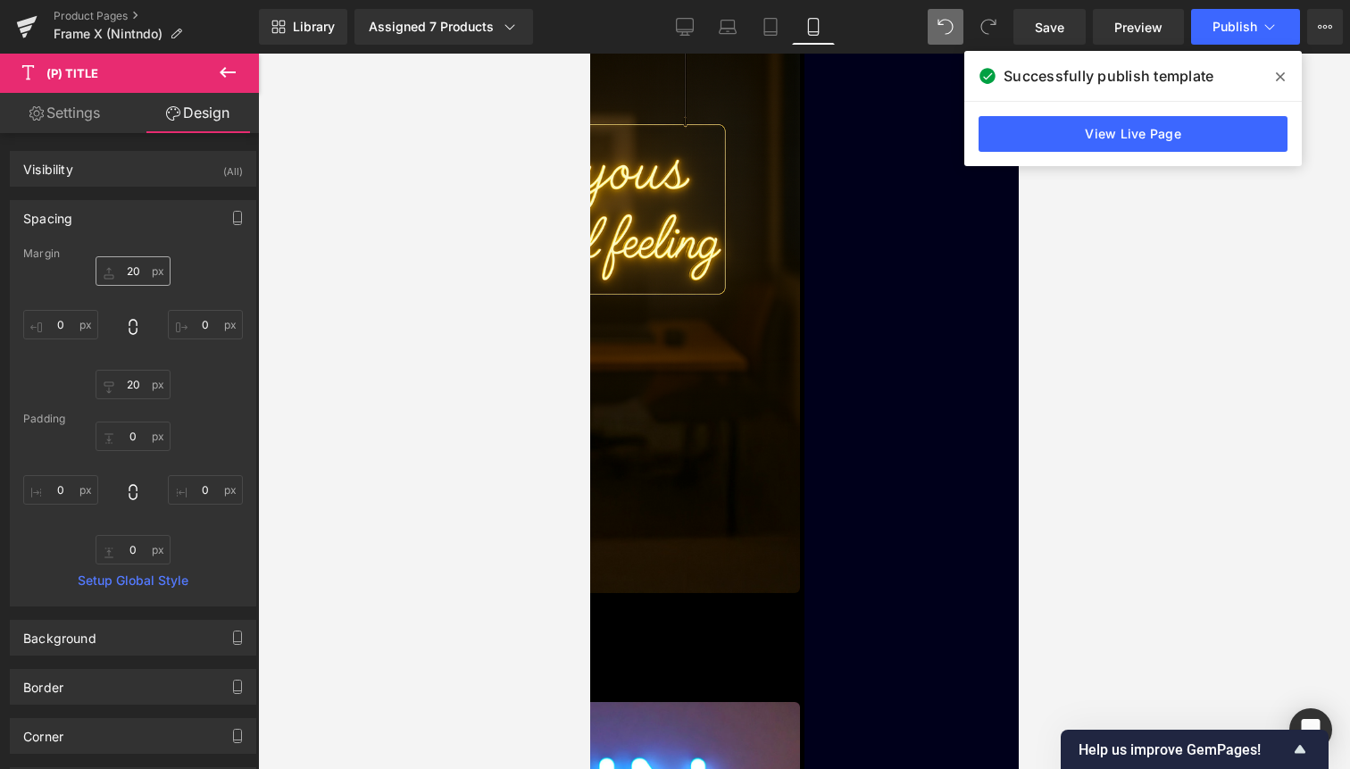
type input "20"
type input "0"
type input "20"
type input "0"
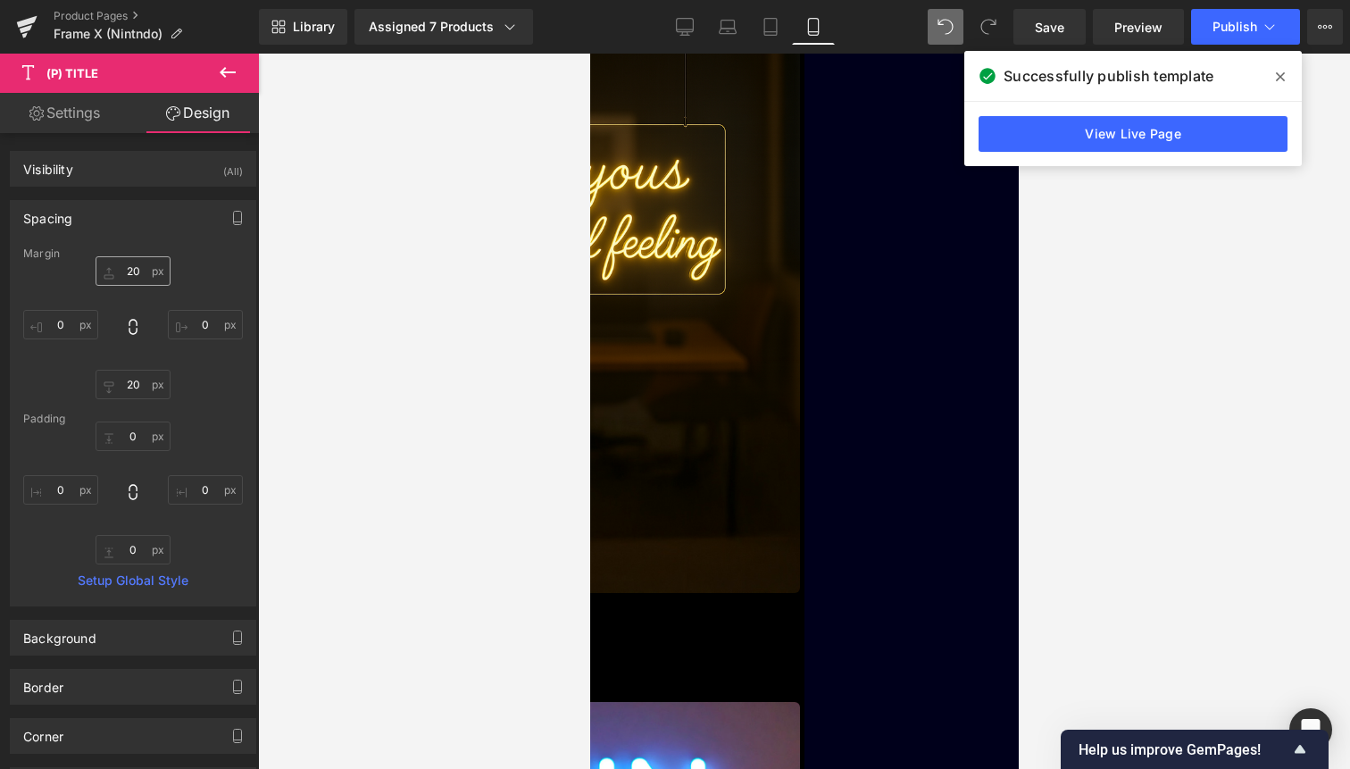
type input "0"
click at [131, 276] on input "20" at bounding box center [133, 270] width 75 height 29
type input "3"
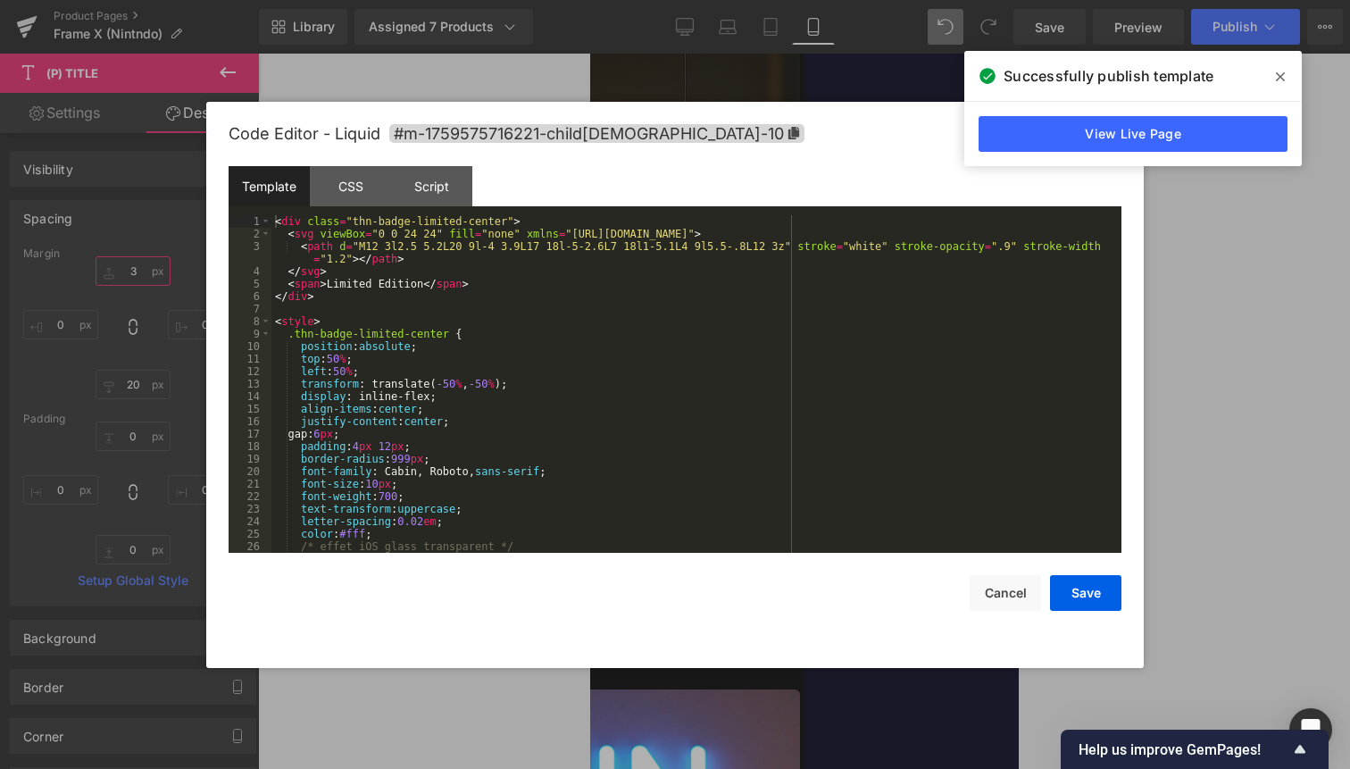
click at [657, 302] on div "< div class = "thn-badge-limited-center" > < svg viewBox = "0 0 24 24" fill = "…" at bounding box center [692, 396] width 843 height 363
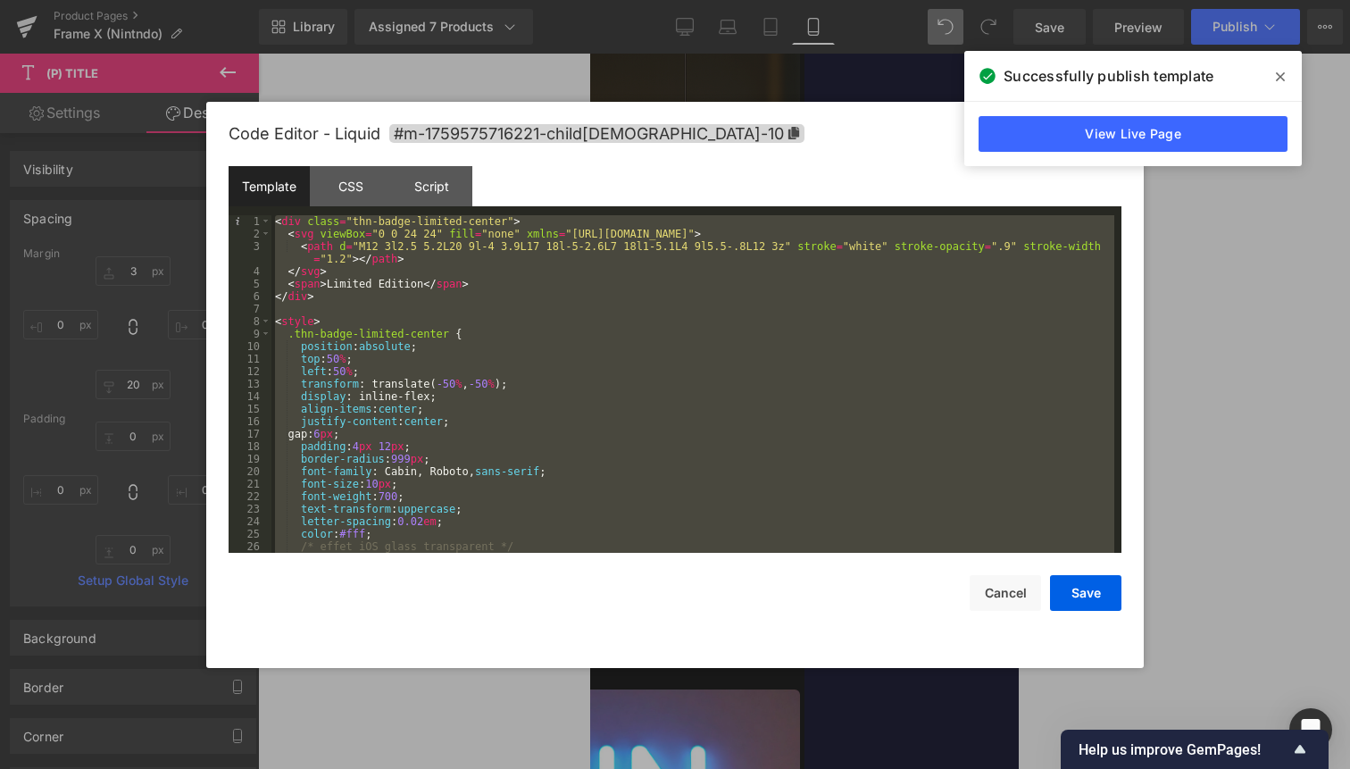
scroll to position [213, 0]
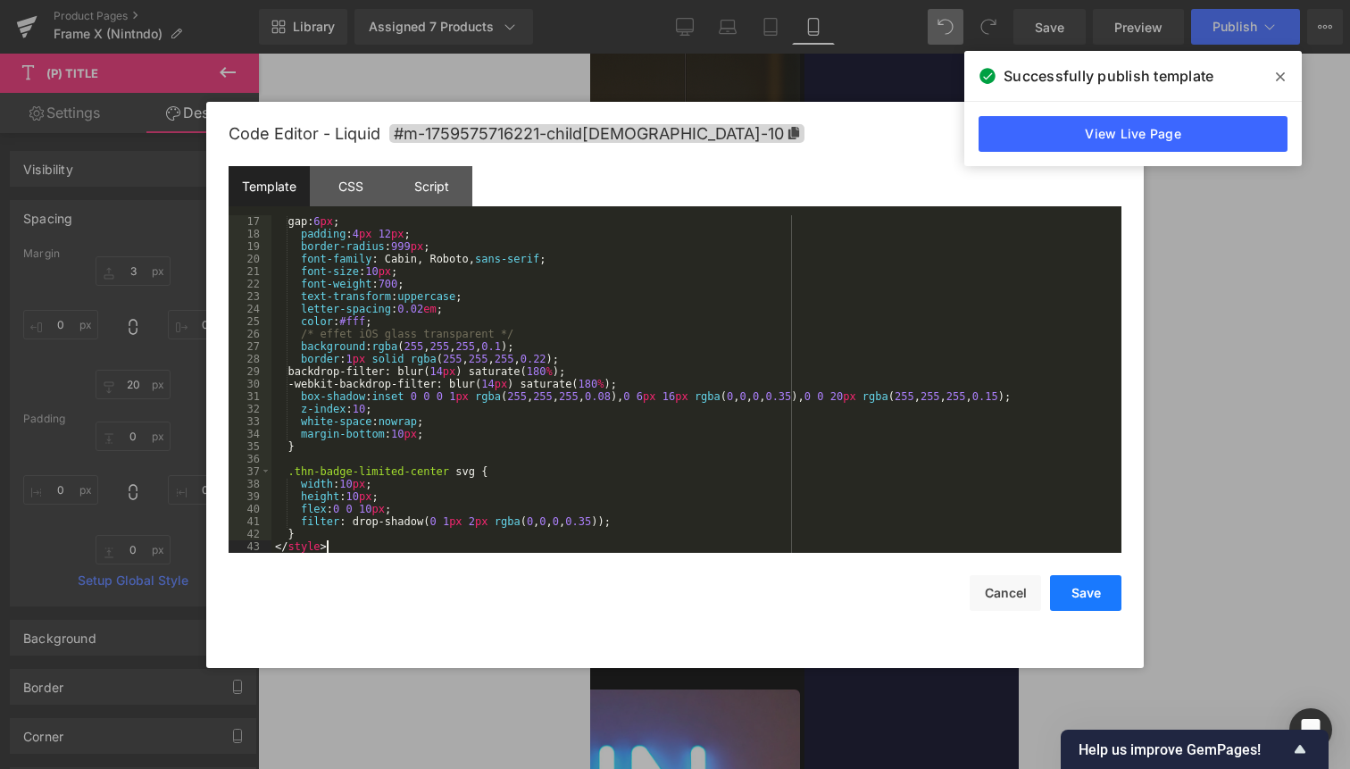
click at [1088, 593] on button "Save" at bounding box center [1085, 593] width 71 height 36
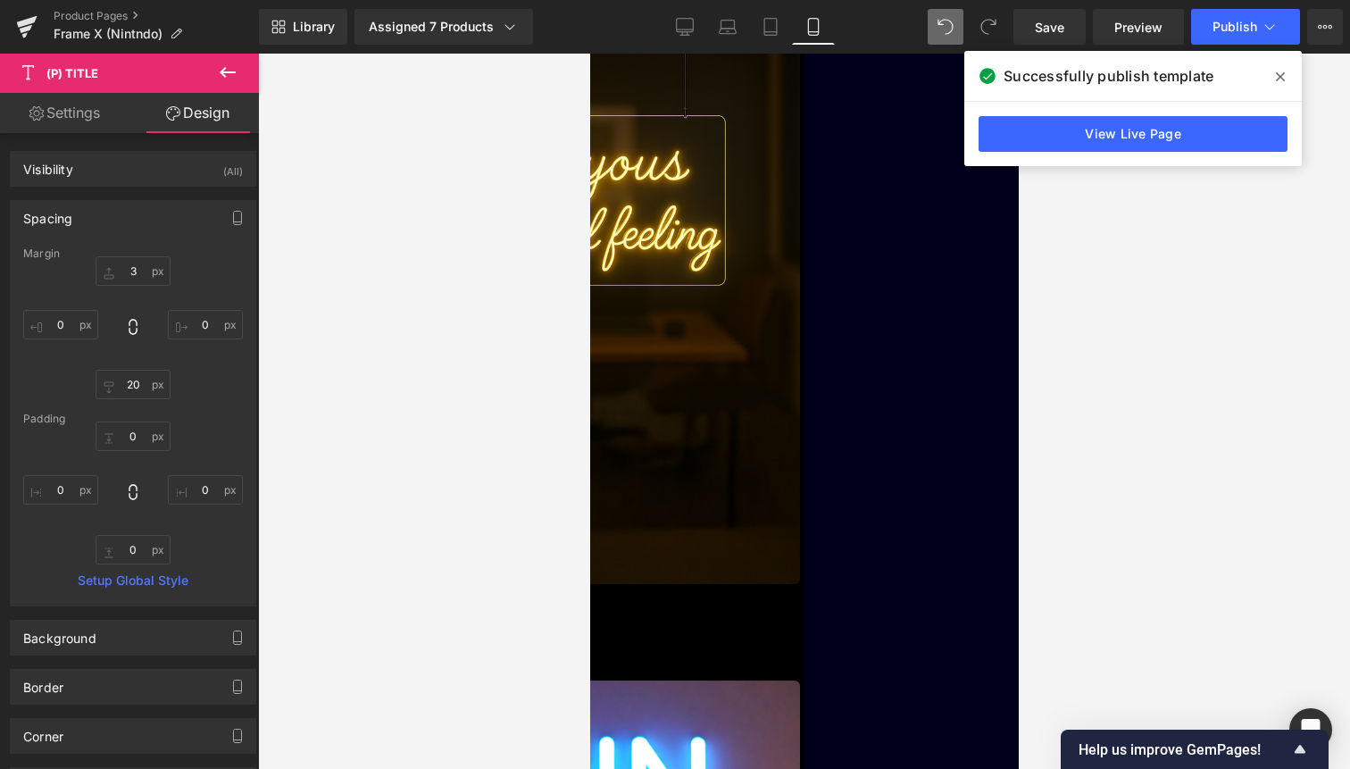
click at [1252, 47] on div "Library Assigned 7 Products Product Preview Pizza THEORY Cosmic JUMP Cursed FLW…" at bounding box center [804, 27] width 1091 height 54
click at [1258, 31] on button "Publish" at bounding box center [1245, 27] width 109 height 36
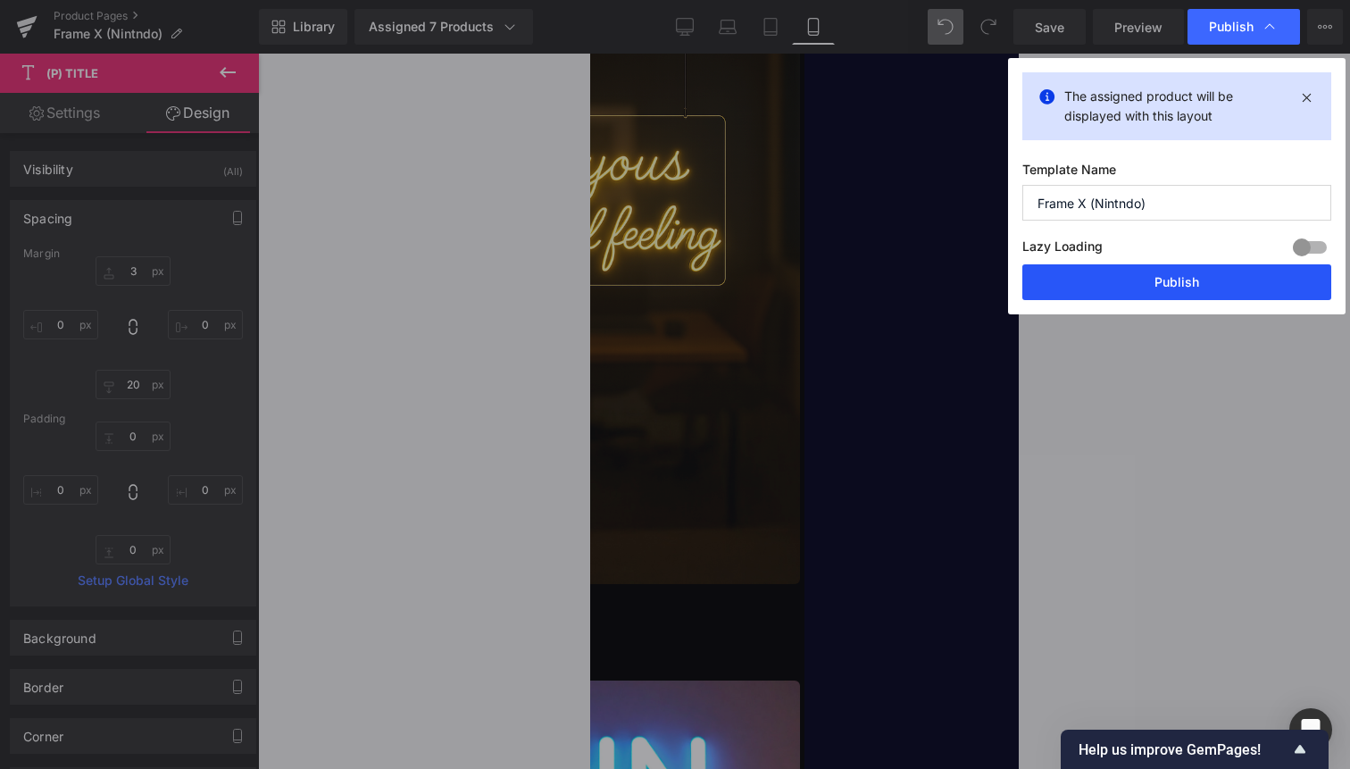
click at [1228, 279] on button "Publish" at bounding box center [1177, 282] width 309 height 36
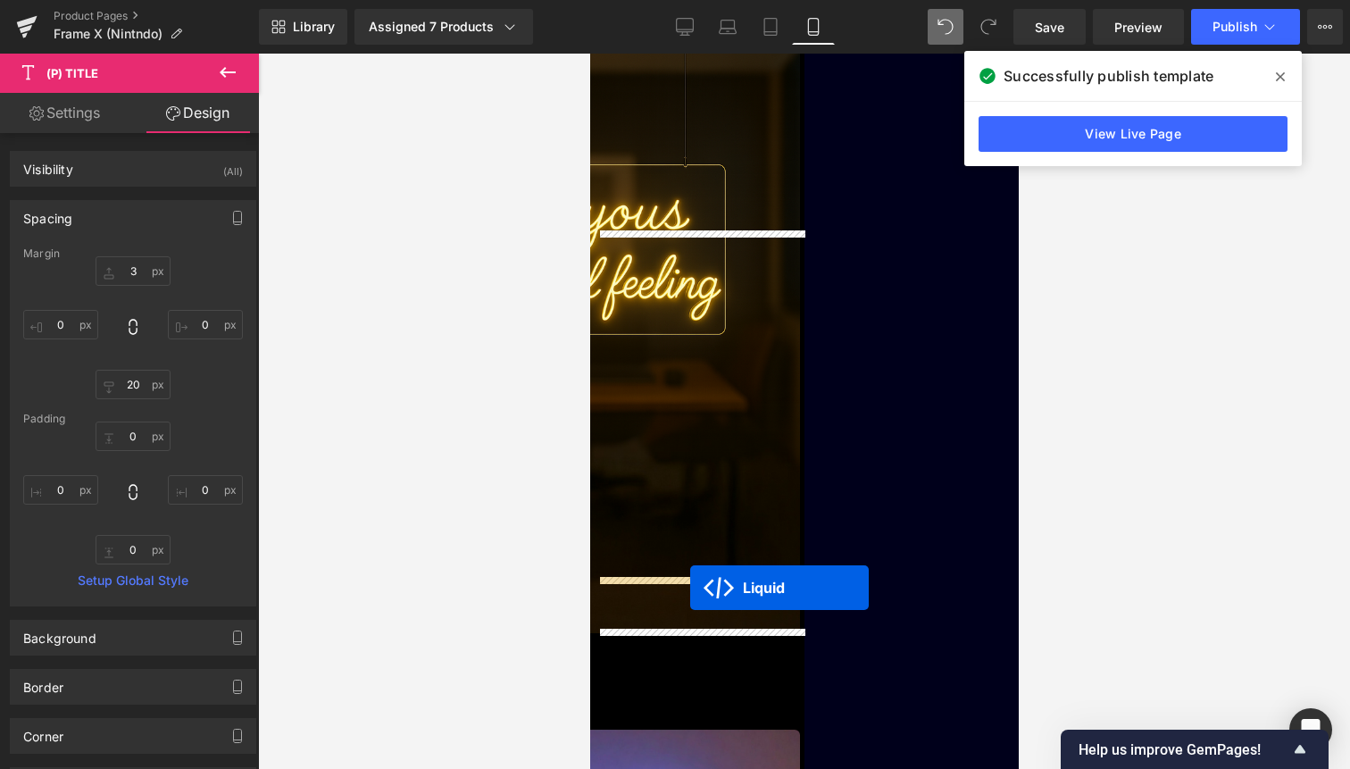
drag, startPoint x: 681, startPoint y: 273, endPoint x: 689, endPoint y: 588, distance: 314.5
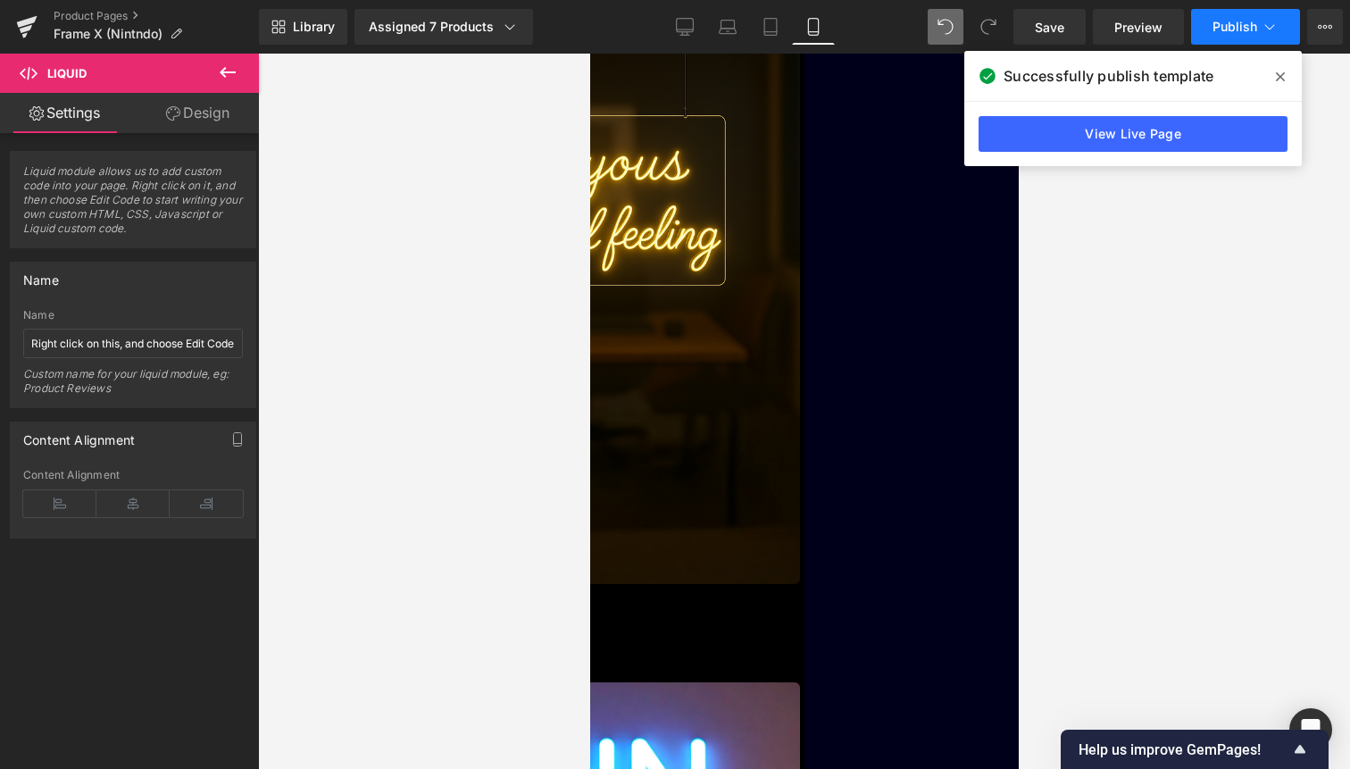
click at [1216, 18] on button "Publish" at bounding box center [1245, 27] width 109 height 36
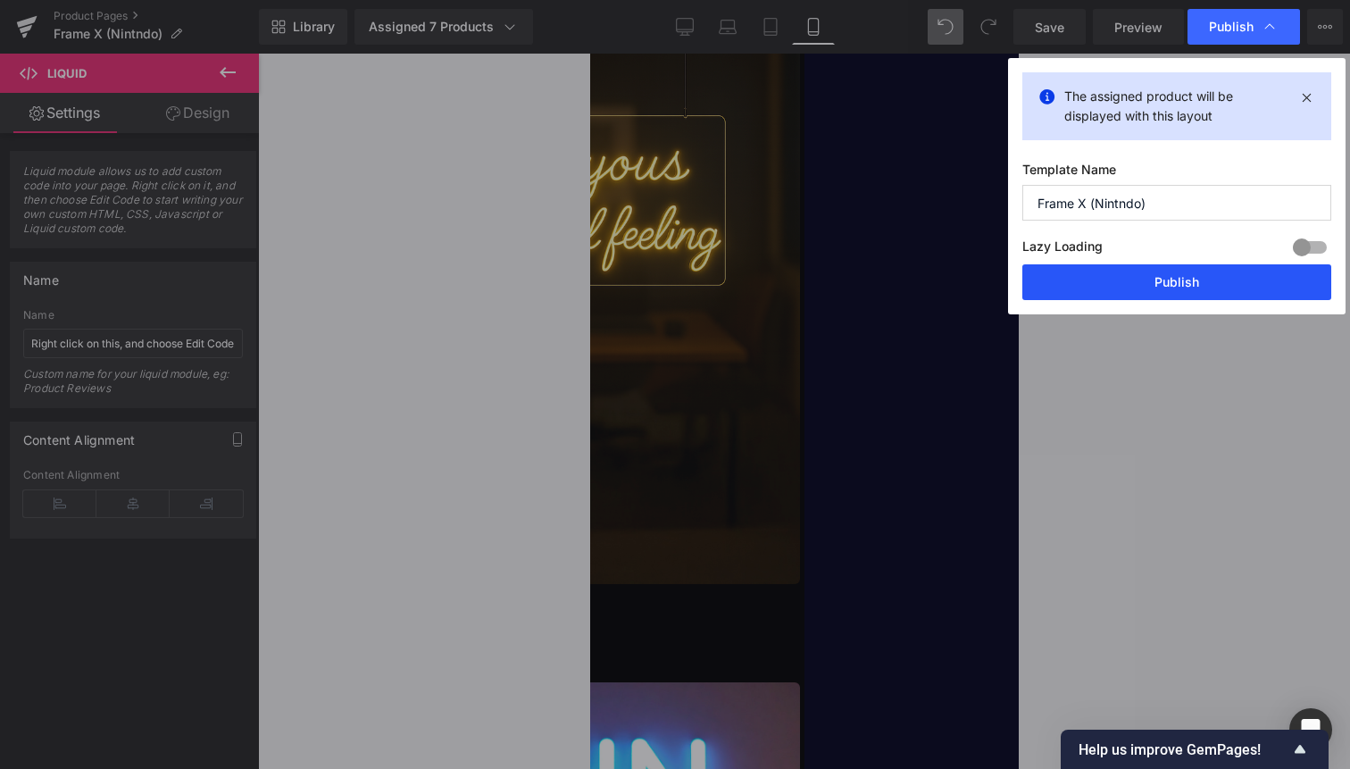
click at [1158, 282] on button "Publish" at bounding box center [1177, 282] width 309 height 36
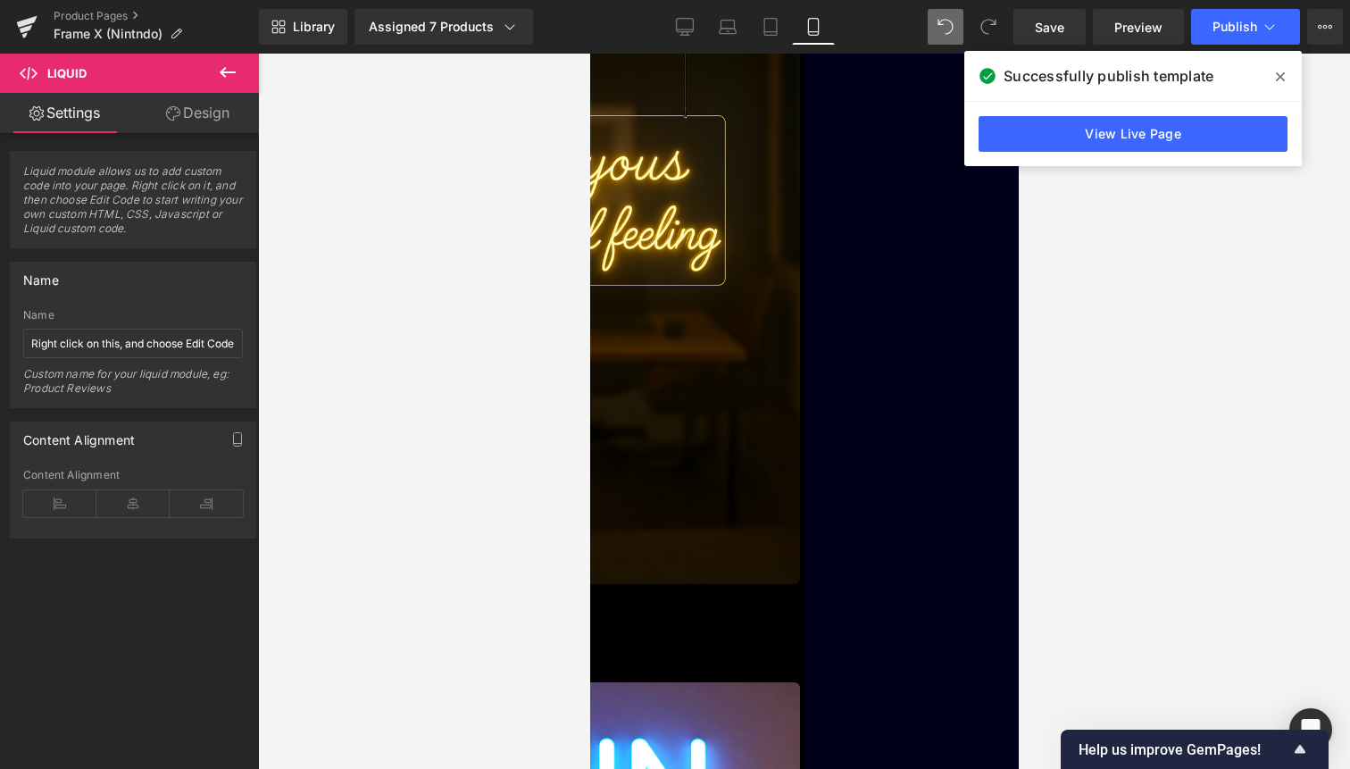
click at [589, 54] on span "(P) Title" at bounding box center [589, 54] width 0 height 0
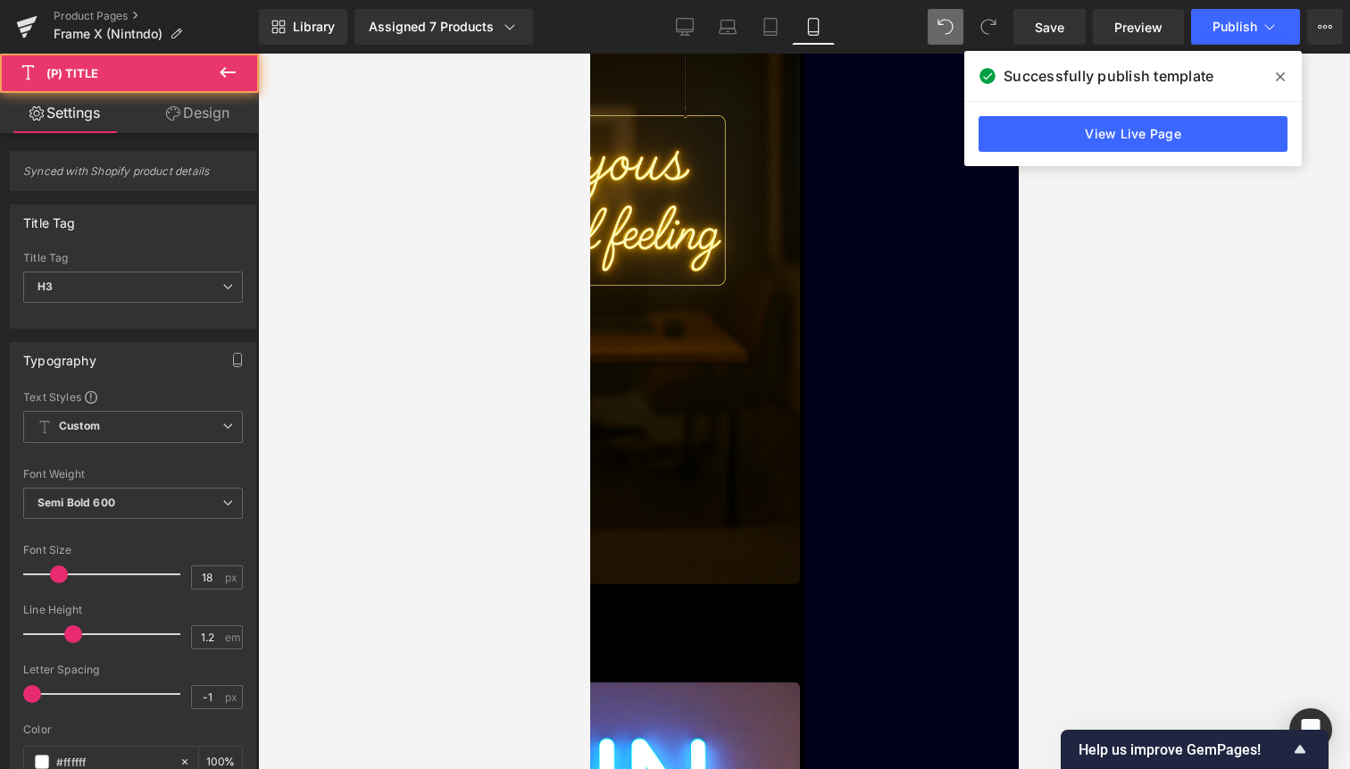
click at [221, 115] on link "Design" at bounding box center [197, 113] width 129 height 40
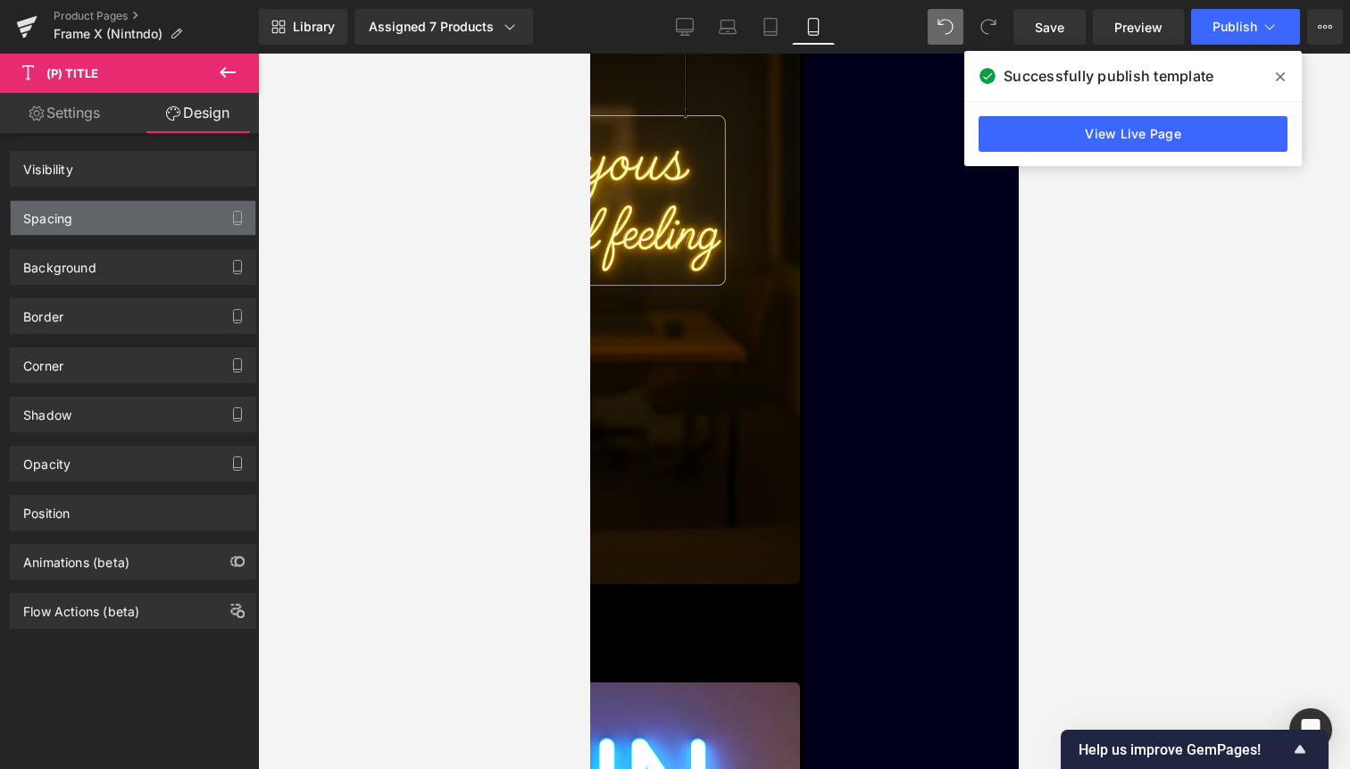
click at [118, 220] on div "Spacing" at bounding box center [133, 218] width 245 height 34
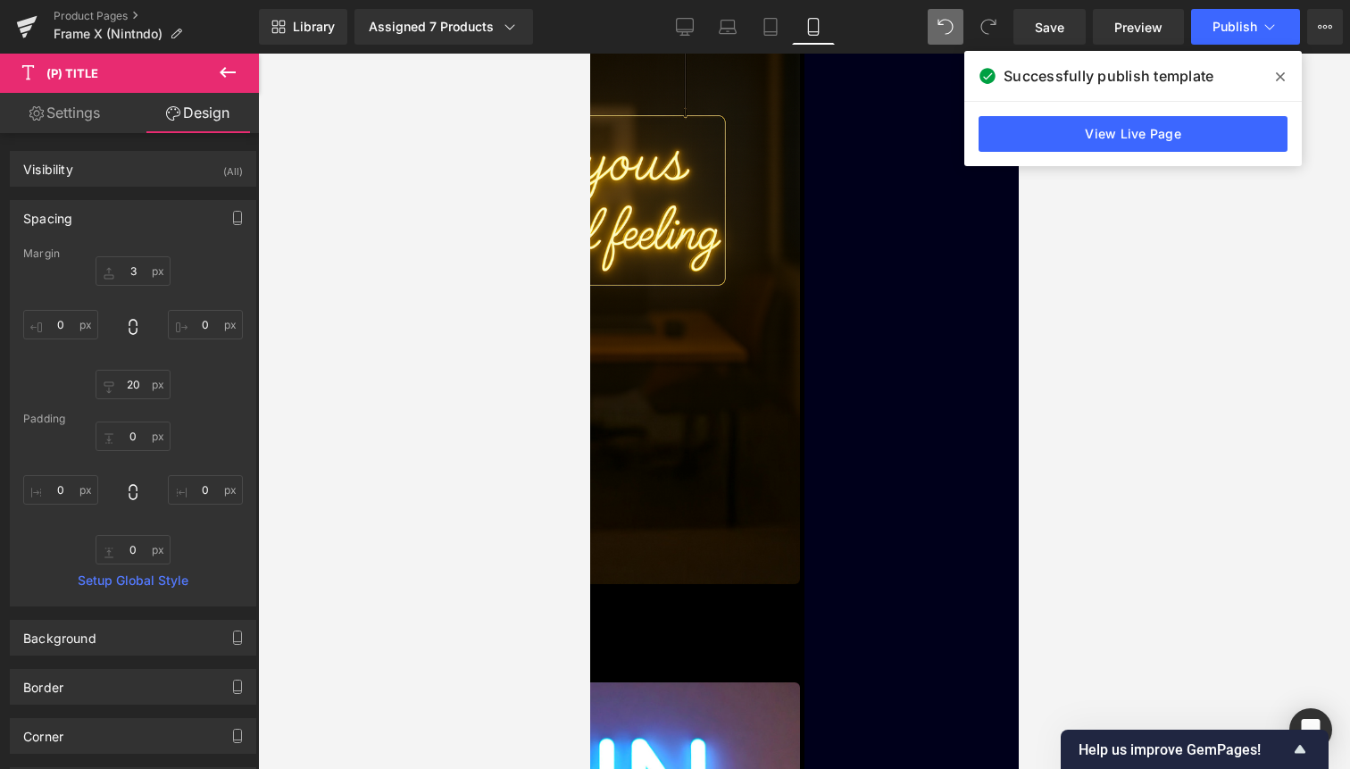
type input "3"
type input "0"
type input "20"
type input "0"
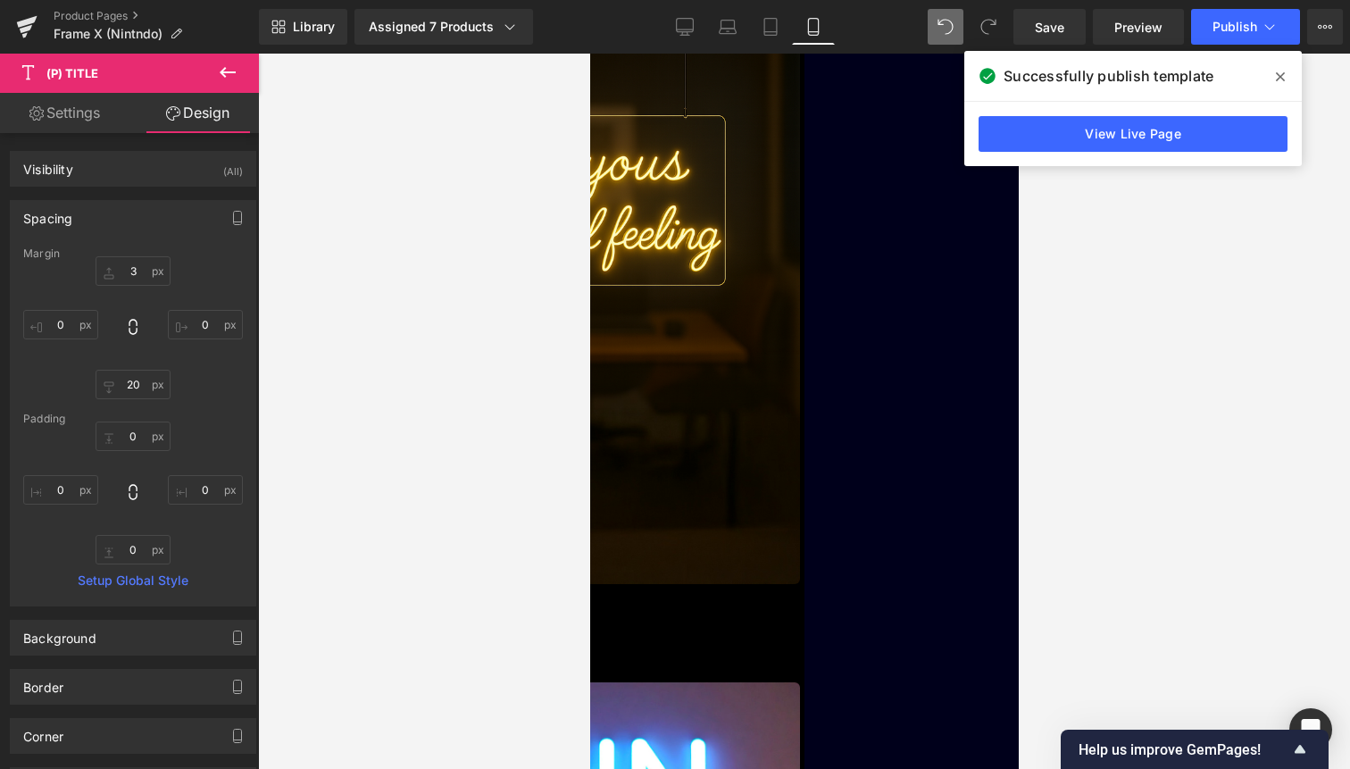
type input "0"
click at [132, 274] on input "3" at bounding box center [133, 270] width 75 height 29
type input "20"
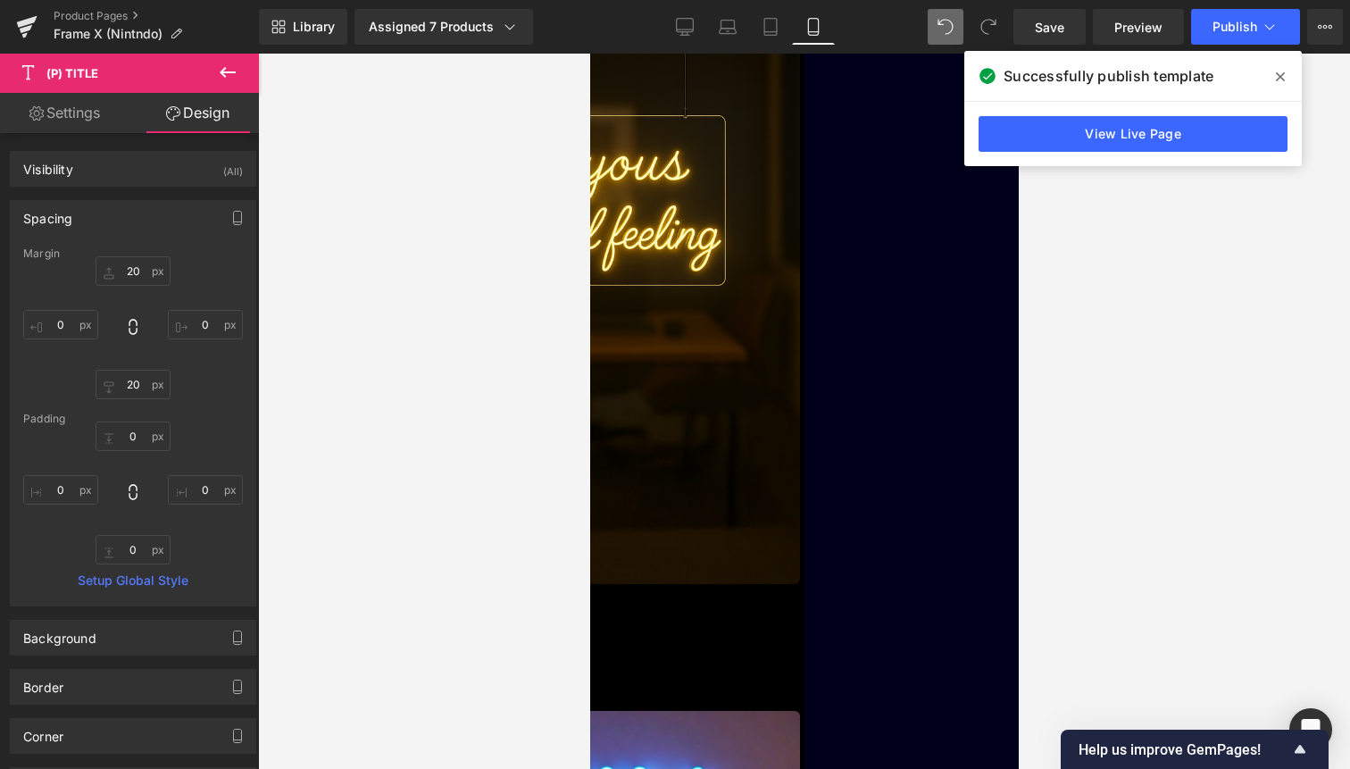
click at [700, 447] on img at bounding box center [590, 289] width 420 height 590
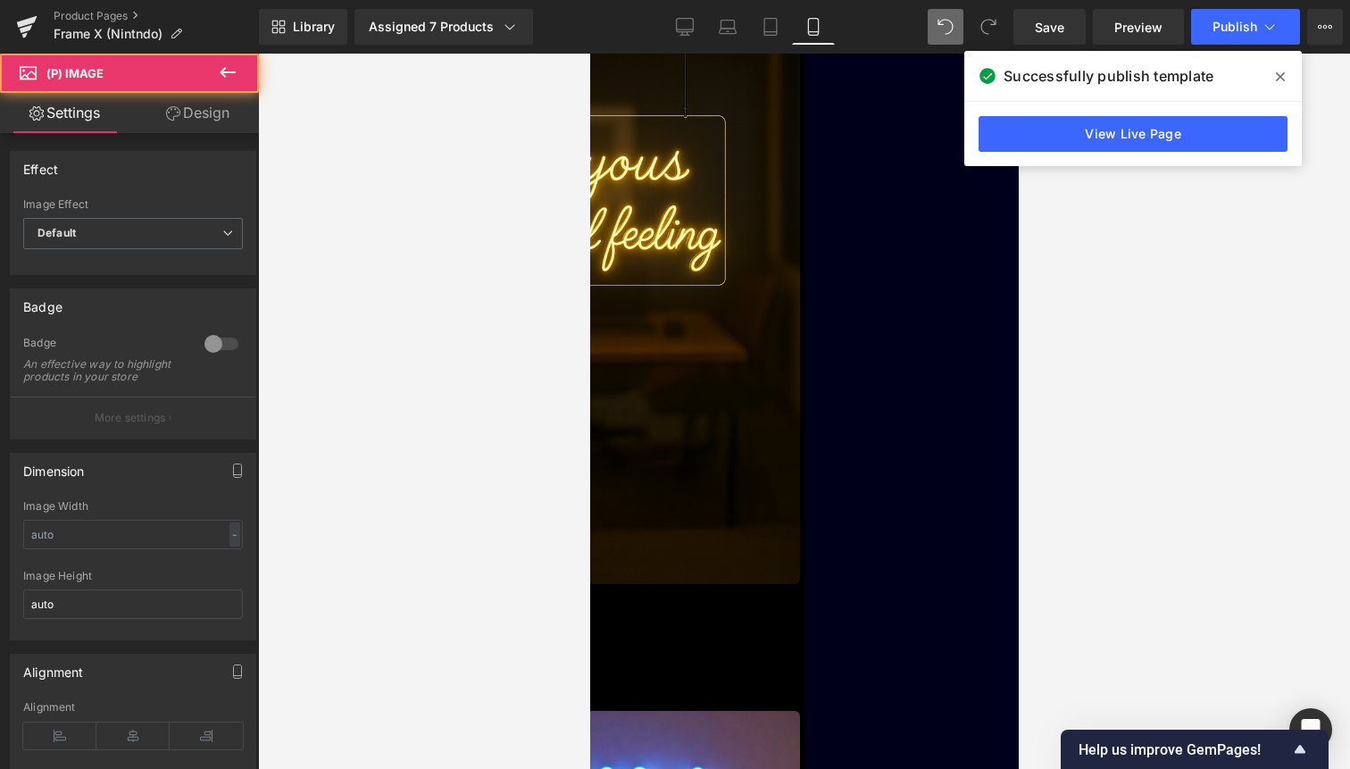
click at [204, 110] on link "Design" at bounding box center [197, 113] width 129 height 40
click at [0, 0] on div "Spacing" at bounding box center [0, 0] width 0 height 0
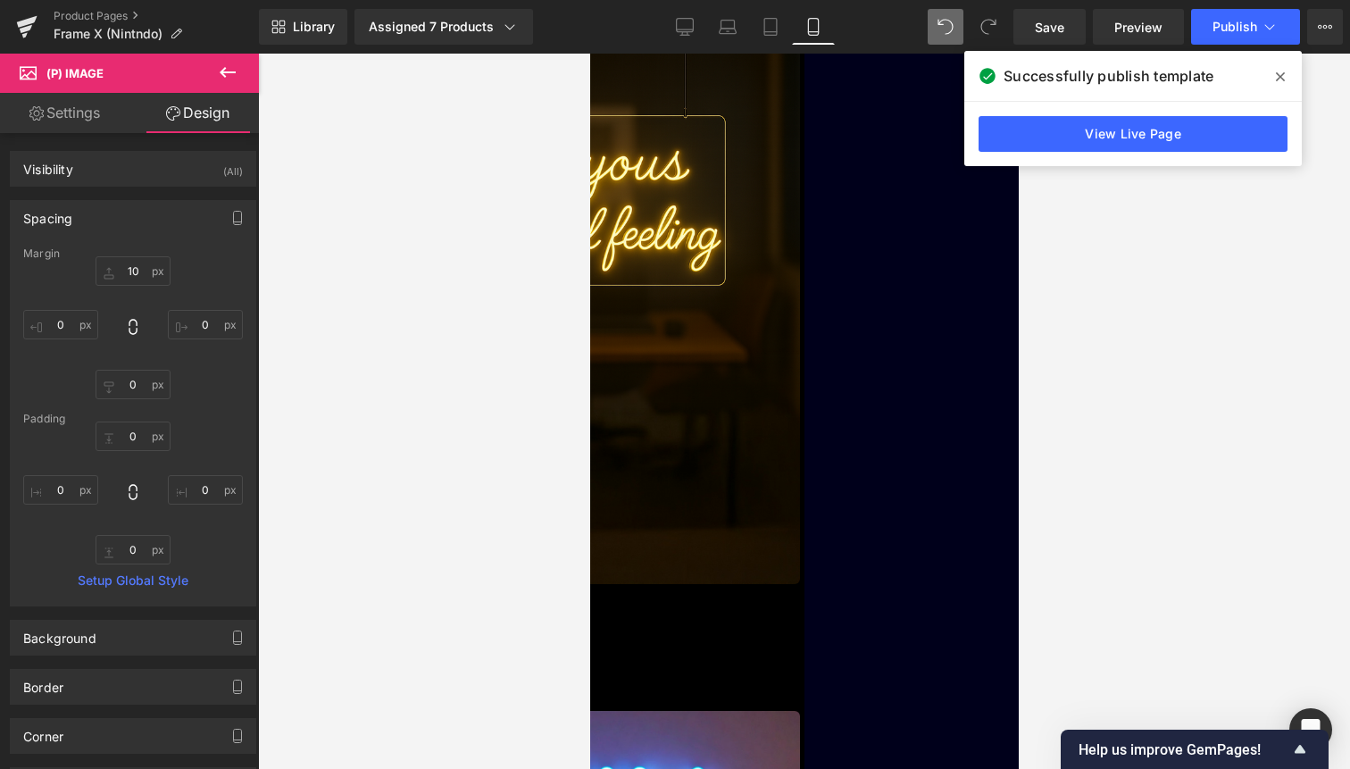
type input "10"
type input "0"
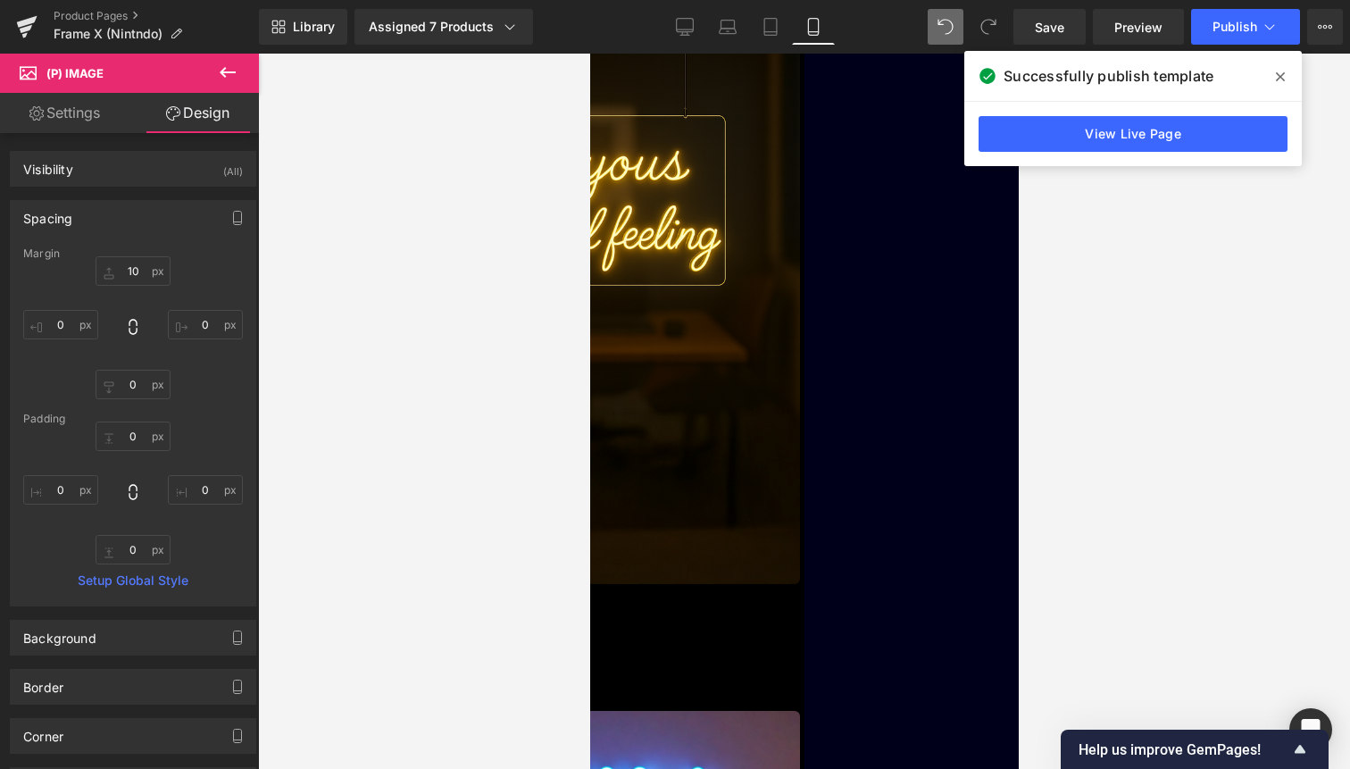
type input "0"
click at [149, 220] on div "Spacing" at bounding box center [133, 218] width 245 height 34
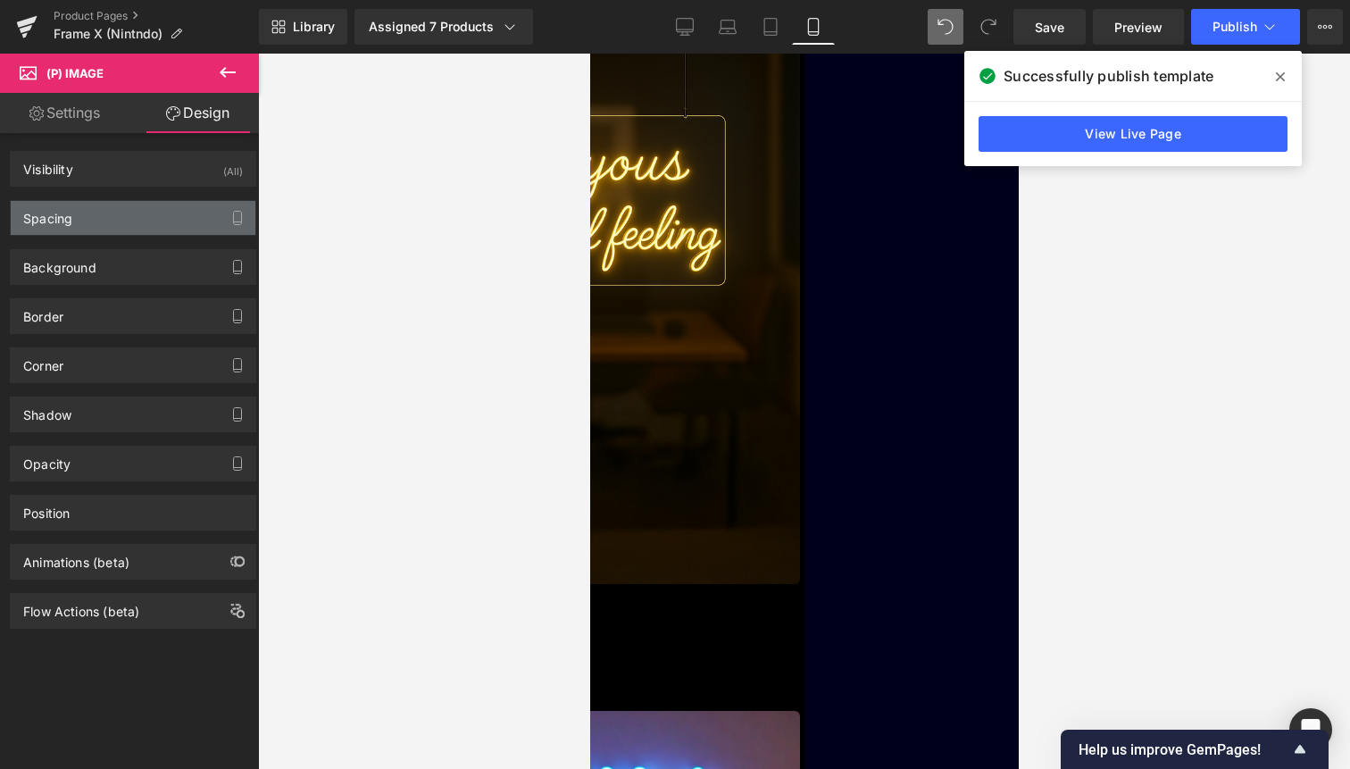
click at [149, 220] on div "Spacing" at bounding box center [133, 218] width 245 height 34
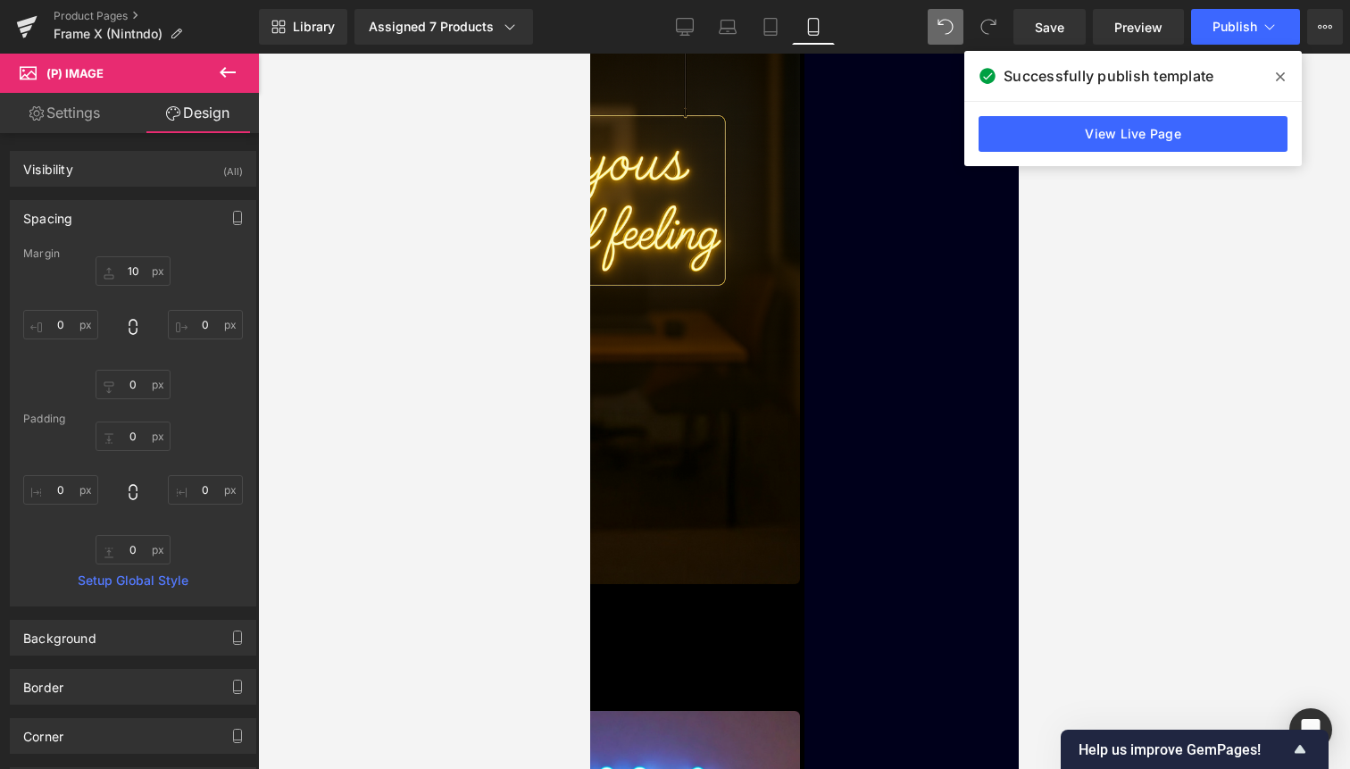
click at [129, 404] on div "Margin 10px 10 0px 0 0px 0 0px 0 Padding 0px 0 0px 0 0px 0 0px 0 Setup Global S…" at bounding box center [133, 426] width 245 height 358
click at [132, 394] on input "0" at bounding box center [133, 384] width 75 height 29
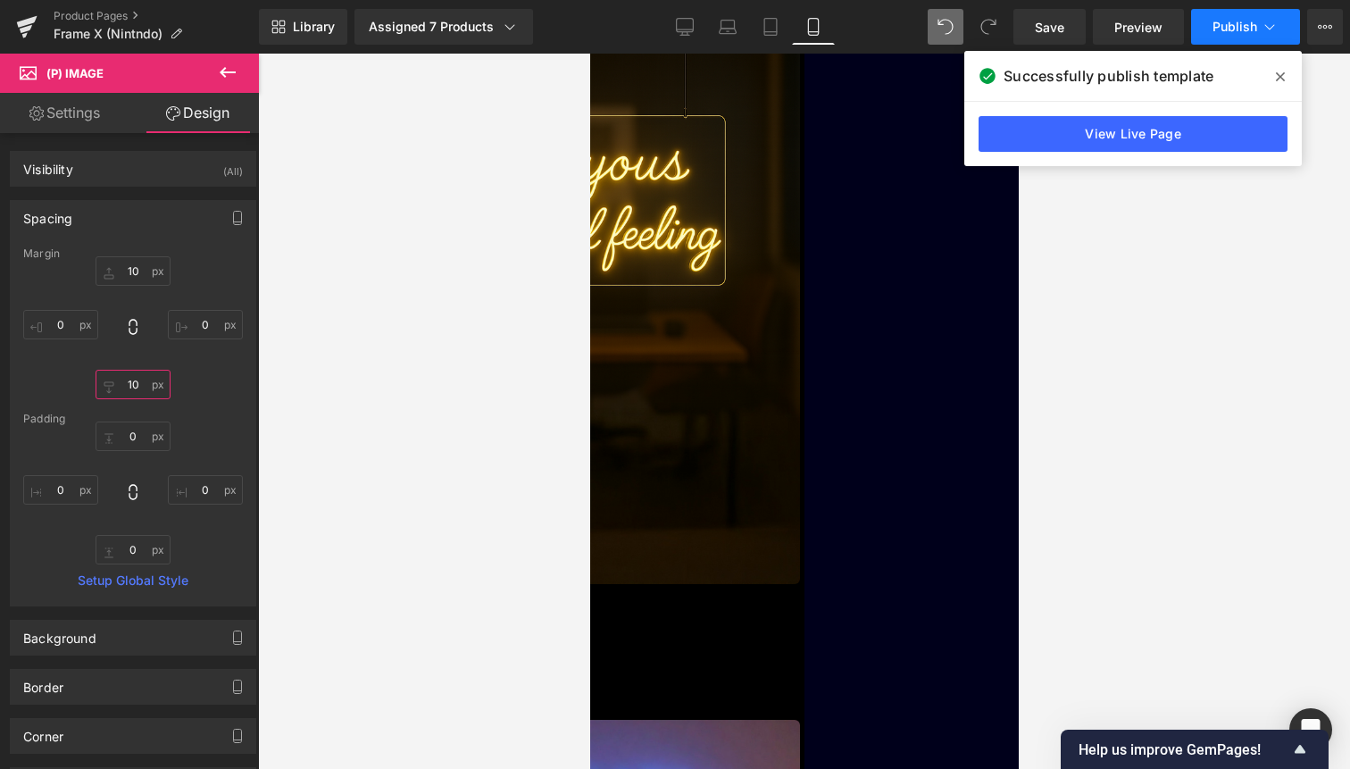
type input "10"
click at [1254, 20] on span "Publish" at bounding box center [1235, 27] width 45 height 14
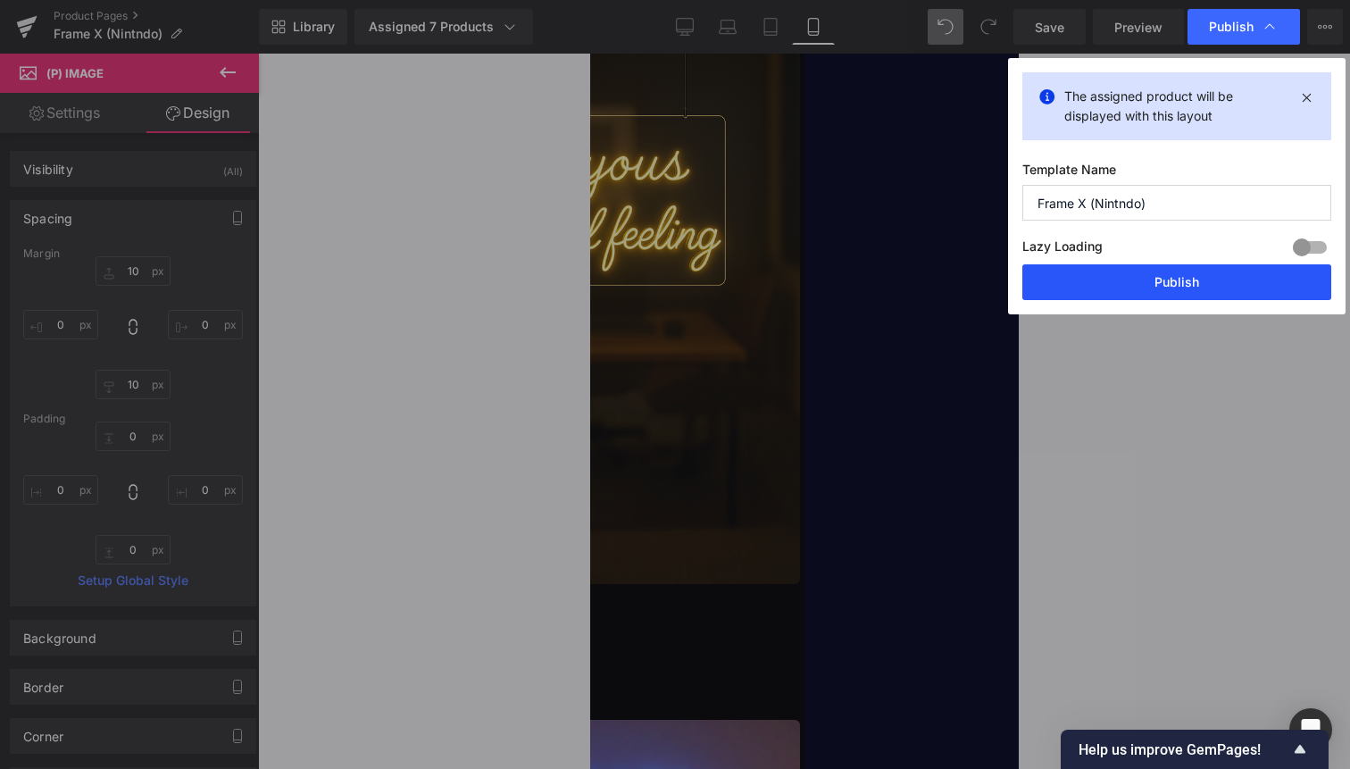
click at [1252, 297] on button "Publish" at bounding box center [1177, 282] width 309 height 36
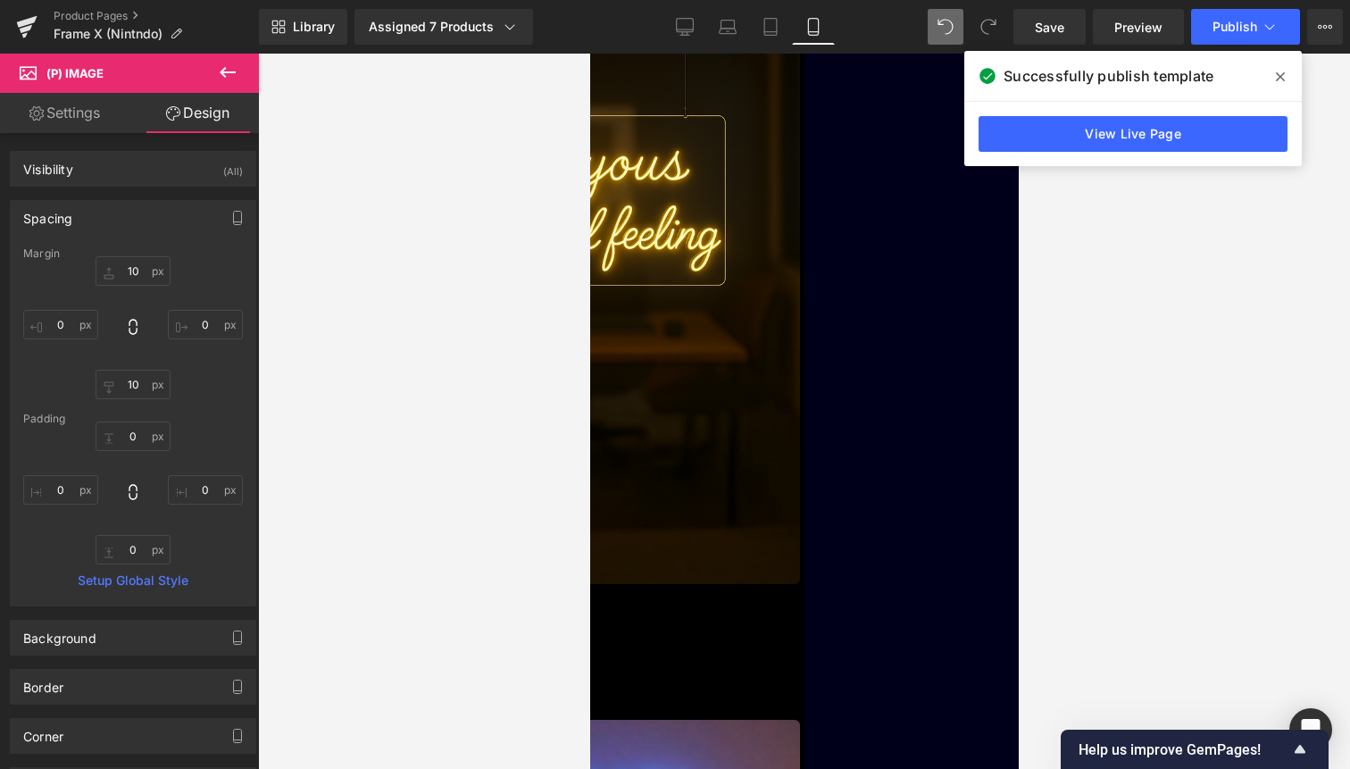
click at [589, 54] on span "(P) Title" at bounding box center [589, 54] width 0 height 0
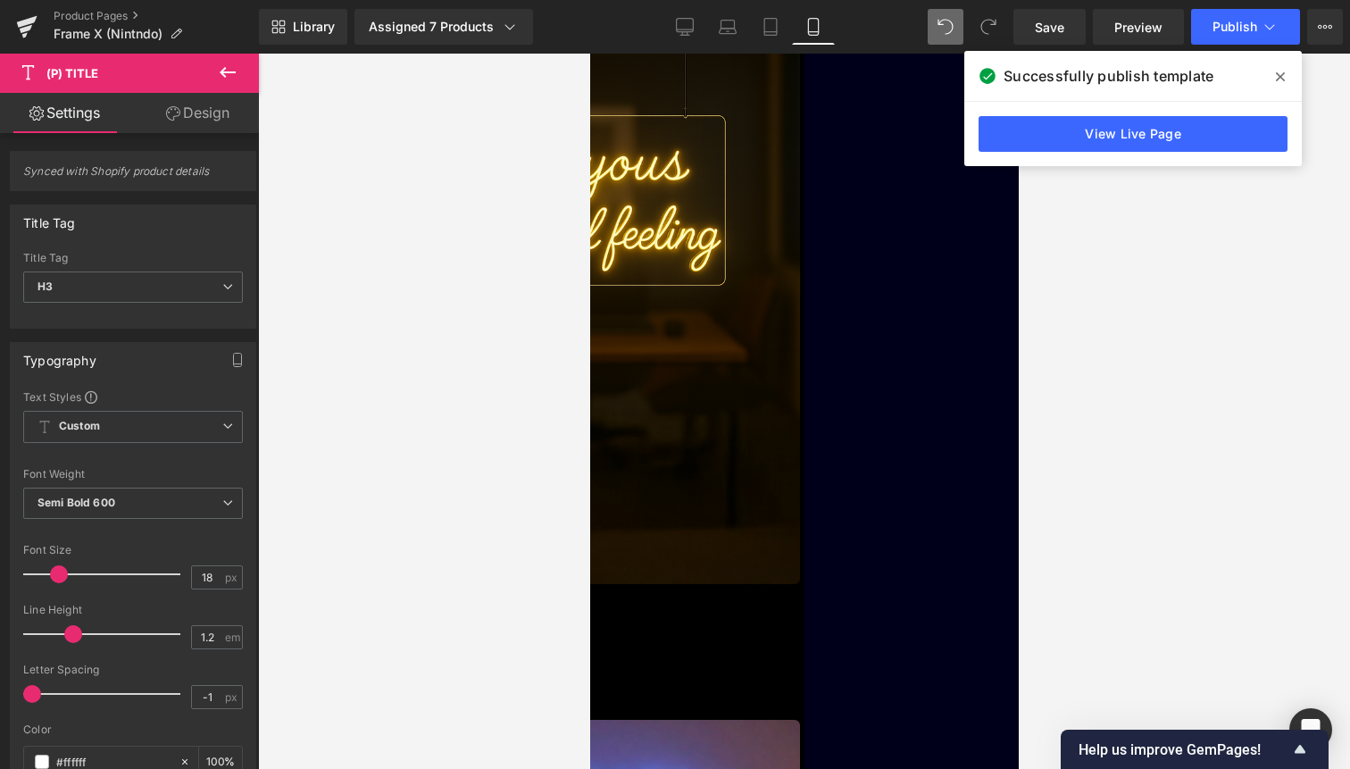
click at [213, 119] on link "Design" at bounding box center [197, 113] width 129 height 40
click at [0, 0] on div "Spacing" at bounding box center [0, 0] width 0 height 0
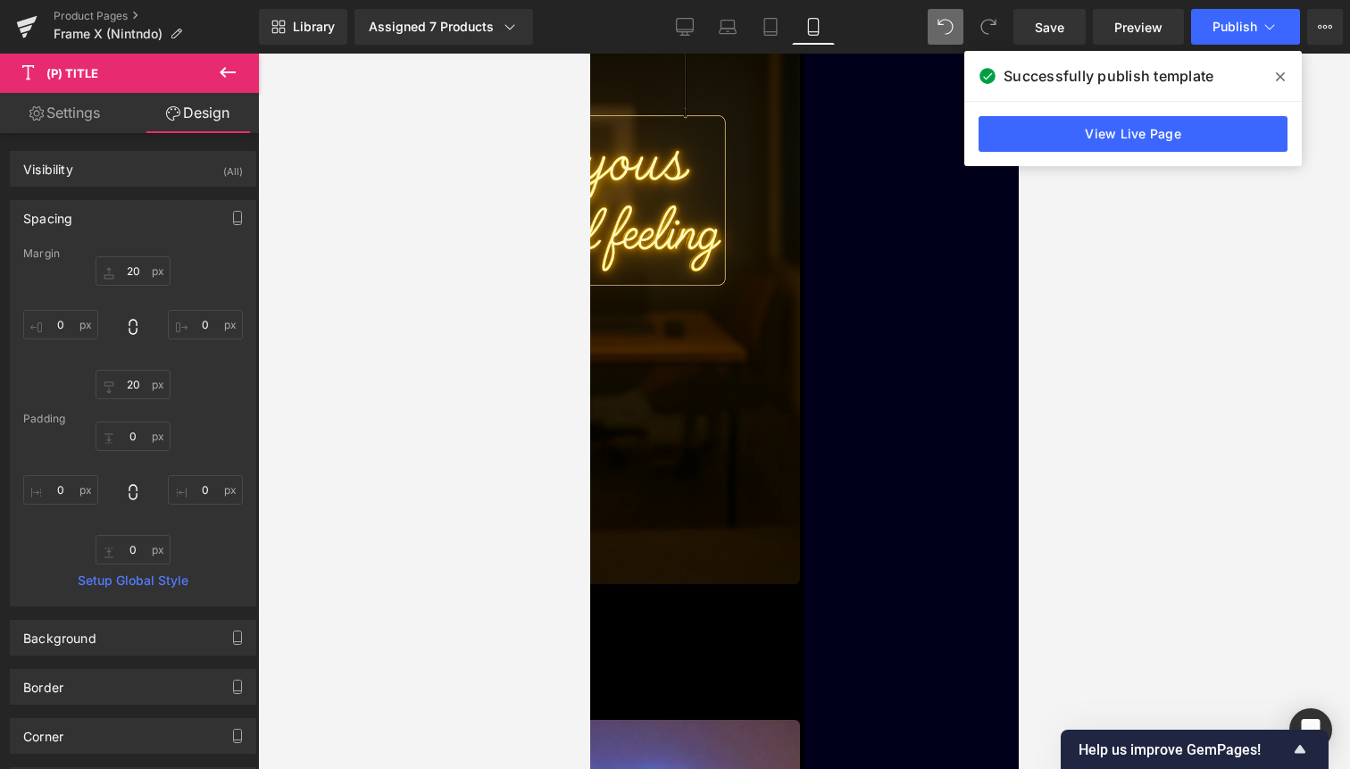
type input "20"
type input "0"
type input "20"
type input "0"
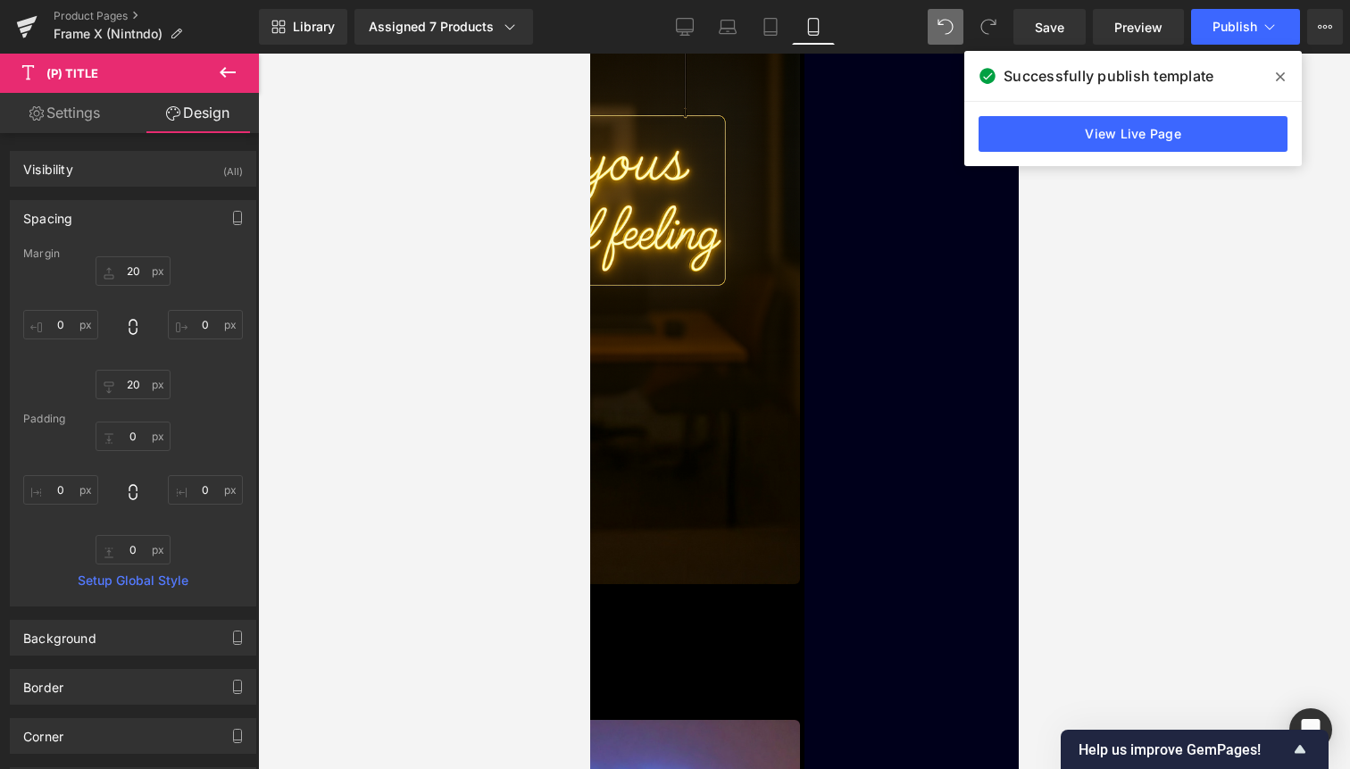
type input "0"
click at [589, 54] on span "Liquid" at bounding box center [589, 54] width 0 height 0
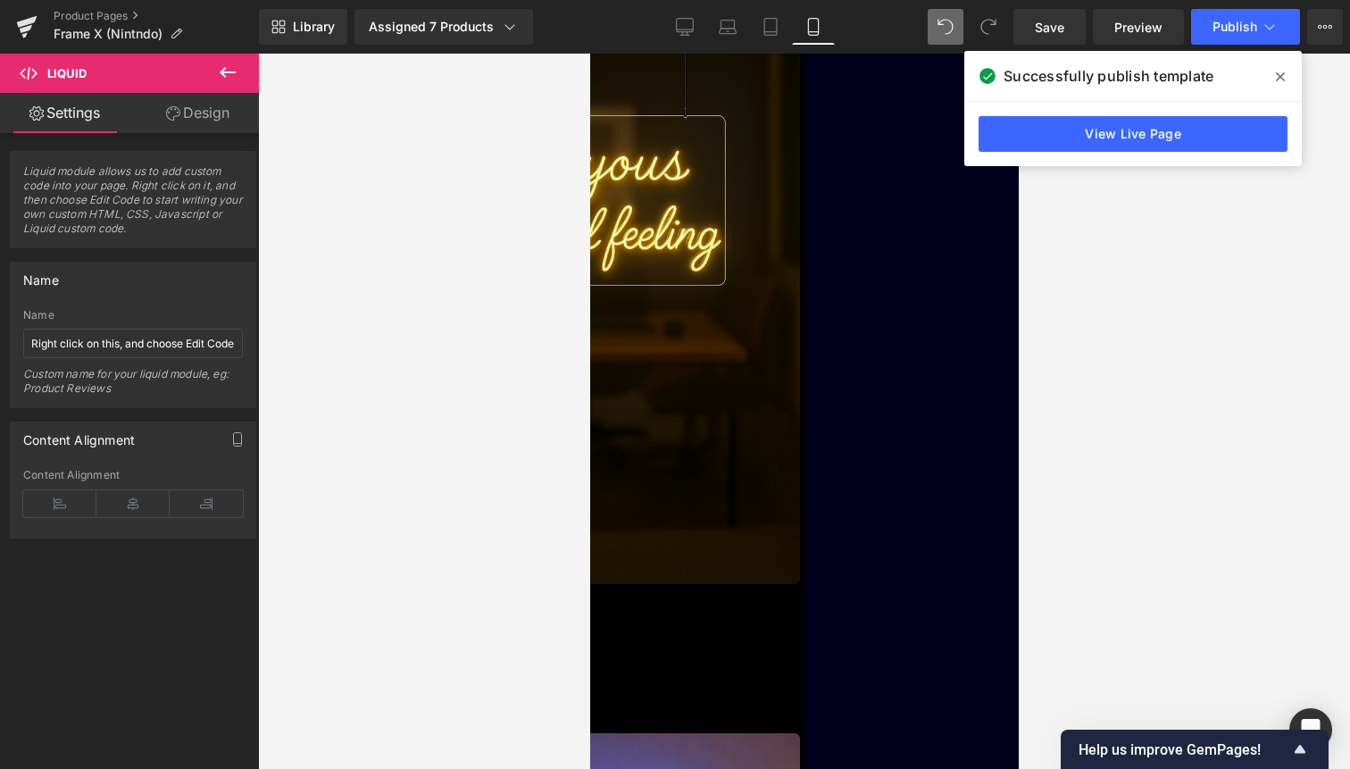
click at [229, 69] on icon at bounding box center [227, 72] width 21 height 21
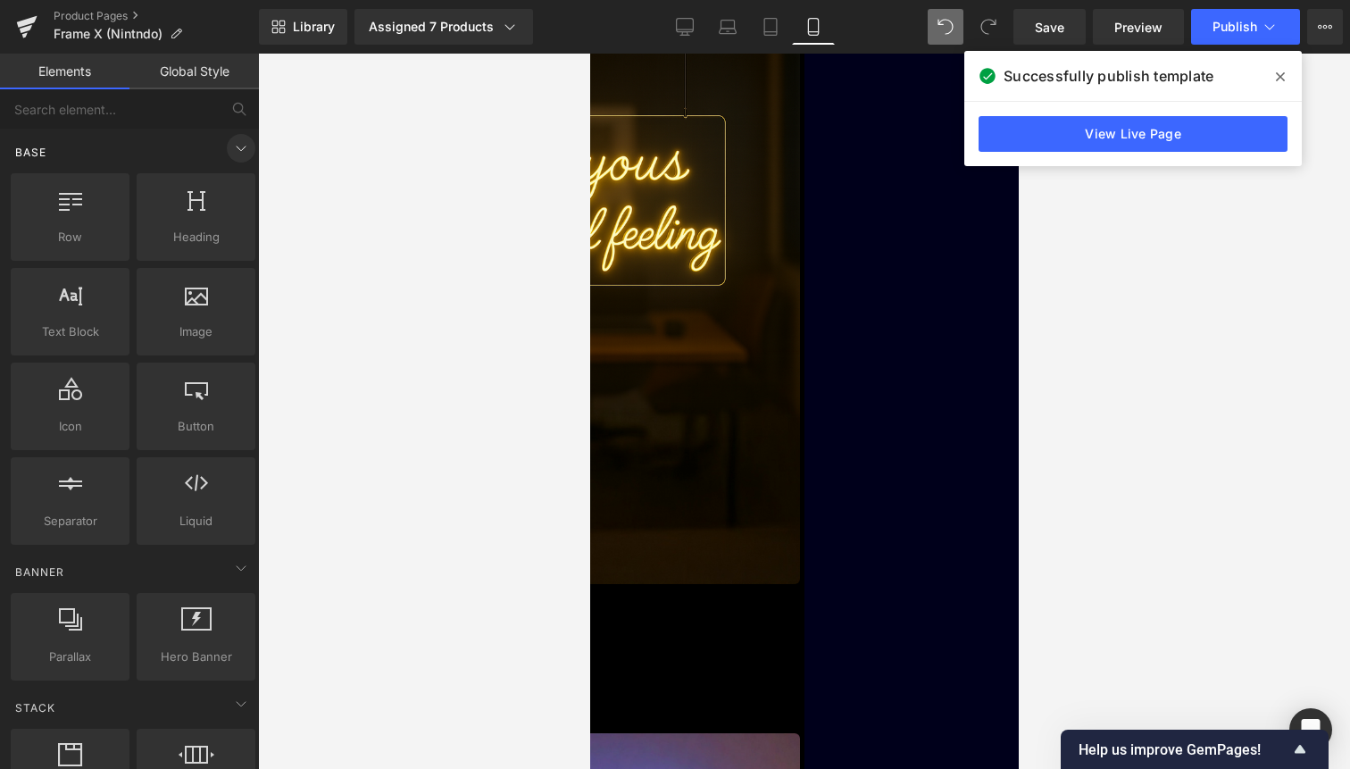
click at [237, 149] on icon at bounding box center [241, 148] width 9 height 4
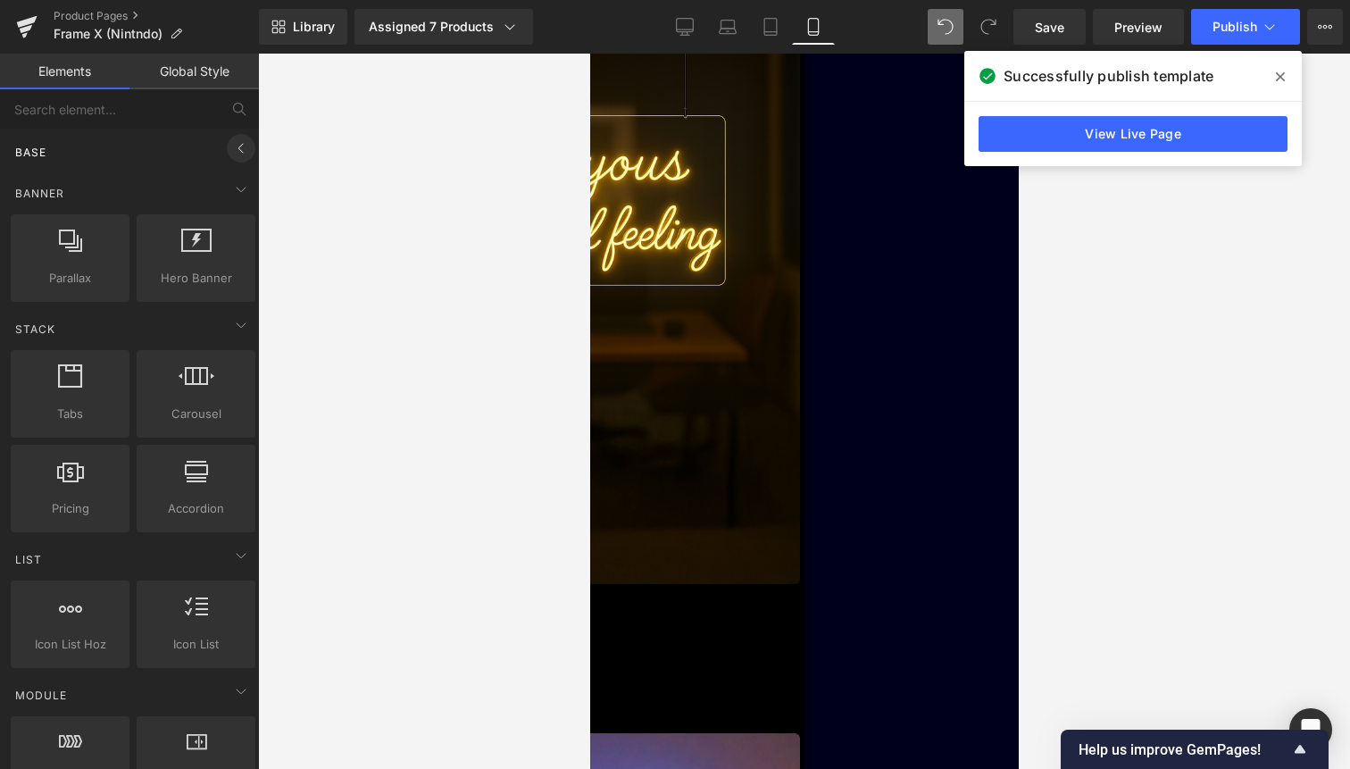
click at [236, 148] on icon at bounding box center [240, 148] width 21 height 21
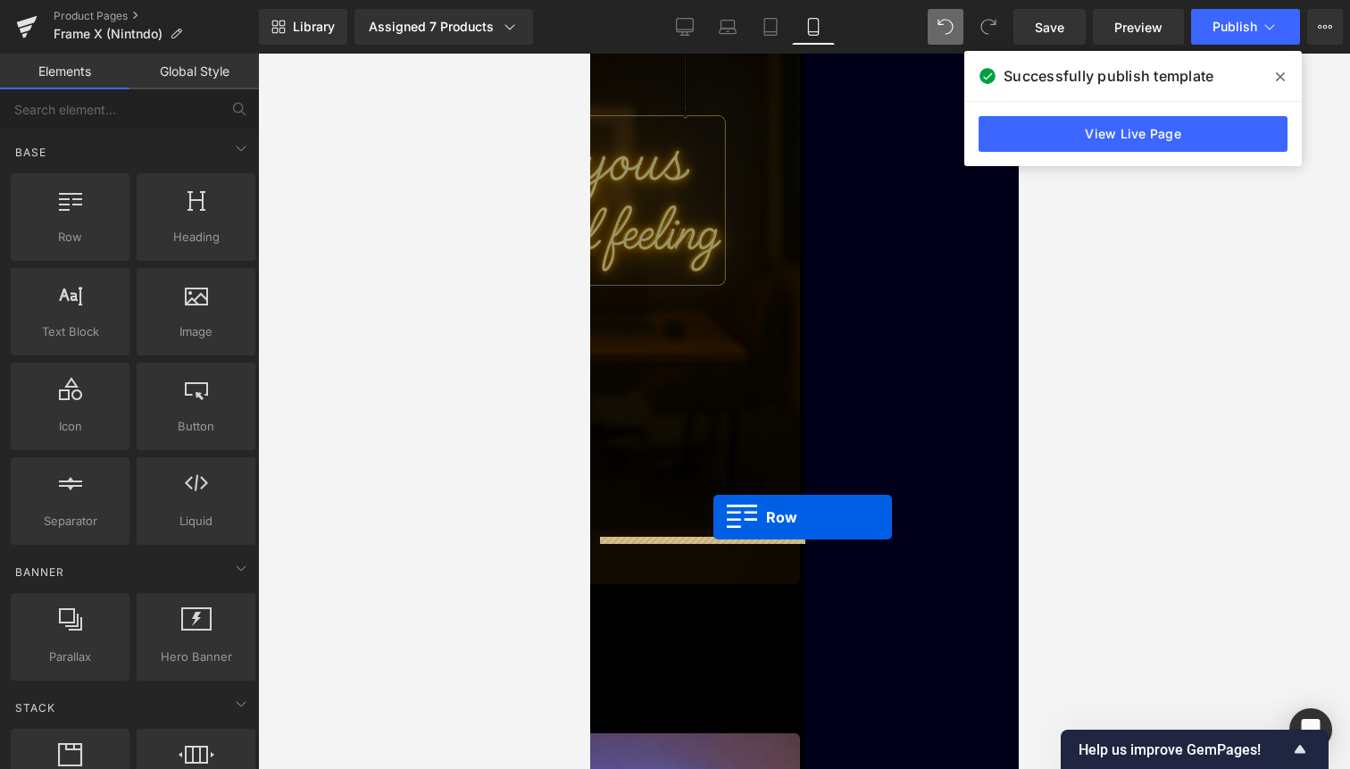
drag, startPoint x: 678, startPoint y: 264, endPoint x: 712, endPoint y: 517, distance: 255.0
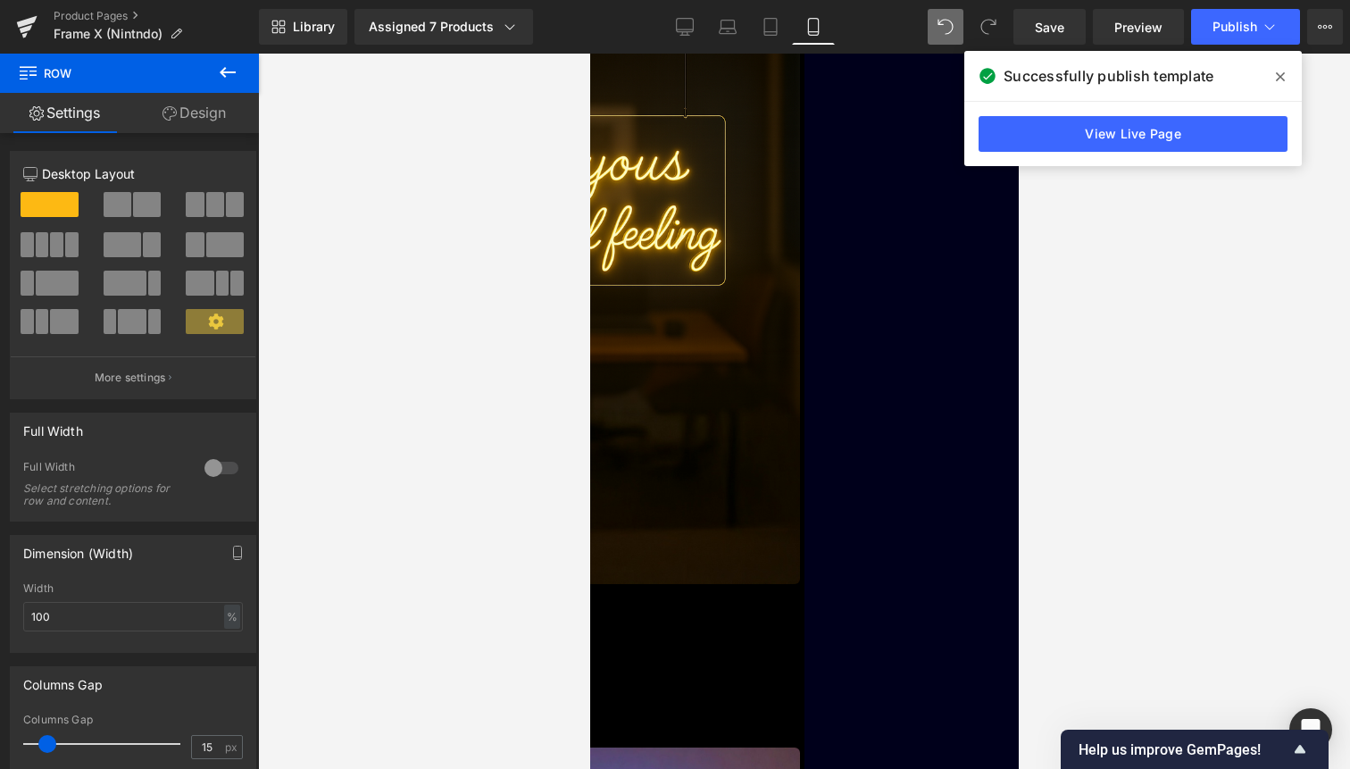
click at [589, 54] on link "Row" at bounding box center [589, 54] width 0 height 0
click at [209, 464] on div at bounding box center [221, 468] width 43 height 29
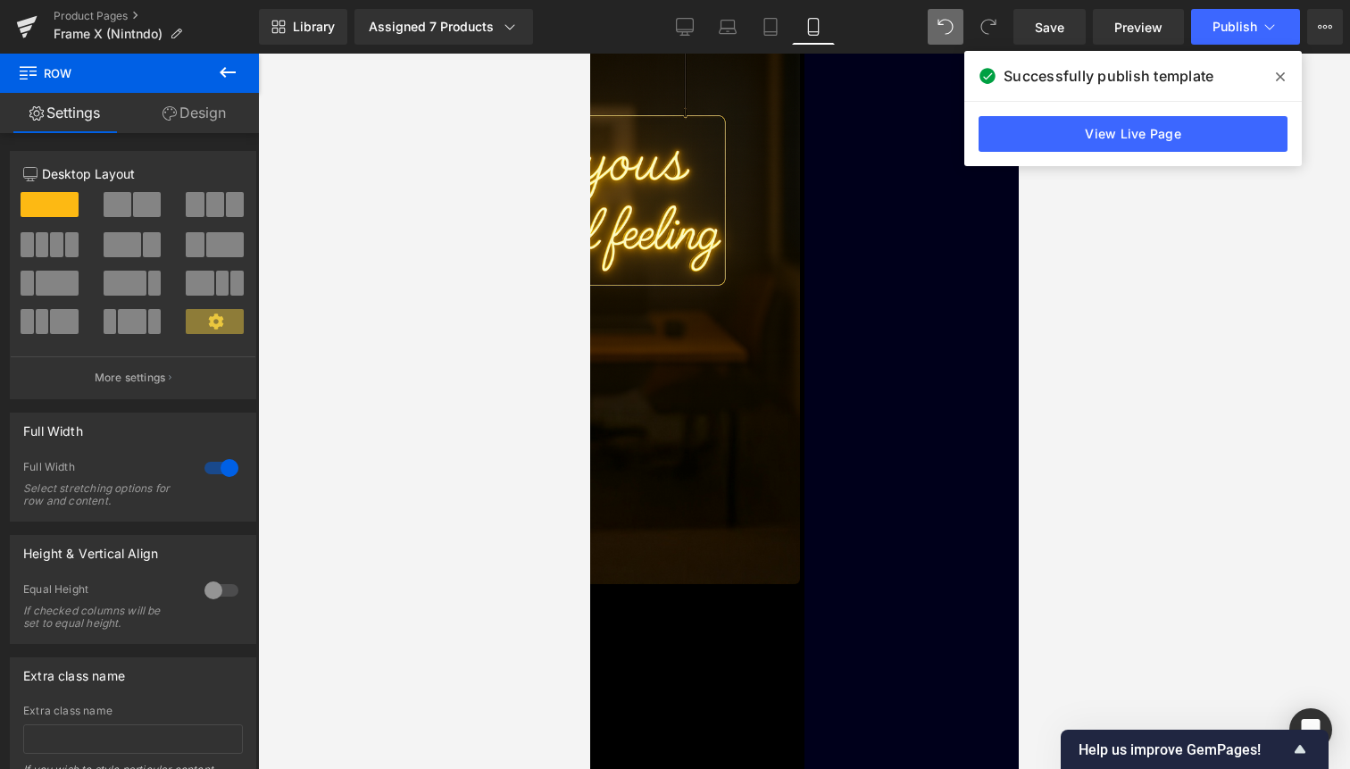
click at [222, 464] on div at bounding box center [221, 468] width 43 height 29
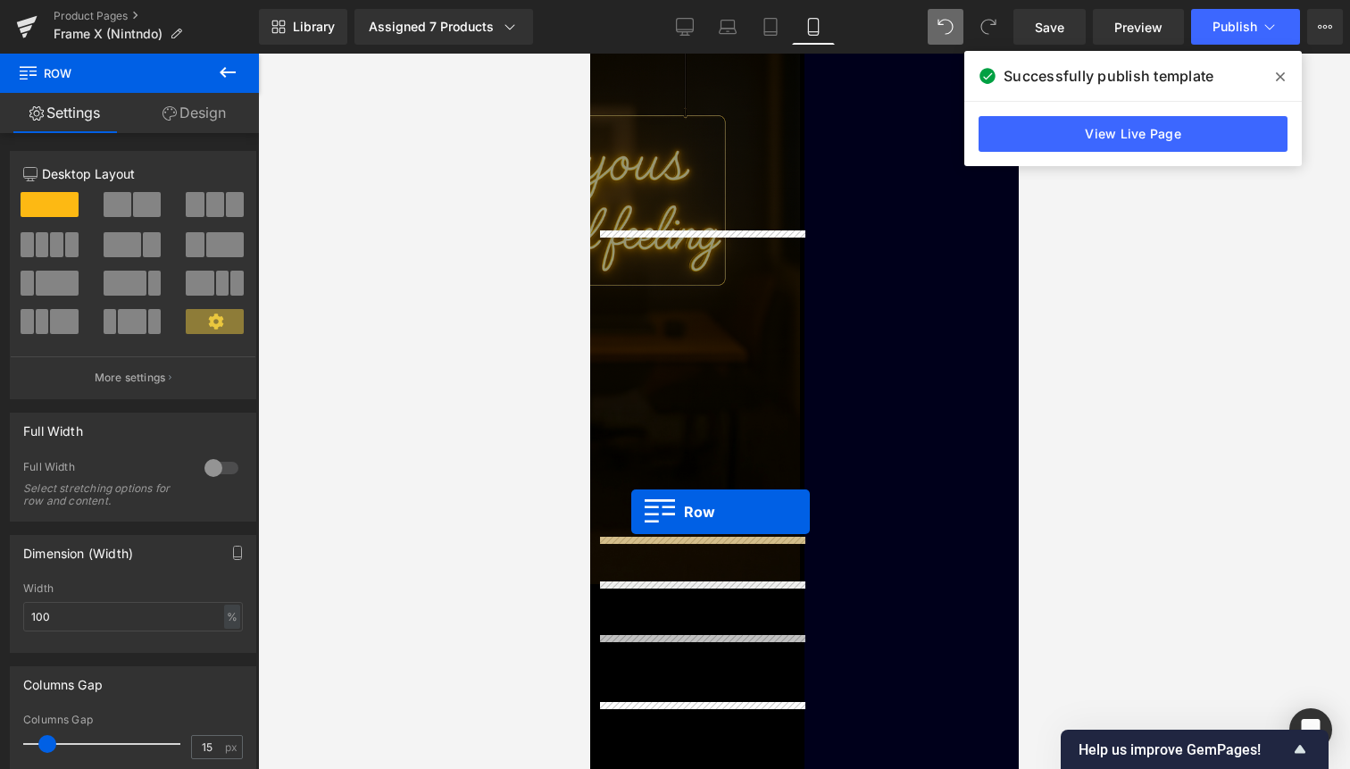
drag, startPoint x: 631, startPoint y: 549, endPoint x: 631, endPoint y: 513, distance: 36.6
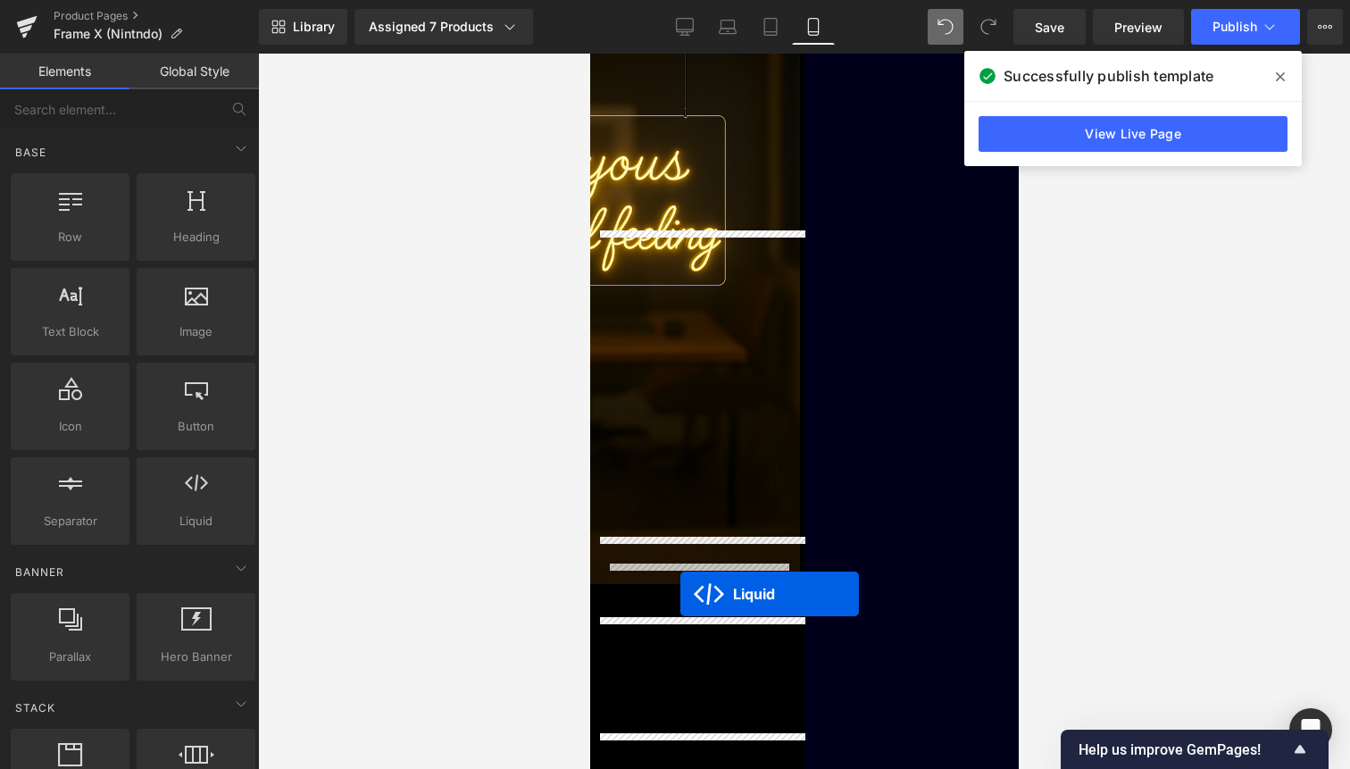
drag, startPoint x: 678, startPoint y: 659, endPoint x: 679, endPoint y: 593, distance: 66.1
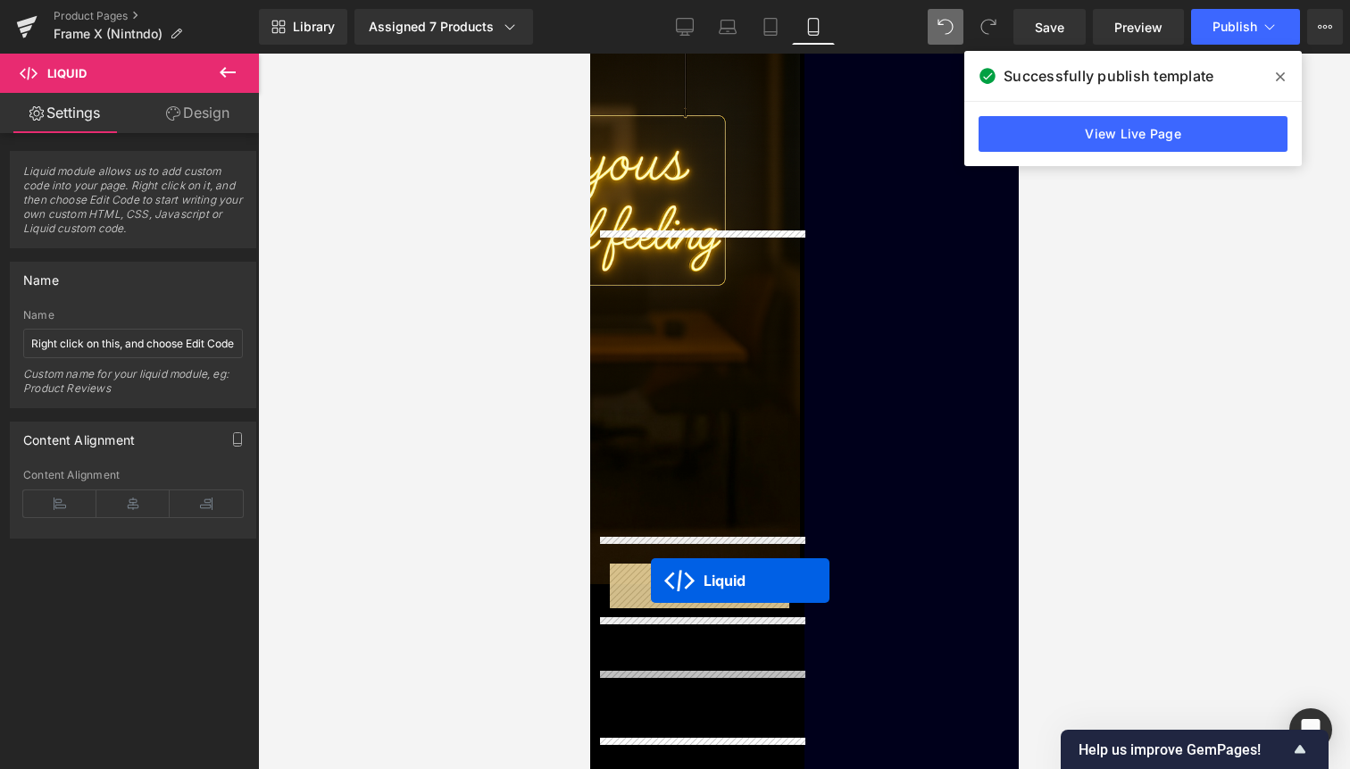
drag, startPoint x: 647, startPoint y: 659, endPoint x: 650, endPoint y: 580, distance: 78.6
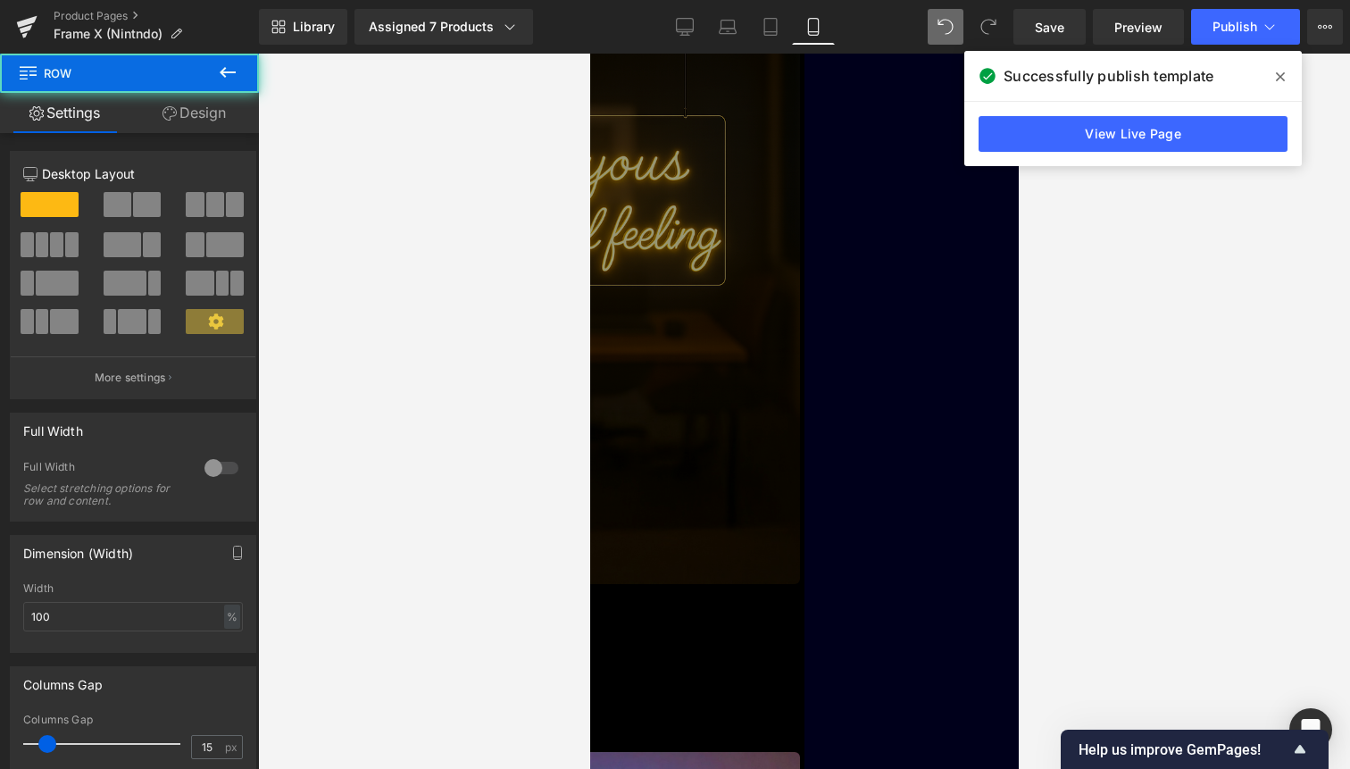
drag, startPoint x: 704, startPoint y: 480, endPoint x: 704, endPoint y: 506, distance: 25.9
click at [704, 478] on div "Limited Edition (P) Image Liquid Row A joyous, magical feeling (P) Title" at bounding box center [590, 355] width 420 height 722
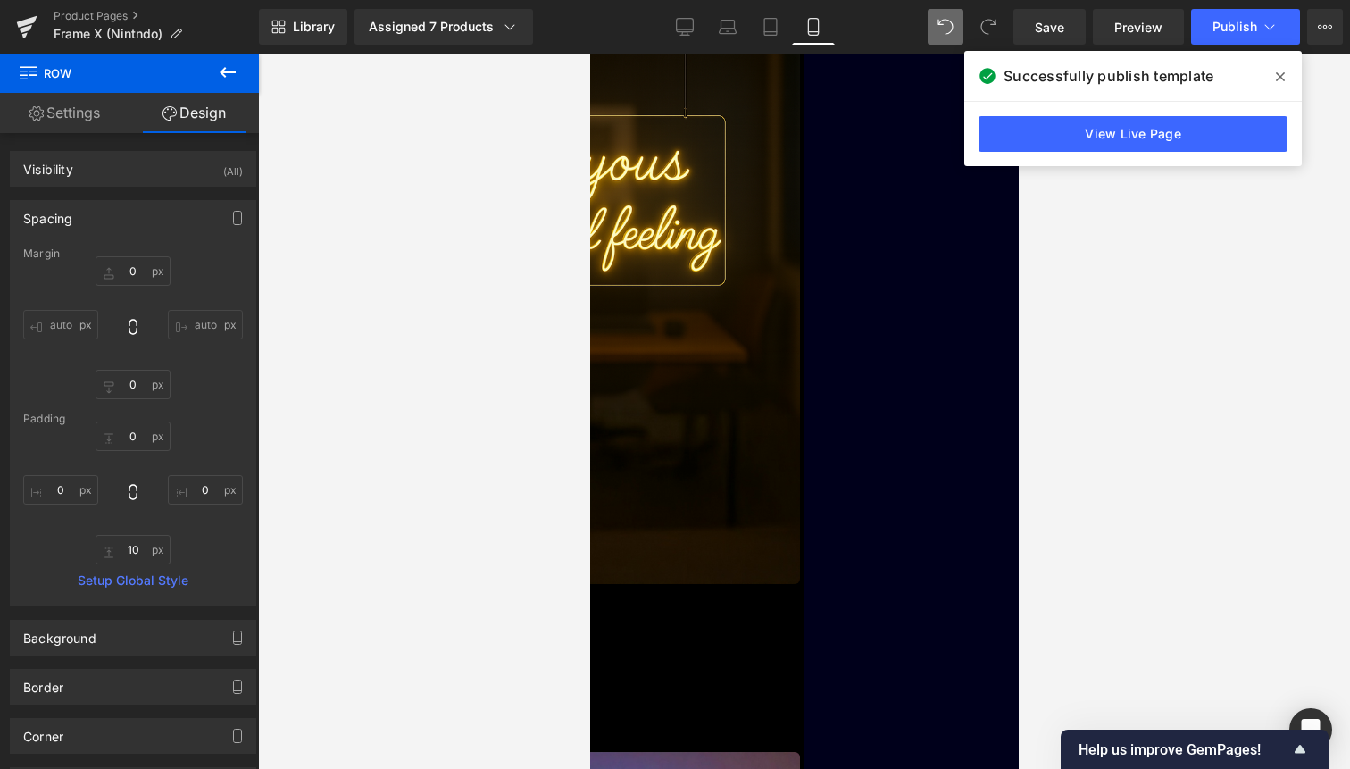
type input "0px"
drag, startPoint x: 714, startPoint y: 590, endPoint x: 714, endPoint y: 571, distance: 19.6
click at [714, 609] on div "Liquid Row" at bounding box center [590, 614] width 420 height 10
click at [1242, 22] on span "Publish" at bounding box center [1235, 27] width 45 height 14
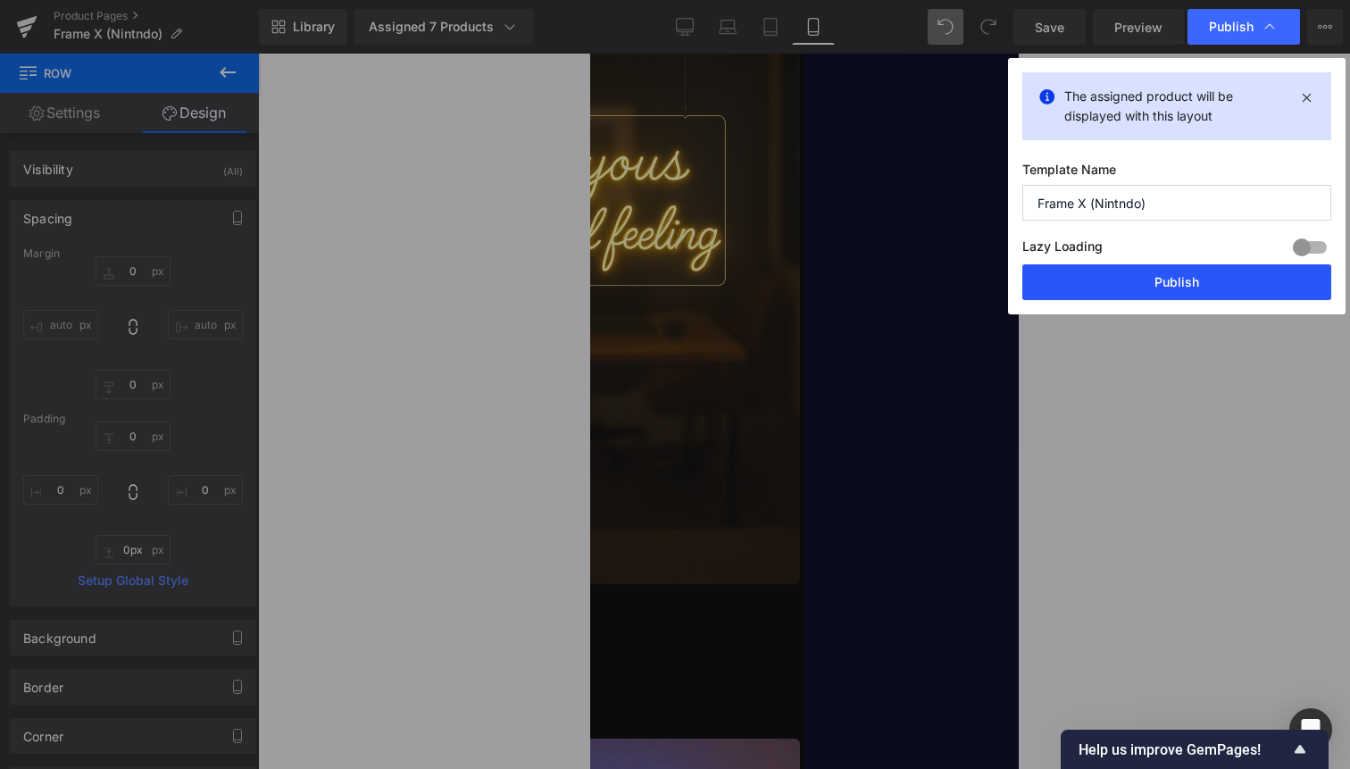
click at [1190, 282] on button "Publish" at bounding box center [1177, 282] width 309 height 36
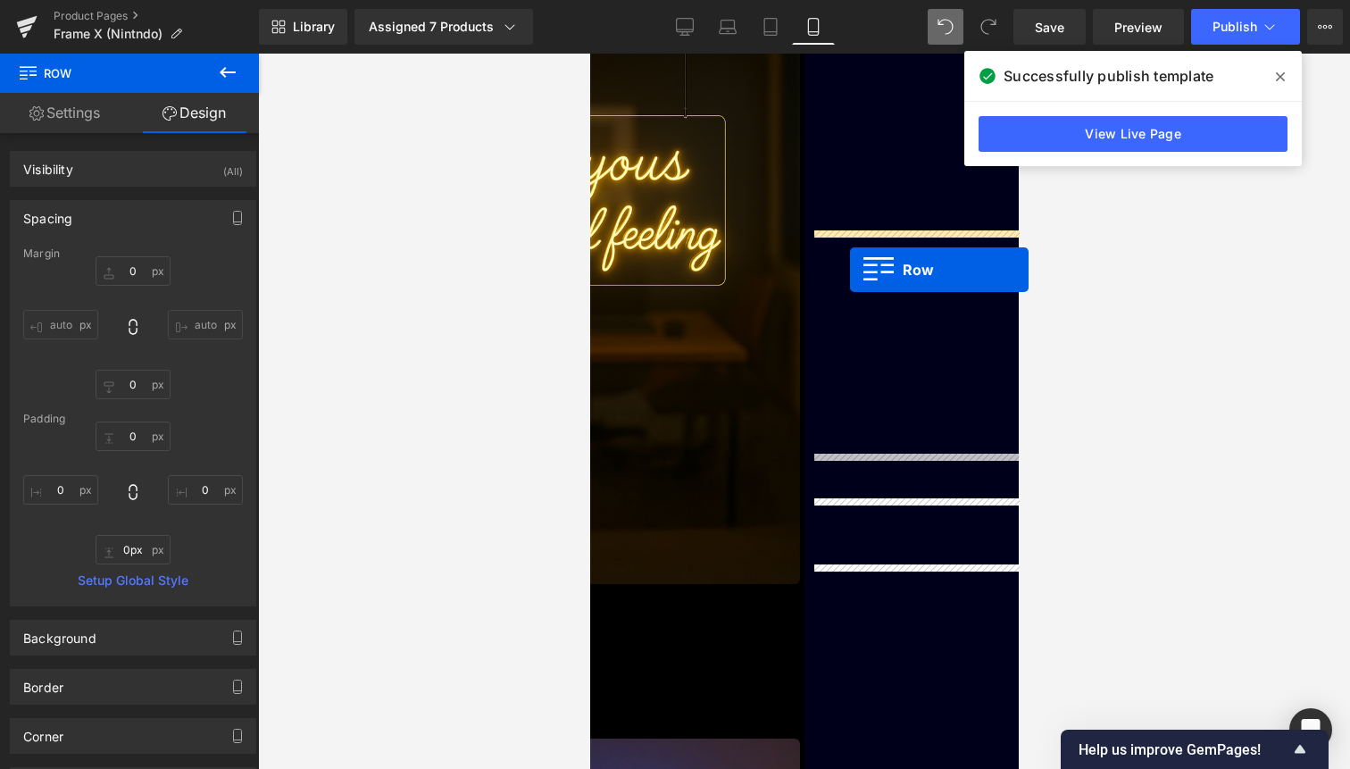
drag, startPoint x: 827, startPoint y: 471, endPoint x: 849, endPoint y: 267, distance: 204.8
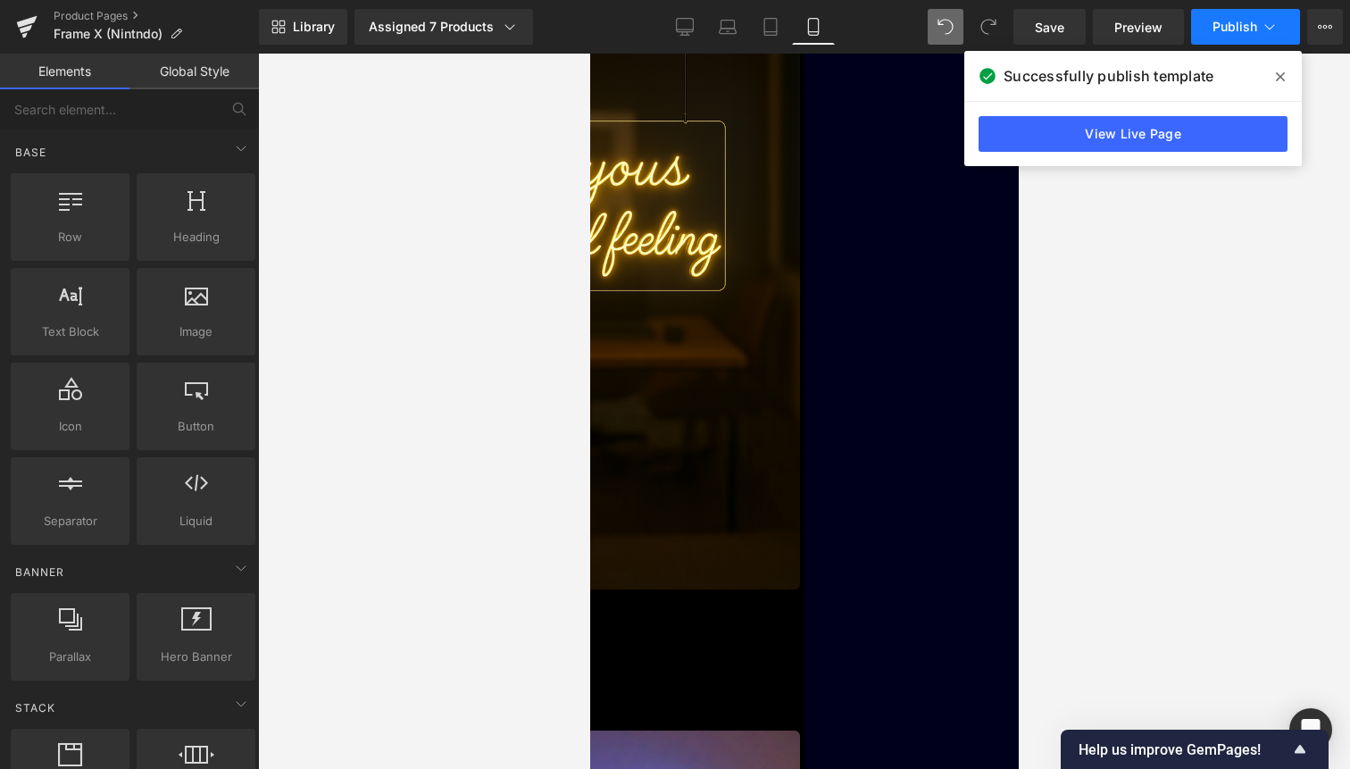
click at [1234, 35] on button "Publish" at bounding box center [1245, 27] width 109 height 36
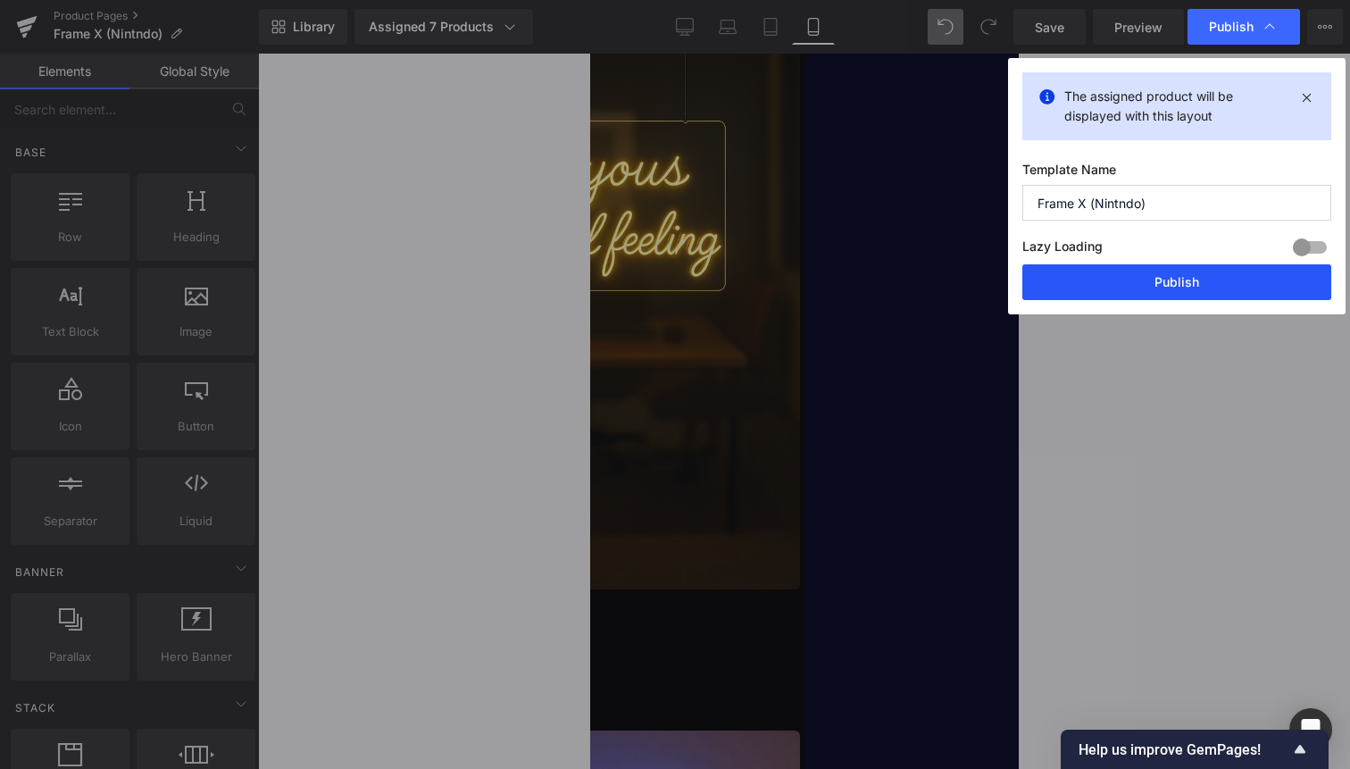
click at [1209, 279] on button "Publish" at bounding box center [1177, 282] width 309 height 36
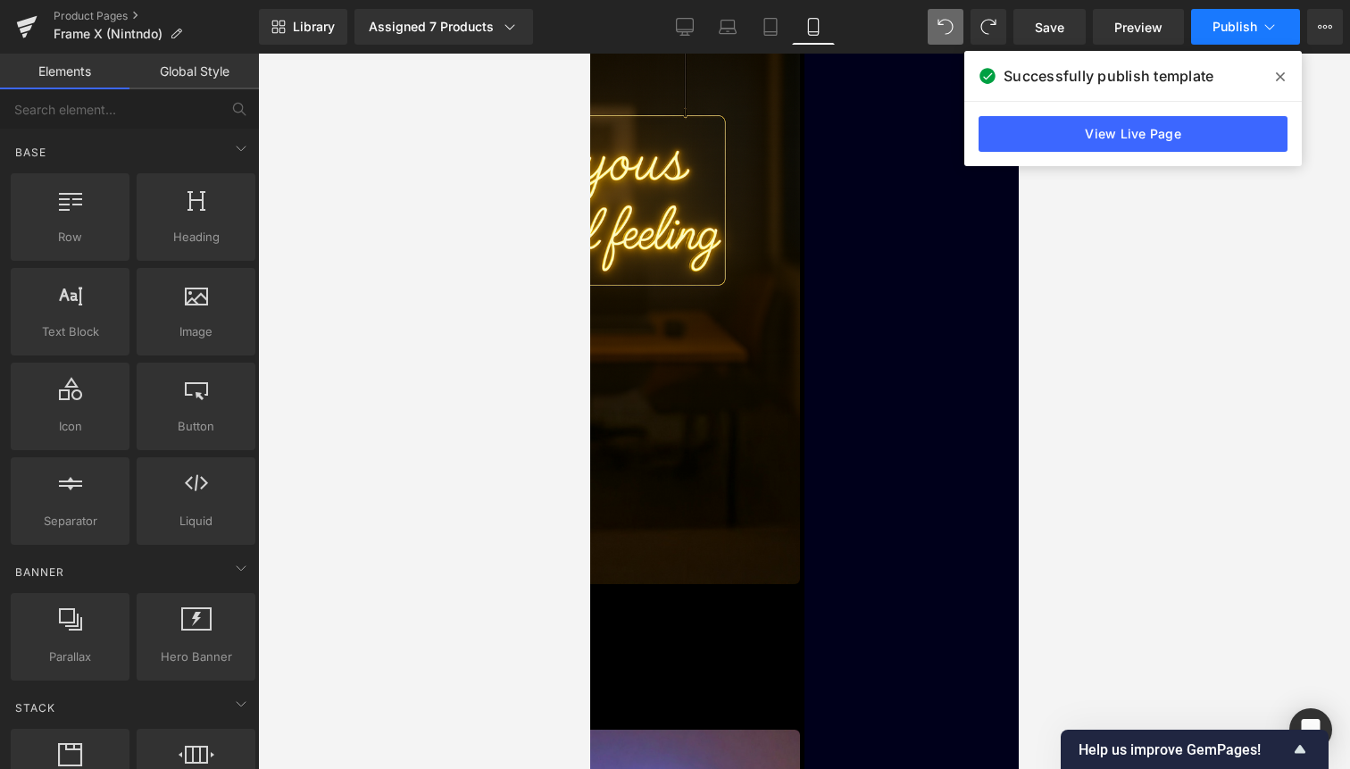
click at [1274, 13] on button "Publish" at bounding box center [1245, 27] width 109 height 36
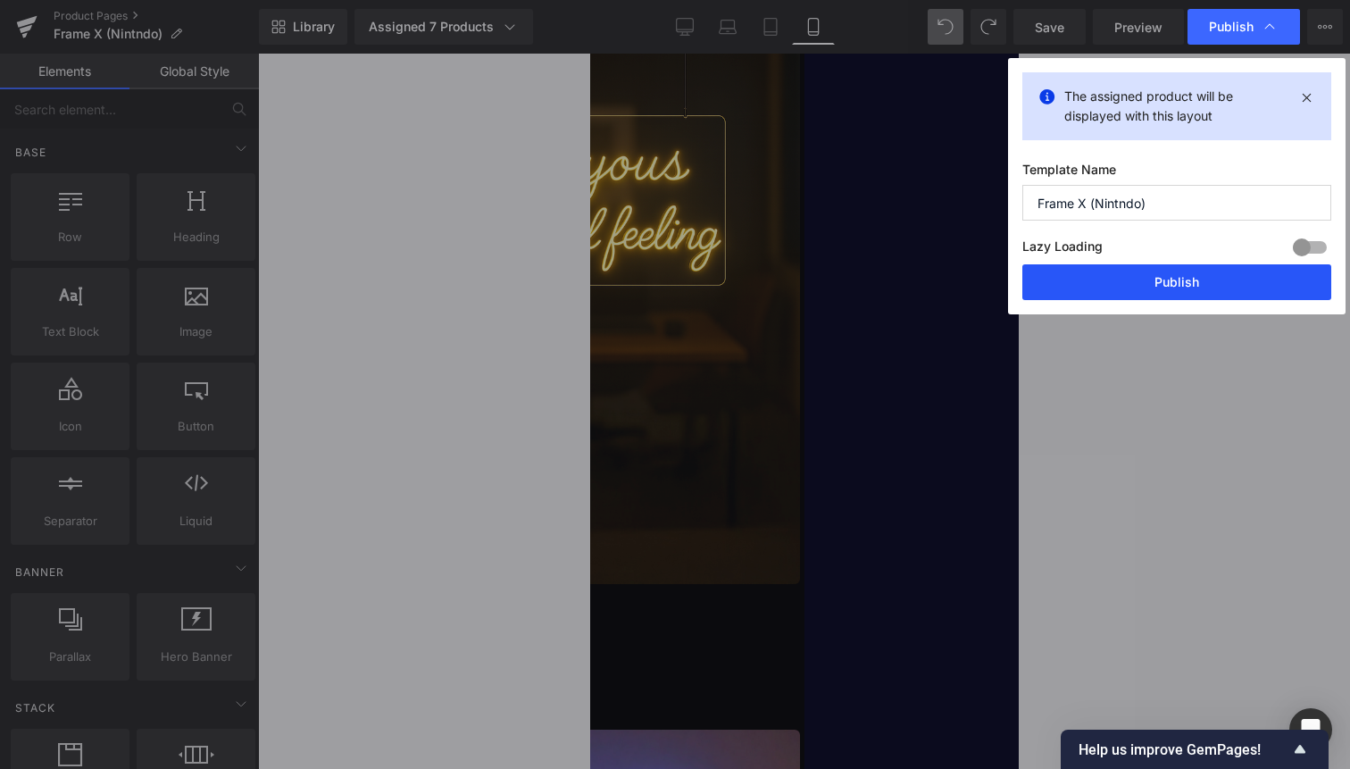
click at [1226, 279] on button "Publish" at bounding box center [1177, 282] width 309 height 36
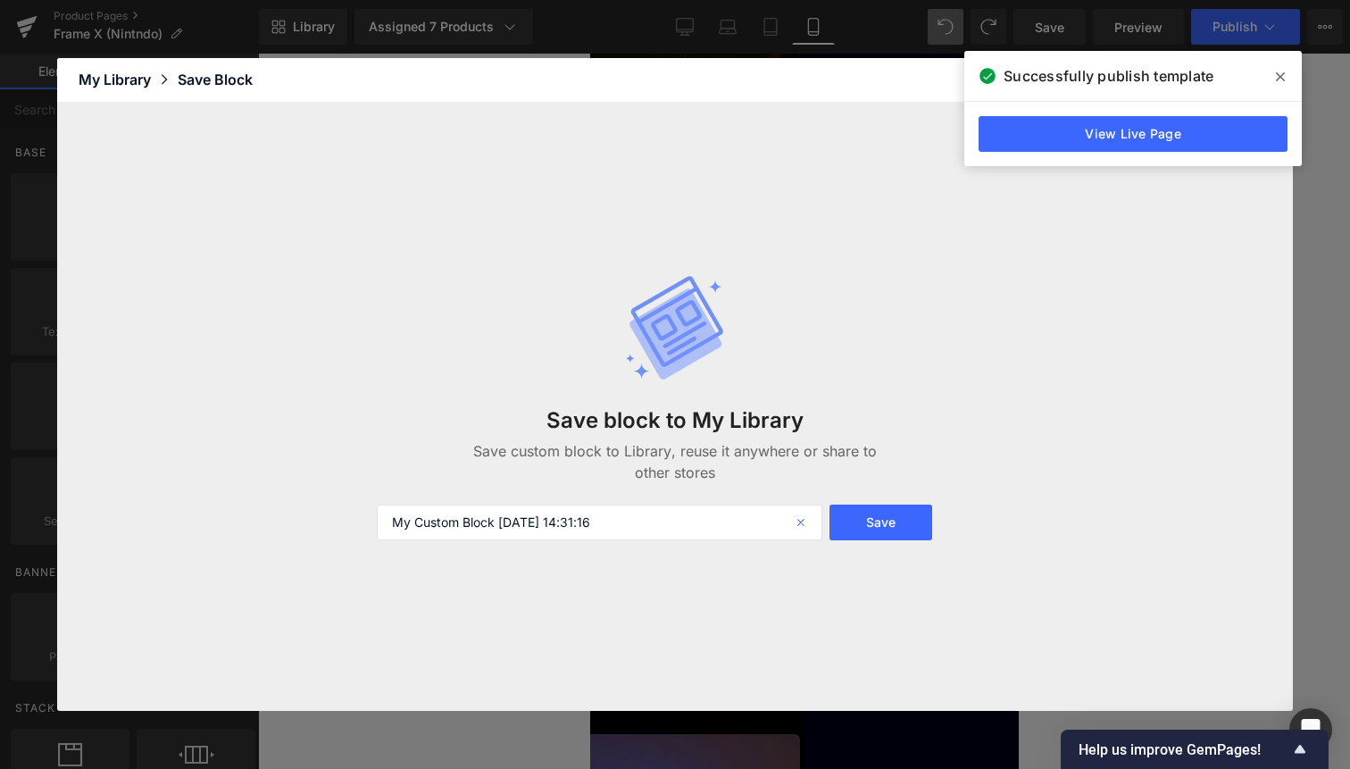
click at [793, 523] on icon at bounding box center [802, 523] width 39 height 36
click at [1277, 69] on span at bounding box center [1280, 77] width 29 height 29
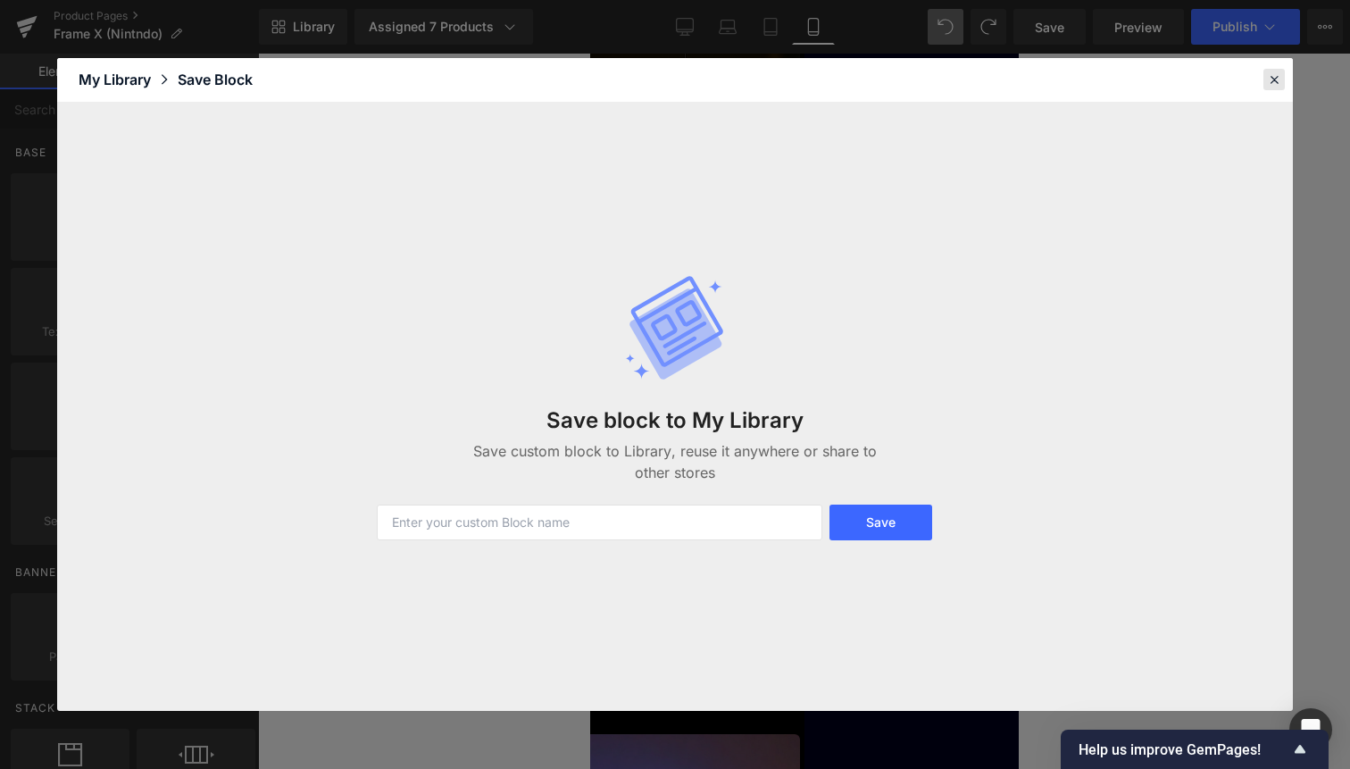
click at [1272, 76] on icon at bounding box center [1274, 79] width 16 height 16
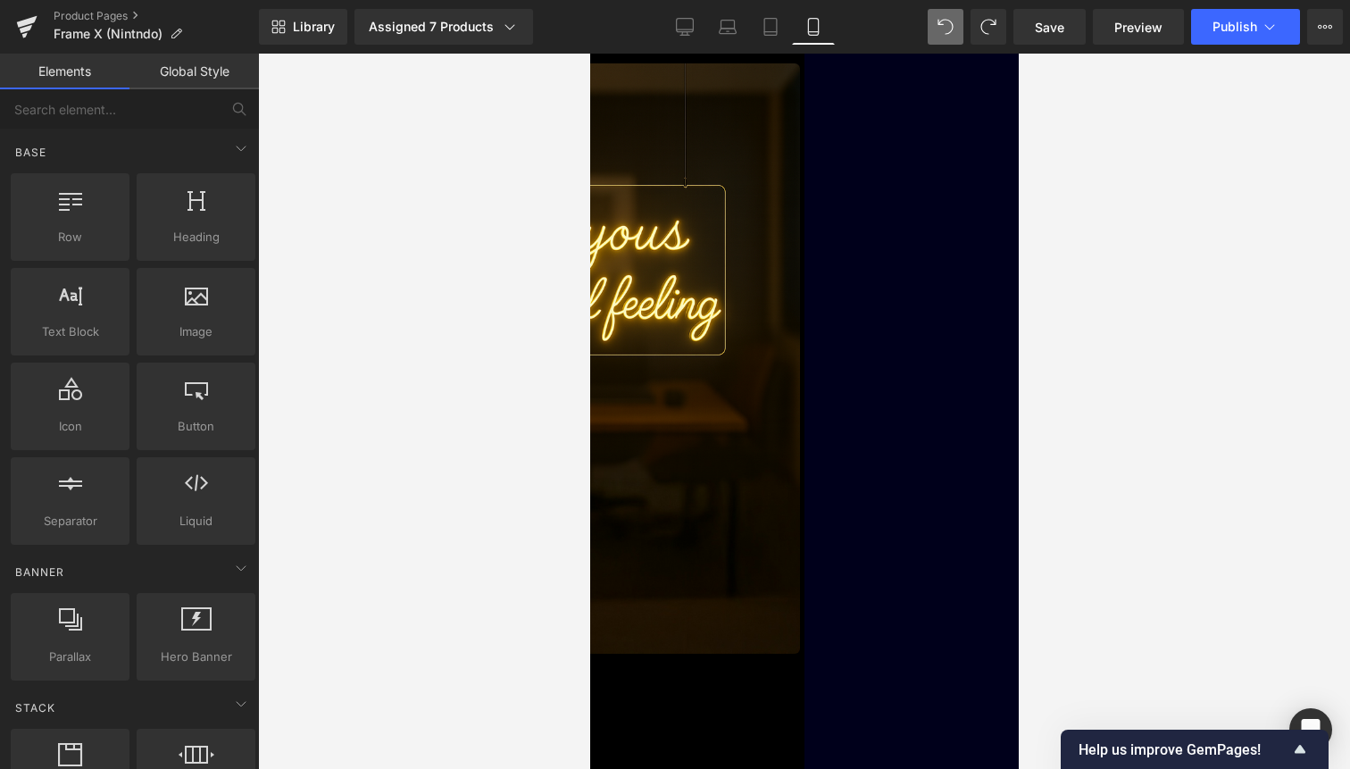
scroll to position [3125, 0]
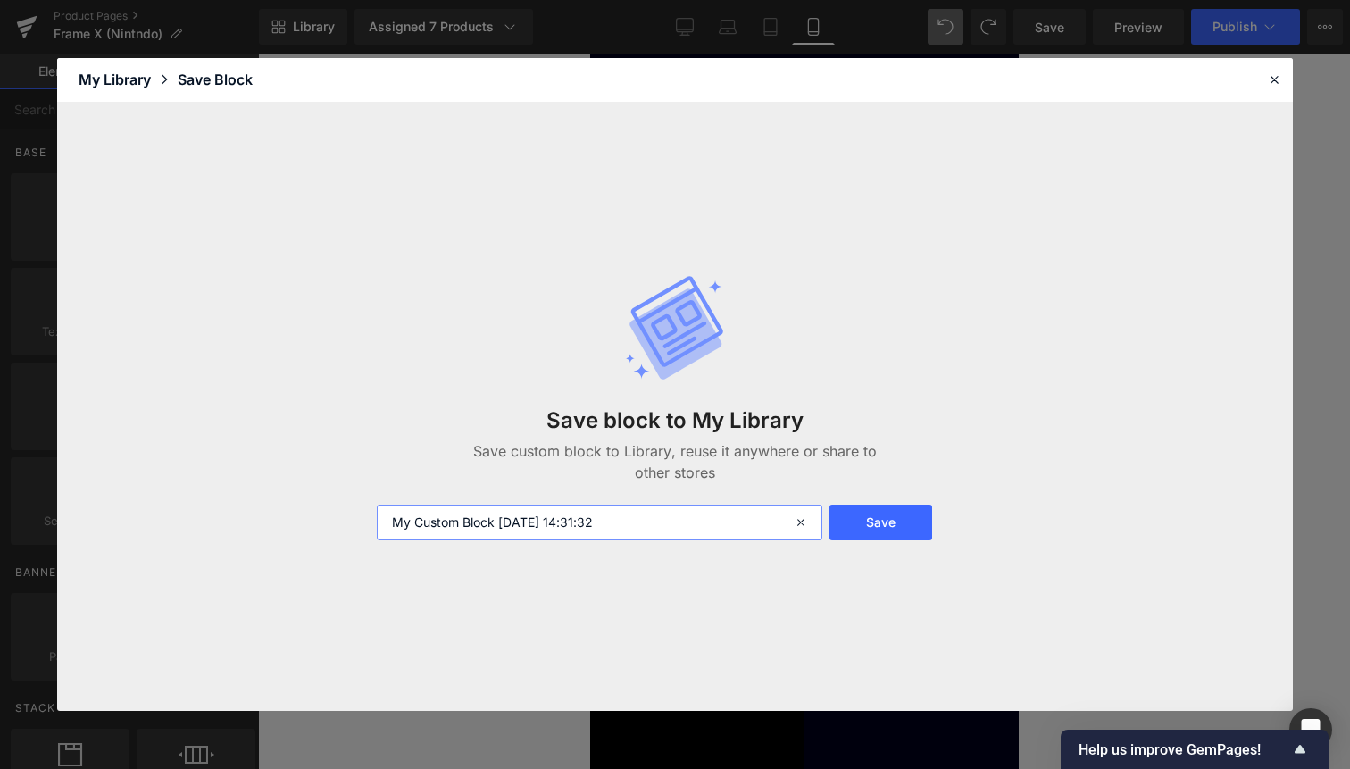
click at [633, 528] on input "My Custom Block 2025-10-04 14:31:32" at bounding box center [600, 523] width 446 height 36
type input "You May Also Like"
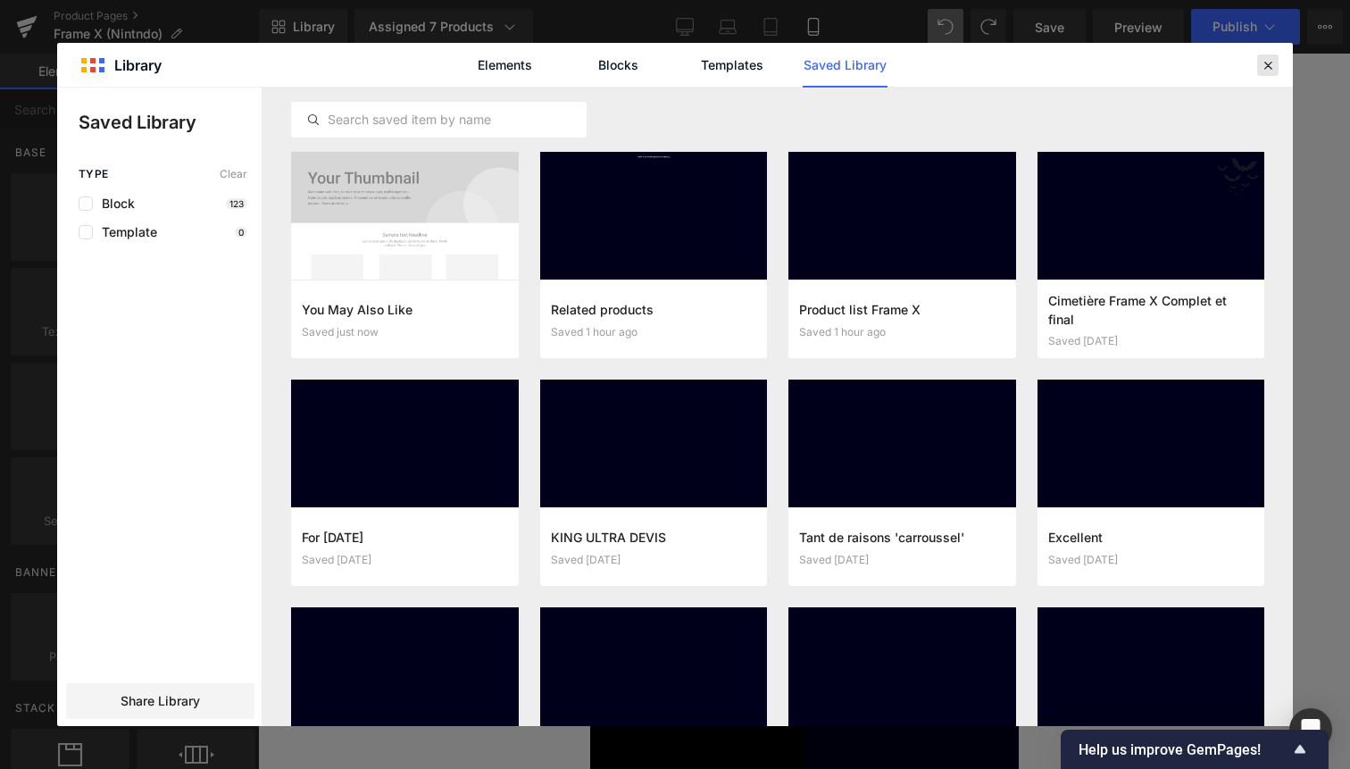
click at [1265, 64] on icon at bounding box center [1268, 65] width 16 height 16
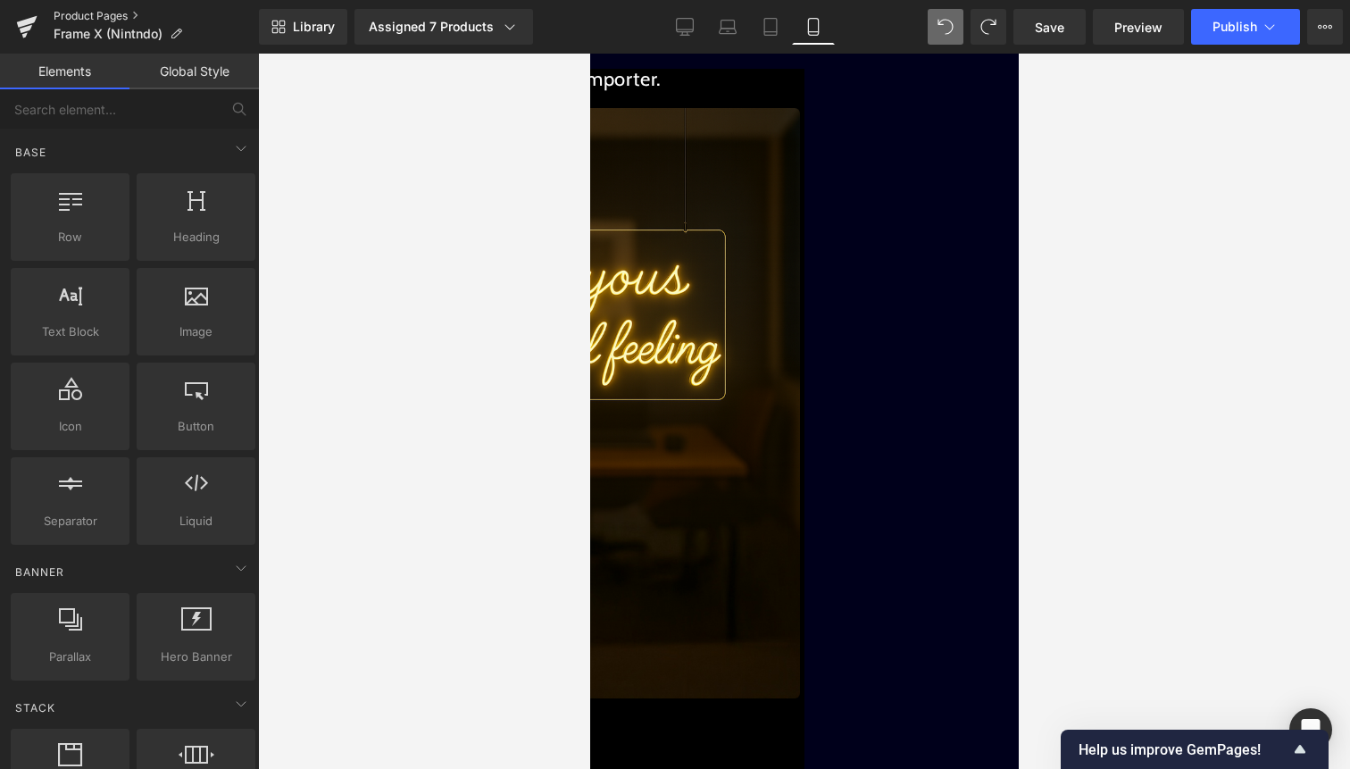
click at [109, 14] on link "Product Pages" at bounding box center [156, 16] width 205 height 14
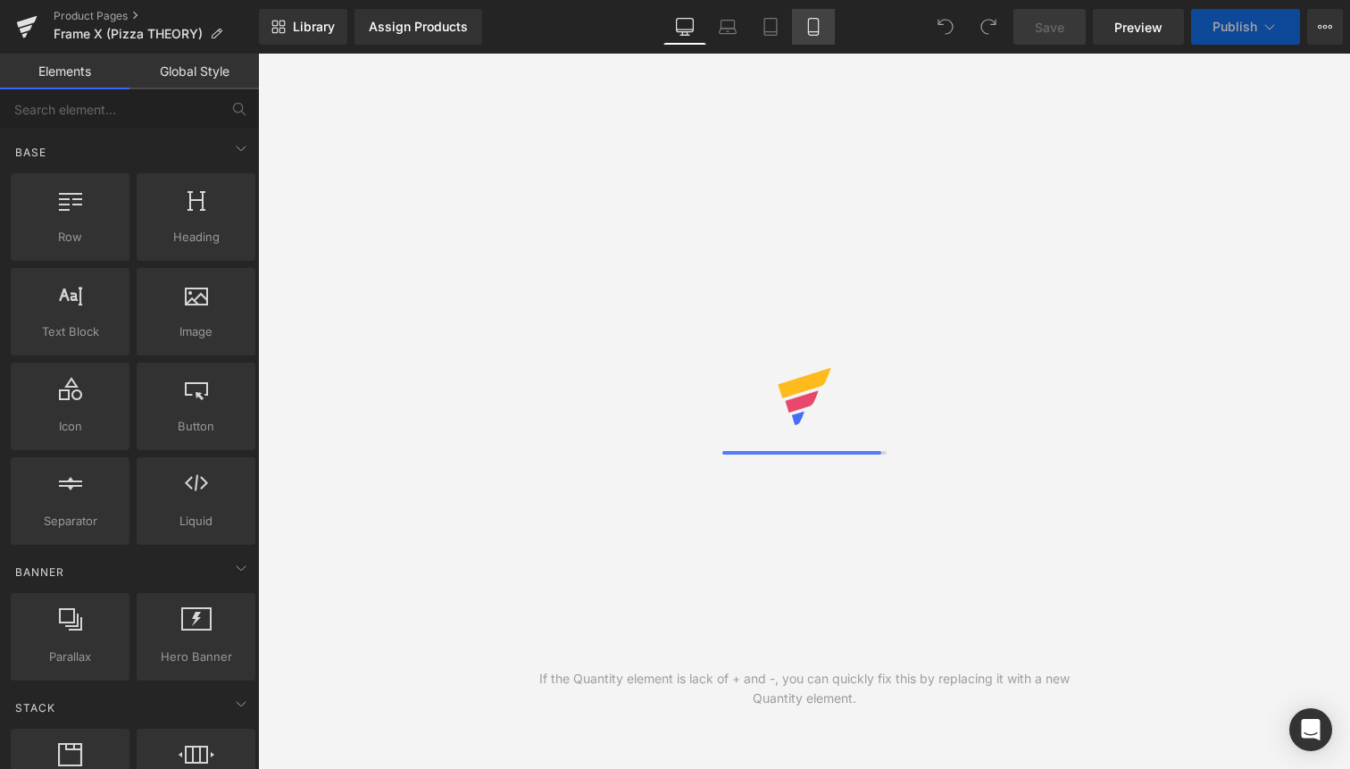
drag, startPoint x: 820, startPoint y: 37, endPoint x: 717, endPoint y: 70, distance: 107.9
click at [820, 37] on link "Mobile" at bounding box center [813, 27] width 43 height 36
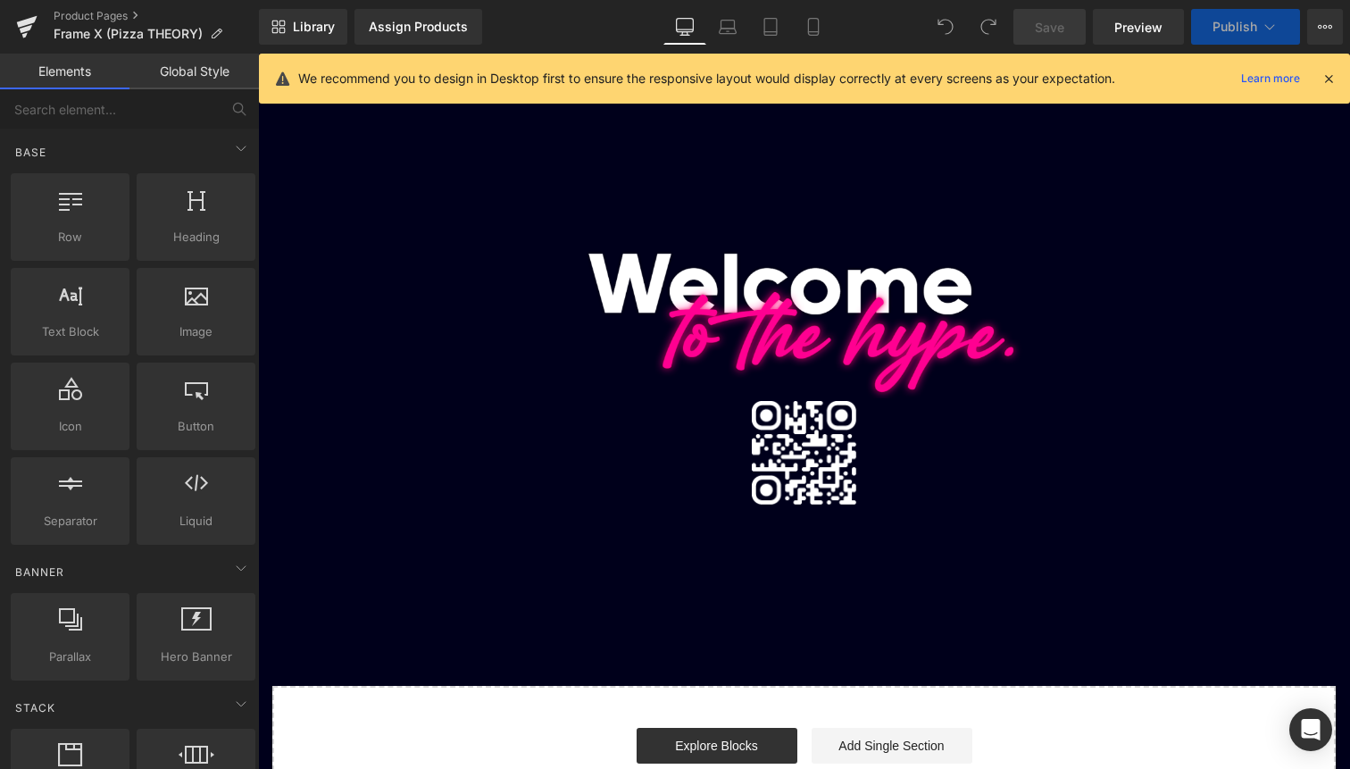
click at [1329, 81] on icon at bounding box center [1329, 79] width 16 height 16
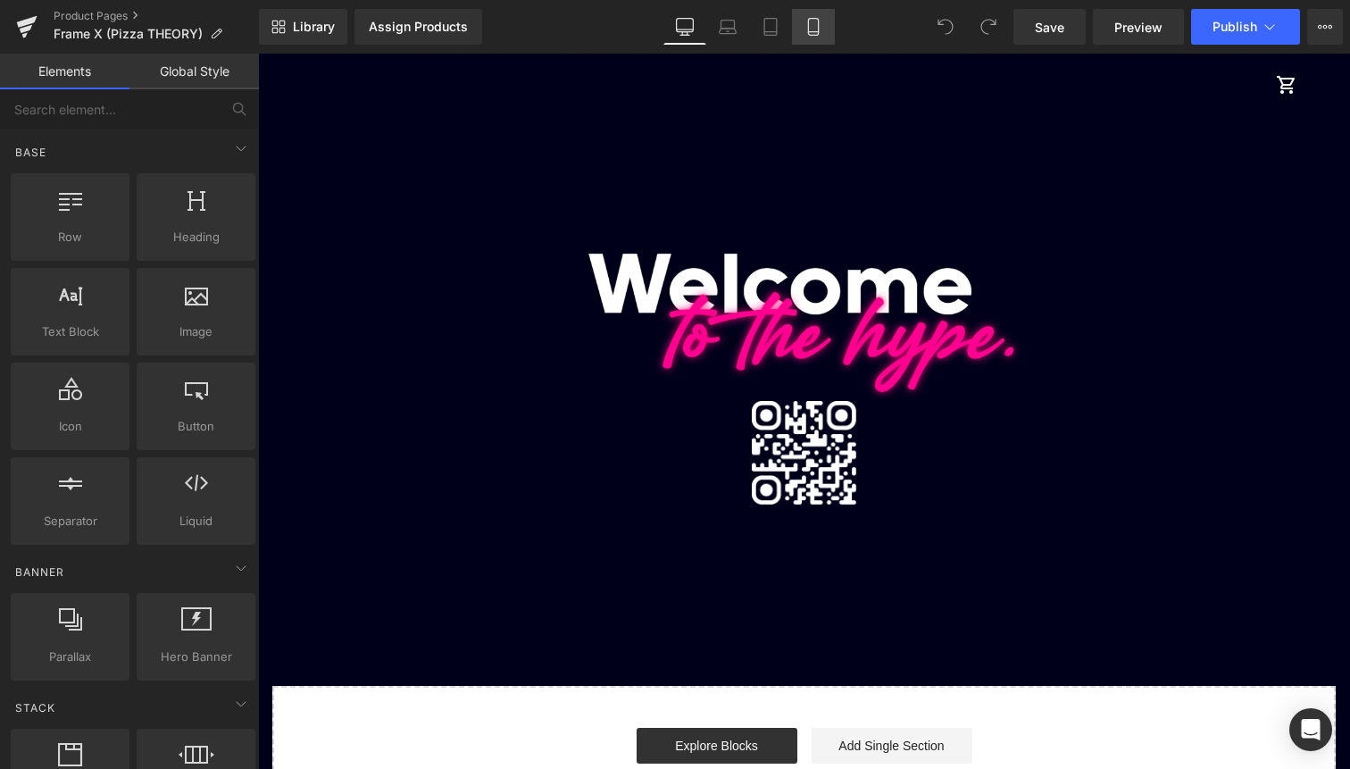
click at [823, 24] on link "Mobile" at bounding box center [813, 27] width 43 height 36
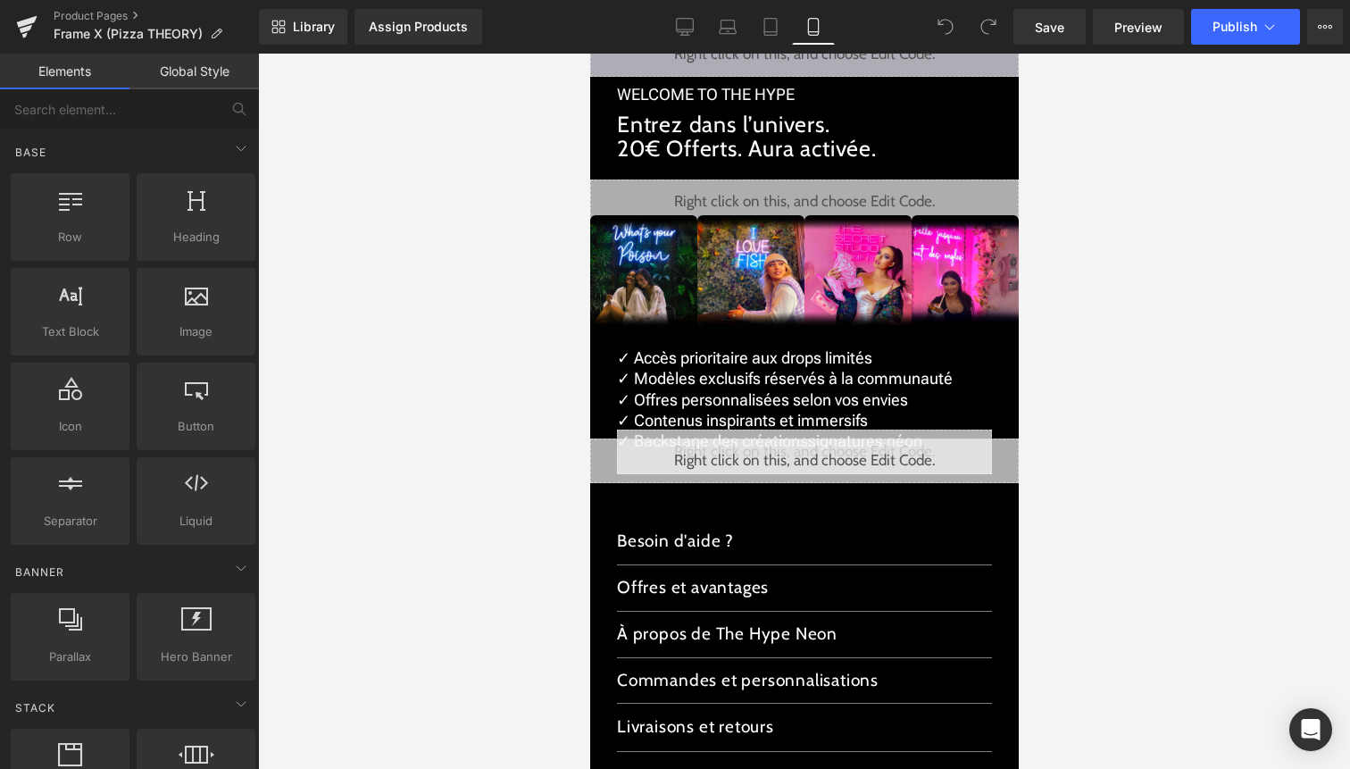
scroll to position [3590, 0]
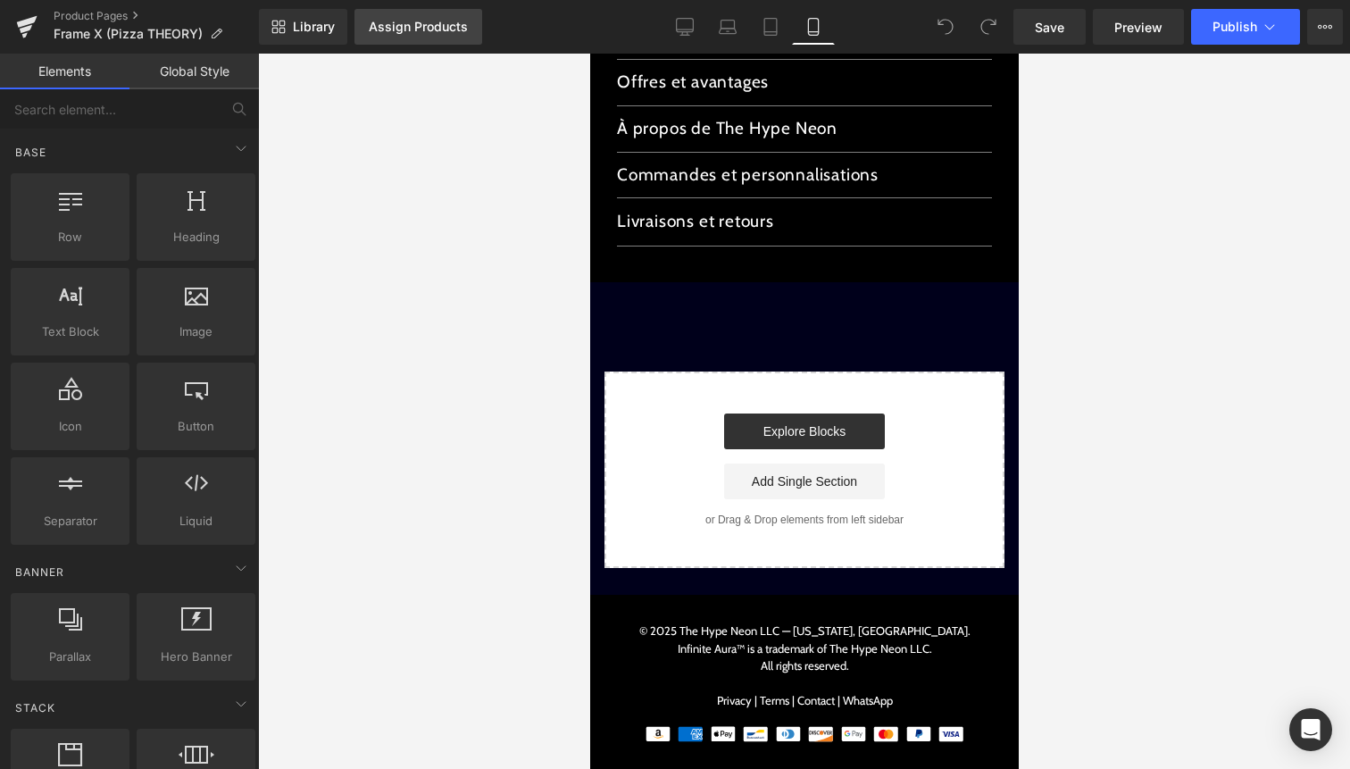
click at [429, 25] on div "Assign Products" at bounding box center [418, 27] width 99 height 14
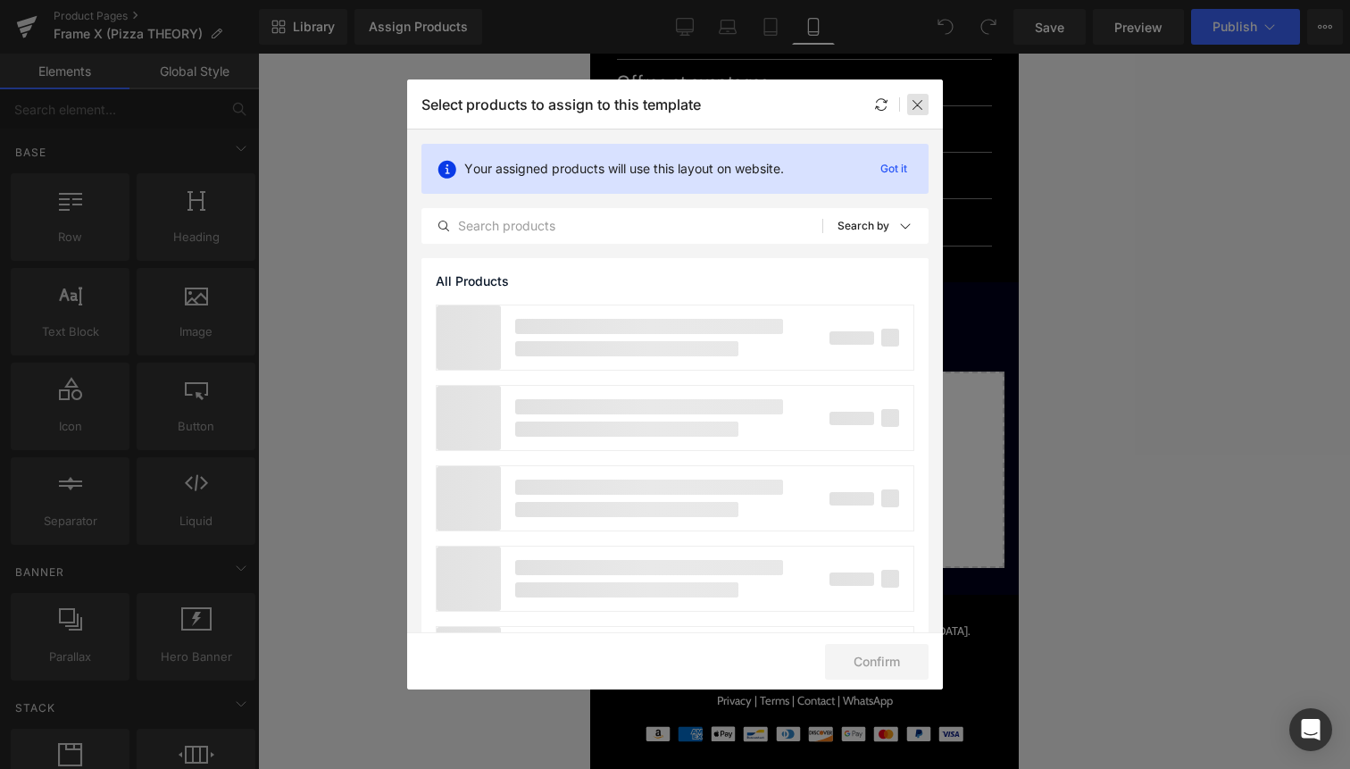
click at [928, 105] on div at bounding box center [917, 104] width 21 height 21
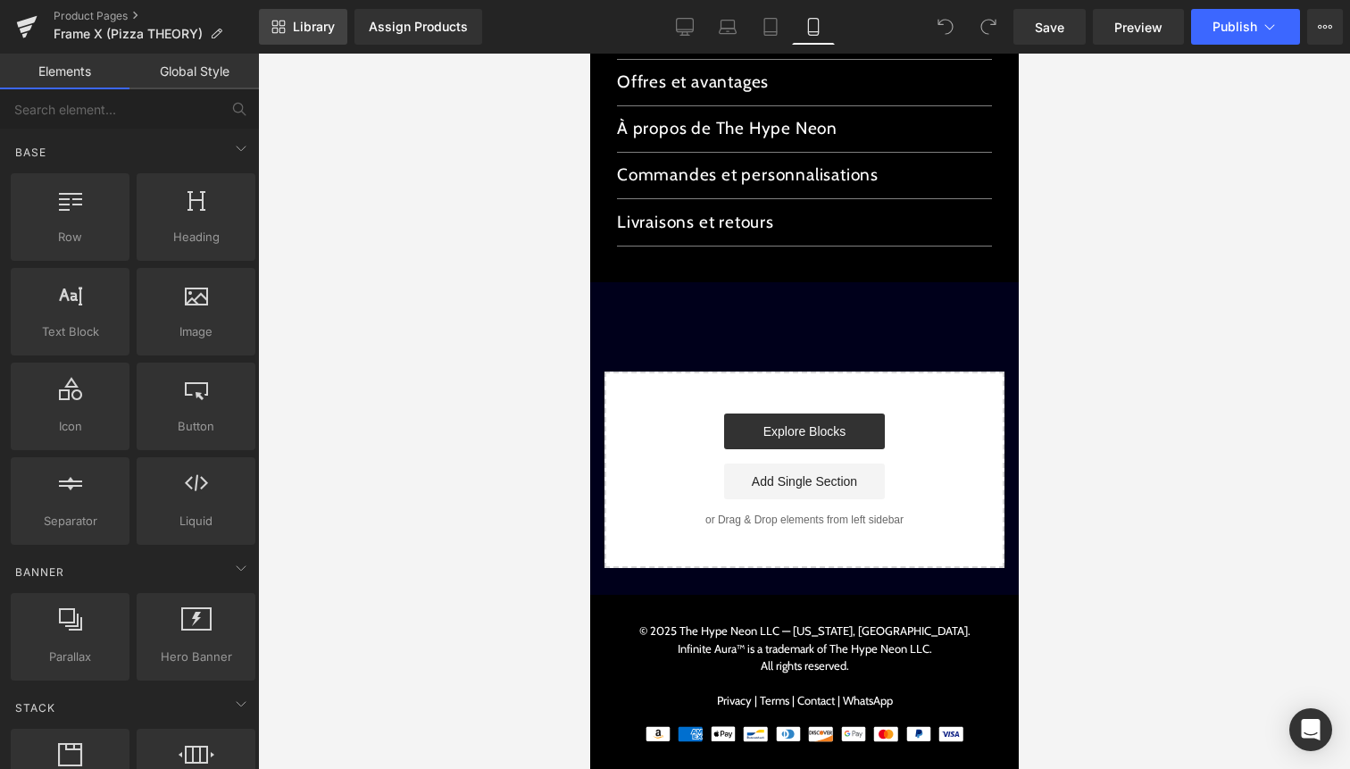
click at [314, 15] on link "Library" at bounding box center [303, 27] width 88 height 36
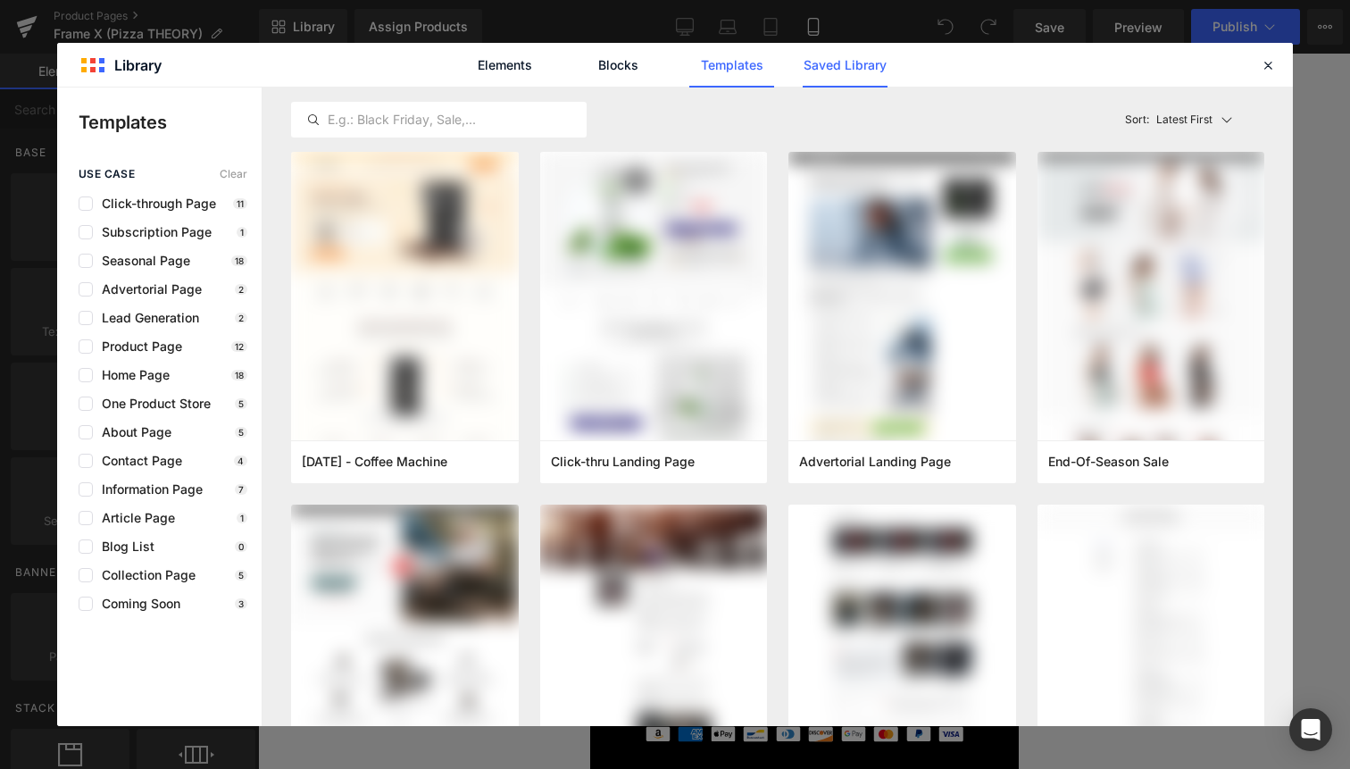
click at [850, 77] on link "Saved Library" at bounding box center [845, 65] width 85 height 45
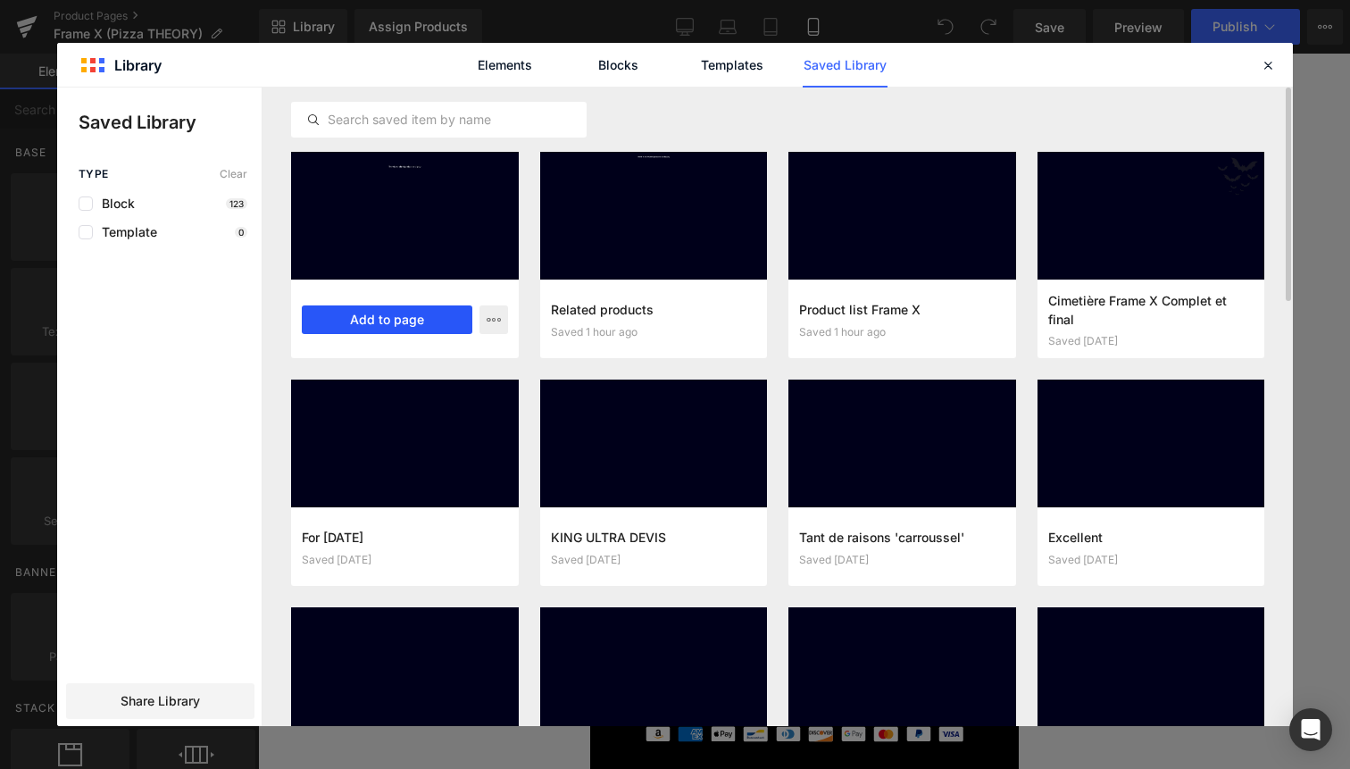
click at [425, 321] on button "Add to page" at bounding box center [387, 319] width 171 height 29
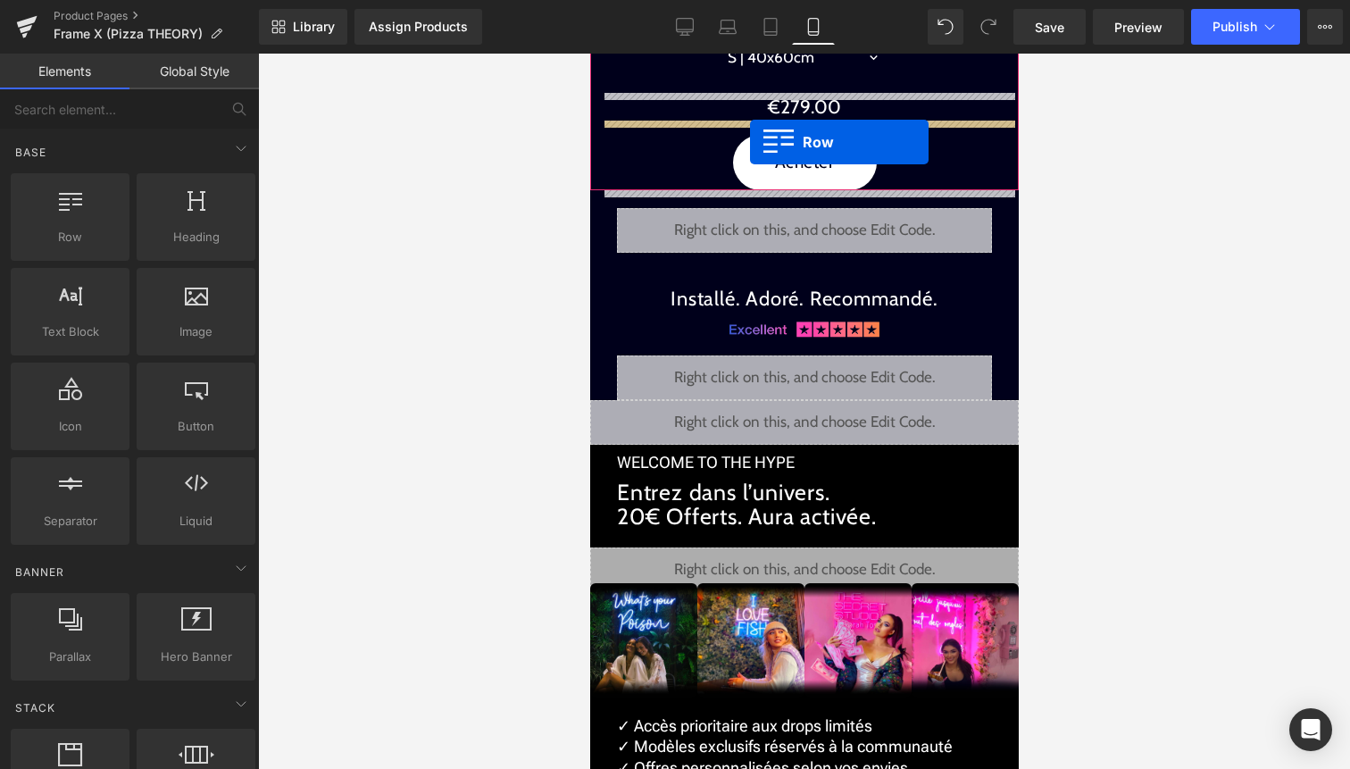
scroll to position [2681, 0]
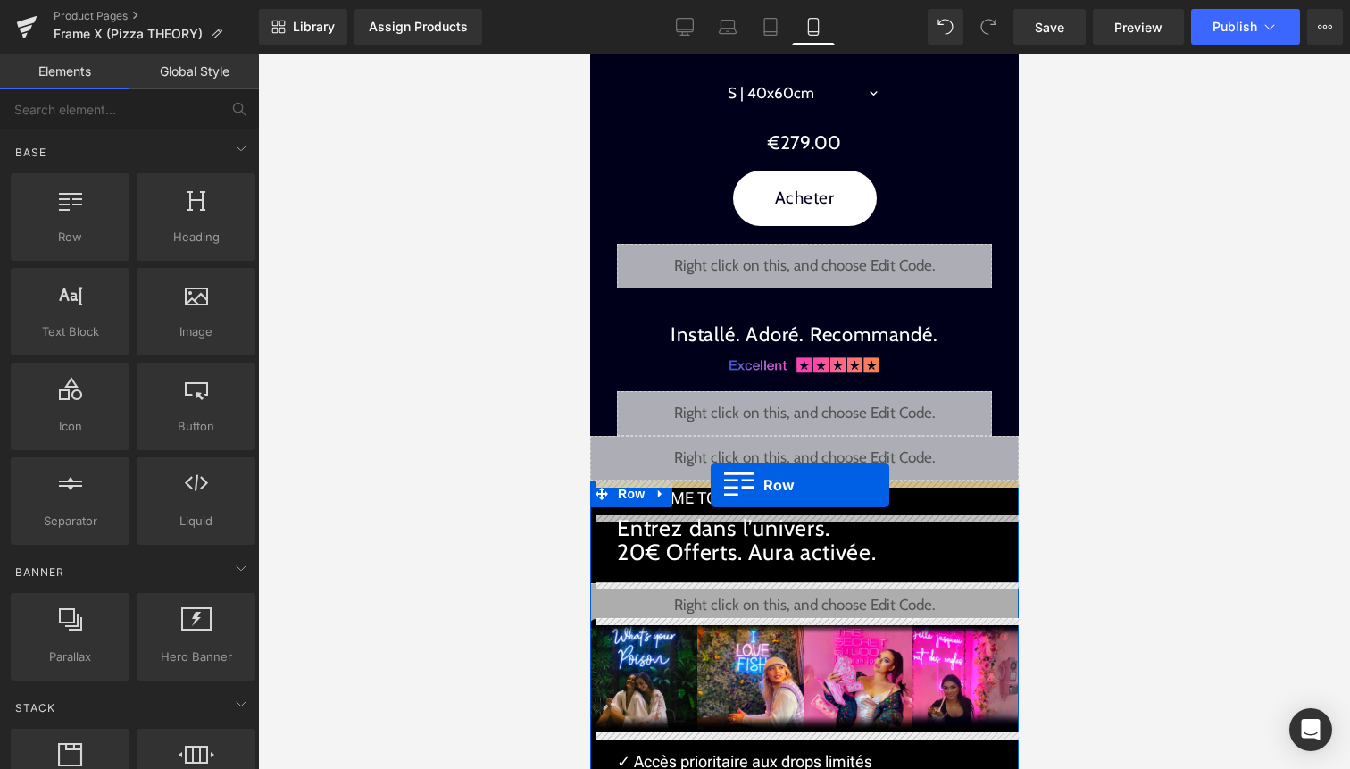
drag, startPoint x: 639, startPoint y: 347, endPoint x: 710, endPoint y: 485, distance: 154.6
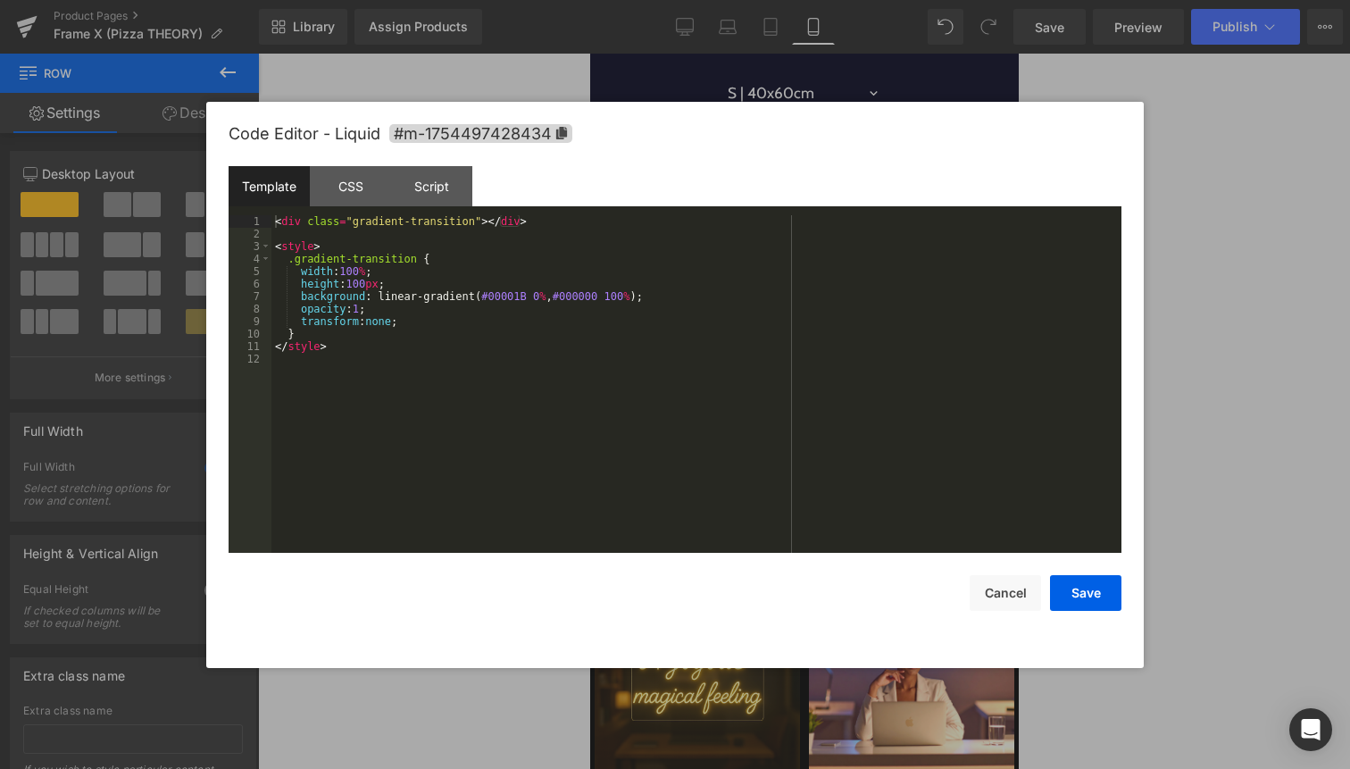
click at [828, 454] on div "Liquid" at bounding box center [803, 458] width 429 height 45
click at [1030, 589] on button "Cancel" at bounding box center [1005, 593] width 71 height 36
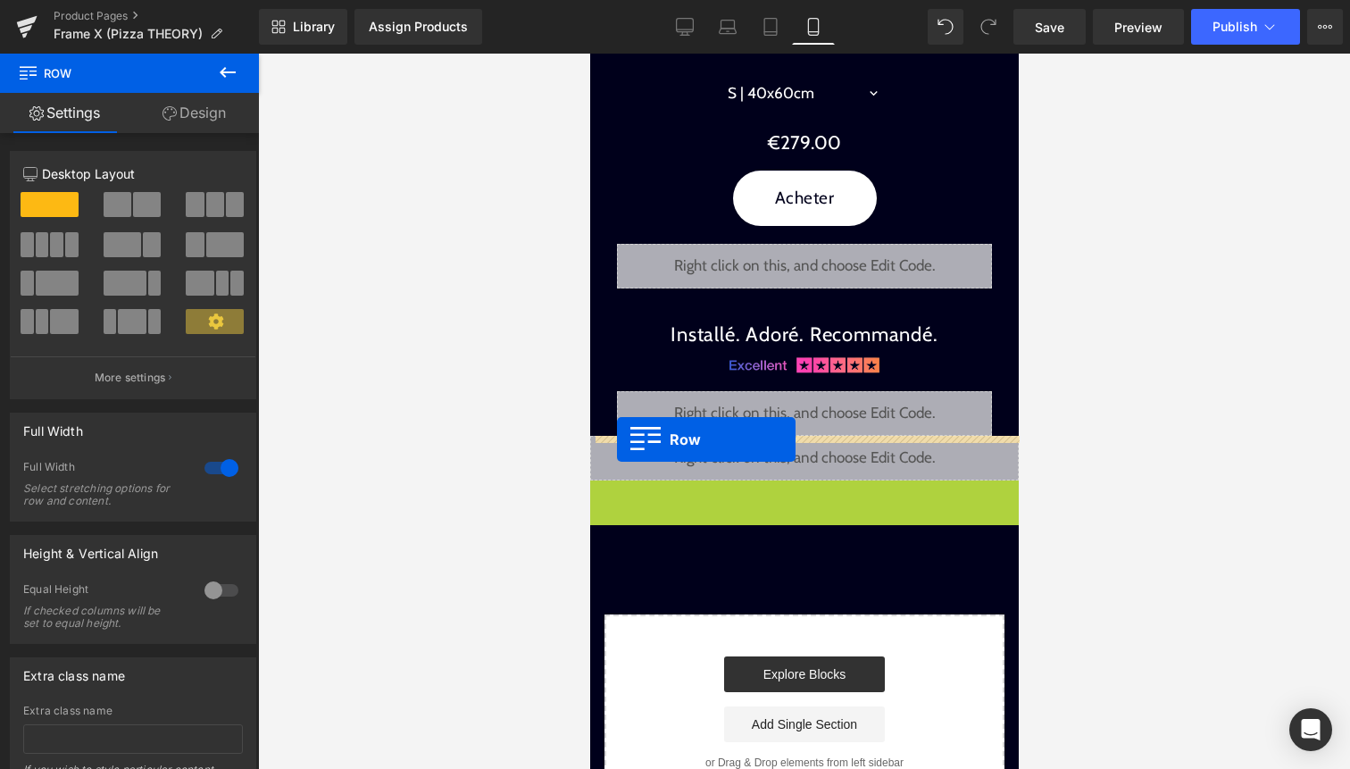
drag, startPoint x: 608, startPoint y: 497, endPoint x: 616, endPoint y: 439, distance: 58.6
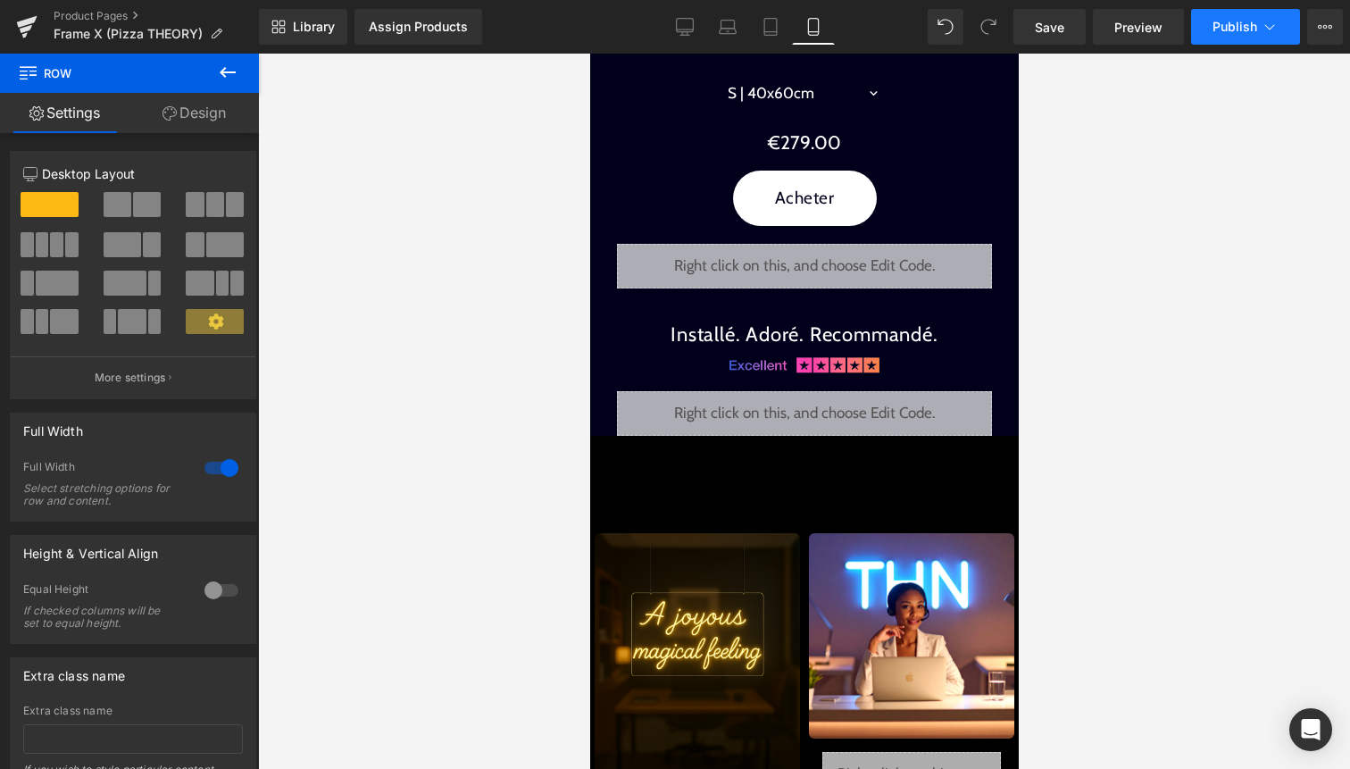
click at [1226, 36] on button "Publish" at bounding box center [1245, 27] width 109 height 36
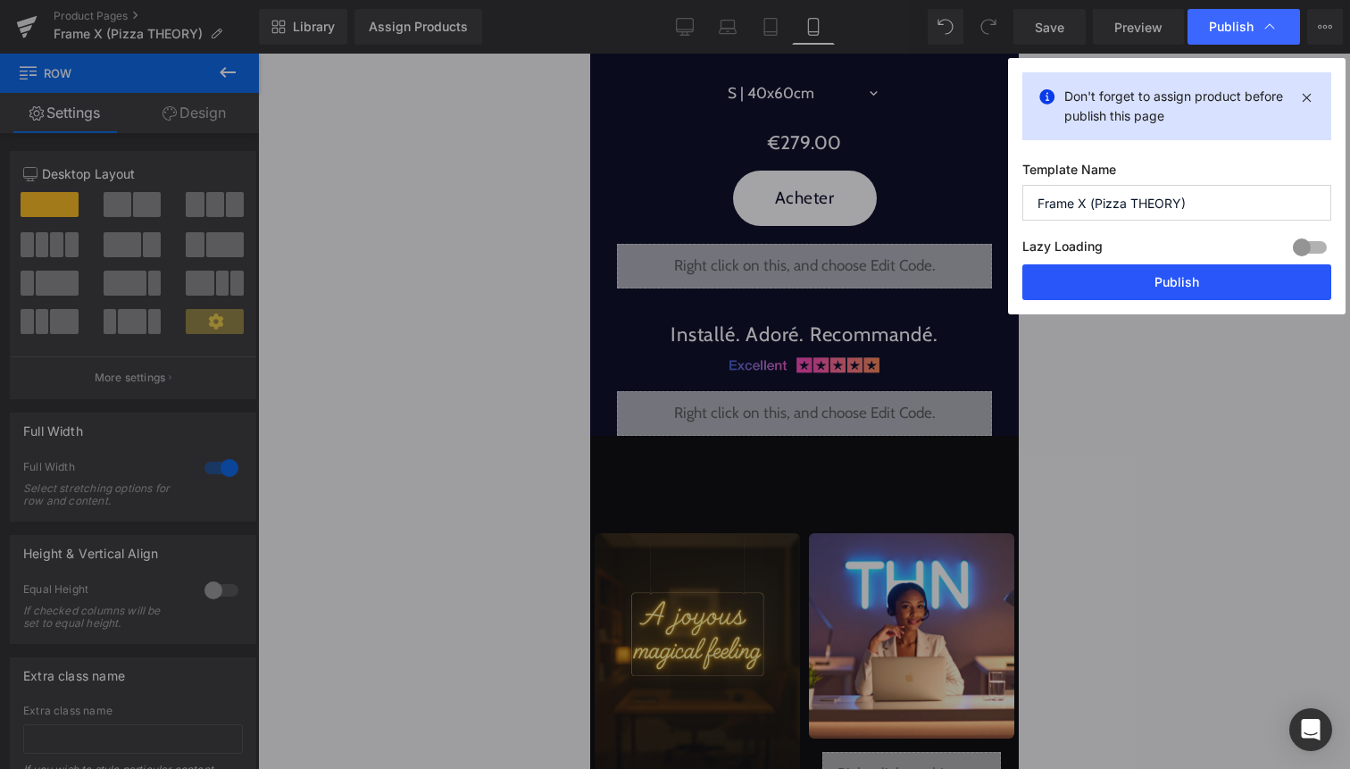
click at [1173, 281] on button "Publish" at bounding box center [1177, 282] width 309 height 36
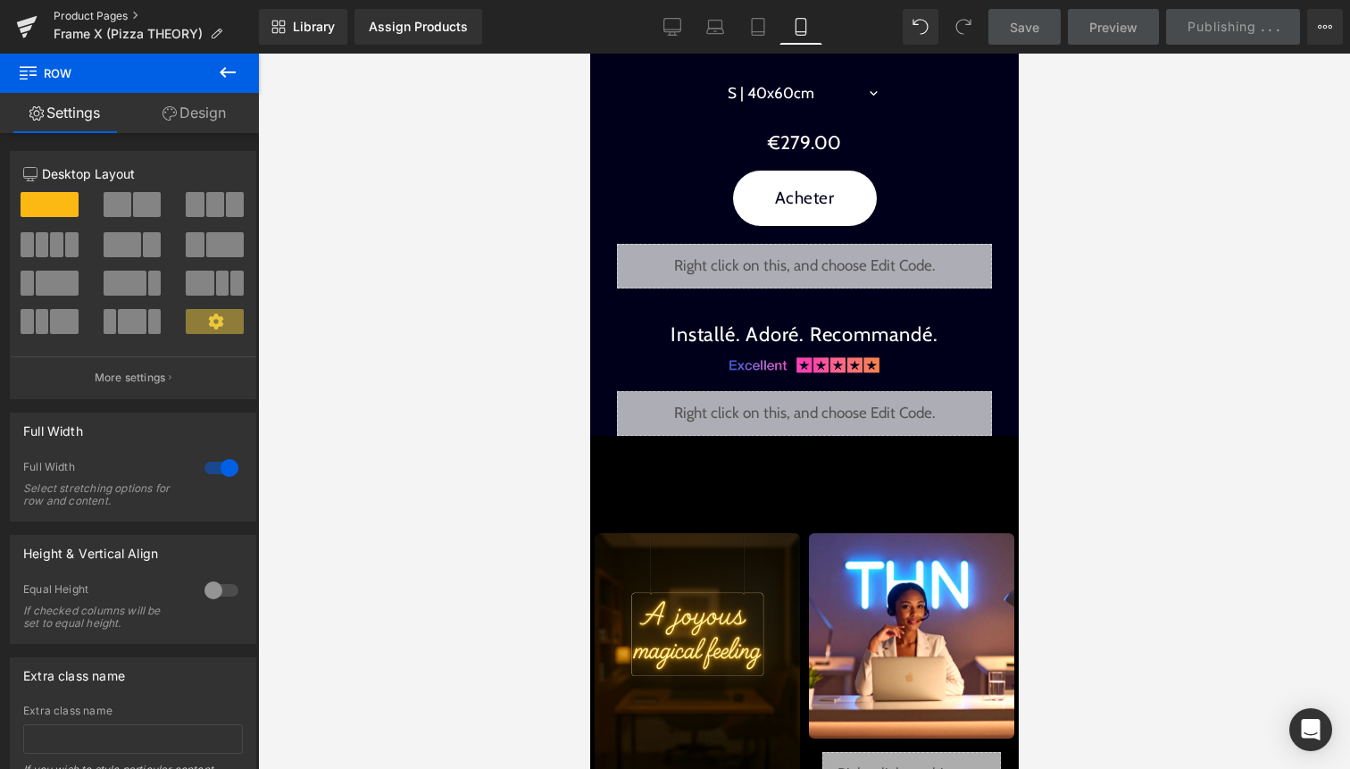
click at [116, 13] on link "Product Pages" at bounding box center [156, 16] width 205 height 14
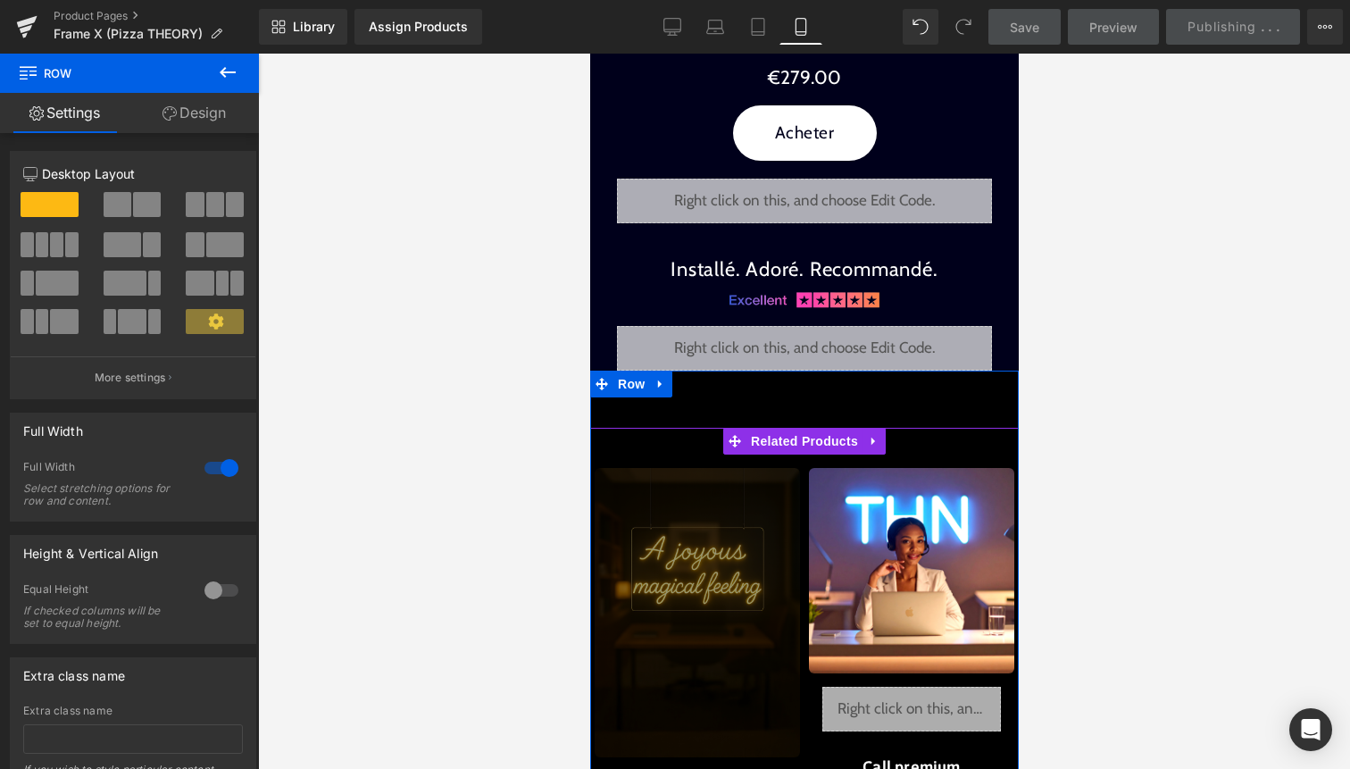
scroll to position [2745, 0]
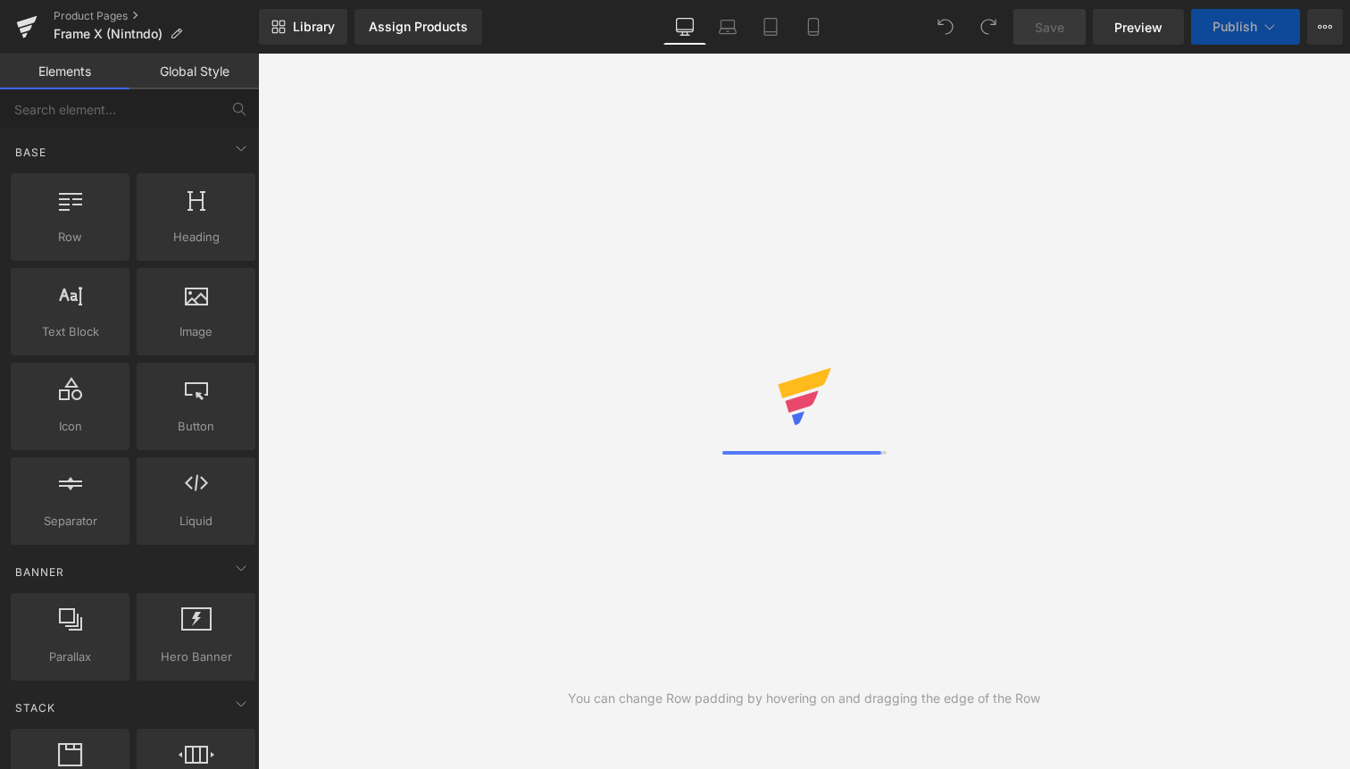
click at [701, 31] on link "Desktop" at bounding box center [685, 27] width 43 height 36
click at [801, 17] on link "Mobile" at bounding box center [813, 27] width 43 height 36
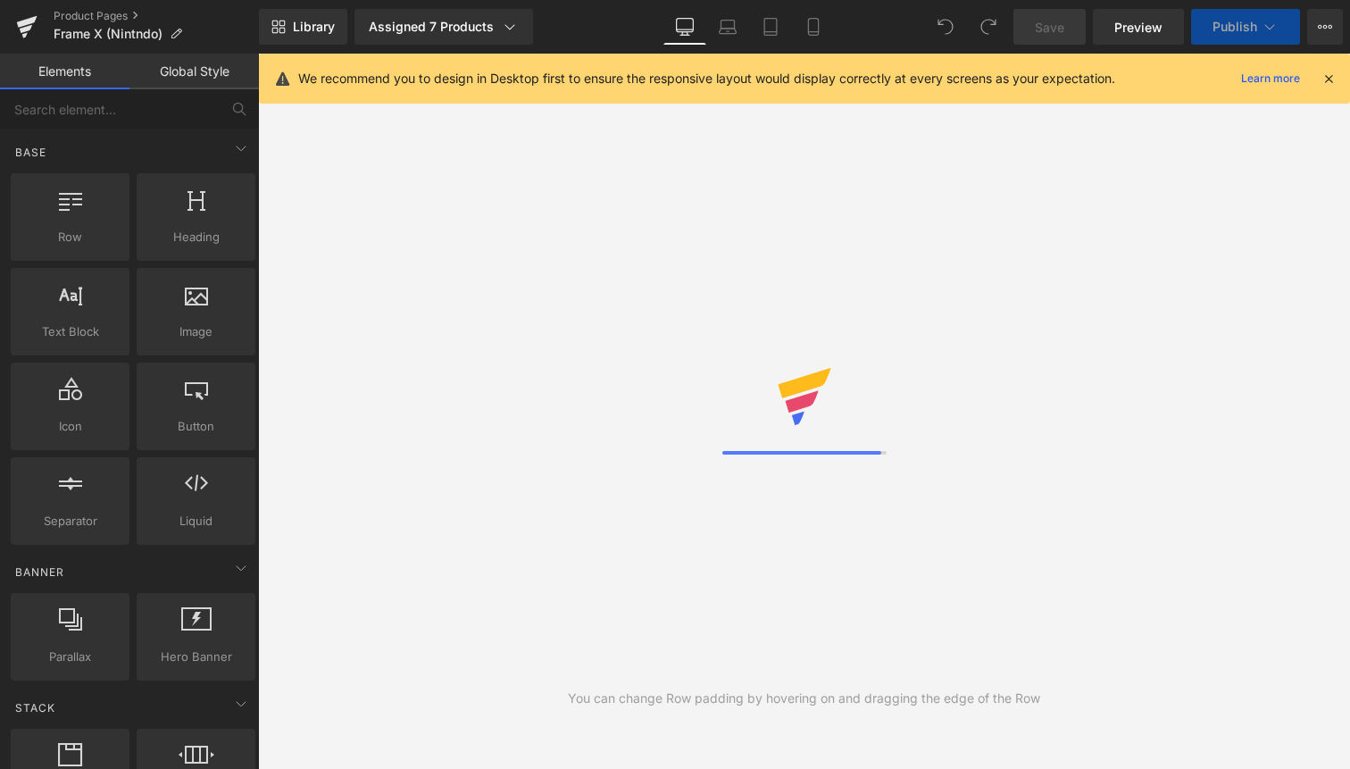
click at [1336, 73] on icon at bounding box center [1329, 79] width 16 height 16
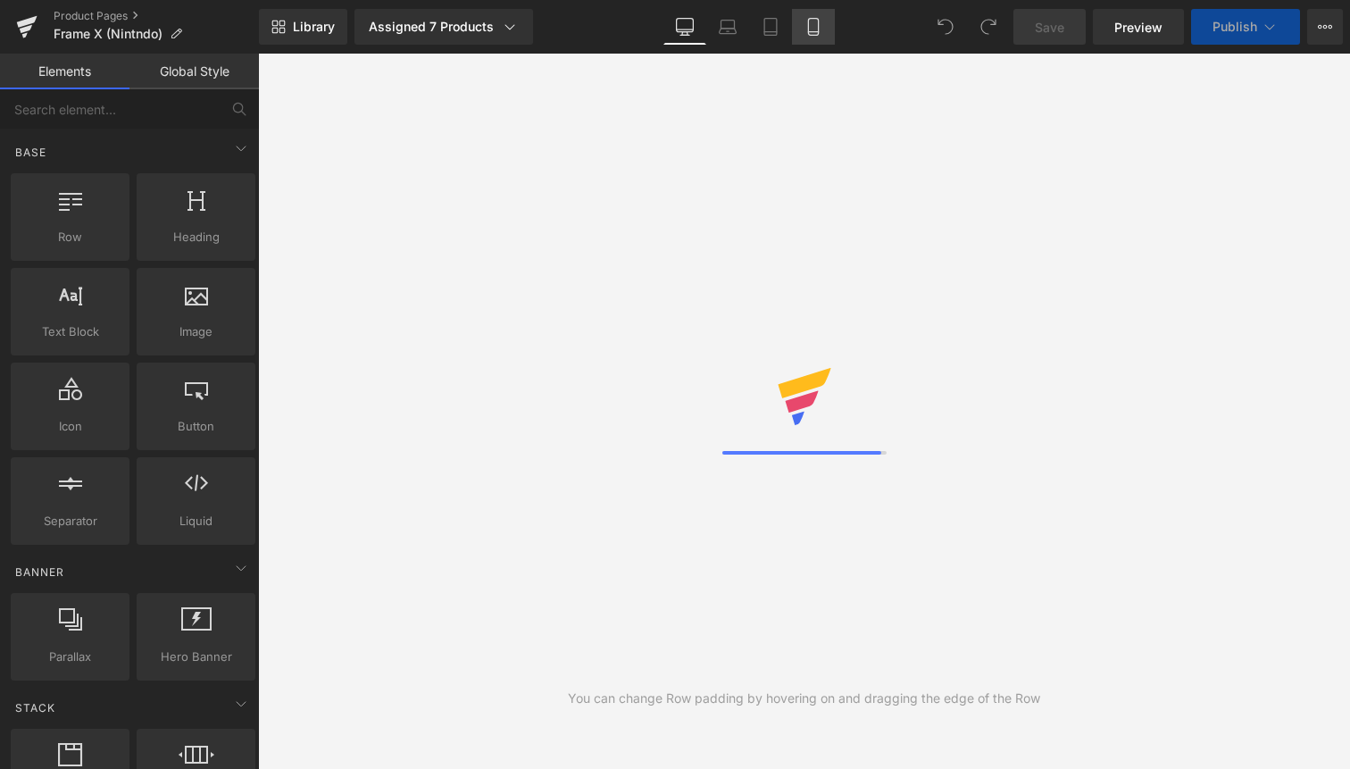
click at [814, 19] on icon at bounding box center [813, 27] width 10 height 17
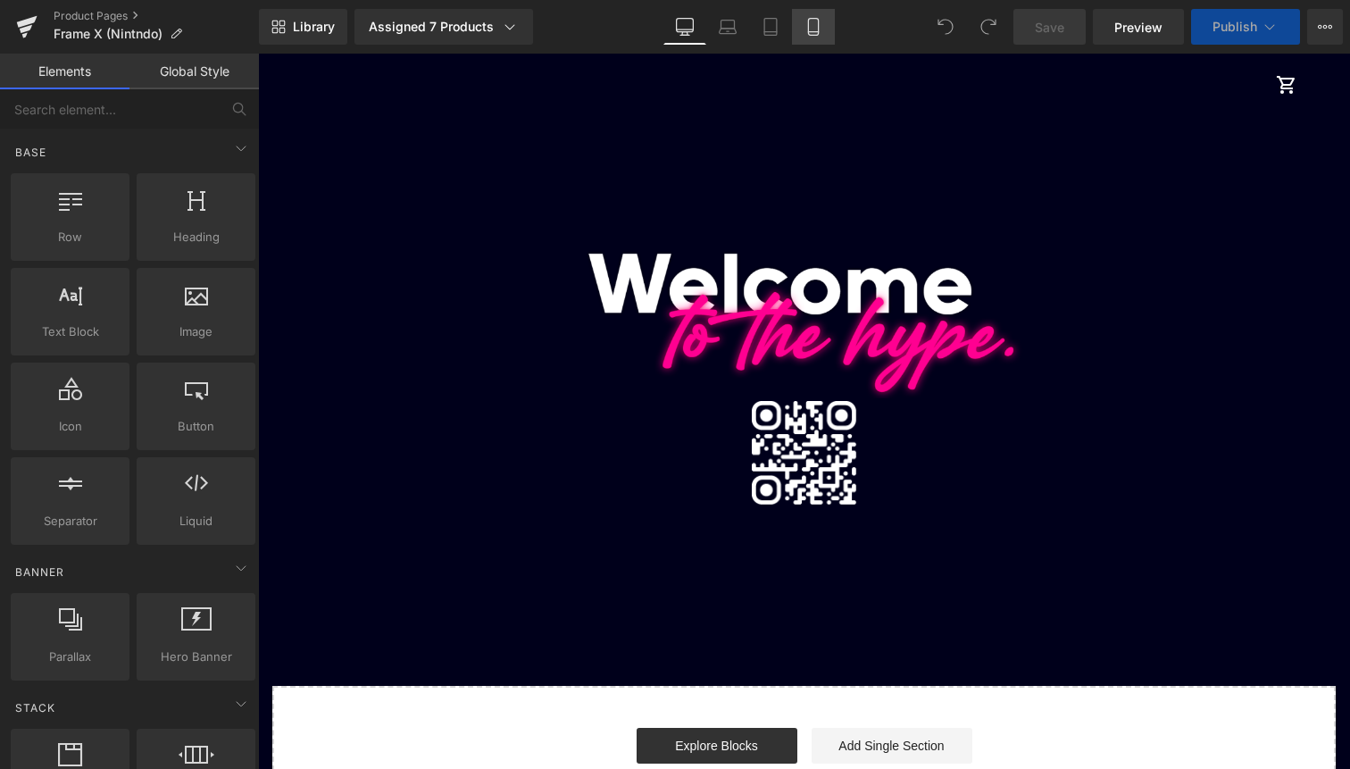
click at [818, 29] on icon at bounding box center [813, 27] width 10 height 17
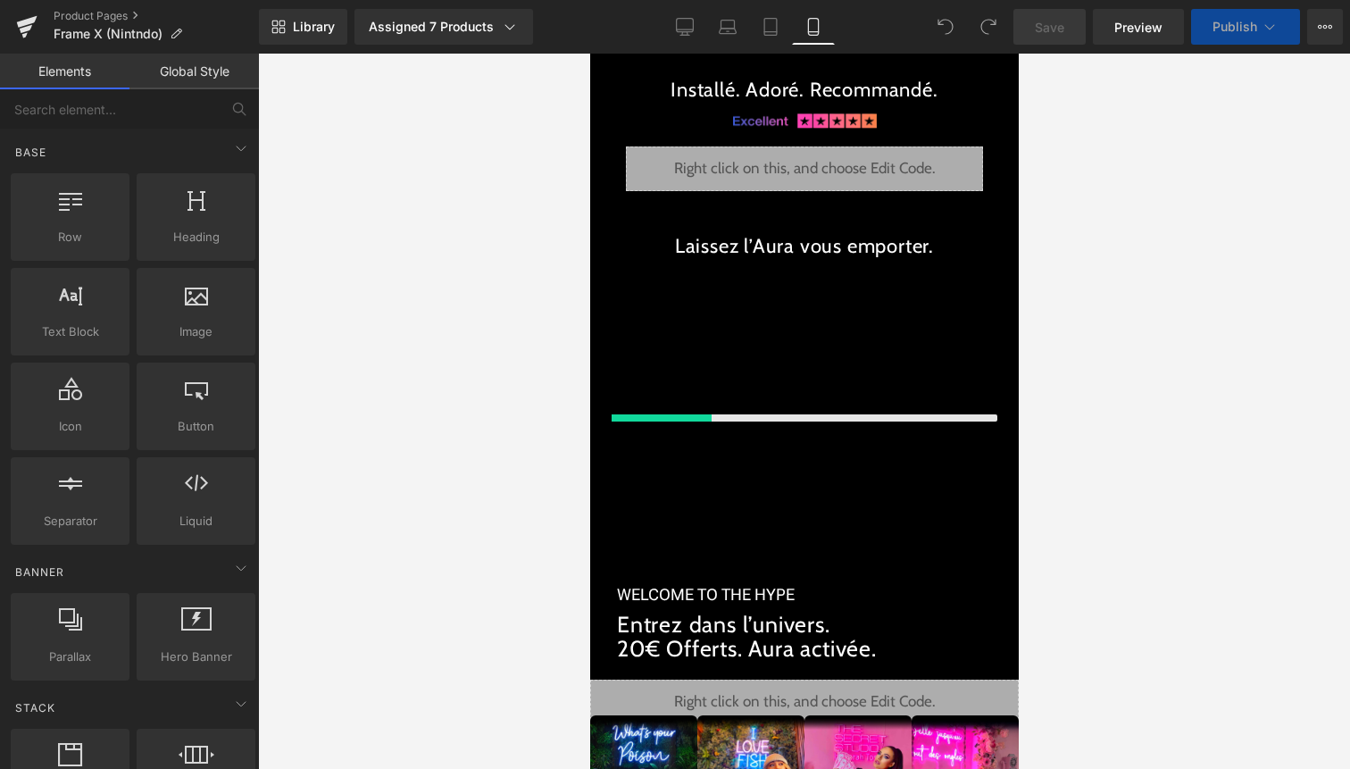
scroll to position [3102, 0]
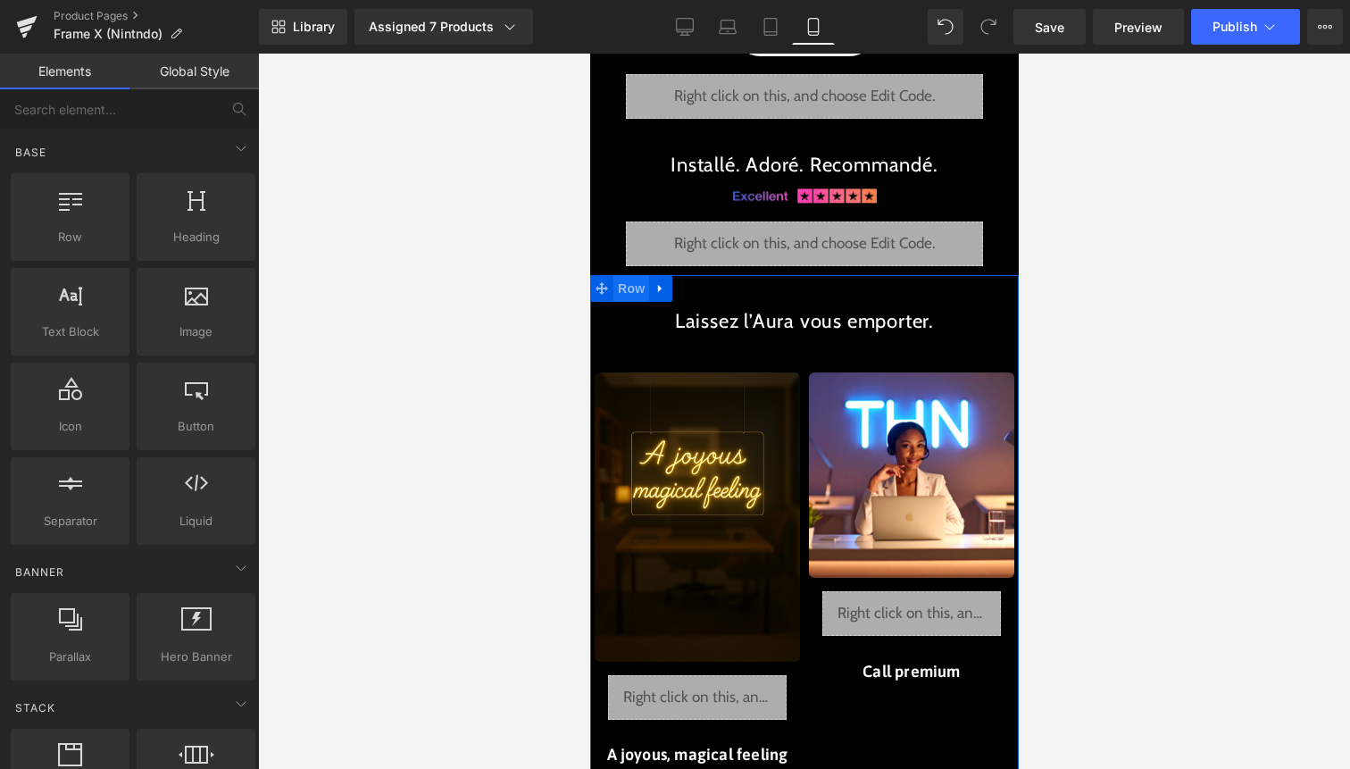
click at [620, 287] on span "Row" at bounding box center [631, 288] width 36 height 27
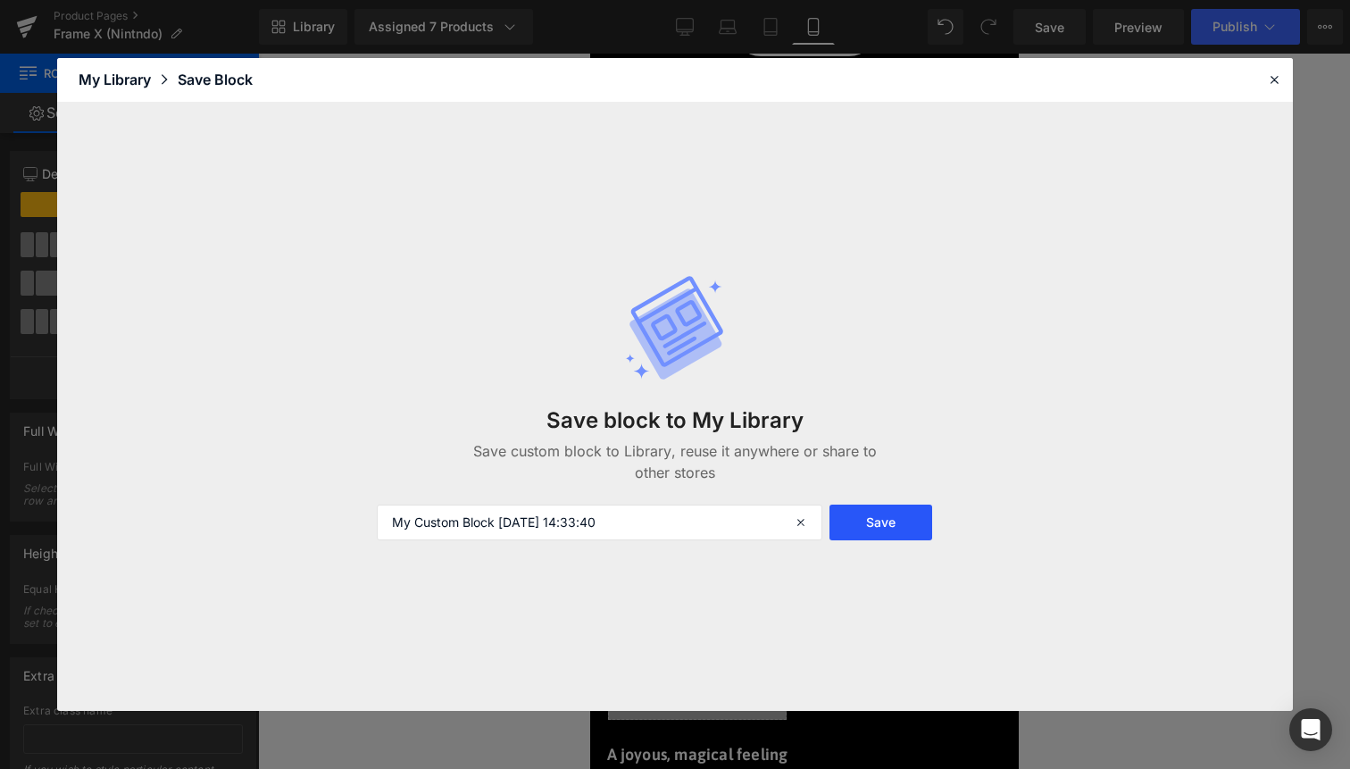
click at [894, 523] on button "Save" at bounding box center [881, 523] width 103 height 36
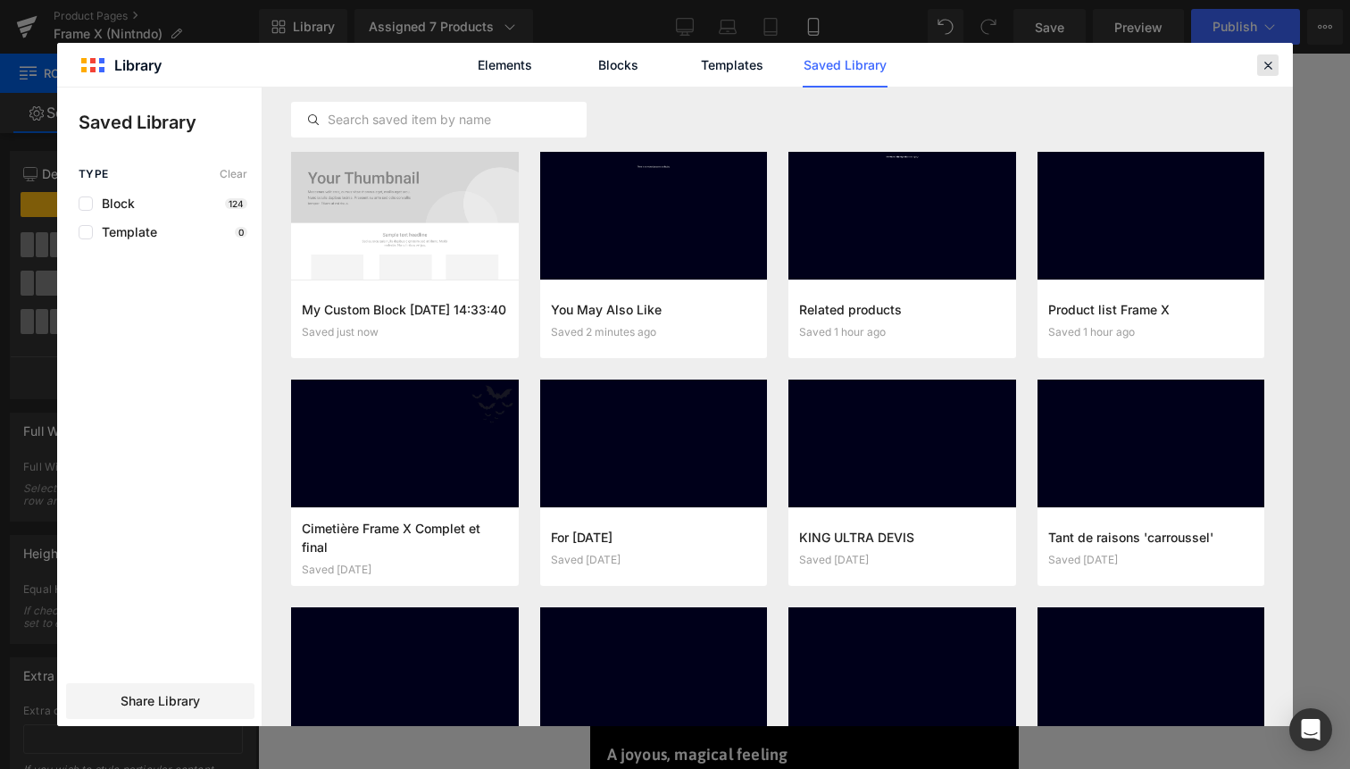
click at [1267, 65] on icon at bounding box center [1268, 65] width 16 height 16
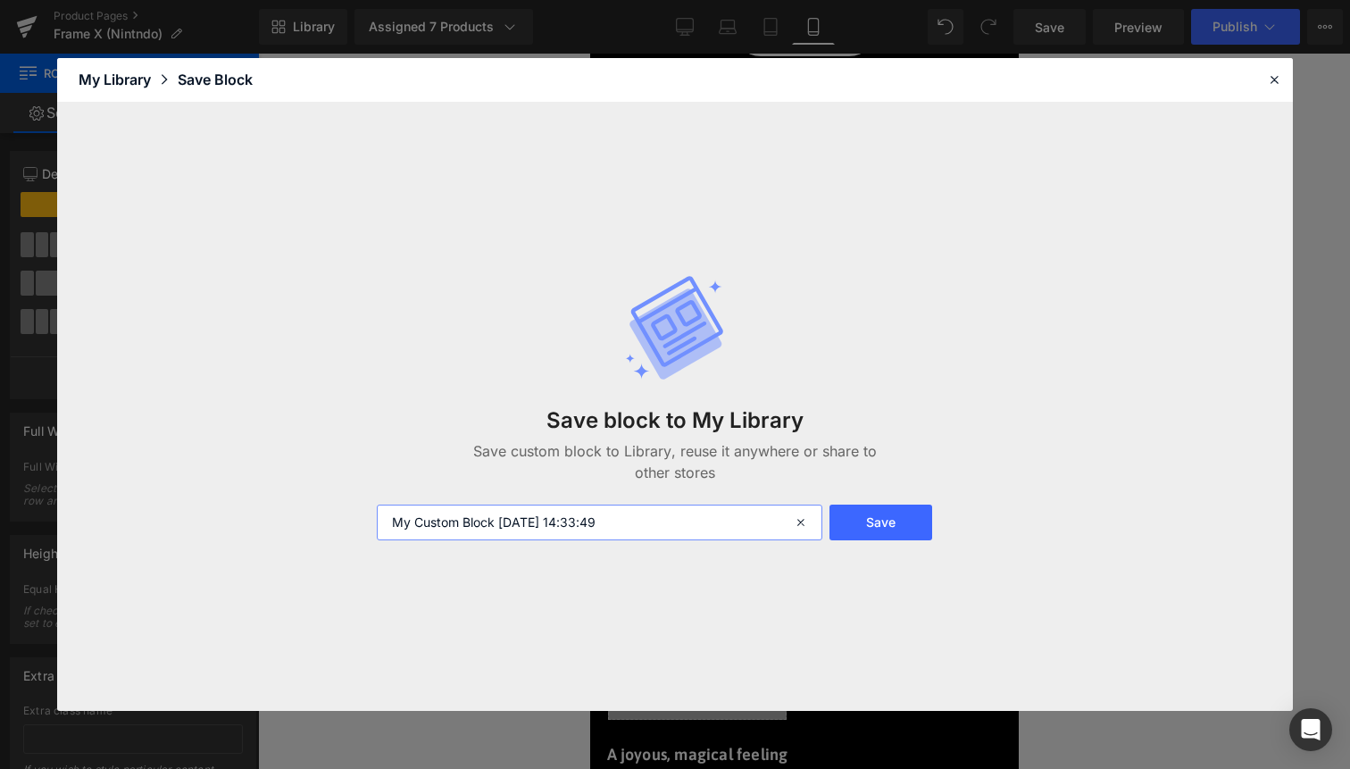
click at [620, 514] on input "My Custom Block 2025-10-04 14:33:49" at bounding box center [600, 523] width 446 height 36
type input "Produits similaires"
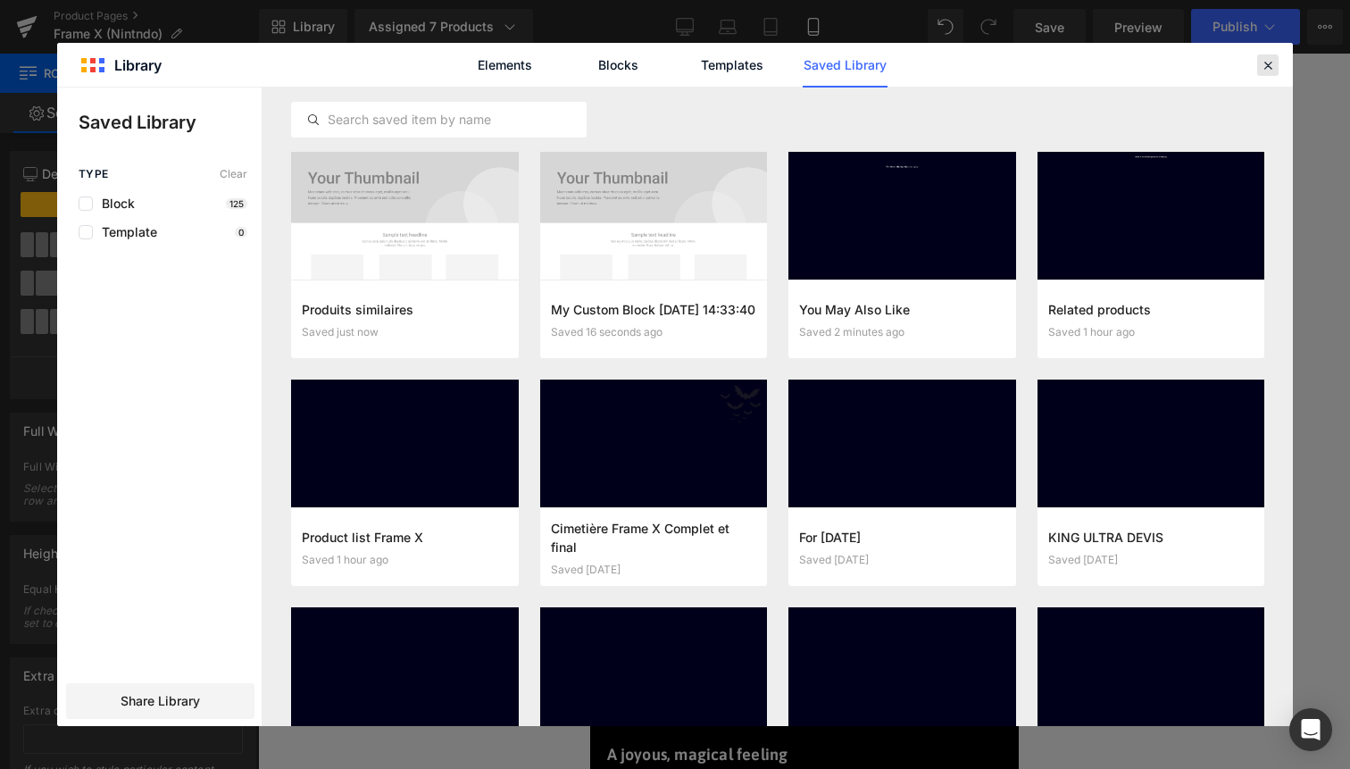
click at [1261, 64] on icon at bounding box center [1268, 65] width 16 height 16
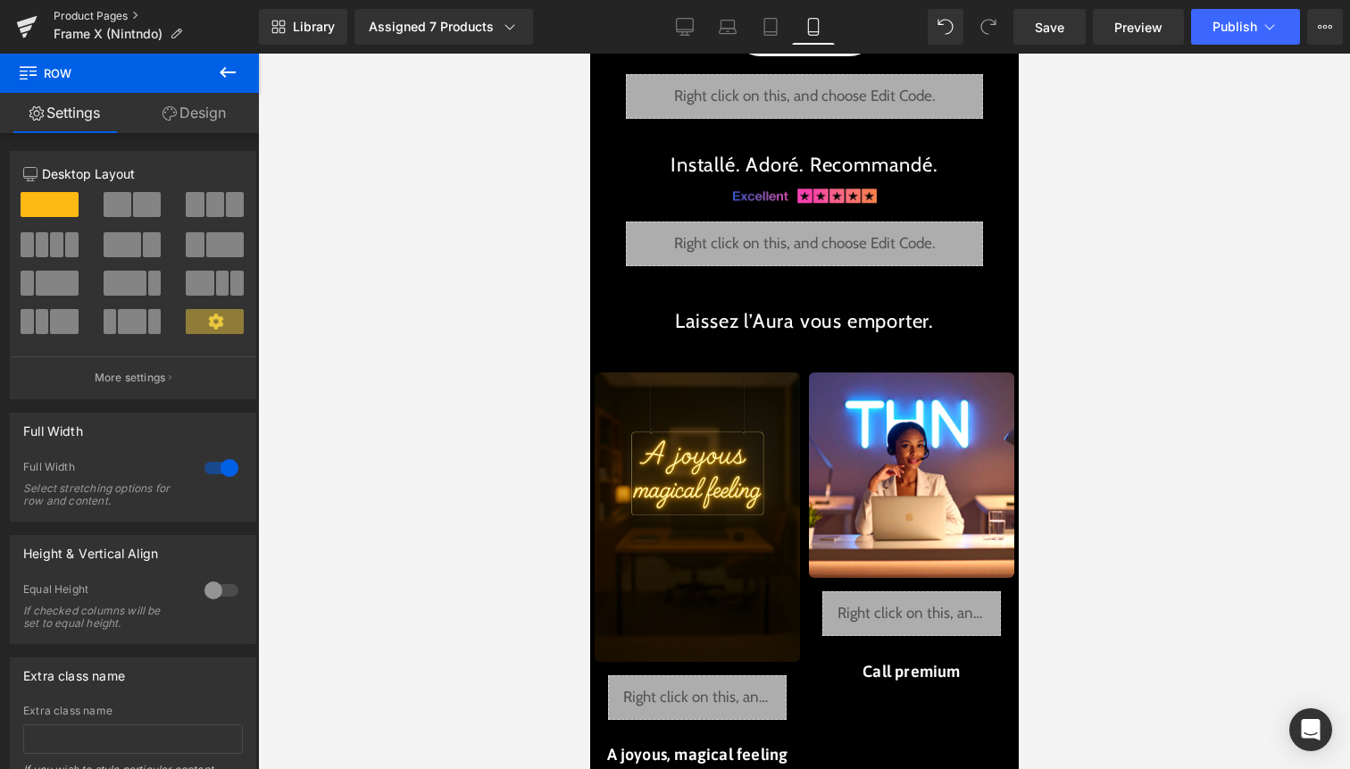
click at [99, 19] on link "Product Pages" at bounding box center [156, 16] width 205 height 14
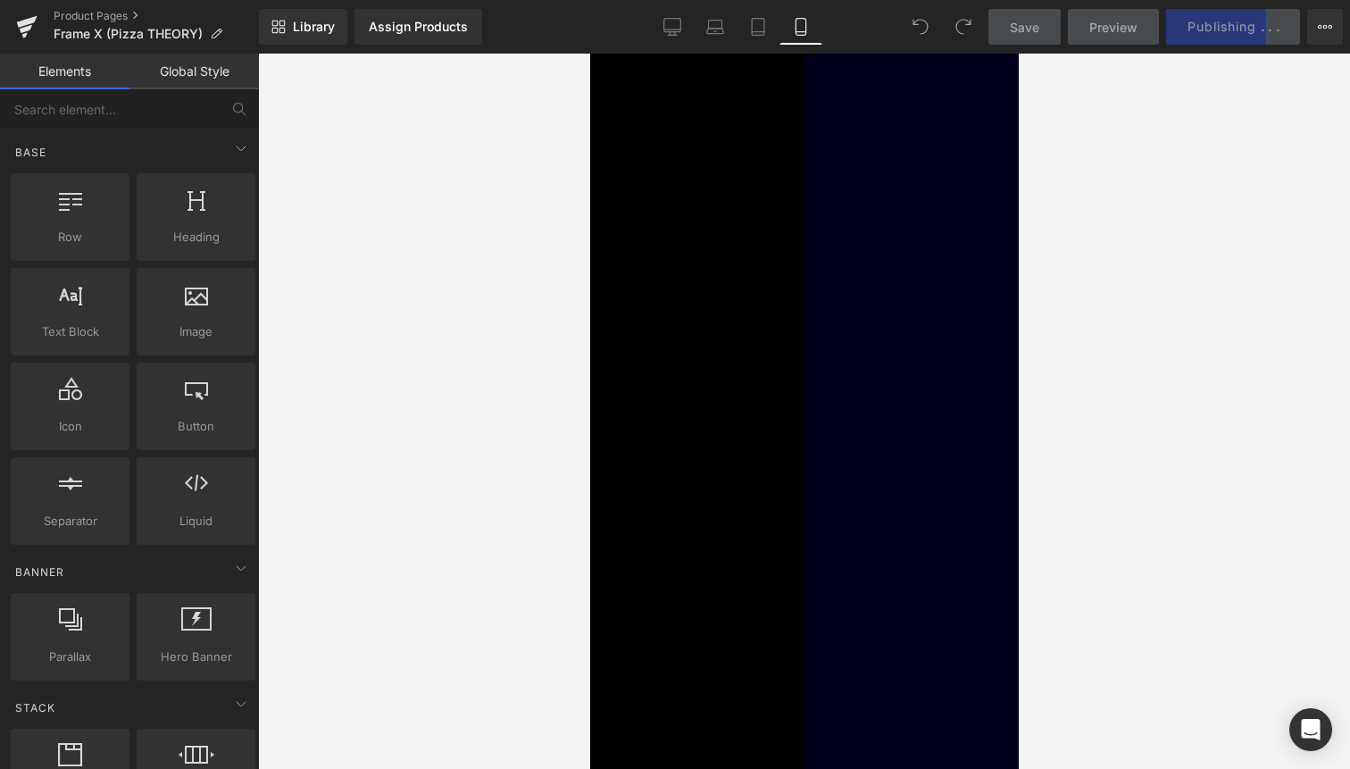
scroll to position [2878, 0]
click at [589, 54] on span "Row" at bounding box center [589, 54] width 0 height 0
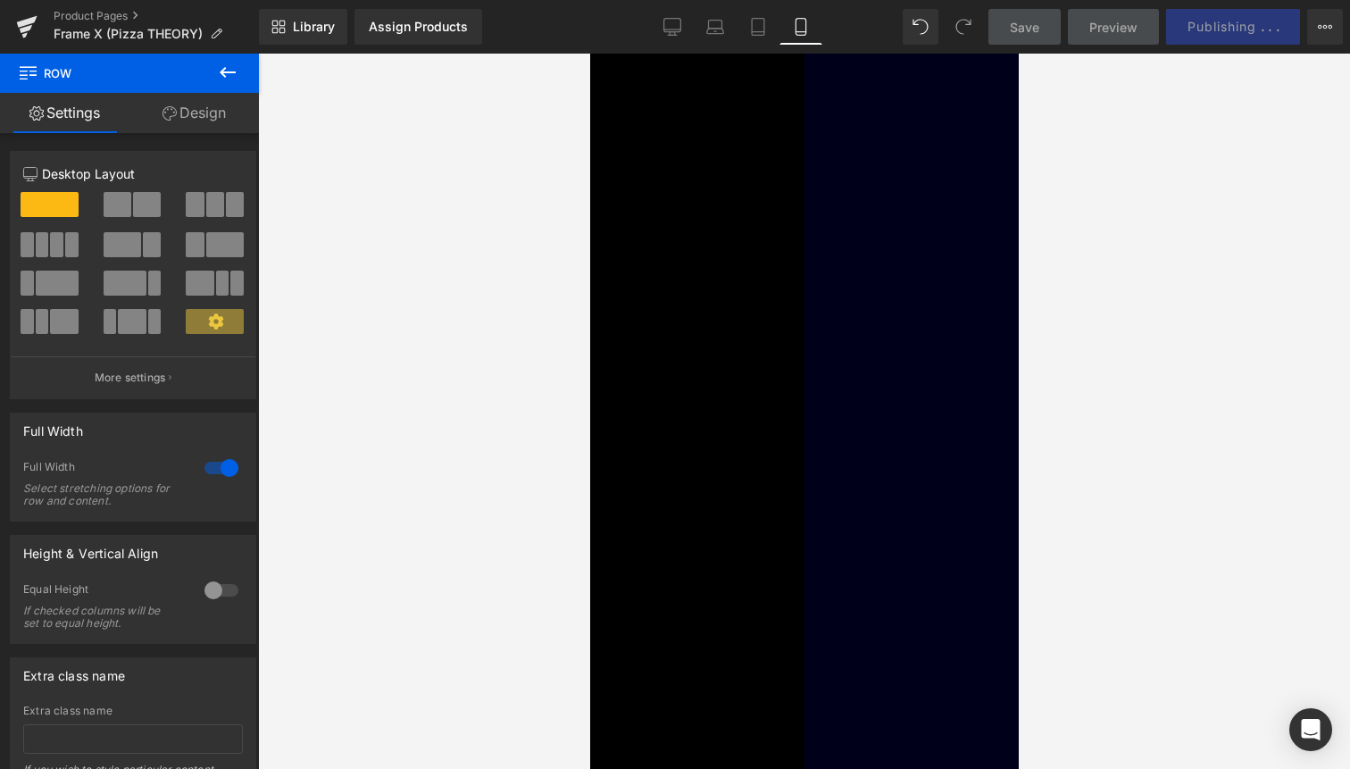
click at [229, 123] on link "Design" at bounding box center [193, 113] width 129 height 40
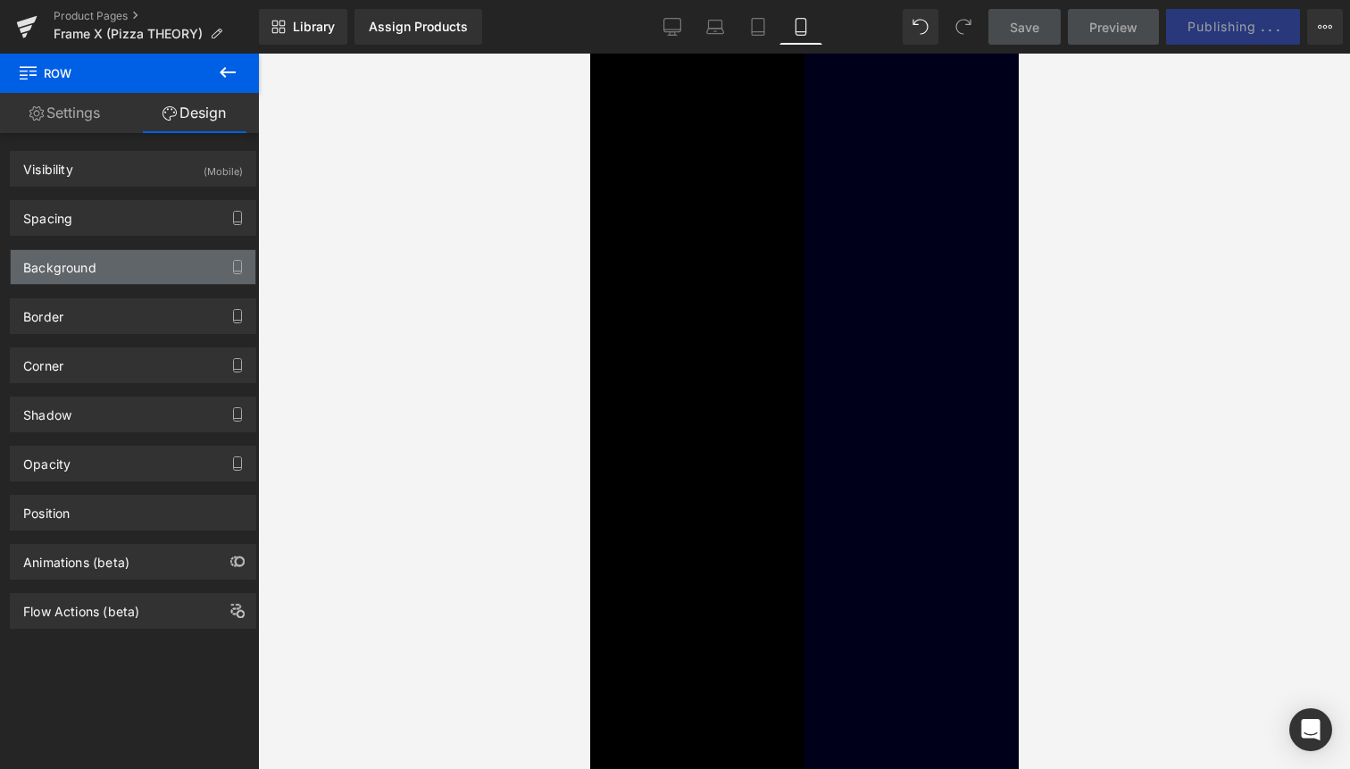
click at [124, 271] on div "Background" at bounding box center [133, 267] width 245 height 34
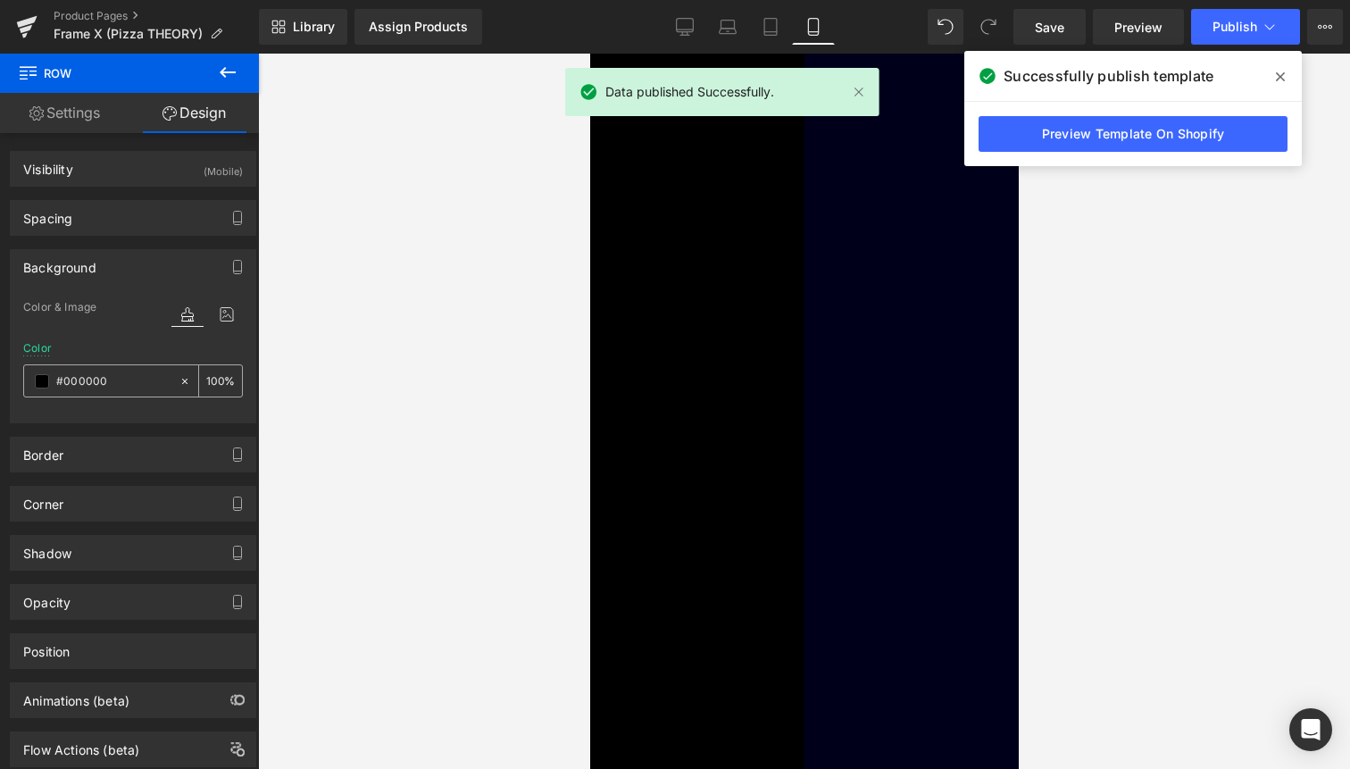
click at [179, 379] on icon at bounding box center [185, 381] width 13 height 13
type input "none"
type input "0"
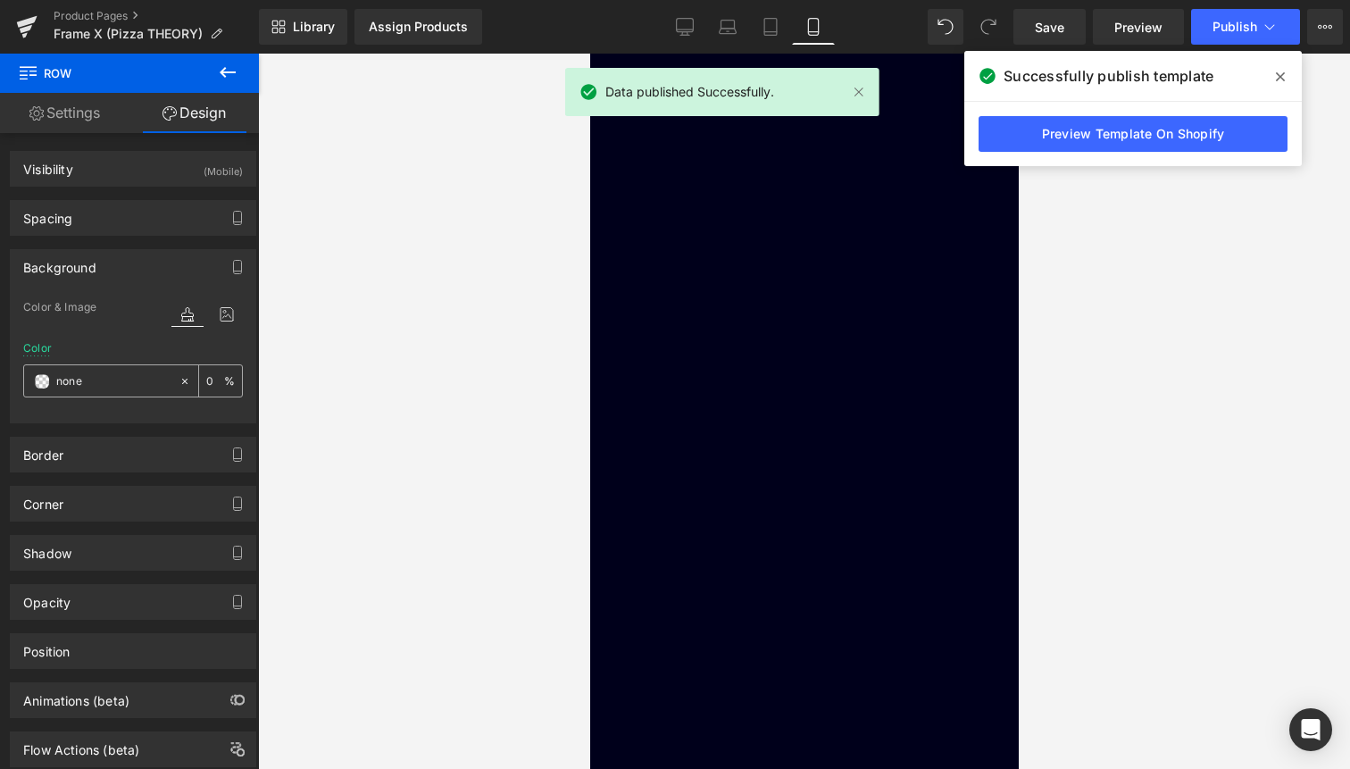
click at [134, 373] on input "none" at bounding box center [113, 382] width 114 height 20
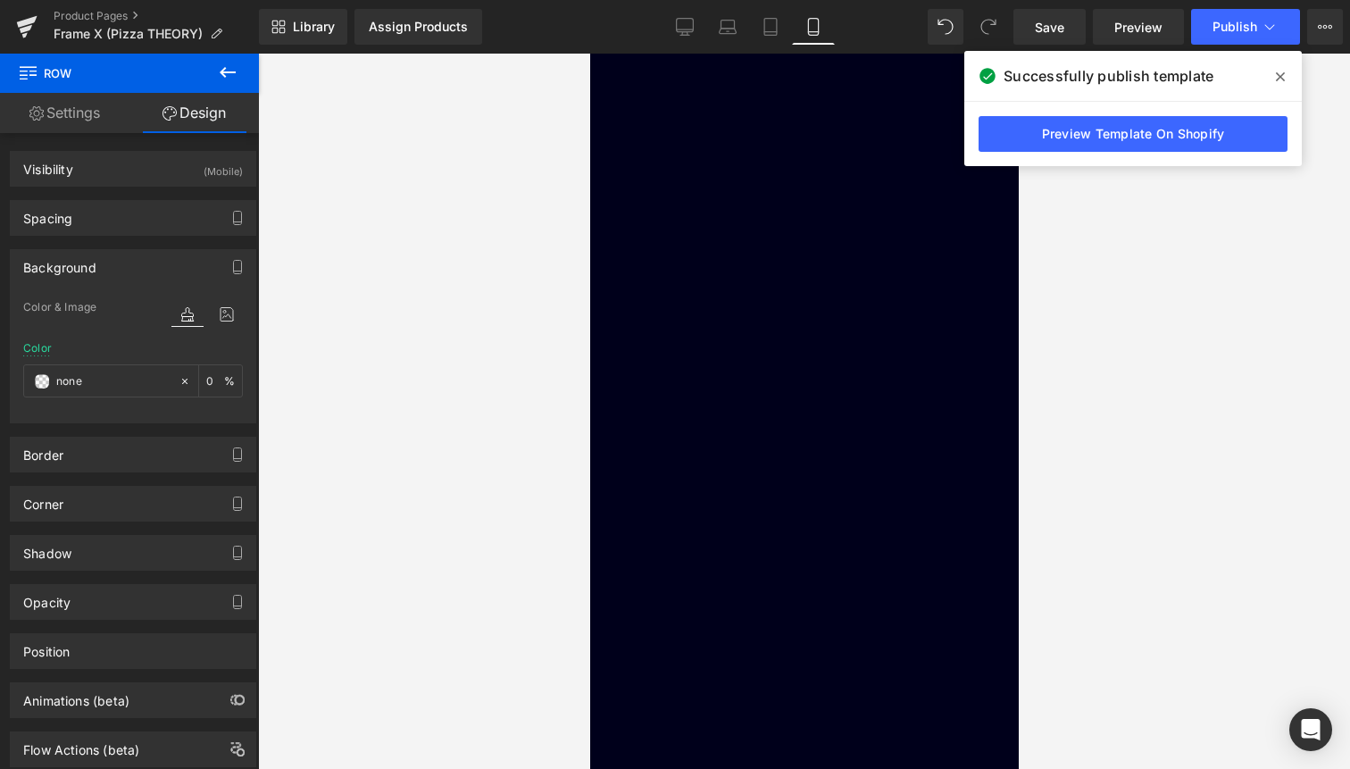
click at [589, 54] on span "Related Products" at bounding box center [589, 54] width 0 height 0
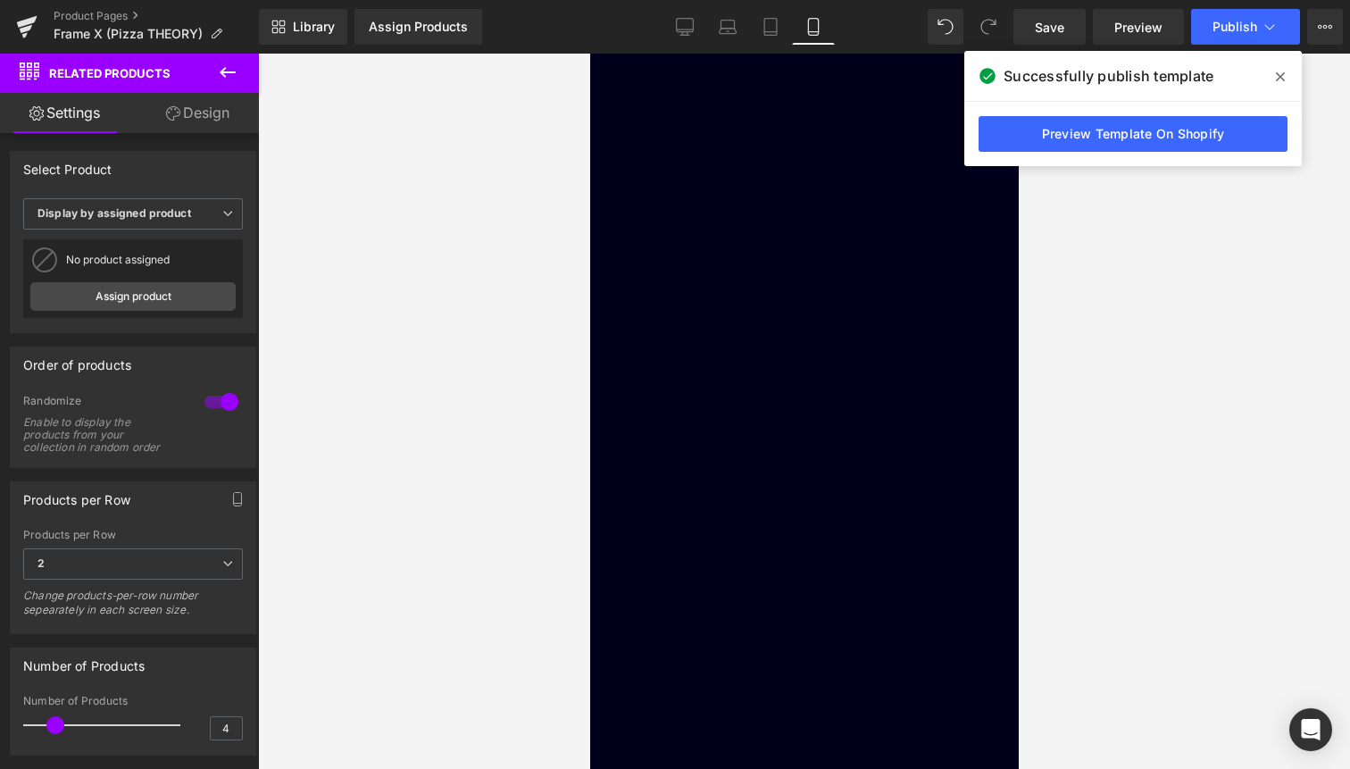
click at [217, 121] on link "Design" at bounding box center [197, 113] width 129 height 40
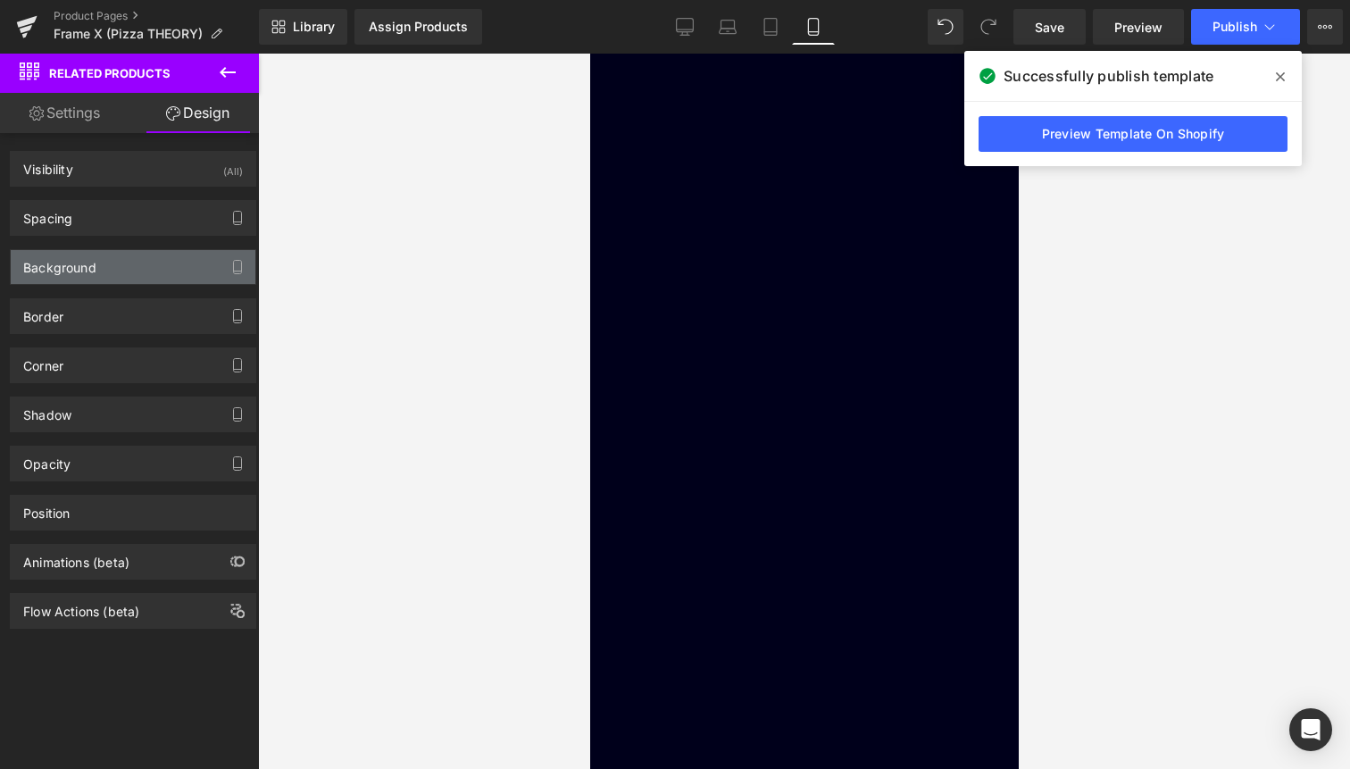
click at [152, 265] on div "Background" at bounding box center [133, 267] width 245 height 34
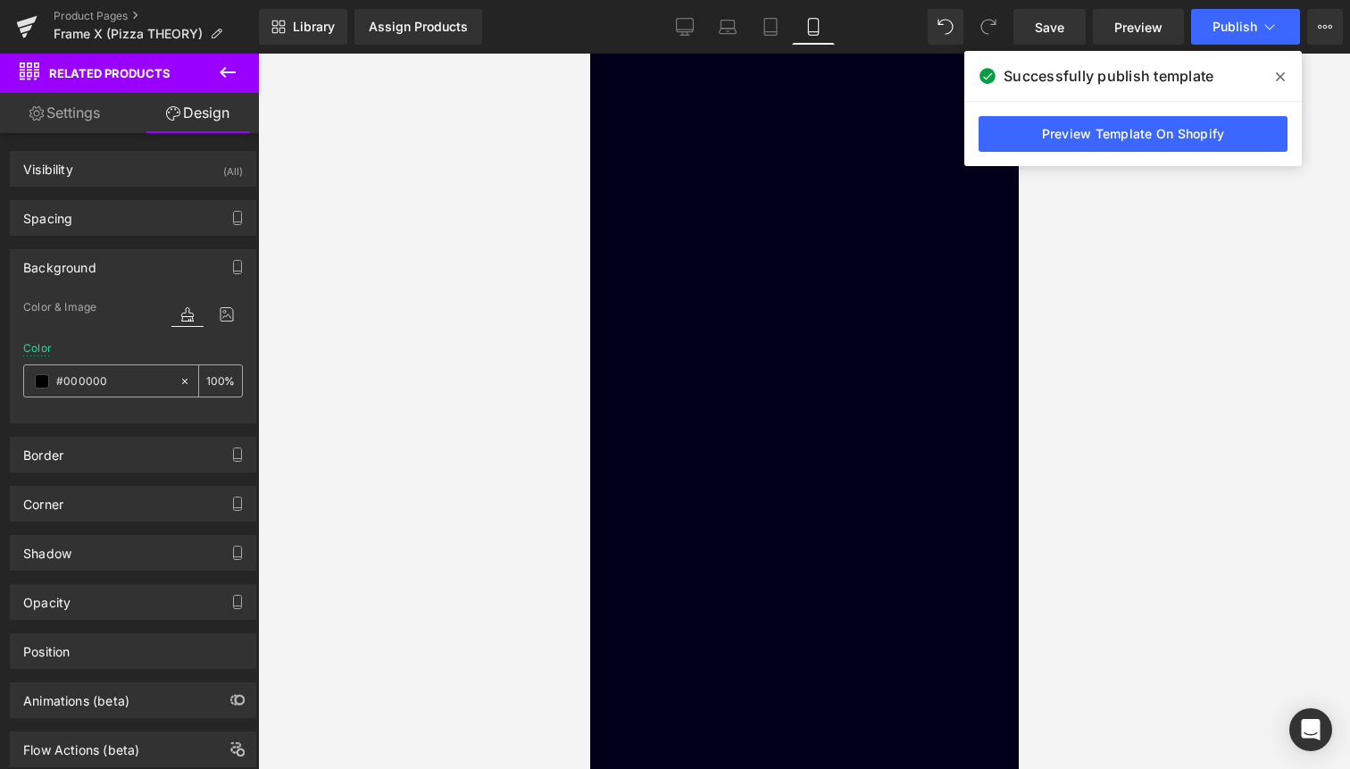
click at [180, 385] on icon at bounding box center [185, 381] width 13 height 13
type input "none"
type input "0"
click at [589, 54] on span "Heading" at bounding box center [589, 54] width 0 height 0
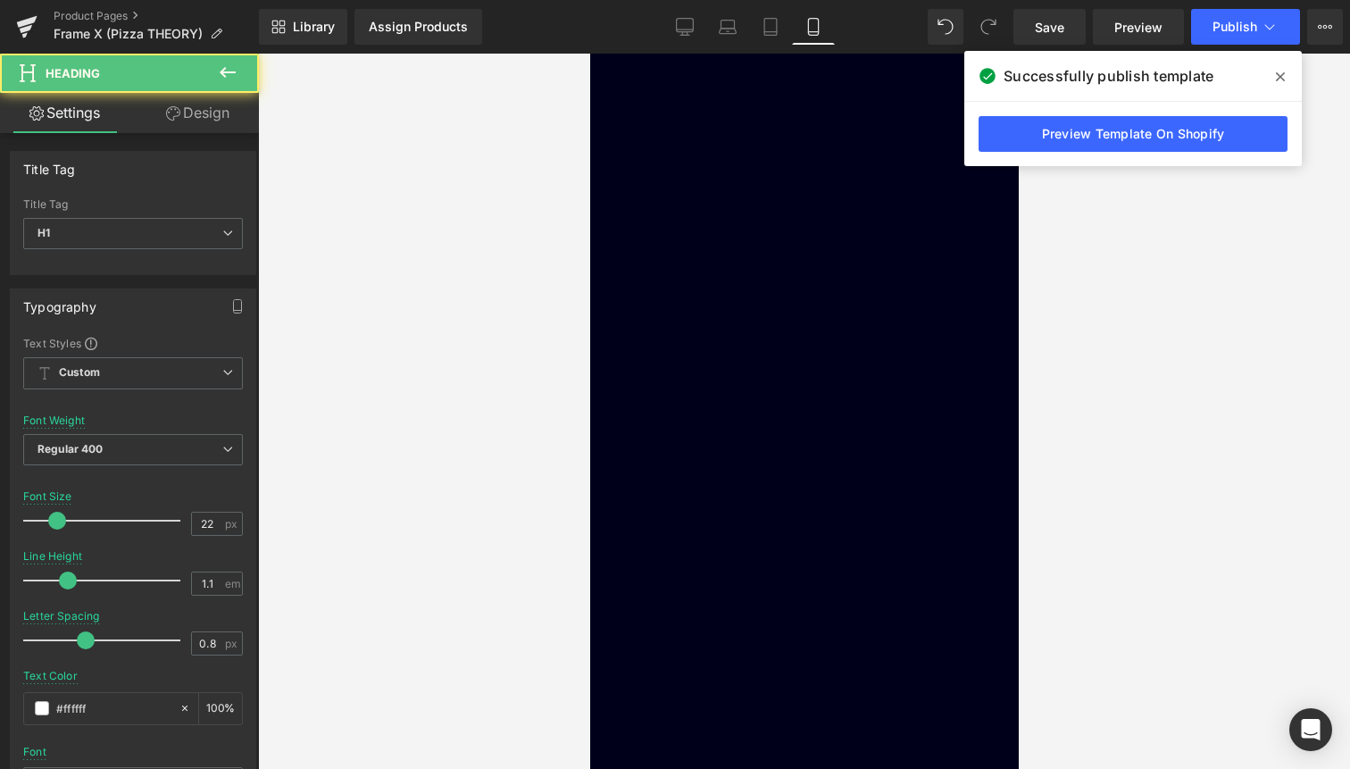
click at [221, 113] on link "Design" at bounding box center [197, 113] width 129 height 40
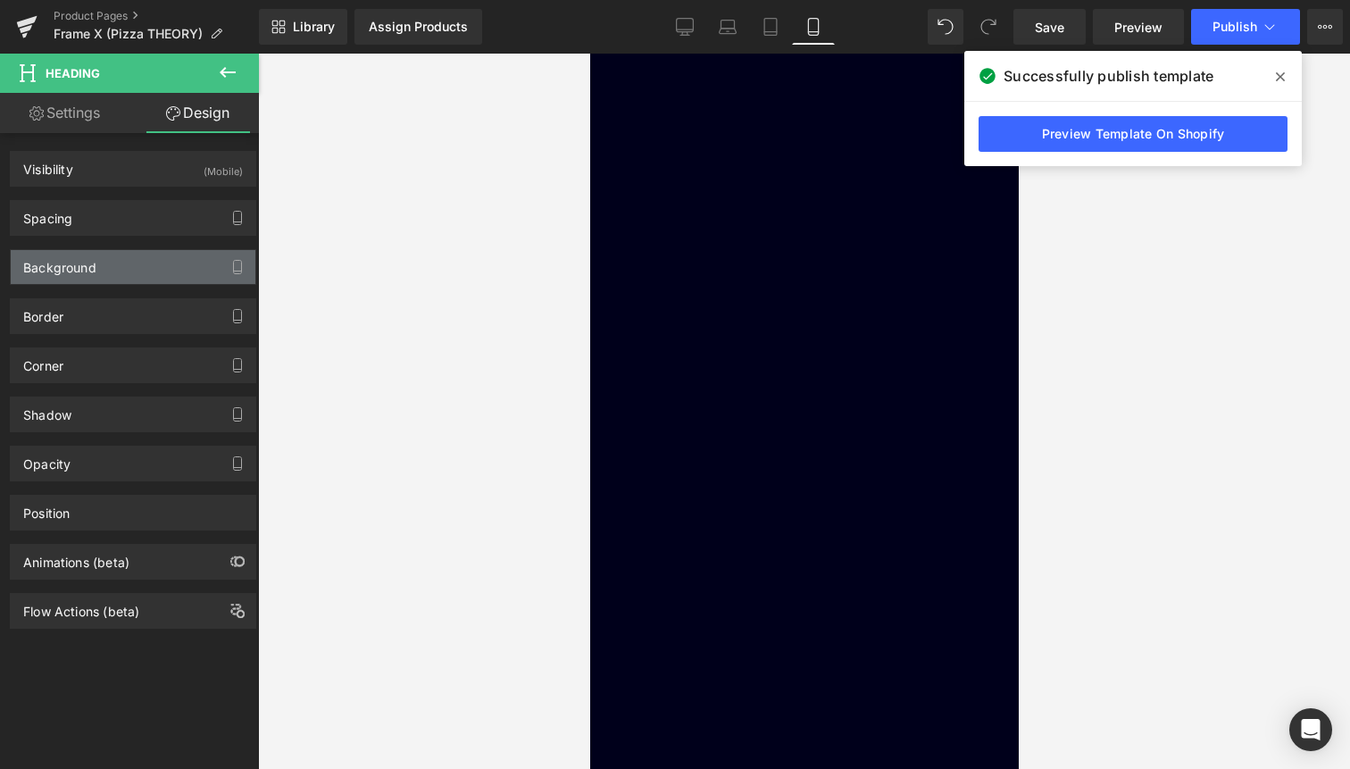
click at [151, 266] on div "Background" at bounding box center [133, 267] width 245 height 34
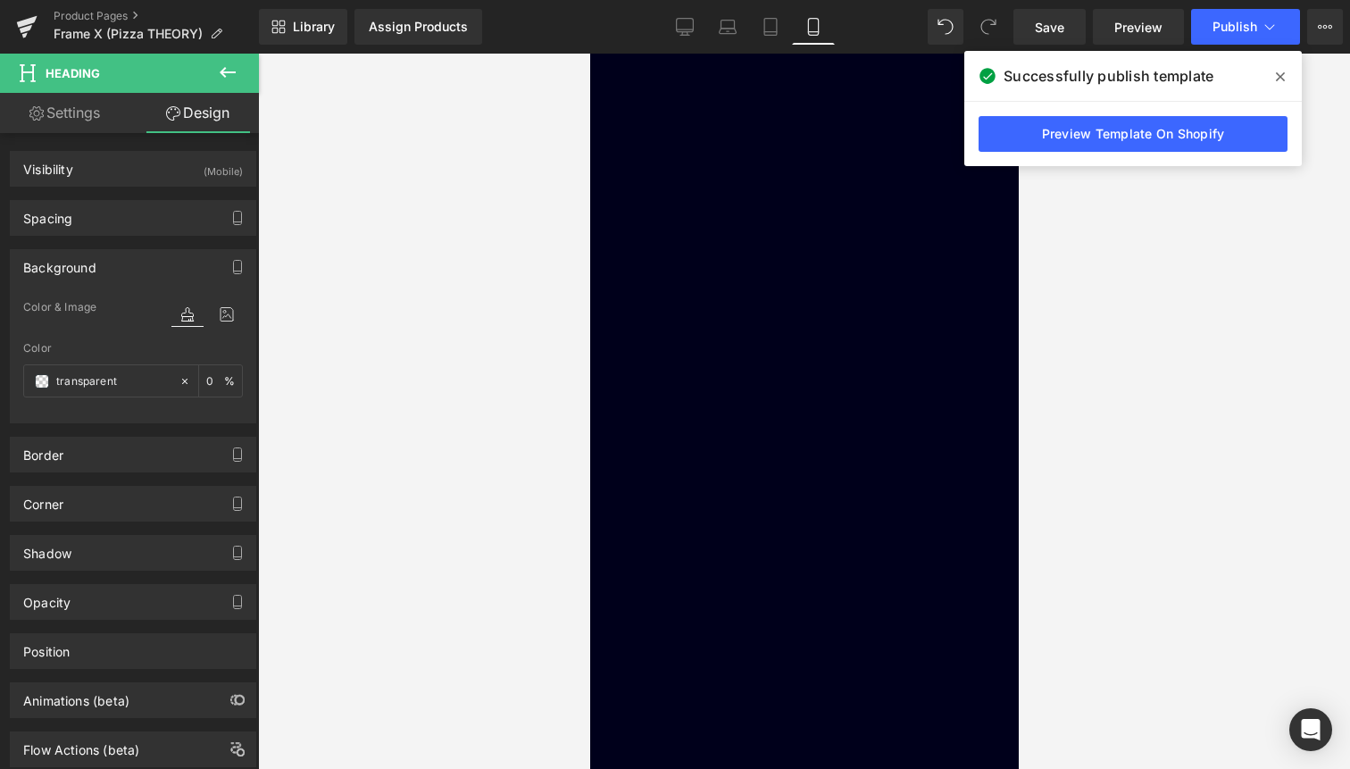
click at [589, 54] on span "Row" at bounding box center [589, 54] width 0 height 0
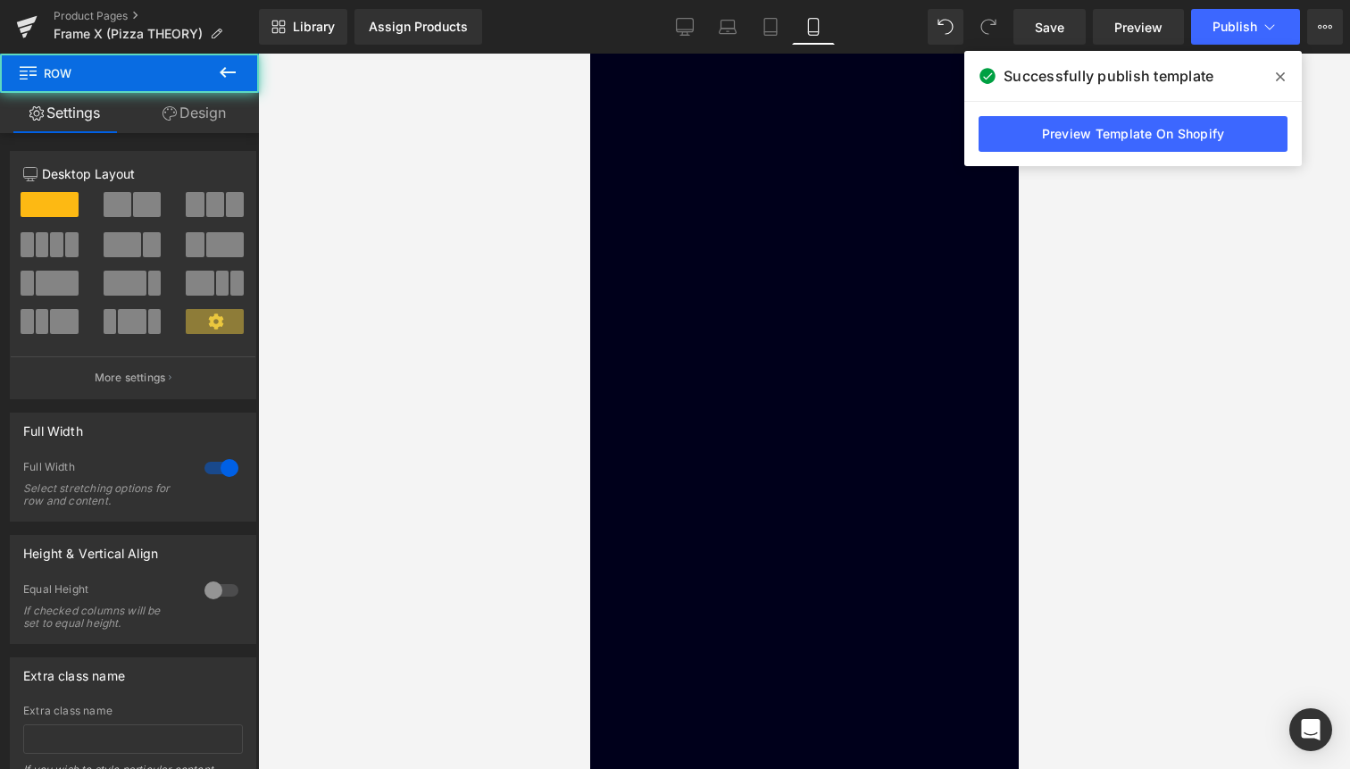
click at [230, 114] on link "Design" at bounding box center [193, 113] width 129 height 40
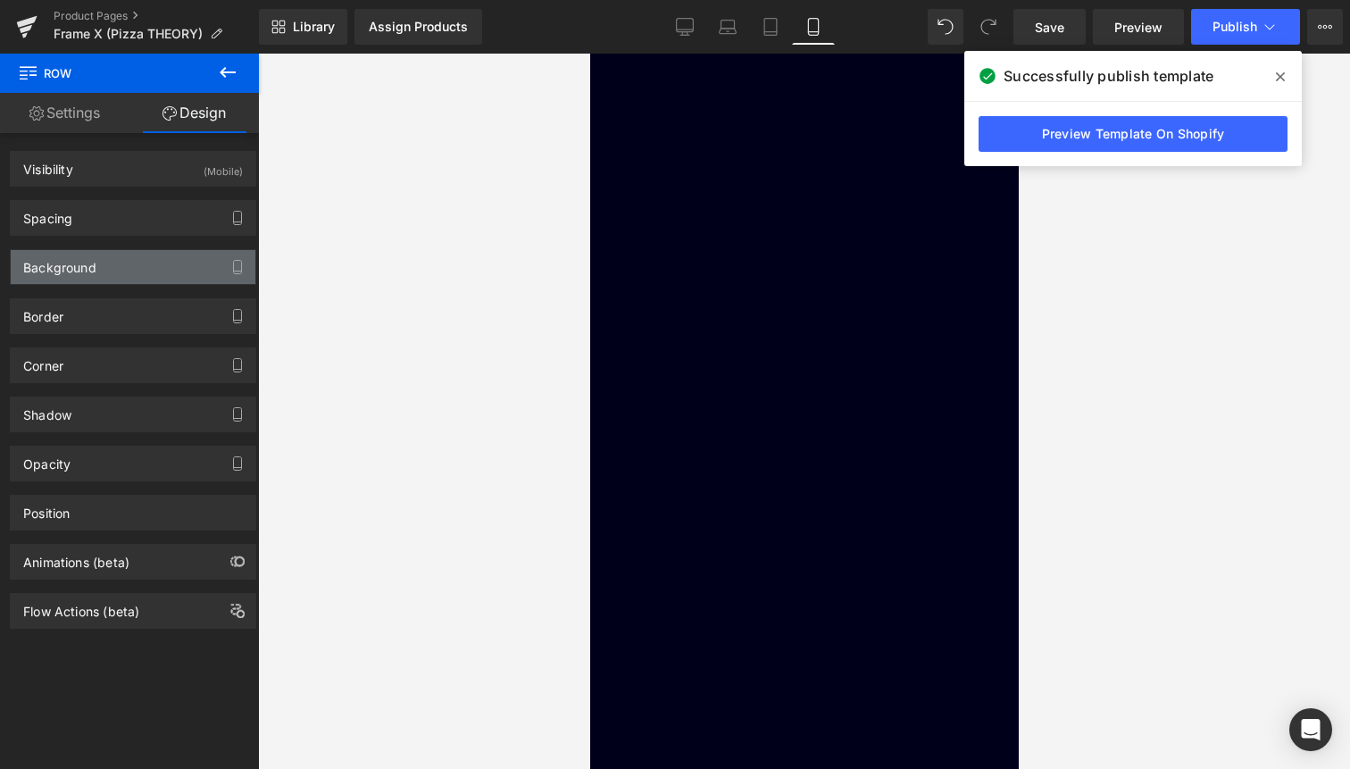
click at [143, 262] on div "Background" at bounding box center [133, 267] width 245 height 34
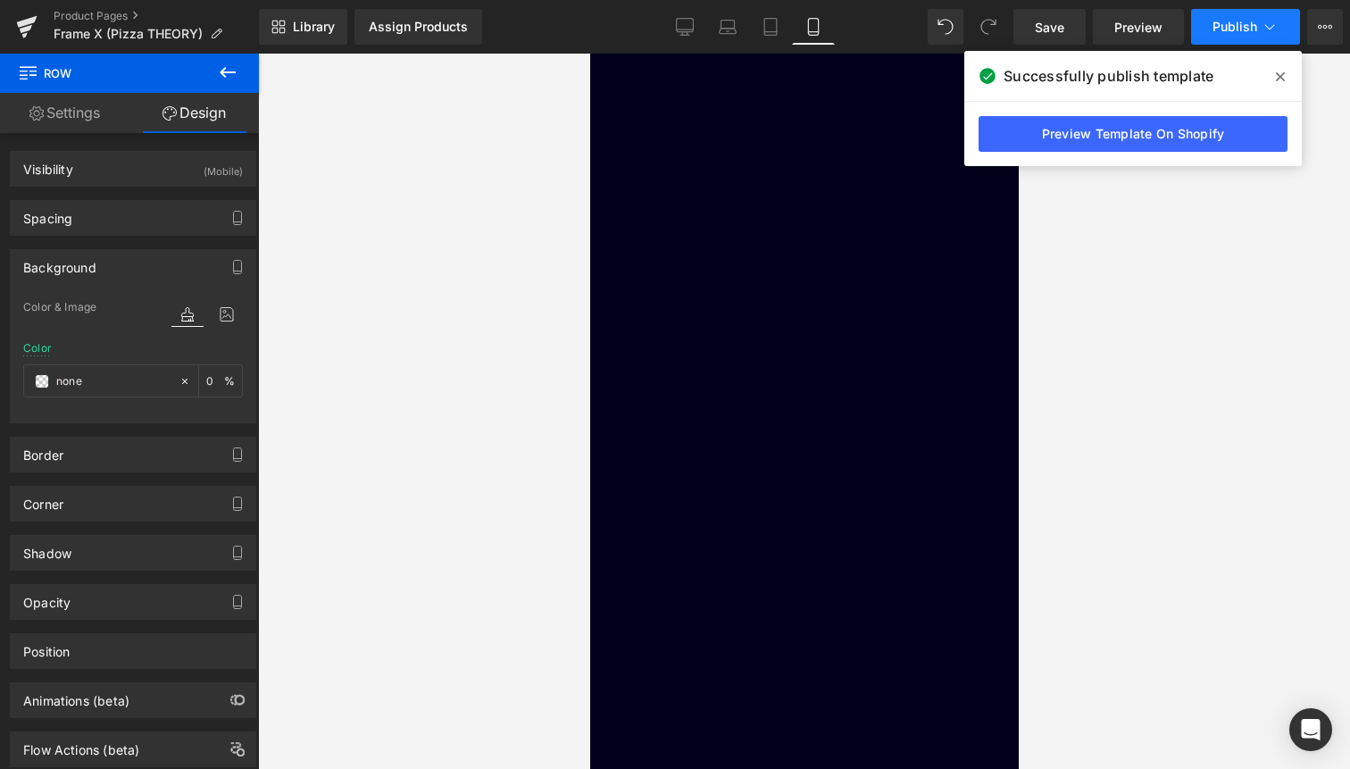
click at [1255, 29] on span "Publish" at bounding box center [1235, 27] width 45 height 14
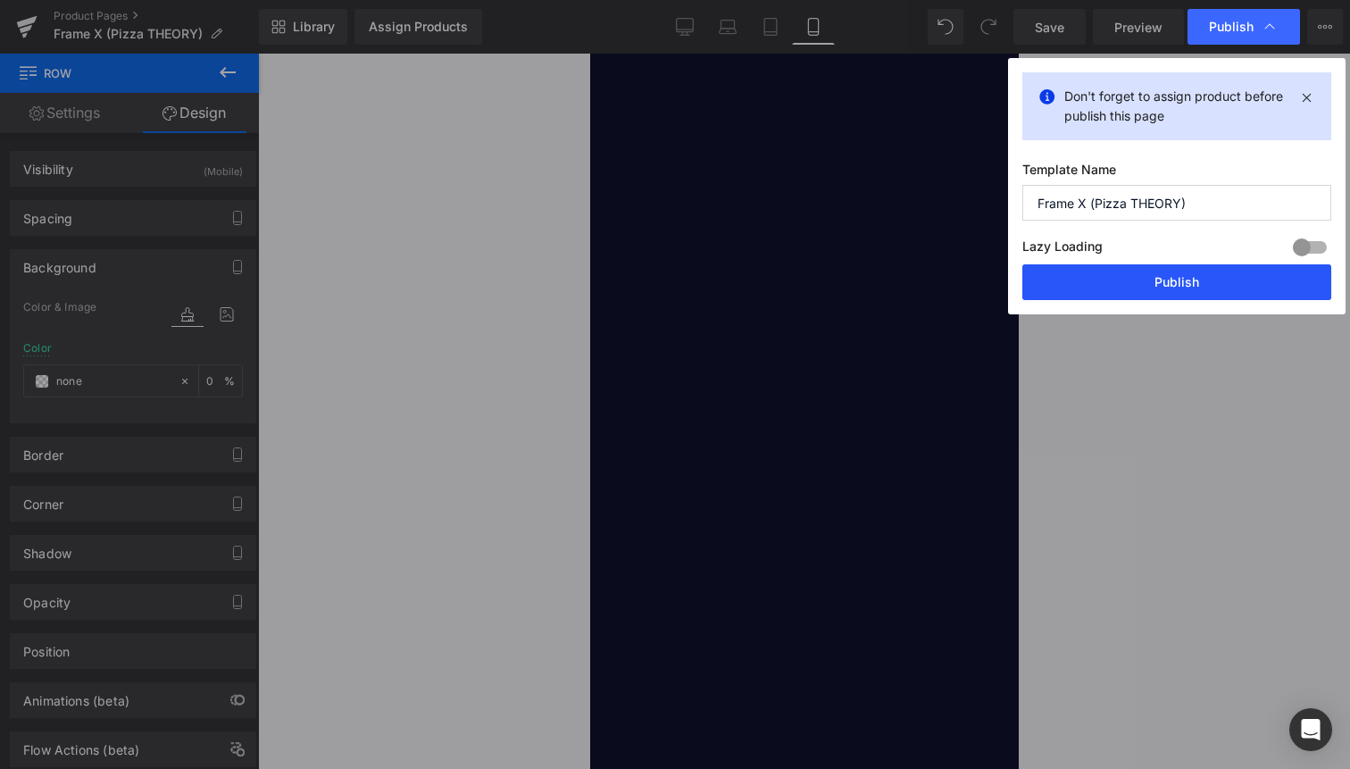
click at [1217, 279] on button "Publish" at bounding box center [1177, 282] width 309 height 36
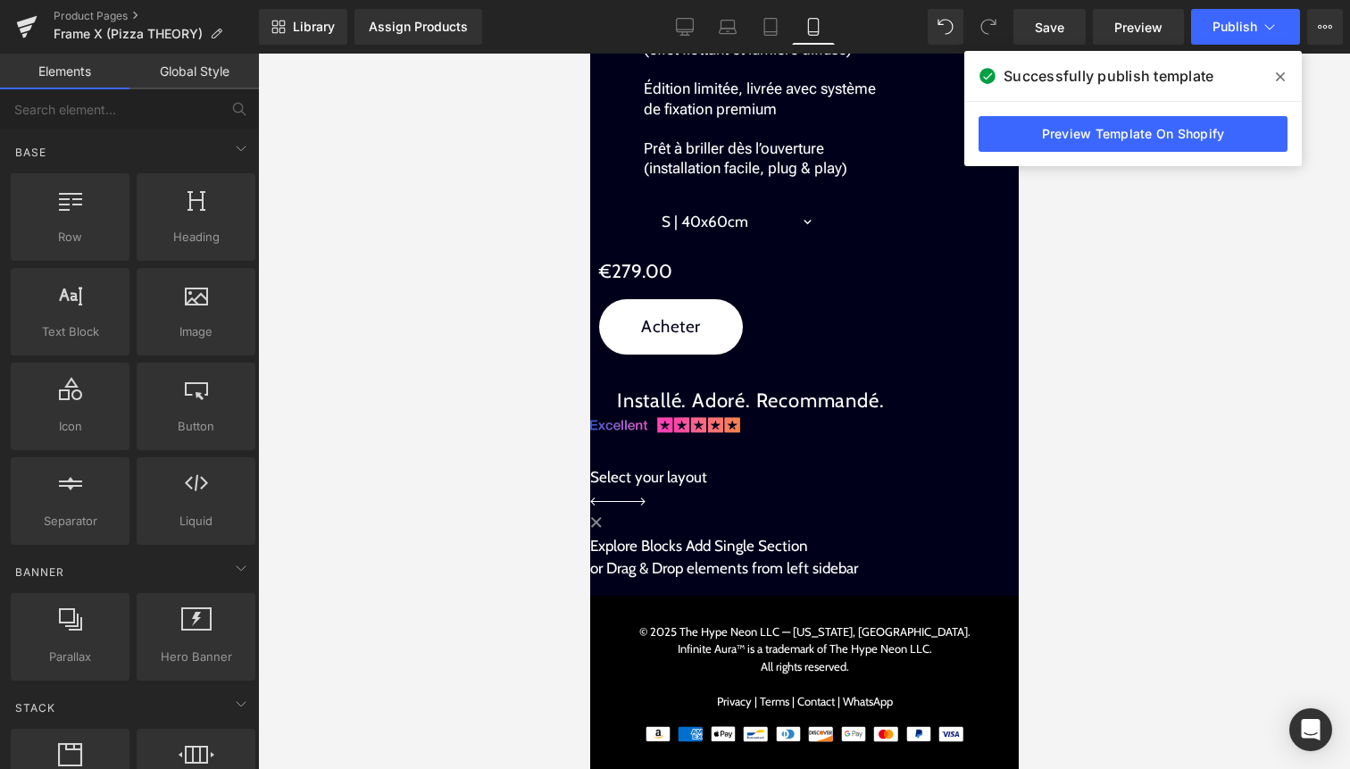
scroll to position [2762, 0]
click at [320, 30] on span "Library" at bounding box center [314, 27] width 42 height 16
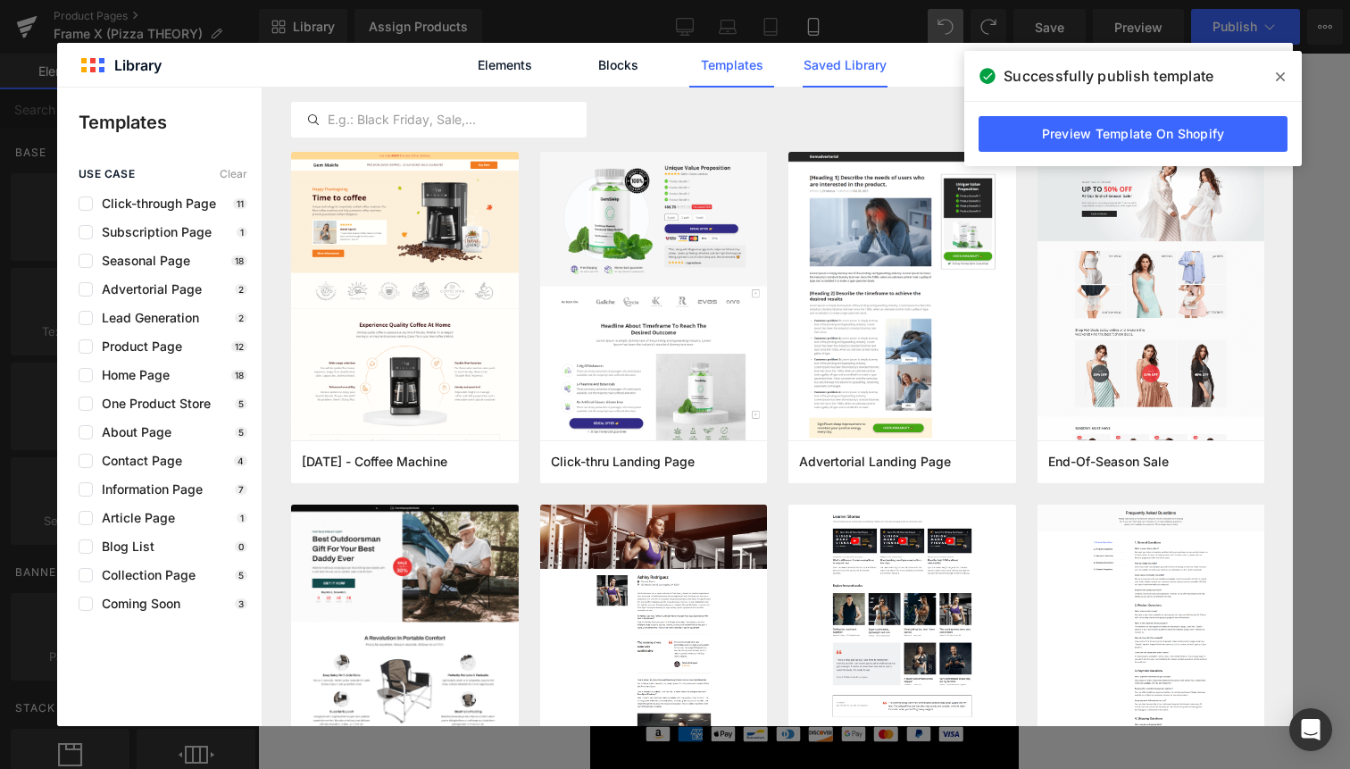
click at [856, 49] on link "Saved Library" at bounding box center [845, 65] width 85 height 45
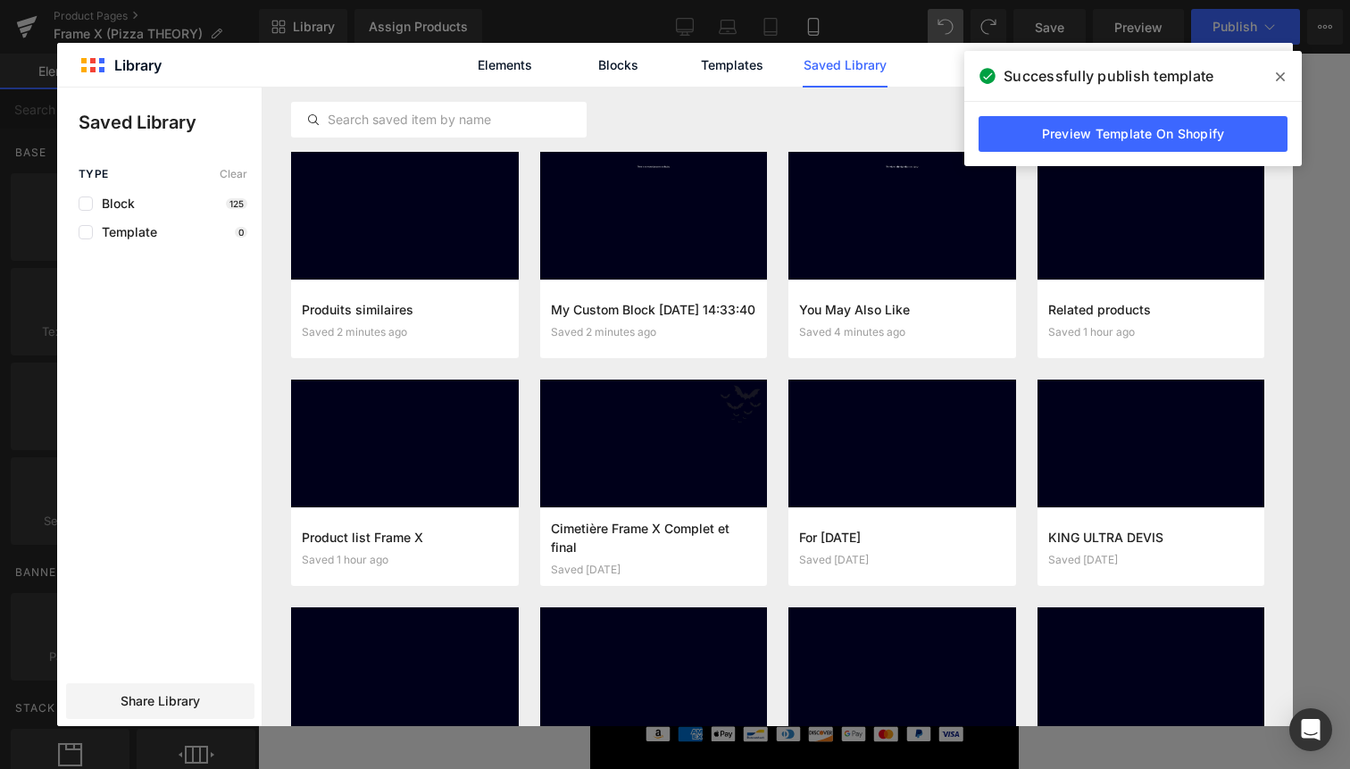
click at [1279, 86] on span at bounding box center [1280, 77] width 29 height 29
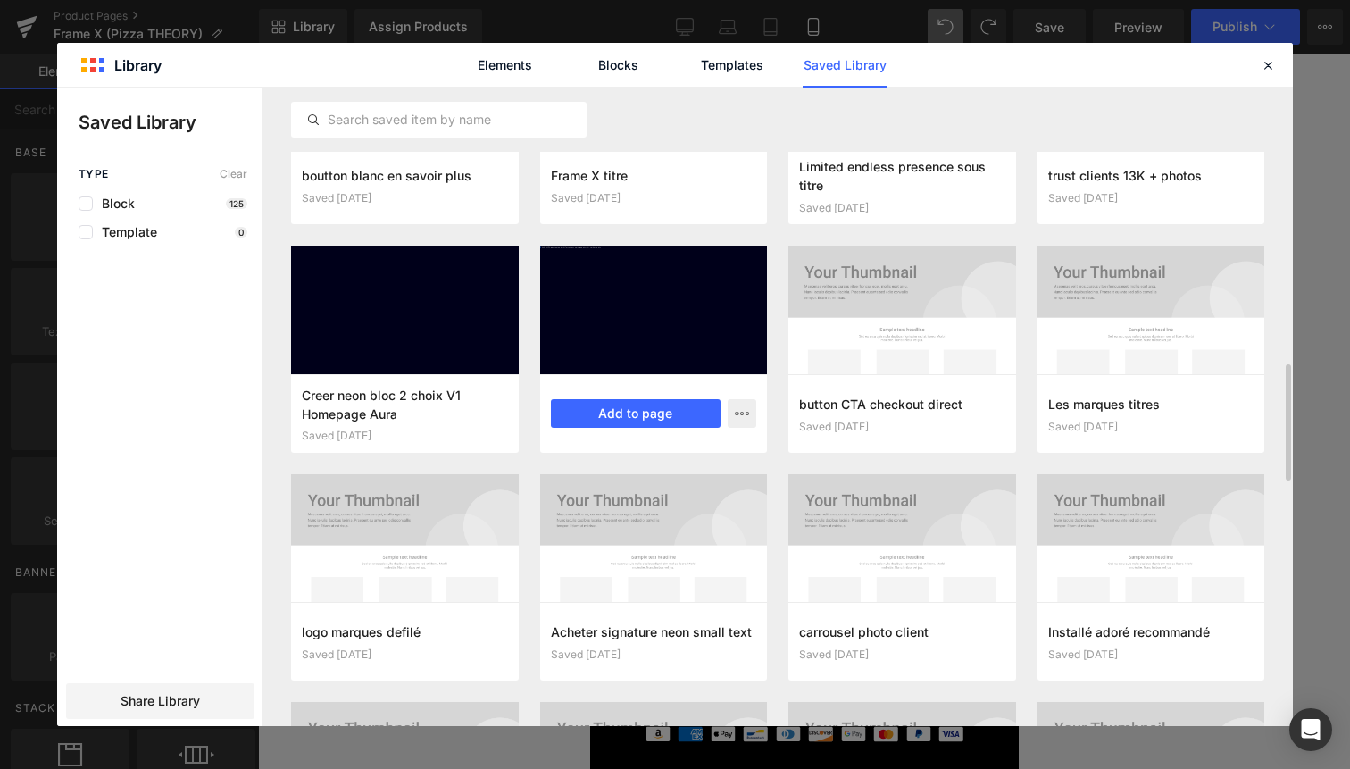
scroll to position [1975, 0]
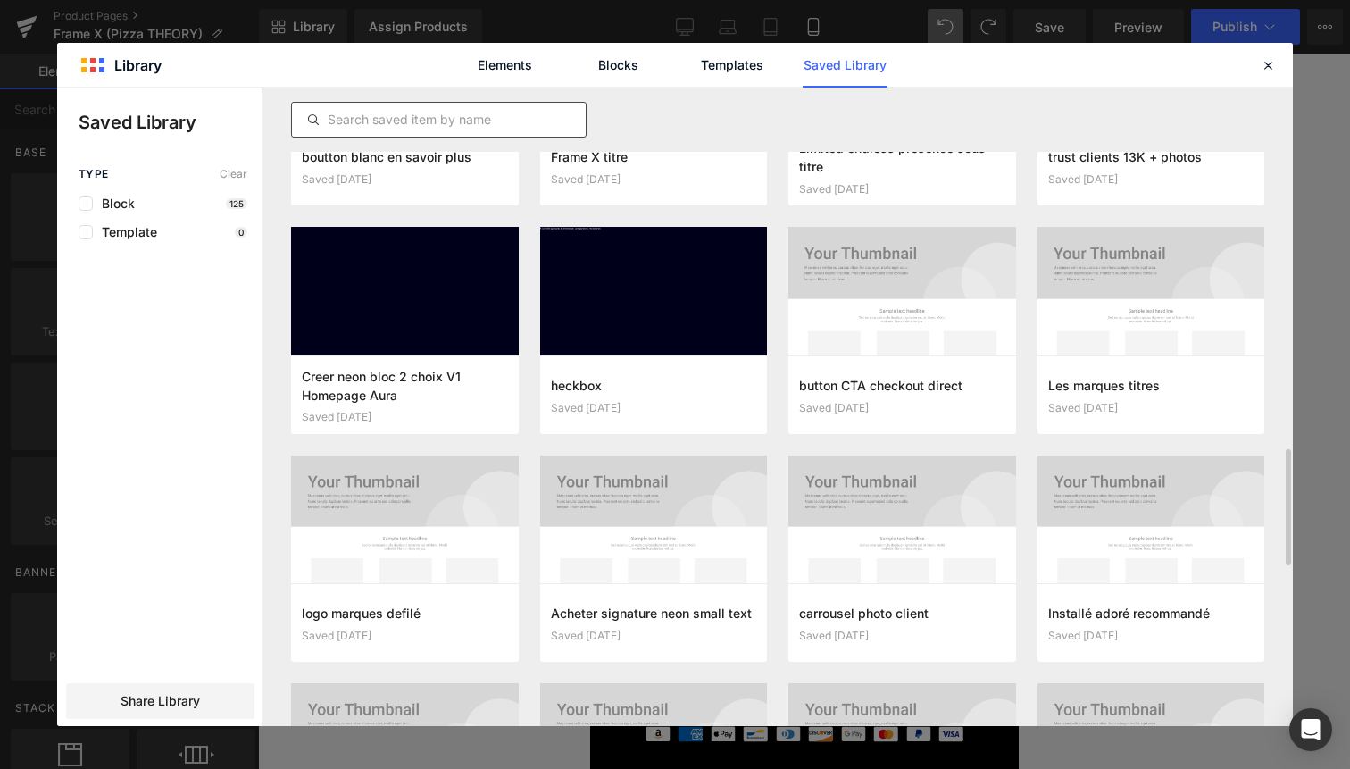
click at [451, 112] on input "text" at bounding box center [439, 119] width 294 height 21
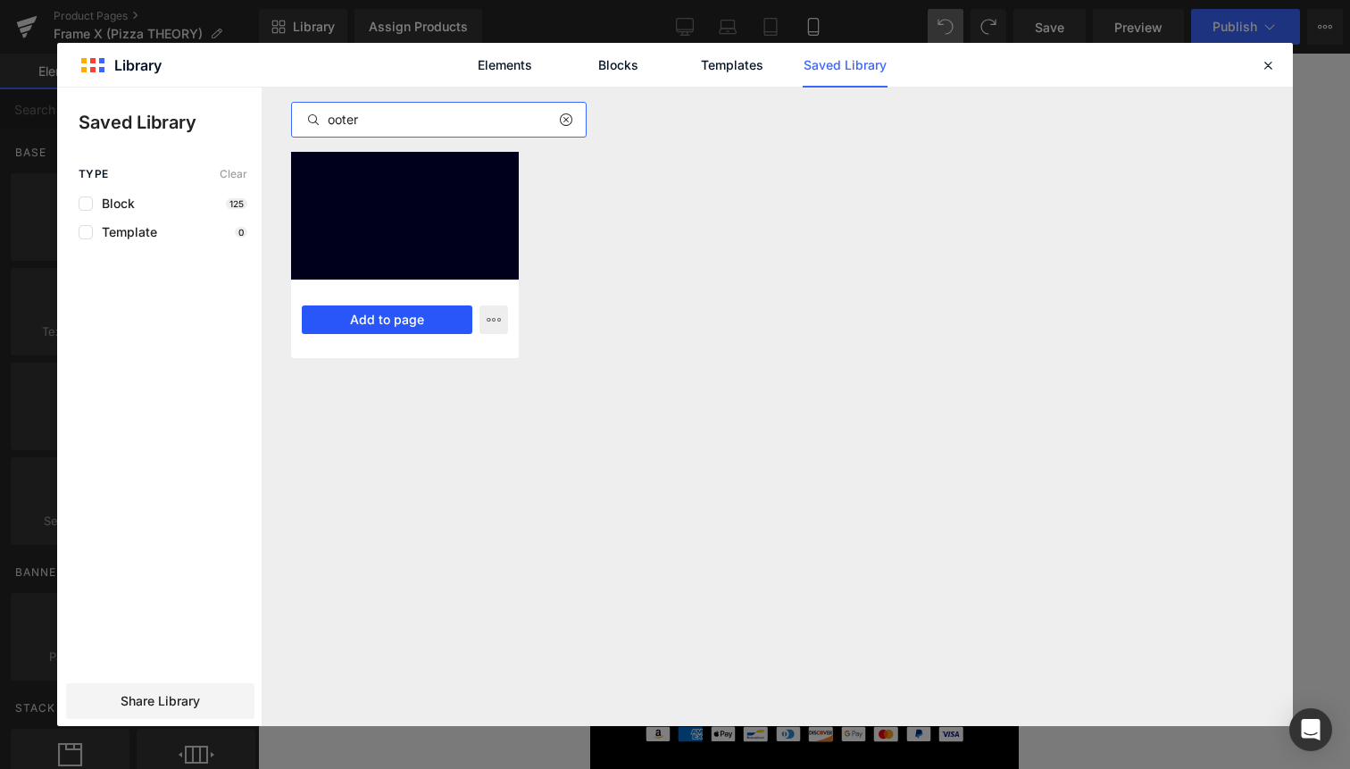
type input "ooter"
click at [401, 314] on button "Add to page" at bounding box center [387, 319] width 171 height 29
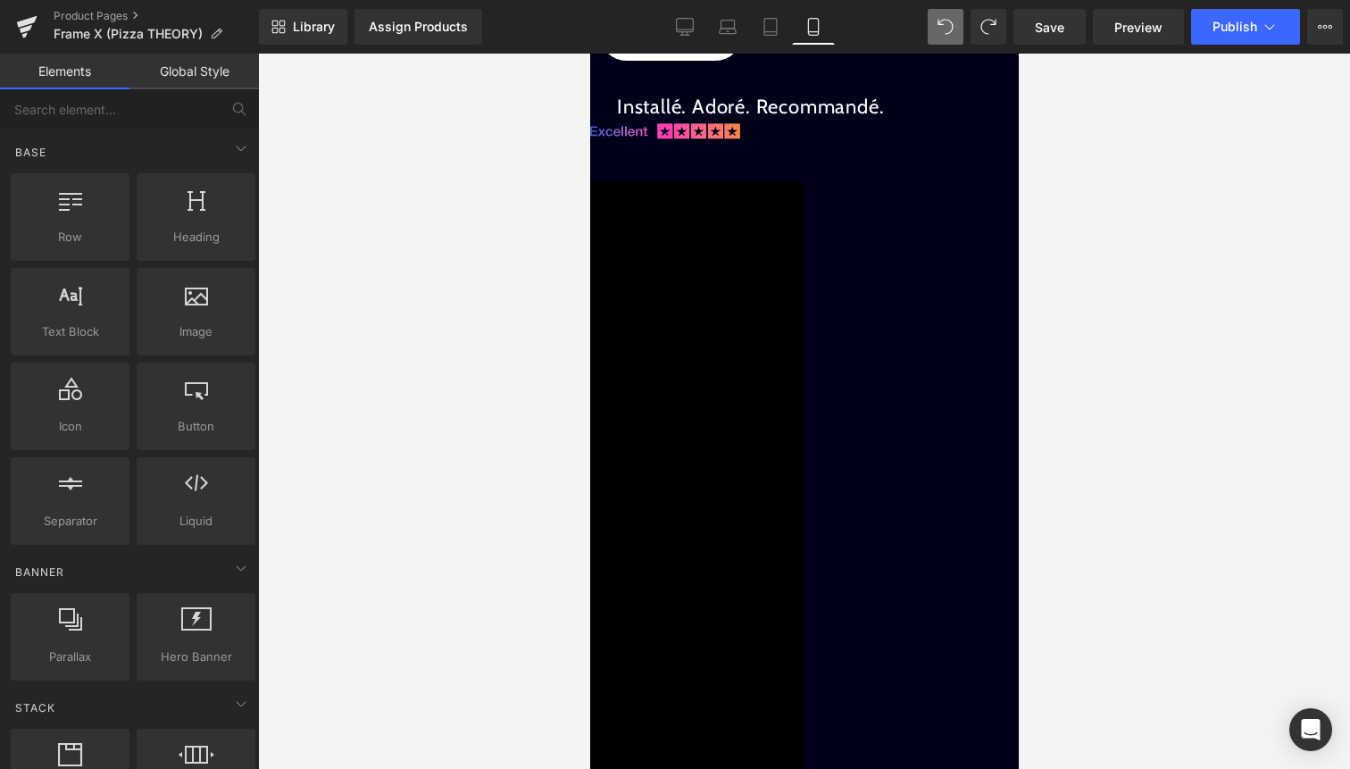
scroll to position [2640, 0]
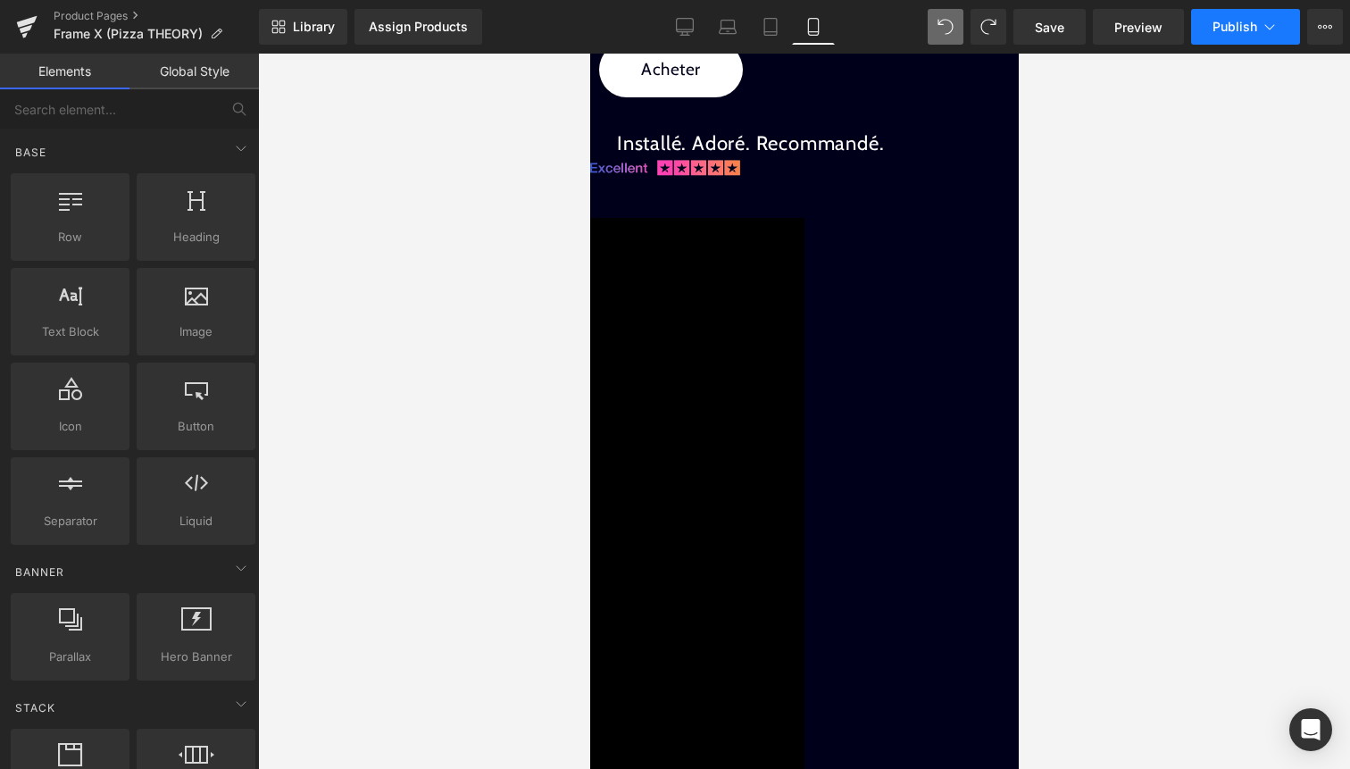
click at [1256, 21] on span "Publish" at bounding box center [1235, 27] width 45 height 14
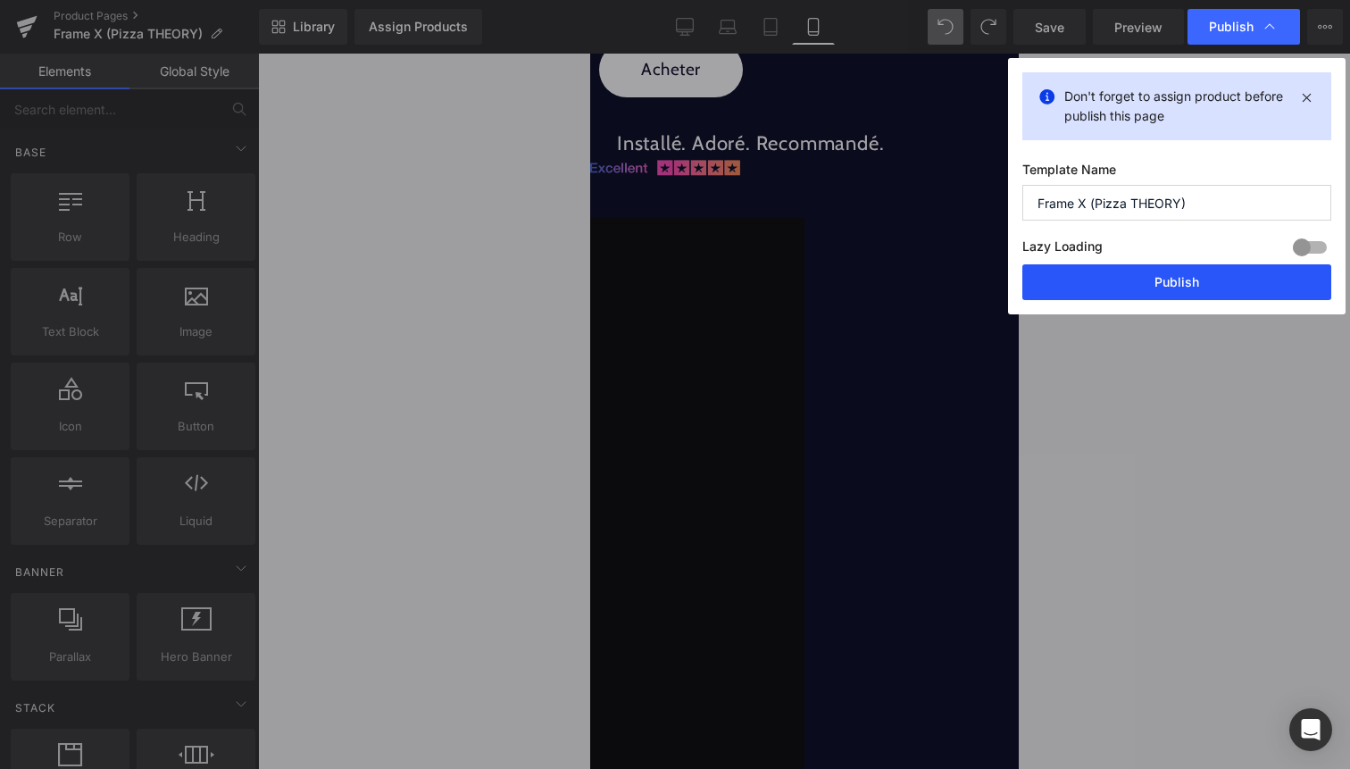
click at [1195, 277] on button "Publish" at bounding box center [1177, 282] width 309 height 36
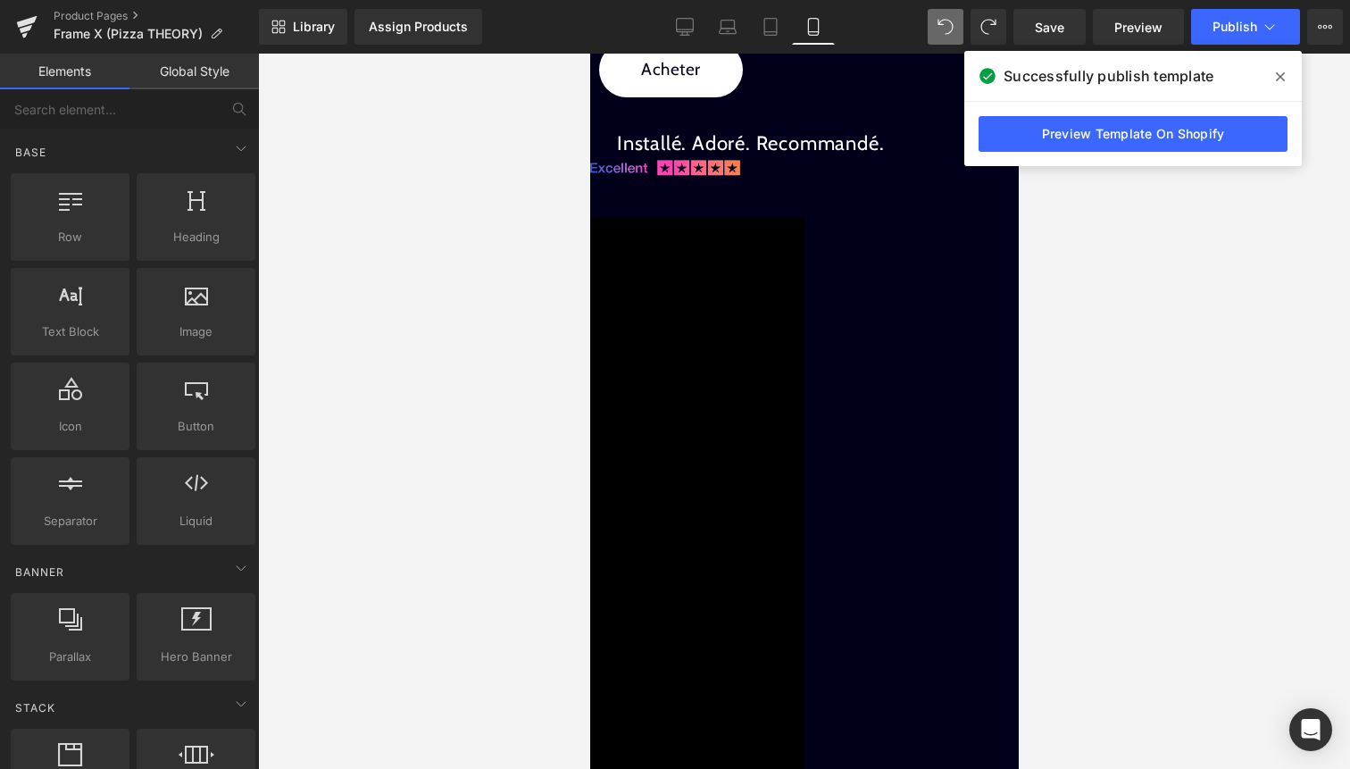
click at [826, 209] on div "Liquid" at bounding box center [803, 207] width 429 height 4
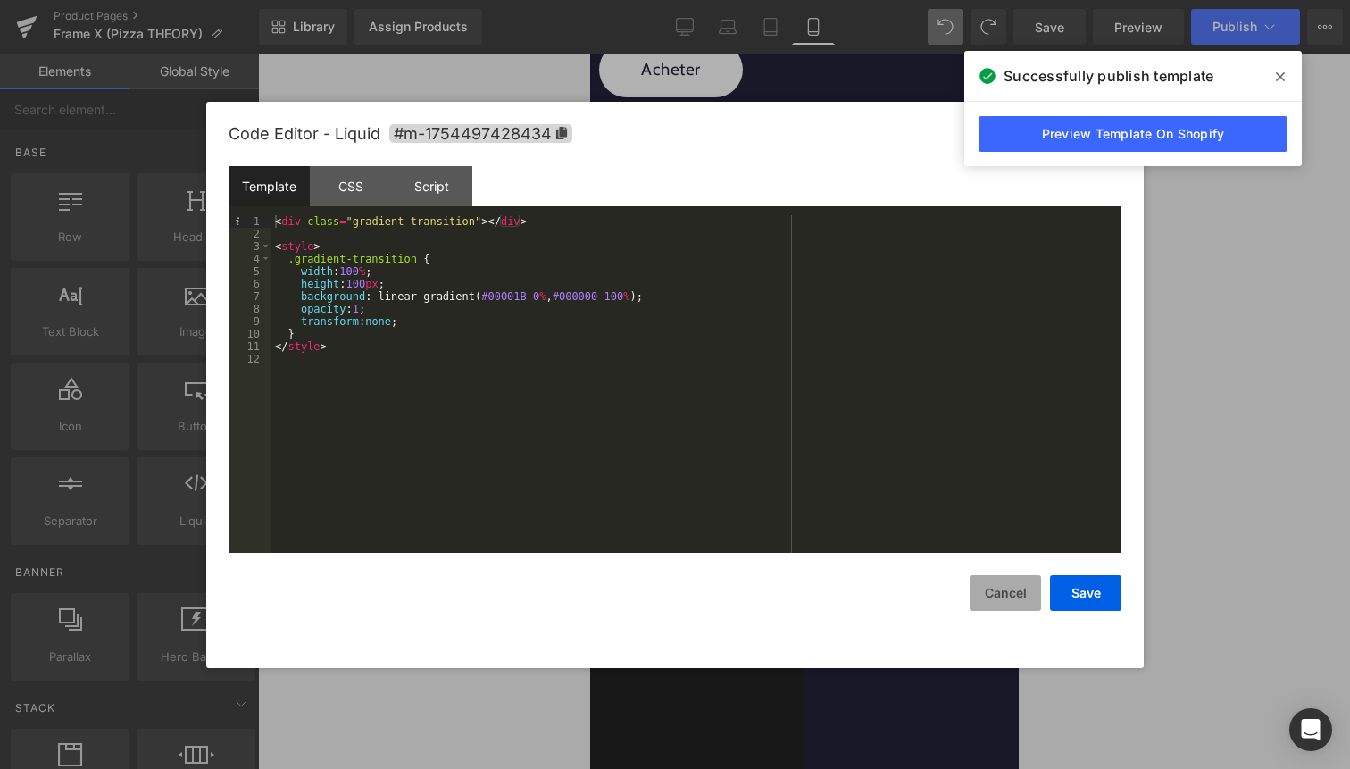
click at [1019, 600] on button "Cancel" at bounding box center [1005, 593] width 71 height 36
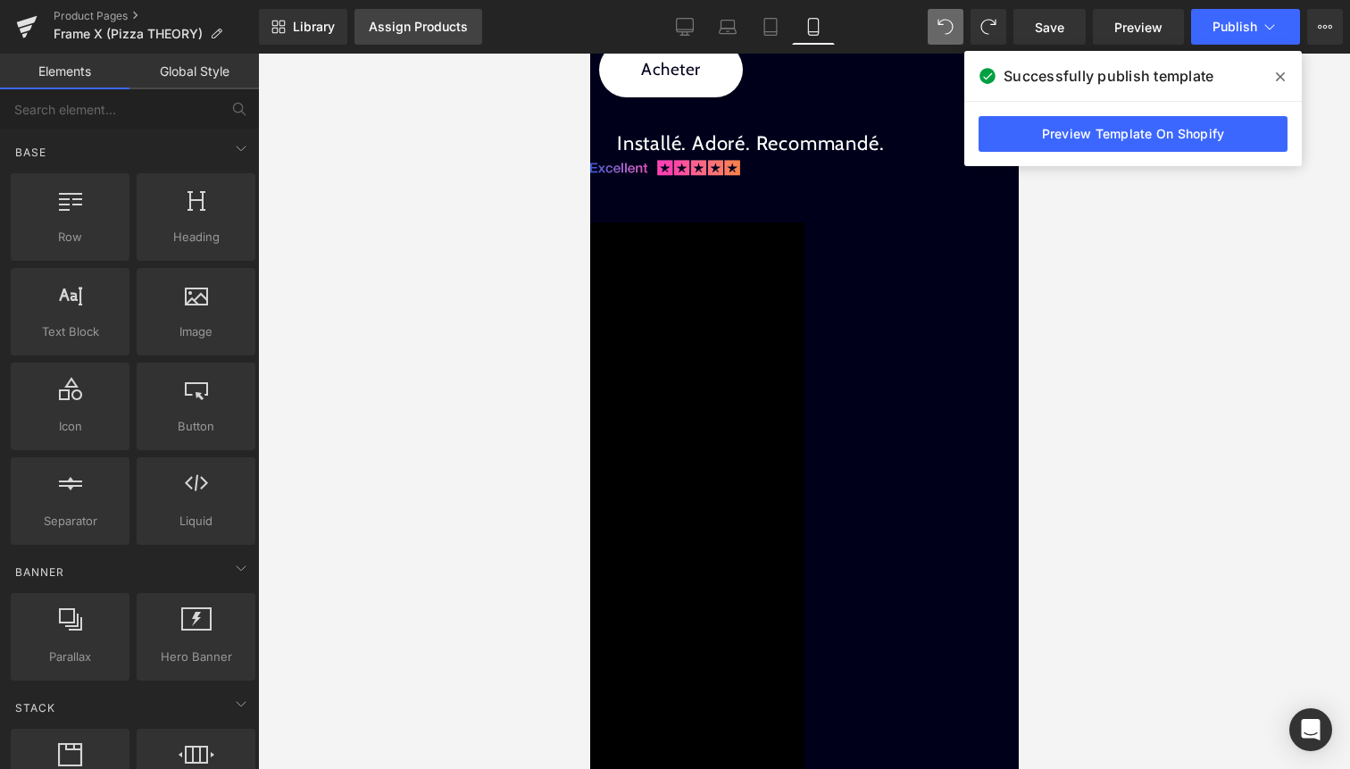
click at [397, 36] on link "Assign Products" at bounding box center [419, 27] width 128 height 36
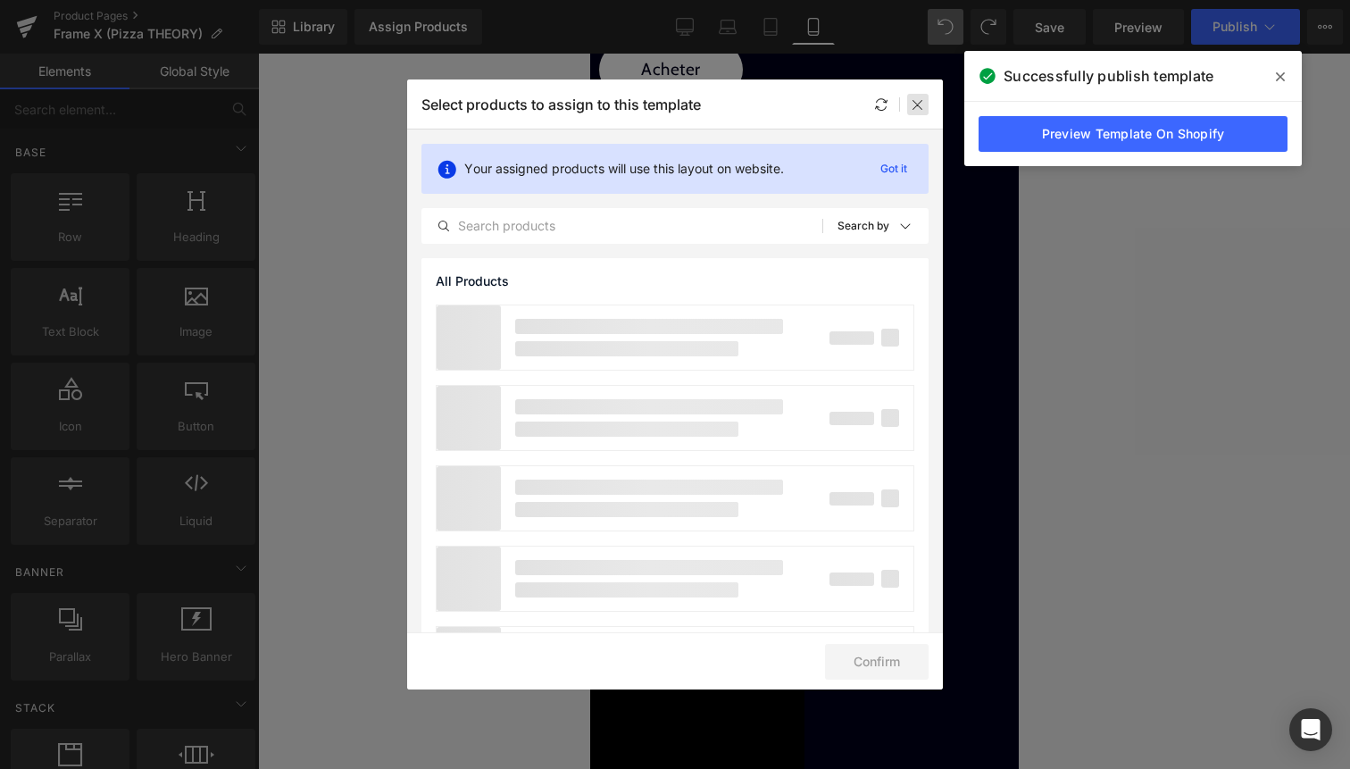
click at [917, 99] on icon at bounding box center [918, 104] width 14 height 14
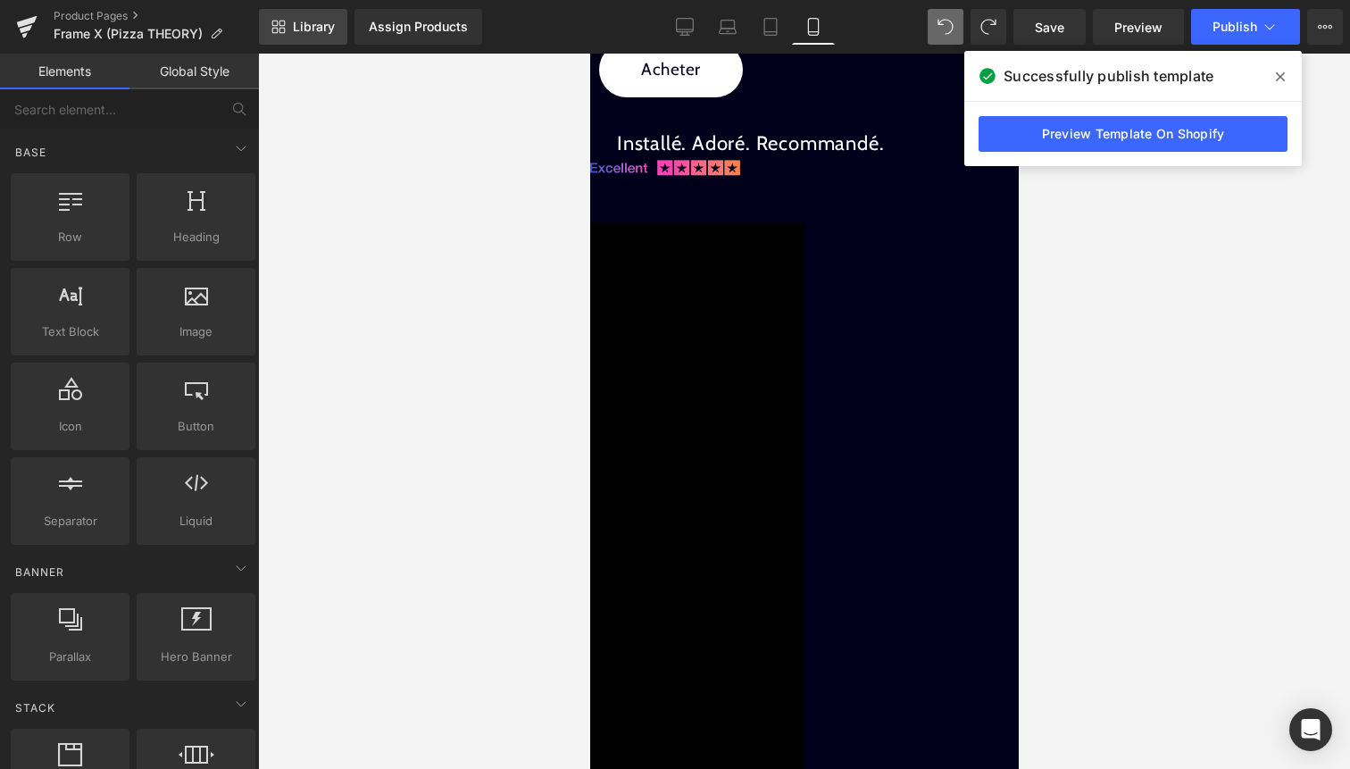
click at [316, 23] on span "Library" at bounding box center [314, 27] width 42 height 16
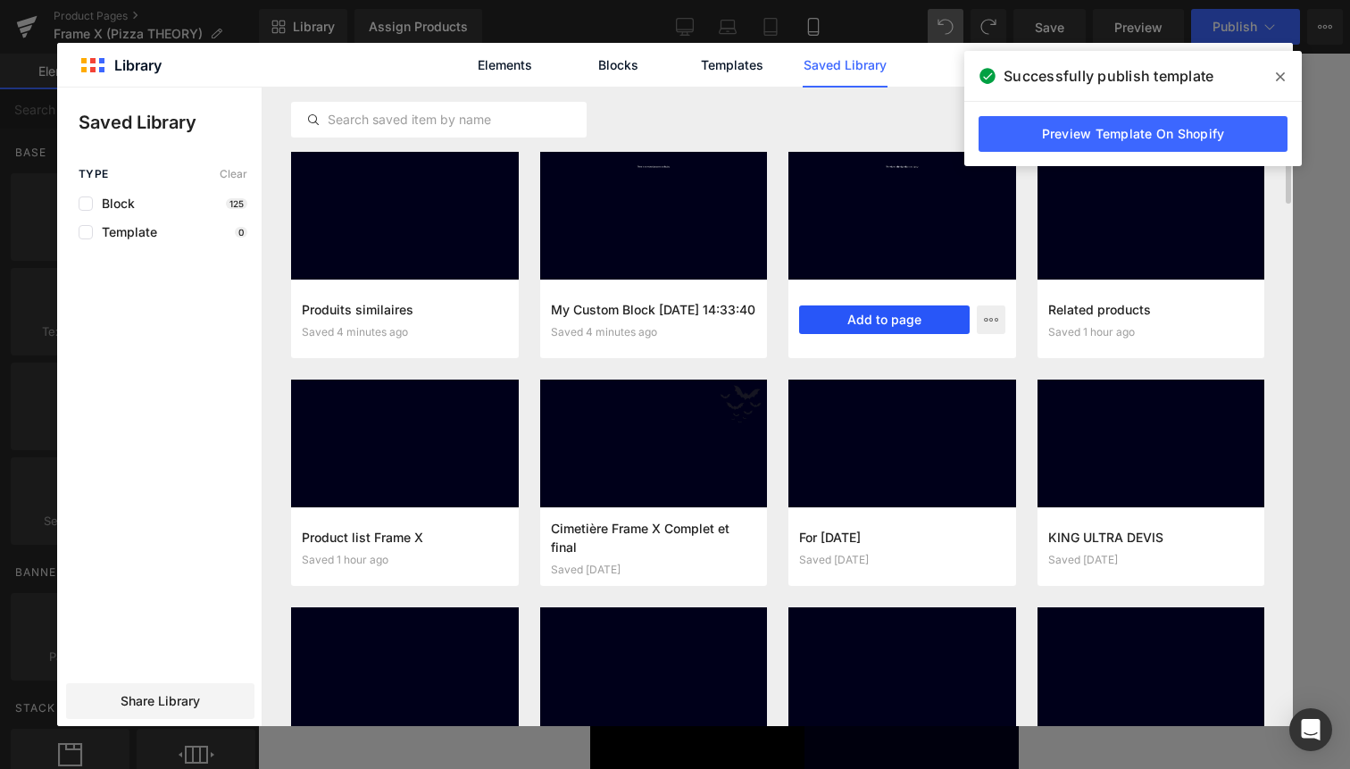
click at [881, 330] on button "Add to page" at bounding box center [884, 319] width 171 height 29
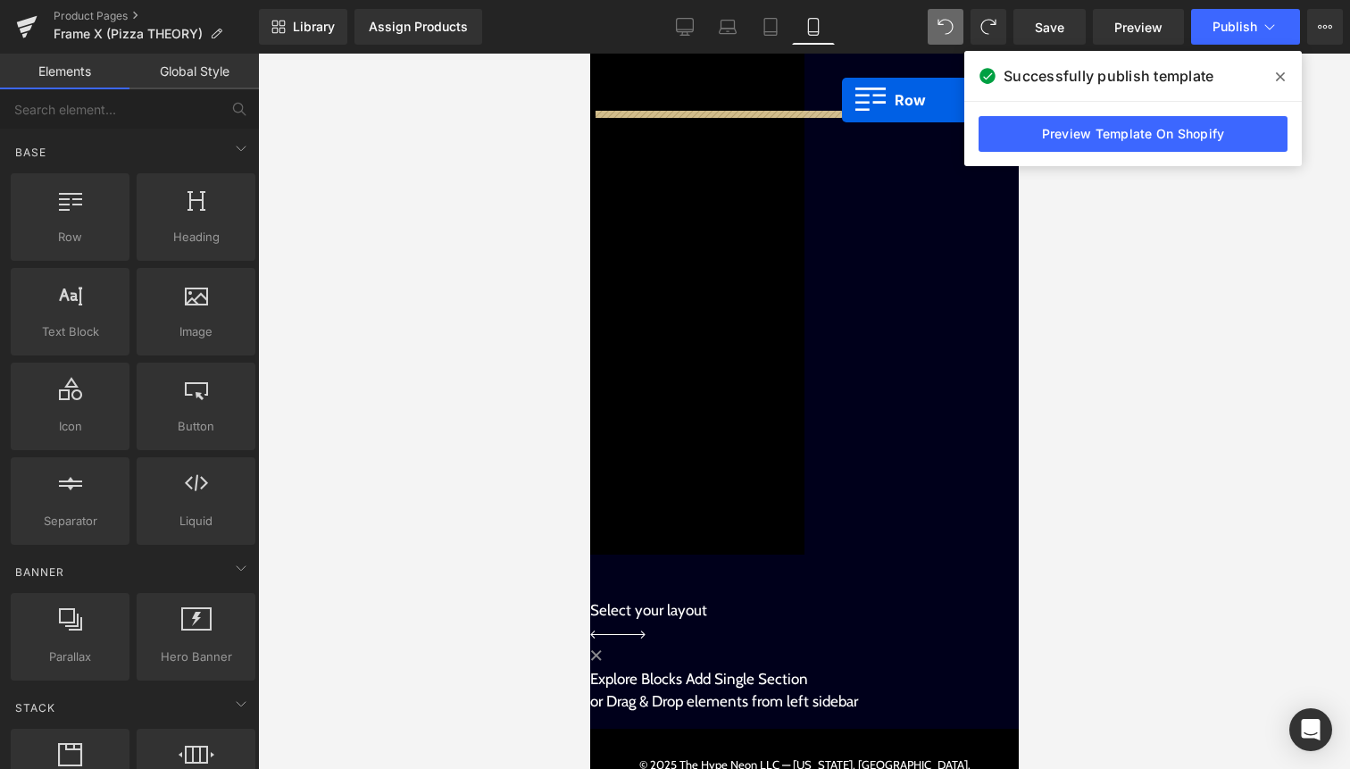
scroll to position [2795, 0]
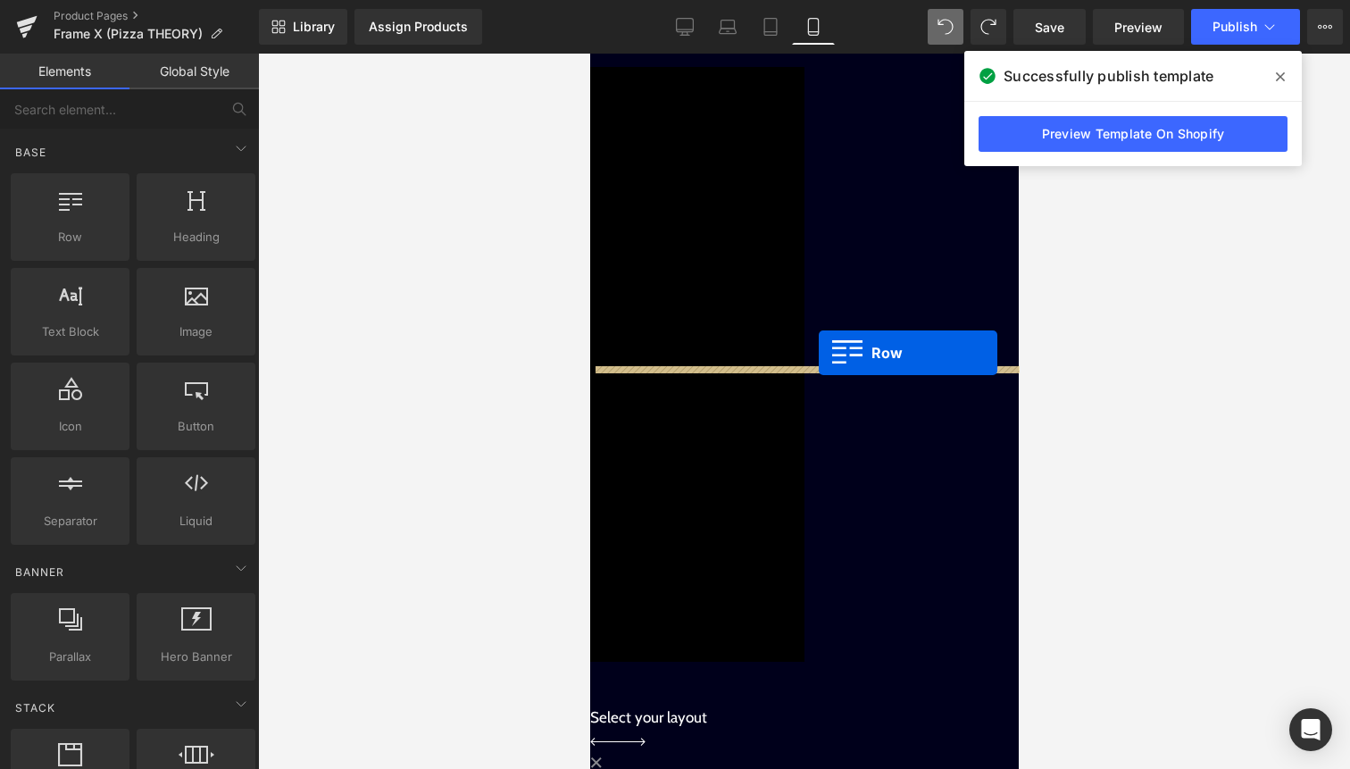
drag, startPoint x: 637, startPoint y: 207, endPoint x: 818, endPoint y: 354, distance: 233.1
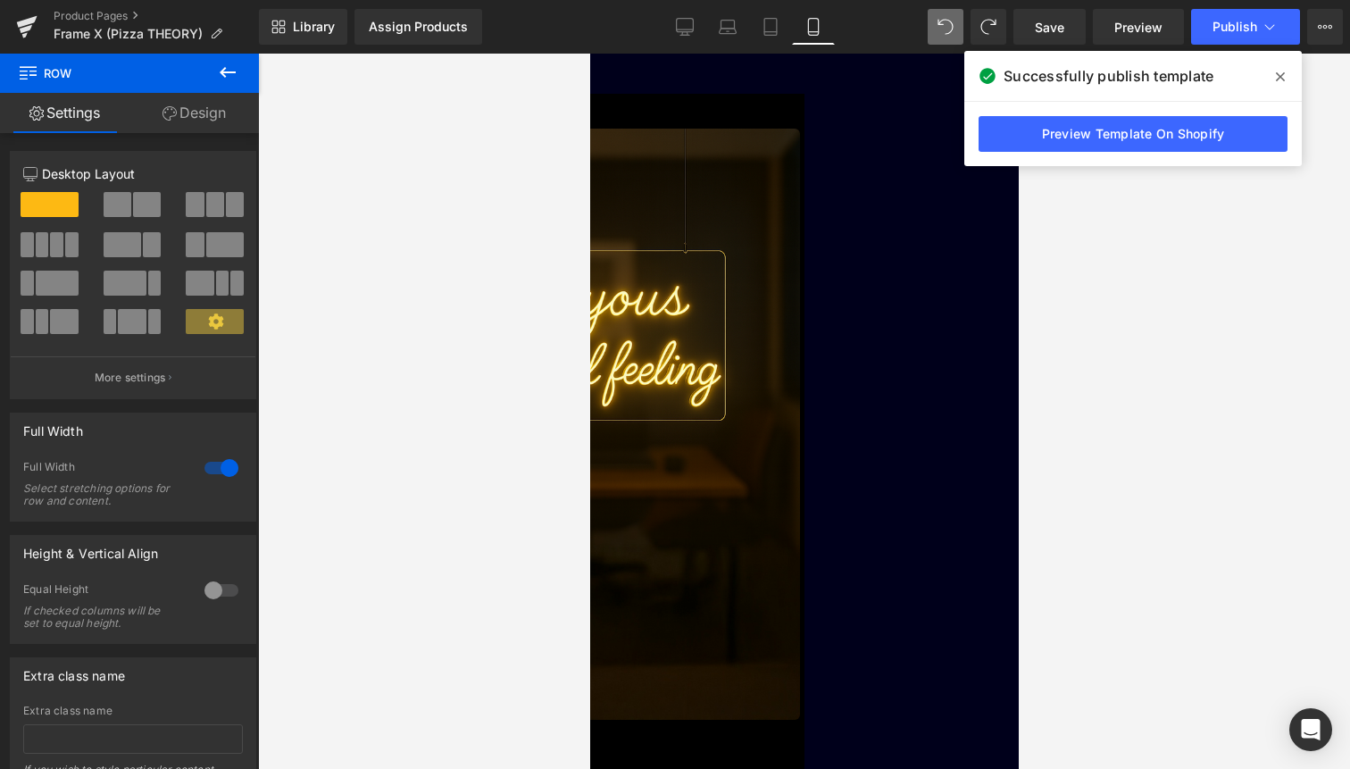
click at [832, 58] on div "Liquid" at bounding box center [803, 53] width 429 height 9
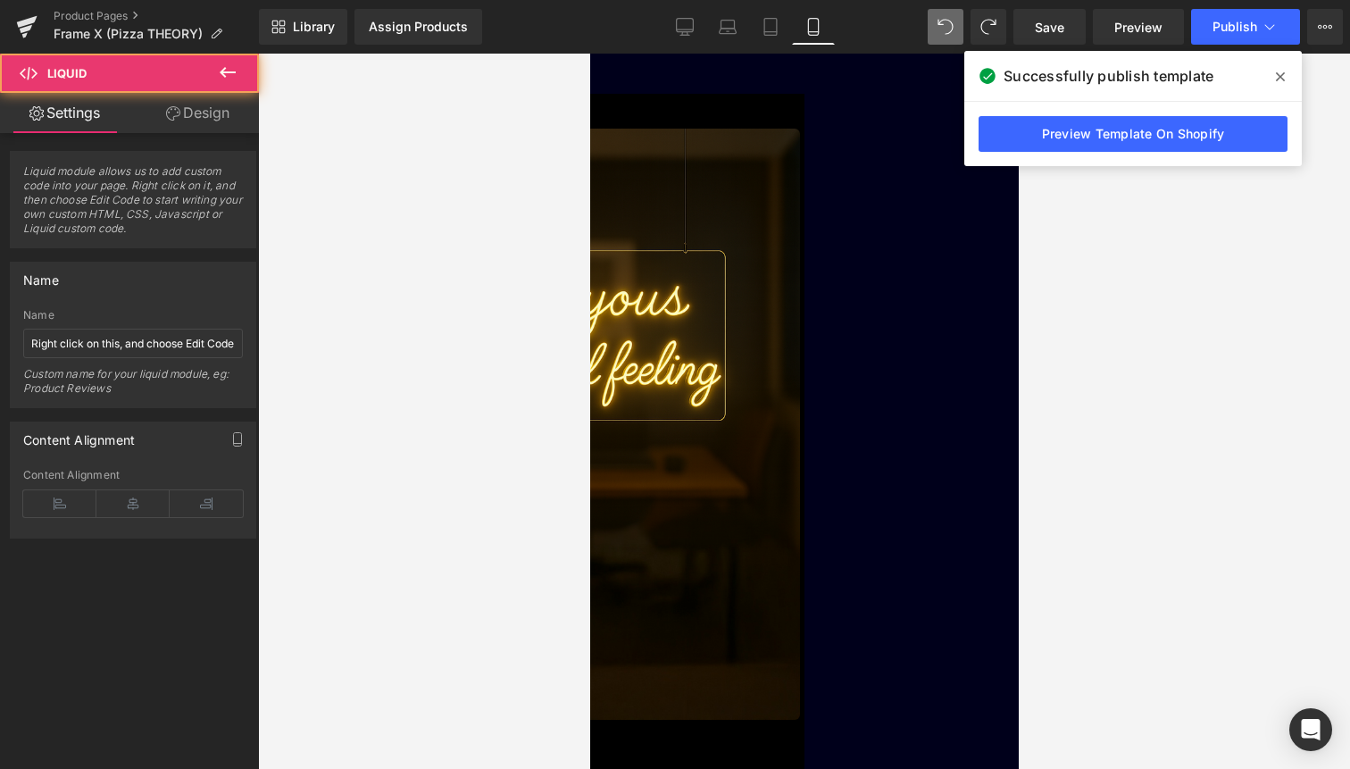
click at [821, 58] on div "Liquid" at bounding box center [803, 53] width 429 height 9
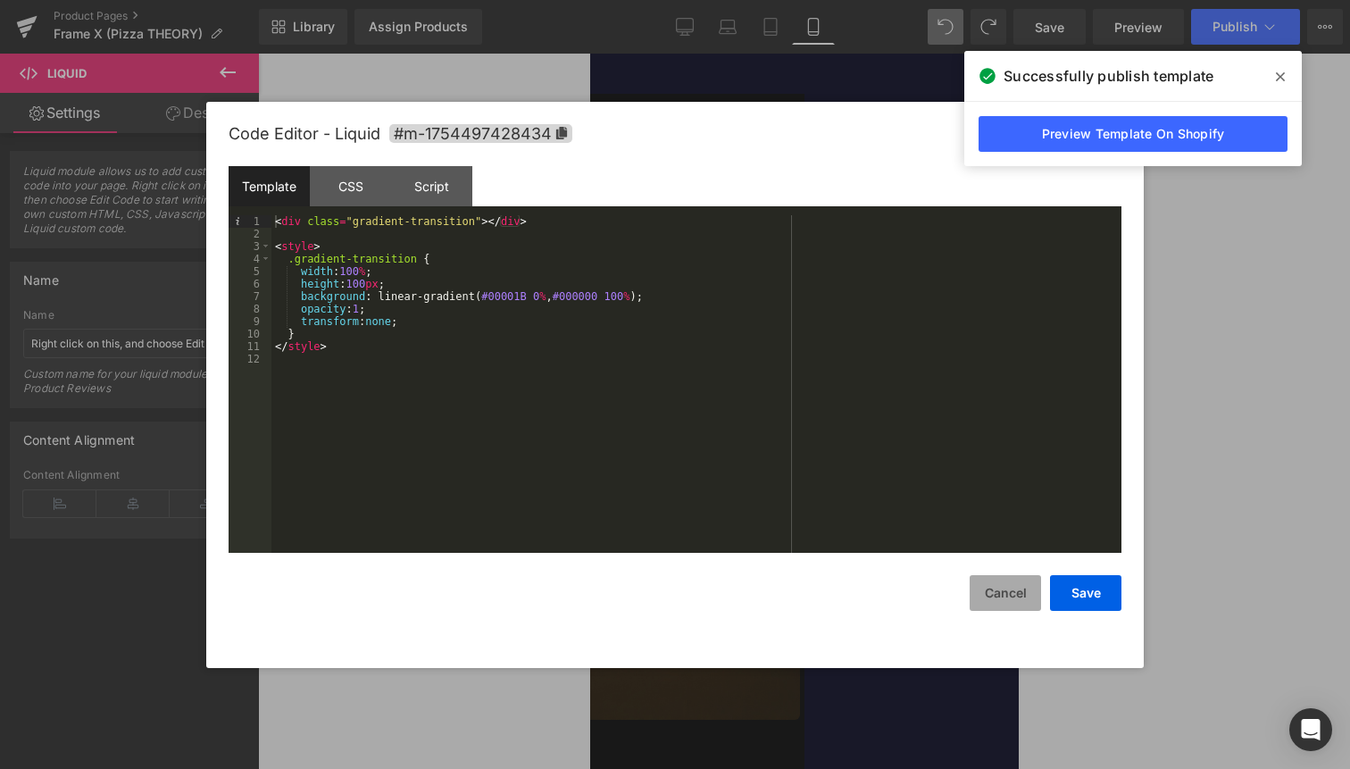
click at [1015, 589] on button "Cancel" at bounding box center [1005, 593] width 71 height 36
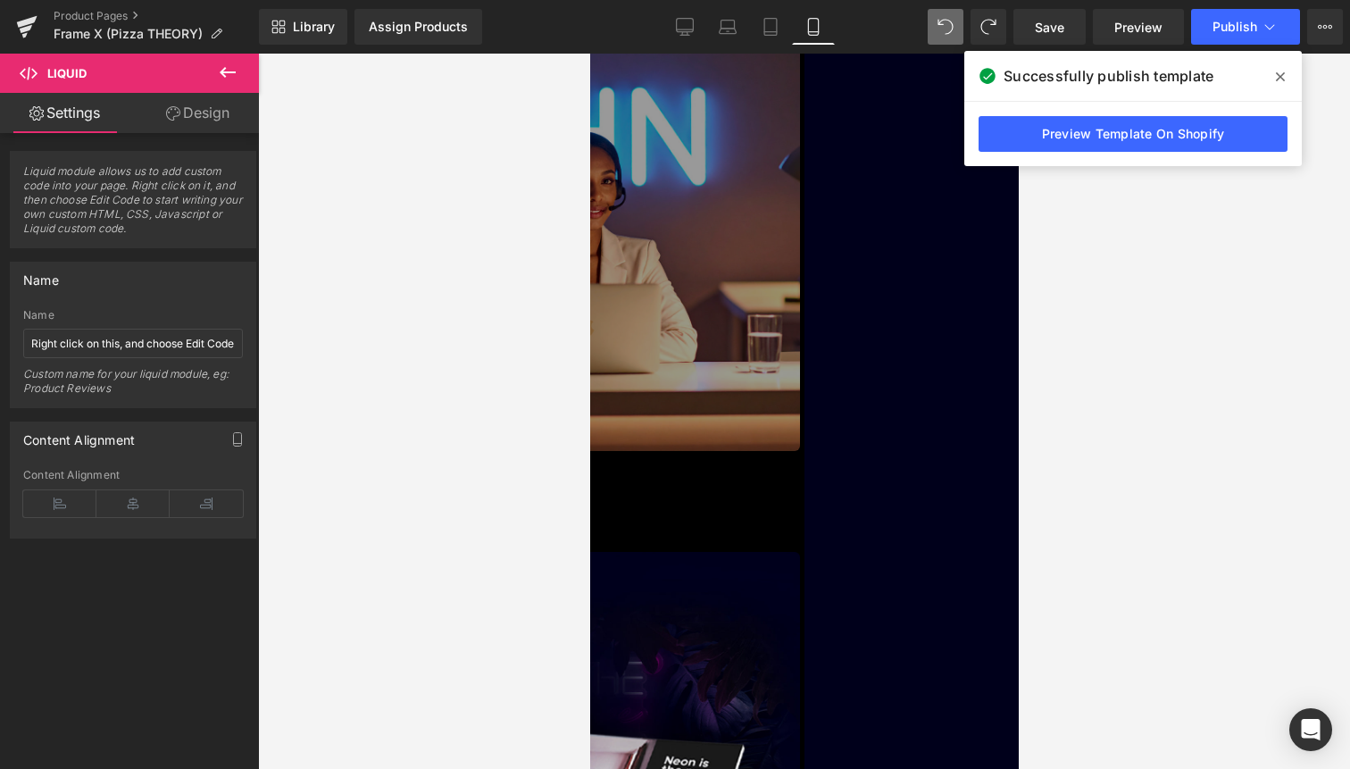
scroll to position [3595, 0]
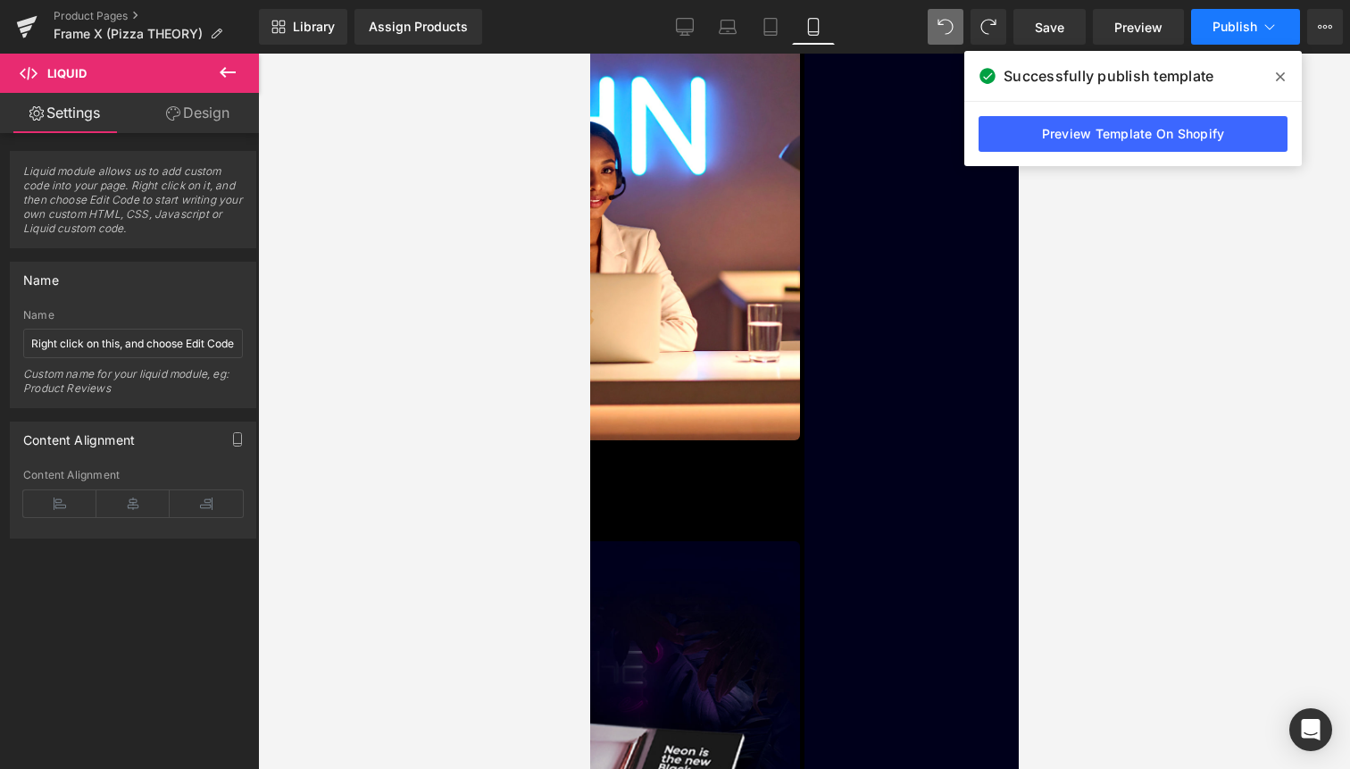
click at [1243, 21] on span "Publish" at bounding box center [1235, 27] width 45 height 14
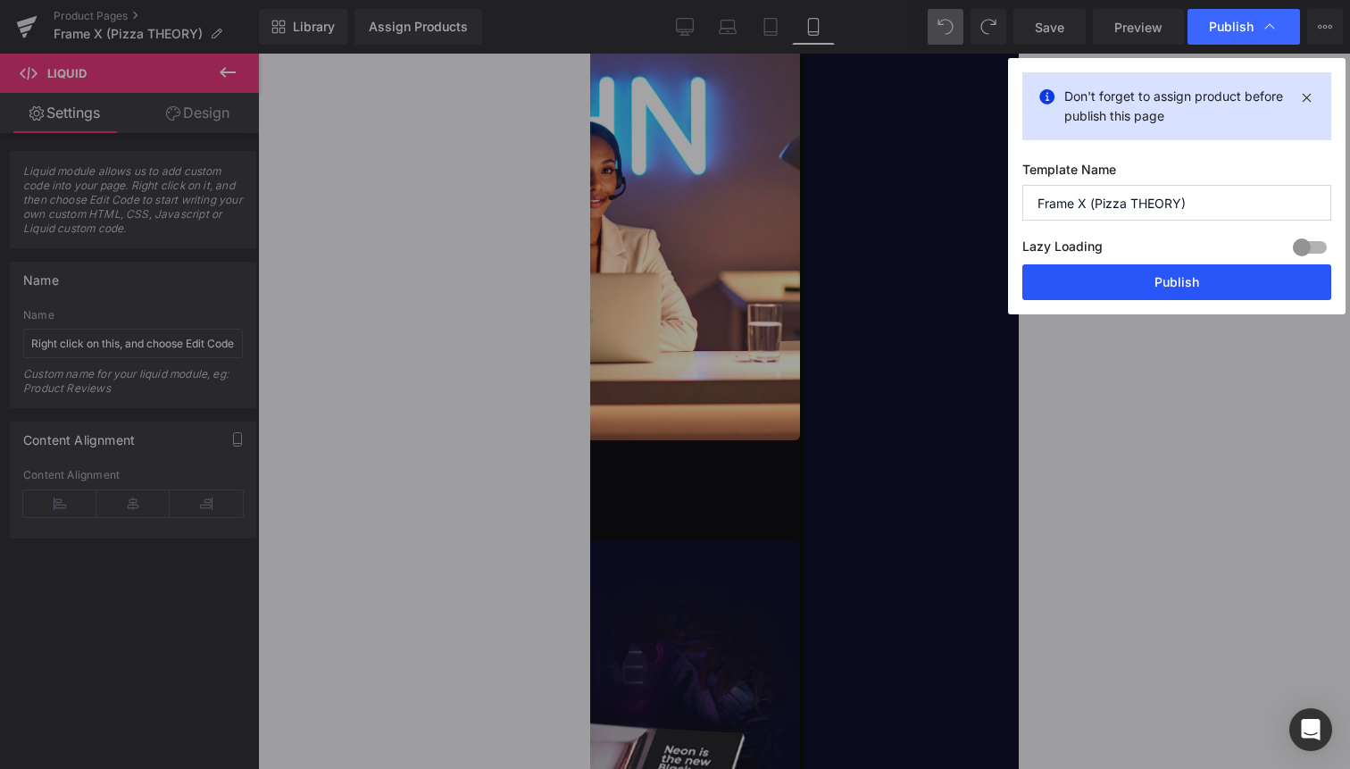
click at [1187, 288] on button "Publish" at bounding box center [1177, 282] width 309 height 36
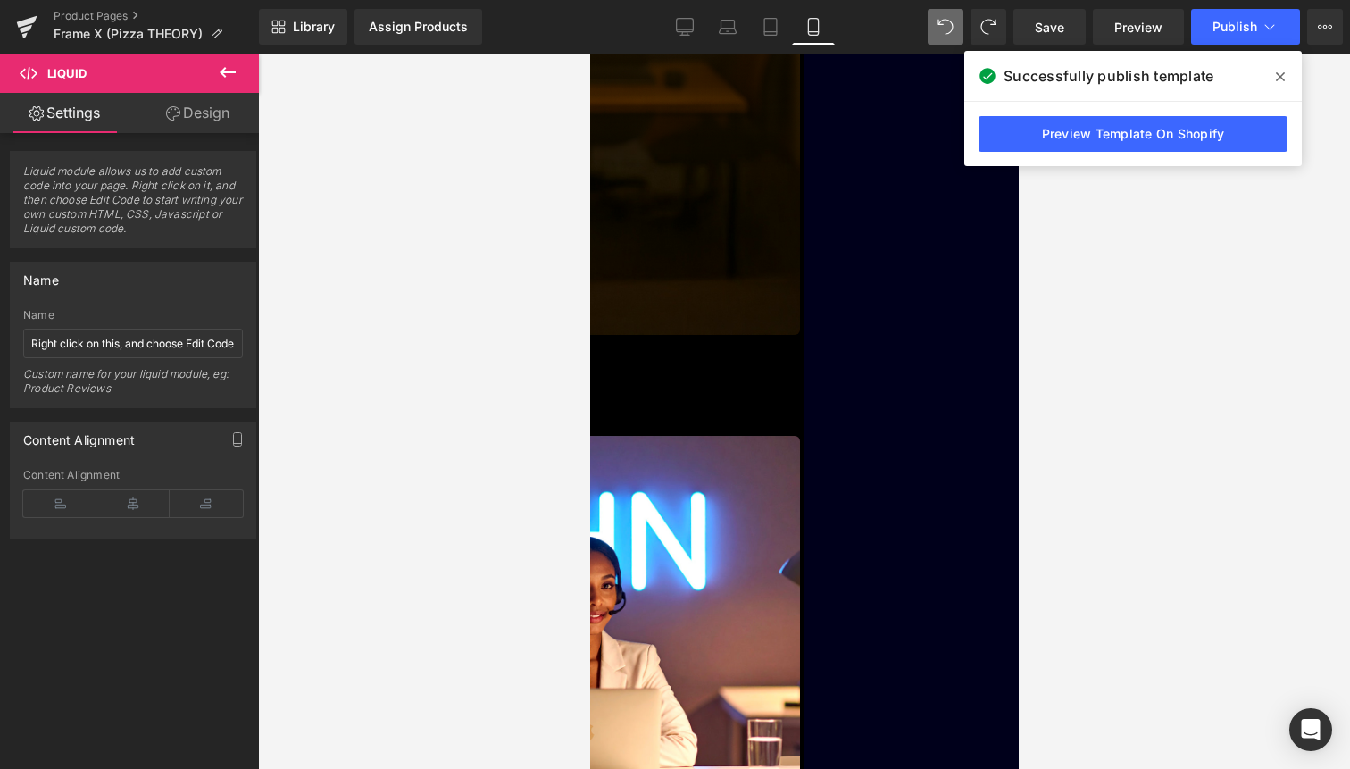
scroll to position [3071, 0]
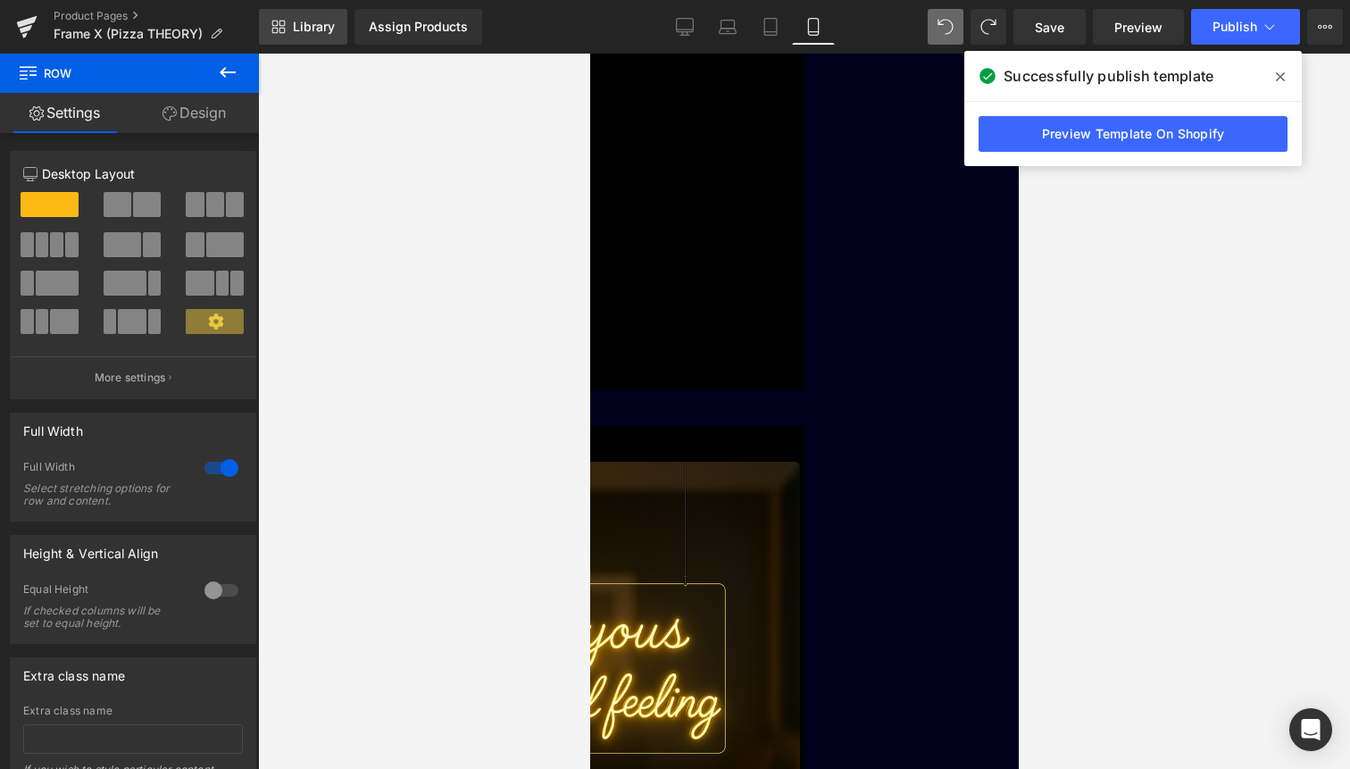
click at [276, 31] on icon at bounding box center [278, 27] width 14 height 14
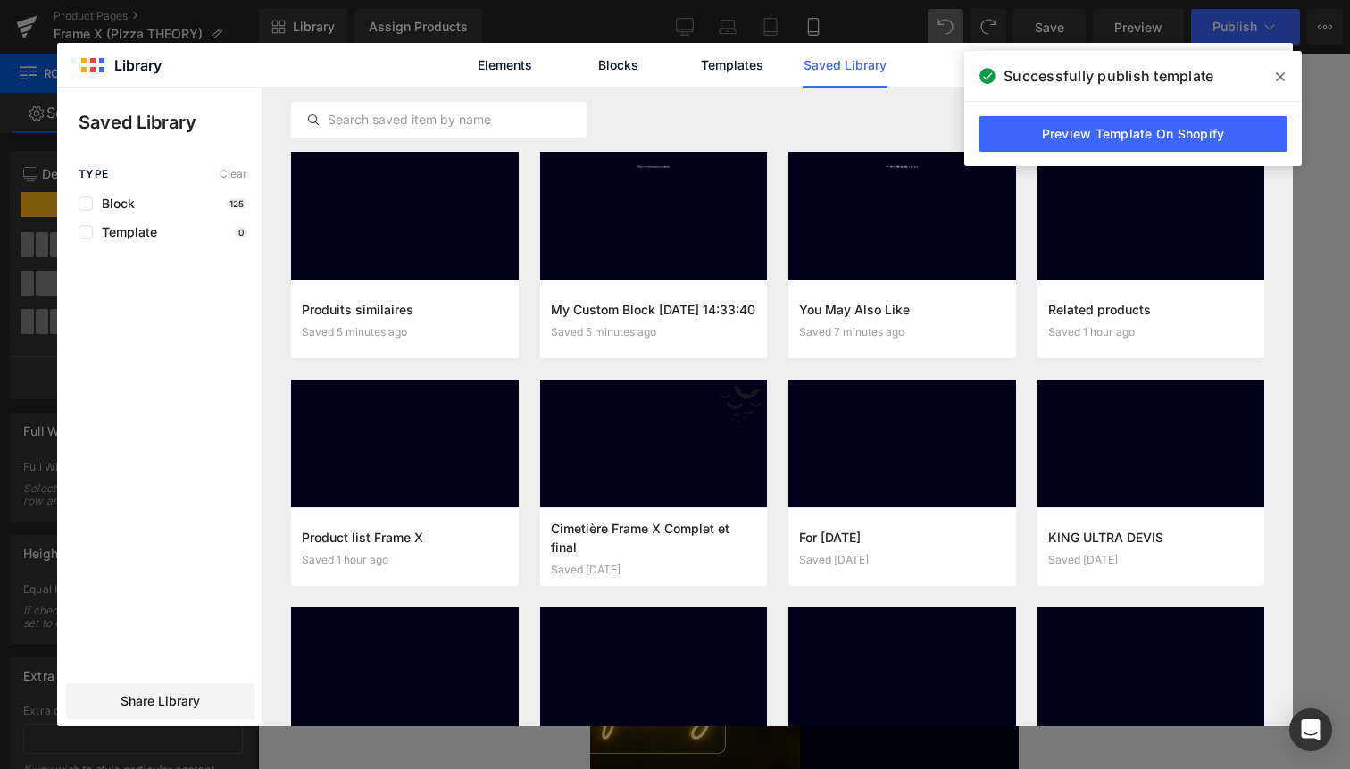
click at [1279, 81] on icon at bounding box center [1280, 77] width 9 height 14
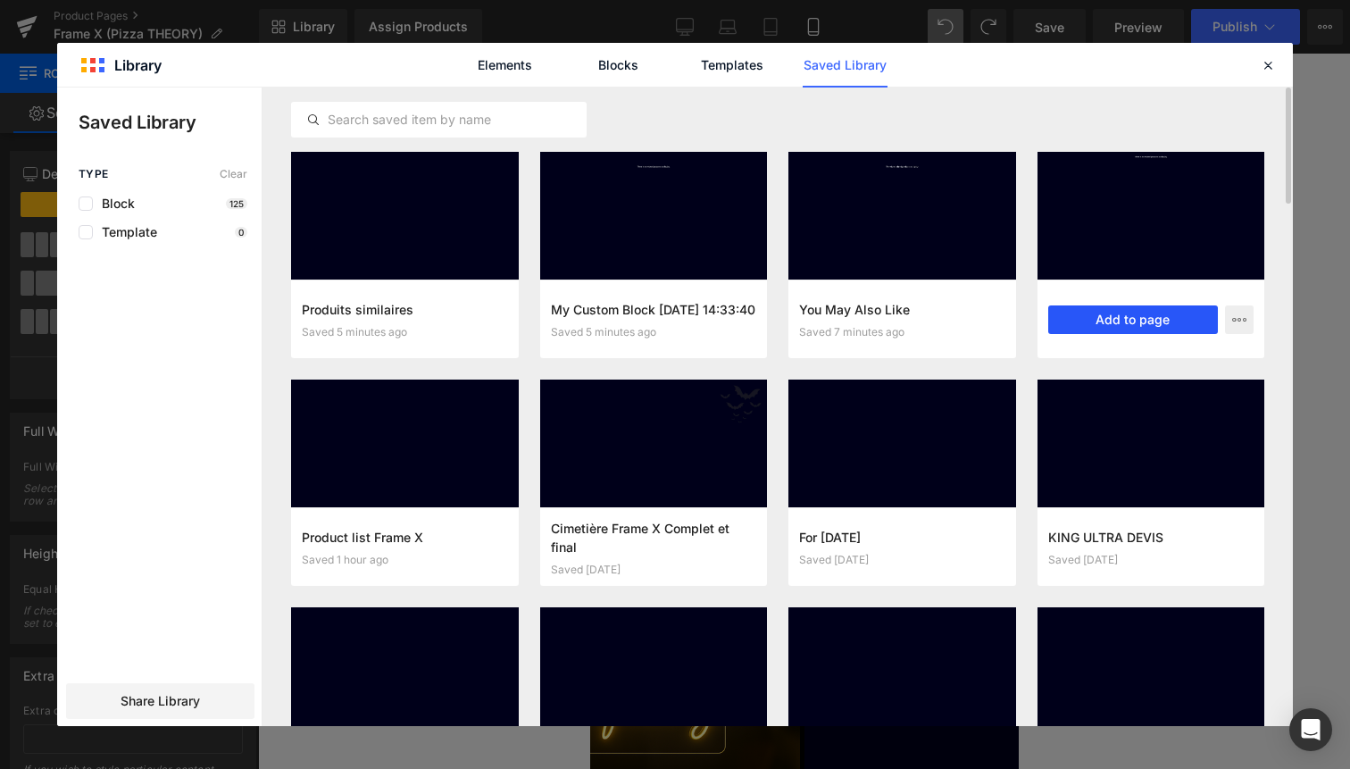
click at [1084, 317] on button "Add to page" at bounding box center [1133, 319] width 171 height 29
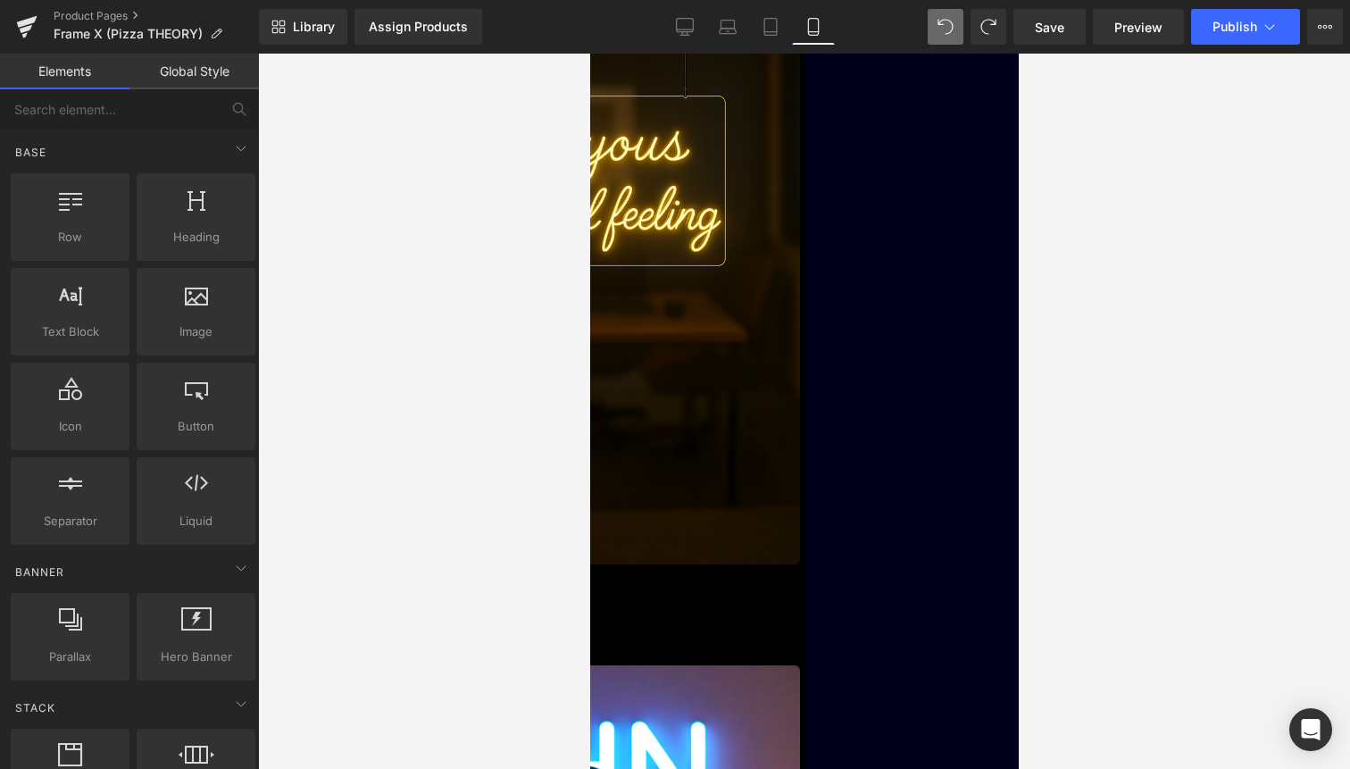
scroll to position [3562, 0]
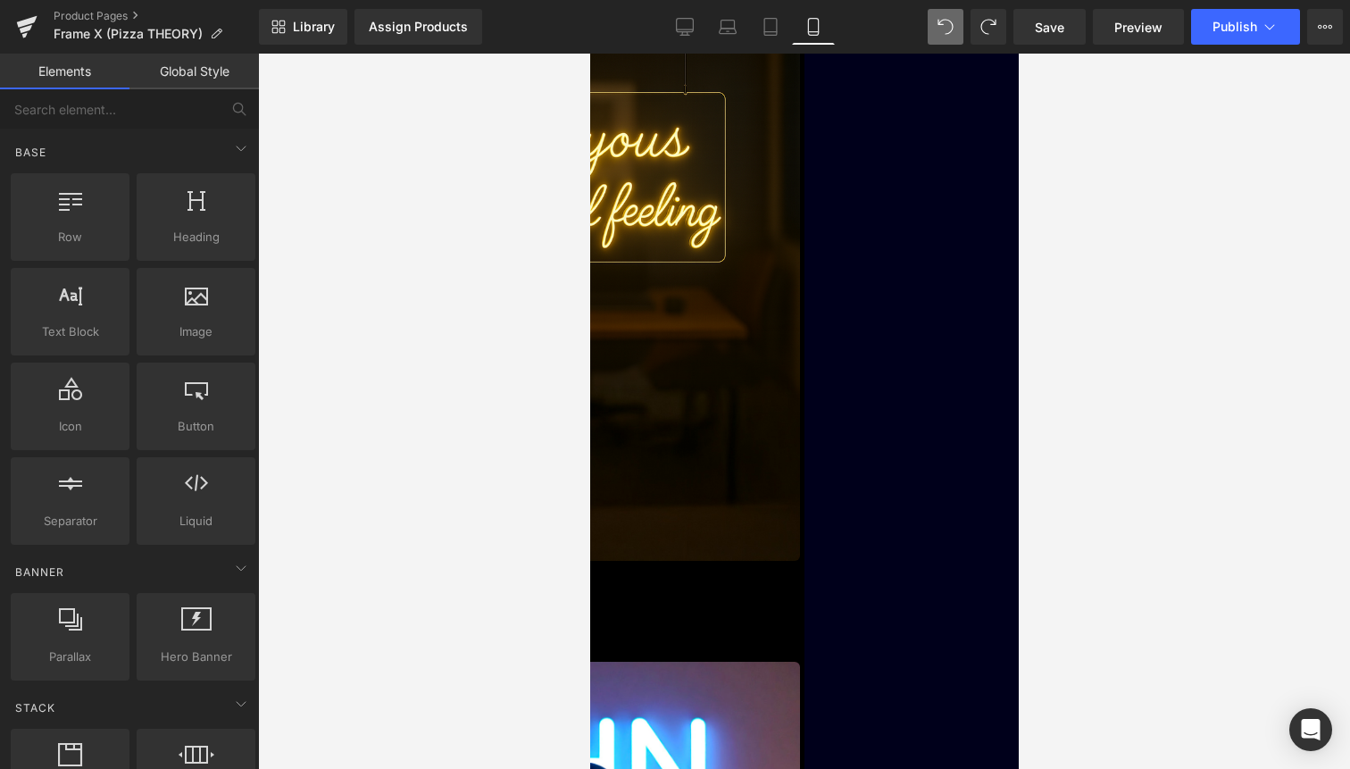
click at [589, 54] on span "Row" at bounding box center [589, 54] width 0 height 0
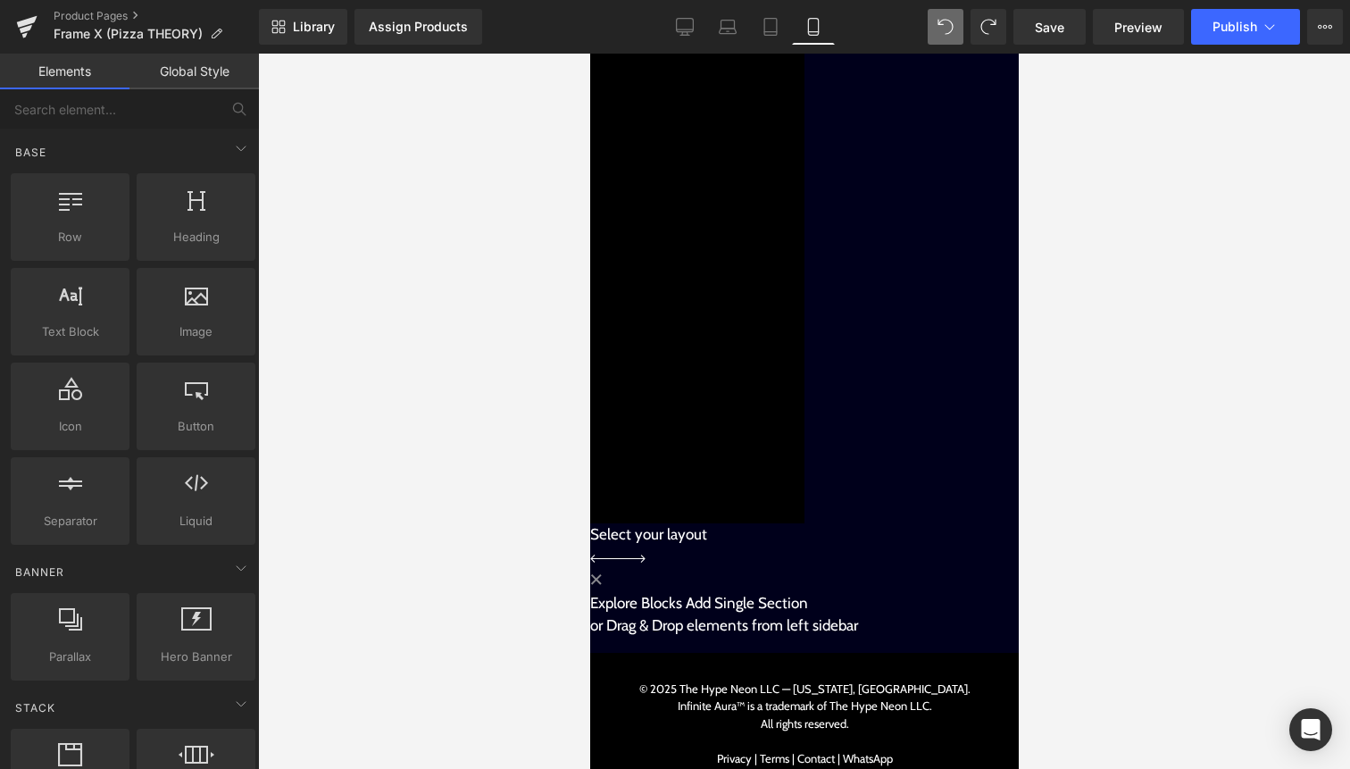
scroll to position [2945, 0]
click at [439, 24] on div "Assign Products" at bounding box center [418, 27] width 99 height 14
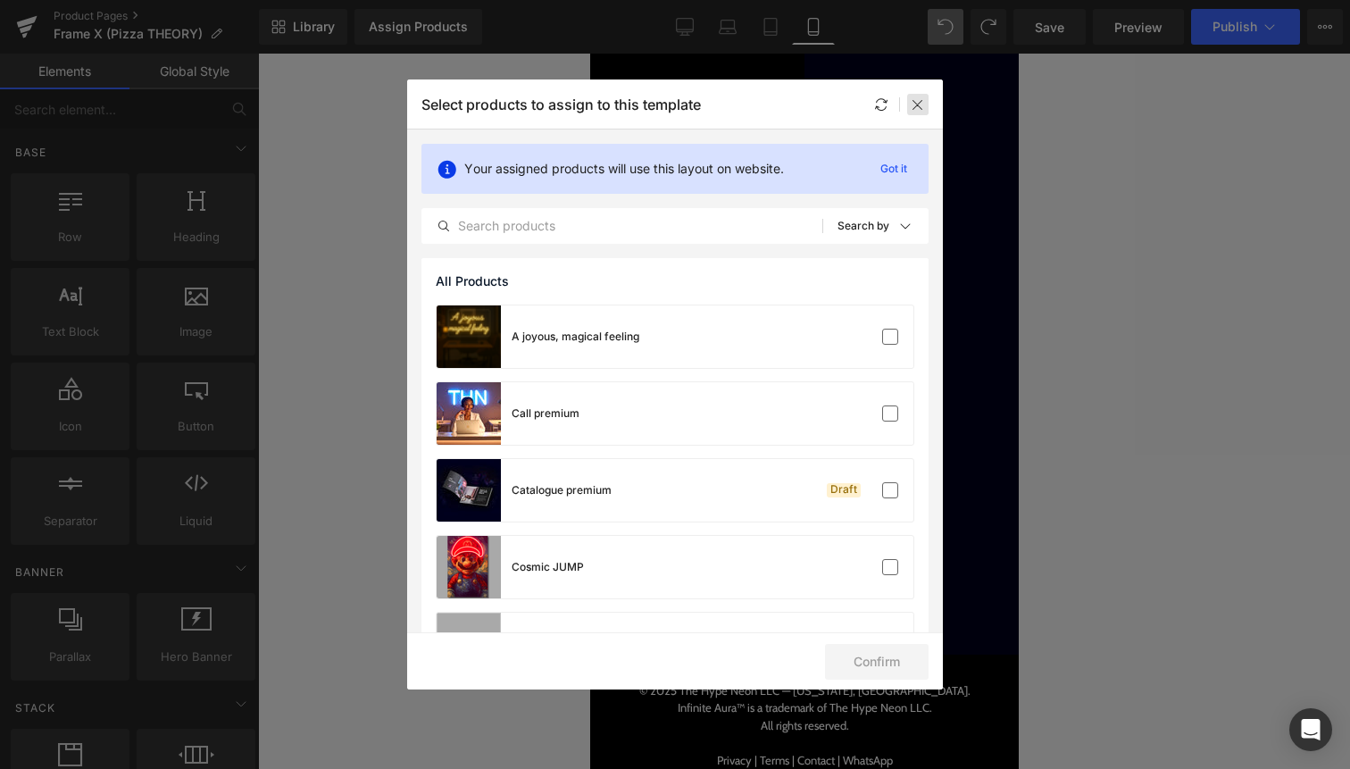
click at [914, 103] on icon at bounding box center [918, 104] width 14 height 14
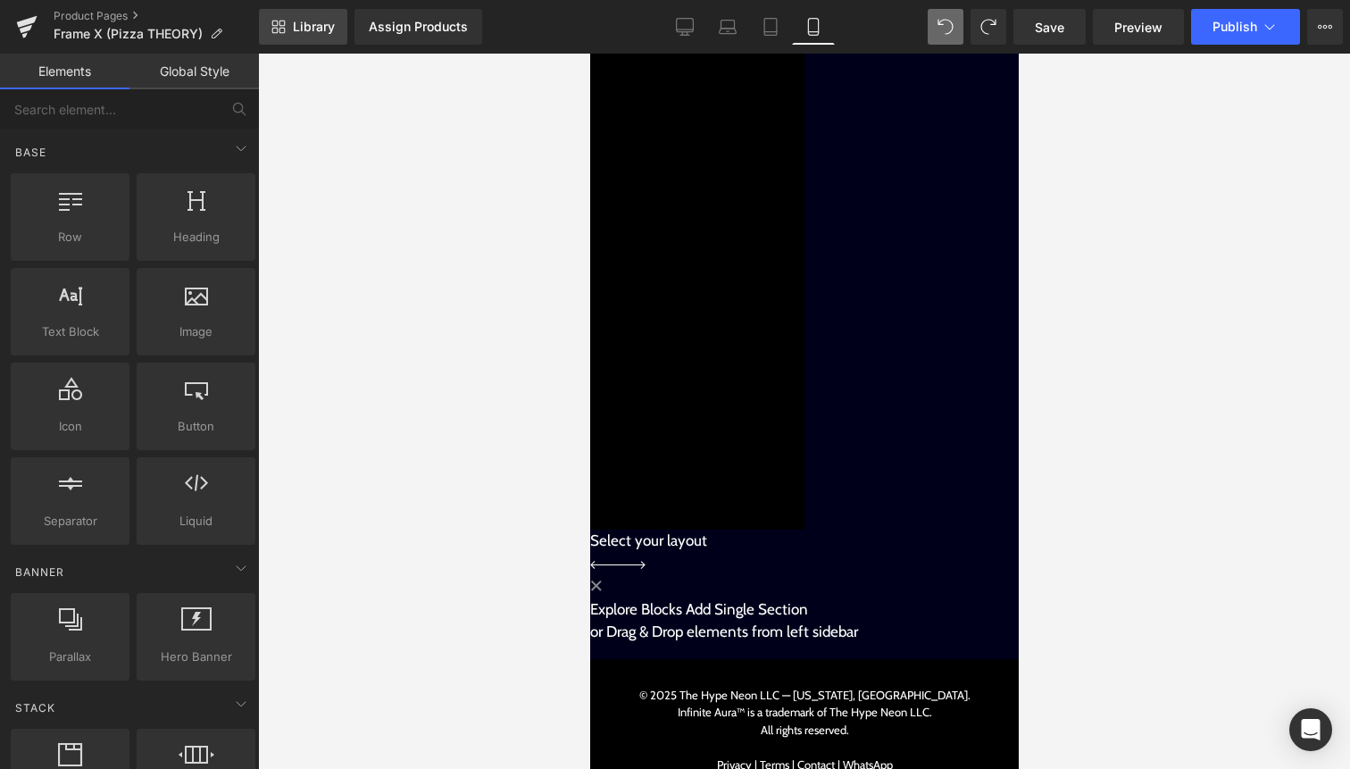
click at [313, 12] on link "Library" at bounding box center [303, 27] width 88 height 36
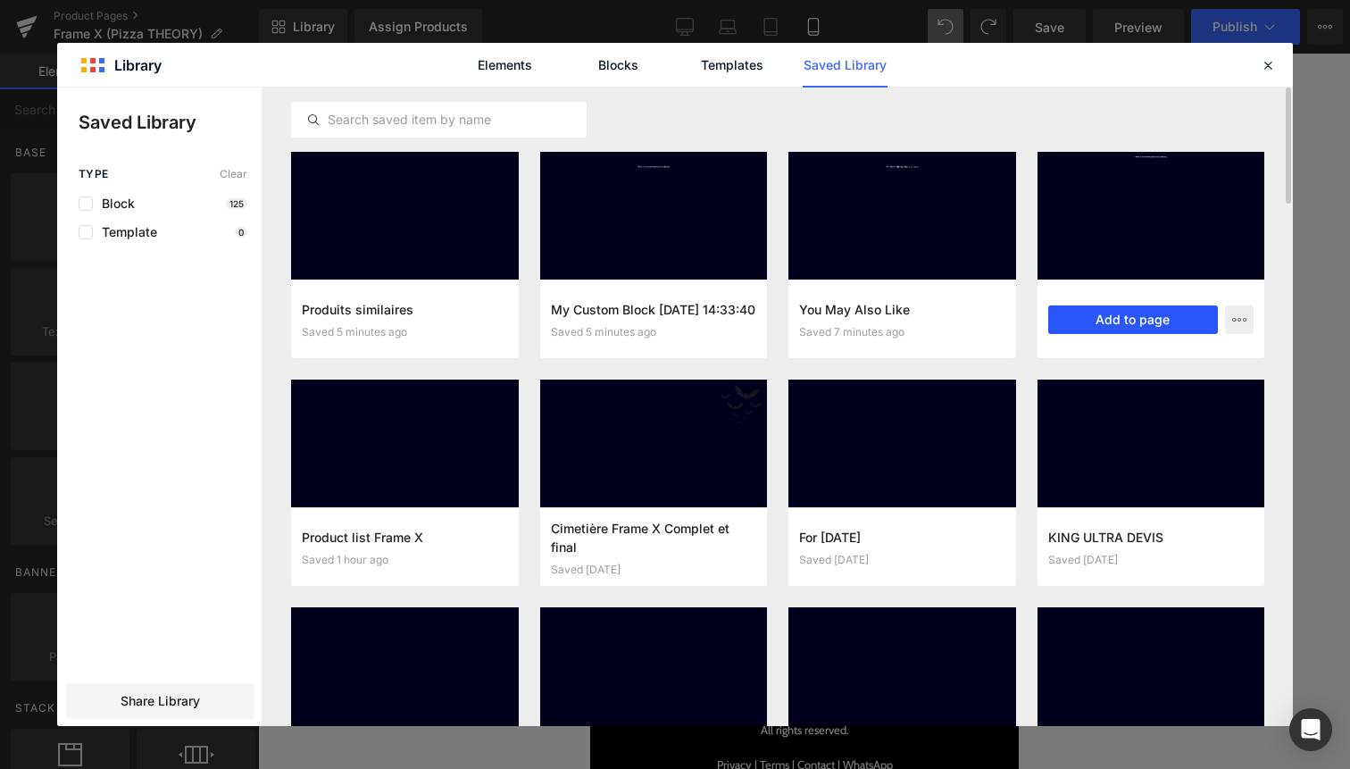
click at [1117, 311] on button "Add to page" at bounding box center [1133, 319] width 171 height 29
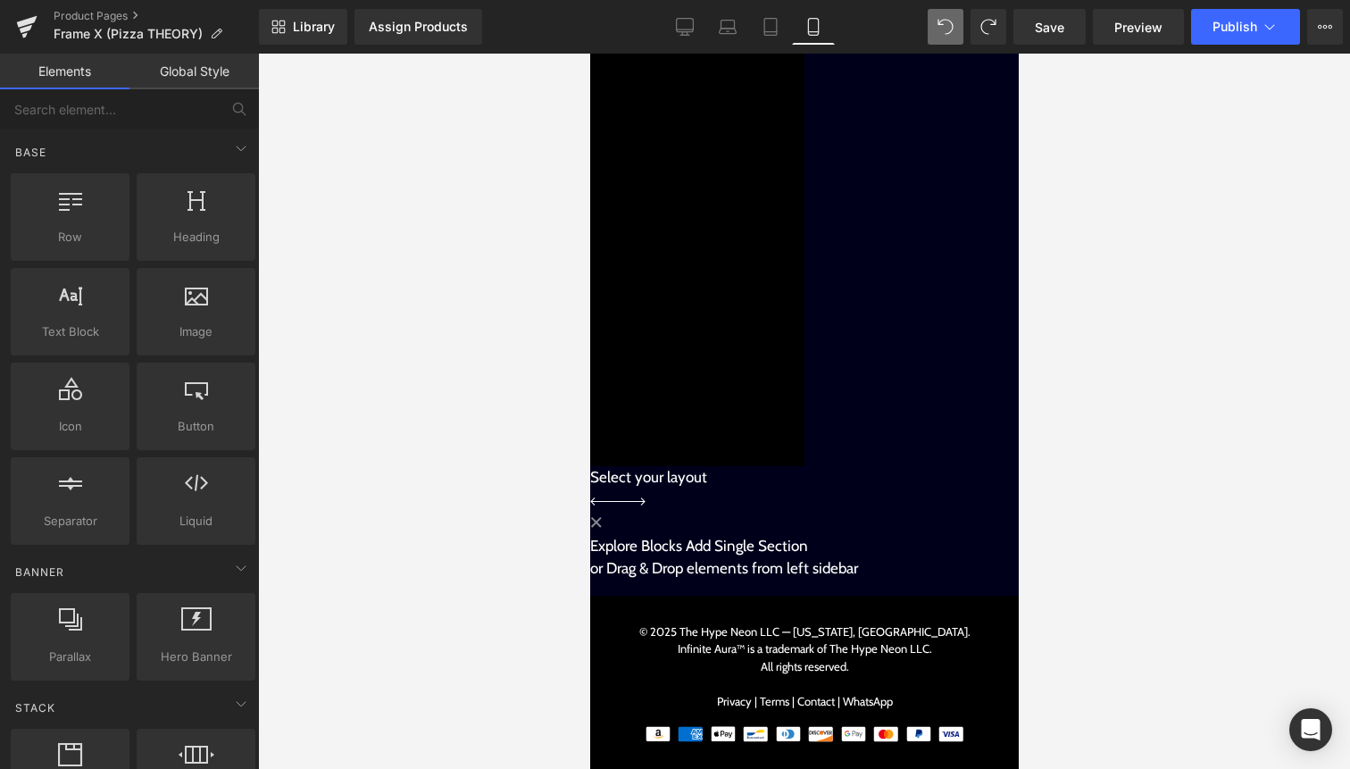
scroll to position [3581, 0]
click at [326, 19] on span "Library" at bounding box center [314, 27] width 42 height 16
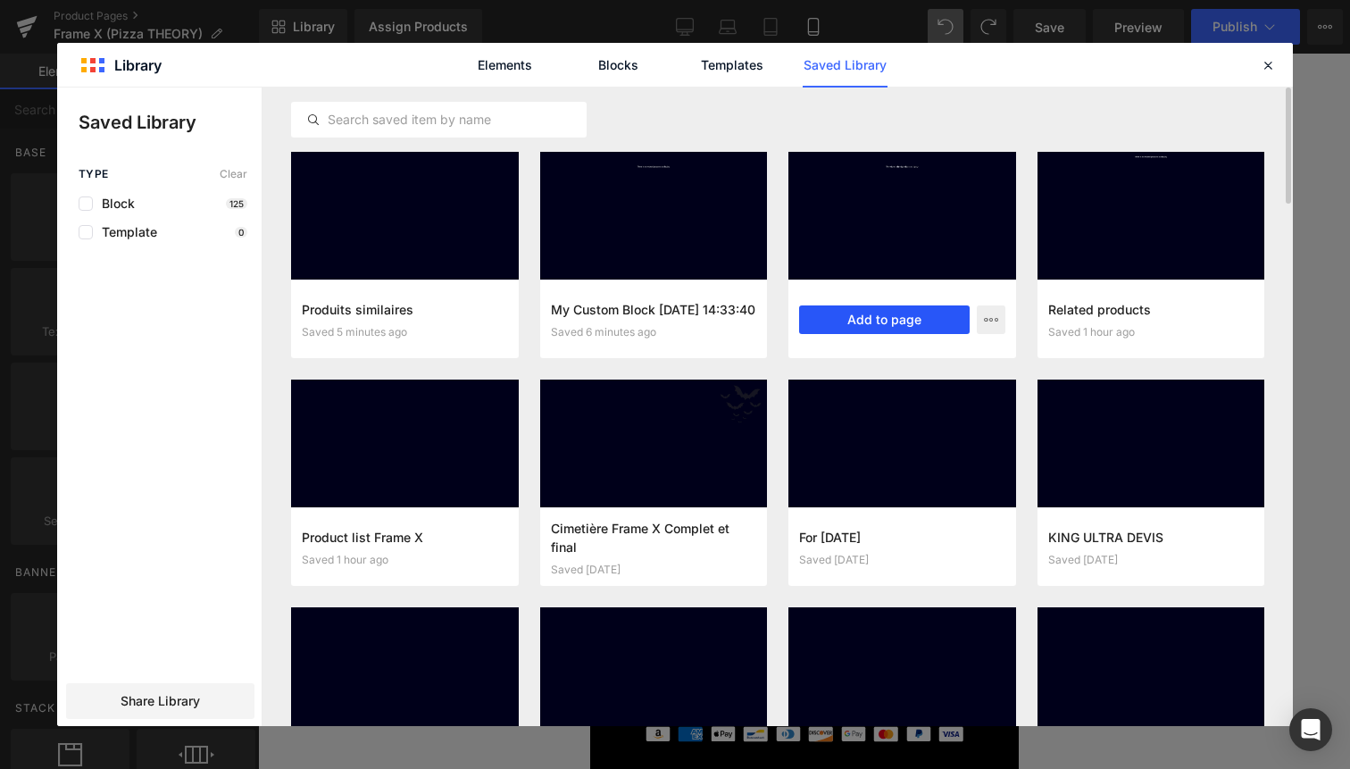
click at [866, 318] on button "Add to page" at bounding box center [884, 319] width 171 height 29
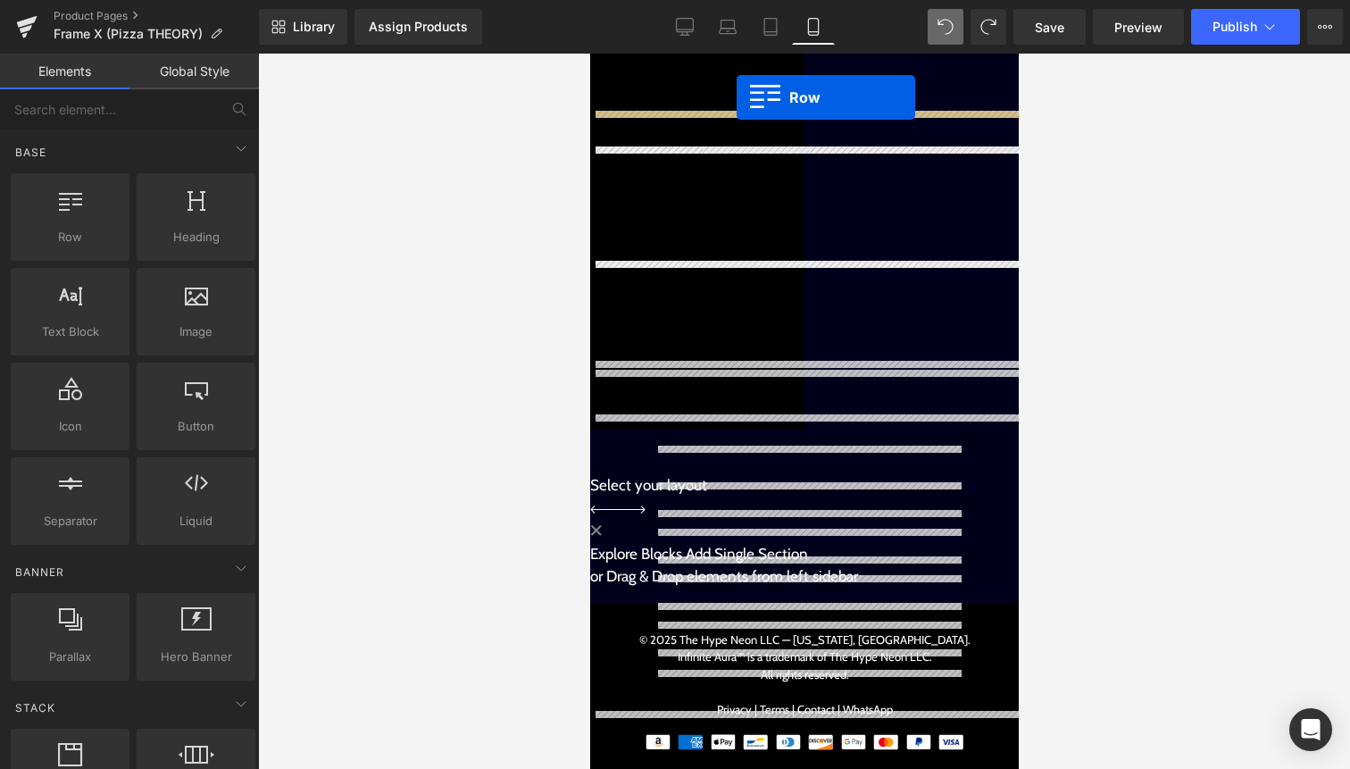
scroll to position [3045, 0]
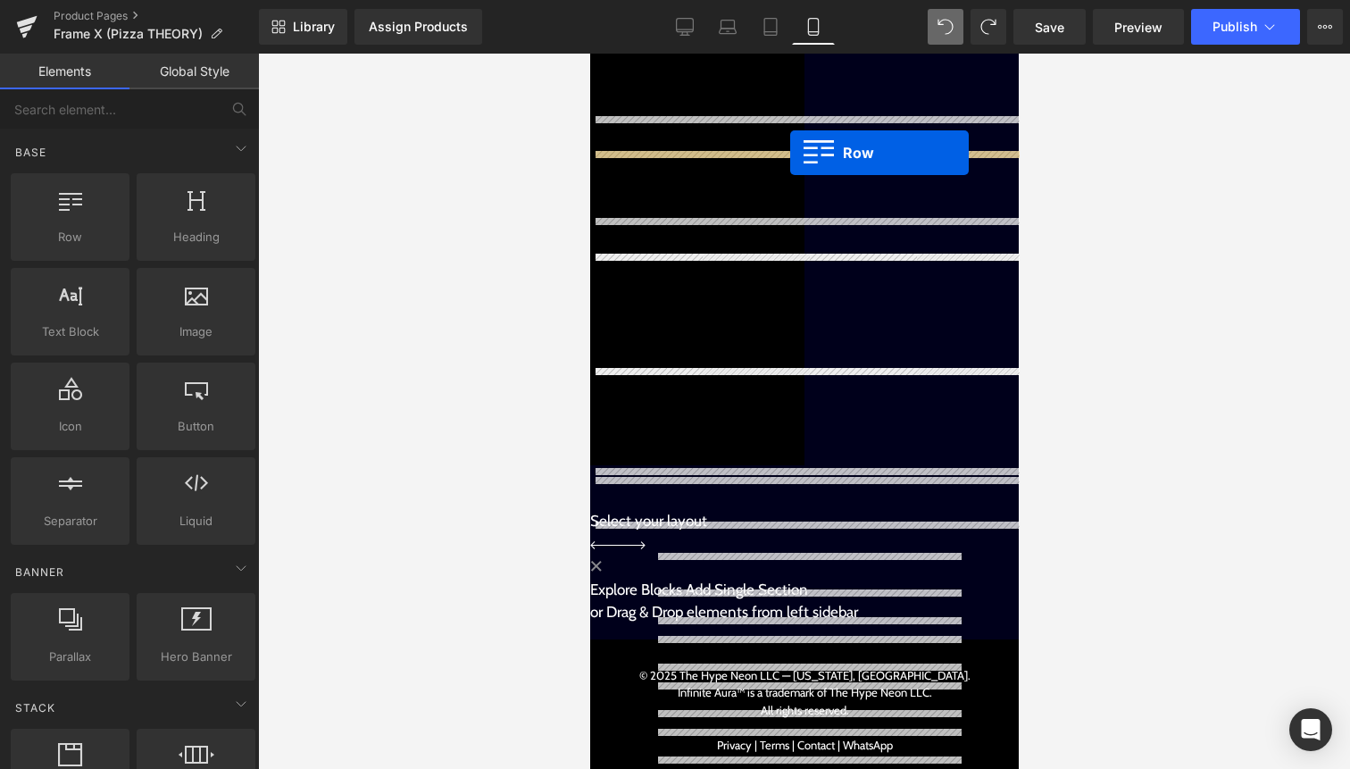
drag, startPoint x: 647, startPoint y: 295, endPoint x: 789, endPoint y: 153, distance: 201.4
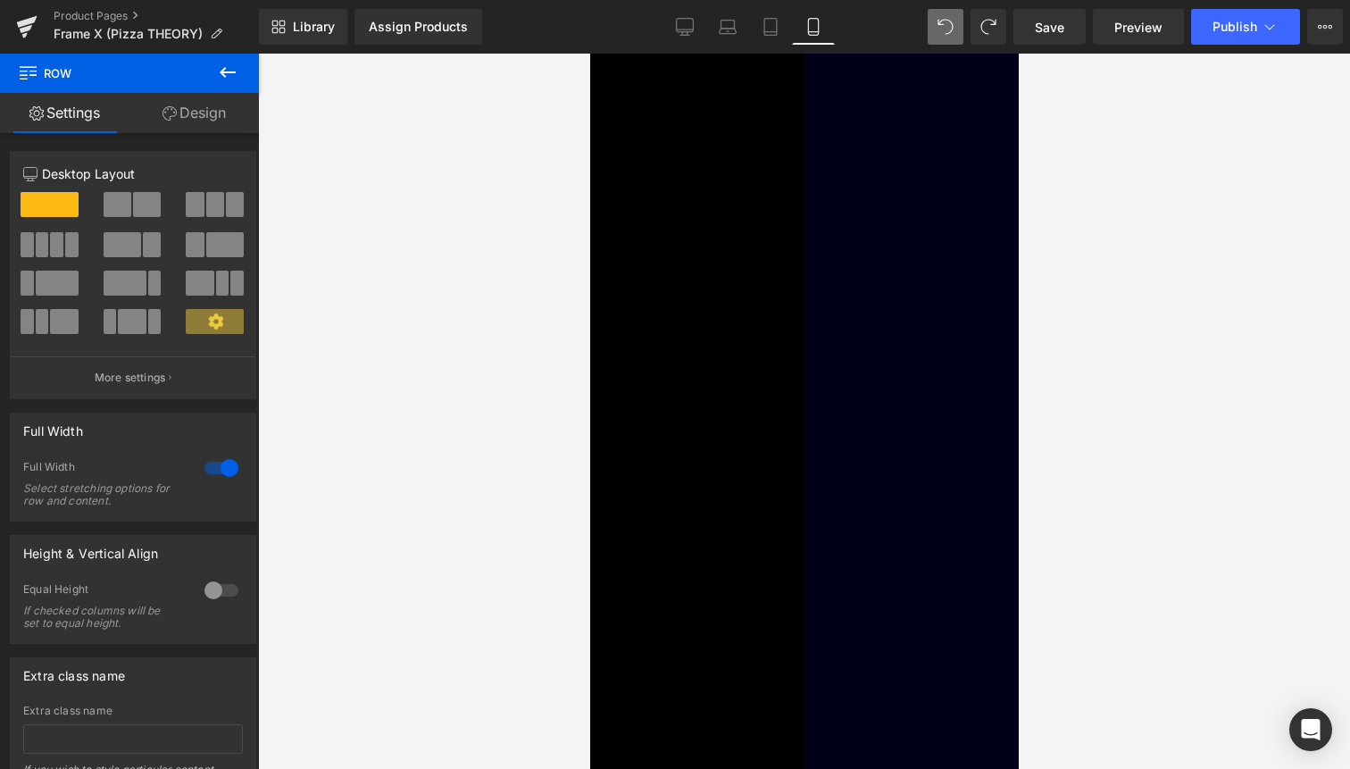
scroll to position [2846, 0]
click at [835, 12] on div "Liquid" at bounding box center [803, 7] width 429 height 9
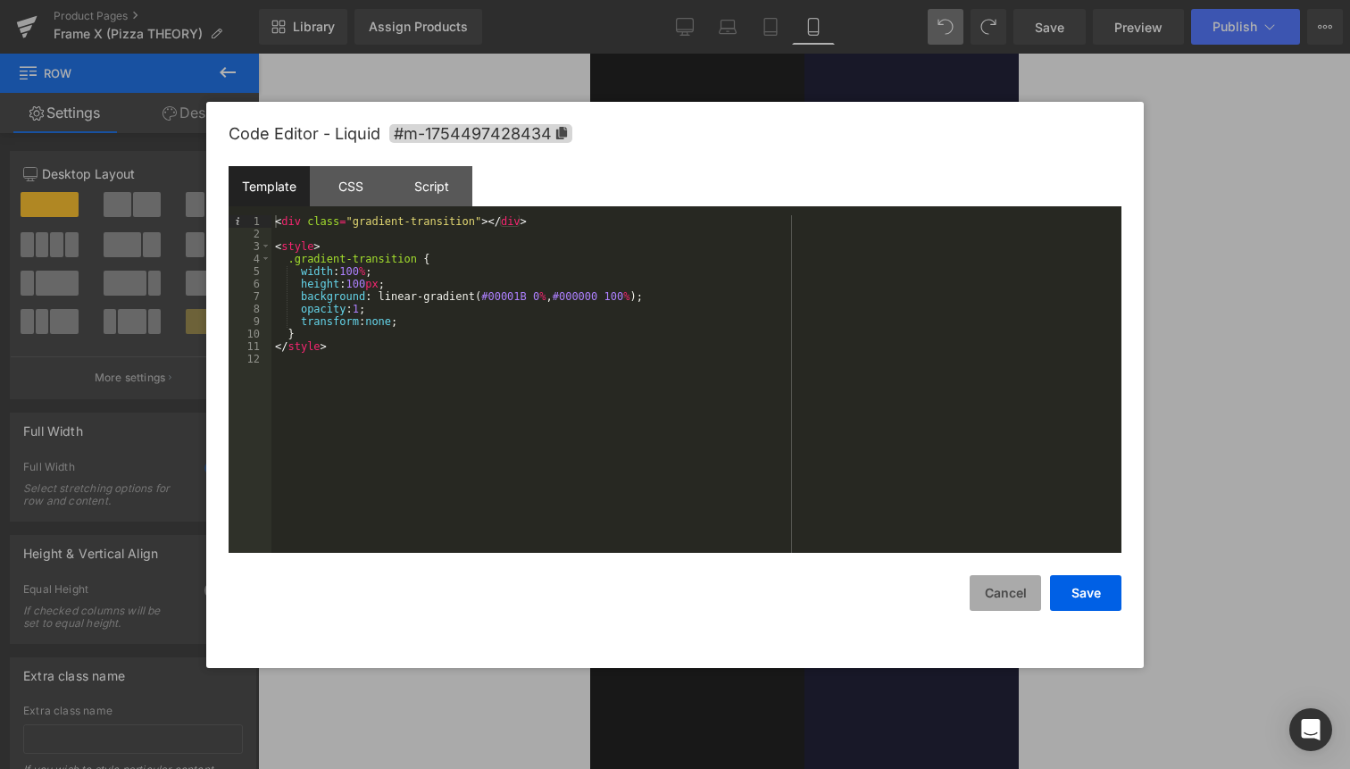
click at [1011, 588] on button "Cancel" at bounding box center [1005, 593] width 71 height 36
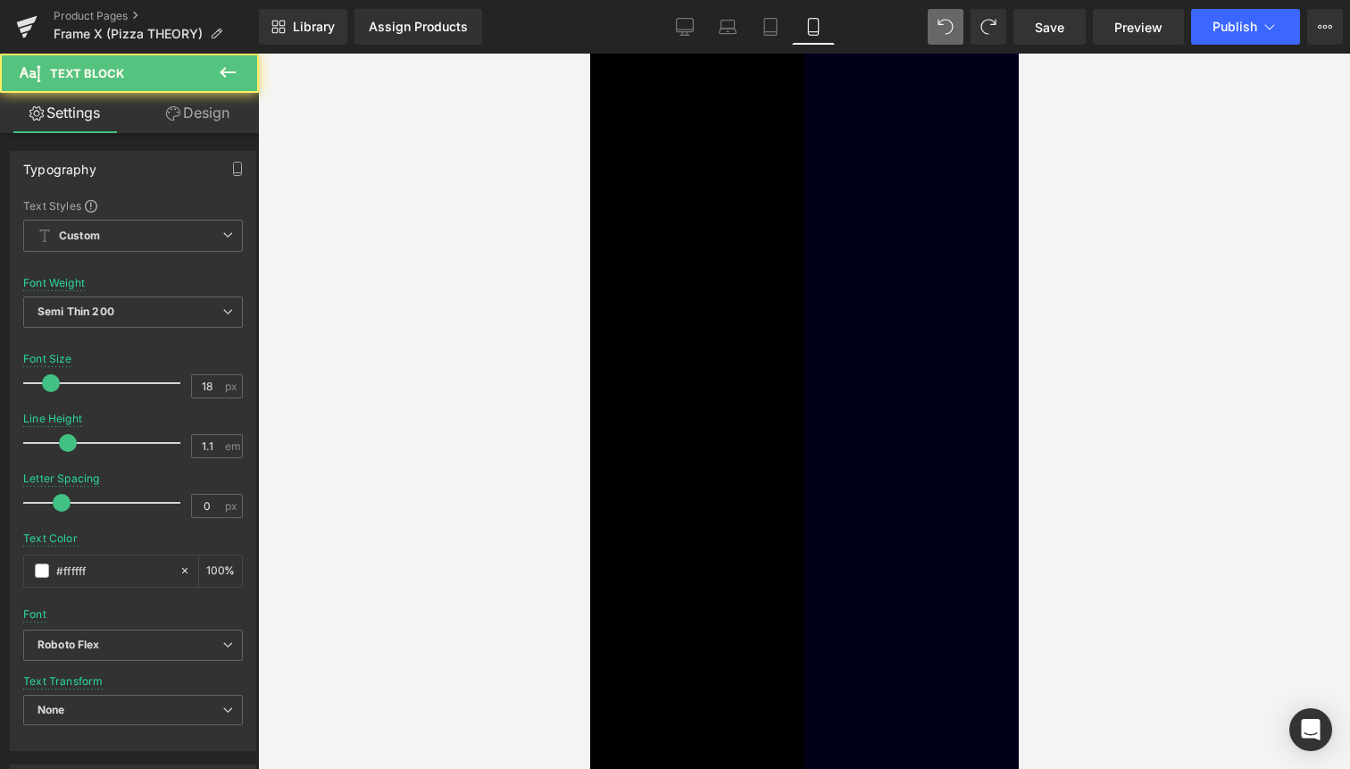
drag, startPoint x: 708, startPoint y: 335, endPoint x: 708, endPoint y: 322, distance: 12.5
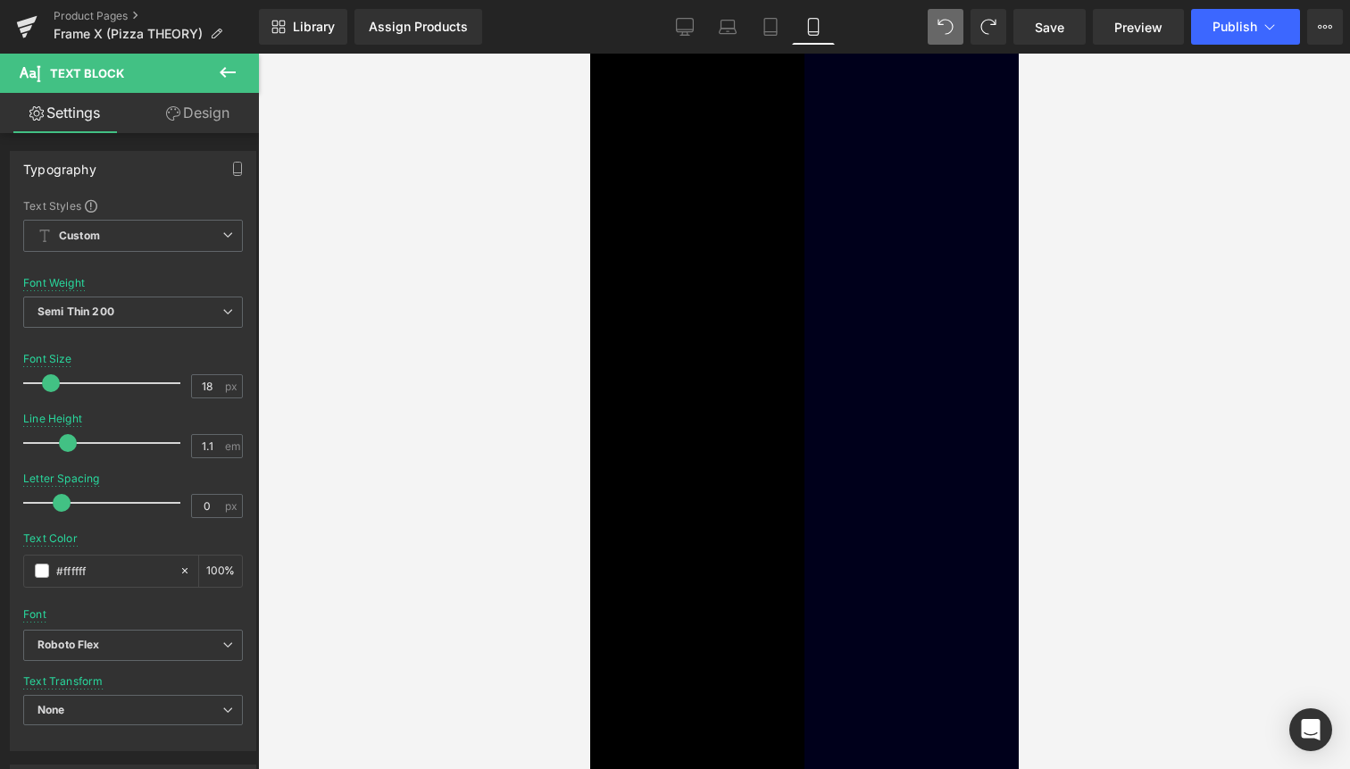
click at [589, 54] on span "Row" at bounding box center [589, 54] width 0 height 0
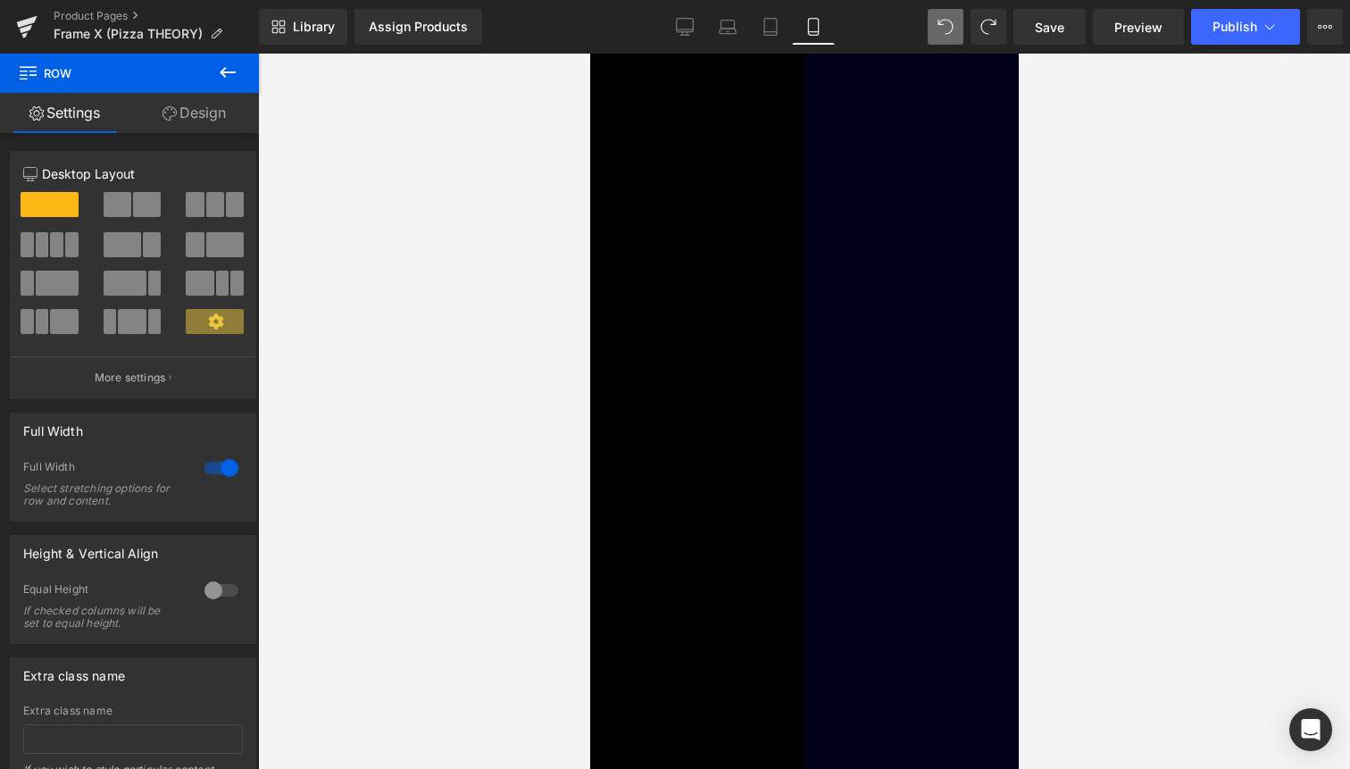
click at [180, 96] on link "Design" at bounding box center [193, 113] width 129 height 40
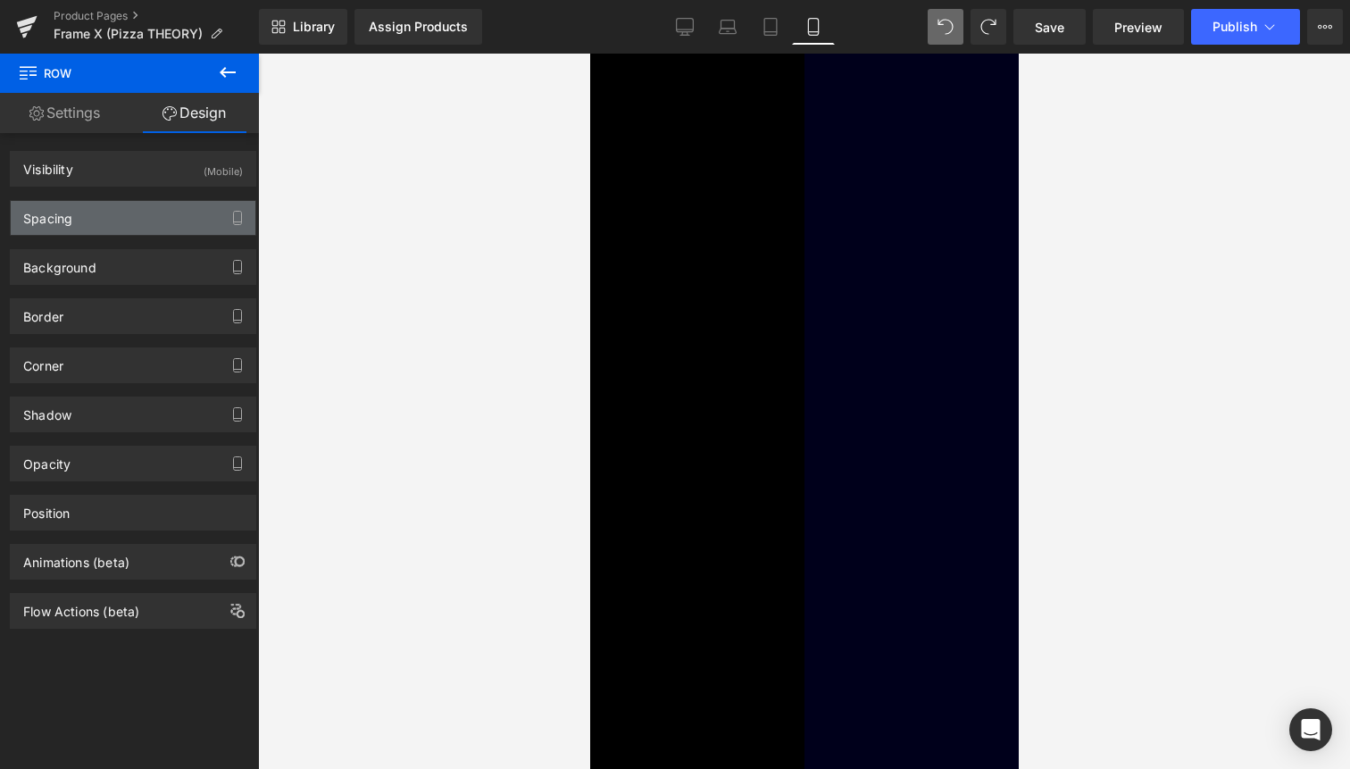
click at [141, 205] on div "Spacing" at bounding box center [133, 218] width 245 height 34
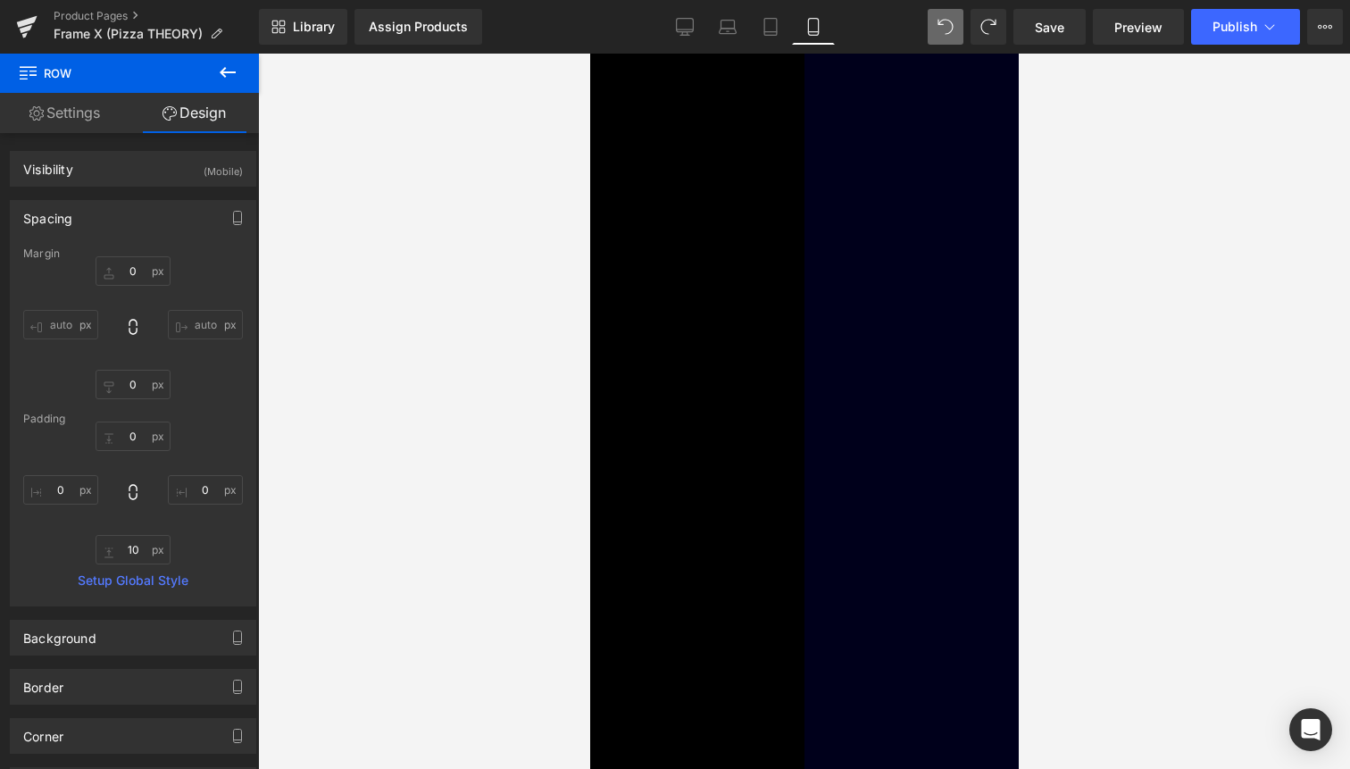
click at [589, 54] on span at bounding box center [589, 54] width 0 height 0
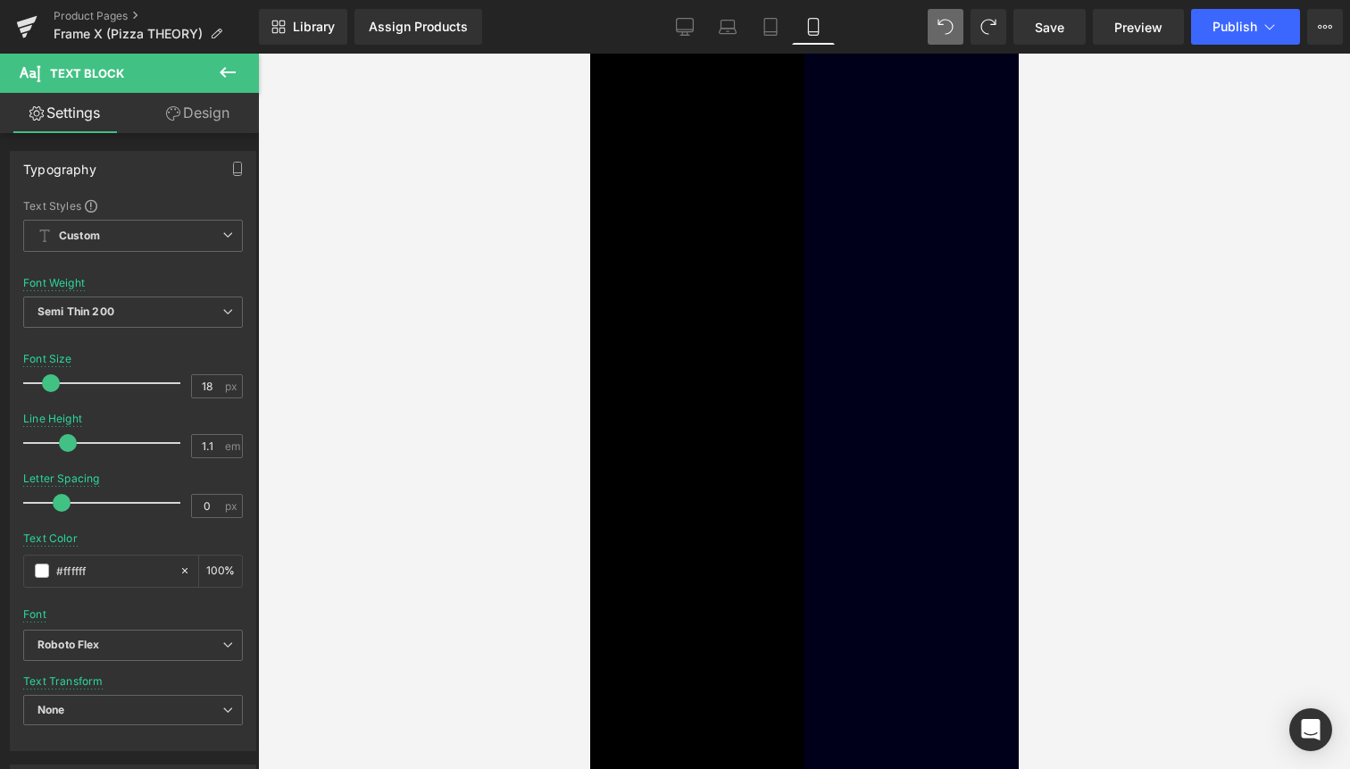
scroll to position [3596, 0]
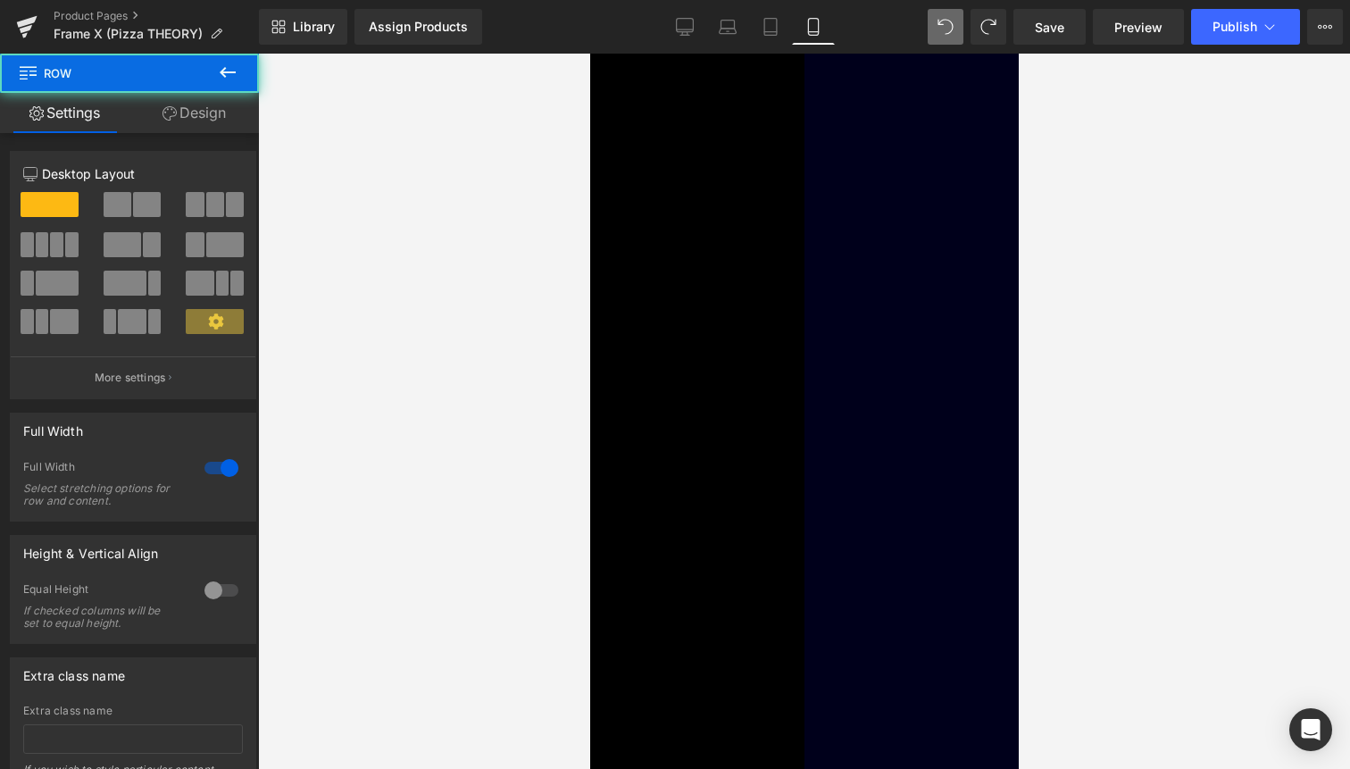
drag, startPoint x: 836, startPoint y: 509, endPoint x: 838, endPoint y: 581, distance: 72.4
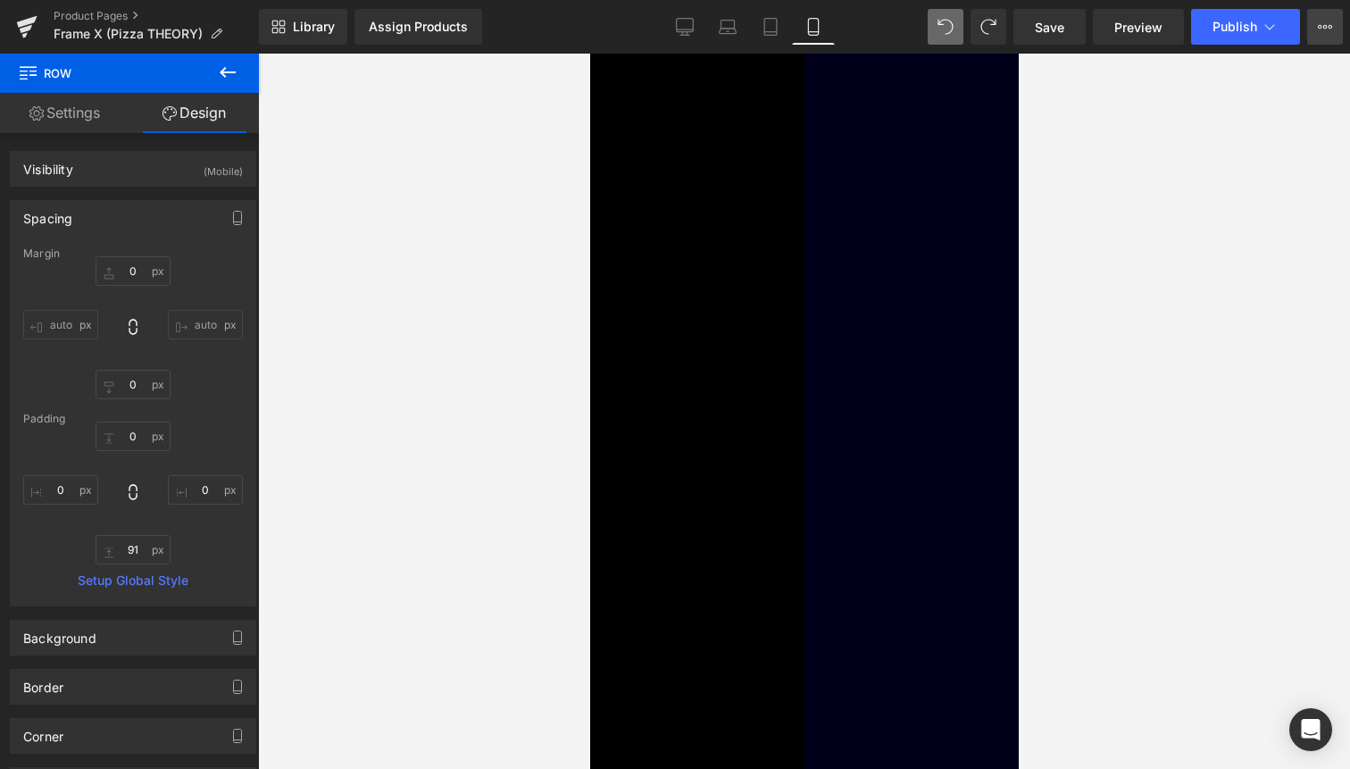
type input "0"
type input "91"
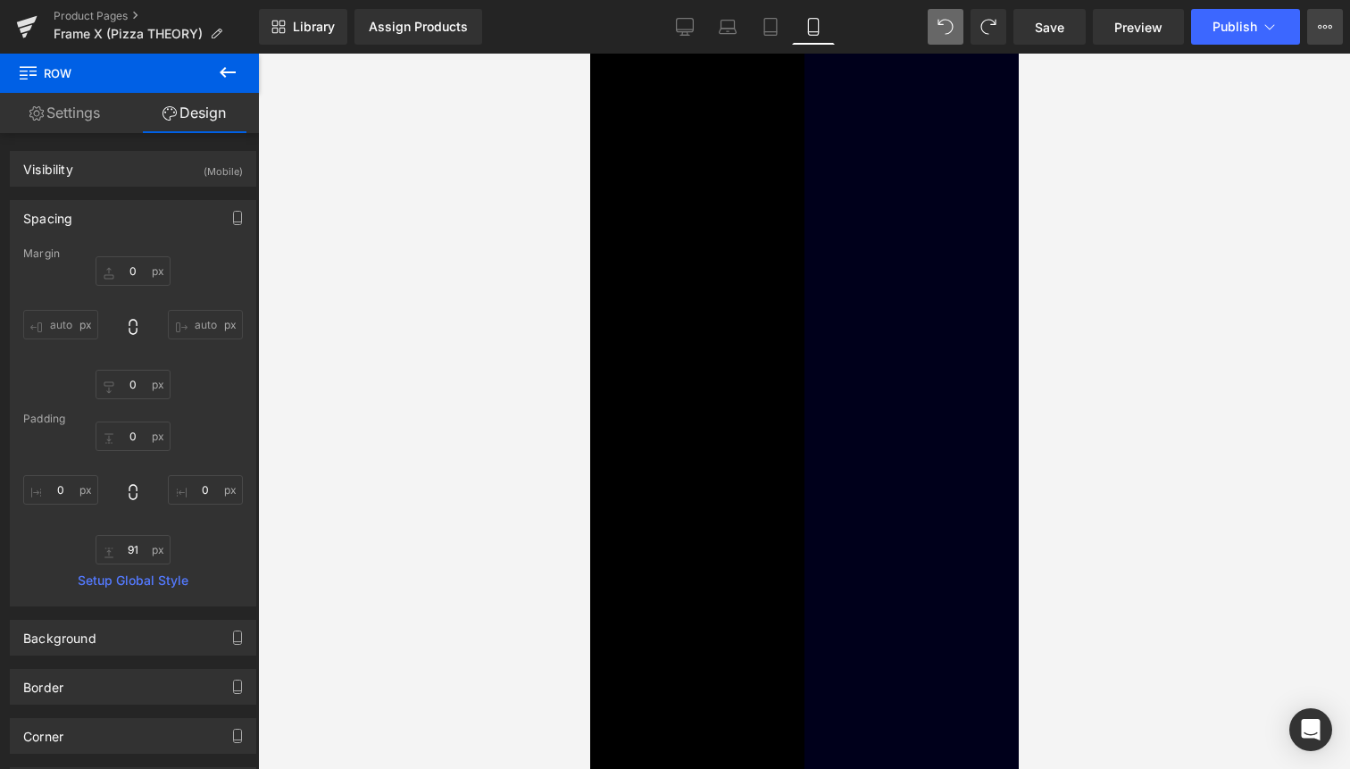
type input "0"
click at [1273, 36] on button "Publish" at bounding box center [1245, 27] width 109 height 36
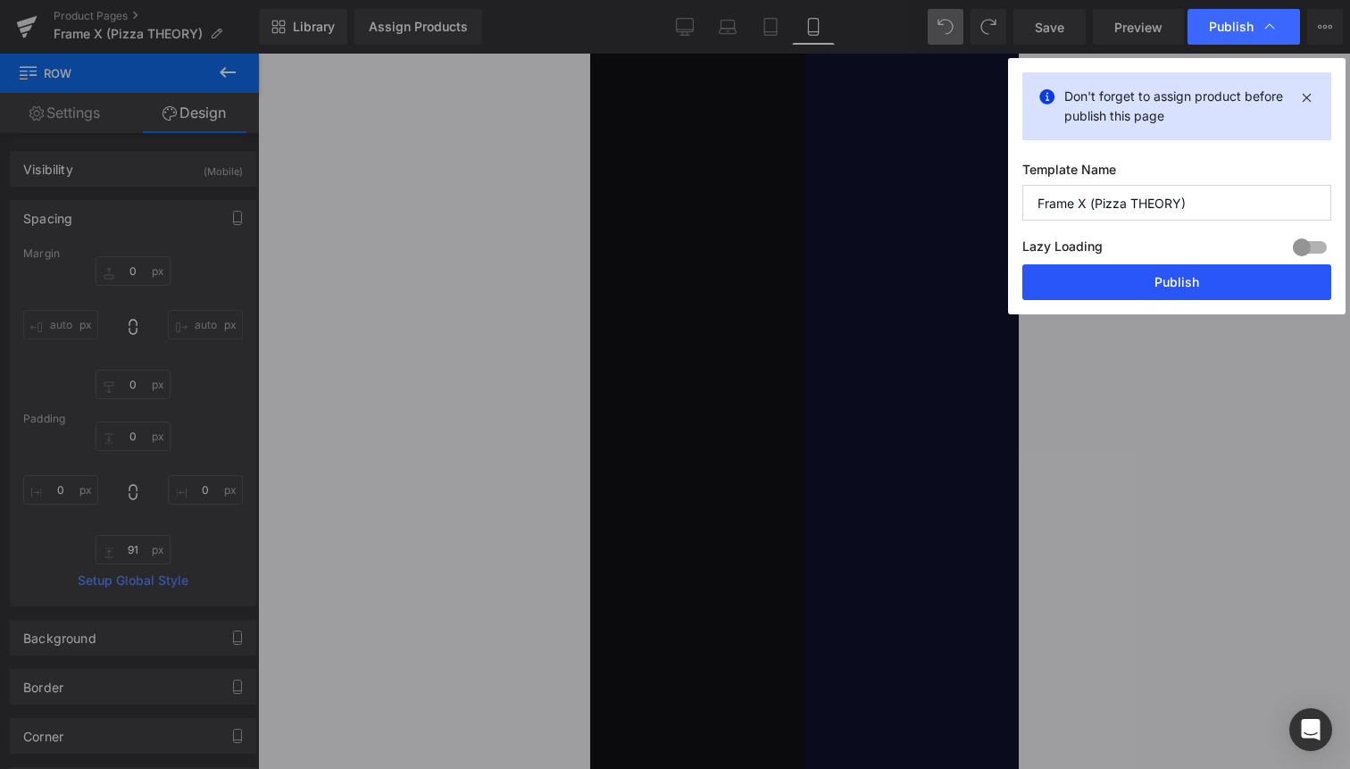
click at [1228, 296] on button "Publish" at bounding box center [1177, 282] width 309 height 36
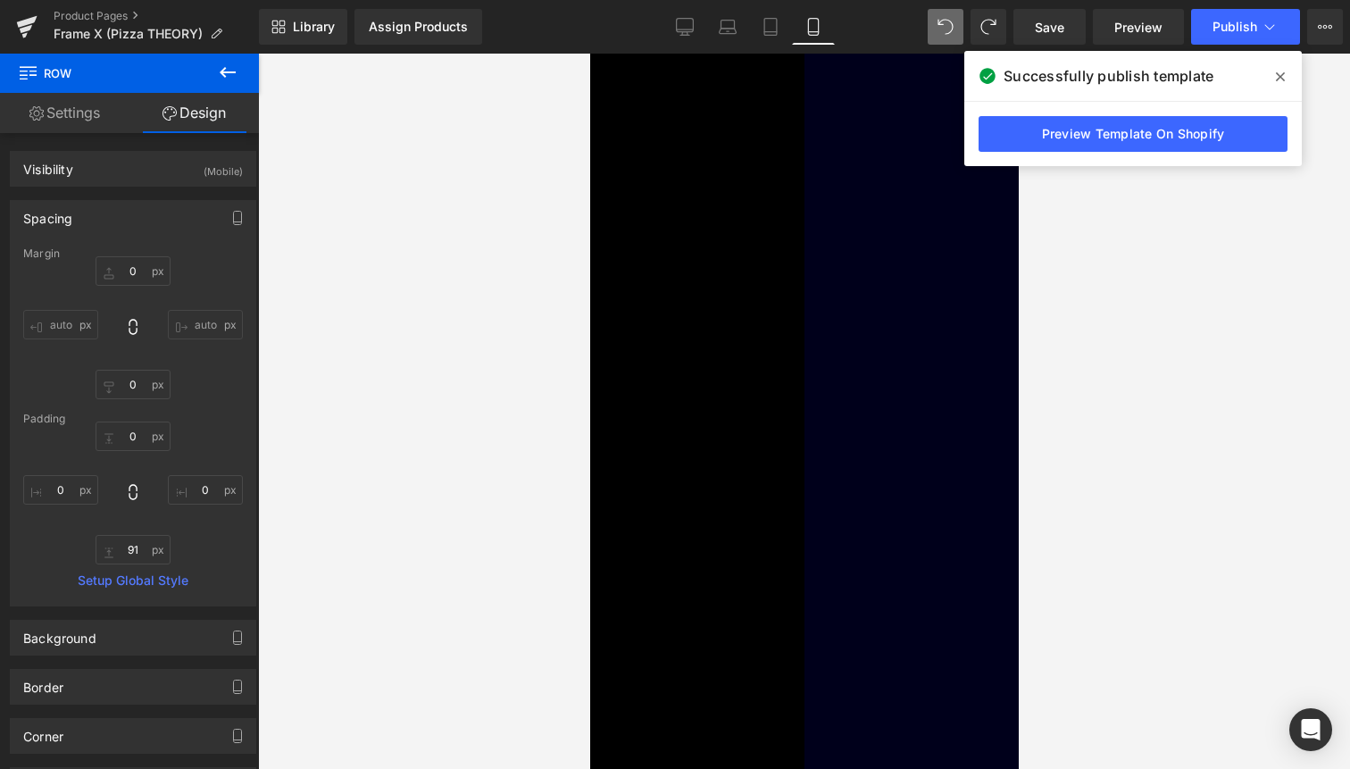
scroll to position [2803, 0]
click at [589, 54] on span "Text Block" at bounding box center [589, 54] width 0 height 0
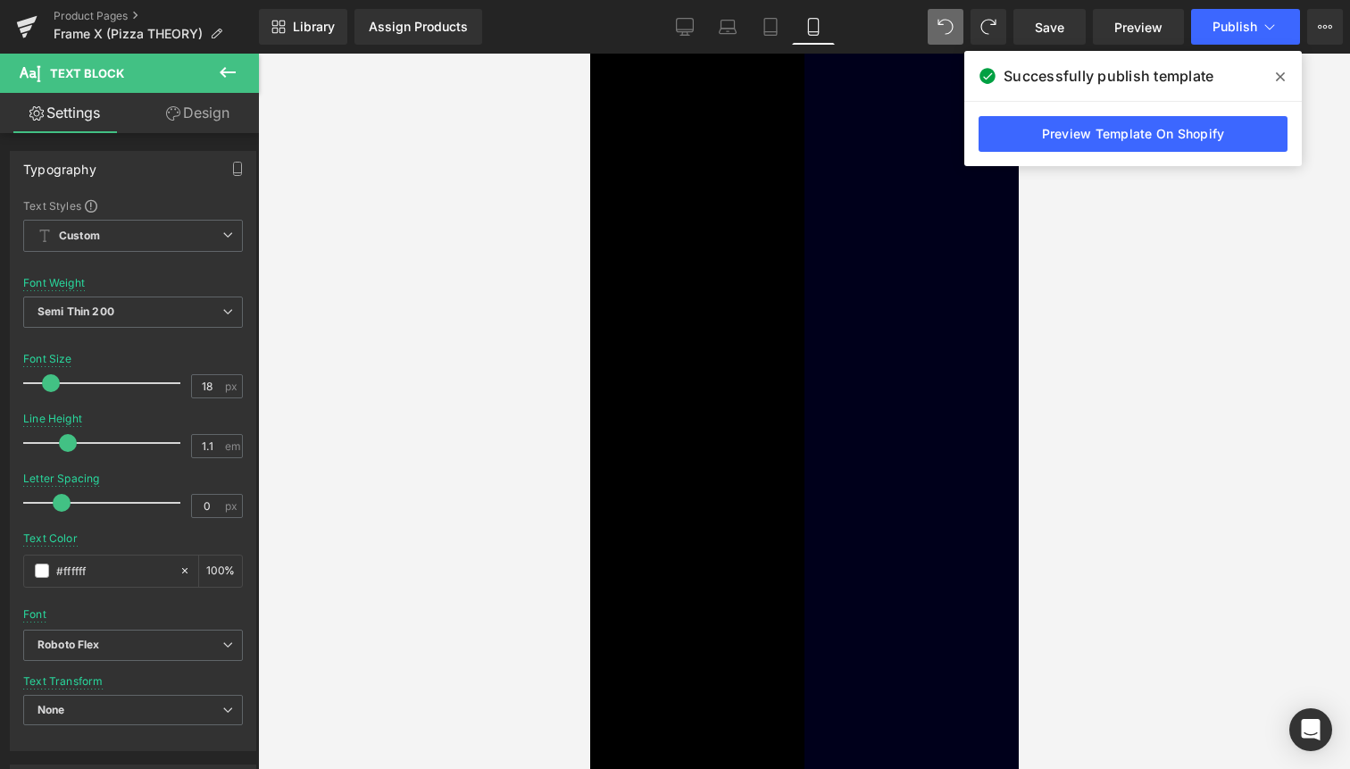
scroll to position [2855, 0]
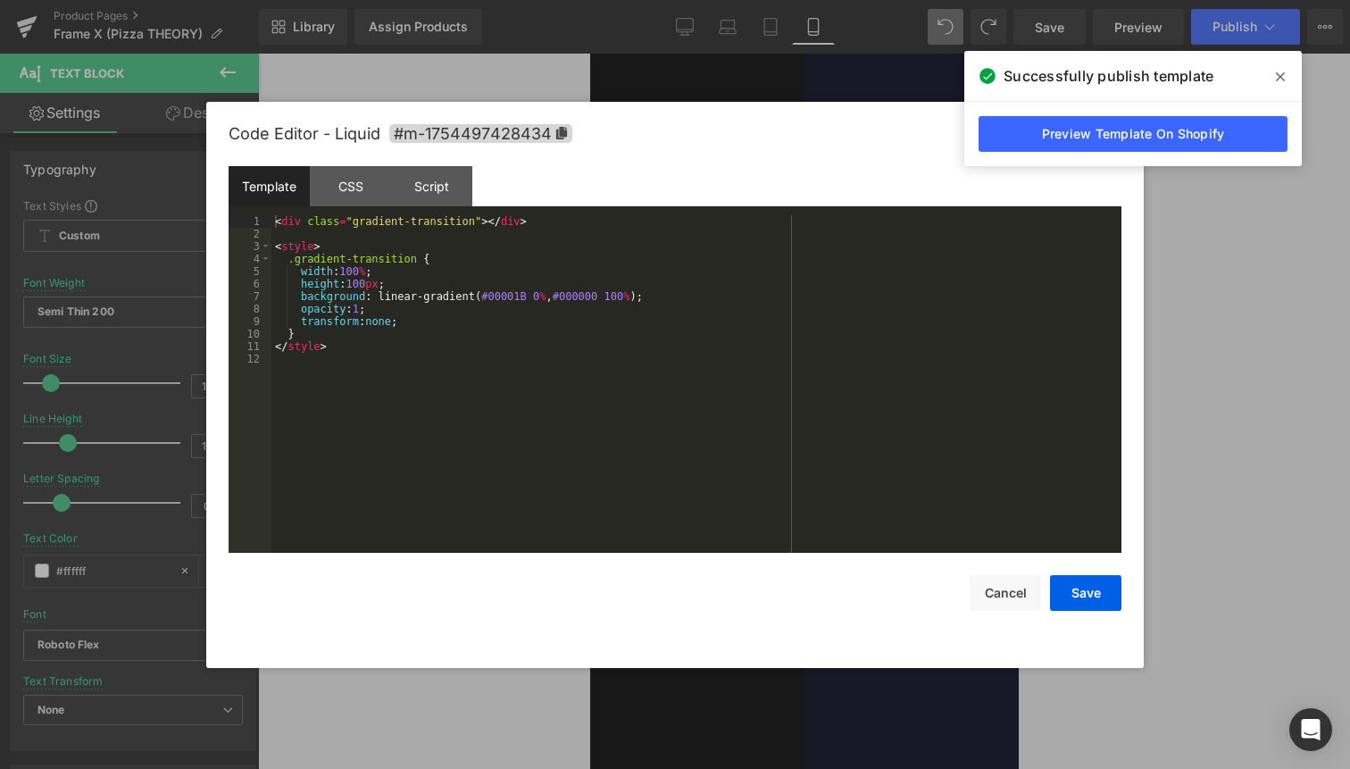
click at [1018, 590] on button "Cancel" at bounding box center [1005, 593] width 71 height 36
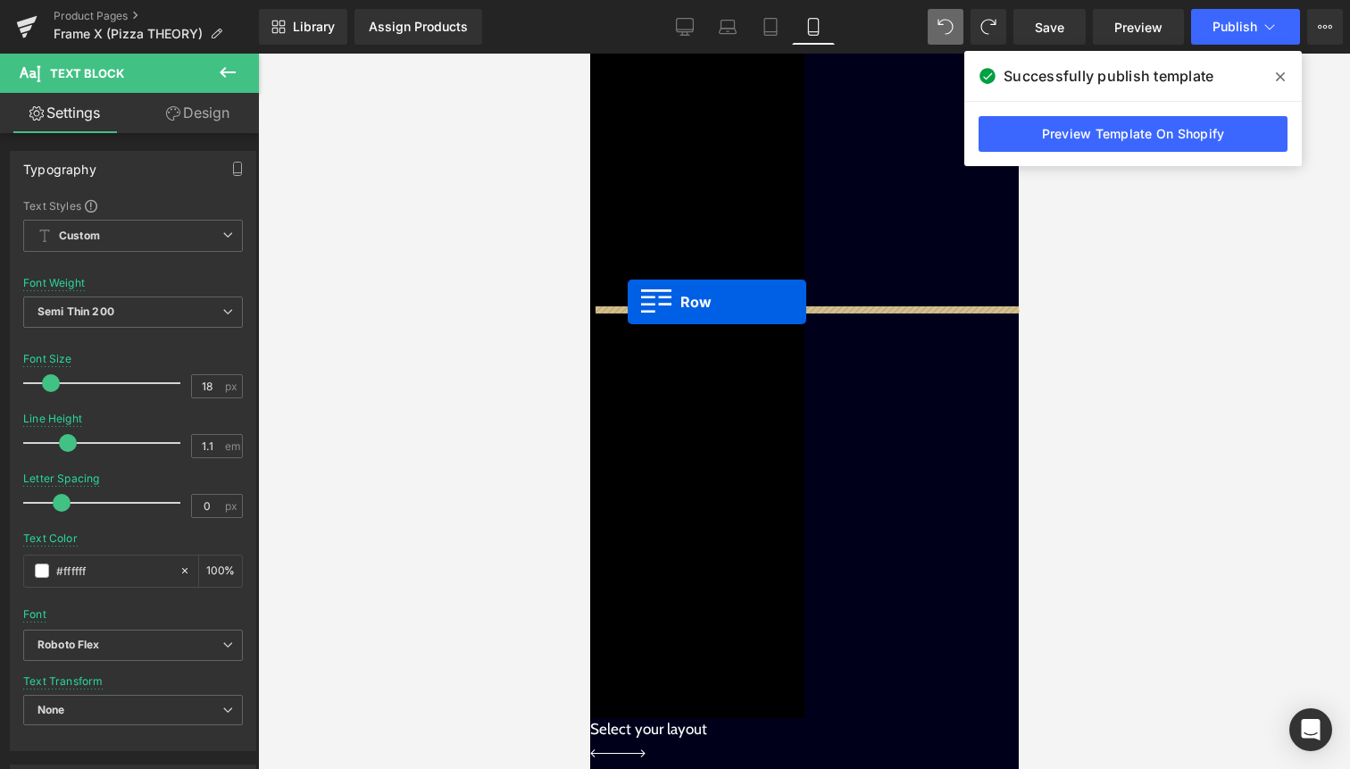
drag, startPoint x: 618, startPoint y: 360, endPoint x: 627, endPoint y: 302, distance: 58.7
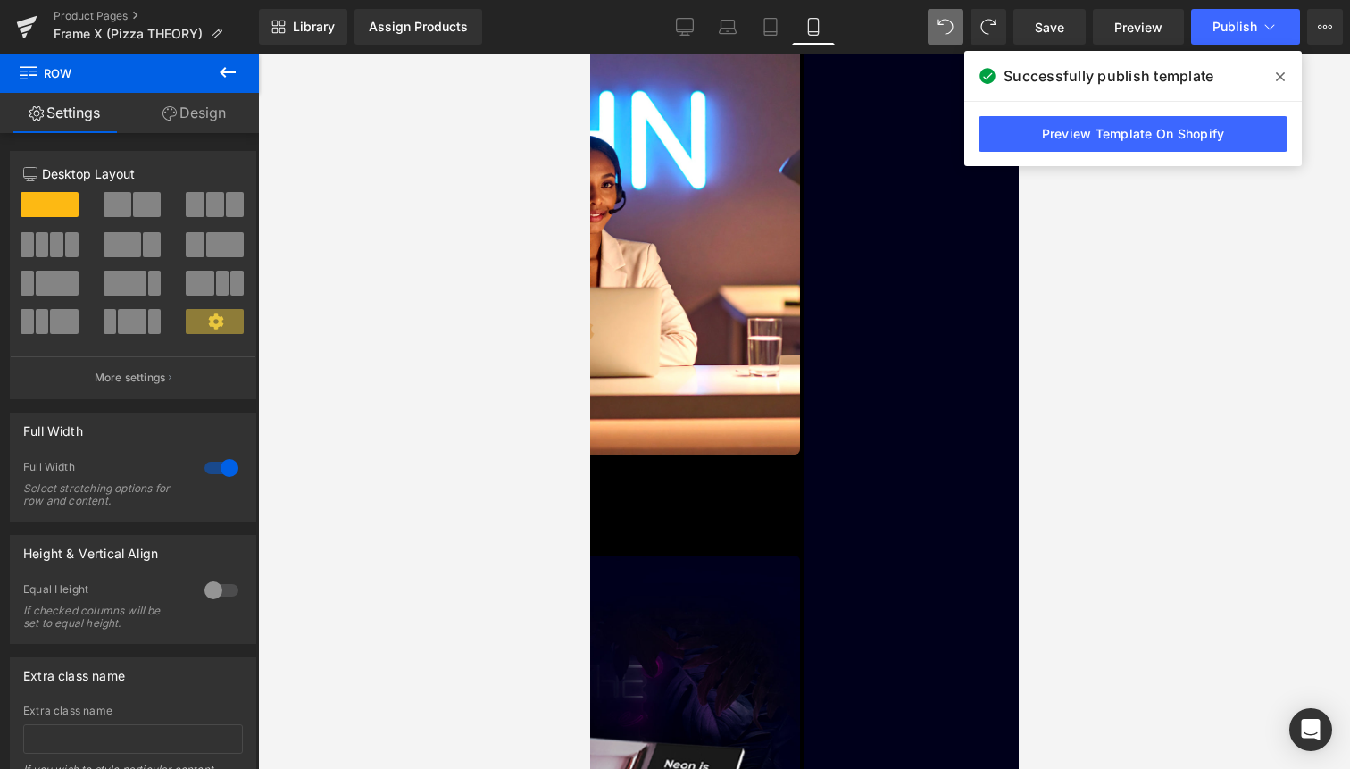
scroll to position [3671, 0]
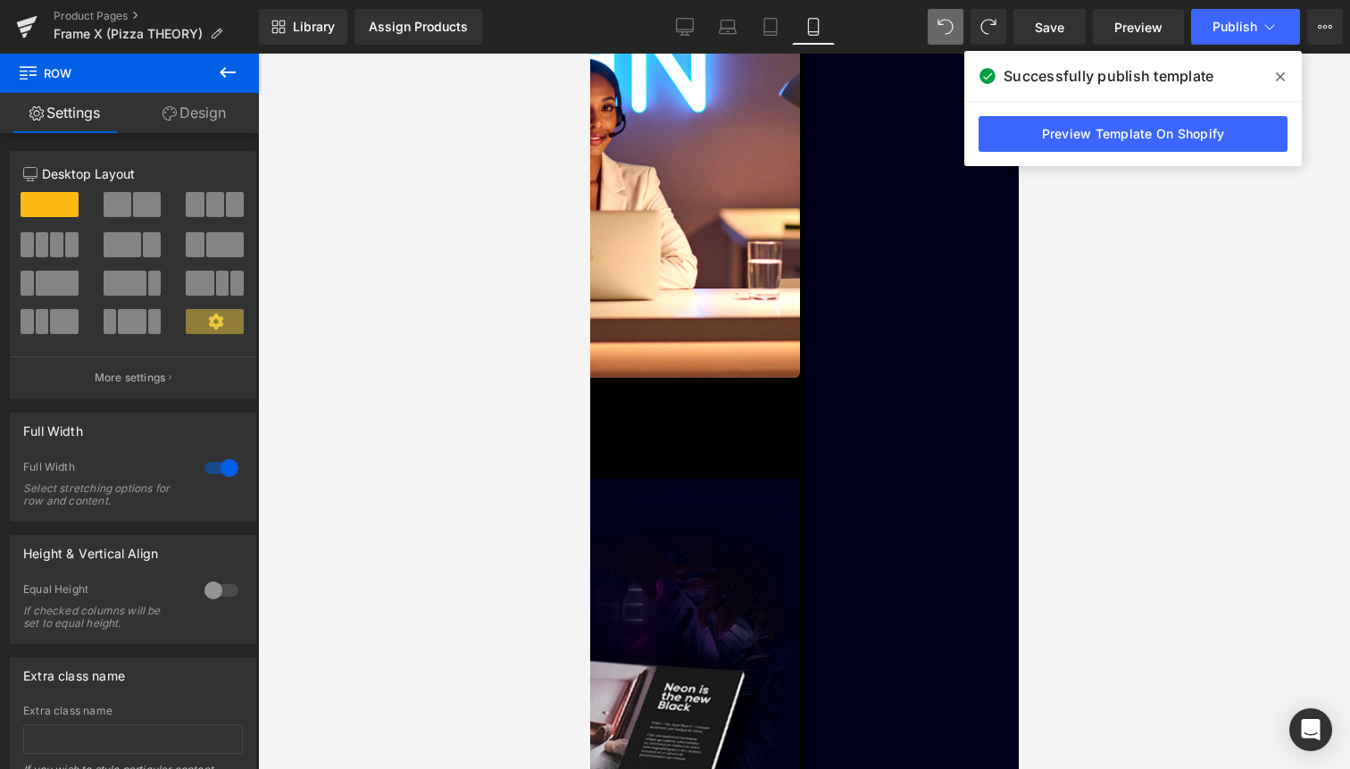
drag, startPoint x: 723, startPoint y: 431, endPoint x: 724, endPoint y: 397, distance: 34.8
click at [724, 397] on div "Laissez l’Aura vous emporter. Heading Limited Edition (P) Image Liquid Row A jo…" at bounding box center [589, 446] width 429 height 2448
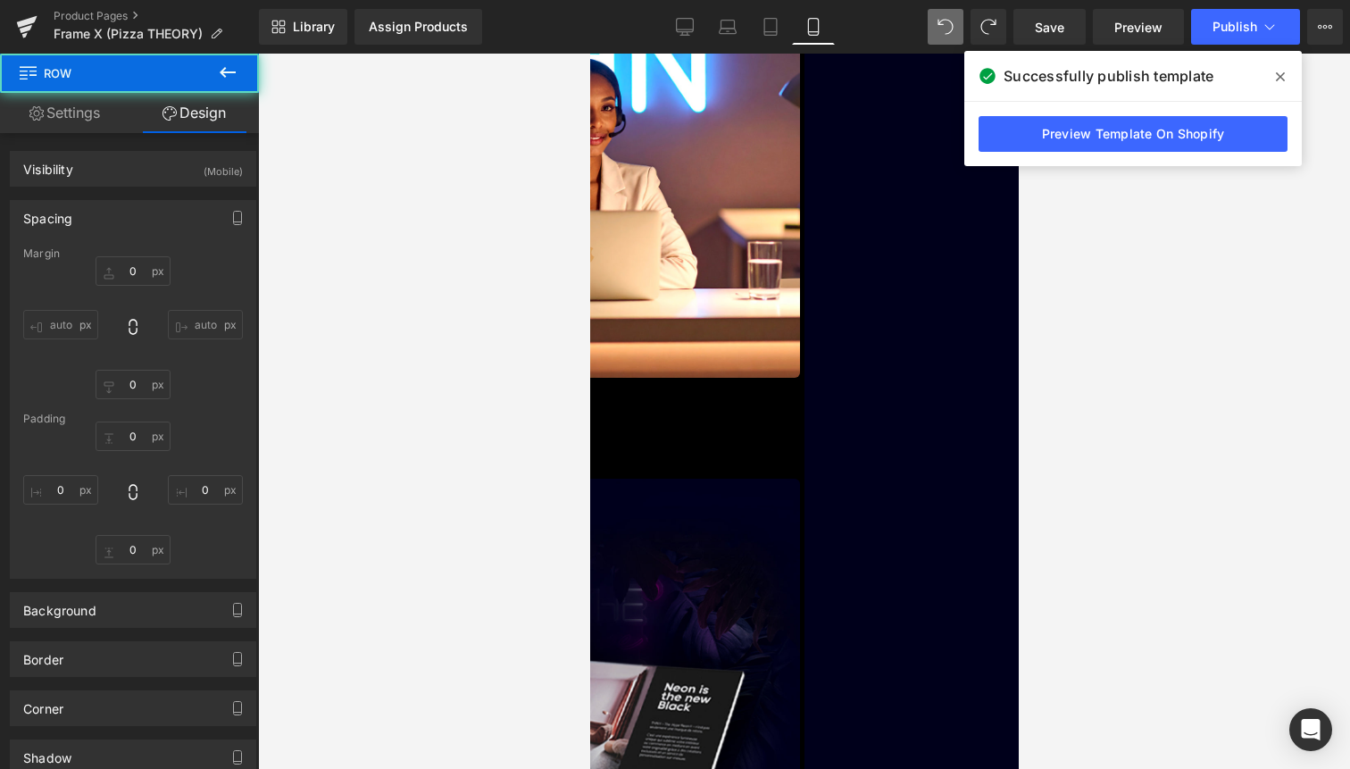
type input "0"
type input "52"
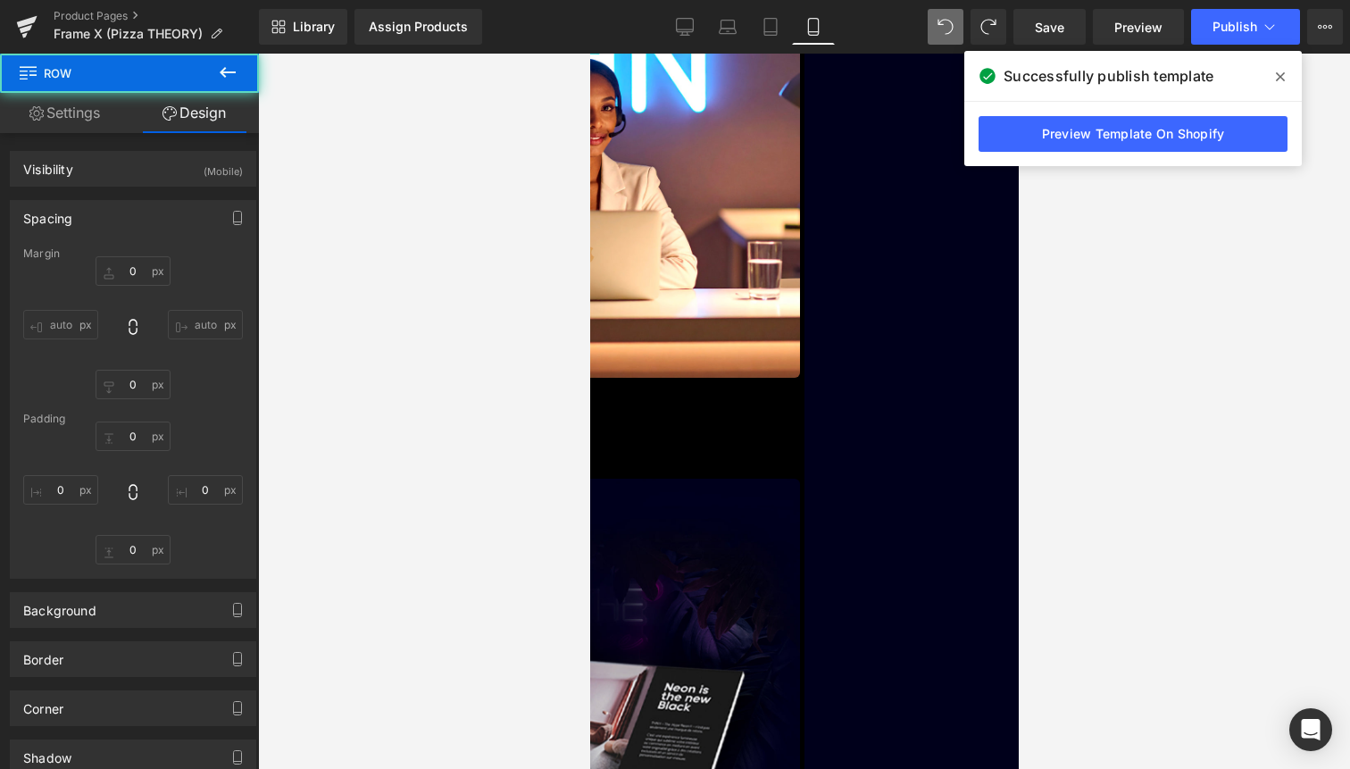
type input "0"
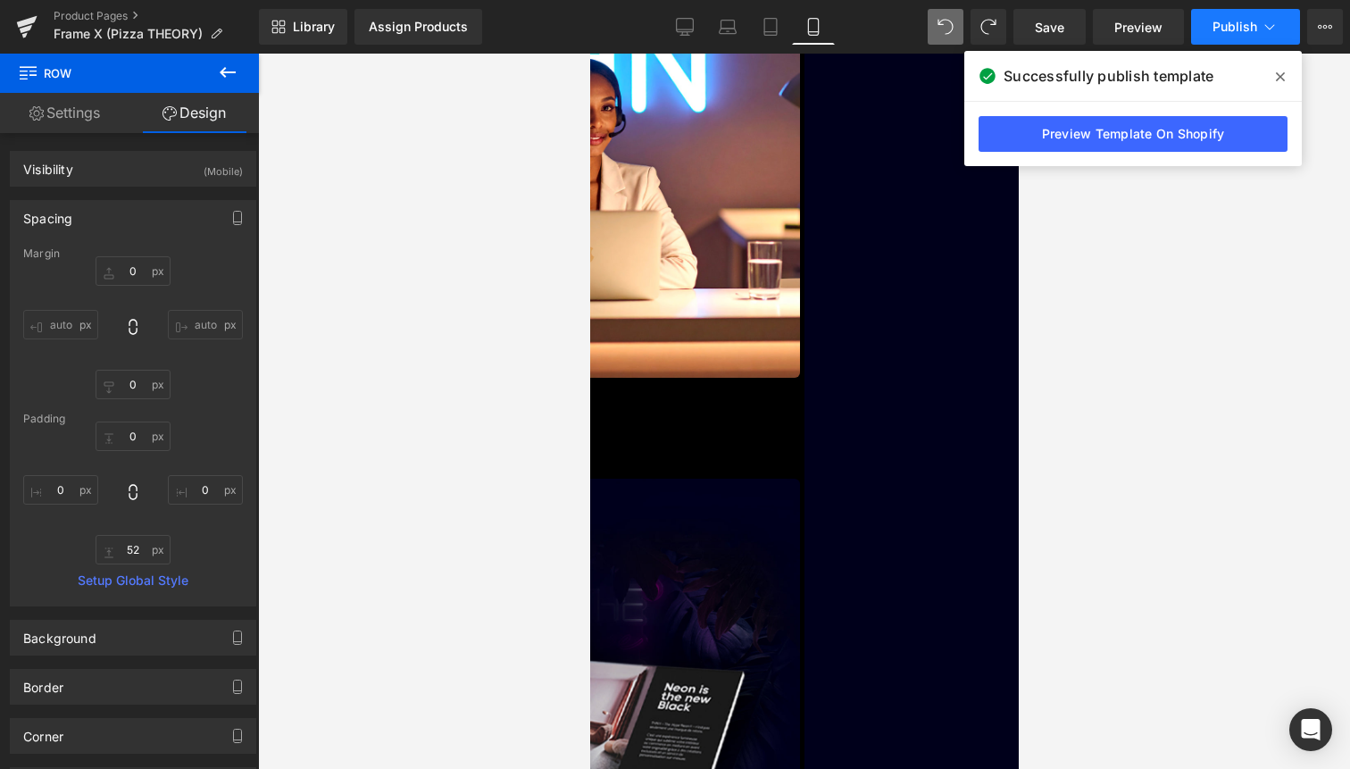
click at [1244, 37] on button "Publish" at bounding box center [1245, 27] width 109 height 36
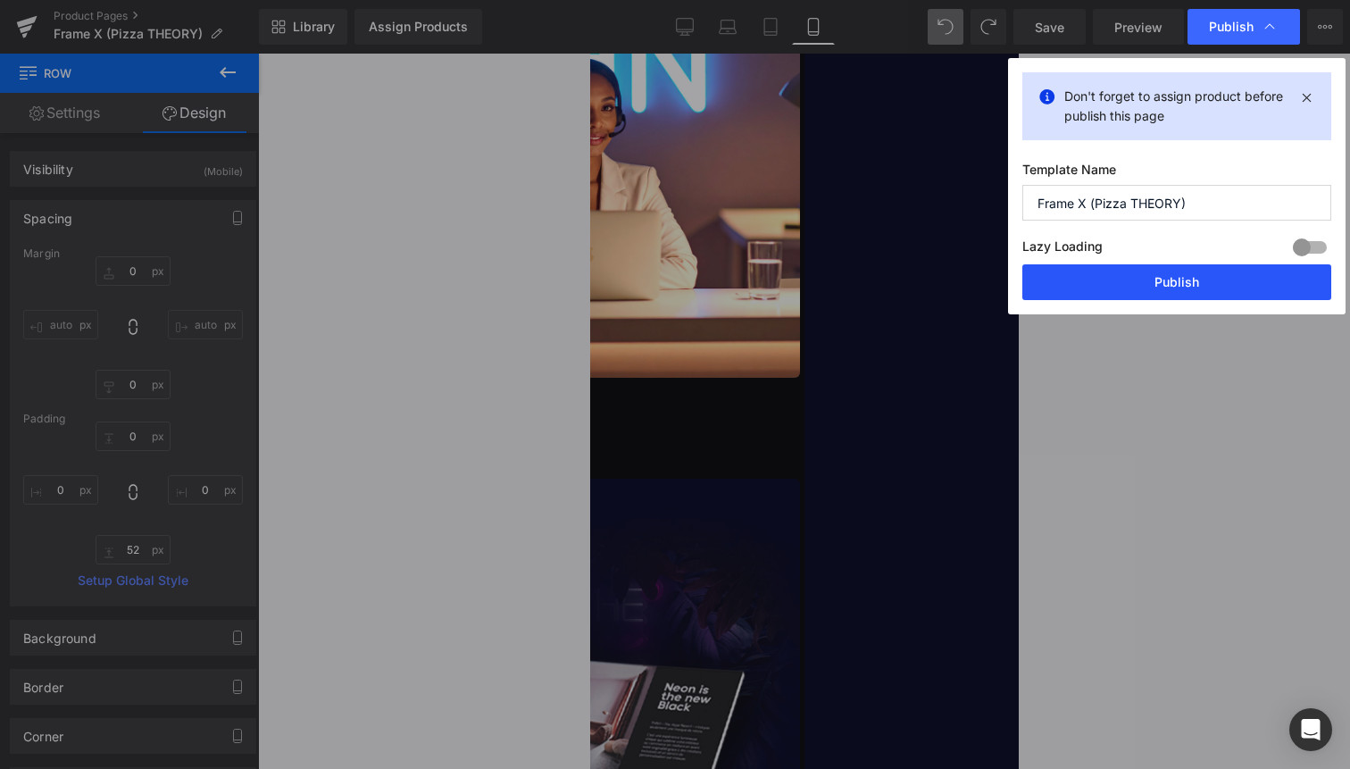
click at [1189, 269] on button "Publish" at bounding box center [1177, 282] width 309 height 36
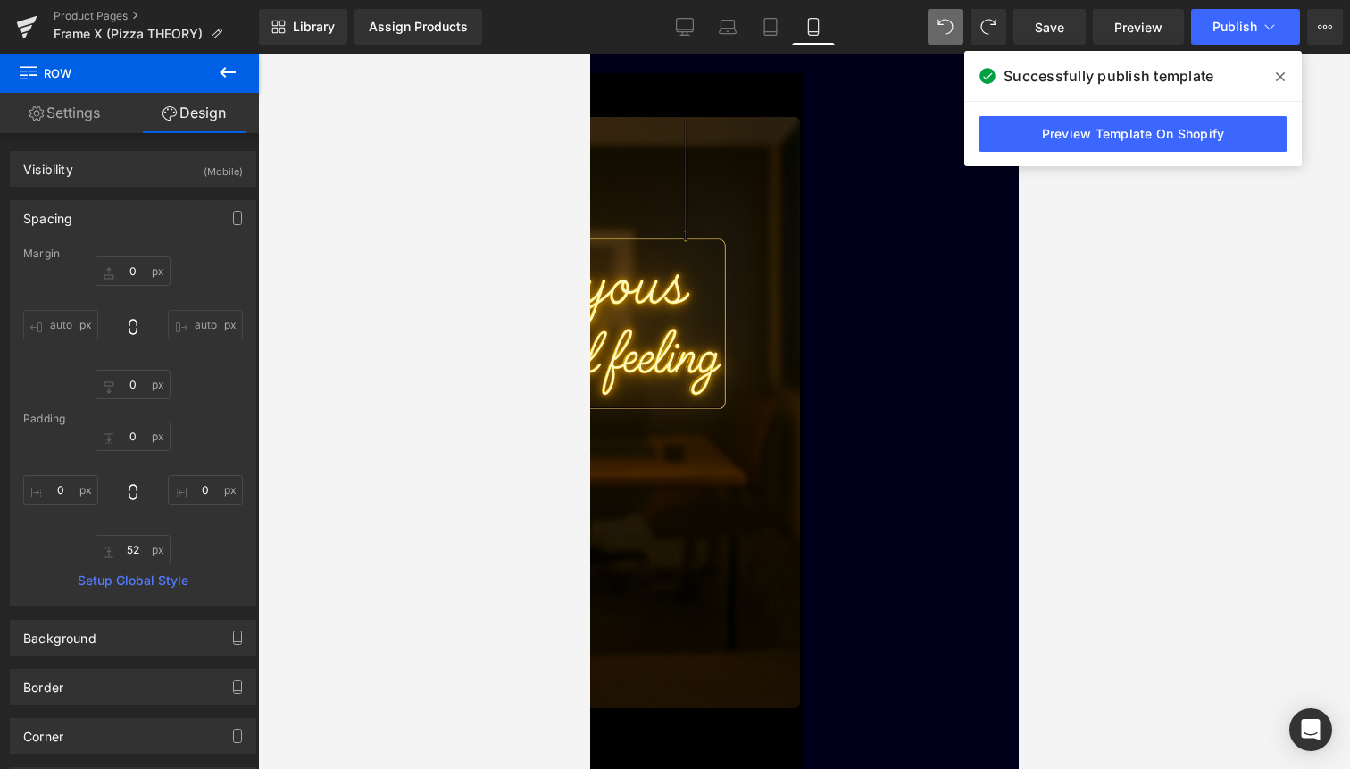
scroll to position [2825, 0]
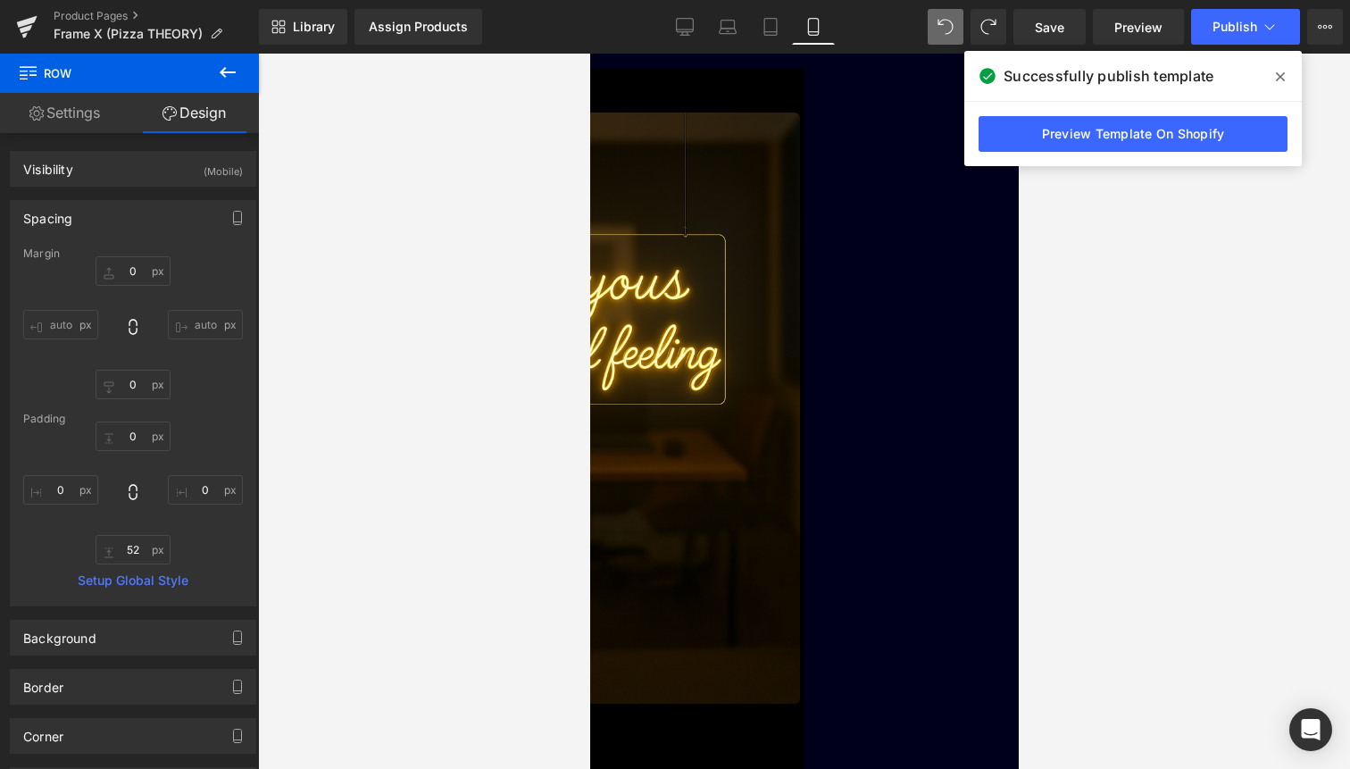
click at [589, 54] on span "Related Products" at bounding box center [589, 54] width 0 height 0
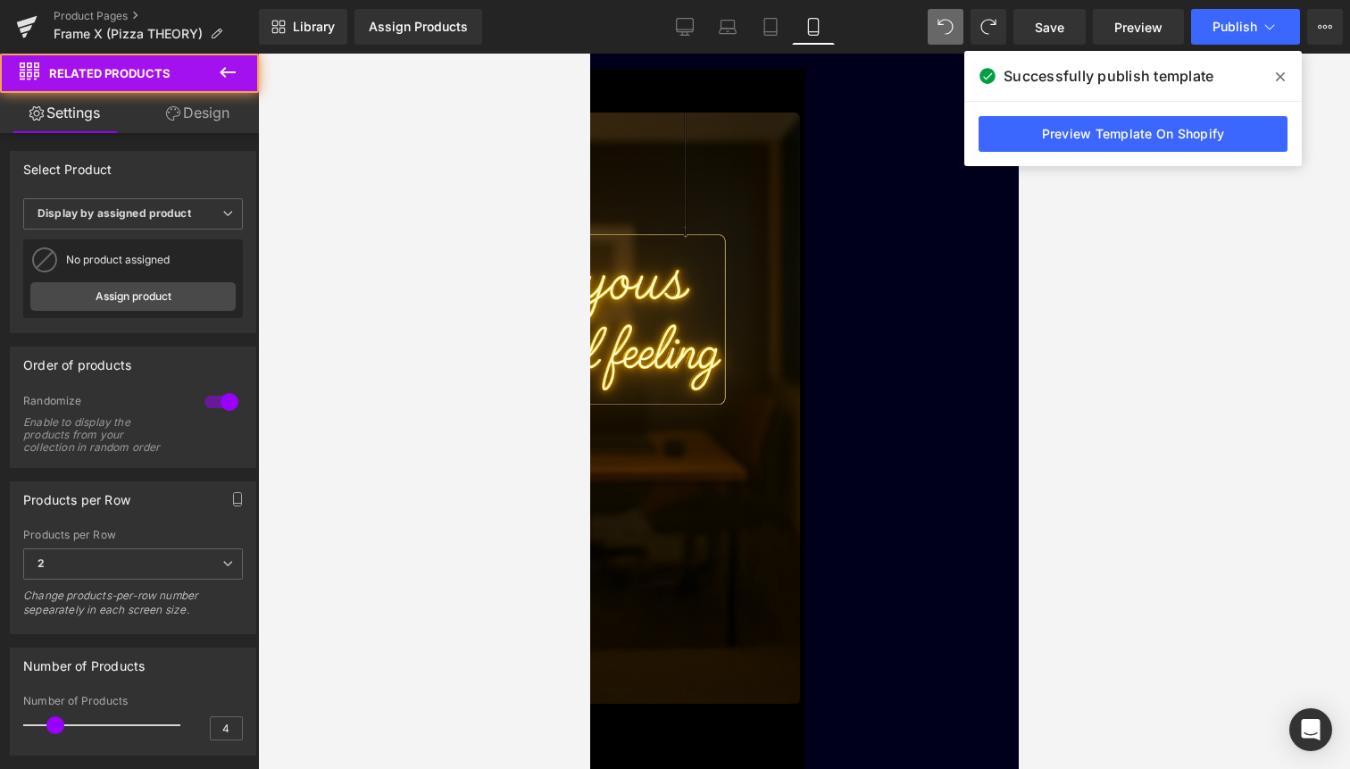
click at [207, 123] on link "Design" at bounding box center [197, 113] width 129 height 40
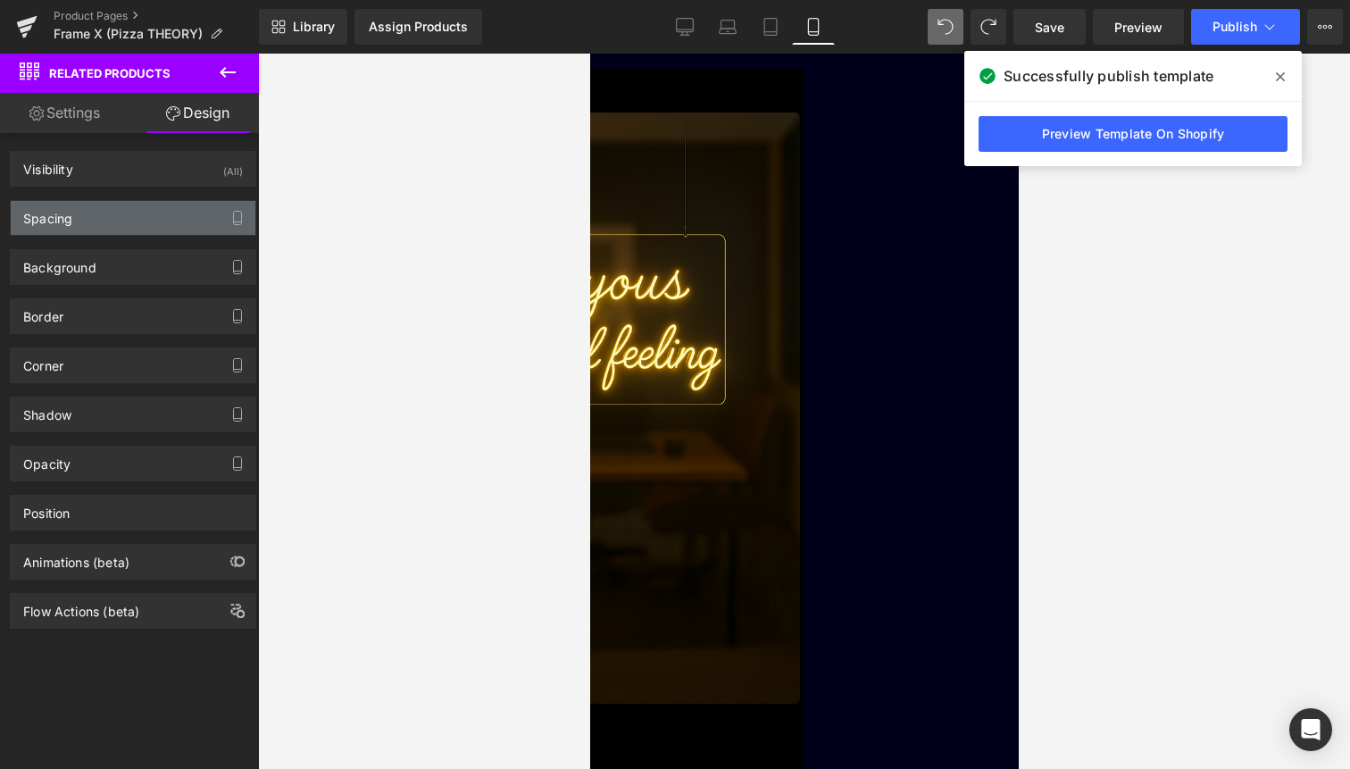
click at [163, 212] on div "Spacing" at bounding box center [133, 218] width 245 height 34
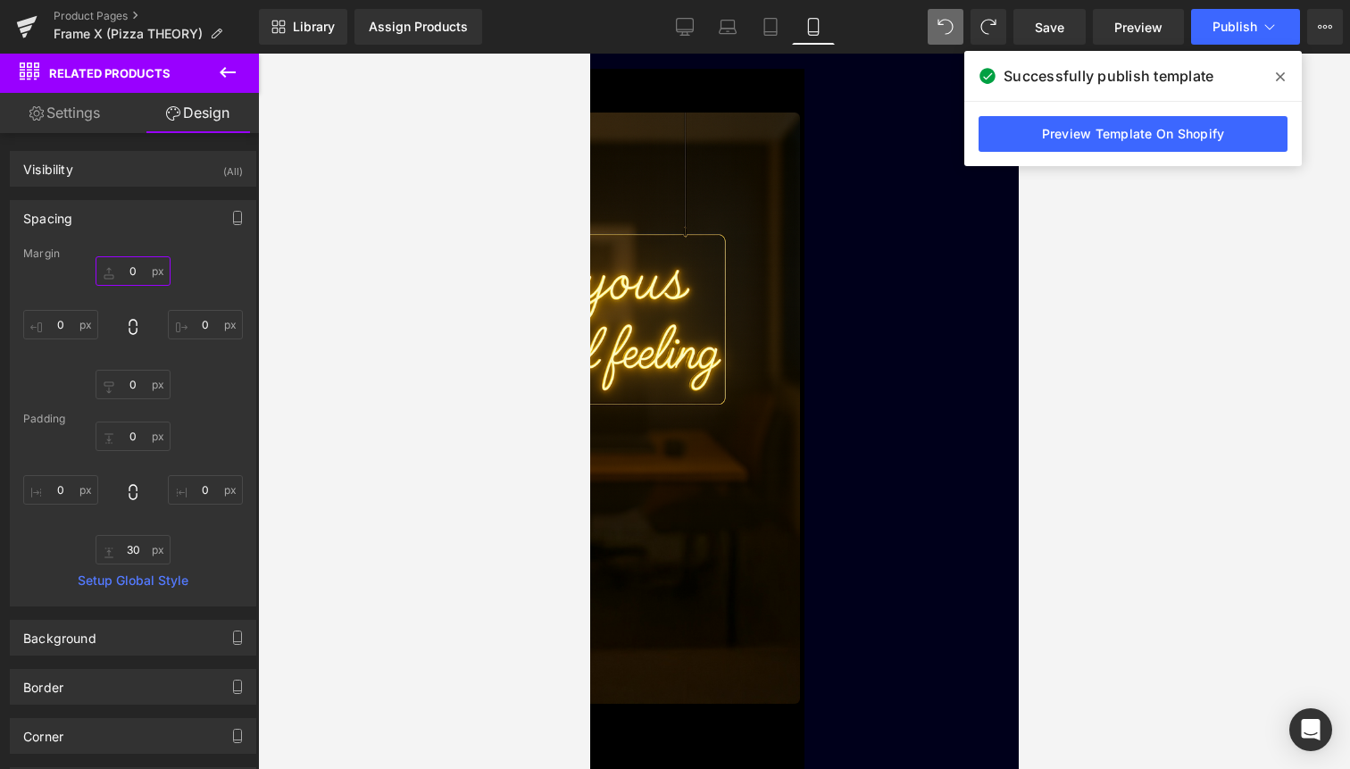
click at [141, 270] on input "0" at bounding box center [133, 270] width 75 height 29
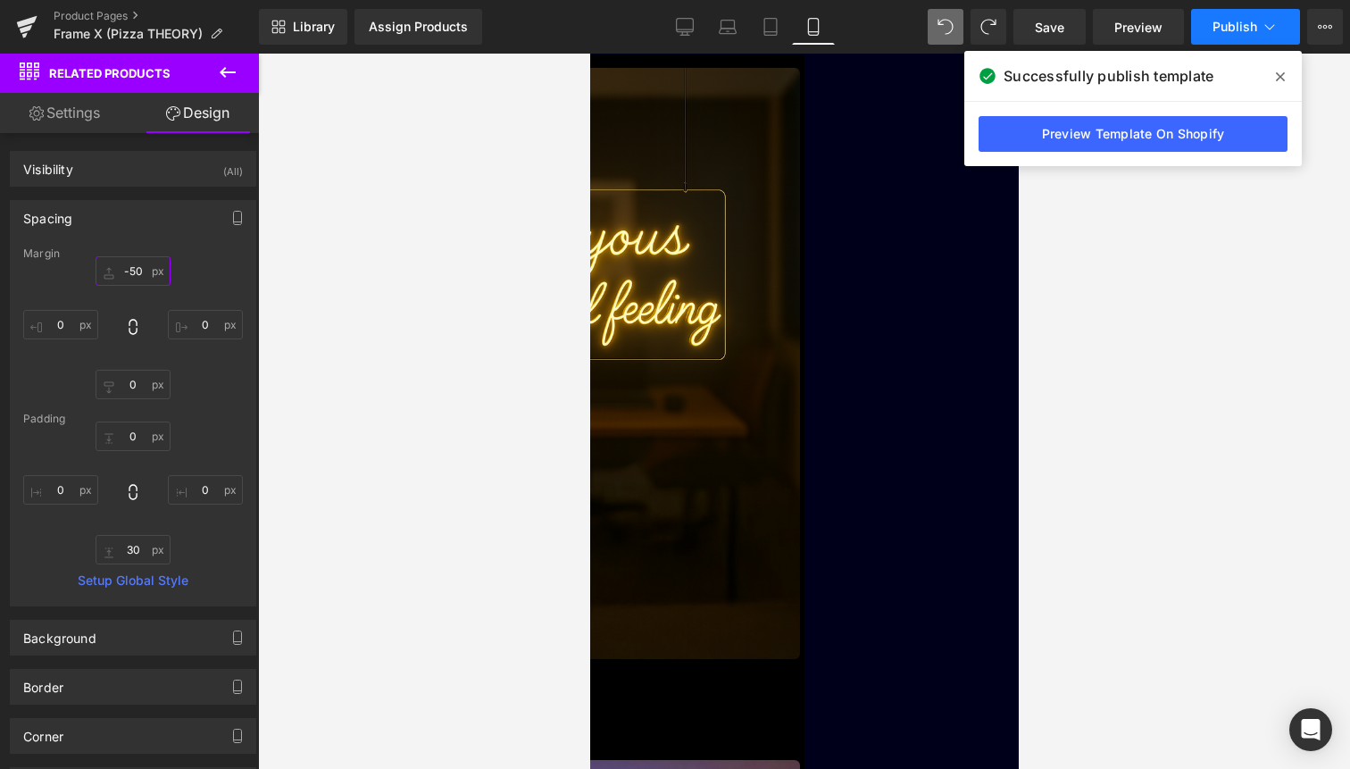
type input "-50"
click at [1230, 32] on span "Publish" at bounding box center [1235, 27] width 45 height 14
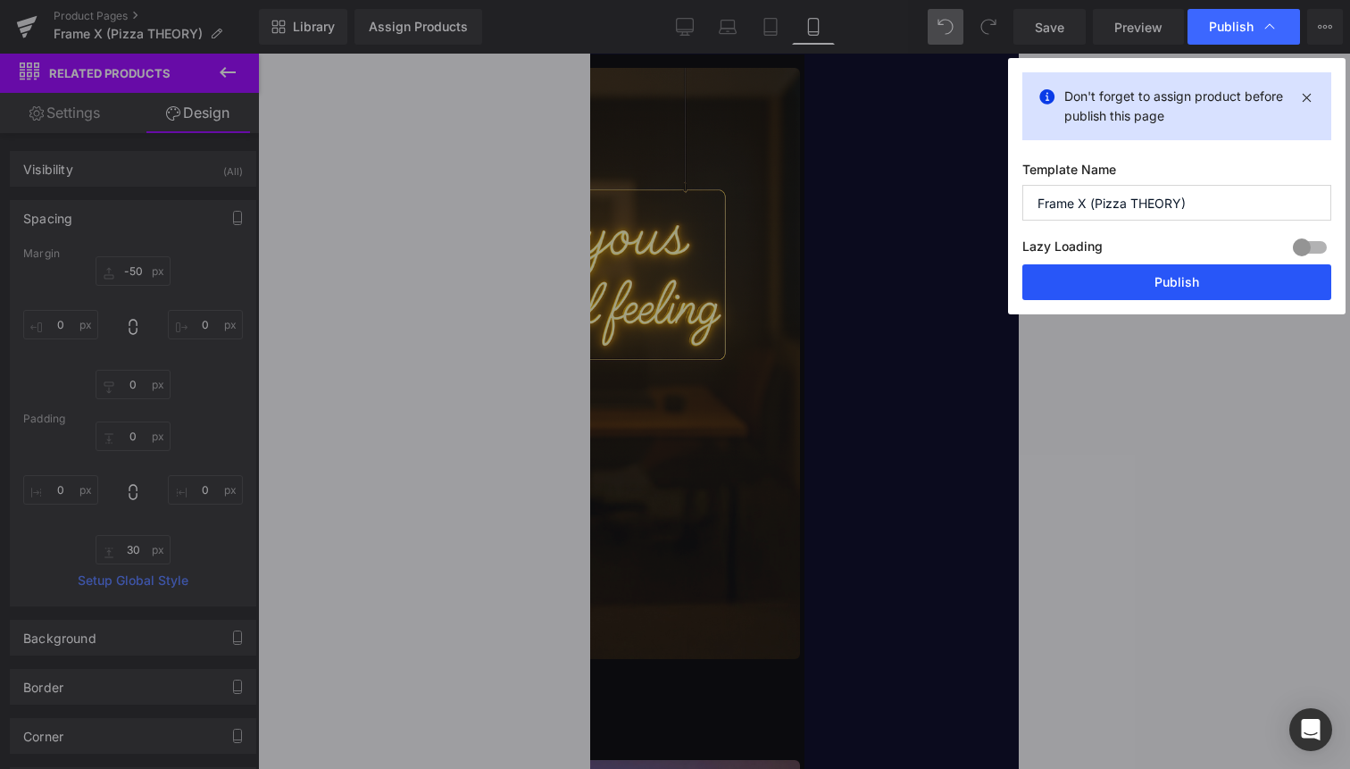
click at [1237, 281] on button "Publish" at bounding box center [1177, 282] width 309 height 36
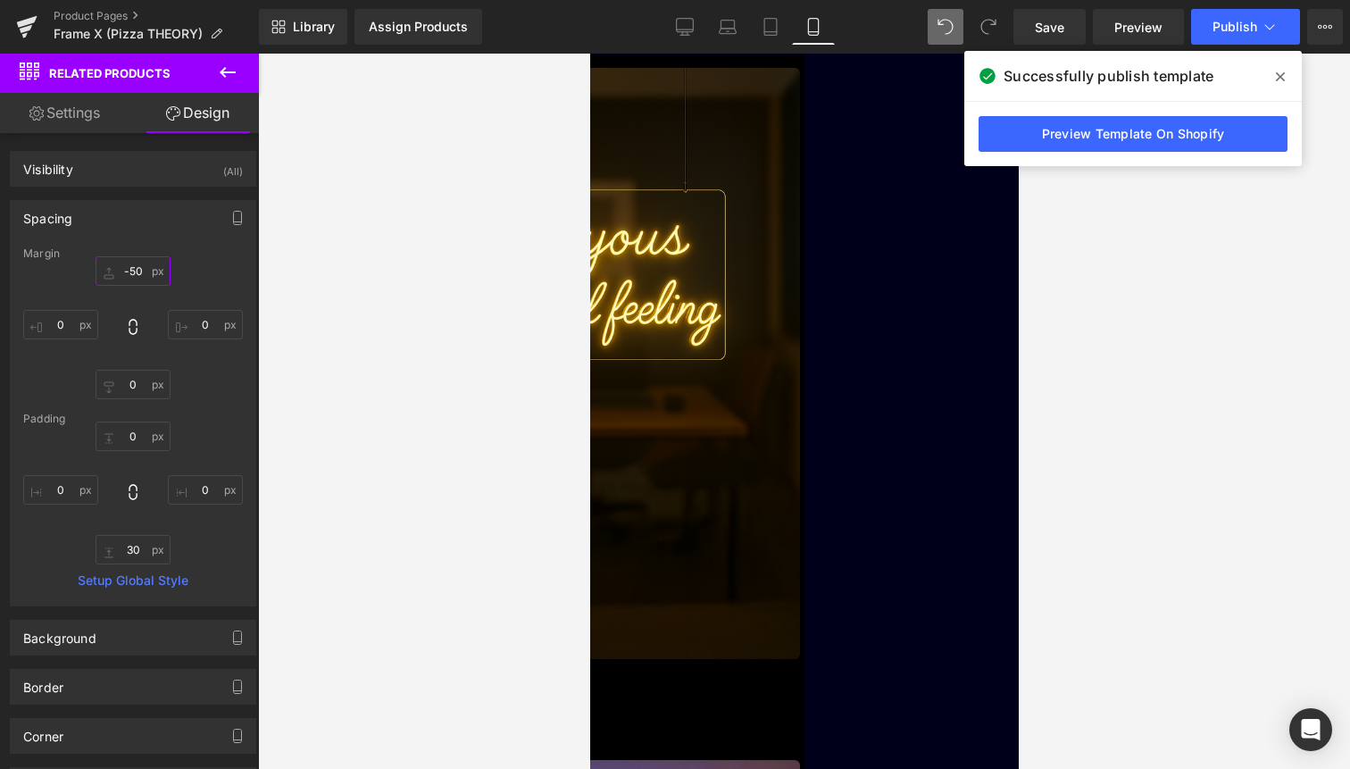
click at [138, 269] on input "-50" at bounding box center [133, 270] width 75 height 29
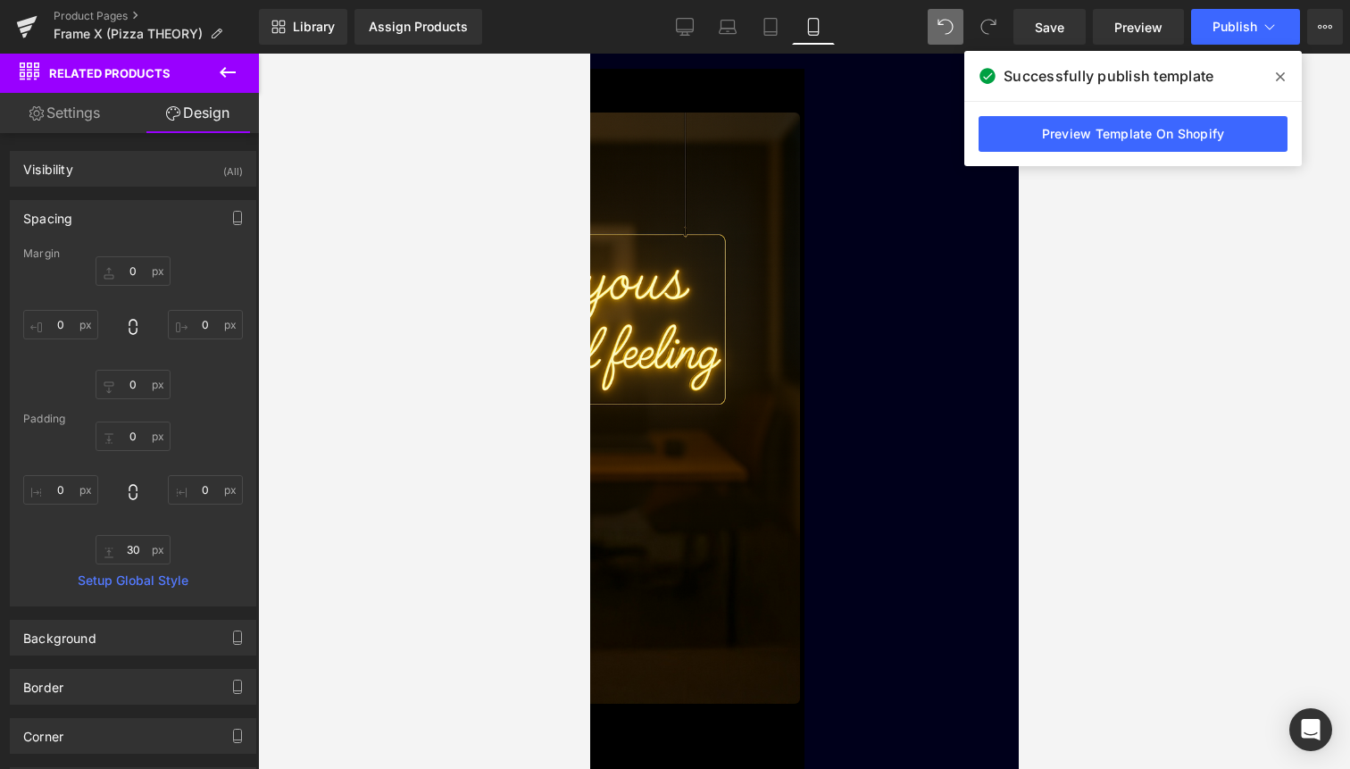
click at [589, 54] on span "Related Products" at bounding box center [589, 54] width 0 height 0
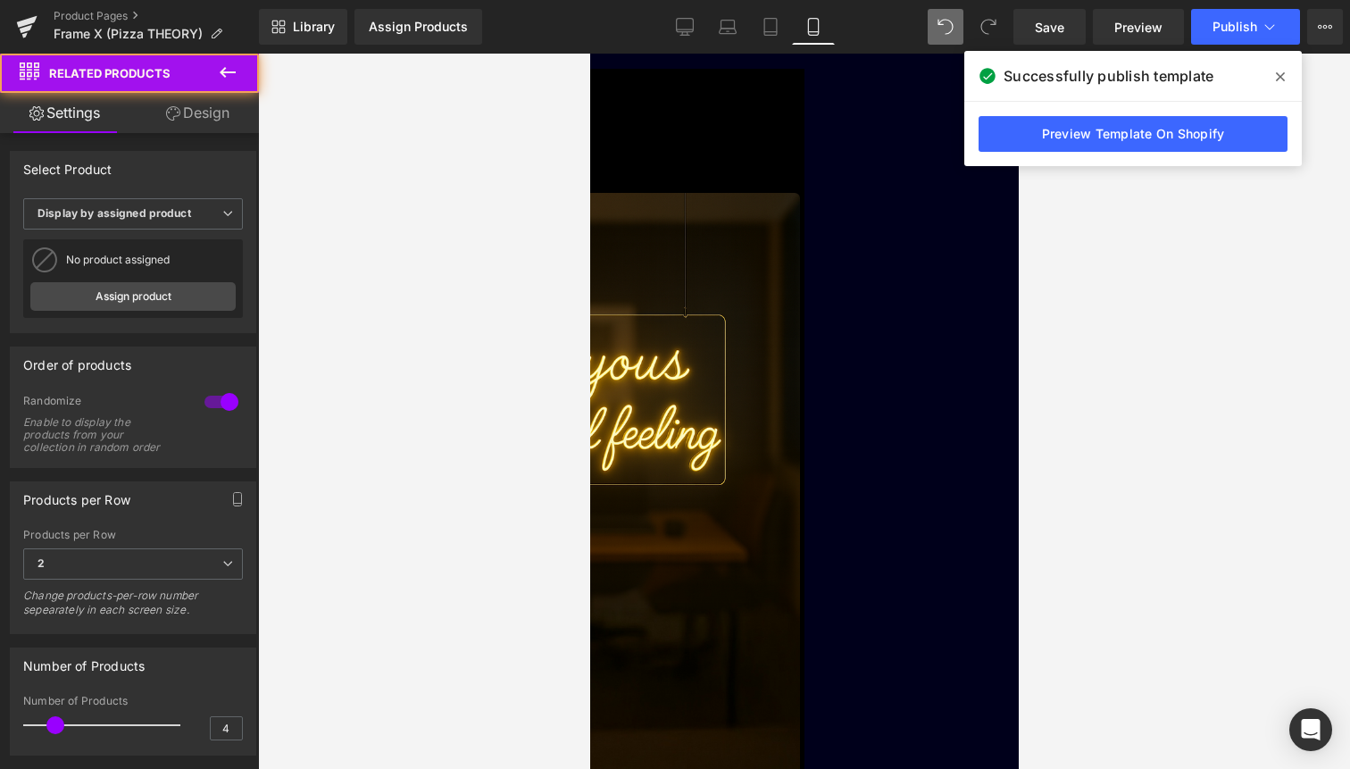
click at [589, 54] on span at bounding box center [589, 54] width 0 height 0
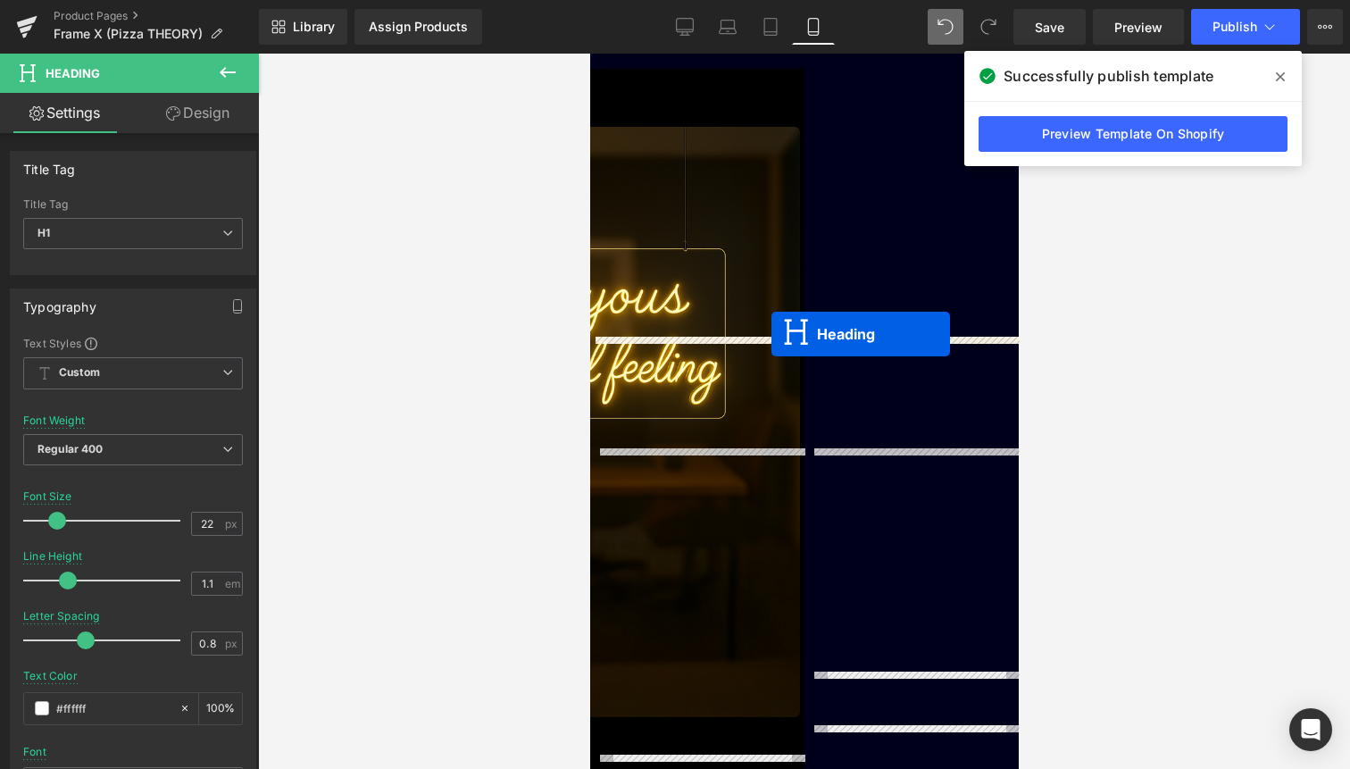
drag, startPoint x: 767, startPoint y: 375, endPoint x: 771, endPoint y: 334, distance: 41.2
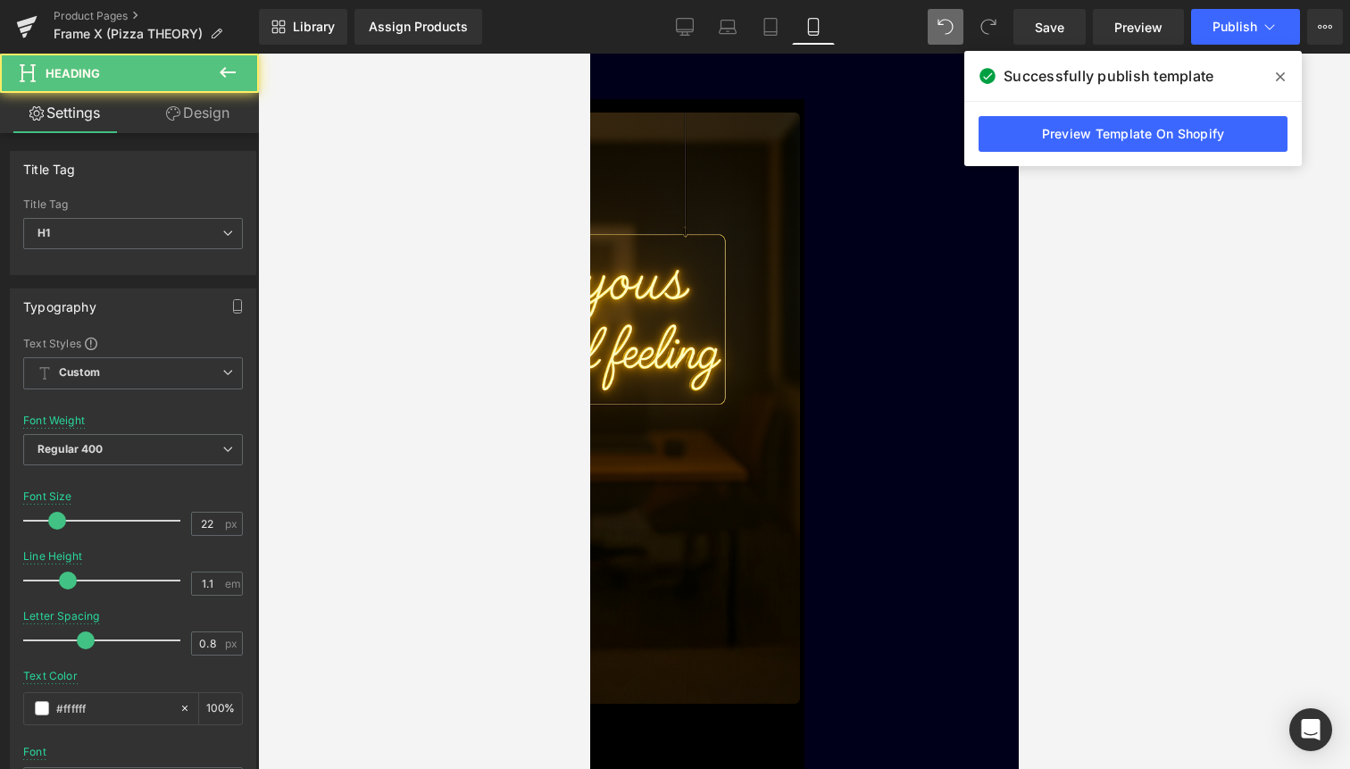
click at [775, 363] on div "Image Image Liquid Image Image Une formule inattendue. Un génie réinventé. Text…" at bounding box center [803, 269] width 429 height 6073
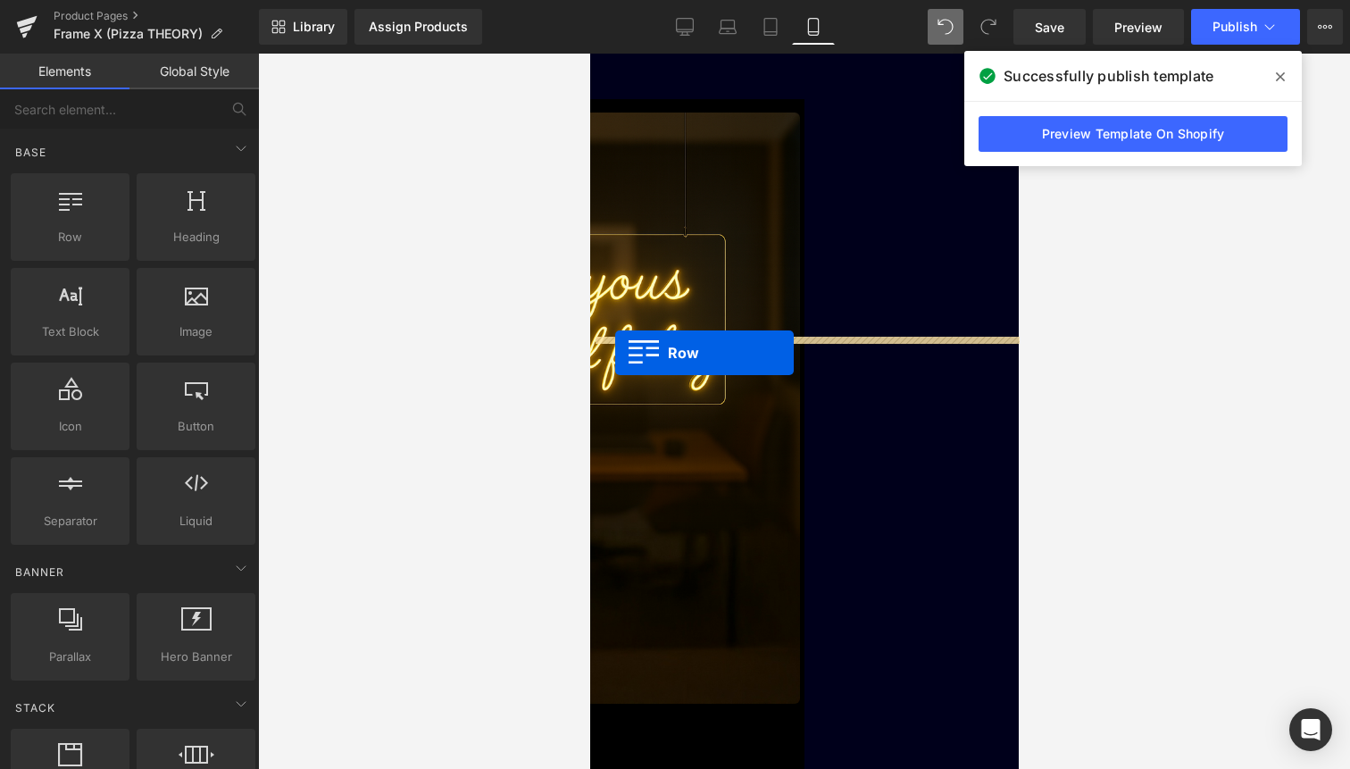
drag, startPoint x: 654, startPoint y: 275, endPoint x: 614, endPoint y: 353, distance: 87.1
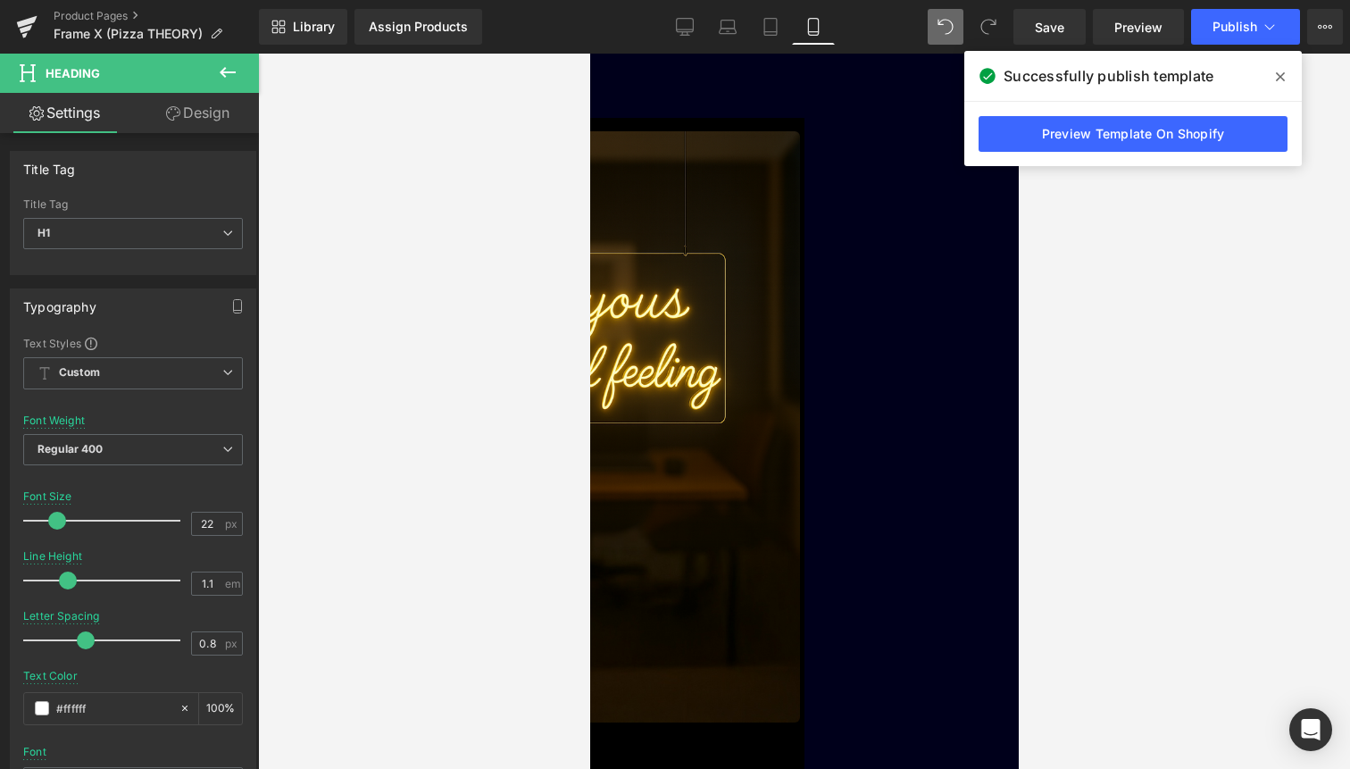
drag, startPoint x: 748, startPoint y: 417, endPoint x: 755, endPoint y: 391, distance: 26.6
click at [755, 391] on div "Image Image Liquid Image Image Une formule inattendue. Un génie réinventé. Text…" at bounding box center [803, 279] width 429 height 6092
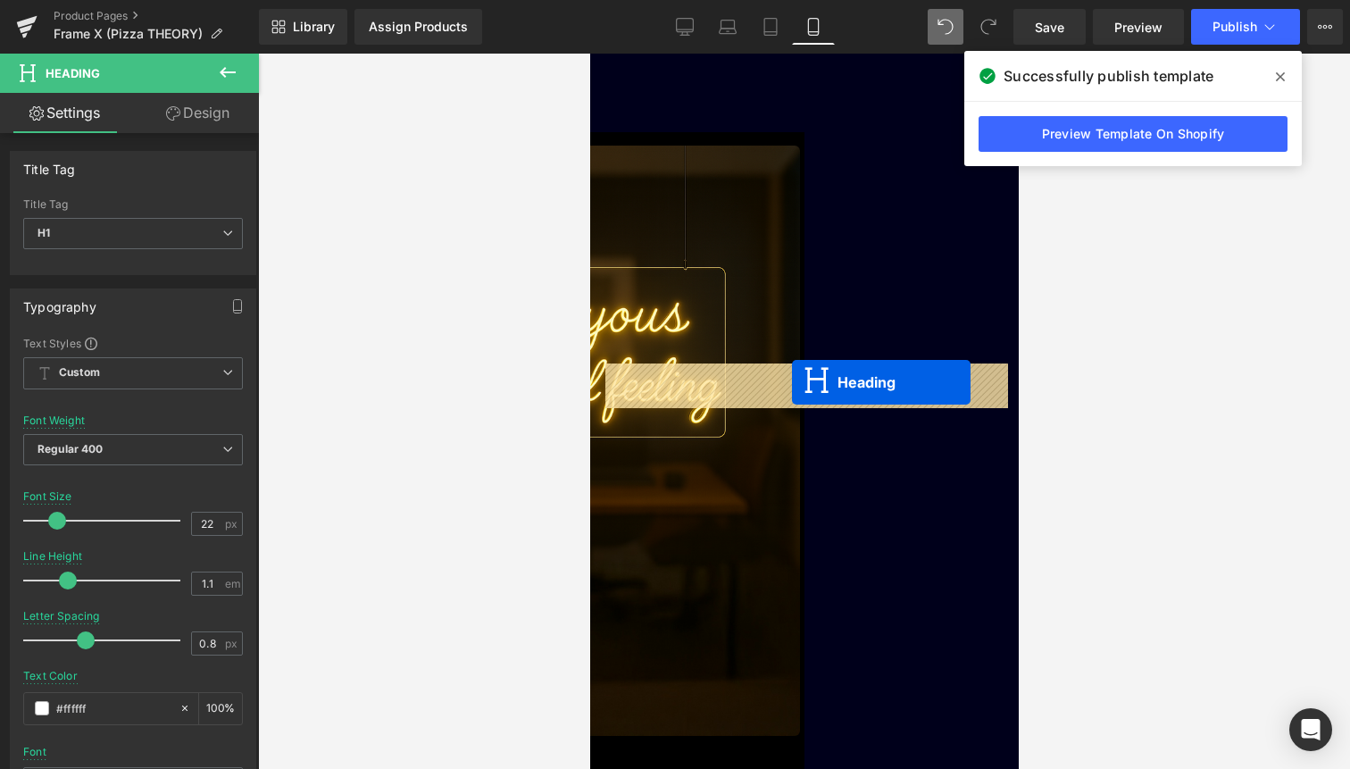
drag, startPoint x: 788, startPoint y: 455, endPoint x: 791, endPoint y: 382, distance: 73.3
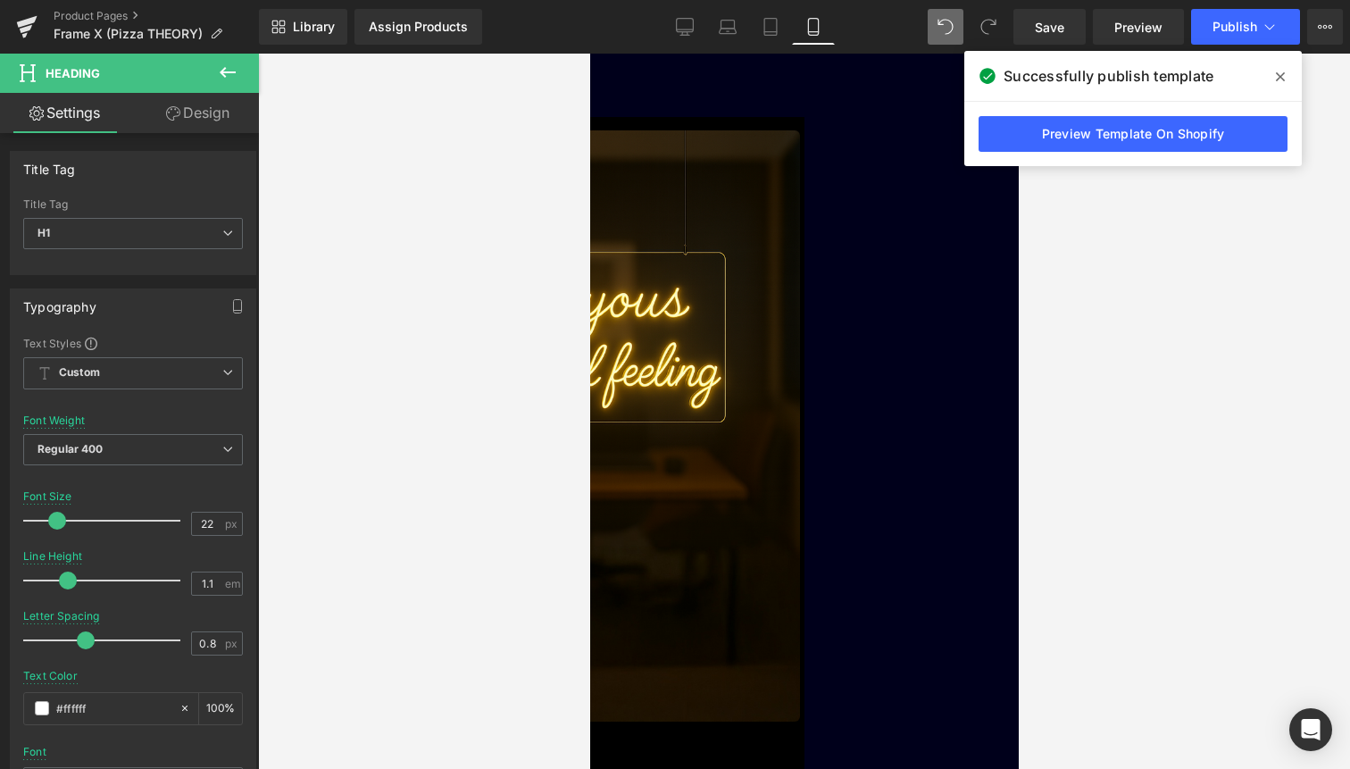
click at [589, 54] on span "Row" at bounding box center [589, 54] width 0 height 0
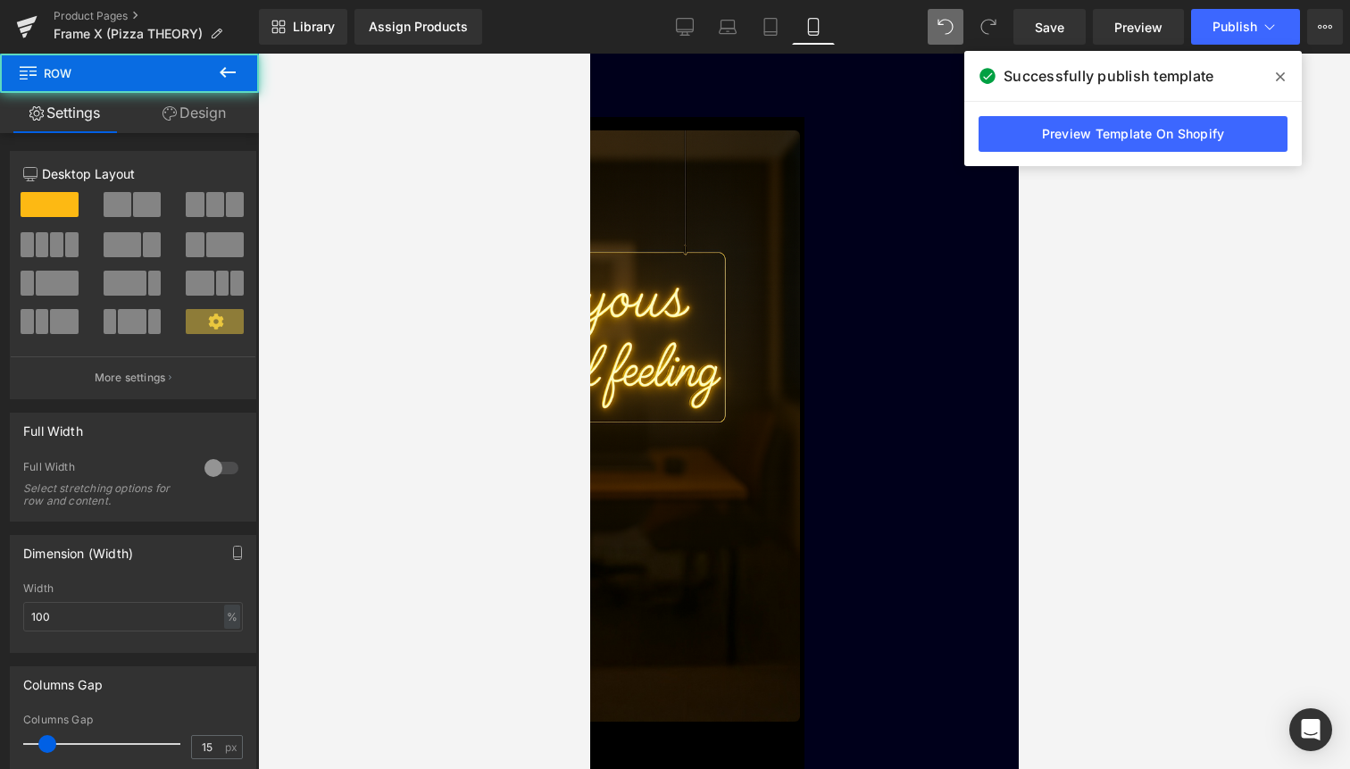
click at [196, 100] on link "Design" at bounding box center [193, 113] width 129 height 40
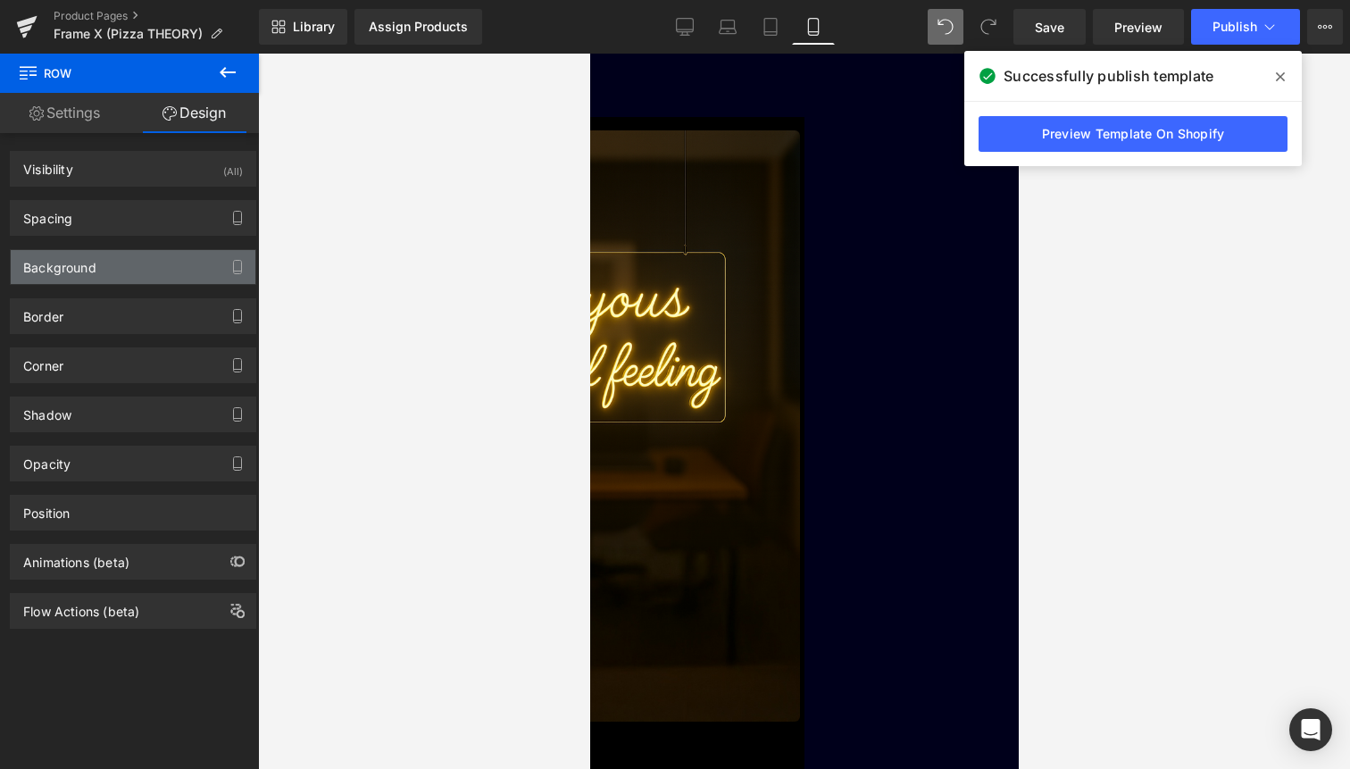
type input "transparent"
type input "0"
click at [129, 263] on div "Background" at bounding box center [133, 267] width 245 height 34
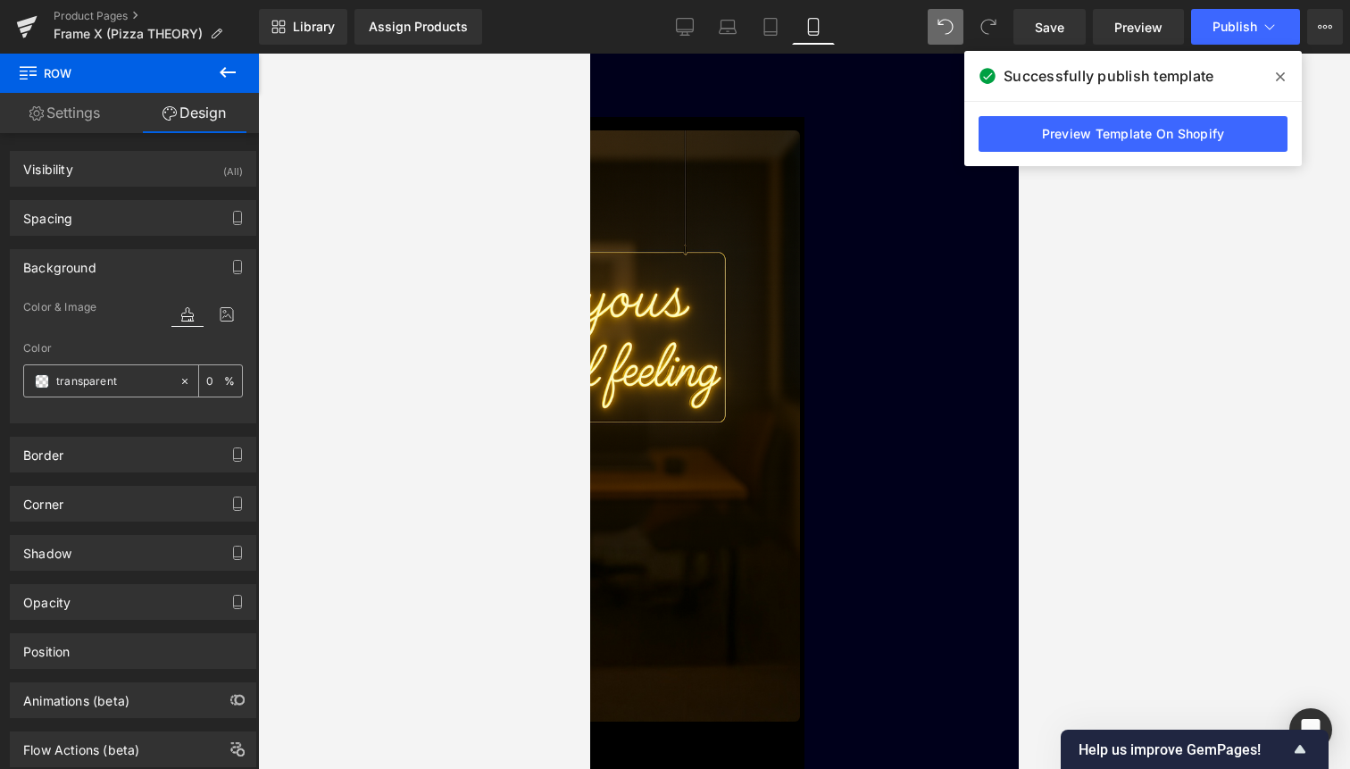
click at [76, 370] on div "transparent" at bounding box center [101, 380] width 154 height 31
click at [48, 373] on div "transparent" at bounding box center [101, 380] width 154 height 31
click at [39, 384] on span at bounding box center [42, 381] width 14 height 14
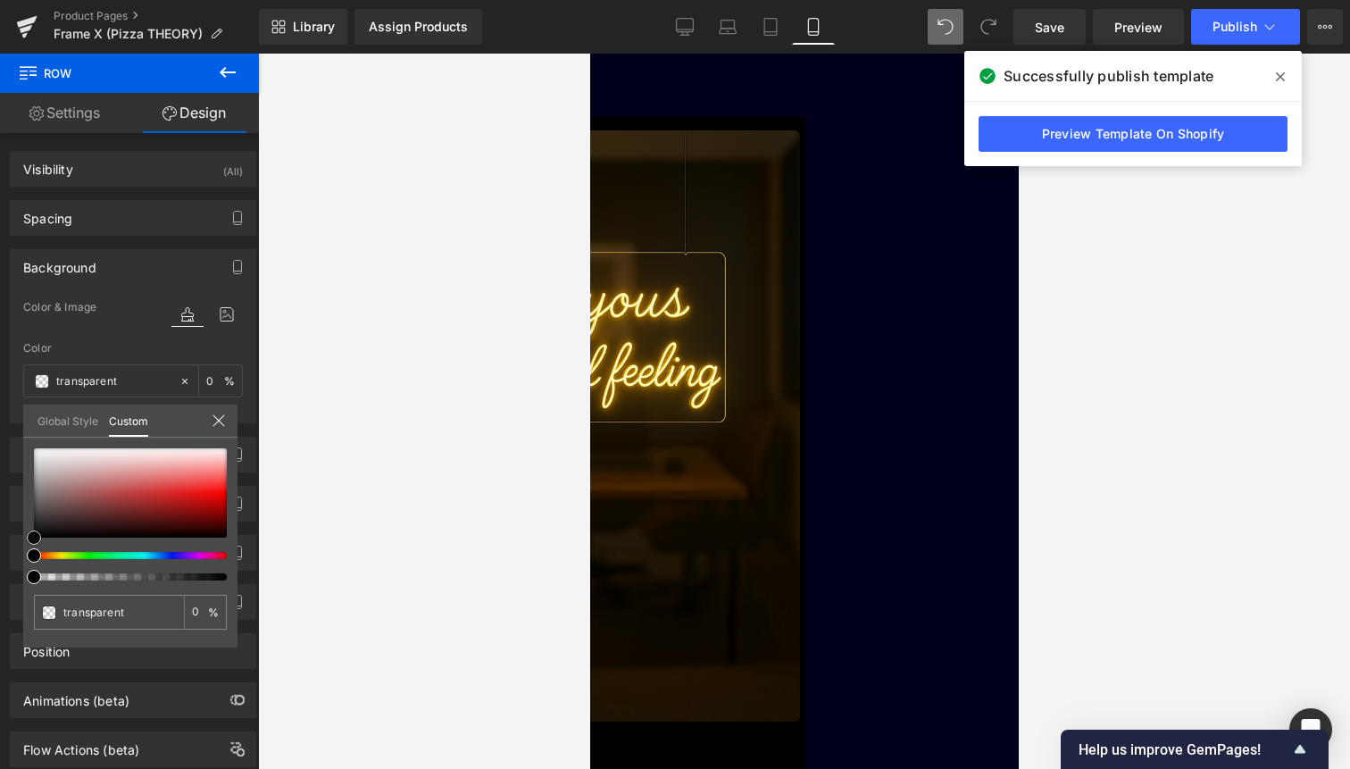
type input "#ed5e5e"
type input "100"
type input "#ed5e5e"
type input "100"
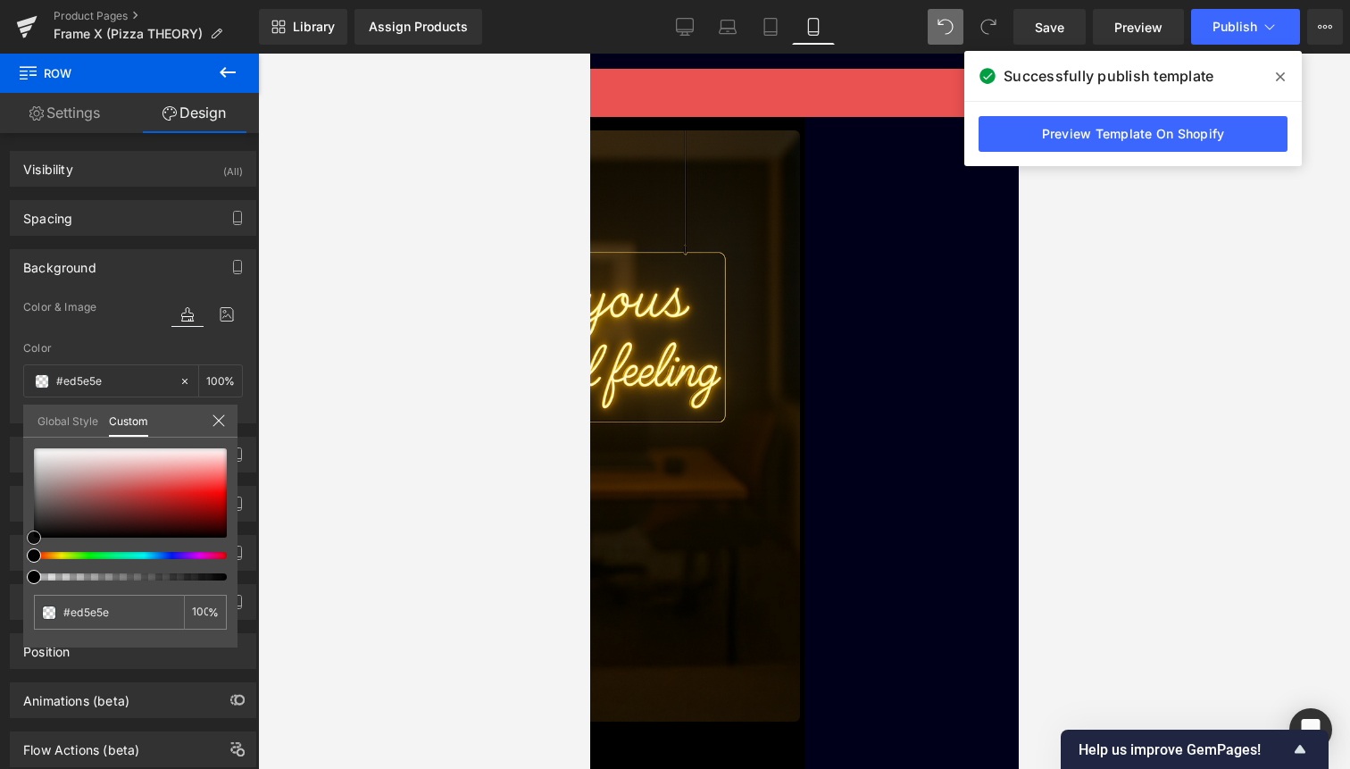
type input "#ea5151"
type input "#e62222"
type input "#a01111"
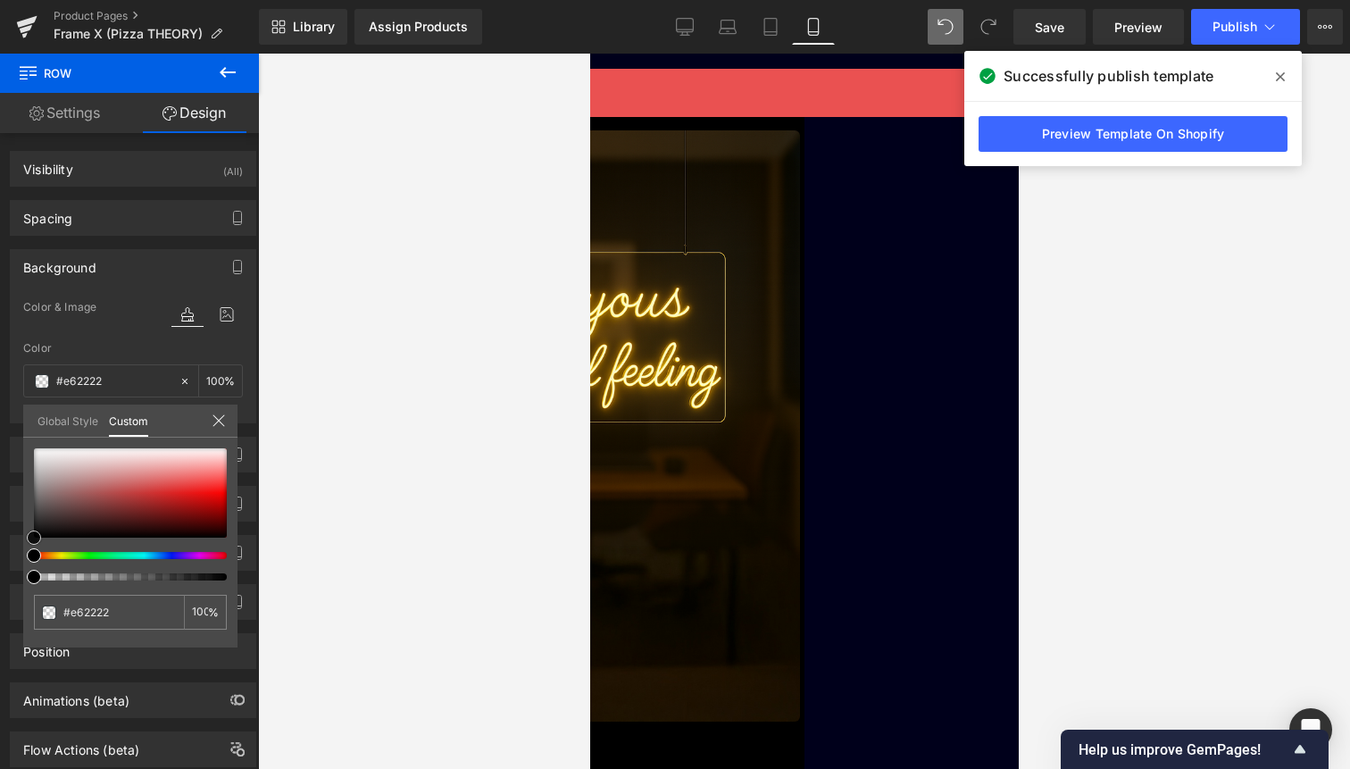
type input "#a01111"
type input "#720c0c"
type input "#330404"
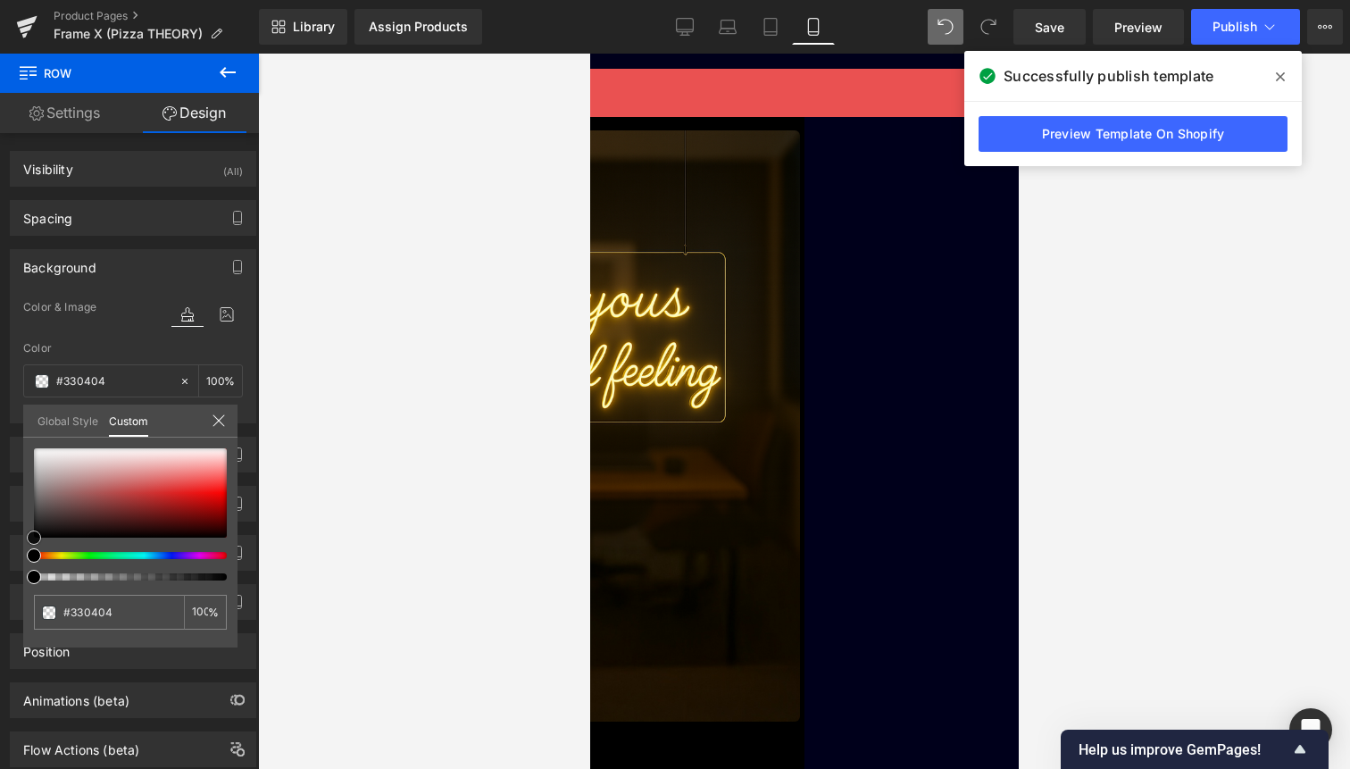
type input "#130101"
type input "#000000"
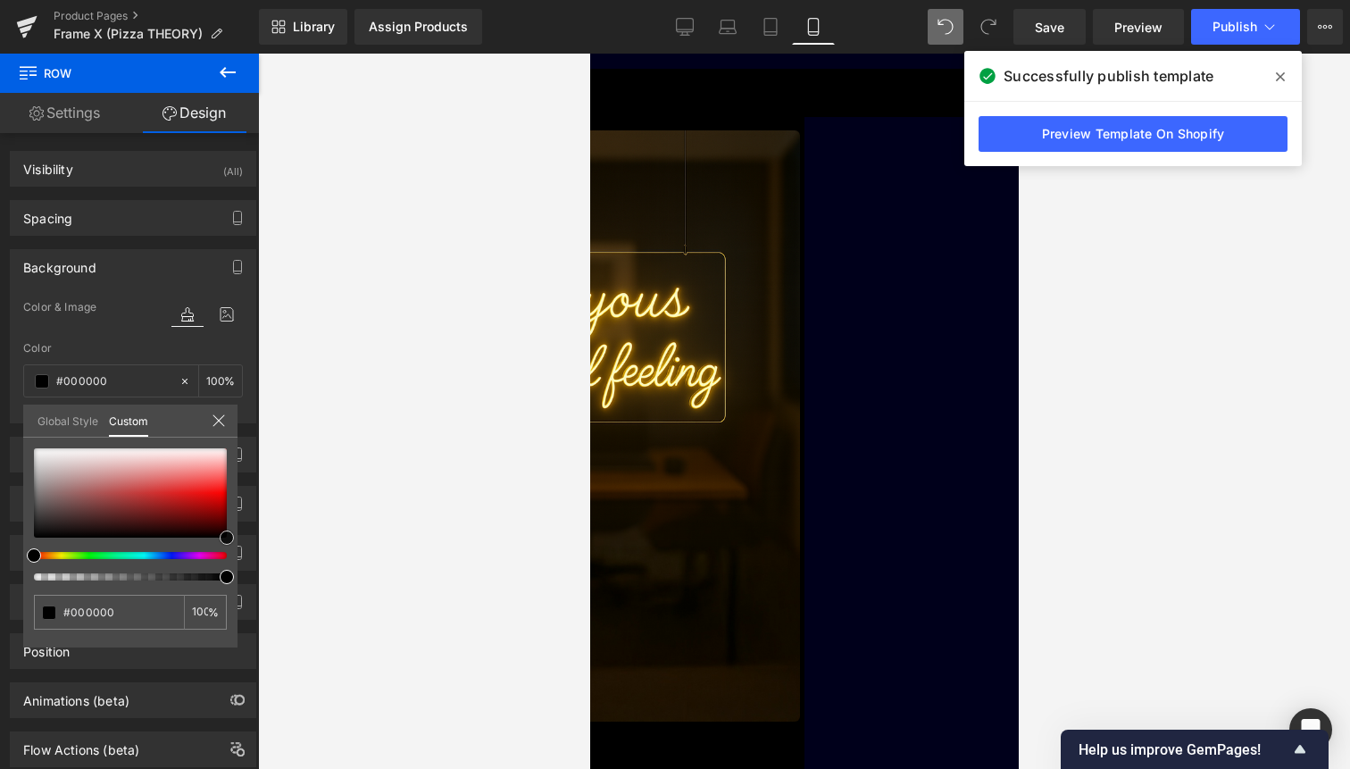
drag, startPoint x: 188, startPoint y: 480, endPoint x: 263, endPoint y: 543, distance: 97.5
click at [263, 543] on div "Row You are previewing how the will restyle your page. You can not edit Element…" at bounding box center [675, 399] width 1350 height 799
click at [366, 515] on div at bounding box center [804, 411] width 1092 height 715
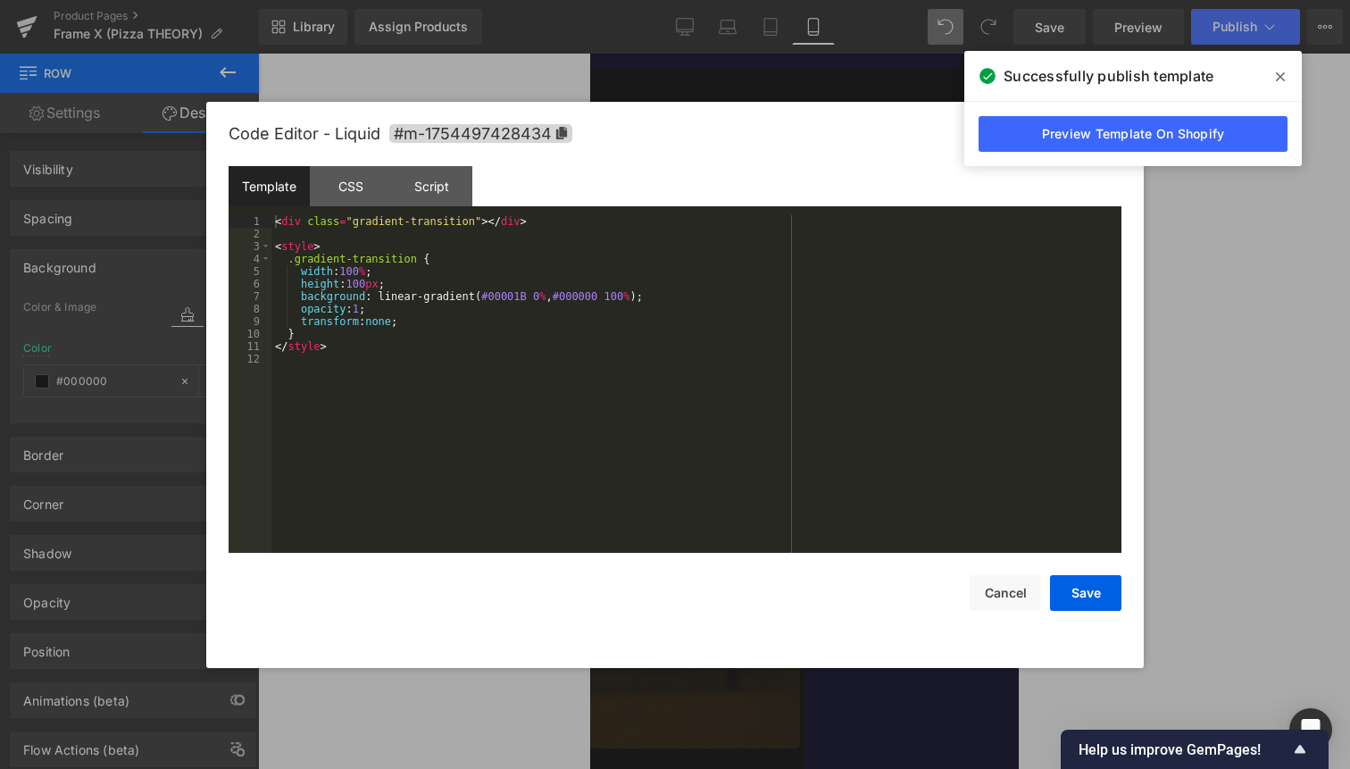
click at [832, 33] on div "Liquid" at bounding box center [803, 28] width 429 height 9
click at [1066, 603] on button "Save" at bounding box center [1085, 593] width 71 height 36
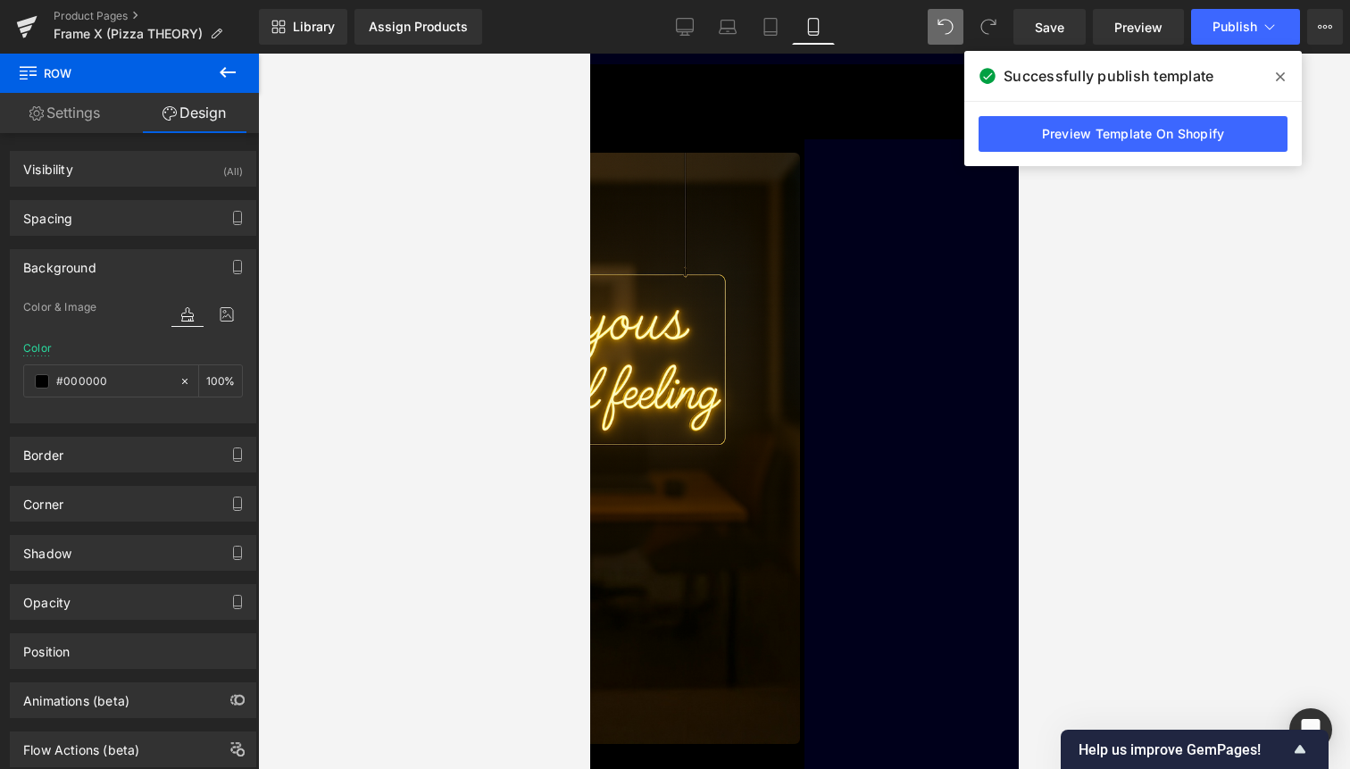
click at [756, 95] on div "Laissez l’Aura vous emporter. Heading" at bounding box center [803, 79] width 429 height 30
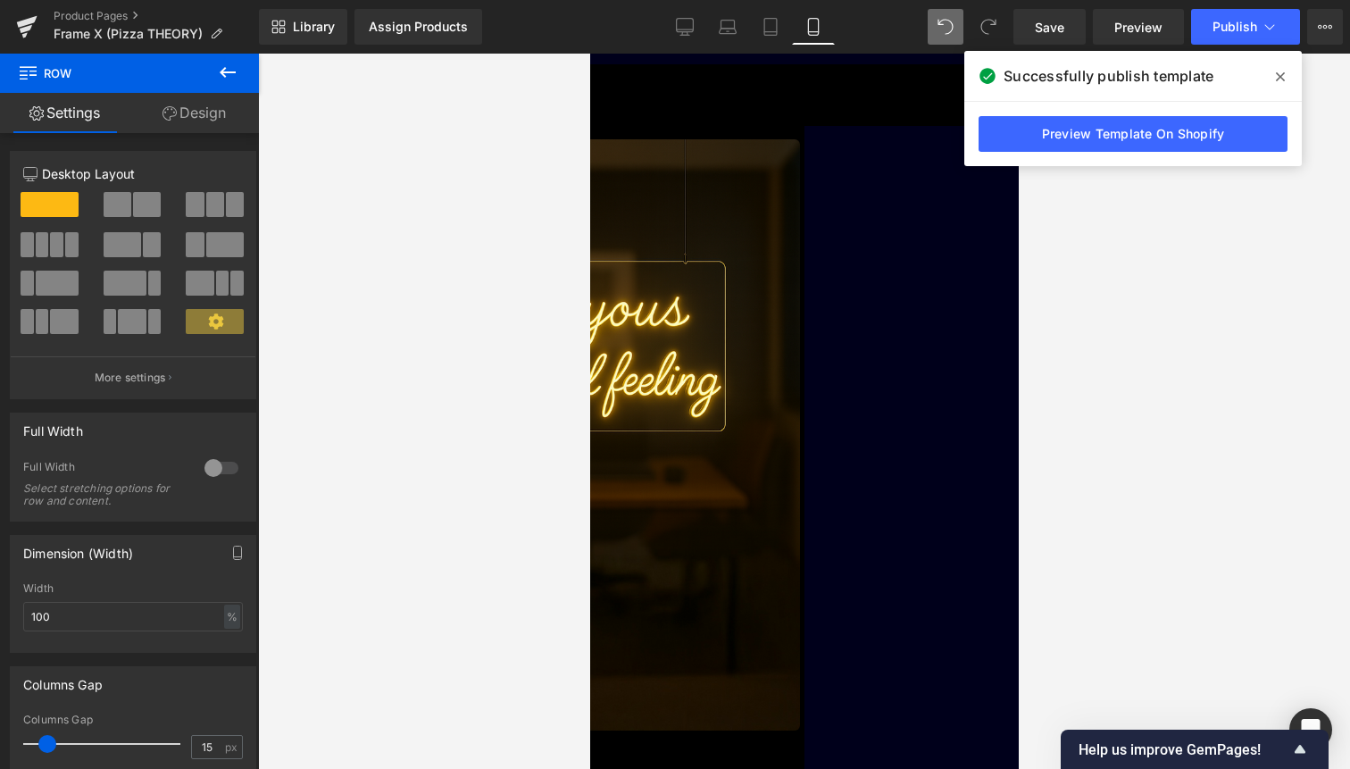
drag, startPoint x: 766, startPoint y: 428, endPoint x: 772, endPoint y: 399, distance: 29.1
click at [772, 126] on div "Laissez l’Aura vous emporter. Heading Row" at bounding box center [803, 95] width 429 height 62
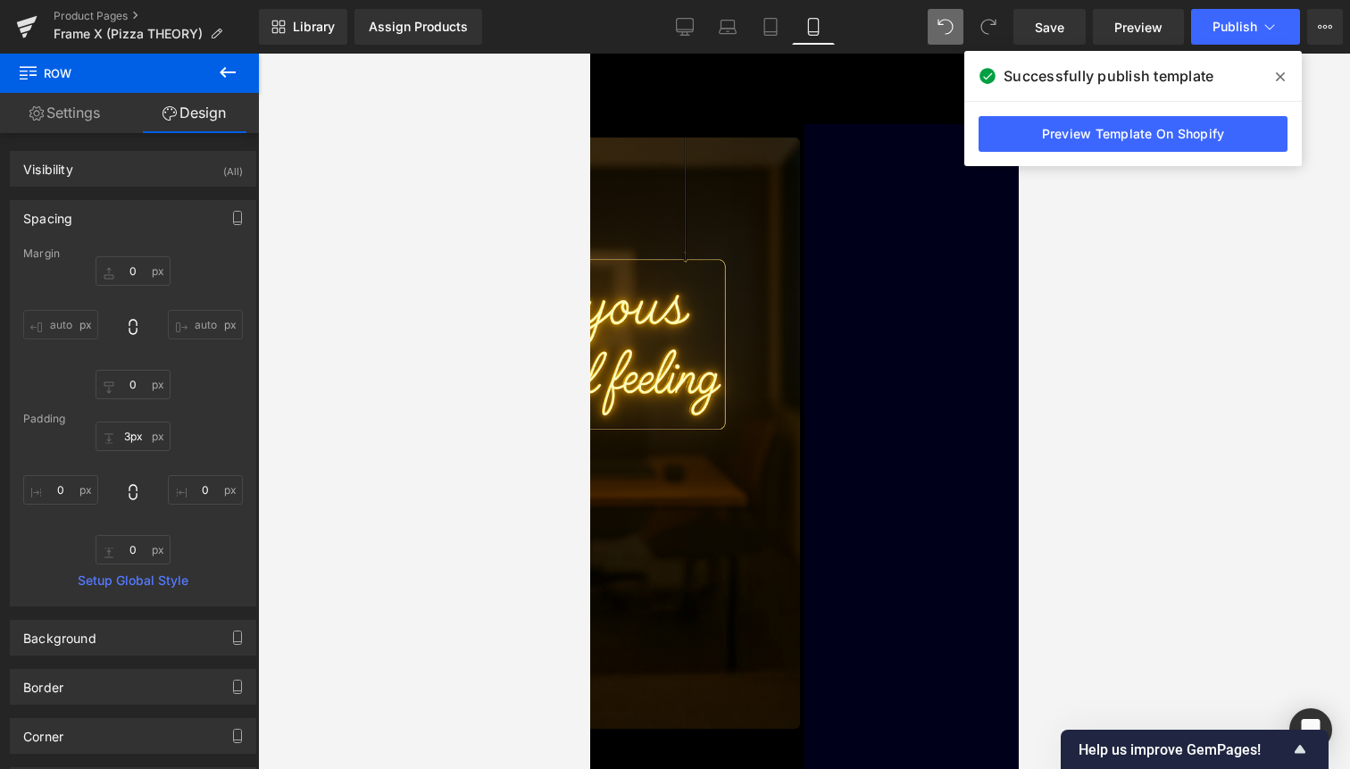
type input "0px"
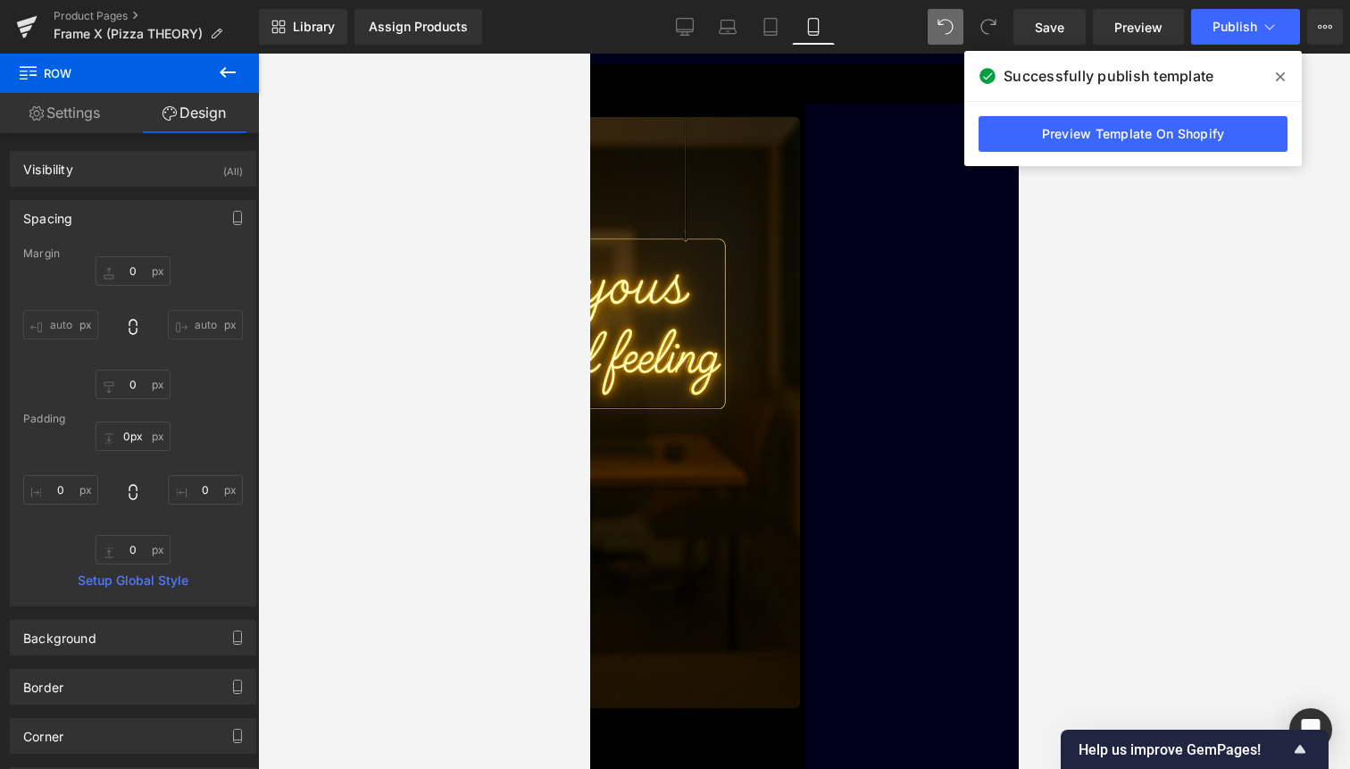
drag, startPoint x: 783, startPoint y: 354, endPoint x: 796, endPoint y: 303, distance: 52.4
click at [796, 303] on div "Image Image Liquid Image Image Une formule inattendue. Un génie réinventé. Text…" at bounding box center [803, 271] width 429 height 6077
click at [1259, 22] on button "Publish" at bounding box center [1245, 27] width 109 height 36
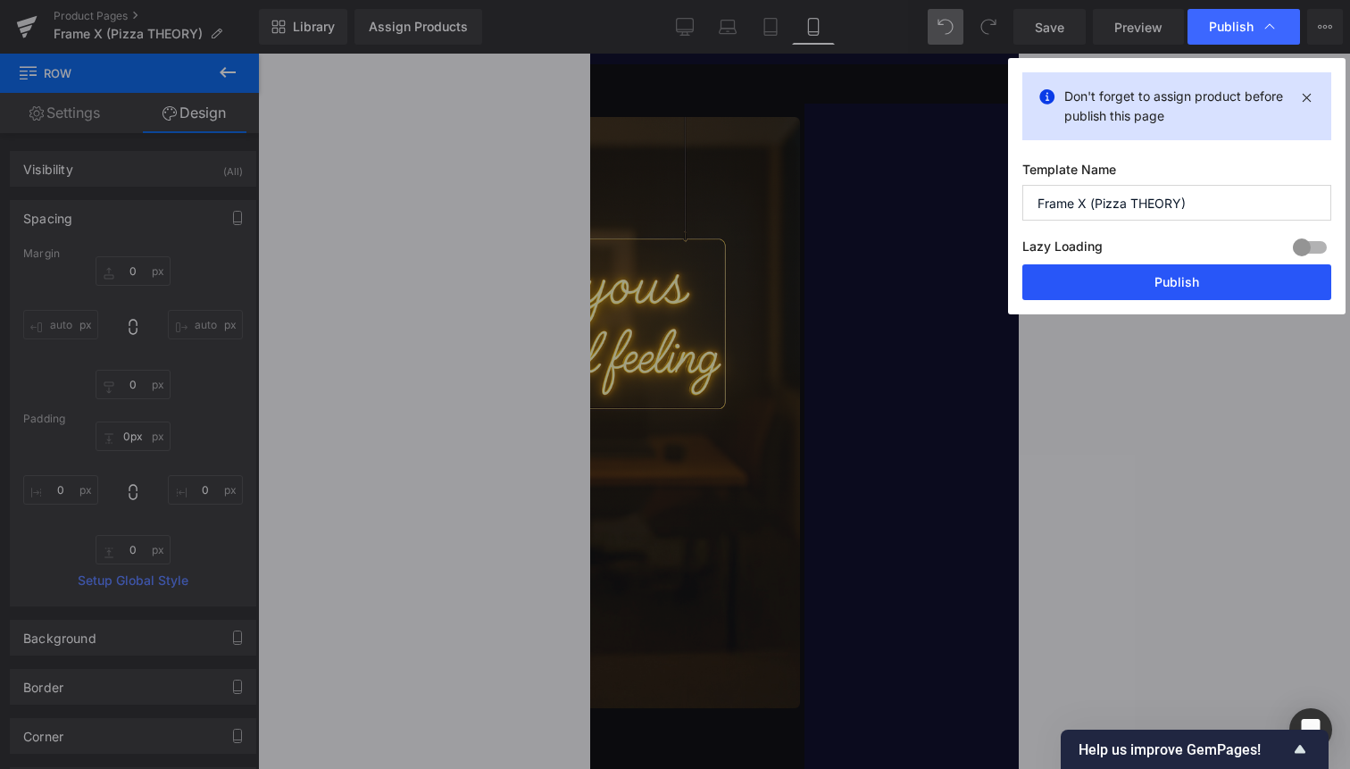
click at [1214, 280] on button "Publish" at bounding box center [1177, 282] width 309 height 36
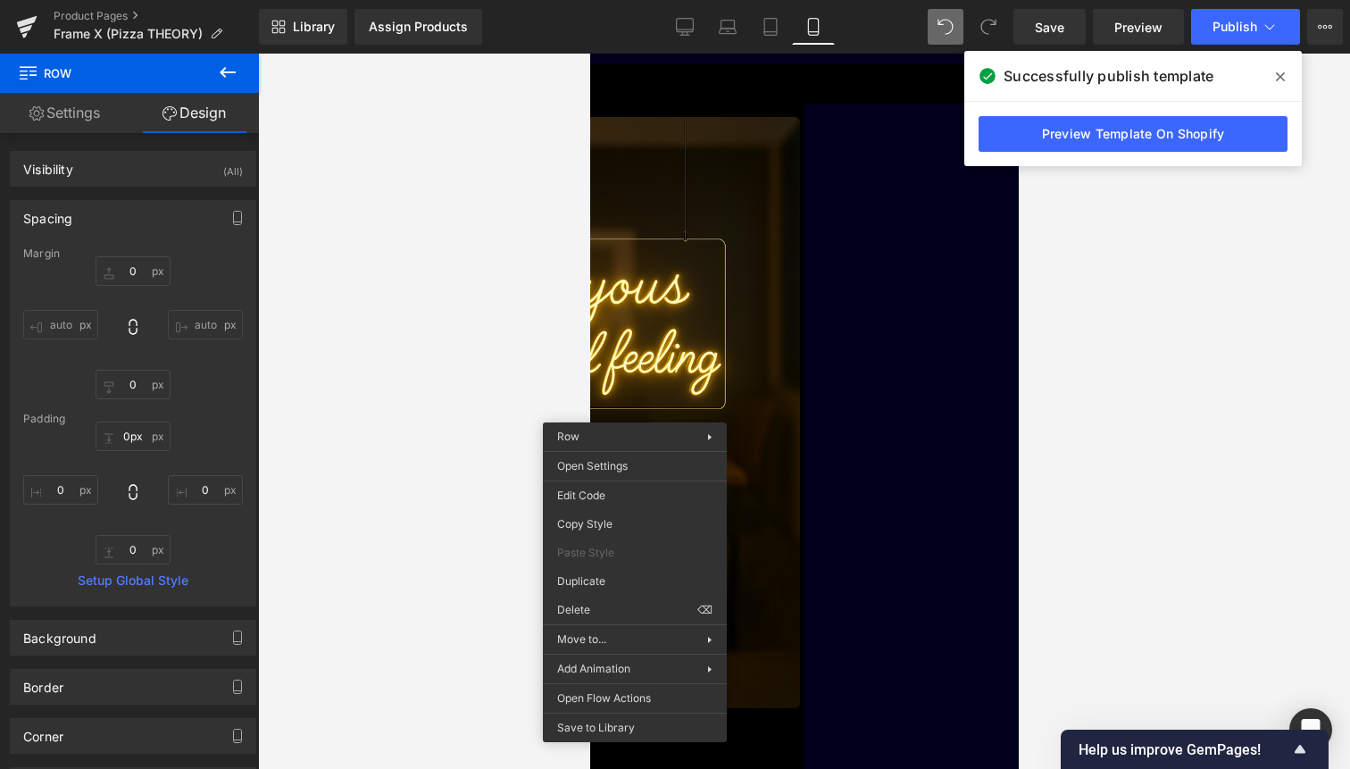
drag, startPoint x: 1221, startPoint y: 786, endPoint x: 631, endPoint y: 732, distance: 591.9
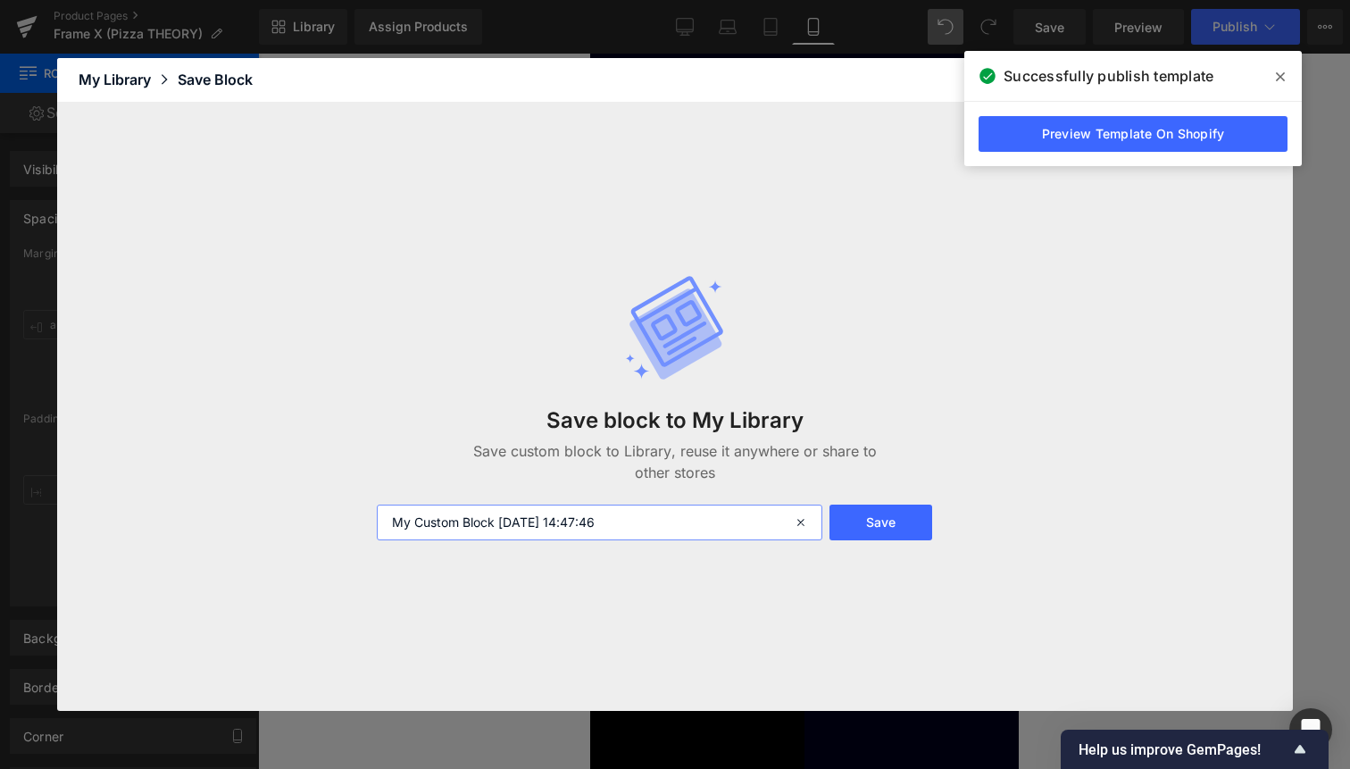
click at [555, 524] on input "My Custom Block 2025-10-04 14:47:46" at bounding box center [600, 523] width 446 height 36
type input "Related product pour fond mauve"
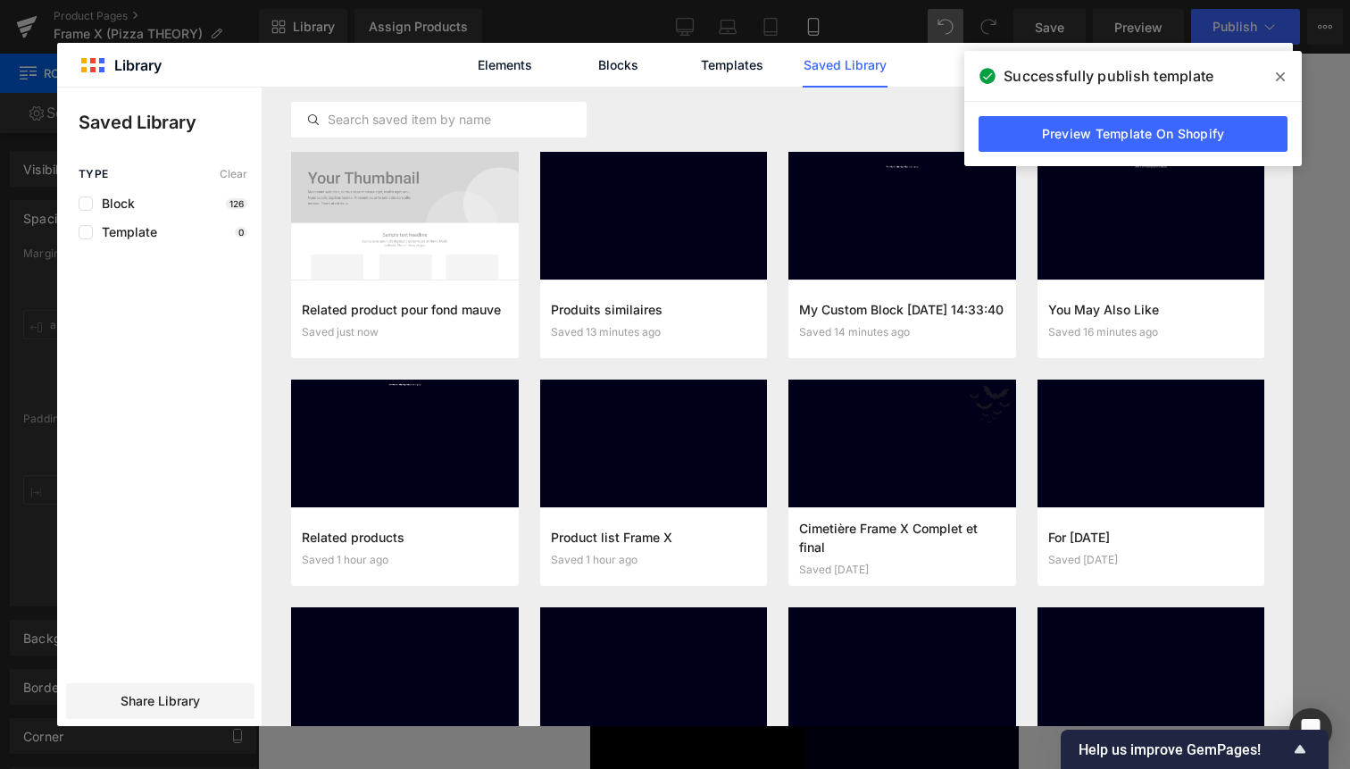
click at [1280, 77] on icon at bounding box center [1280, 76] width 9 height 9
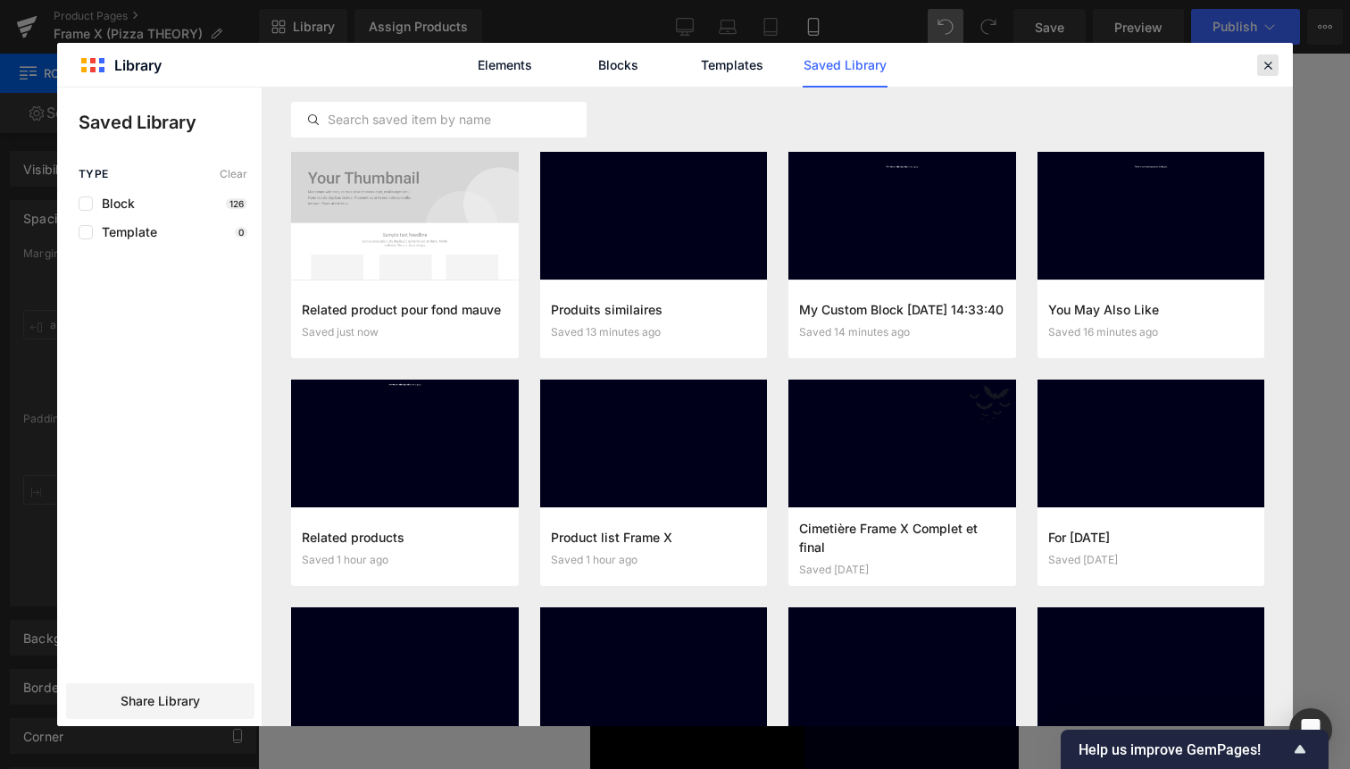
click at [1274, 67] on icon at bounding box center [1268, 65] width 16 height 16
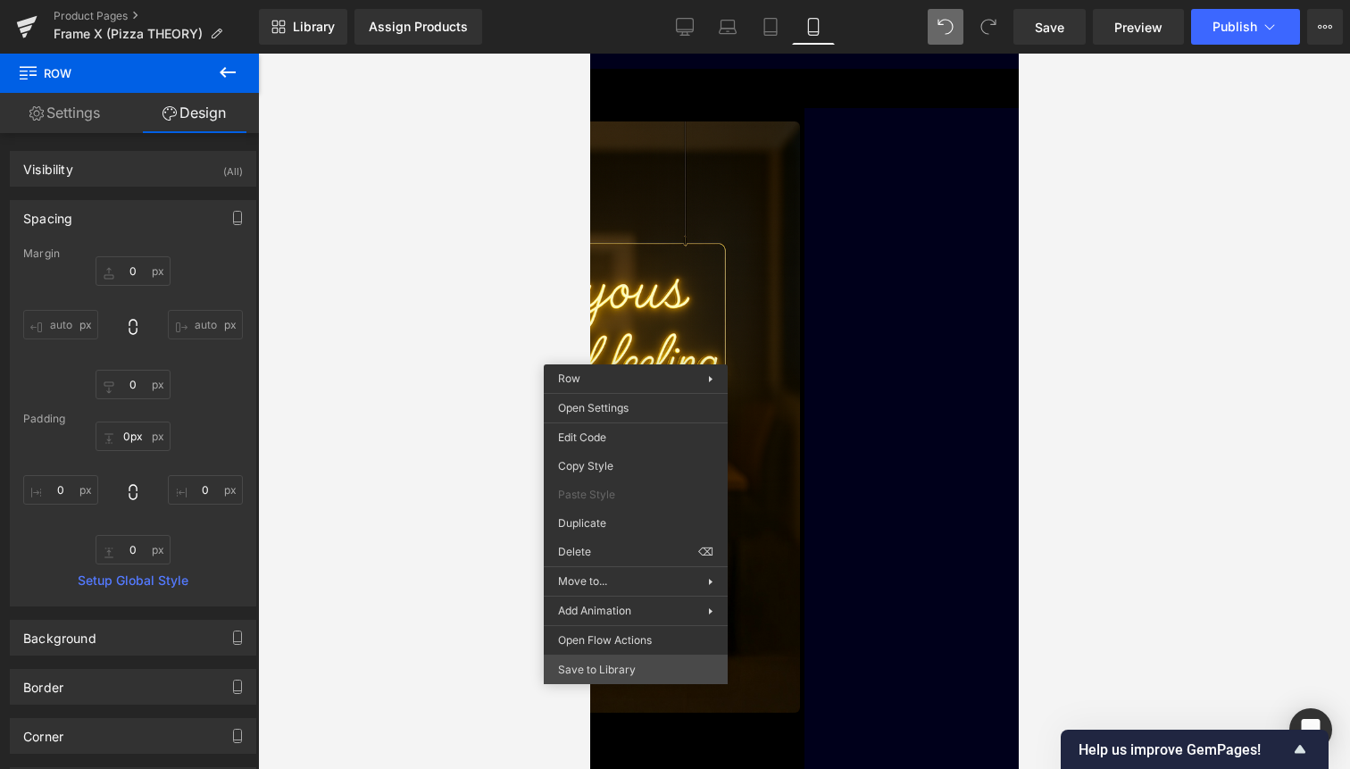
click at [582, 656] on div "Row You are previewing how the will restyle your page. You can not edit Element…" at bounding box center [675, 399] width 1350 height 799
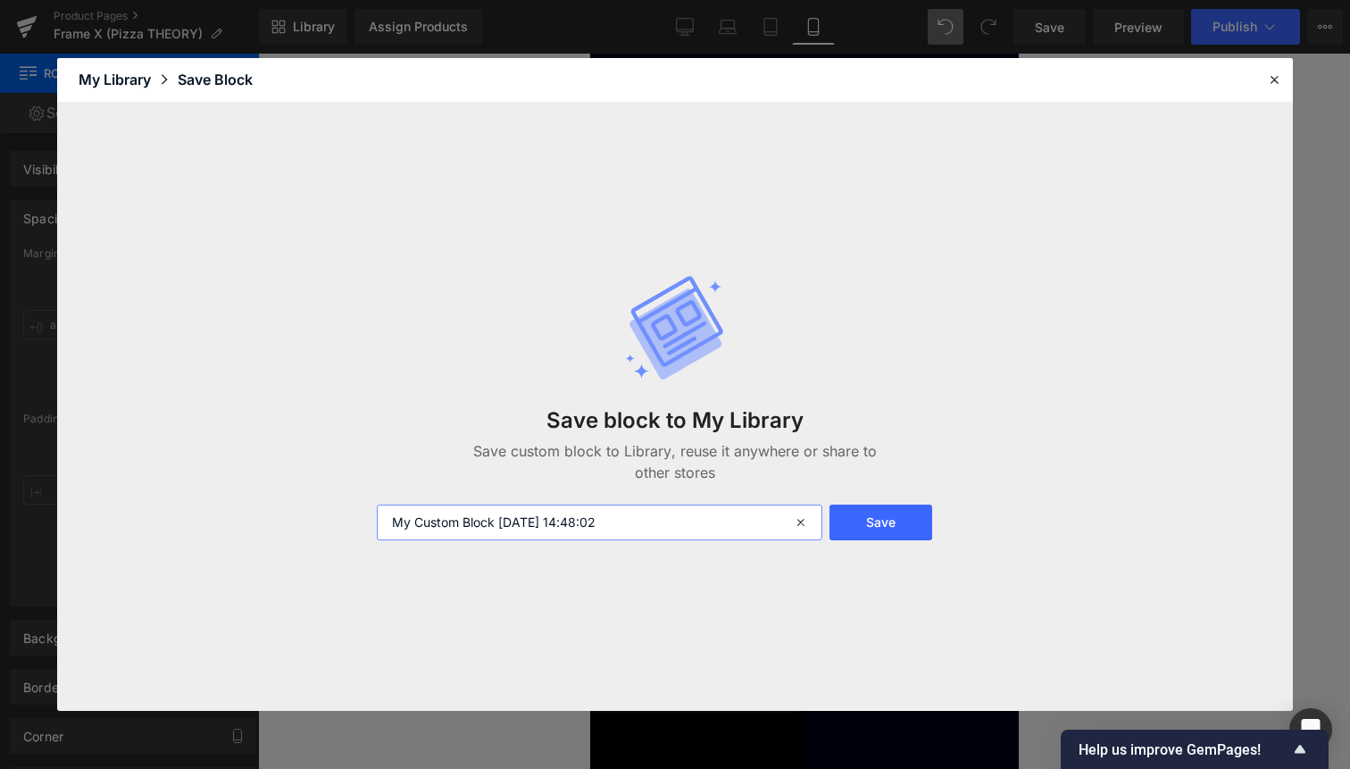
click at [625, 528] on input "My Custom Block 2025-10-04 14:48:02" at bounding box center [600, 523] width 446 height 36
type input "Titre related product pour fond mauve"
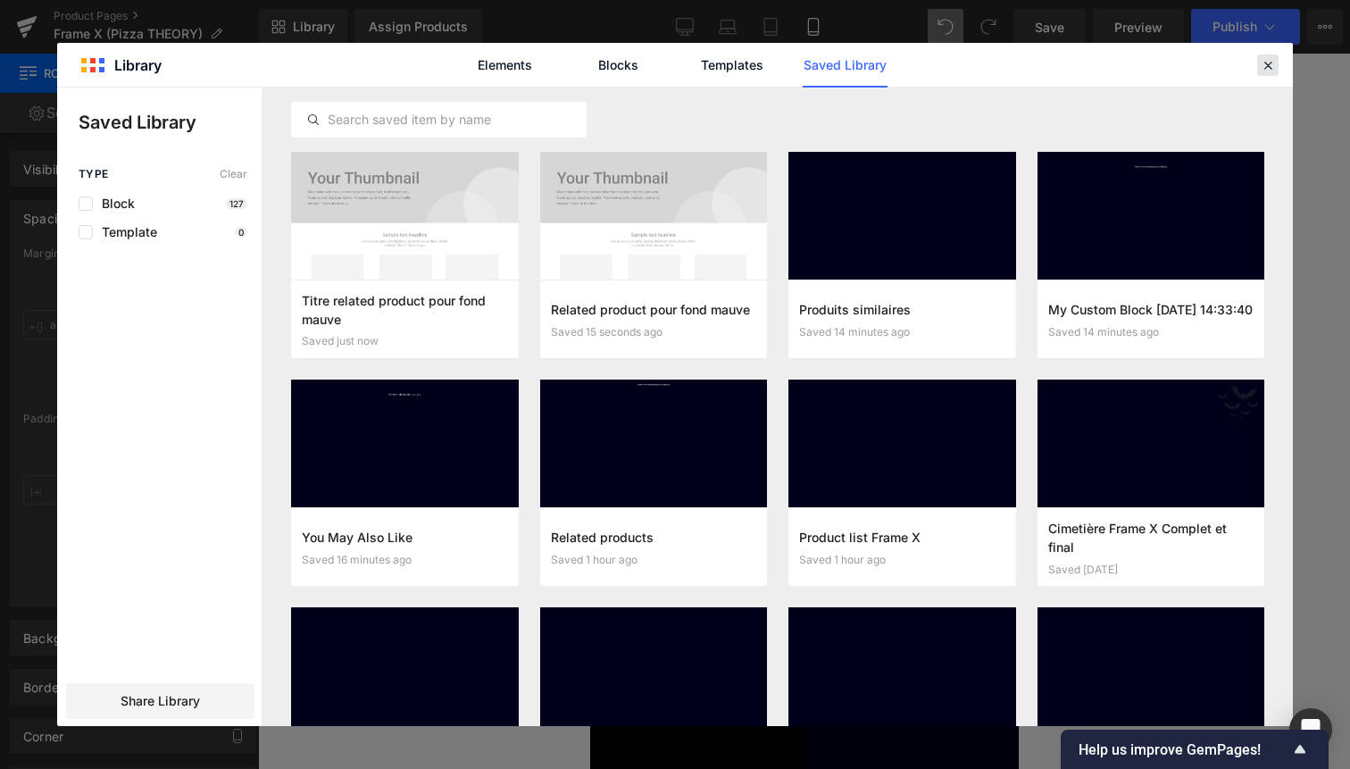
click at [1271, 65] on icon at bounding box center [1268, 65] width 16 height 16
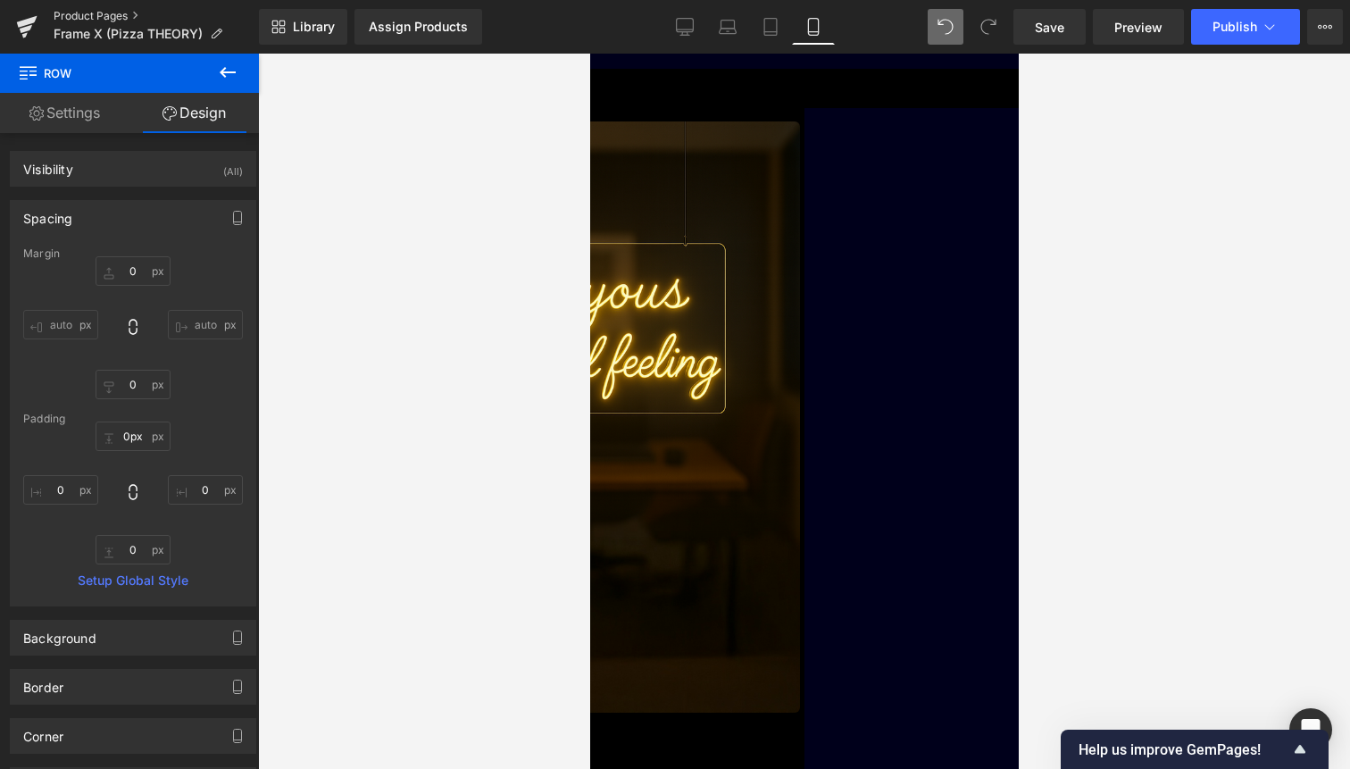
click at [124, 15] on link "Product Pages" at bounding box center [156, 16] width 205 height 14
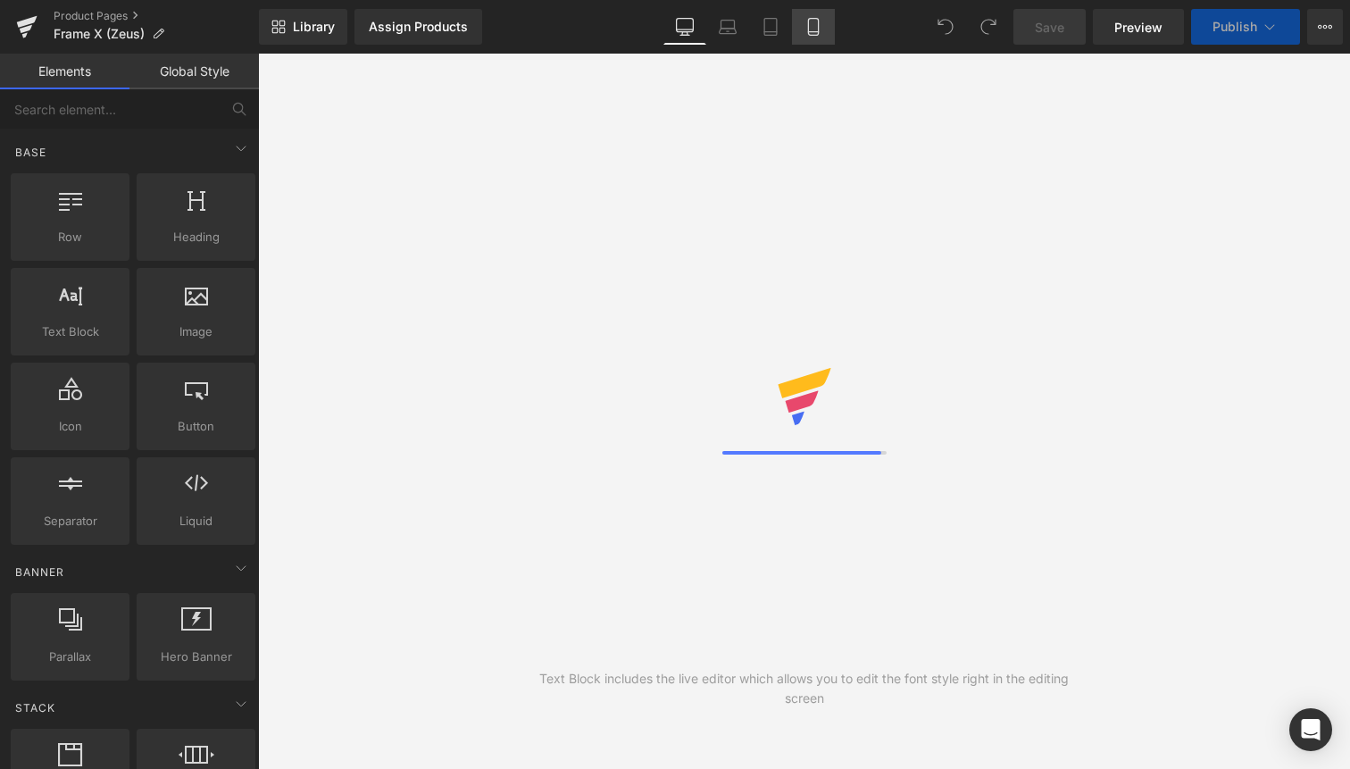
click at [818, 27] on icon at bounding box center [814, 27] width 18 height 18
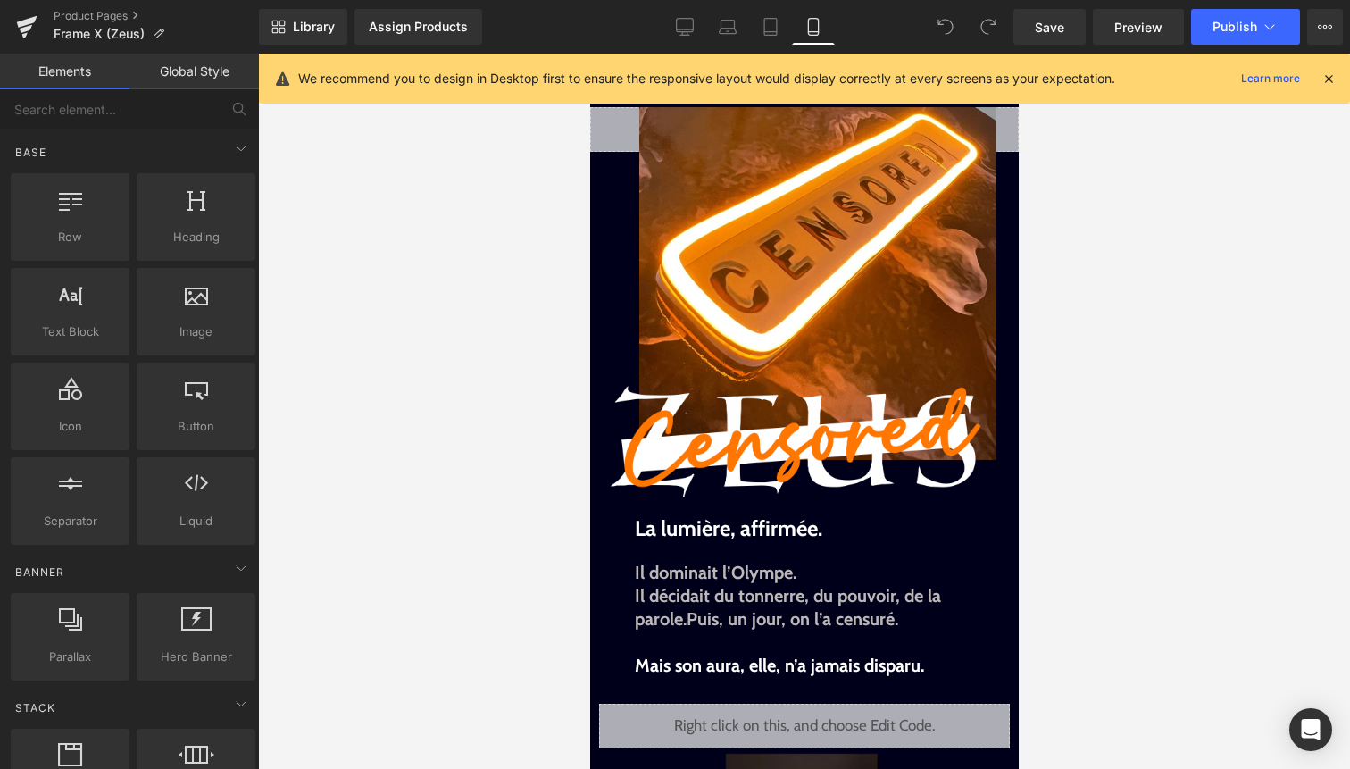
click at [1324, 78] on icon at bounding box center [1329, 79] width 16 height 16
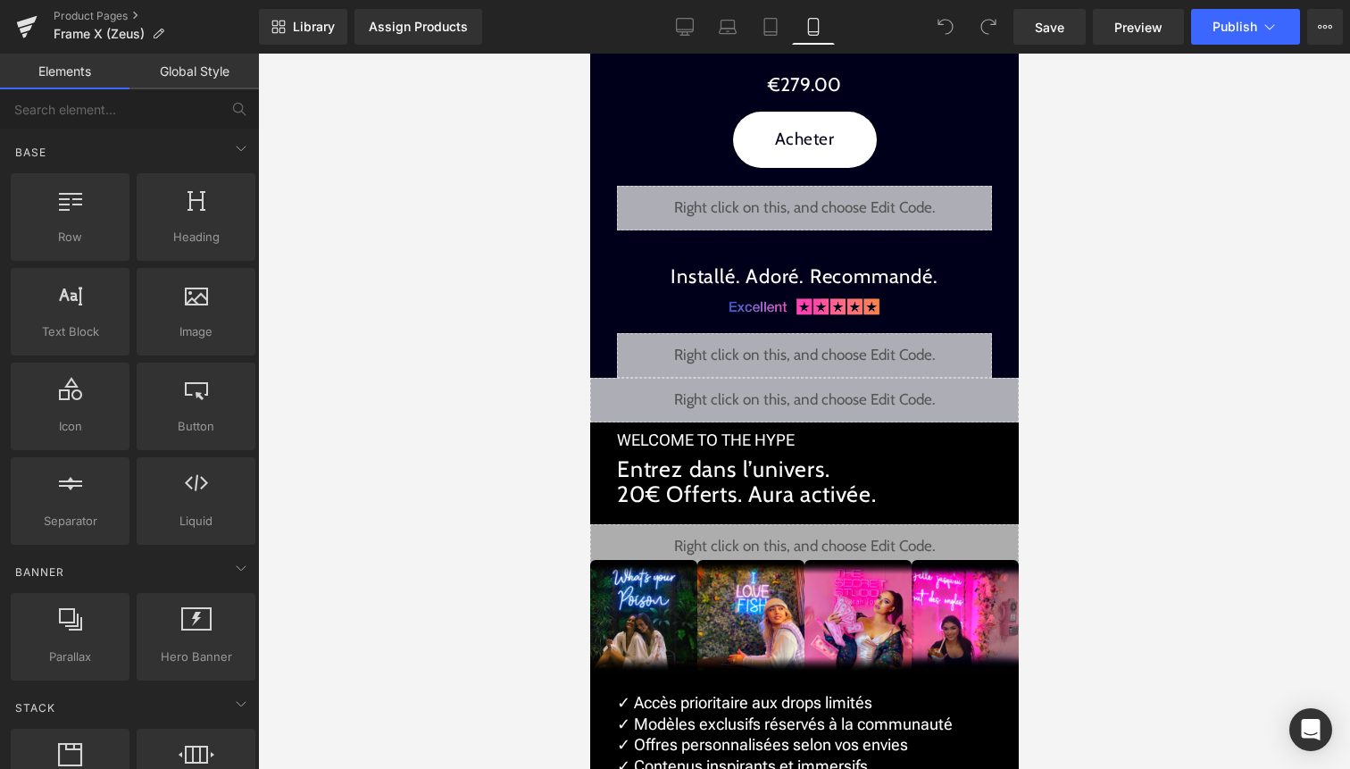
scroll to position [2624, 0]
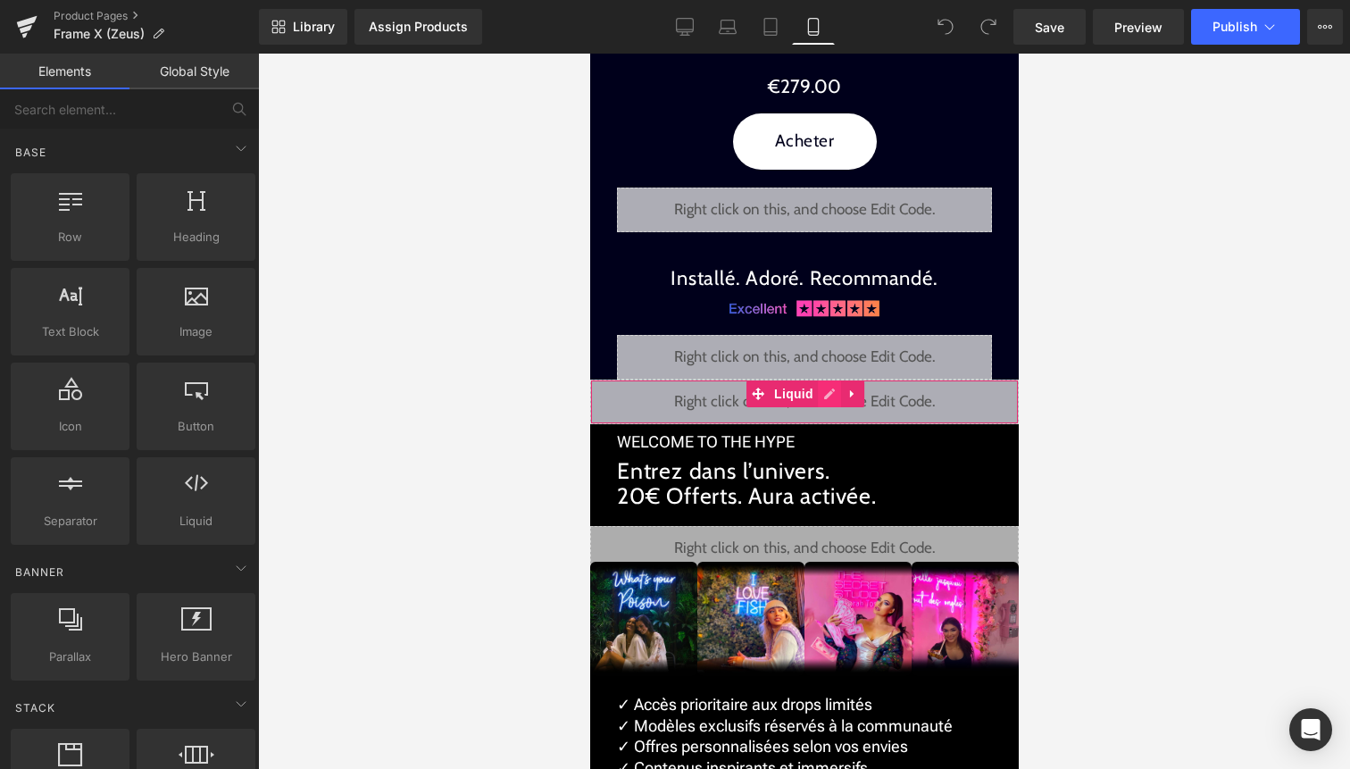
click at [831, 380] on div "Liquid" at bounding box center [803, 402] width 429 height 45
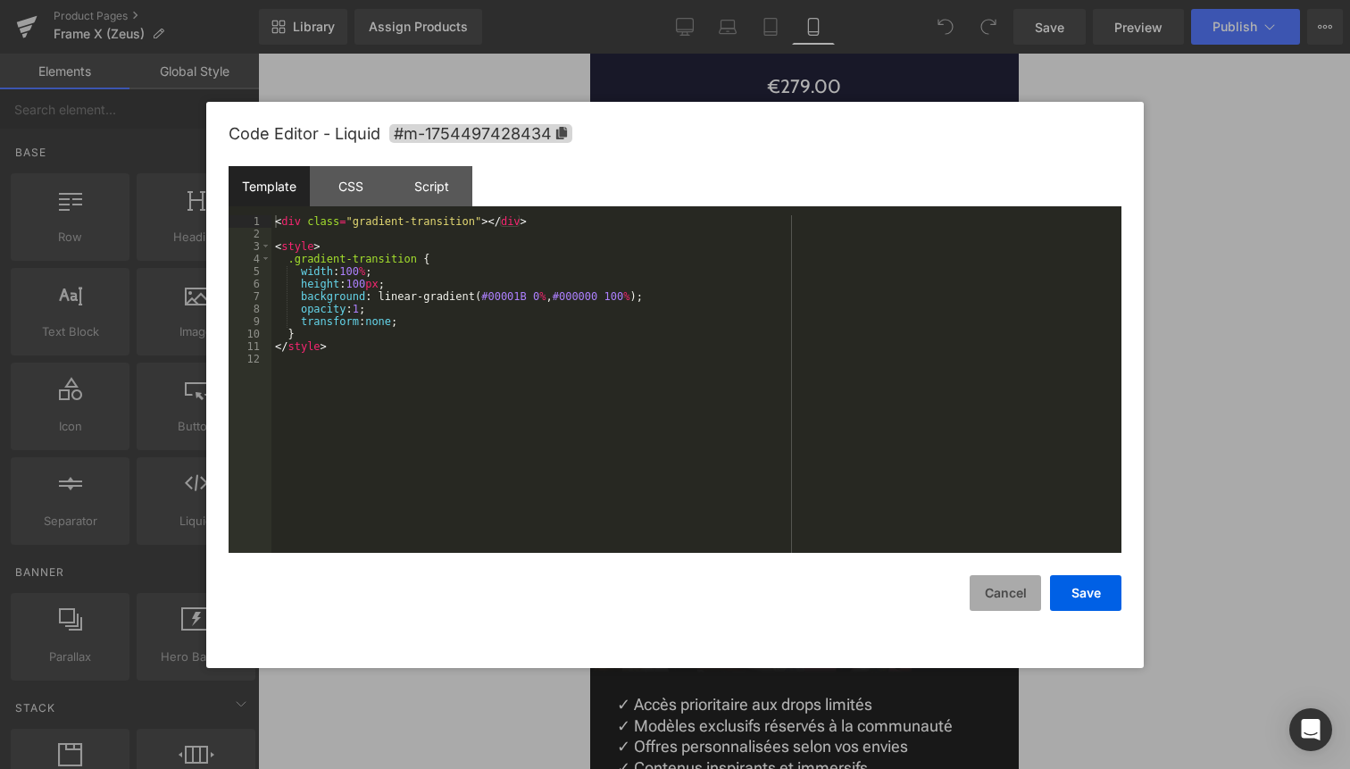
click at [1009, 588] on button "Cancel" at bounding box center [1005, 593] width 71 height 36
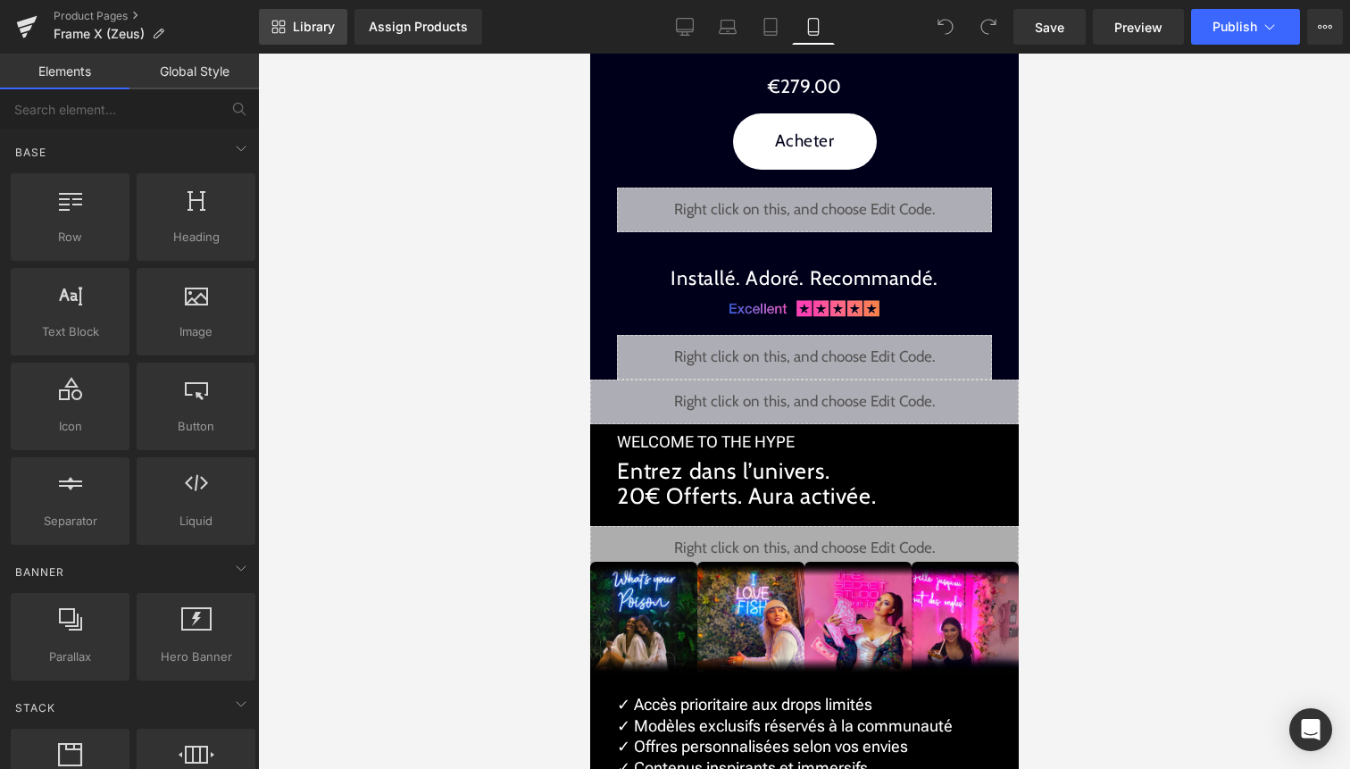
click at [326, 29] on span "Library" at bounding box center [314, 27] width 42 height 16
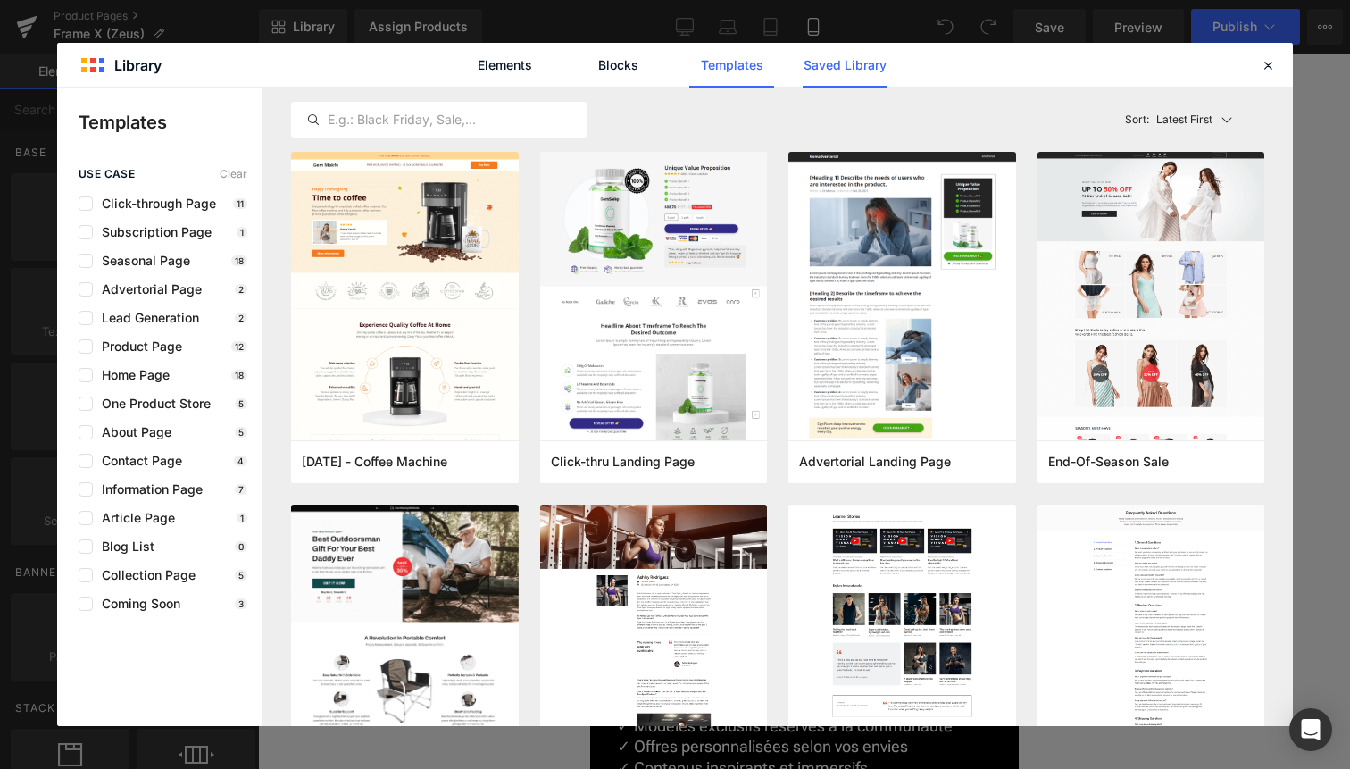
click at [835, 73] on link "Saved Library" at bounding box center [845, 65] width 85 height 45
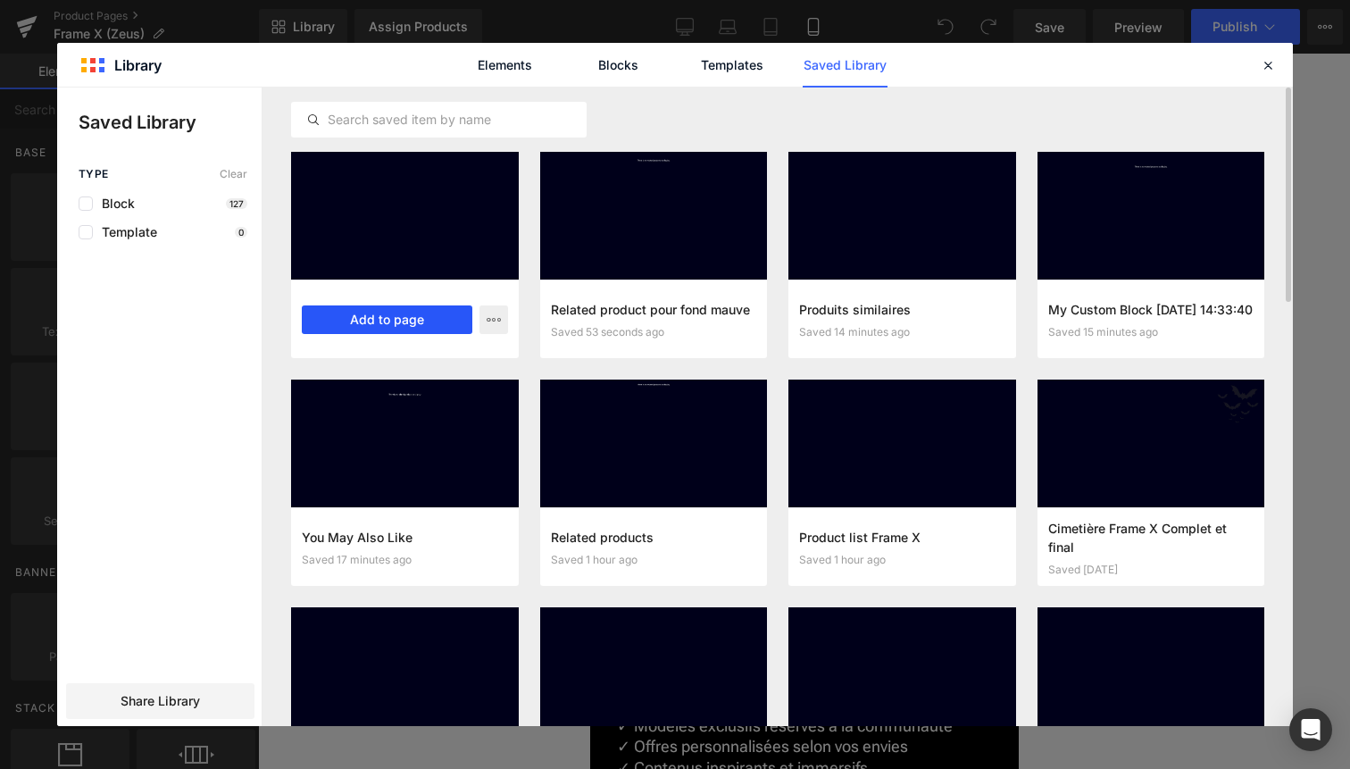
click at [441, 318] on button "Add to page" at bounding box center [387, 319] width 171 height 29
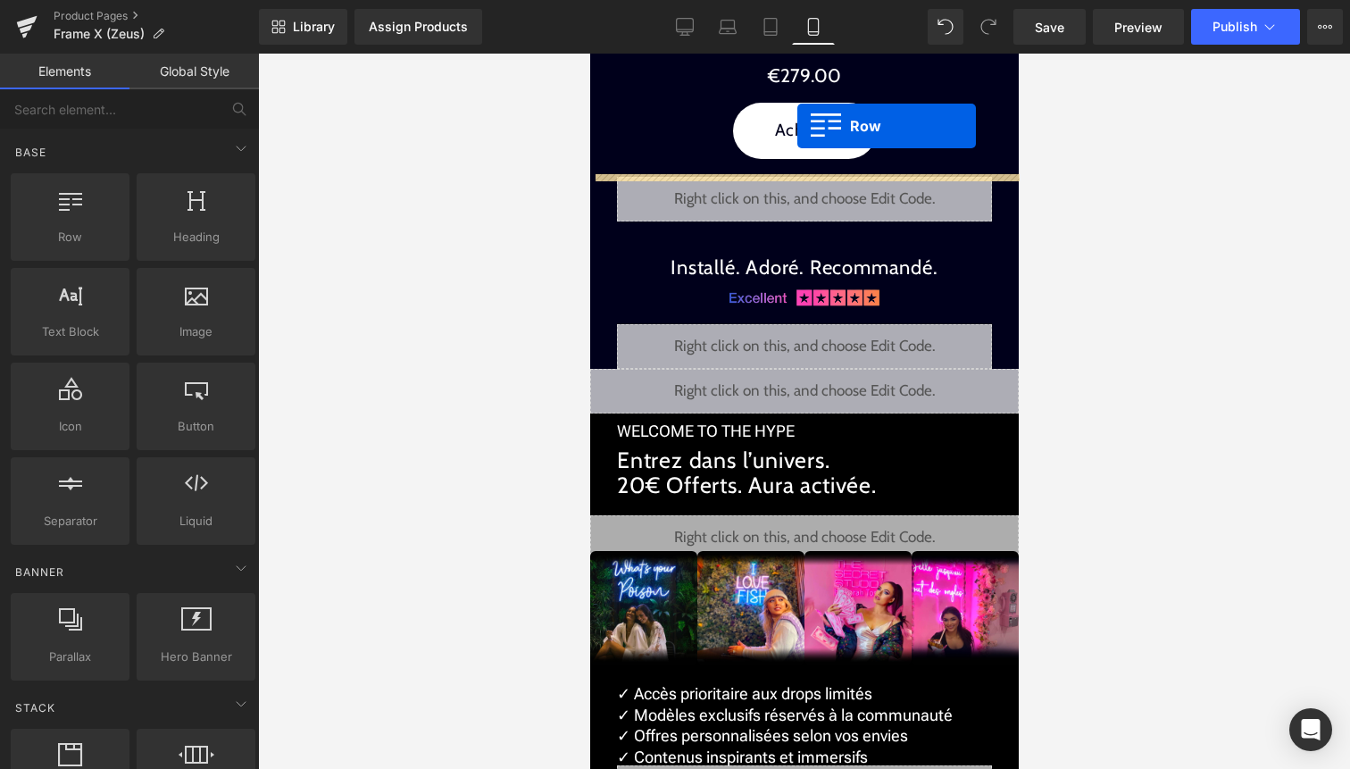
scroll to position [2563, 0]
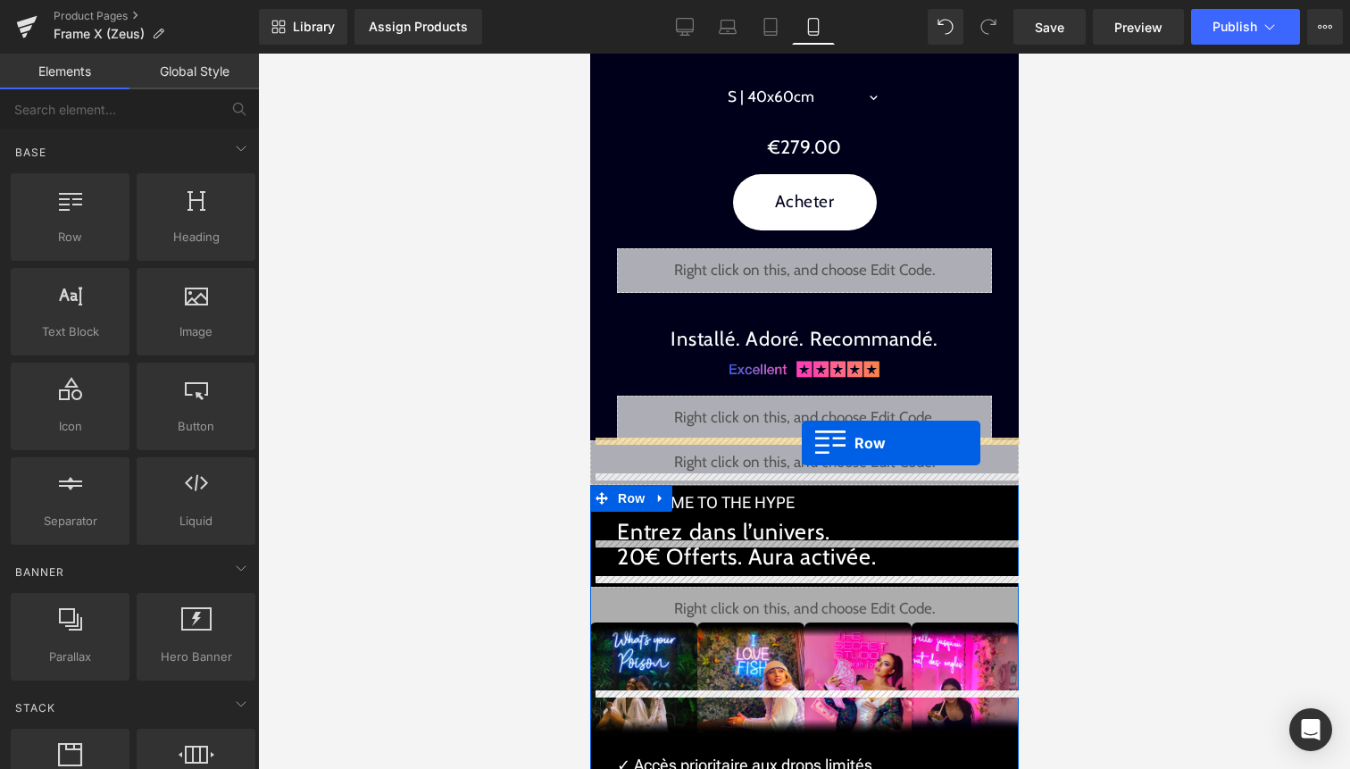
drag, startPoint x: 639, startPoint y: 246, endPoint x: 801, endPoint y: 443, distance: 255.0
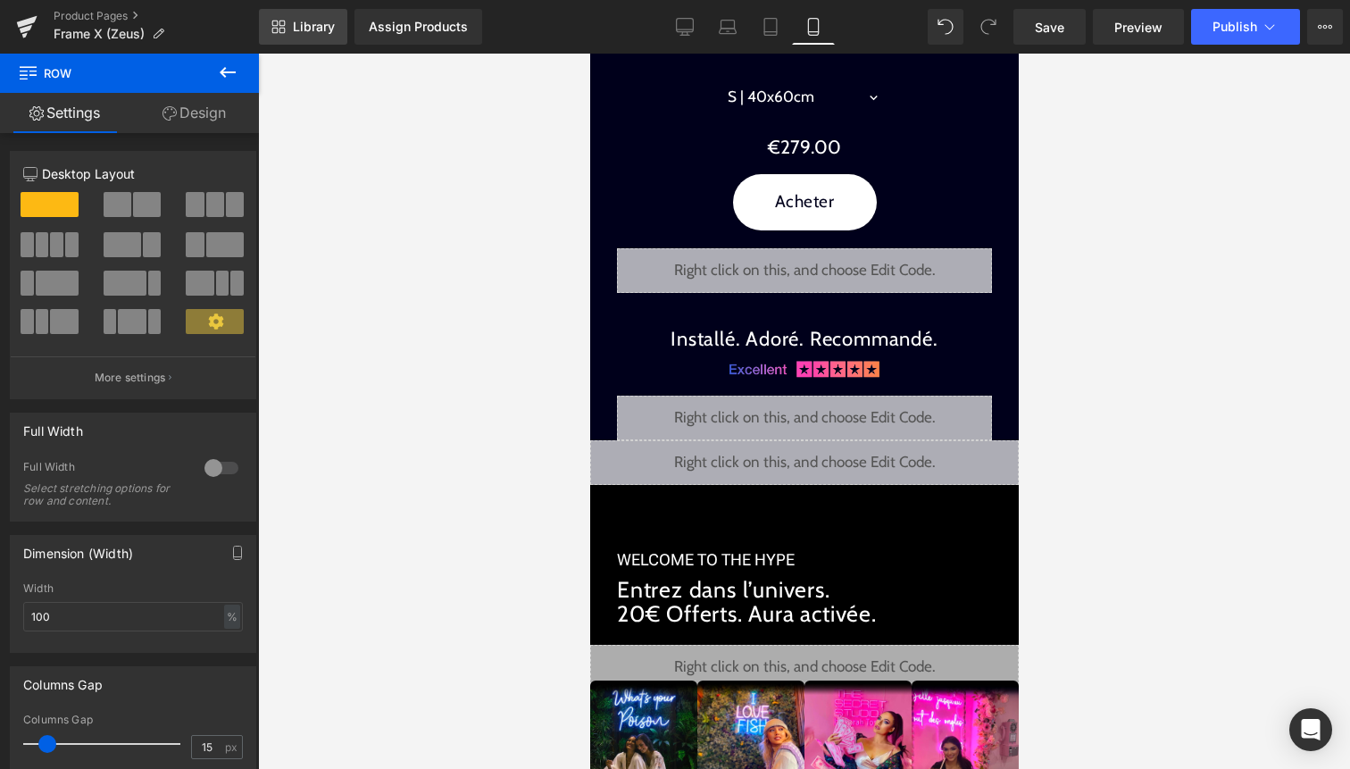
click at [305, 24] on span "Library" at bounding box center [314, 27] width 42 height 16
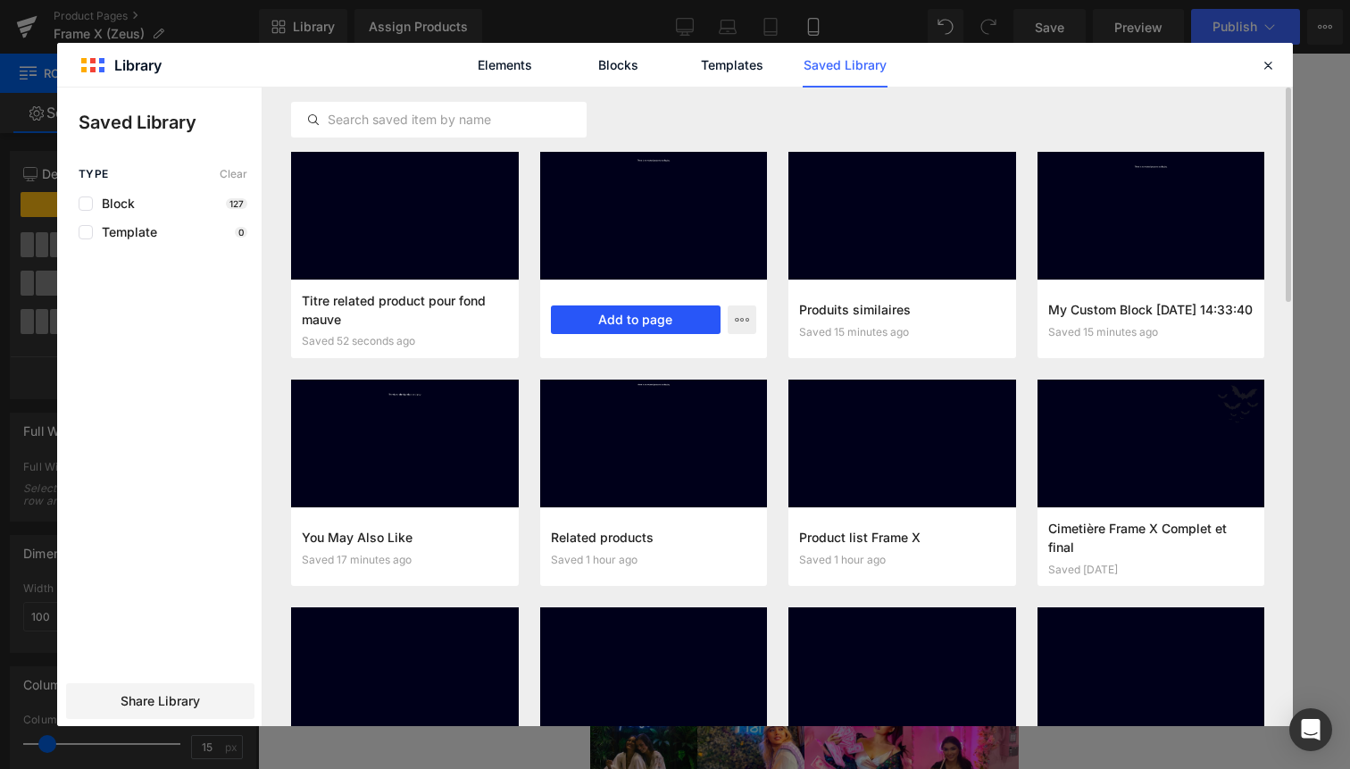
click at [652, 311] on button "Add to page" at bounding box center [636, 319] width 171 height 29
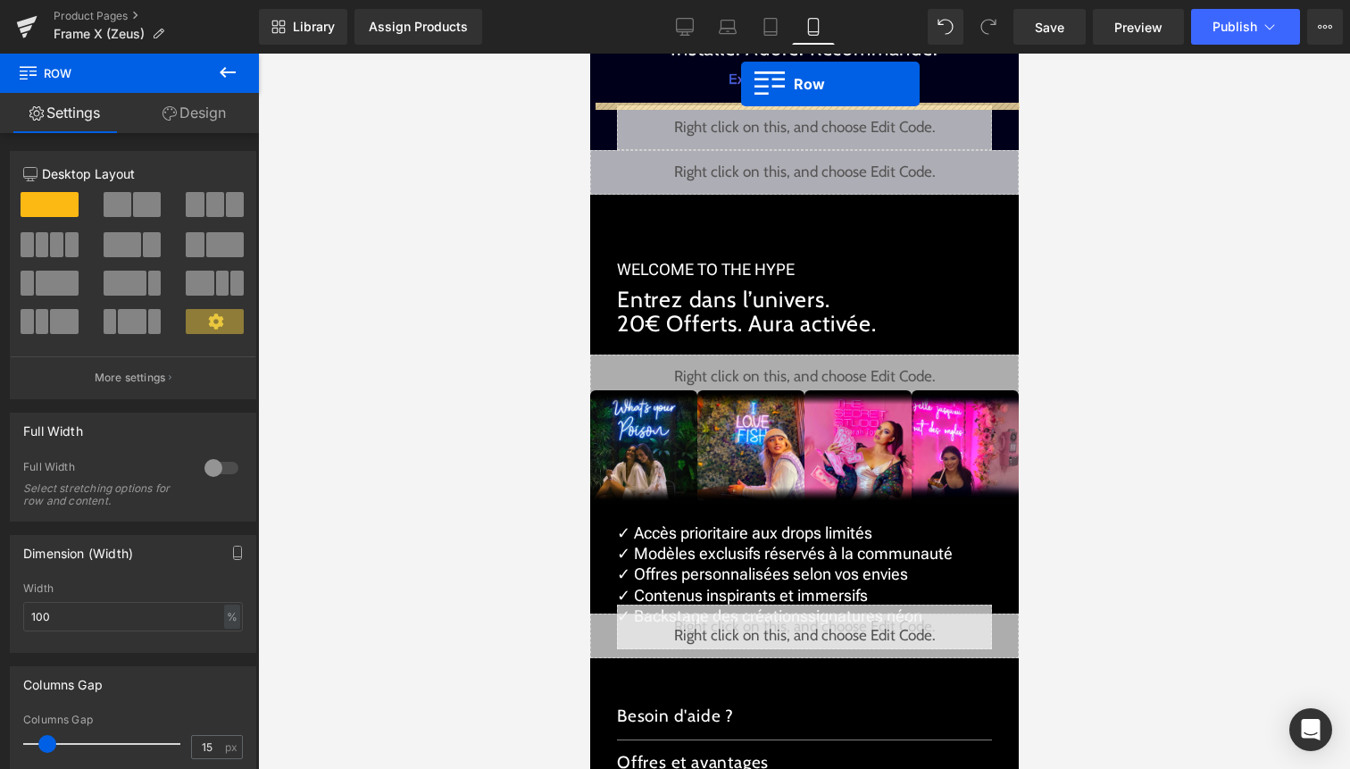
scroll to position [2710, 0]
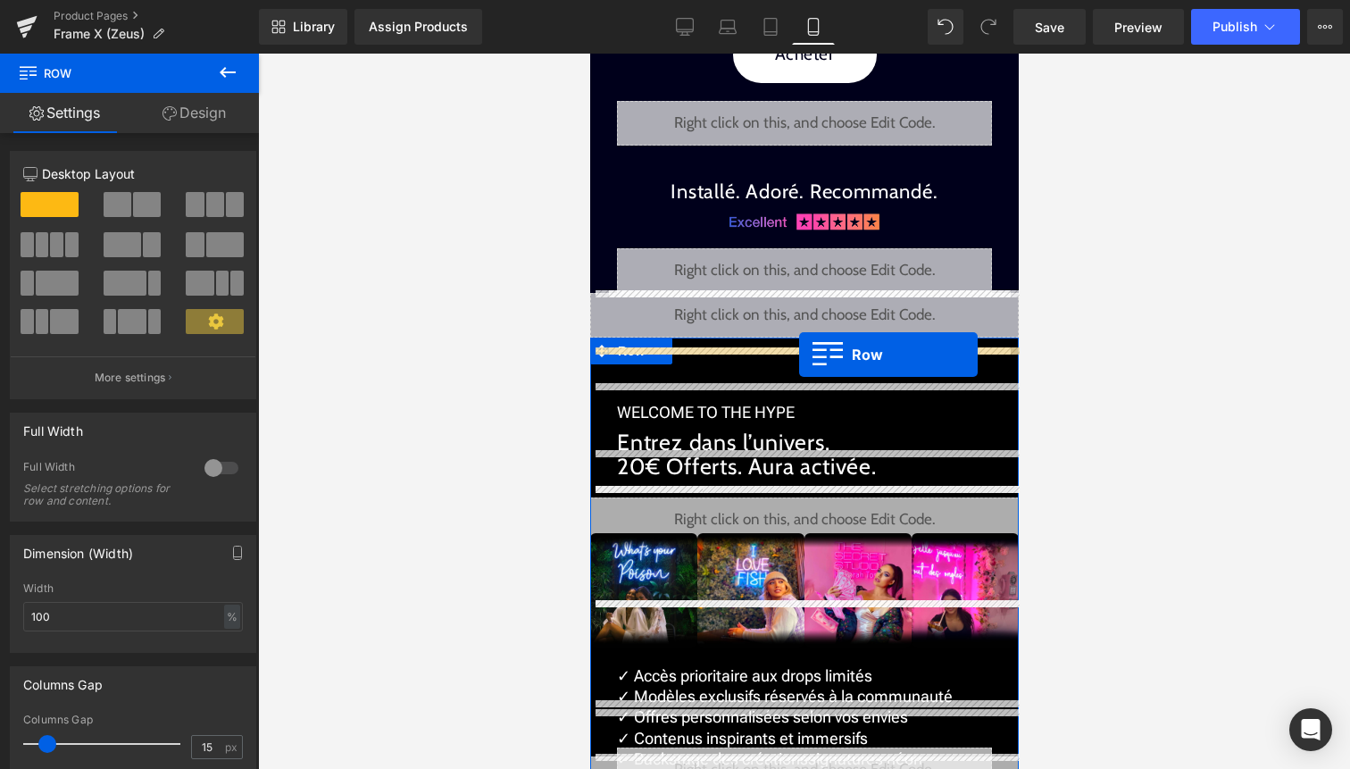
drag, startPoint x: 610, startPoint y: 212, endPoint x: 799, endPoint y: 353, distance: 236.1
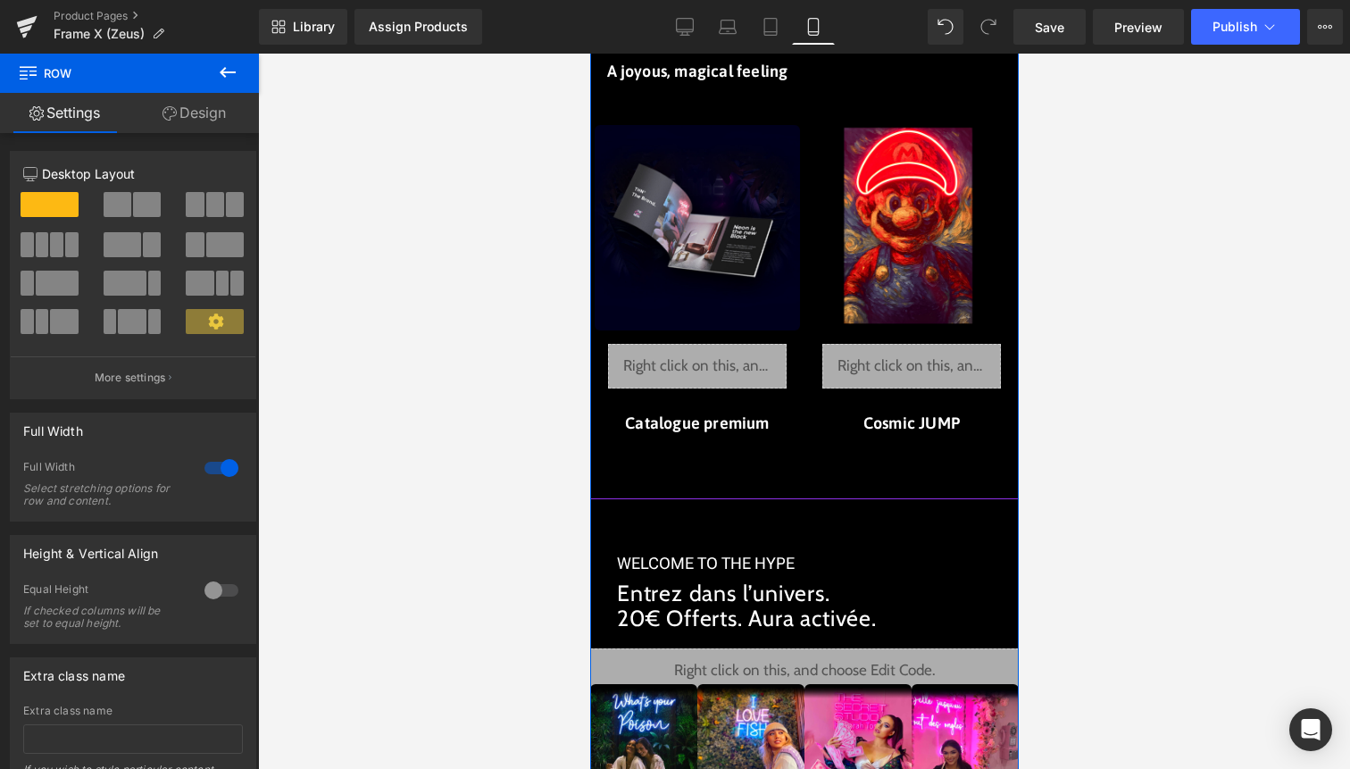
scroll to position [3458, 0]
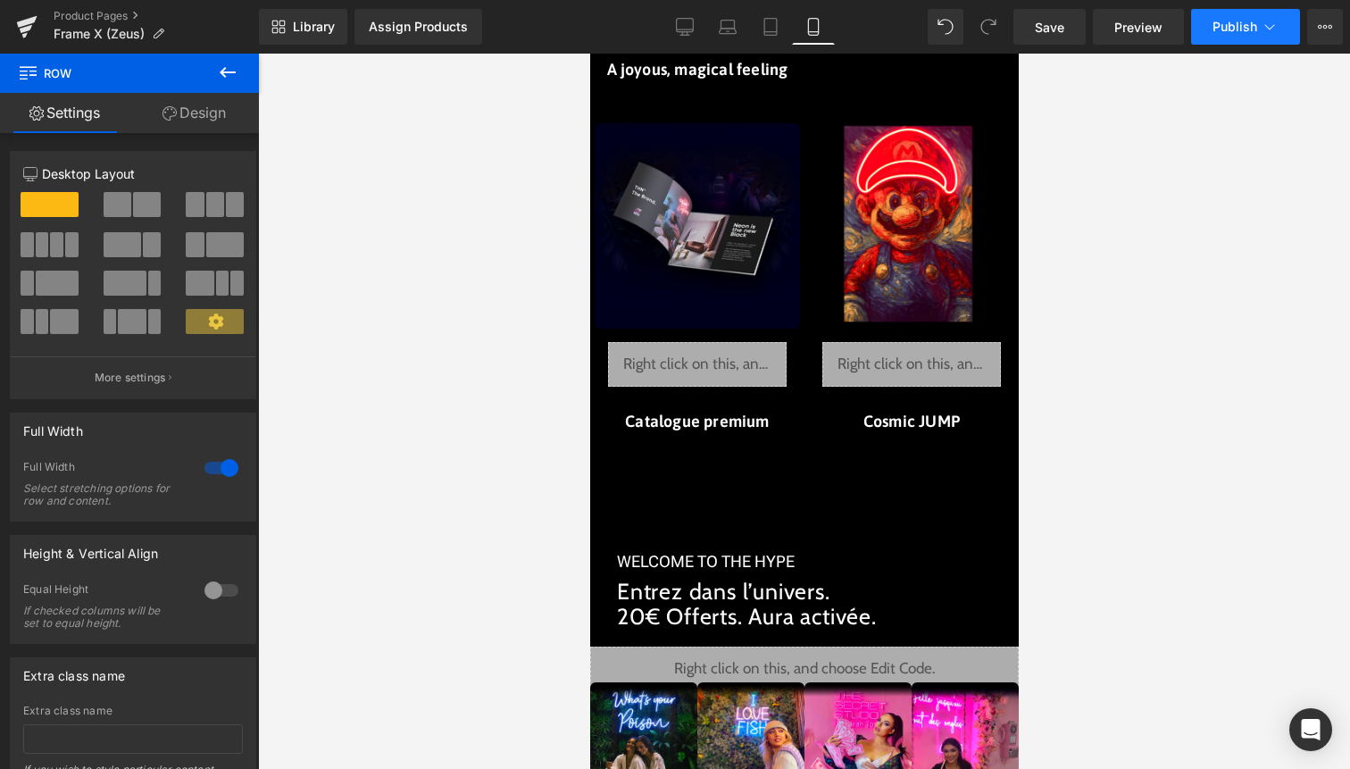
click at [1274, 40] on button "Publish" at bounding box center [1245, 27] width 109 height 36
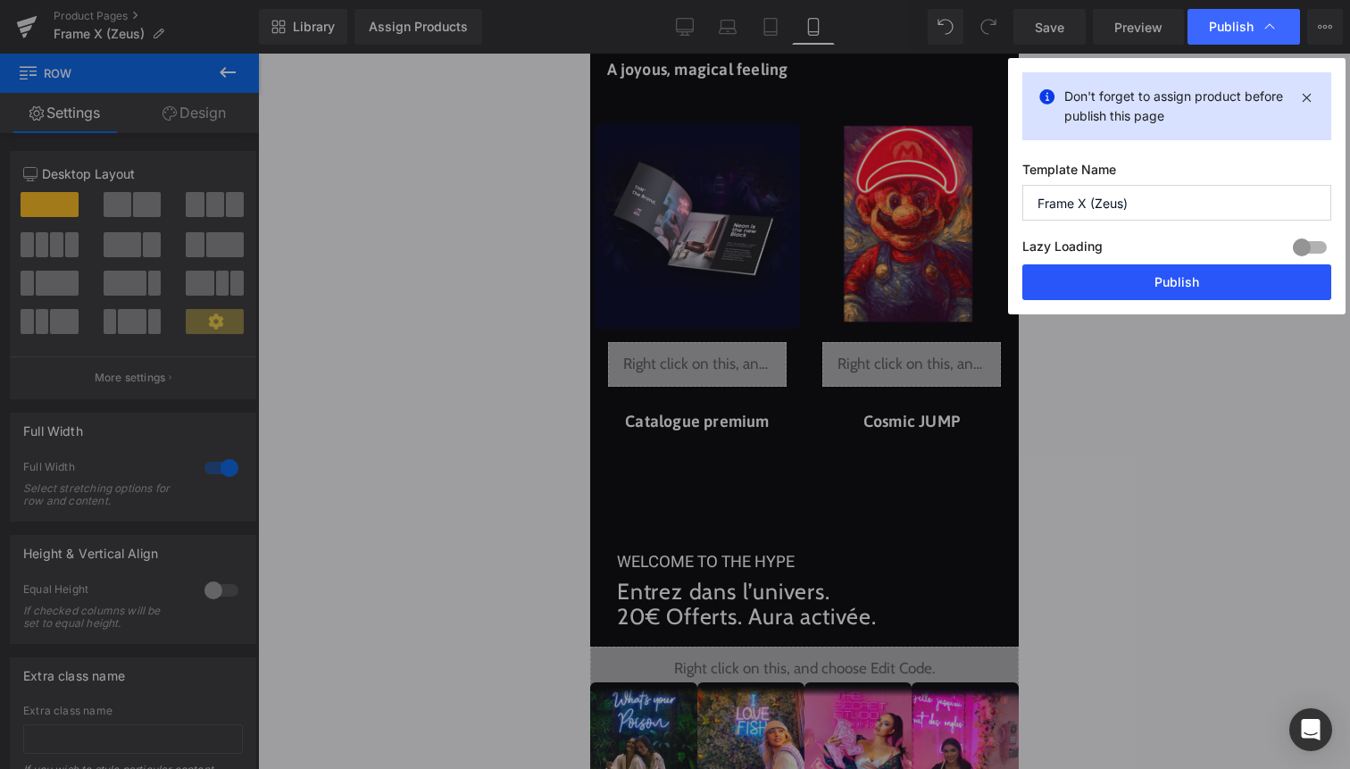
click at [1247, 280] on button "Publish" at bounding box center [1177, 282] width 309 height 36
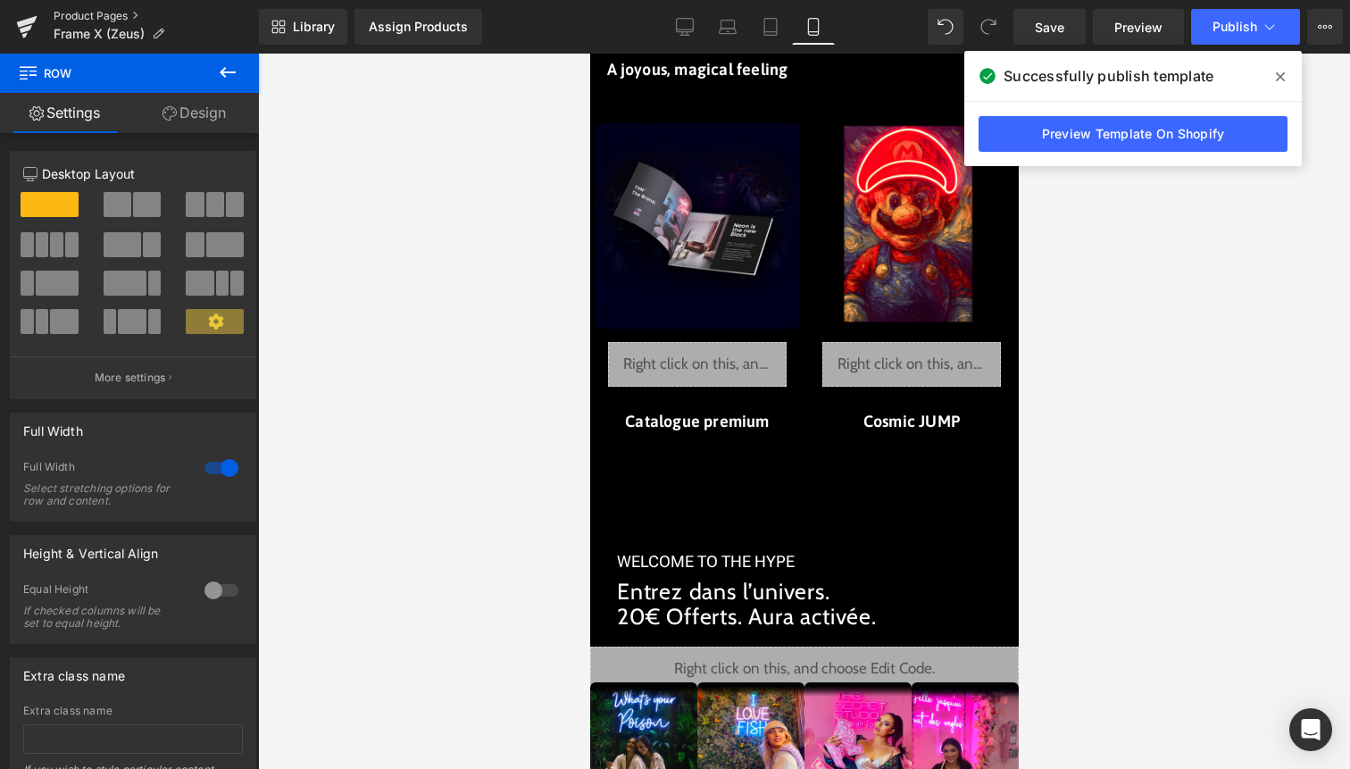
click at [113, 17] on link "Product Pages" at bounding box center [156, 16] width 205 height 14
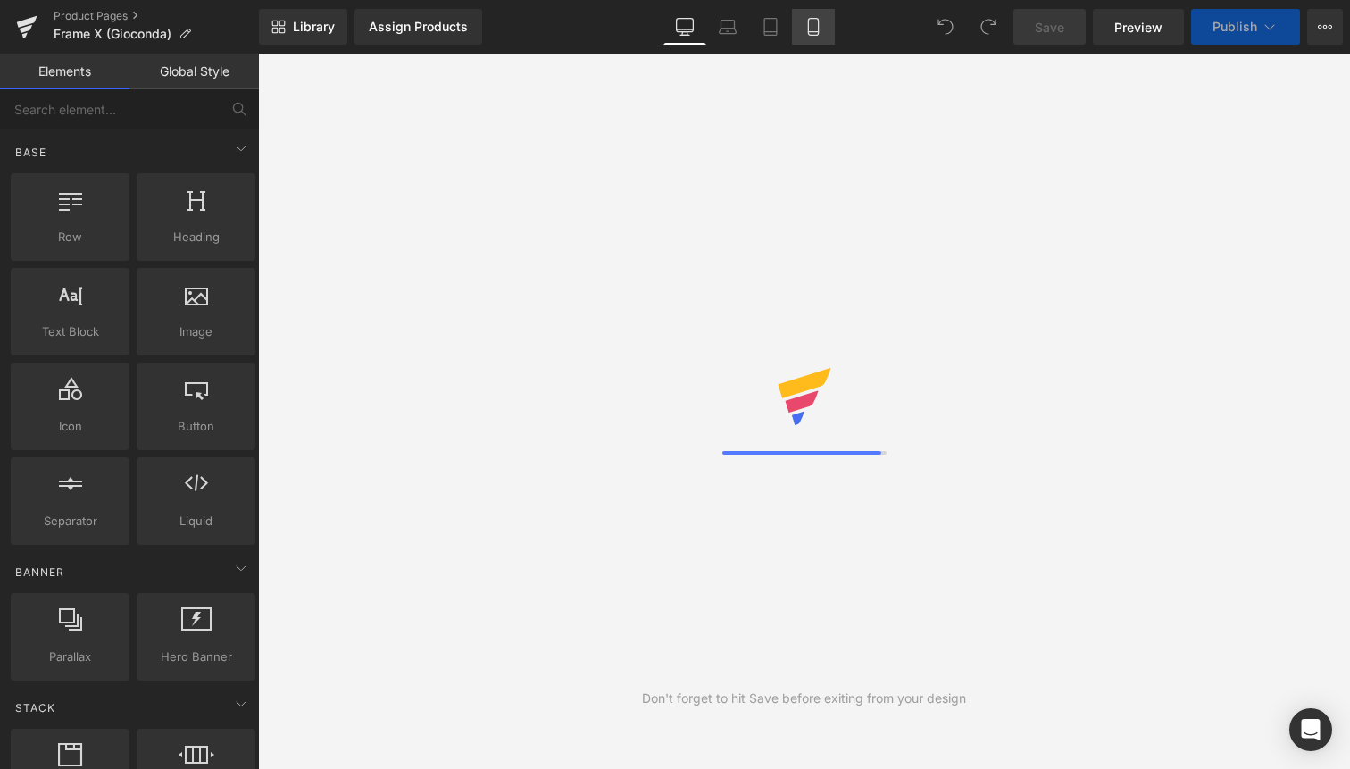
click at [818, 32] on icon at bounding box center [813, 27] width 10 height 17
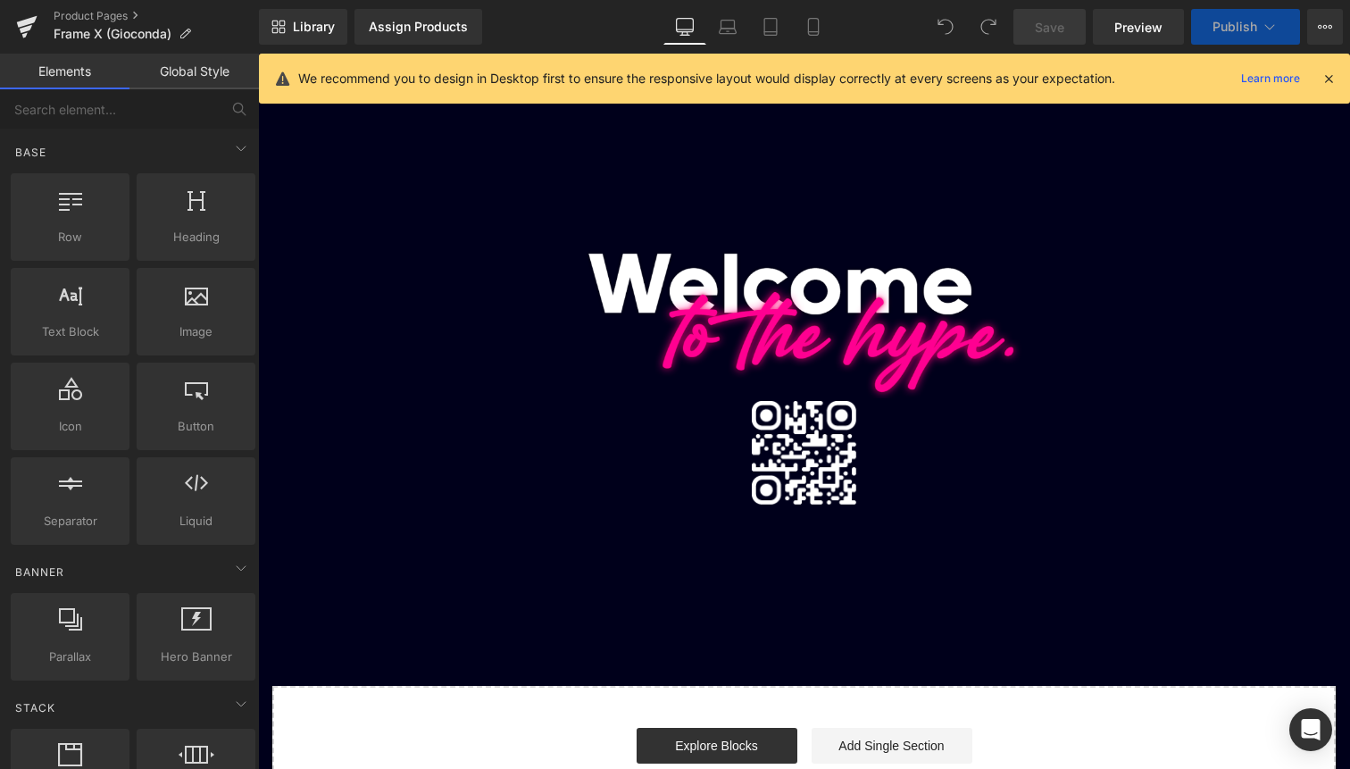
click at [1332, 76] on icon at bounding box center [1329, 79] width 16 height 16
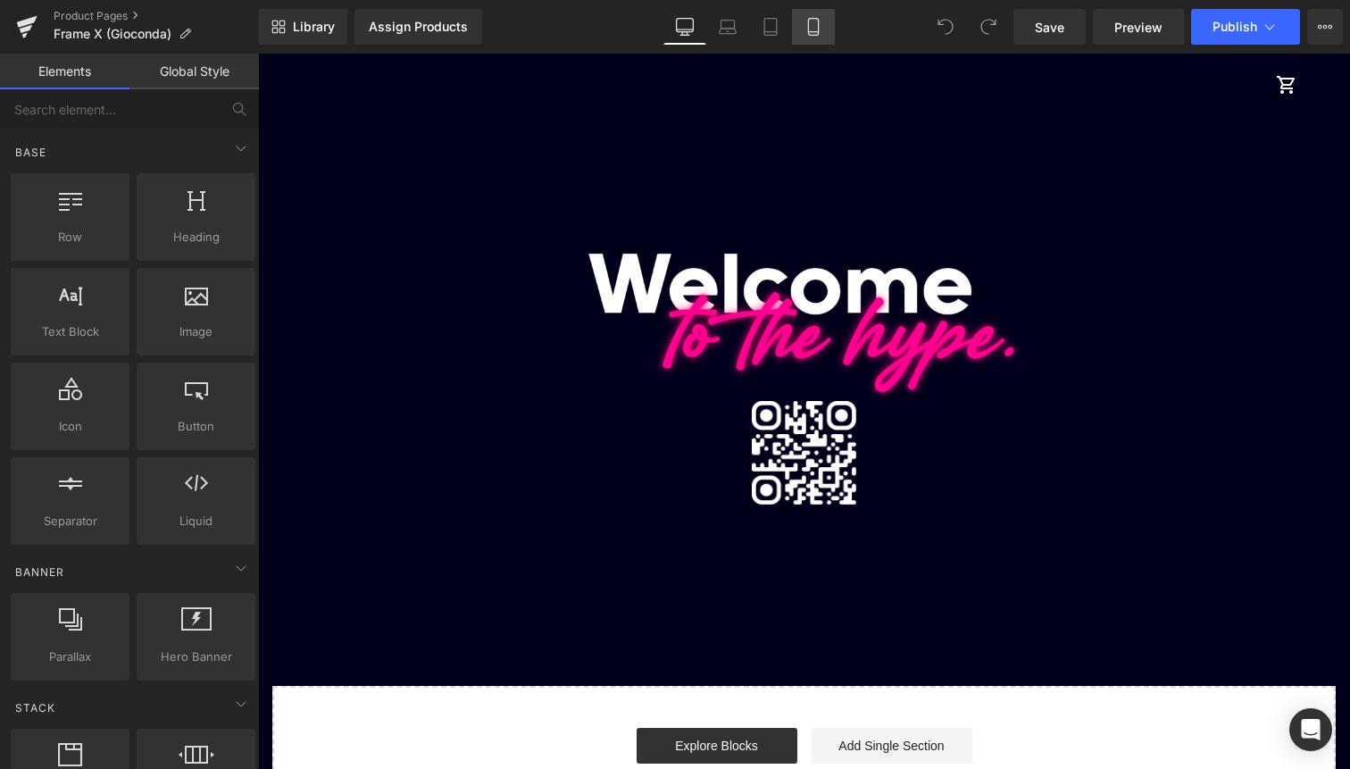
click at [814, 33] on icon at bounding box center [814, 27] width 18 height 18
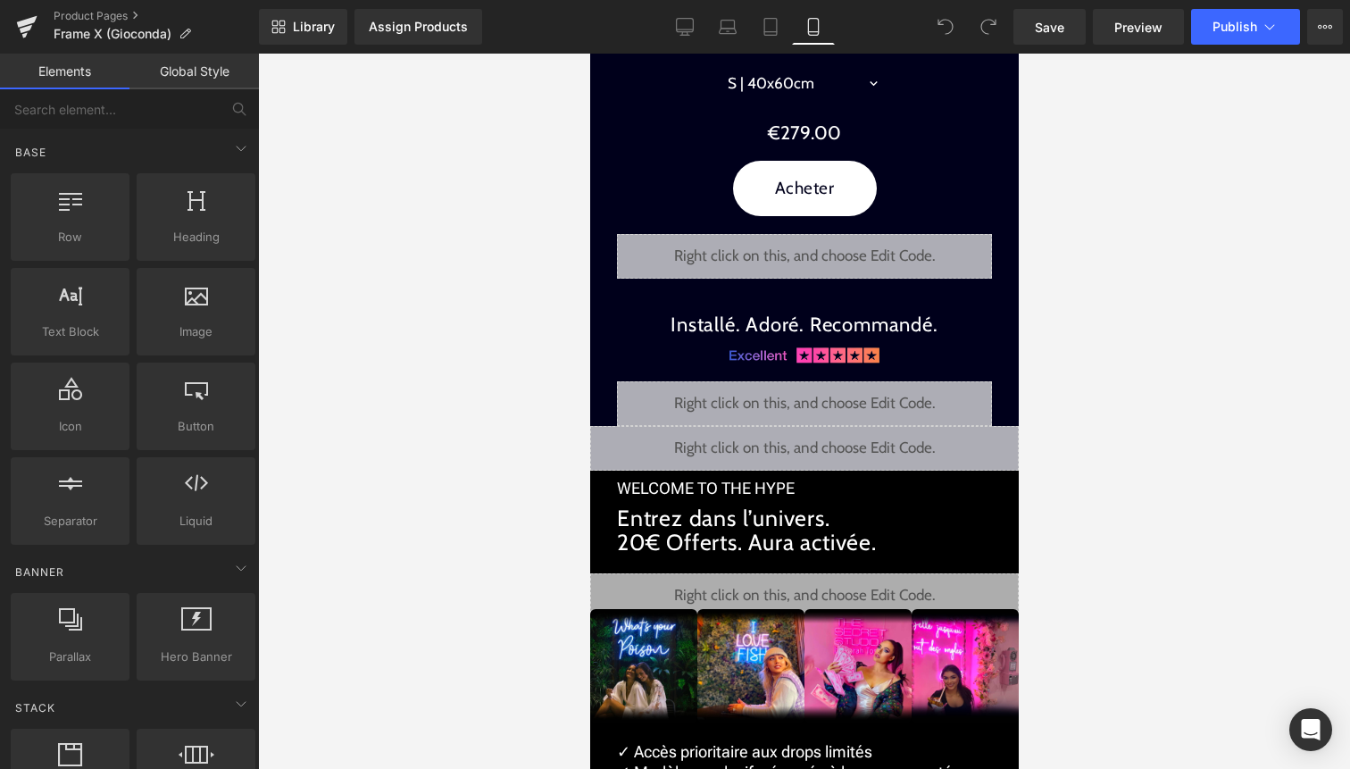
scroll to position [2595, 0]
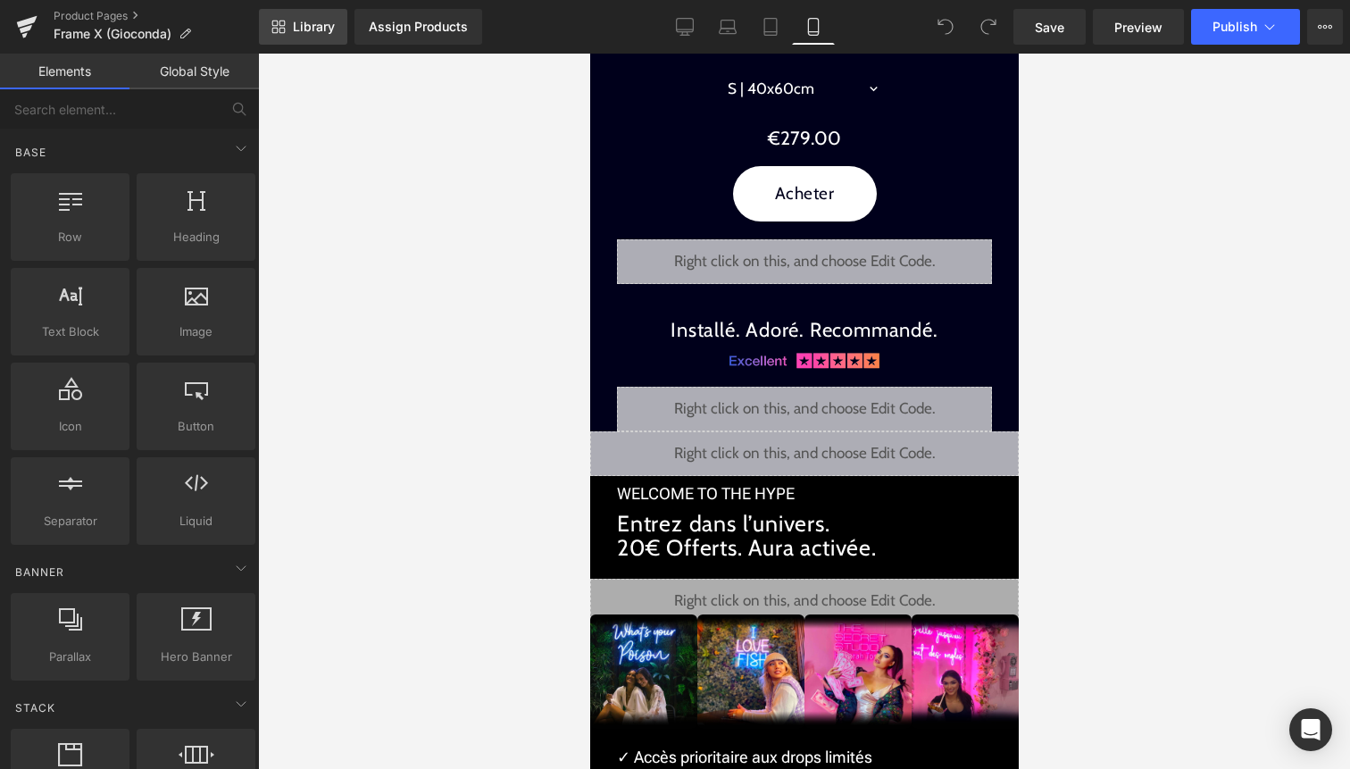
click at [291, 28] on link "Library" at bounding box center [303, 27] width 88 height 36
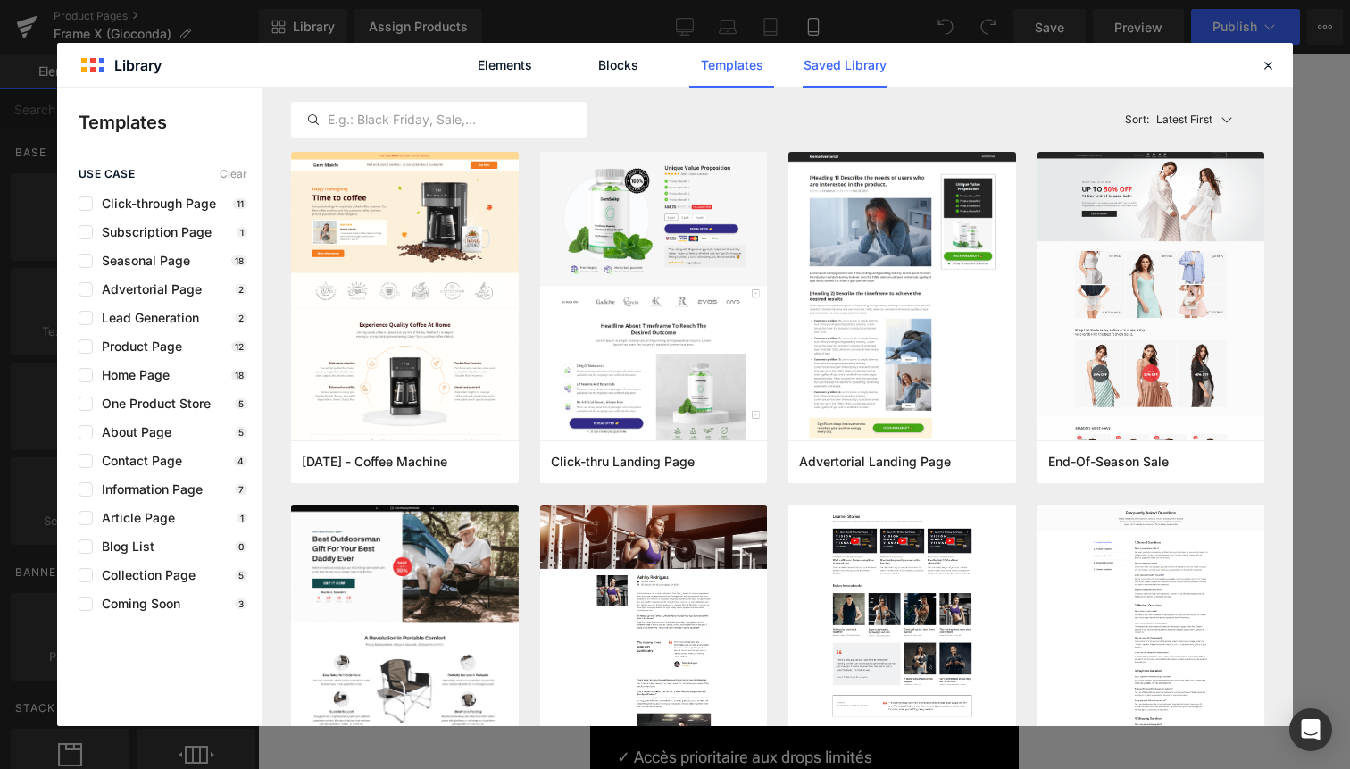
click at [851, 64] on link "Saved Library" at bounding box center [845, 65] width 85 height 45
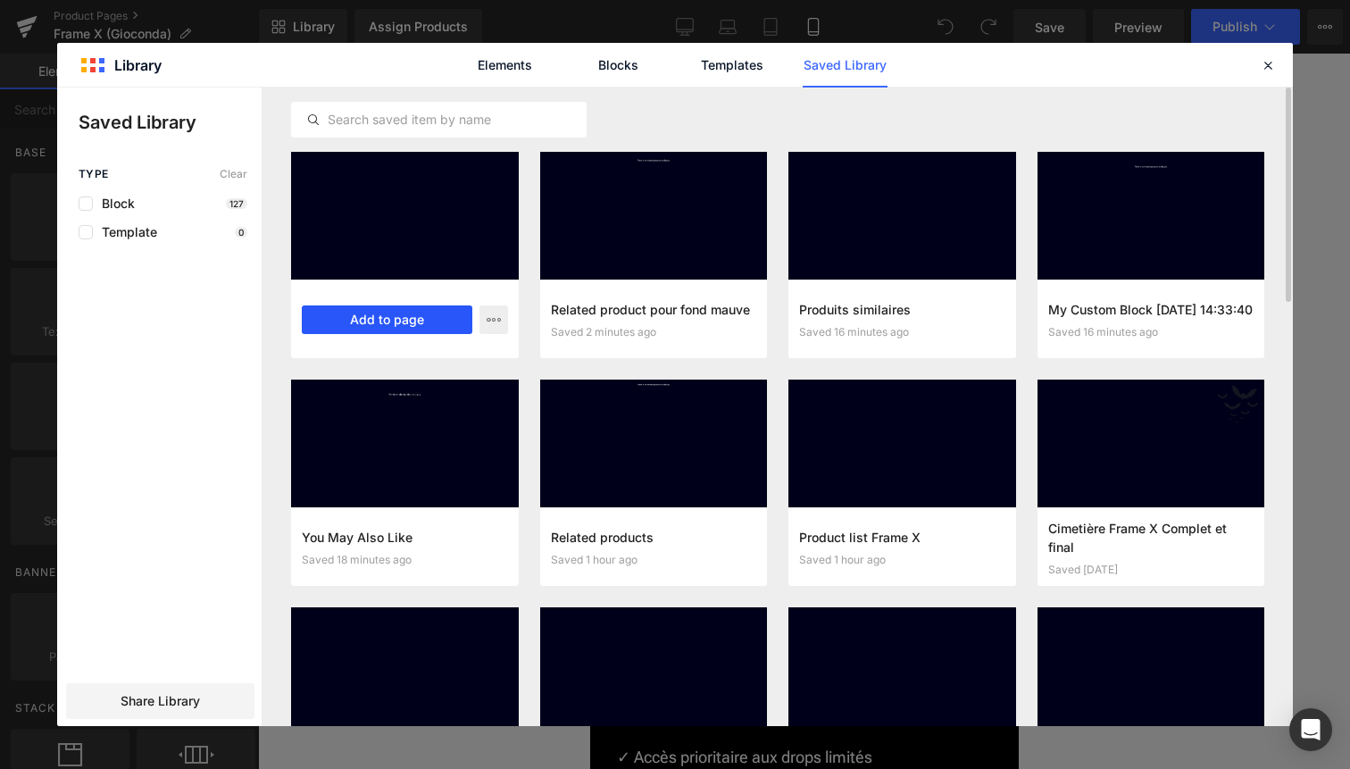
click at [411, 315] on button "Add to page" at bounding box center [387, 319] width 171 height 29
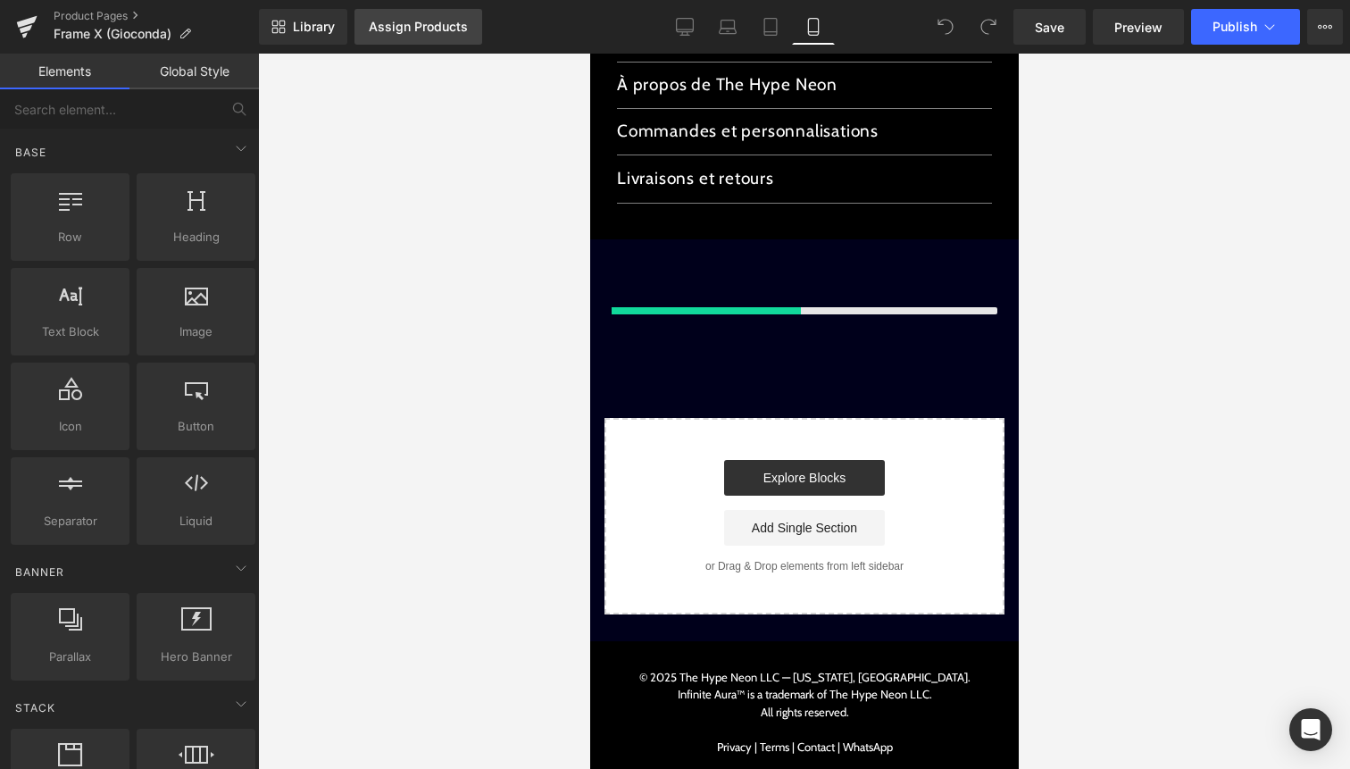
click at [392, 21] on div "Assign Products" at bounding box center [418, 27] width 99 height 14
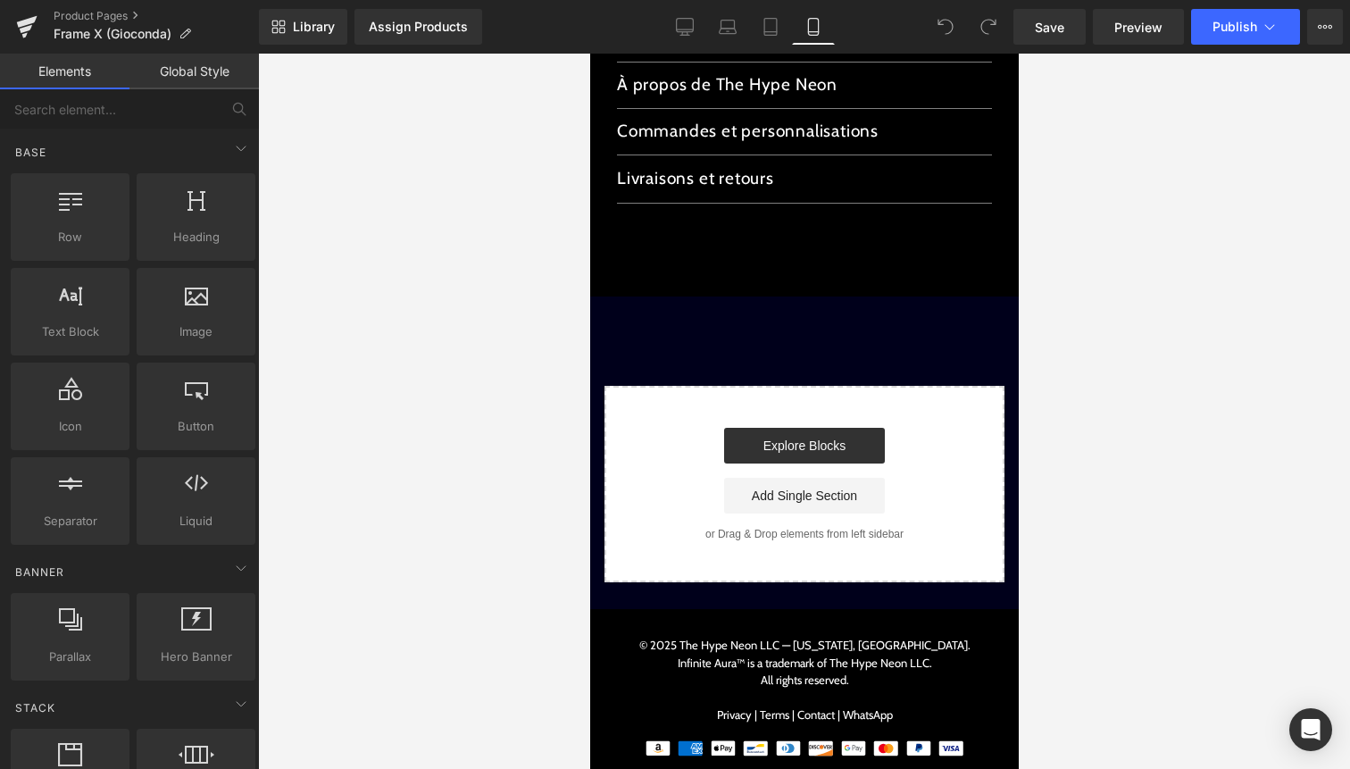
scroll to position [3511, 0]
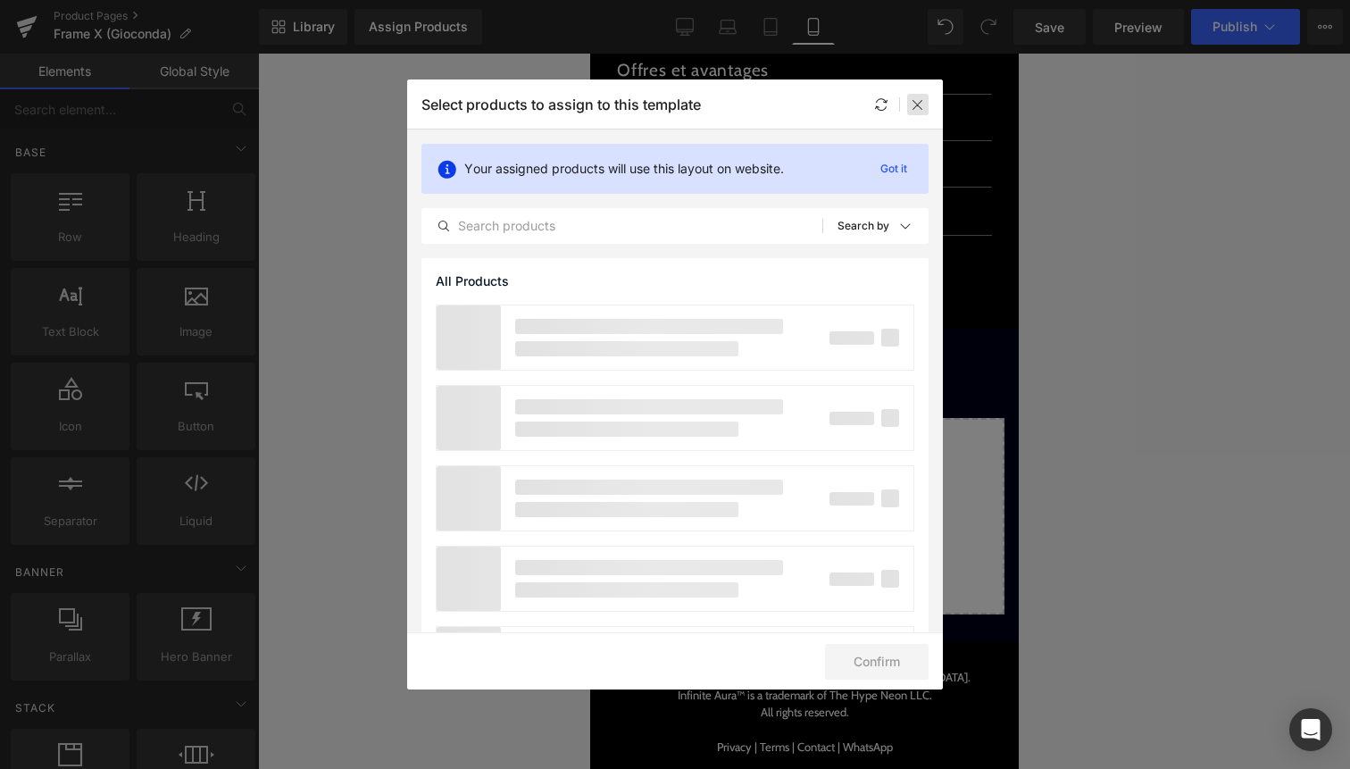
click at [912, 105] on icon at bounding box center [918, 104] width 14 height 14
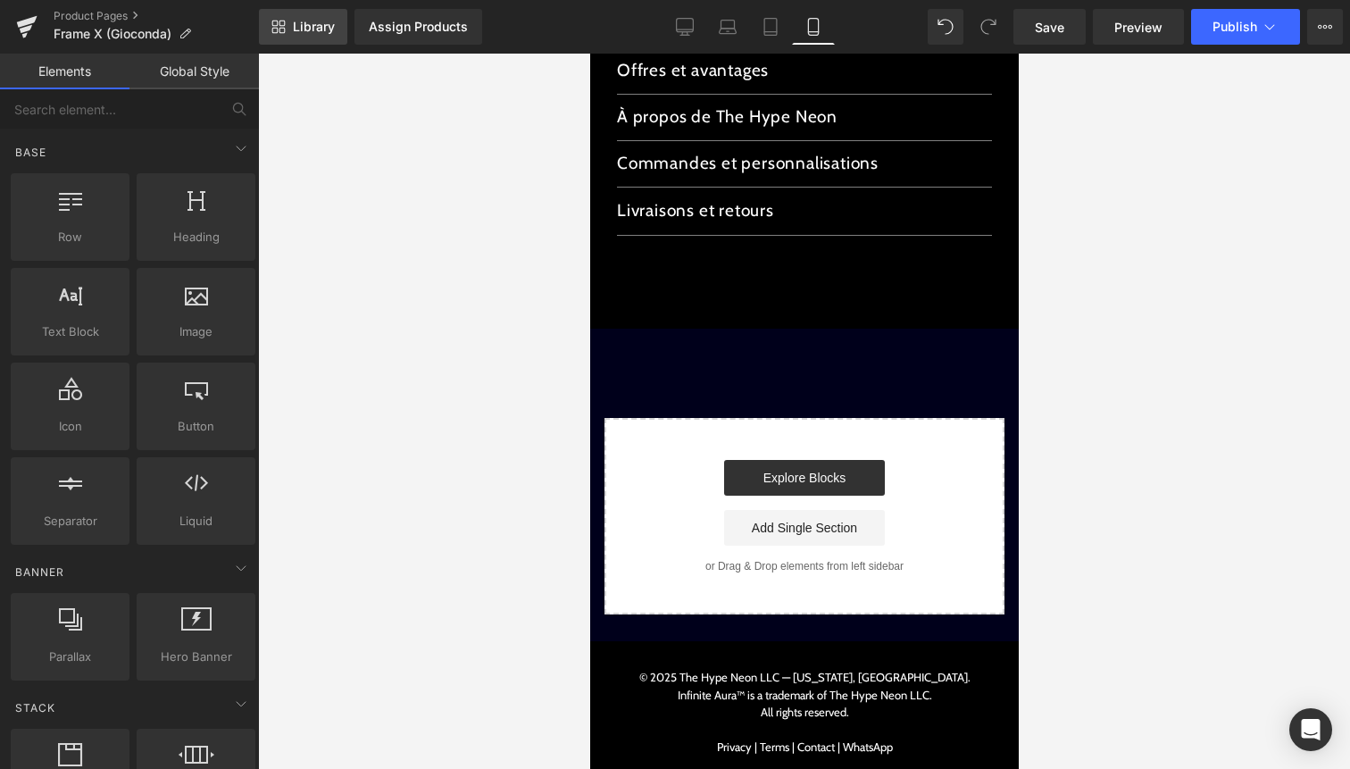
click at [309, 35] on link "Library" at bounding box center [303, 27] width 88 height 36
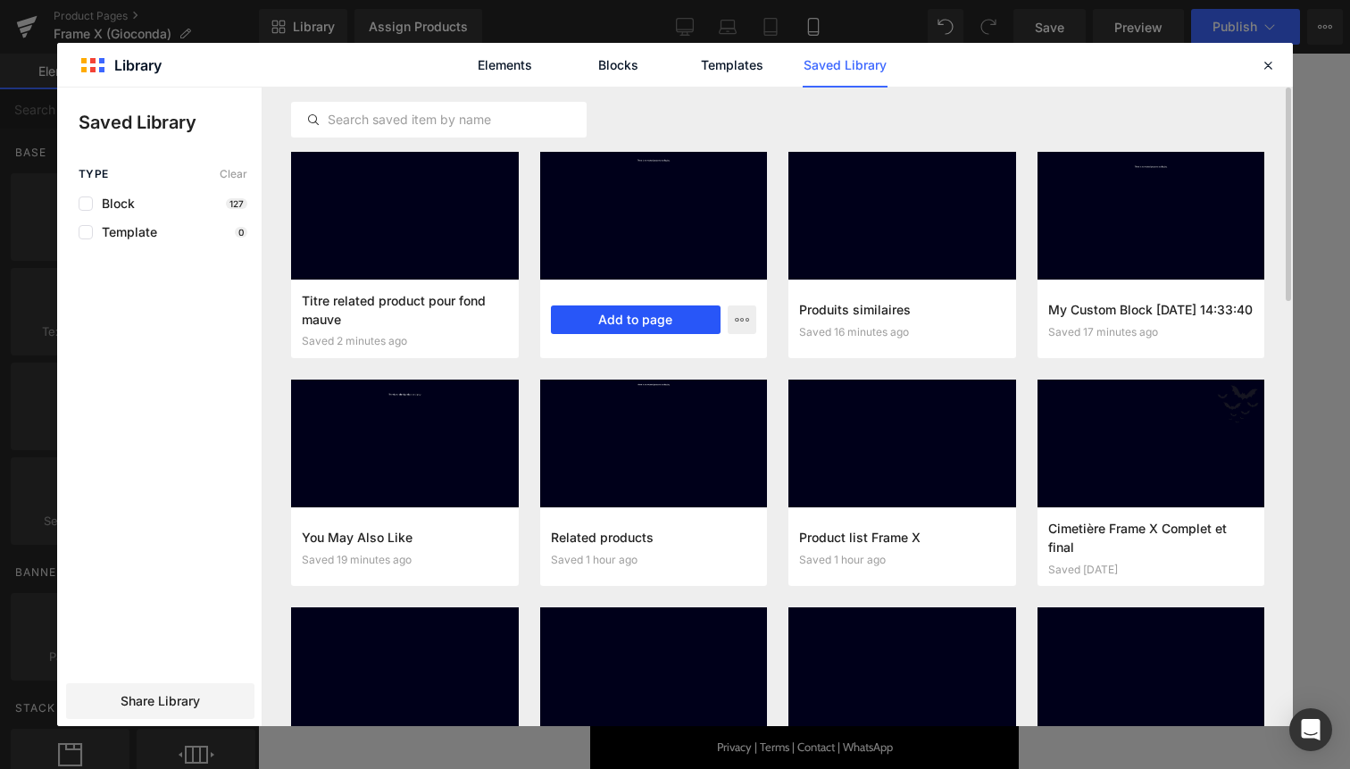
click at [660, 324] on button "Add to page" at bounding box center [636, 319] width 171 height 29
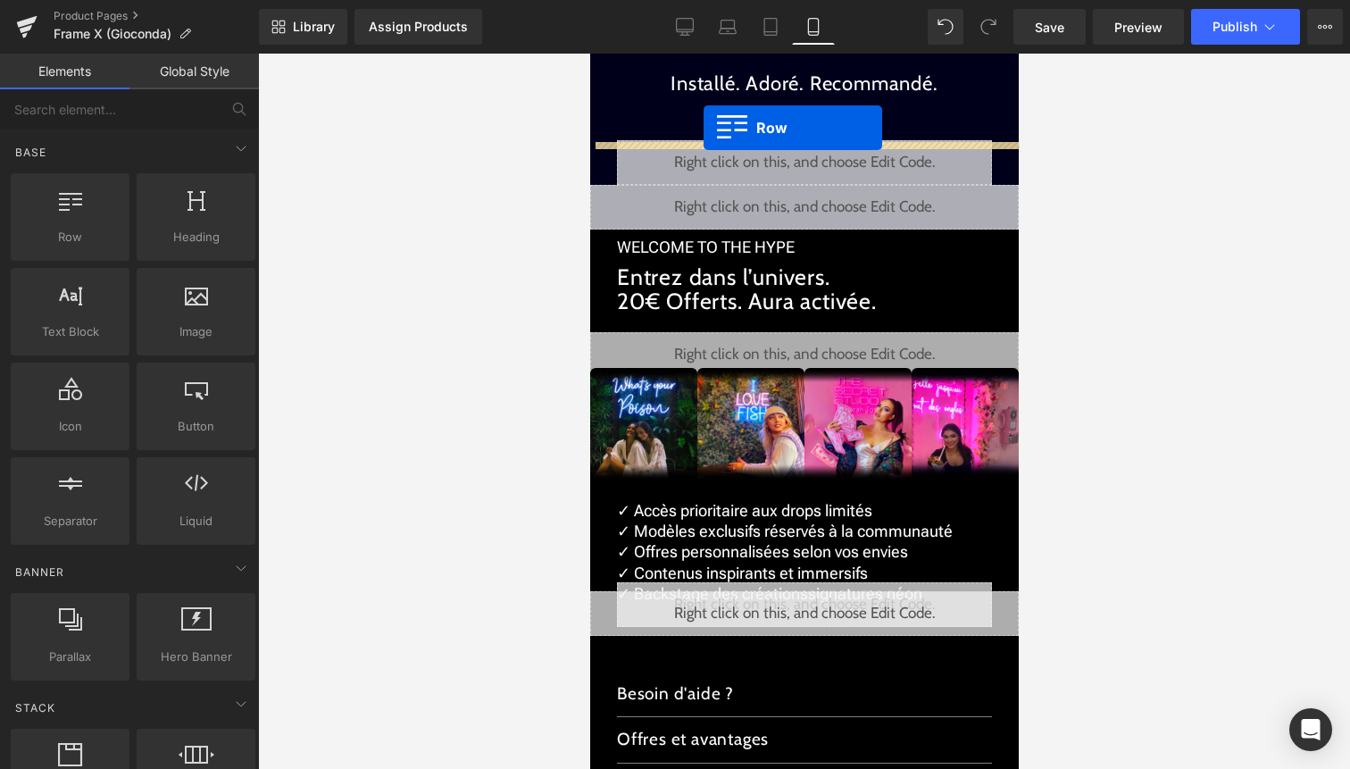
scroll to position [2752, 0]
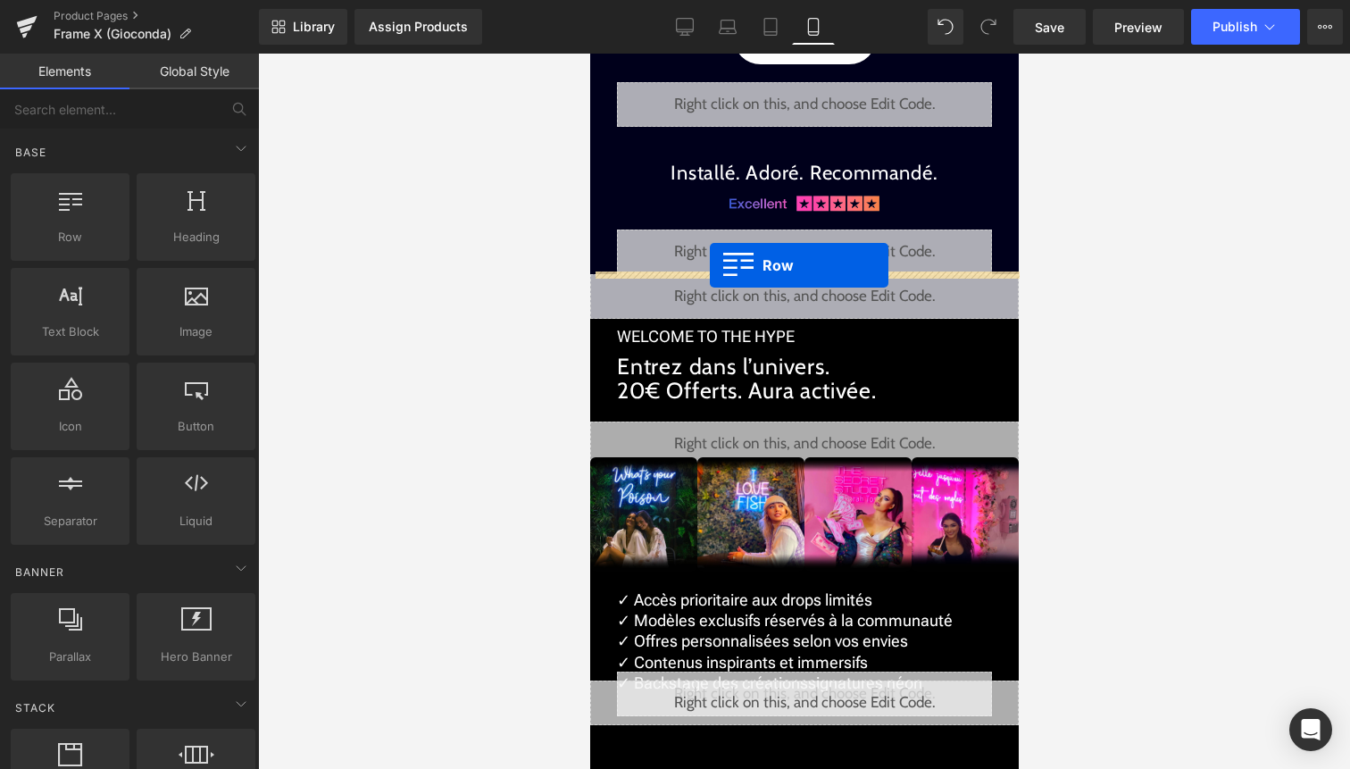
drag, startPoint x: 622, startPoint y: 325, endPoint x: 708, endPoint y: 265, distance: 105.3
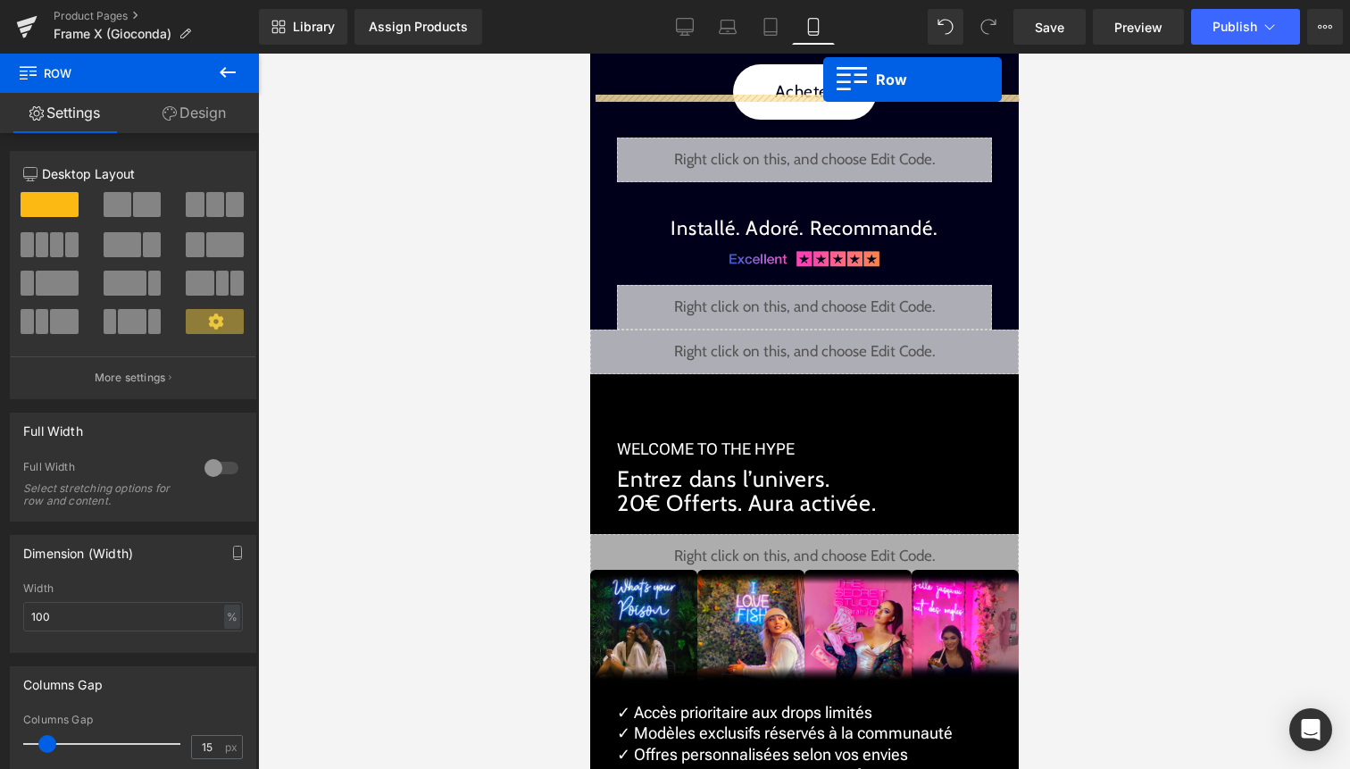
scroll to position [2626, 0]
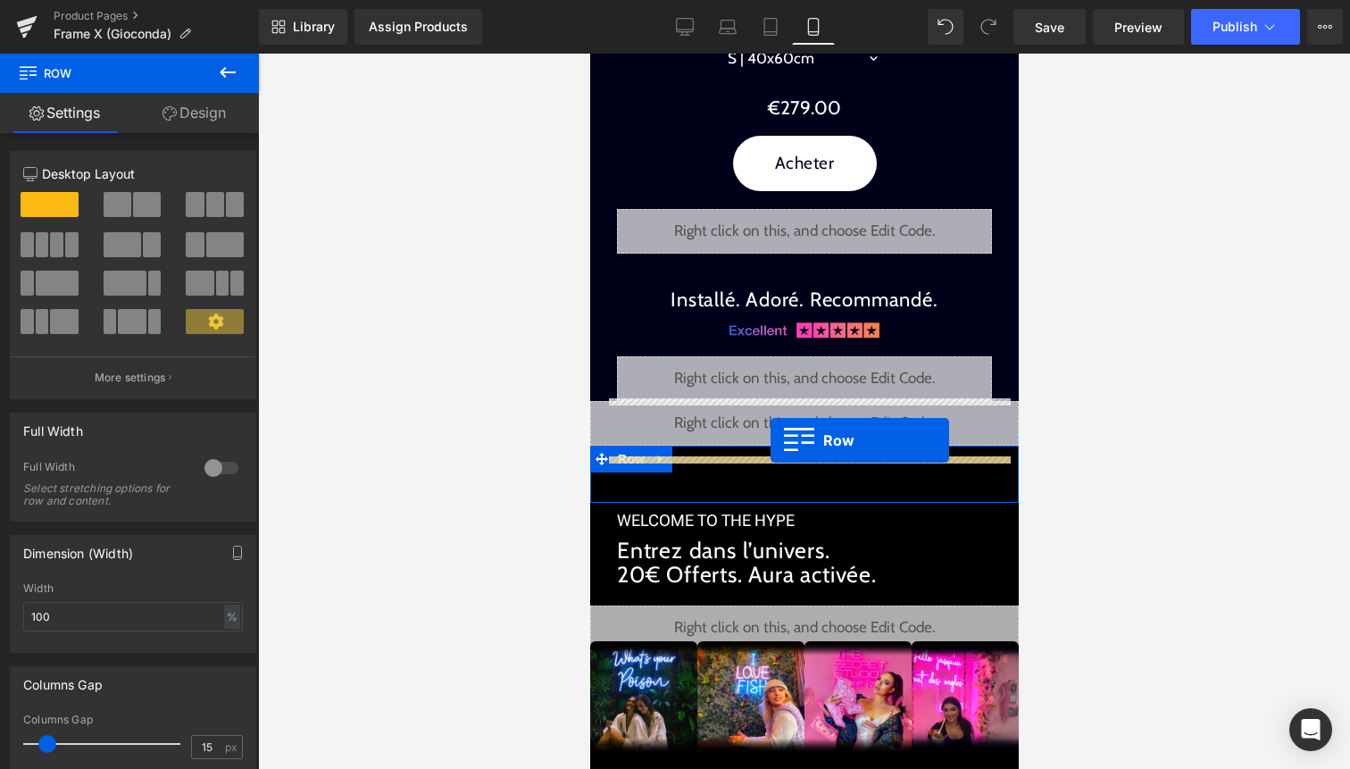
drag, startPoint x: 640, startPoint y: 272, endPoint x: 770, endPoint y: 440, distance: 212.0
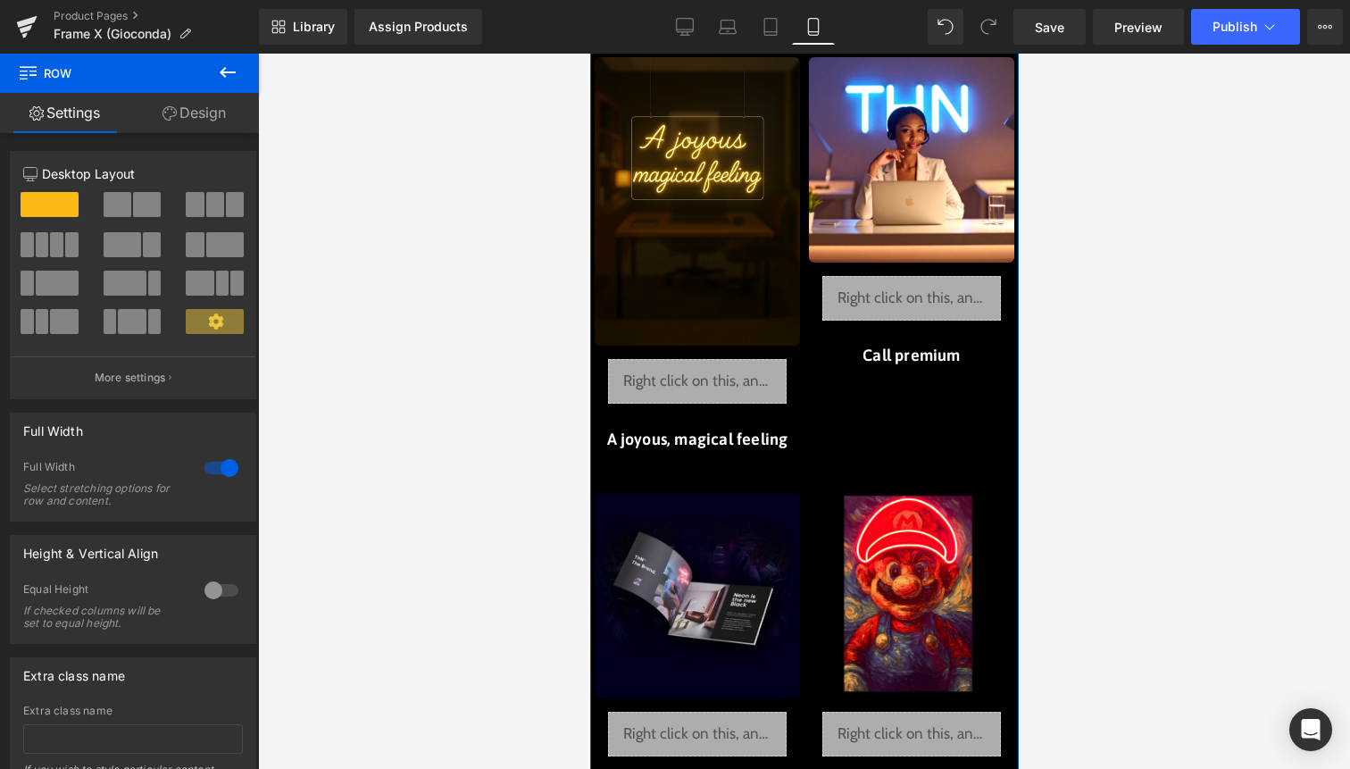
scroll to position [3224, 0]
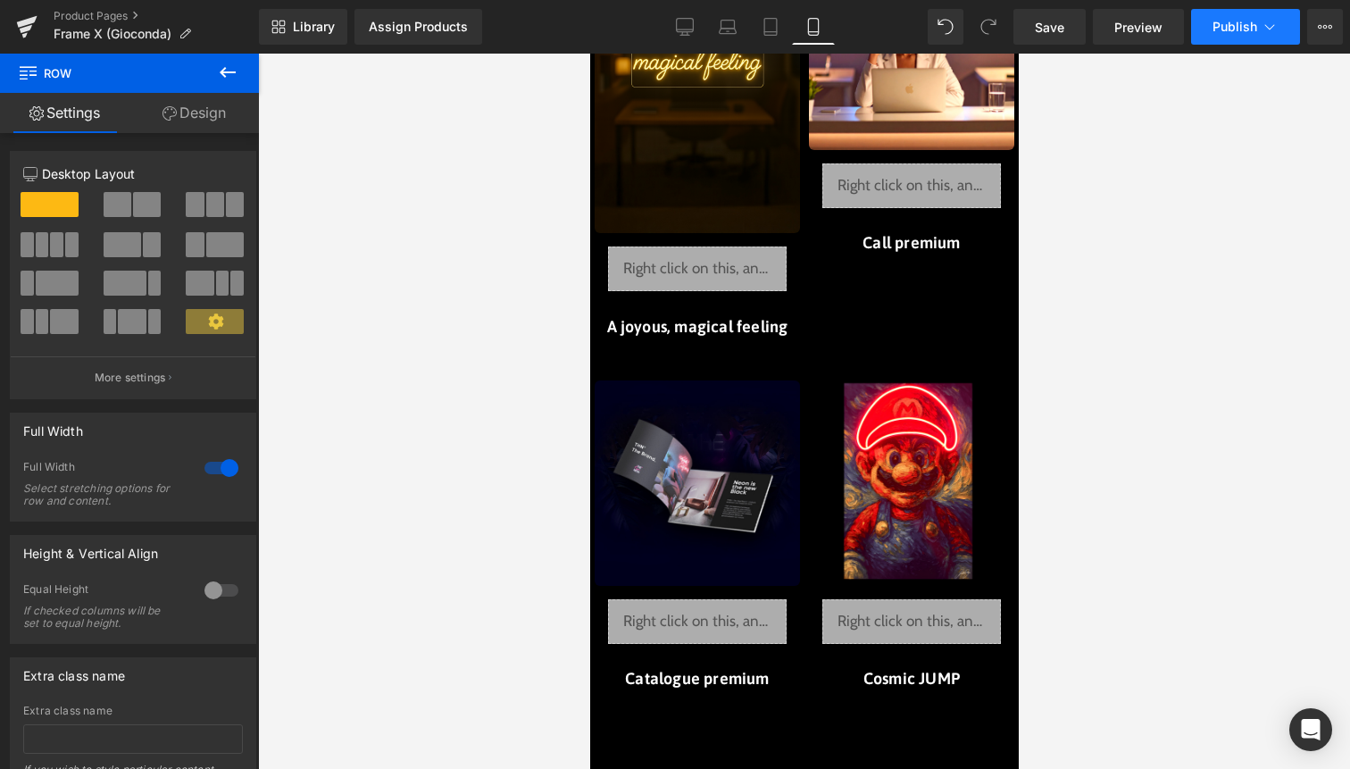
click at [1240, 36] on button "Publish" at bounding box center [1245, 27] width 109 height 36
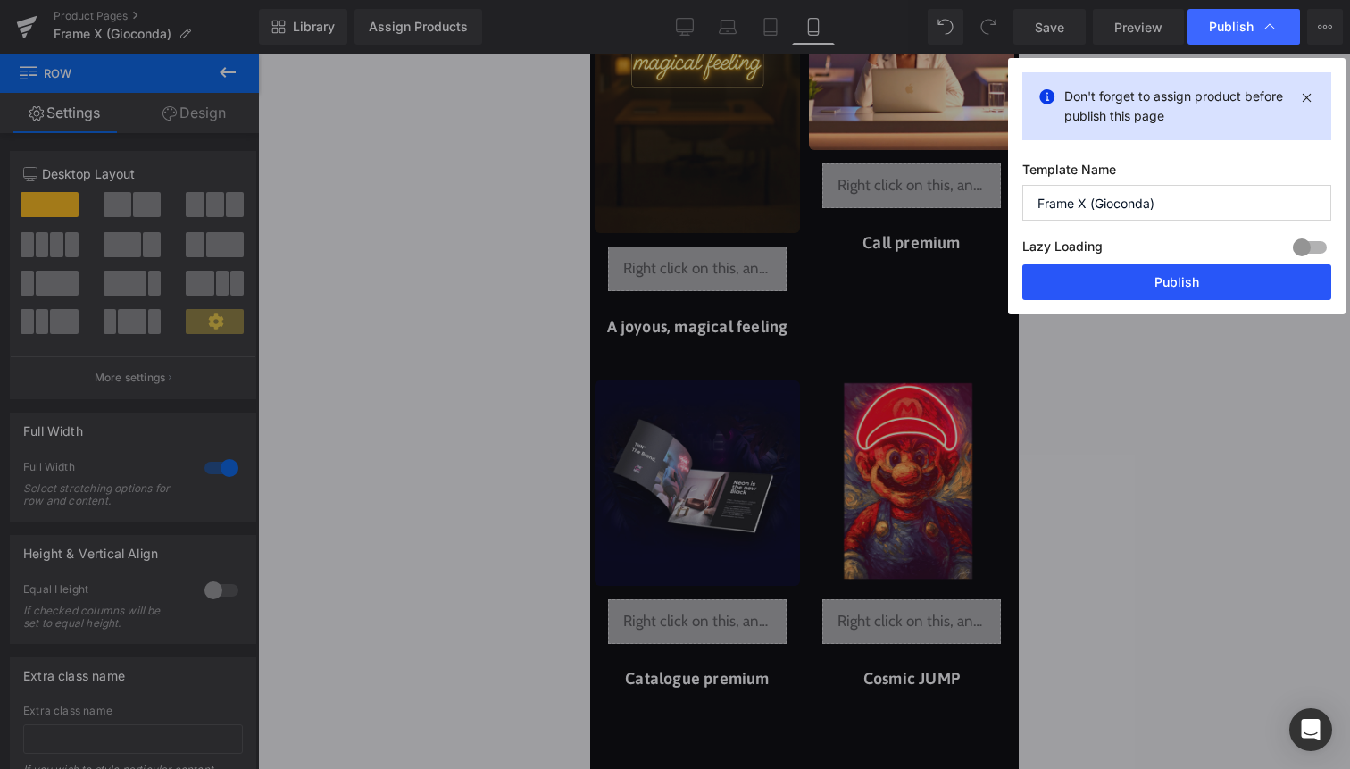
click at [1186, 271] on button "Publish" at bounding box center [1177, 282] width 309 height 36
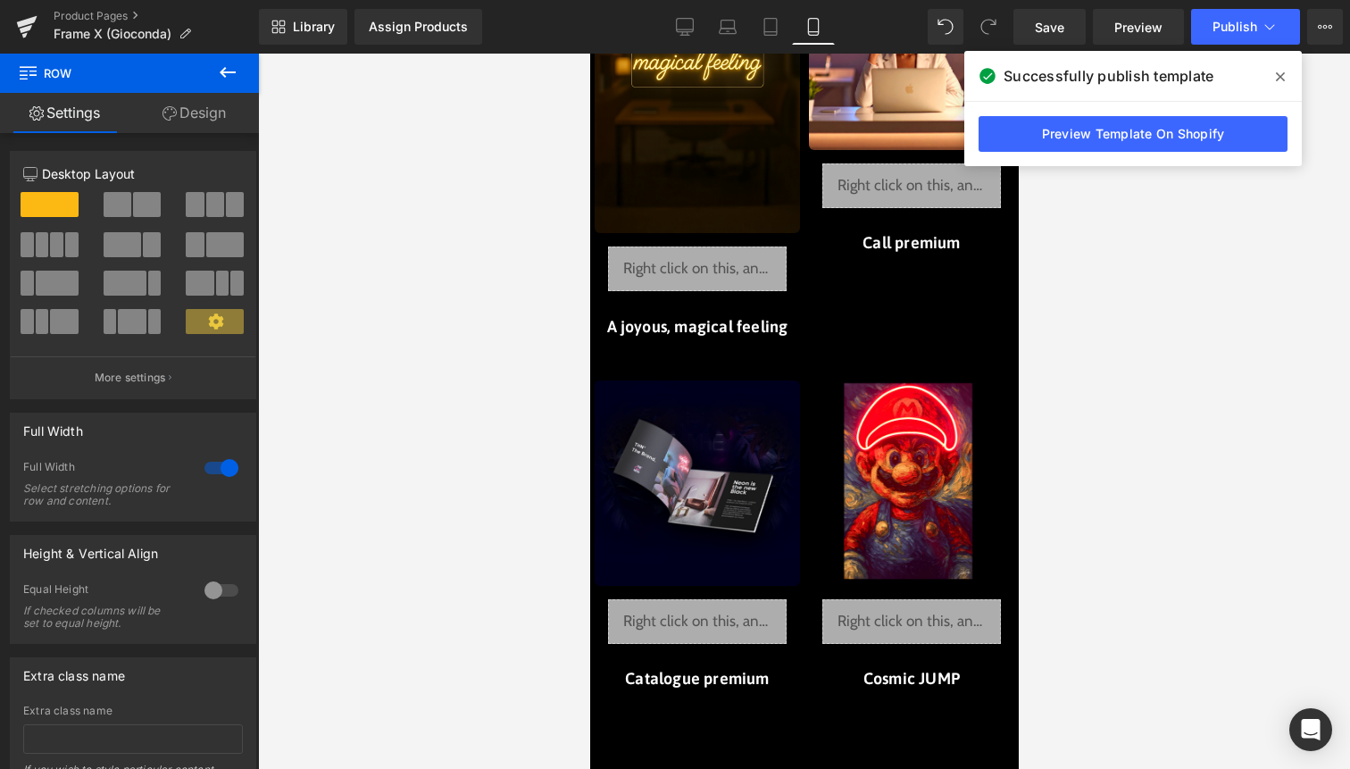
click at [1104, 258] on div at bounding box center [804, 411] width 1092 height 715
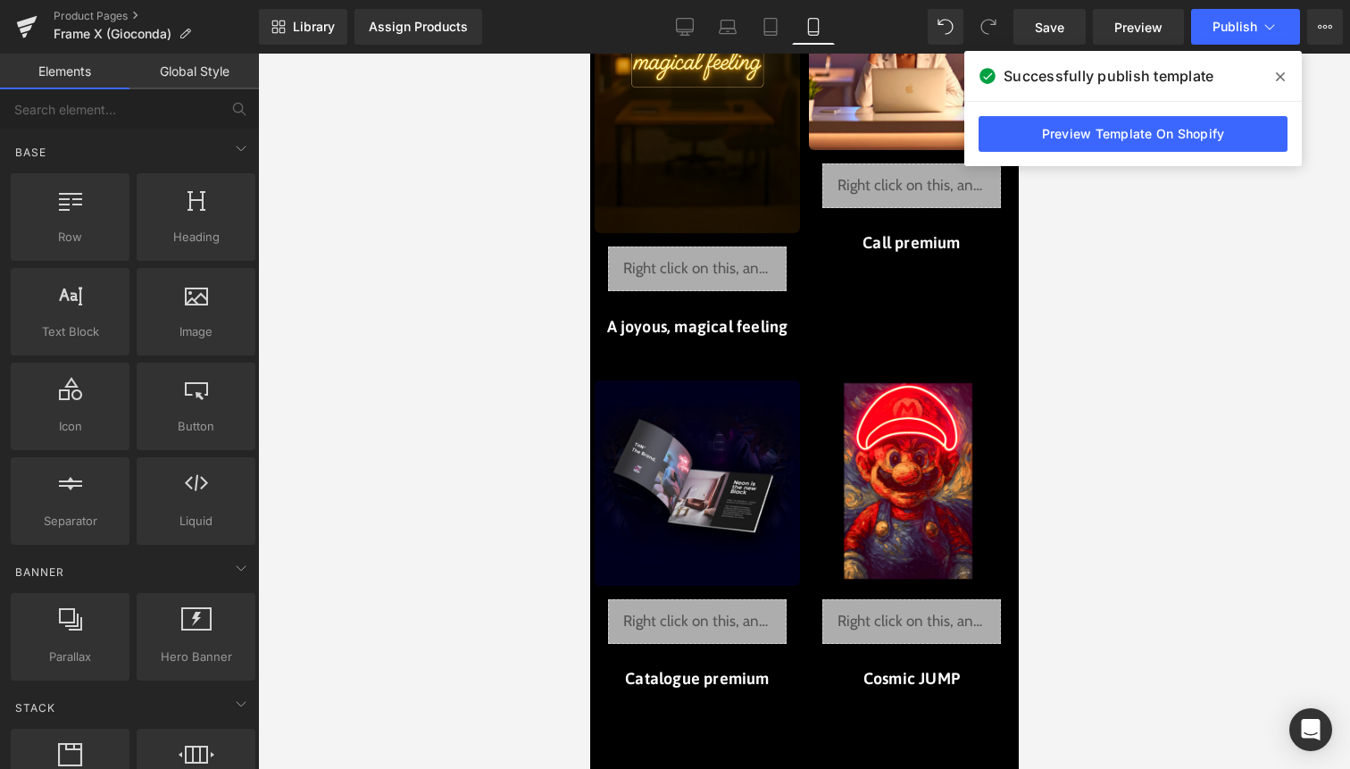
click at [1278, 79] on icon at bounding box center [1280, 76] width 9 height 9
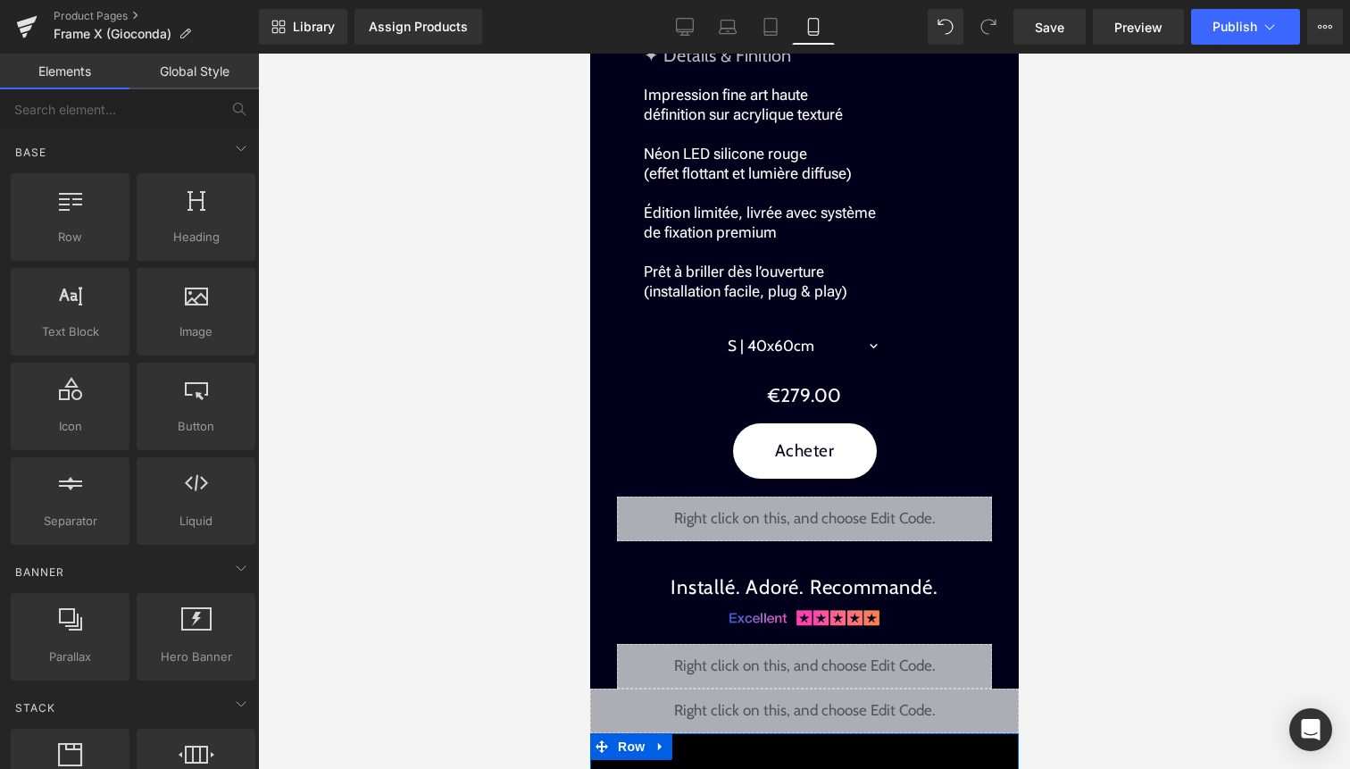
scroll to position [2310, 0]
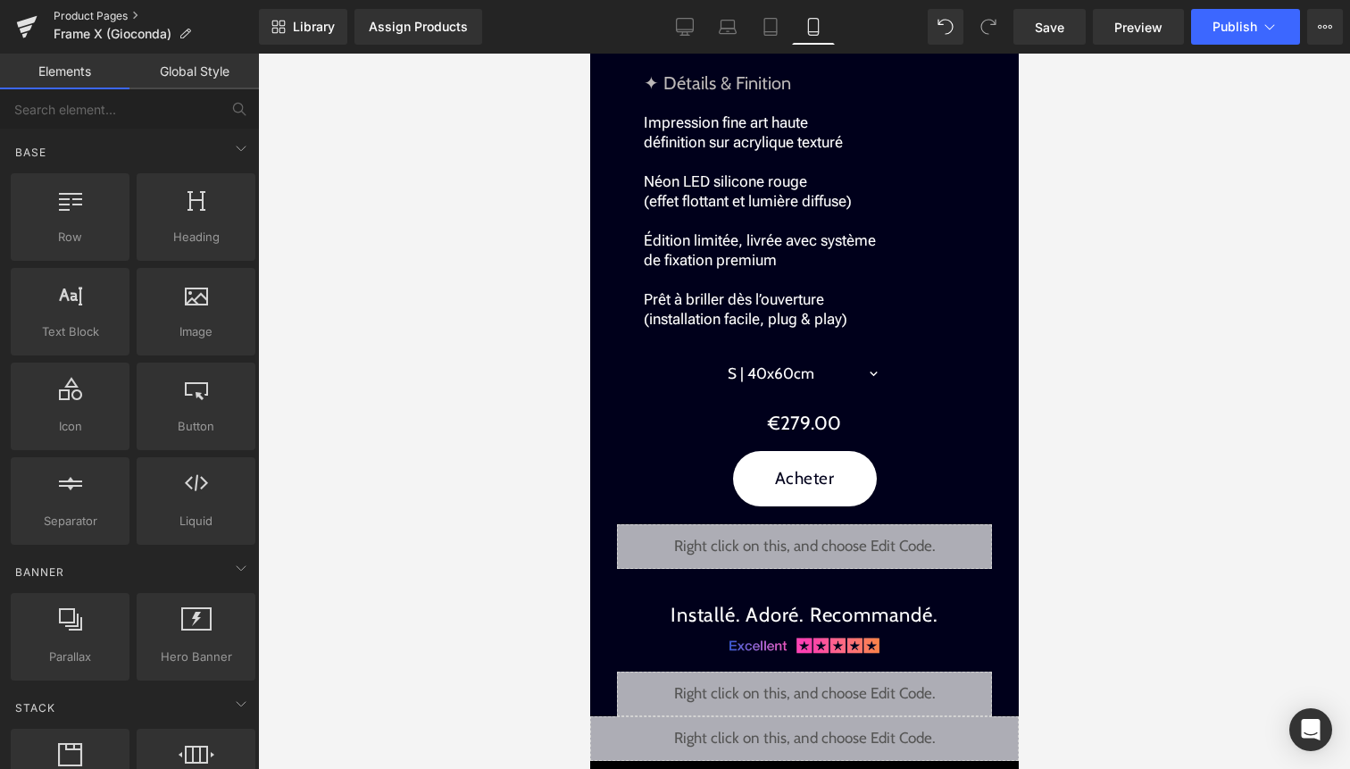
click at [104, 20] on link "Product Pages" at bounding box center [156, 16] width 205 height 14
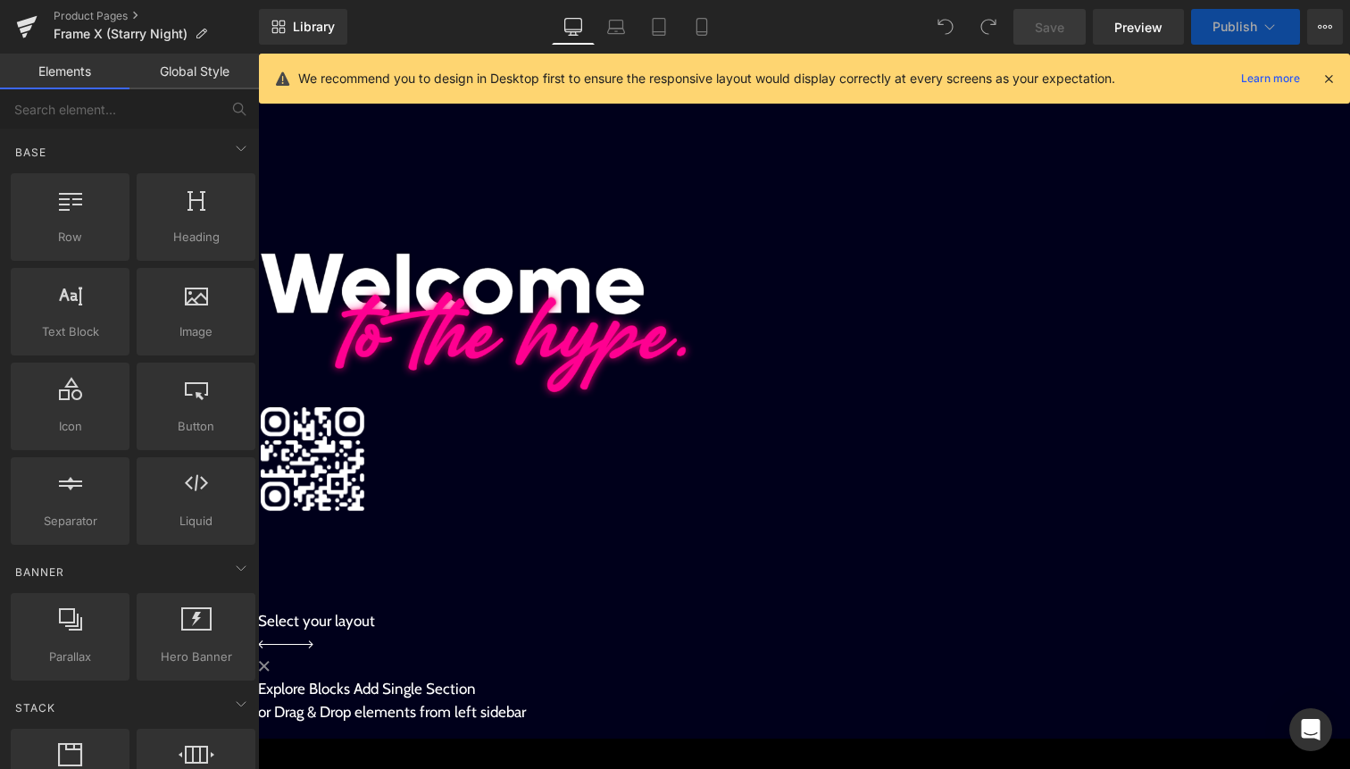
click at [1324, 79] on icon at bounding box center [1329, 79] width 16 height 16
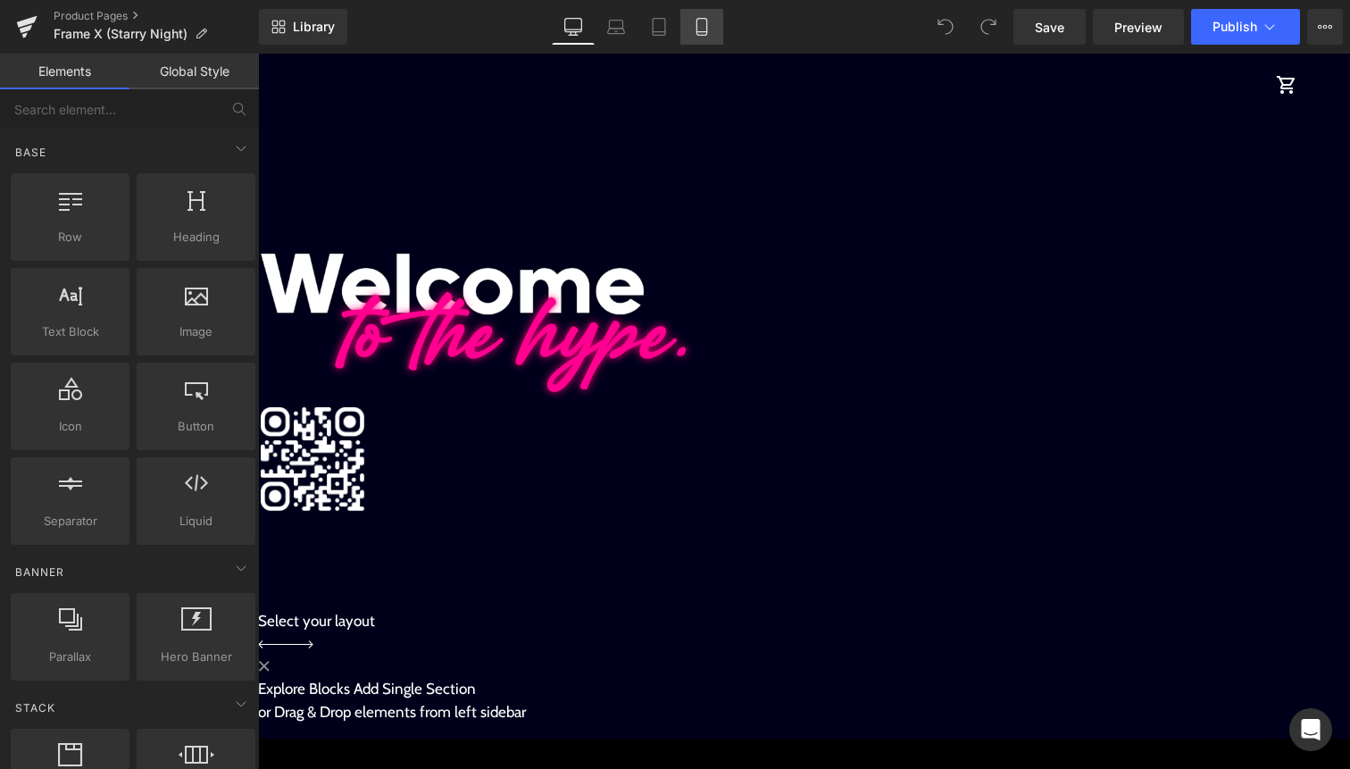
click at [693, 23] on icon at bounding box center [702, 27] width 18 height 18
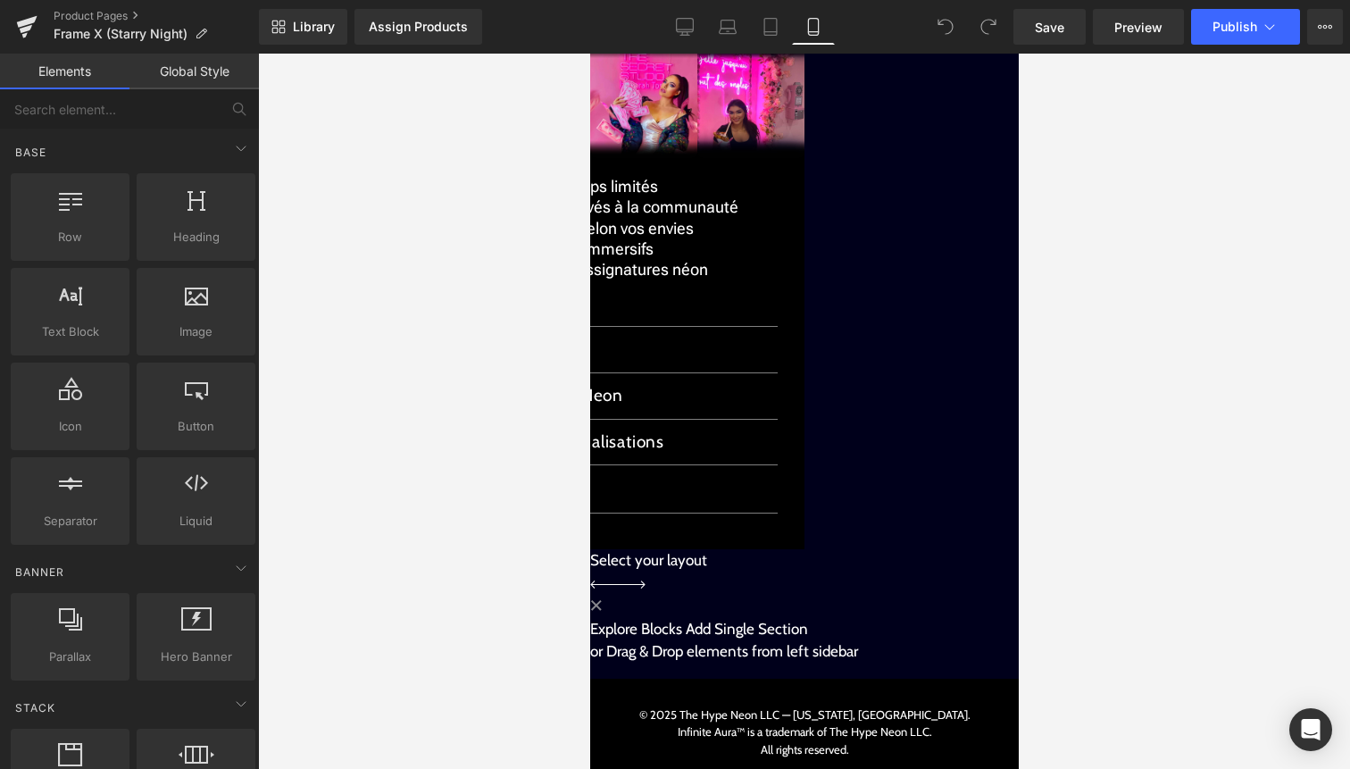
scroll to position [3049, 0]
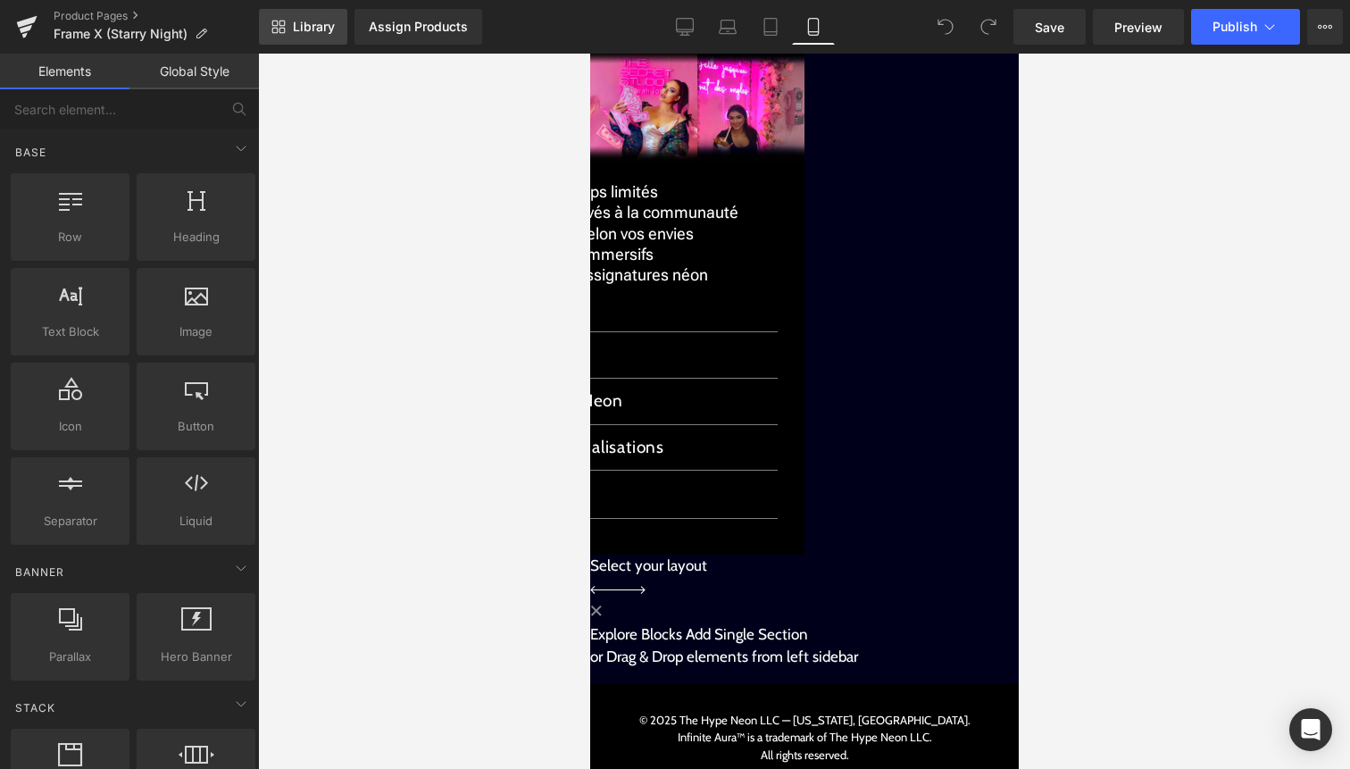
click at [330, 21] on span "Library" at bounding box center [314, 27] width 42 height 16
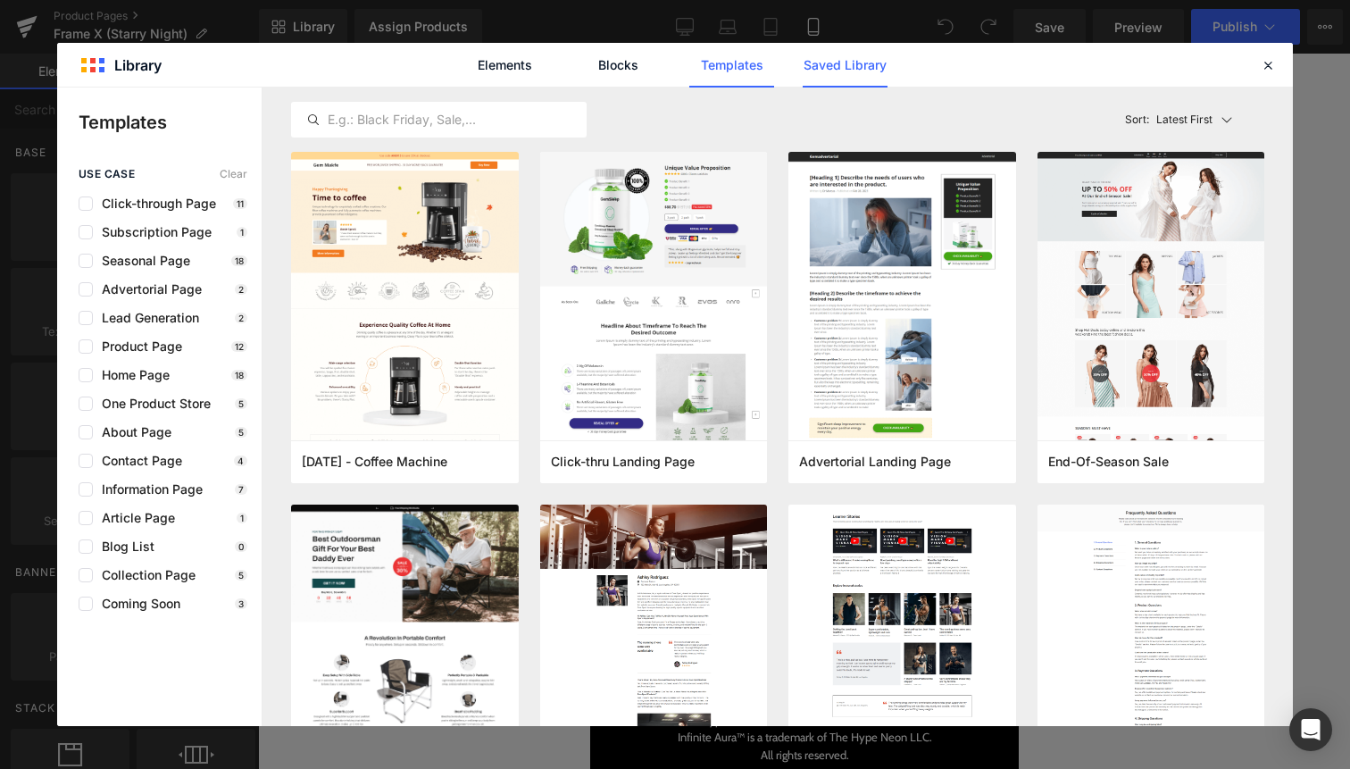
click at [845, 74] on link "Saved Library" at bounding box center [845, 65] width 85 height 45
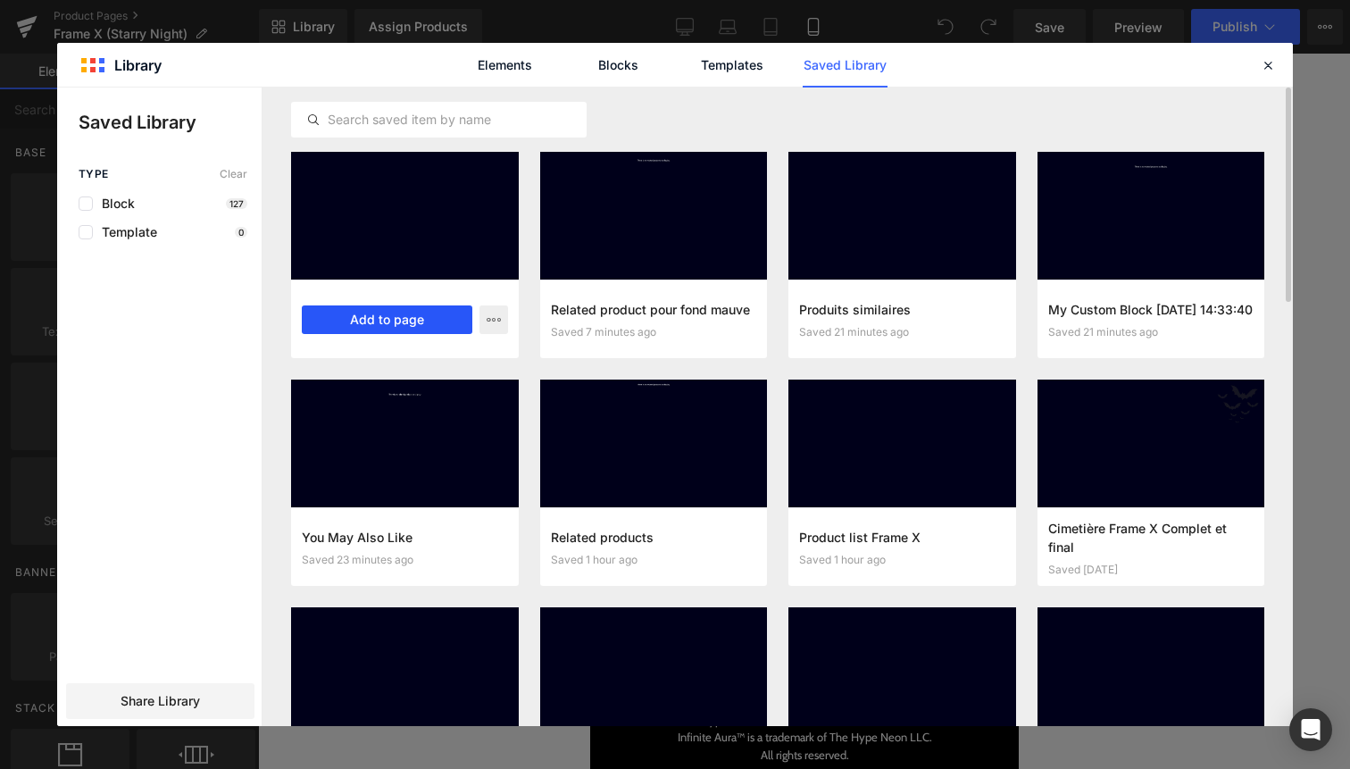
click at [457, 322] on button "Add to page" at bounding box center [387, 319] width 171 height 29
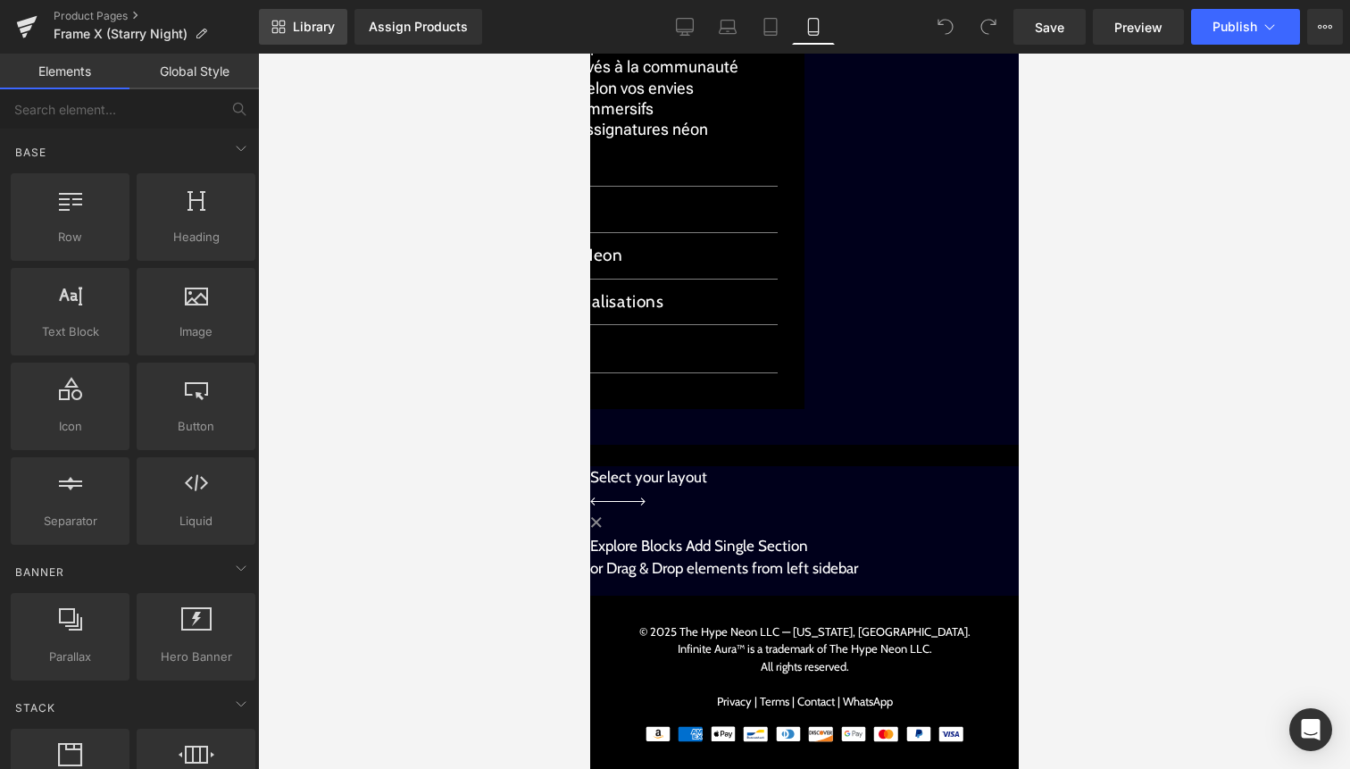
scroll to position [3821, 0]
click at [310, 34] on span "Library" at bounding box center [314, 27] width 42 height 16
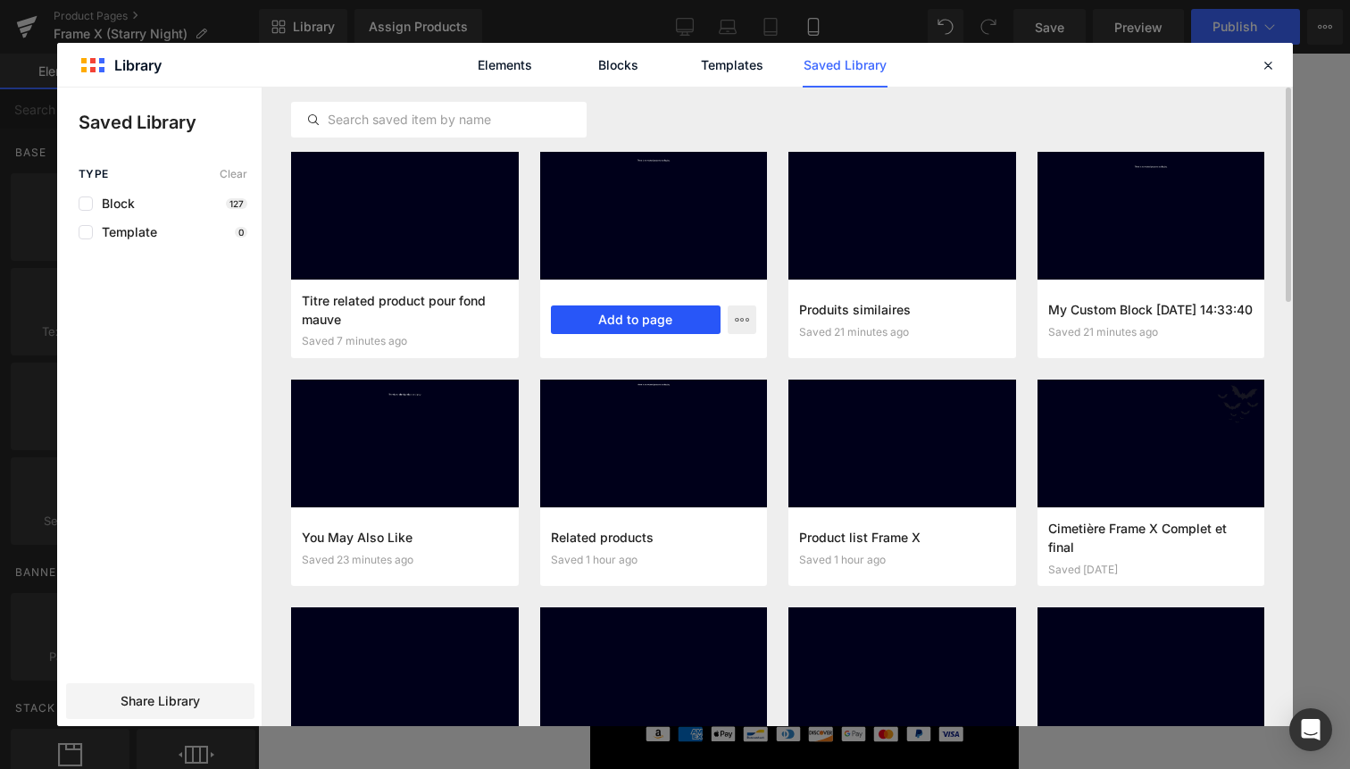
click at [647, 310] on button "Add to page" at bounding box center [636, 319] width 171 height 29
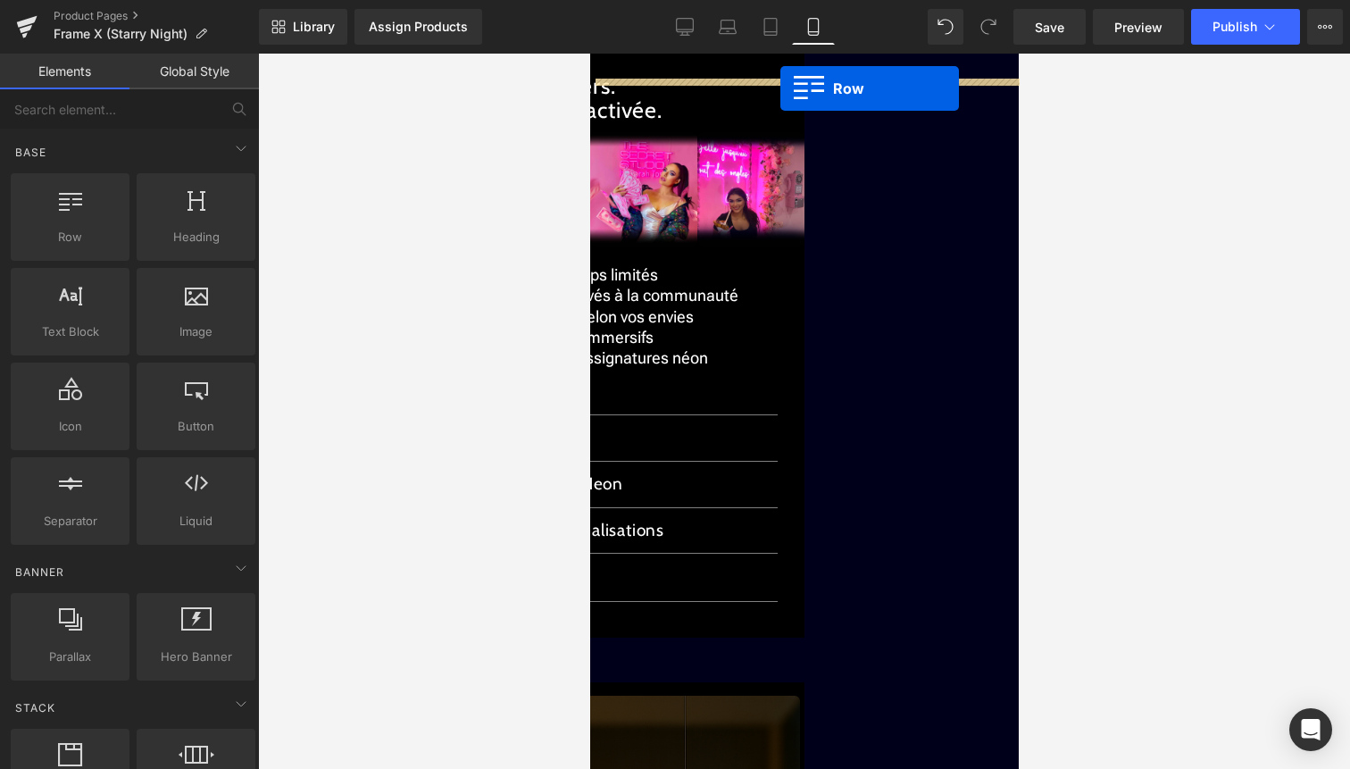
scroll to position [2859, 0]
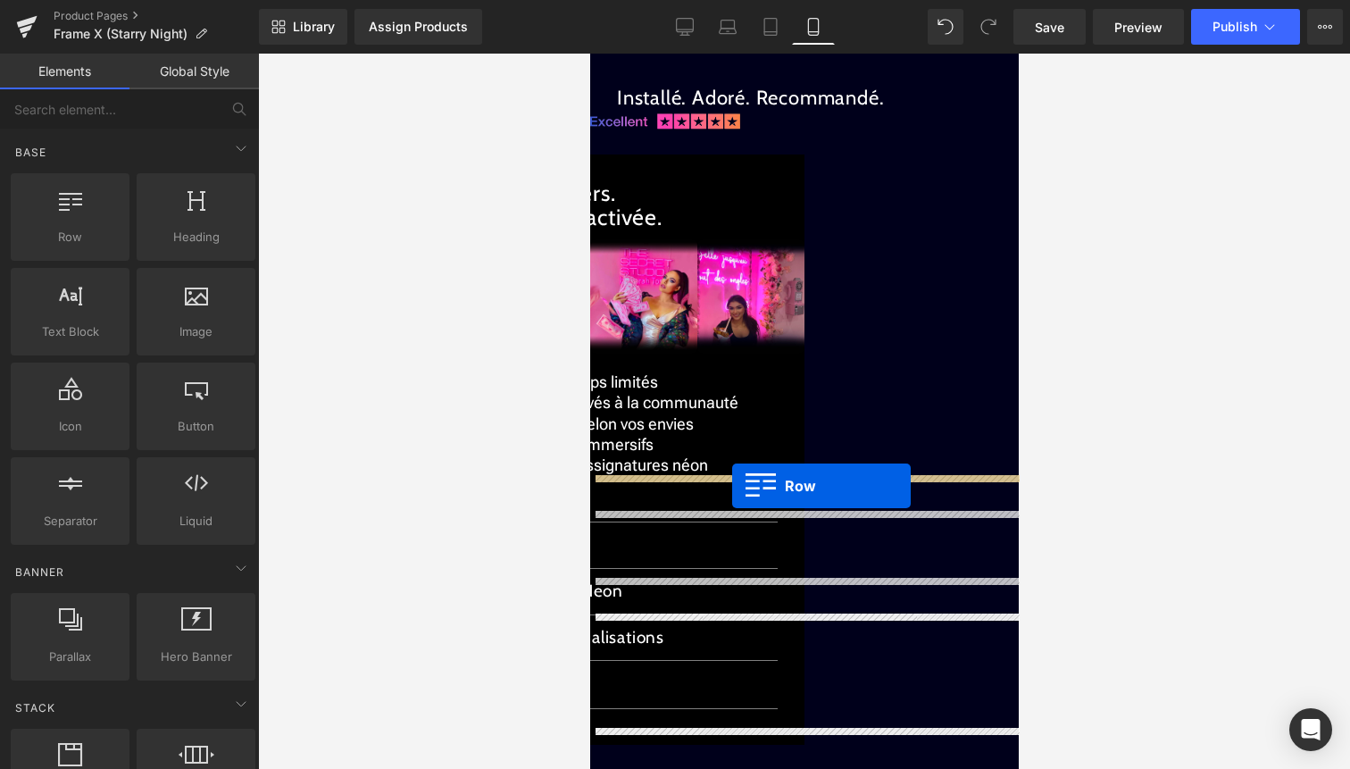
drag, startPoint x: 631, startPoint y: 379, endPoint x: 731, endPoint y: 486, distance: 146.6
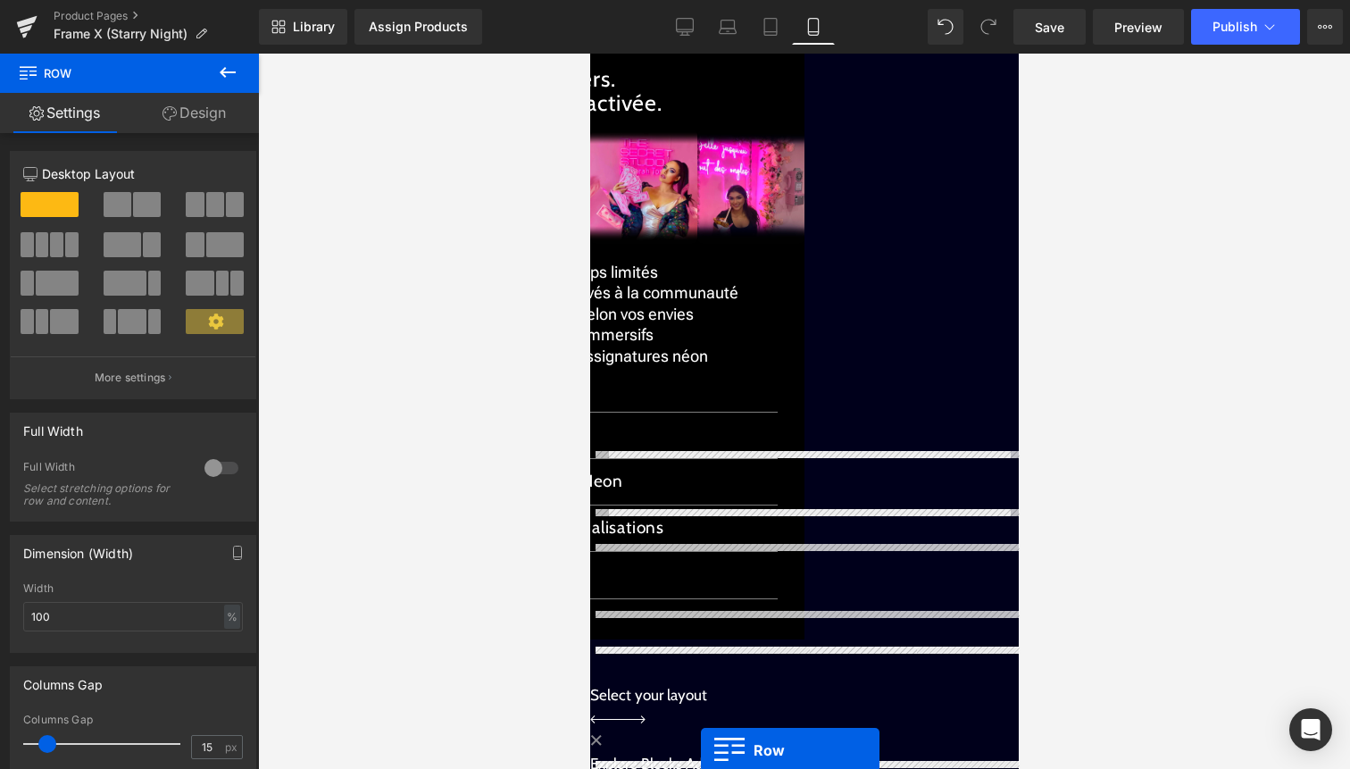
scroll to position [3097, 0]
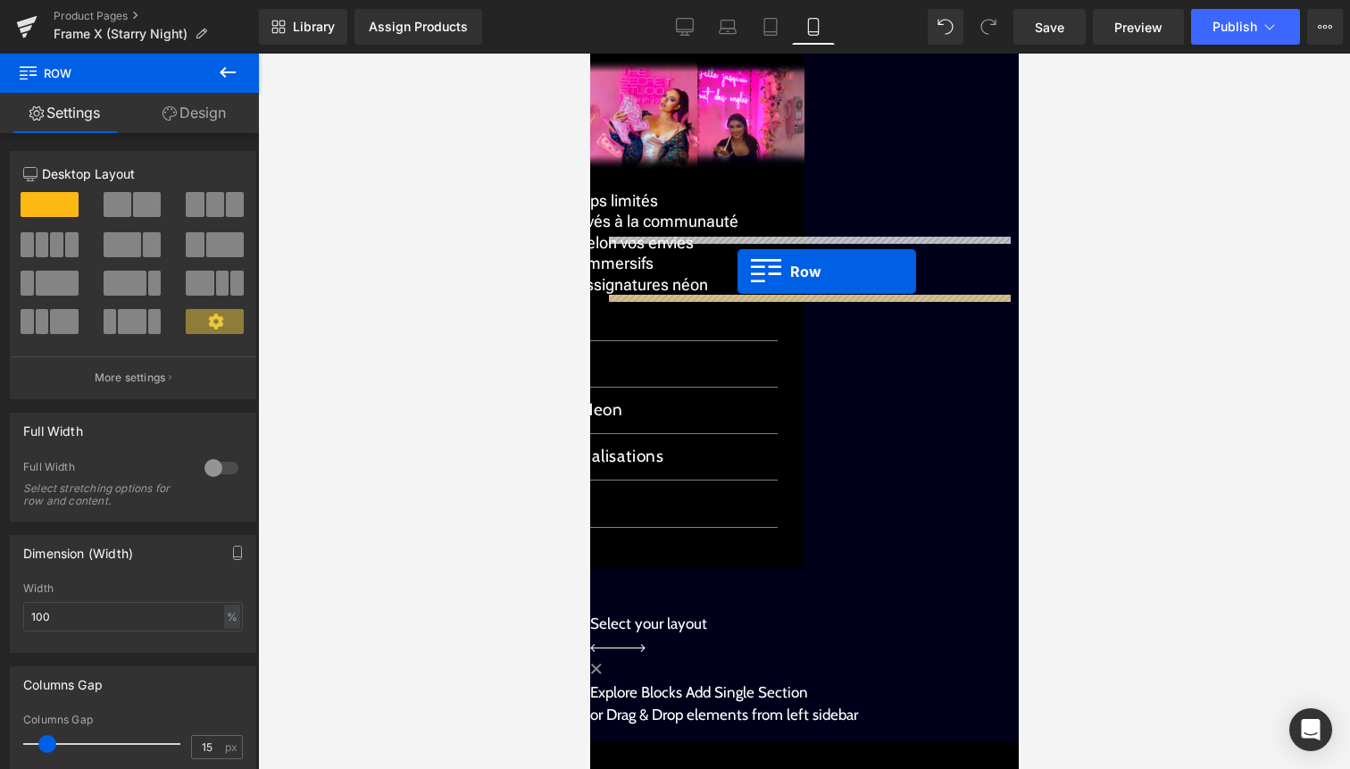
drag, startPoint x: 621, startPoint y: 250, endPoint x: 737, endPoint y: 271, distance: 117.9
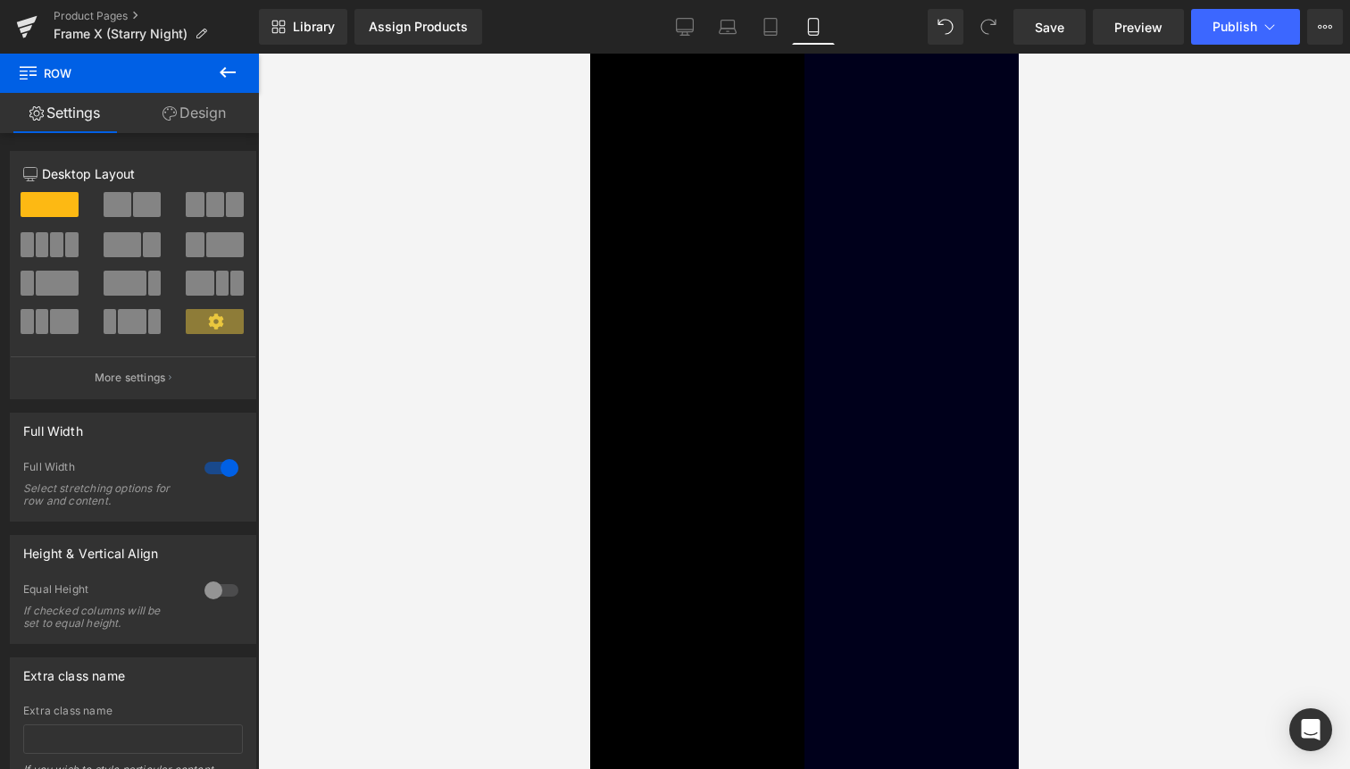
scroll to position [3729, 0]
click at [1220, 17] on button "Publish" at bounding box center [1245, 27] width 109 height 36
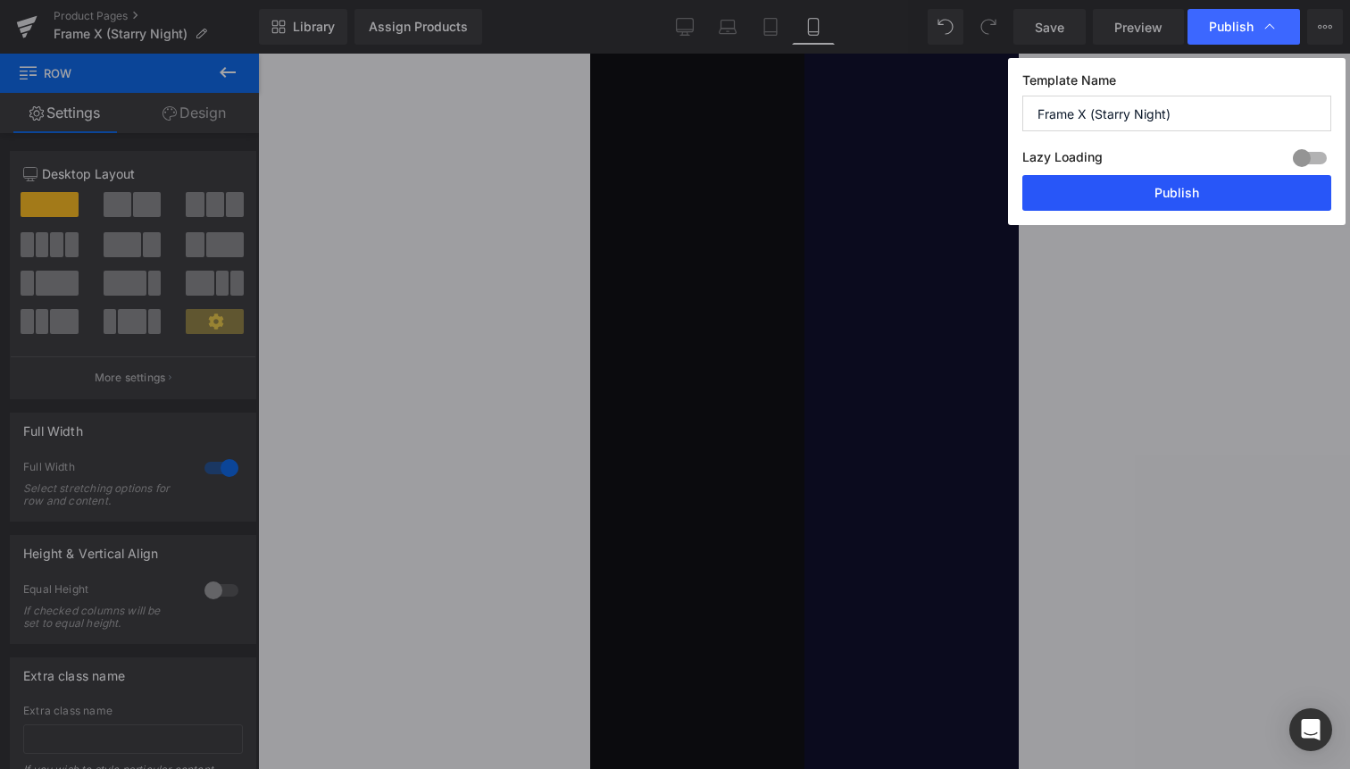
click at [1170, 203] on button "Publish" at bounding box center [1177, 193] width 309 height 36
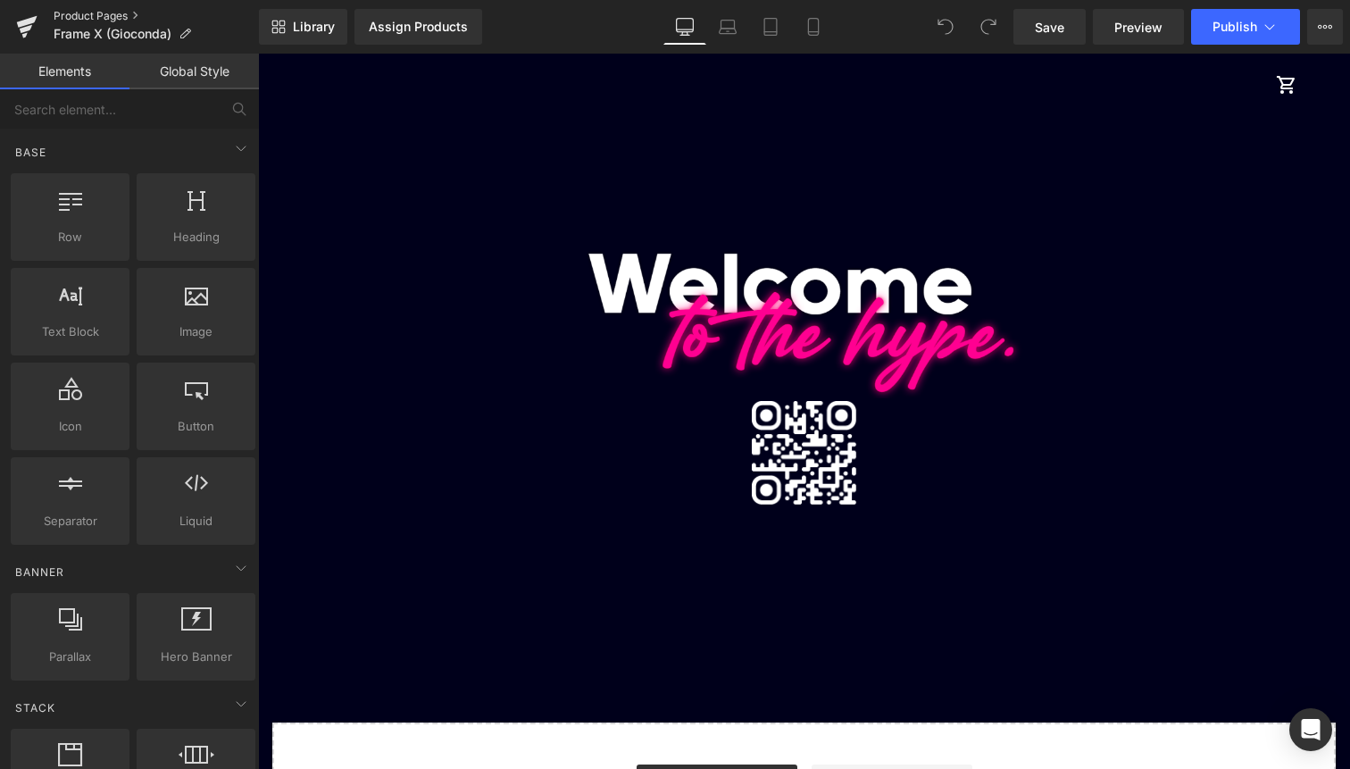
click at [88, 17] on link "Product Pages" at bounding box center [156, 16] width 205 height 14
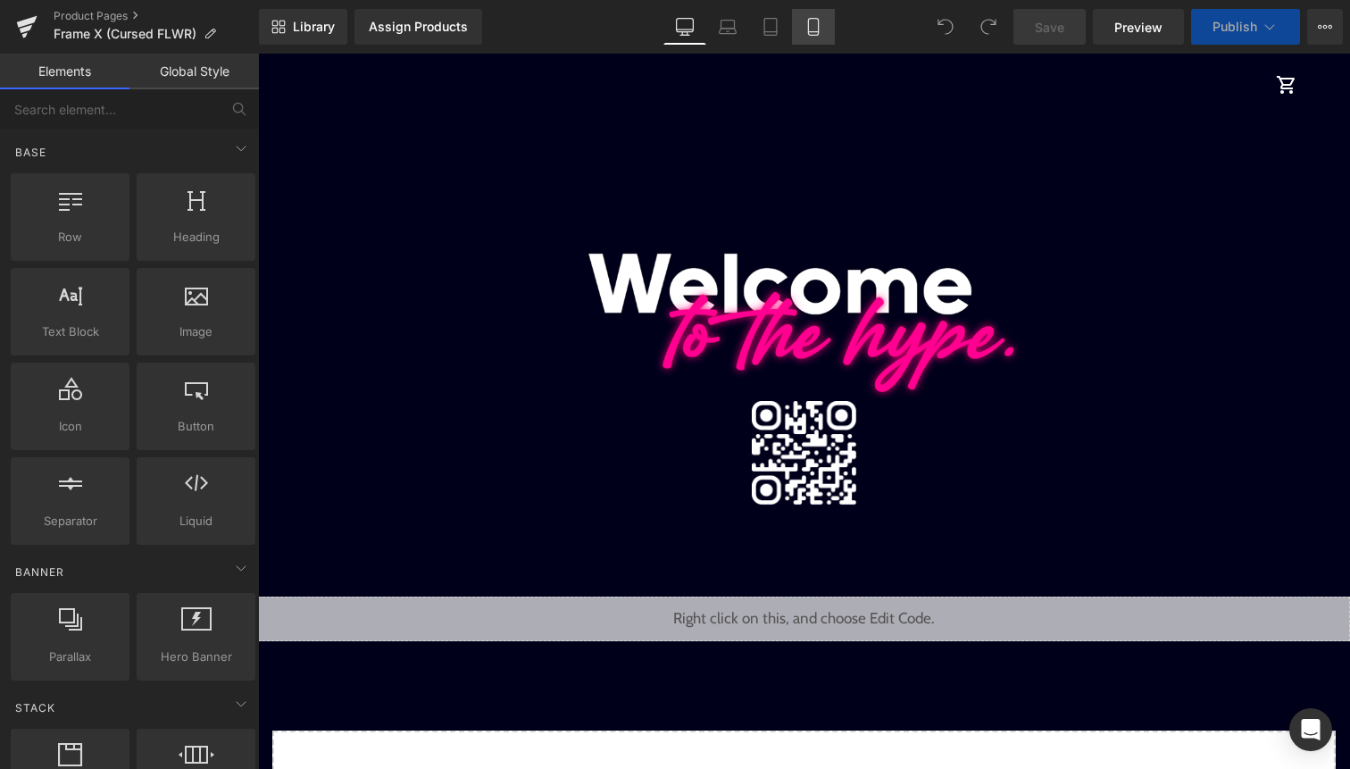
click at [820, 31] on icon at bounding box center [814, 27] width 18 height 18
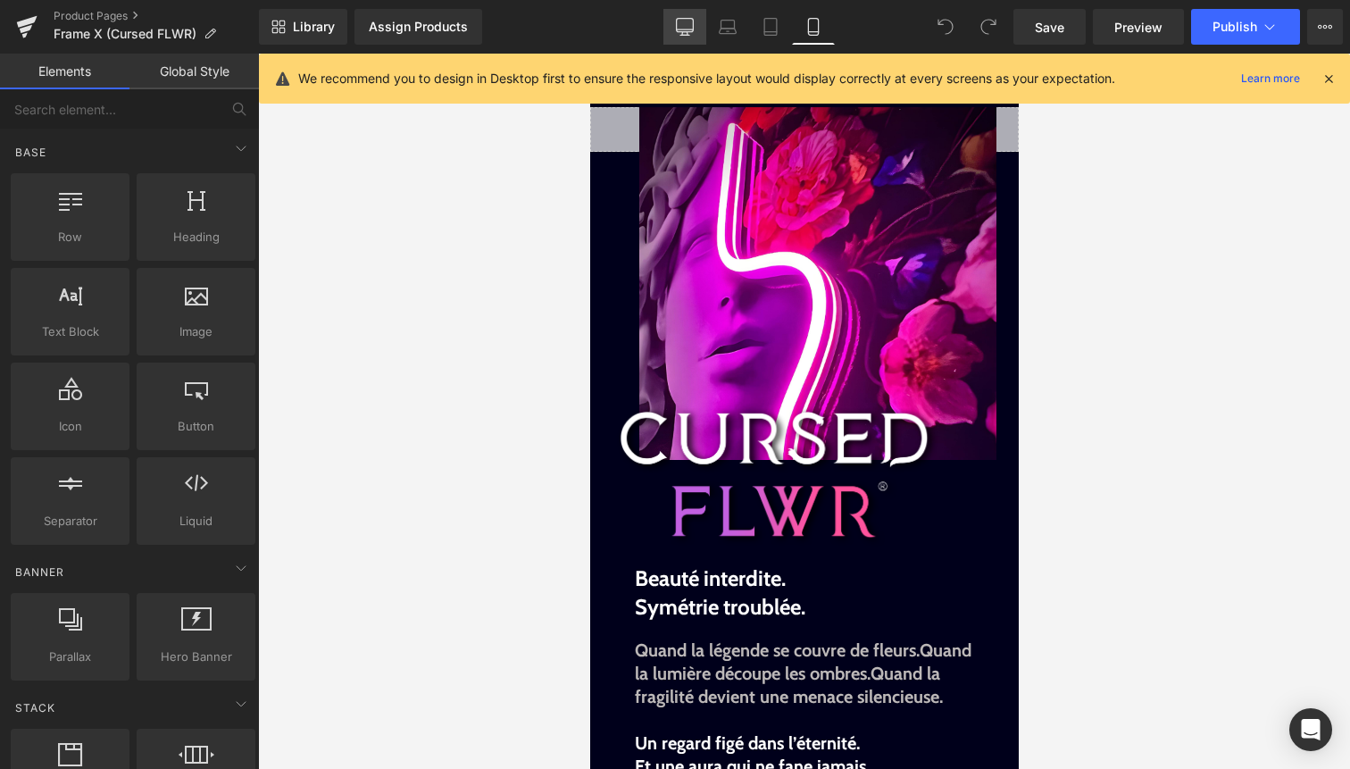
click at [685, 24] on icon at bounding box center [685, 27] width 18 height 18
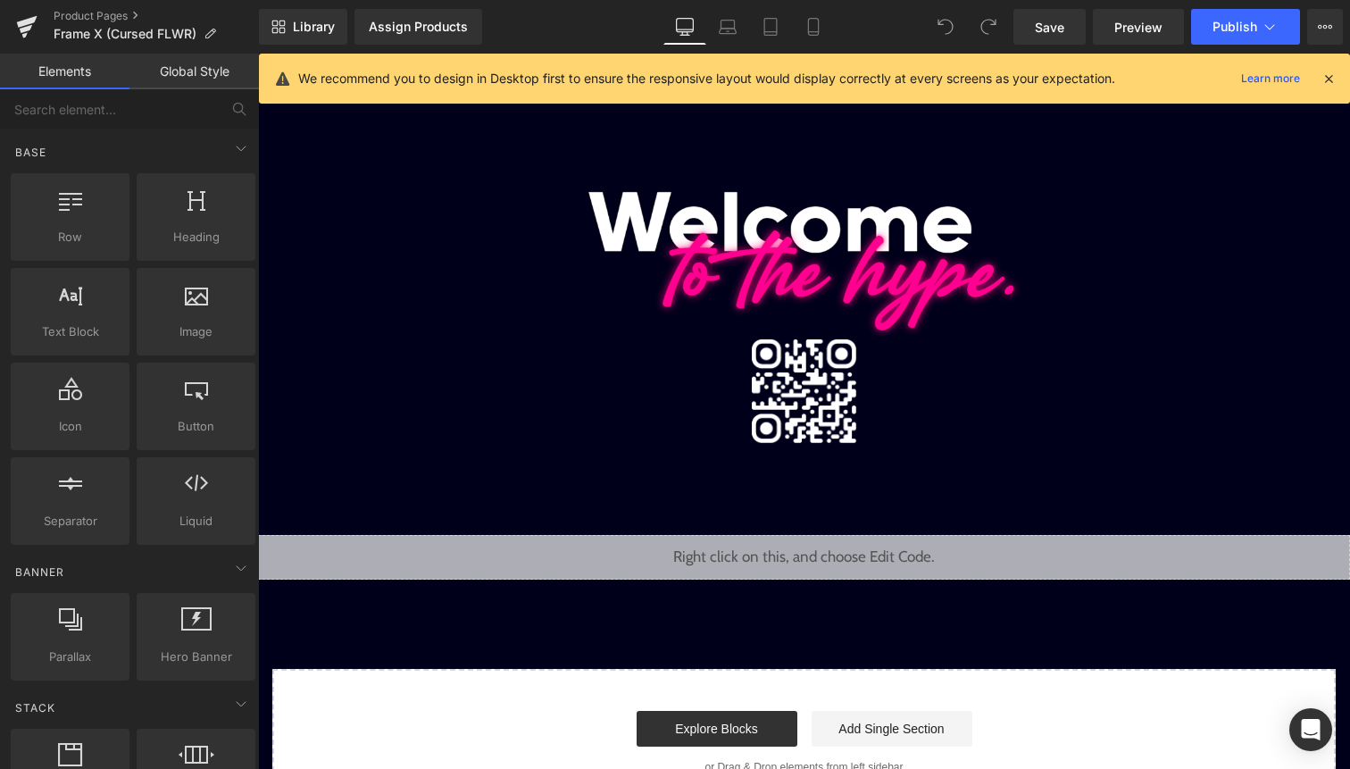
scroll to position [63, 0]
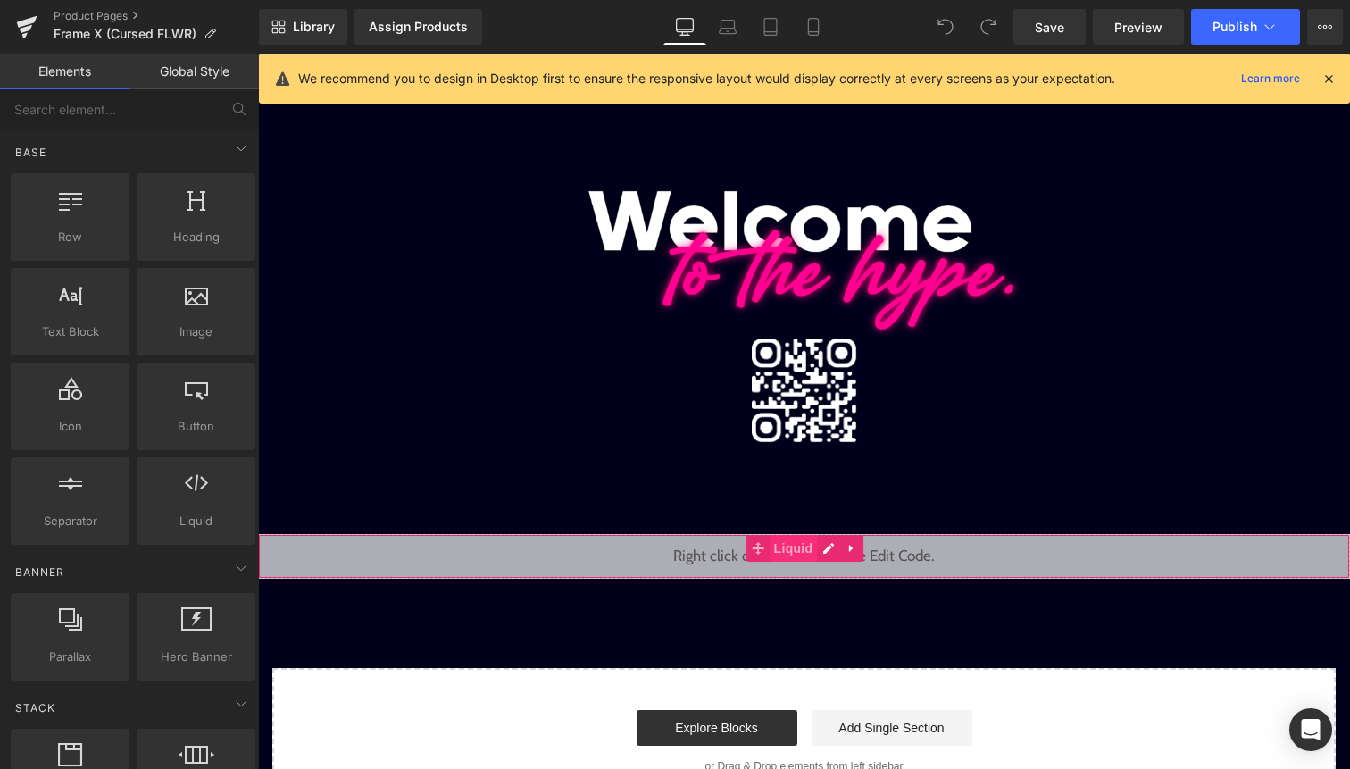
click at [800, 552] on span "Liquid" at bounding box center [794, 548] width 48 height 27
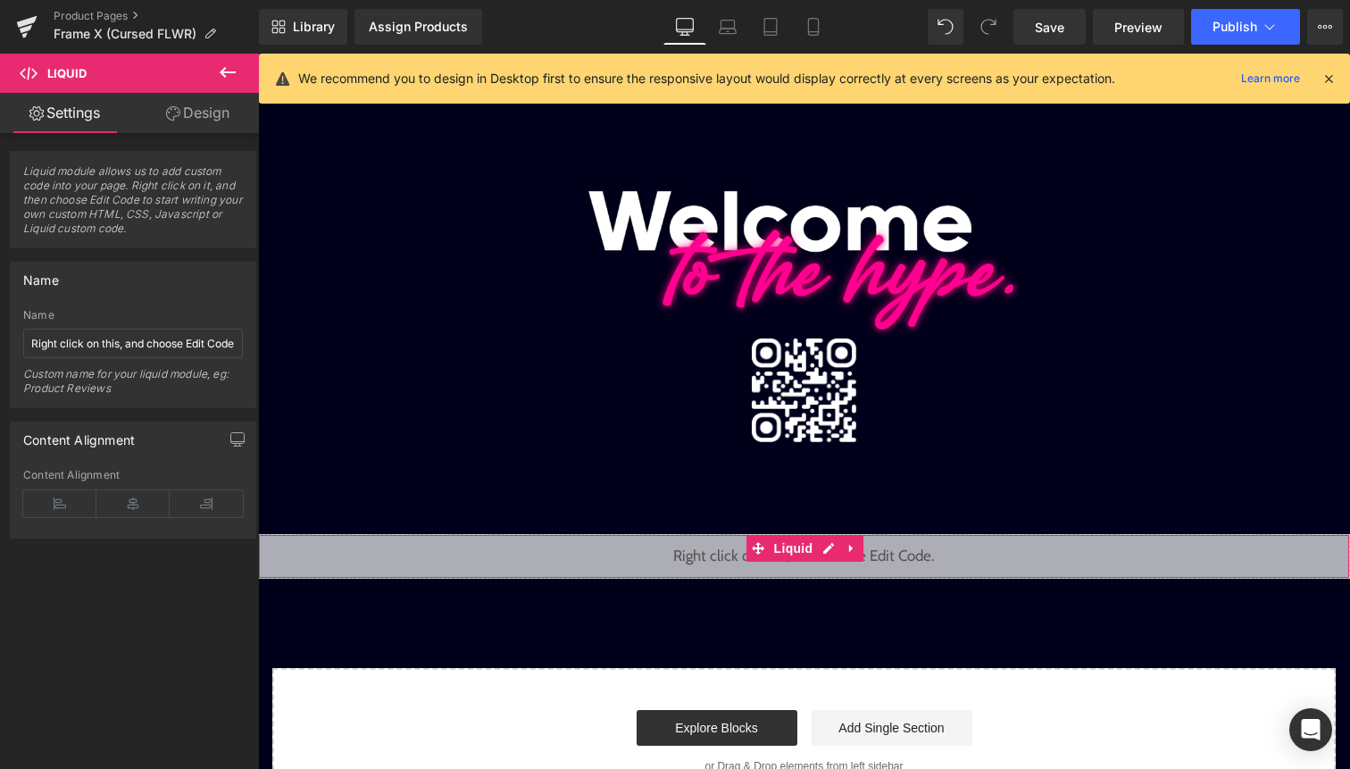
click at [222, 113] on link "Design" at bounding box center [197, 113] width 129 height 40
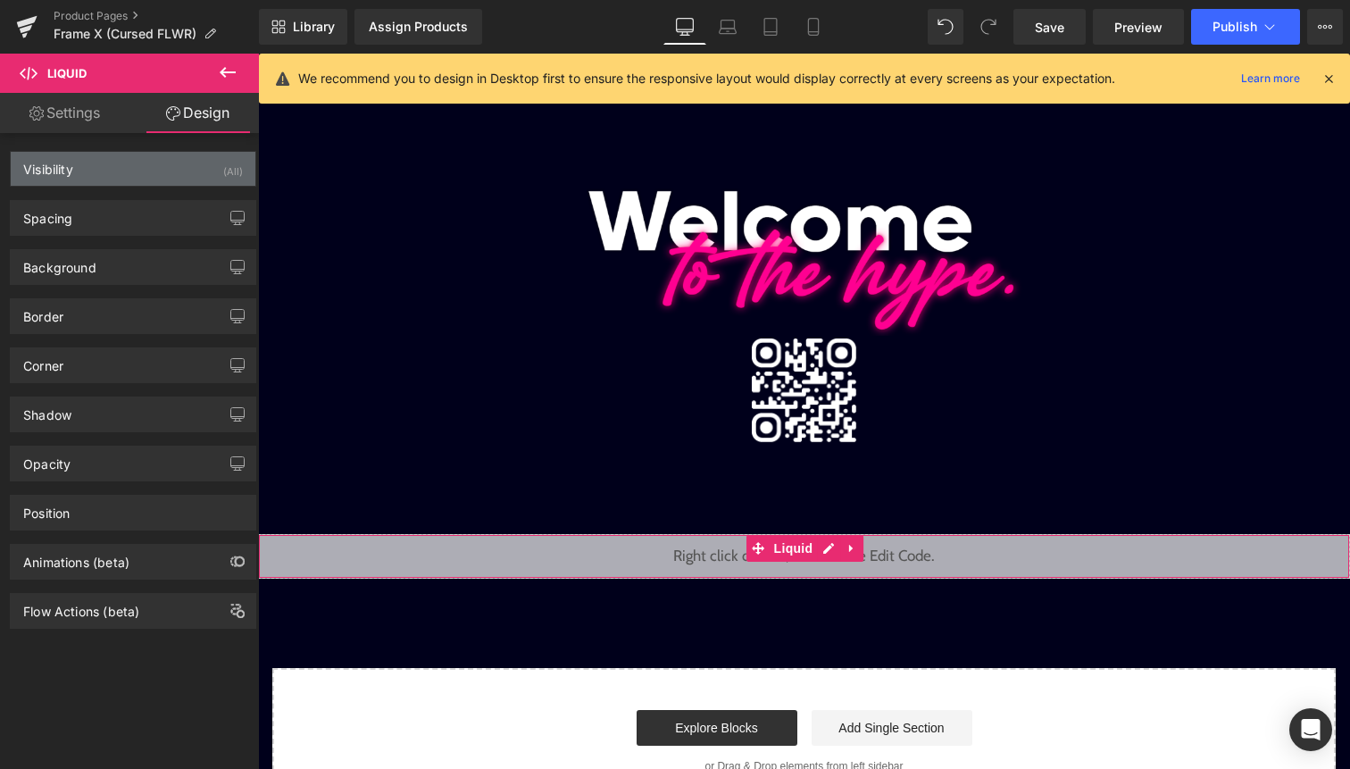
click at [204, 178] on div "Visibility (All)" at bounding box center [133, 169] width 245 height 34
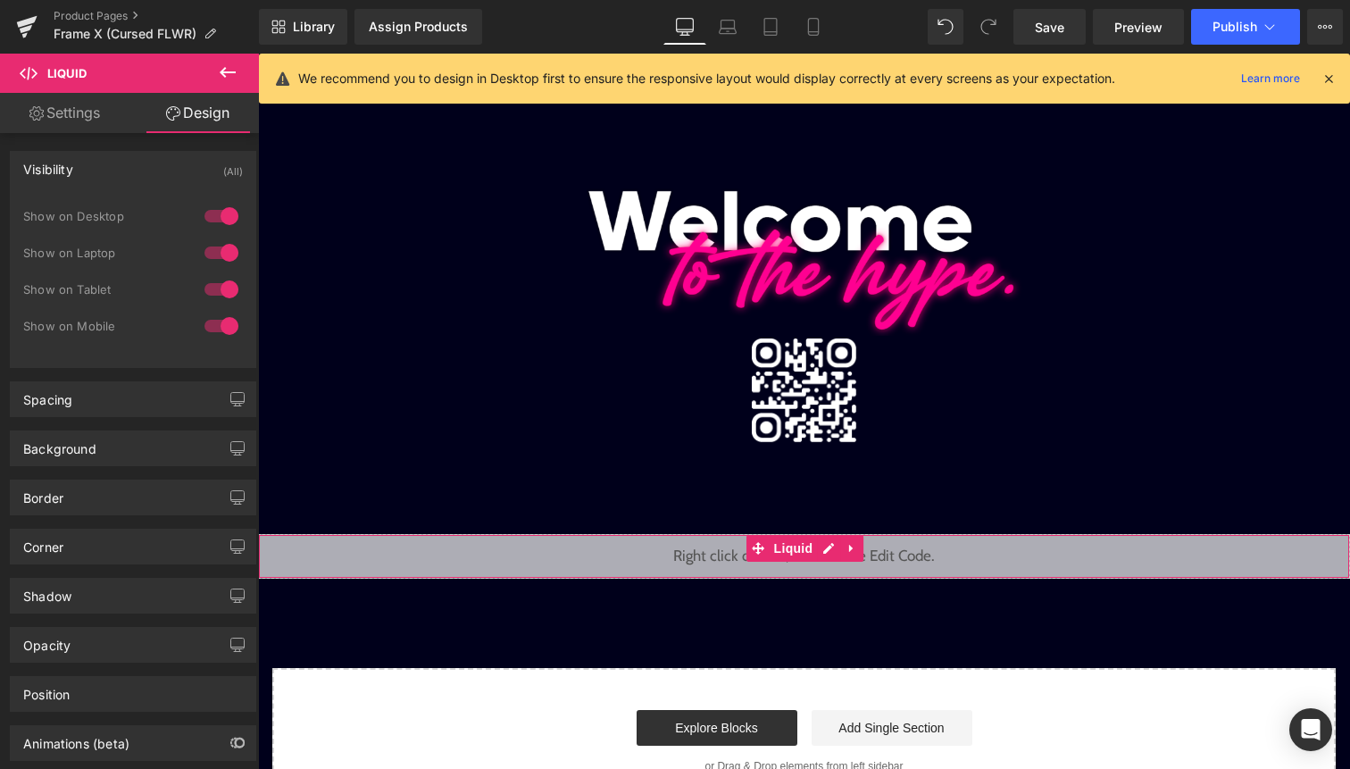
click at [212, 224] on div at bounding box center [221, 216] width 43 height 29
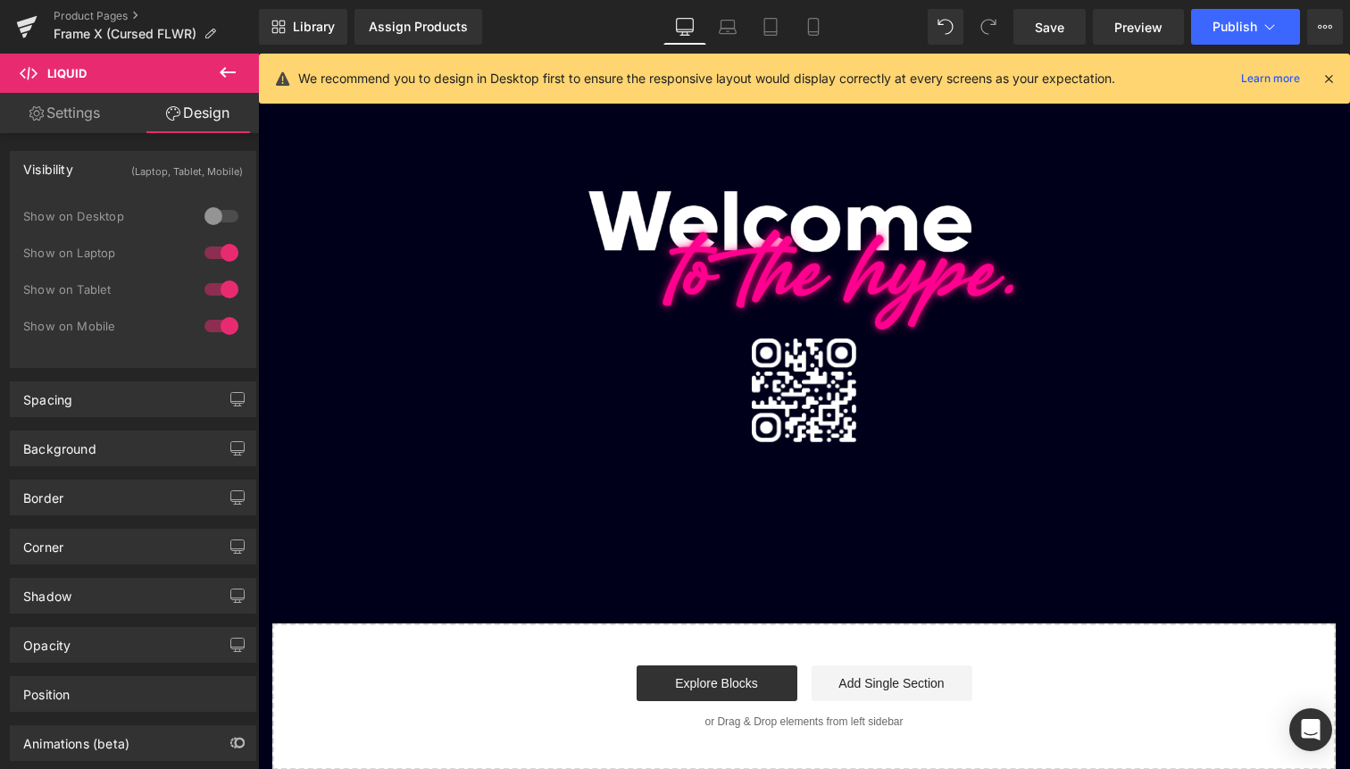
click at [210, 250] on div at bounding box center [221, 252] width 43 height 29
click at [210, 284] on div at bounding box center [221, 289] width 43 height 29
click at [1332, 74] on icon at bounding box center [1329, 79] width 16 height 16
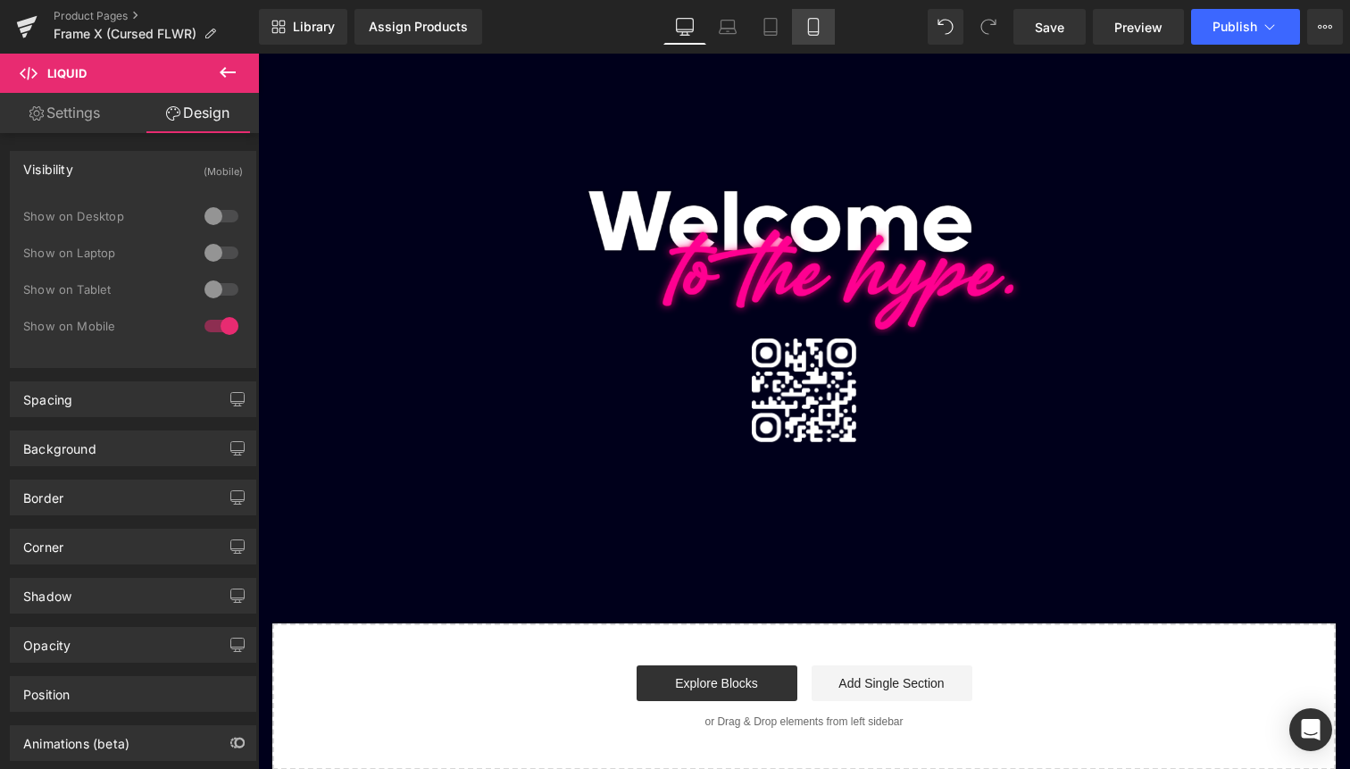
click at [804, 25] on link "Mobile" at bounding box center [813, 27] width 43 height 36
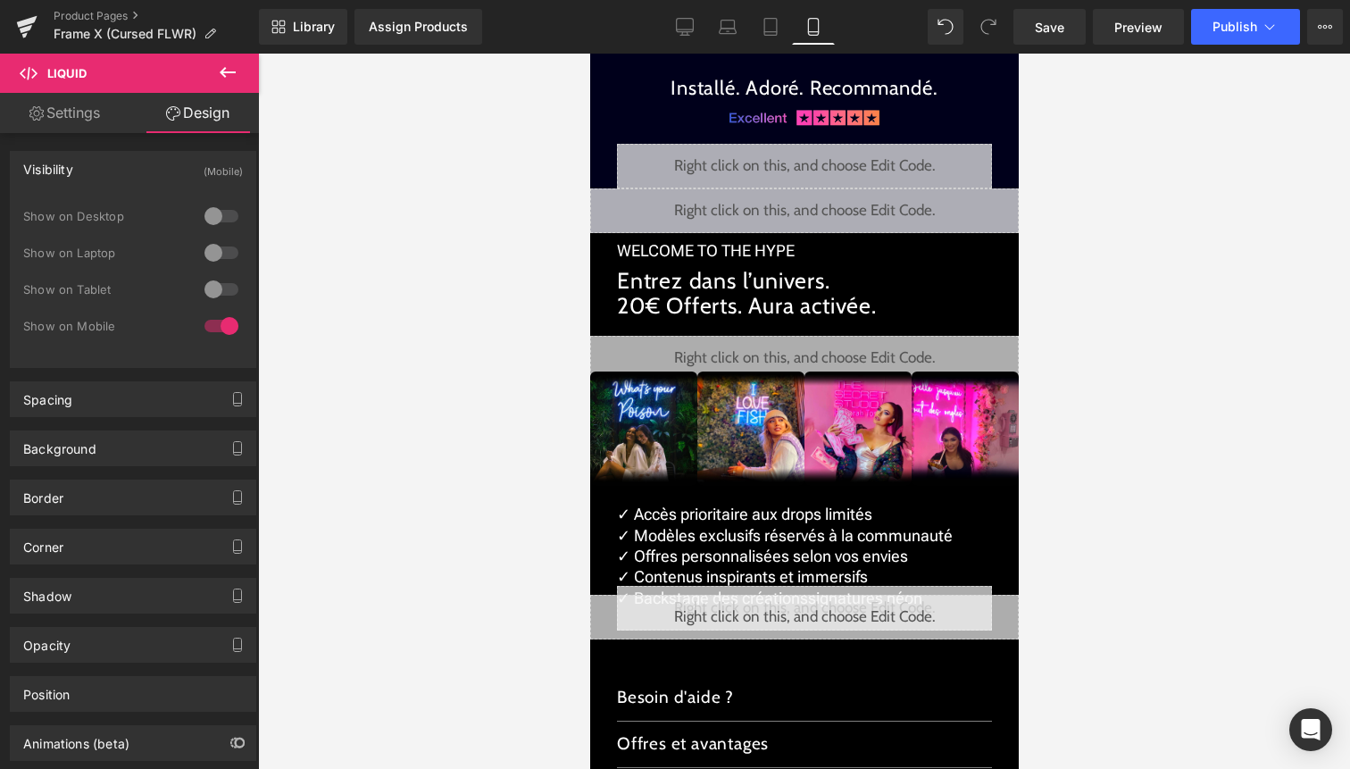
scroll to position [3056, 0]
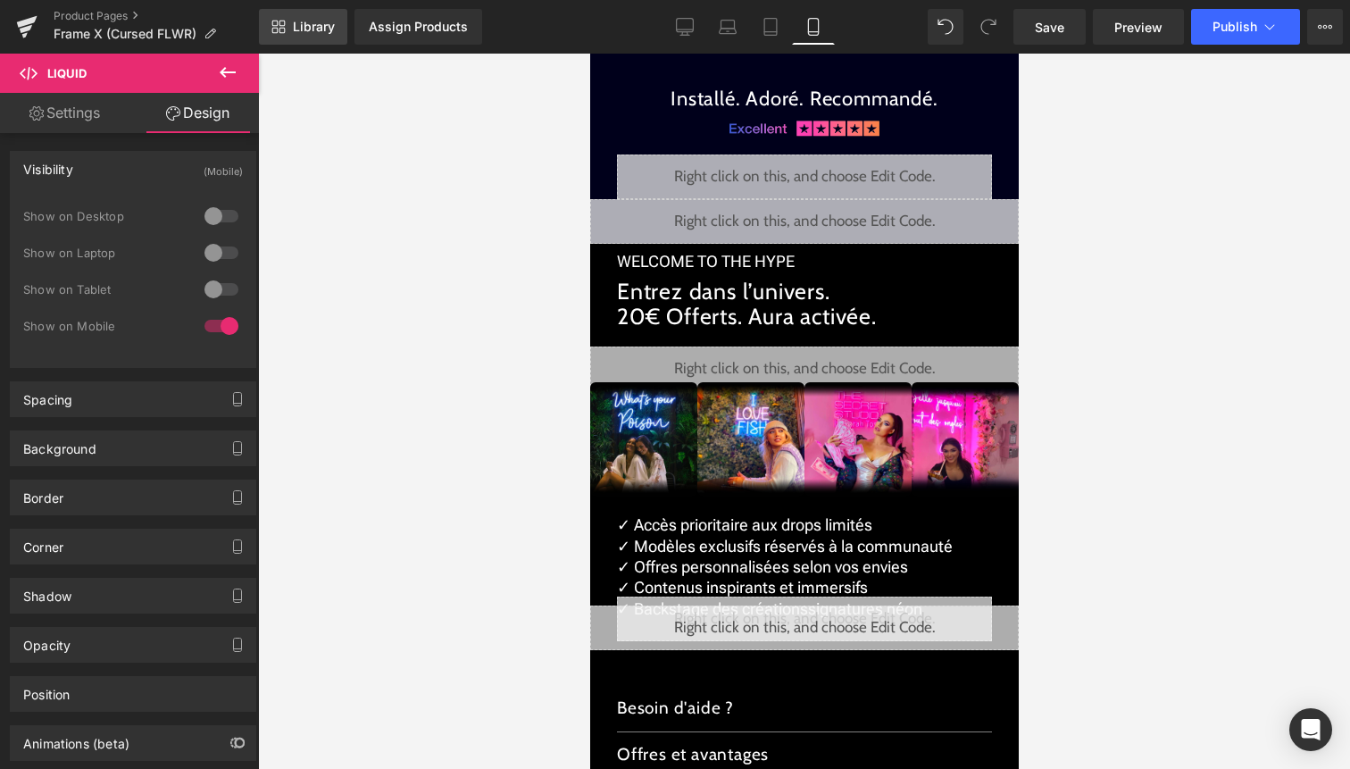
click at [293, 21] on span "Library" at bounding box center [314, 27] width 42 height 16
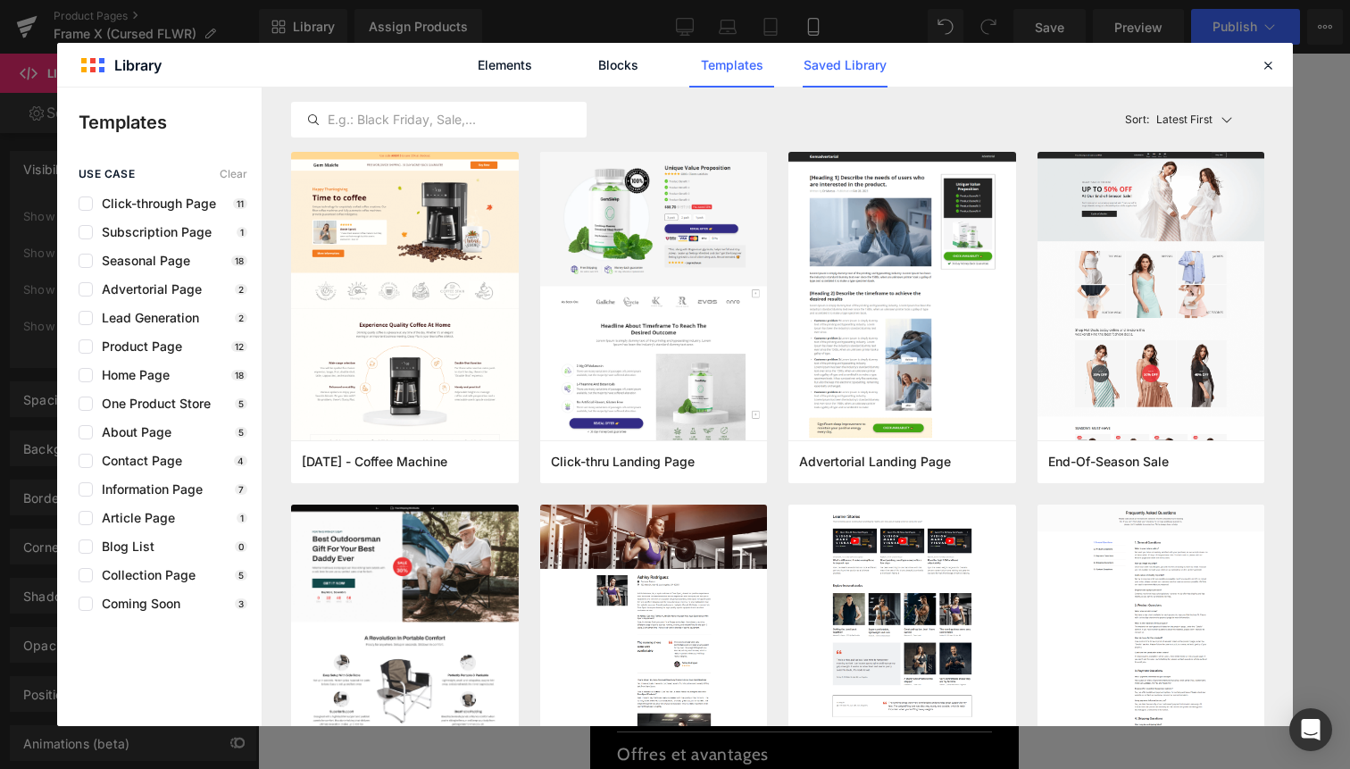
click at [847, 79] on link "Saved Library" at bounding box center [845, 65] width 85 height 45
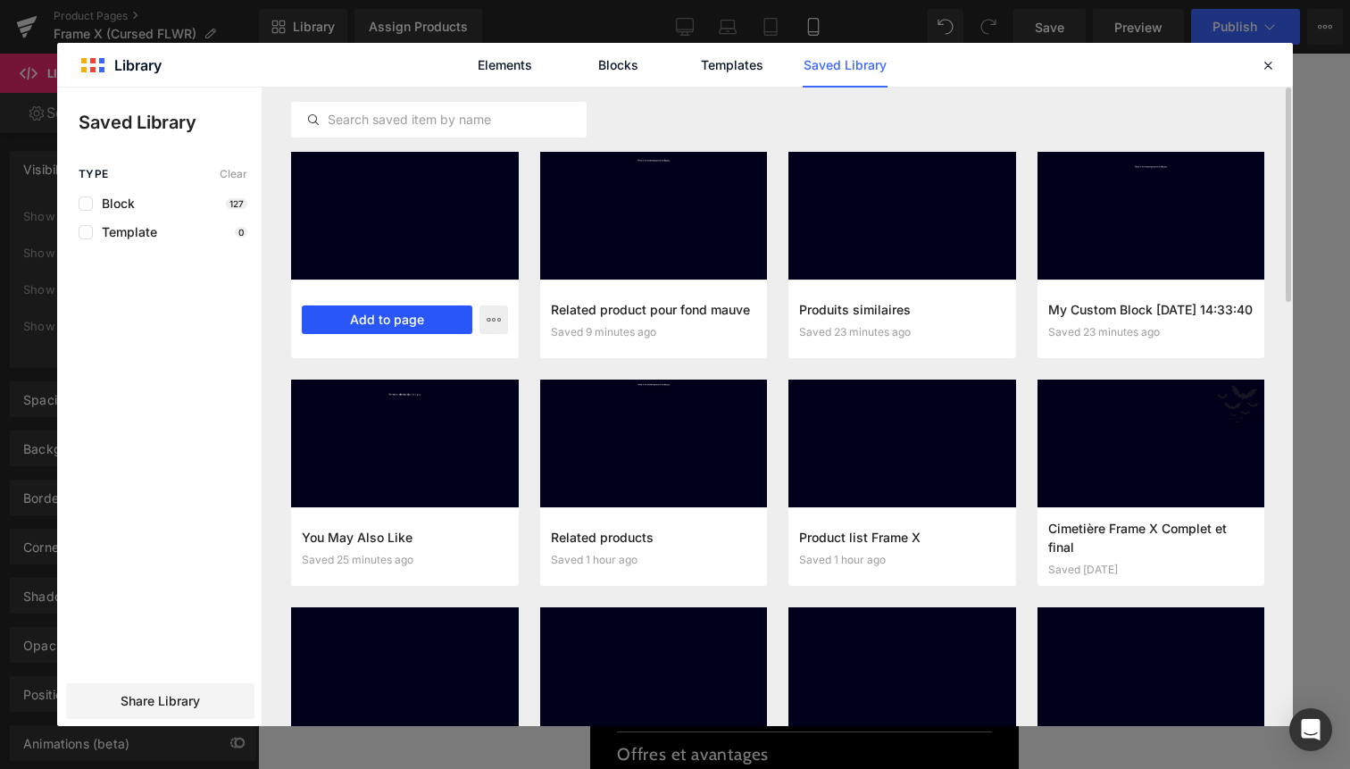
click at [420, 306] on button "Add to page" at bounding box center [387, 319] width 171 height 29
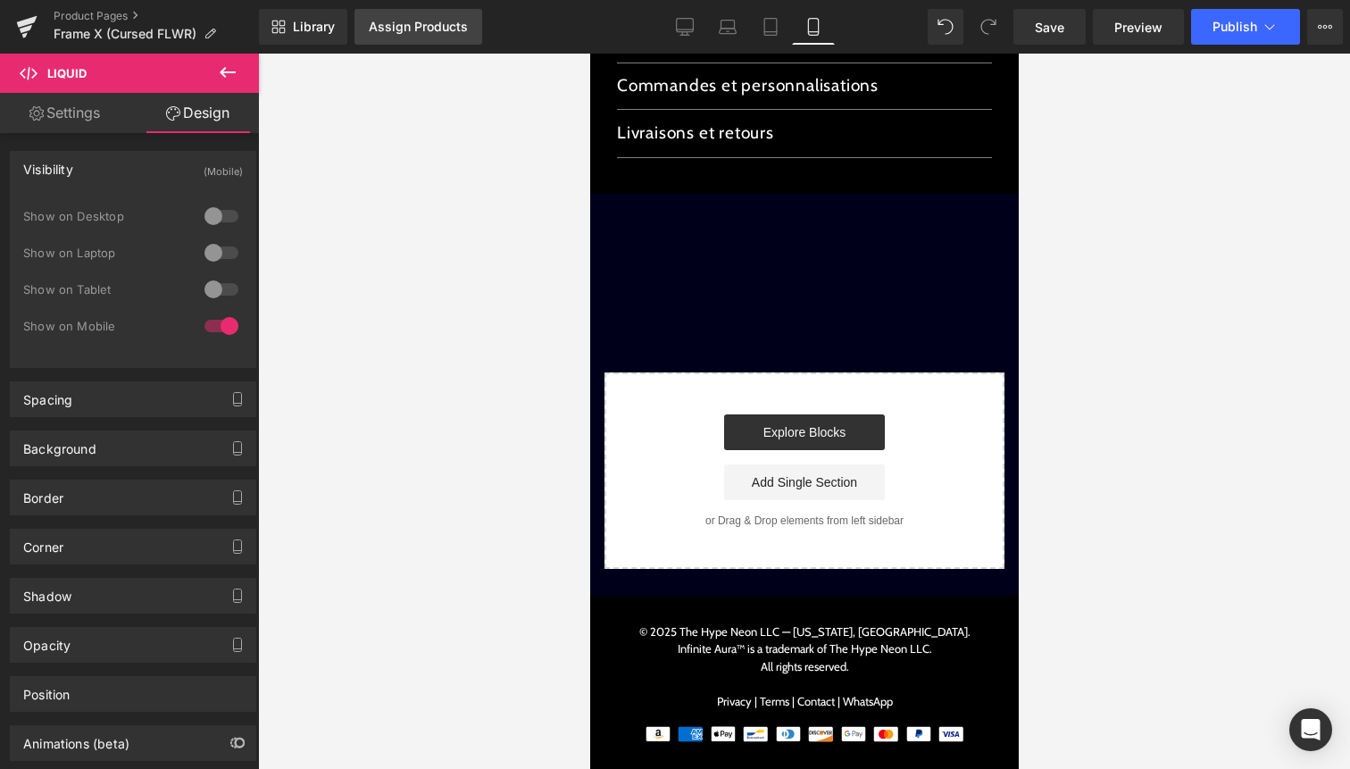
scroll to position [3809, 0]
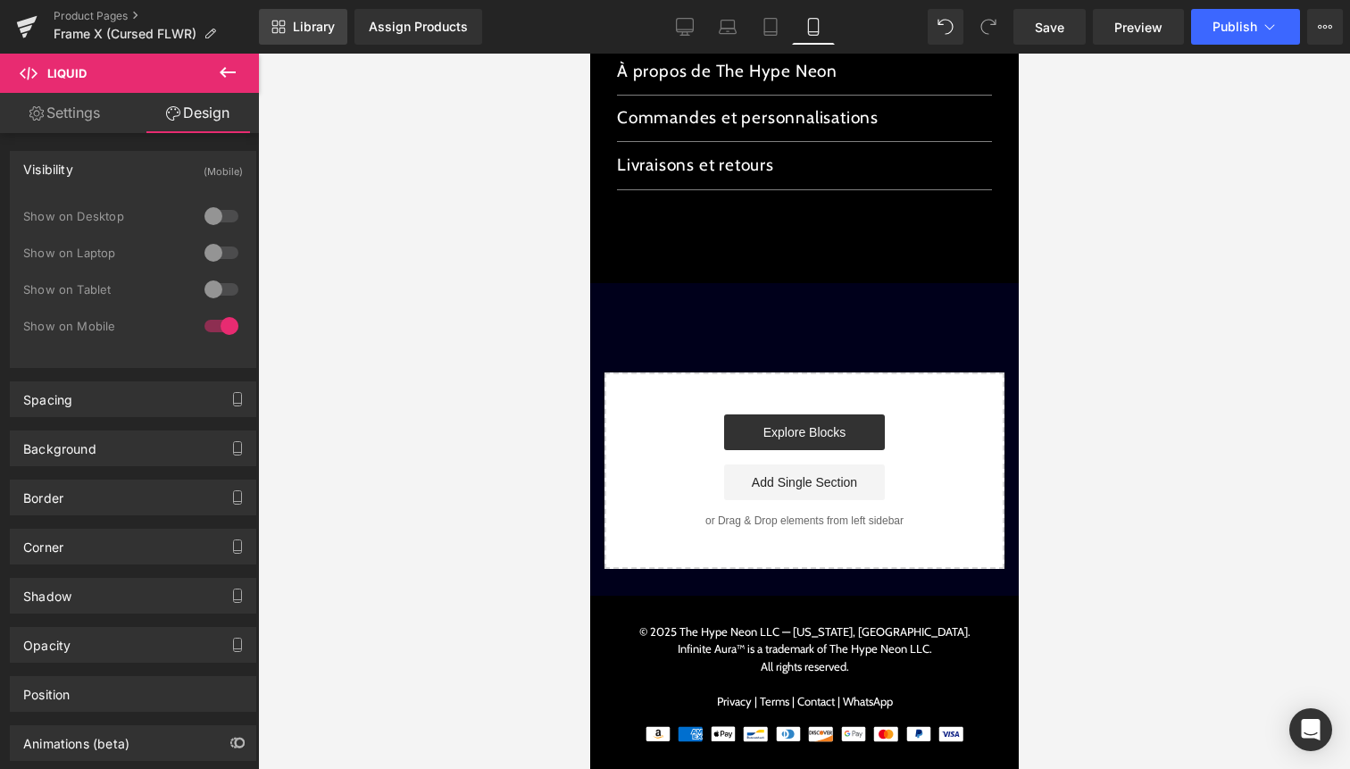
click at [322, 24] on span "Library" at bounding box center [314, 27] width 42 height 16
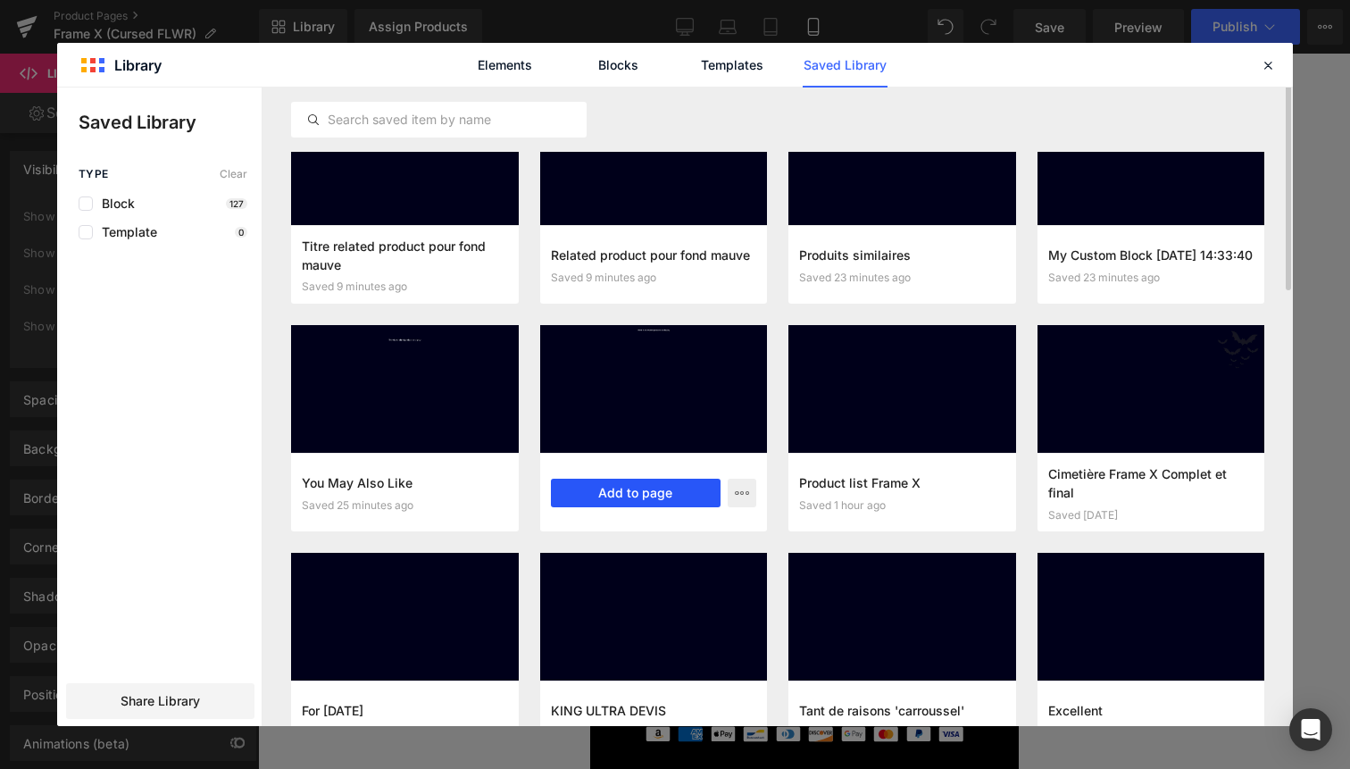
scroll to position [0, 0]
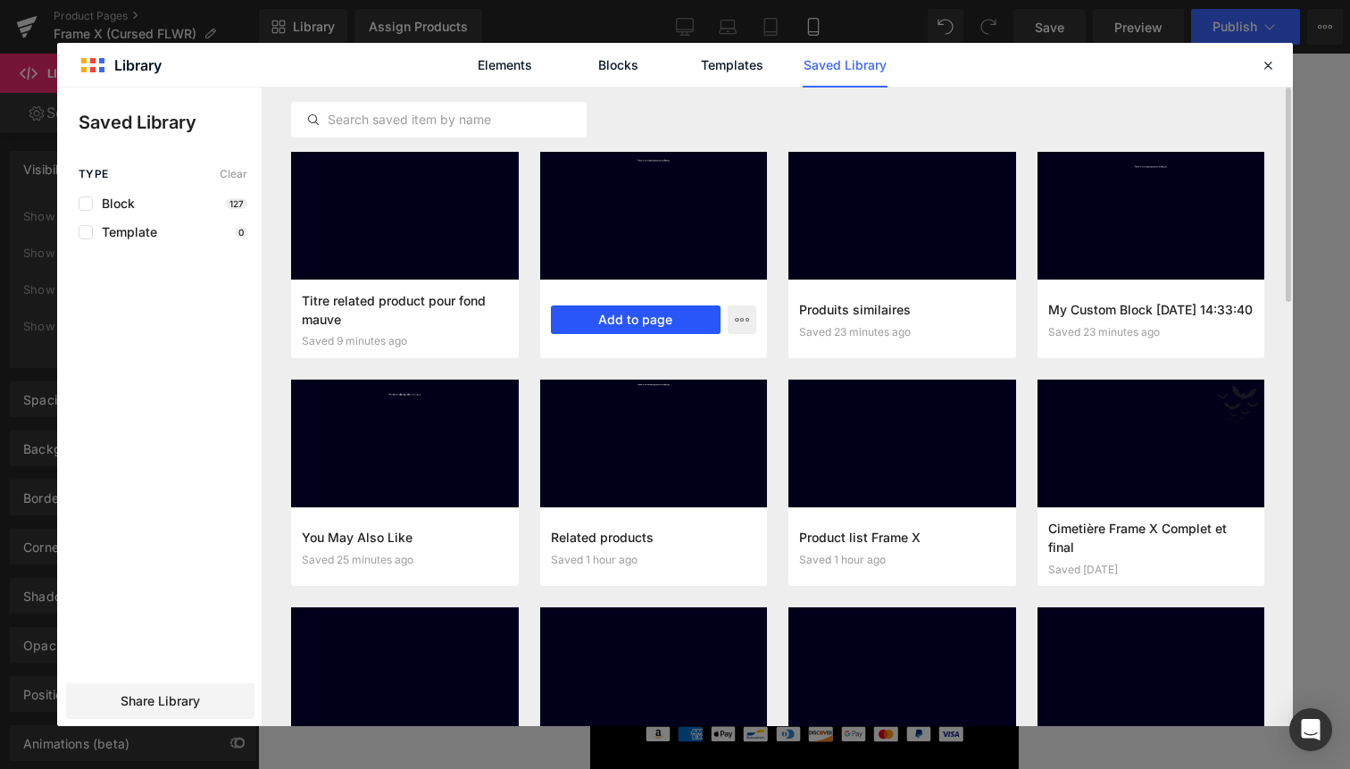
click at [654, 317] on button "Add to page" at bounding box center [636, 319] width 171 height 29
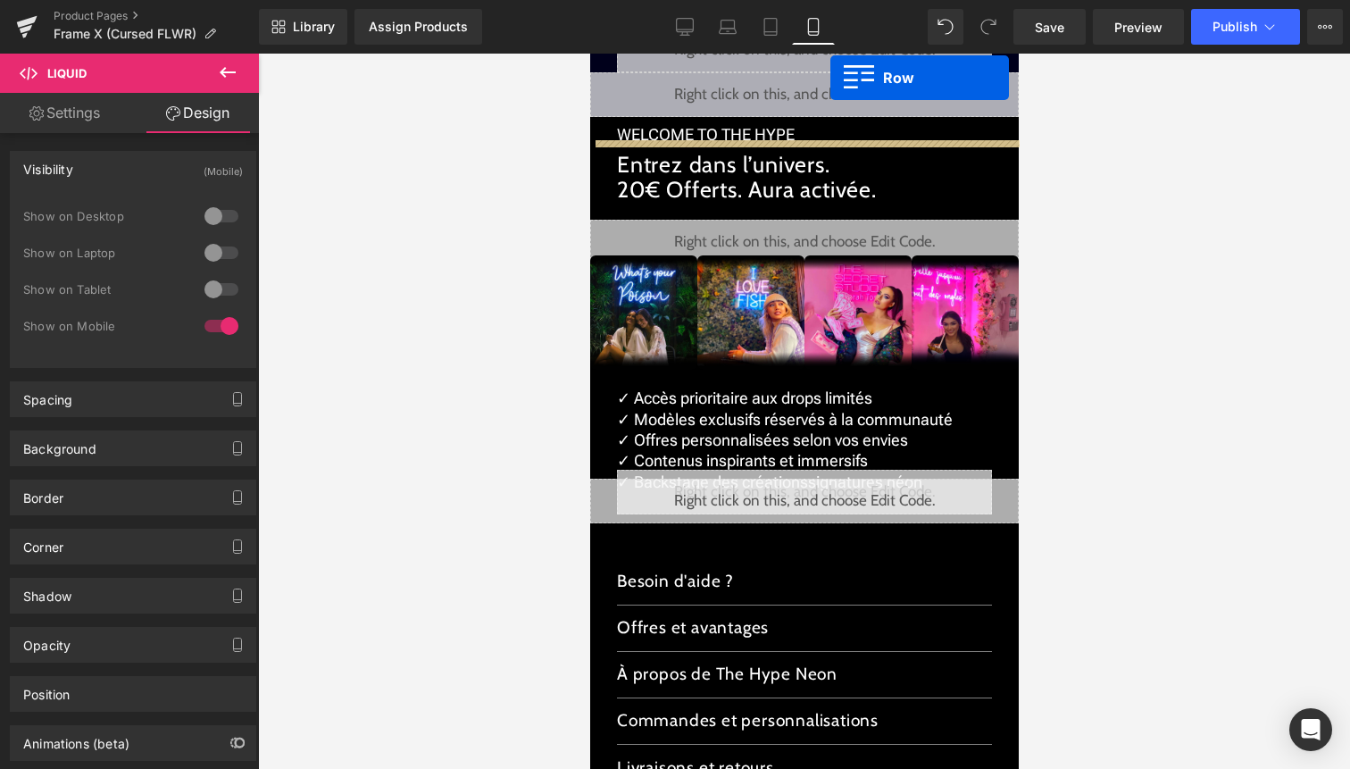
scroll to position [3111, 0]
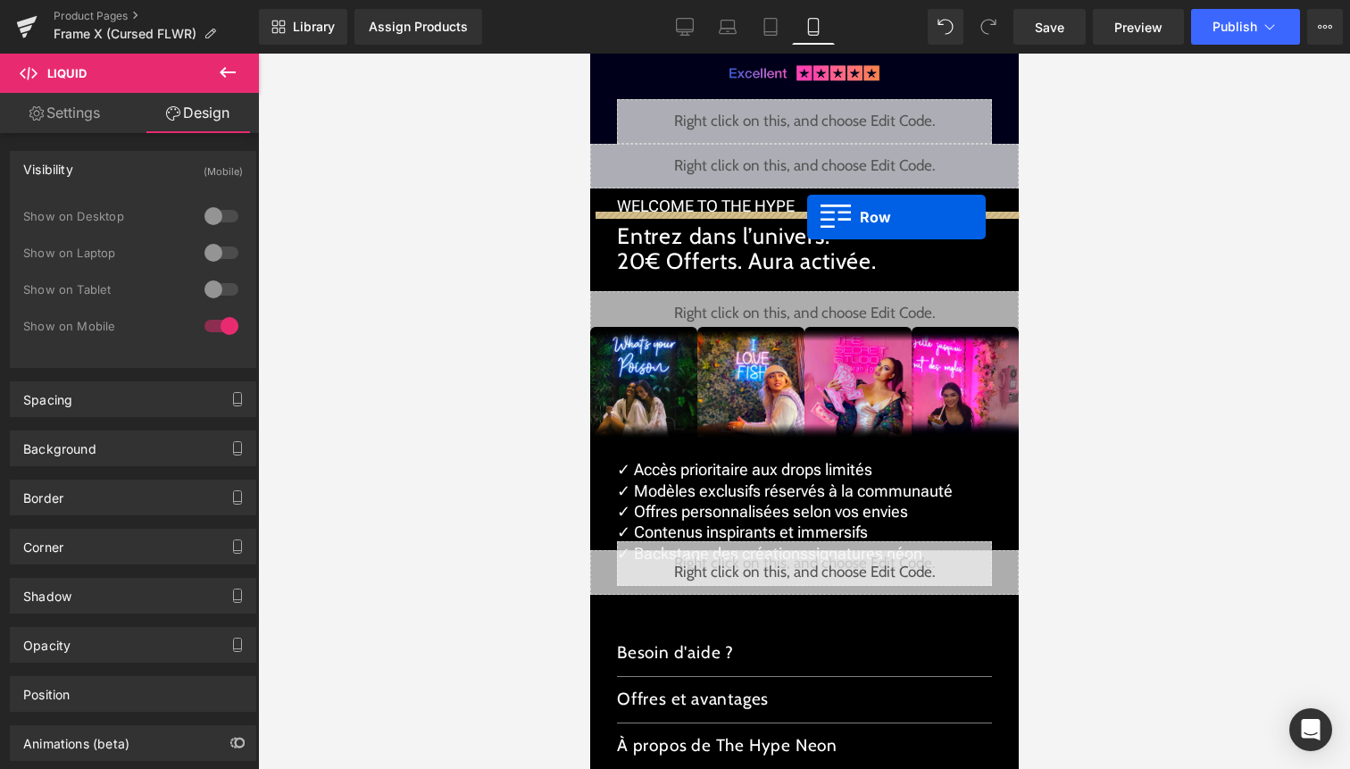
drag, startPoint x: 598, startPoint y: 544, endPoint x: 806, endPoint y: 217, distance: 387.5
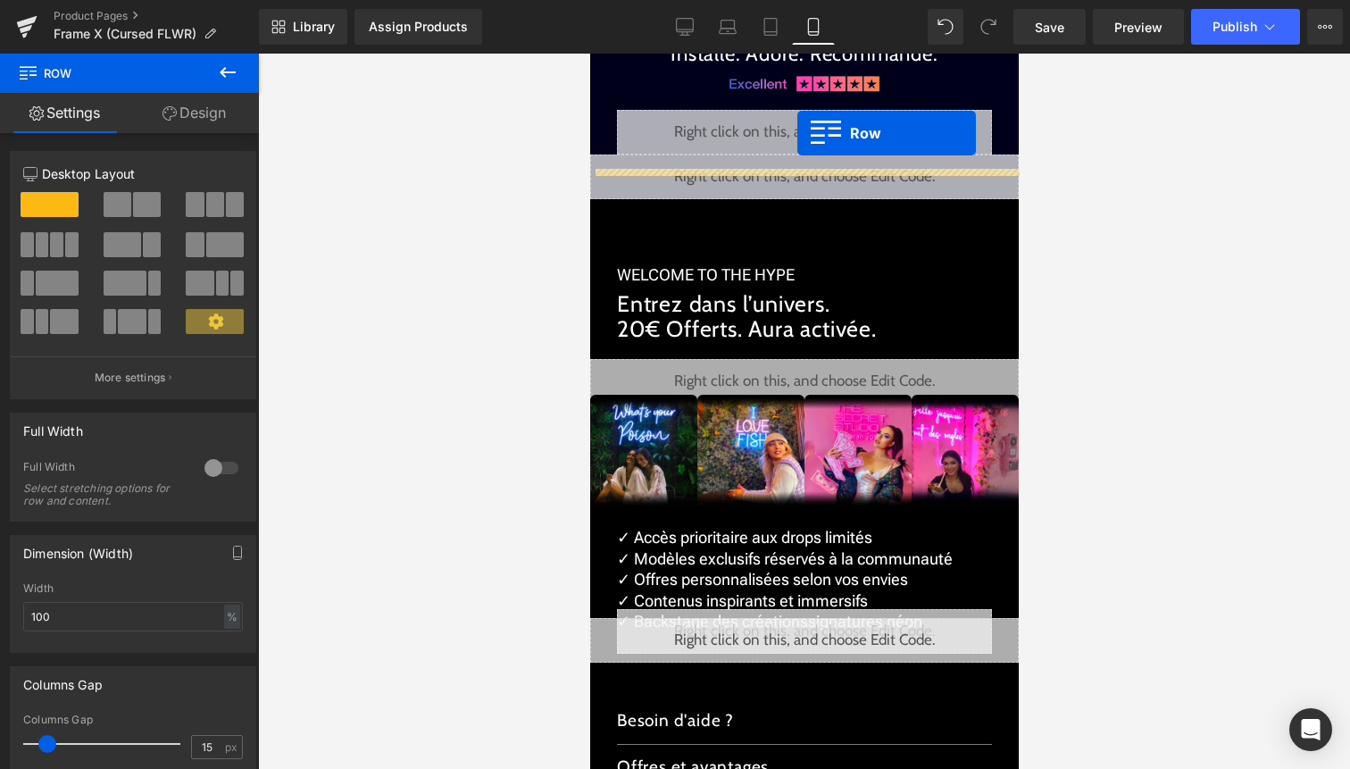
scroll to position [2940, 0]
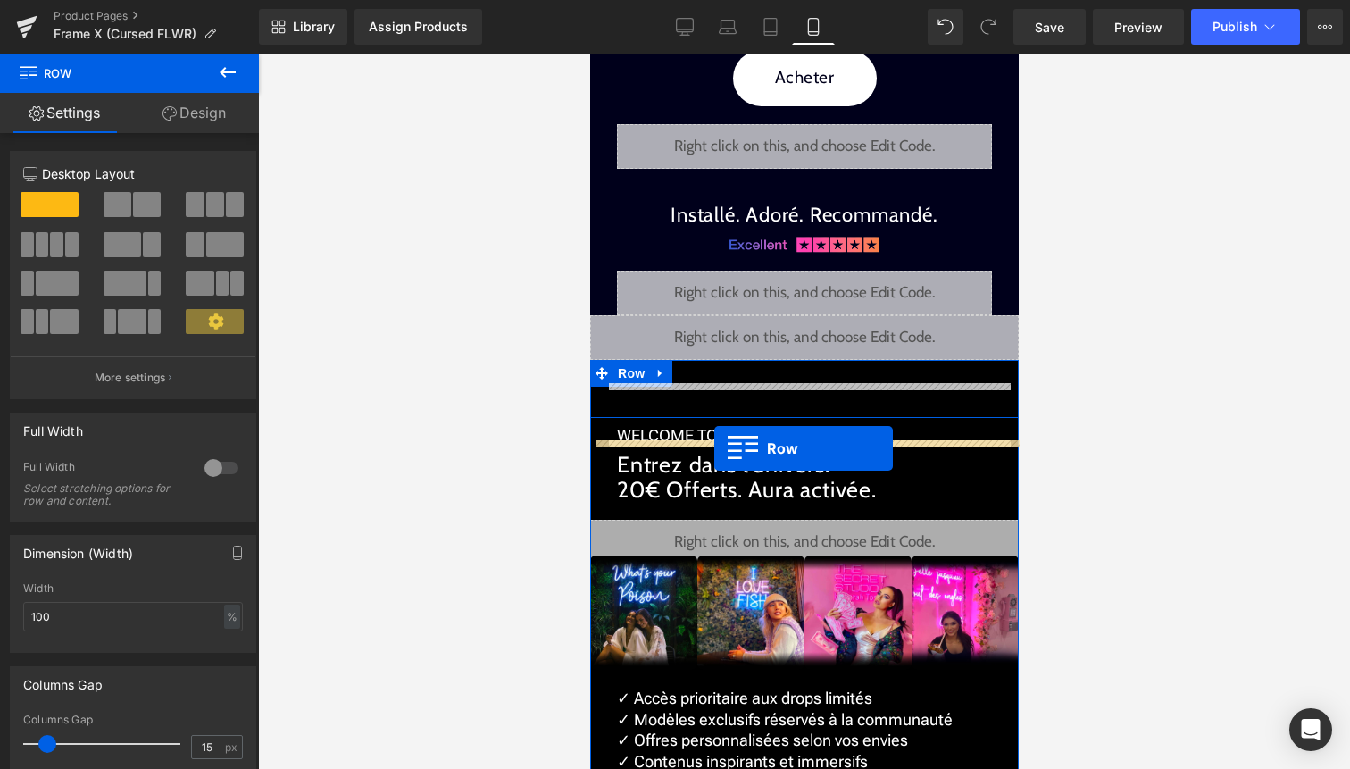
drag, startPoint x: 637, startPoint y: 330, endPoint x: 714, endPoint y: 447, distance: 140.7
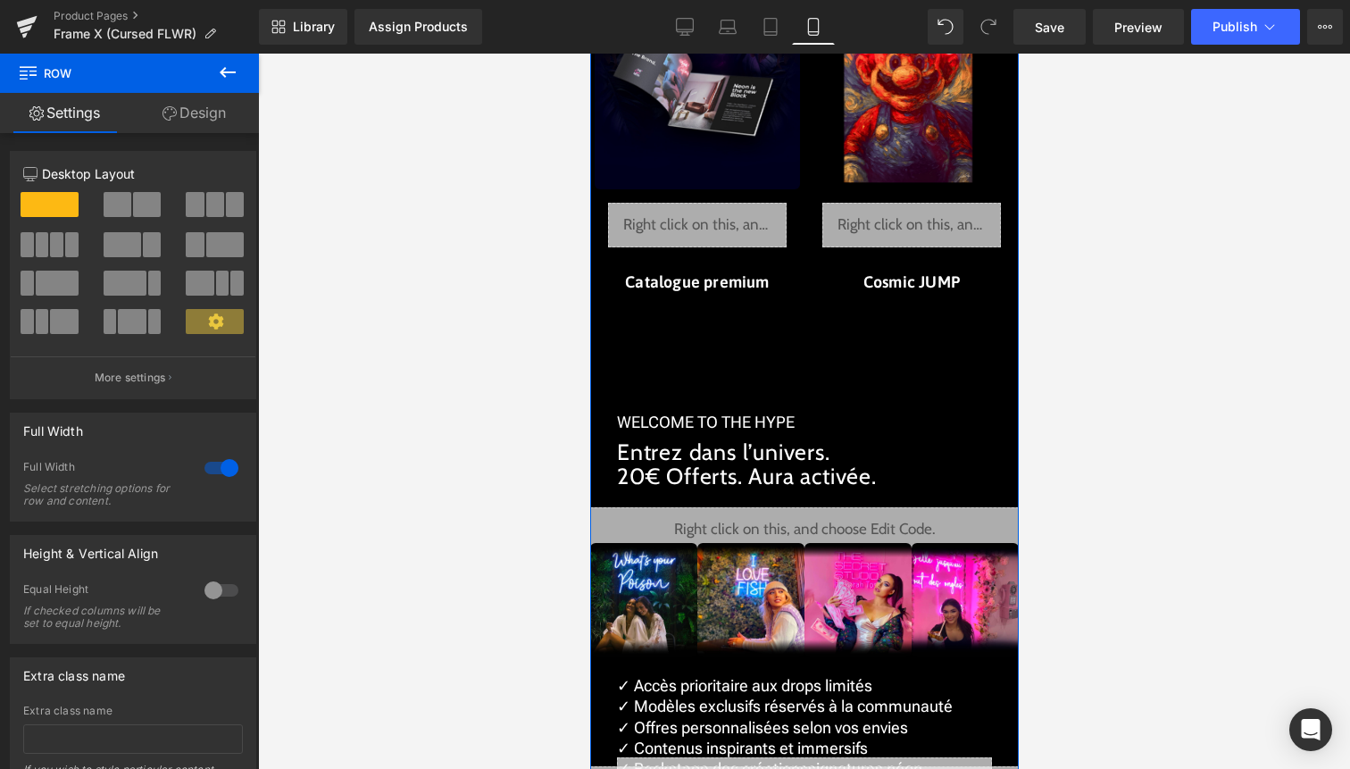
scroll to position [3878, 0]
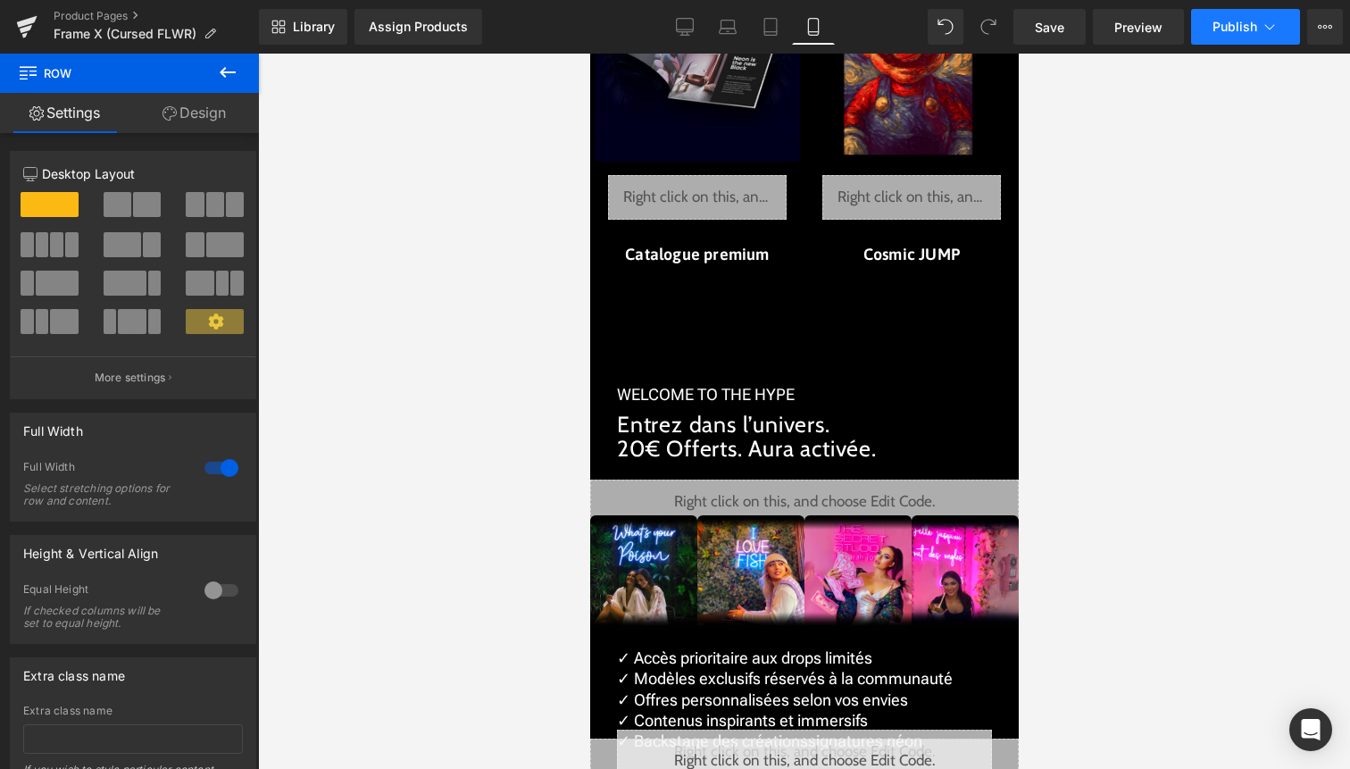
click at [1272, 34] on icon at bounding box center [1270, 27] width 18 height 18
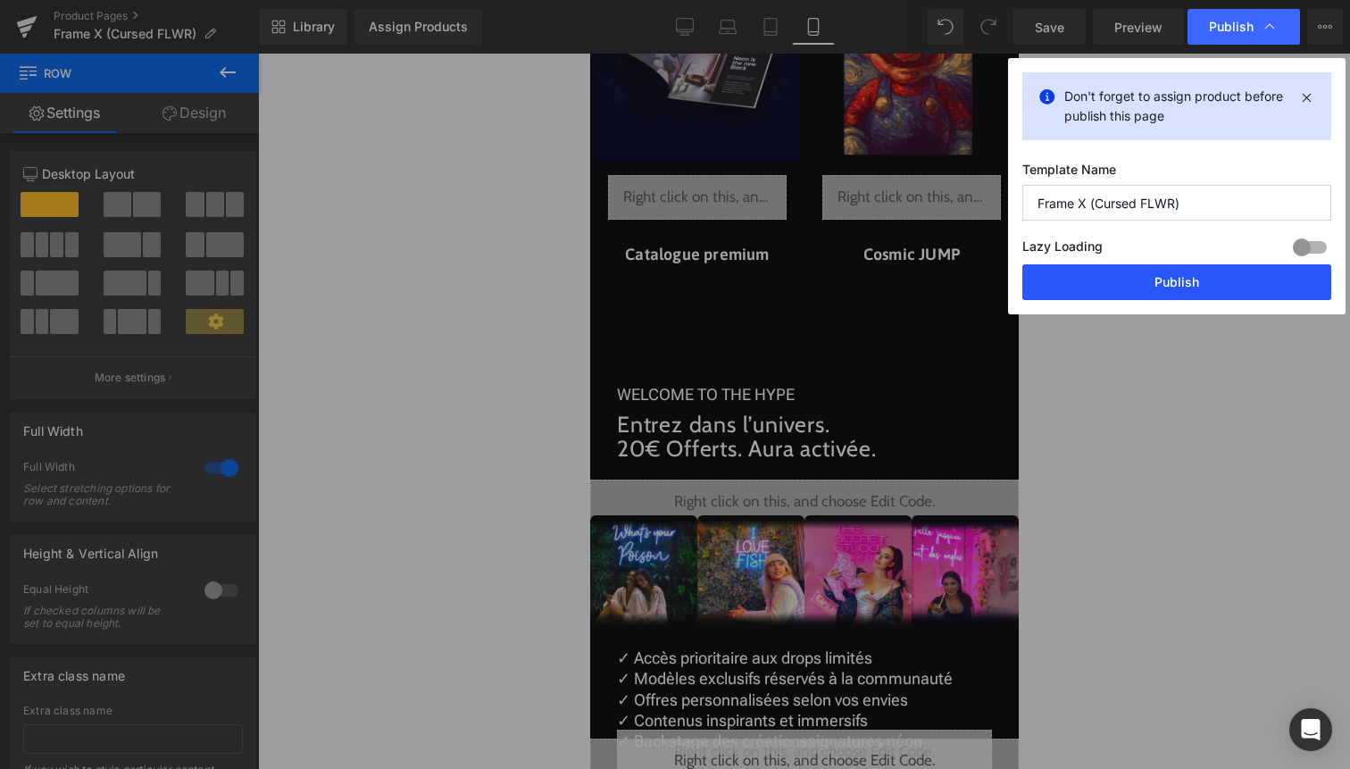
click at [1214, 294] on button "Publish" at bounding box center [1177, 282] width 309 height 36
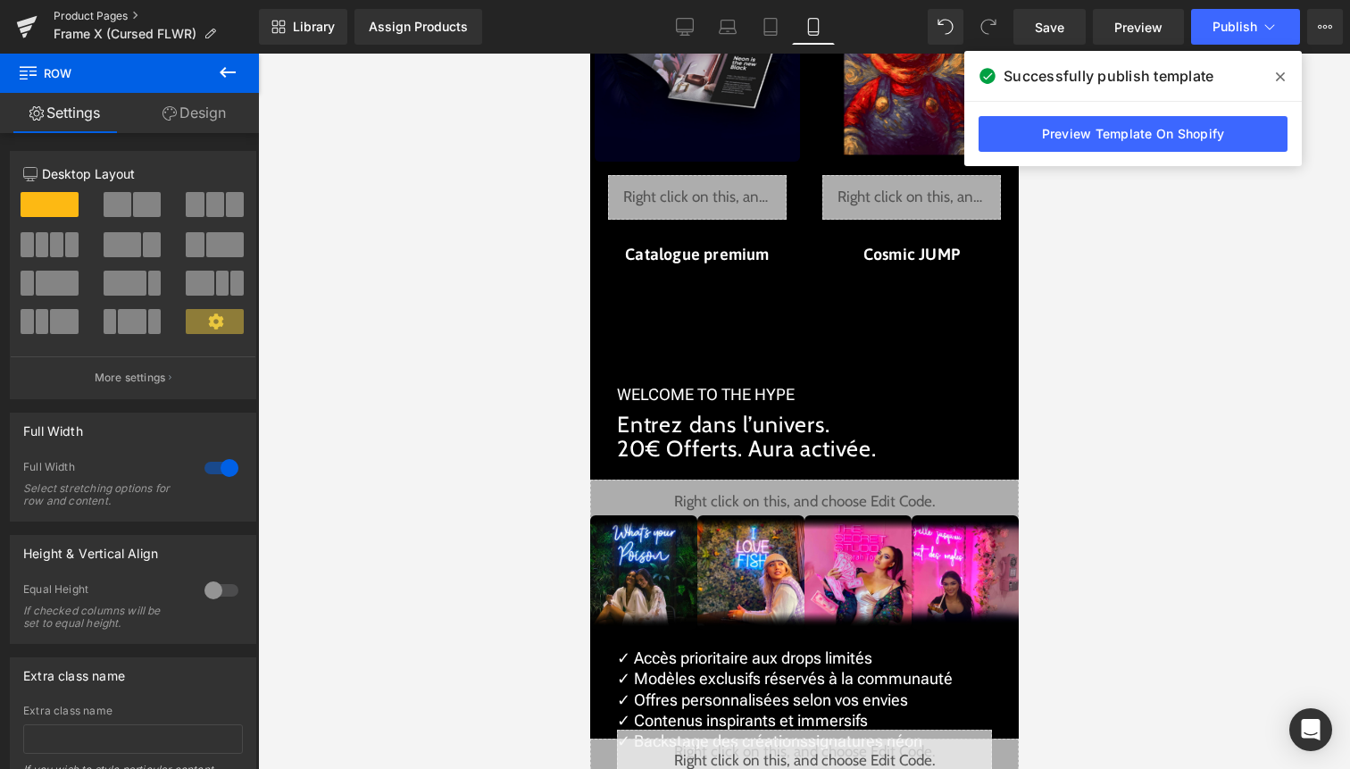
click at [126, 20] on link "Product Pages" at bounding box center [156, 16] width 205 height 14
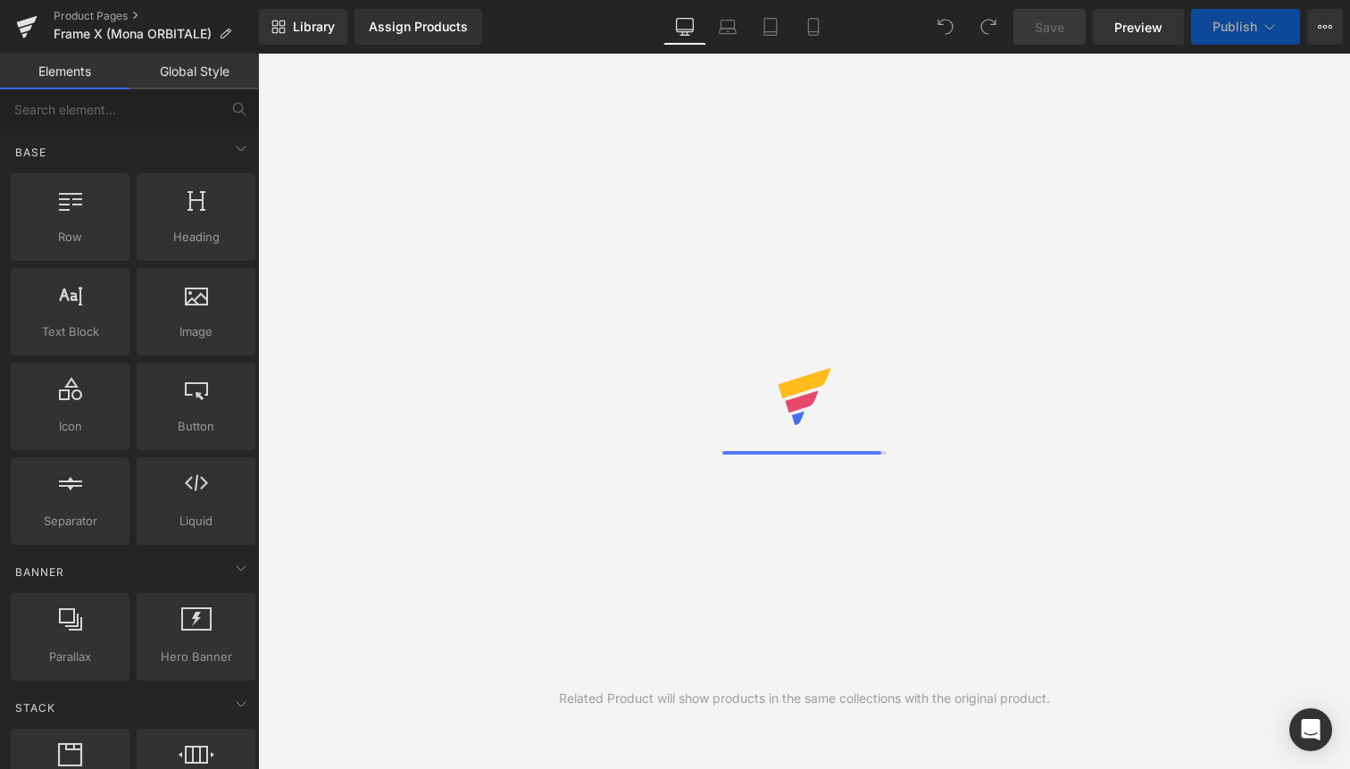
click at [705, 34] on link "Desktop" at bounding box center [685, 27] width 43 height 36
click at [802, 25] on link "Mobile" at bounding box center [813, 27] width 43 height 36
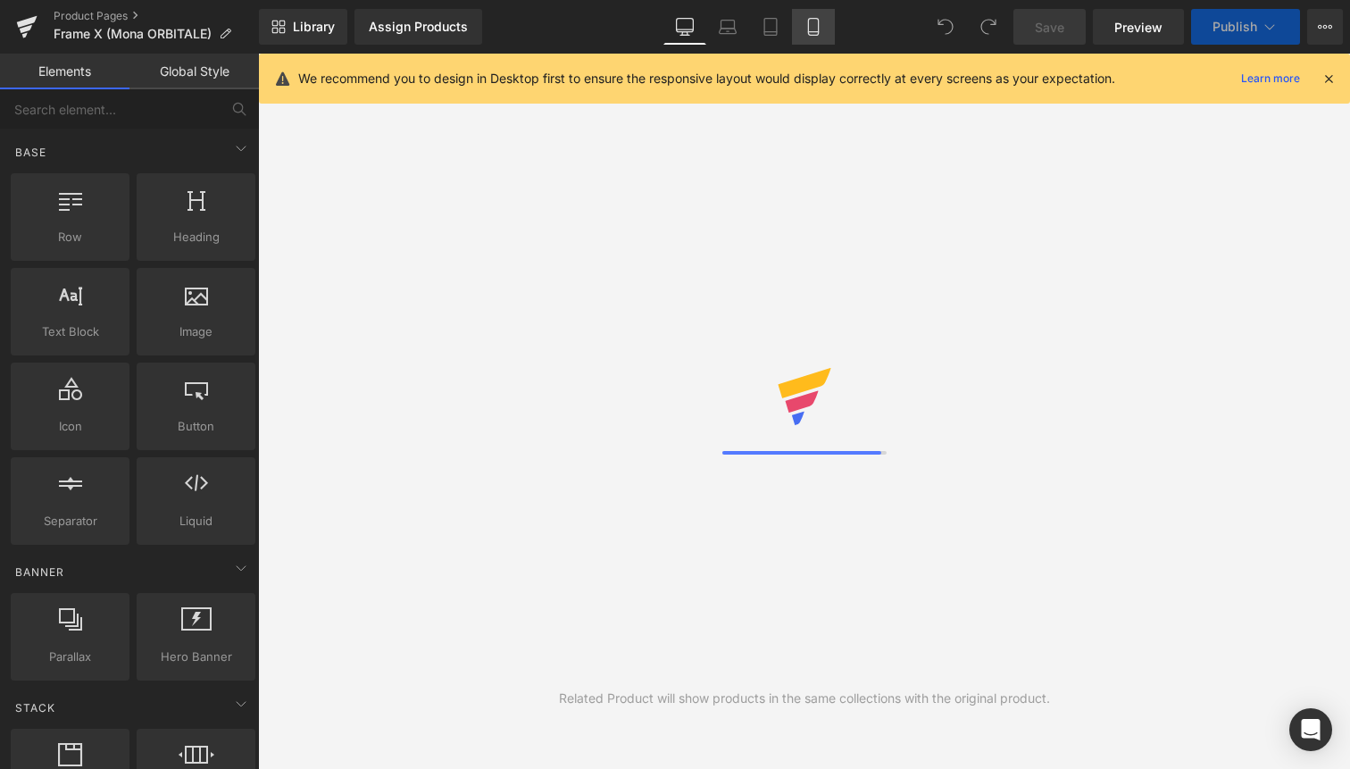
click at [814, 27] on icon at bounding box center [814, 27] width 18 height 18
click at [1332, 80] on icon at bounding box center [1329, 79] width 16 height 16
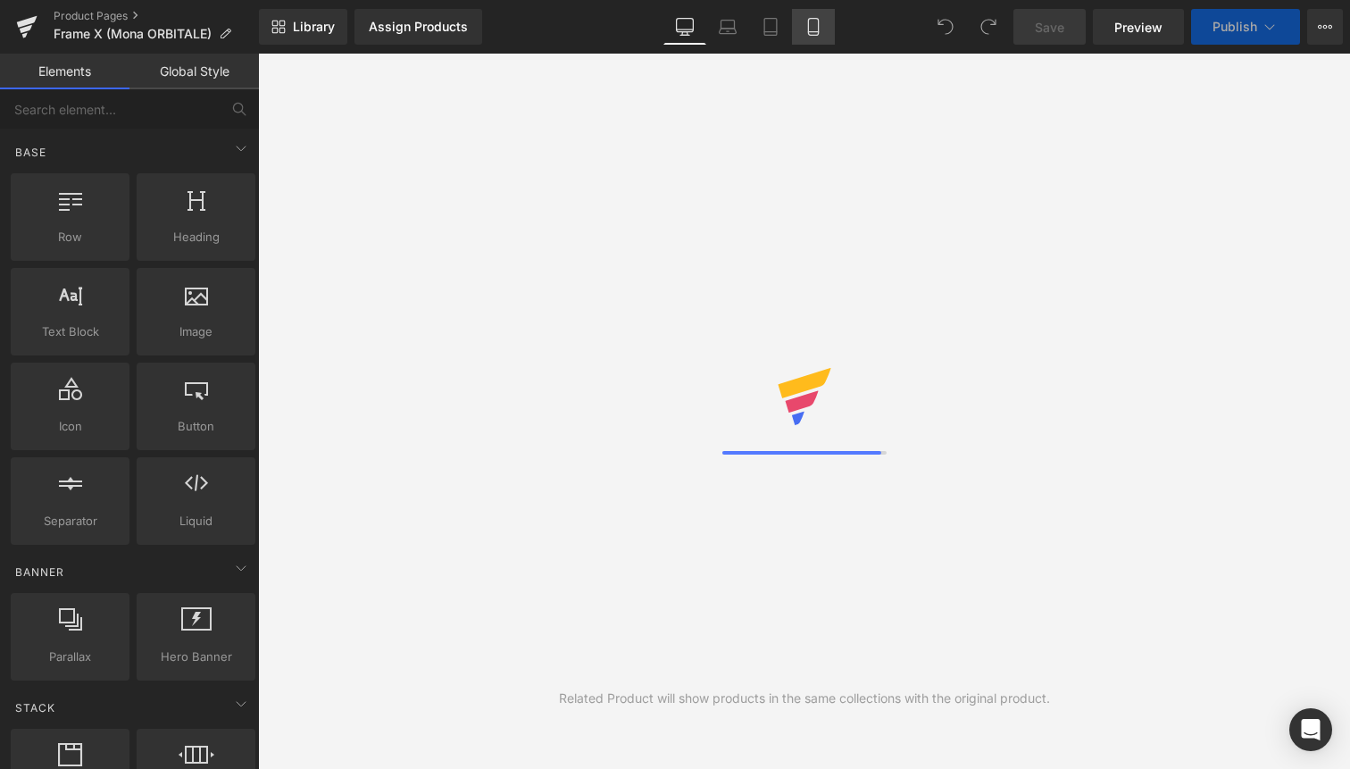
click at [820, 29] on icon at bounding box center [814, 27] width 18 height 18
click at [818, 34] on icon at bounding box center [813, 27] width 10 height 17
click at [814, 30] on icon at bounding box center [814, 27] width 18 height 18
click at [823, 25] on icon at bounding box center [814, 27] width 18 height 18
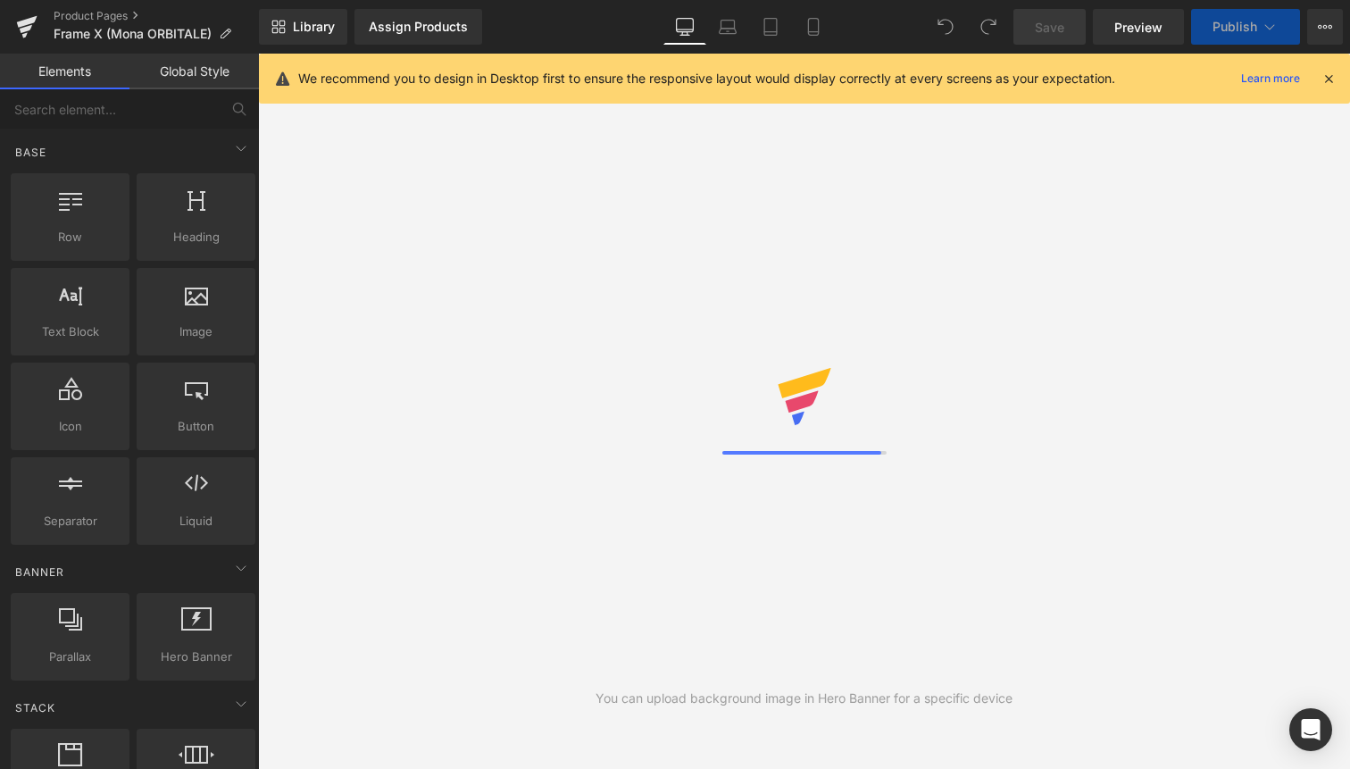
click at [1332, 79] on icon at bounding box center [1329, 79] width 16 height 16
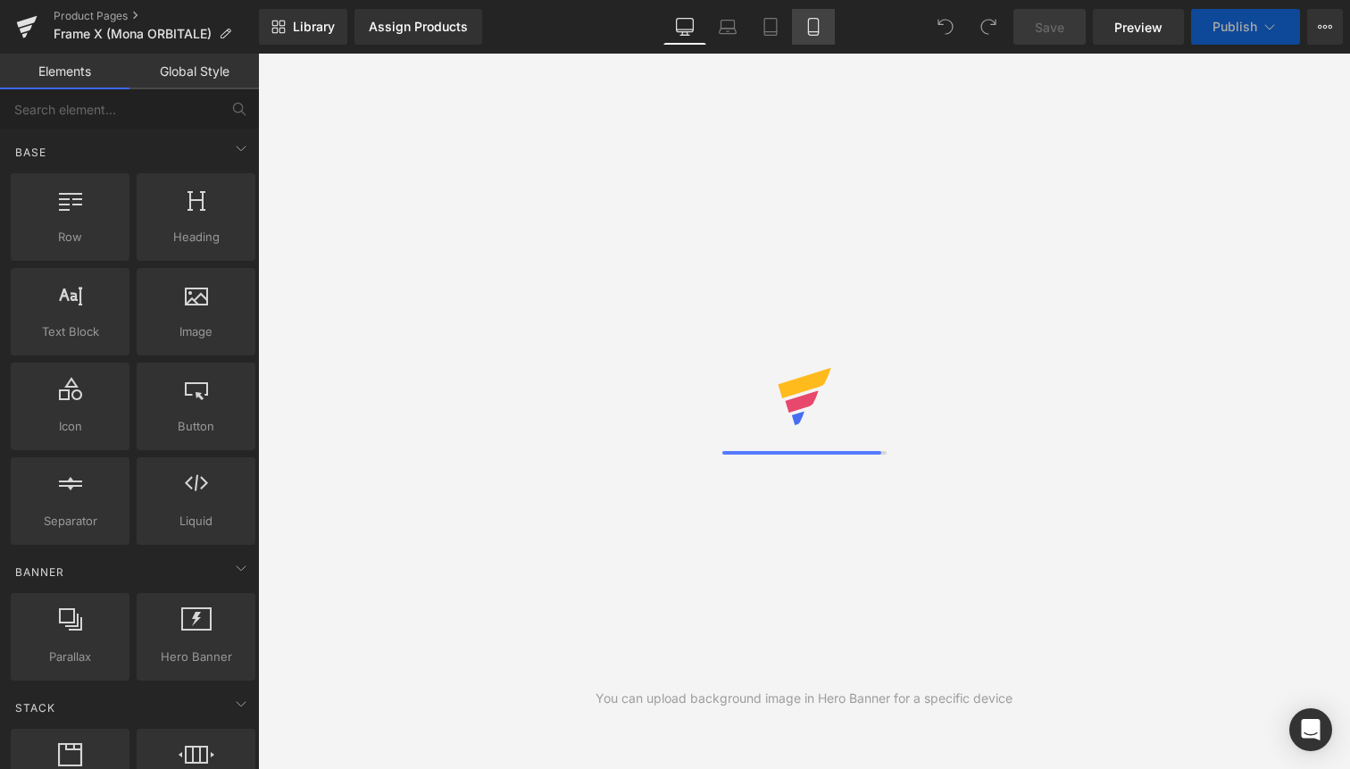
click at [811, 20] on icon at bounding box center [814, 27] width 18 height 18
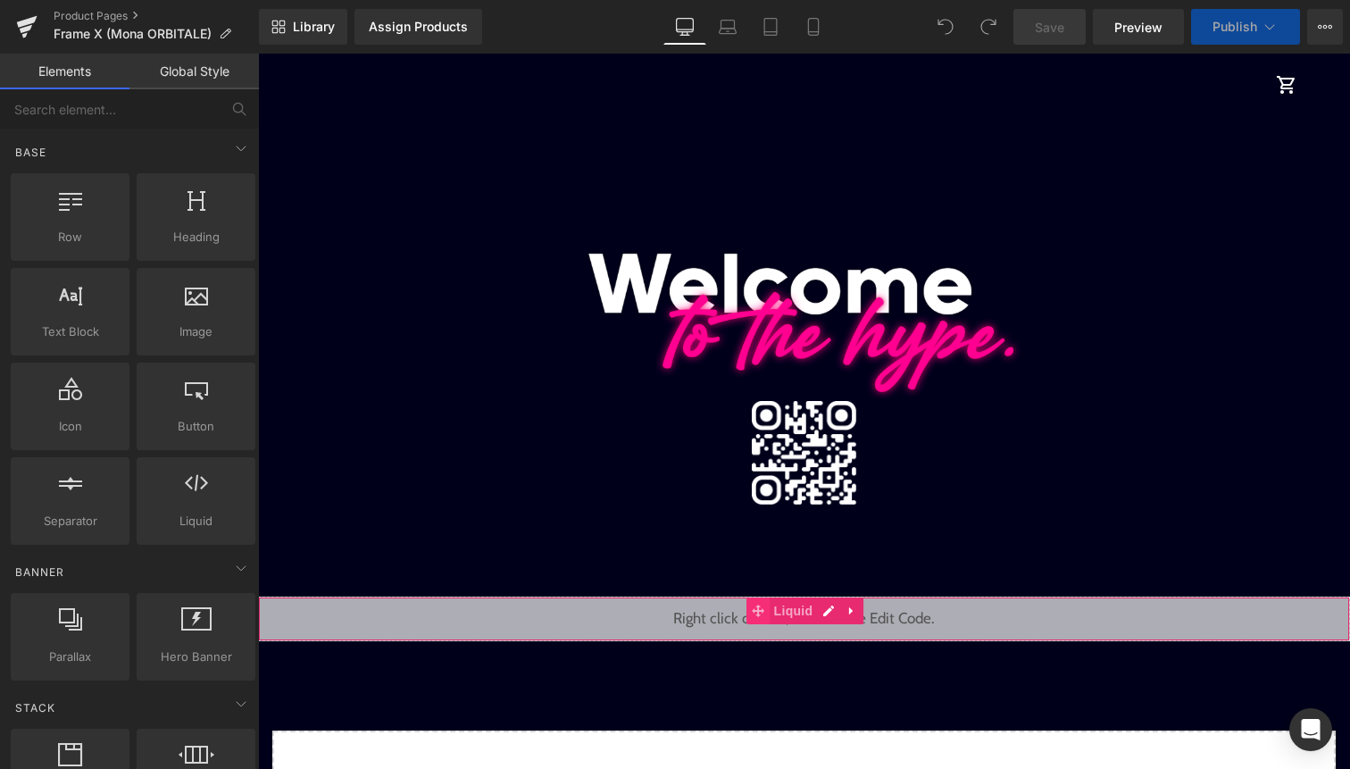
click at [764, 617] on span at bounding box center [758, 610] width 23 height 27
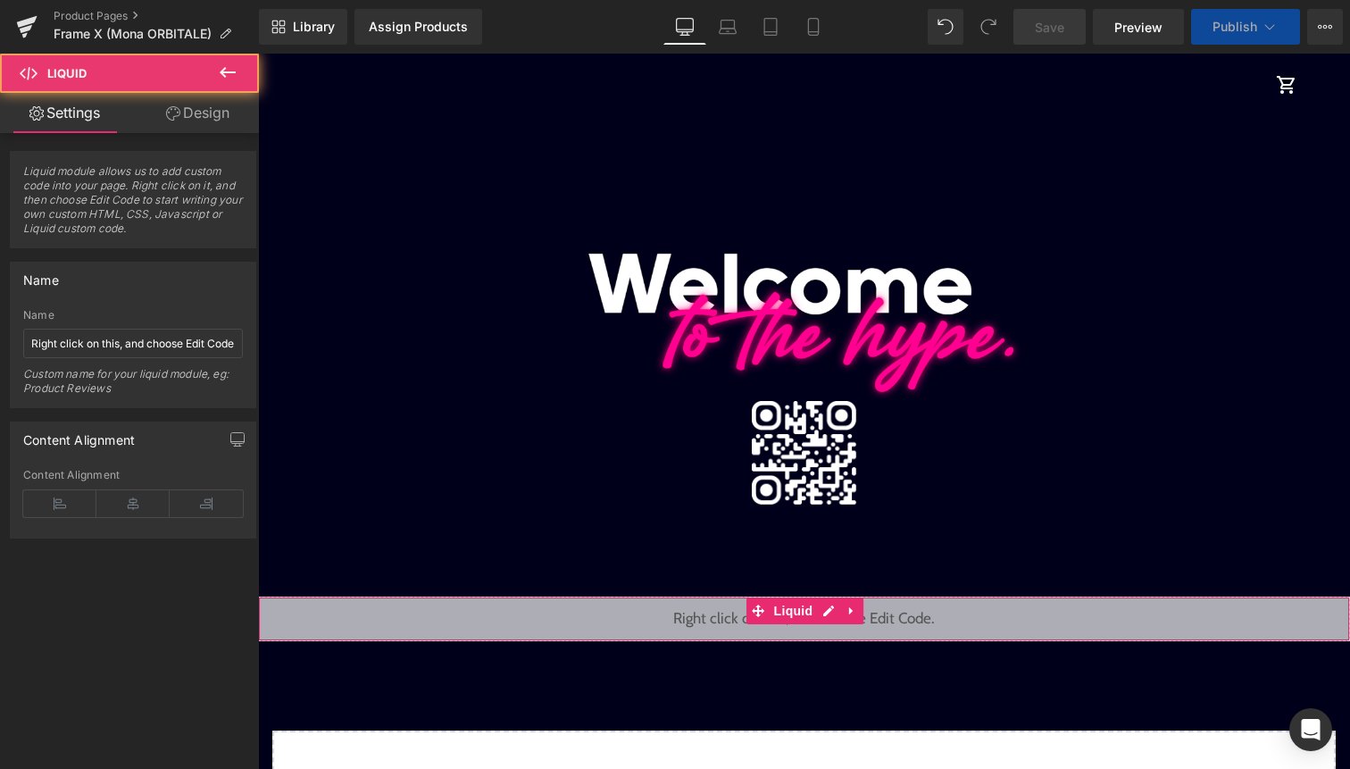
click at [231, 116] on link "Design" at bounding box center [197, 113] width 129 height 40
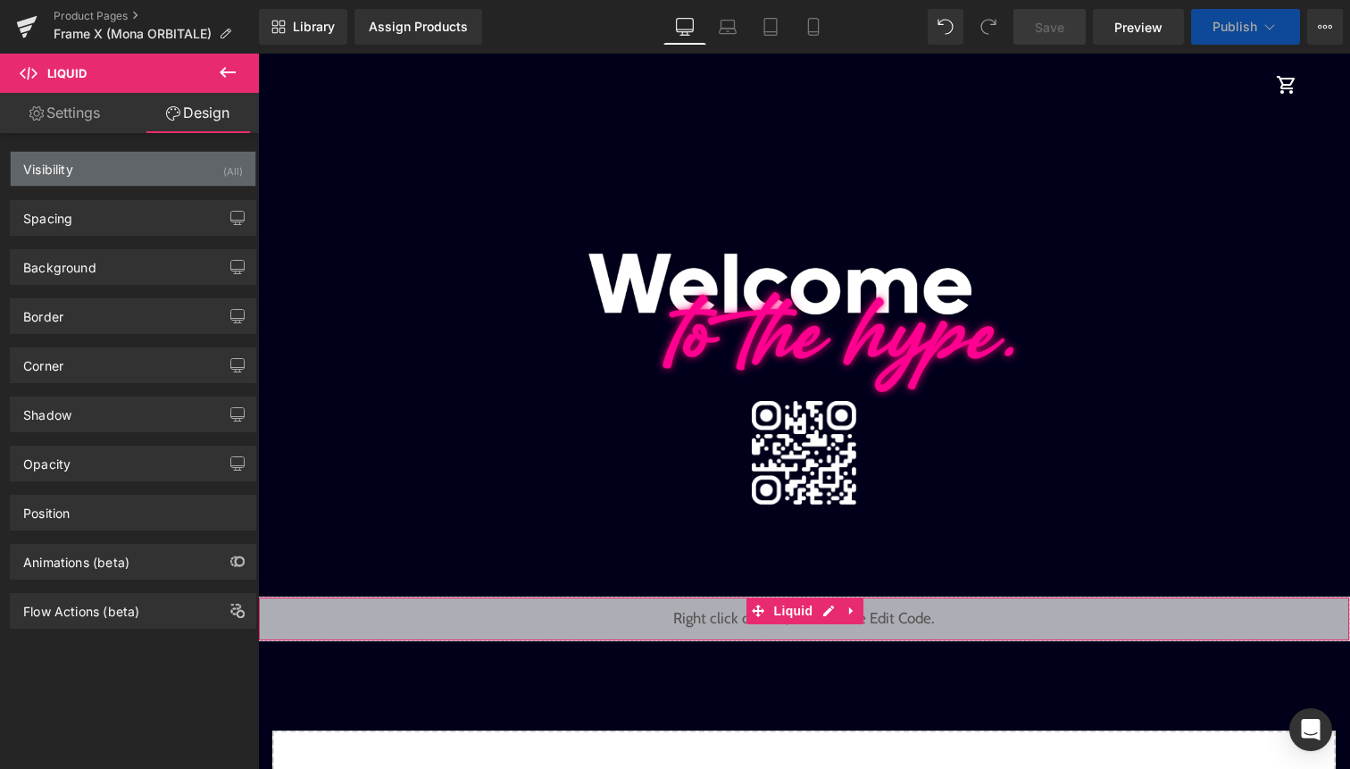
click at [223, 171] on div "(All)" at bounding box center [233, 166] width 20 height 29
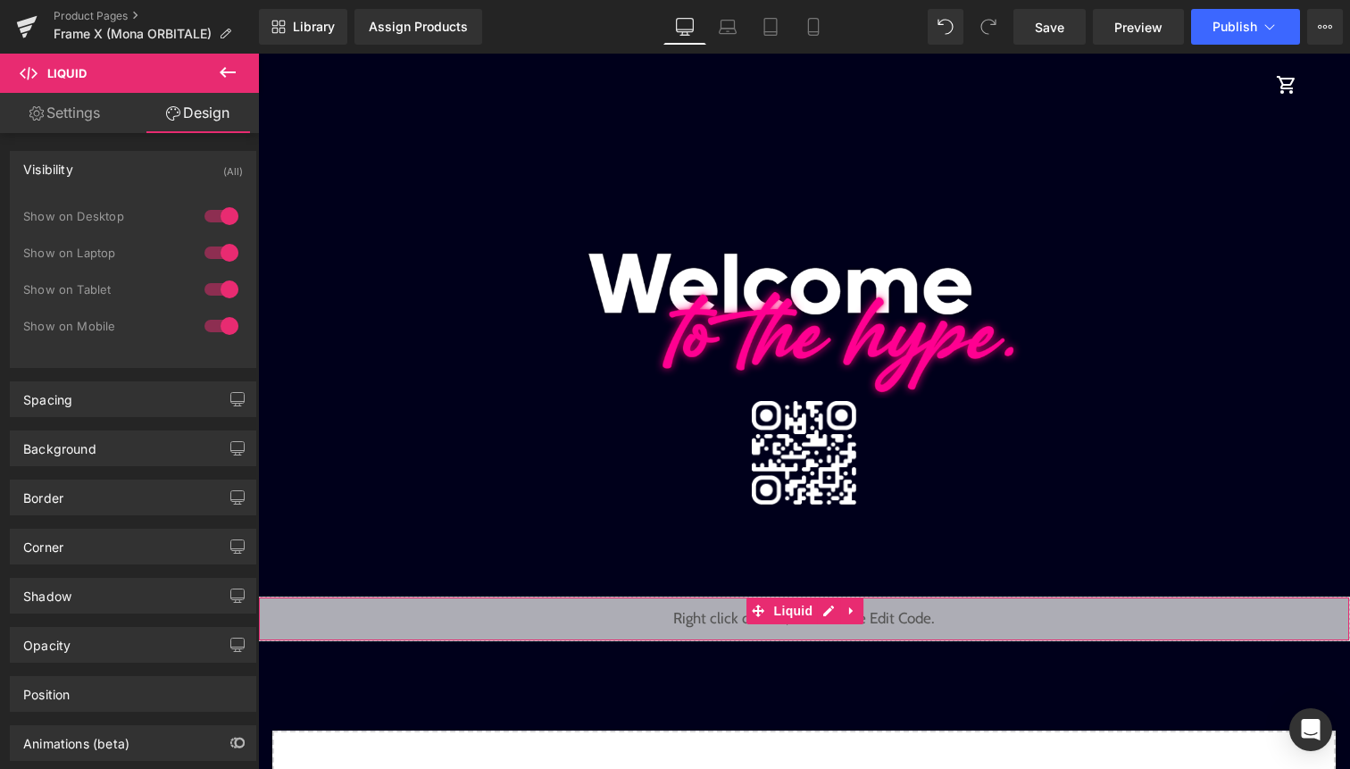
click at [225, 213] on div at bounding box center [221, 216] width 43 height 29
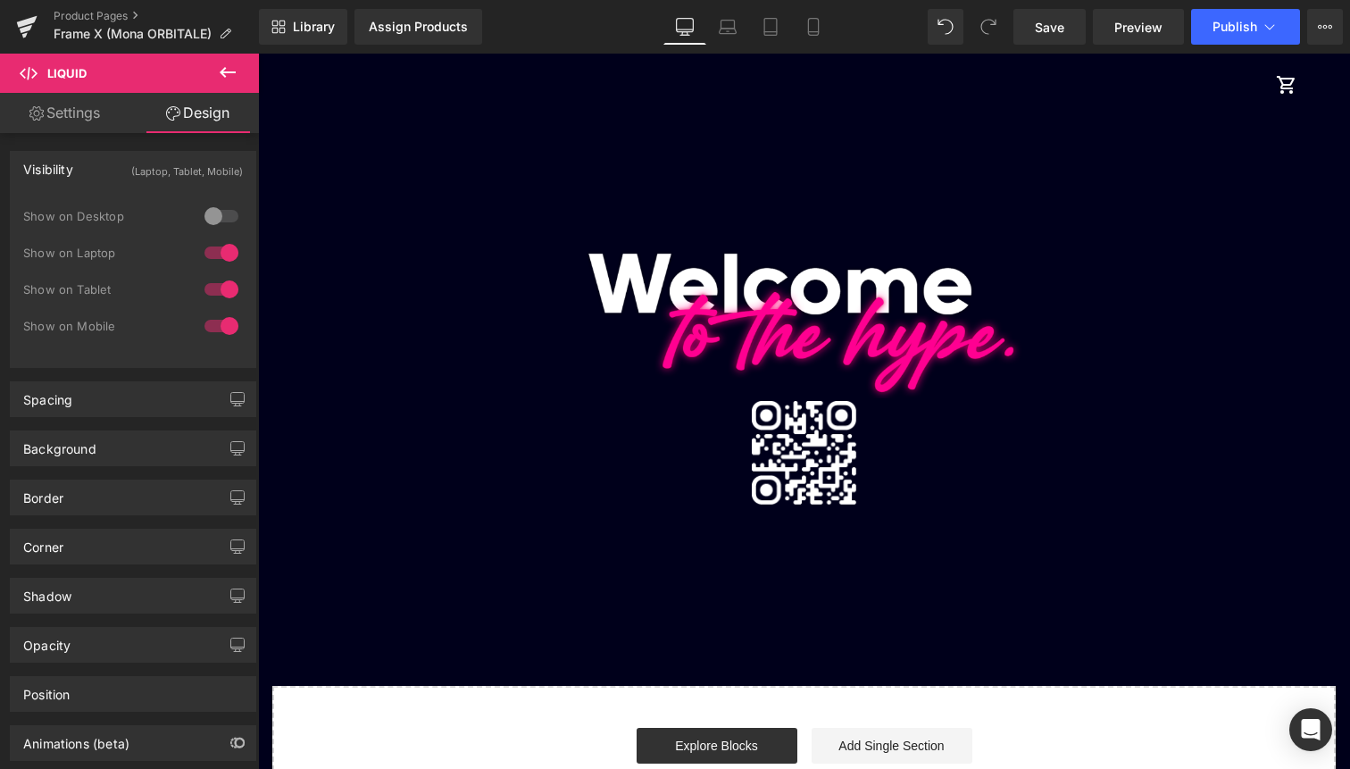
click at [225, 260] on div at bounding box center [221, 252] width 43 height 29
click at [225, 278] on div at bounding box center [221, 289] width 43 height 29
click at [814, 26] on icon at bounding box center [814, 27] width 18 height 18
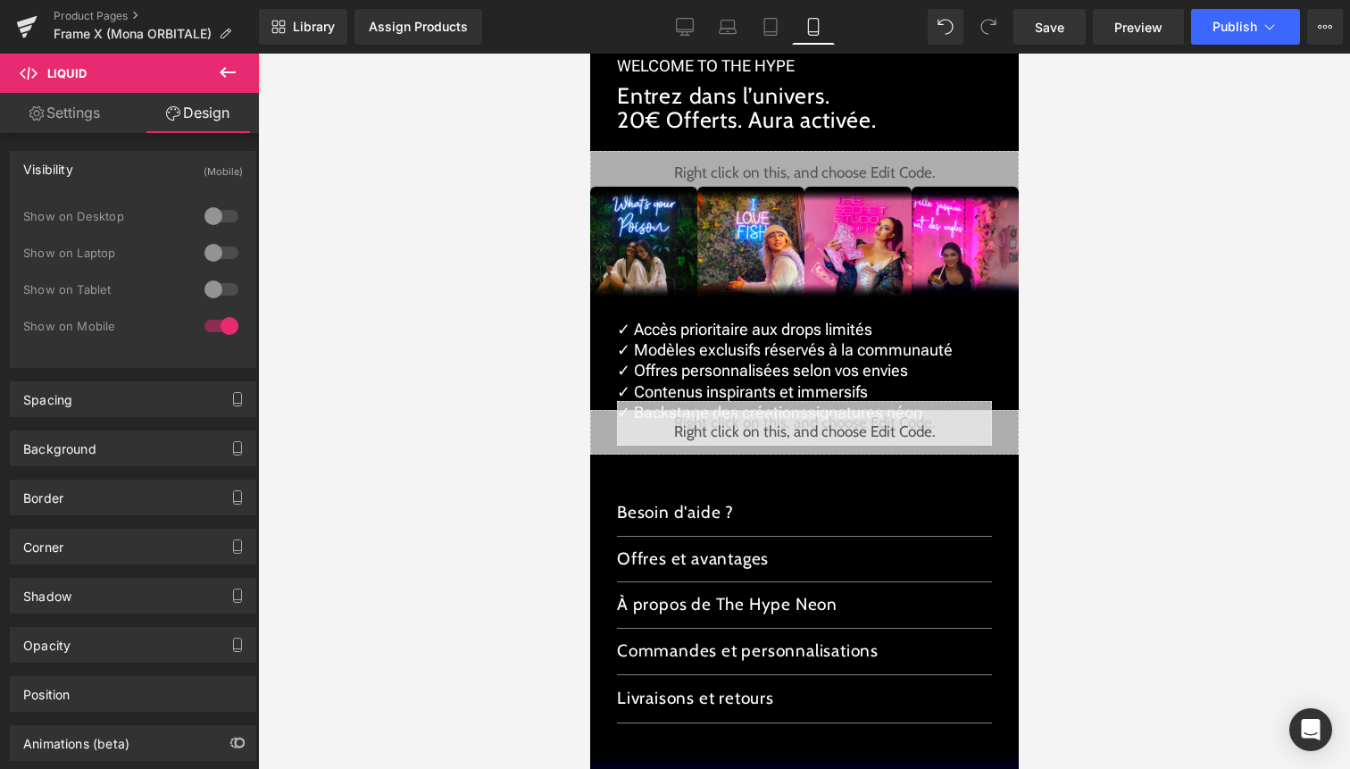
scroll to position [3176, 0]
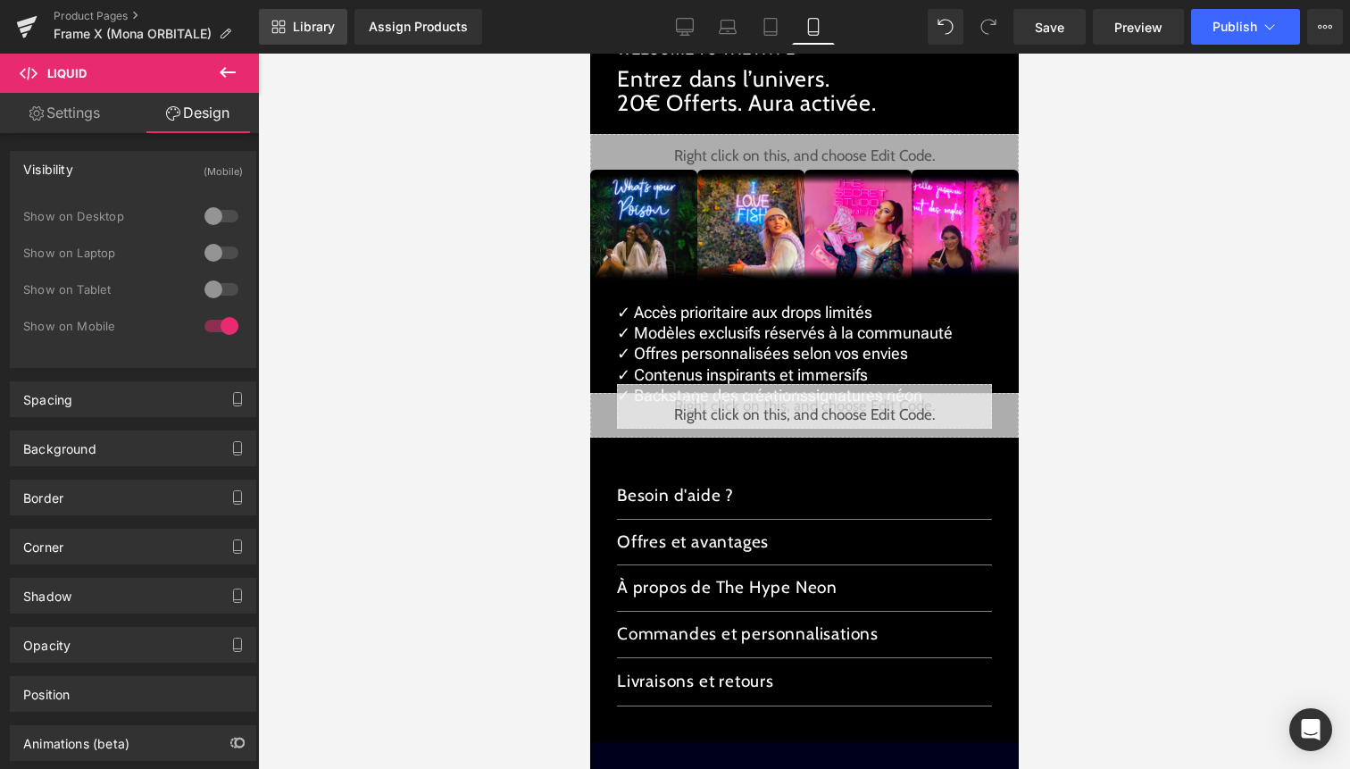
click at [315, 18] on link "Library" at bounding box center [303, 27] width 88 height 36
click at [313, 27] on span "Library" at bounding box center [314, 27] width 42 height 16
click at [305, 35] on link "Library" at bounding box center [303, 27] width 88 height 36
click at [305, 24] on span "Library" at bounding box center [314, 27] width 42 height 16
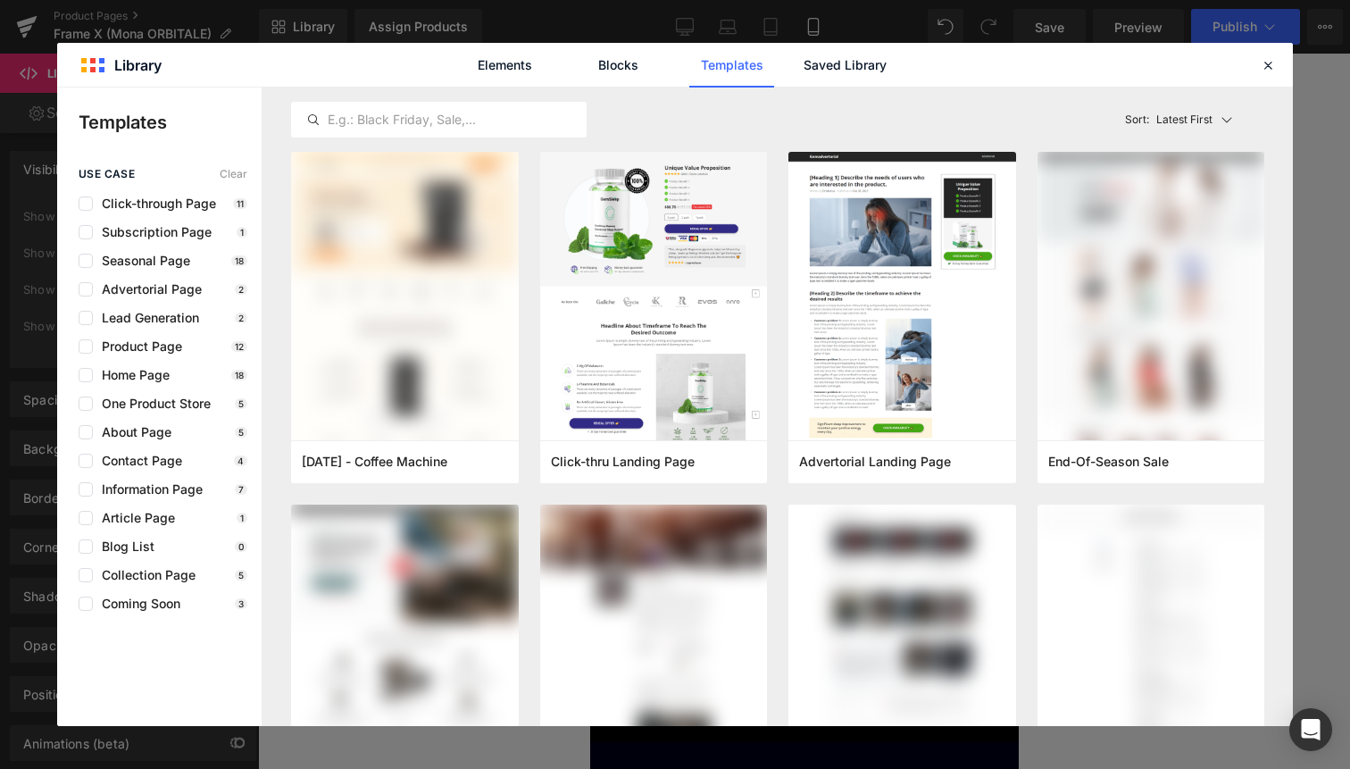
click at [896, 49] on div "Elements Blocks Templates Saved Library" at bounding box center [675, 65] width 454 height 45
click at [877, 58] on link "Saved Library" at bounding box center [845, 65] width 85 height 45
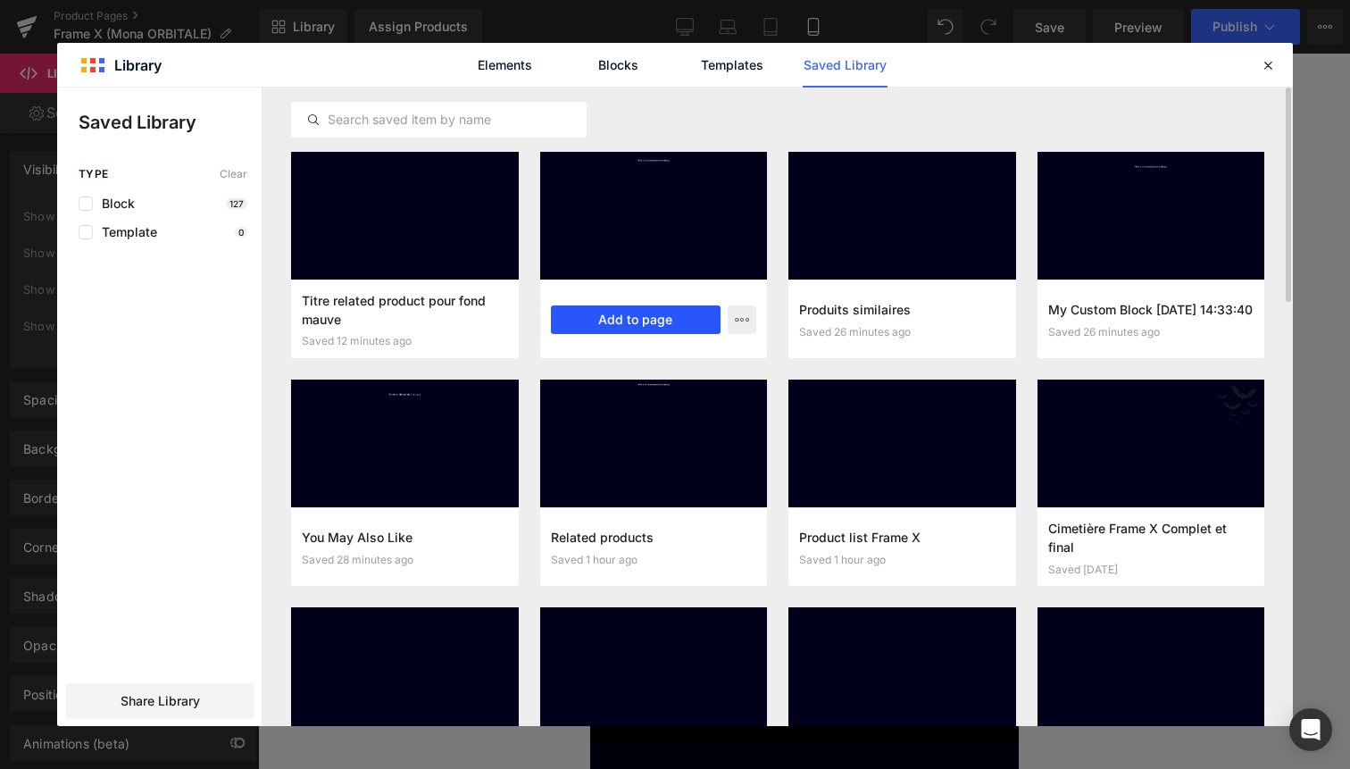
click at [643, 324] on button "Add to page" at bounding box center [636, 319] width 171 height 29
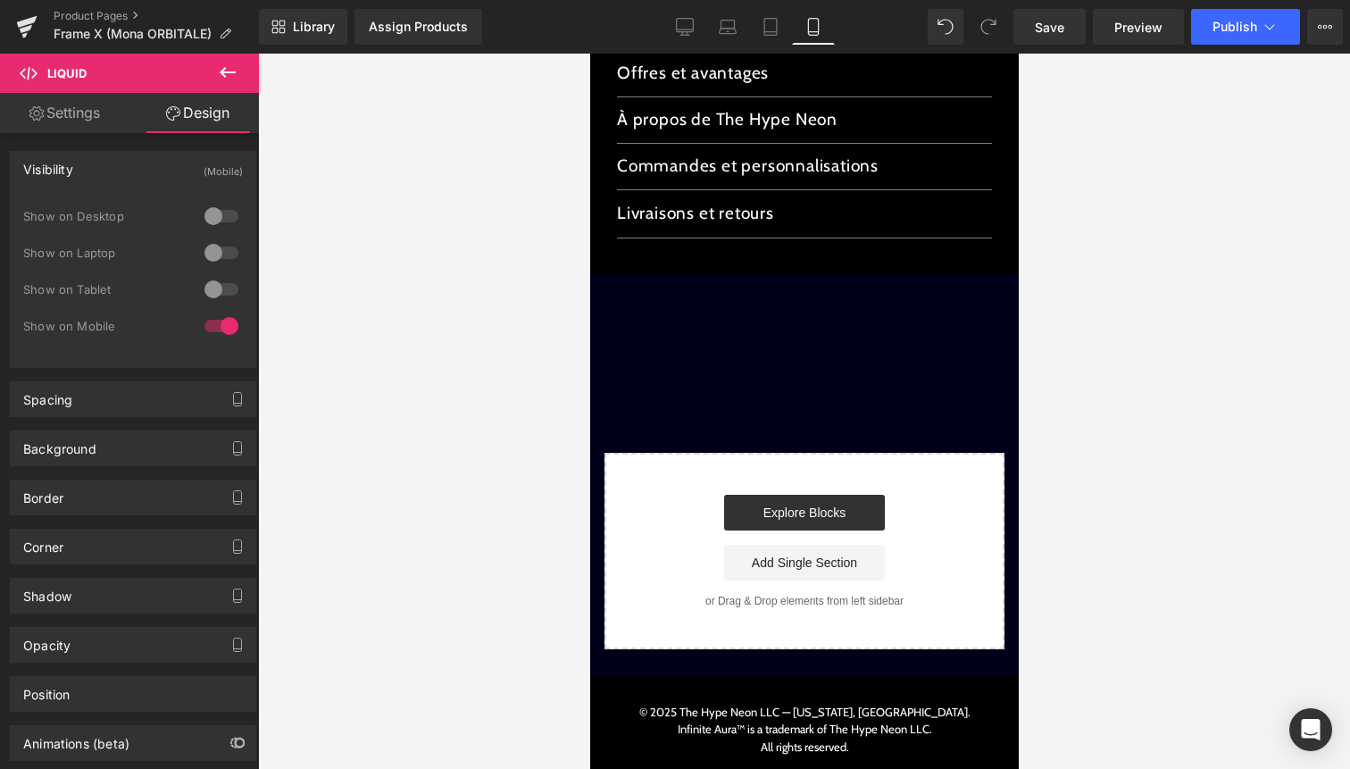
scroll to position [3679, 0]
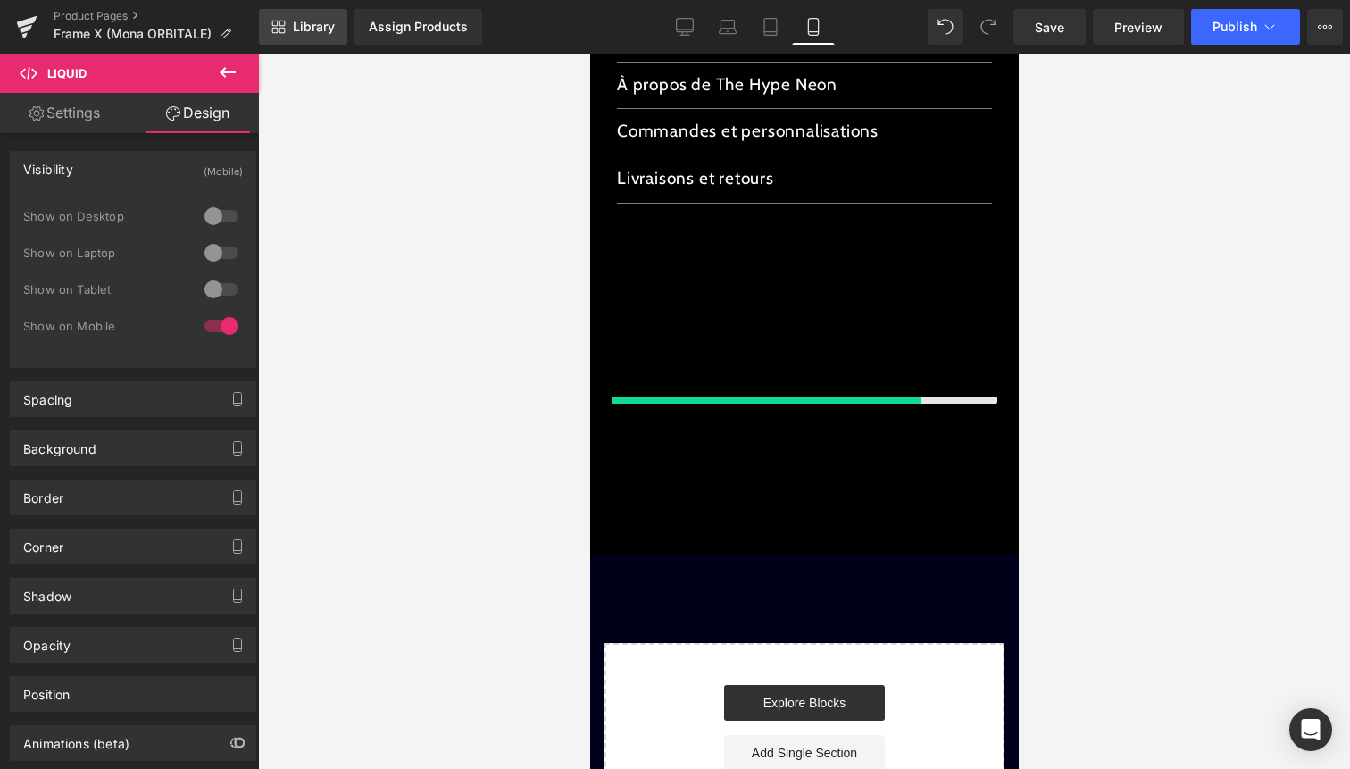
click at [313, 20] on span "Library" at bounding box center [314, 27] width 42 height 16
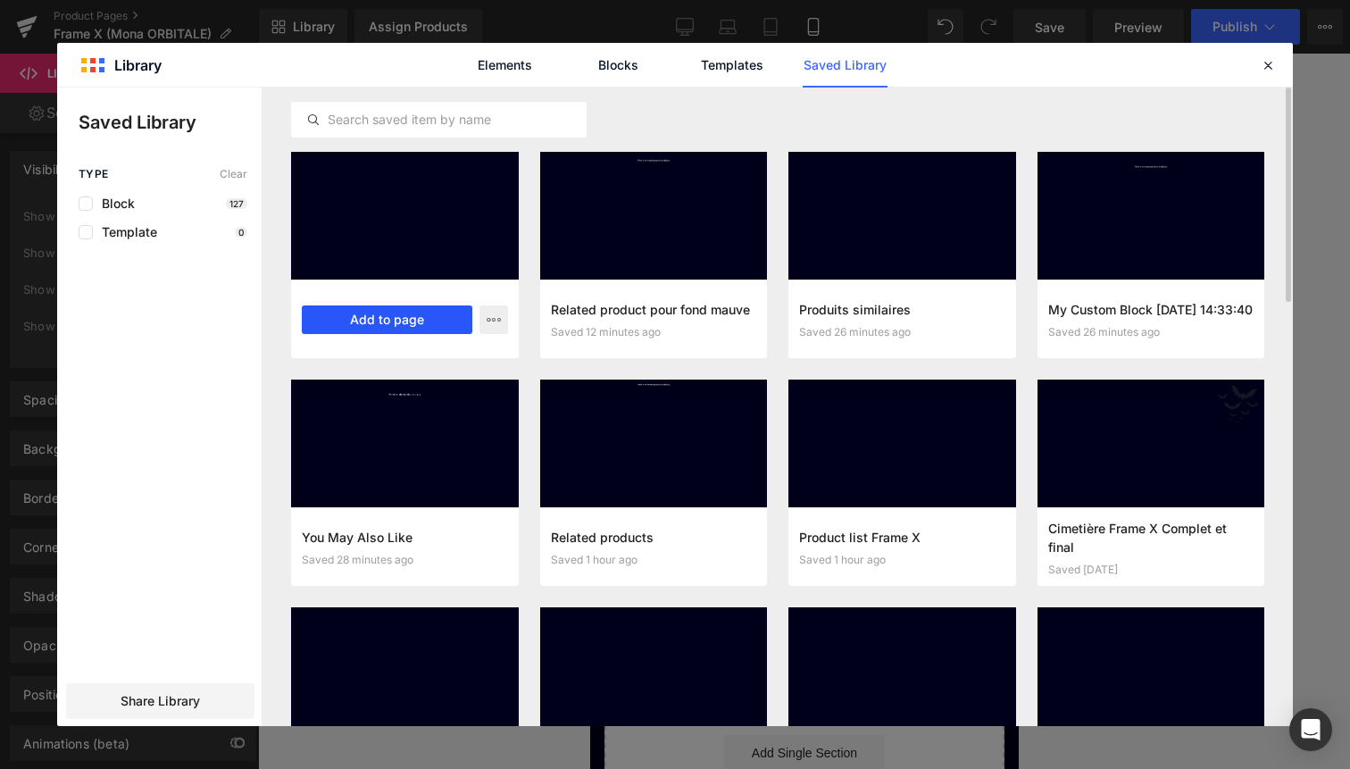
click at [434, 313] on button "Add to page" at bounding box center [387, 319] width 171 height 29
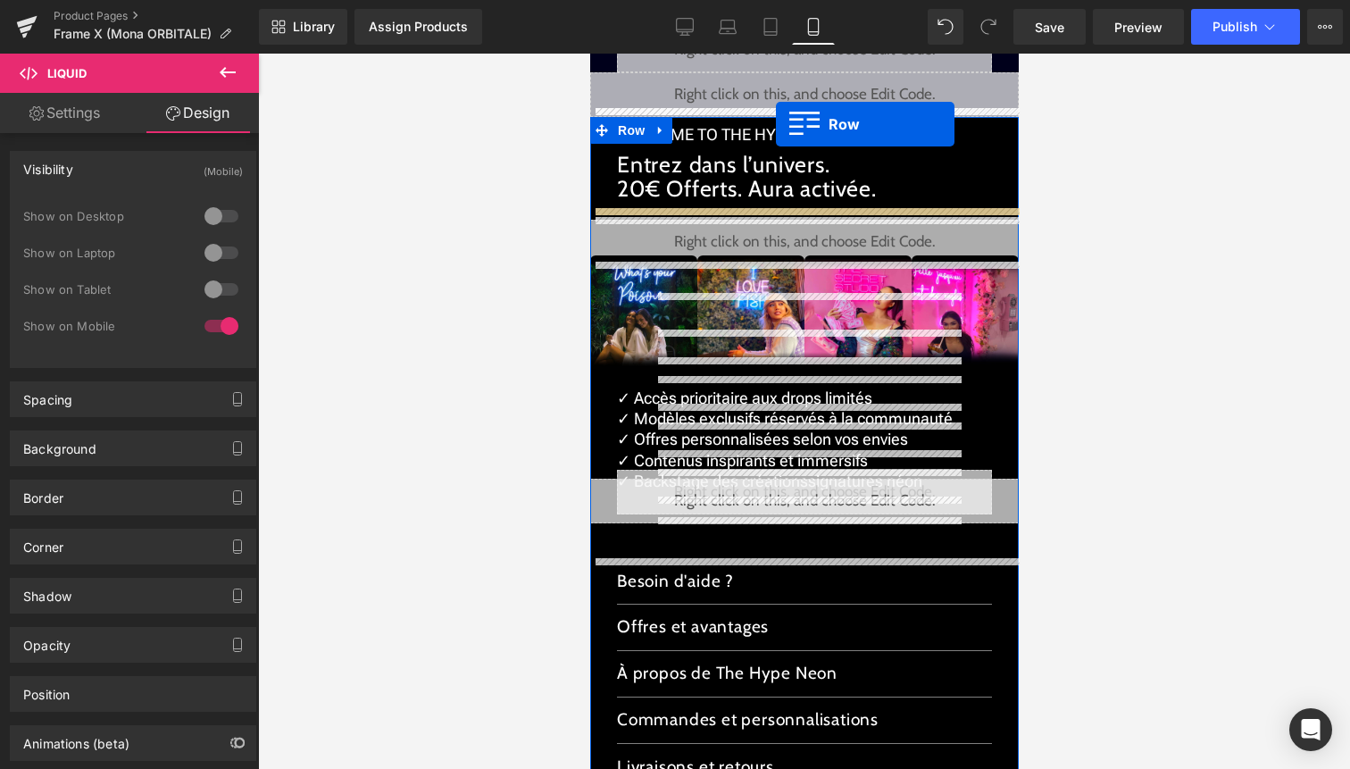
scroll to position [2947, 0]
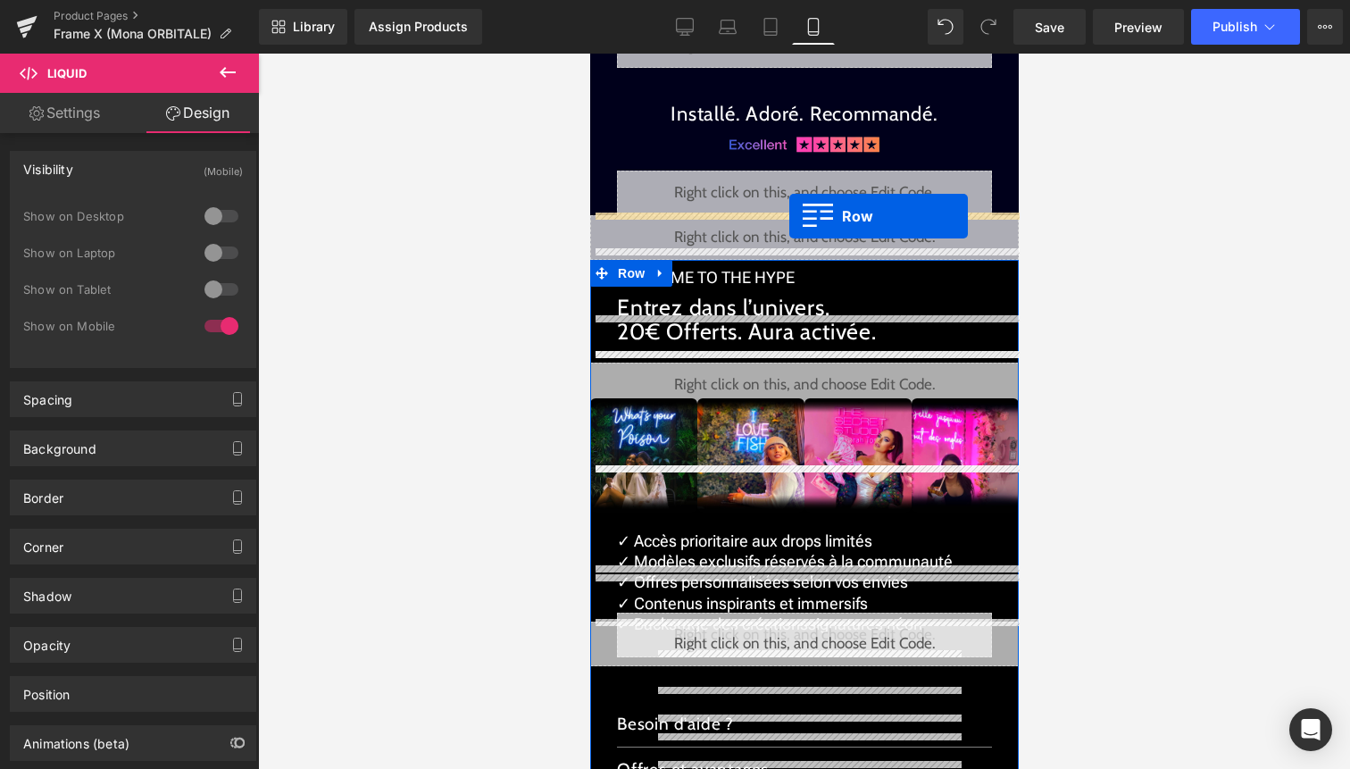
drag, startPoint x: 622, startPoint y: 653, endPoint x: 789, endPoint y: 216, distance: 467.6
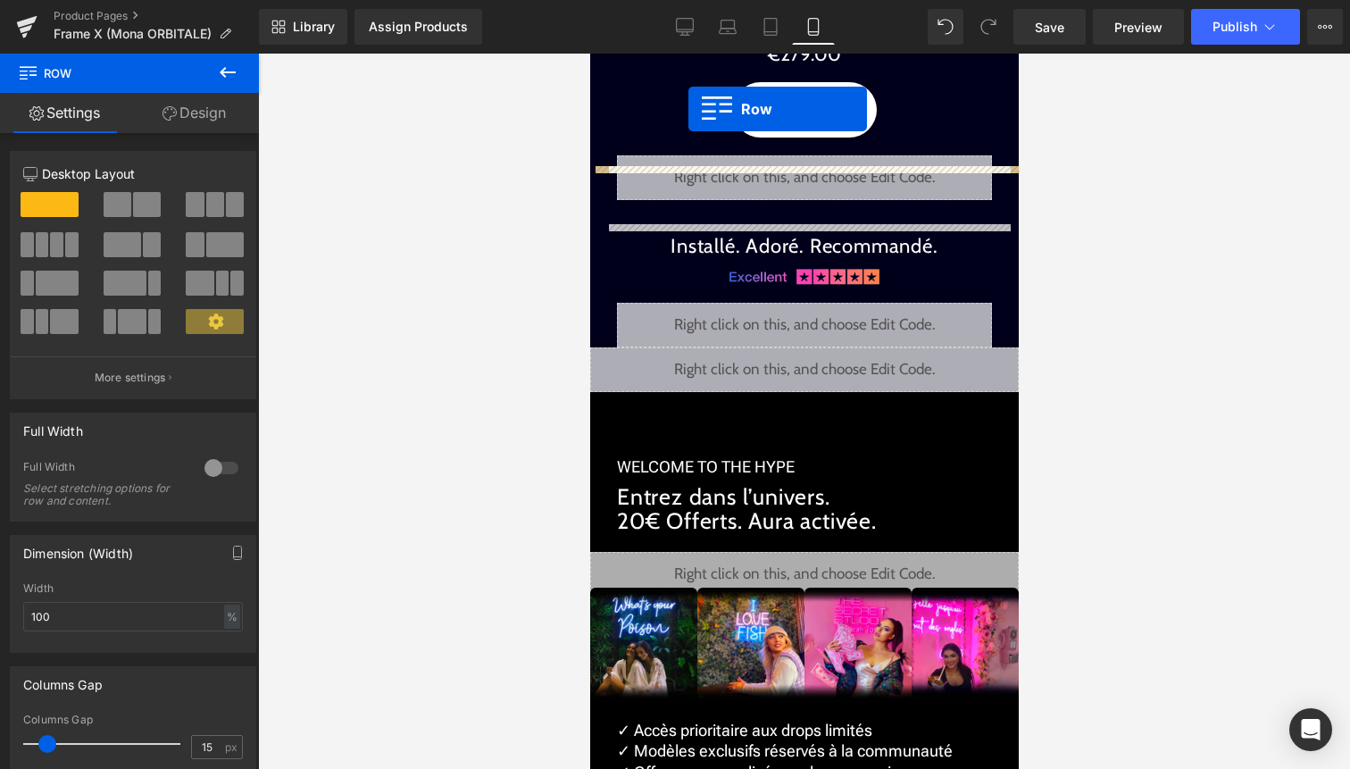
scroll to position [2797, 0]
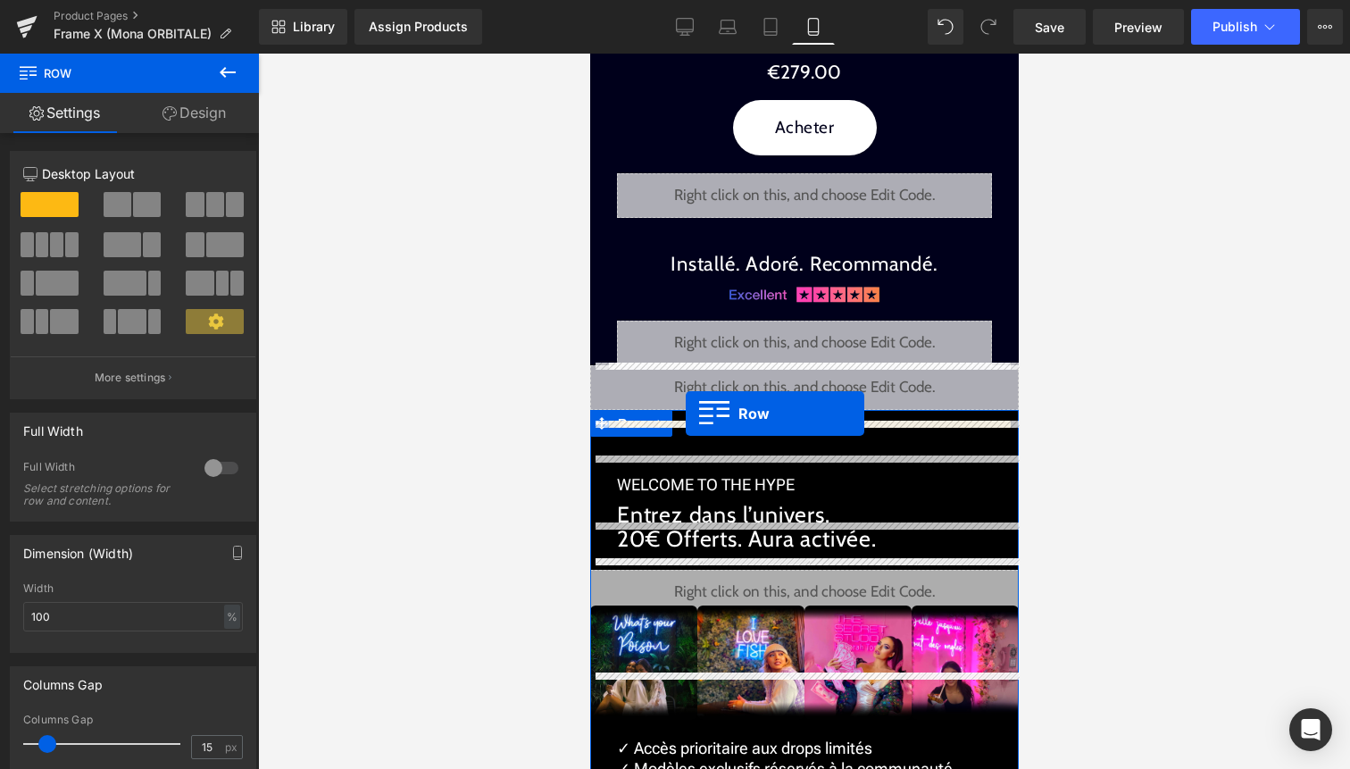
drag, startPoint x: 620, startPoint y: 271, endPoint x: 685, endPoint y: 413, distance: 156.2
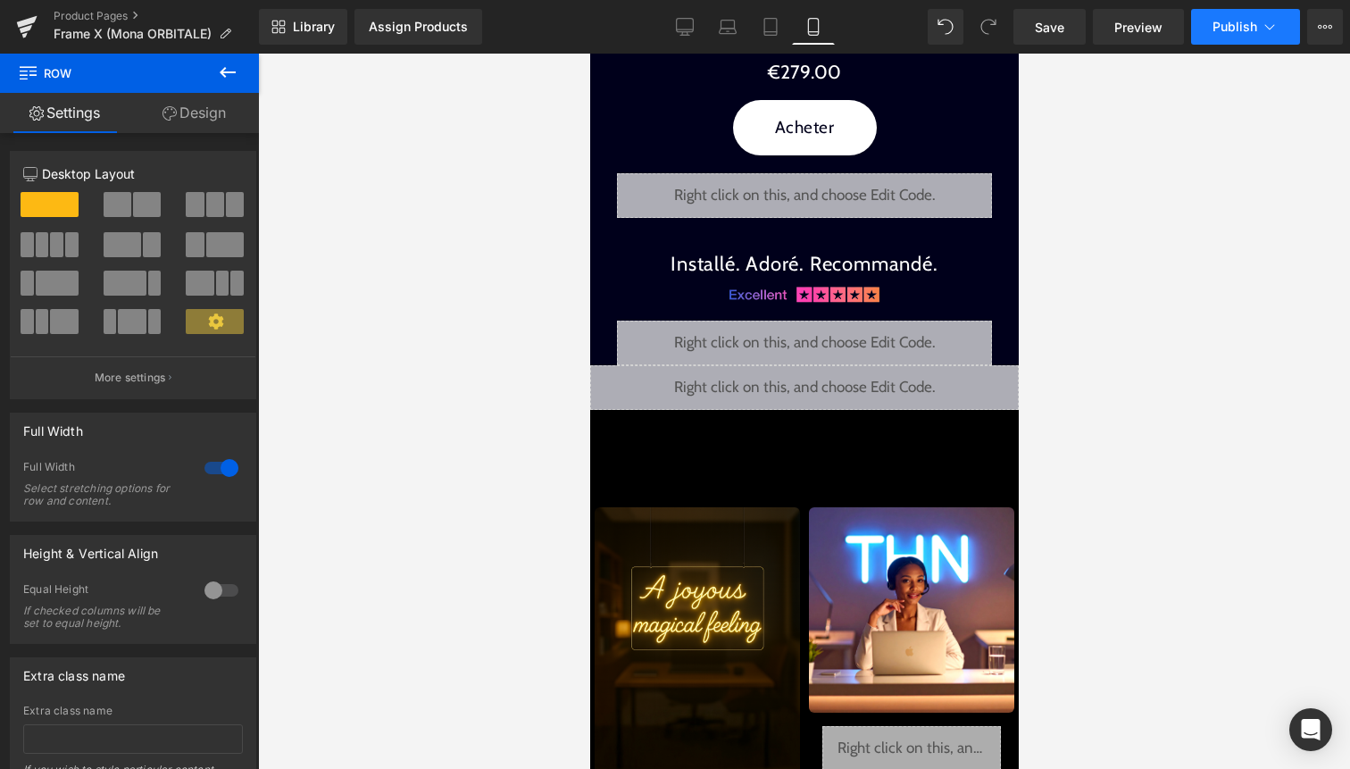
click at [1244, 37] on button "Publish" at bounding box center [1245, 27] width 109 height 36
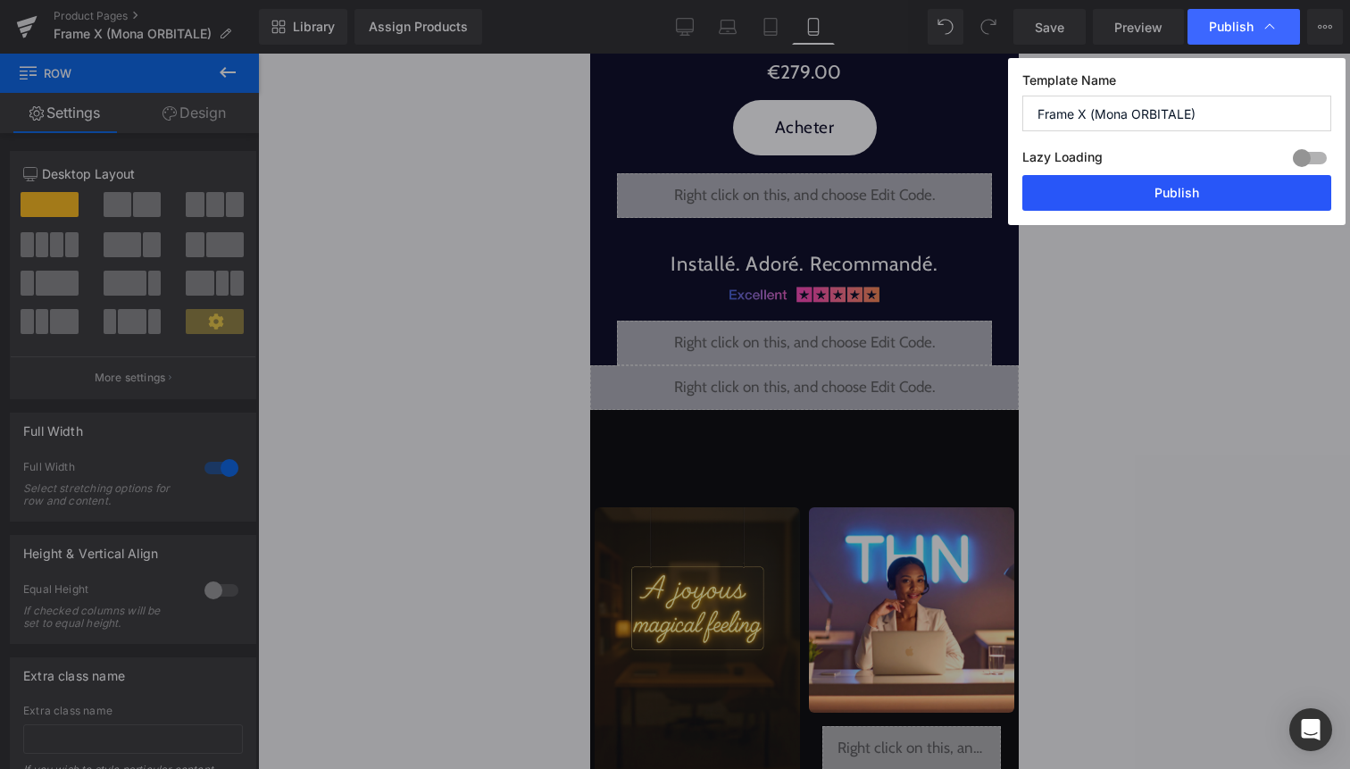
click at [1214, 186] on button "Publish" at bounding box center [1177, 193] width 309 height 36
